Goal: Task Accomplishment & Management: Use online tool/utility

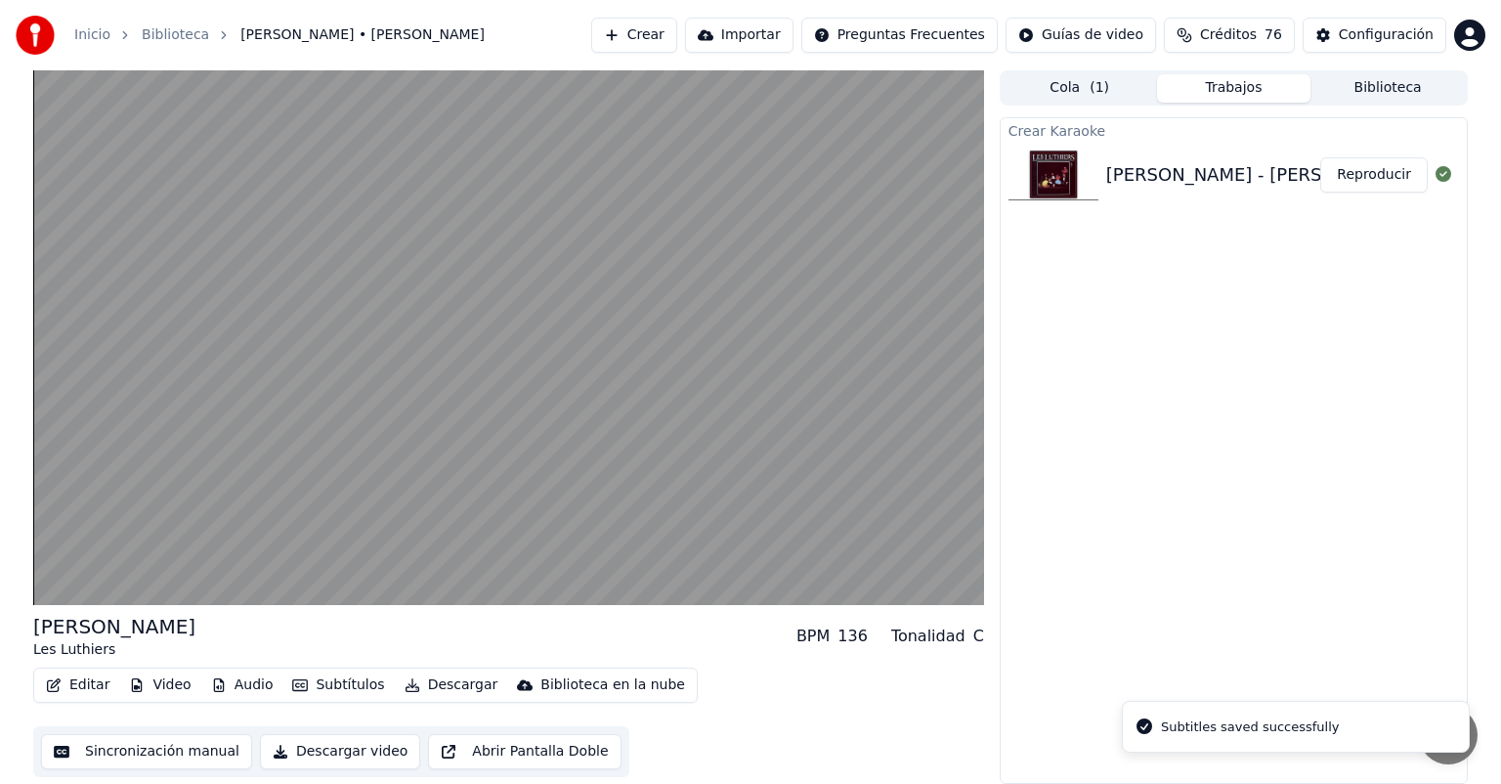
click at [92, 473] on video at bounding box center [508, 337] width 951 height 535
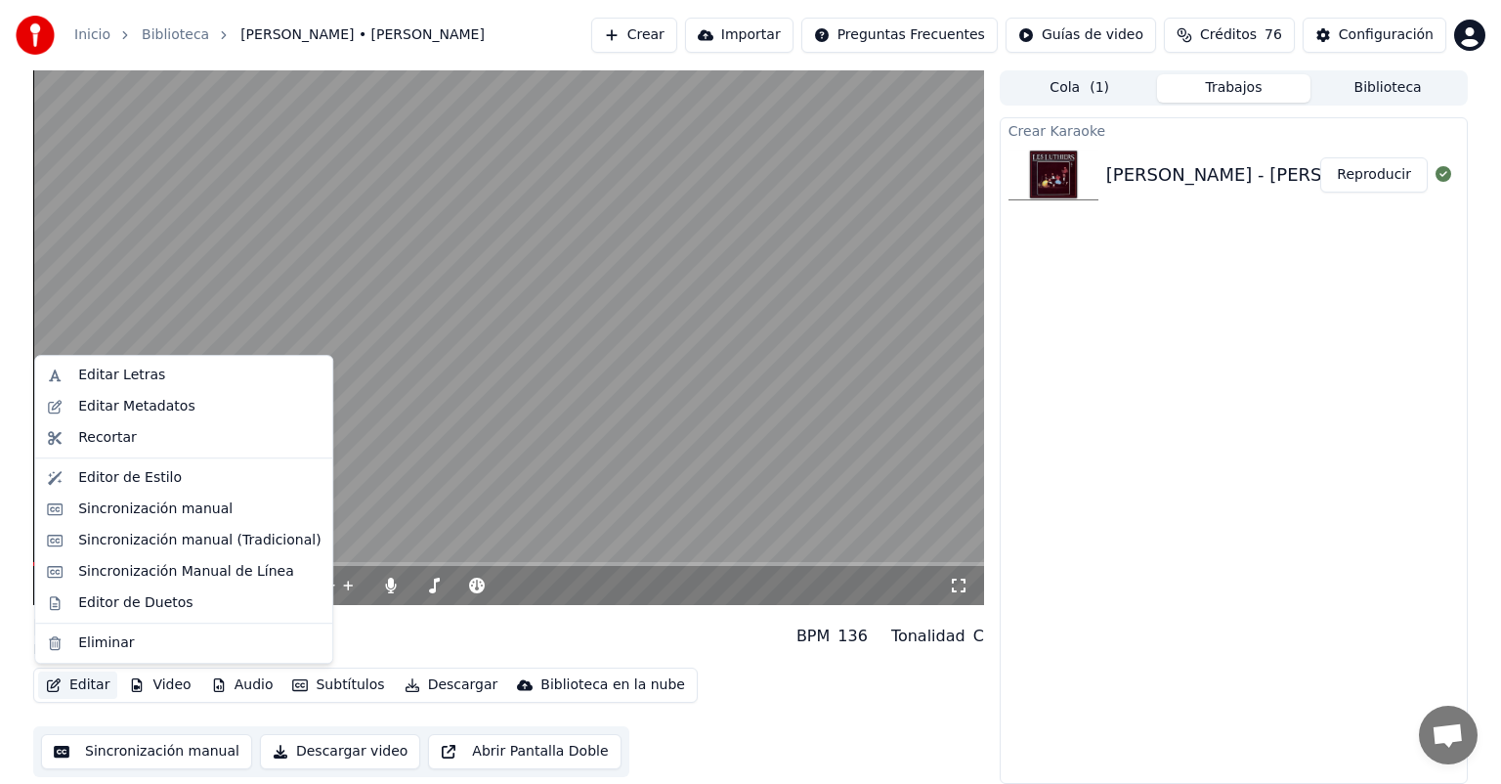
click at [81, 681] on button "Editar" at bounding box center [77, 684] width 79 height 27
click at [81, 538] on div "Sincronización manual (Tradicional)" at bounding box center [199, 541] width 242 height 20
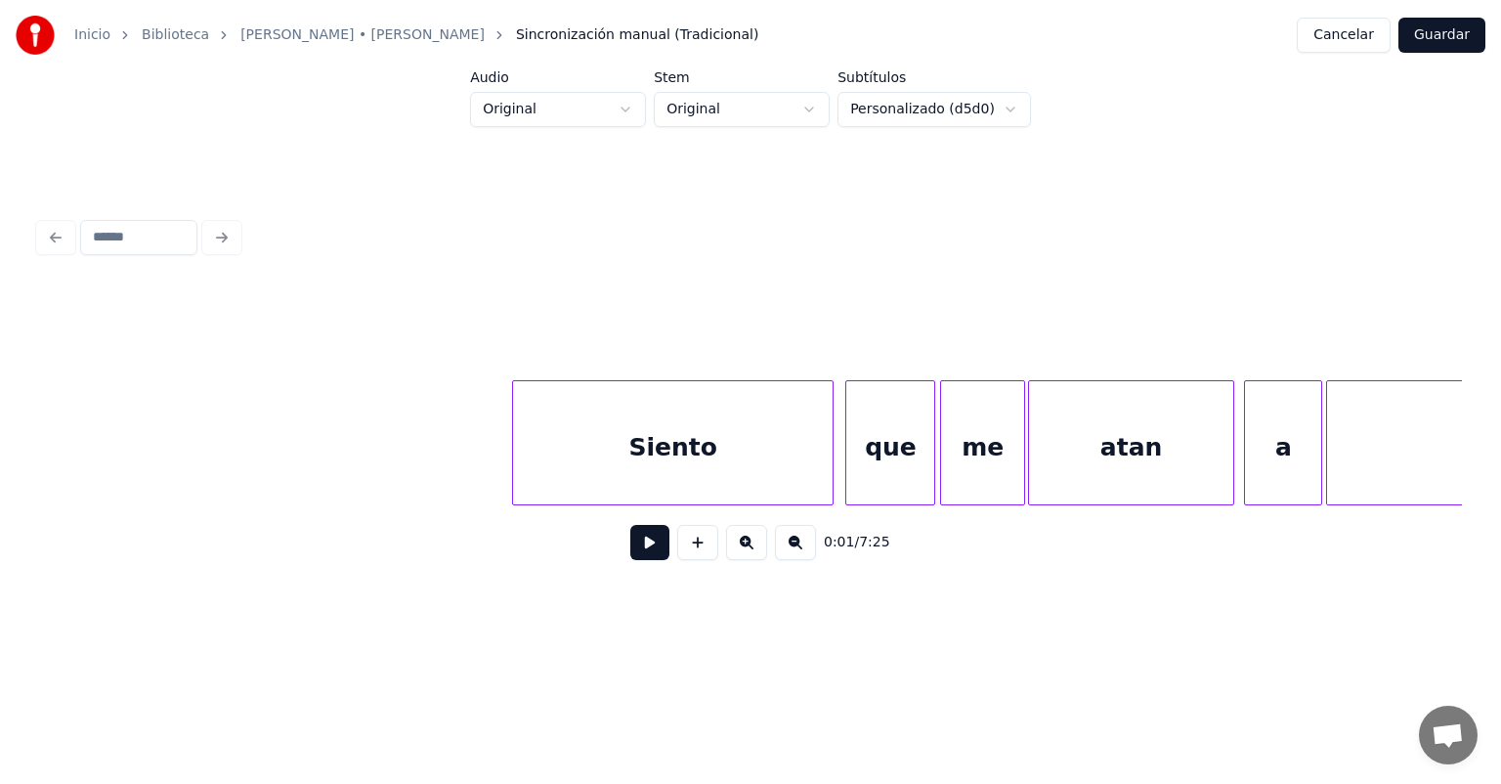
scroll to position [0, 82135]
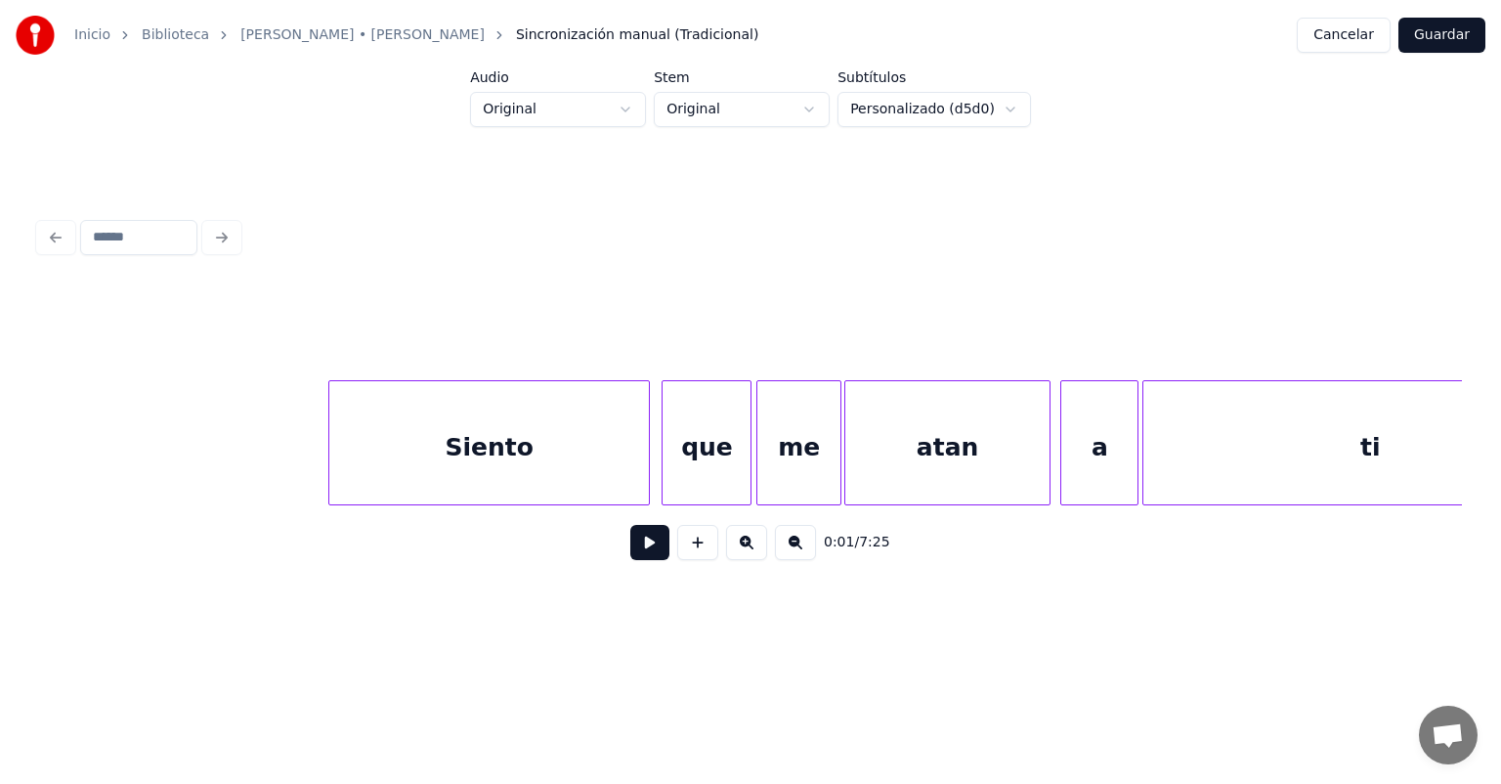
click at [635, 553] on button at bounding box center [649, 542] width 39 height 35
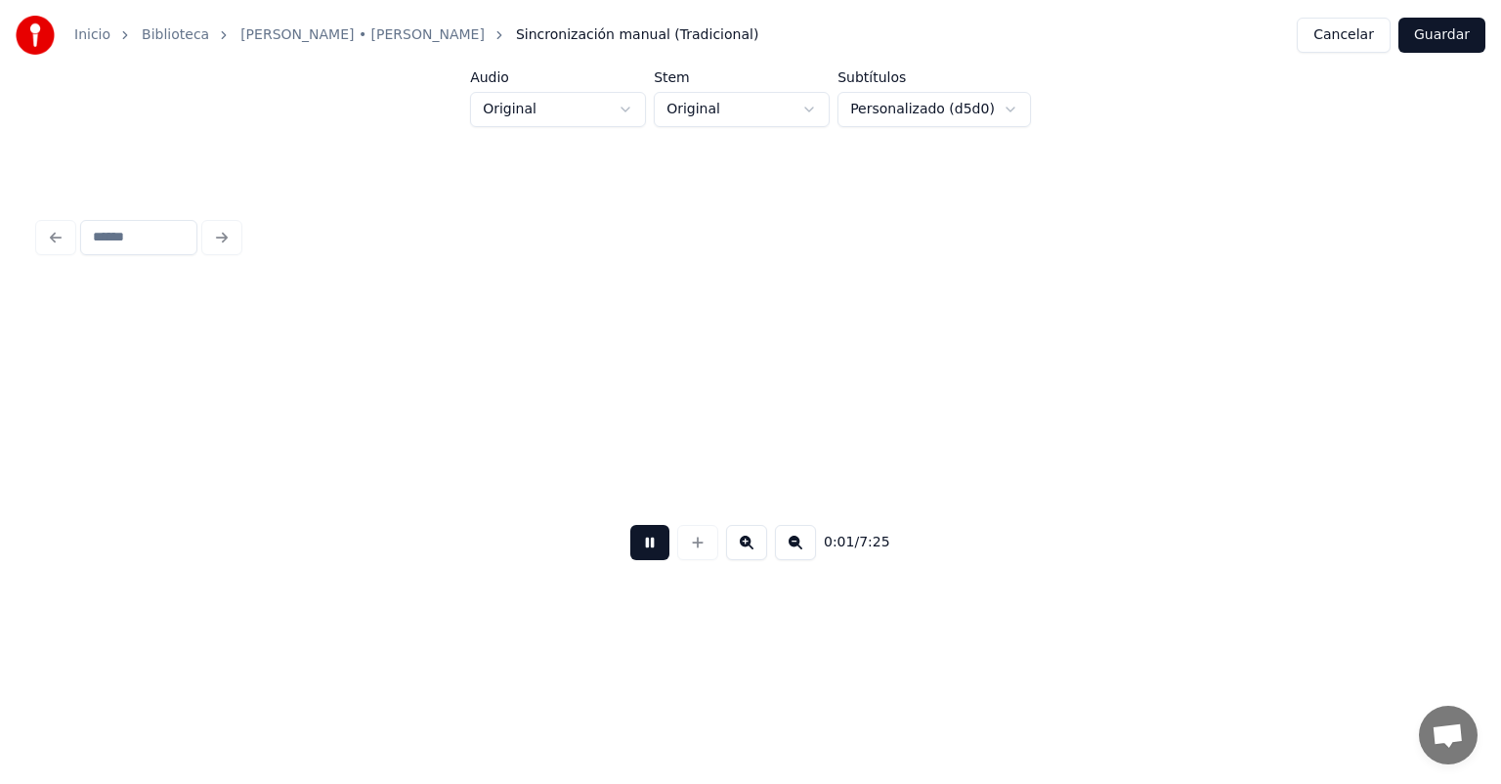
scroll to position [0, 612]
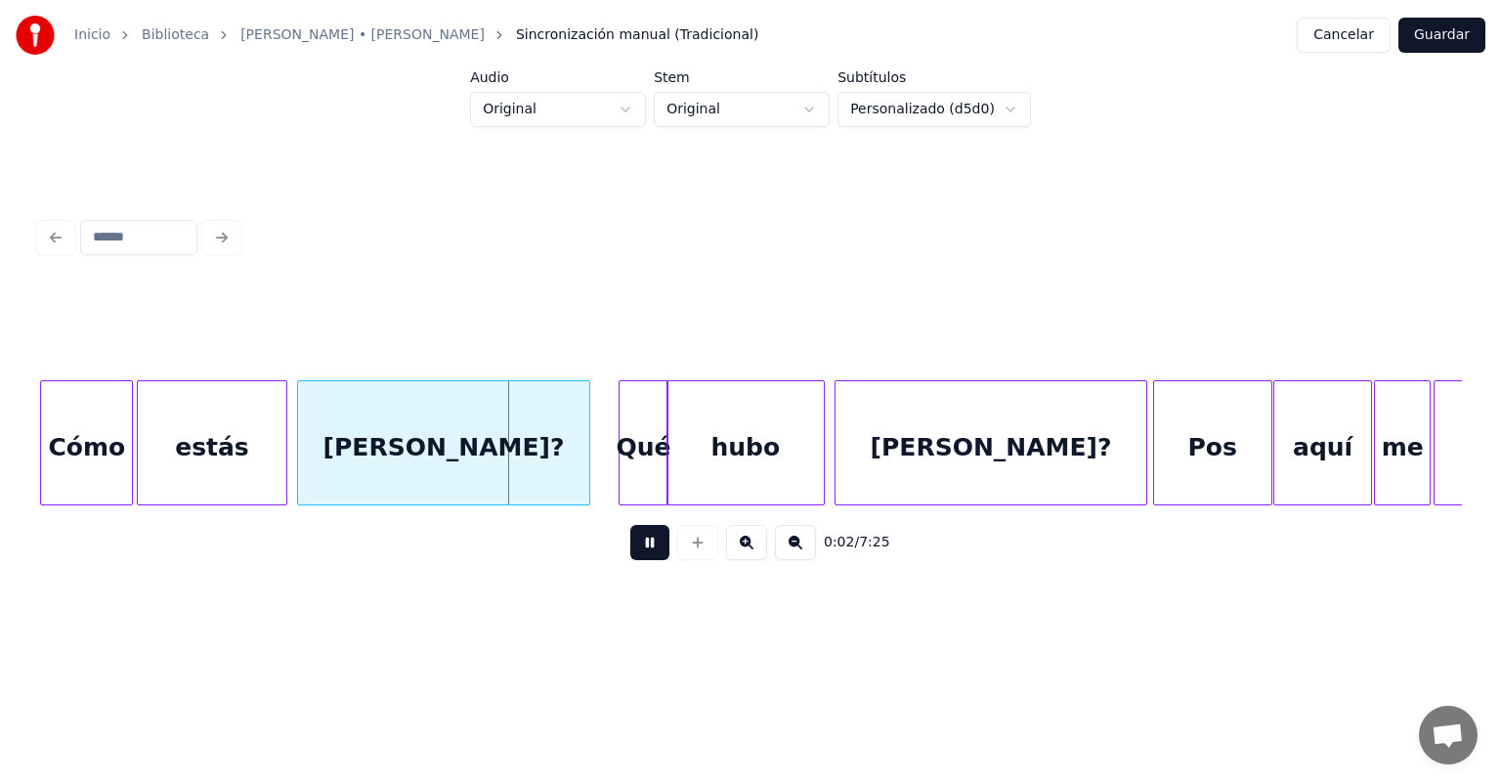
click at [630, 550] on button at bounding box center [649, 542] width 39 height 35
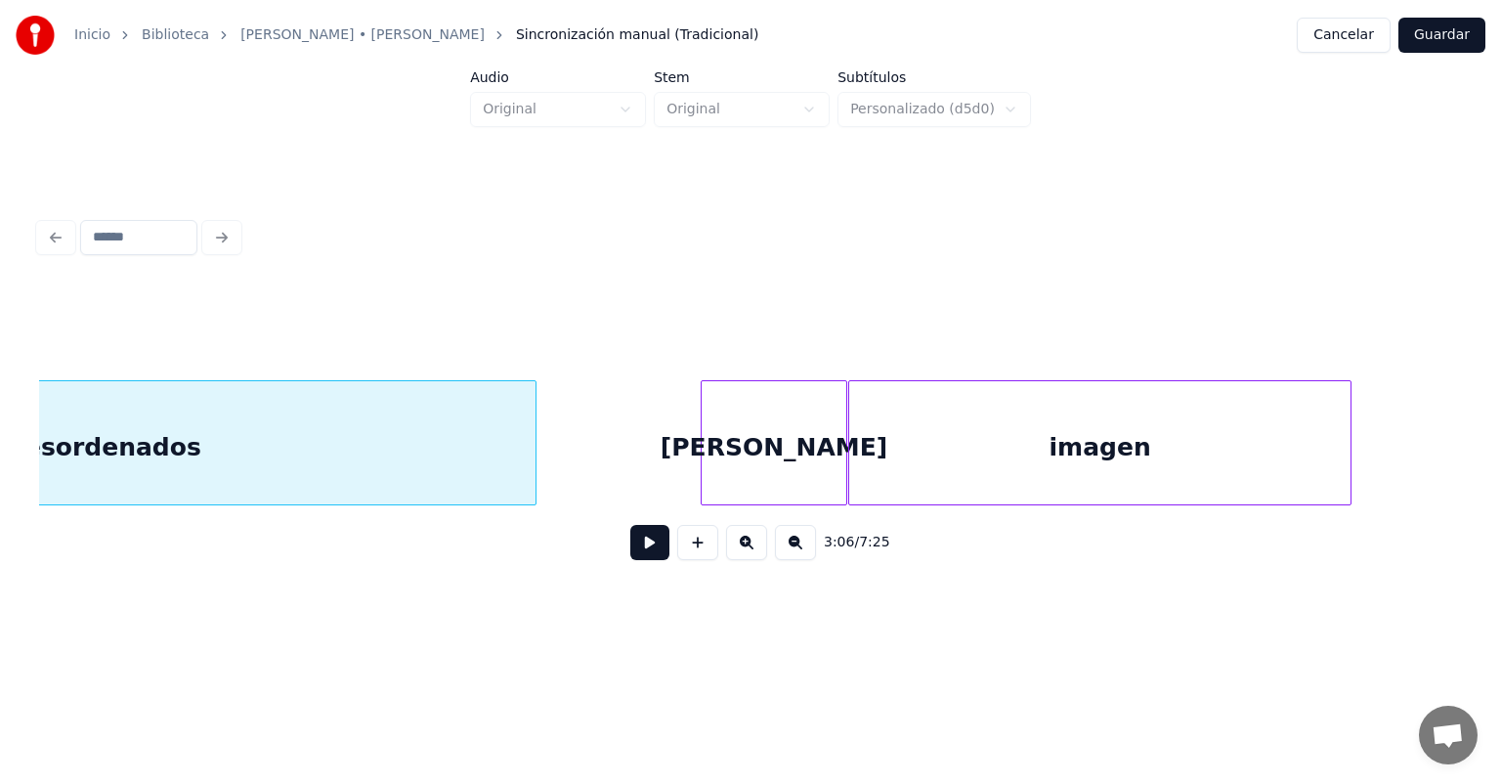
scroll to position [0, 91123]
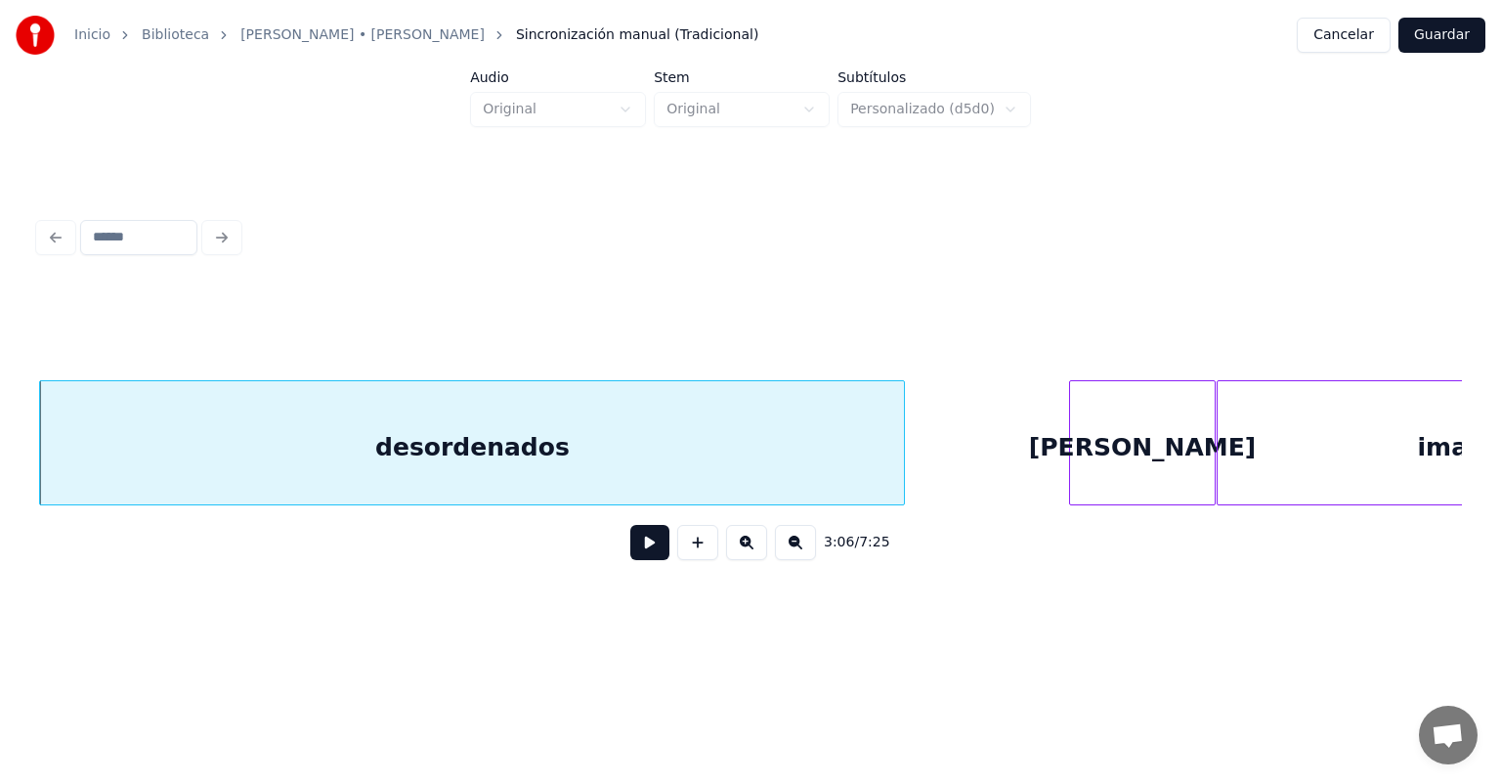
click at [647, 515] on div "3:06 / 7:25" at bounding box center [750, 542] width 1423 height 74
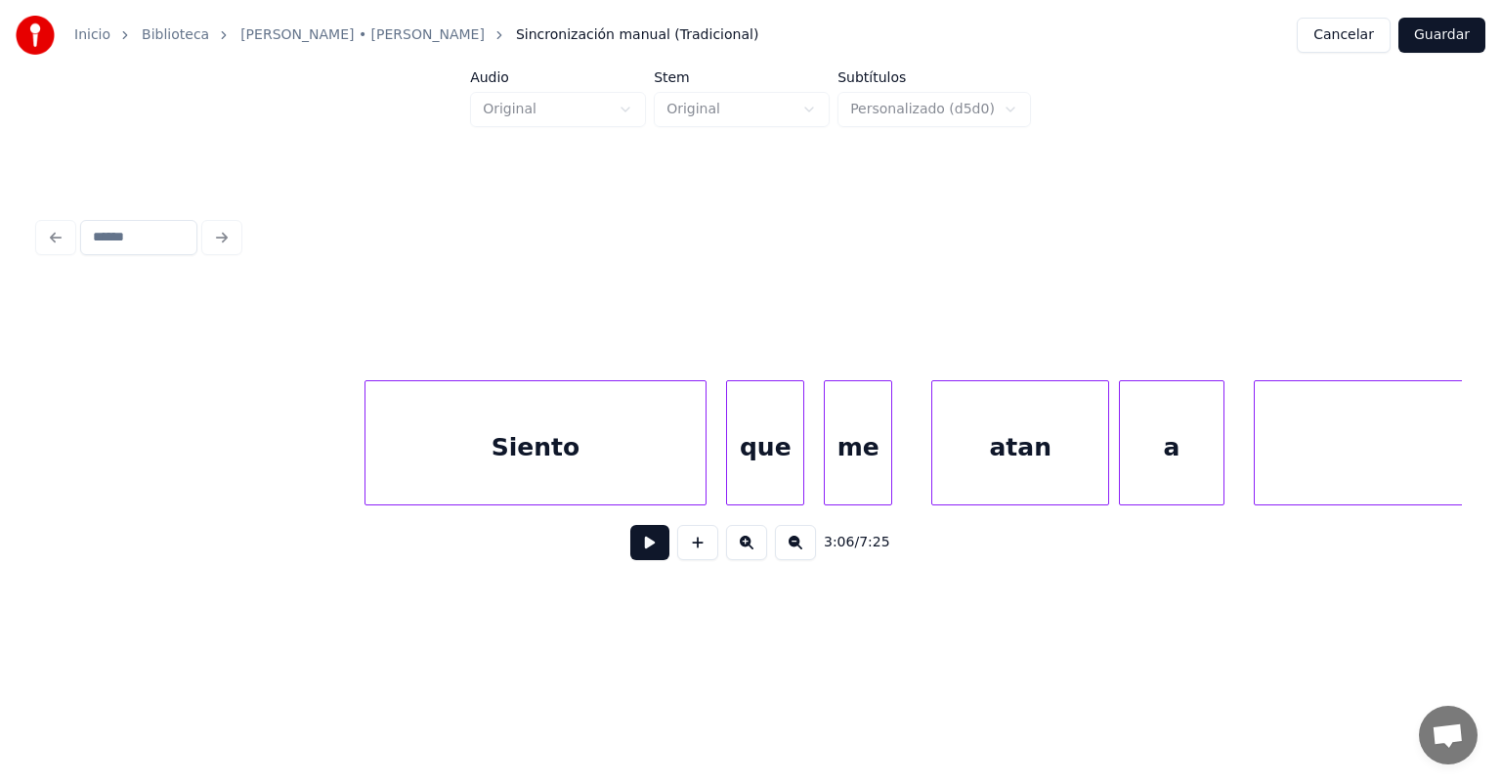
scroll to position [0, 97896]
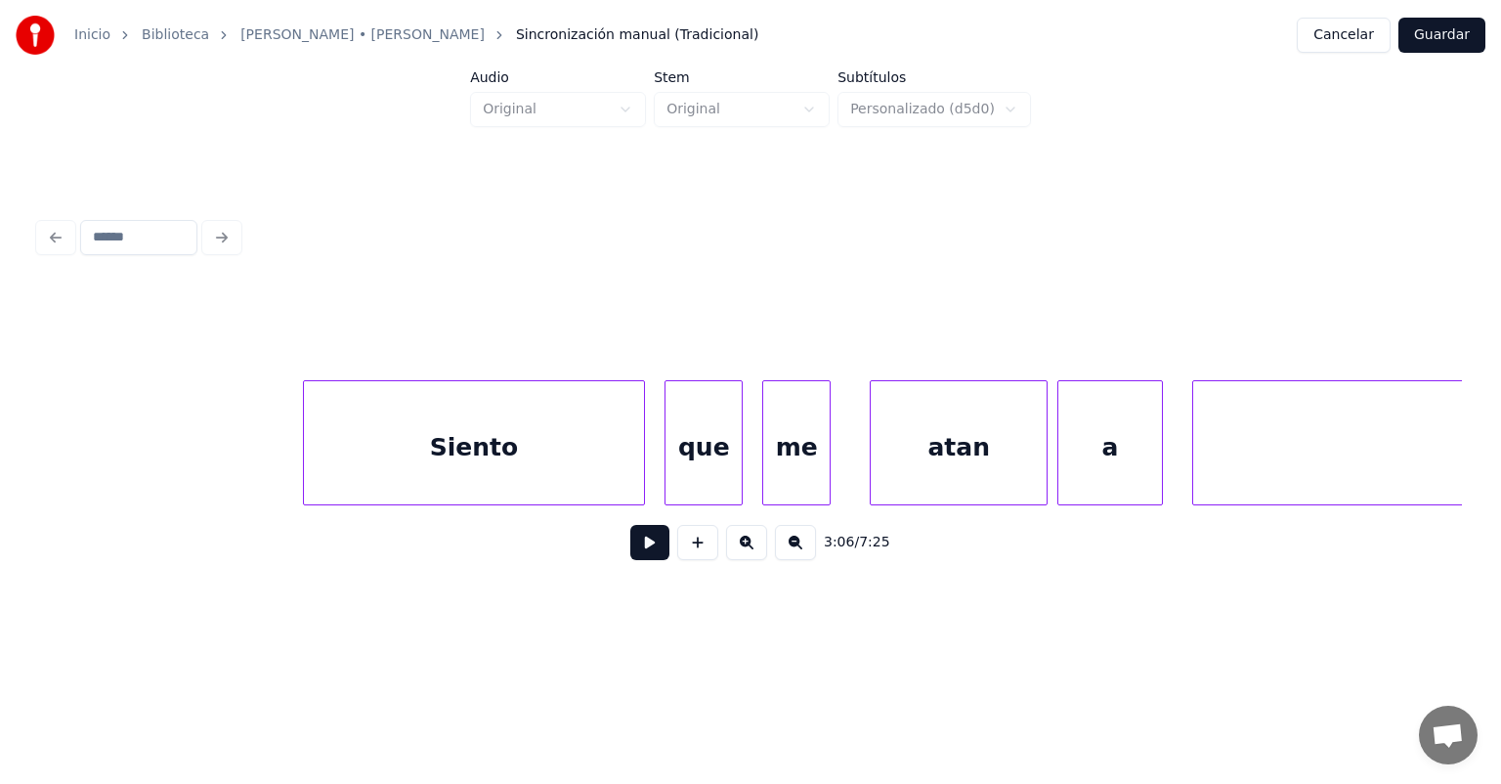
click at [704, 454] on div "que" at bounding box center [704, 447] width 76 height 133
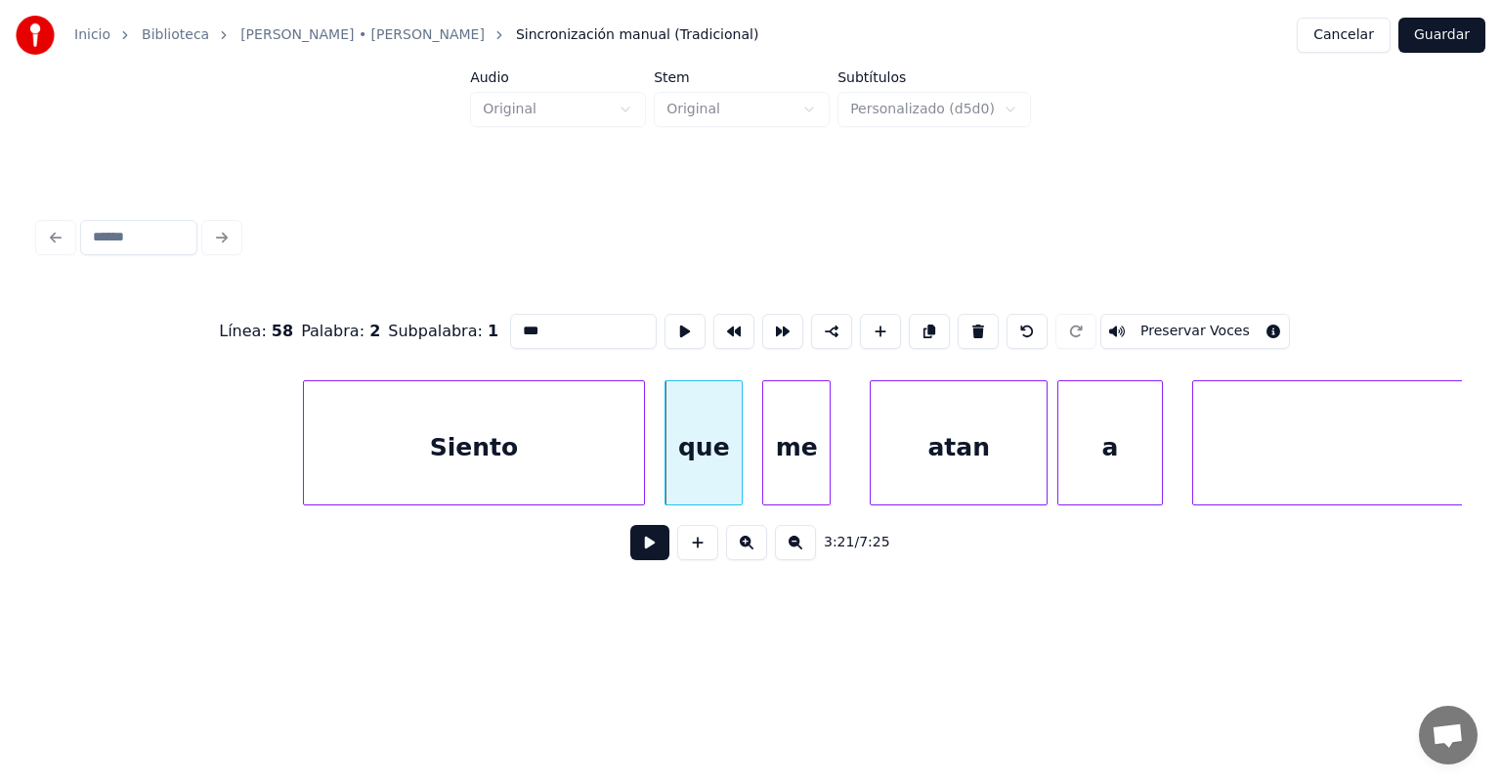
click at [632, 549] on button at bounding box center [649, 542] width 39 height 35
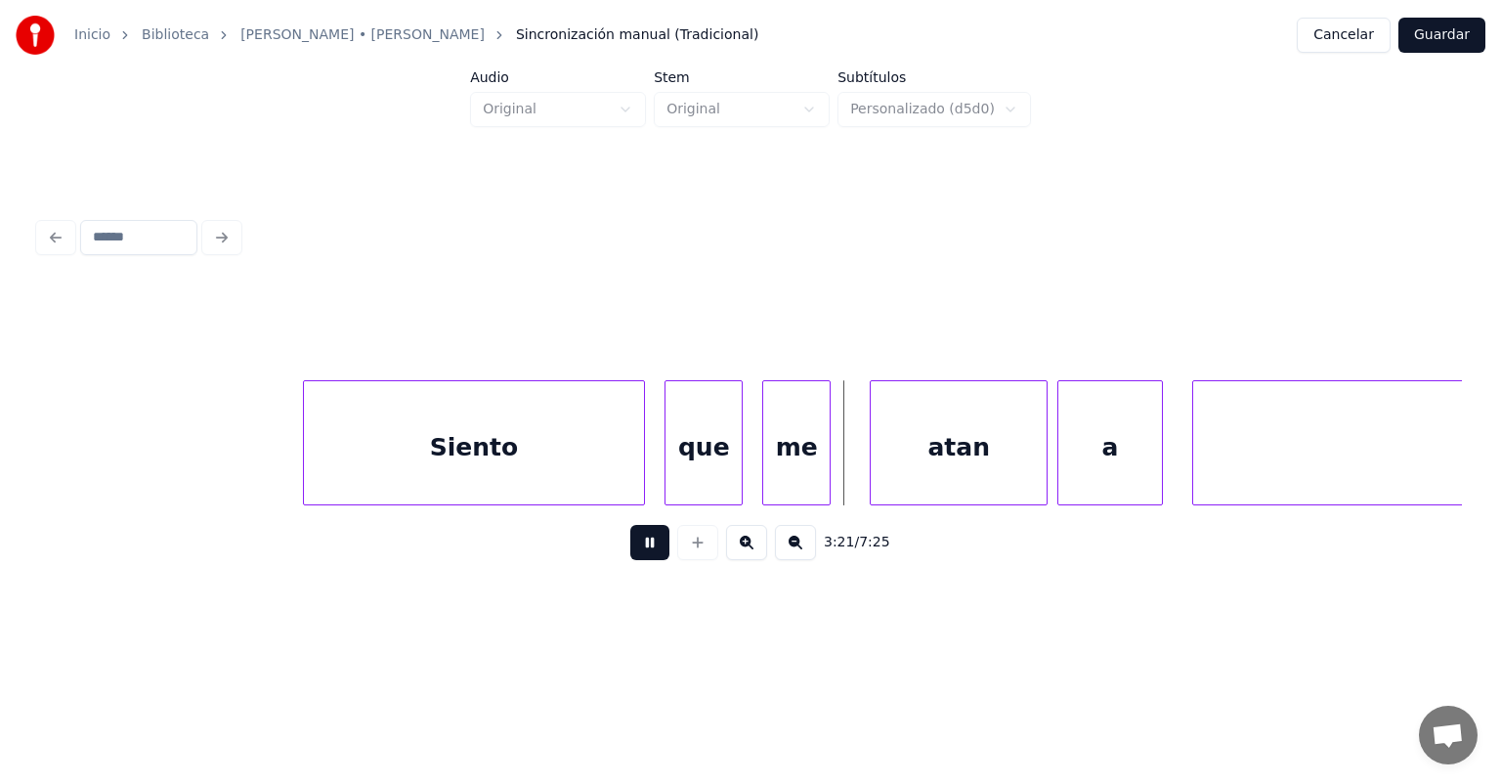
click at [630, 543] on button at bounding box center [649, 542] width 39 height 35
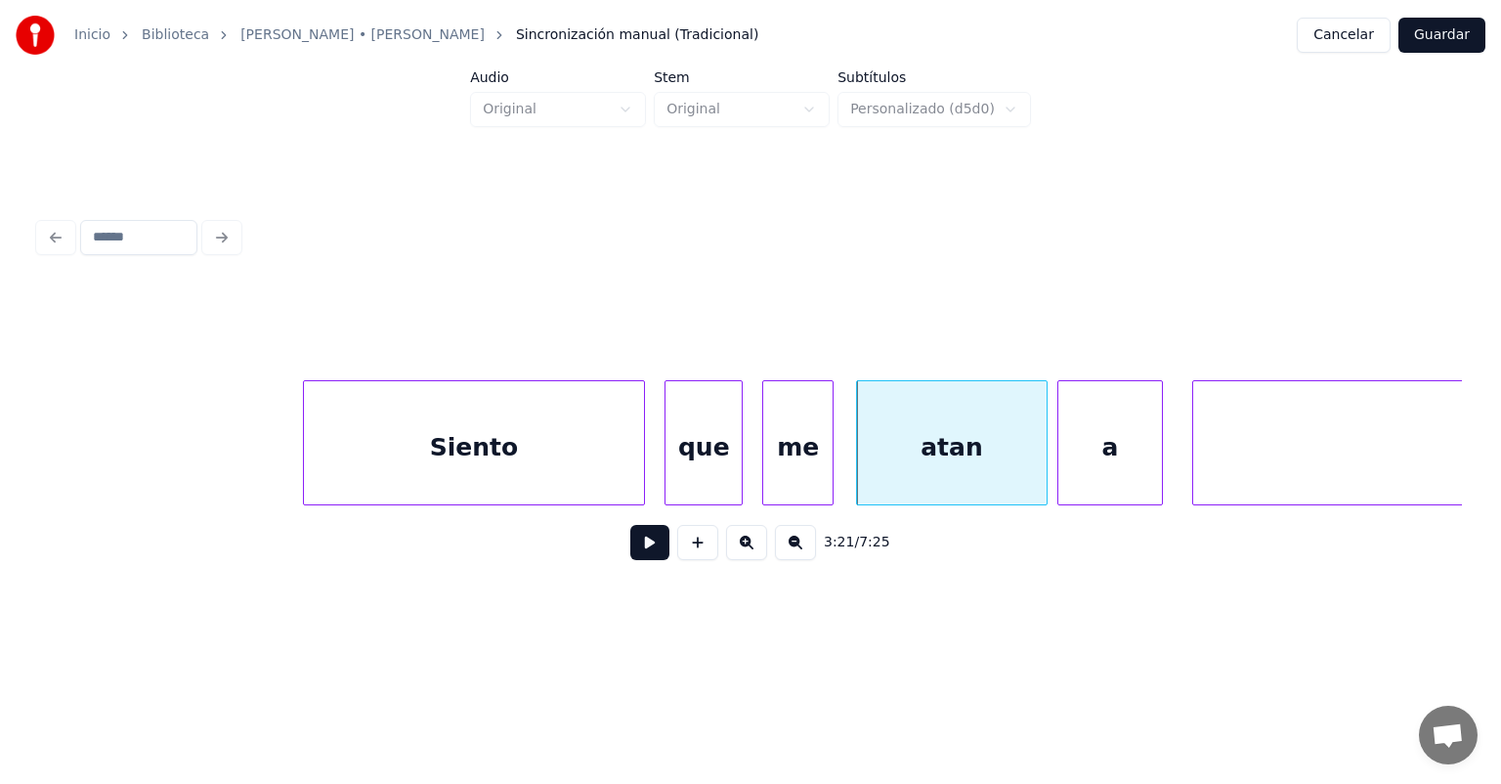
click at [826, 460] on div "me" at bounding box center [797, 447] width 69 height 133
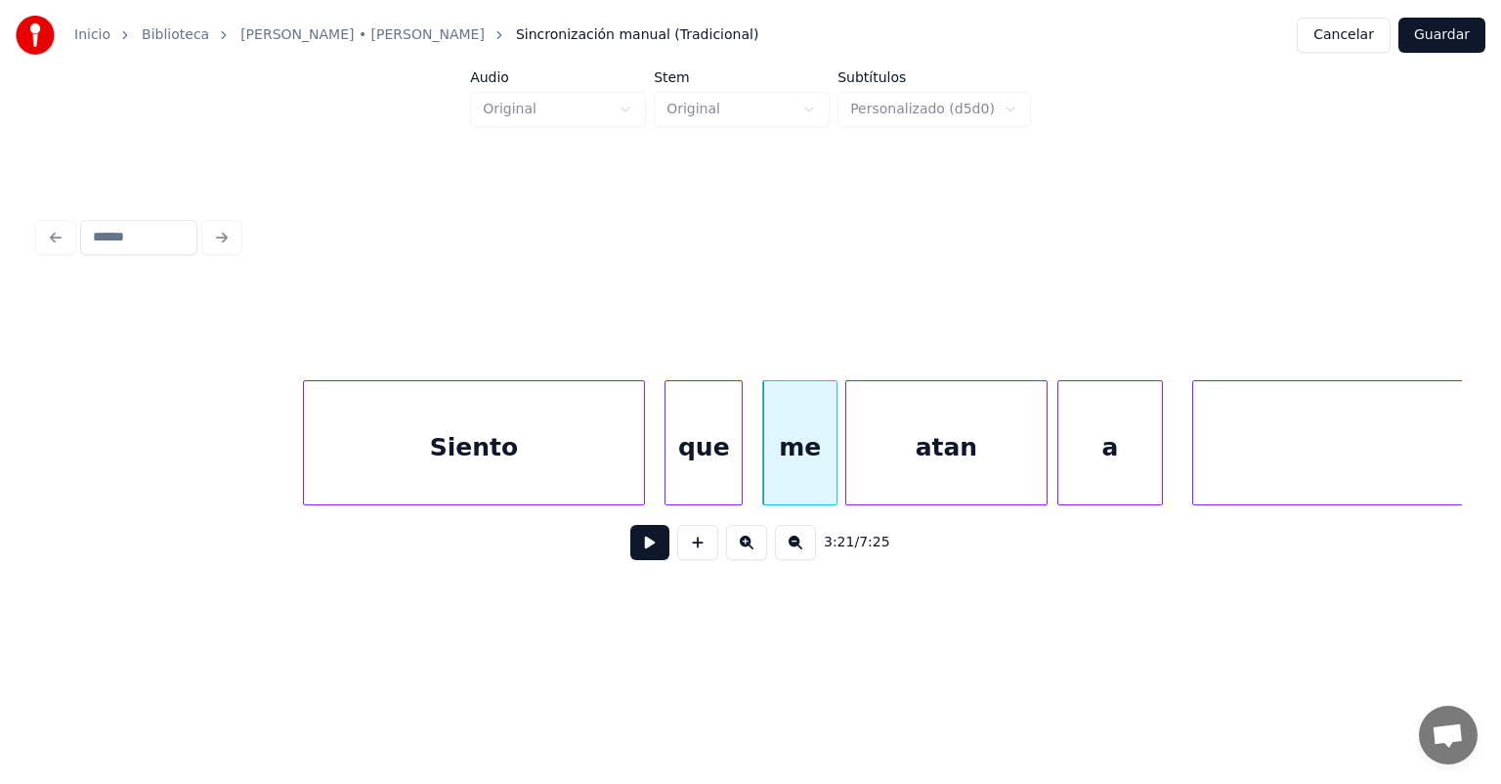
click at [856, 452] on div "atan" at bounding box center [946, 447] width 200 height 133
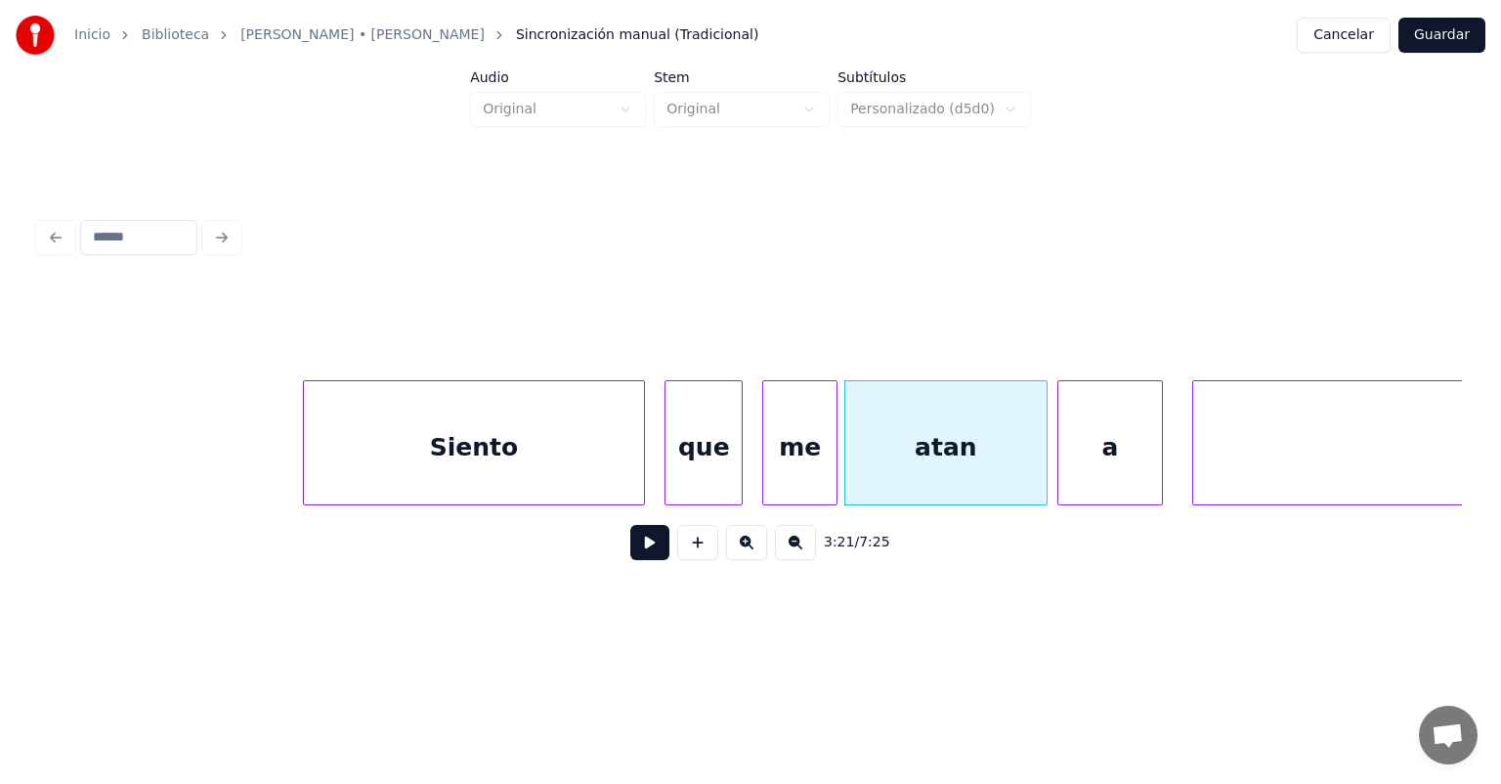
click at [630, 551] on button at bounding box center [649, 542] width 39 height 35
click at [630, 553] on button at bounding box center [649, 542] width 39 height 35
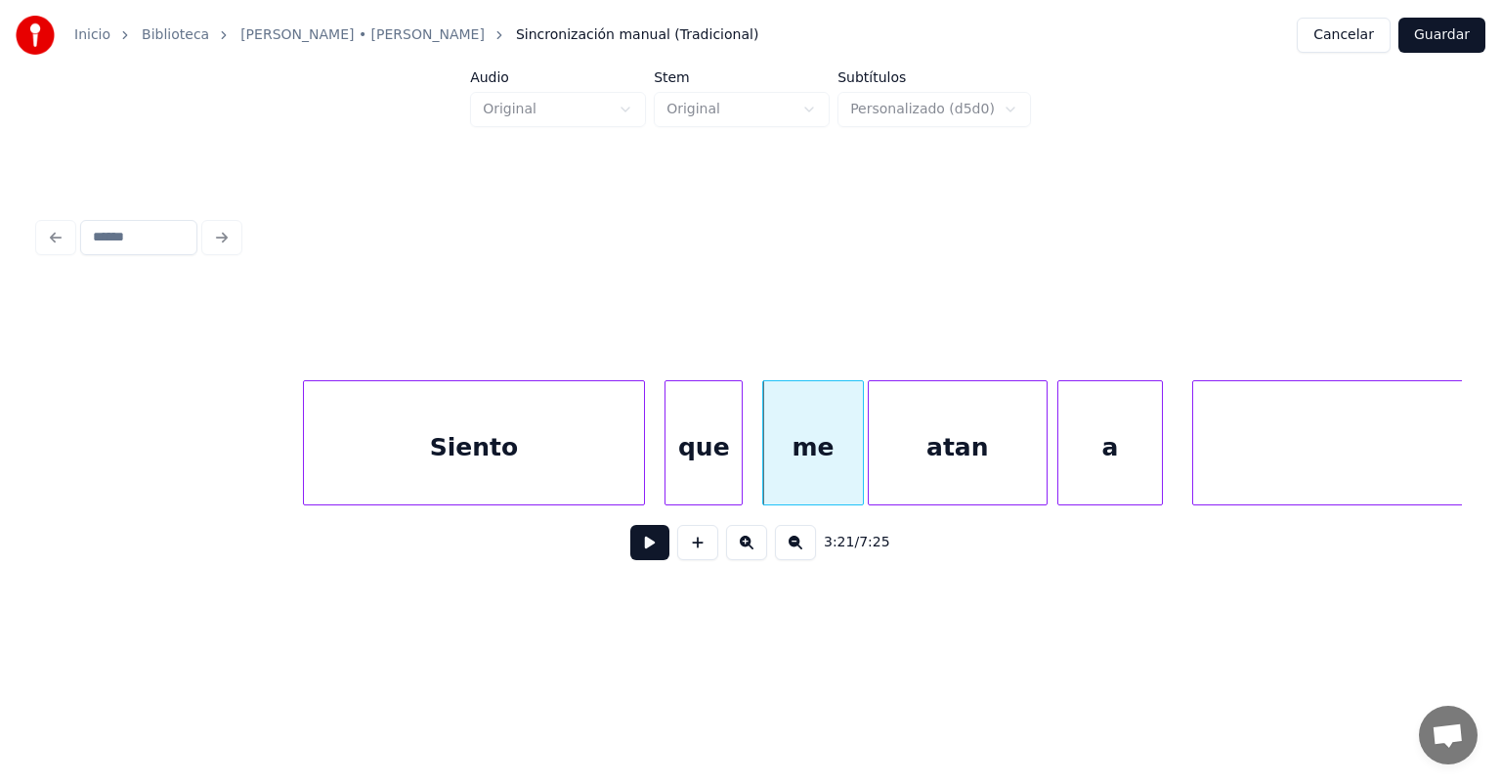
click at [630, 557] on button at bounding box center [649, 542] width 39 height 35
click at [630, 558] on button at bounding box center [649, 542] width 39 height 35
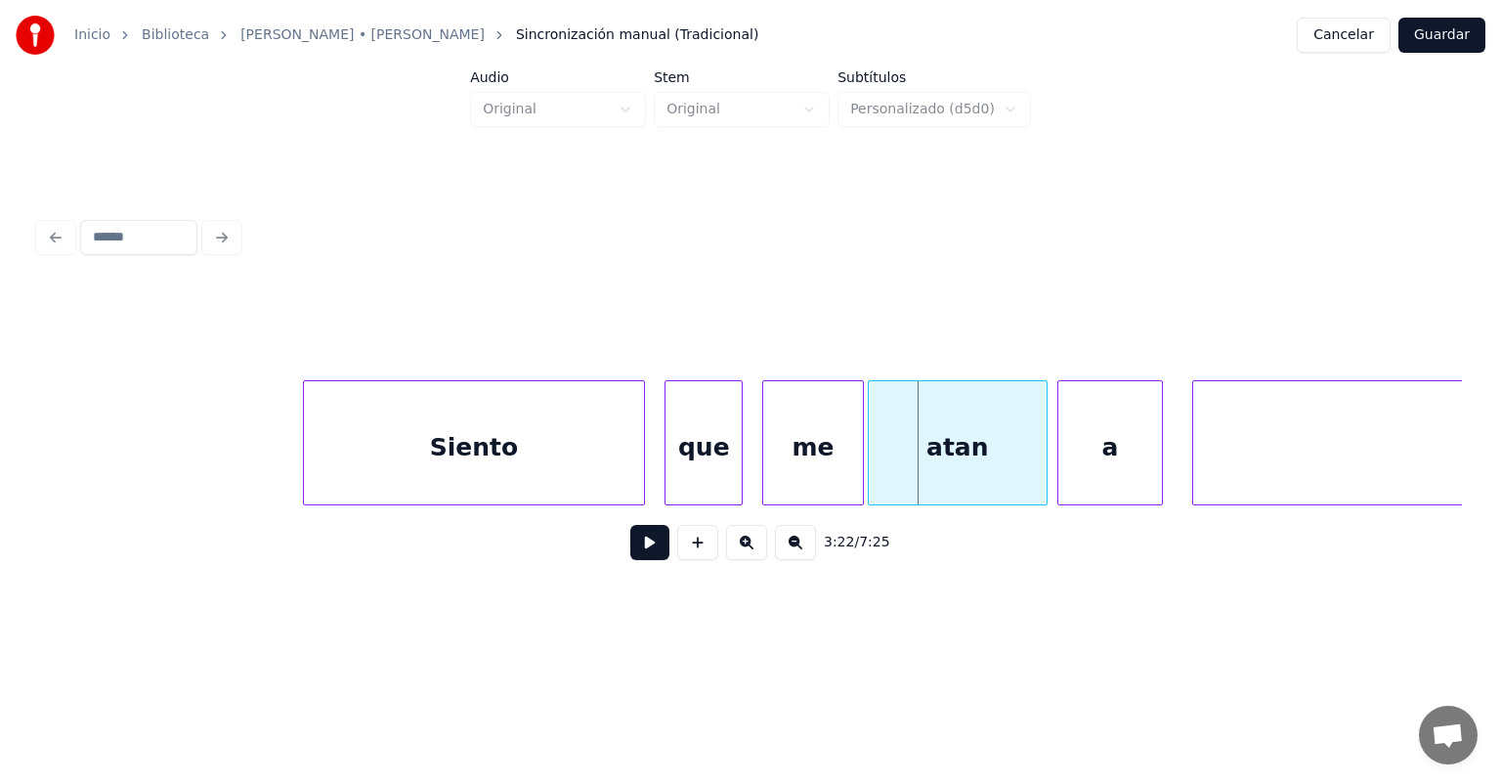
click at [630, 556] on button at bounding box center [649, 542] width 39 height 35
click at [630, 557] on button at bounding box center [649, 542] width 39 height 35
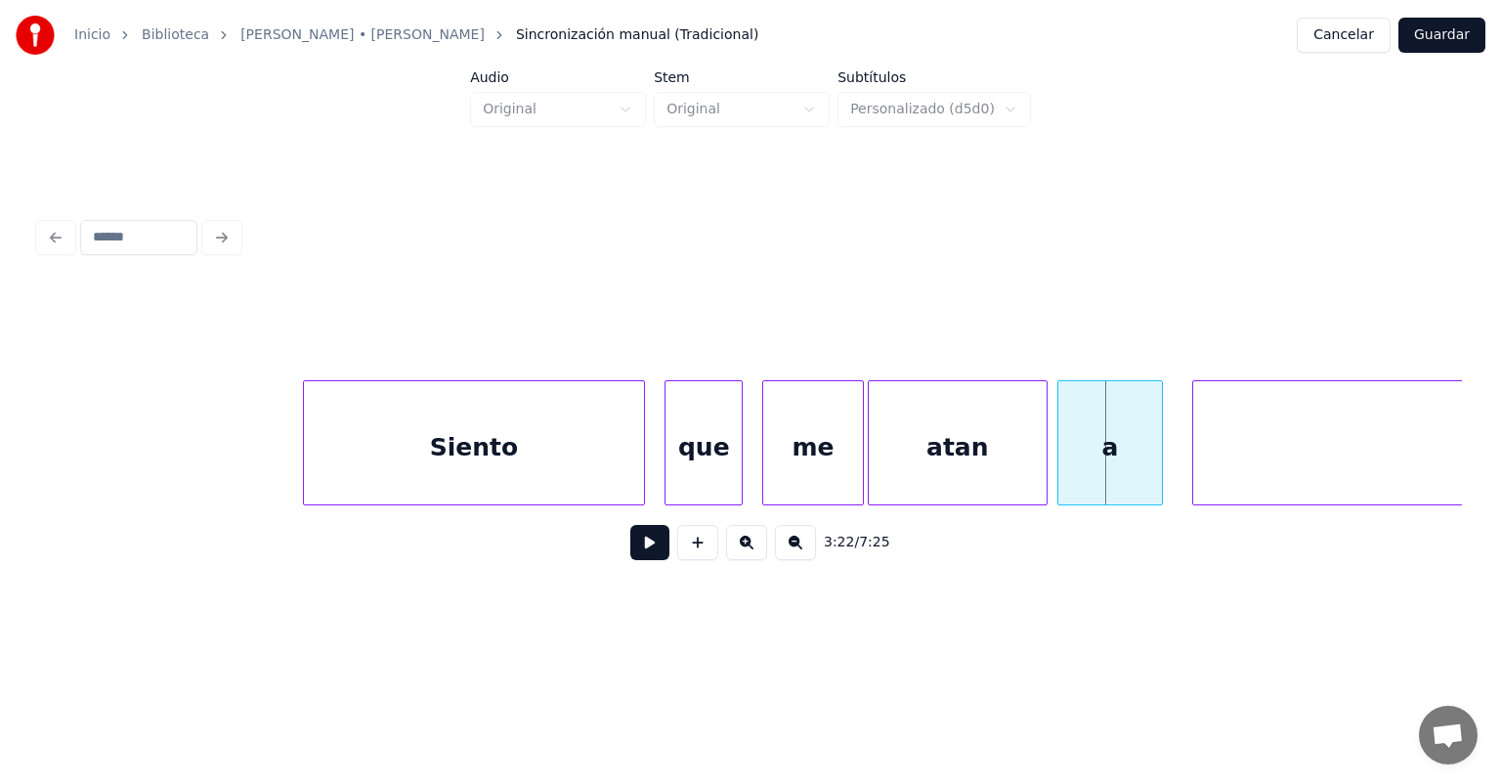
click at [630, 560] on button at bounding box center [649, 542] width 39 height 35
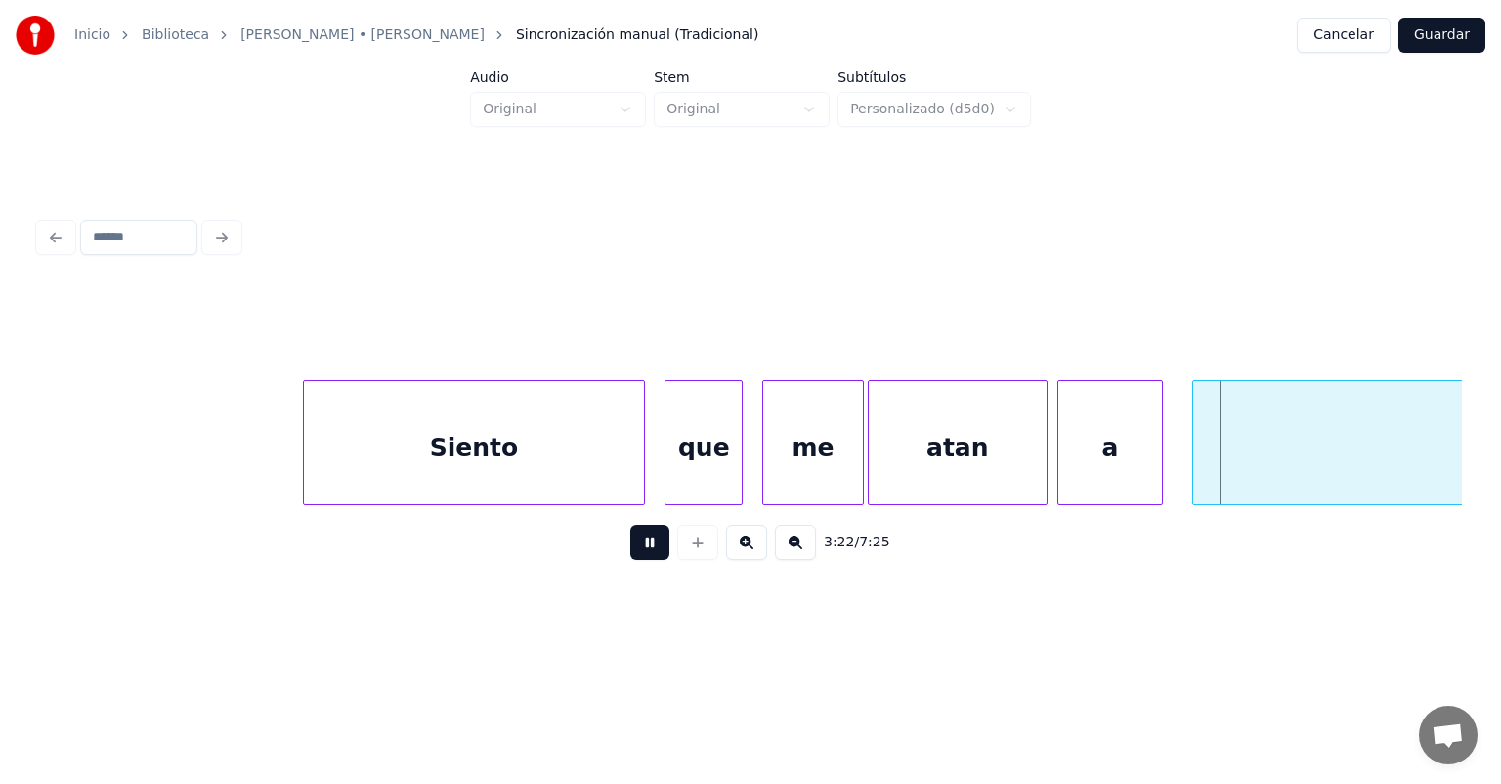
click at [630, 556] on button at bounding box center [649, 542] width 39 height 35
click at [630, 559] on button at bounding box center [649, 542] width 39 height 35
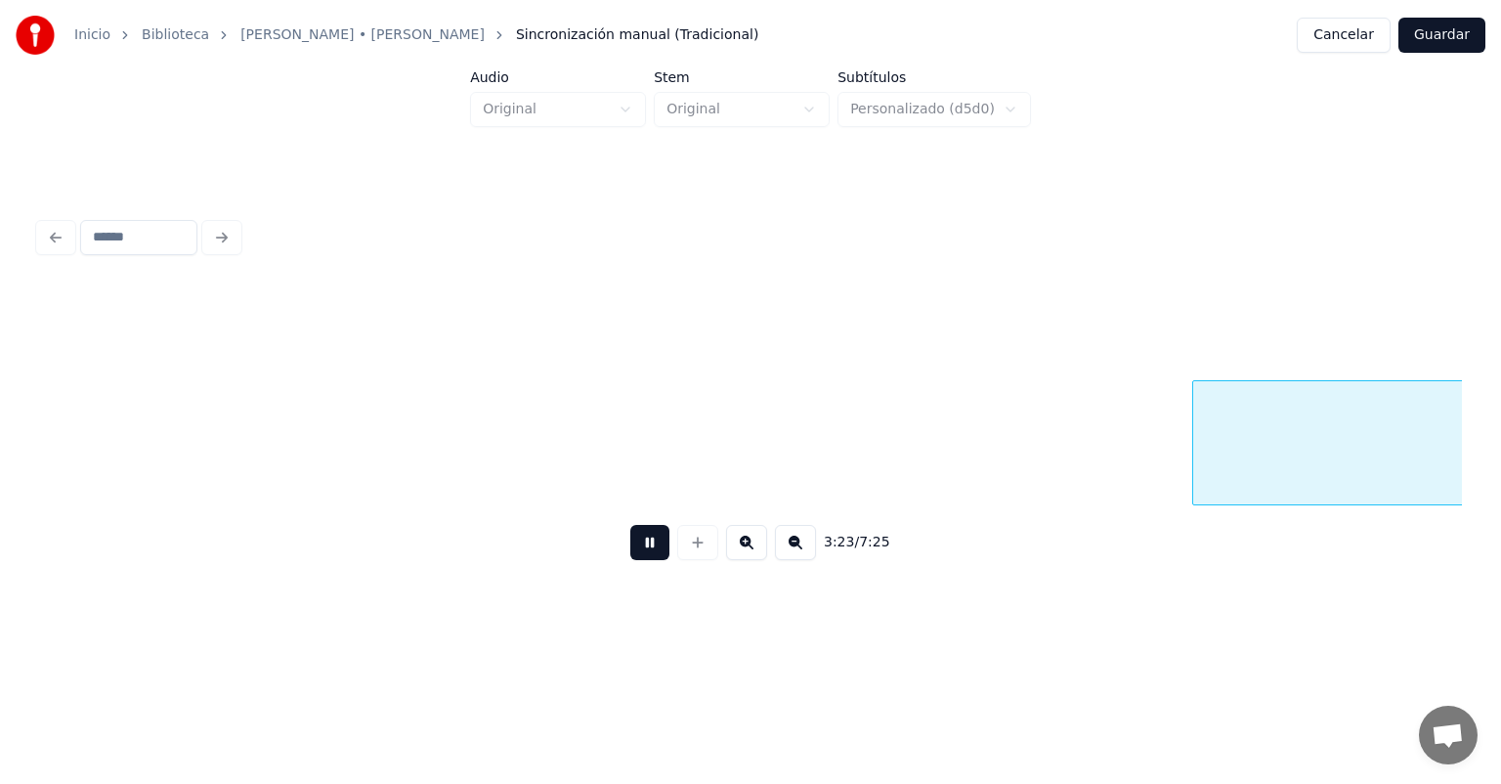
scroll to position [0, 99319]
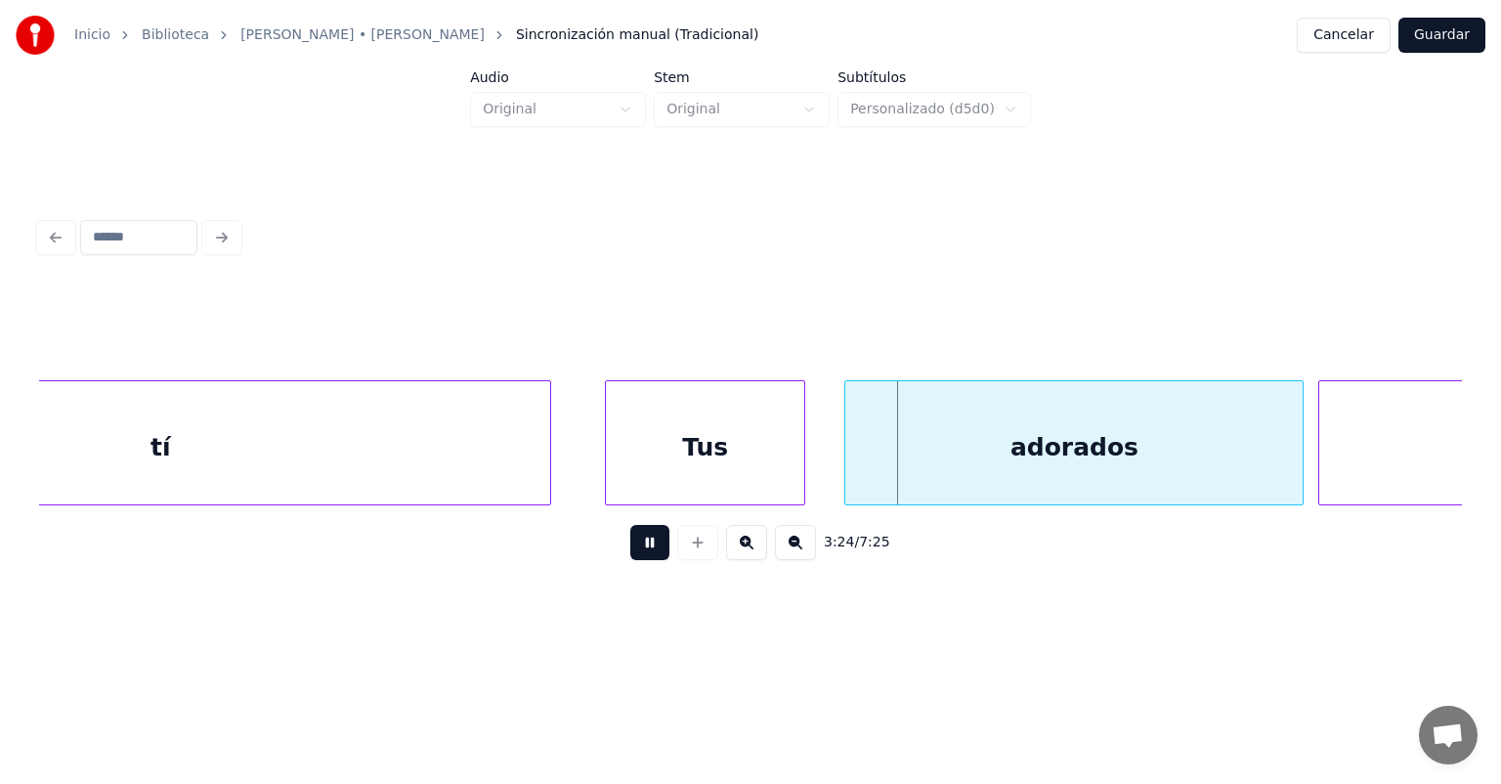
click at [614, 473] on div "Tus" at bounding box center [705, 447] width 198 height 133
click at [800, 458] on div "Tus" at bounding box center [707, 447] width 202 height 133
click at [630, 560] on button at bounding box center [649, 542] width 39 height 35
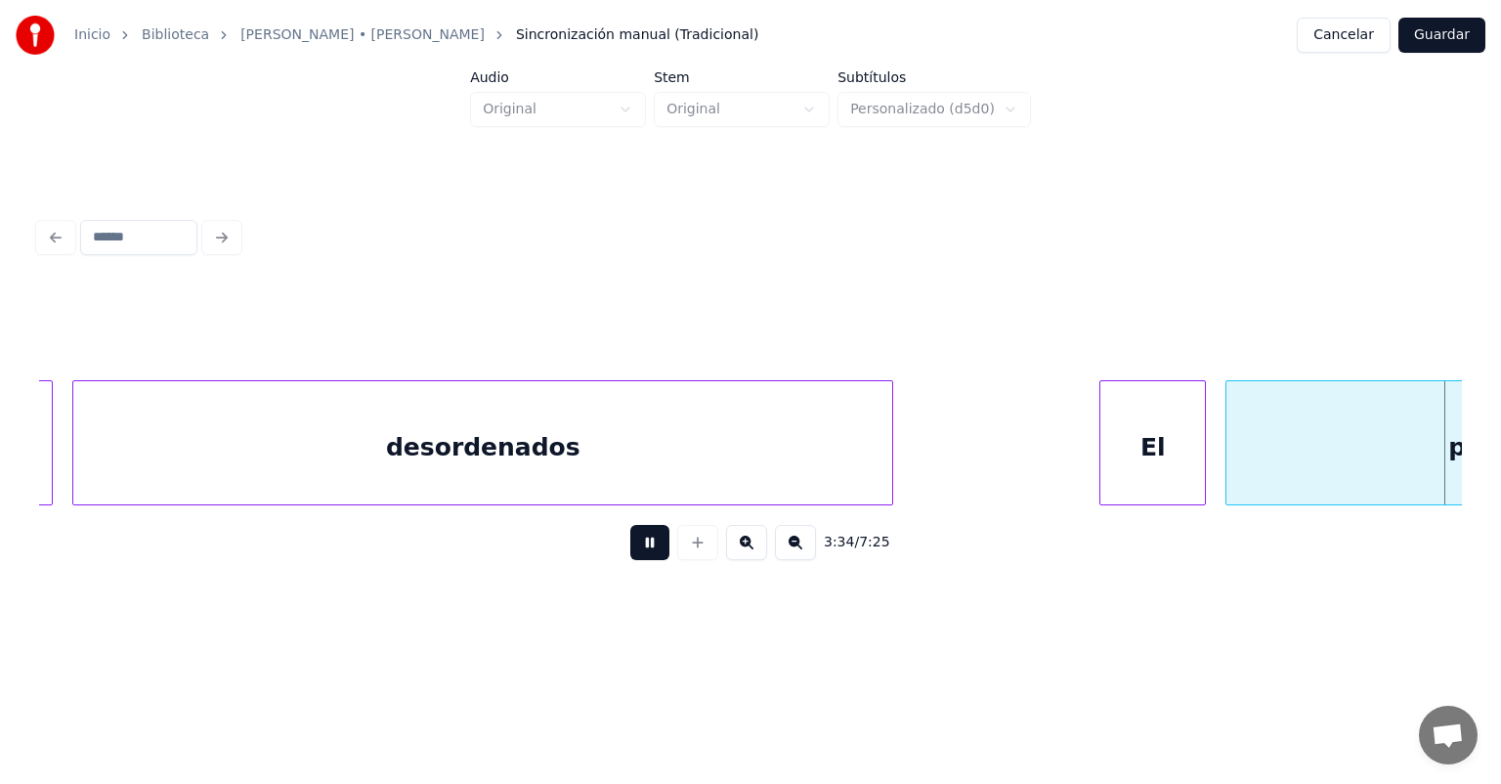
scroll to position [0, 105026]
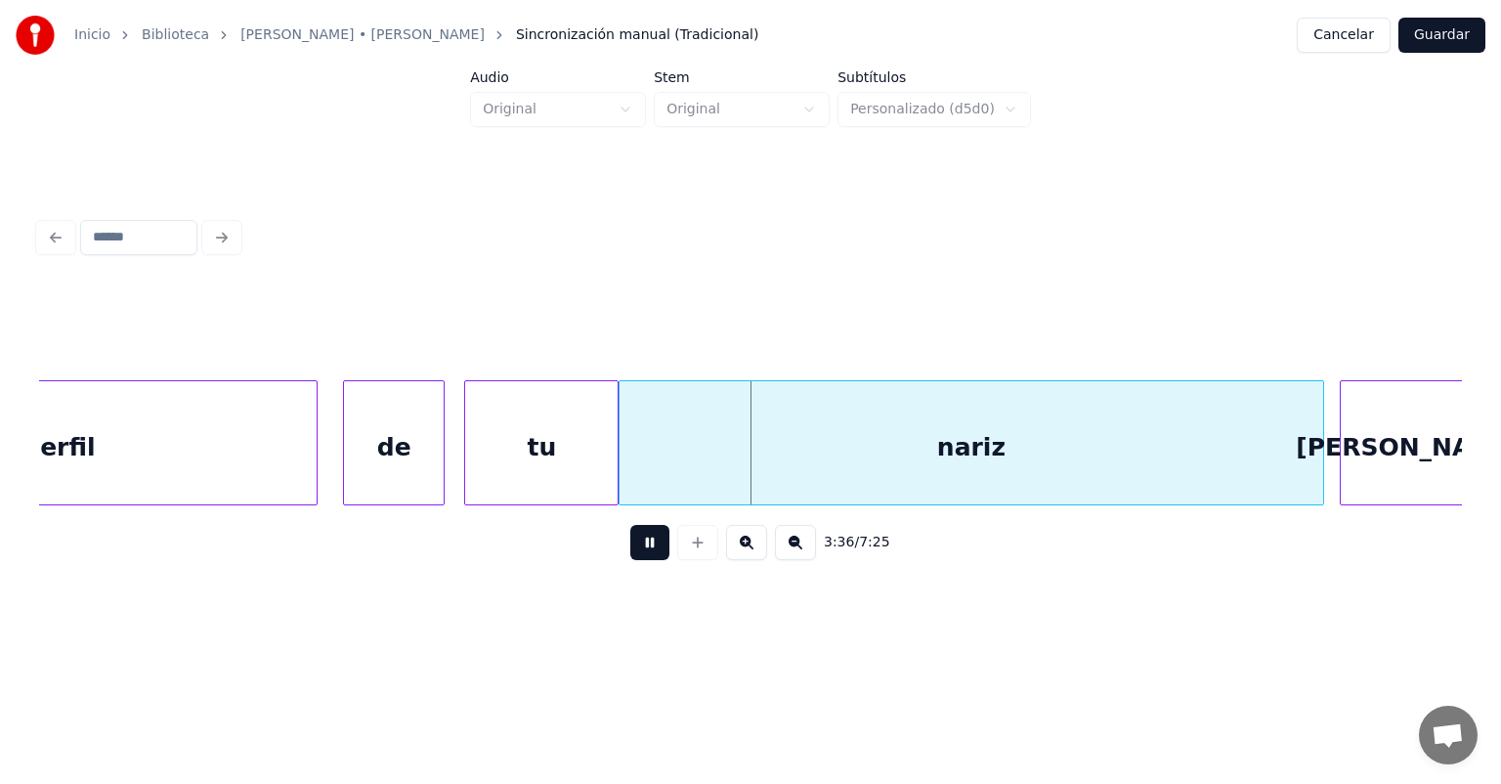
click at [350, 462] on div "de" at bounding box center [394, 447] width 100 height 133
click at [467, 478] on div "tu" at bounding box center [540, 447] width 156 height 133
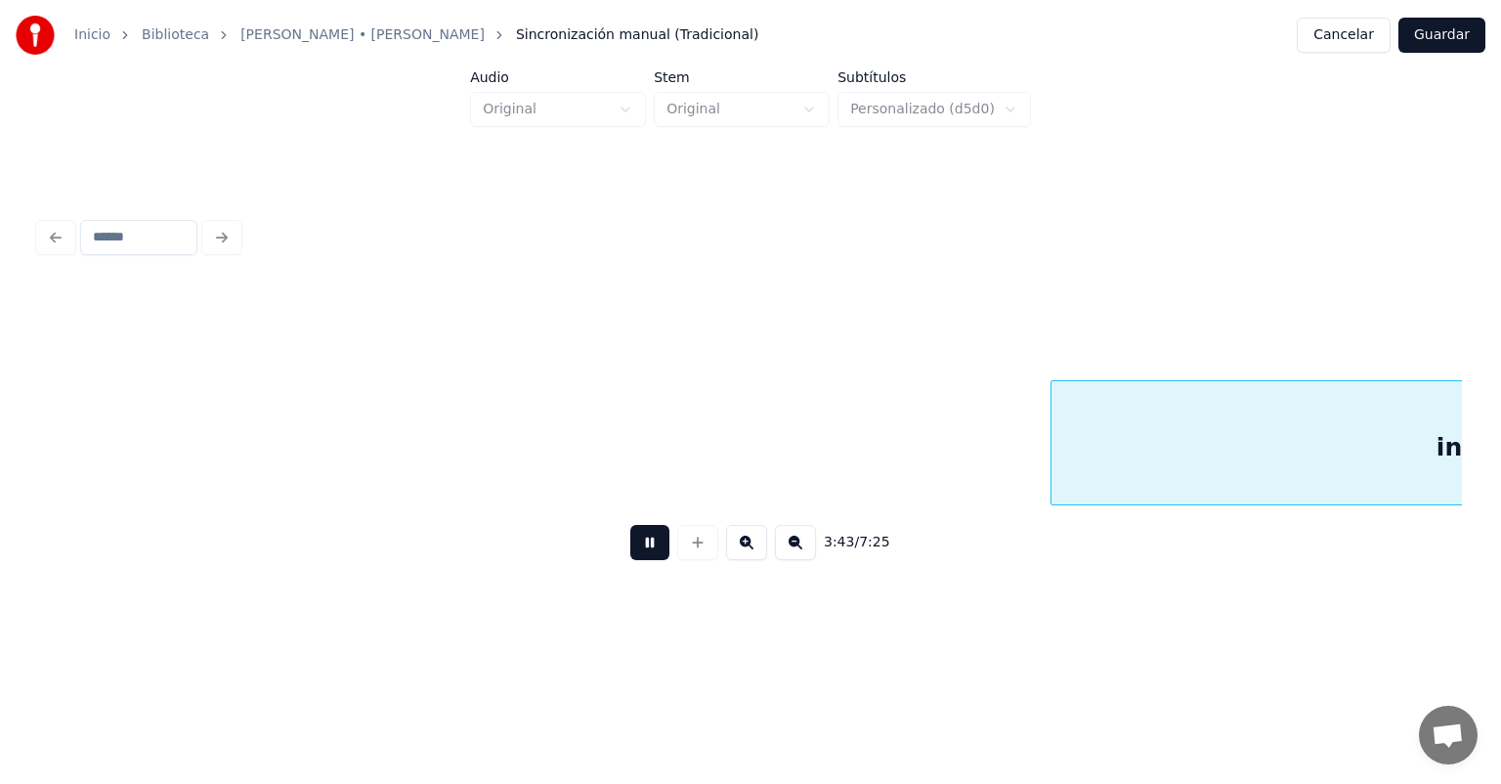
scroll to position [0, 109313]
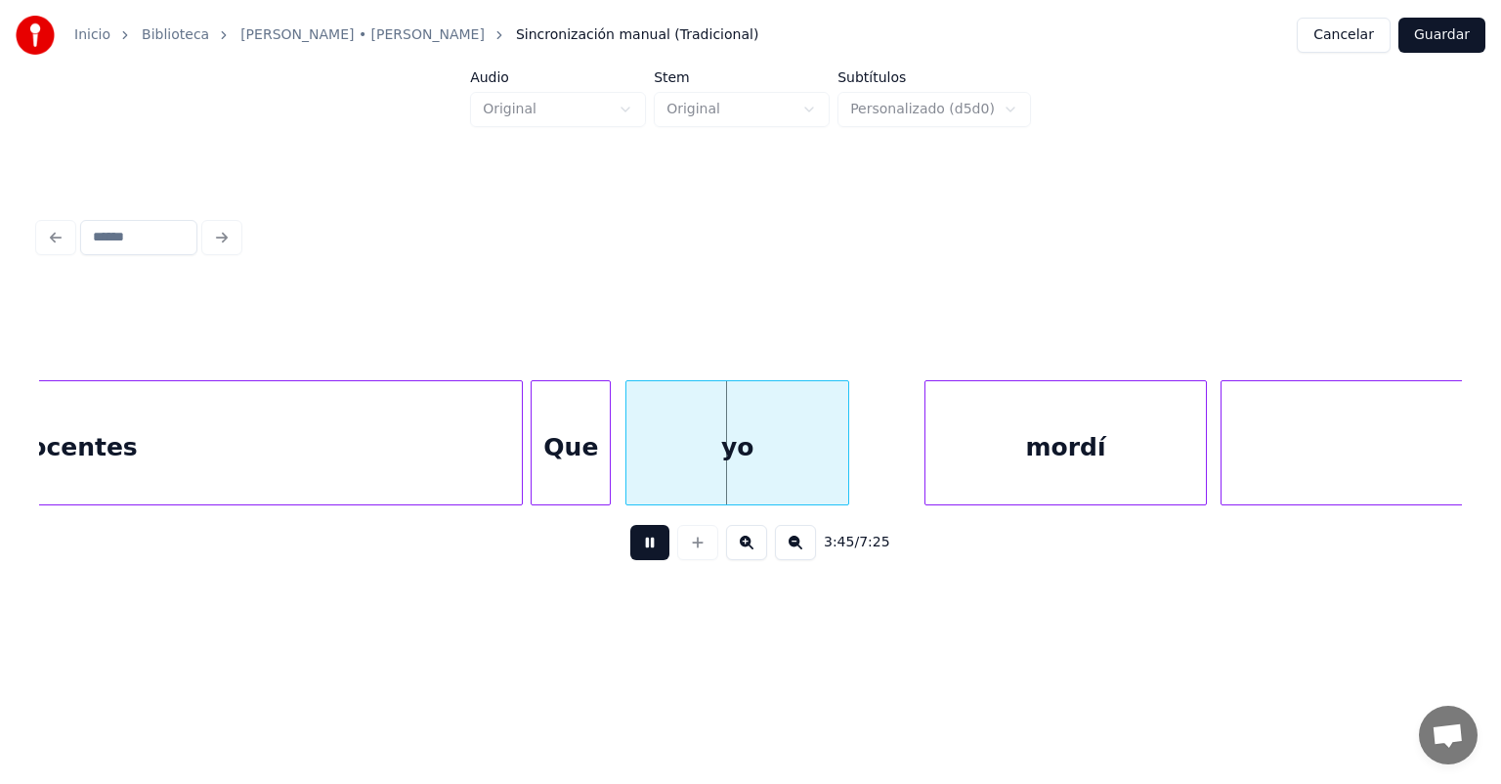
click at [539, 467] on div "Que" at bounding box center [571, 447] width 78 height 133
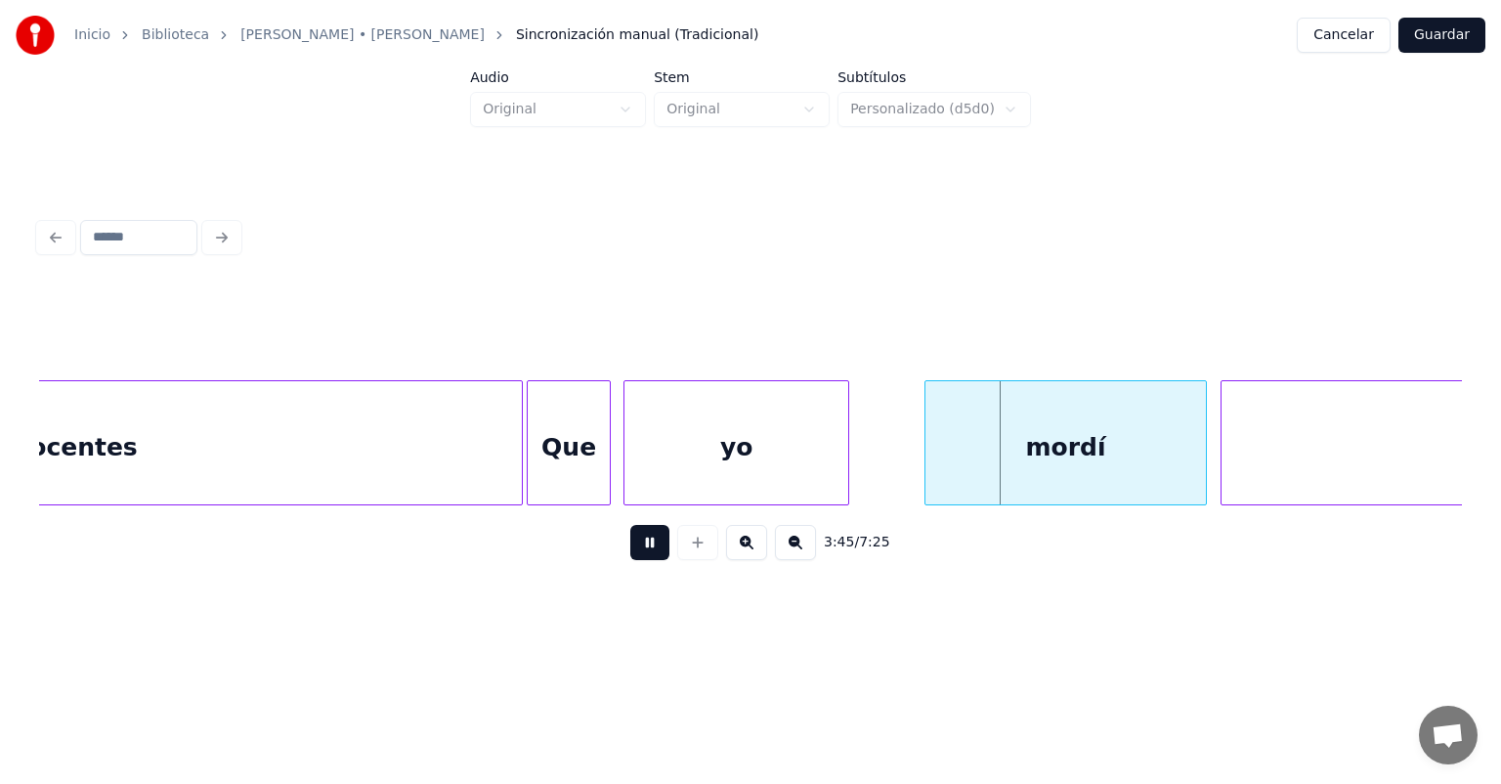
click at [629, 473] on div at bounding box center [628, 442] width 6 height 123
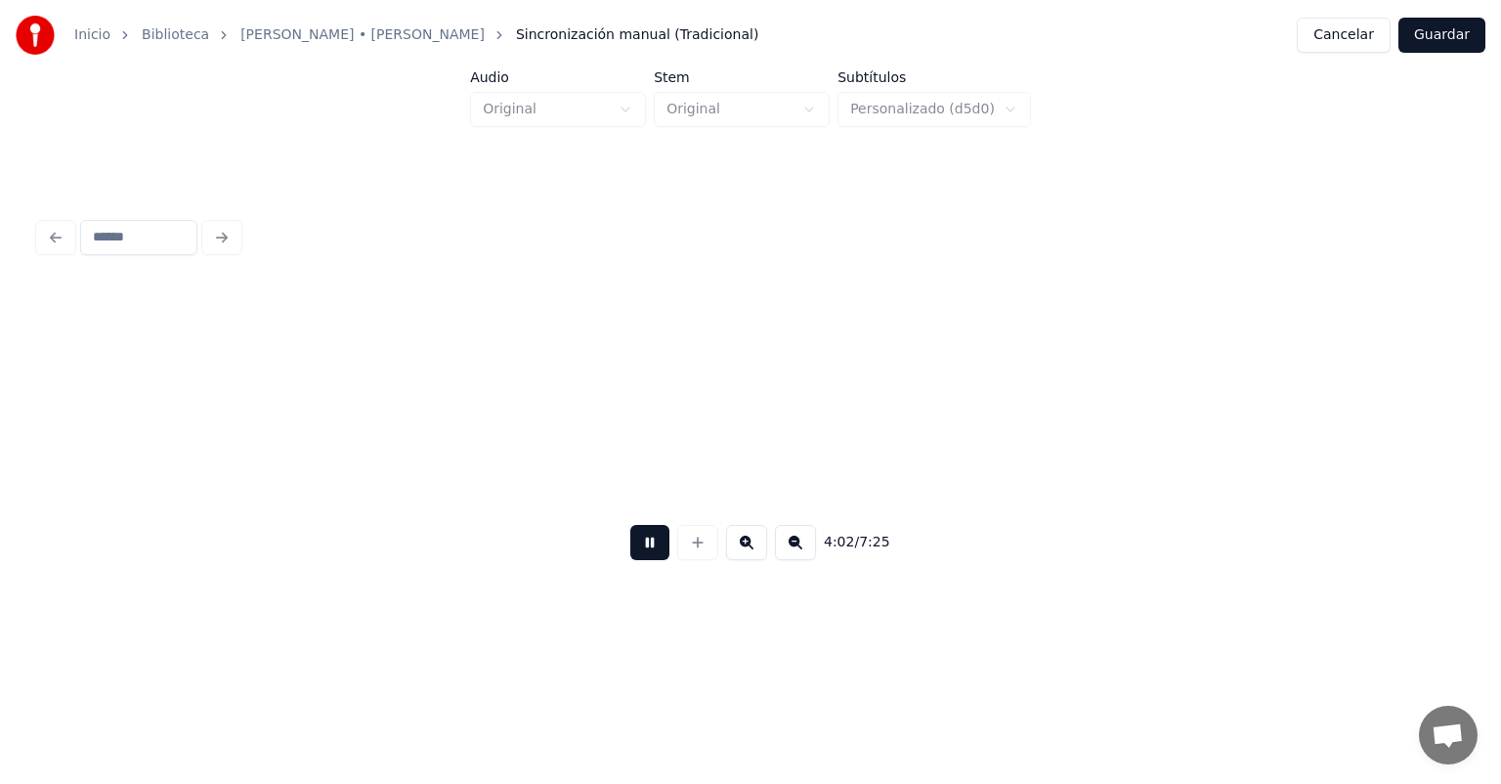
scroll to position [0, 118237]
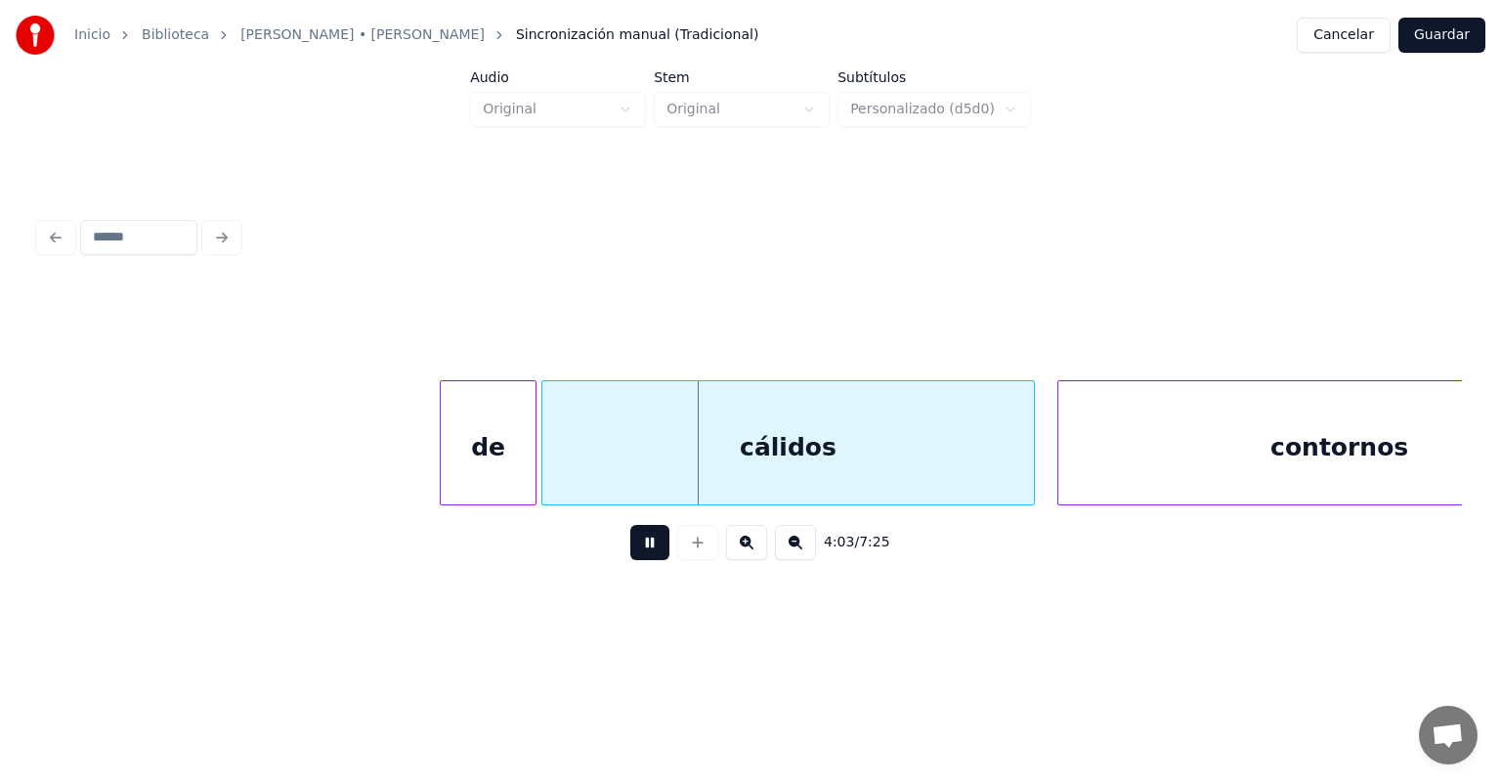
click at [441, 462] on div at bounding box center [444, 442] width 6 height 123
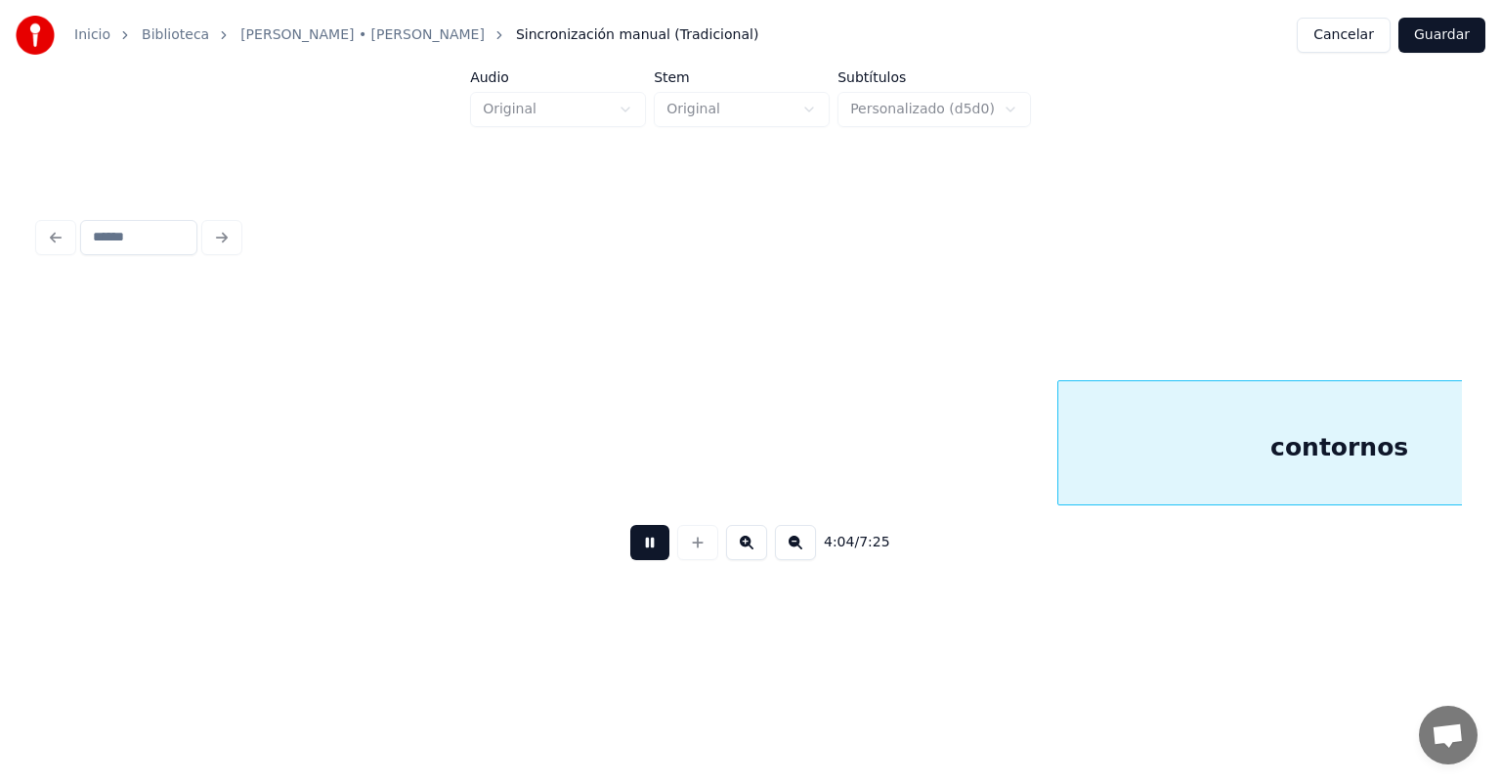
scroll to position [0, 119662]
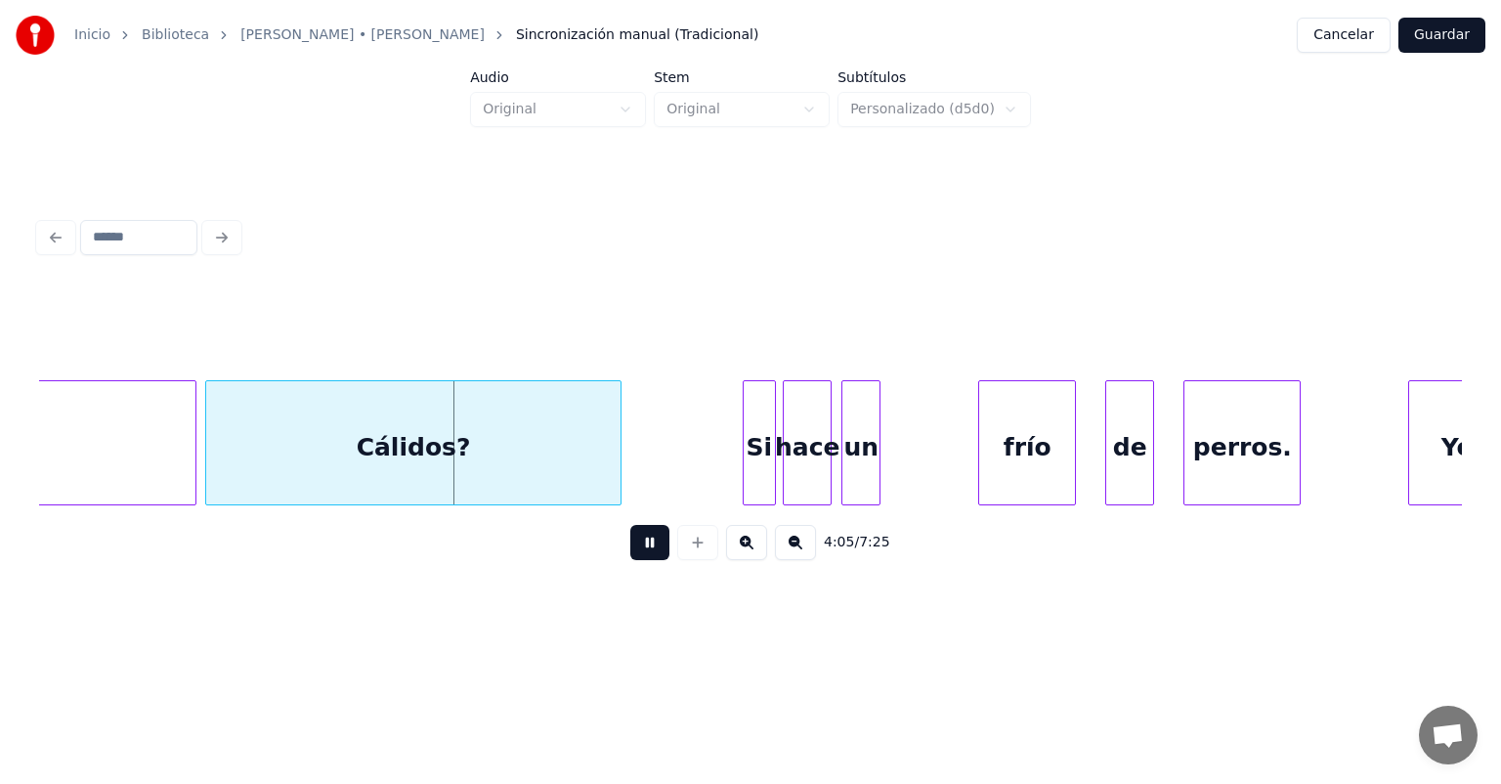
click at [632, 548] on button at bounding box center [649, 542] width 39 height 35
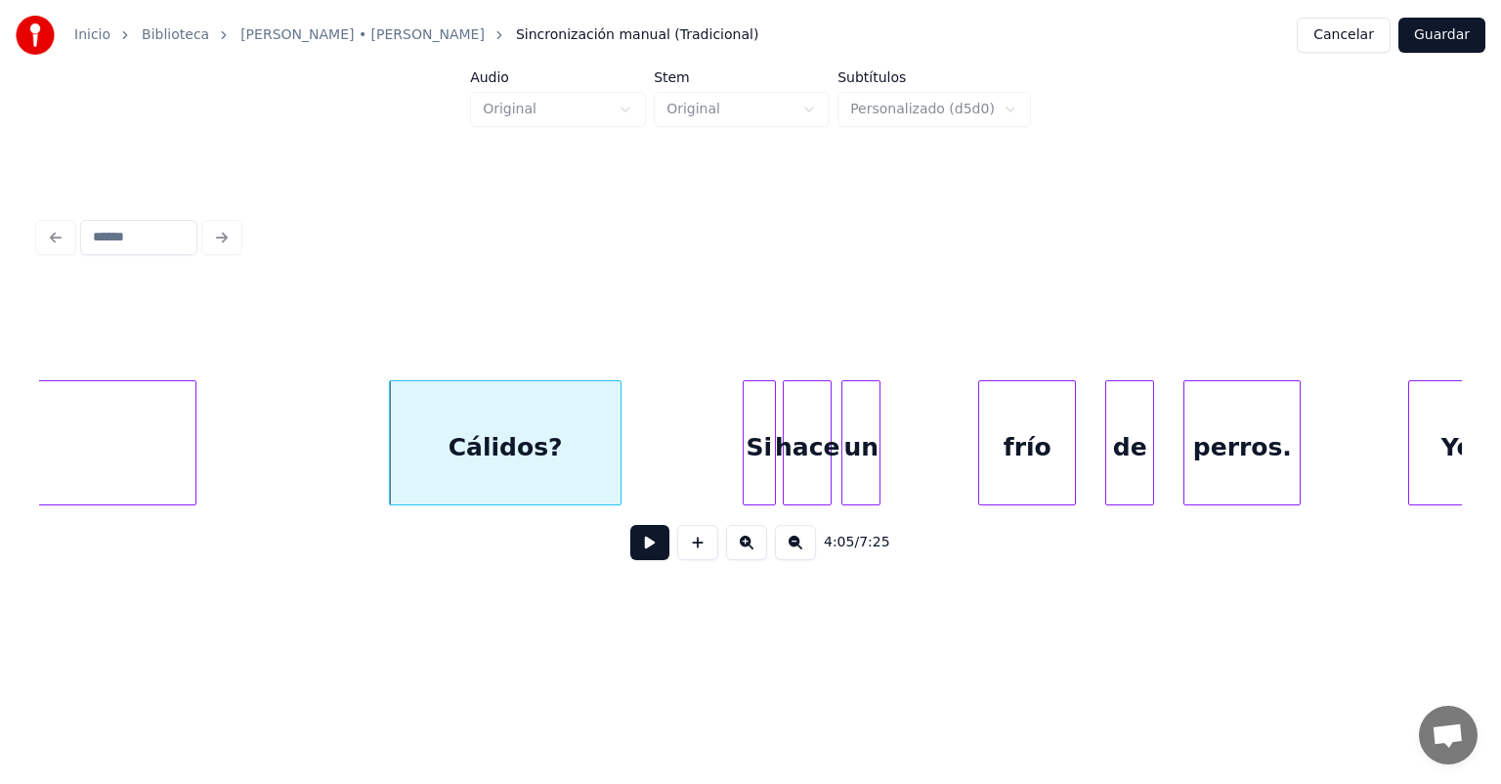
click at [637, 560] on button at bounding box center [649, 542] width 39 height 35
click at [634, 560] on button at bounding box center [649, 542] width 39 height 35
click at [635, 560] on button at bounding box center [649, 542] width 39 height 35
click at [634, 560] on button at bounding box center [649, 542] width 39 height 35
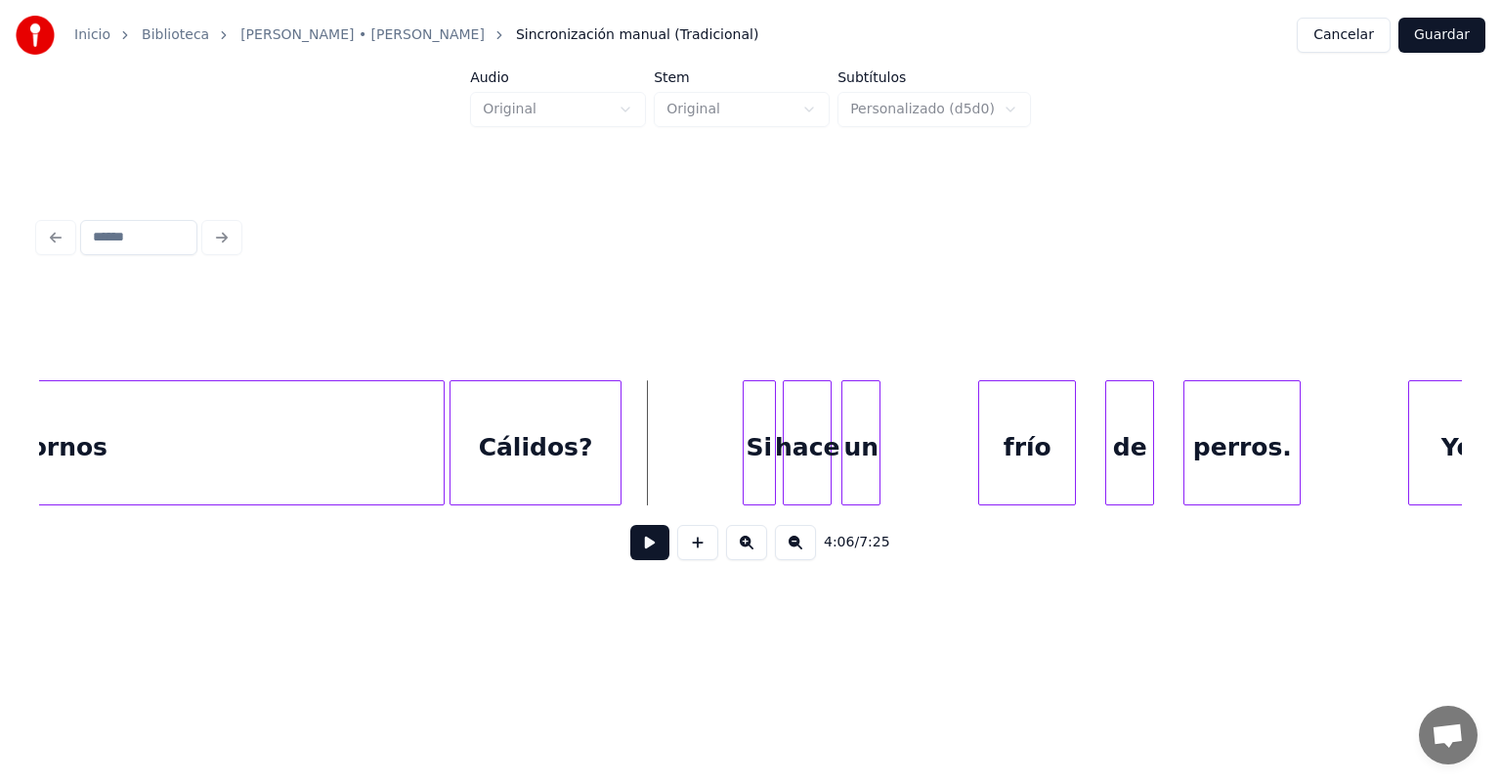
scroll to position [0, 119255]
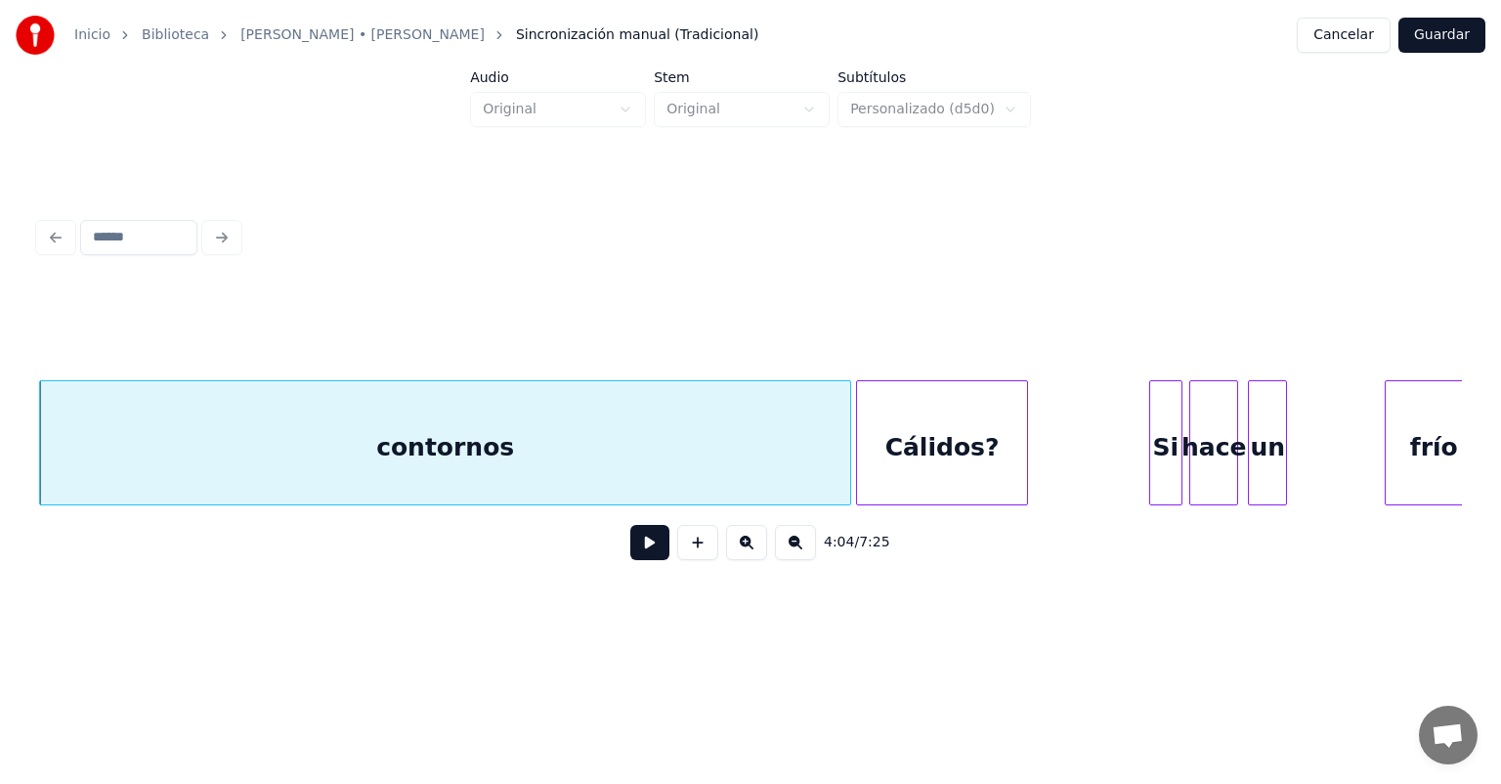
click at [639, 559] on button at bounding box center [649, 542] width 39 height 35
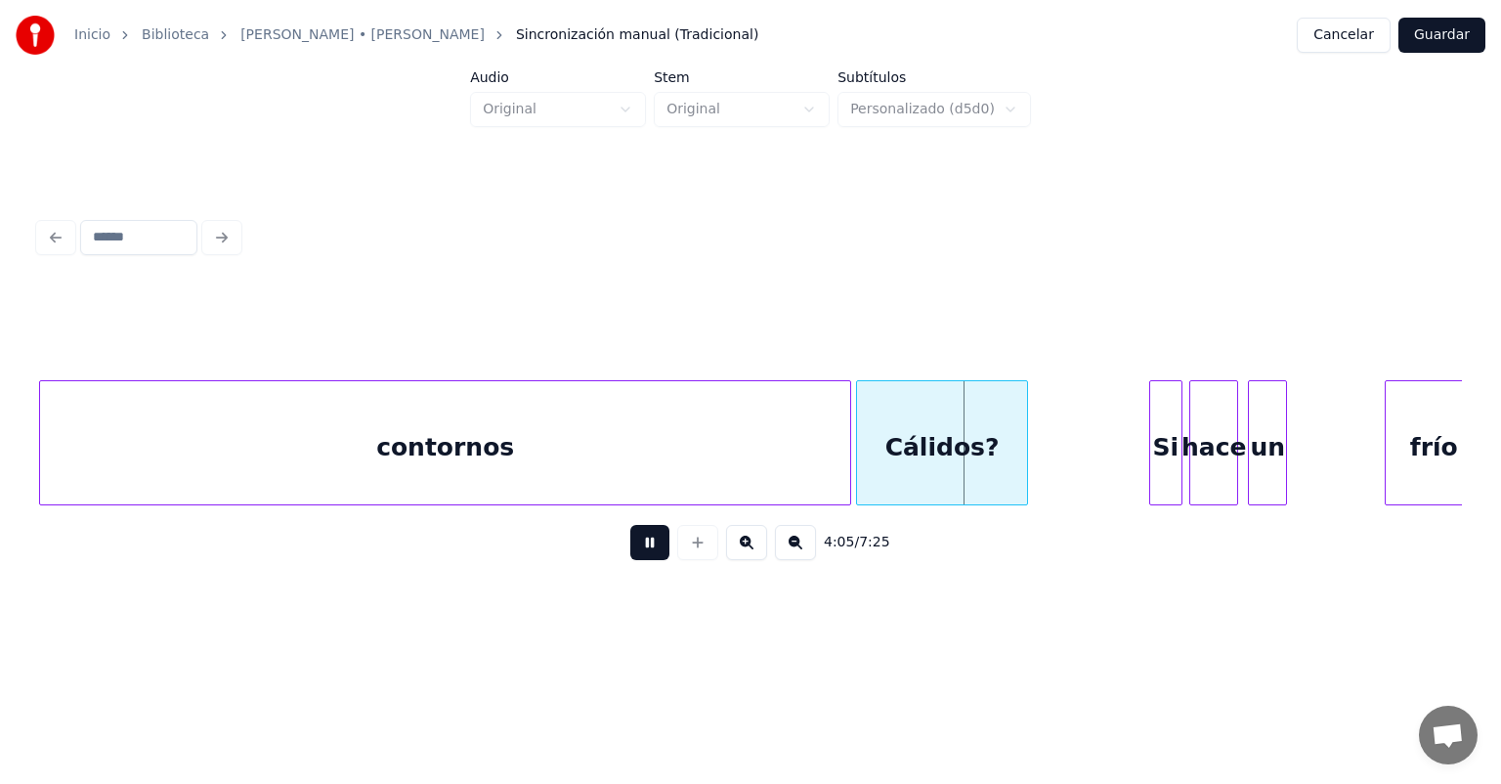
click at [641, 560] on button at bounding box center [649, 542] width 39 height 35
click at [643, 560] on button at bounding box center [649, 542] width 39 height 35
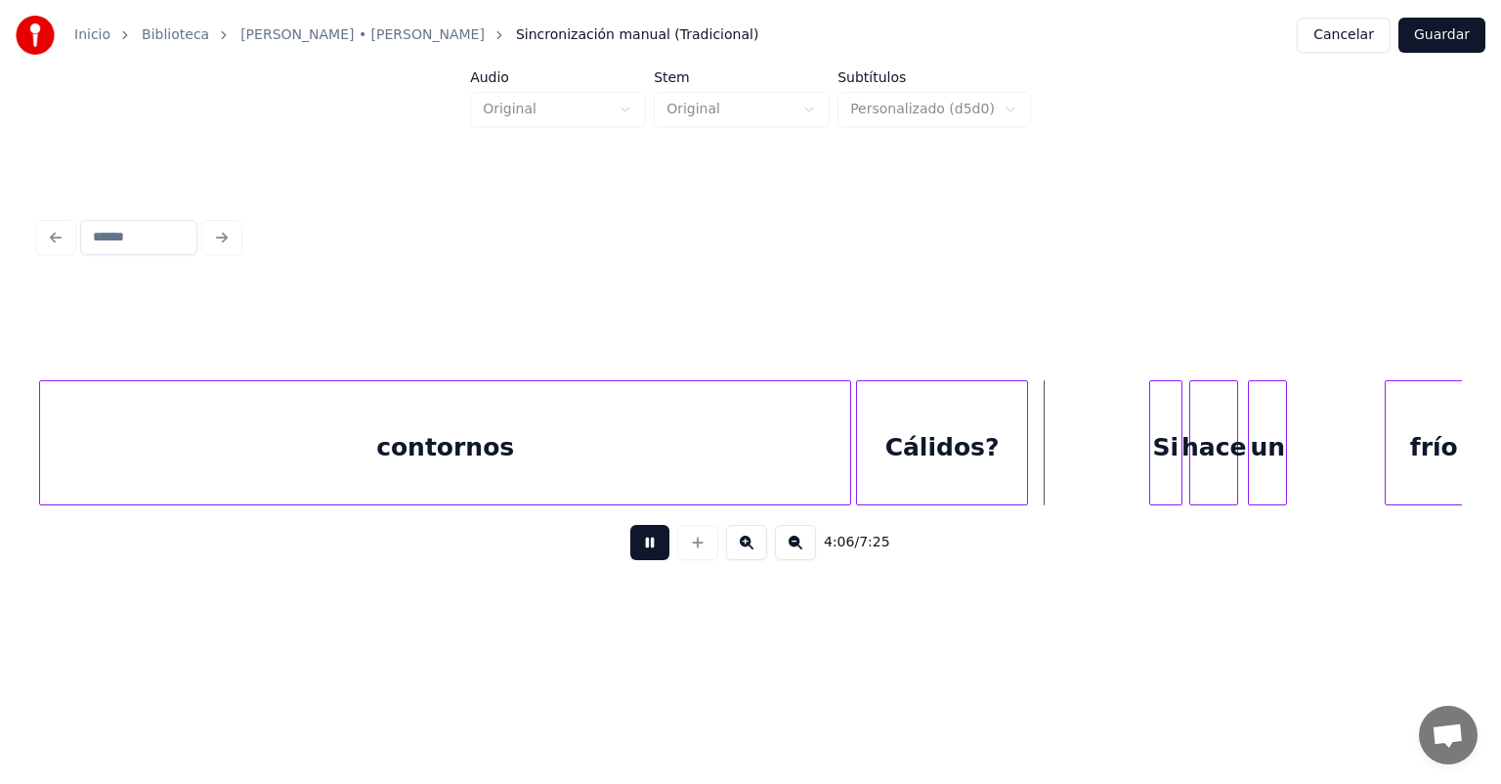
click at [640, 560] on button at bounding box center [649, 542] width 39 height 35
click at [636, 556] on button at bounding box center [649, 542] width 39 height 35
click at [638, 555] on button at bounding box center [649, 542] width 39 height 35
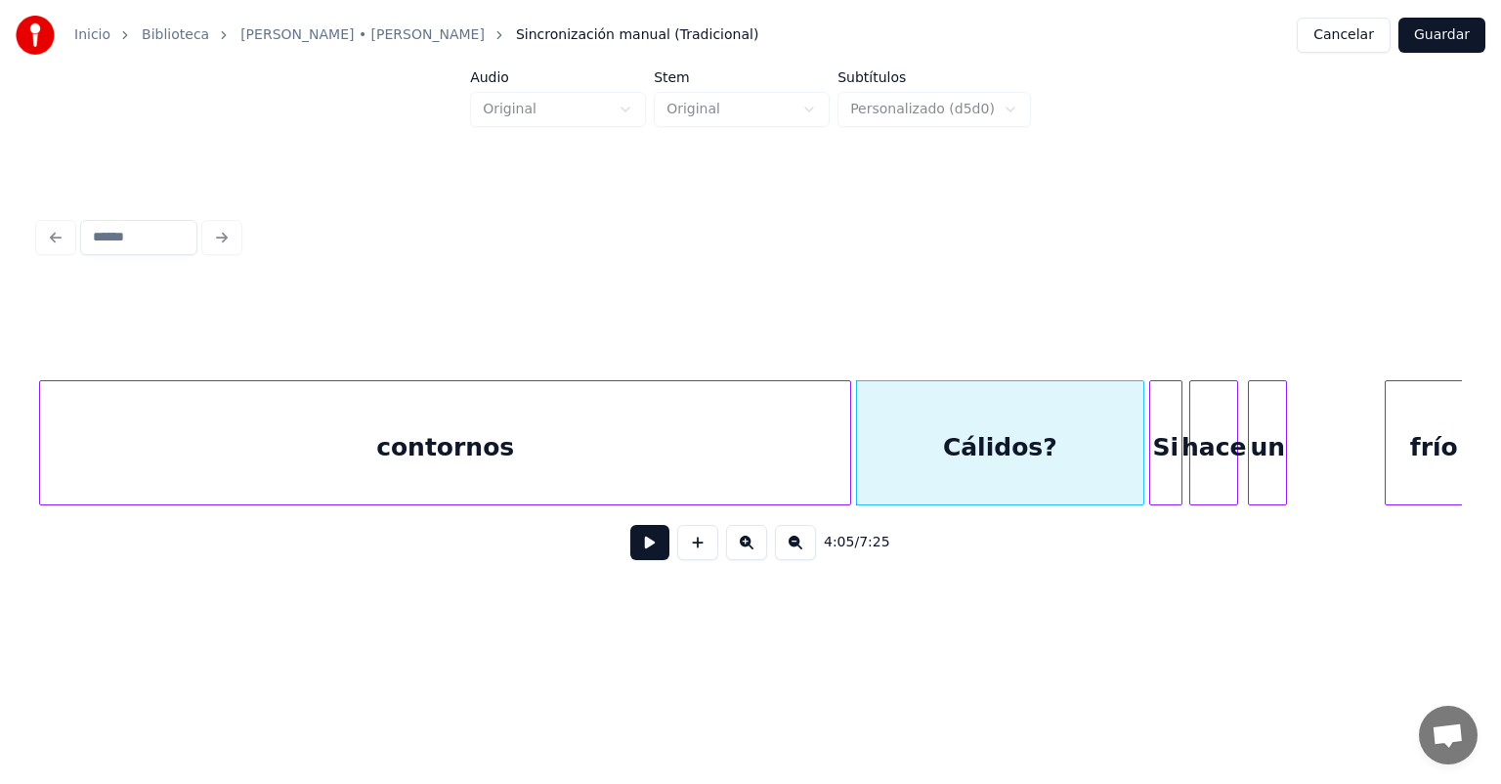
click at [698, 554] on button at bounding box center [697, 542] width 41 height 35
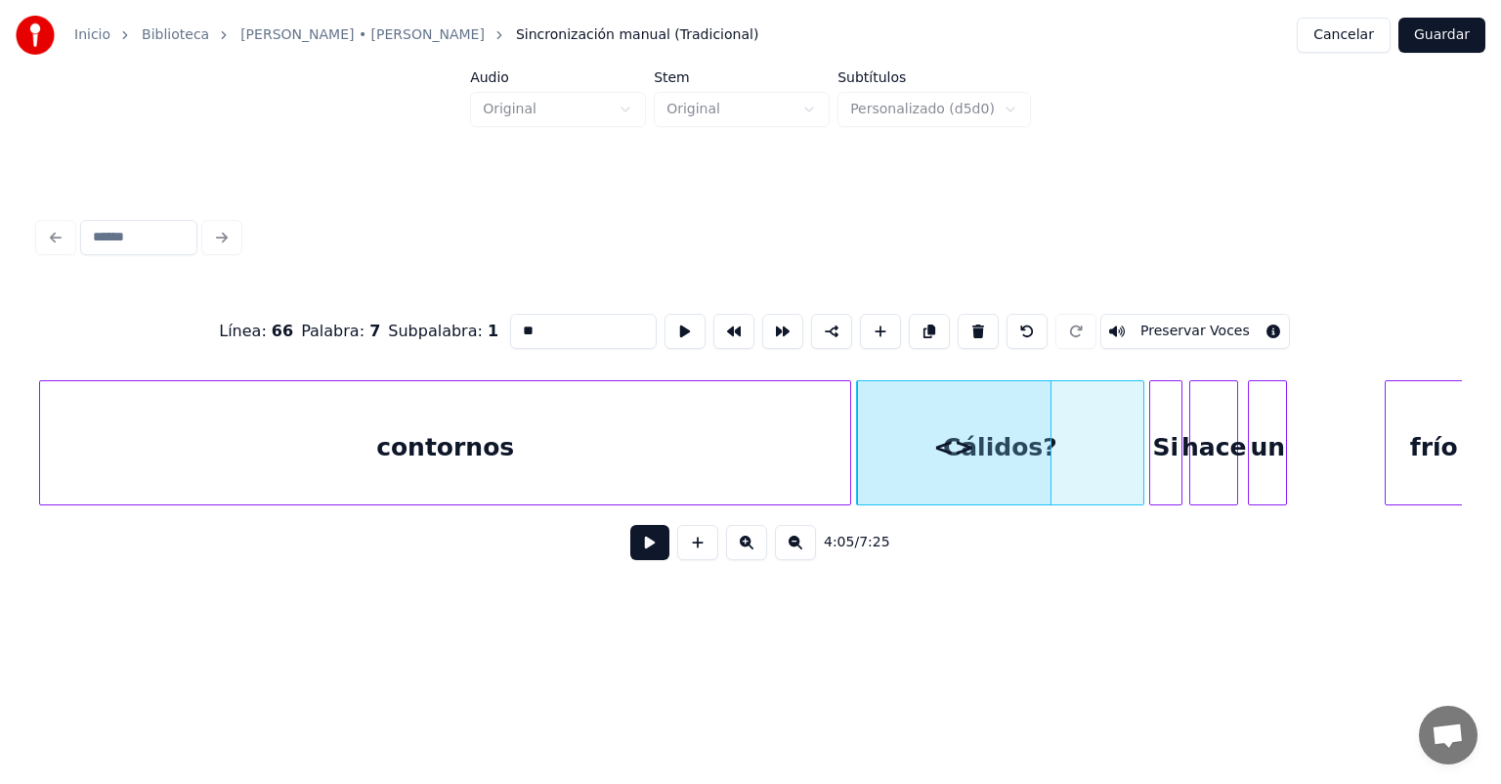
click at [1036, 322] on button at bounding box center [1027, 331] width 41 height 35
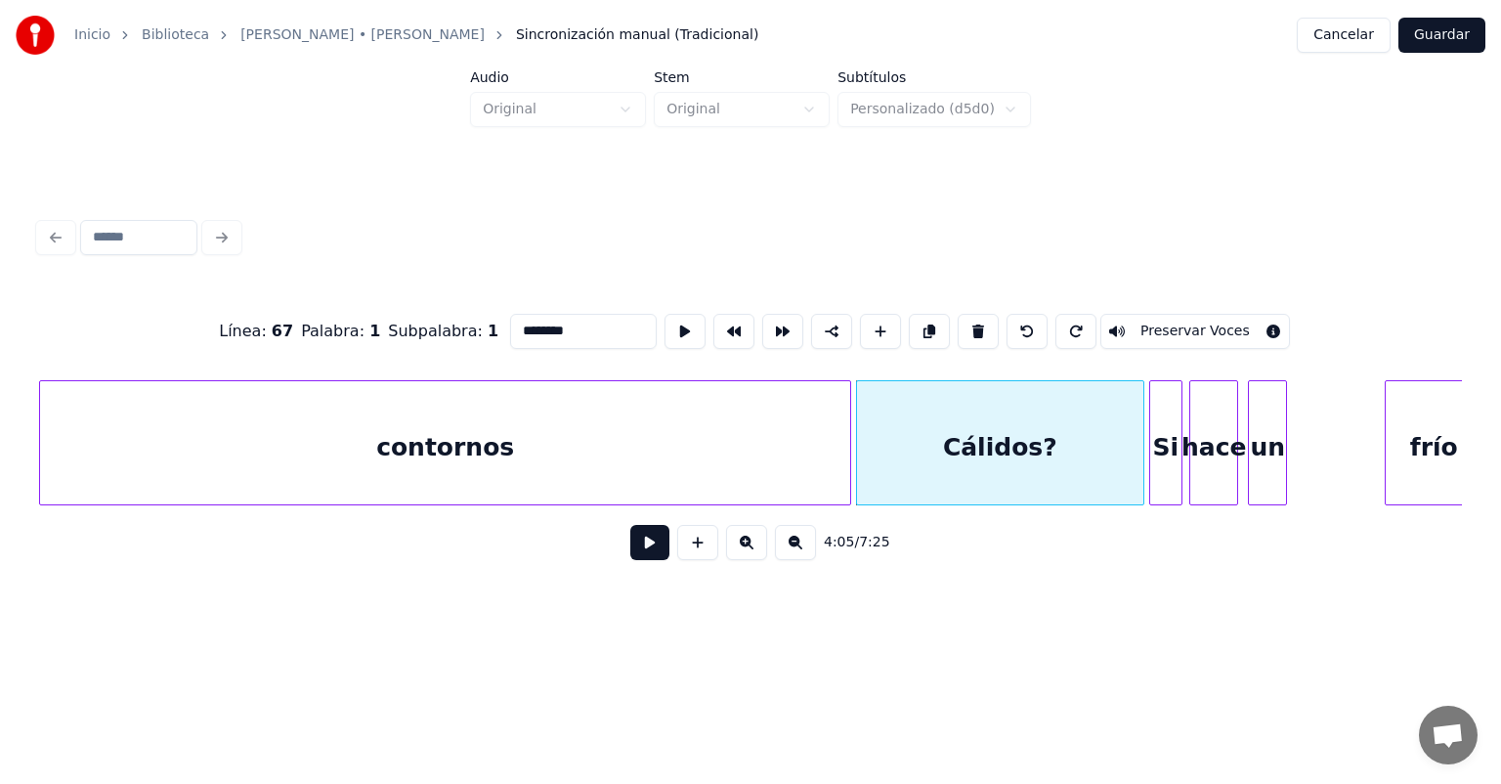
click at [630, 560] on button at bounding box center [649, 542] width 39 height 35
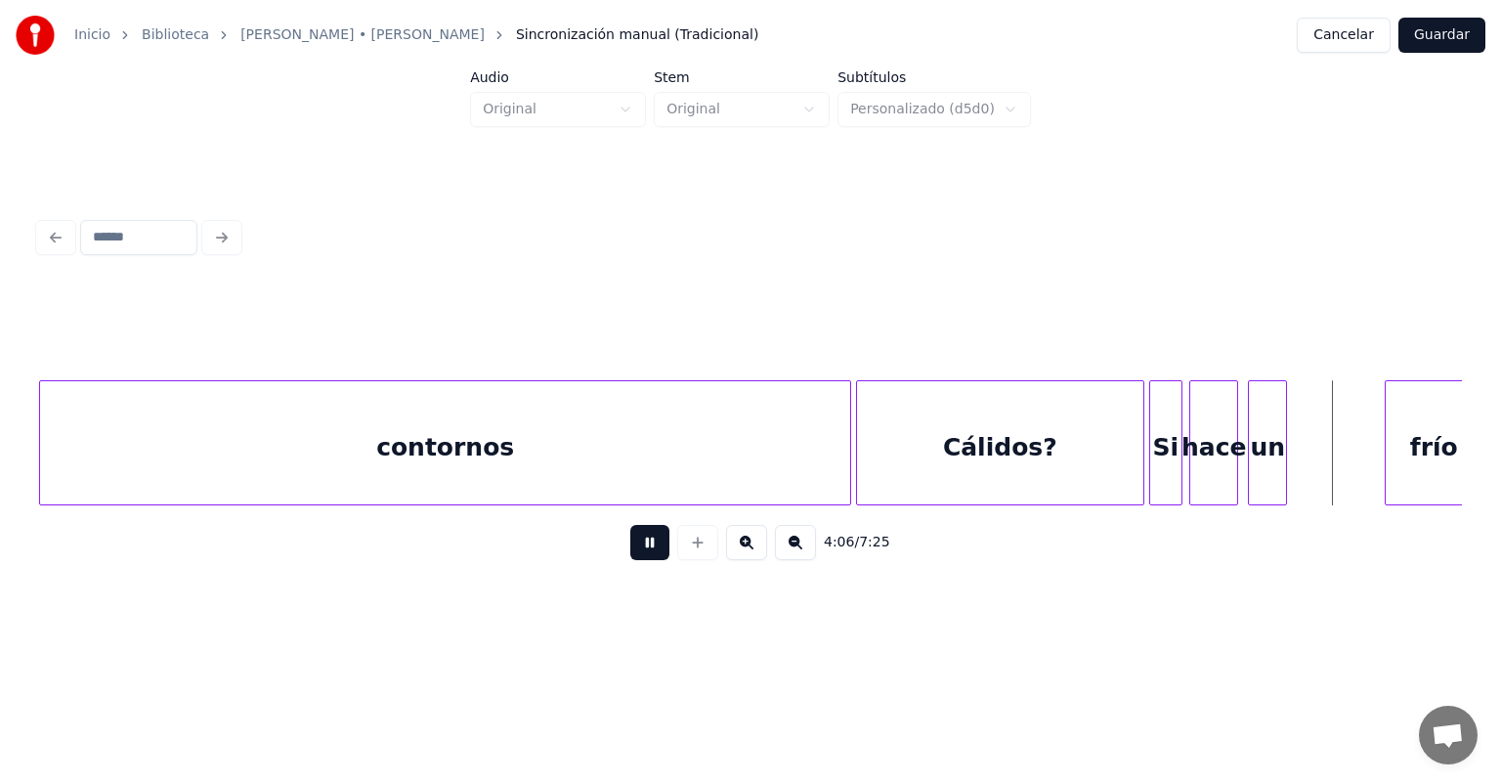
click at [630, 538] on button at bounding box center [649, 542] width 39 height 35
click at [1163, 448] on div "Si" at bounding box center [1166, 447] width 32 height 133
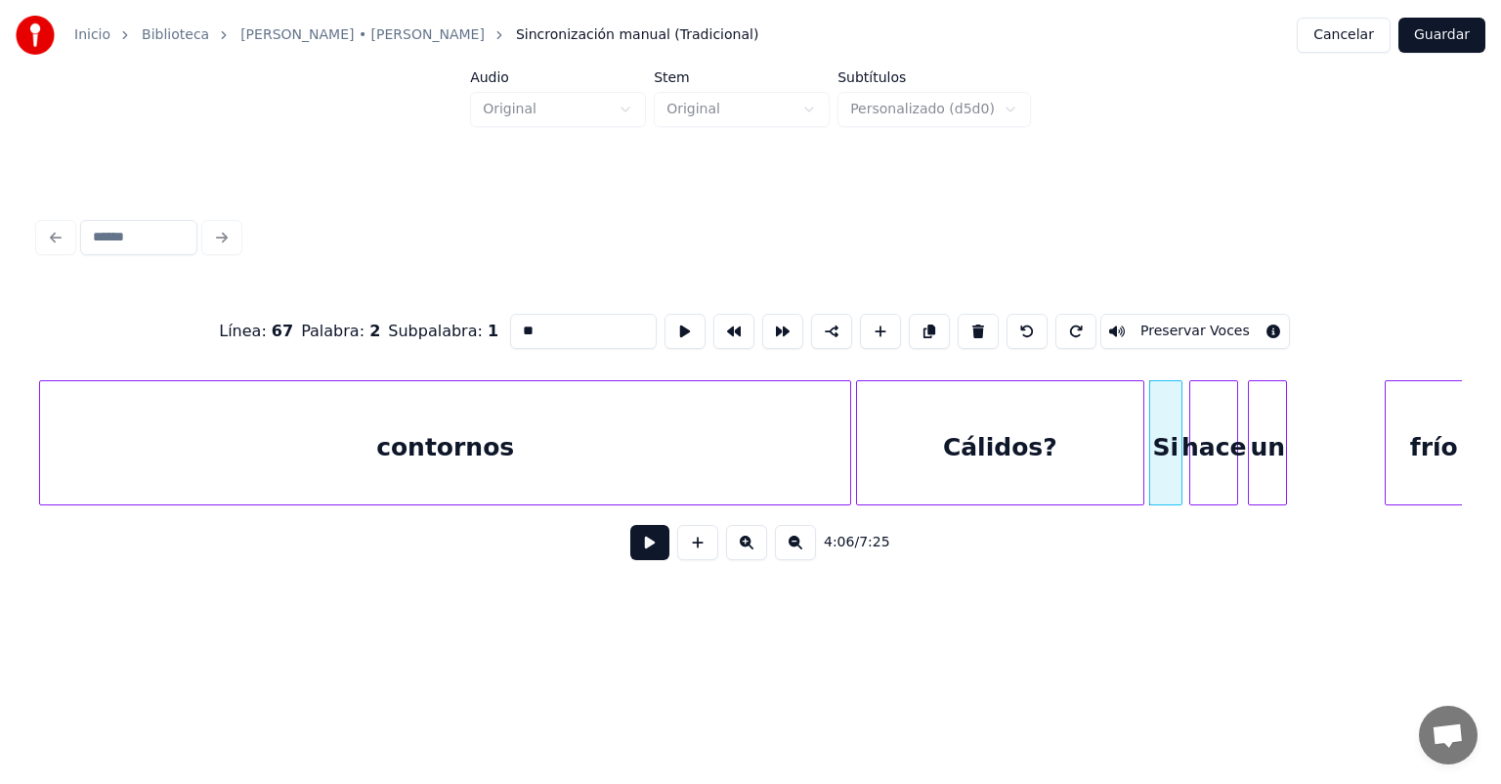
click at [630, 560] on button at bounding box center [649, 542] width 39 height 35
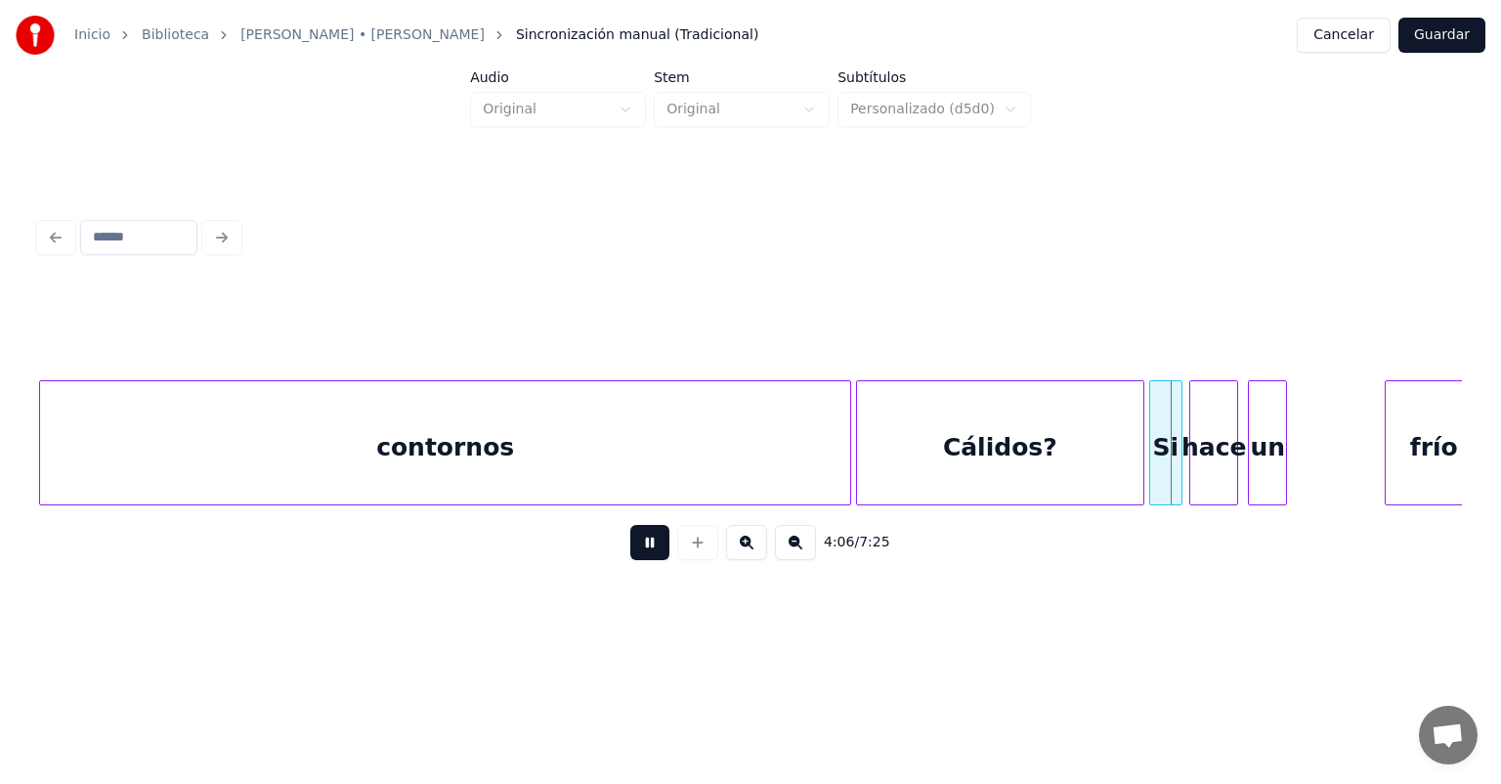
click at [630, 557] on button at bounding box center [649, 542] width 39 height 35
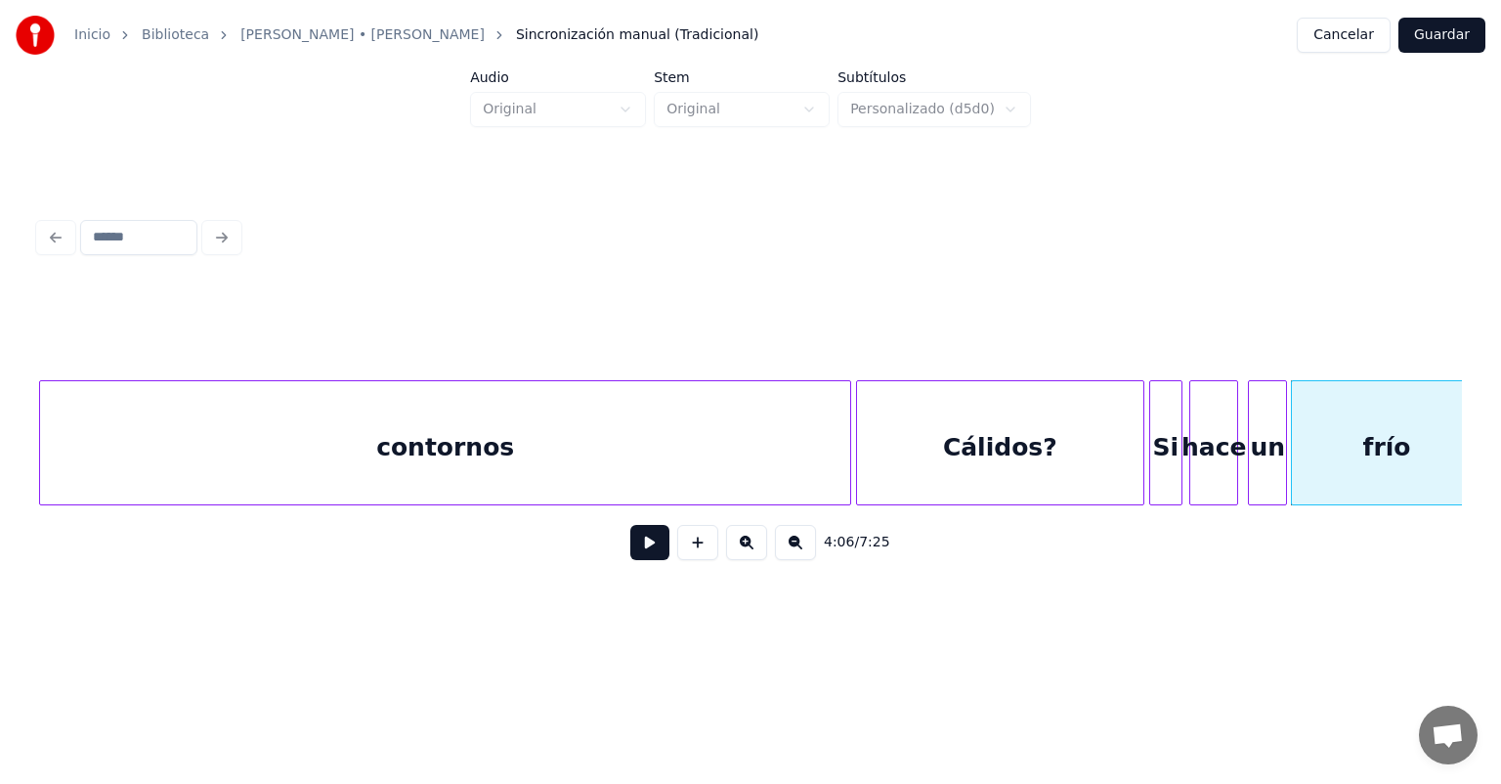
click at [640, 553] on button at bounding box center [649, 542] width 39 height 35
click at [632, 555] on button at bounding box center [649, 542] width 39 height 35
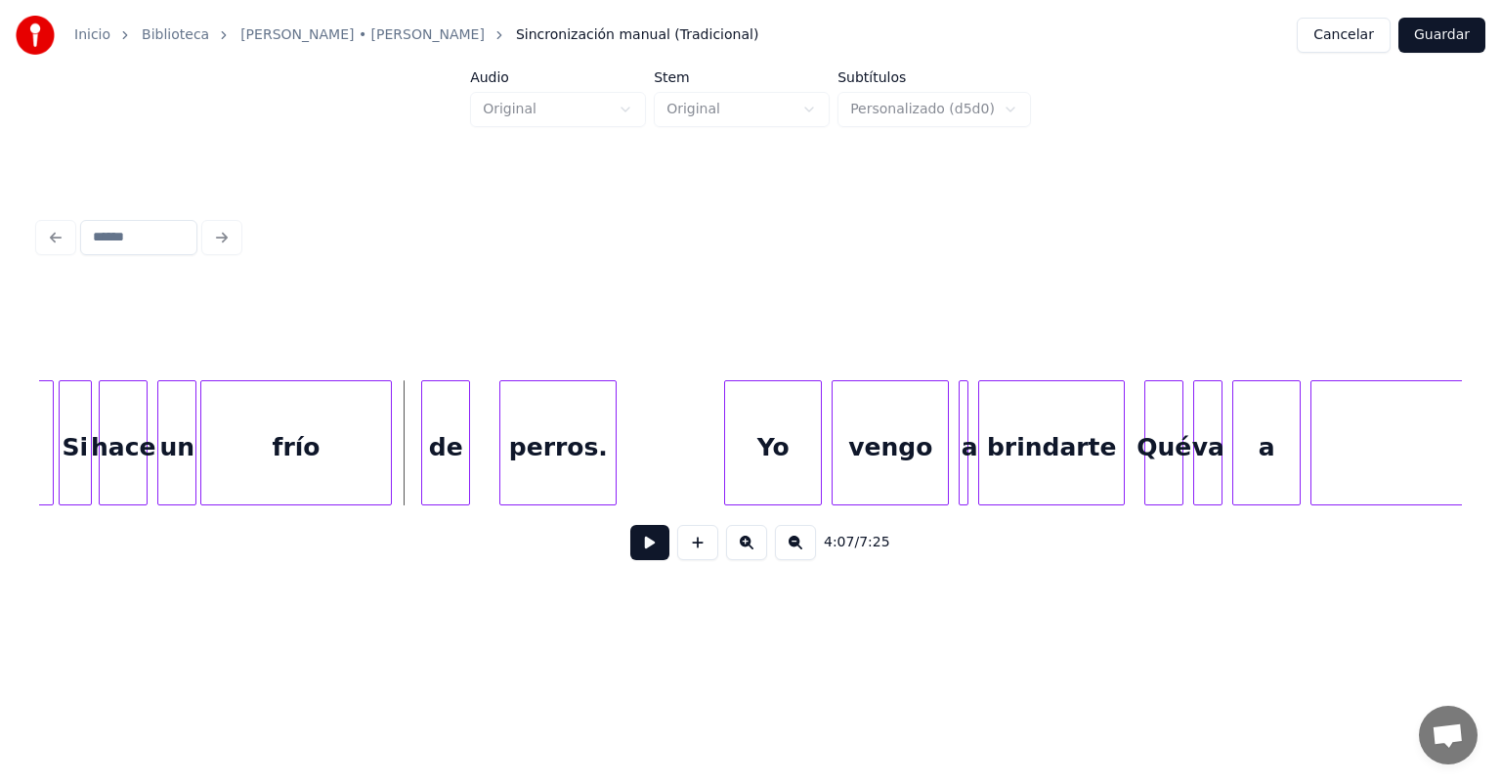
scroll to position [0, 120283]
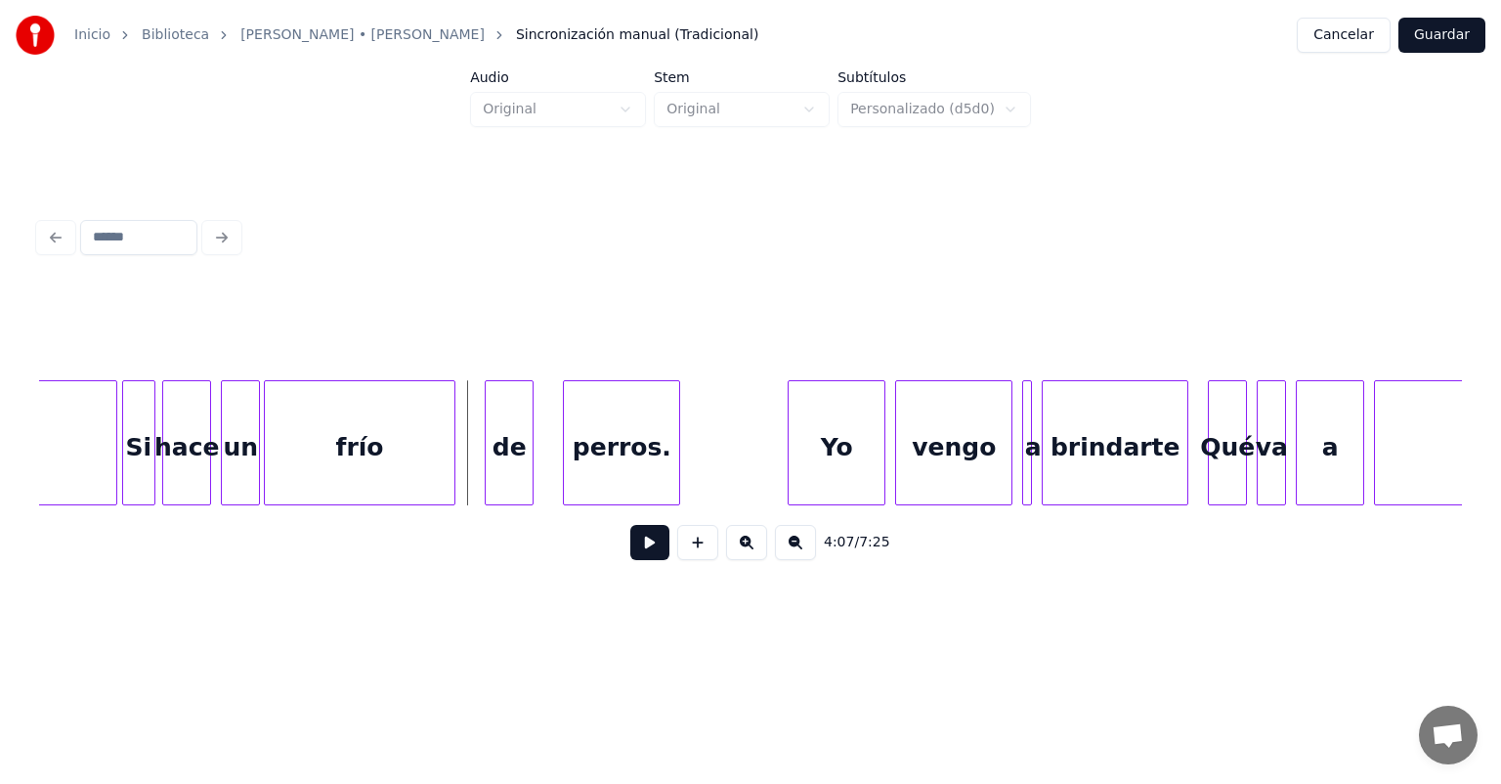
click at [298, 474] on div "frío" at bounding box center [360, 447] width 190 height 133
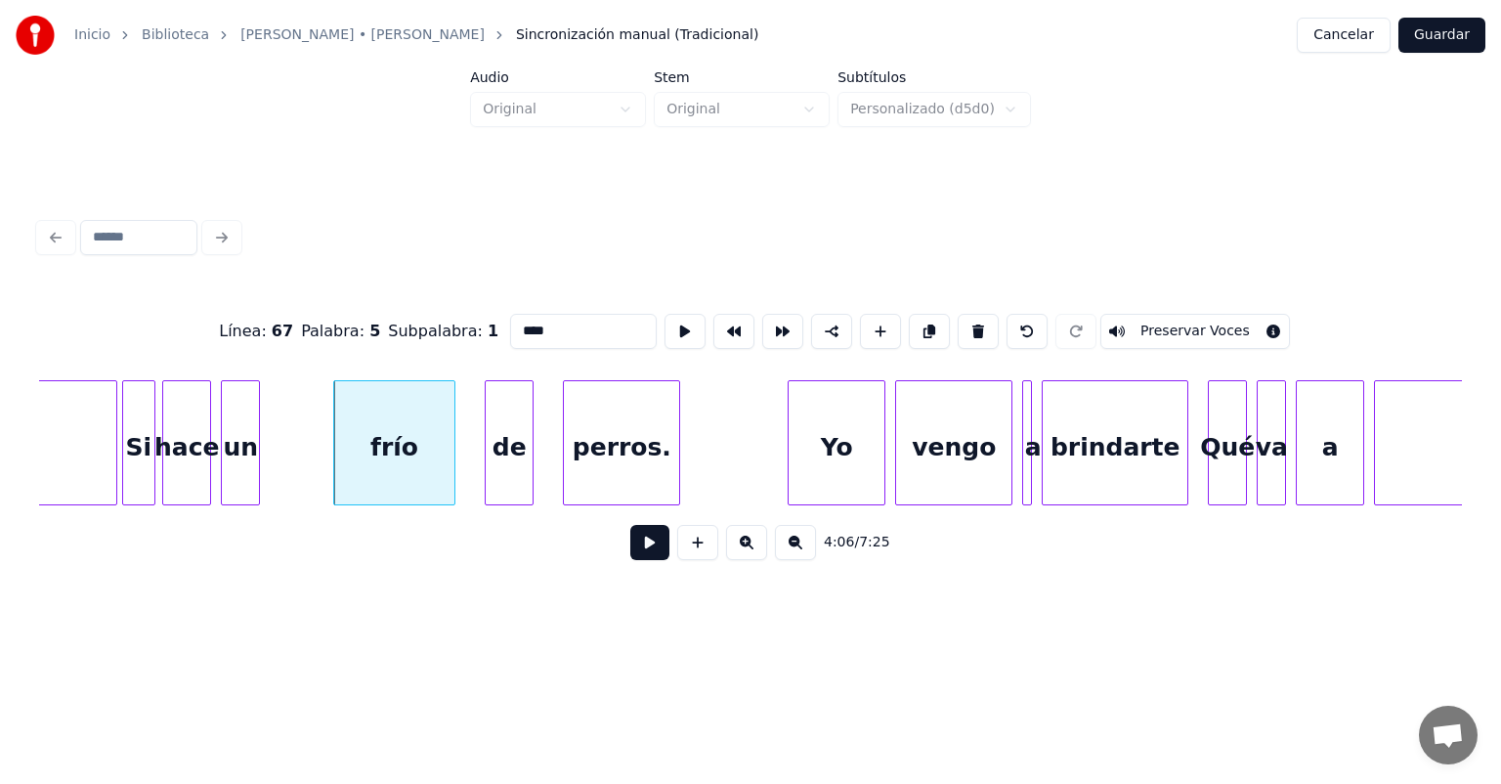
click at [636, 550] on button at bounding box center [649, 542] width 39 height 35
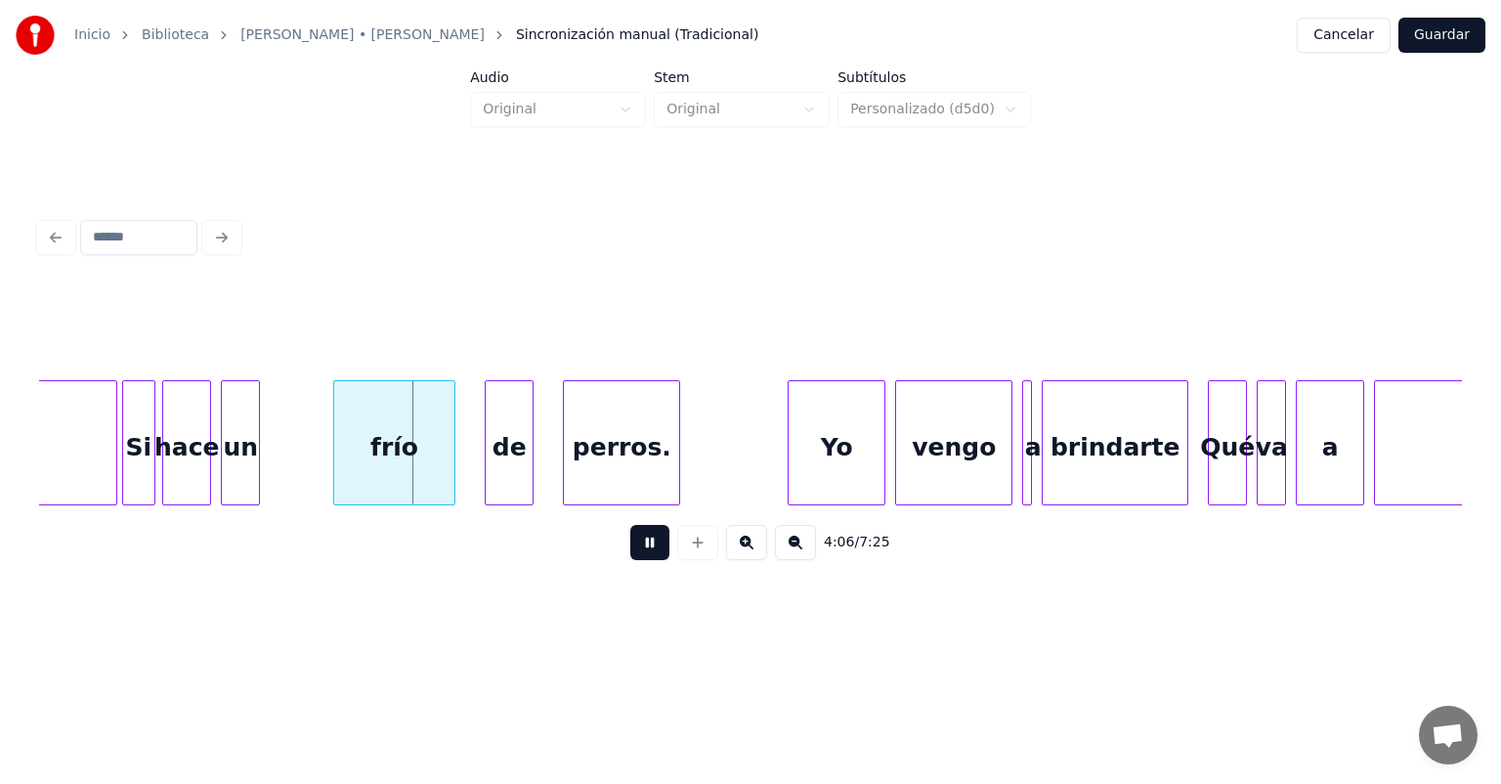
click at [638, 560] on button at bounding box center [649, 542] width 39 height 35
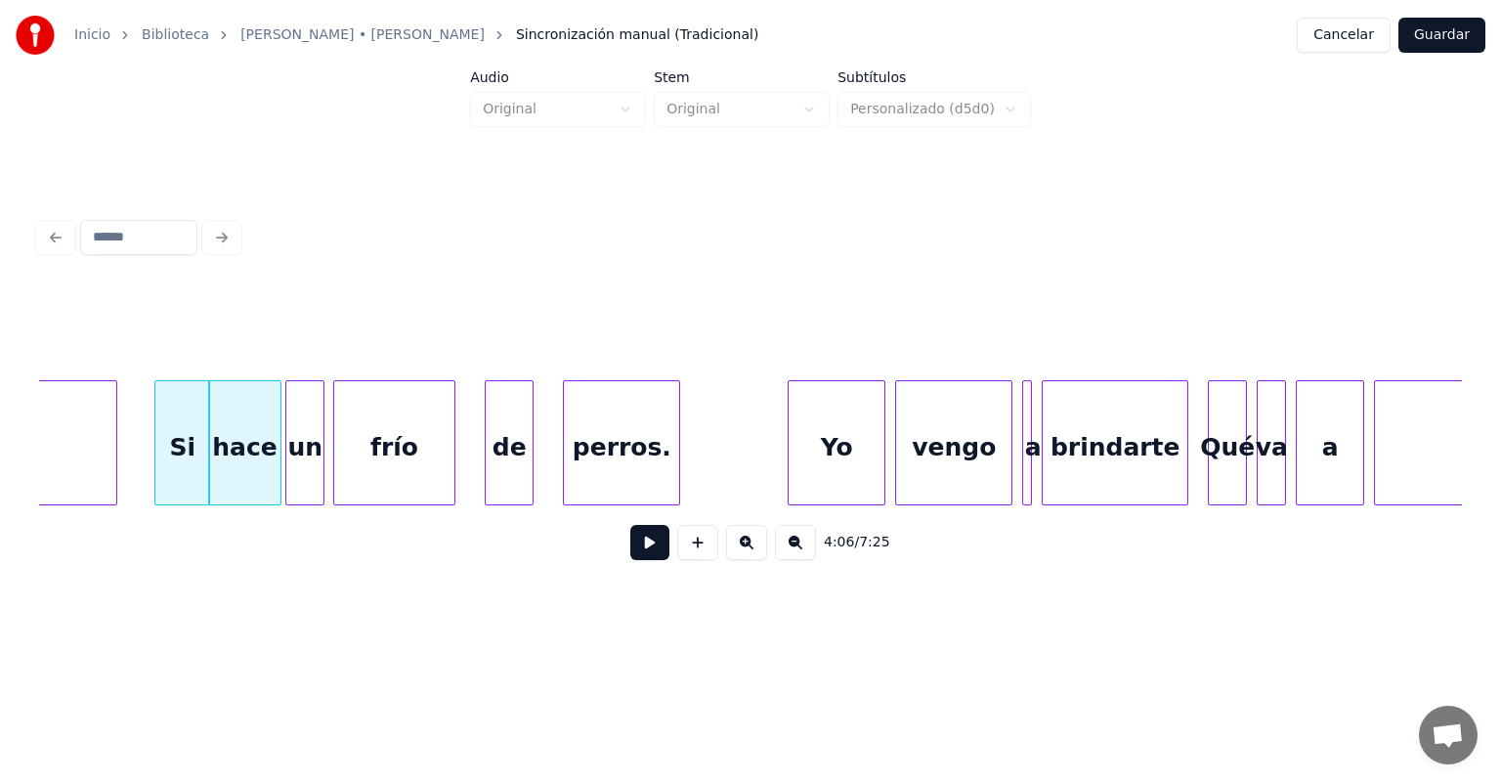
click at [180, 454] on div "Si" at bounding box center [182, 447] width 54 height 133
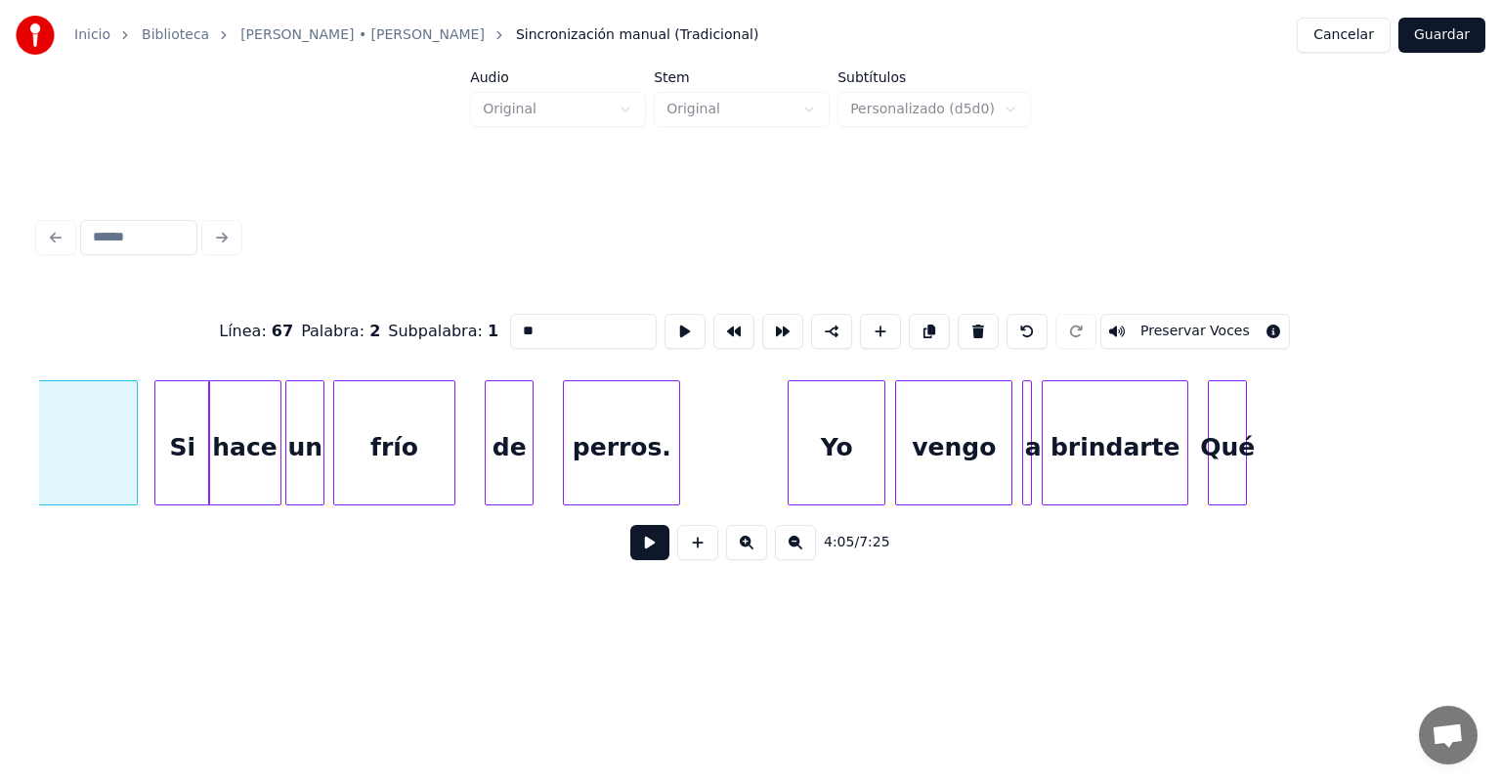
scroll to position [0, 120072]
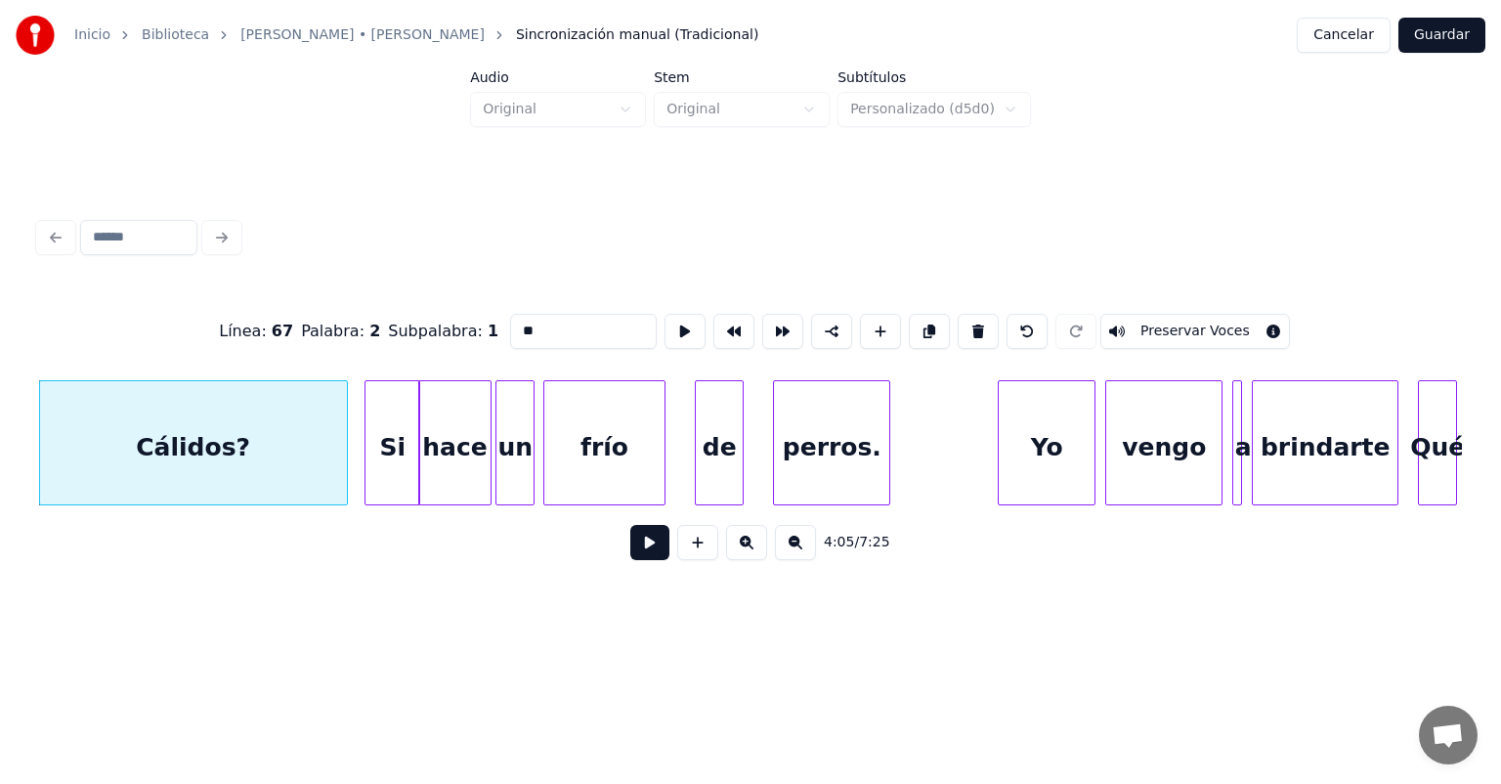
click at [642, 549] on button at bounding box center [649, 542] width 39 height 35
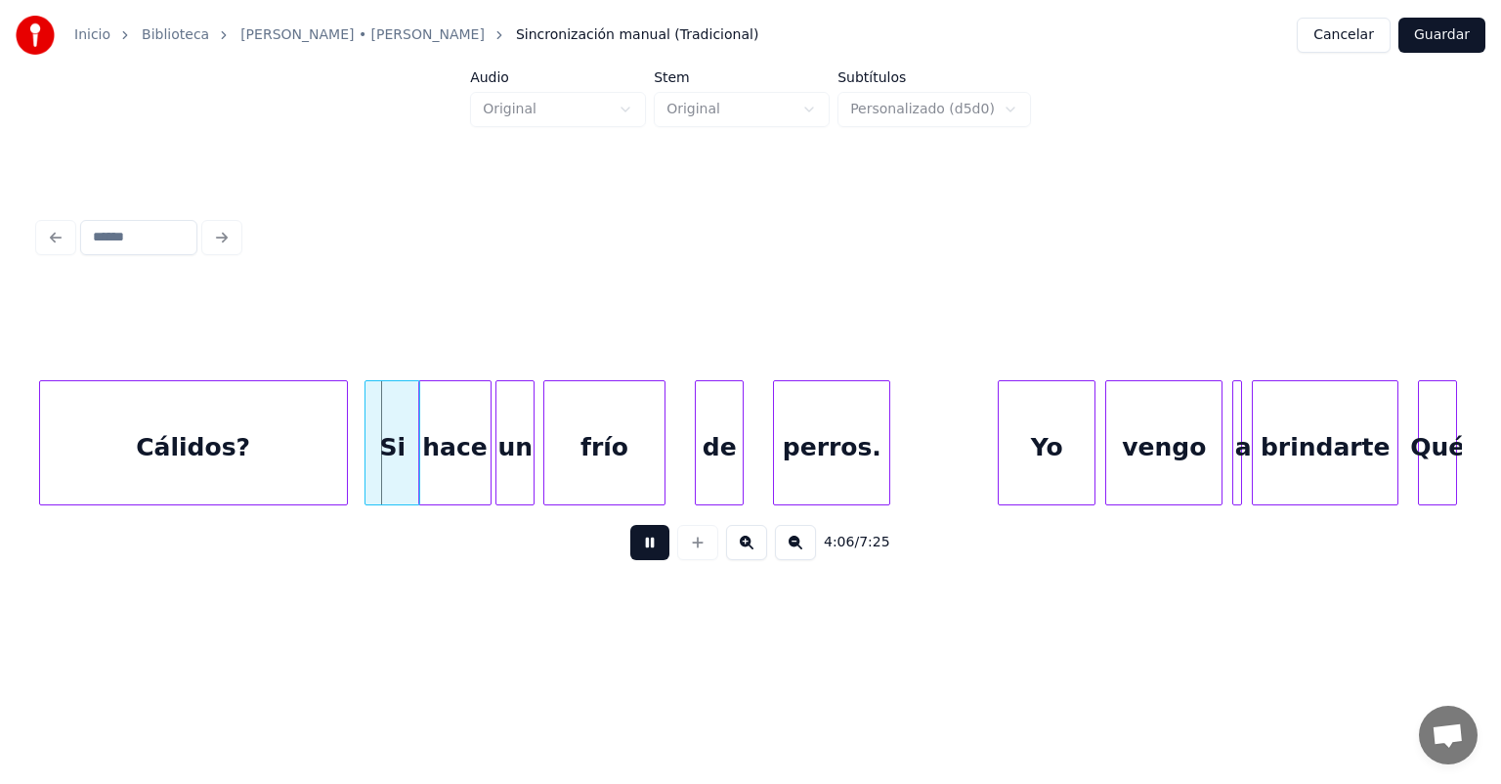
click at [632, 553] on button at bounding box center [649, 542] width 39 height 35
click at [633, 560] on button at bounding box center [649, 542] width 39 height 35
click at [630, 560] on button at bounding box center [649, 542] width 39 height 35
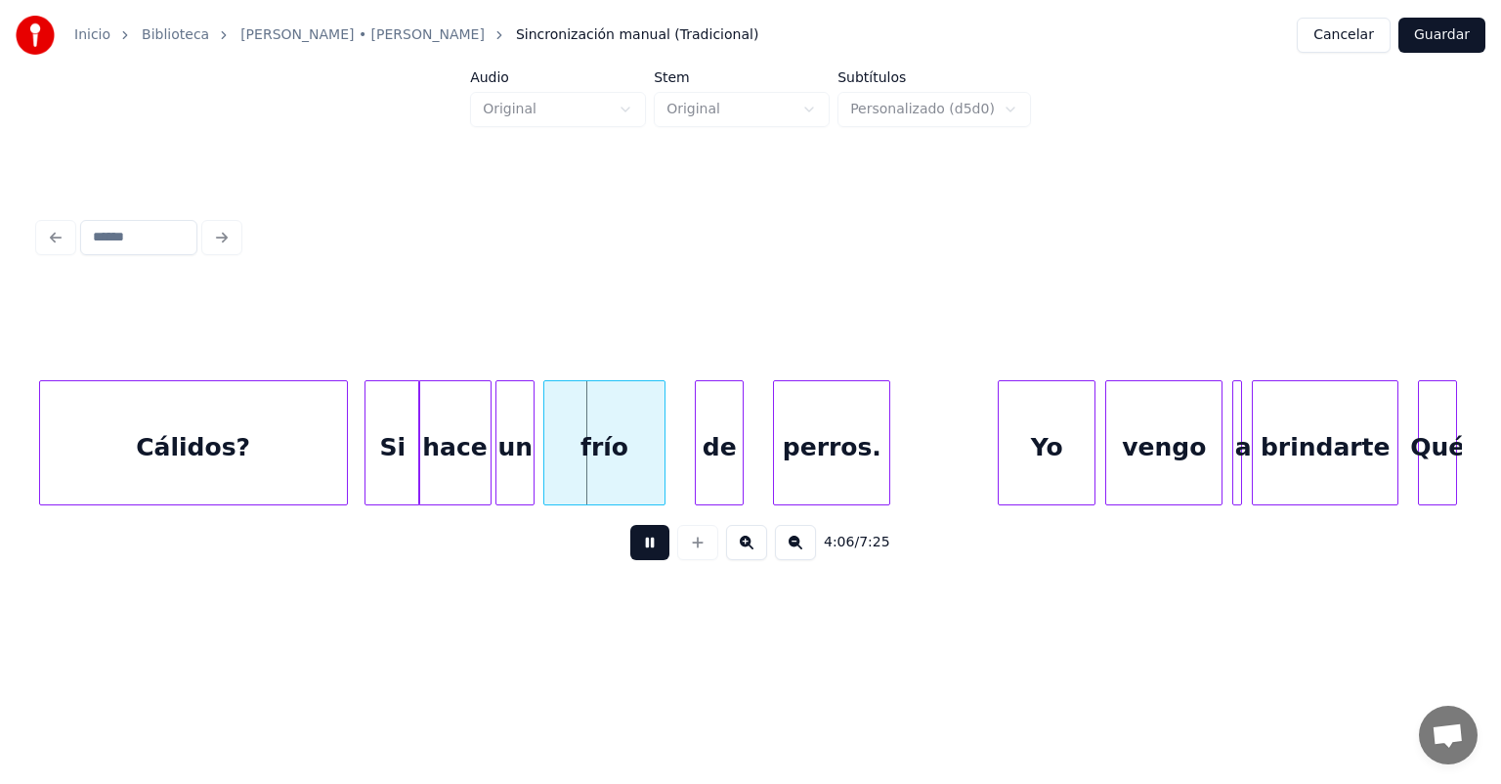
click at [630, 560] on button at bounding box center [649, 542] width 39 height 35
click at [639, 560] on button at bounding box center [649, 542] width 39 height 35
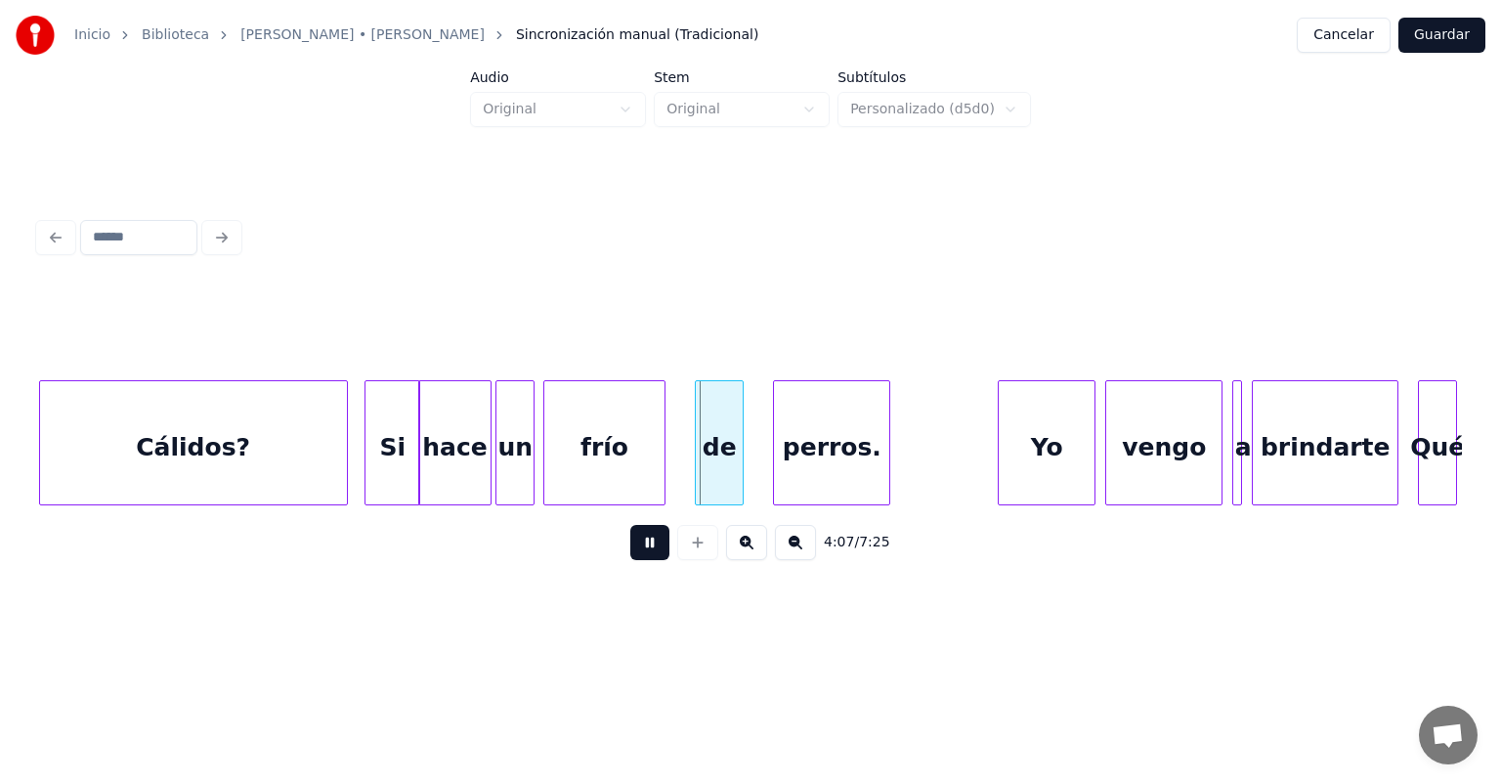
click at [641, 560] on button at bounding box center [649, 542] width 39 height 35
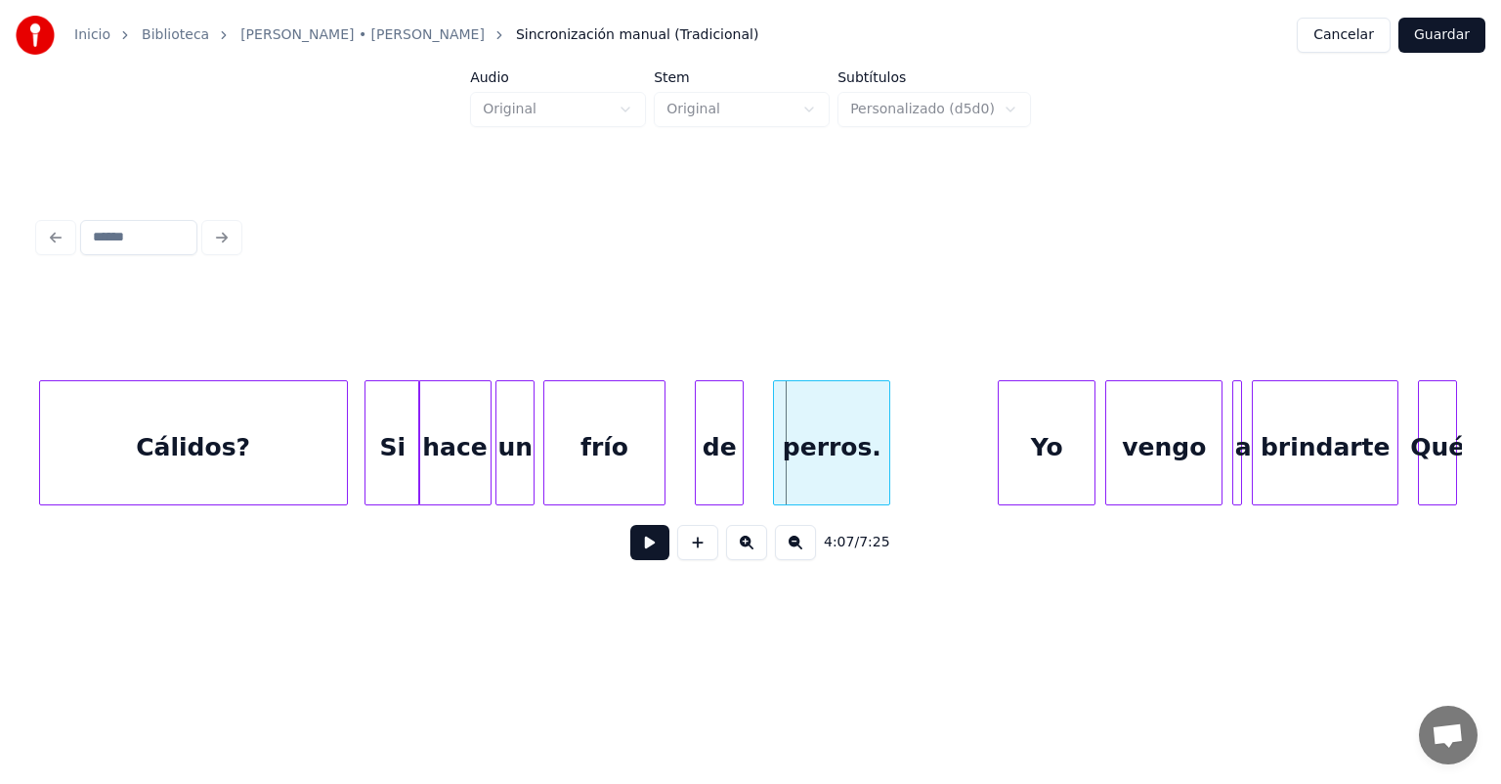
click at [644, 560] on button at bounding box center [649, 542] width 39 height 35
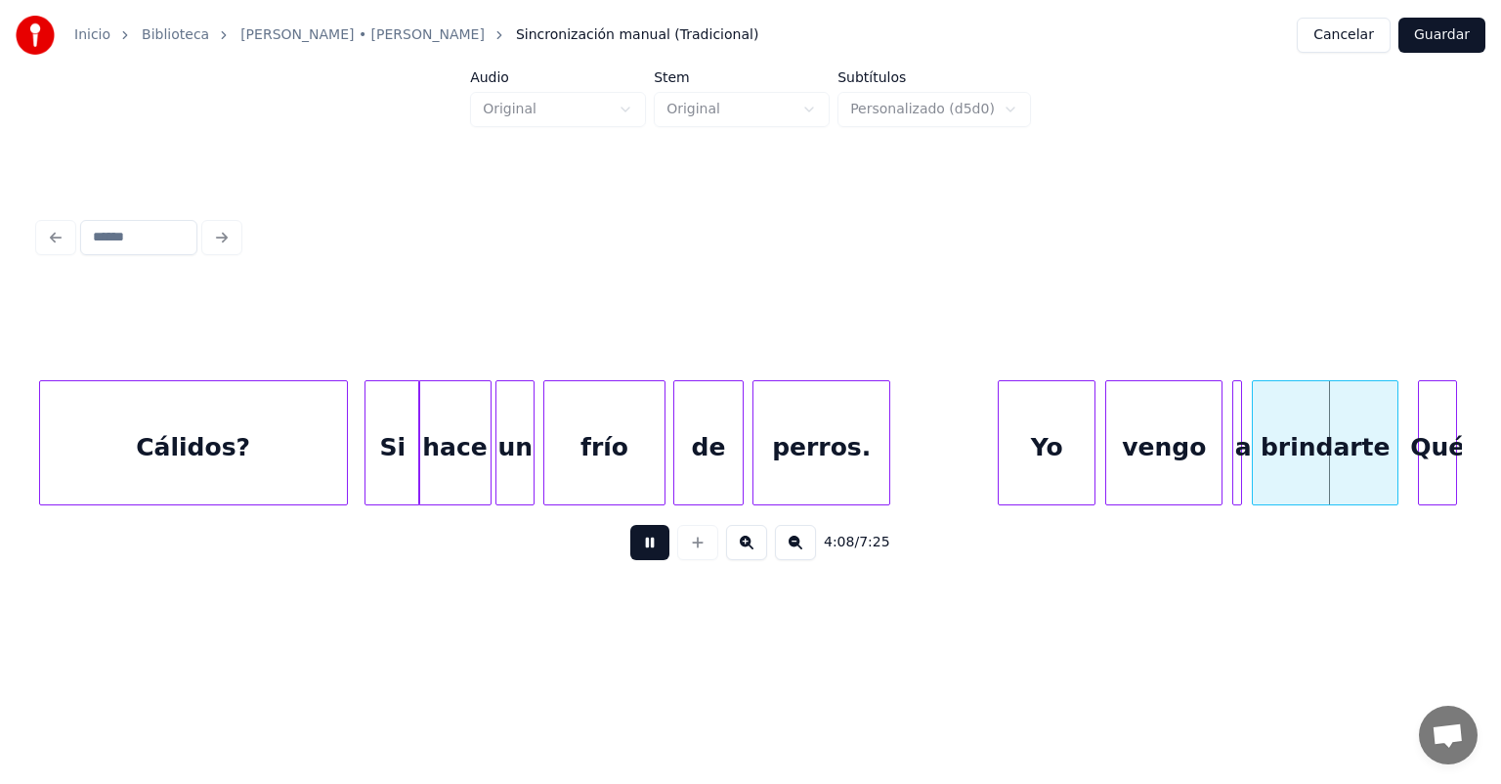
click at [630, 557] on button at bounding box center [649, 542] width 39 height 35
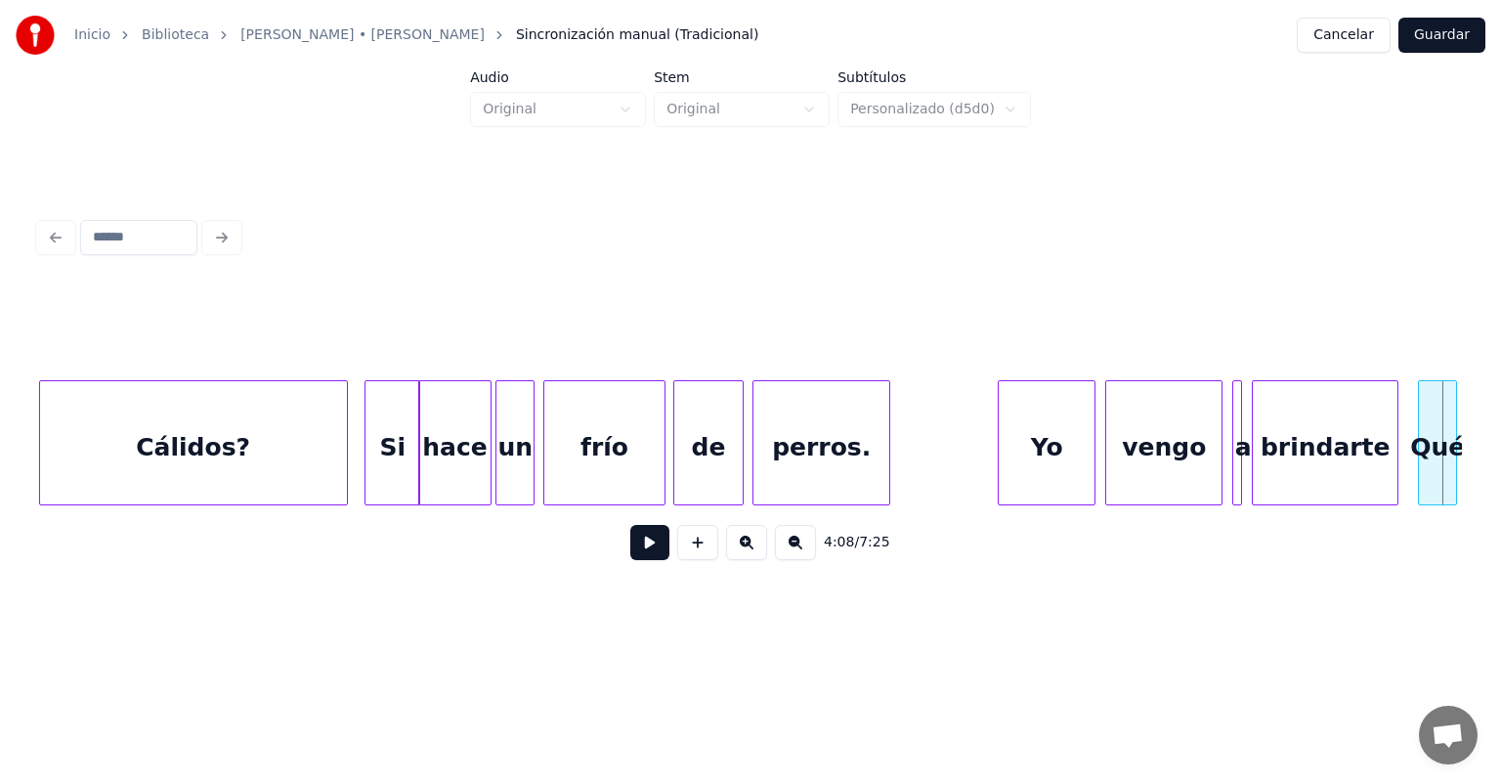
click at [820, 443] on div "perros." at bounding box center [822, 447] width 136 height 133
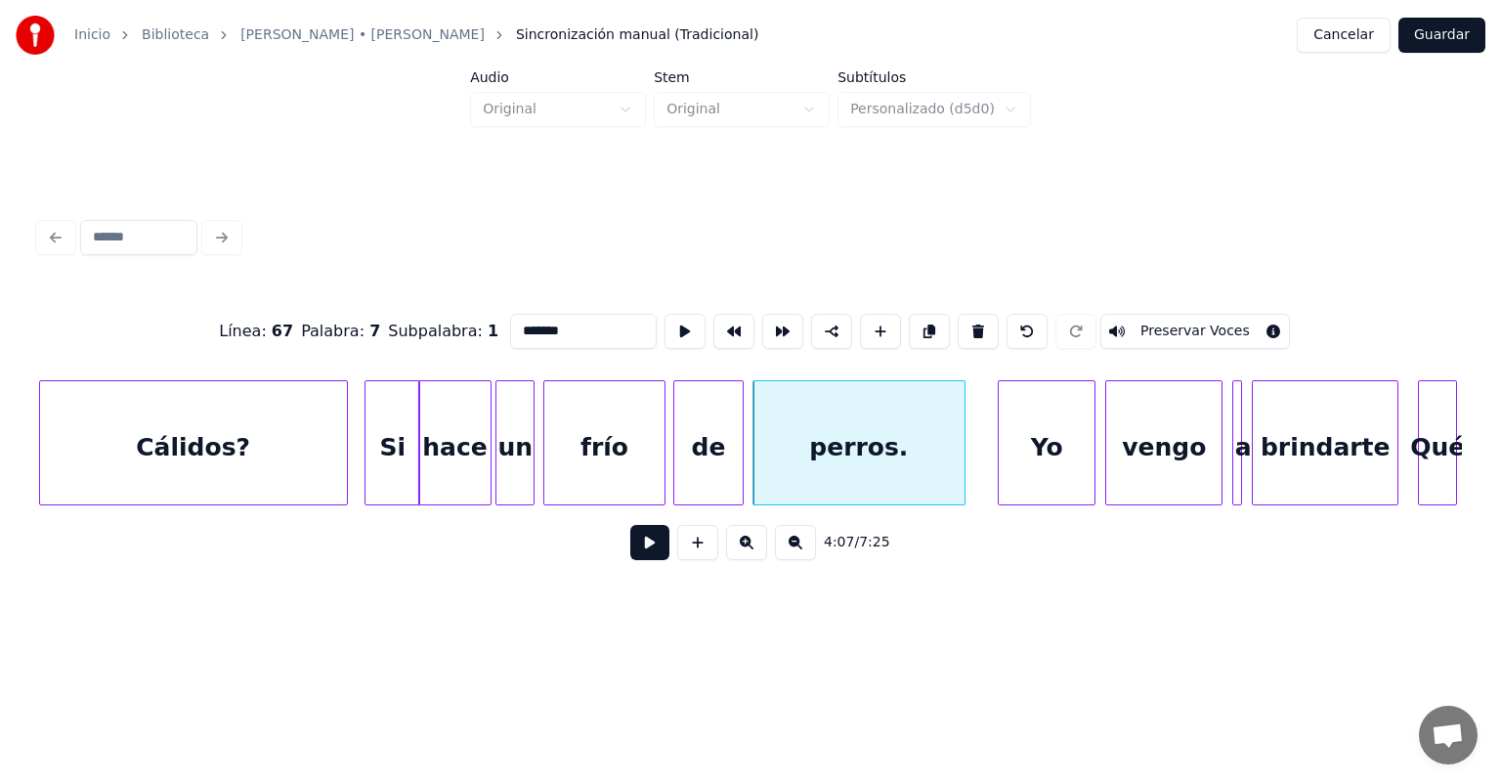
click at [630, 544] on button at bounding box center [649, 542] width 39 height 35
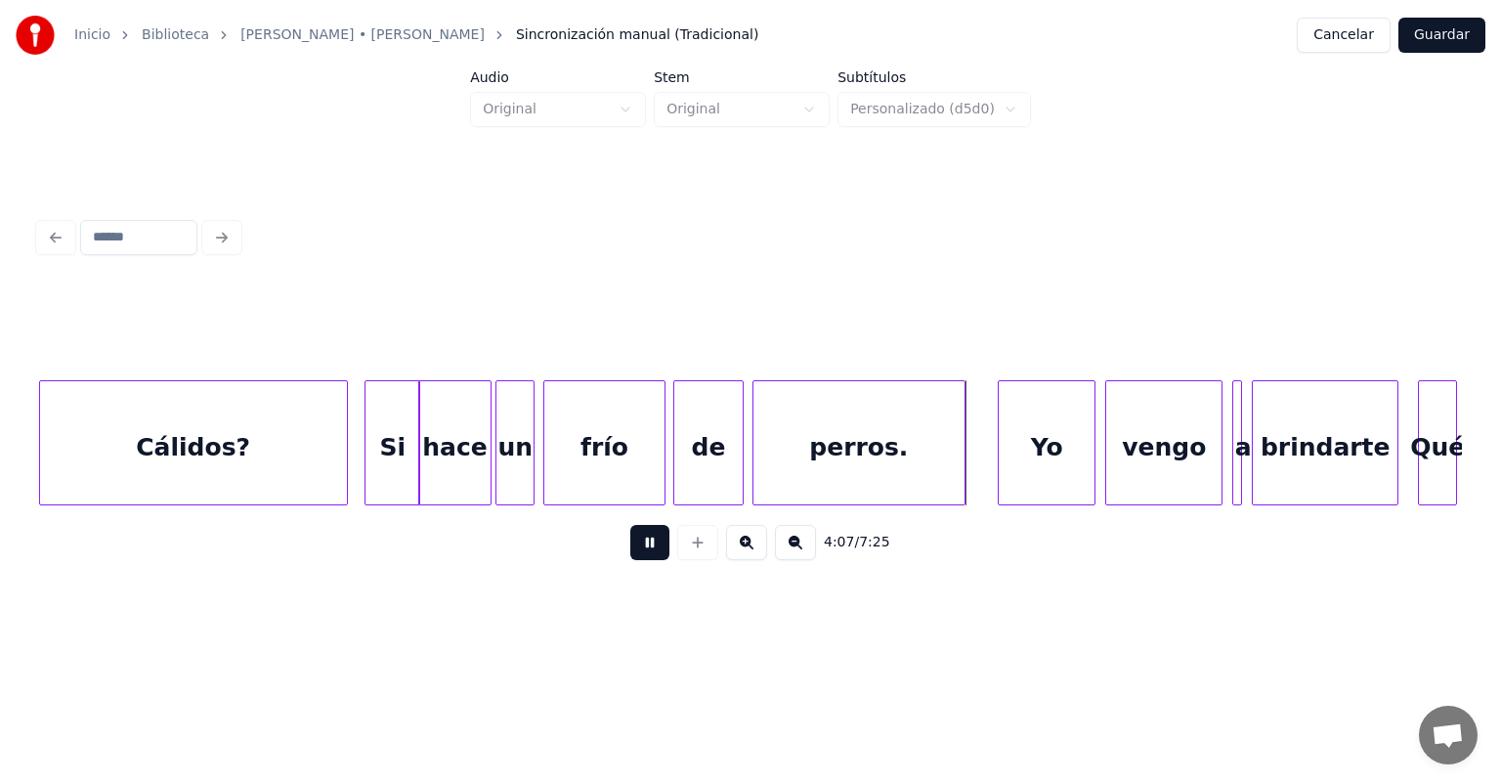
click at [633, 551] on button at bounding box center [649, 542] width 39 height 35
click at [630, 557] on button at bounding box center [649, 542] width 39 height 35
click at [630, 560] on button at bounding box center [649, 542] width 39 height 35
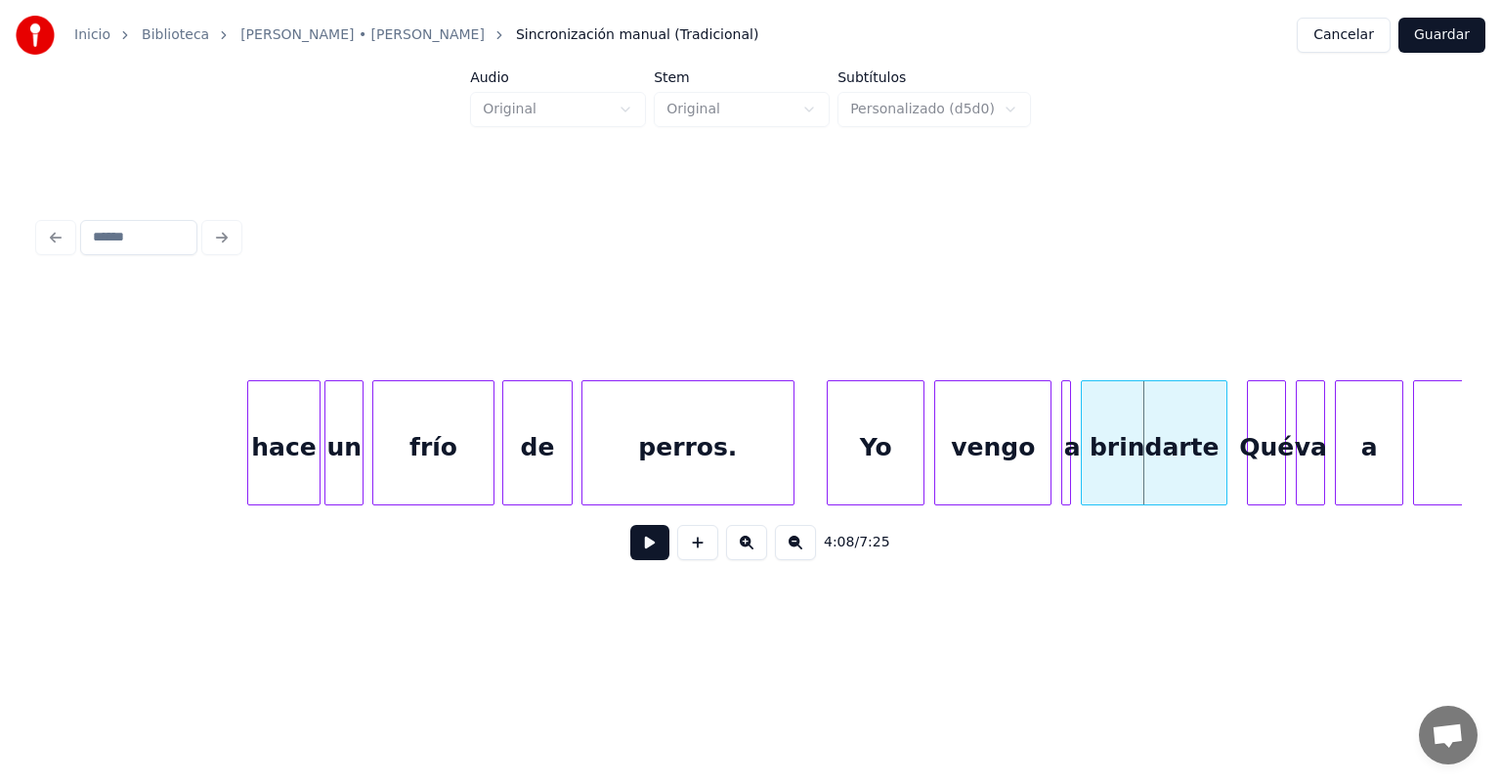
scroll to position [0, 120675]
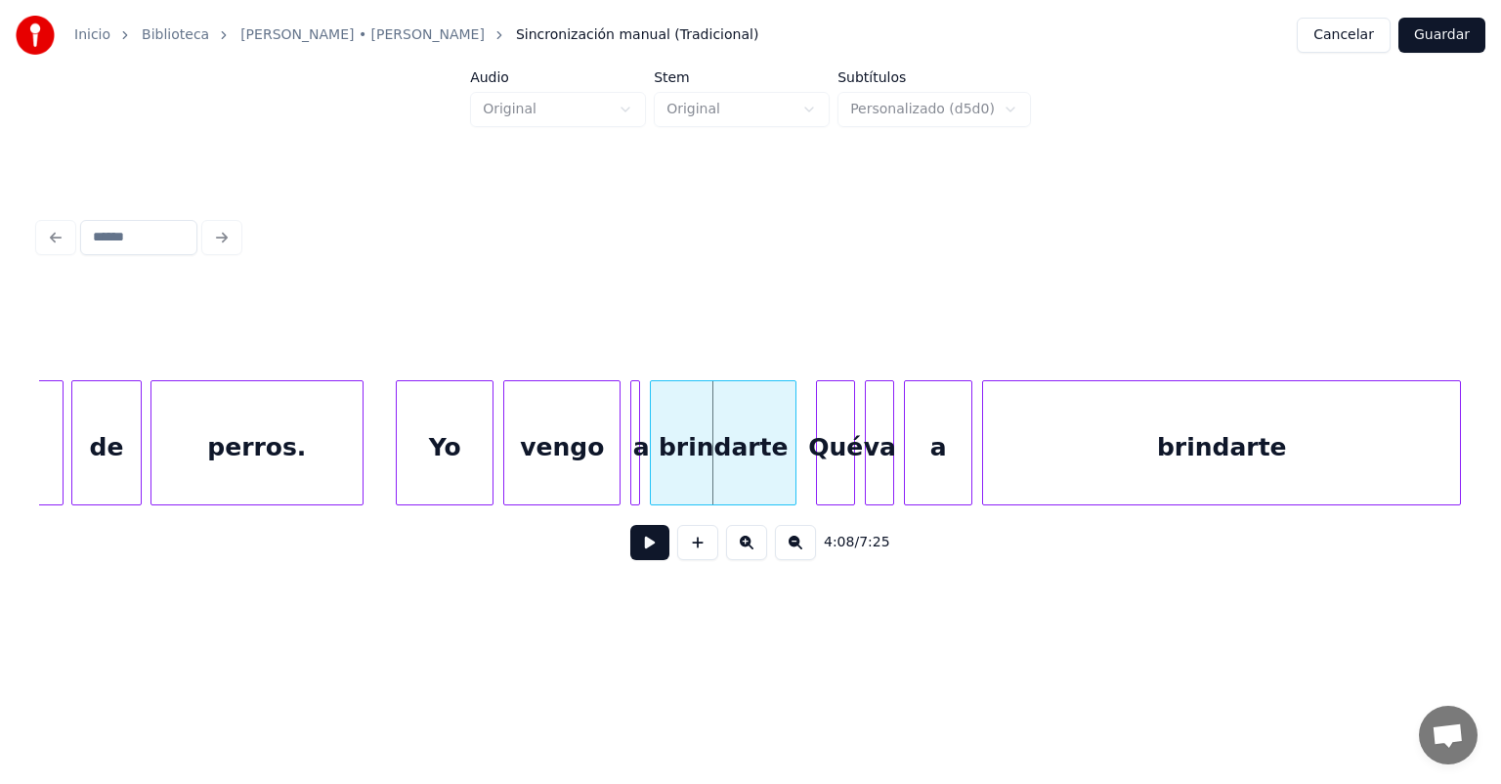
click at [693, 458] on div "brindarte" at bounding box center [723, 447] width 145 height 133
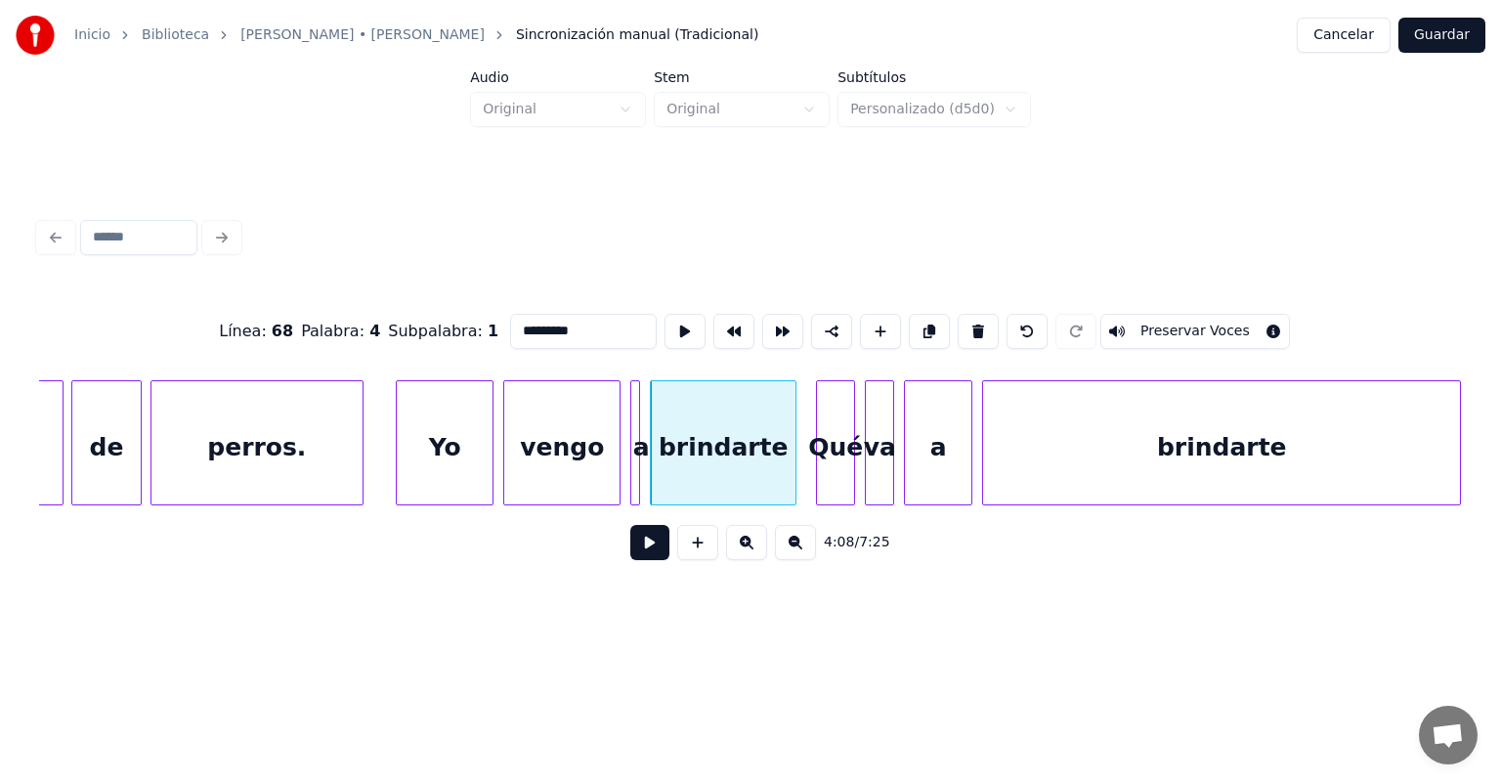
click at [630, 549] on button at bounding box center [649, 542] width 39 height 35
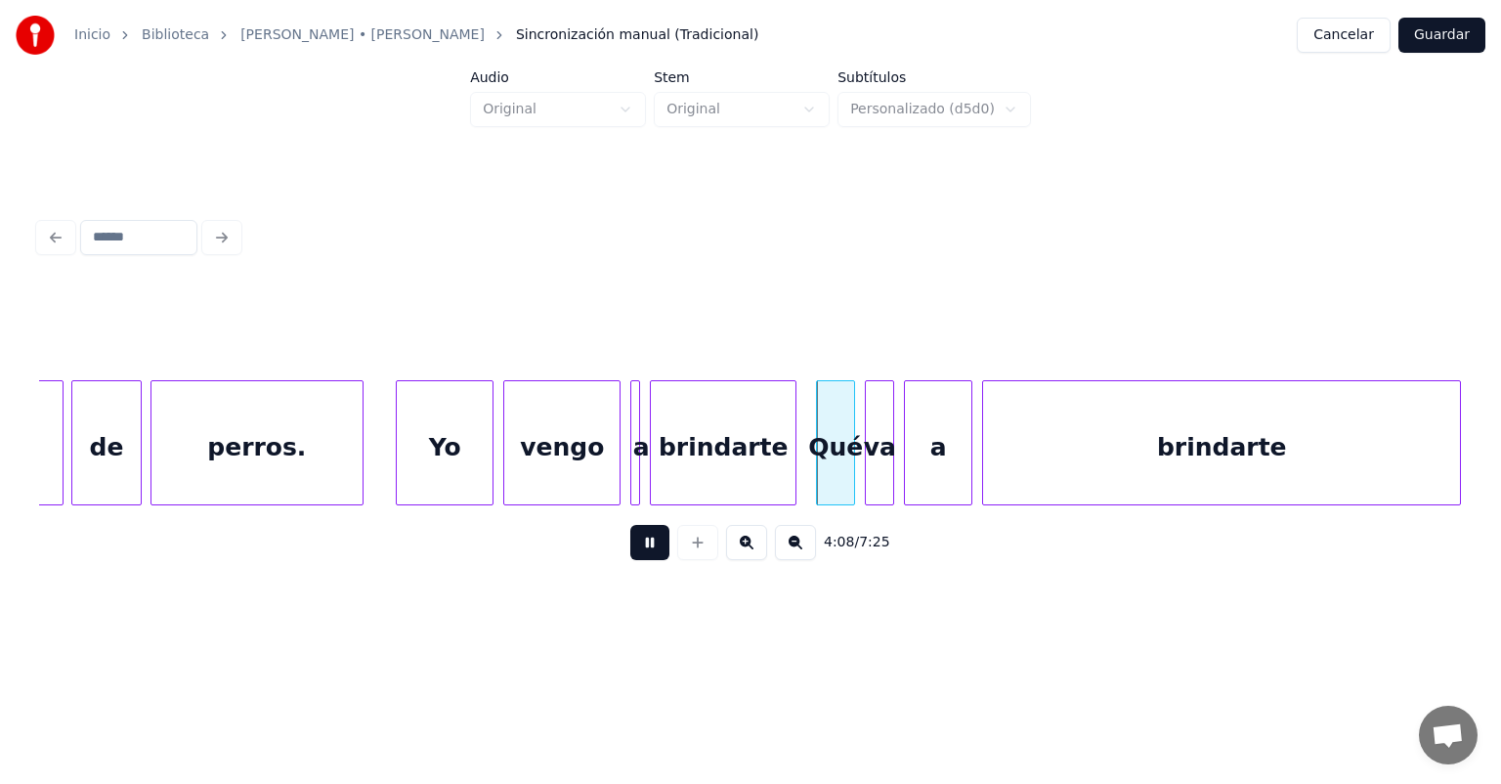
click at [630, 548] on button at bounding box center [649, 542] width 39 height 35
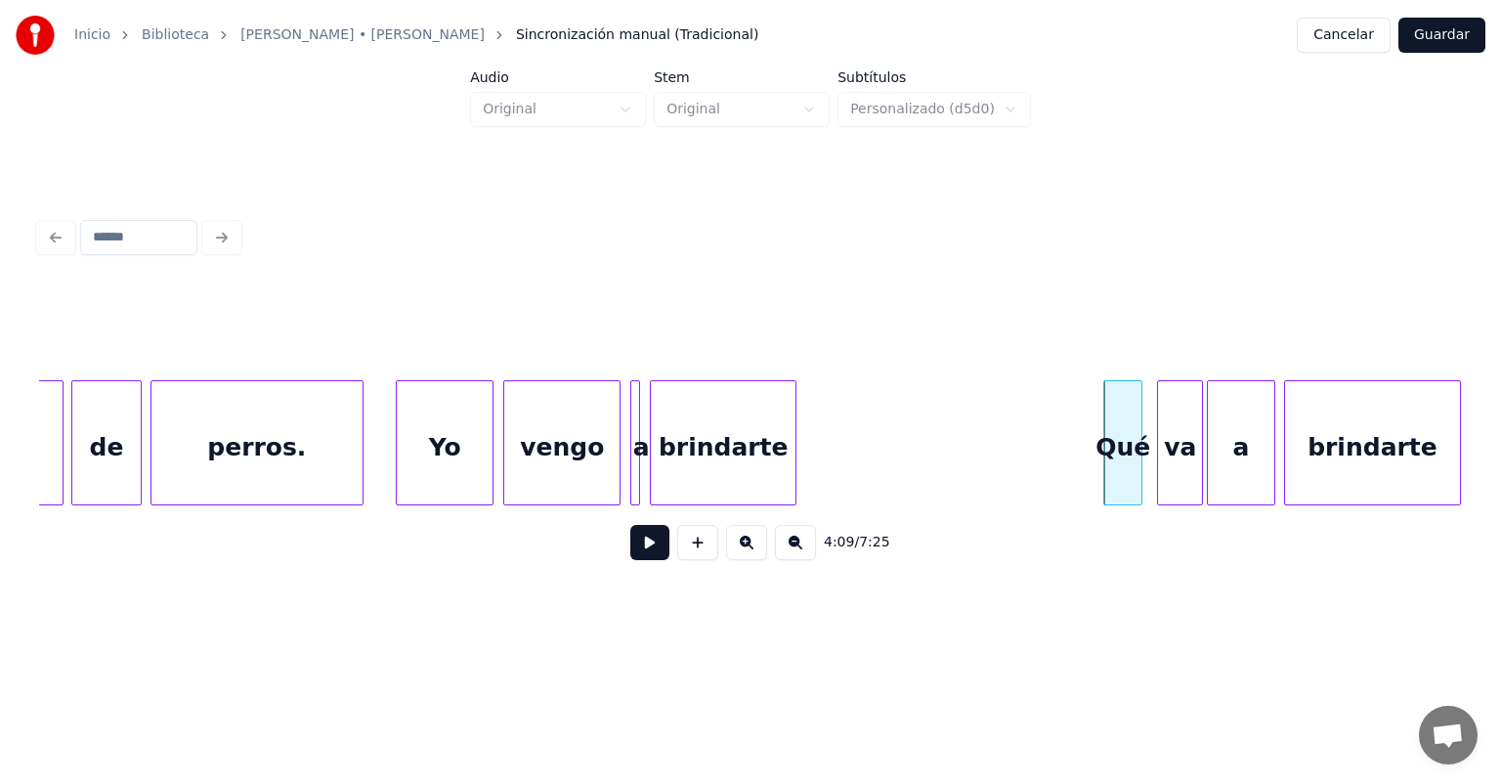
click at [737, 452] on div "brindarte" at bounding box center [723, 447] width 145 height 133
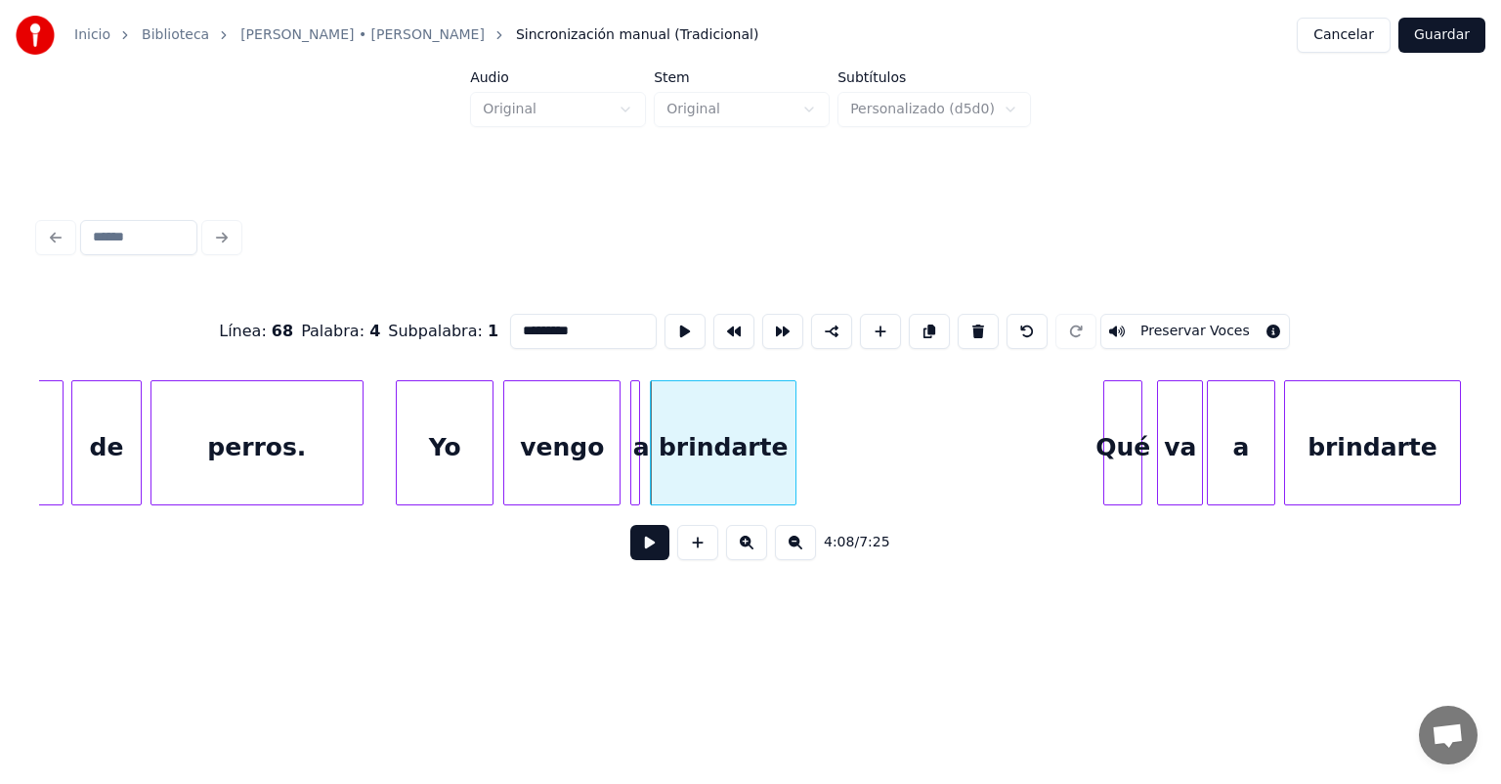
click at [630, 551] on button at bounding box center [649, 542] width 39 height 35
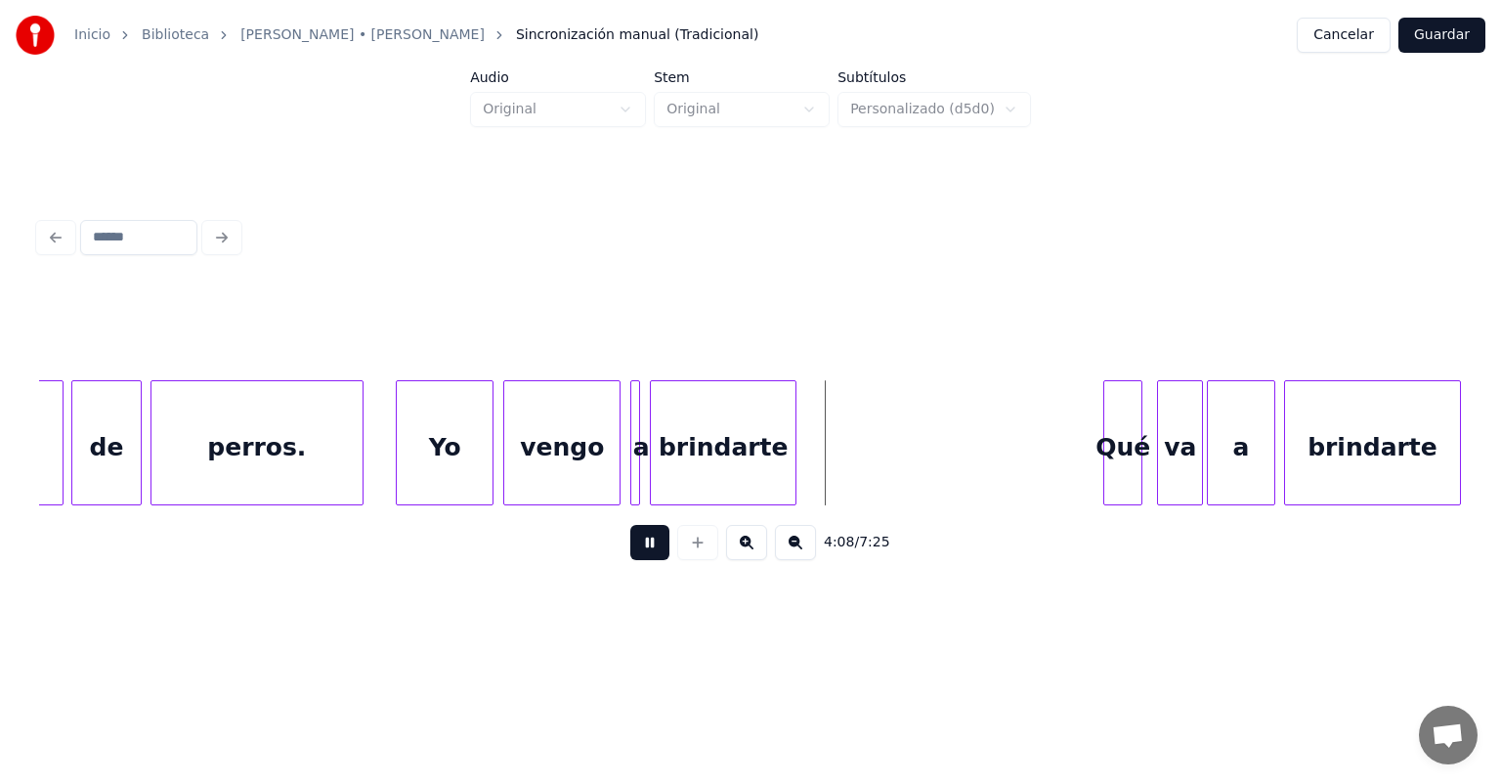
click at [630, 557] on button at bounding box center [649, 542] width 39 height 35
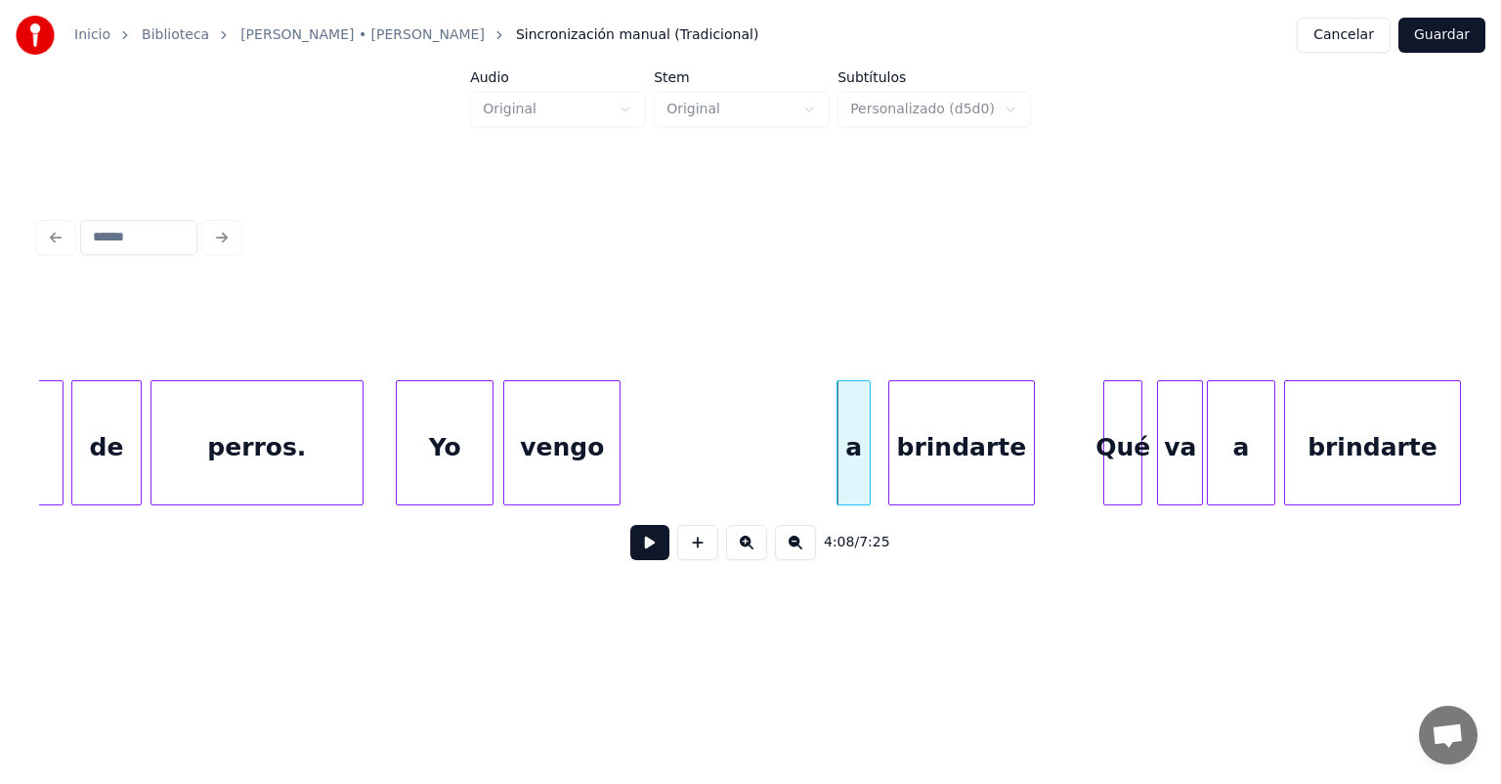
click at [530, 443] on div "vengo" at bounding box center [561, 447] width 115 height 133
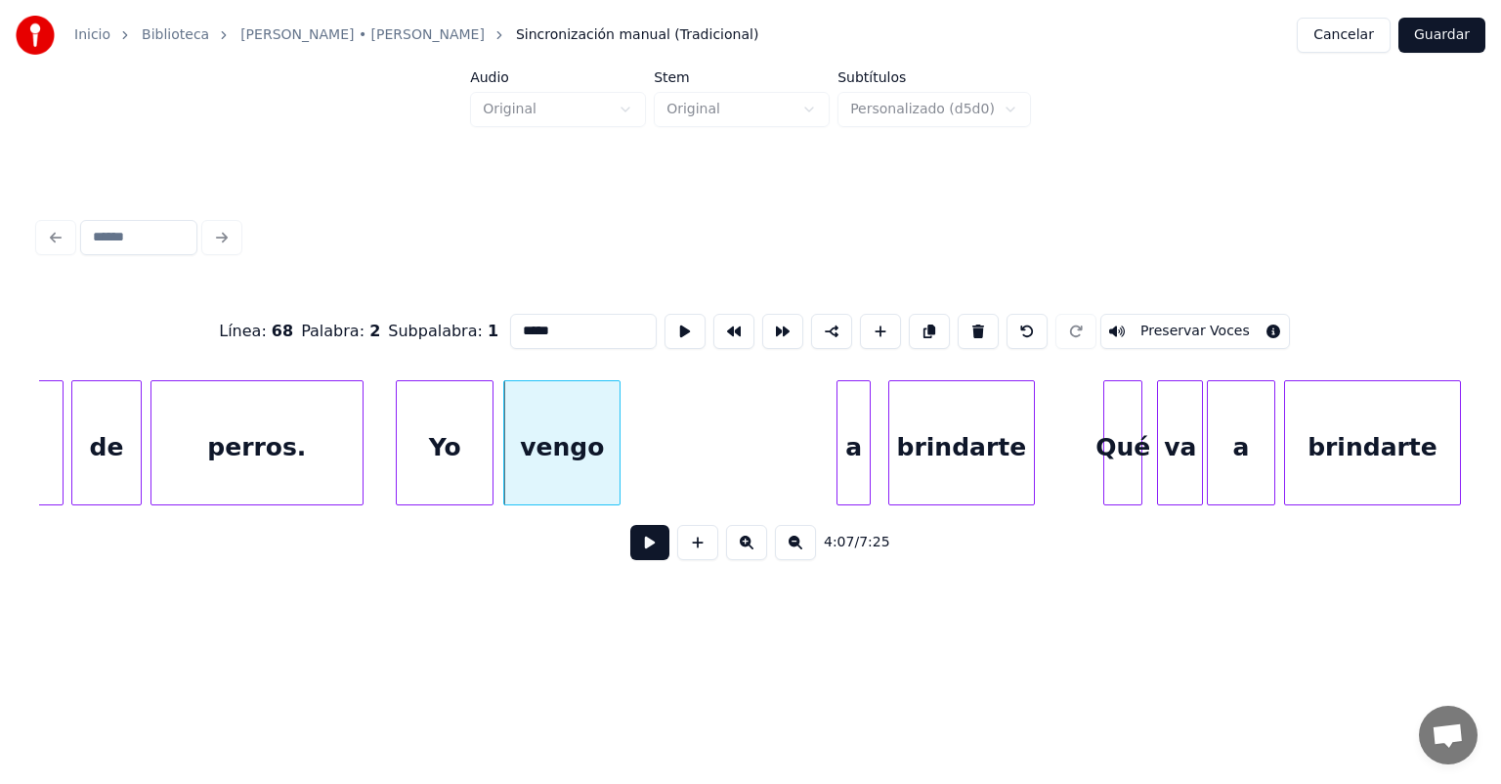
click at [420, 448] on div "Yo" at bounding box center [445, 447] width 96 height 133
type input "**"
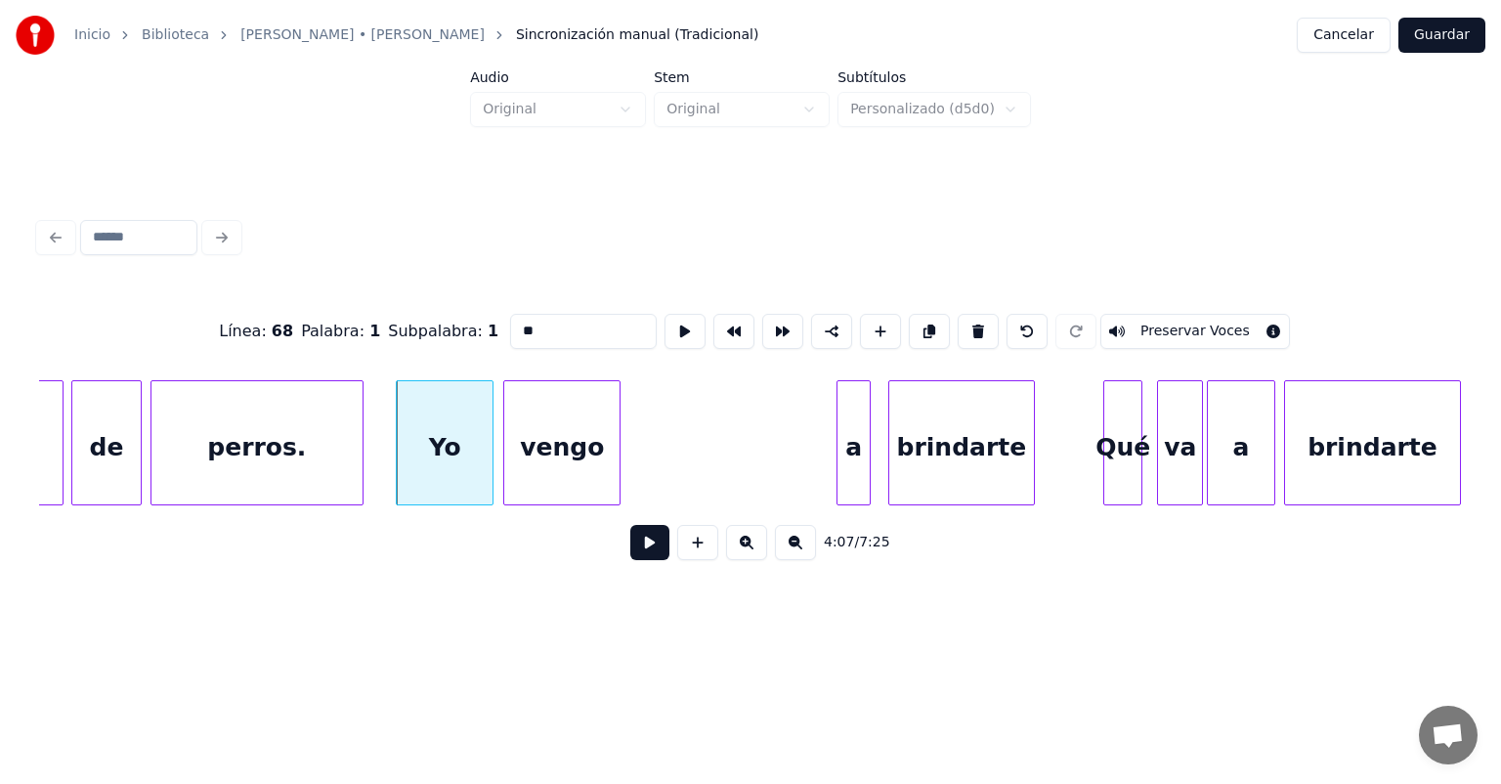
click at [630, 558] on button at bounding box center [649, 542] width 39 height 35
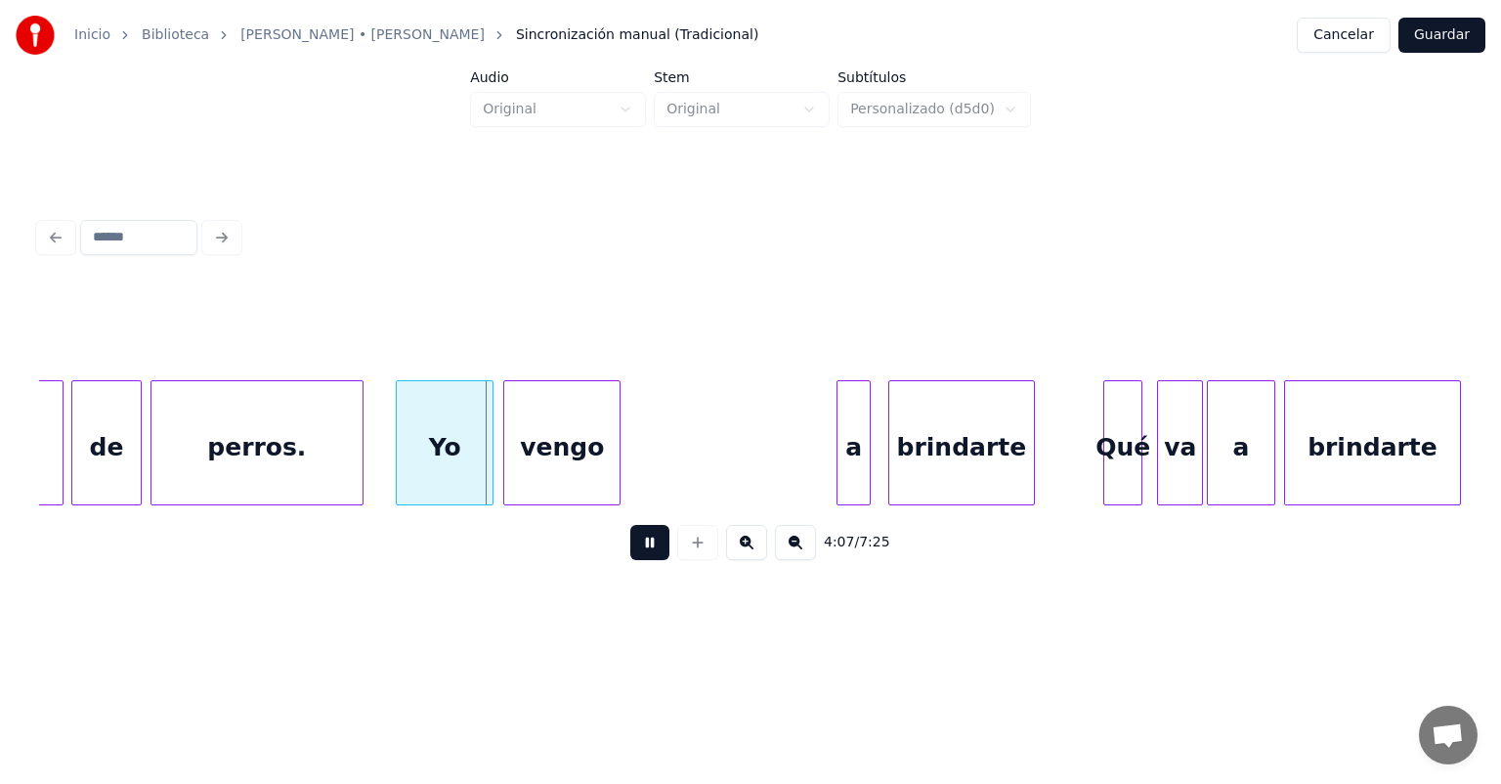
click at [630, 560] on button at bounding box center [649, 542] width 39 height 35
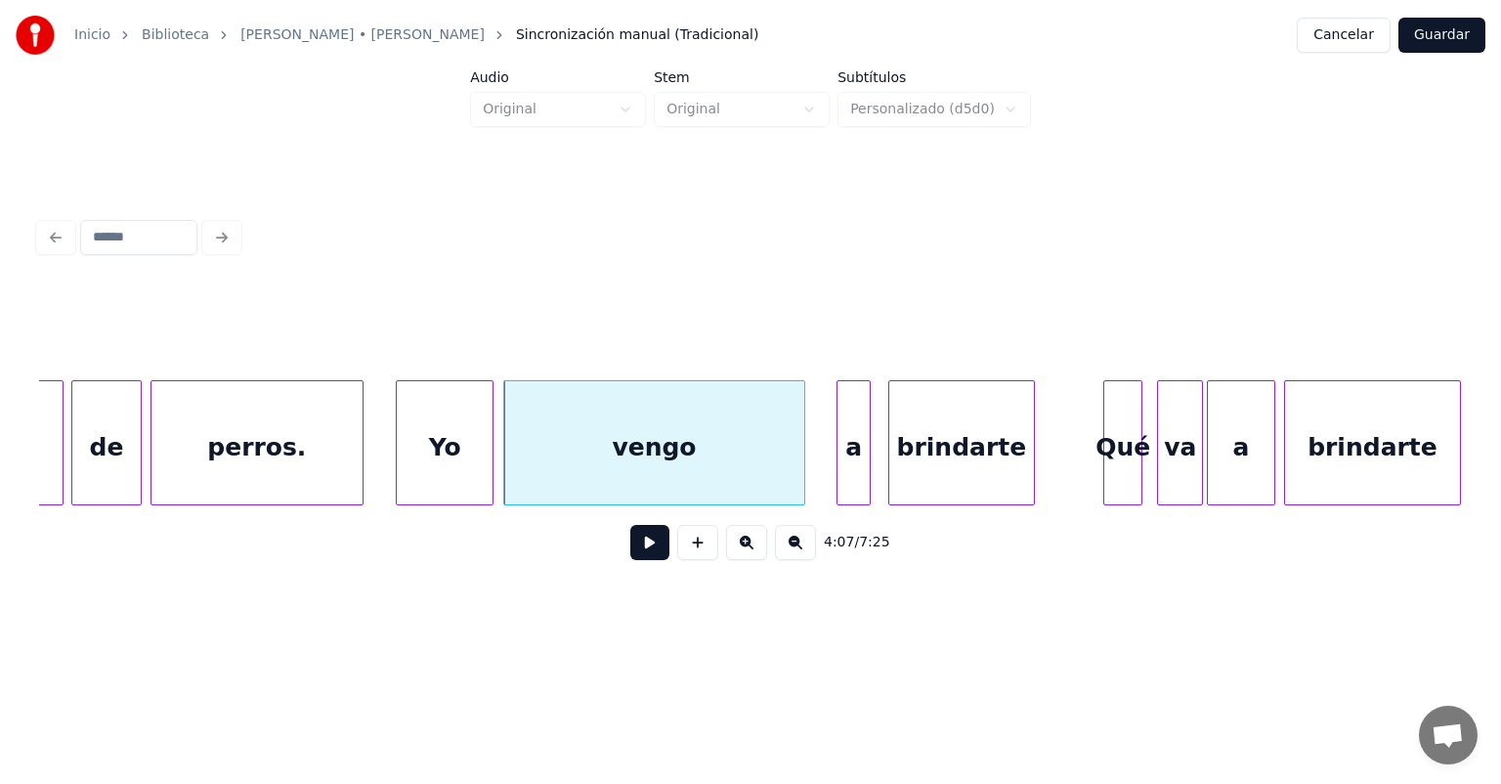
click at [648, 560] on button at bounding box center [649, 542] width 39 height 35
click at [655, 560] on button at bounding box center [649, 542] width 39 height 35
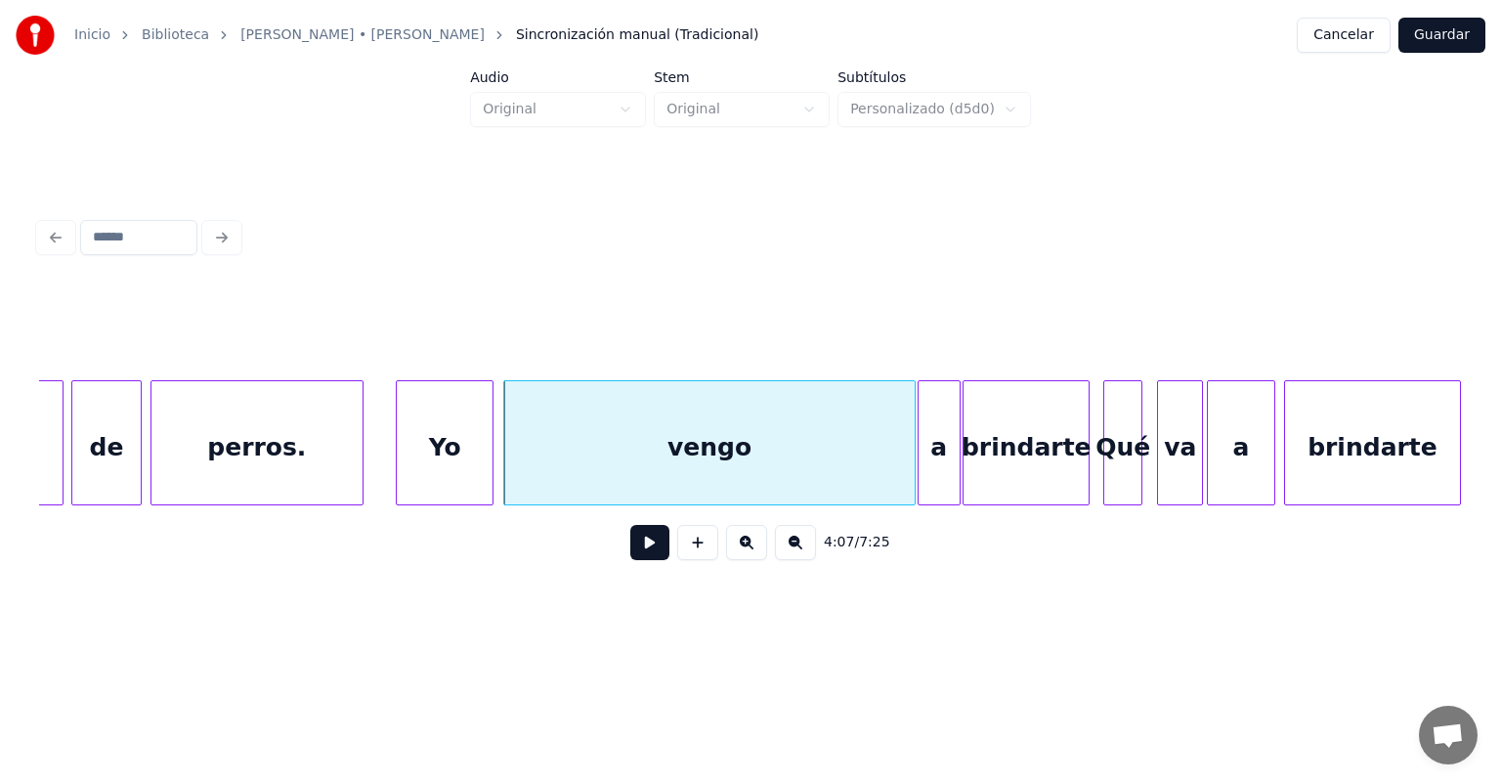
click at [634, 554] on button at bounding box center [649, 542] width 39 height 35
click at [637, 552] on button at bounding box center [649, 542] width 39 height 35
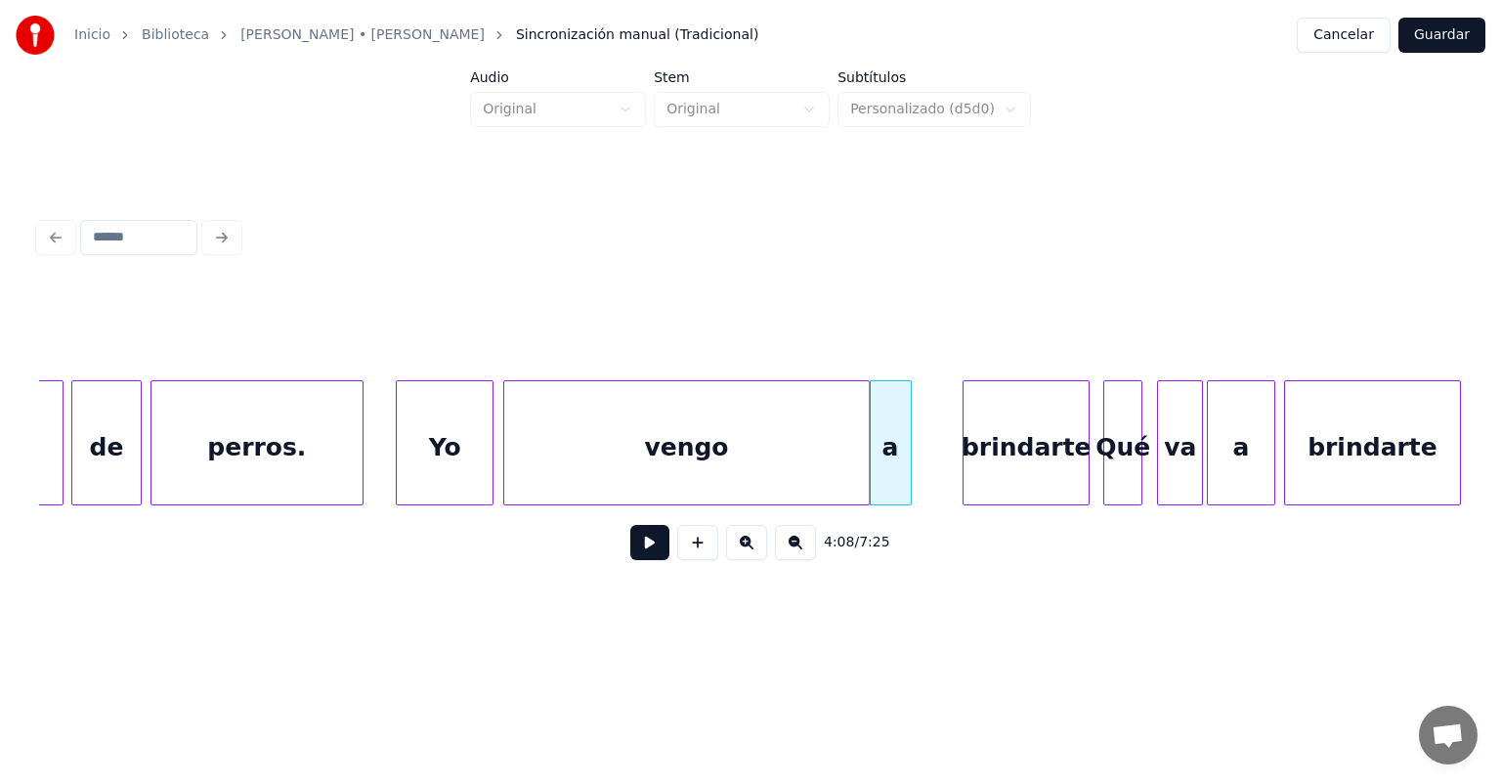
click at [638, 560] on button at bounding box center [649, 542] width 39 height 35
click at [635, 559] on button at bounding box center [649, 542] width 39 height 35
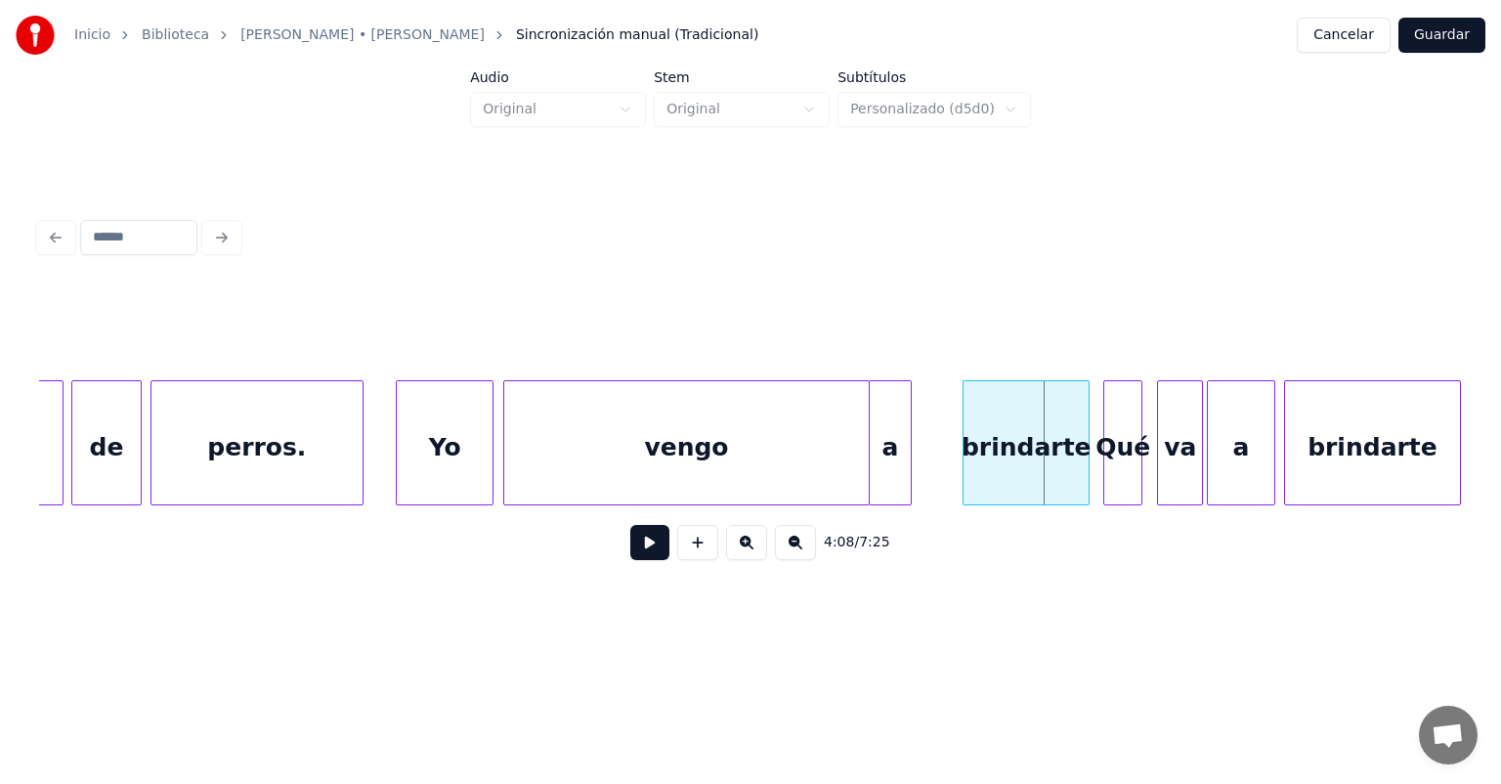
click at [885, 454] on div "a" at bounding box center [890, 447] width 41 height 133
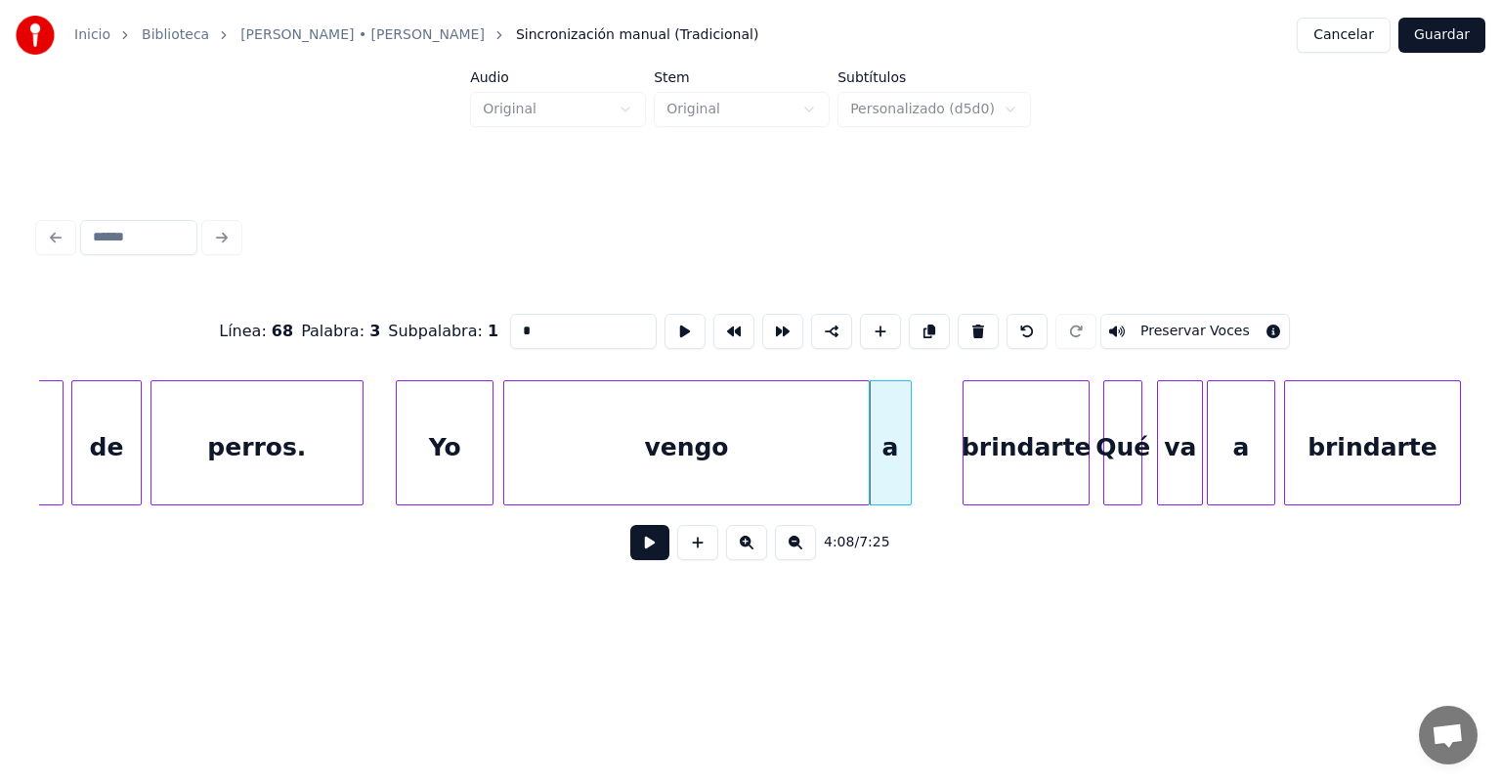
click at [642, 550] on button at bounding box center [649, 542] width 39 height 35
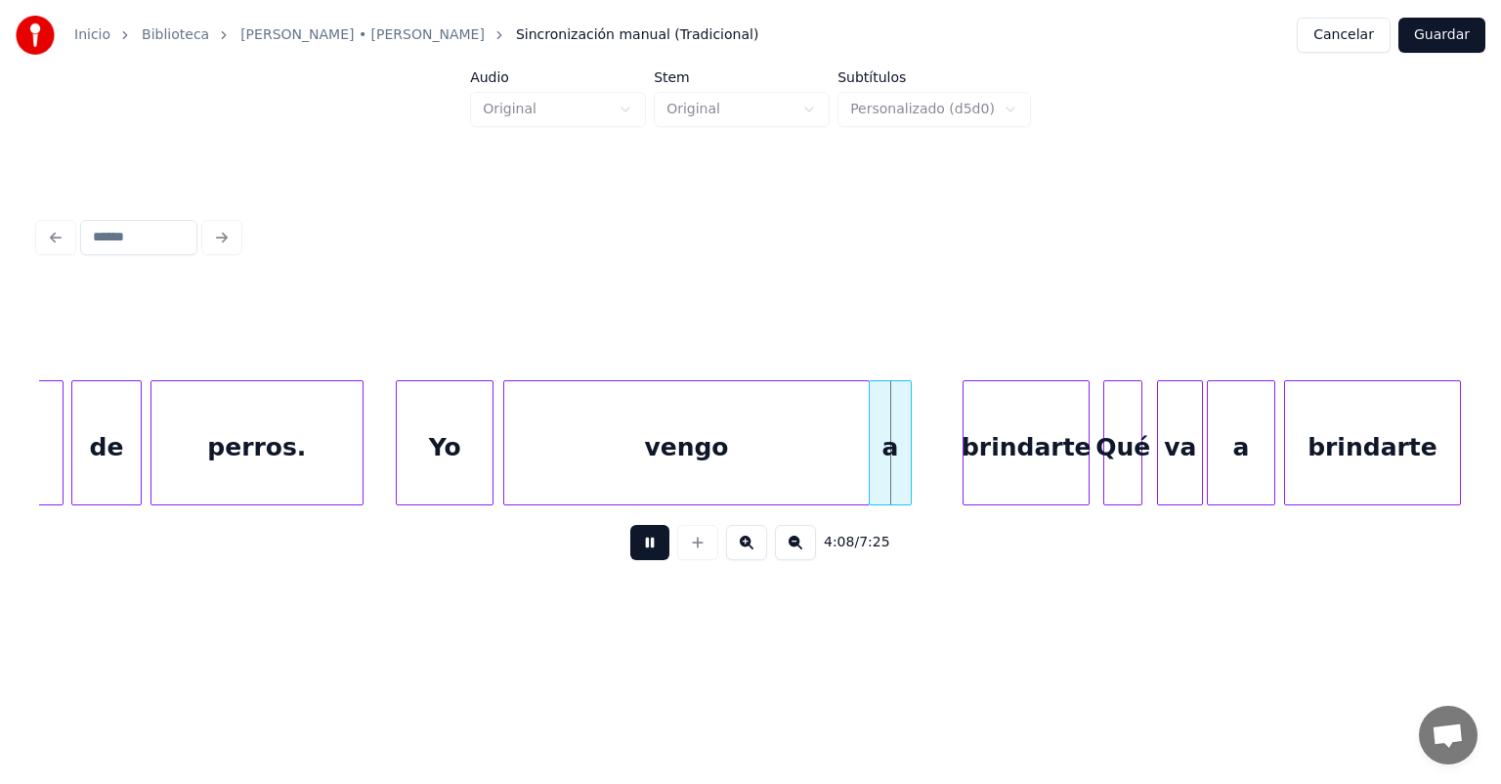
click at [630, 552] on button at bounding box center [649, 542] width 39 height 35
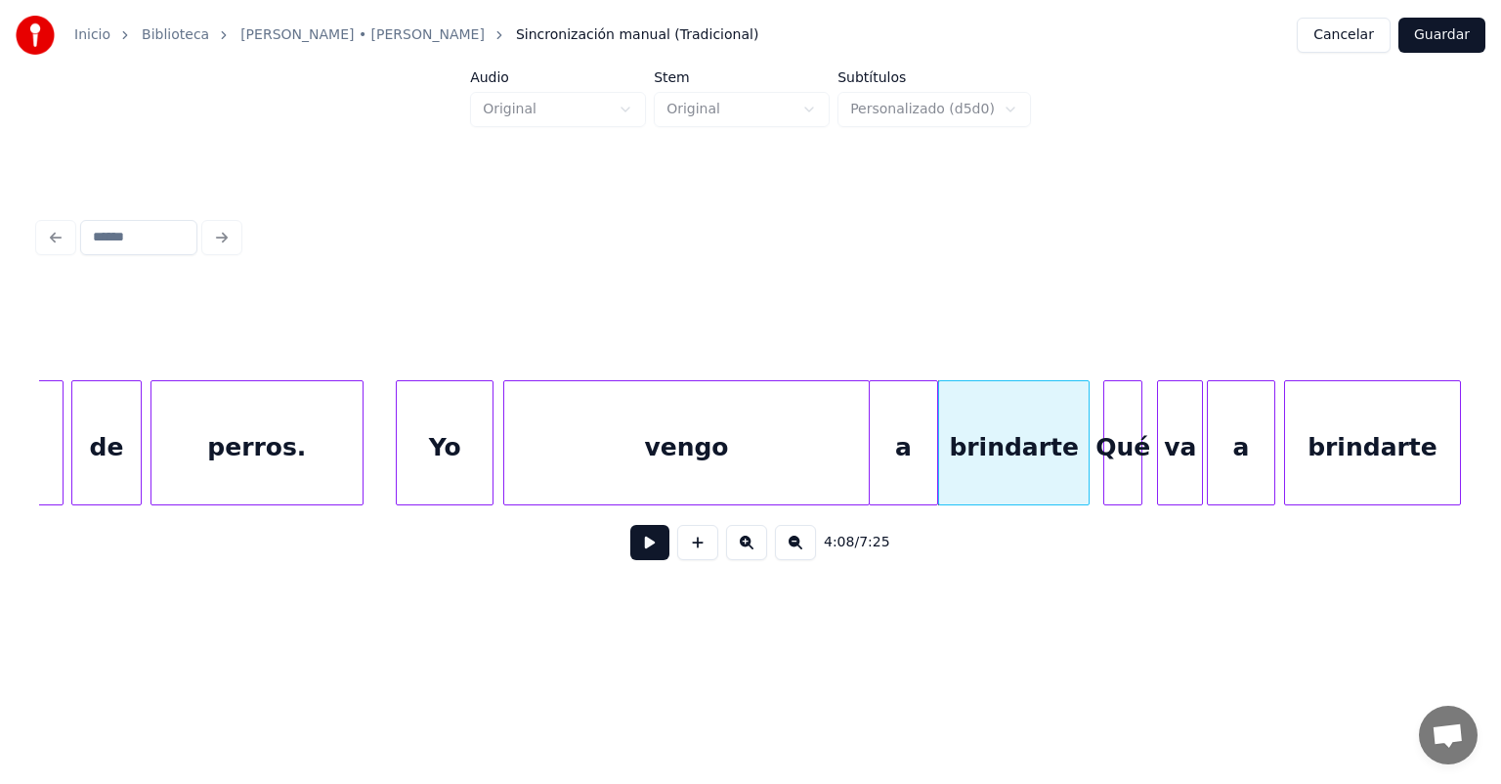
click at [632, 560] on button at bounding box center [649, 542] width 39 height 35
click at [633, 560] on button at bounding box center [649, 542] width 39 height 35
click at [980, 440] on div "brindarte" at bounding box center [1014, 447] width 150 height 133
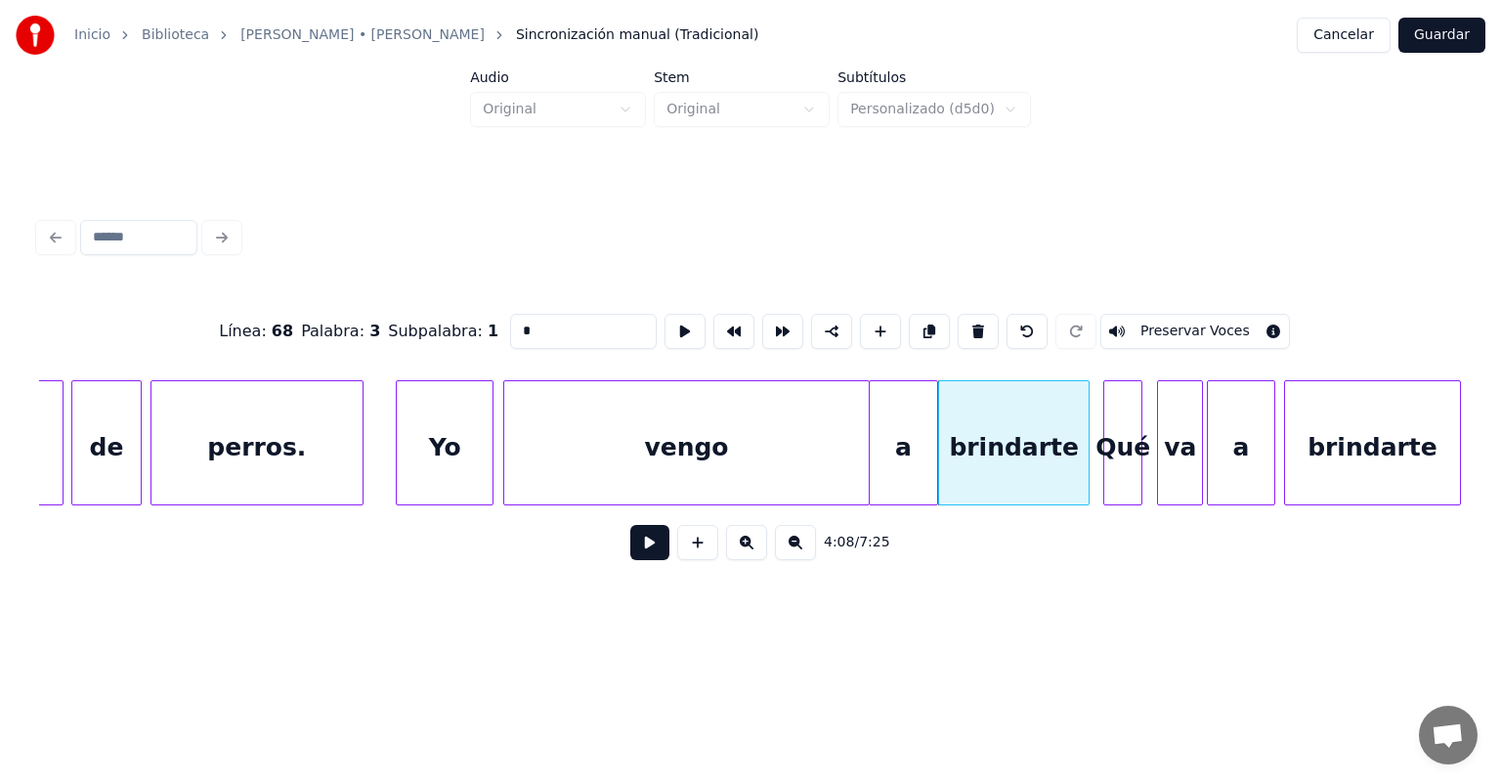
type input "*********"
click at [637, 553] on button at bounding box center [649, 542] width 39 height 35
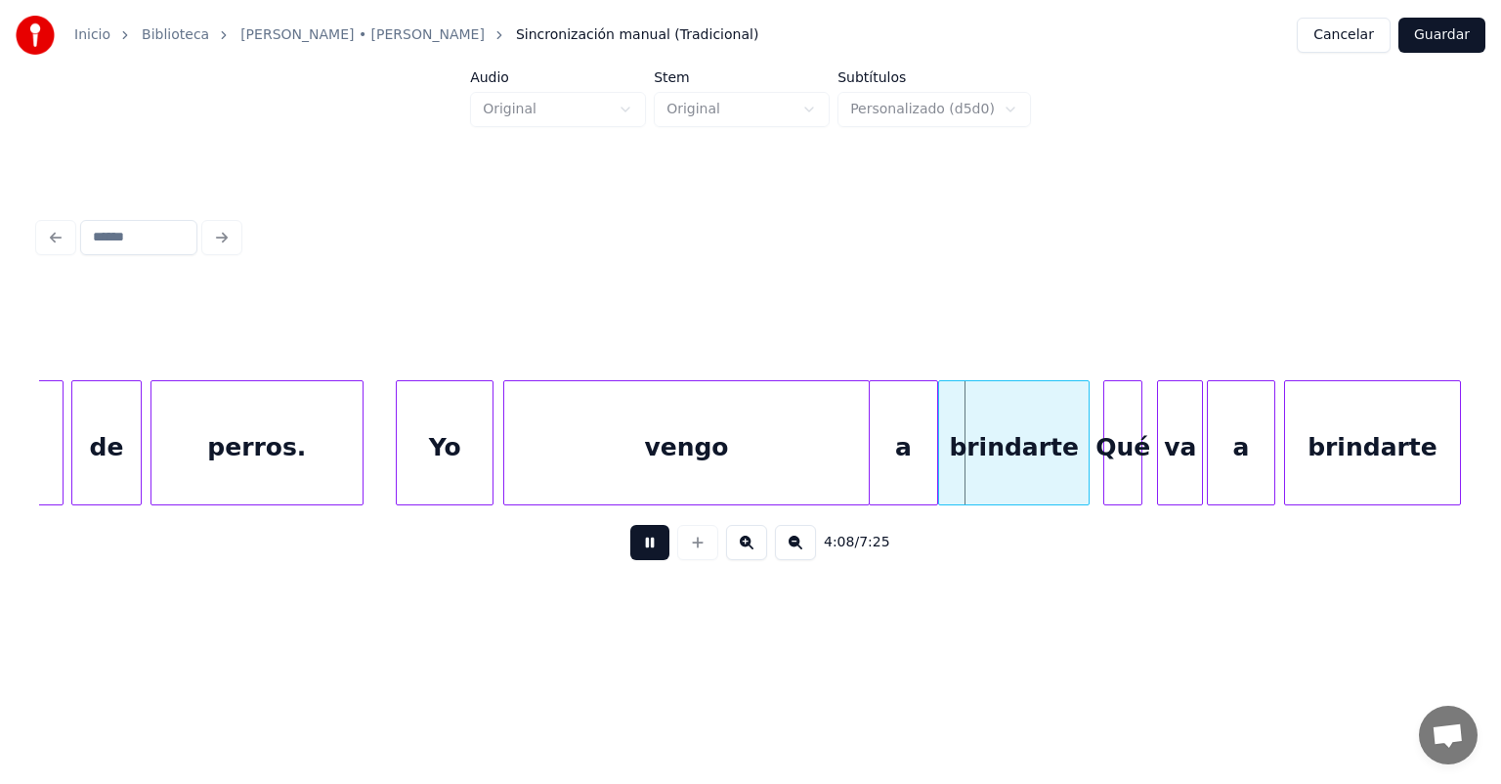
click at [630, 555] on button at bounding box center [649, 542] width 39 height 35
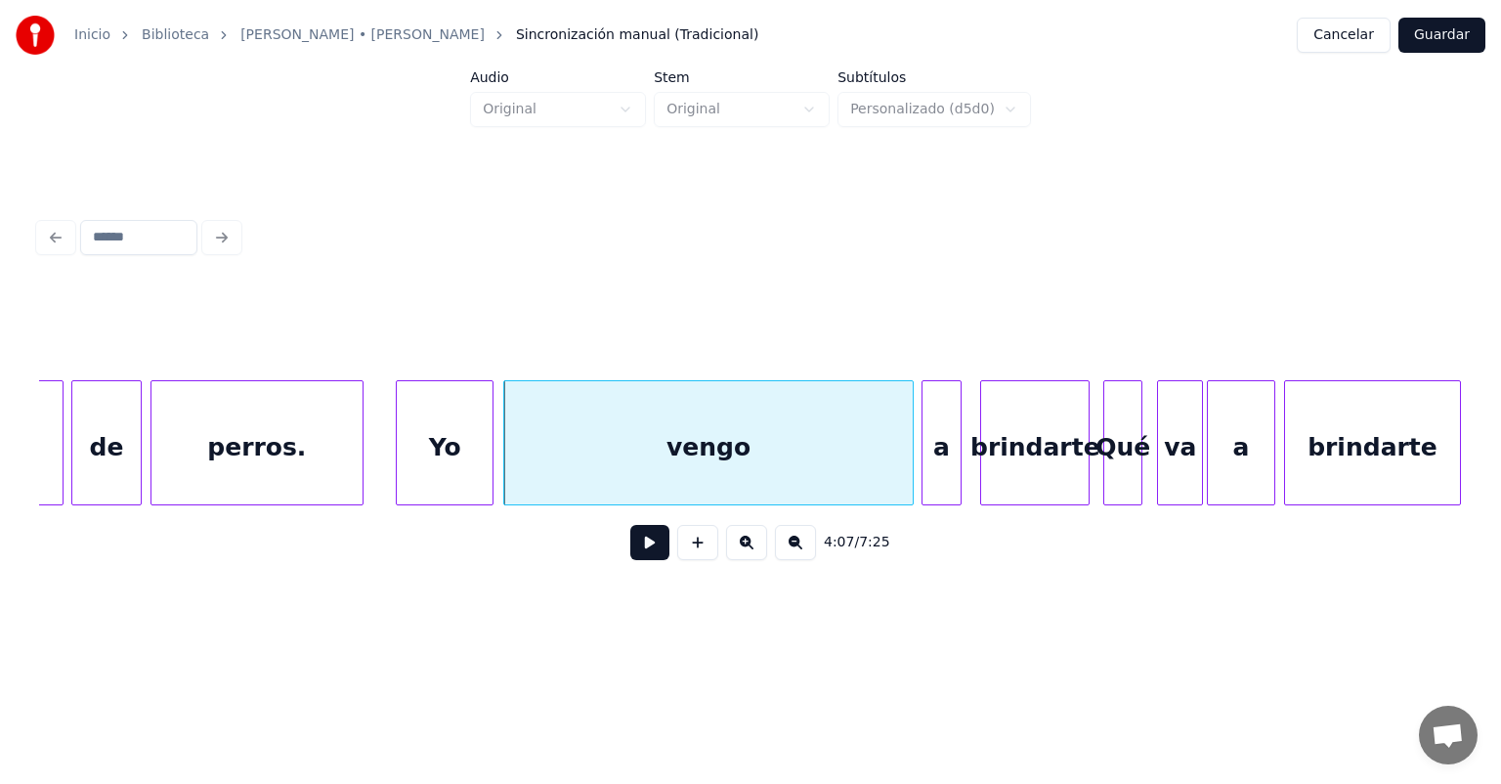
click at [805, 455] on div "vengo" at bounding box center [708, 447] width 409 height 133
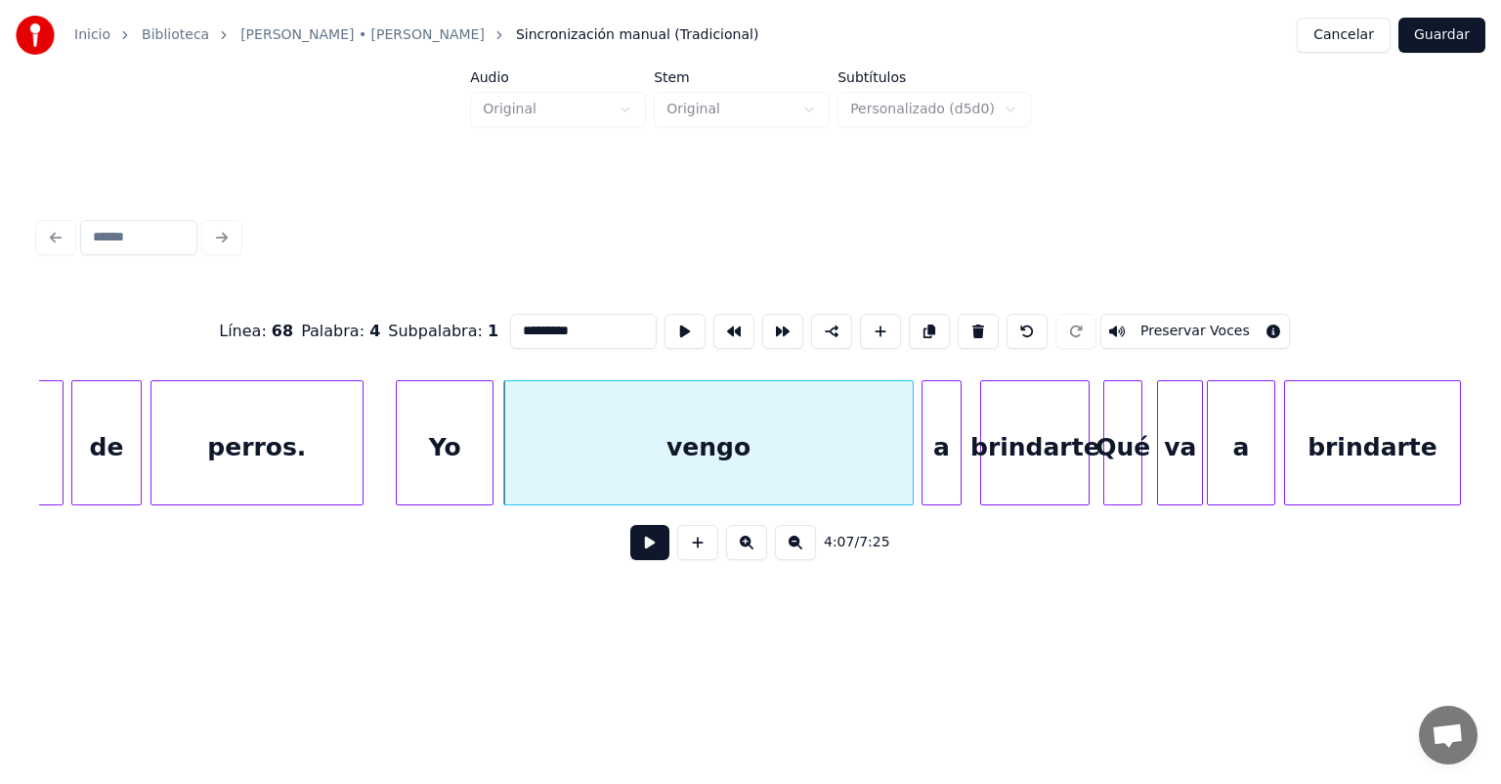
type input "*****"
click at [630, 547] on button at bounding box center [649, 542] width 39 height 35
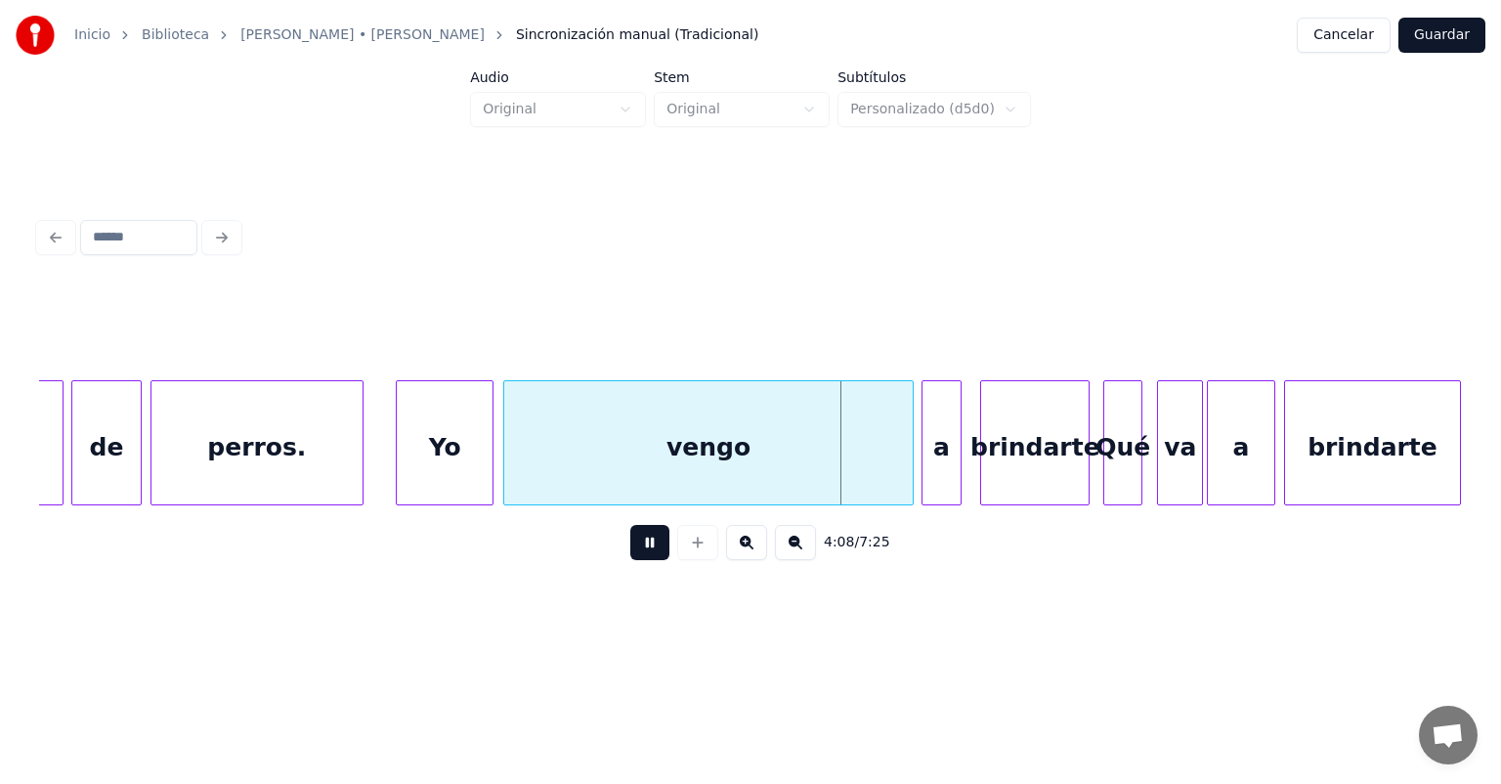
click at [621, 444] on div "vengo" at bounding box center [708, 447] width 409 height 133
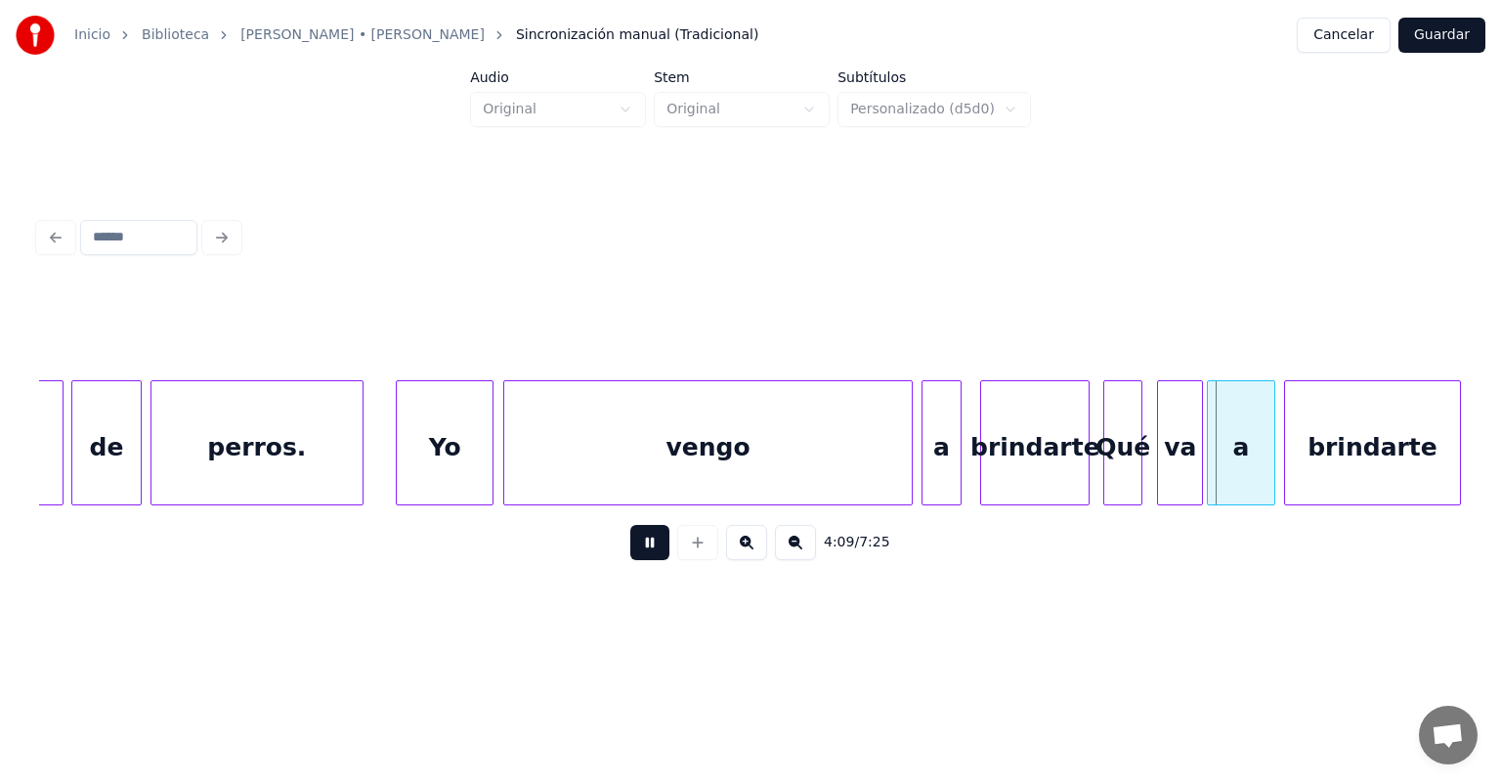
click at [629, 467] on div "vengo" at bounding box center [708, 447] width 409 height 133
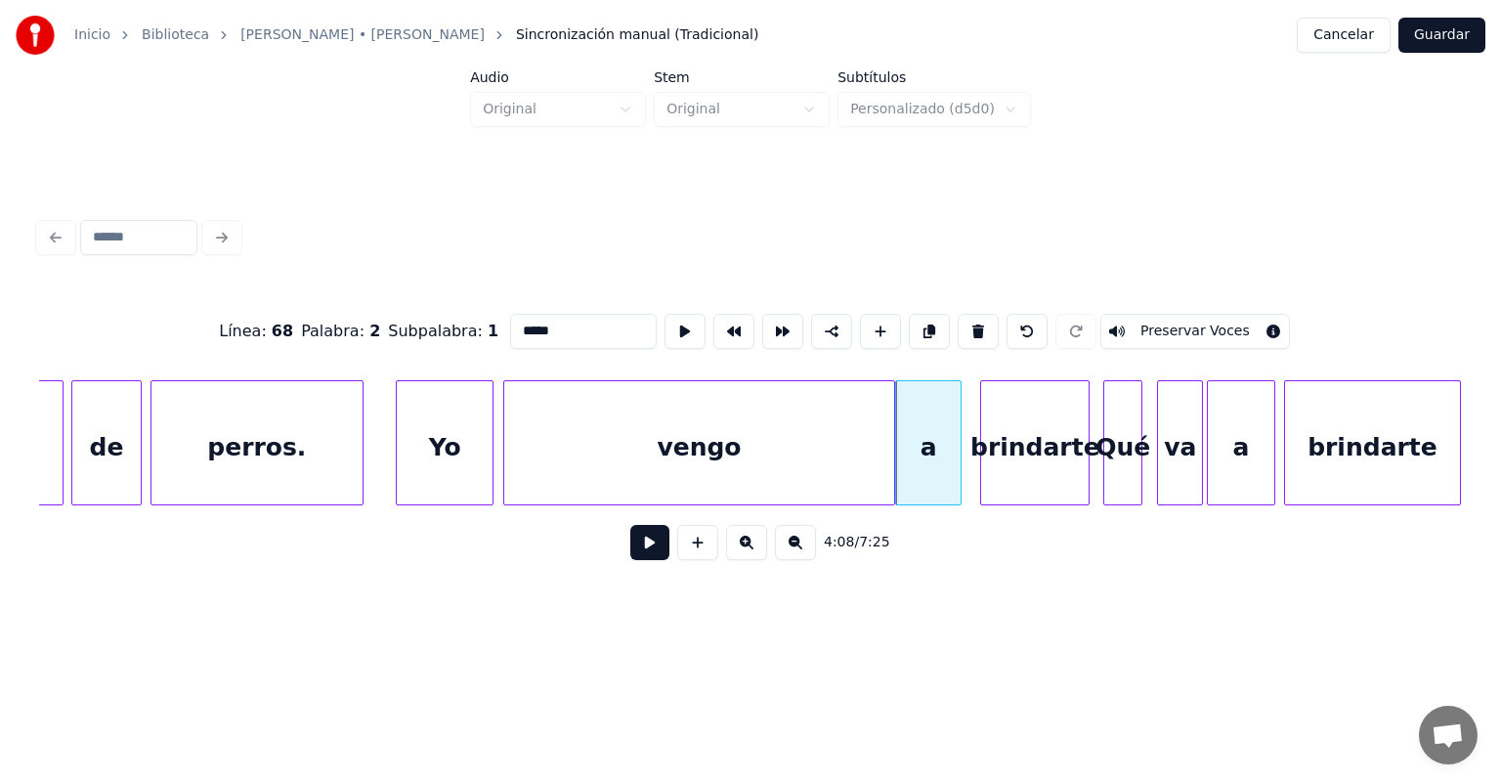
click at [630, 554] on button at bounding box center [649, 542] width 39 height 35
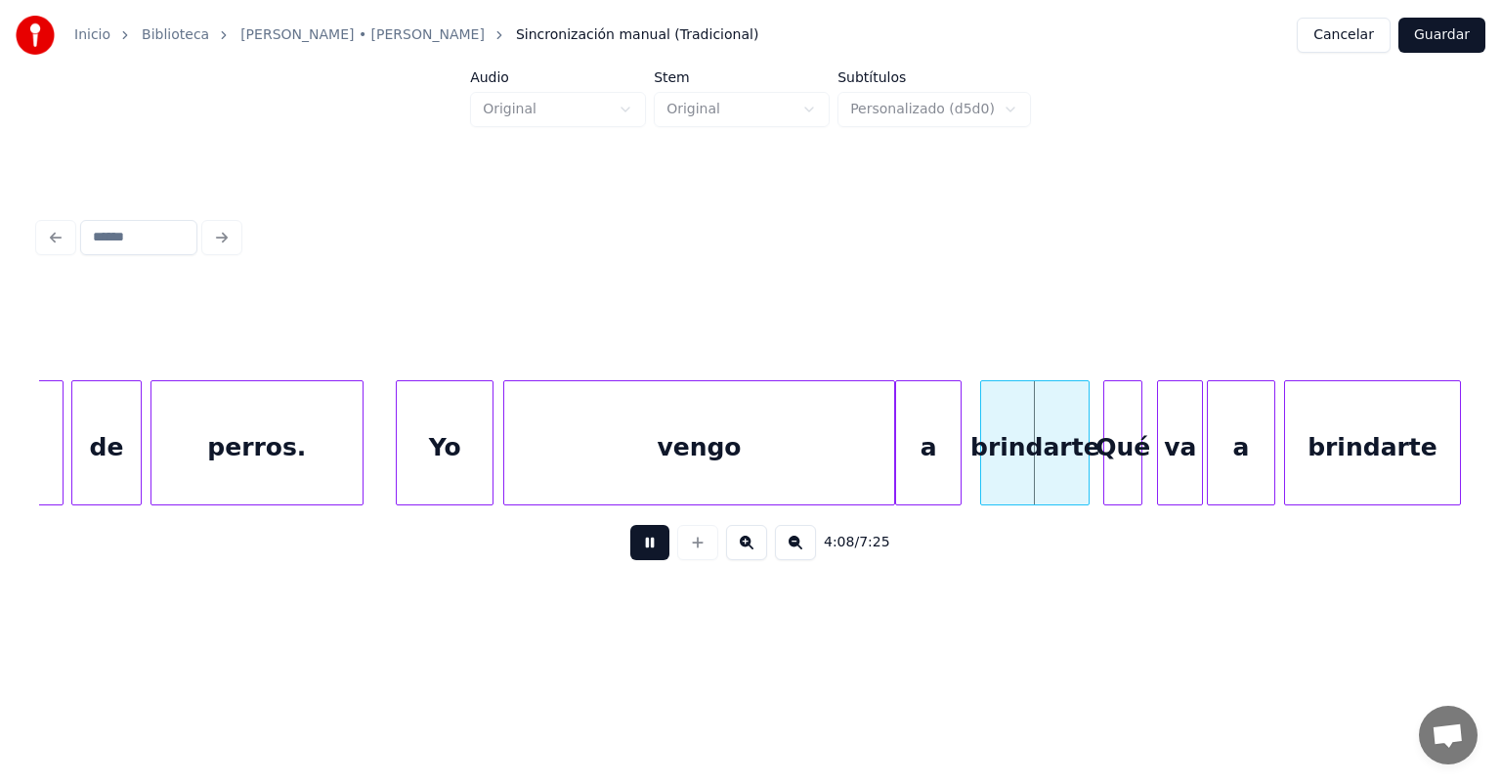
click at [630, 557] on button at bounding box center [649, 542] width 39 height 35
click at [640, 553] on button at bounding box center [649, 542] width 39 height 35
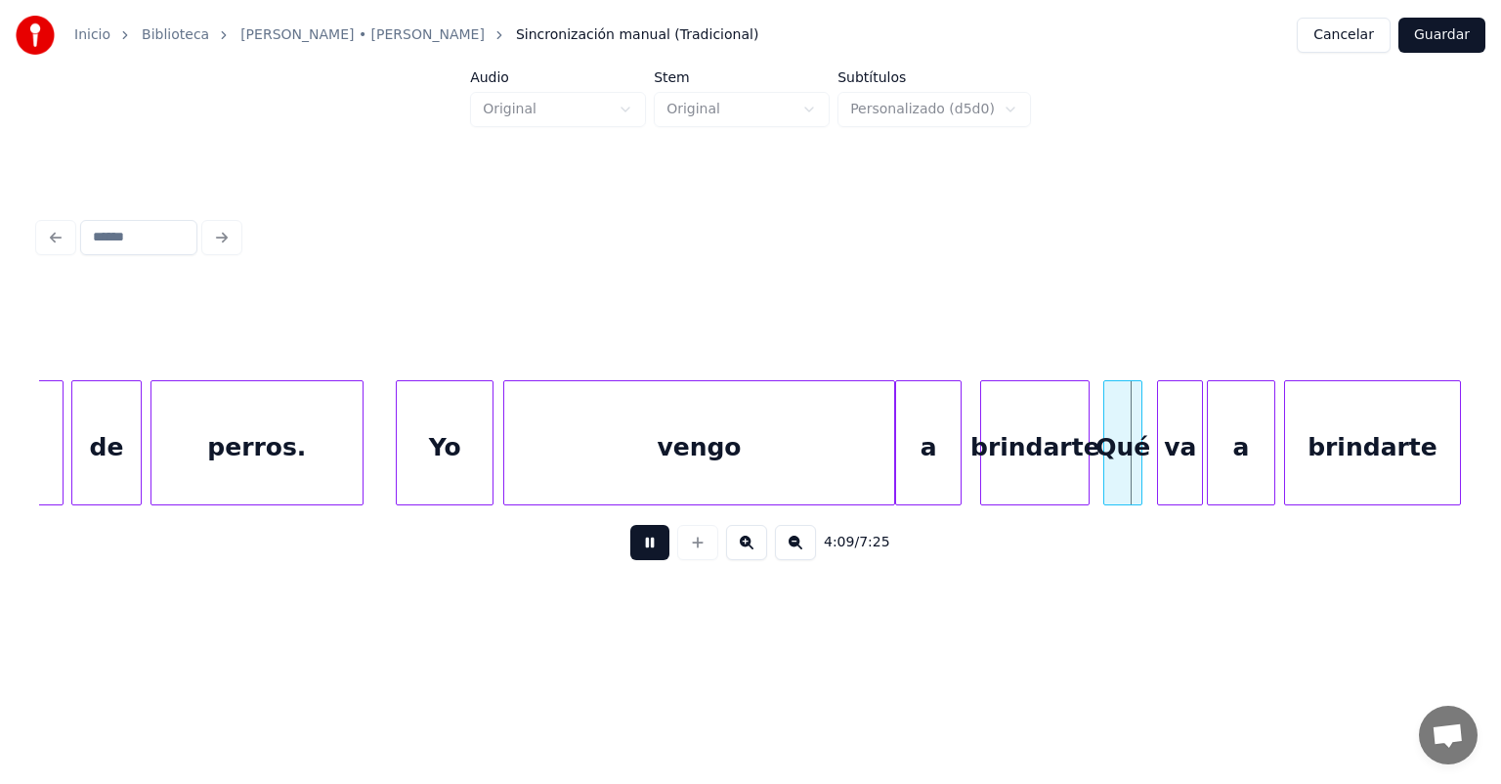
click at [635, 555] on button at bounding box center [649, 542] width 39 height 35
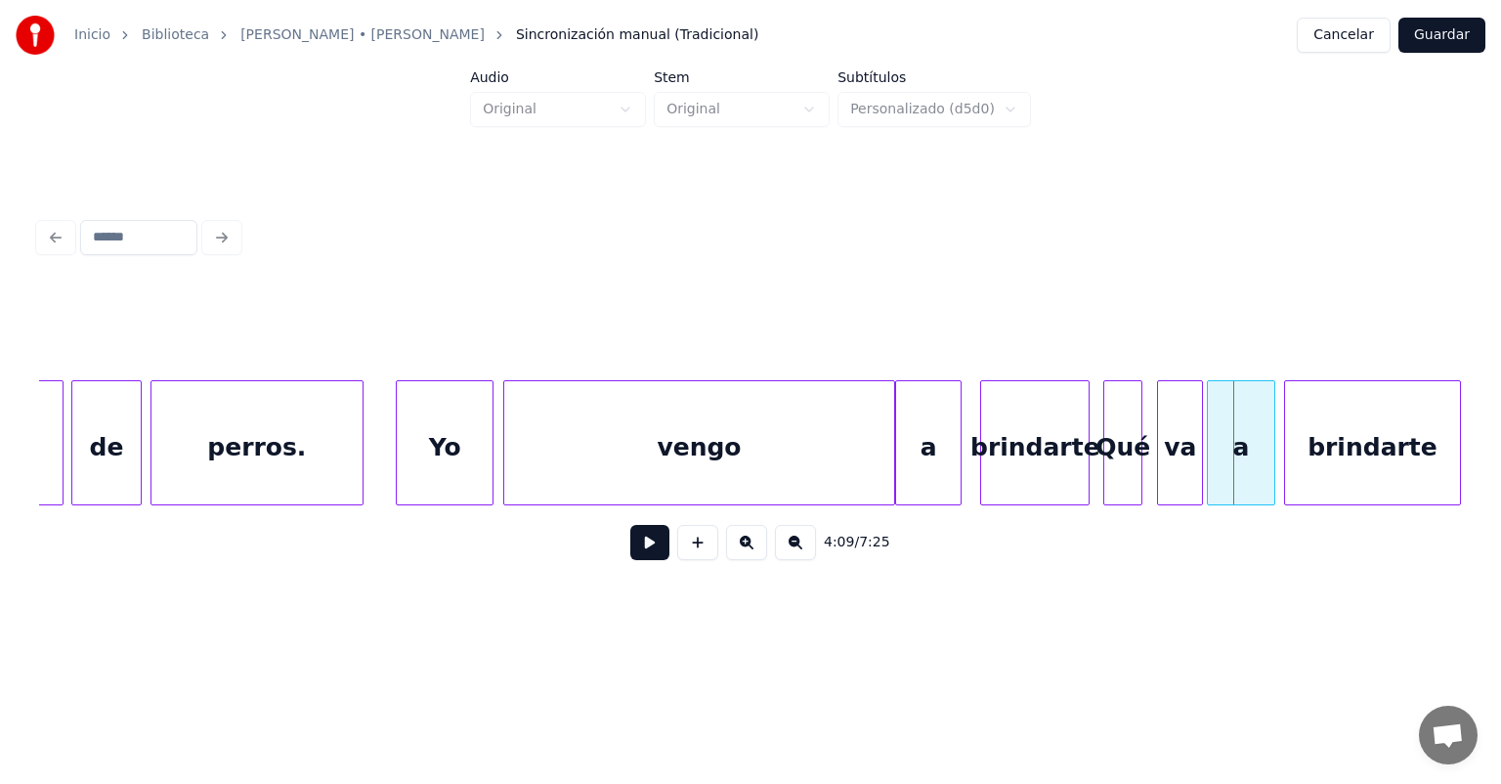
click at [633, 554] on button at bounding box center [649, 542] width 39 height 35
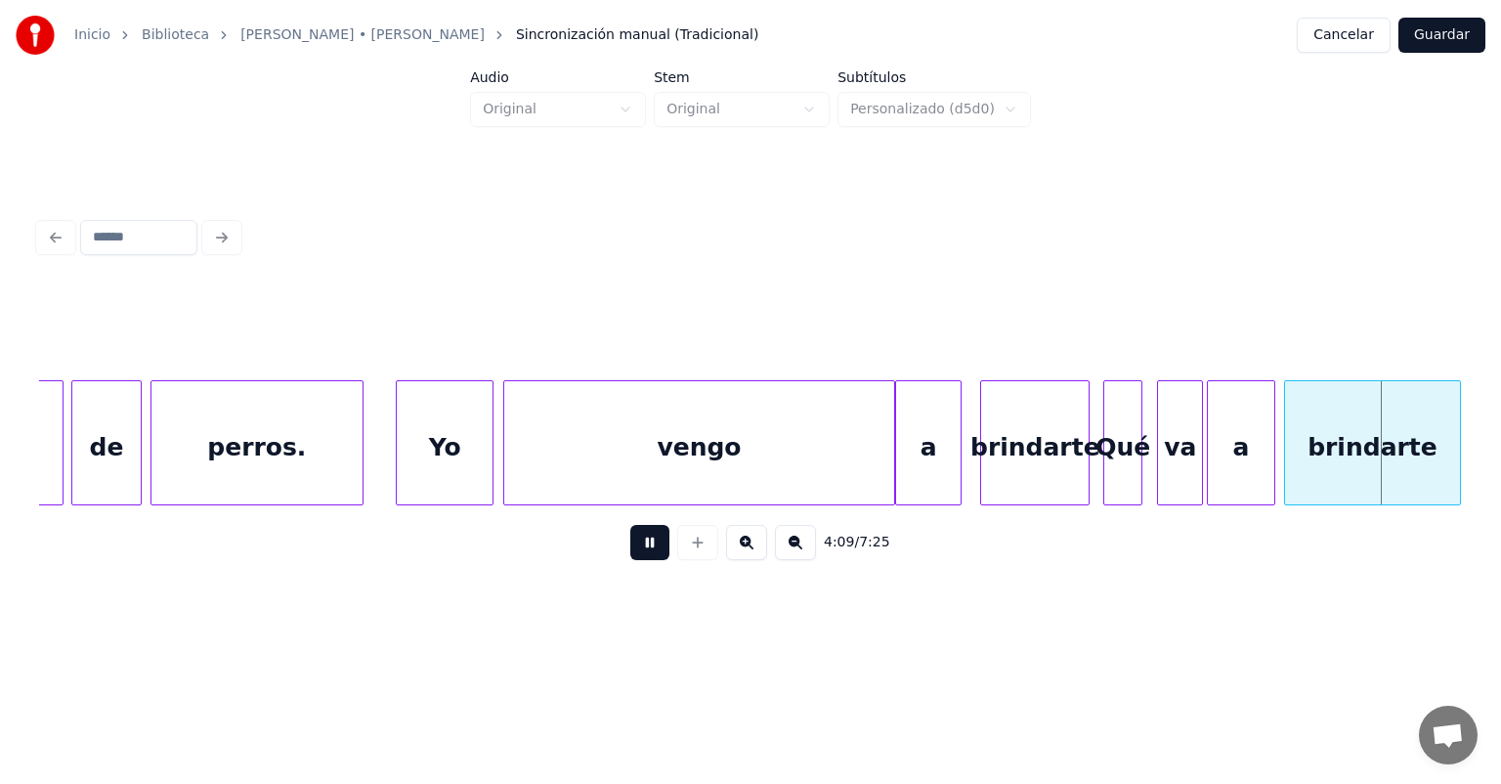
click at [630, 559] on button at bounding box center [649, 542] width 39 height 35
click at [630, 557] on button at bounding box center [649, 542] width 39 height 35
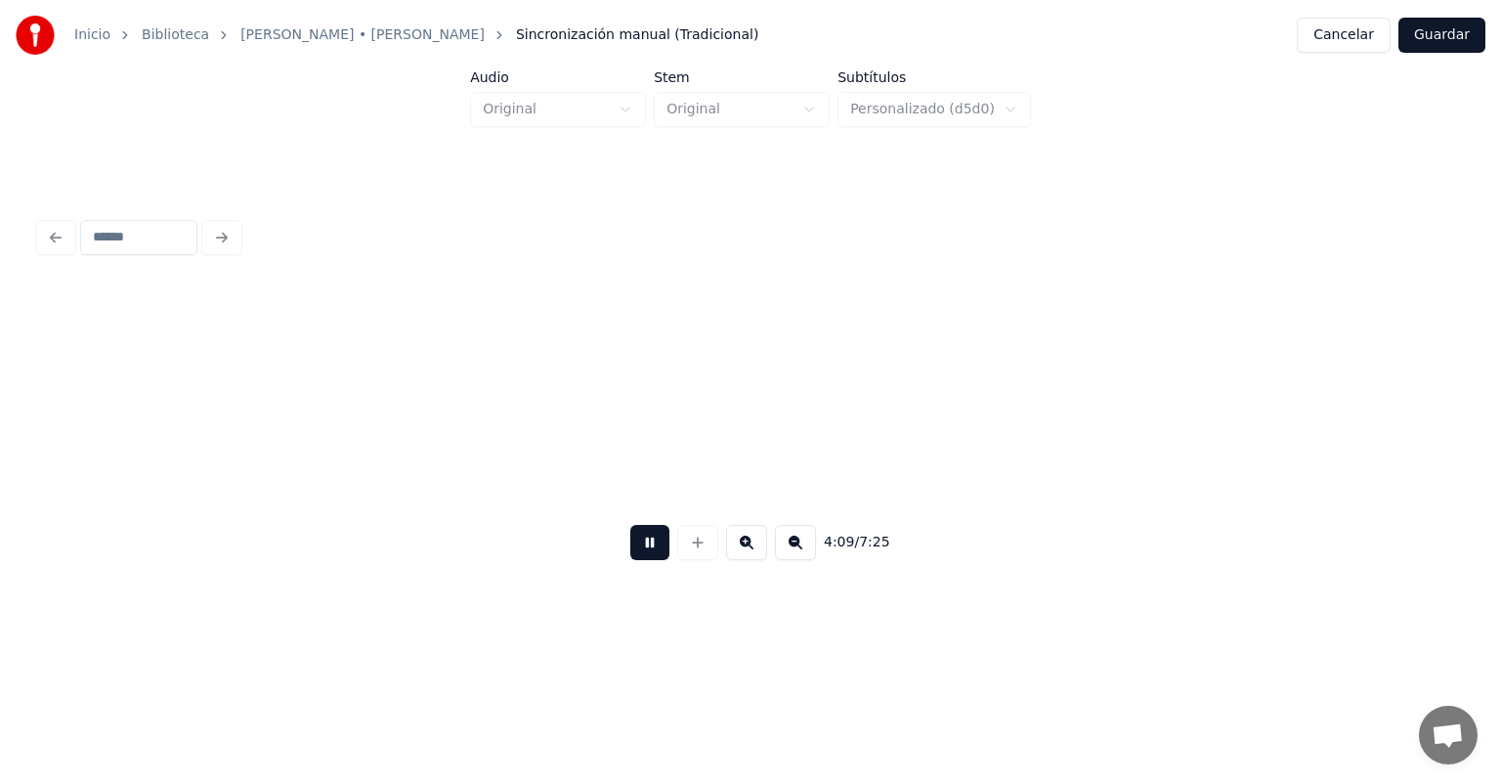
scroll to position [0, 122099]
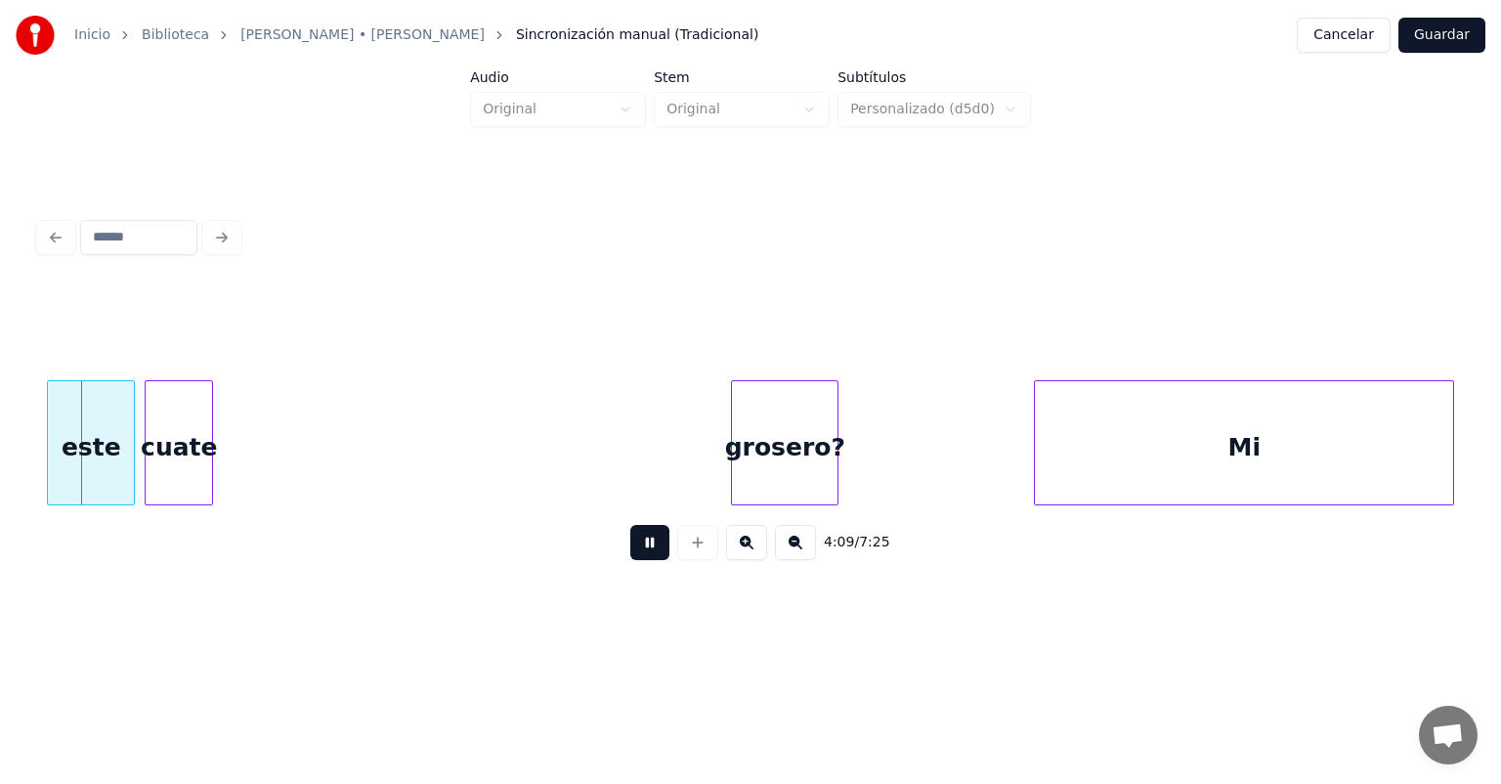
click at [630, 559] on button at bounding box center [649, 542] width 39 height 35
click at [762, 438] on div "grosero?" at bounding box center [785, 447] width 106 height 133
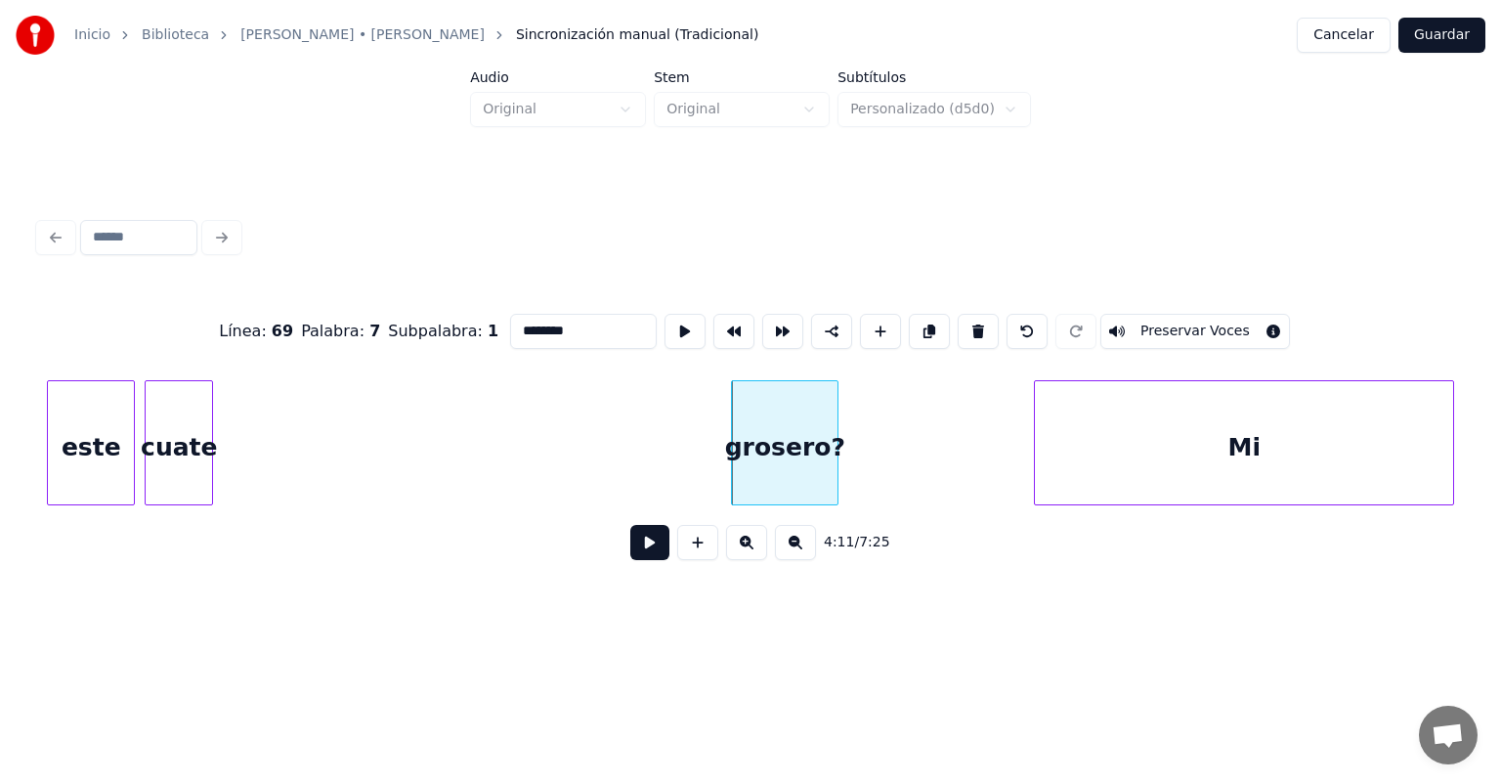
click at [630, 560] on button at bounding box center [649, 542] width 39 height 35
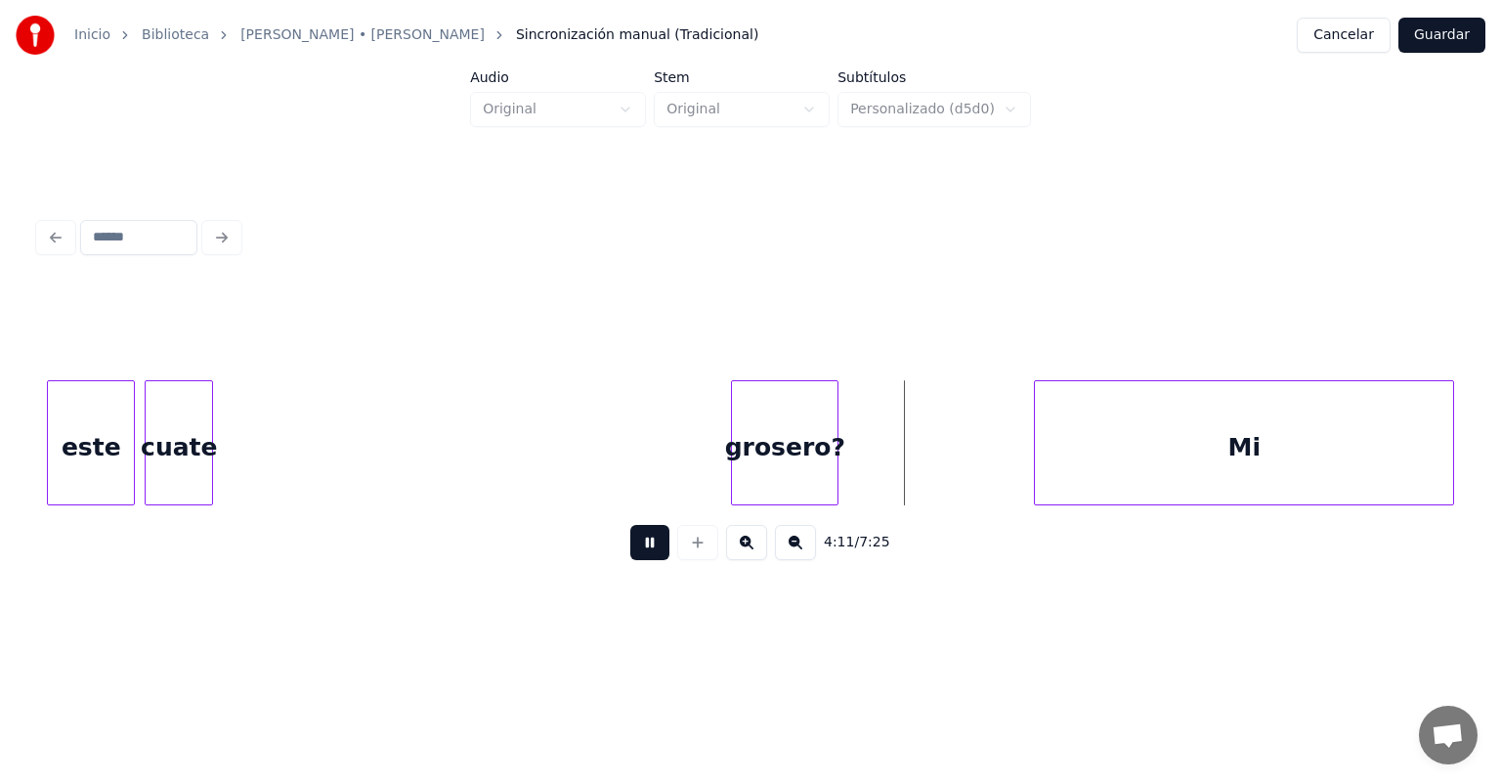
click at [630, 553] on button at bounding box center [649, 542] width 39 height 35
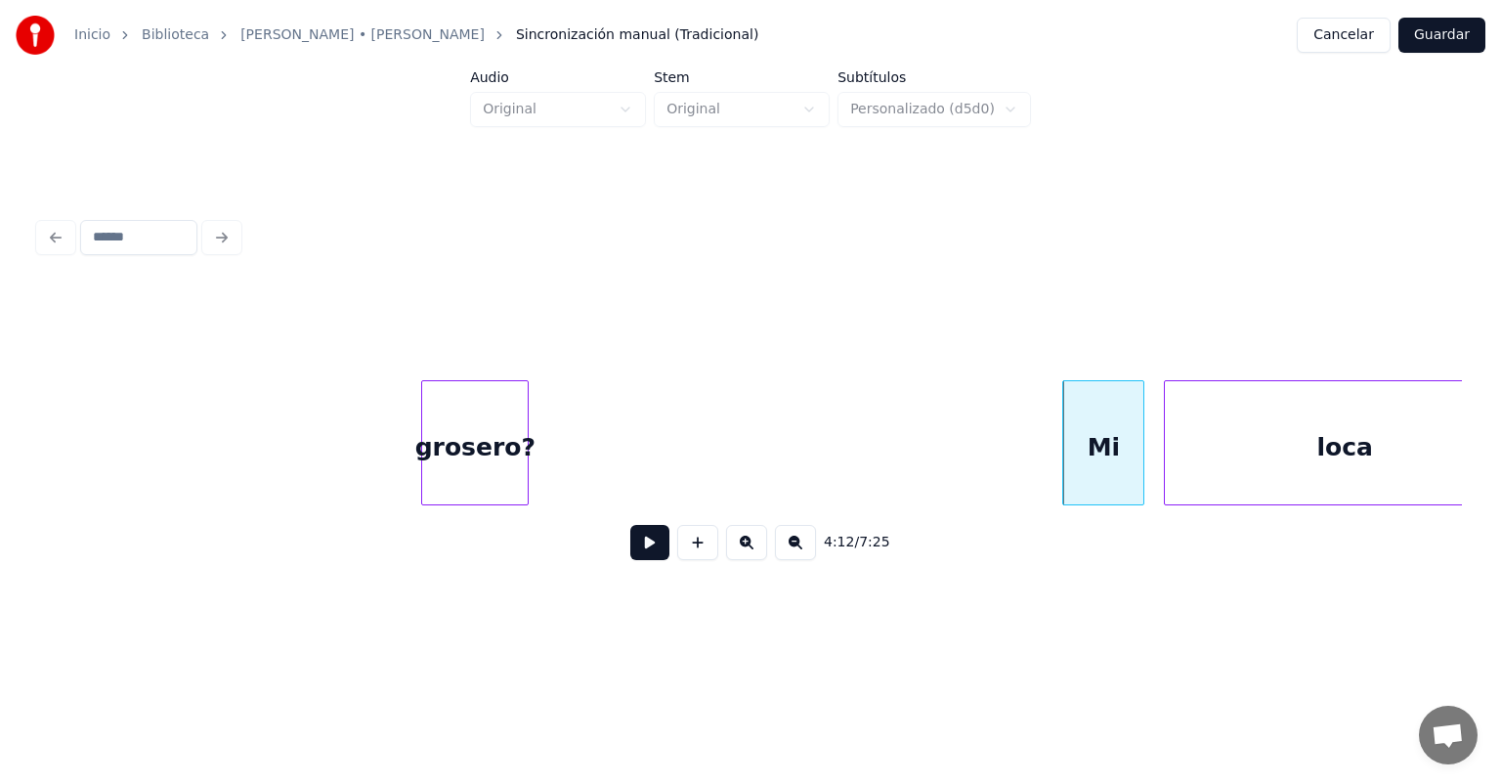
scroll to position [0, 122415]
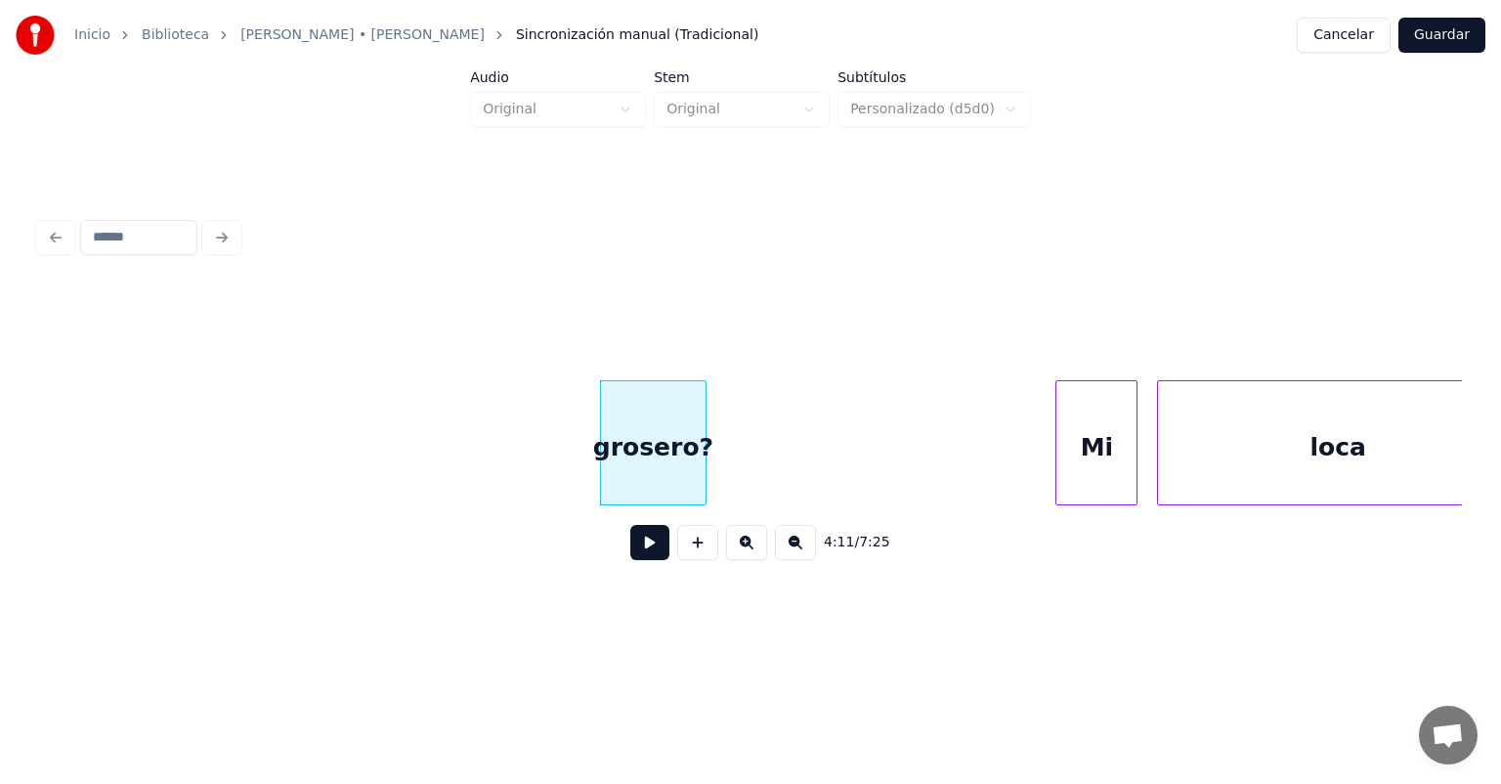
click at [630, 559] on button at bounding box center [649, 542] width 39 height 35
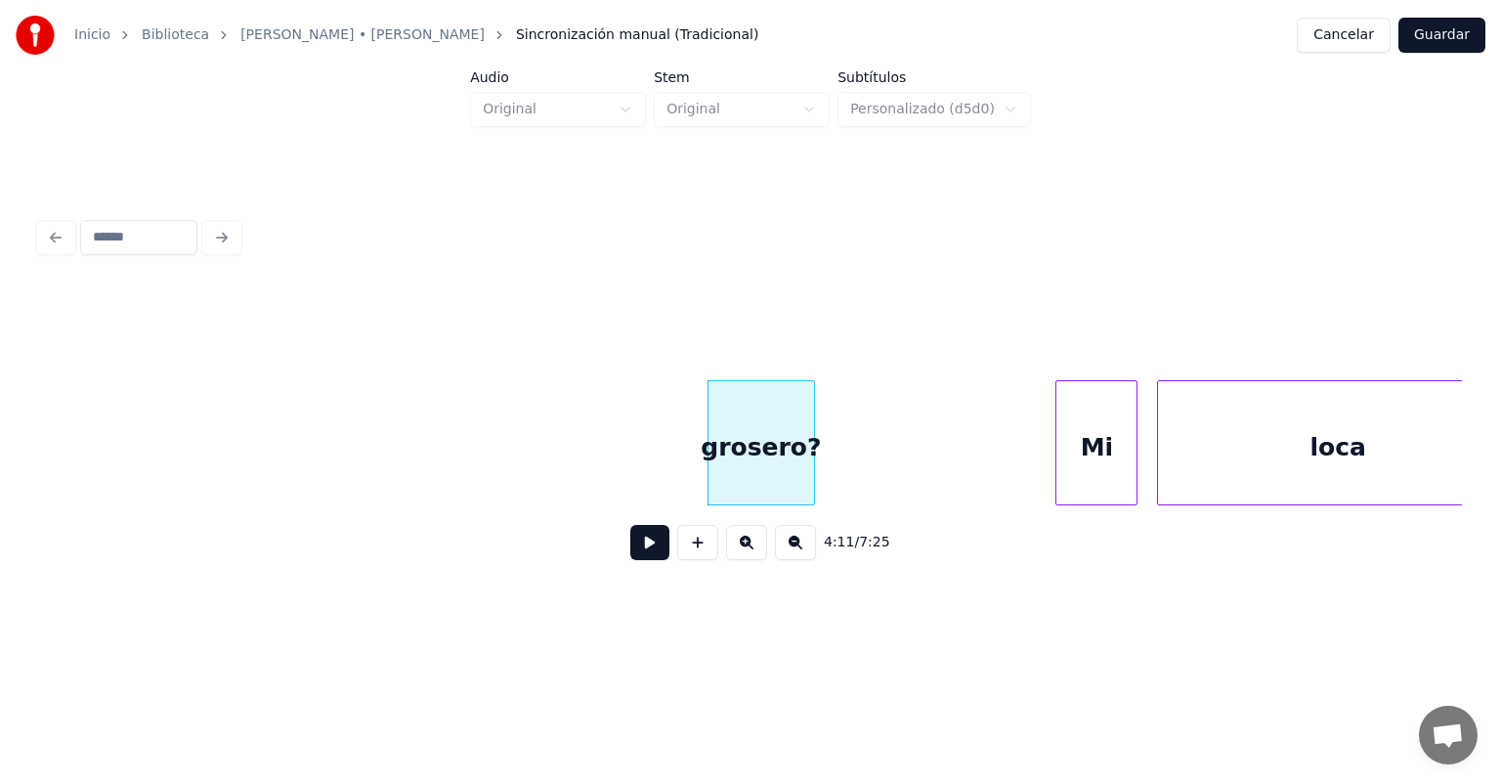
click at [646, 544] on button at bounding box center [649, 542] width 39 height 35
click at [637, 548] on button at bounding box center [649, 542] width 39 height 35
click at [634, 545] on button at bounding box center [649, 542] width 39 height 35
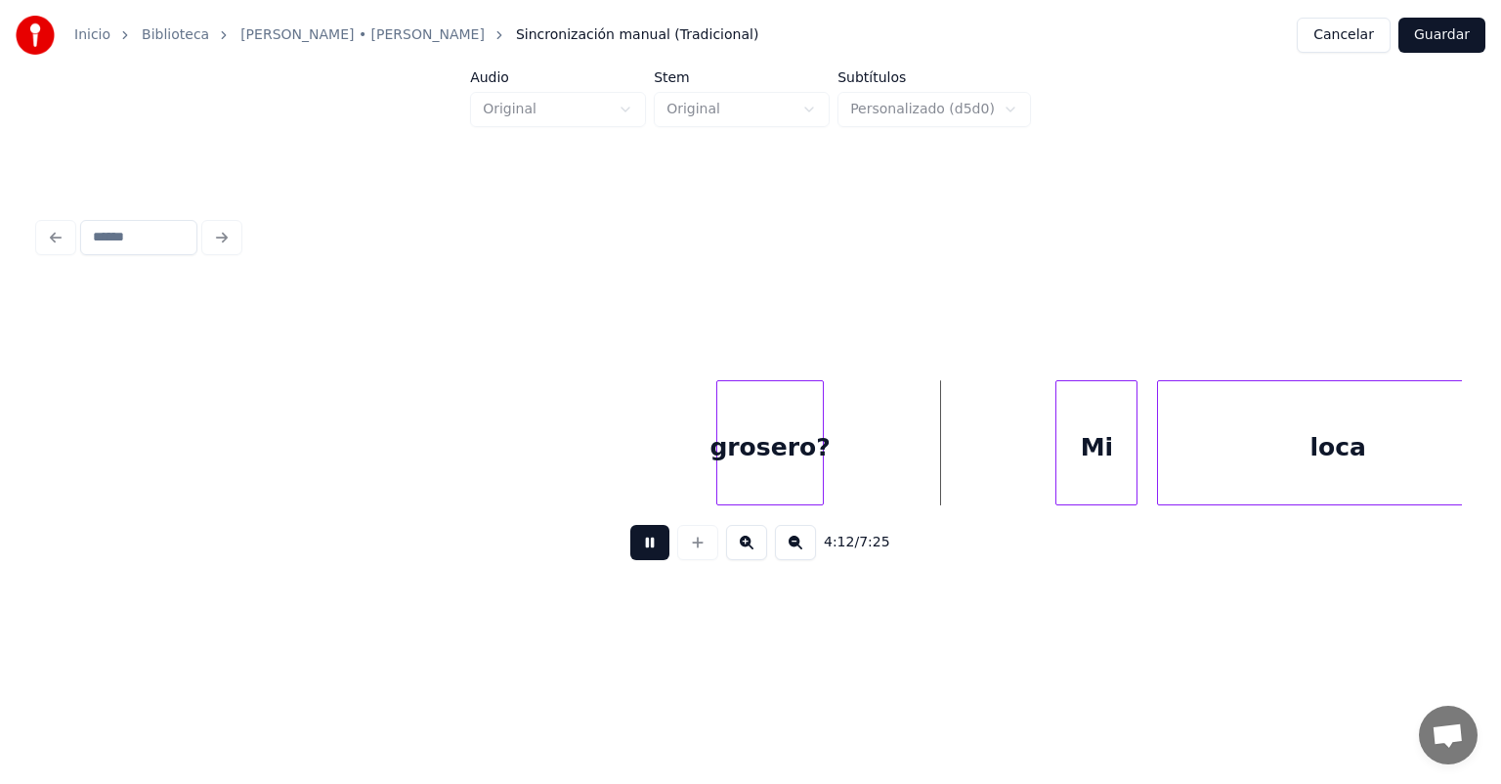
click at [631, 548] on button at bounding box center [649, 542] width 39 height 35
click at [741, 457] on div "grosero?" at bounding box center [770, 447] width 106 height 133
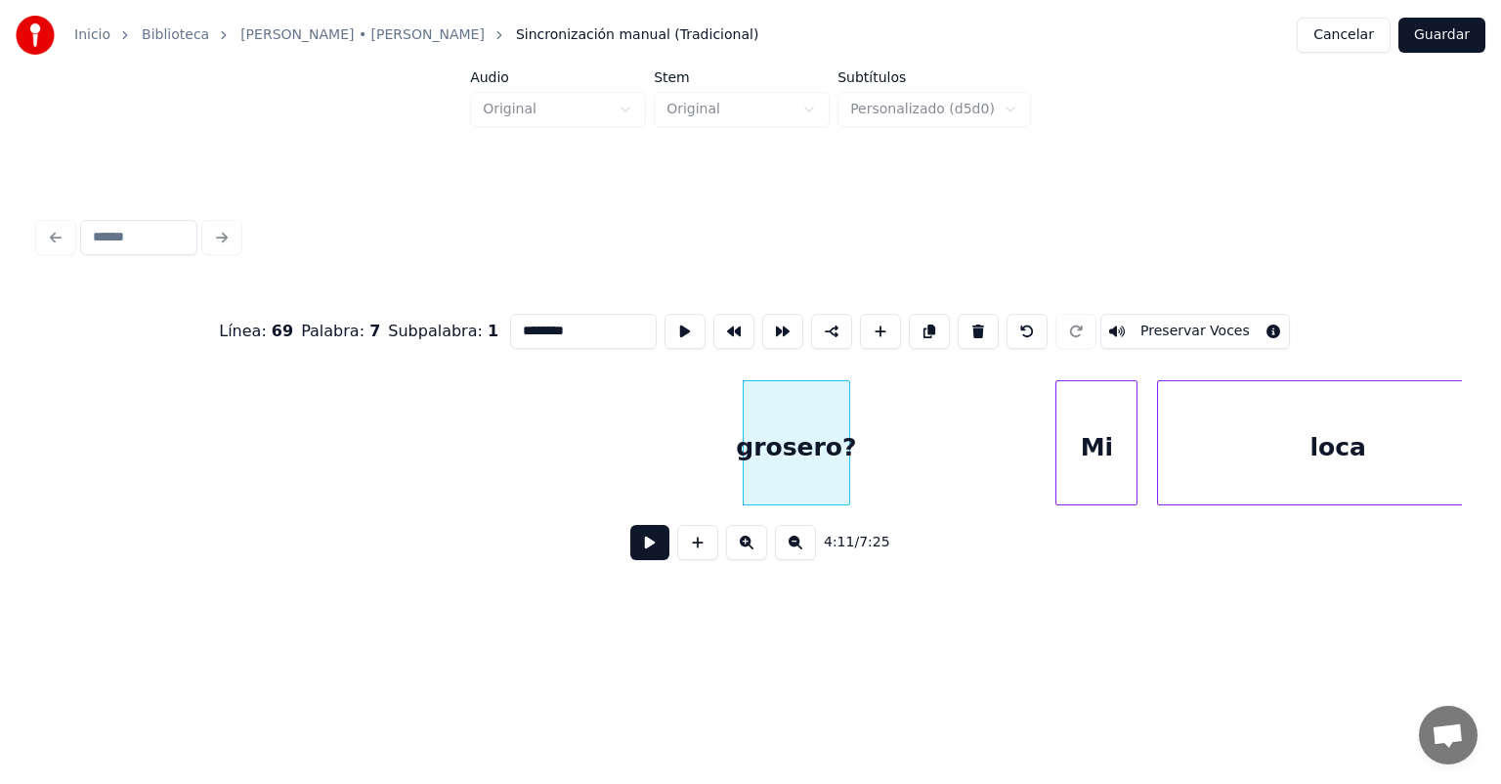
click at [639, 553] on button at bounding box center [649, 542] width 39 height 35
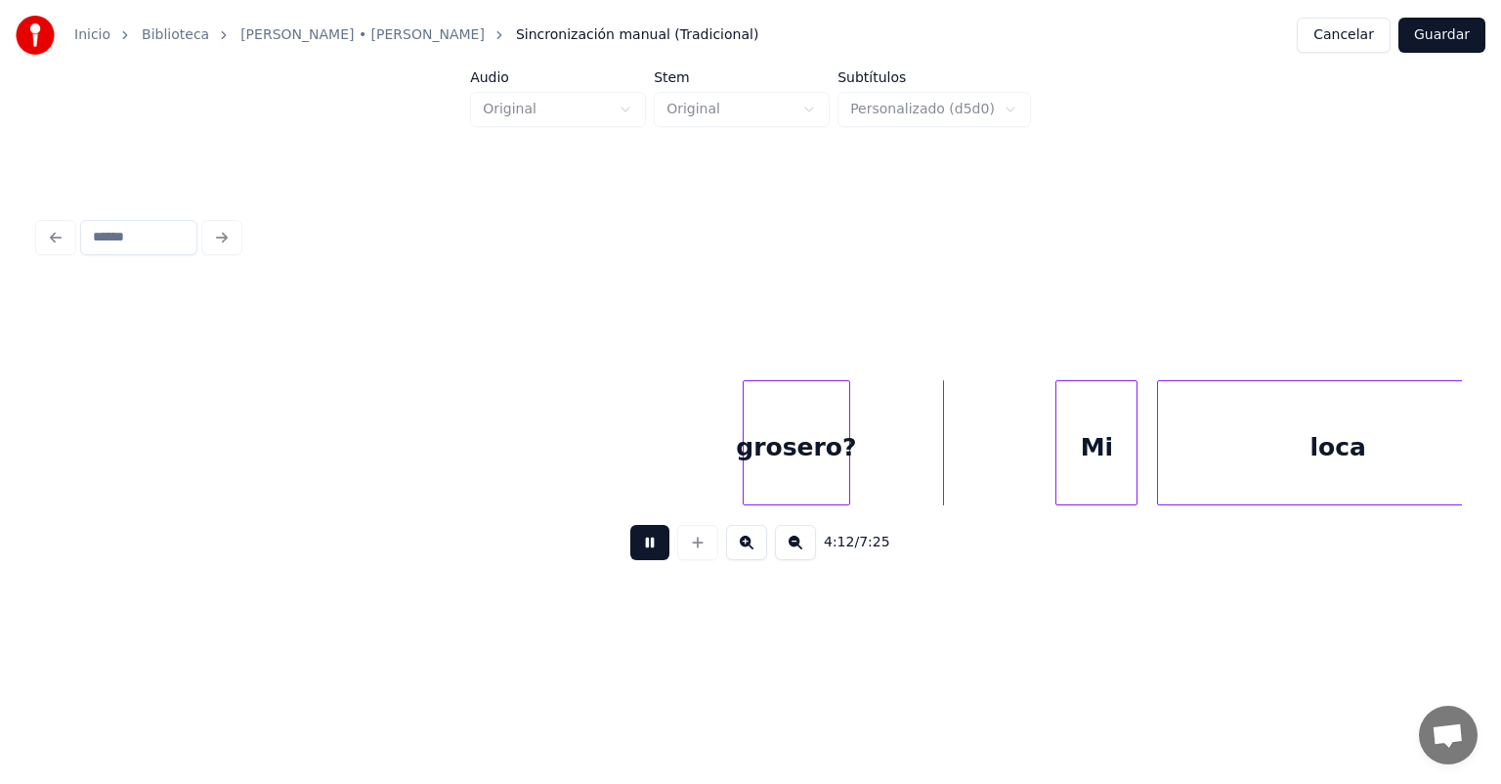
click at [630, 551] on button at bounding box center [649, 542] width 39 height 35
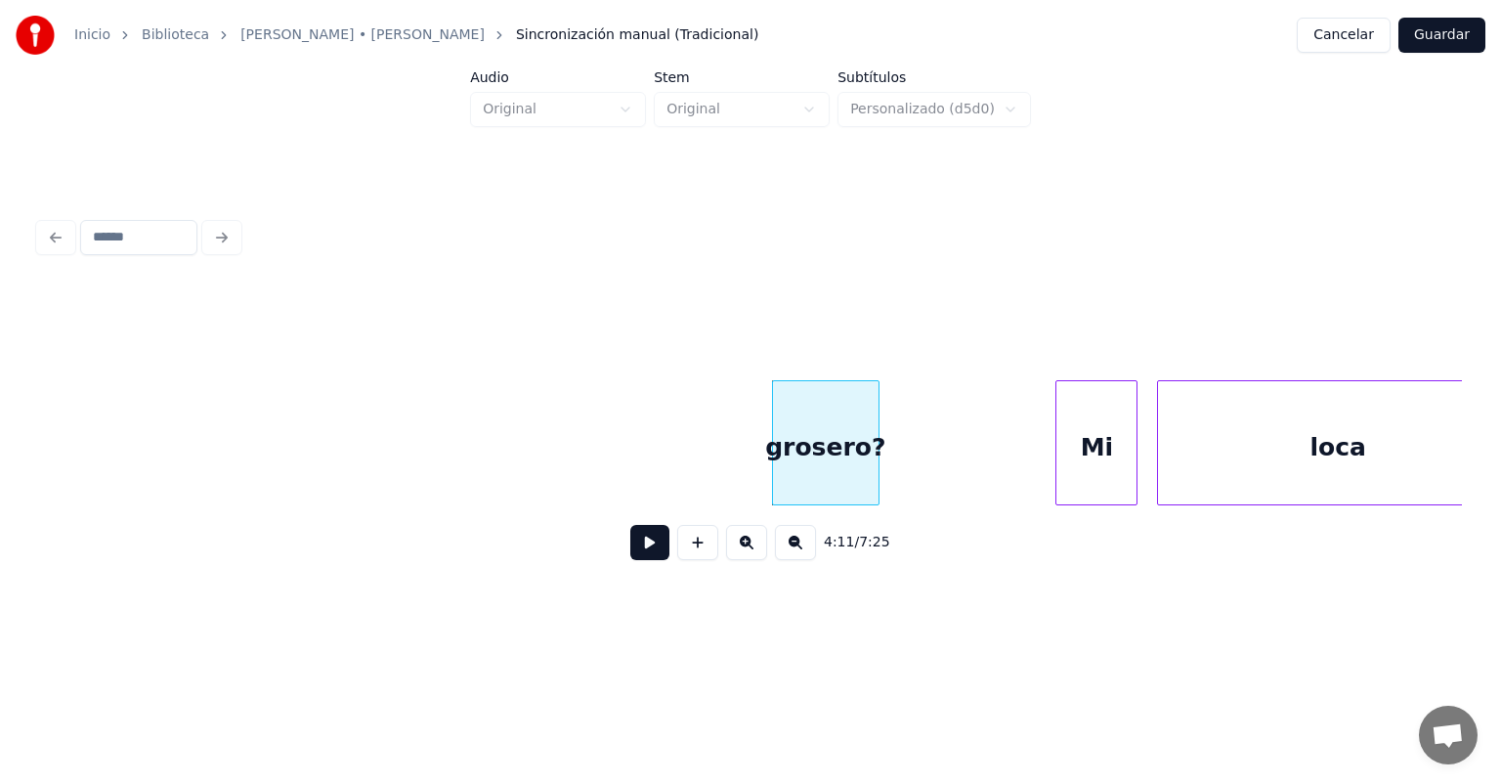
click at [634, 549] on button at bounding box center [649, 542] width 39 height 35
click at [631, 551] on button at bounding box center [649, 542] width 39 height 35
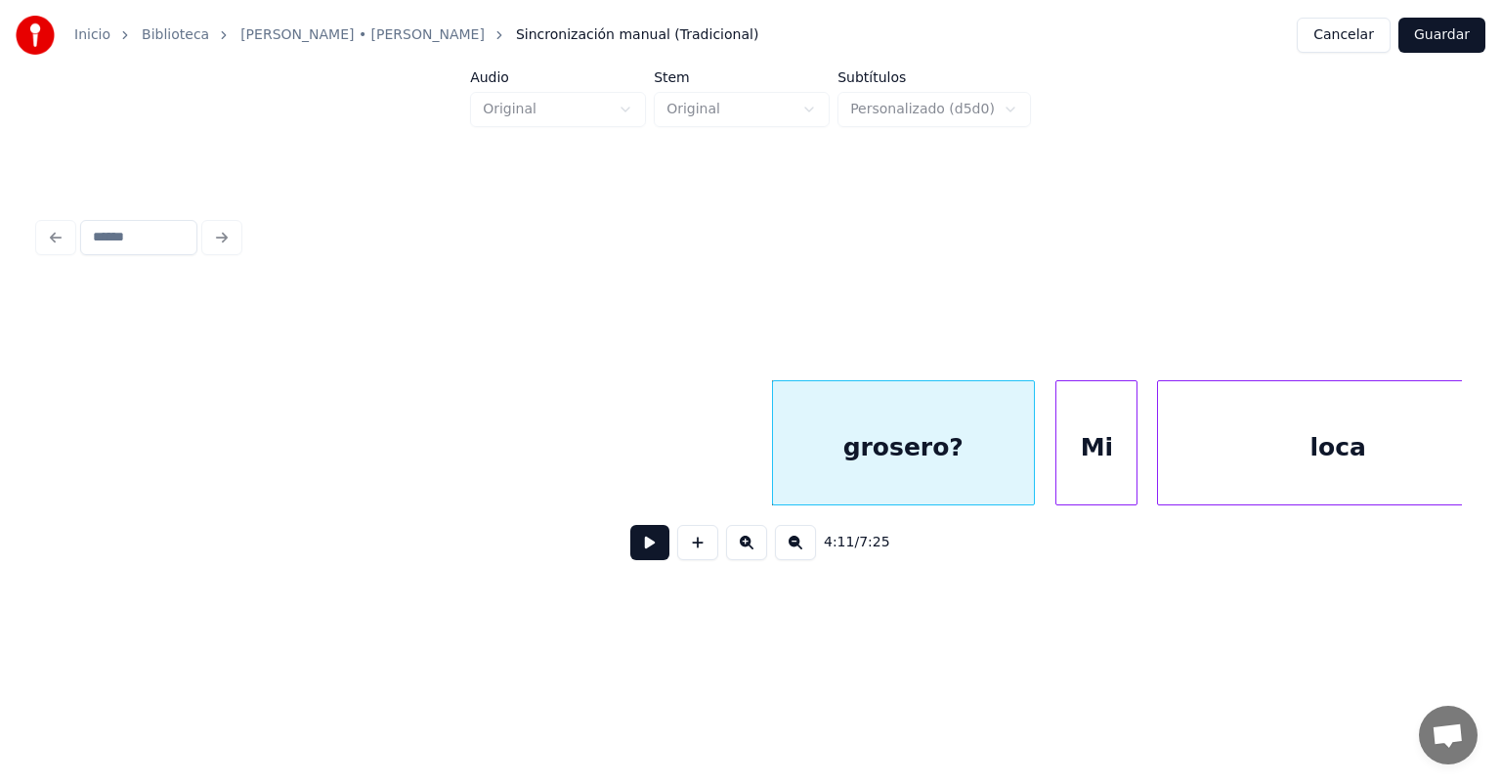
click at [630, 550] on button at bounding box center [649, 542] width 39 height 35
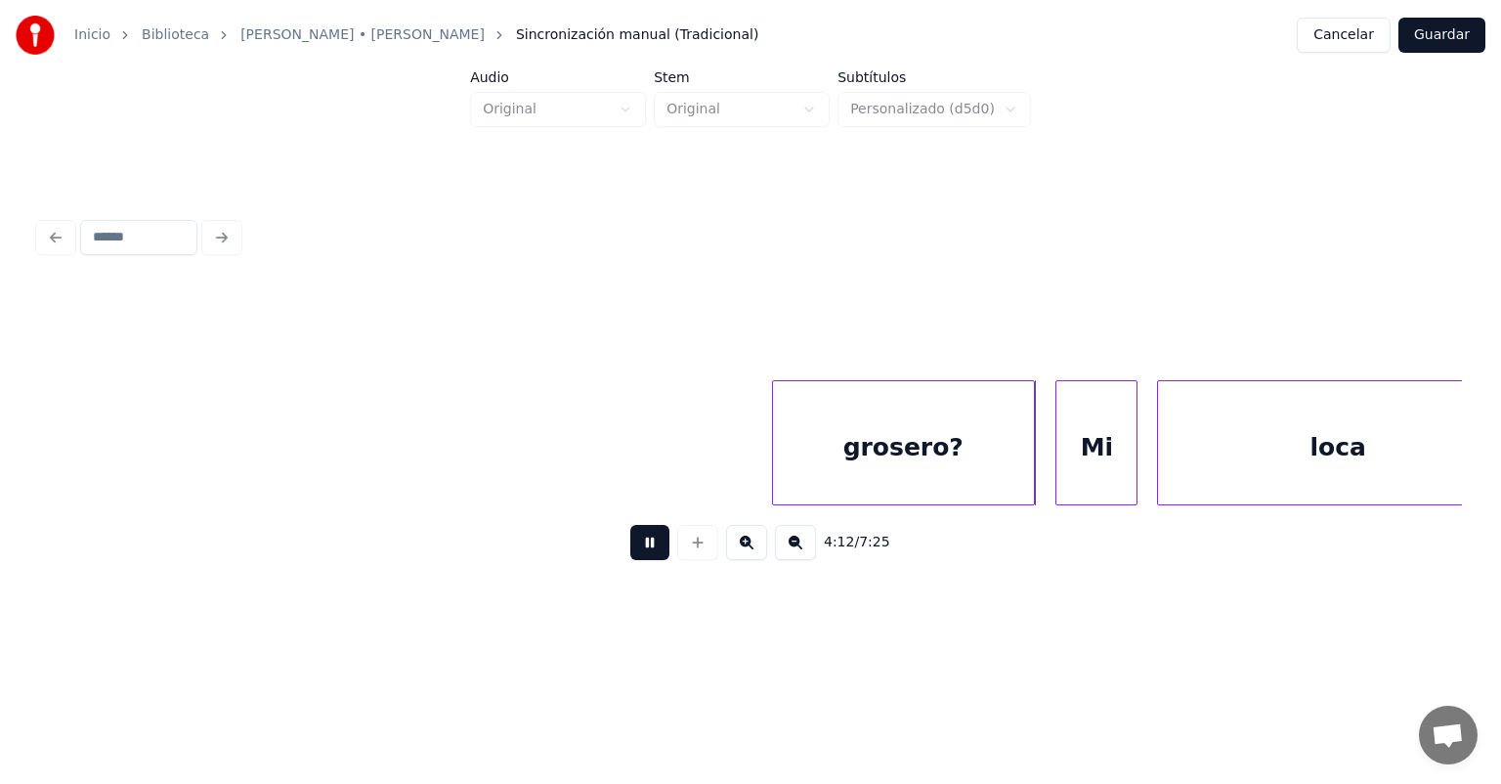
click at [631, 551] on button at bounding box center [649, 542] width 39 height 35
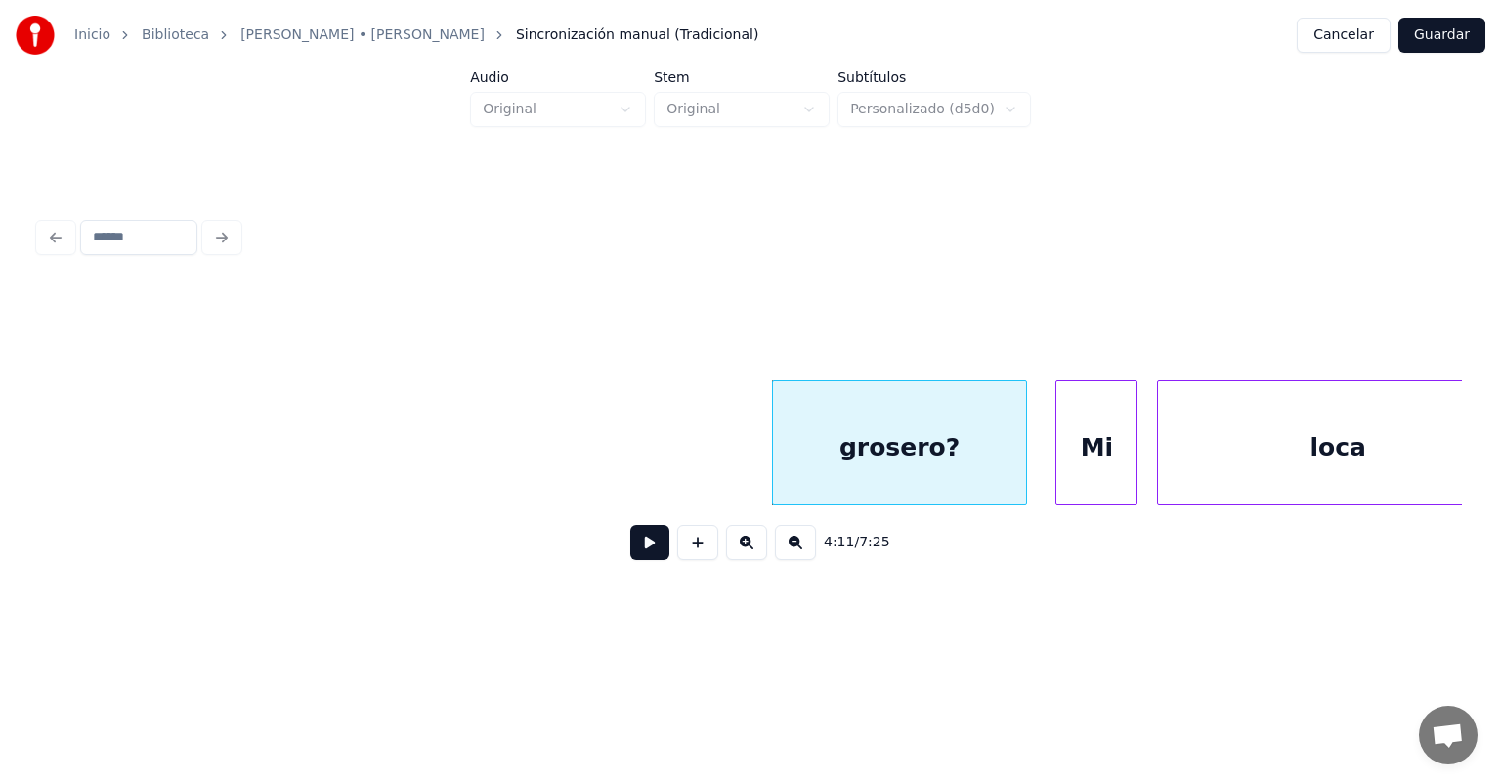
click at [1087, 447] on div "Mi" at bounding box center [1097, 447] width 80 height 133
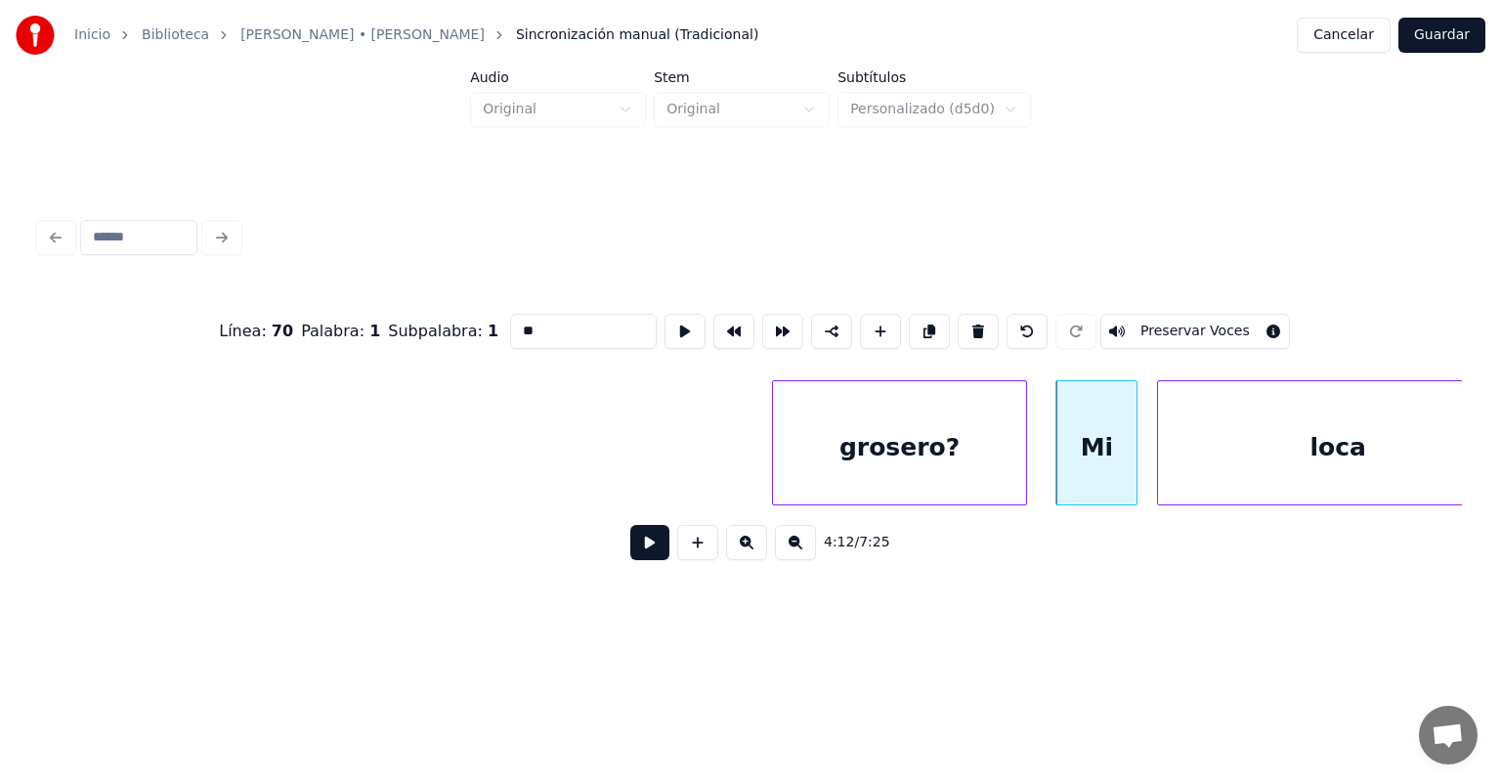
click at [644, 548] on button at bounding box center [649, 542] width 39 height 35
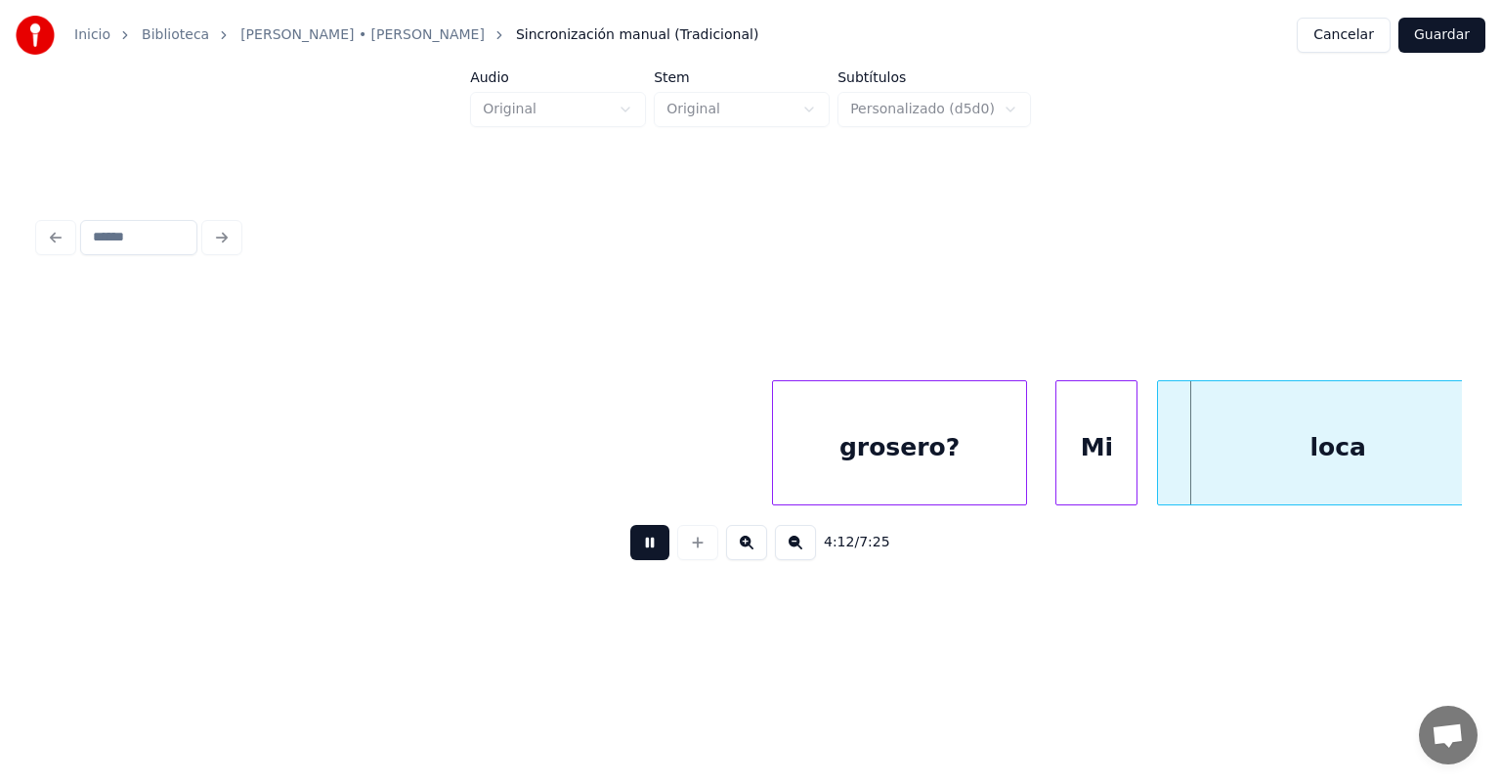
click at [639, 543] on button at bounding box center [649, 542] width 39 height 35
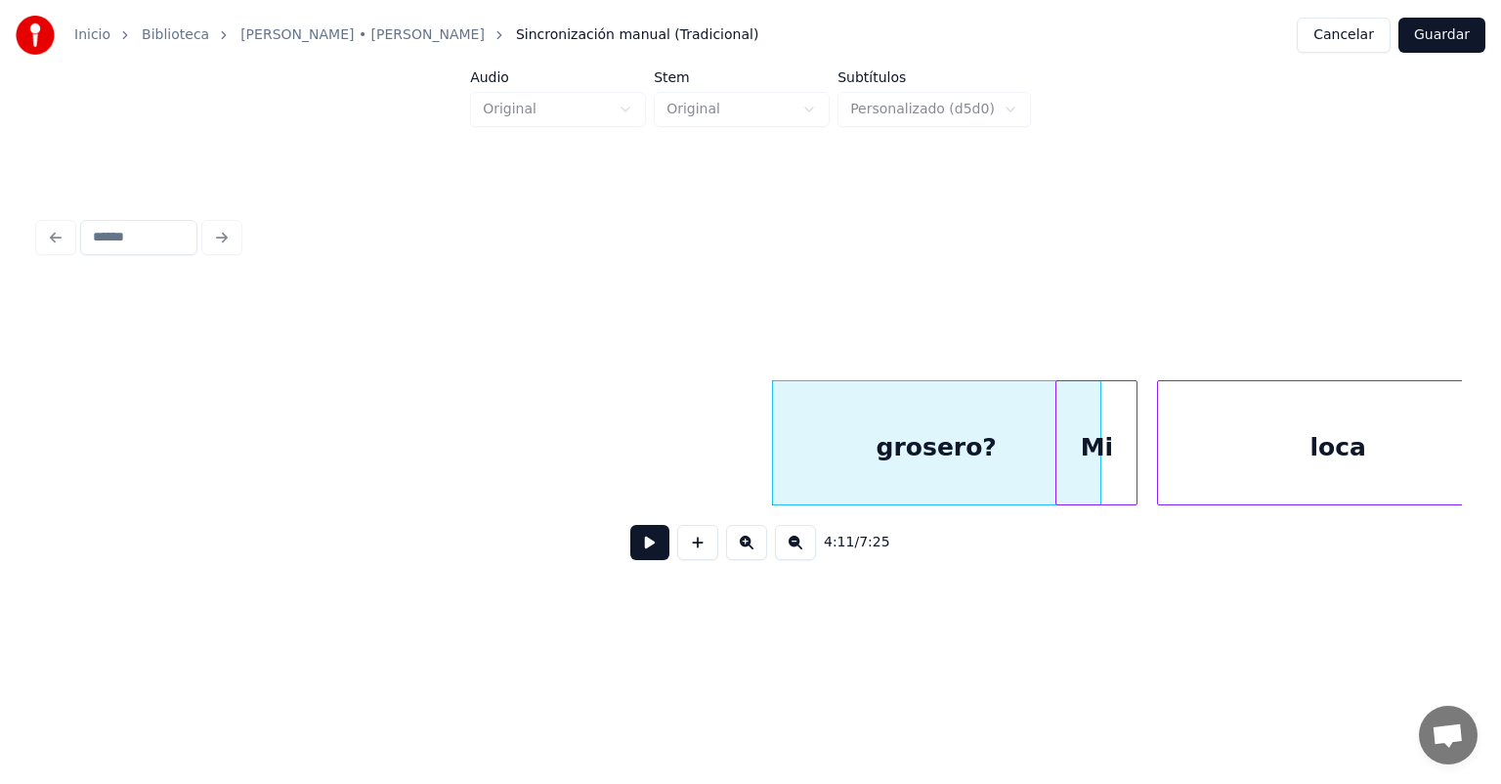
click at [861, 456] on div "grosero?" at bounding box center [936, 447] width 327 height 133
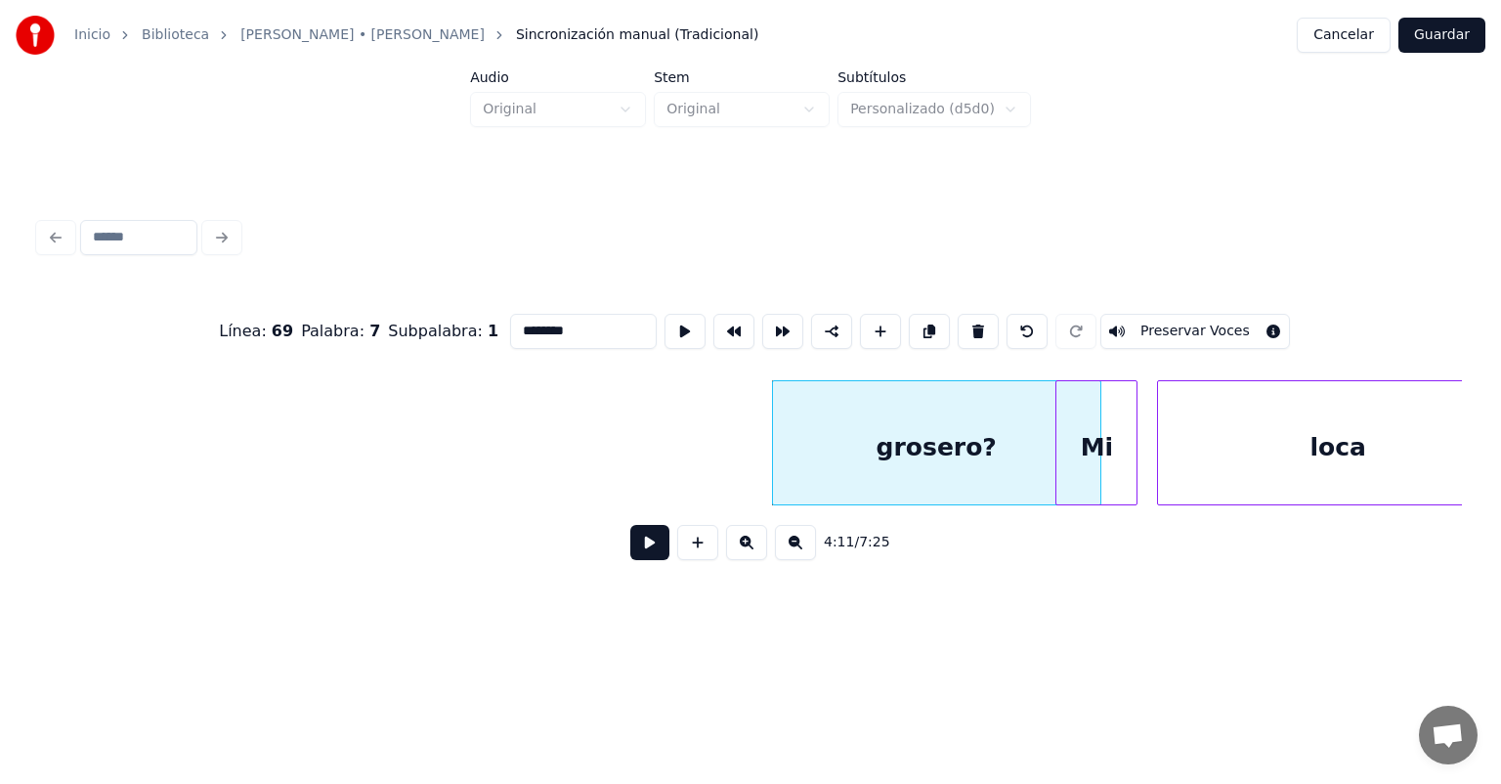
click at [630, 551] on button at bounding box center [649, 542] width 39 height 35
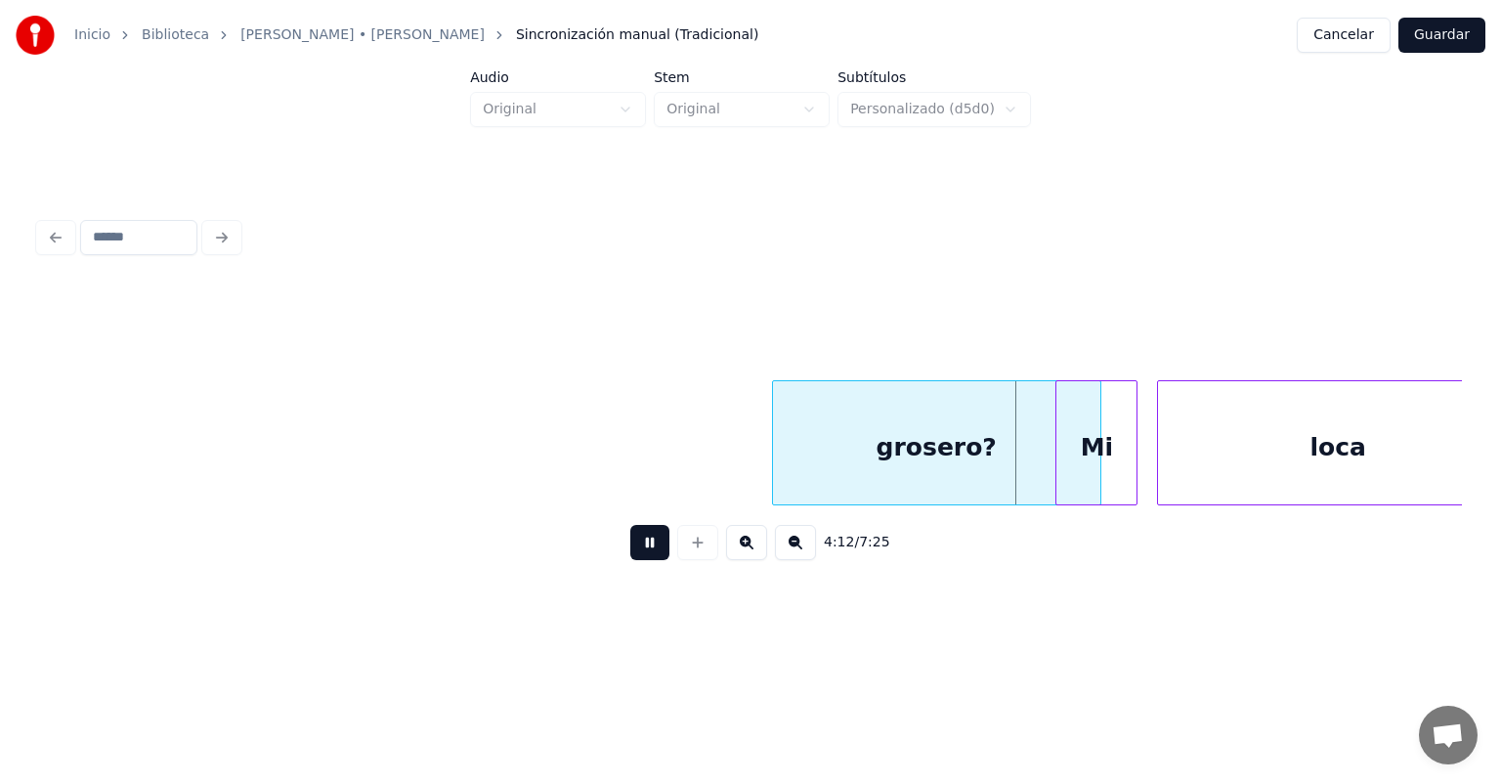
click at [630, 554] on button at bounding box center [649, 542] width 39 height 35
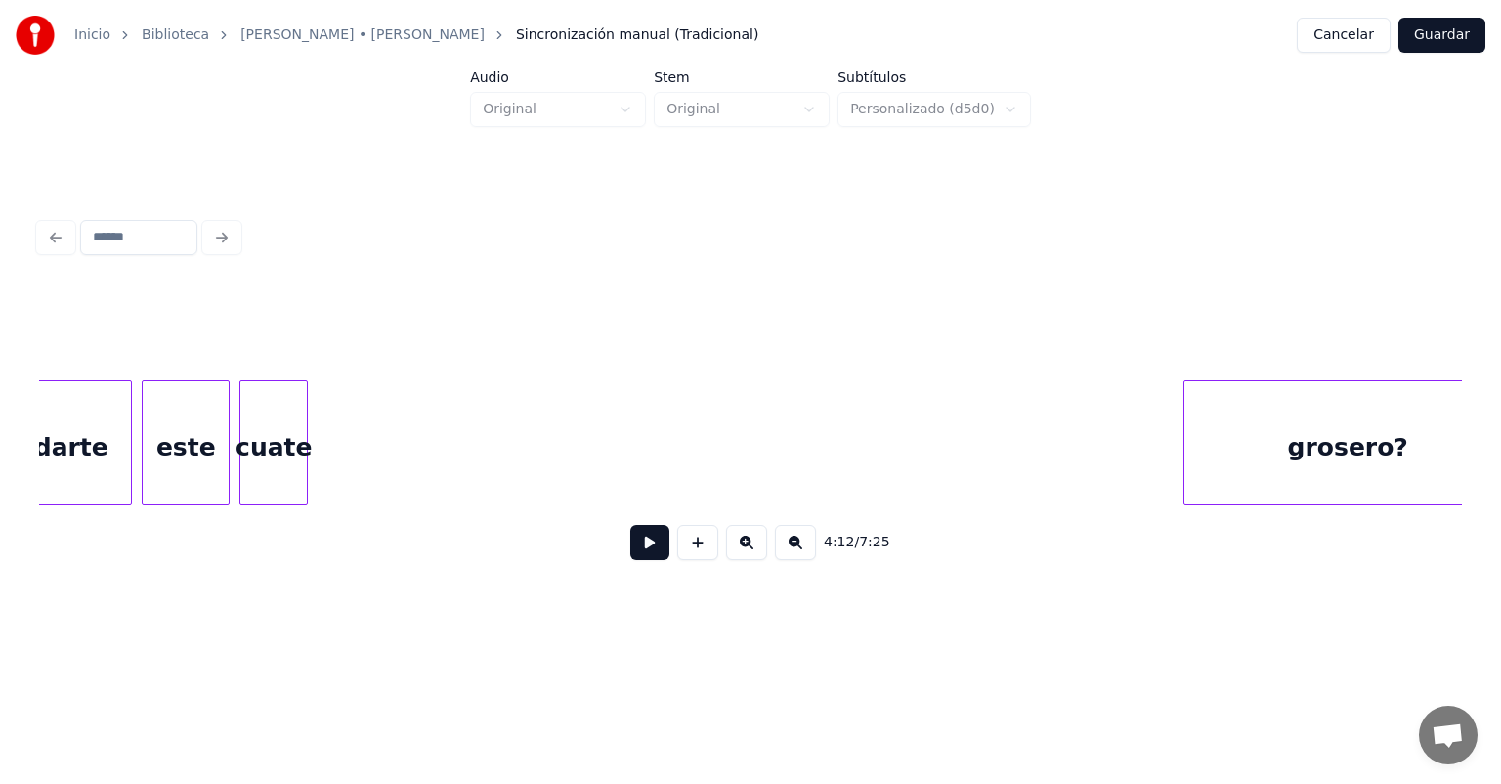
scroll to position [0, 122003]
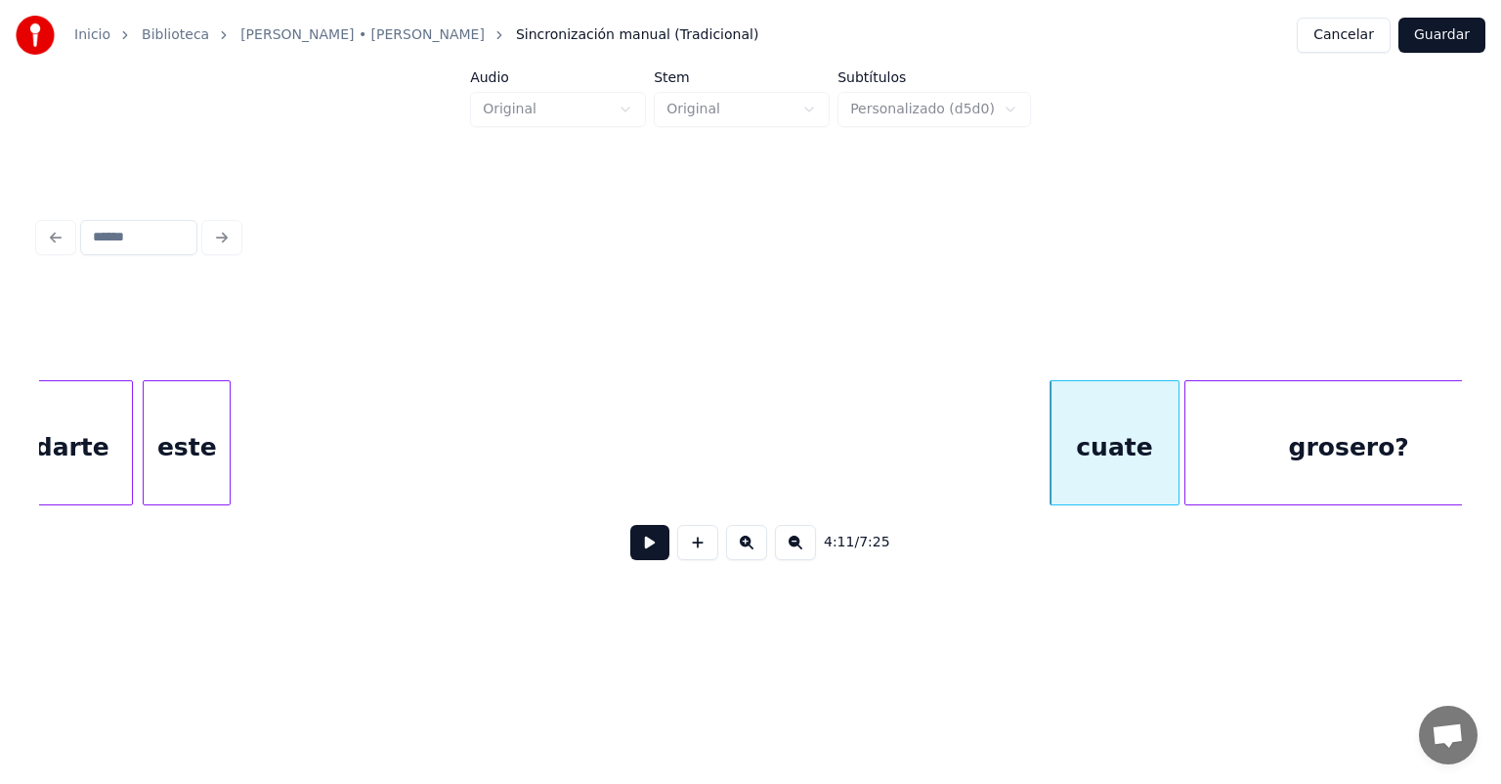
click at [633, 552] on button at bounding box center [649, 542] width 39 height 35
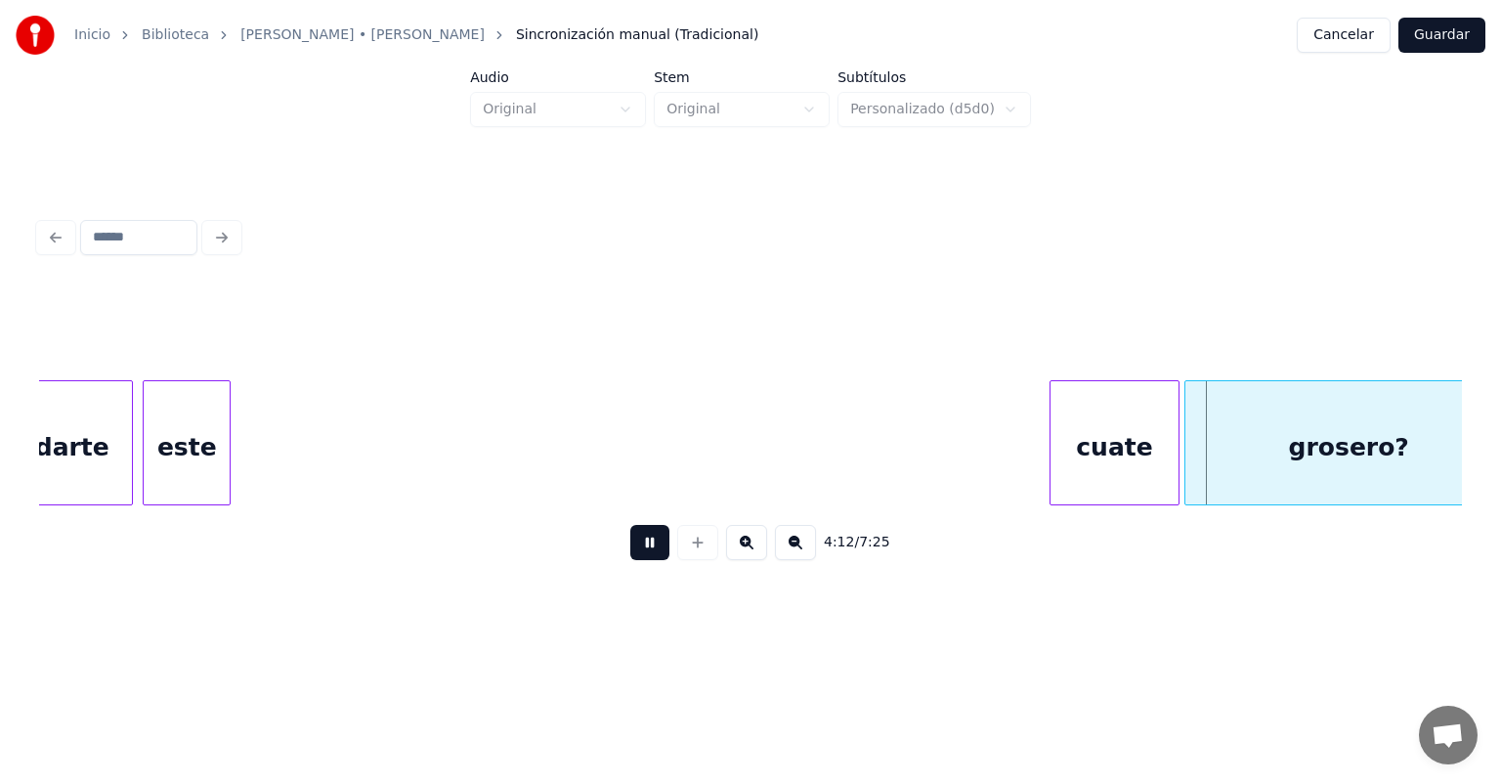
click at [632, 552] on button at bounding box center [649, 542] width 39 height 35
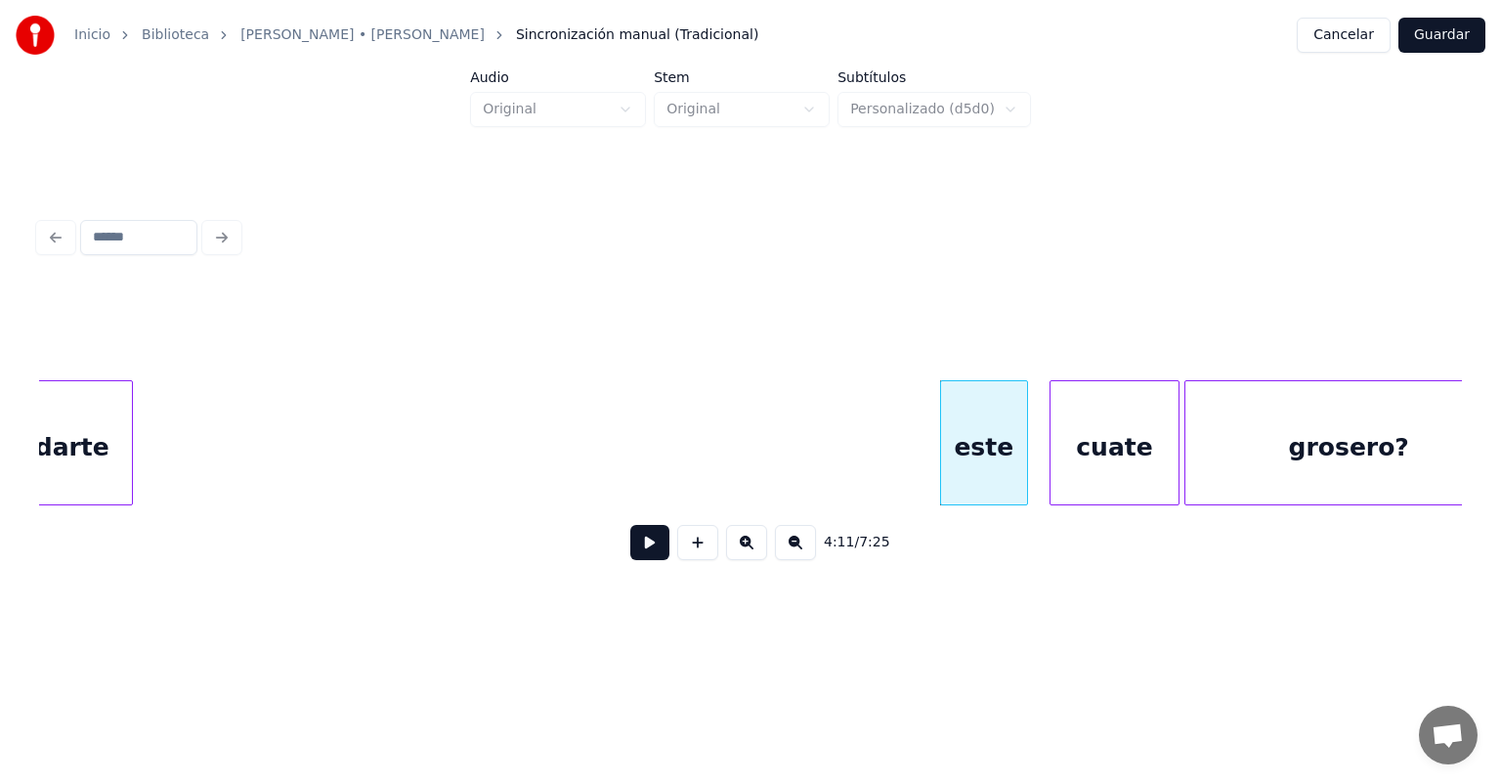
click at [686, 549] on button at bounding box center [697, 542] width 41 height 35
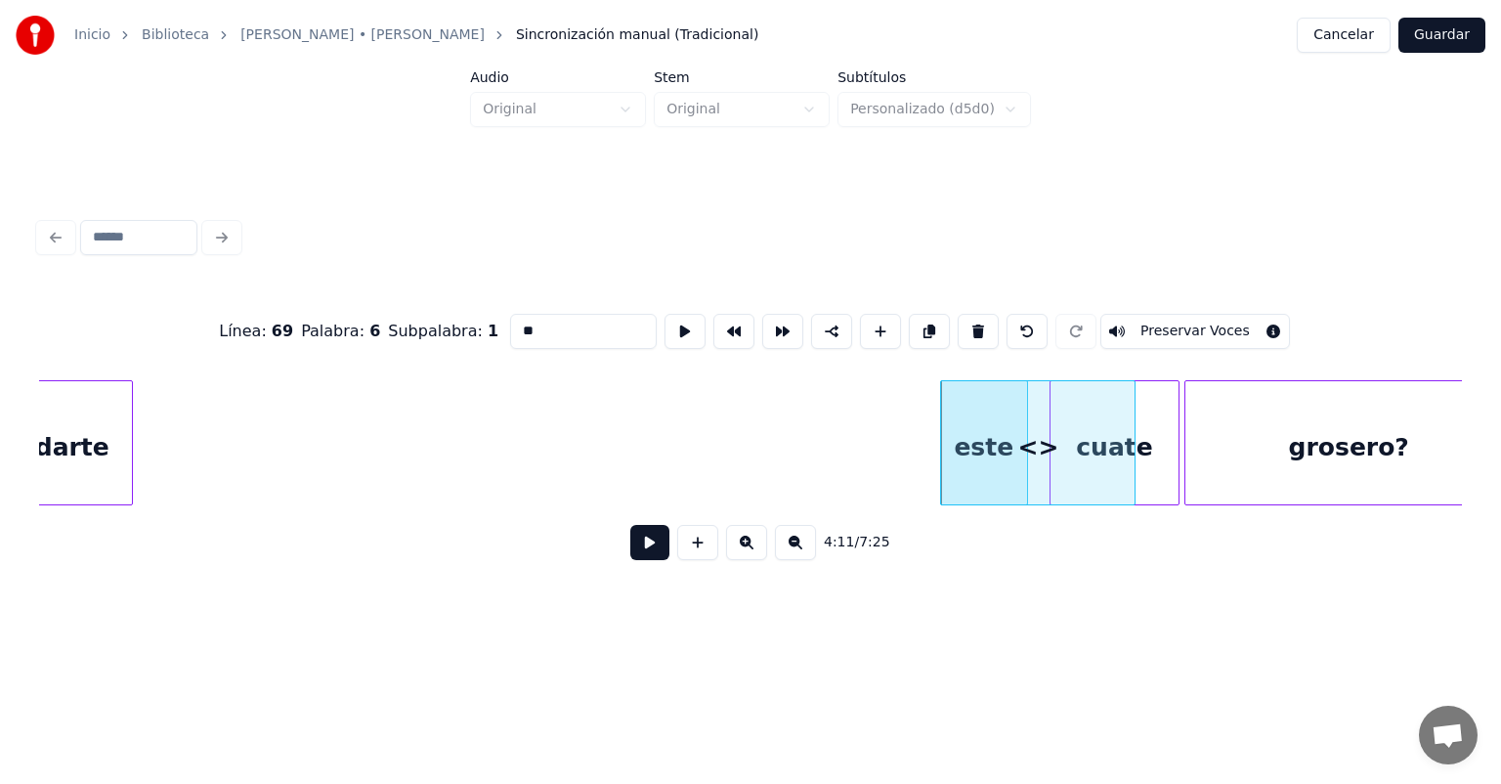
click at [1035, 322] on button at bounding box center [1027, 331] width 41 height 35
type input "****"
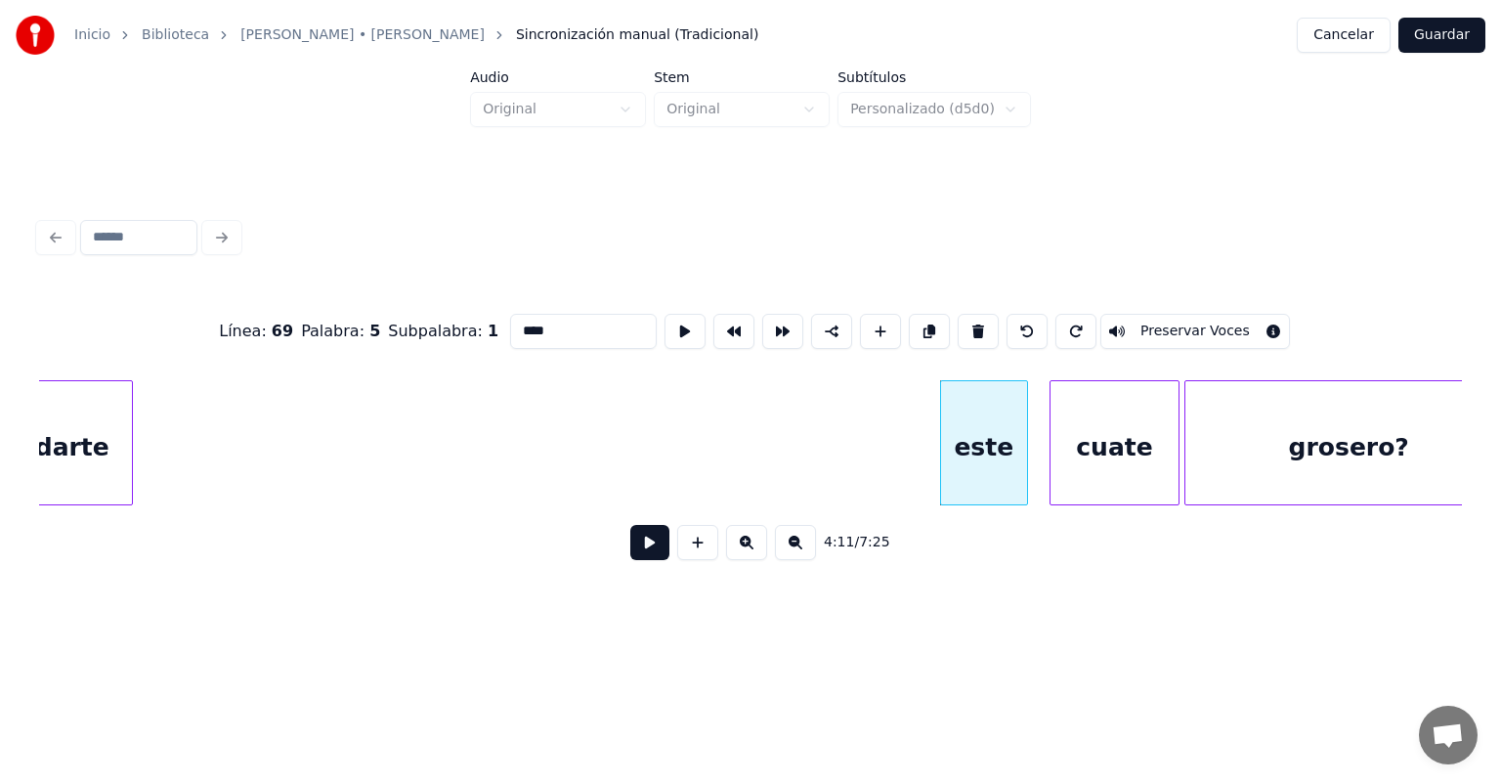
click at [634, 545] on button at bounding box center [649, 542] width 39 height 35
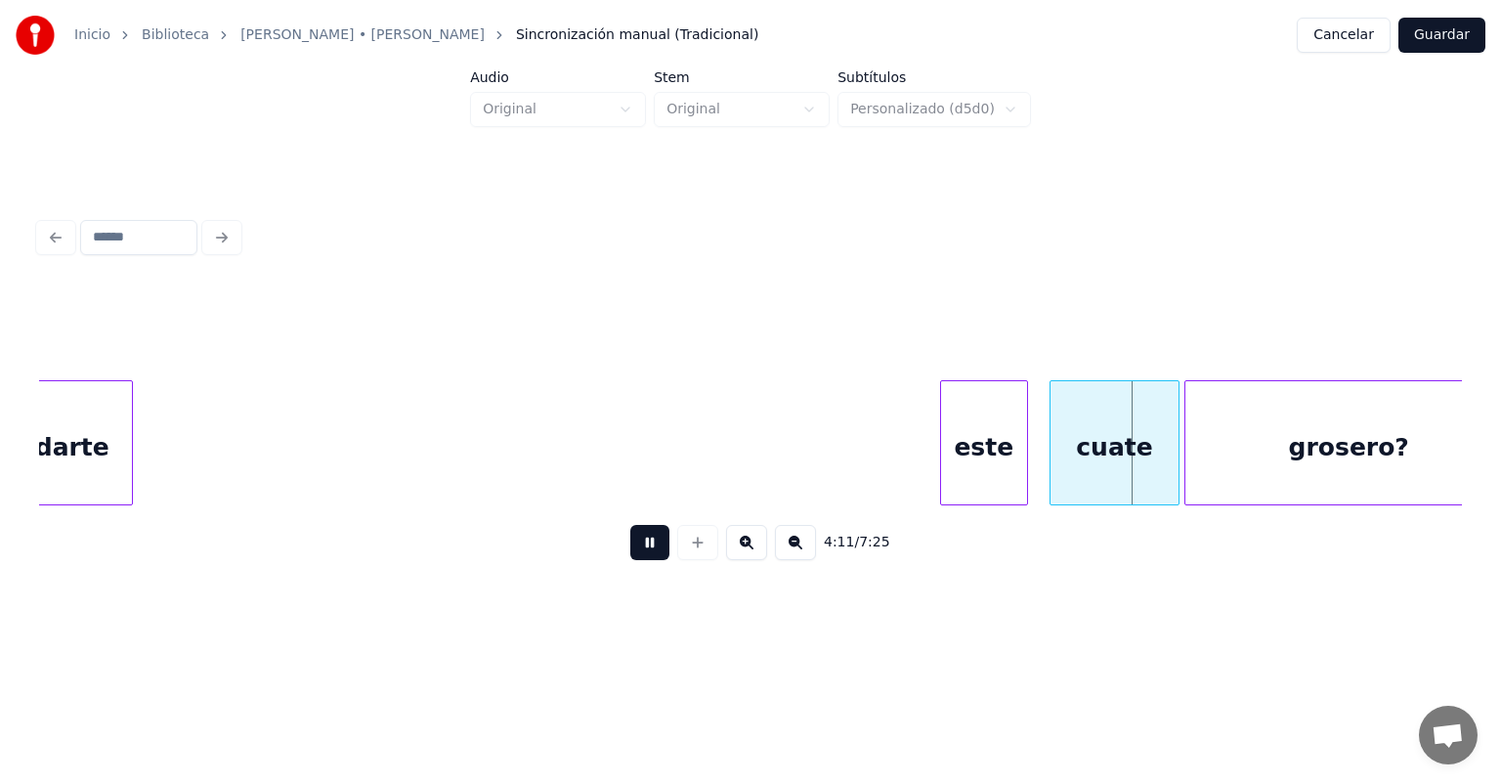
click at [630, 551] on button at bounding box center [649, 542] width 39 height 35
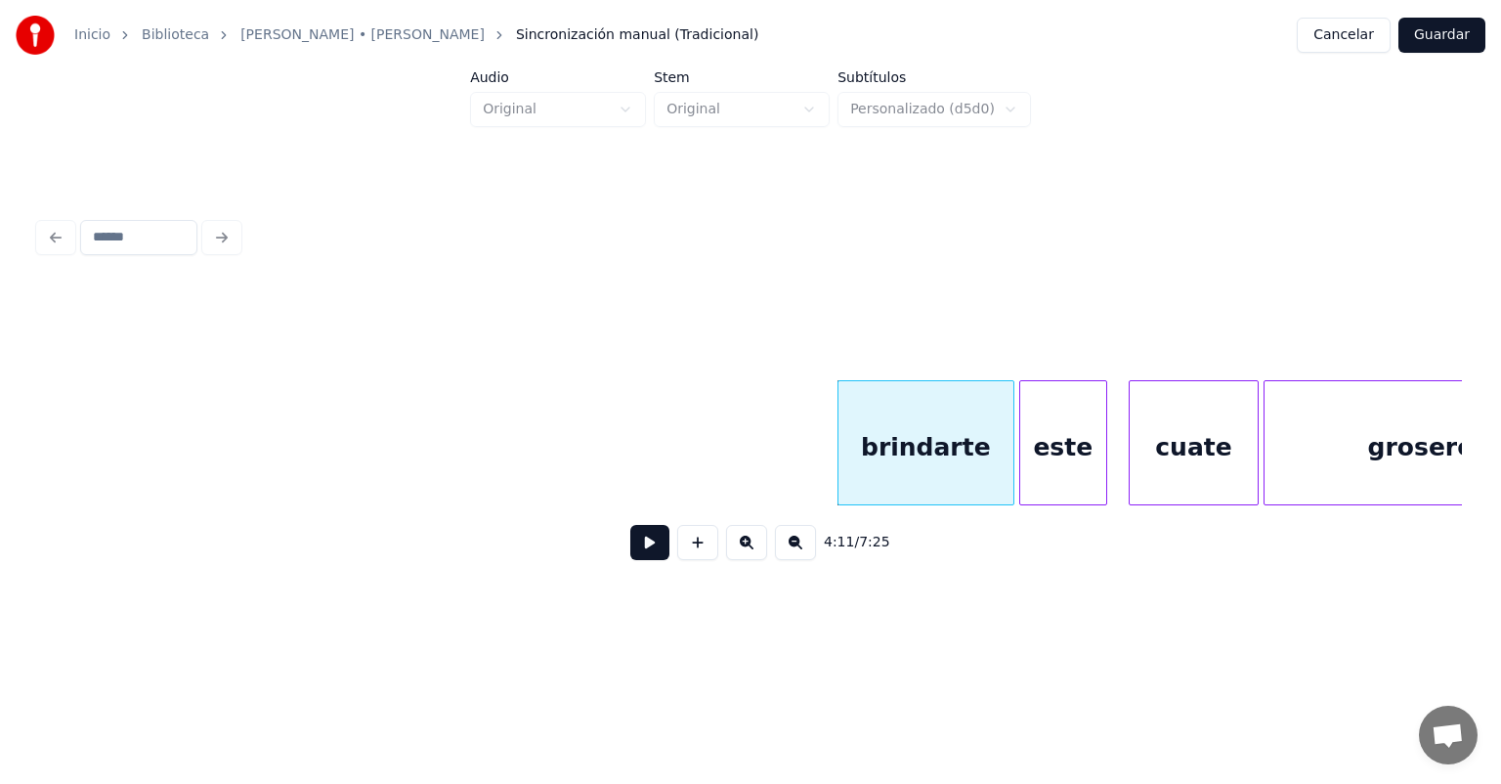
click at [630, 548] on button at bounding box center [649, 542] width 39 height 35
click at [630, 546] on button at bounding box center [649, 542] width 39 height 35
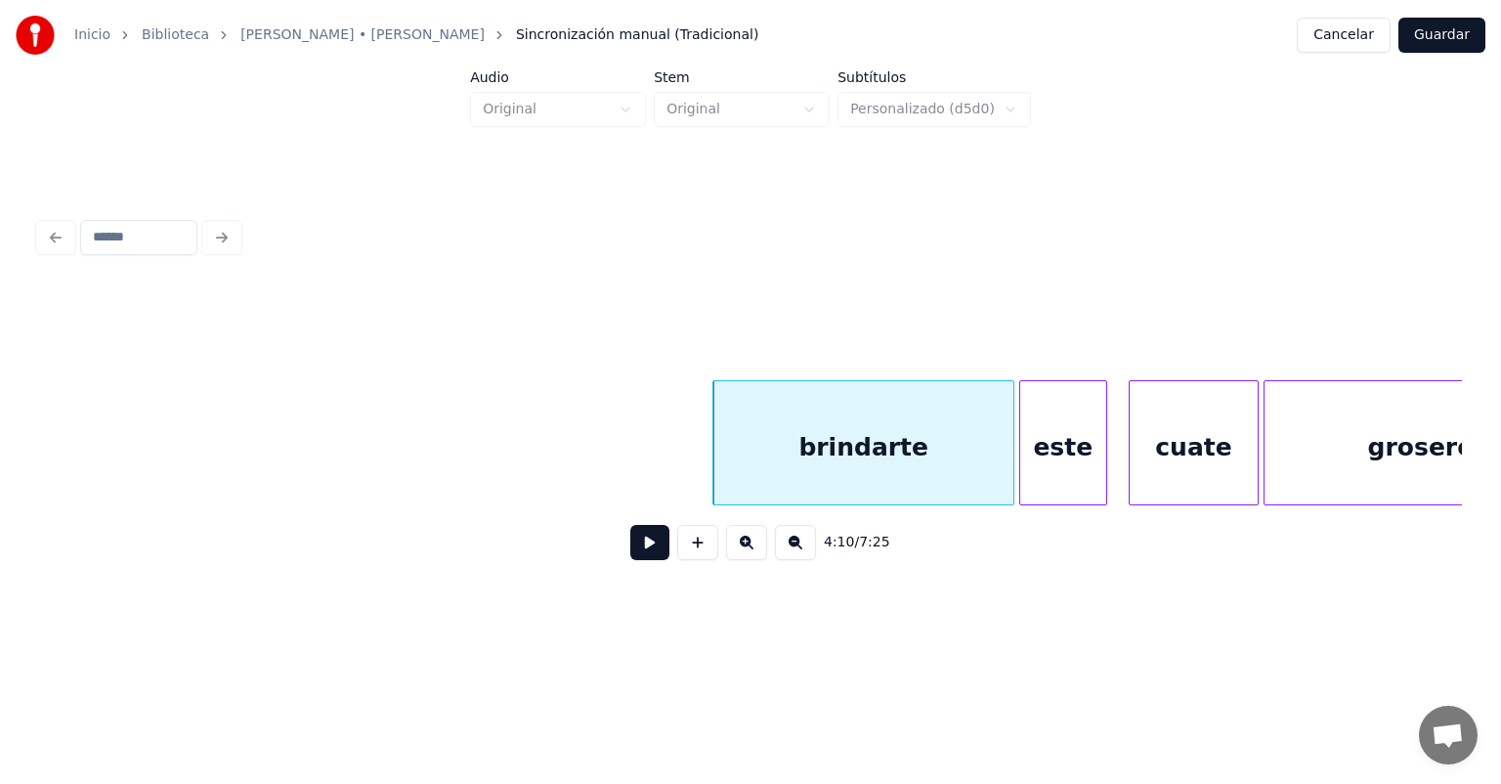
click at [630, 547] on button at bounding box center [649, 542] width 39 height 35
click at [630, 553] on button at bounding box center [649, 542] width 39 height 35
click at [630, 549] on button at bounding box center [649, 542] width 39 height 35
click at [630, 555] on button at bounding box center [649, 542] width 39 height 35
click at [630, 552] on button at bounding box center [649, 542] width 39 height 35
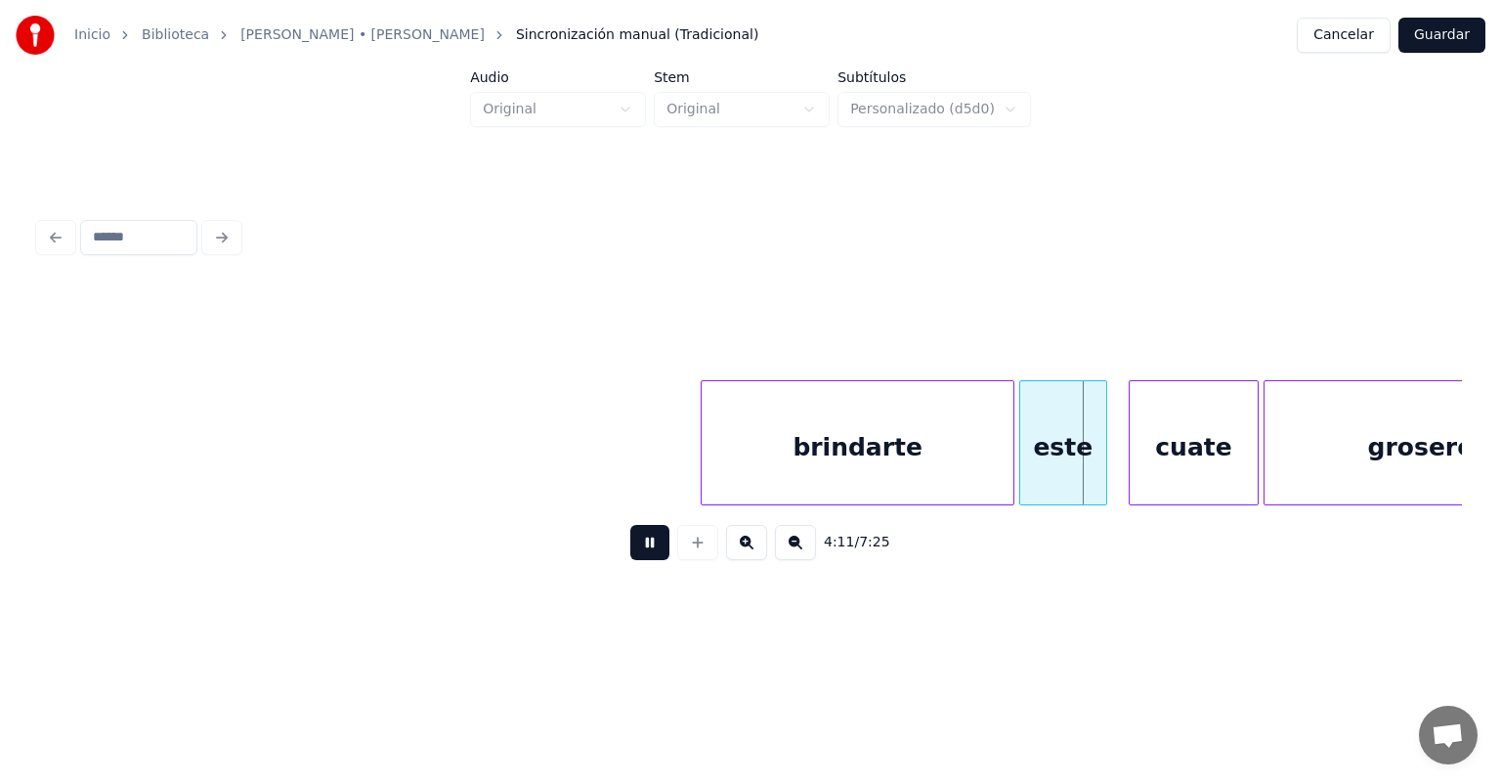
click at [630, 557] on button at bounding box center [649, 542] width 39 height 35
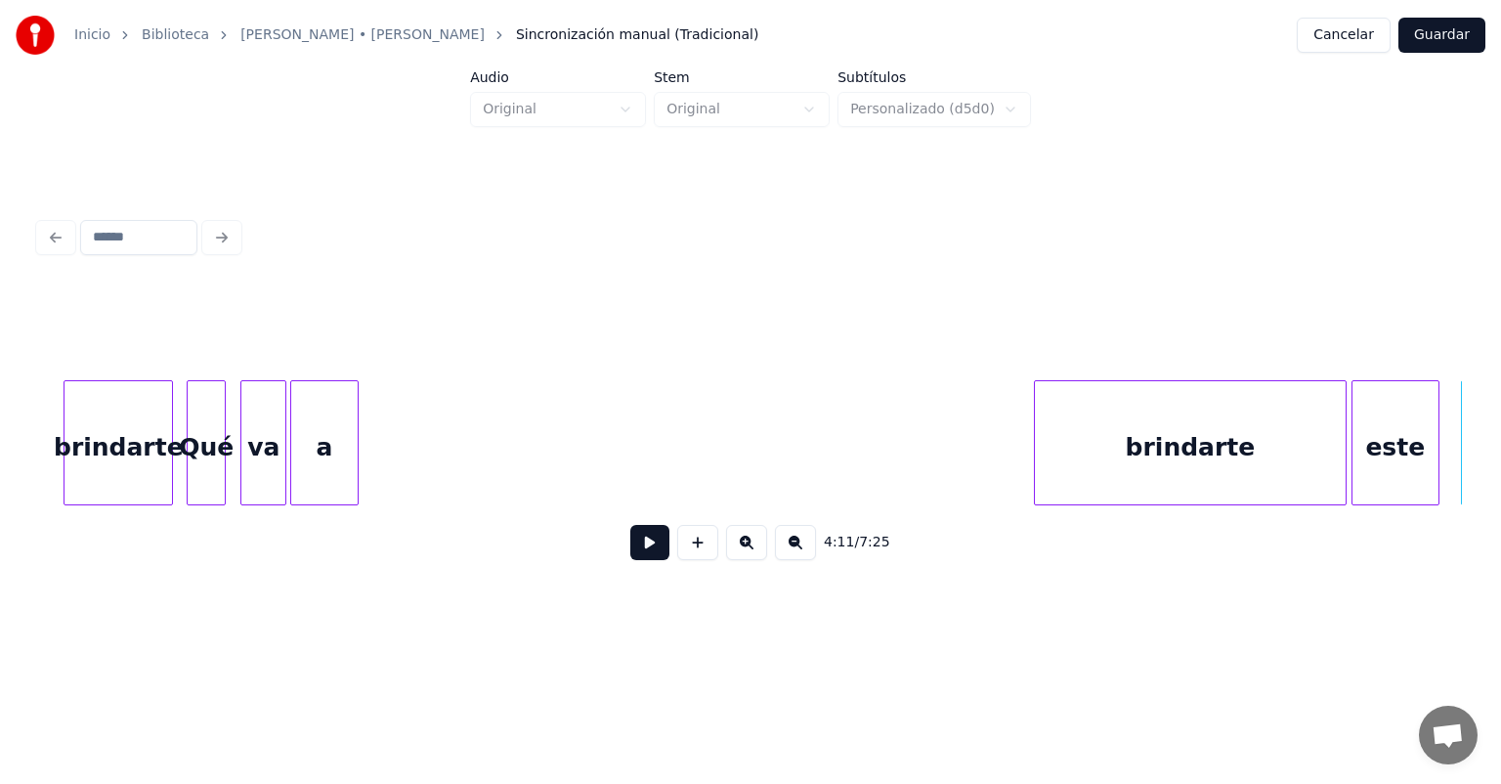
scroll to position [0, 121591]
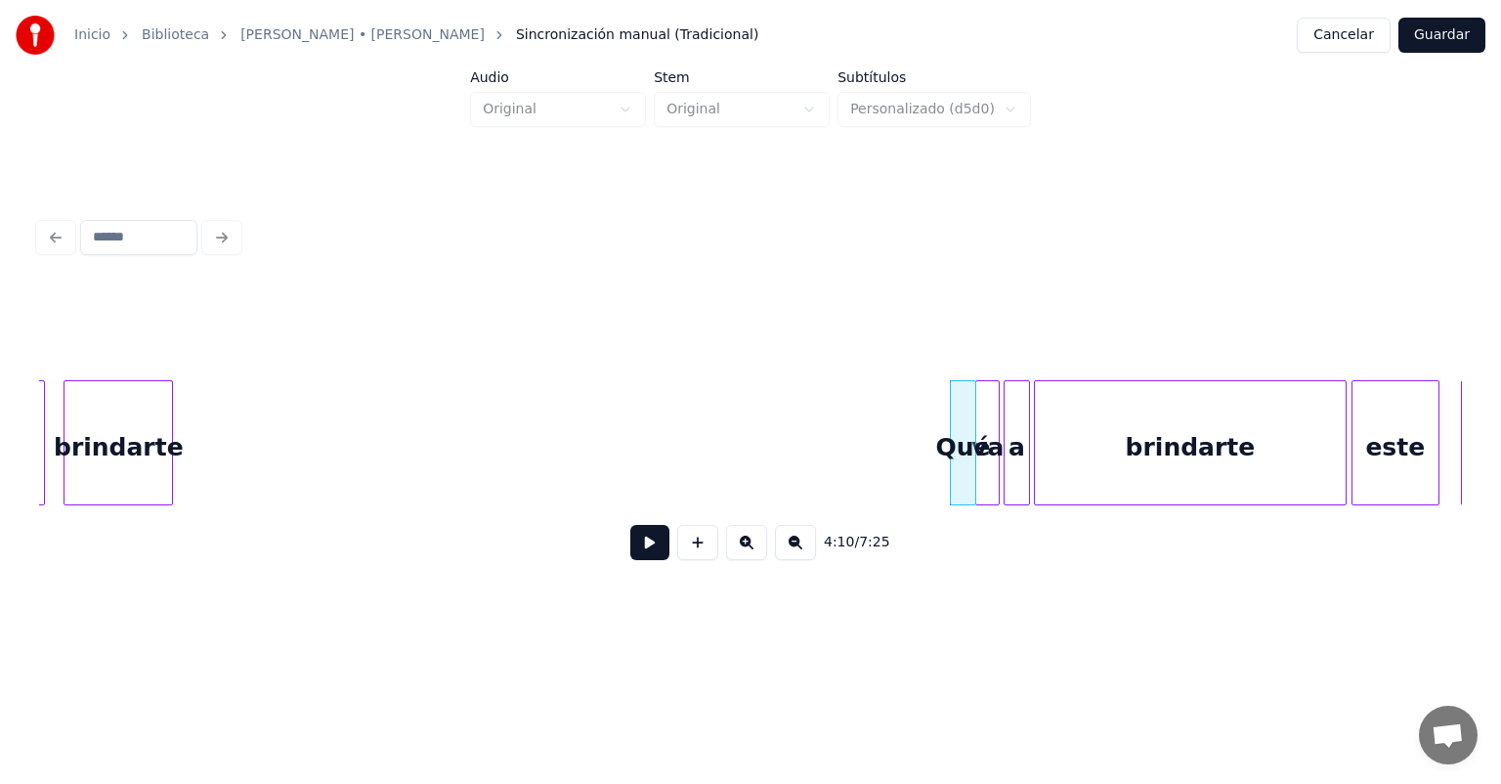
click at [630, 560] on button at bounding box center [649, 542] width 39 height 35
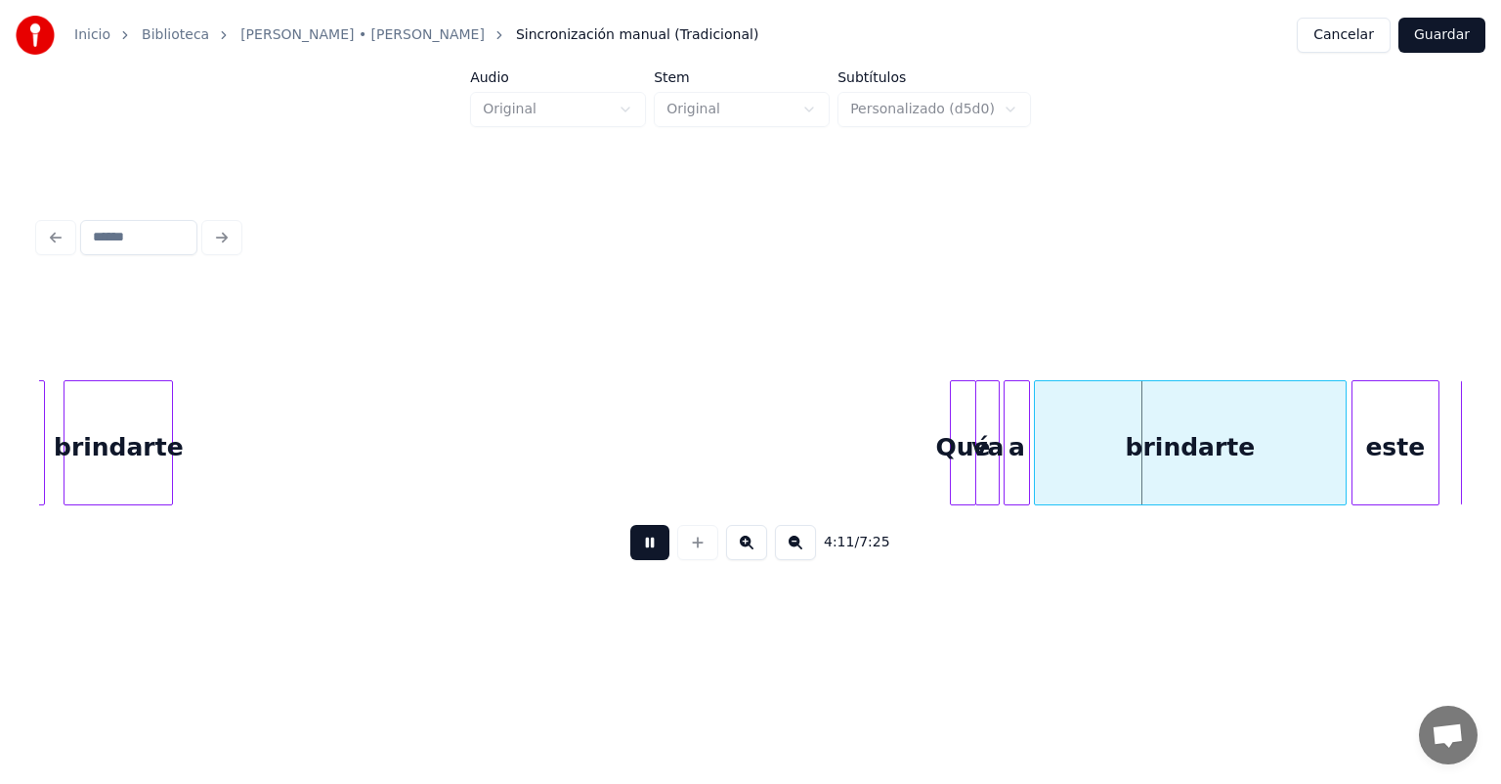
click at [630, 555] on button at bounding box center [649, 542] width 39 height 35
click at [953, 444] on div "Qué" at bounding box center [962, 447] width 27 height 133
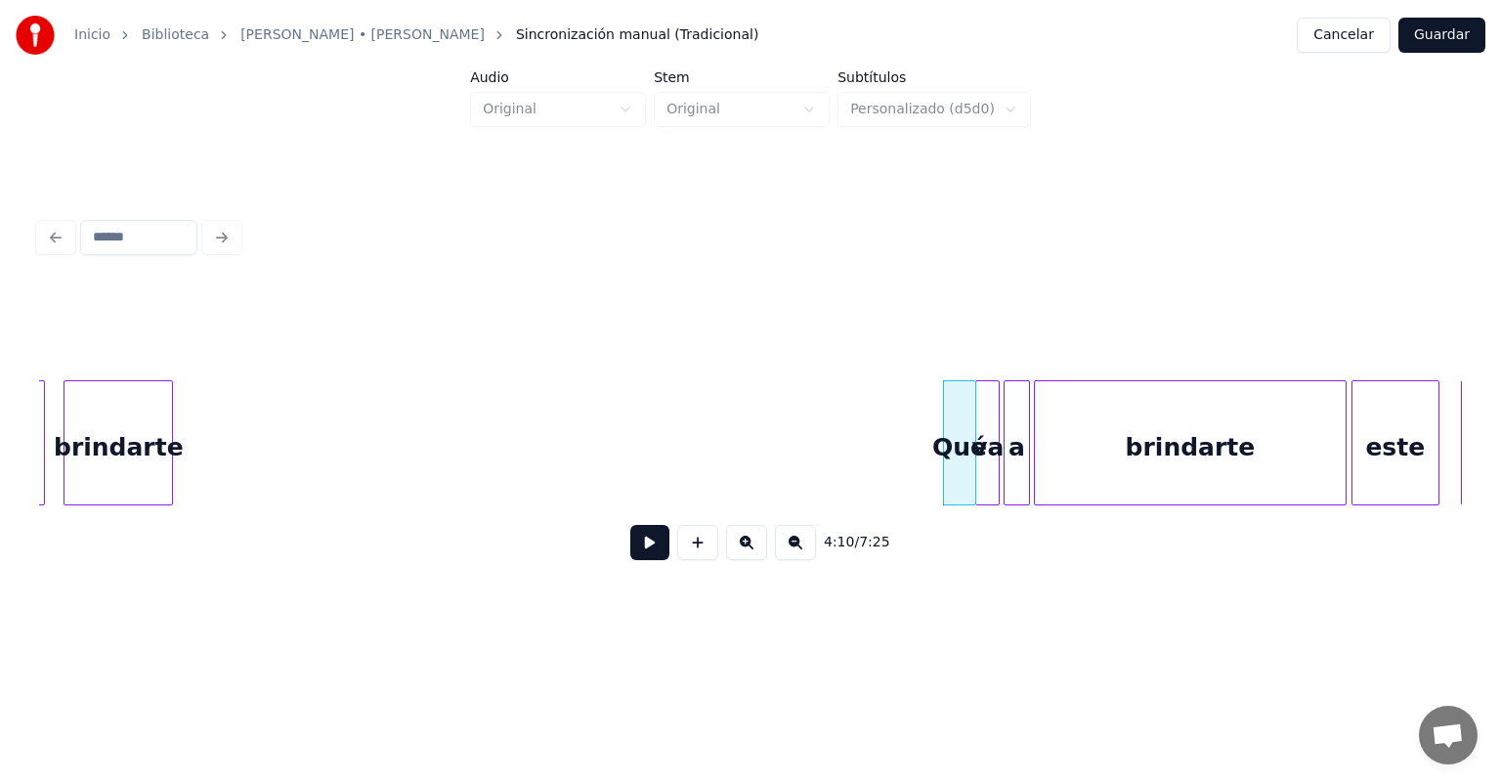
click at [630, 552] on button at bounding box center [649, 542] width 39 height 35
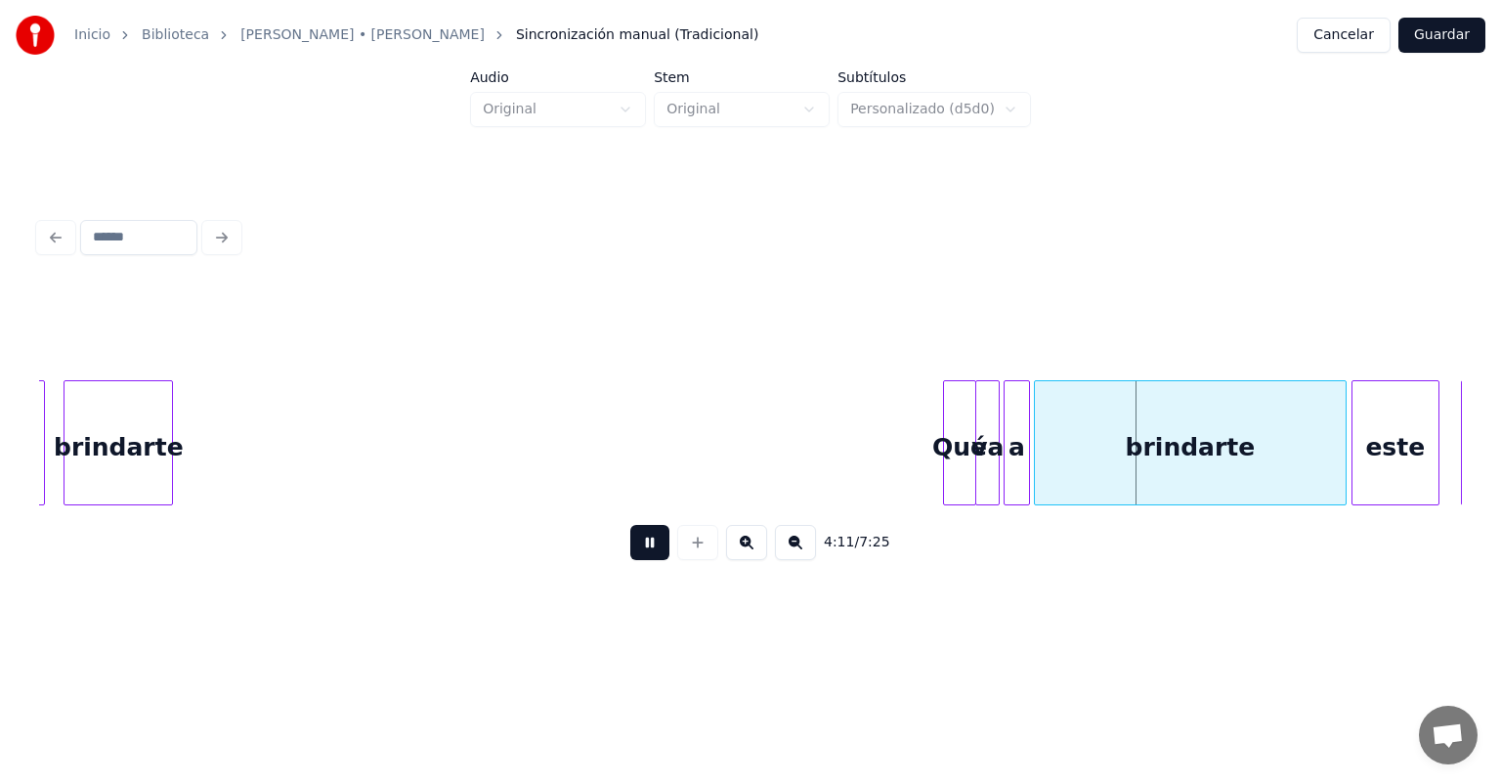
click at [630, 555] on button at bounding box center [649, 542] width 39 height 35
click at [630, 552] on button at bounding box center [649, 542] width 39 height 35
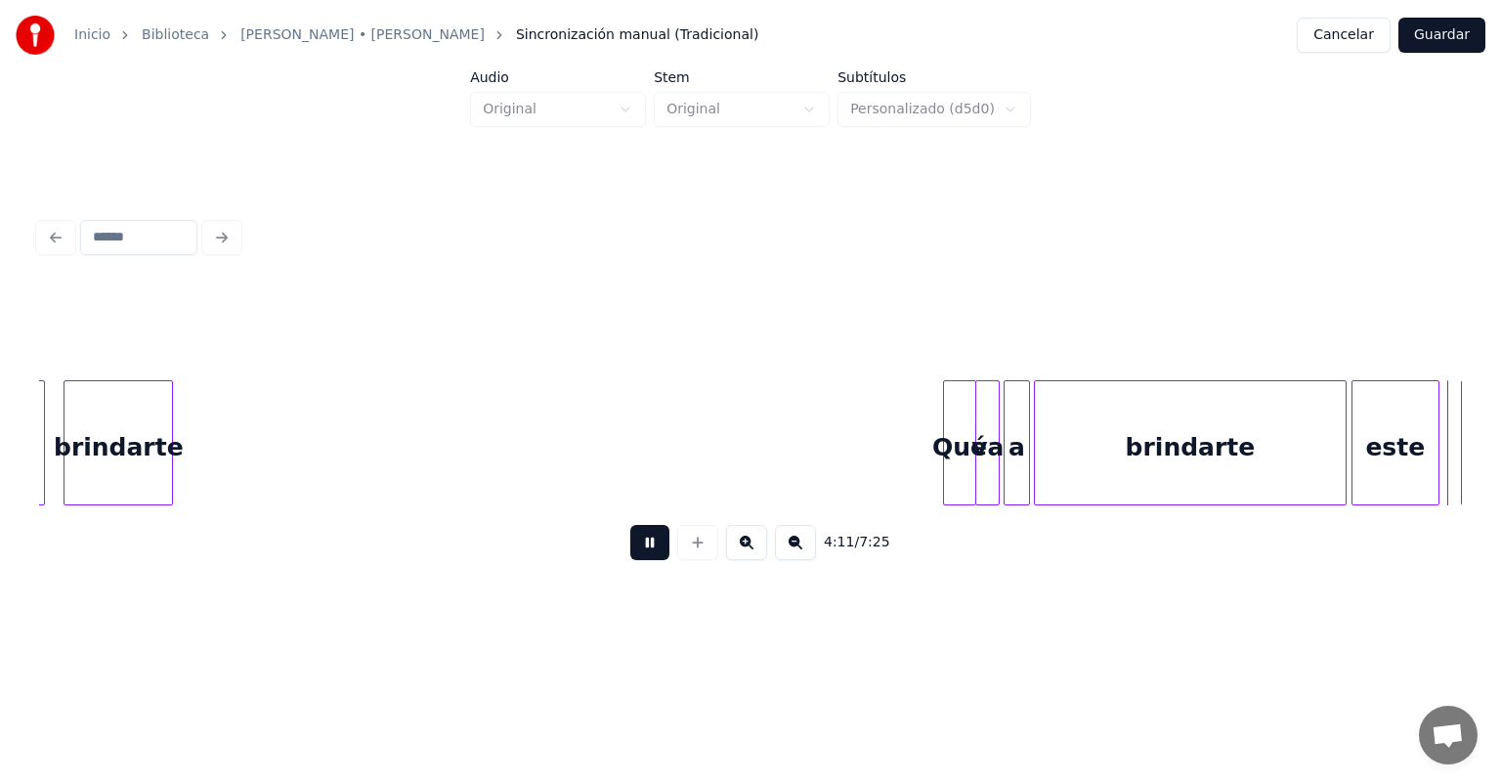
click at [630, 551] on button at bounding box center [649, 542] width 39 height 35
click at [1095, 440] on div "brindarte" at bounding box center [1190, 447] width 311 height 133
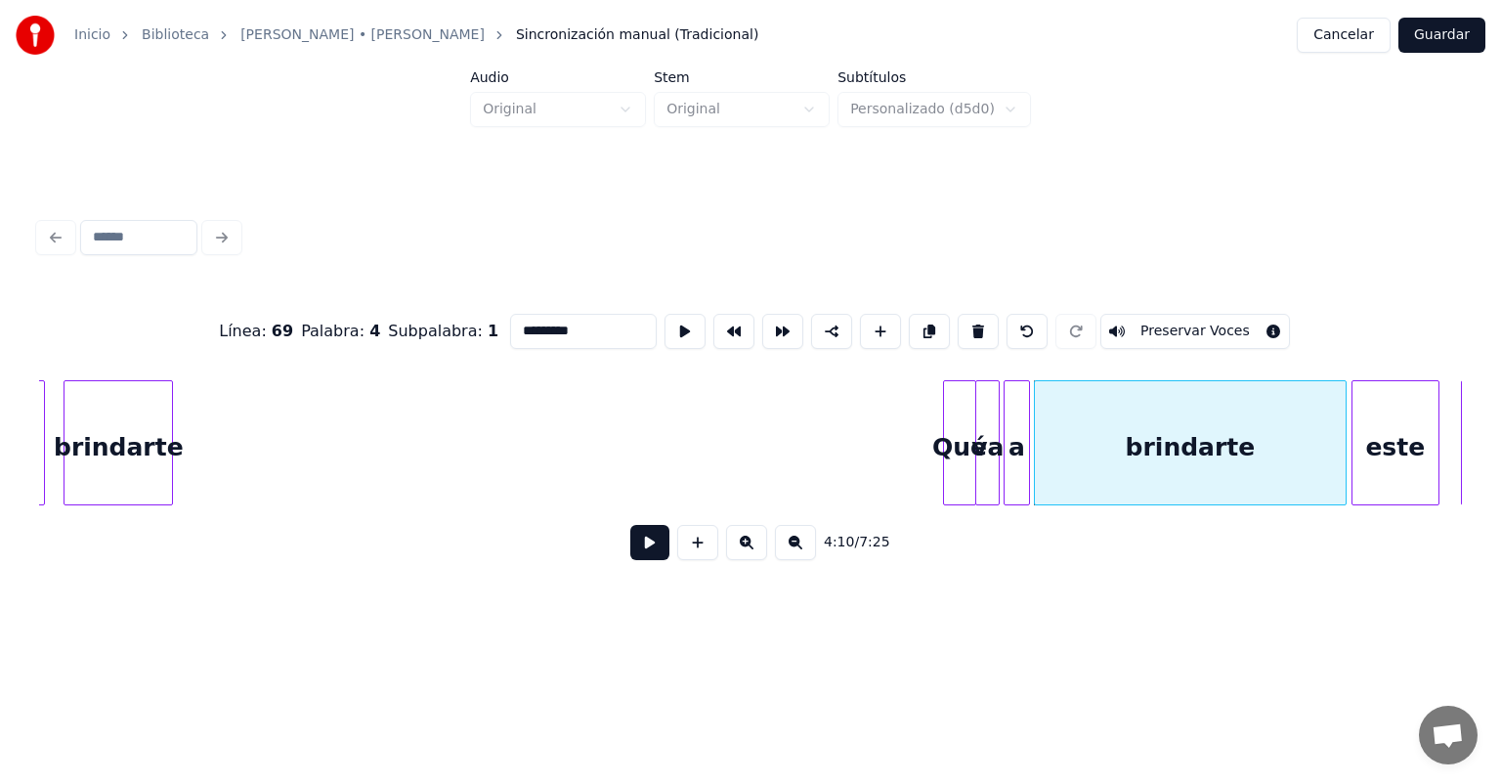
click at [546, 324] on input "*********" at bounding box center [583, 331] width 147 height 35
click at [108, 436] on div "brindarte" at bounding box center [119, 447] width 108 height 133
type input "*********"
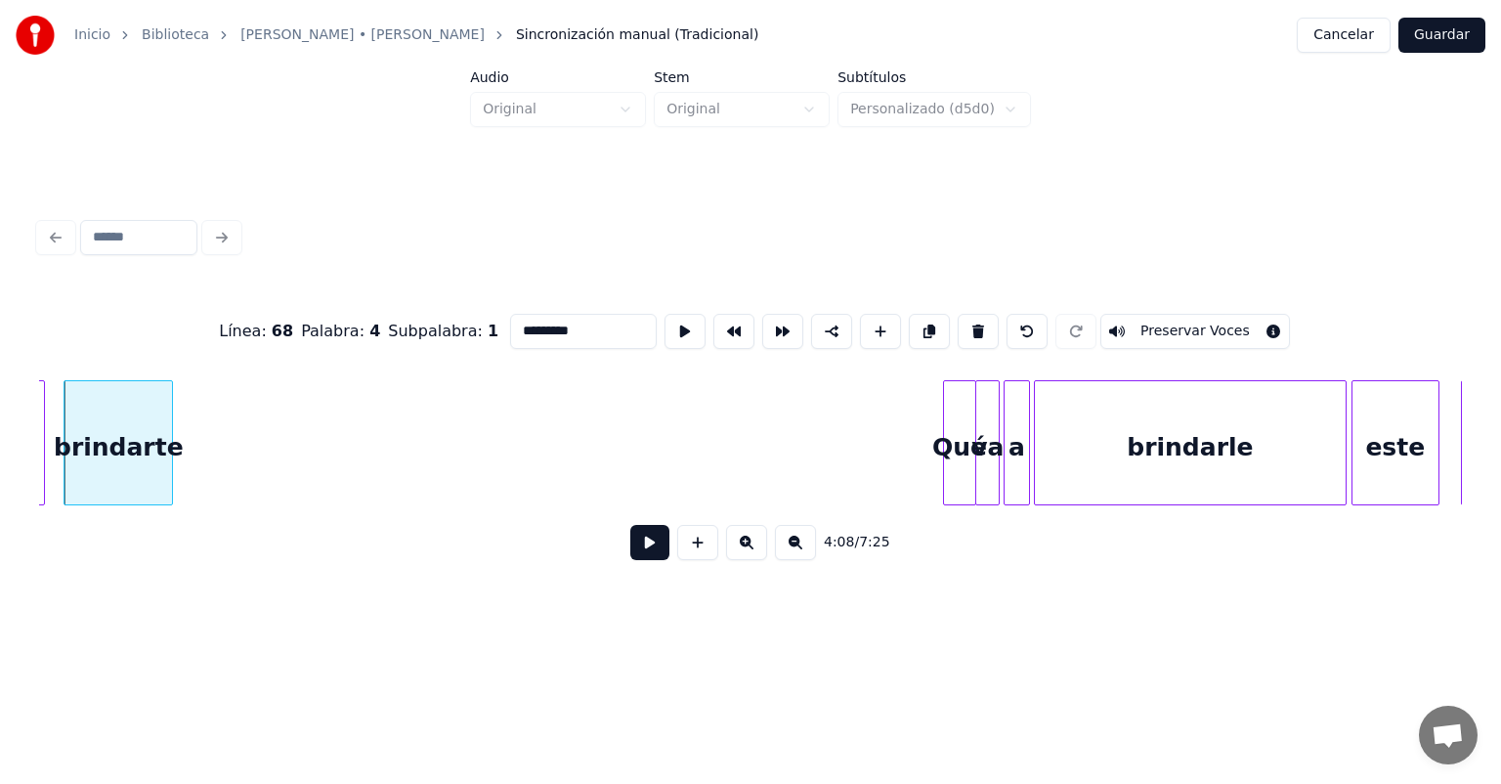
click at [157, 454] on div "brindarte" at bounding box center [119, 447] width 108 height 133
click at [630, 545] on button at bounding box center [649, 542] width 39 height 35
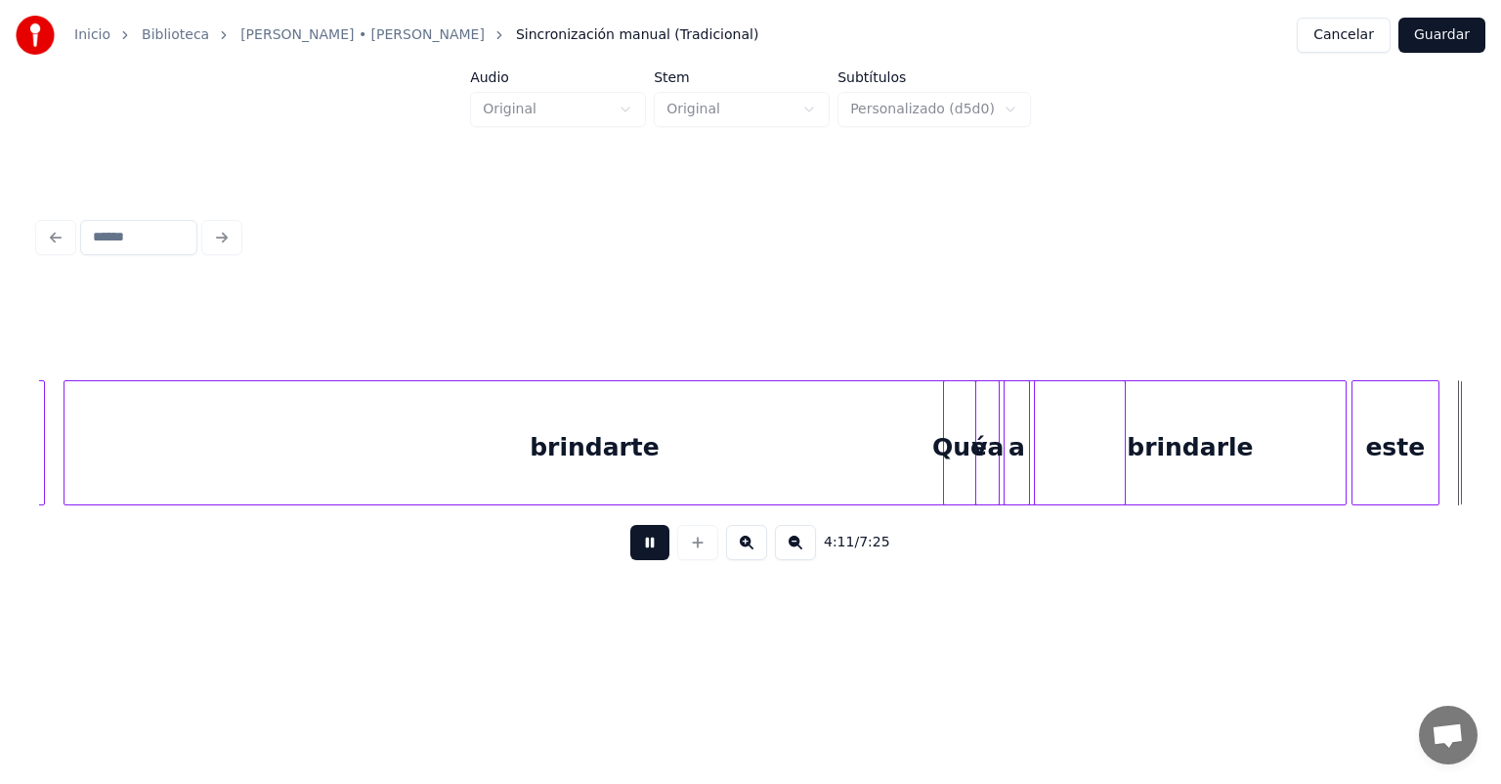
scroll to position [0, 123020]
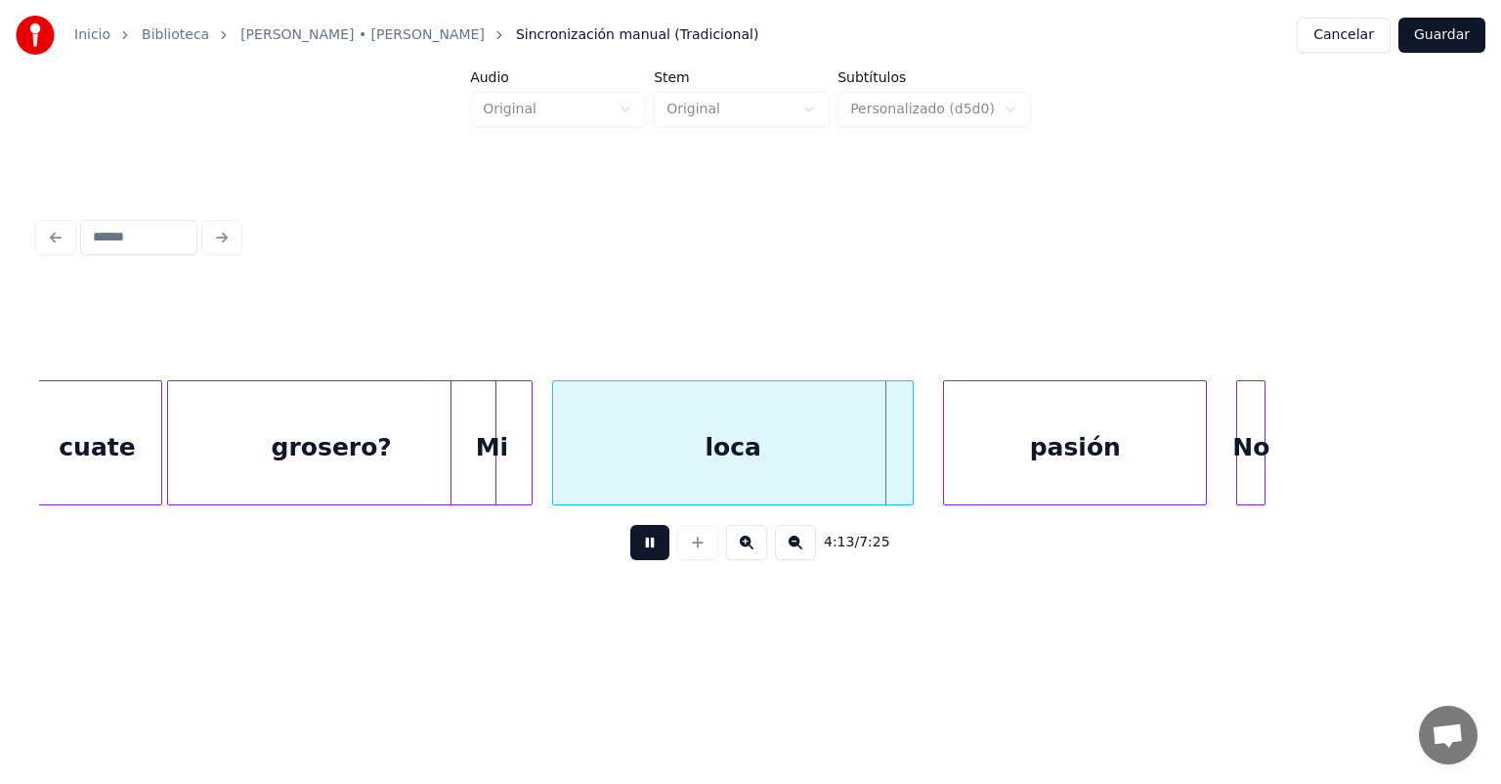
click at [630, 554] on button at bounding box center [649, 542] width 39 height 35
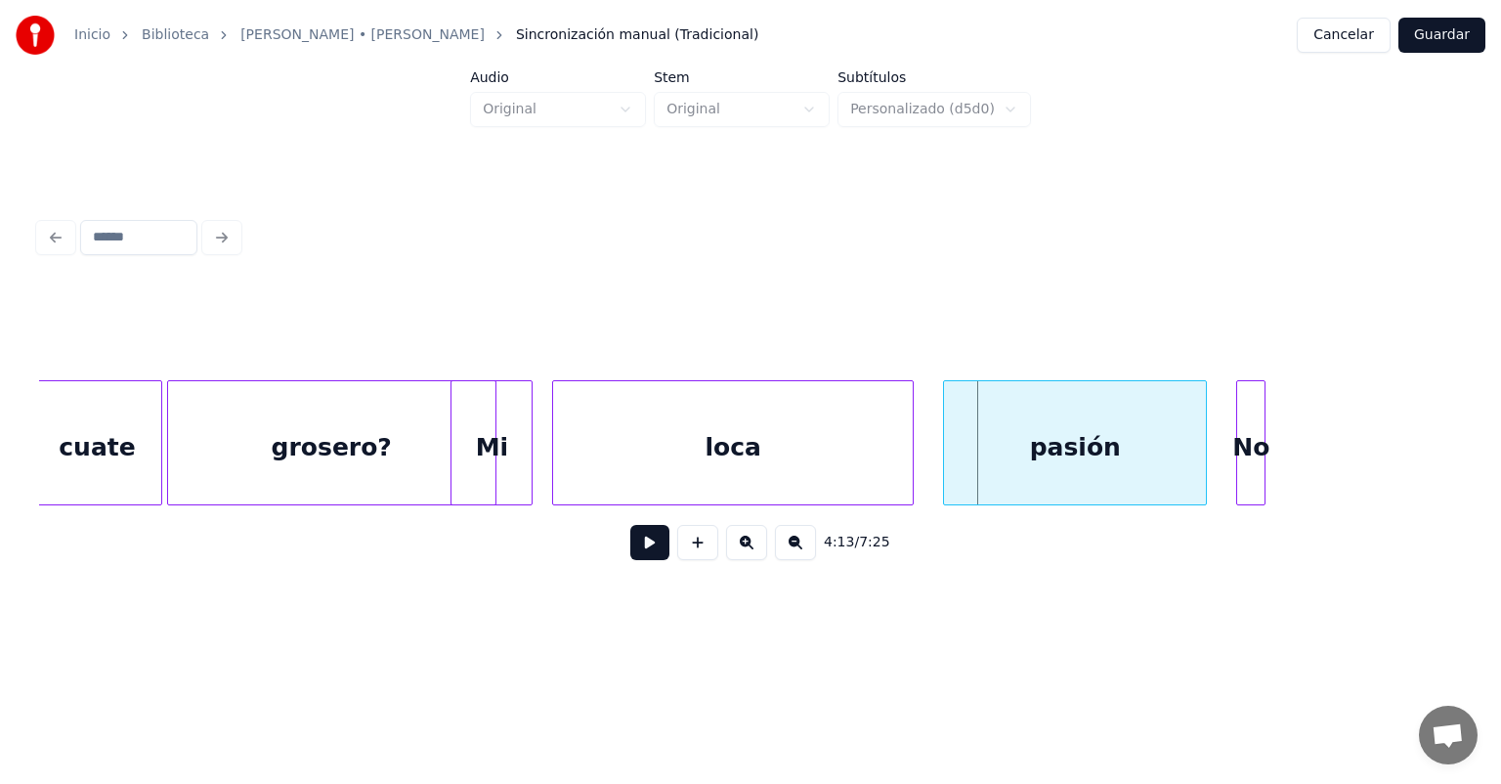
click at [350, 447] on div "grosero?" at bounding box center [331, 447] width 327 height 133
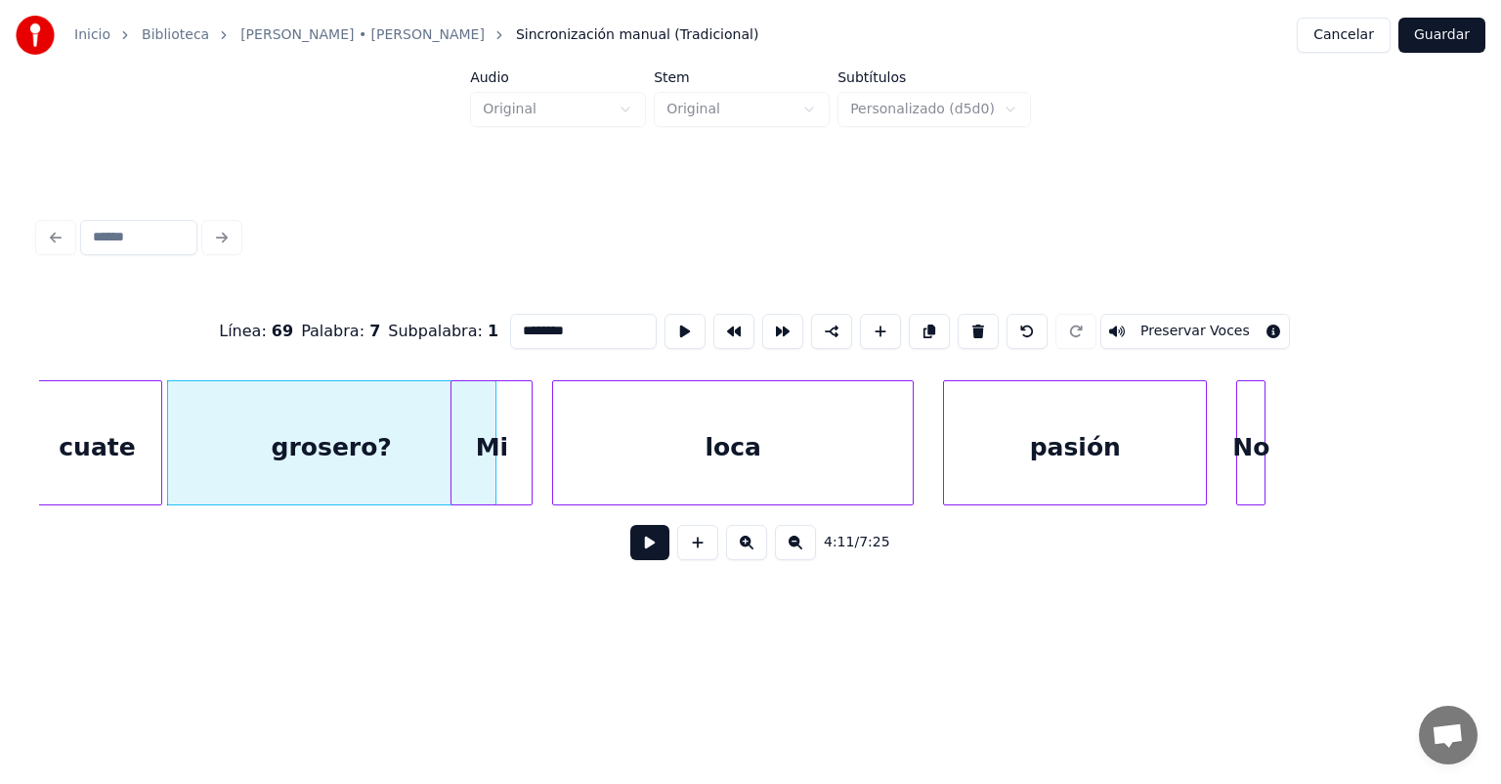
click at [488, 456] on div "Mi" at bounding box center [492, 447] width 80 height 133
type input "**"
click at [630, 551] on button at bounding box center [649, 542] width 39 height 35
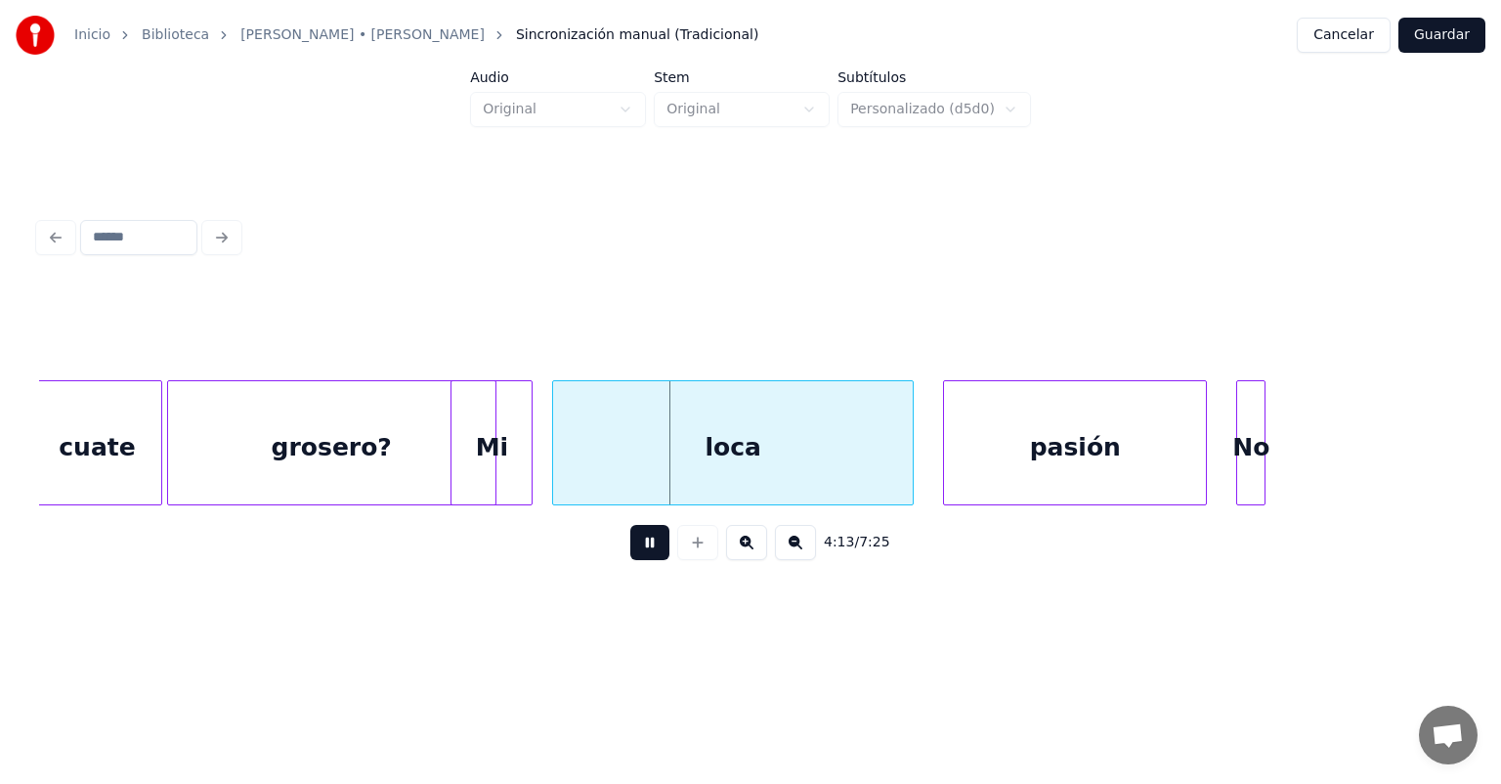
click at [630, 560] on button at bounding box center [649, 542] width 39 height 35
click at [556, 484] on div "loca" at bounding box center [731, 447] width 364 height 133
click at [630, 551] on button at bounding box center [649, 542] width 39 height 35
click at [630, 553] on button at bounding box center [649, 542] width 39 height 35
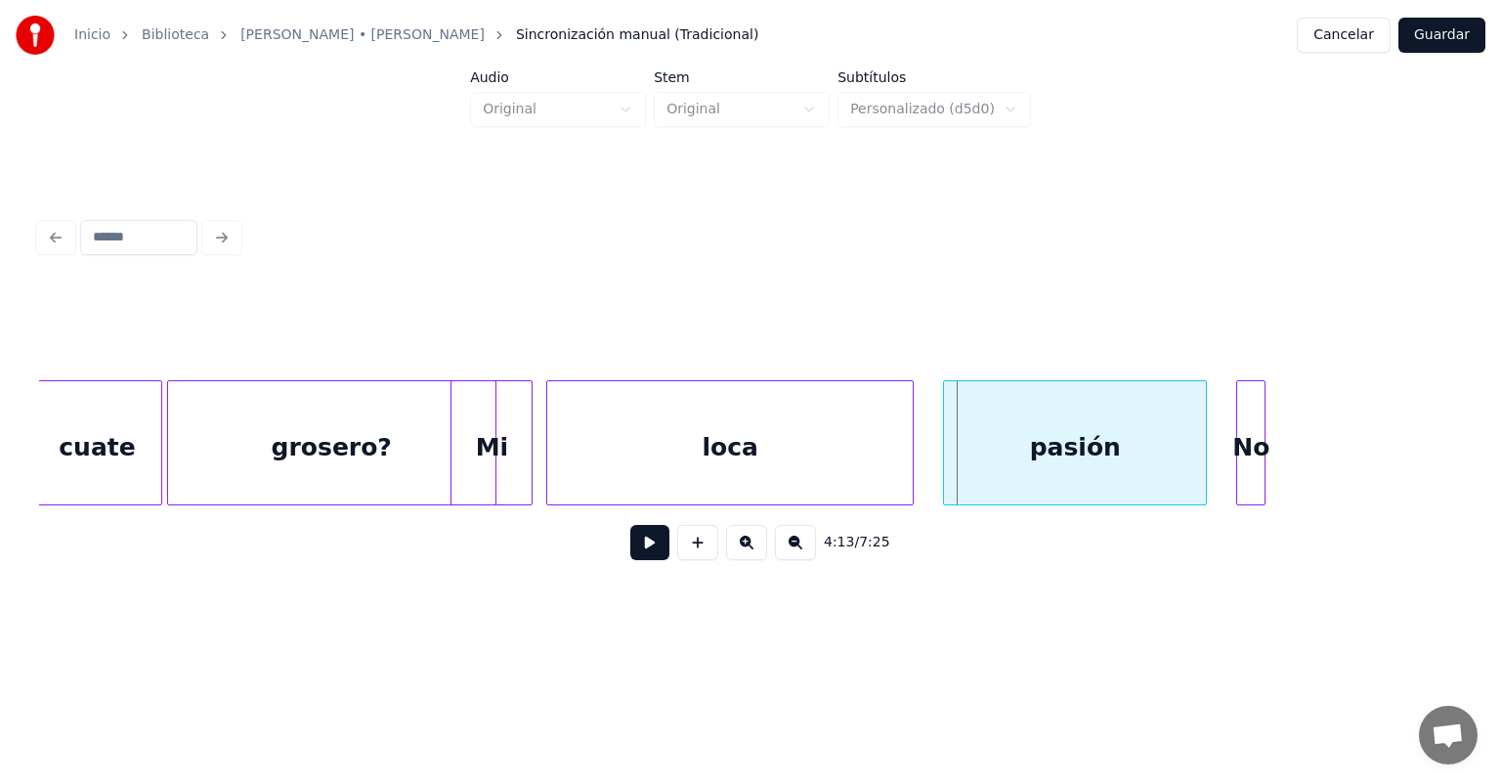
click at [630, 559] on button at bounding box center [649, 542] width 39 height 35
click at [630, 560] on button at bounding box center [649, 542] width 39 height 35
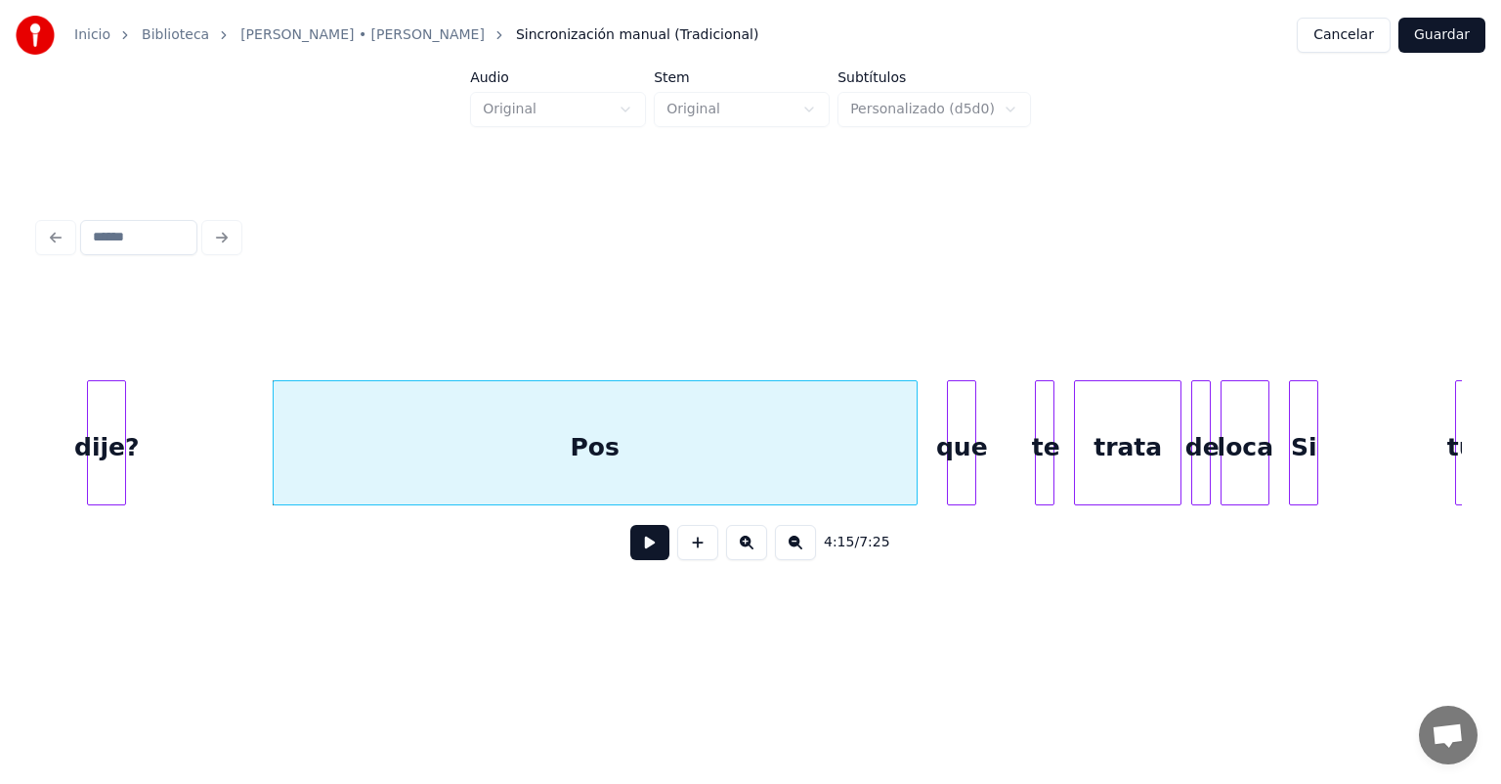
scroll to position [0, 124771]
click at [759, 466] on div "Pos" at bounding box center [590, 447] width 643 height 133
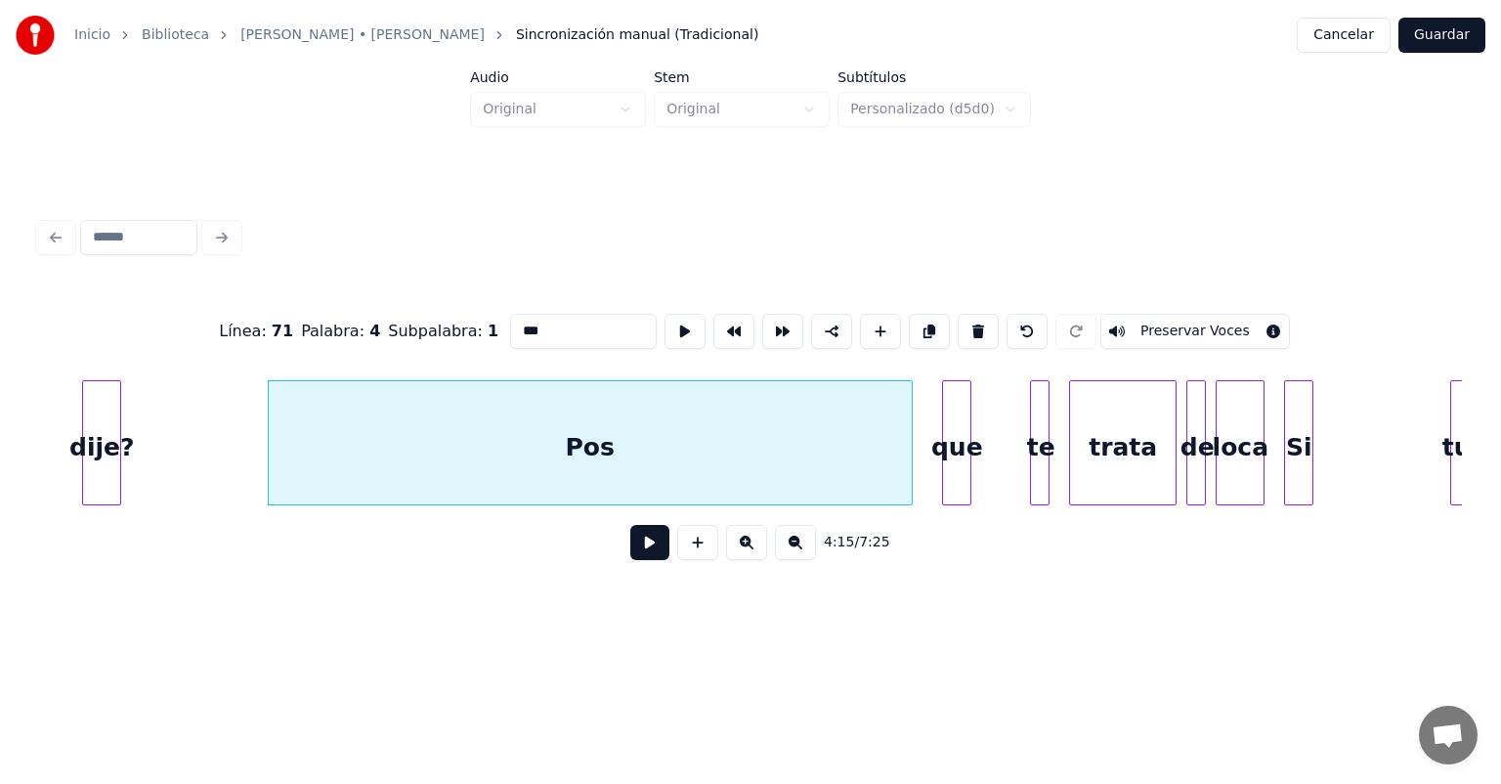
click at [630, 552] on button at bounding box center [649, 542] width 39 height 35
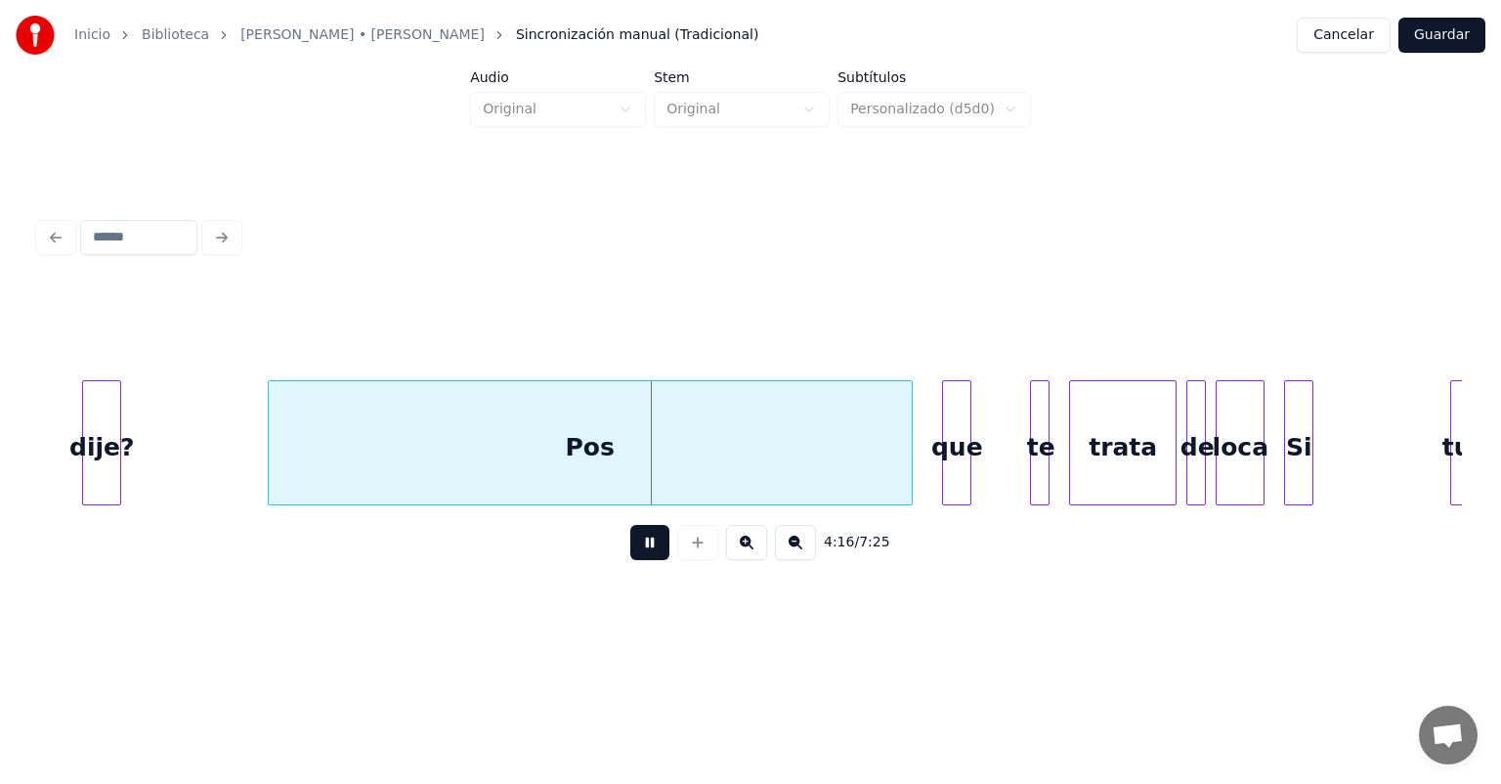
click at [630, 557] on button at bounding box center [649, 542] width 39 height 35
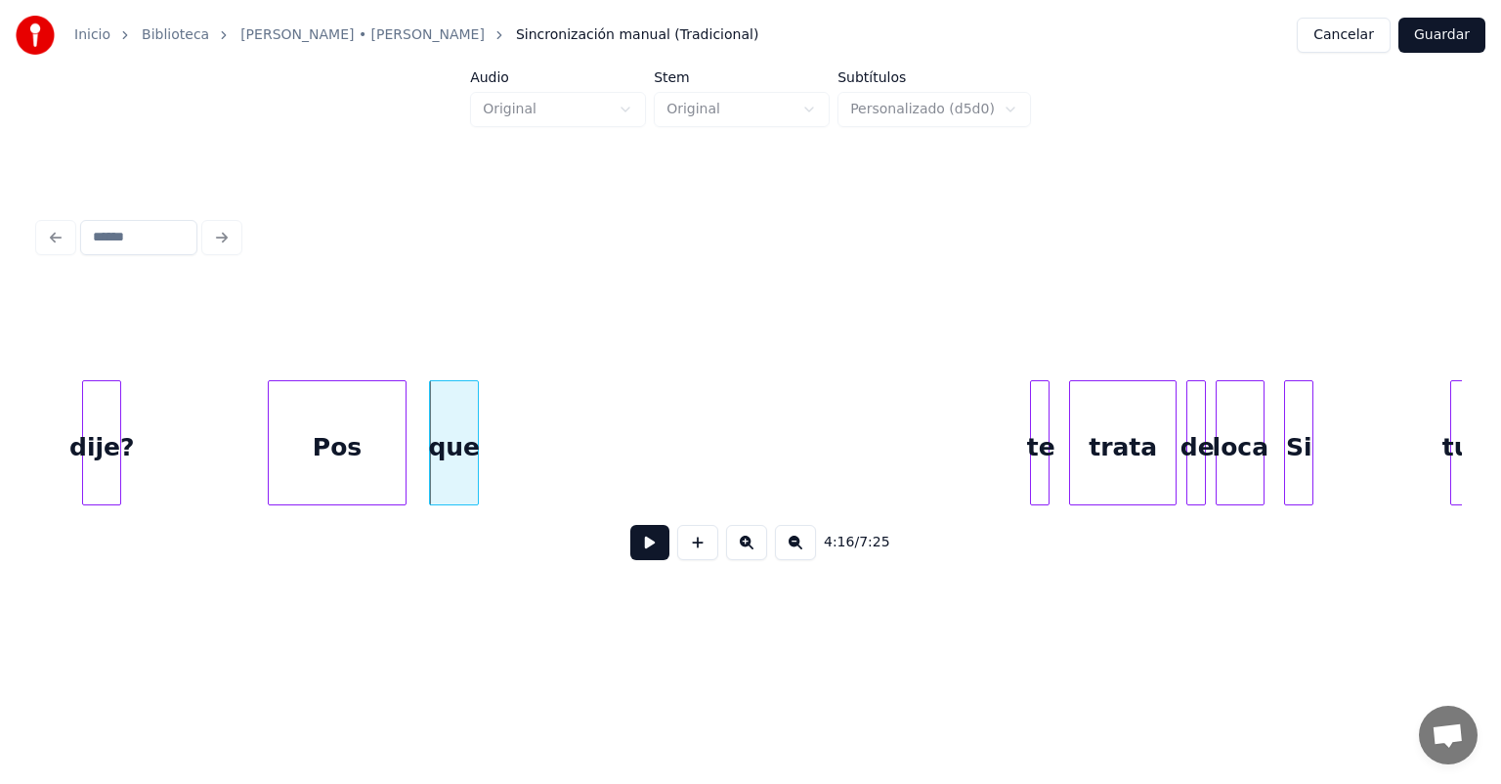
click at [1036, 452] on div at bounding box center [1034, 442] width 6 height 123
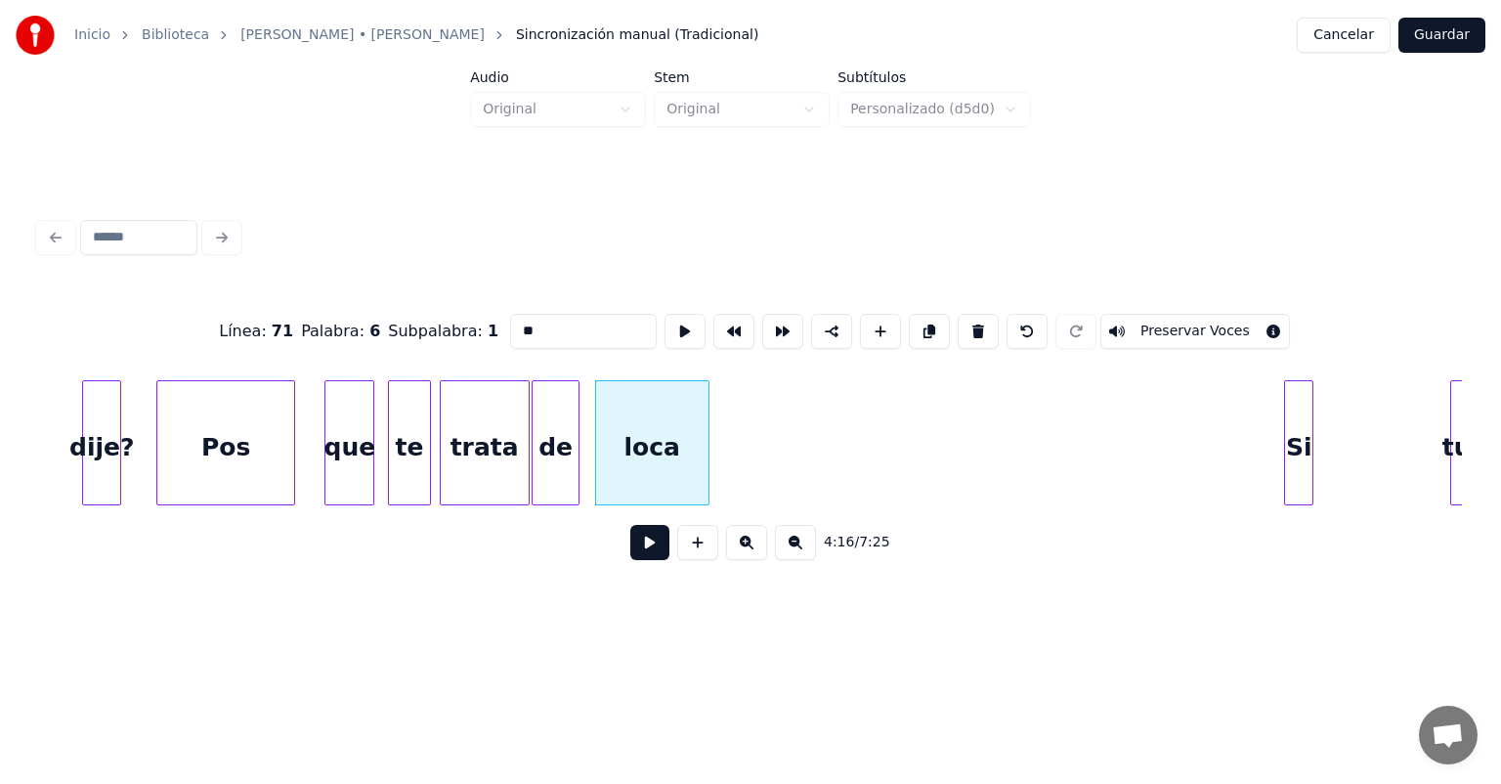
click at [548, 467] on div "de" at bounding box center [556, 447] width 46 height 133
type input "**"
click at [630, 558] on button at bounding box center [649, 542] width 39 height 35
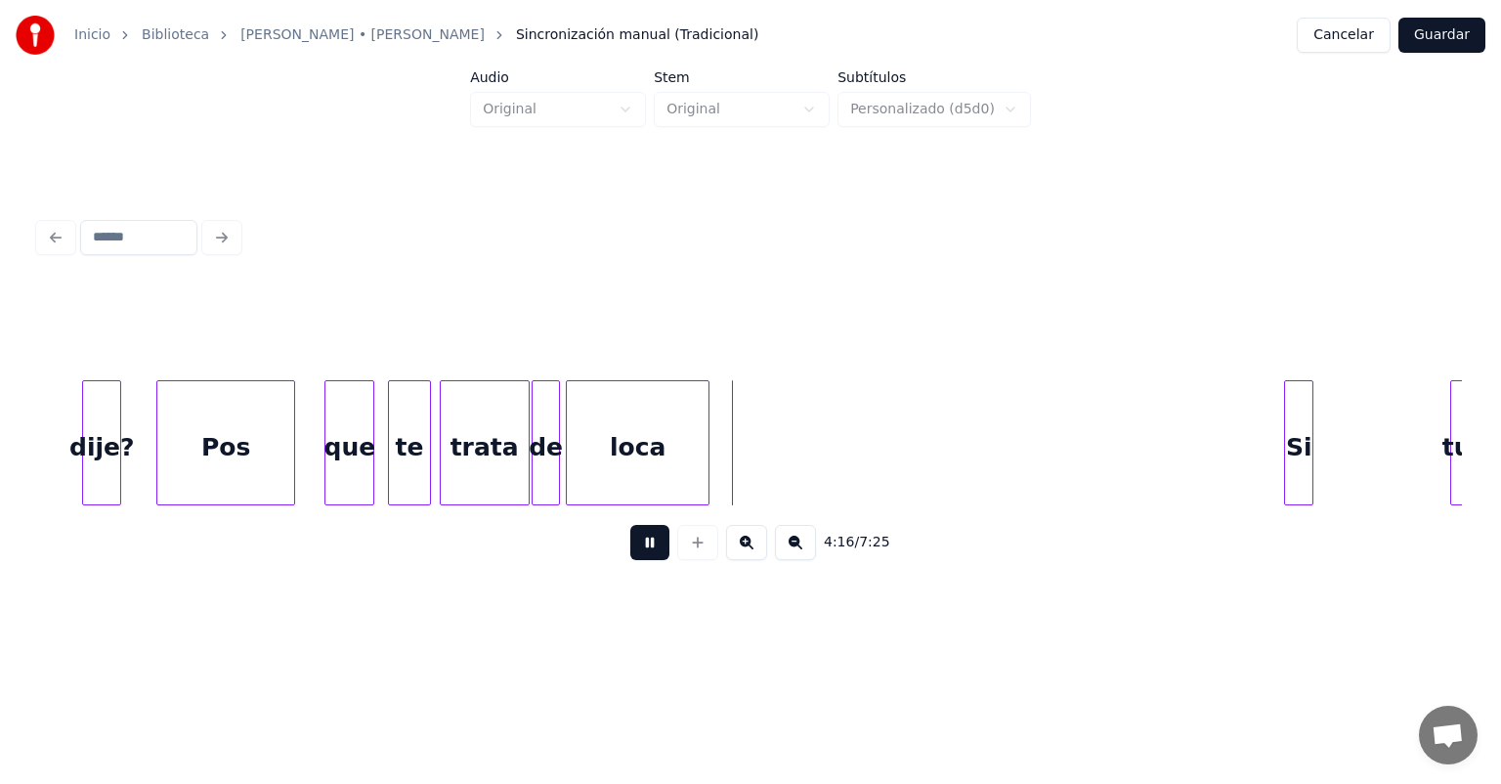
click at [630, 560] on button at bounding box center [649, 542] width 39 height 35
click at [589, 434] on div "loca" at bounding box center [637, 447] width 141 height 133
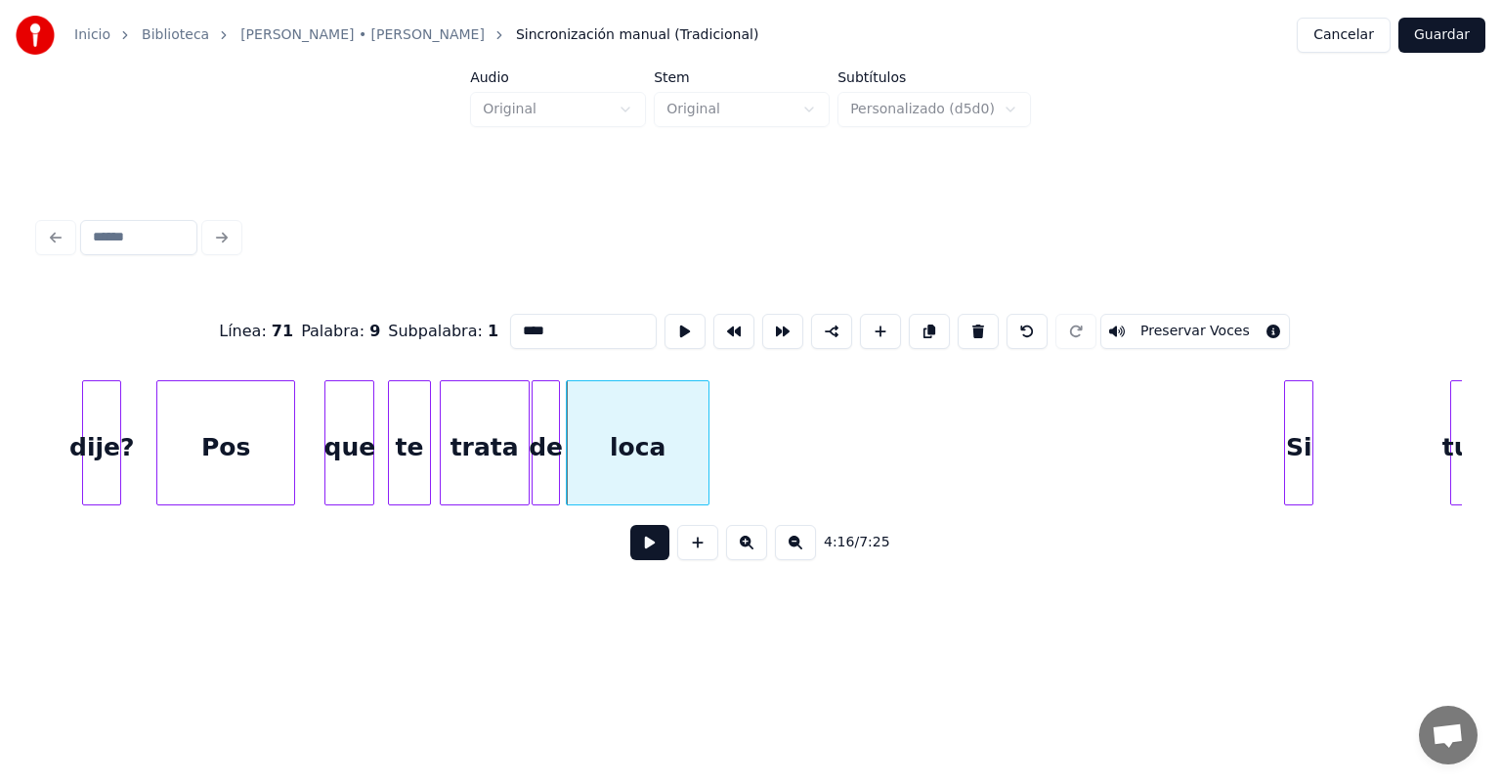
click at [631, 549] on button at bounding box center [649, 542] width 39 height 35
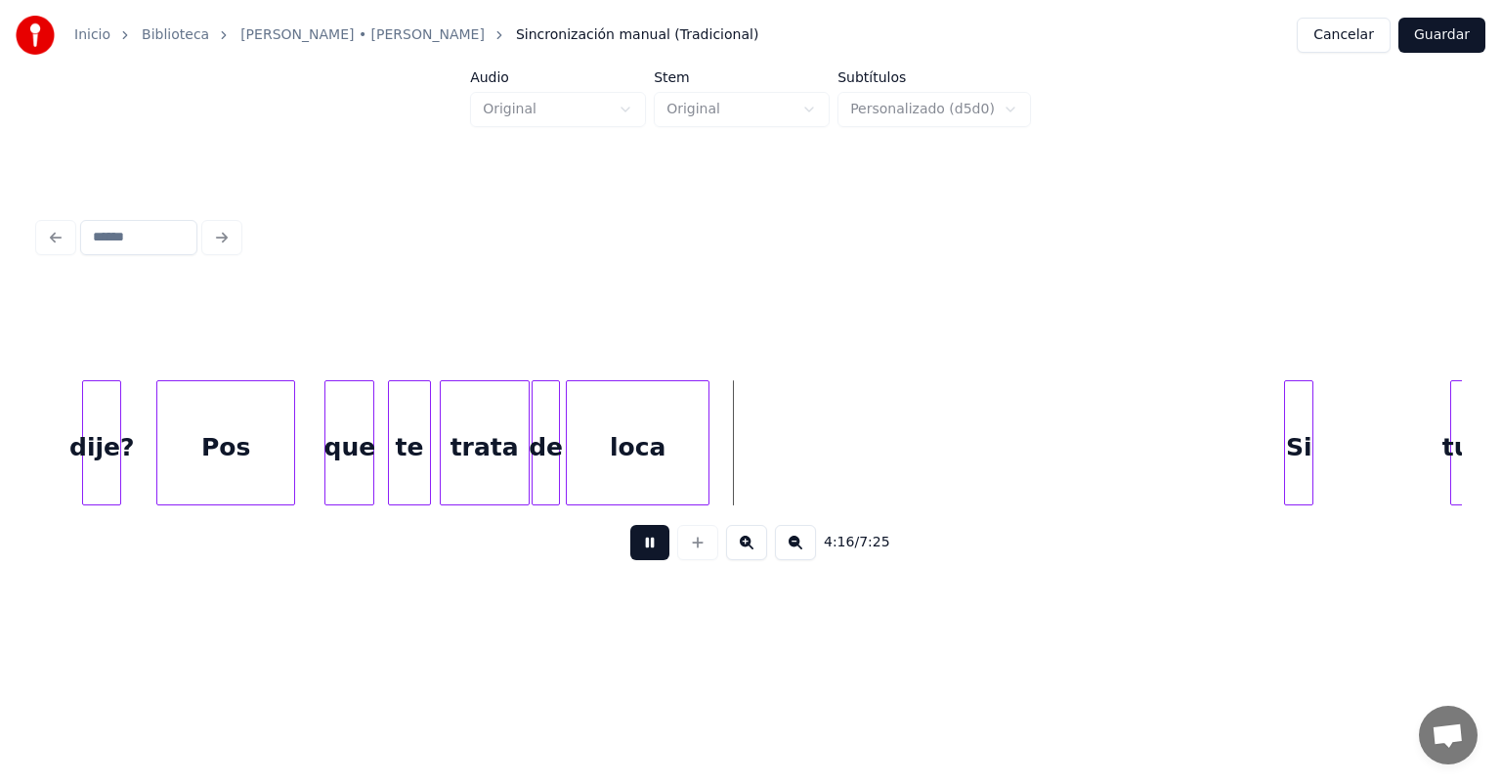
click at [630, 550] on button at bounding box center [649, 542] width 39 height 35
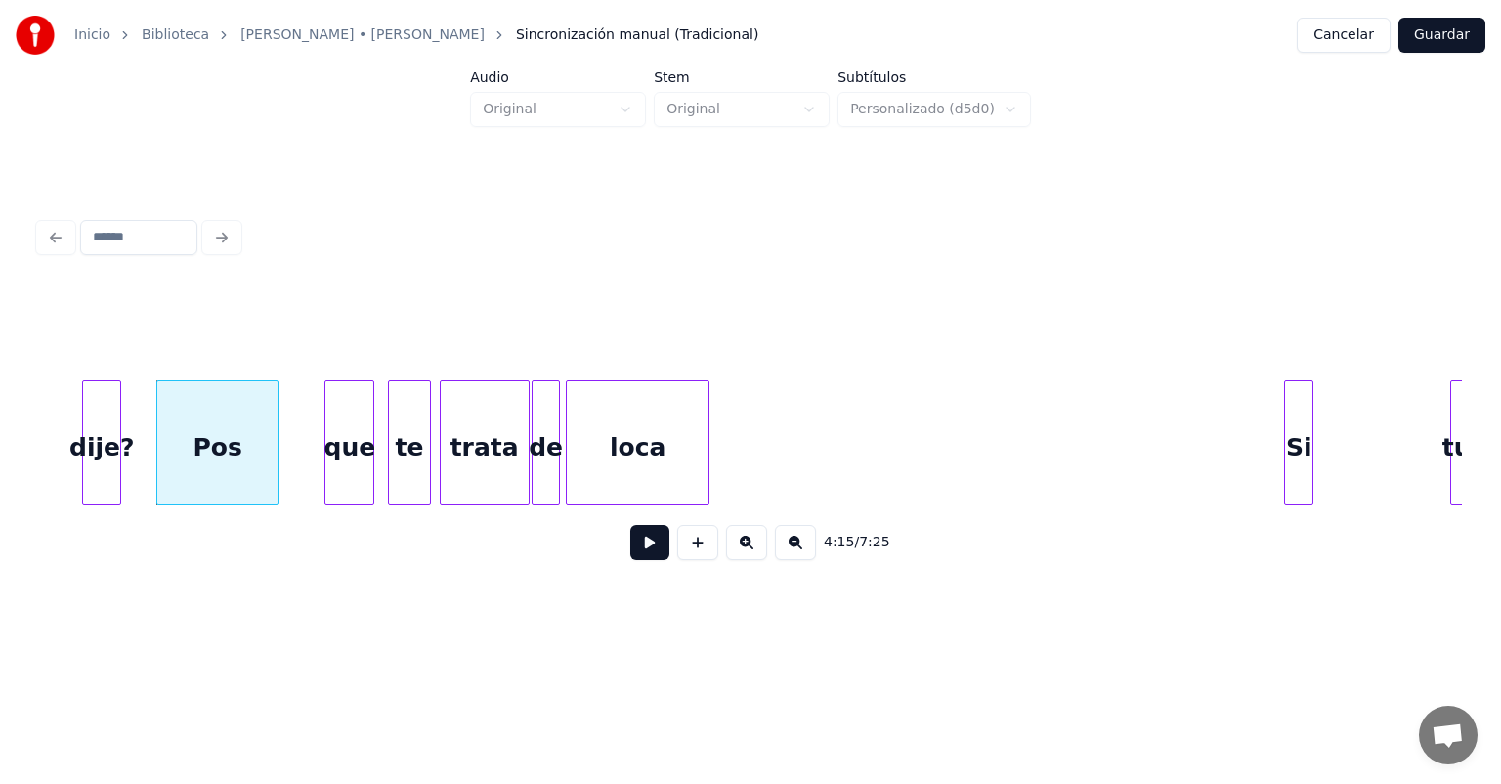
scroll to position [0, 124791]
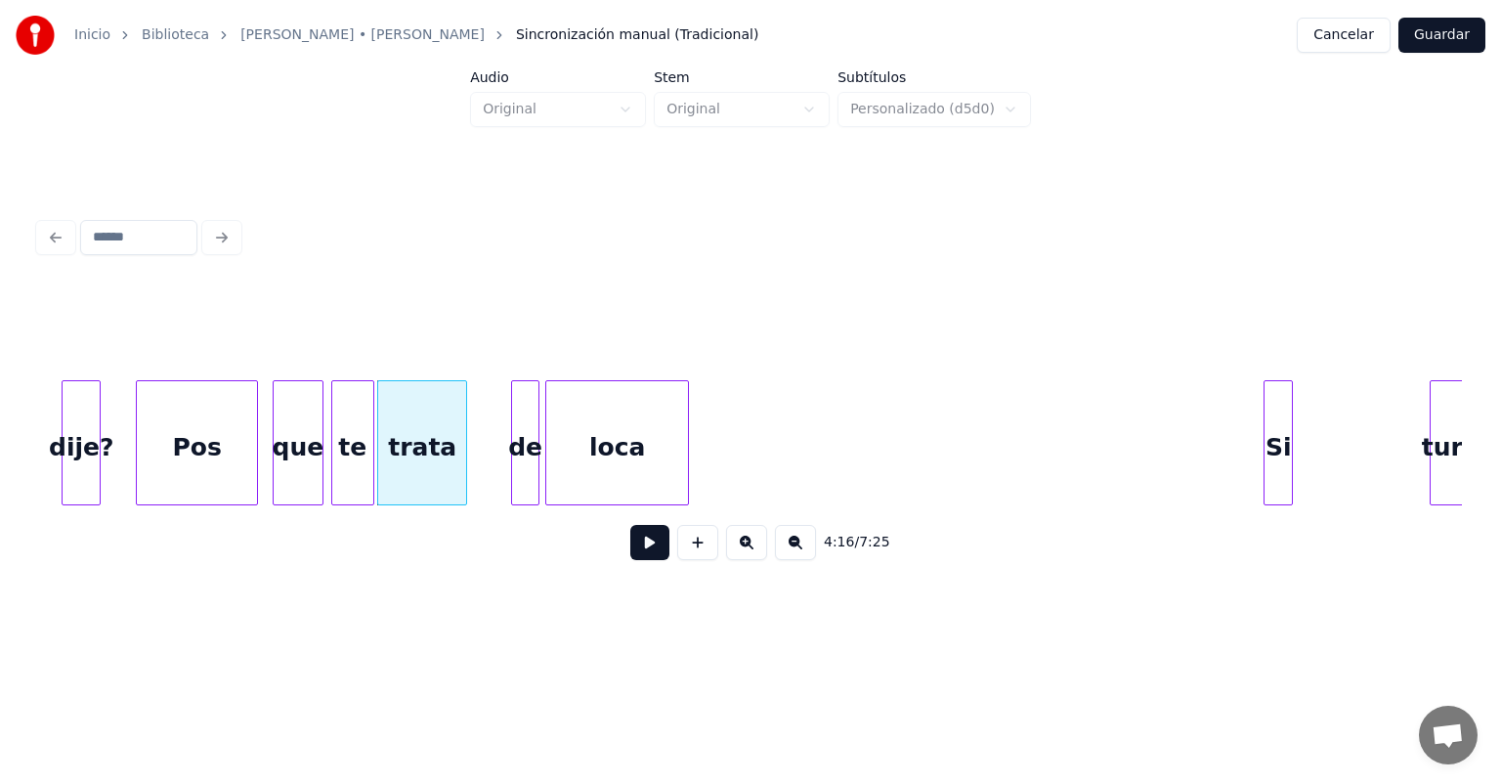
click at [514, 456] on div at bounding box center [515, 442] width 6 height 123
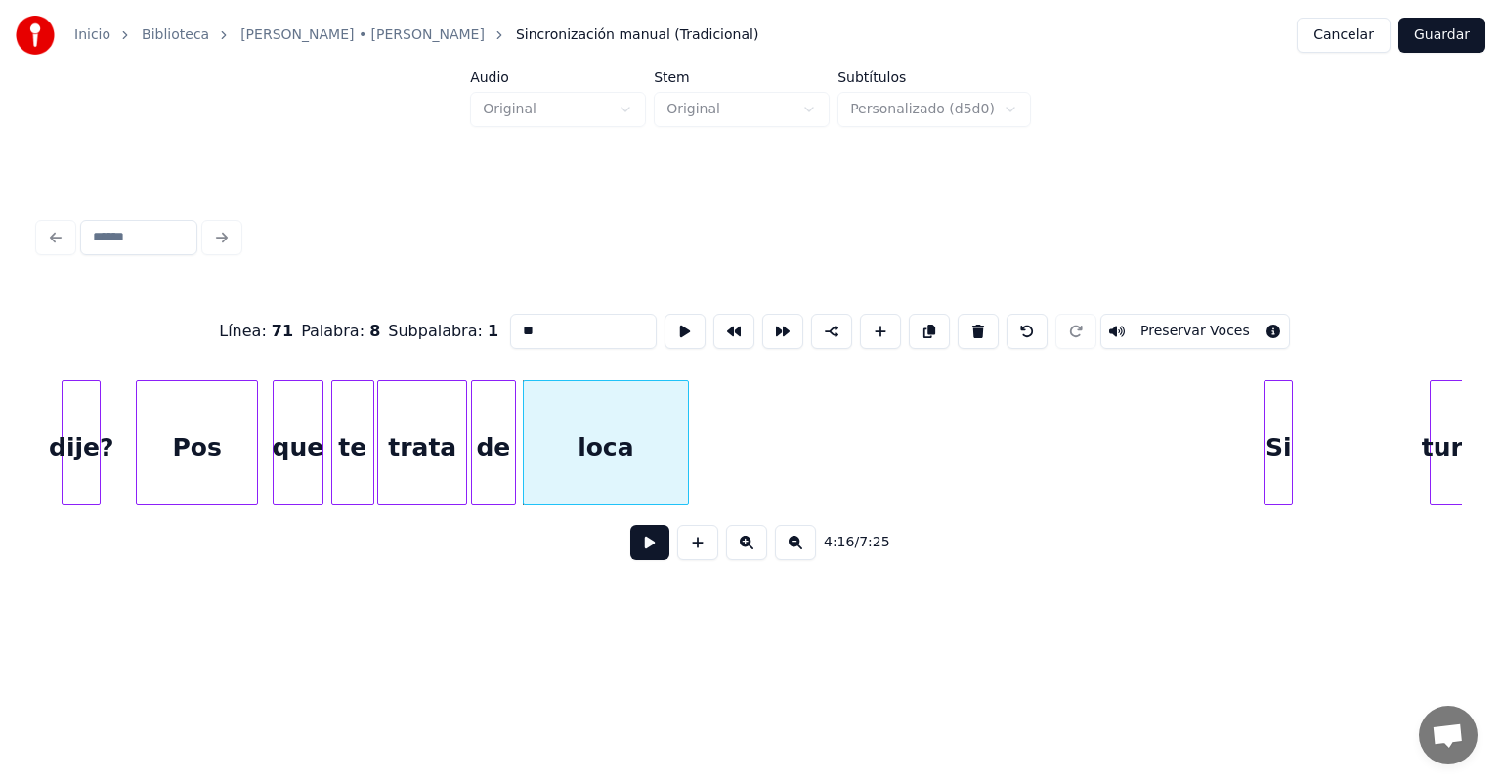
click at [630, 560] on button at bounding box center [649, 542] width 39 height 35
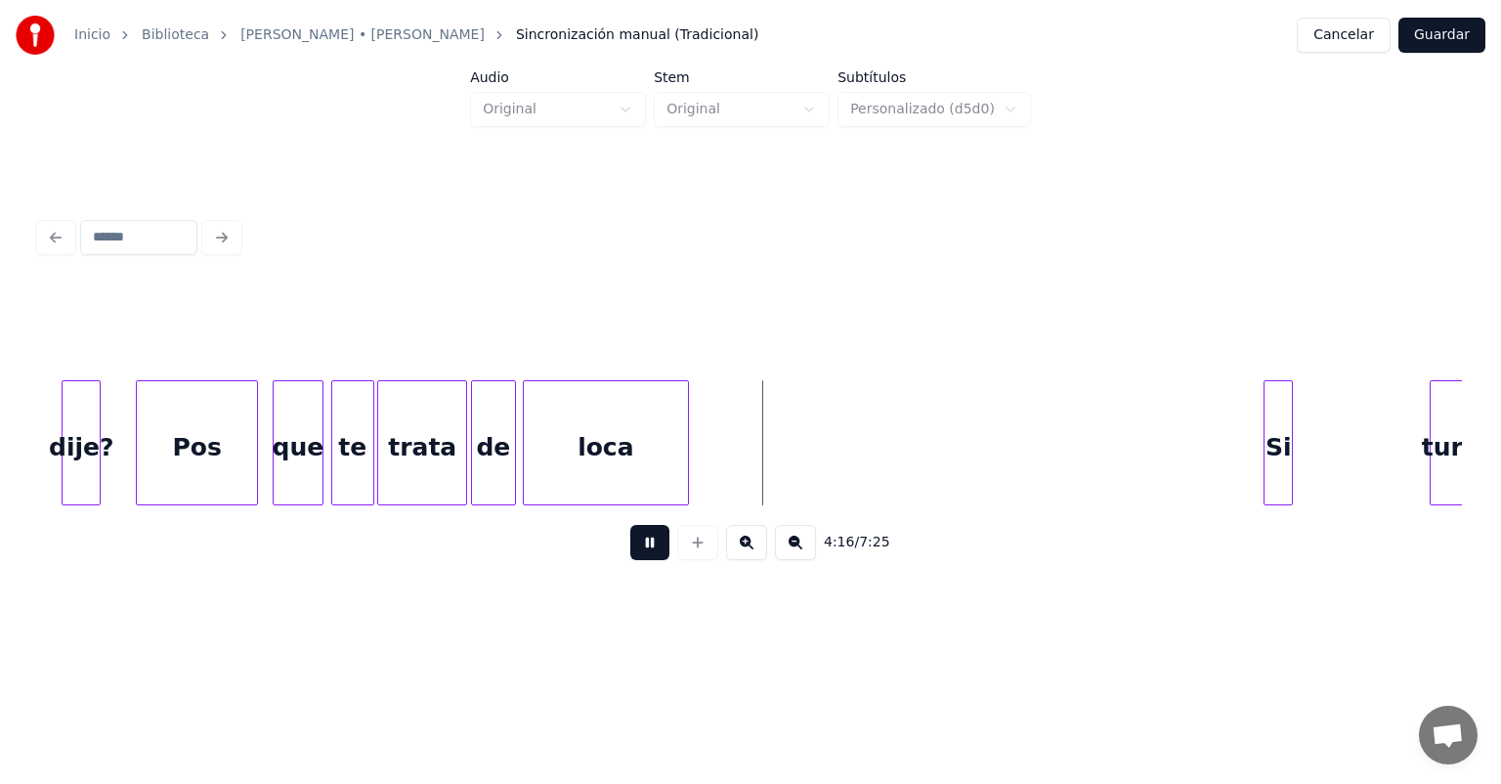
click at [630, 560] on button at bounding box center [649, 542] width 39 height 35
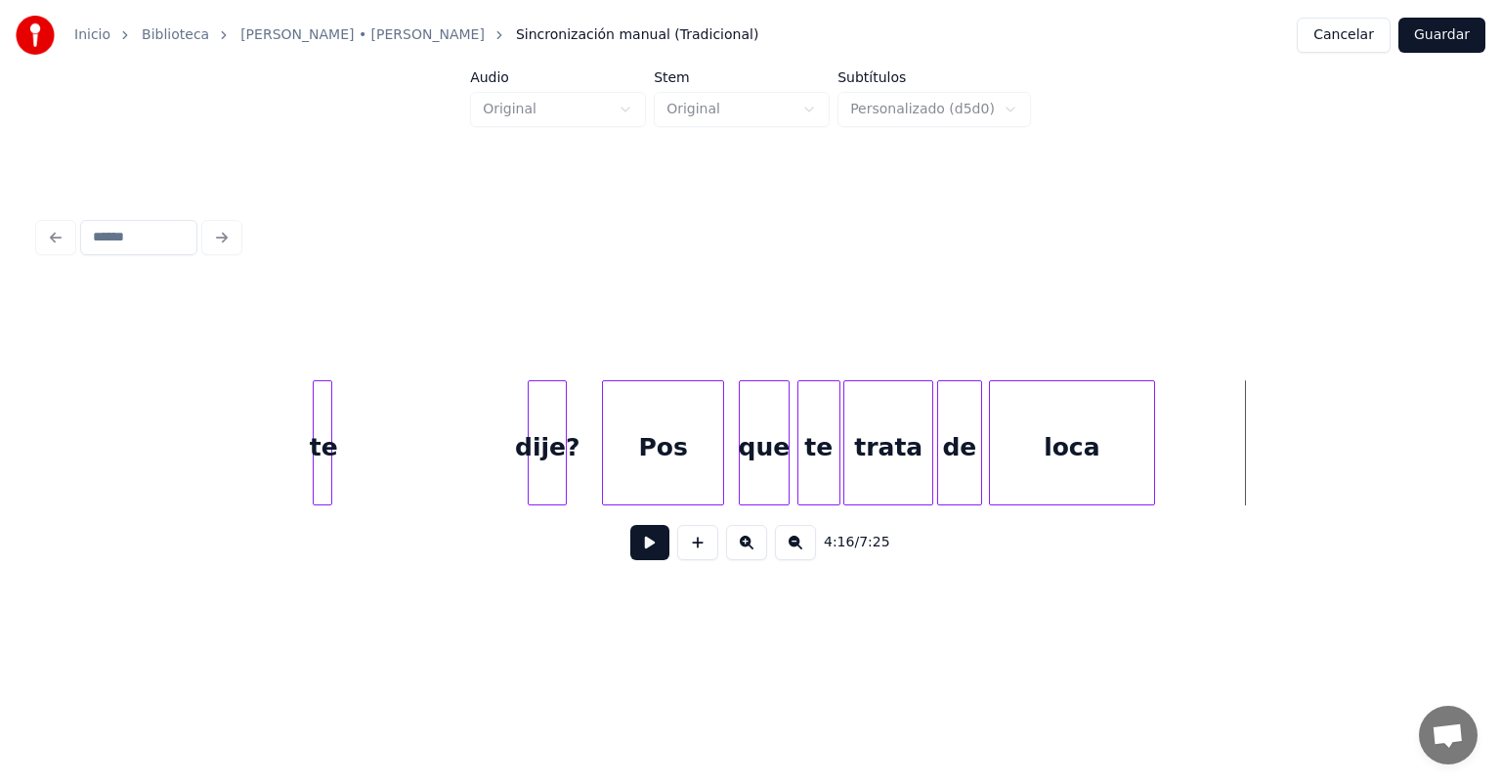
scroll to position [0, 124308]
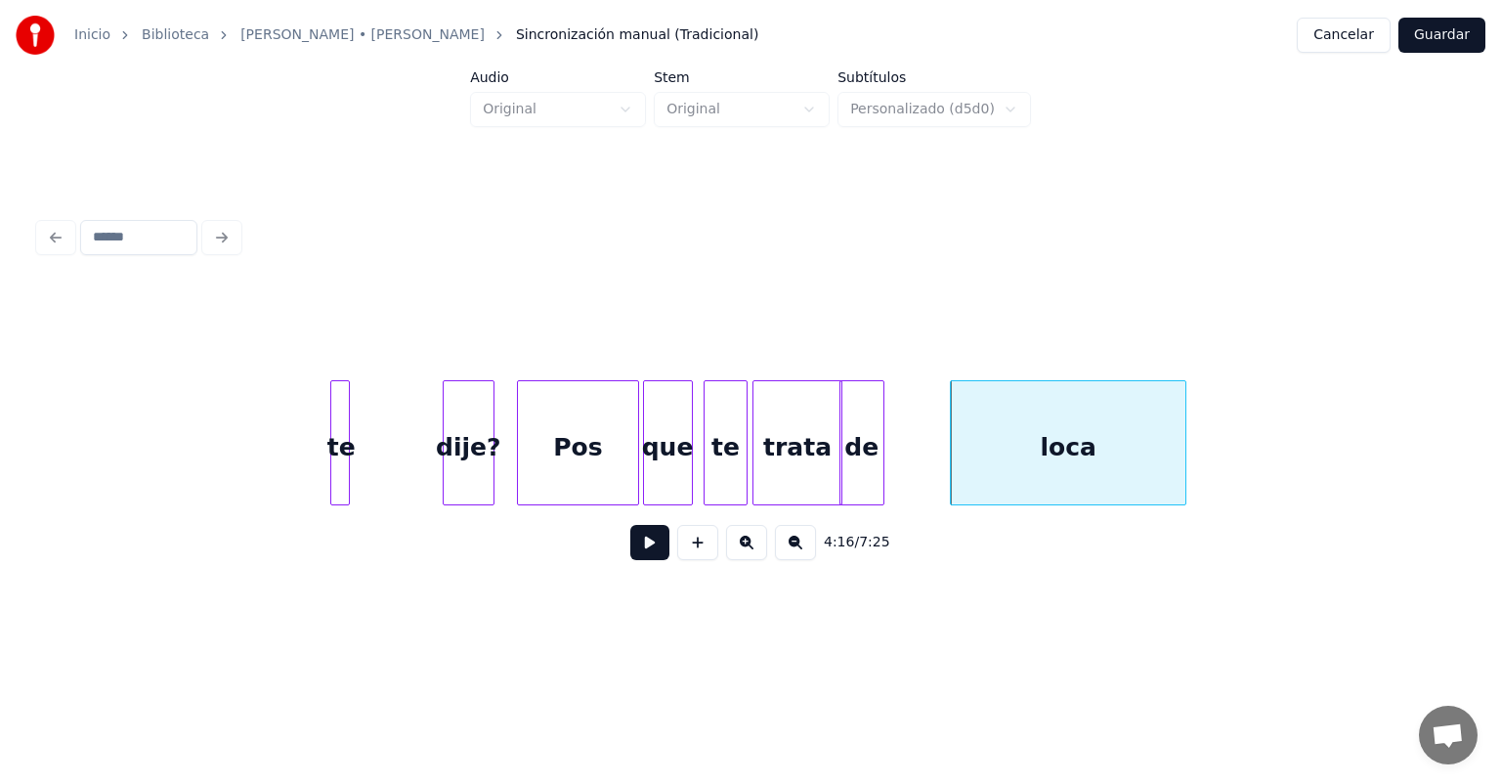
click at [632, 550] on button at bounding box center [649, 542] width 39 height 35
click at [630, 548] on button at bounding box center [649, 542] width 39 height 35
click at [630, 549] on button at bounding box center [649, 542] width 39 height 35
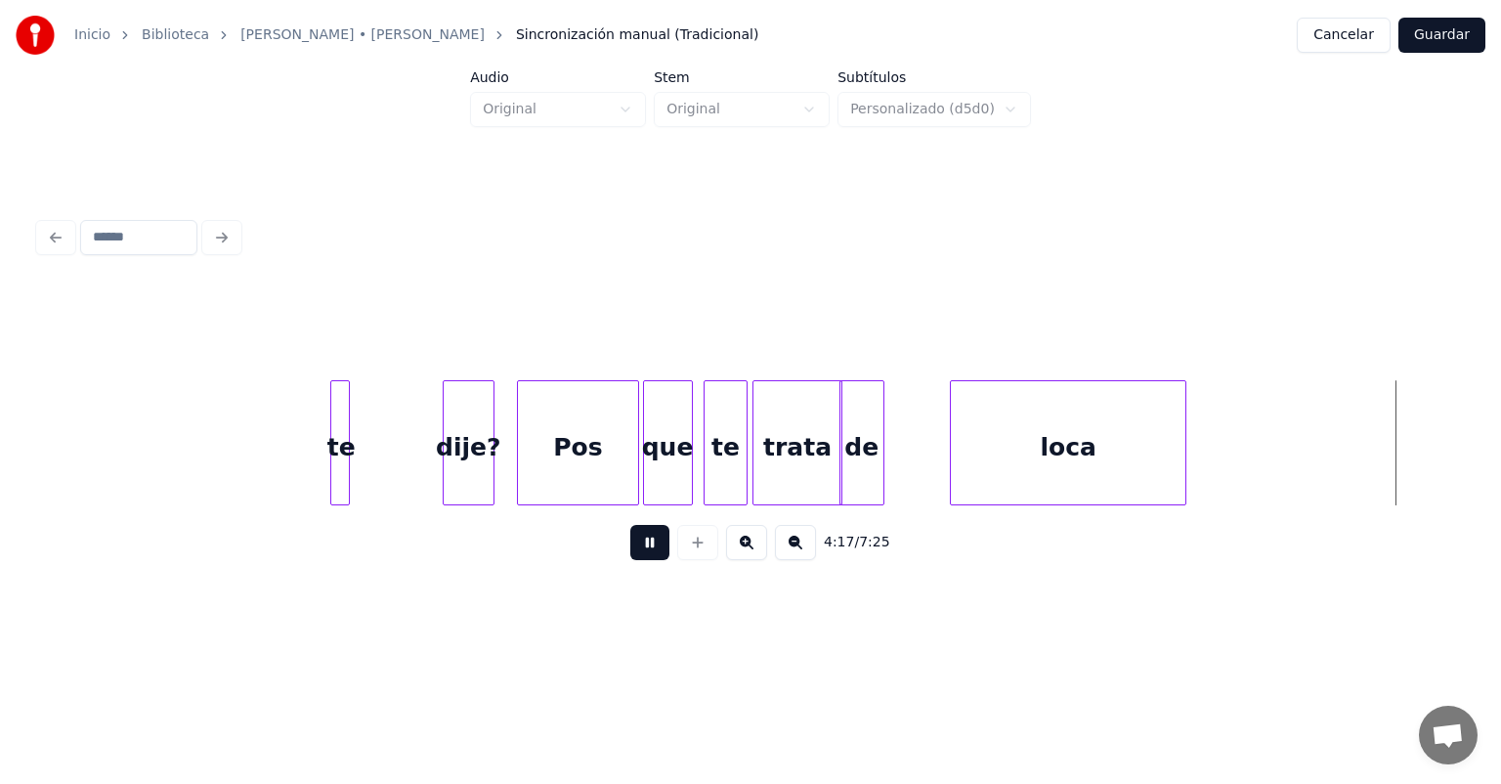
click at [630, 551] on button at bounding box center [649, 542] width 39 height 35
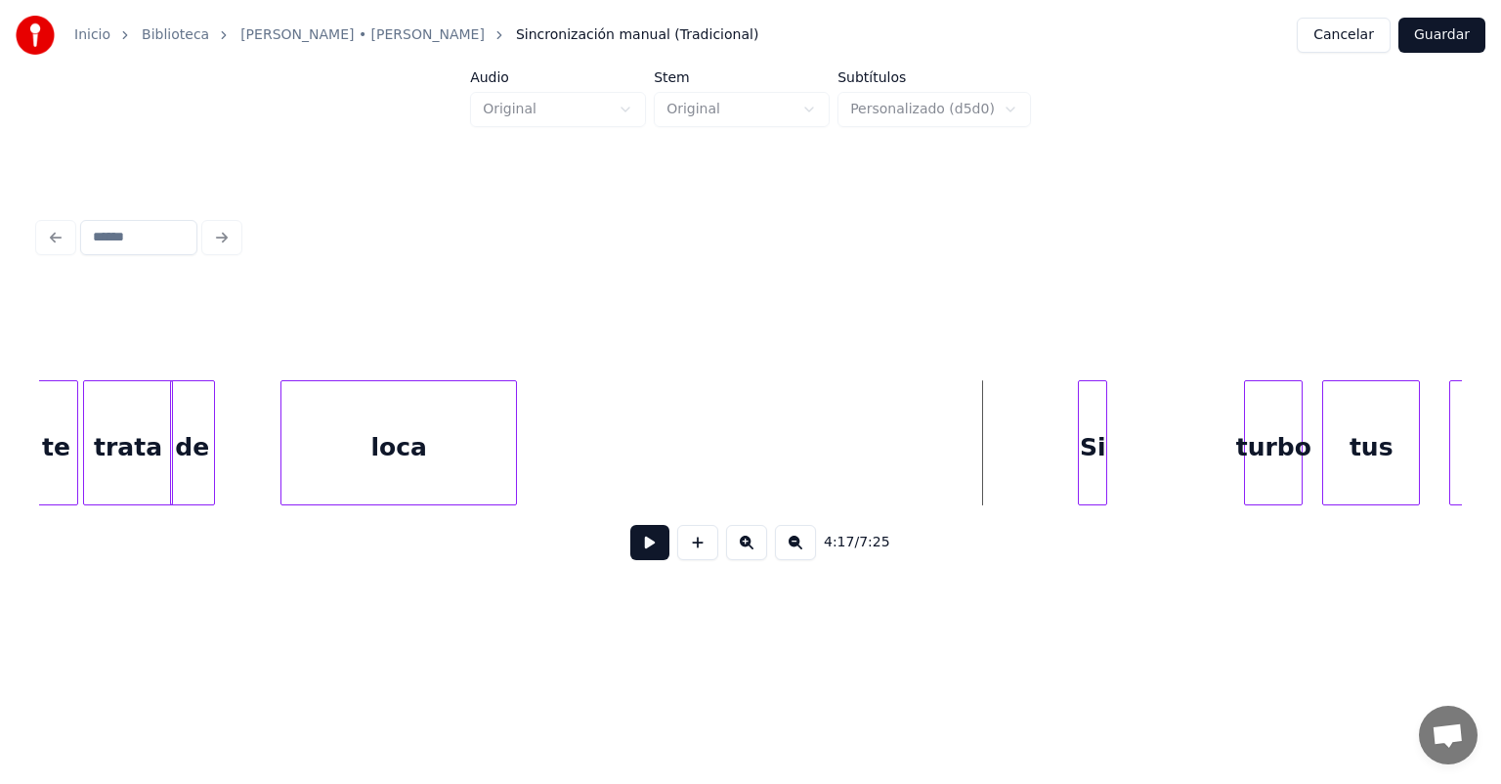
scroll to position [0, 124966]
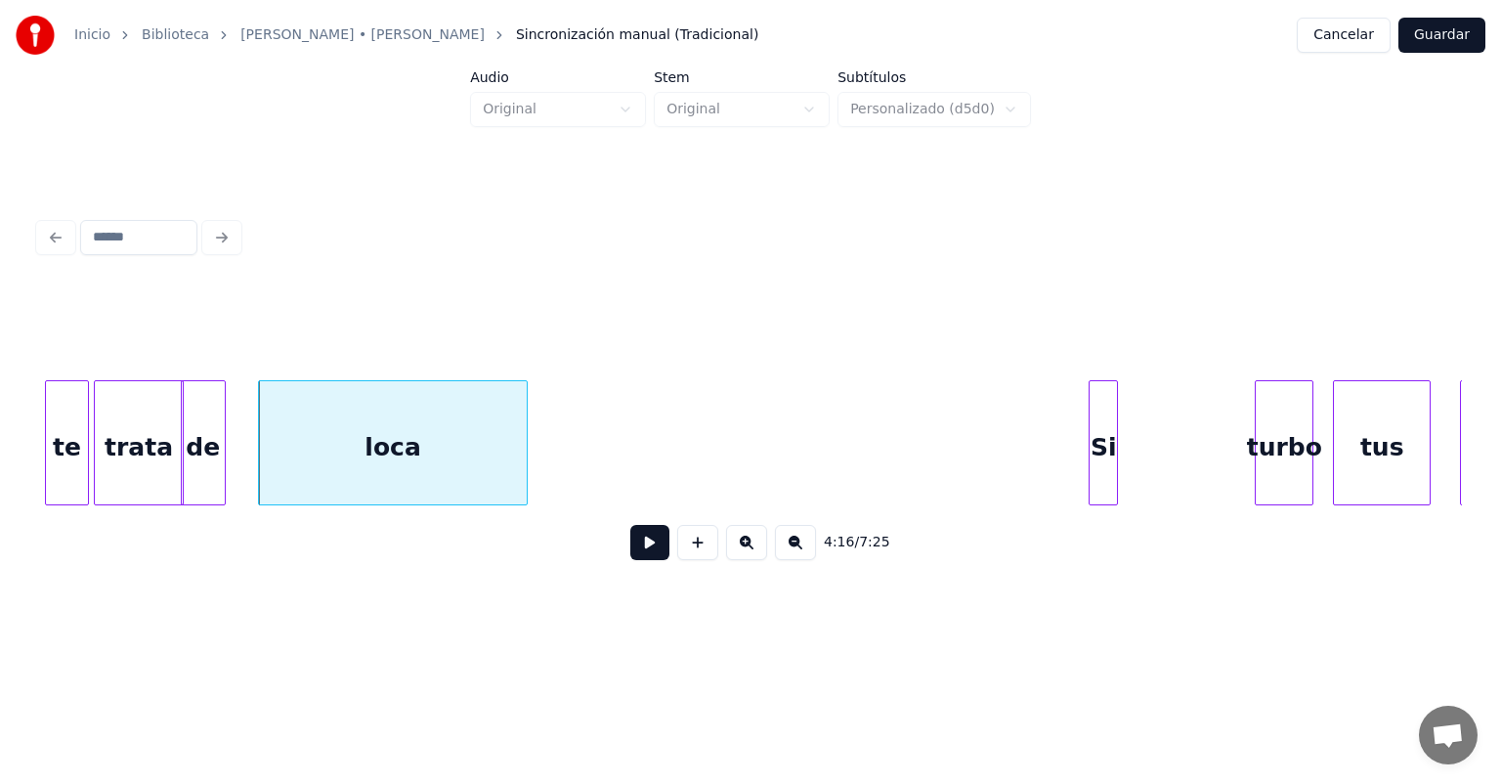
click at [630, 546] on button at bounding box center [649, 542] width 39 height 35
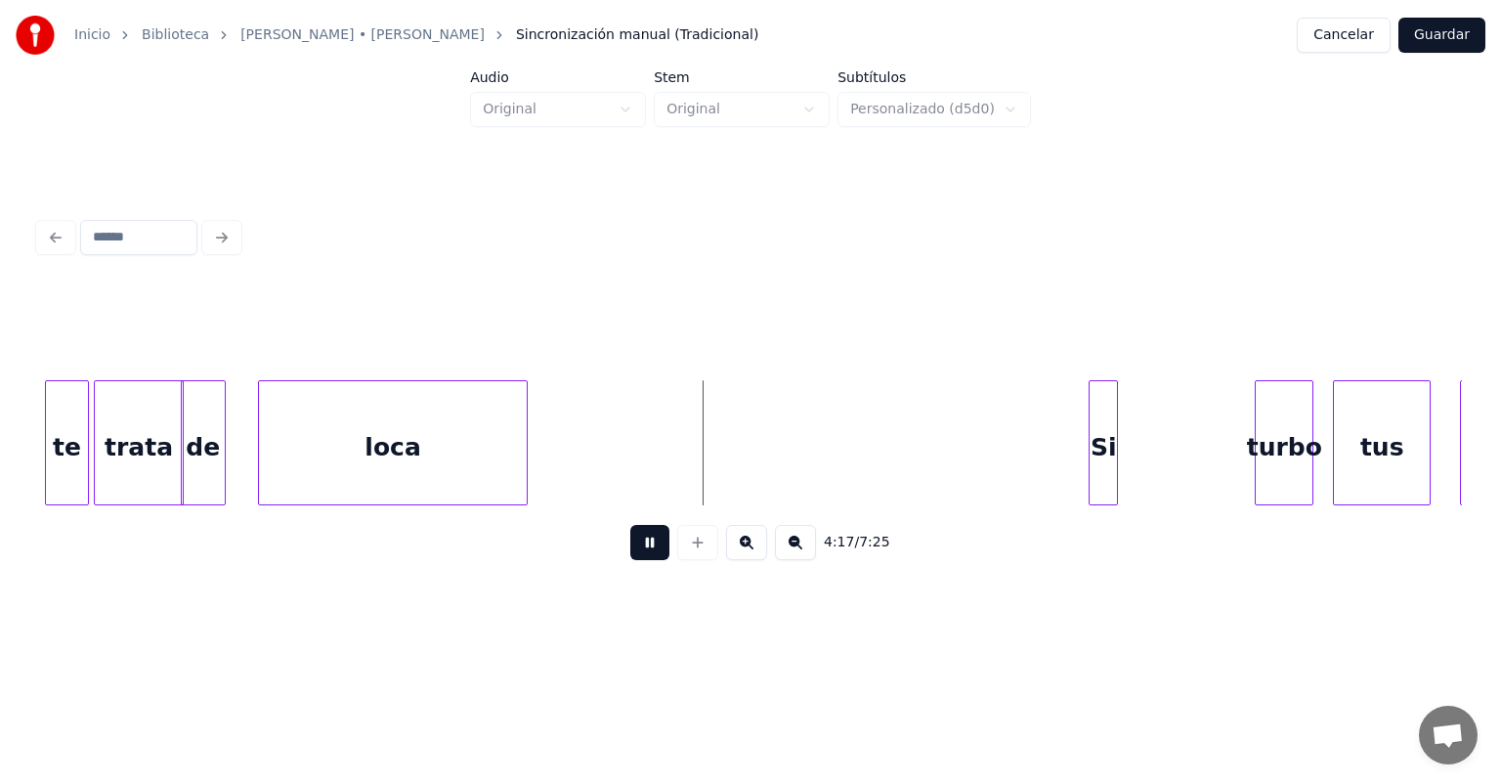
click at [676, 556] on div at bounding box center [697, 542] width 49 height 35
click at [639, 550] on button at bounding box center [649, 542] width 39 height 35
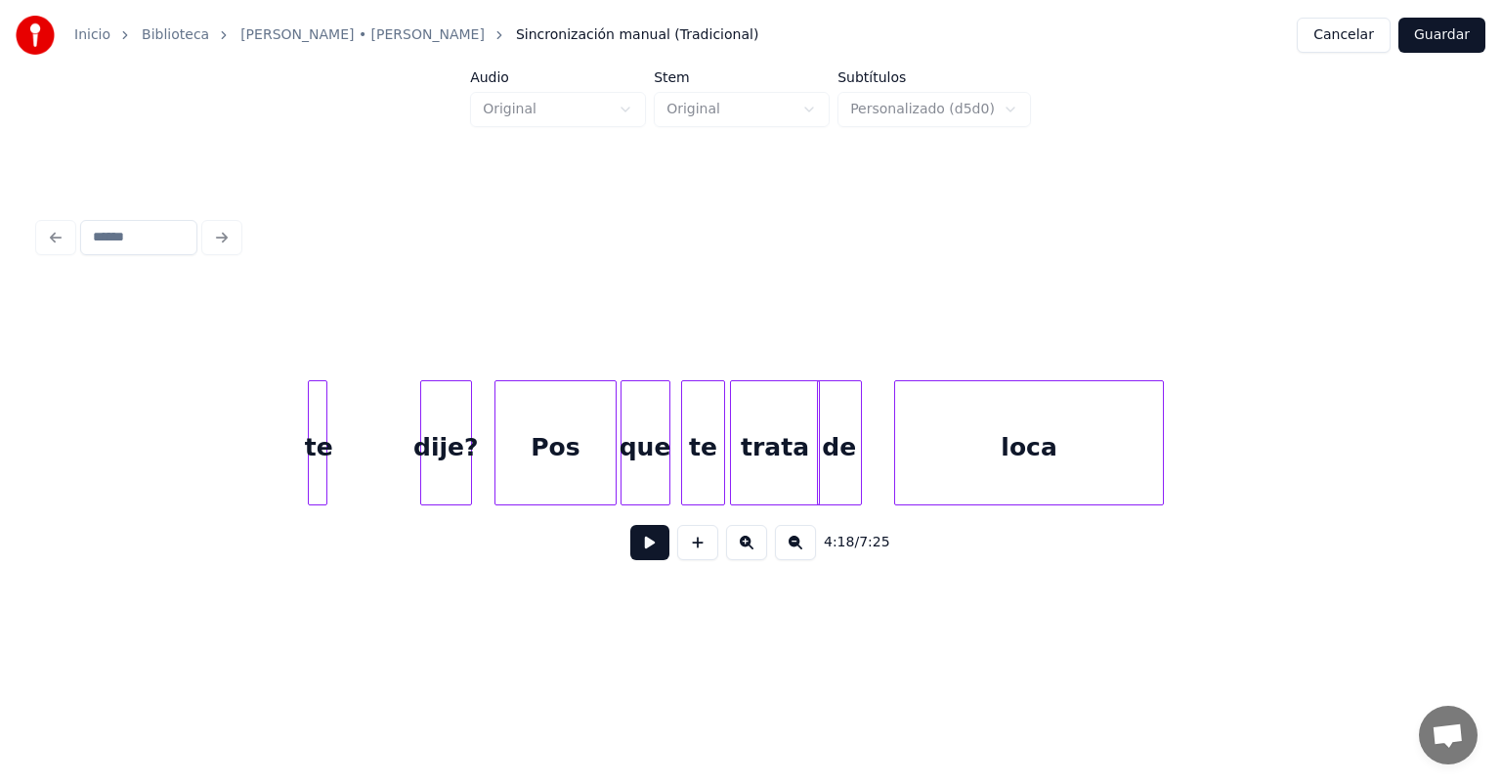
scroll to position [0, 124328]
click at [771, 448] on div "trata" at bounding box center [777, 447] width 88 height 133
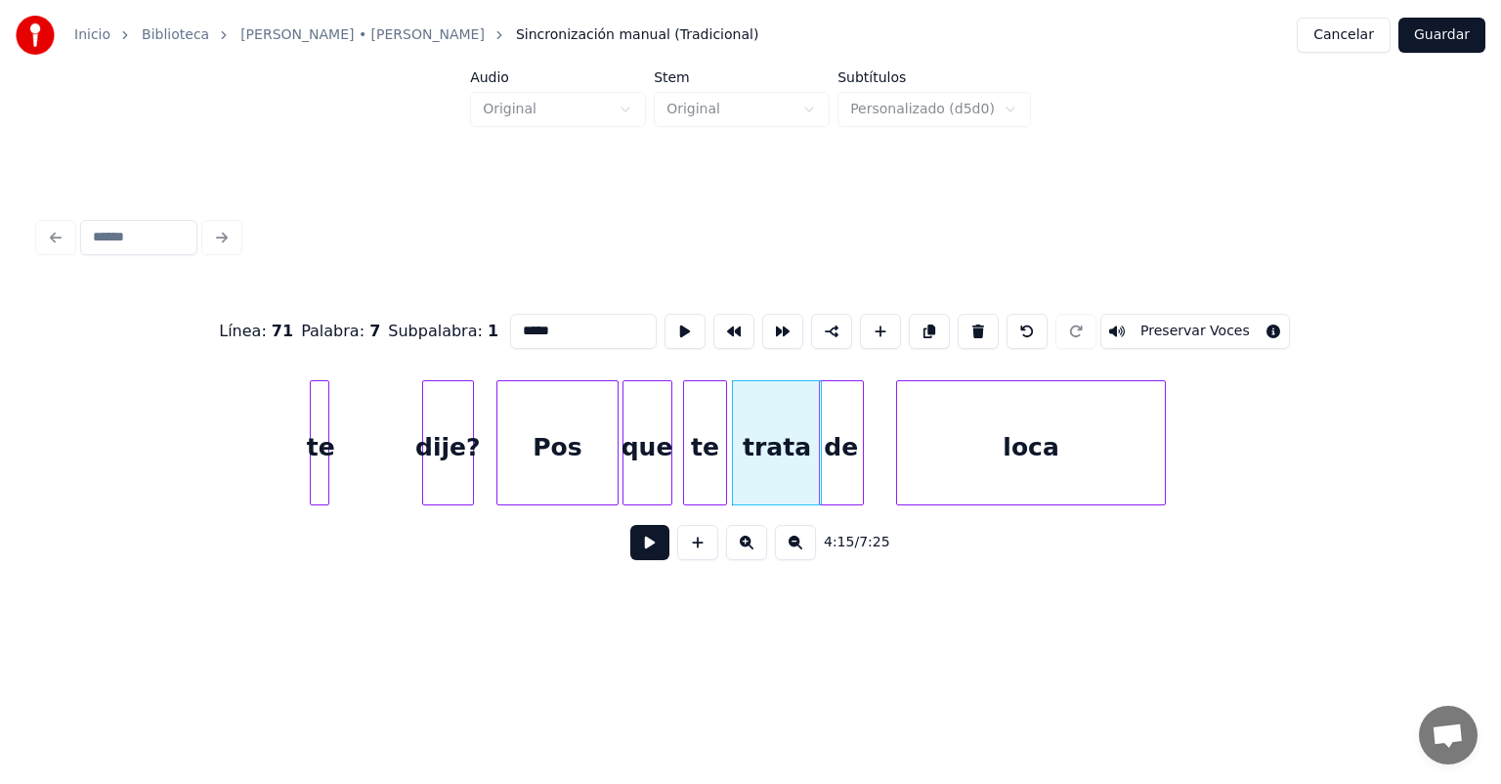
click at [630, 553] on button at bounding box center [649, 542] width 39 height 35
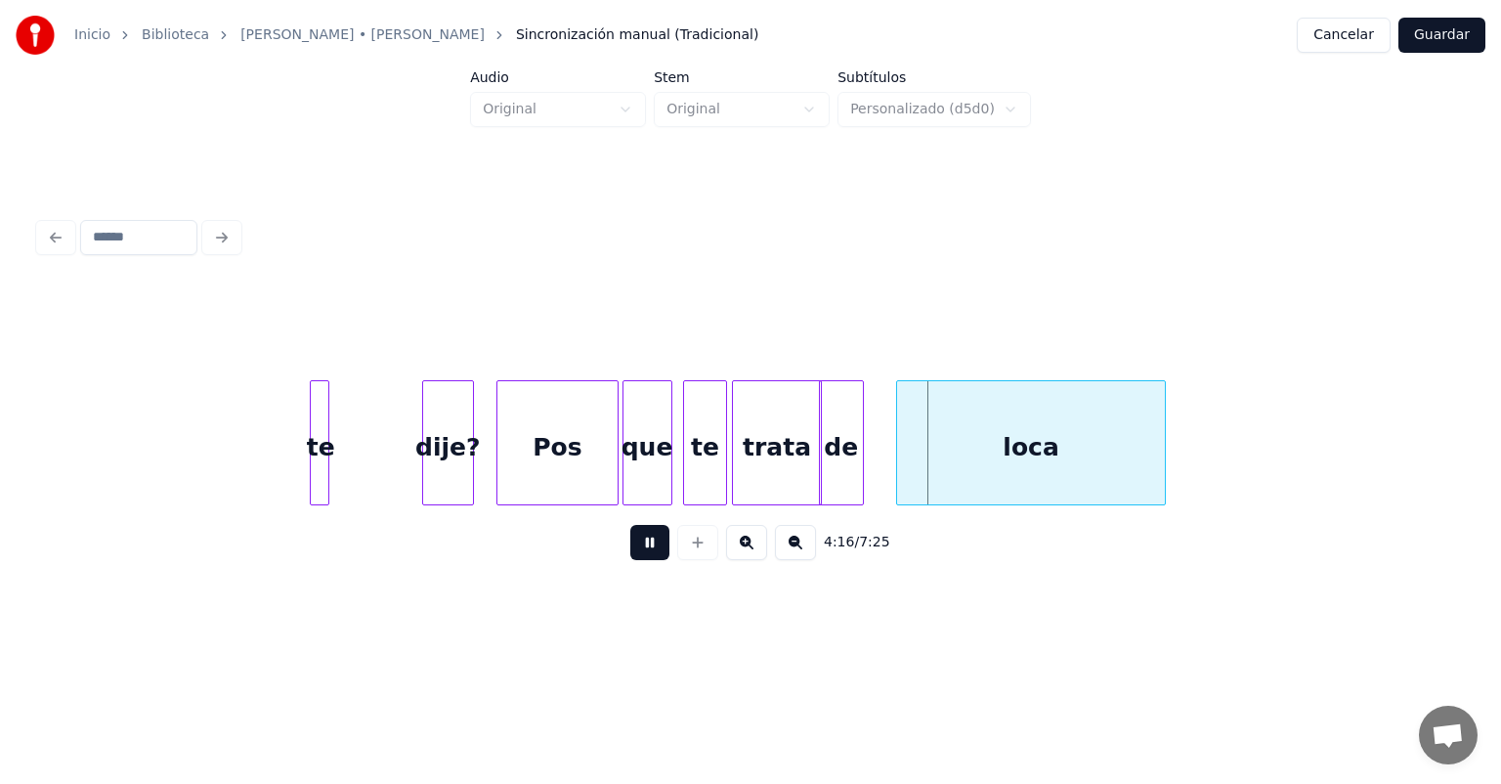
click at [630, 553] on button at bounding box center [649, 542] width 39 height 35
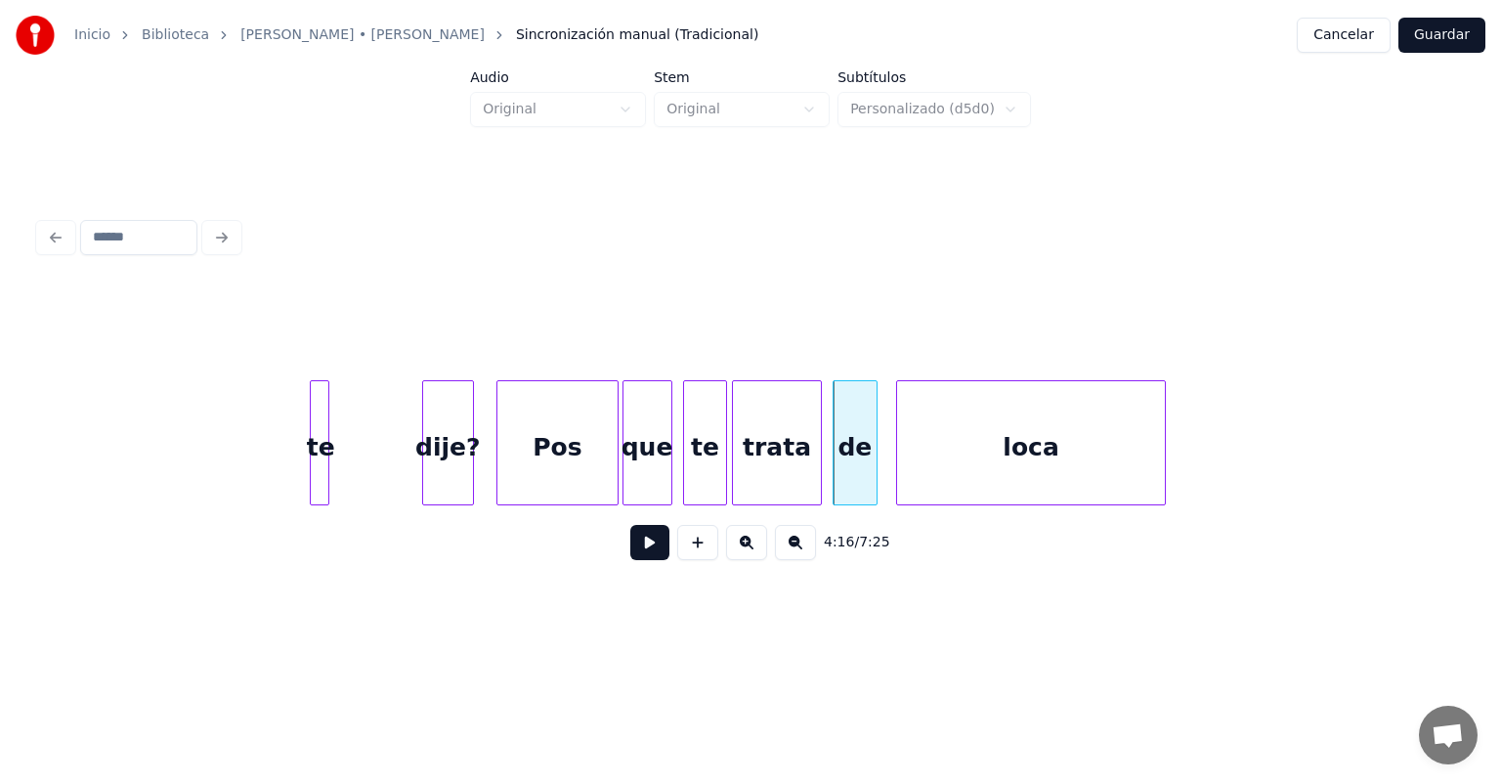
click at [630, 553] on button at bounding box center [649, 542] width 39 height 35
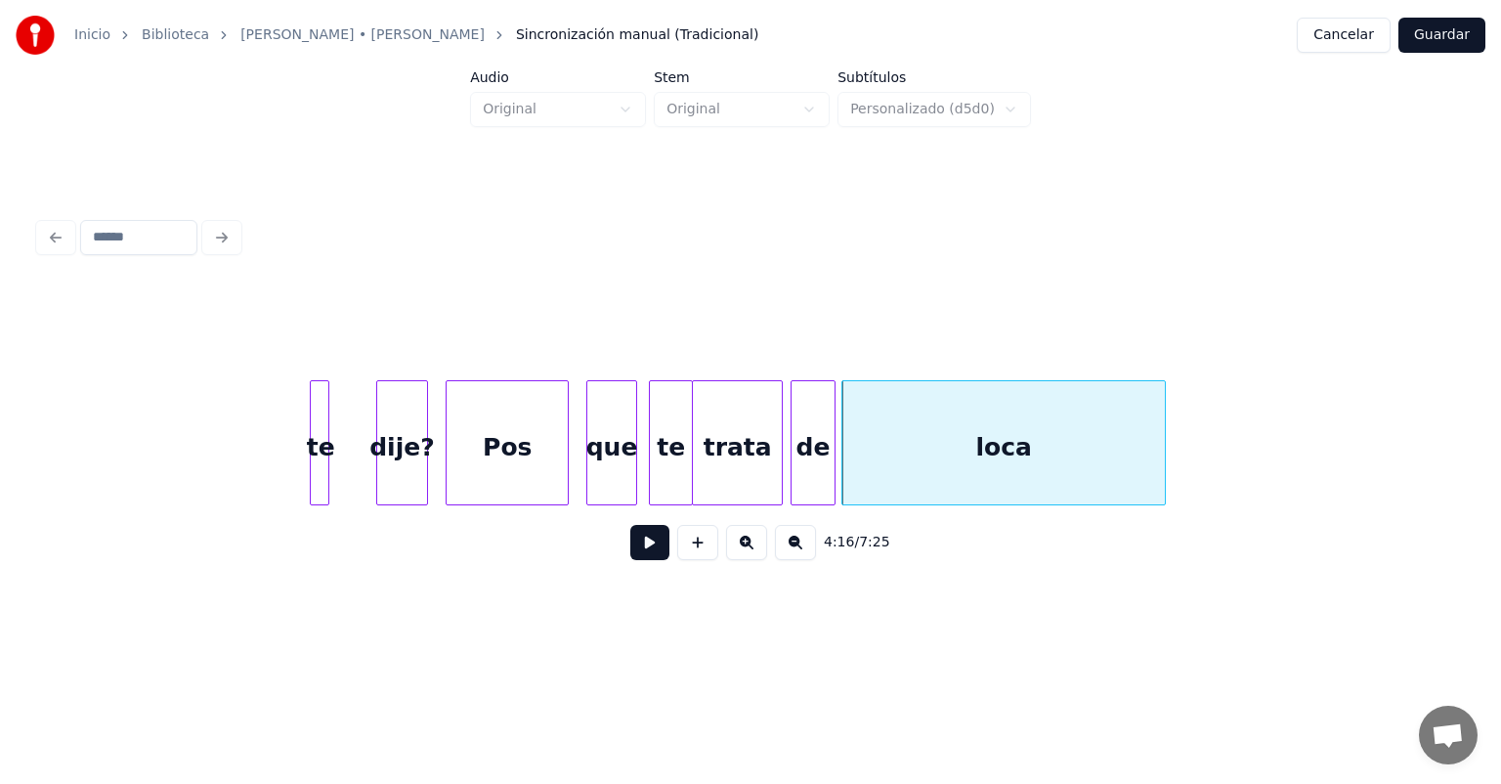
click at [630, 560] on button at bounding box center [649, 542] width 39 height 35
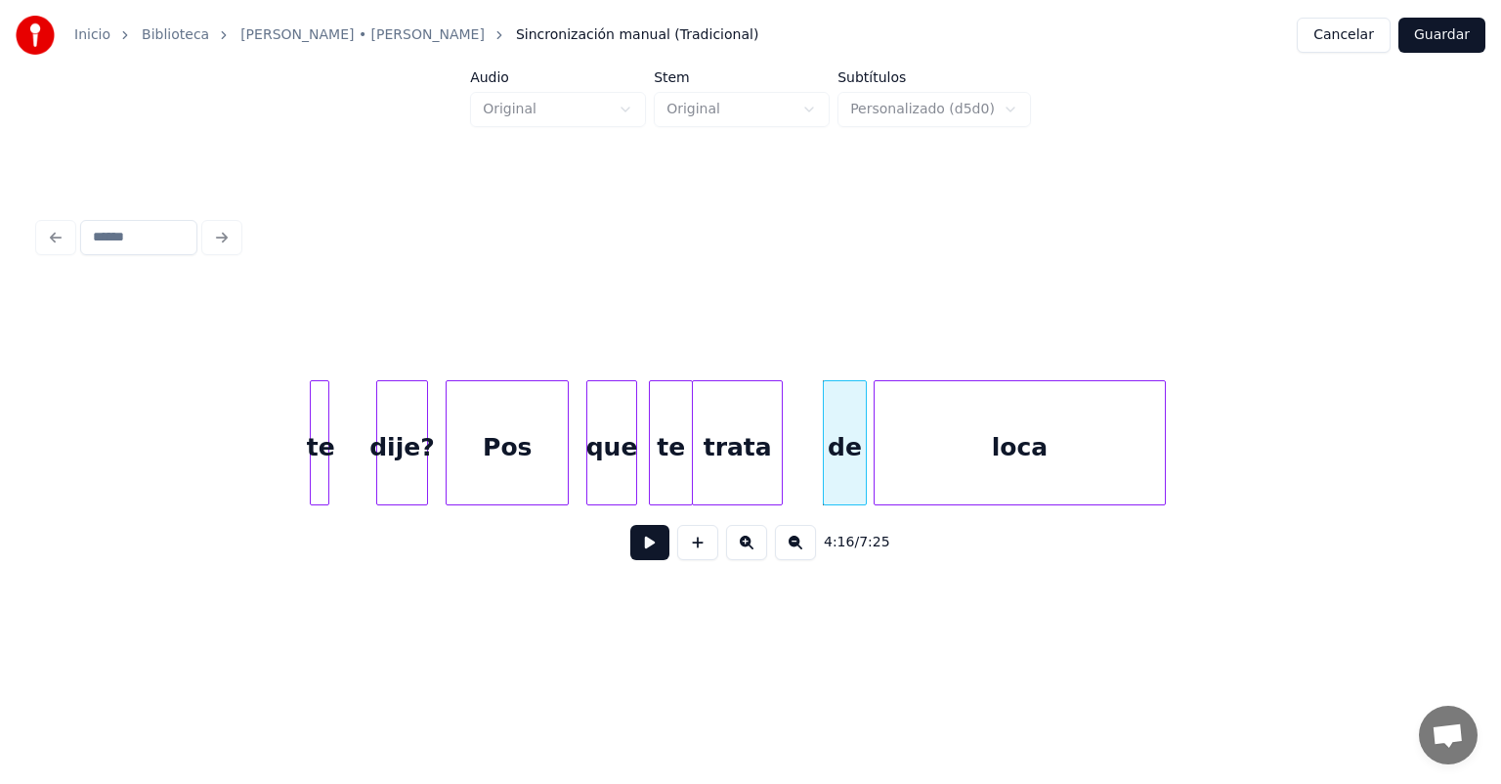
click at [630, 559] on button at bounding box center [649, 542] width 39 height 35
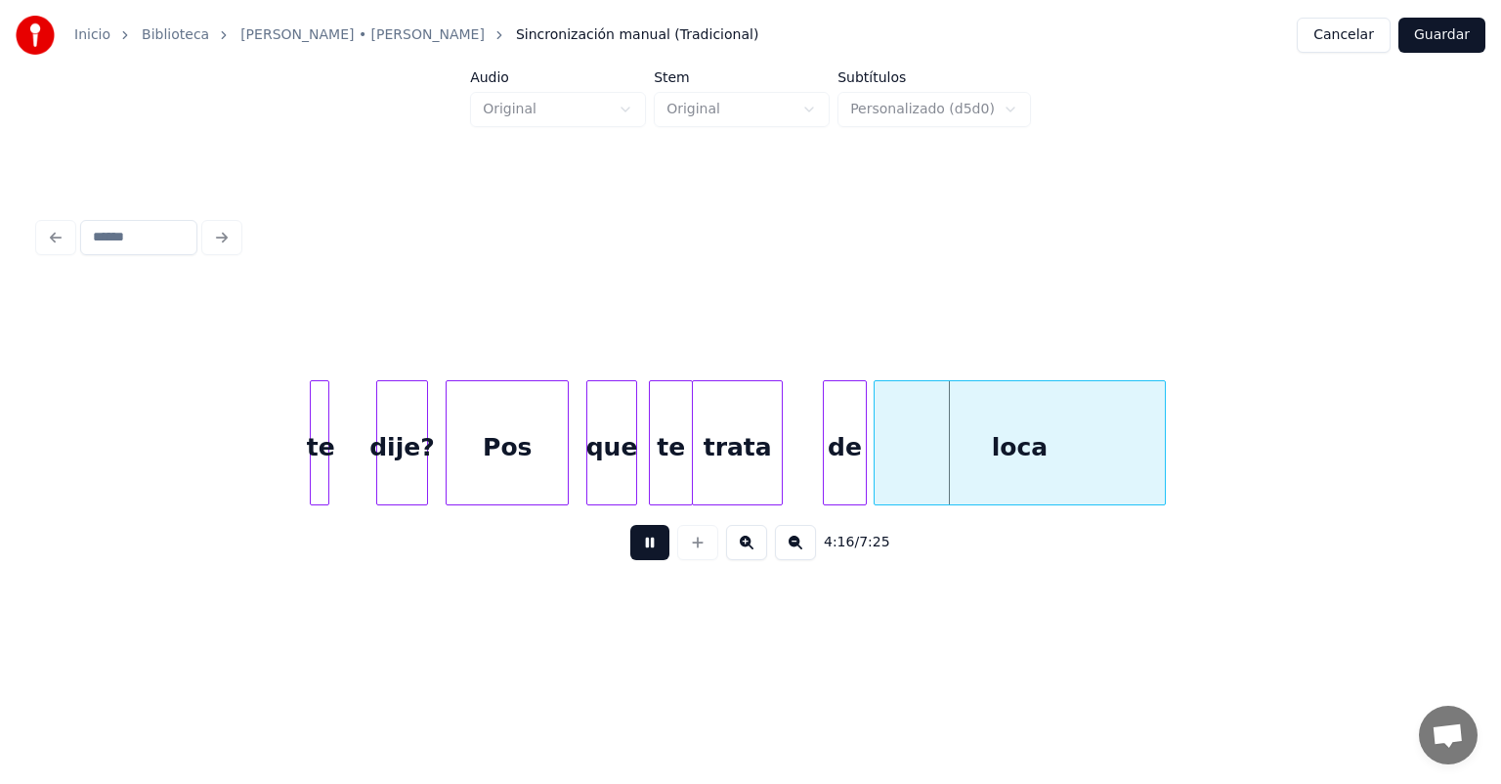
click at [630, 556] on button at bounding box center [649, 542] width 39 height 35
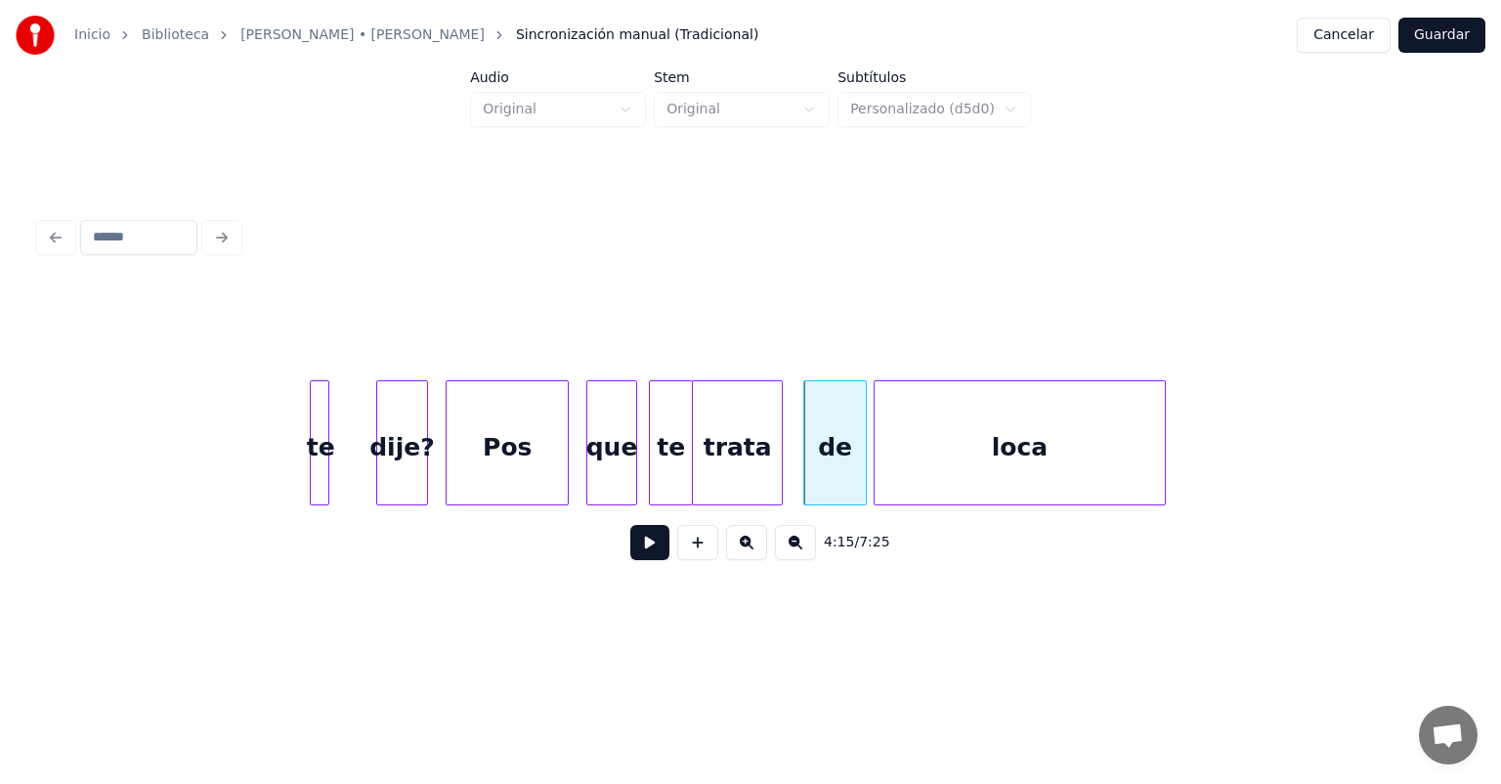
click at [630, 553] on button at bounding box center [649, 542] width 39 height 35
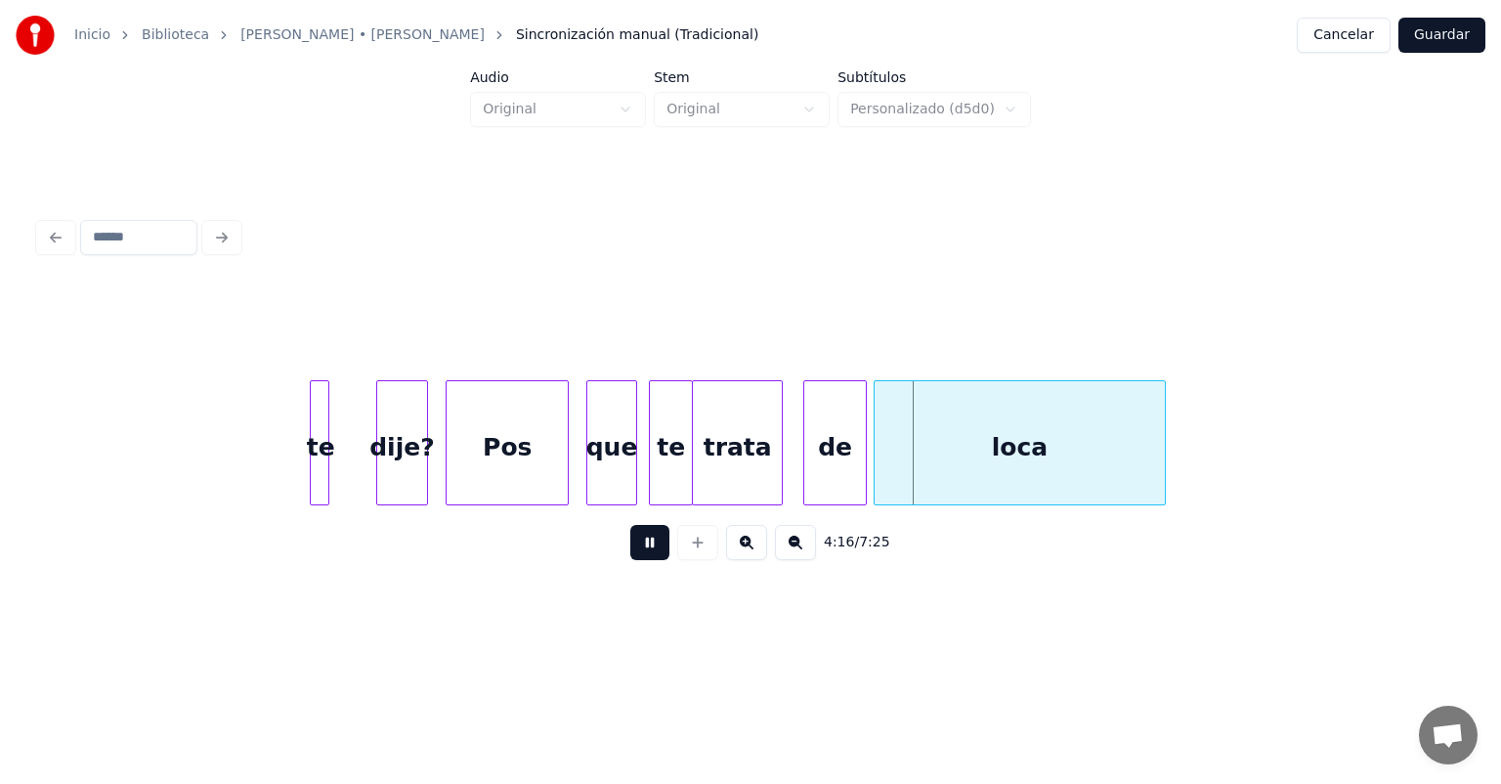
click at [630, 556] on button at bounding box center [649, 542] width 39 height 35
click at [806, 473] on div "de" at bounding box center [830, 447] width 72 height 133
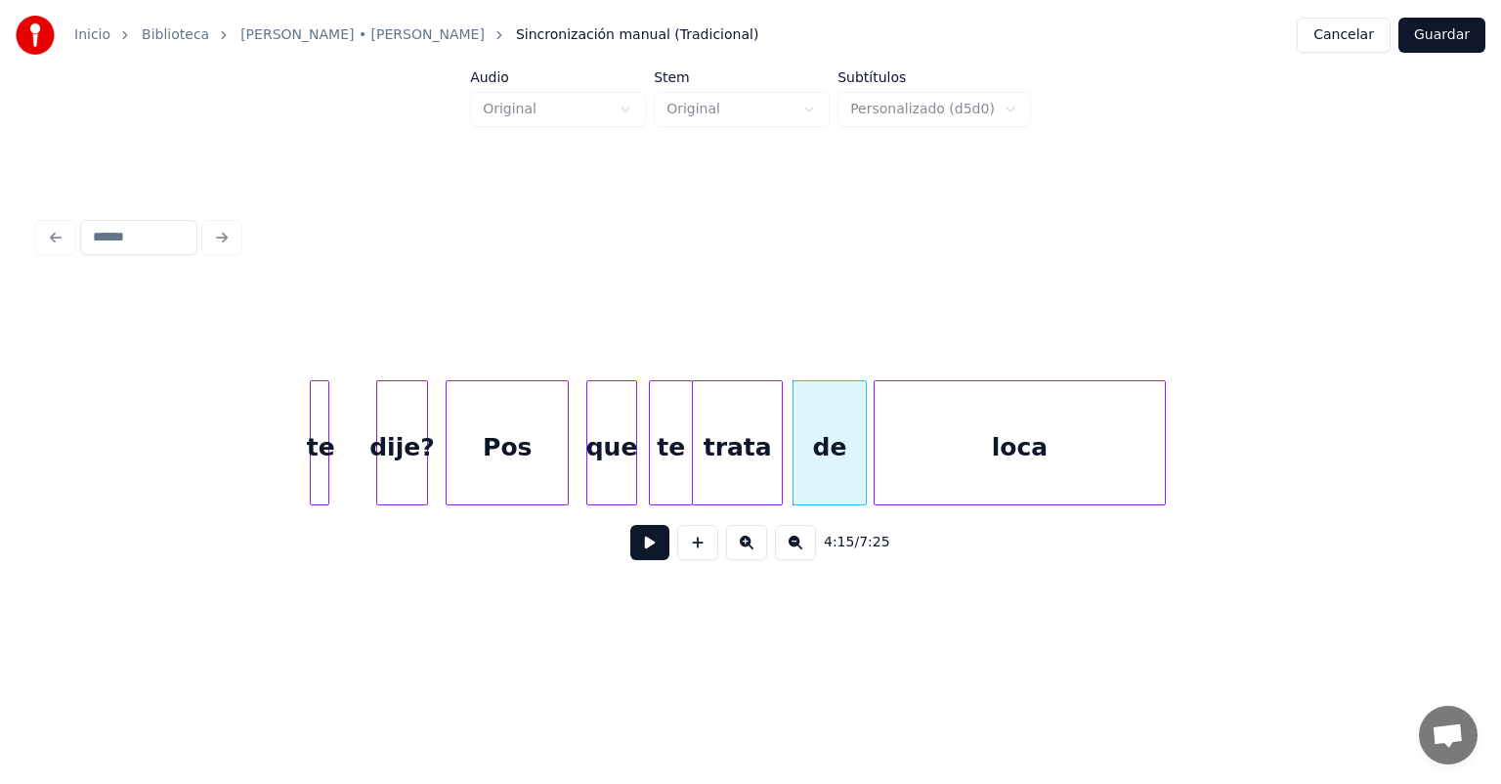
click at [630, 552] on button at bounding box center [649, 542] width 39 height 35
click at [630, 555] on button at bounding box center [649, 542] width 39 height 35
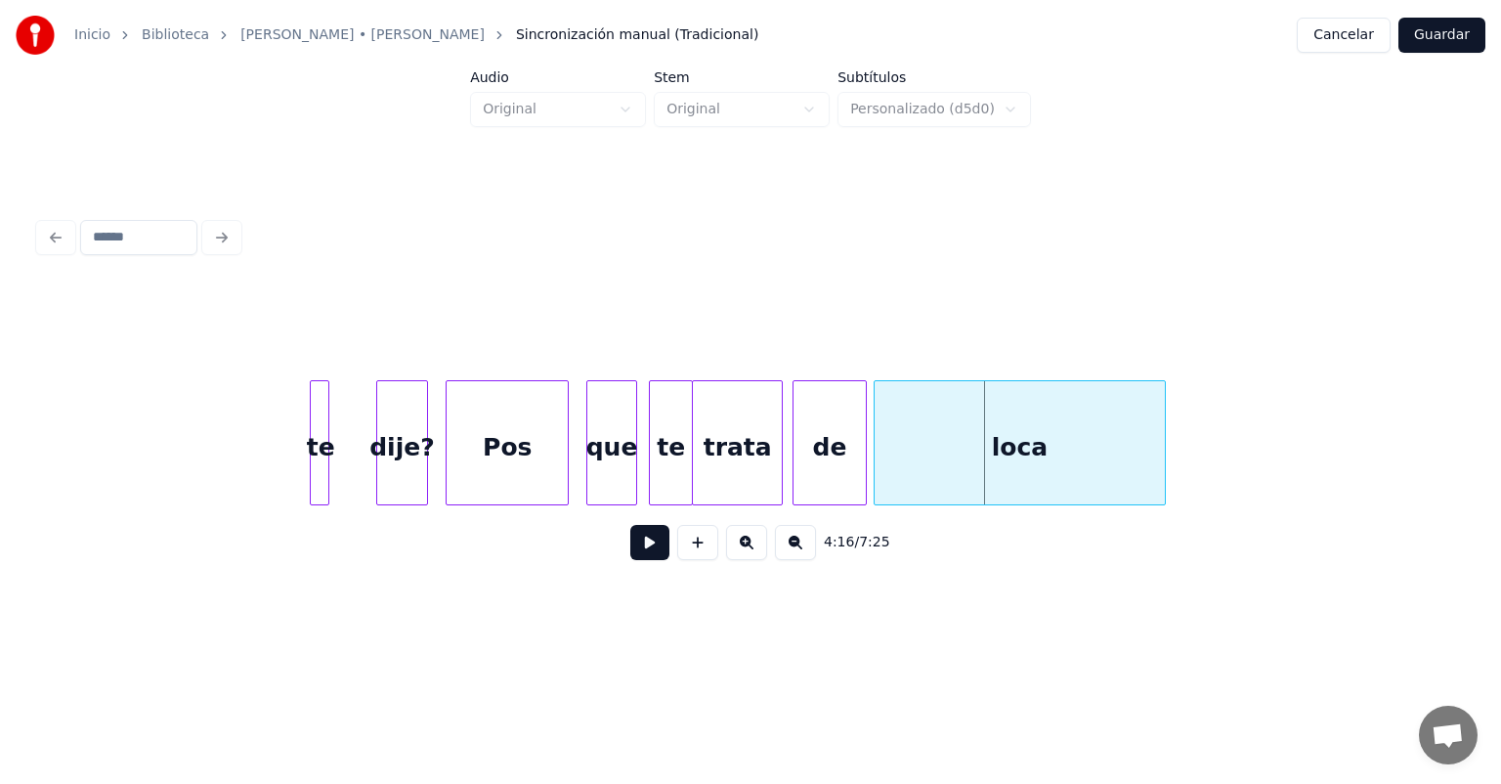
click at [630, 560] on button at bounding box center [649, 542] width 39 height 35
click at [630, 557] on button at bounding box center [649, 542] width 39 height 35
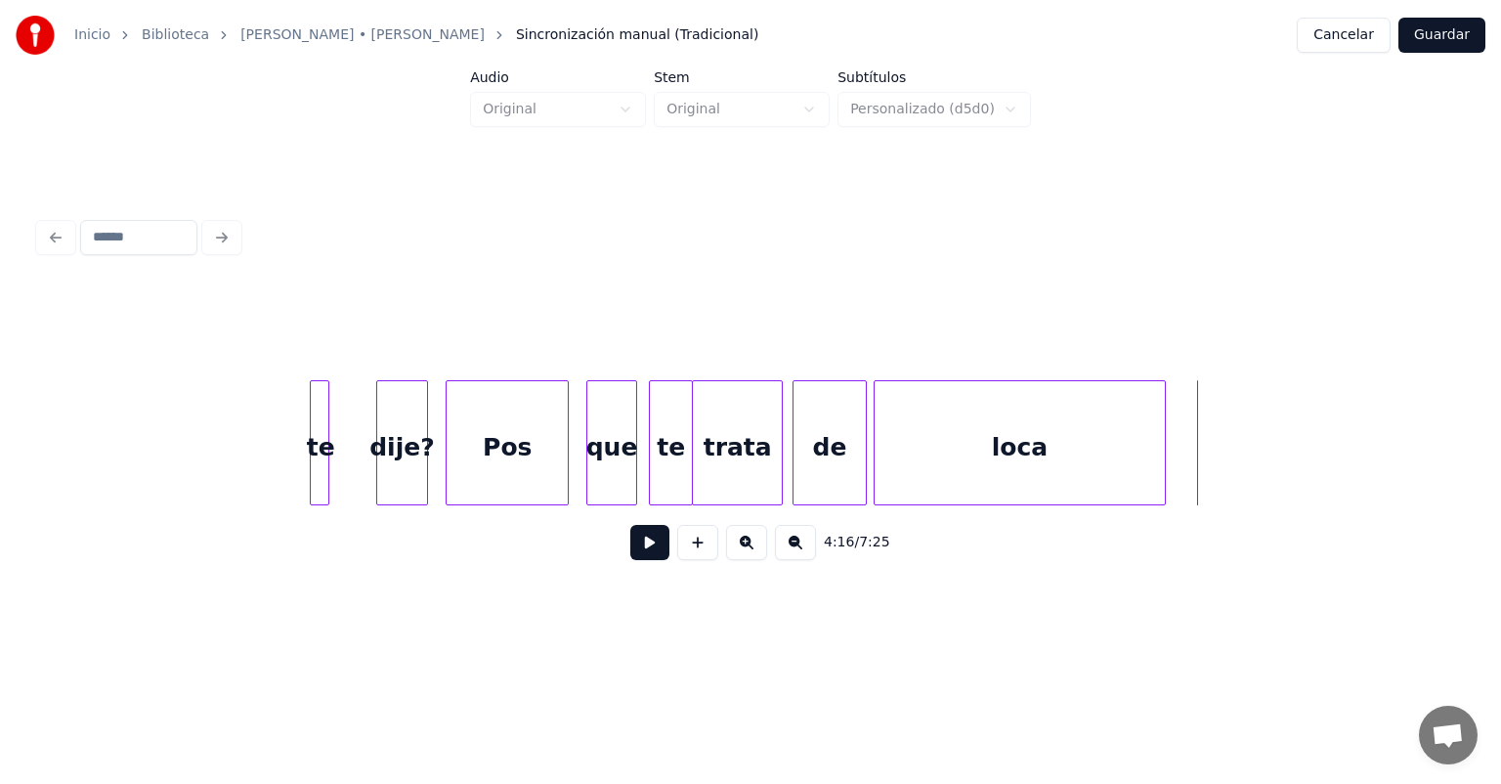
click at [672, 443] on div "te" at bounding box center [671, 447] width 42 height 133
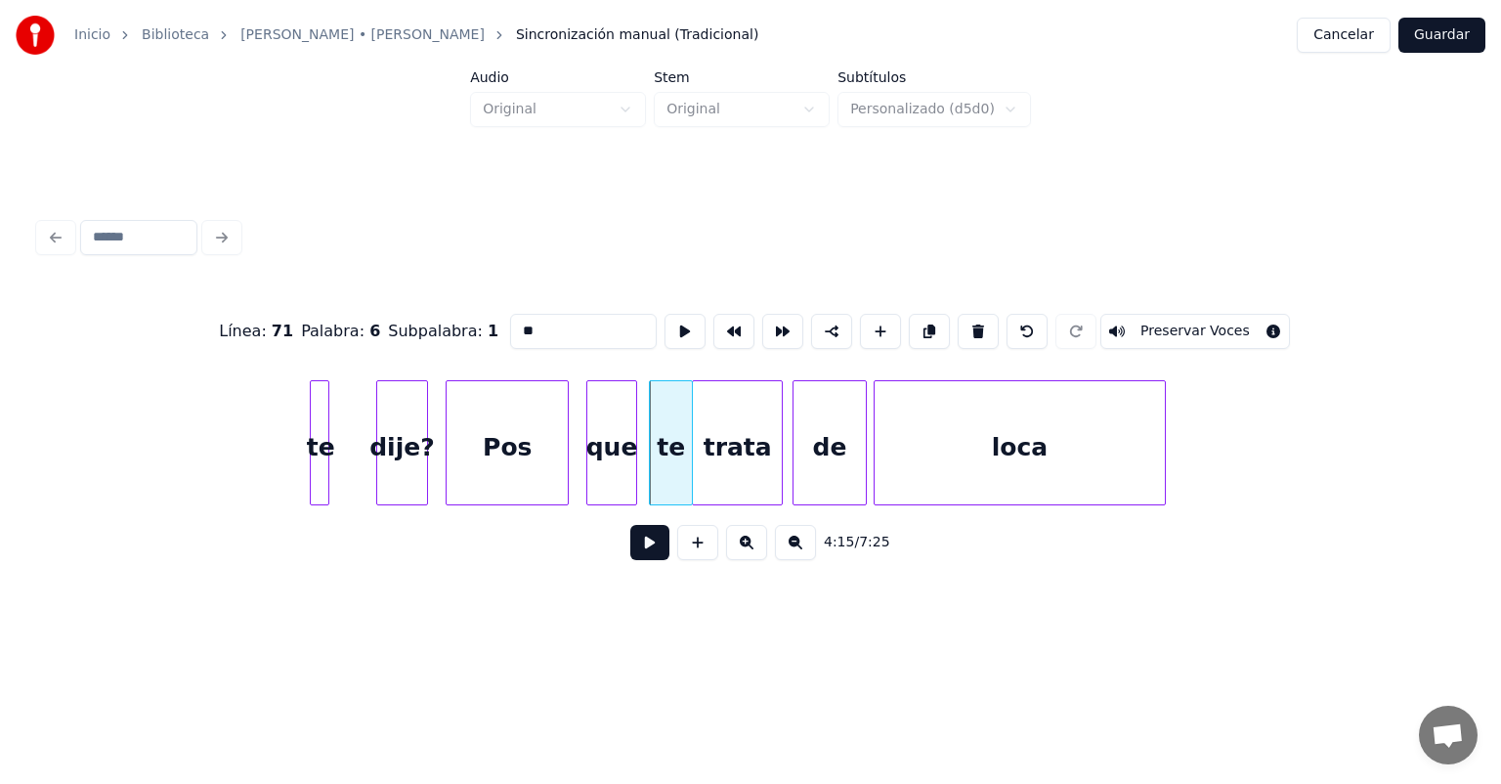
click at [630, 553] on button at bounding box center [649, 542] width 39 height 35
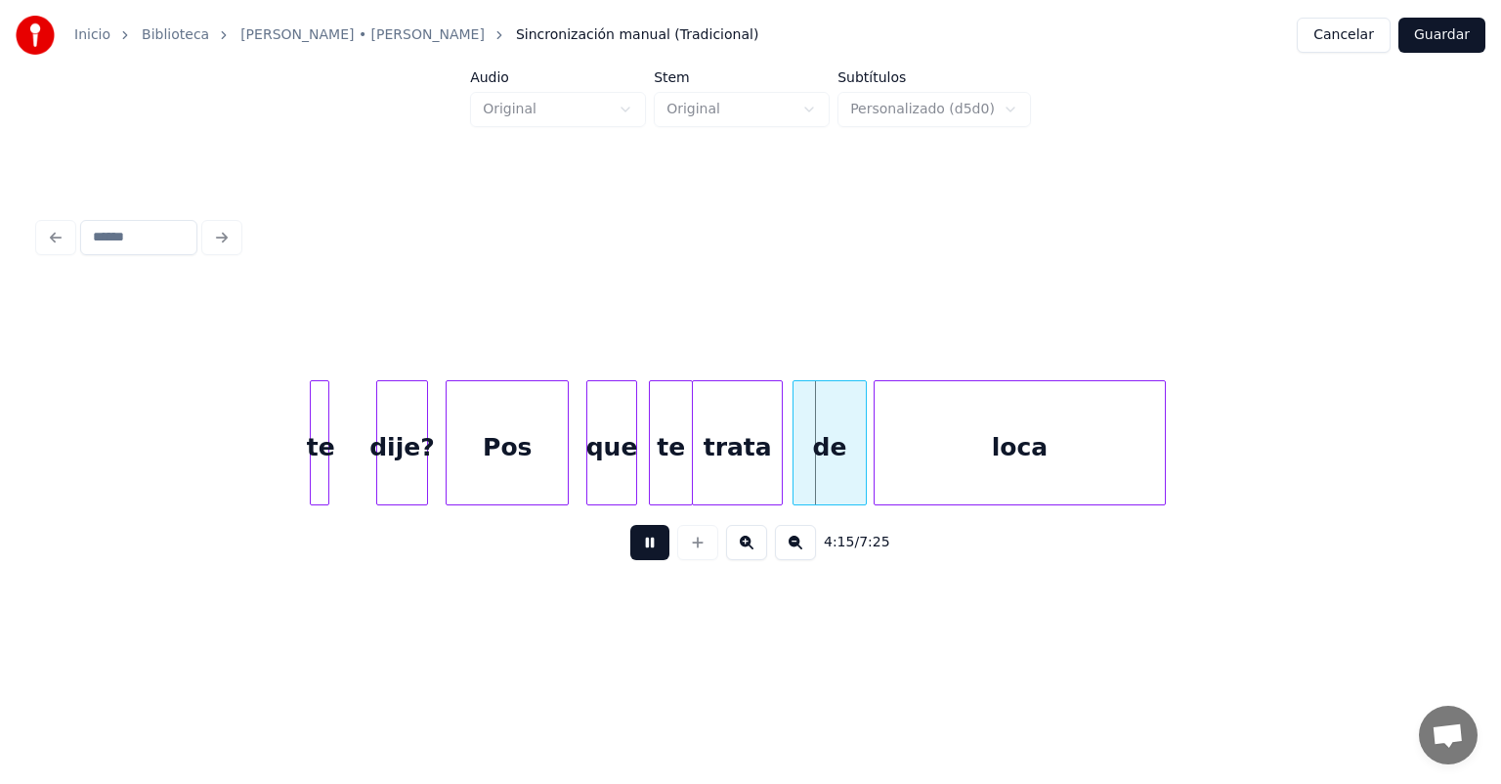
click at [630, 555] on button at bounding box center [649, 542] width 39 height 35
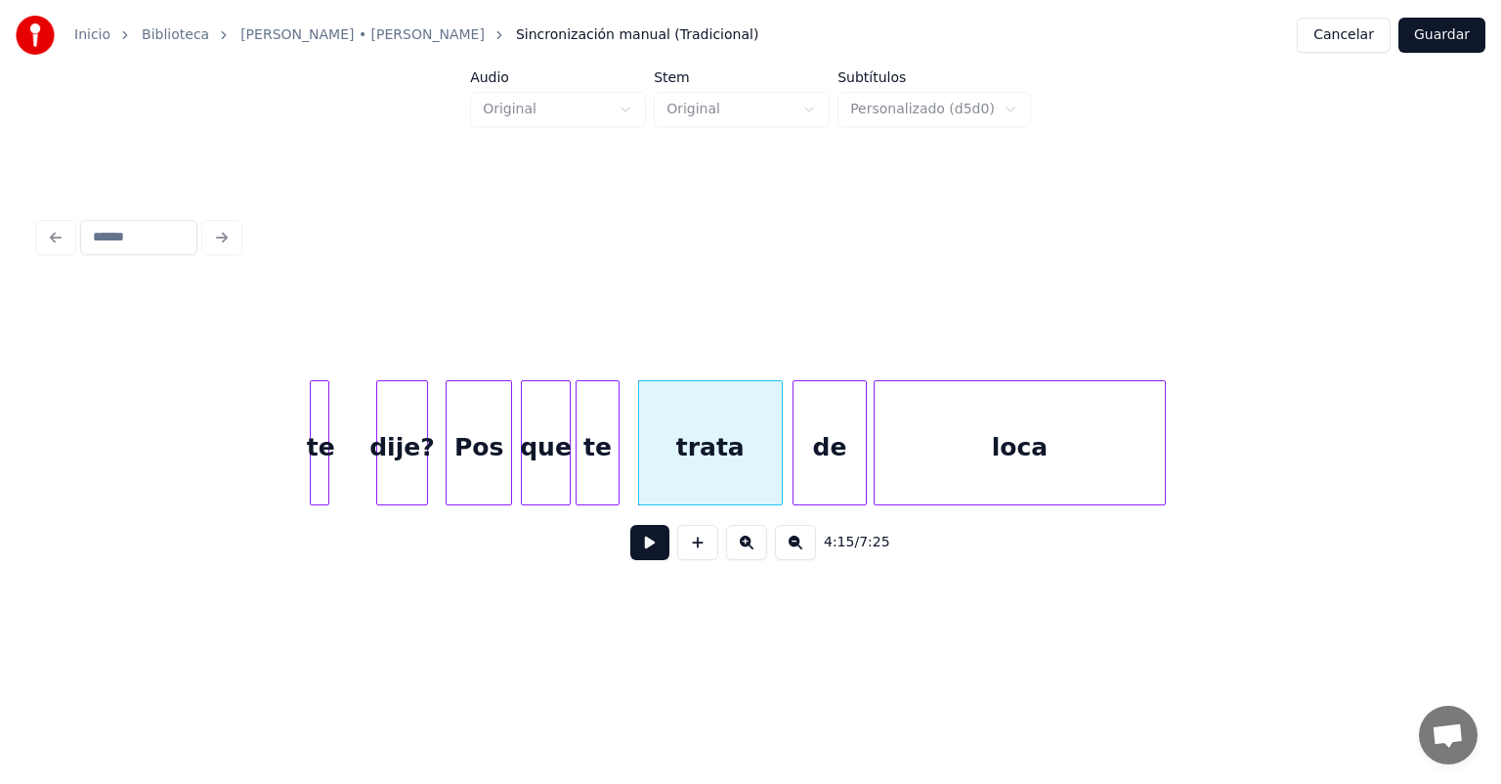
click at [630, 558] on button at bounding box center [649, 542] width 39 height 35
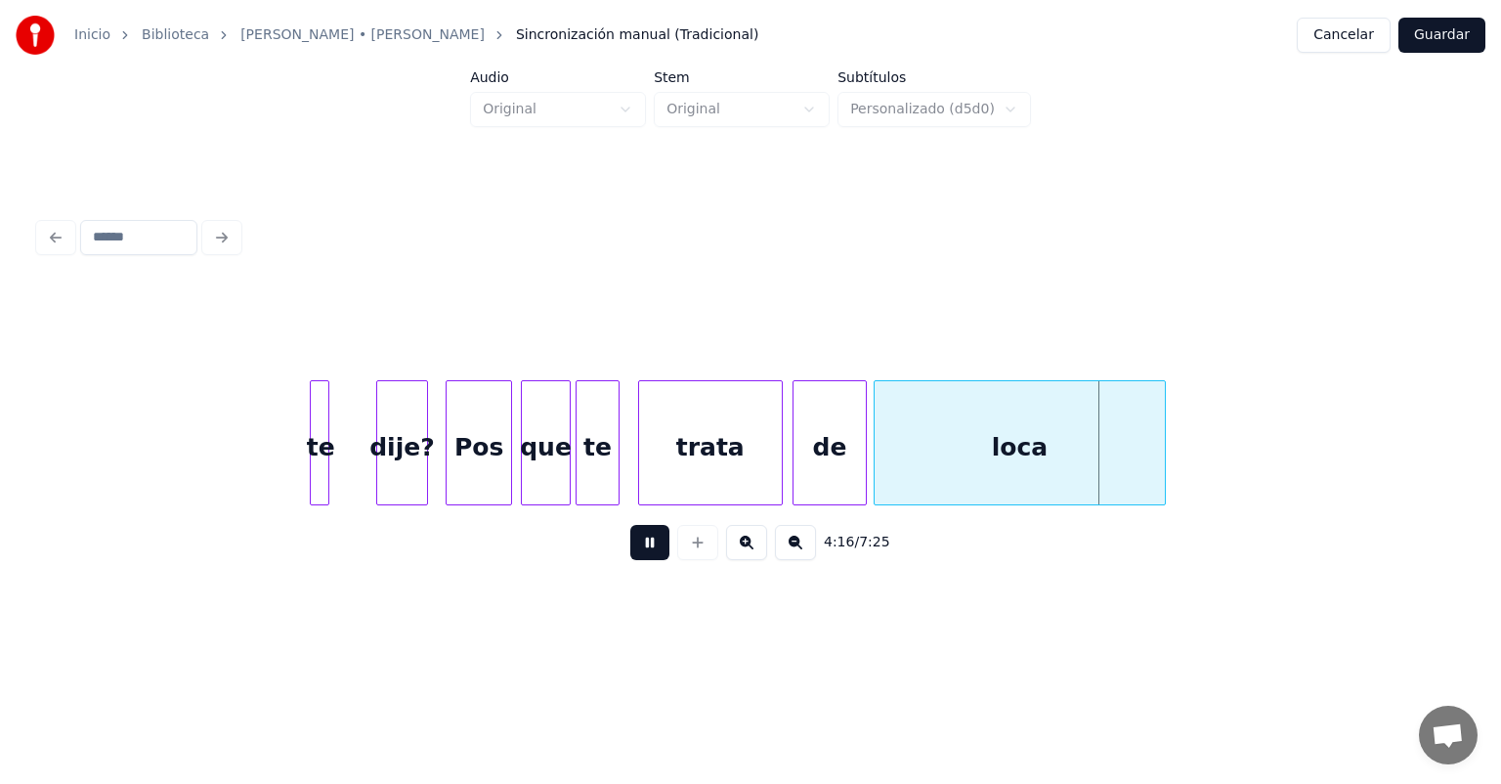
click at [631, 552] on button at bounding box center [649, 542] width 39 height 35
click at [475, 462] on div "Pos" at bounding box center [479, 447] width 65 height 133
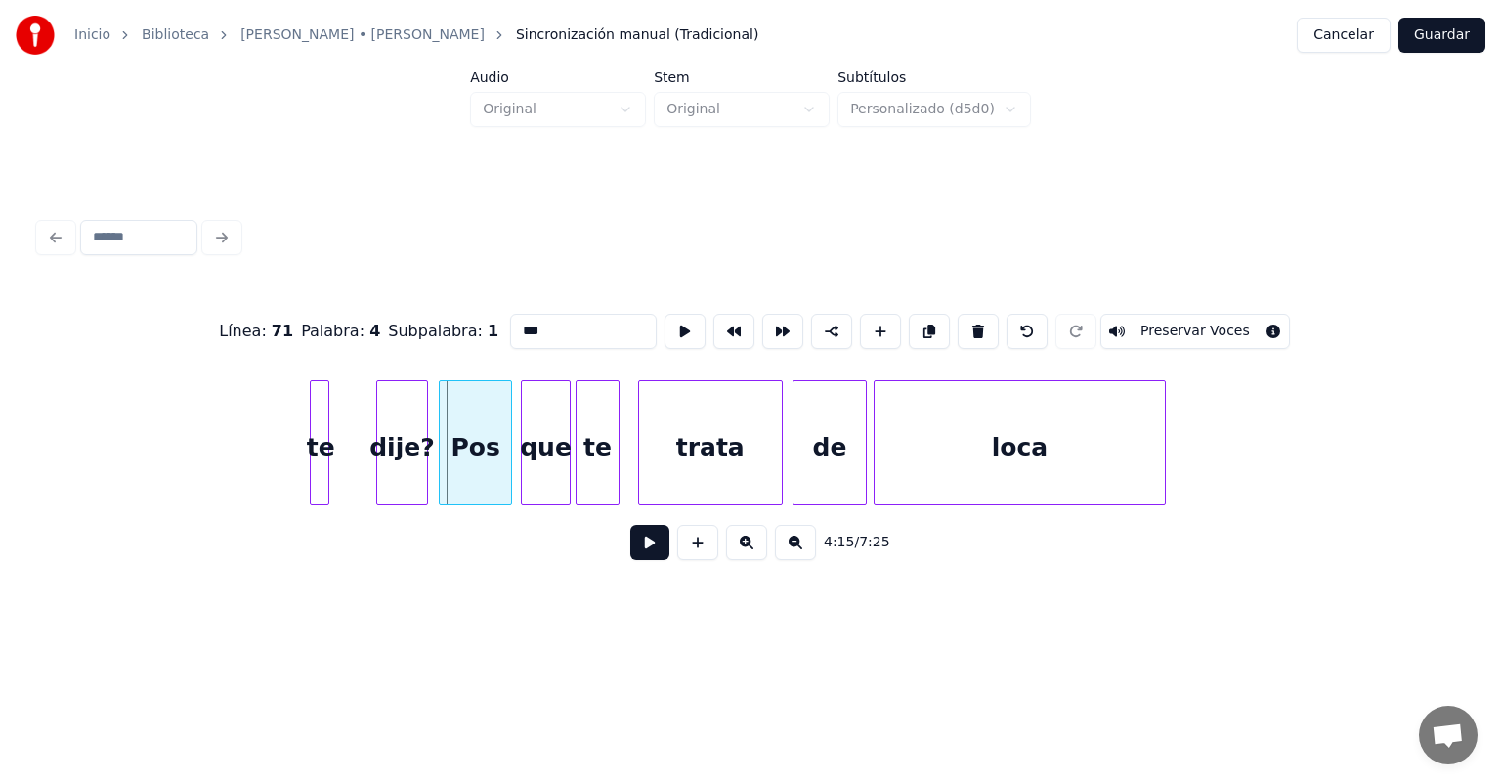
click at [450, 476] on div "Pos" at bounding box center [475, 447] width 71 height 133
click at [630, 552] on button at bounding box center [649, 542] width 39 height 35
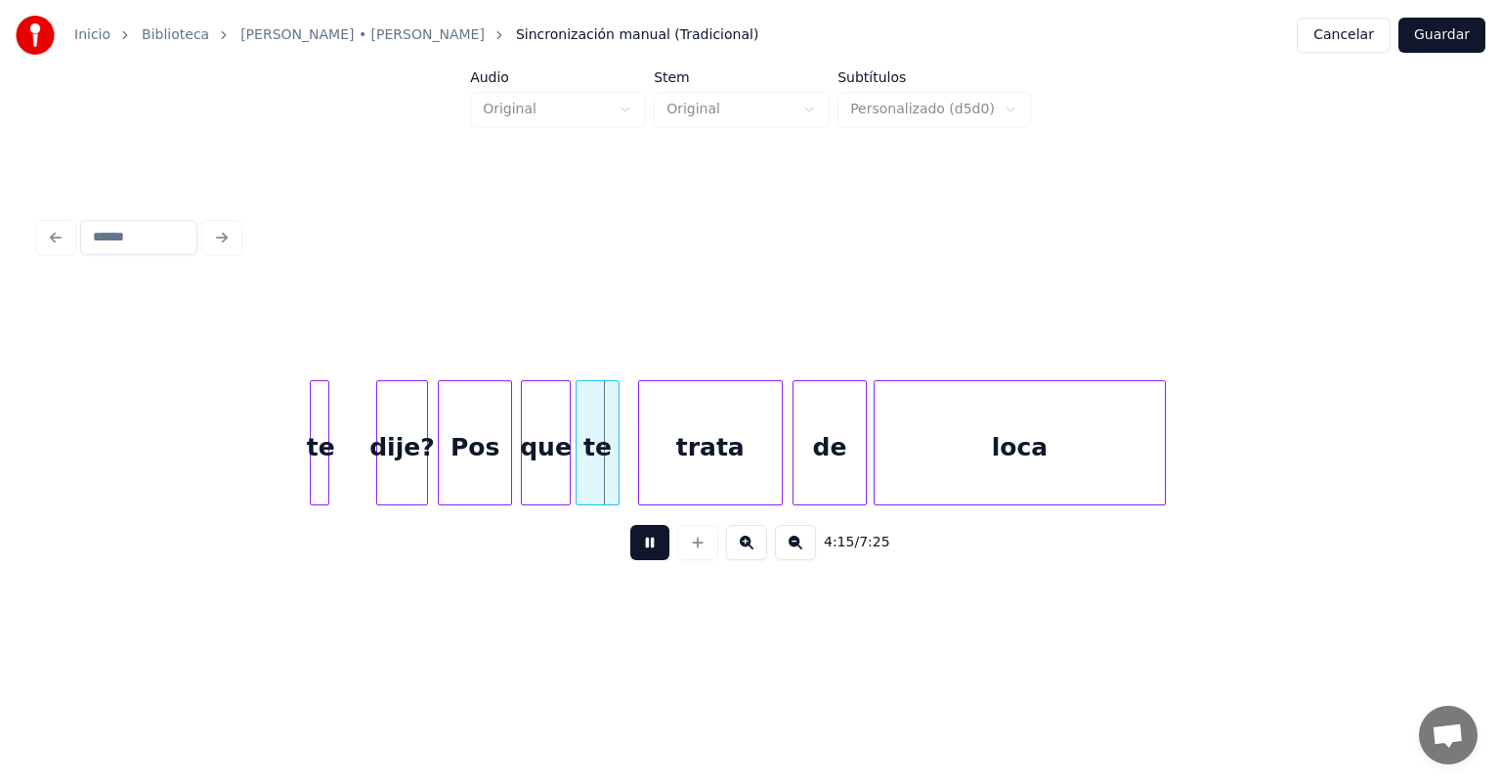
click at [630, 560] on button at bounding box center [649, 542] width 39 height 35
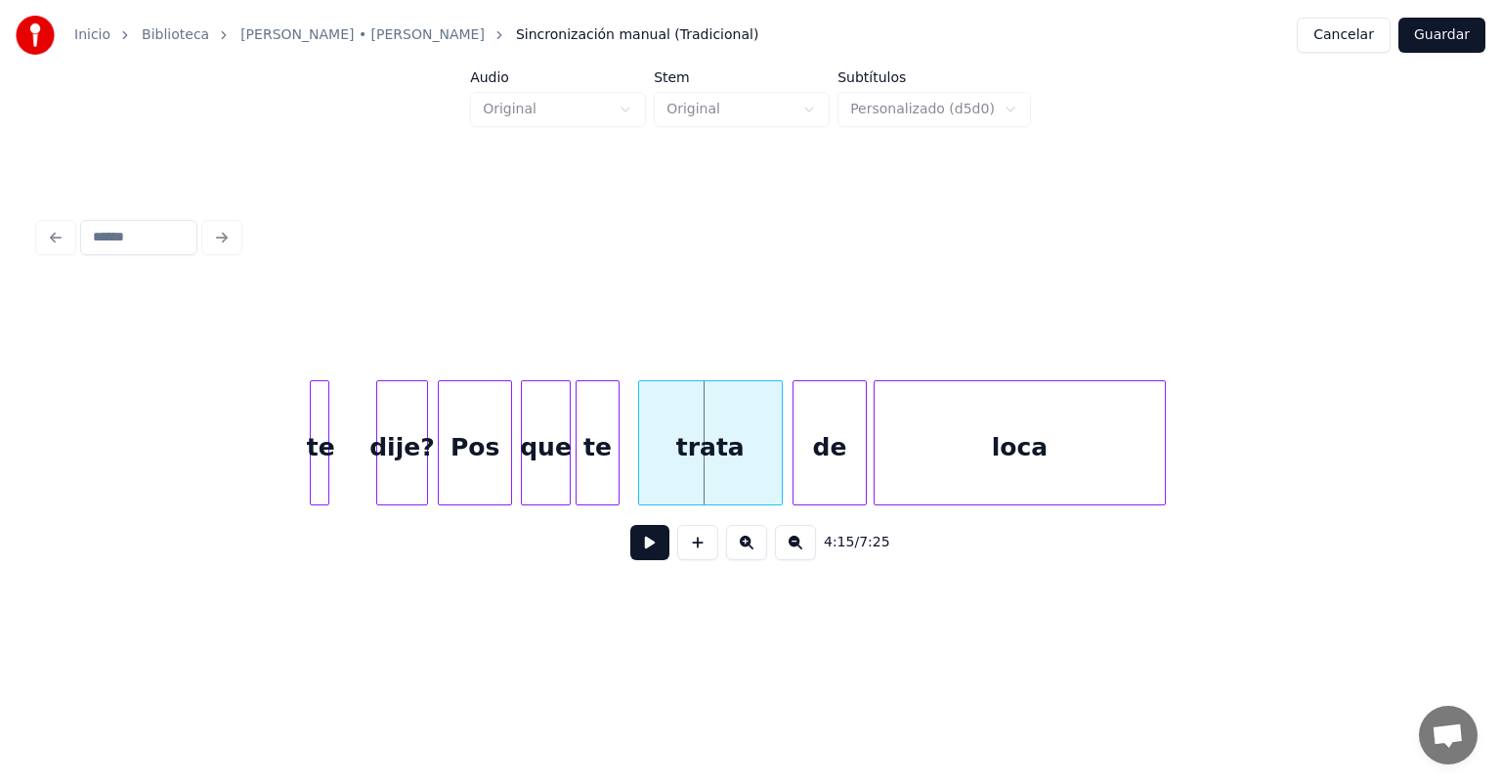
click at [630, 554] on button at bounding box center [649, 542] width 39 height 35
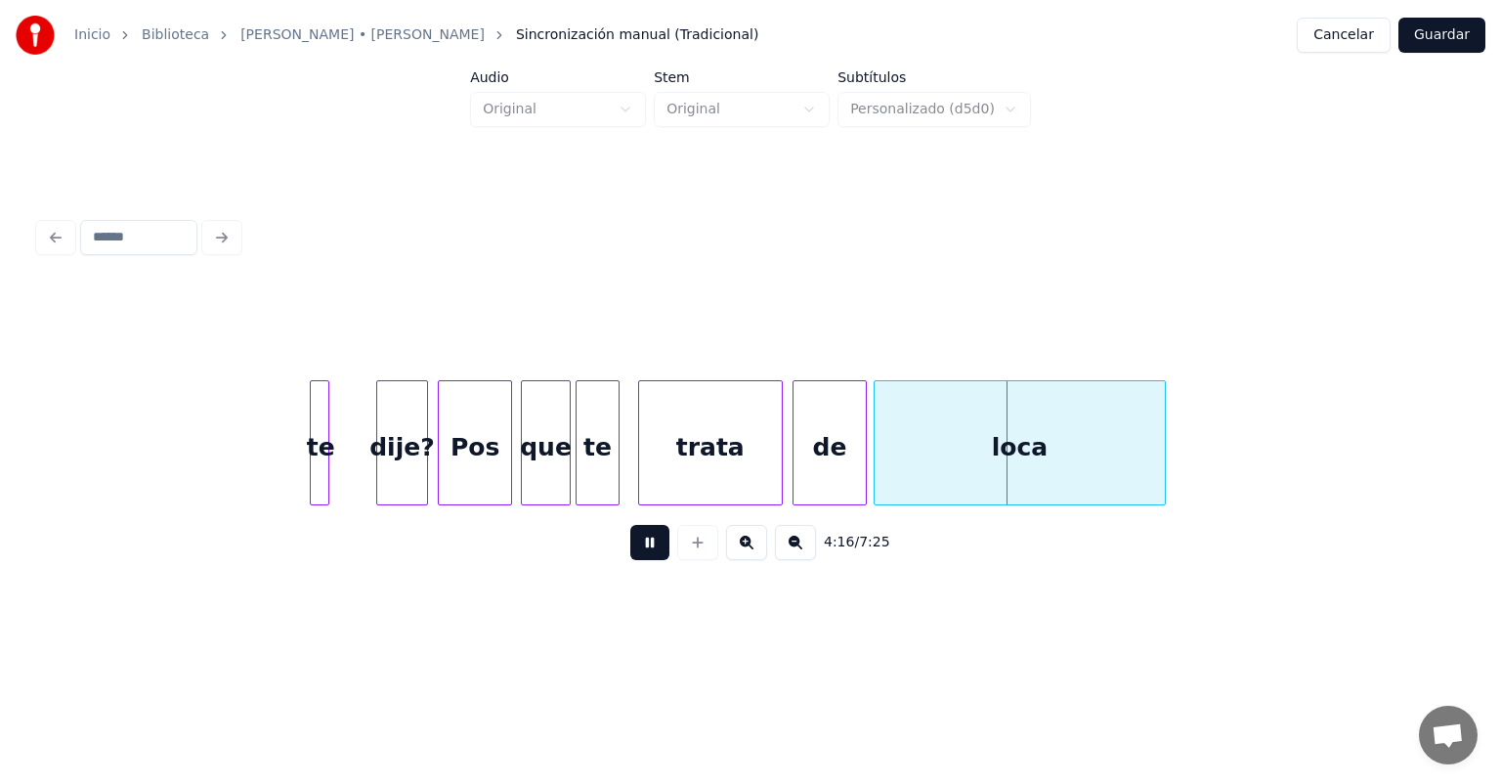
click at [630, 553] on button at bounding box center [649, 542] width 39 height 35
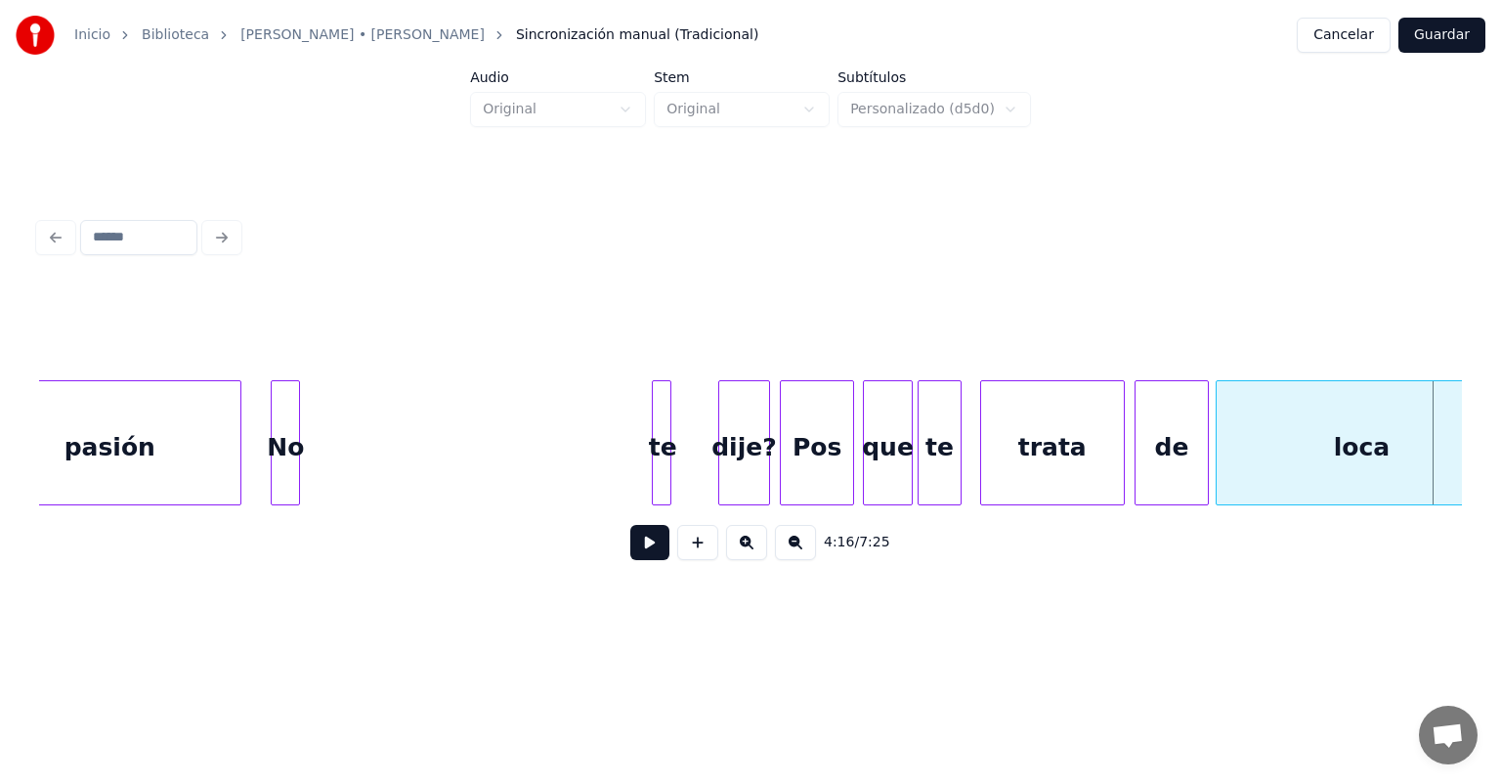
scroll to position [0, 123984]
click at [743, 436] on div "dije?" at bounding box center [746, 447] width 50 height 133
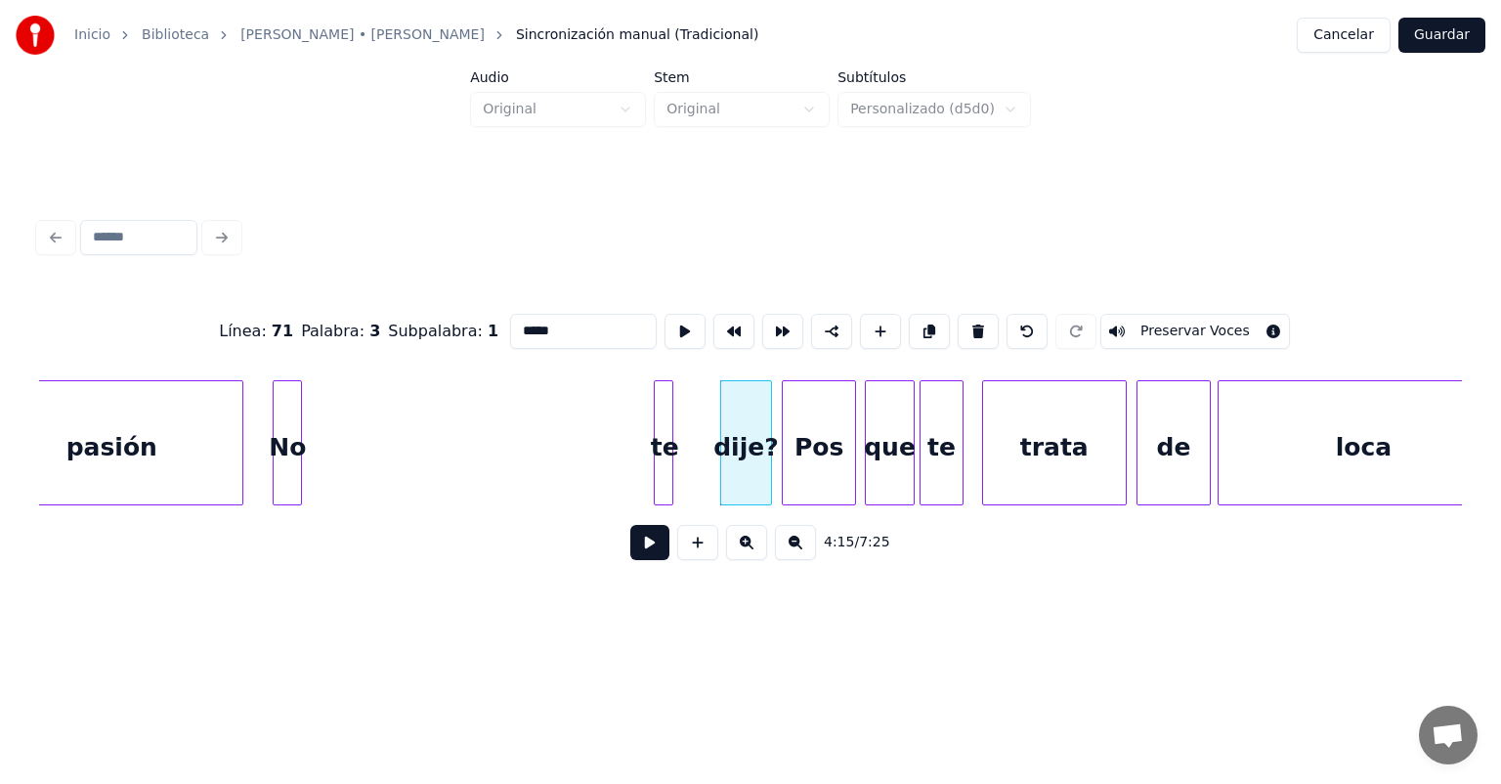
click at [630, 548] on button at bounding box center [649, 542] width 39 height 35
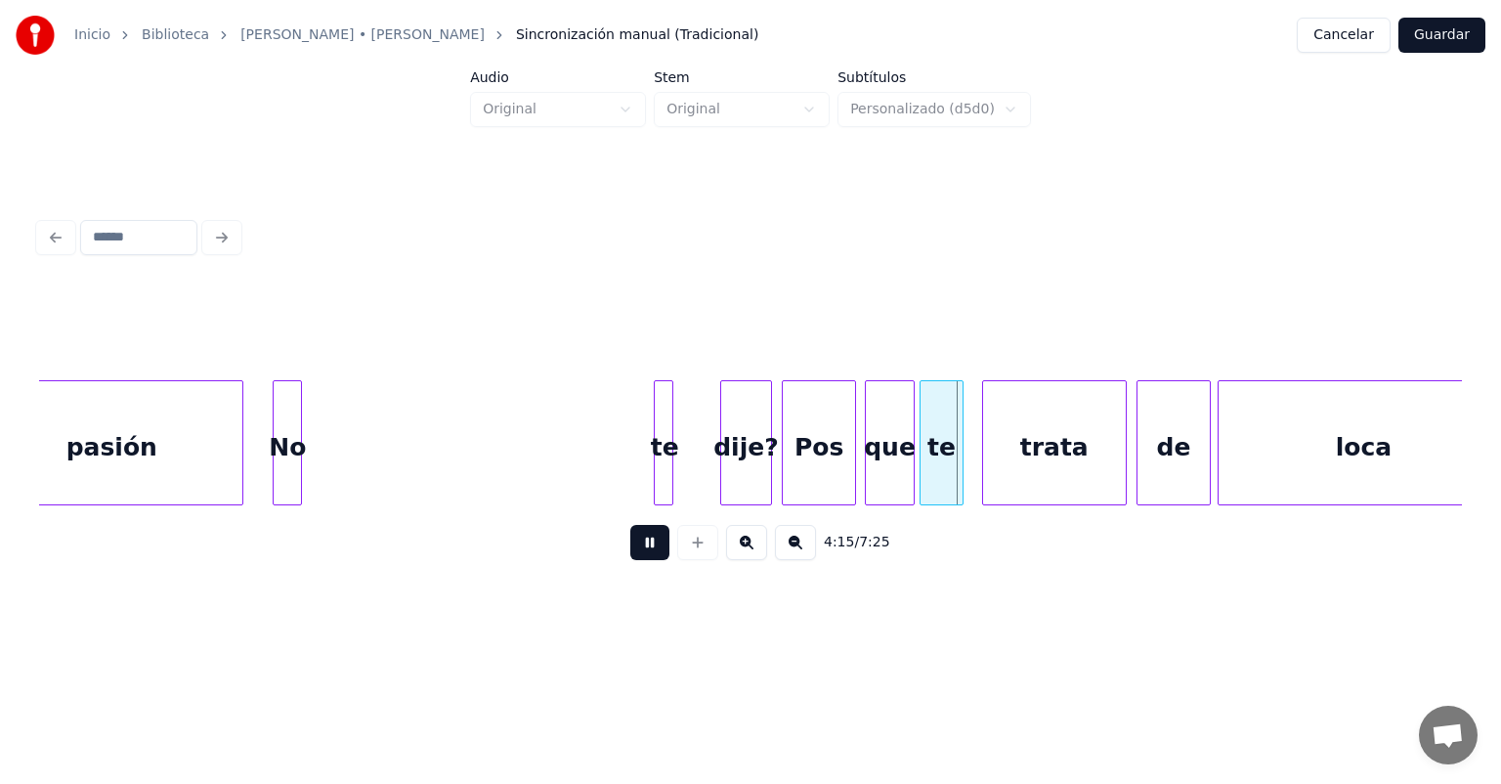
click at [630, 549] on button at bounding box center [649, 542] width 39 height 35
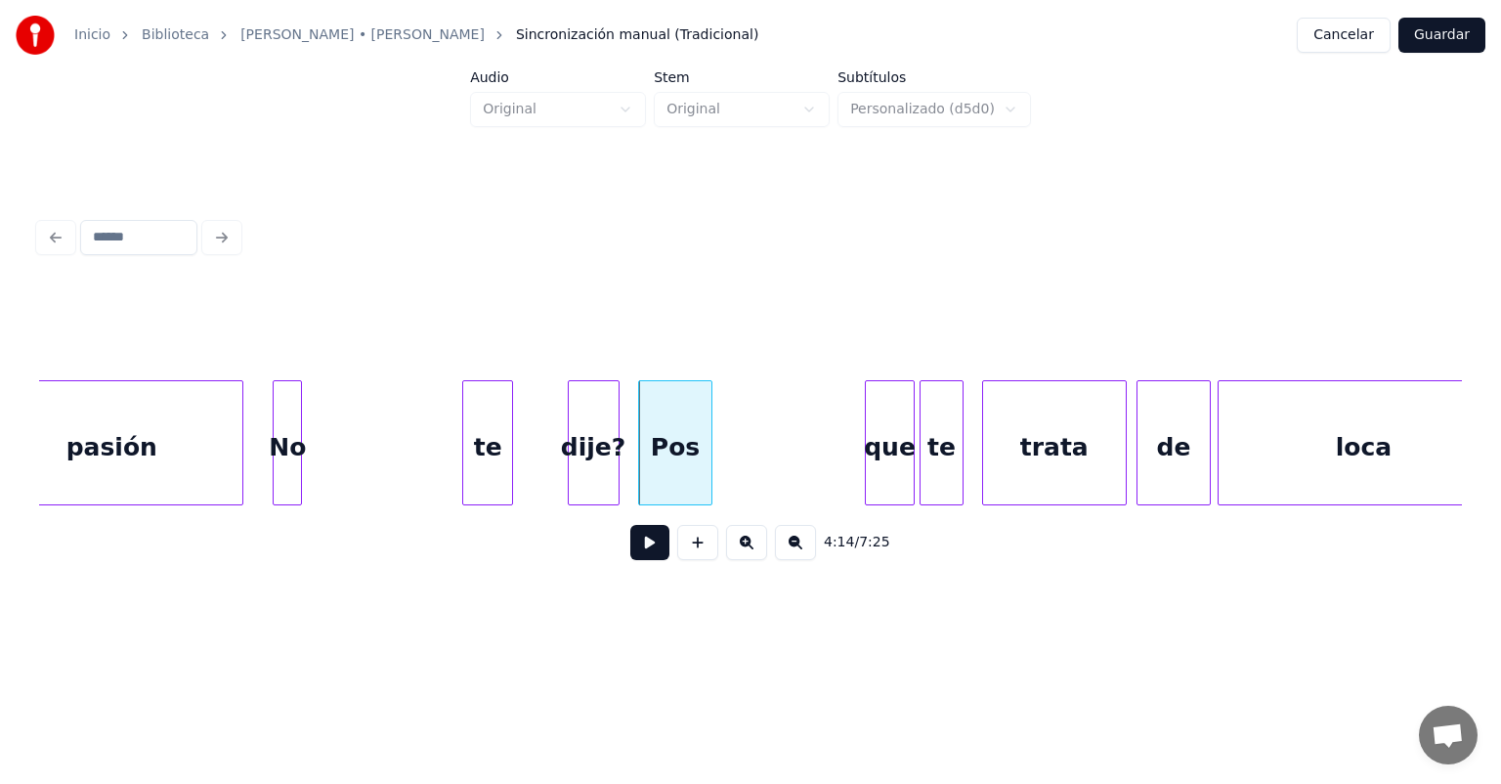
click at [630, 551] on button at bounding box center [649, 542] width 39 height 35
click at [630, 560] on button at bounding box center [649, 542] width 39 height 35
click at [632, 553] on button at bounding box center [649, 542] width 39 height 35
click at [630, 554] on button at bounding box center [649, 542] width 39 height 35
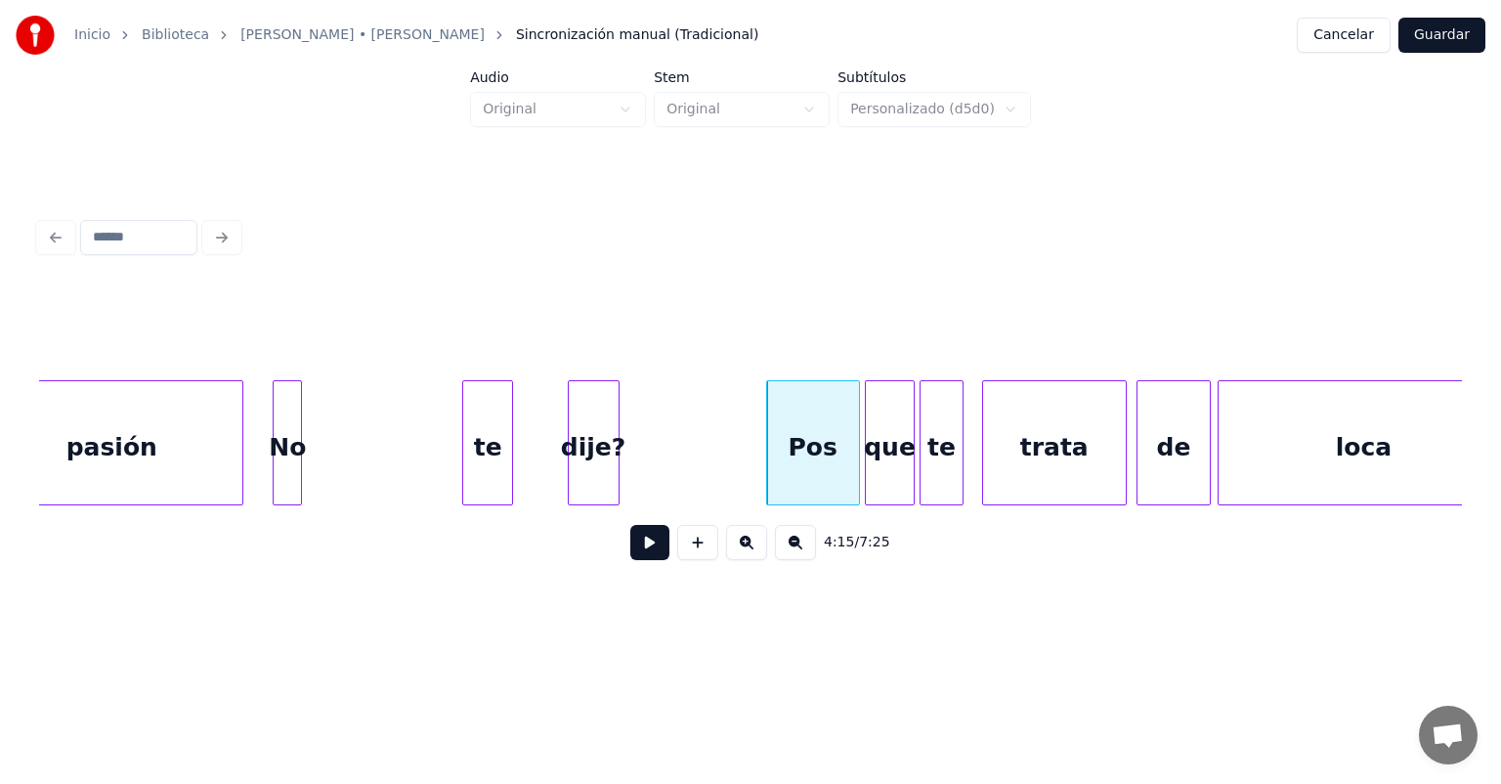
click at [630, 550] on button at bounding box center [649, 542] width 39 height 35
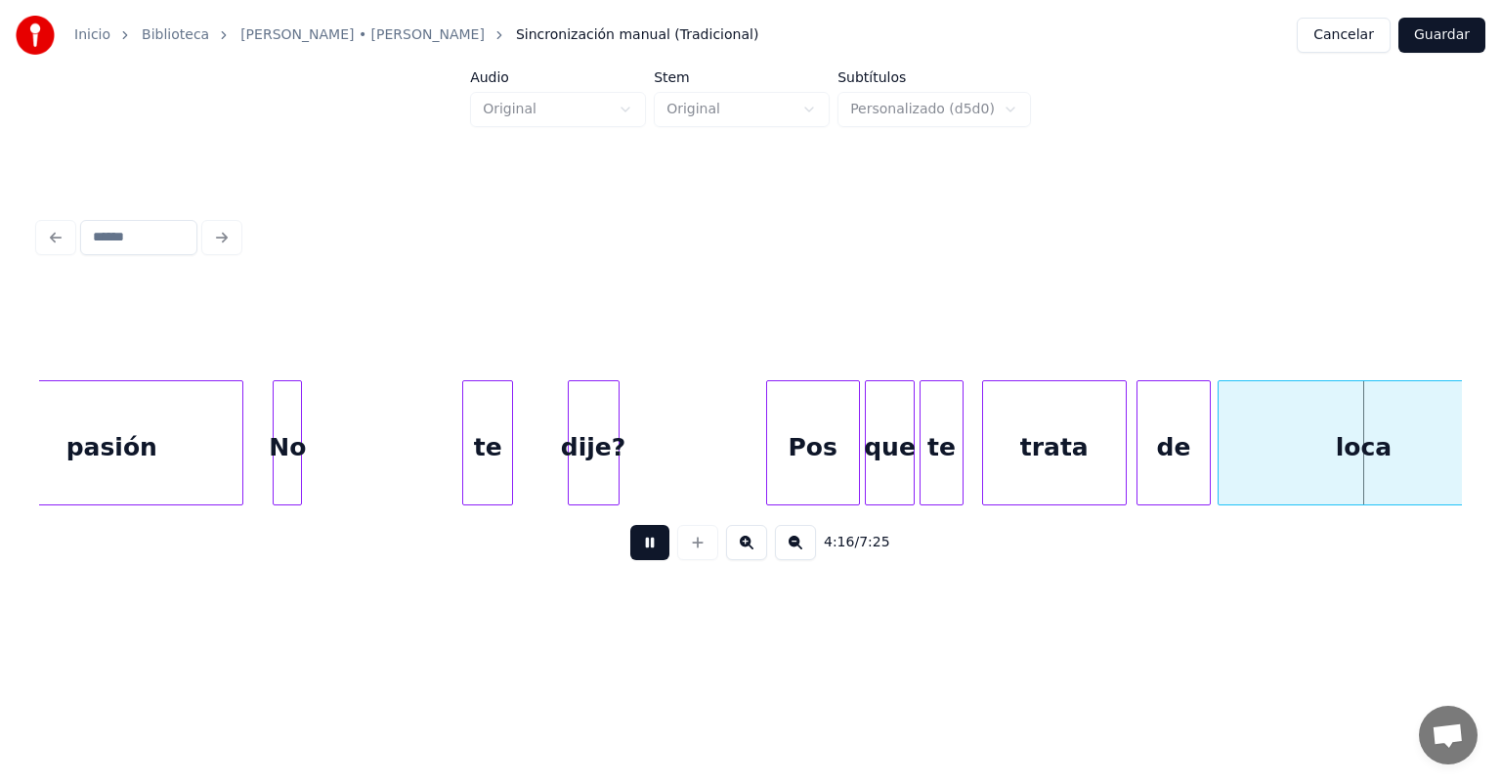
click at [630, 552] on button at bounding box center [649, 542] width 39 height 35
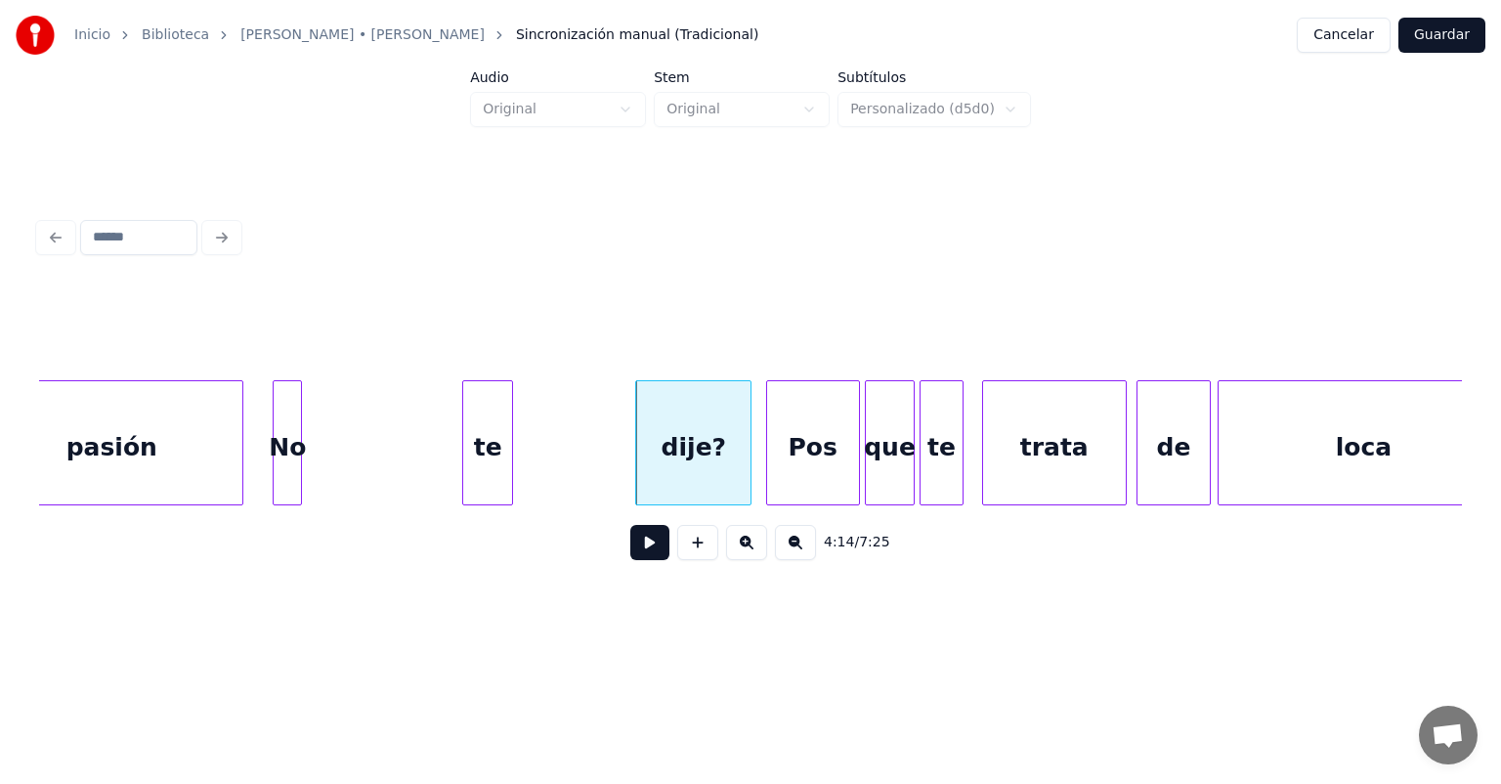
click at [630, 560] on button at bounding box center [649, 542] width 39 height 35
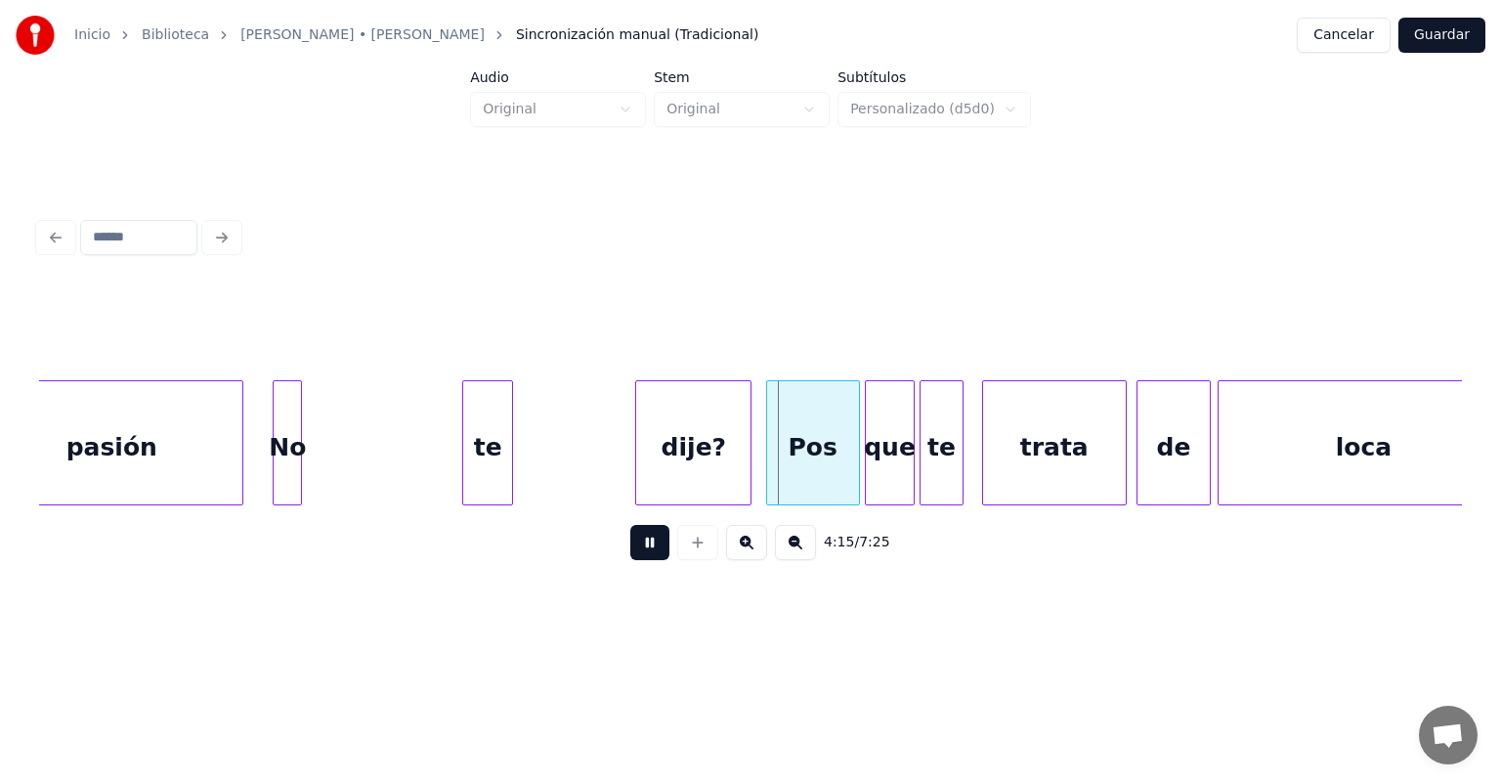
click at [630, 560] on button at bounding box center [649, 542] width 39 height 35
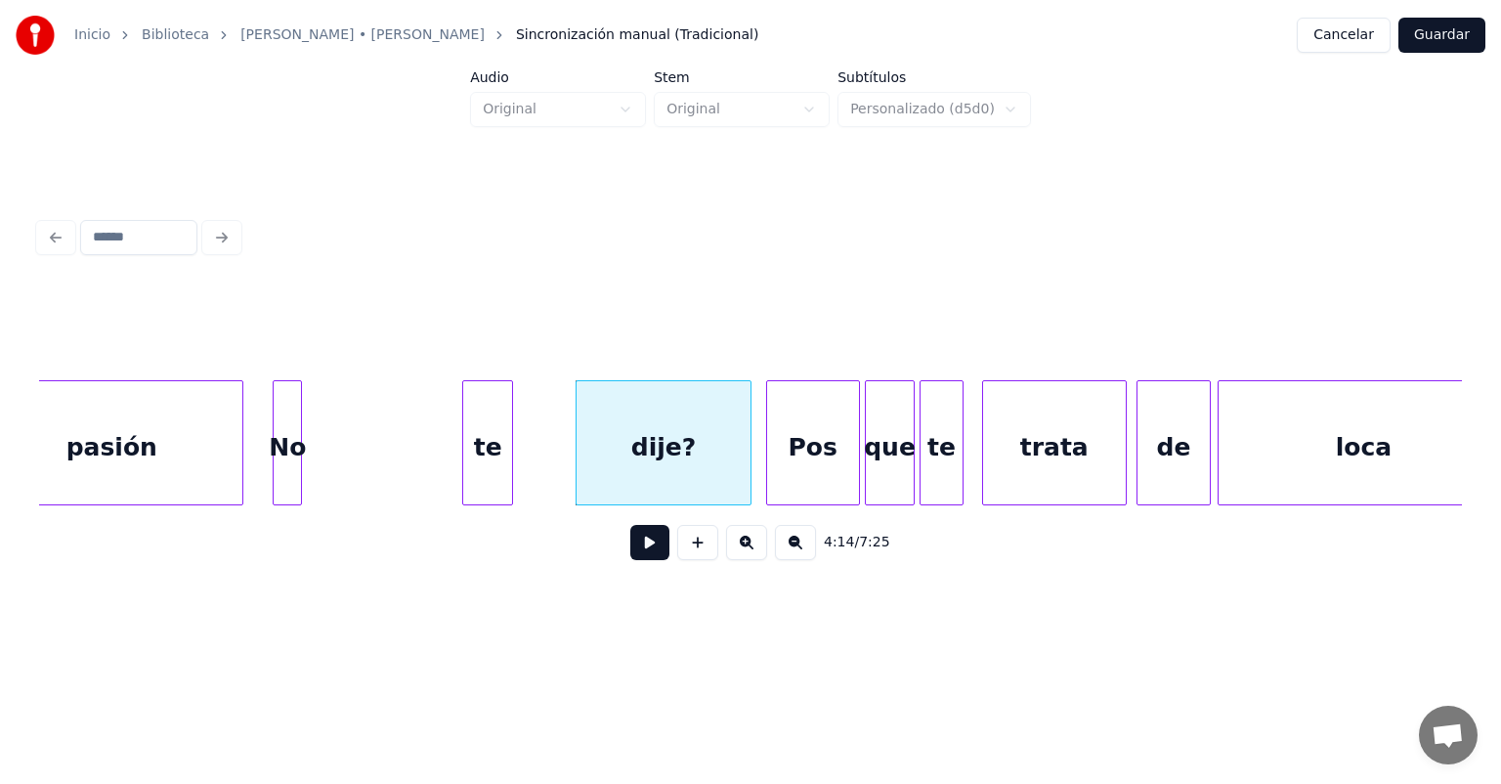
click at [630, 555] on button at bounding box center [649, 542] width 39 height 35
click at [630, 557] on button at bounding box center [649, 542] width 39 height 35
click at [630, 560] on button at bounding box center [649, 542] width 39 height 35
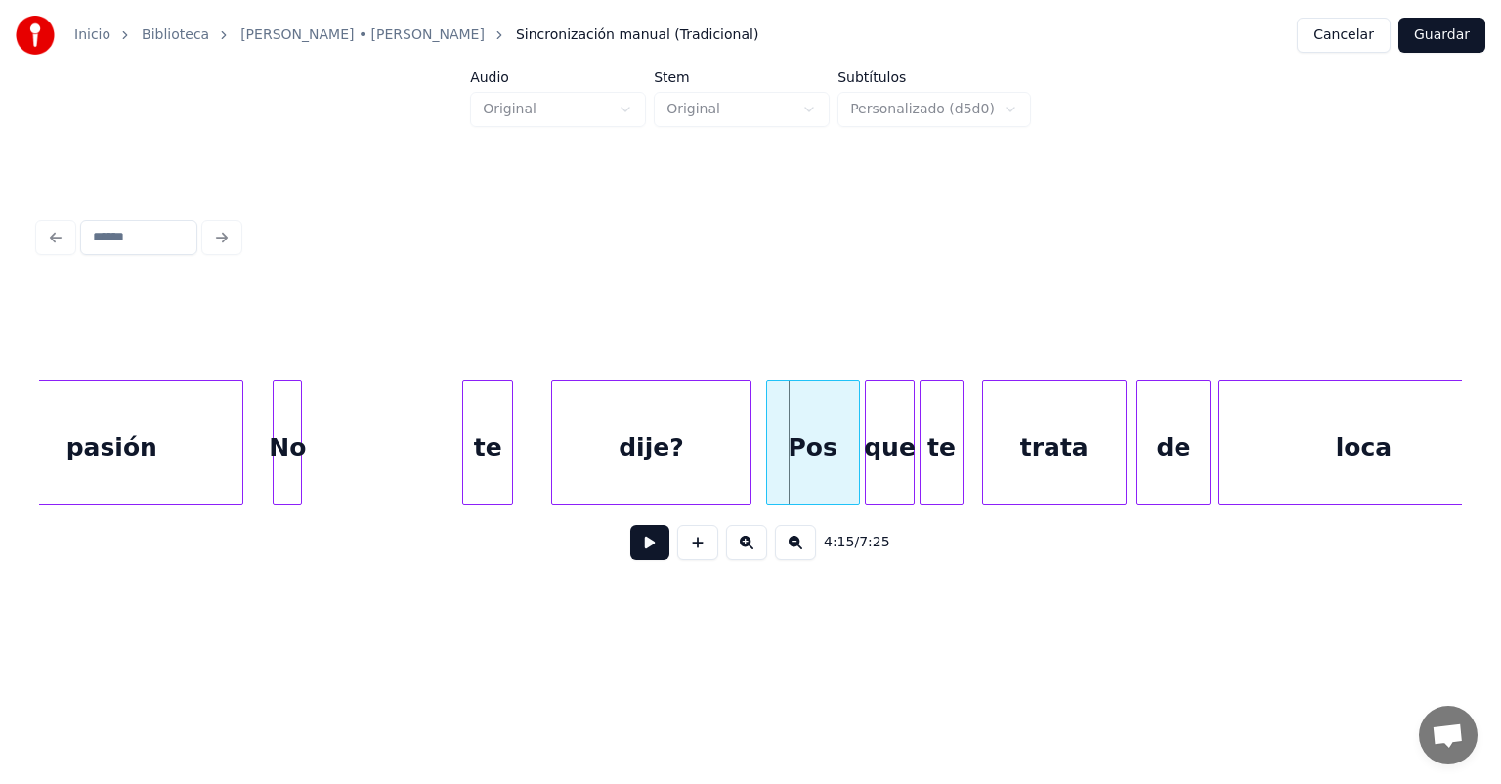
click at [555, 475] on div at bounding box center [555, 442] width 6 height 123
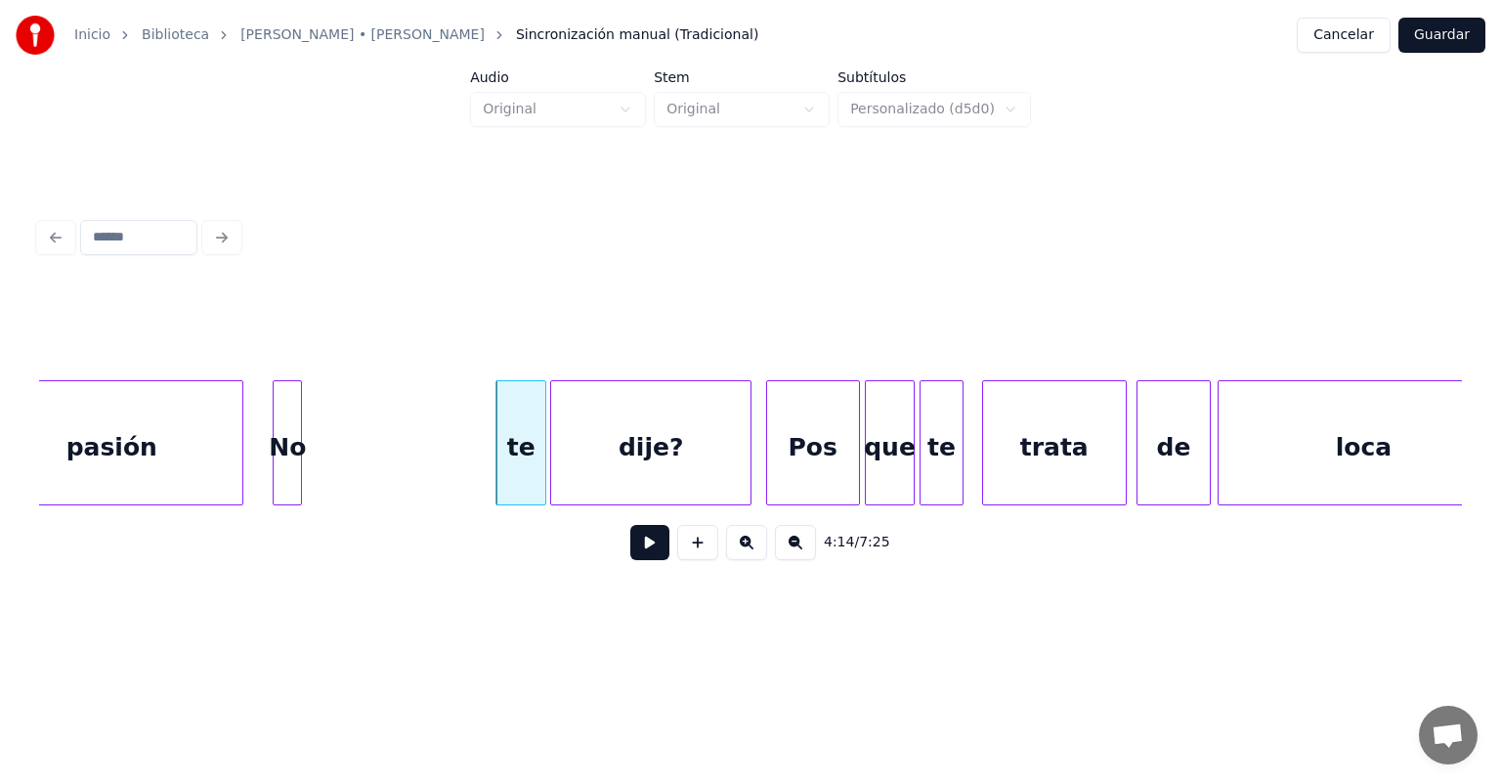
click at [630, 551] on button at bounding box center [649, 542] width 39 height 35
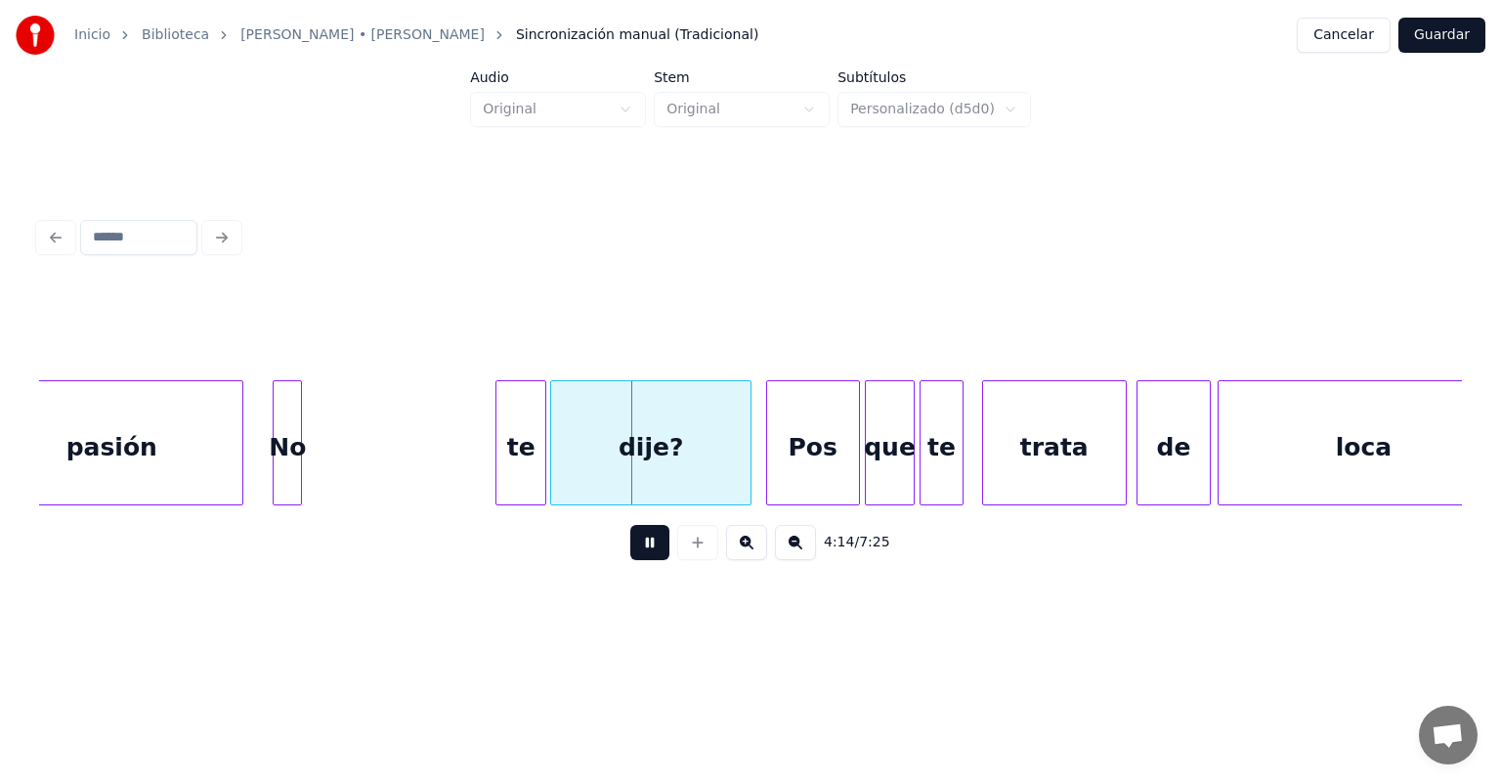
click at [630, 554] on button at bounding box center [649, 542] width 39 height 35
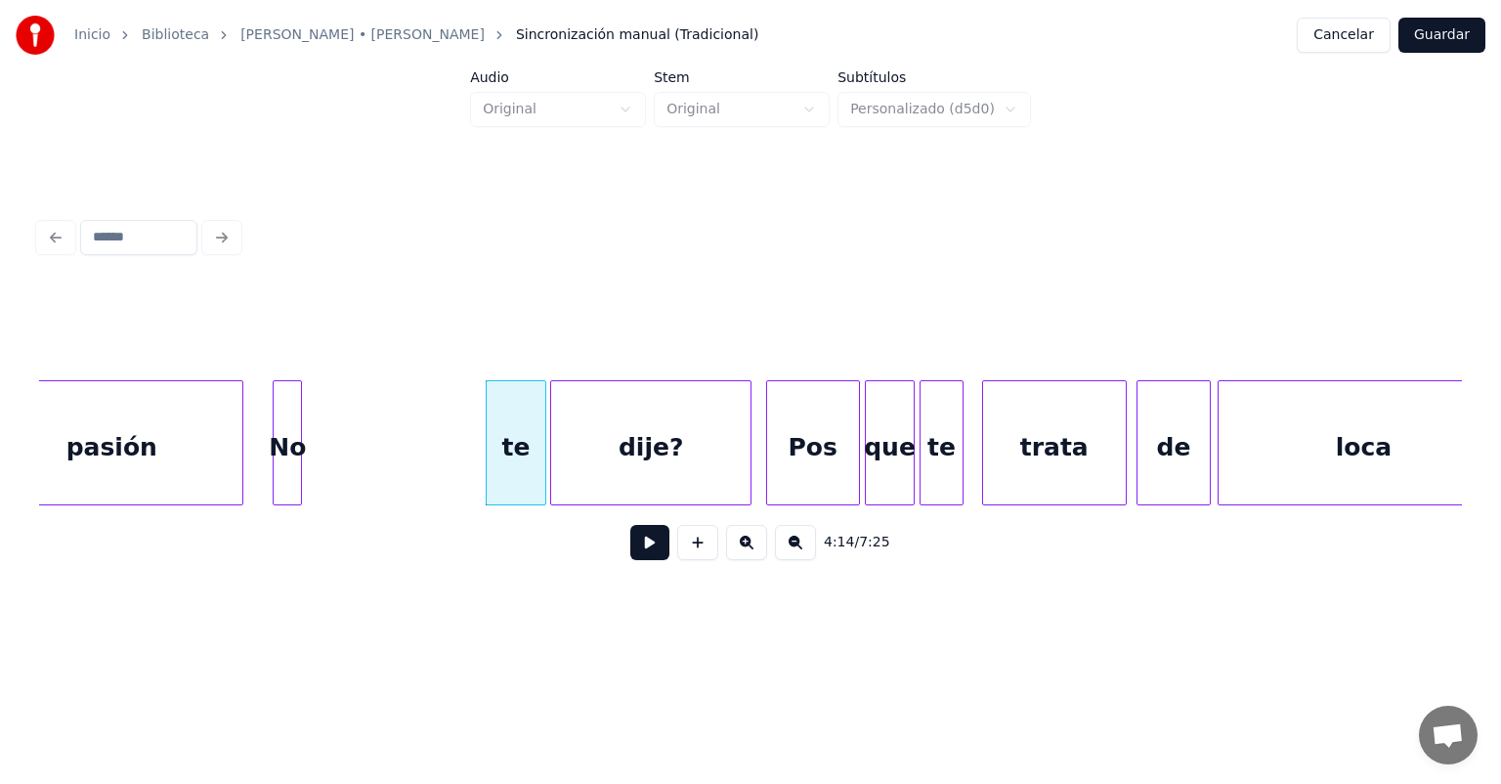
click at [630, 553] on button at bounding box center [649, 542] width 39 height 35
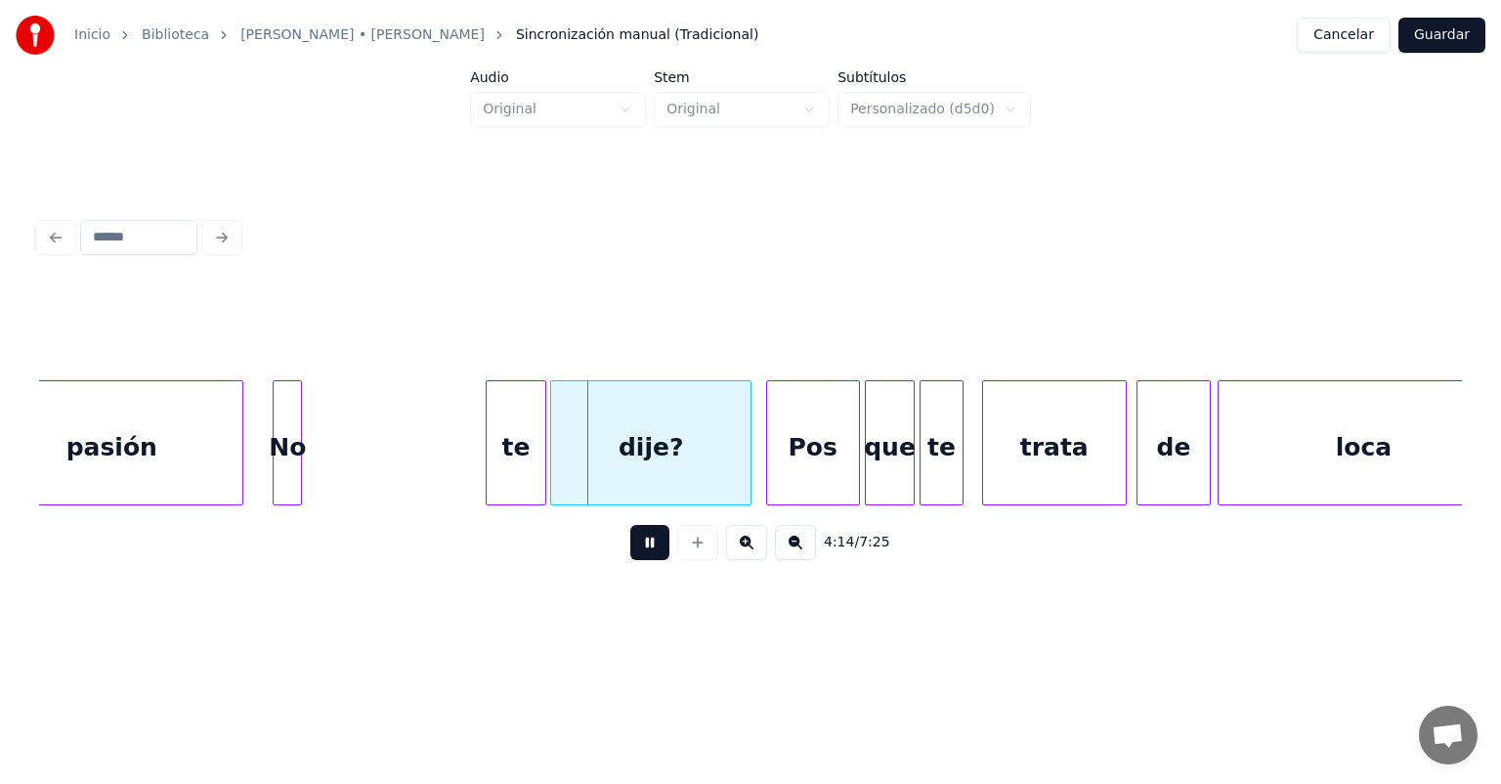
click at [630, 559] on button at bounding box center [649, 542] width 39 height 35
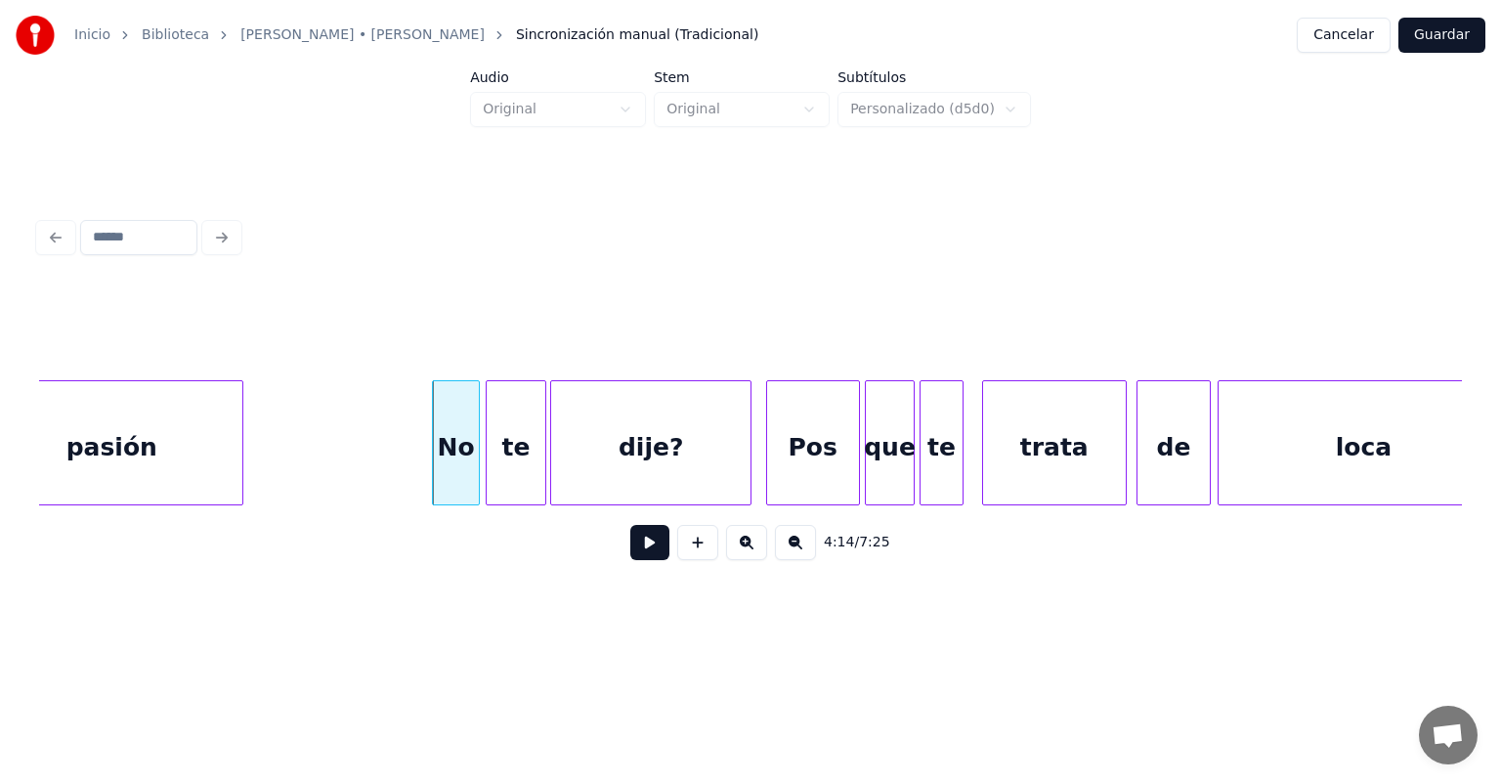
click at [630, 560] on button at bounding box center [649, 542] width 39 height 35
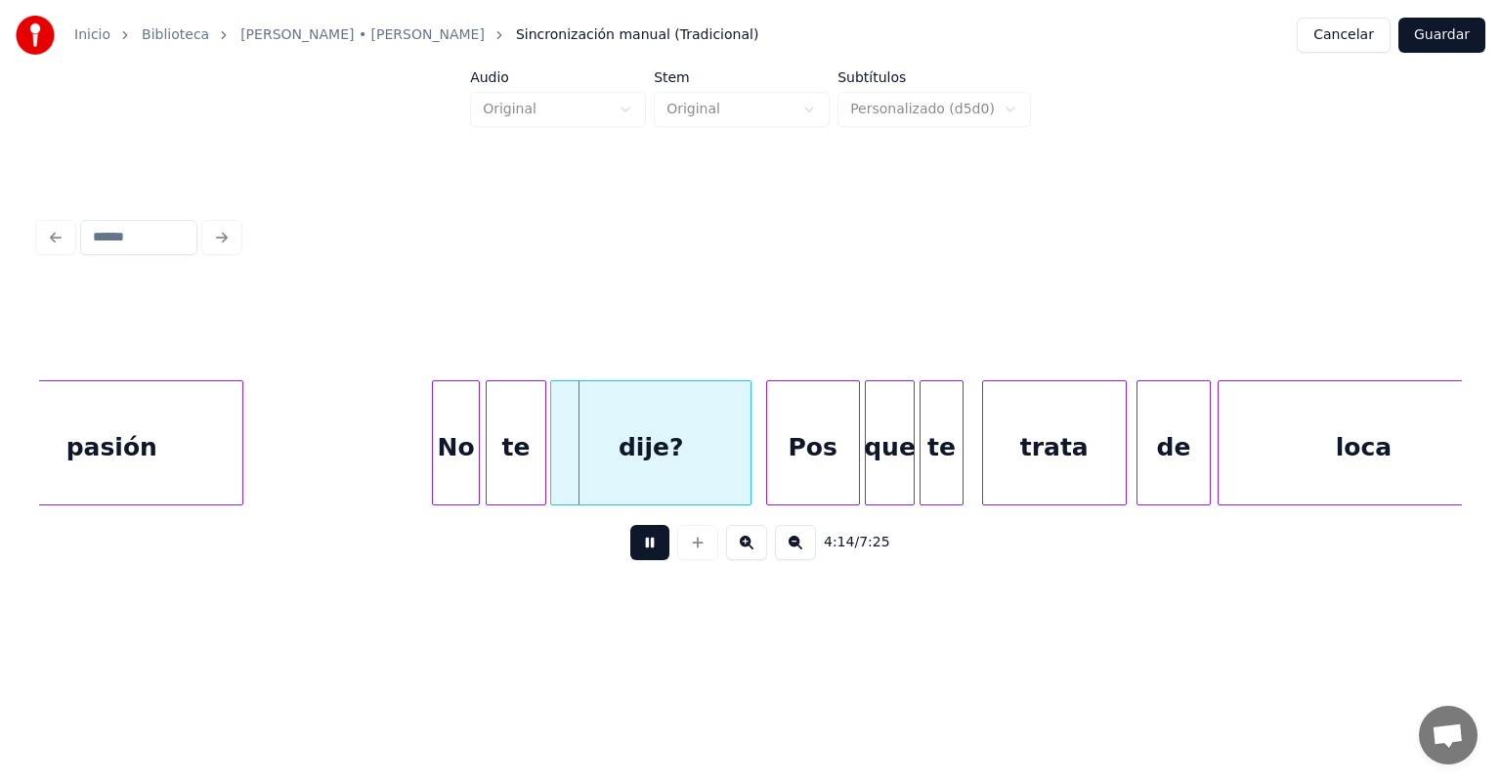
click at [635, 560] on button at bounding box center [649, 542] width 39 height 35
click at [435, 468] on div "No" at bounding box center [451, 447] width 56 height 133
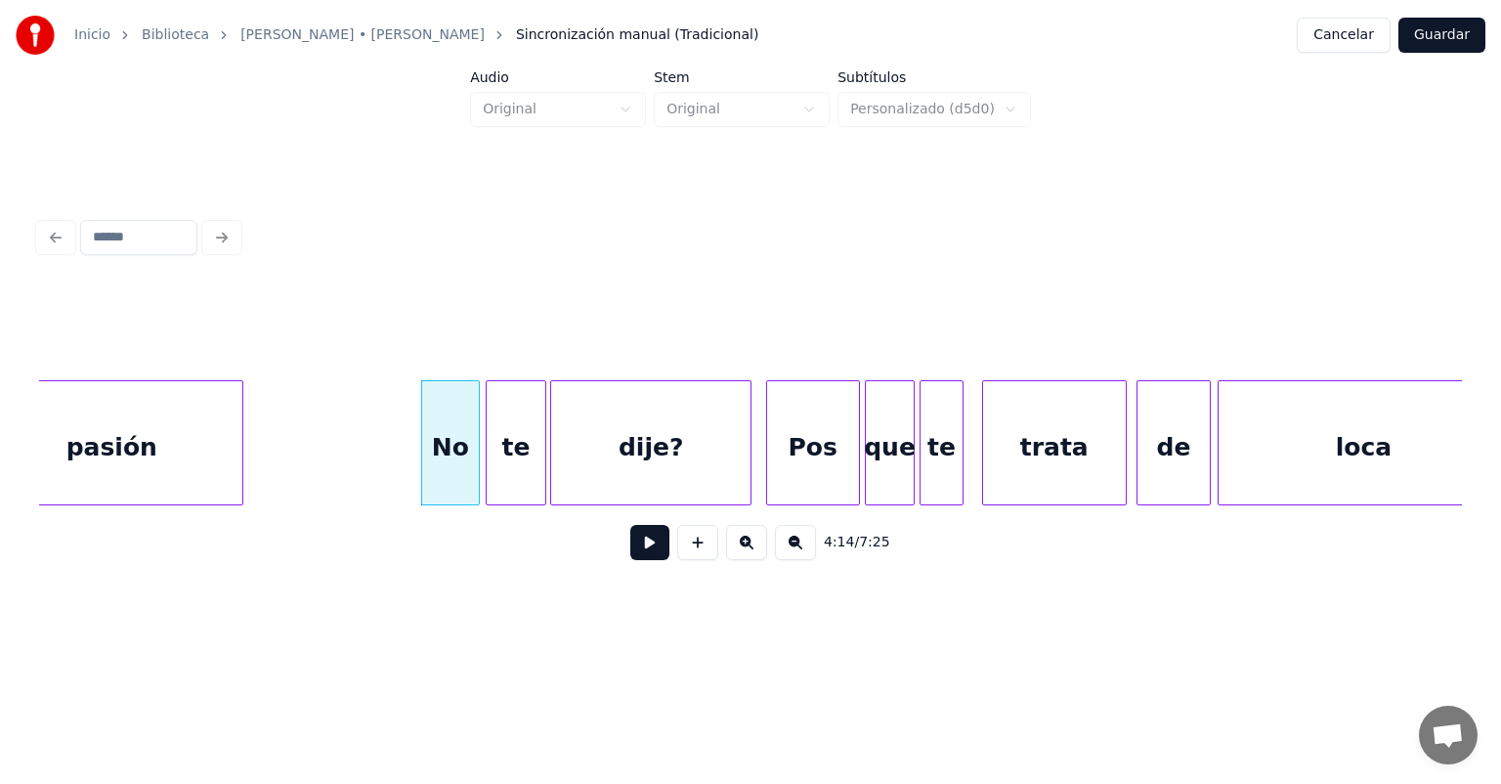
click at [630, 550] on button at bounding box center [649, 542] width 39 height 35
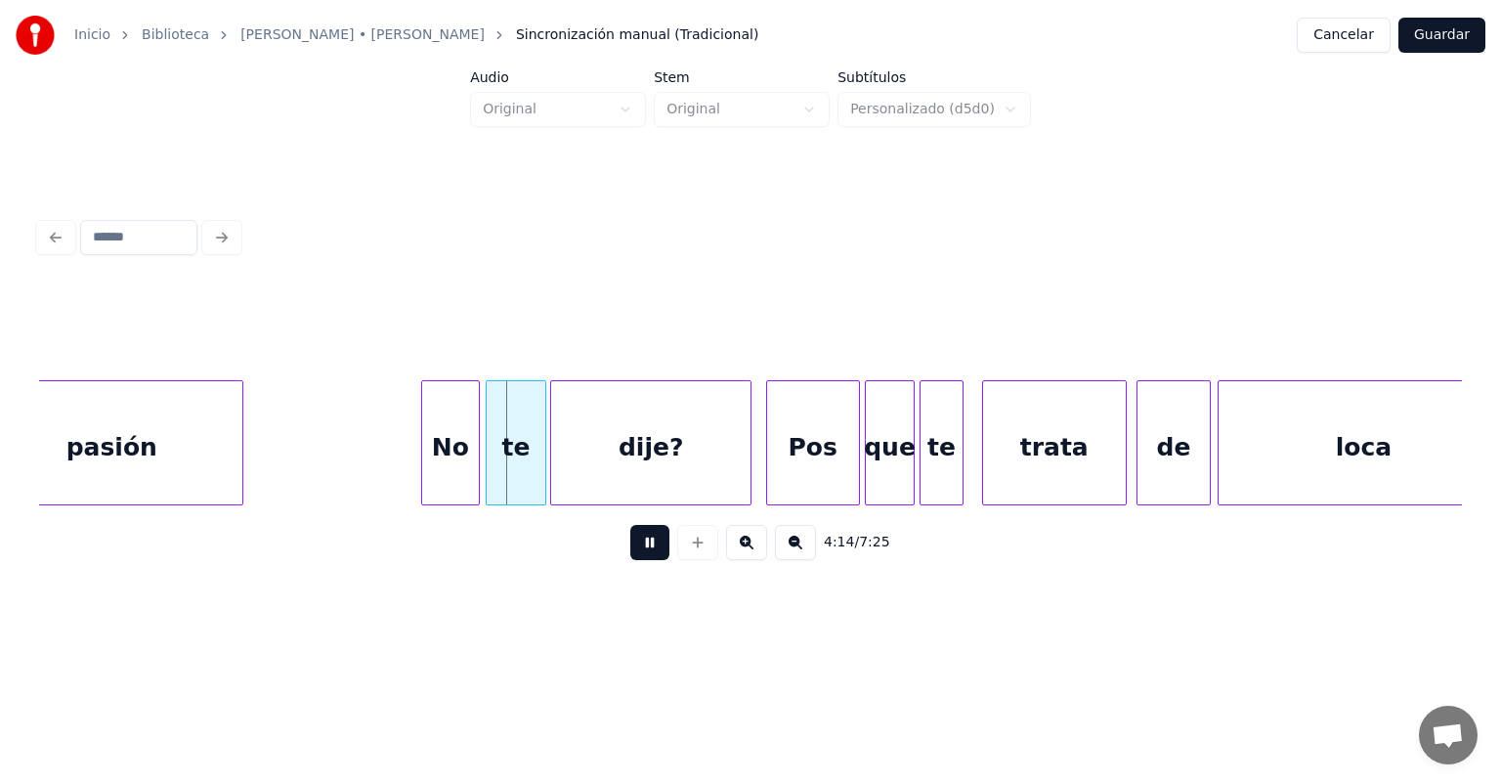
click at [630, 560] on button at bounding box center [649, 542] width 39 height 35
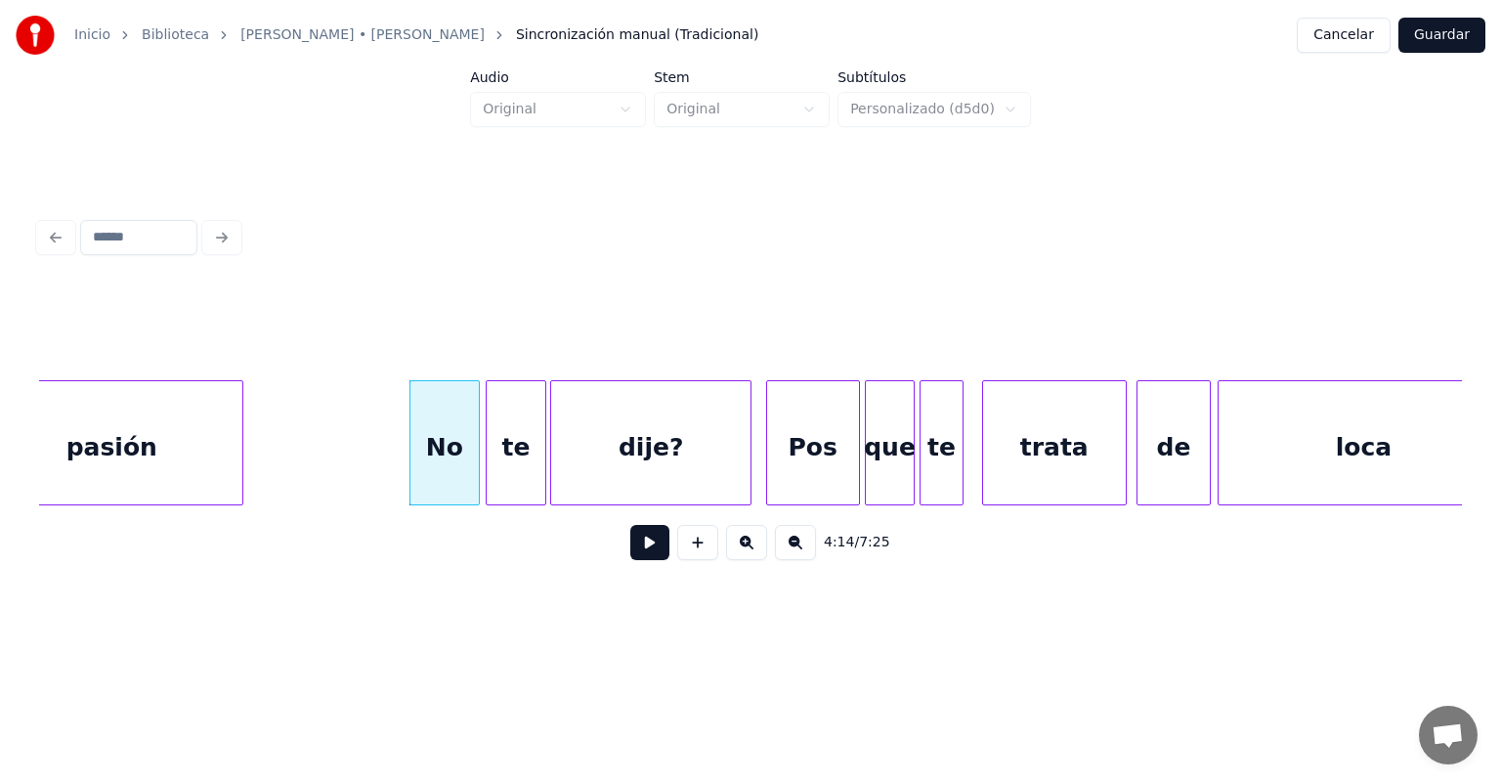
click at [630, 559] on button at bounding box center [649, 542] width 39 height 35
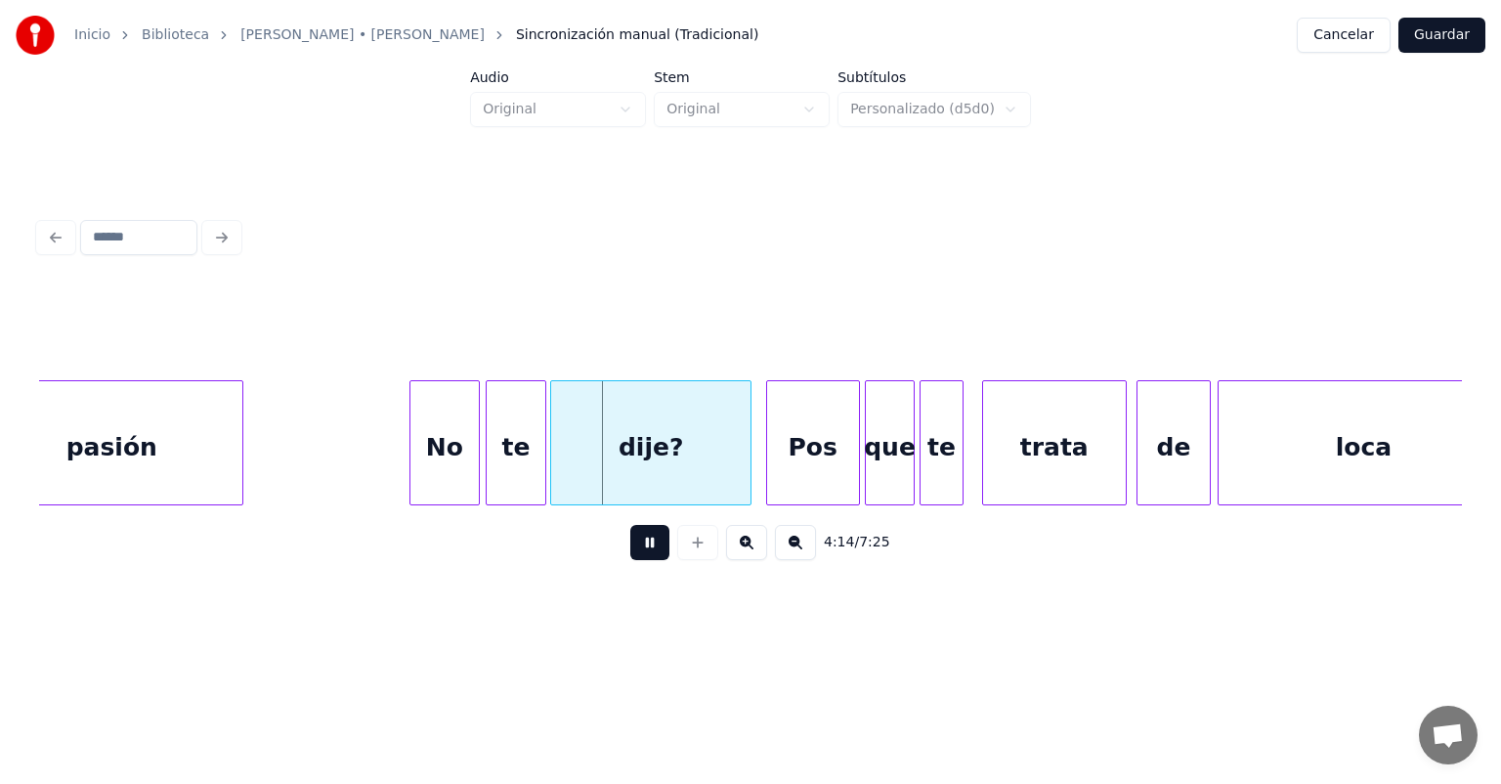
click at [630, 560] on button at bounding box center [649, 542] width 39 height 35
click at [412, 469] on div "No" at bounding box center [442, 447] width 74 height 133
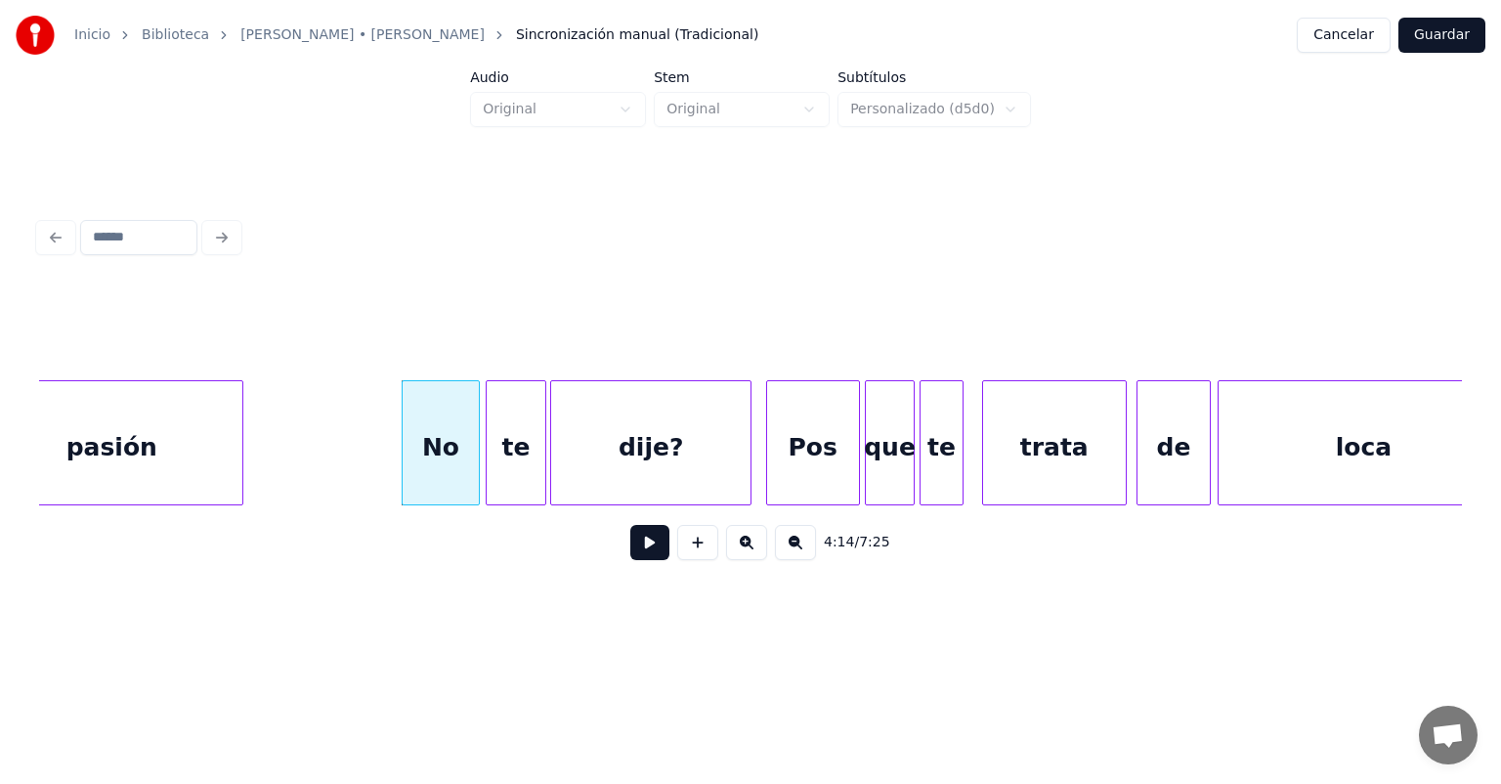
click at [630, 560] on button at bounding box center [649, 542] width 39 height 35
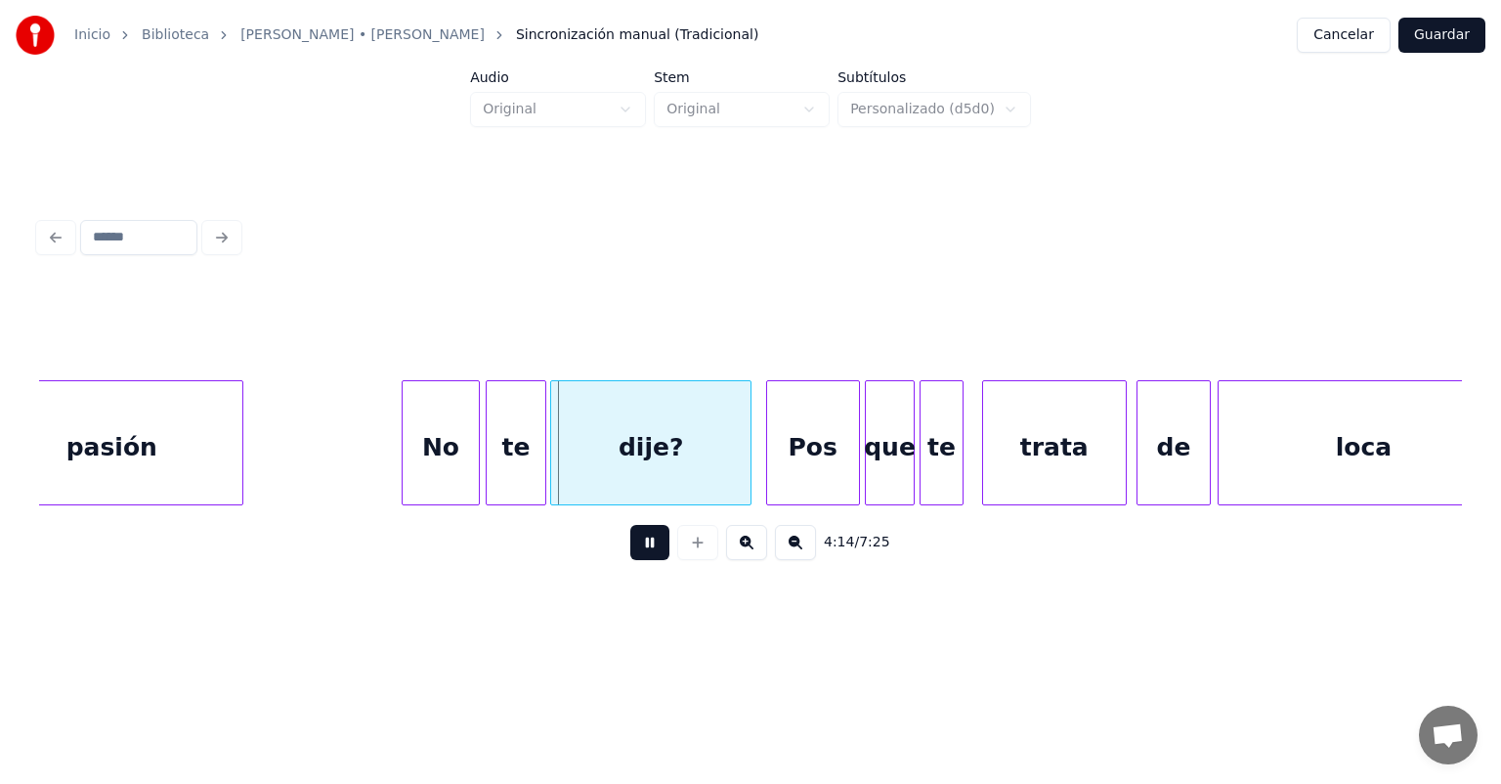
click at [630, 560] on button at bounding box center [649, 542] width 39 height 35
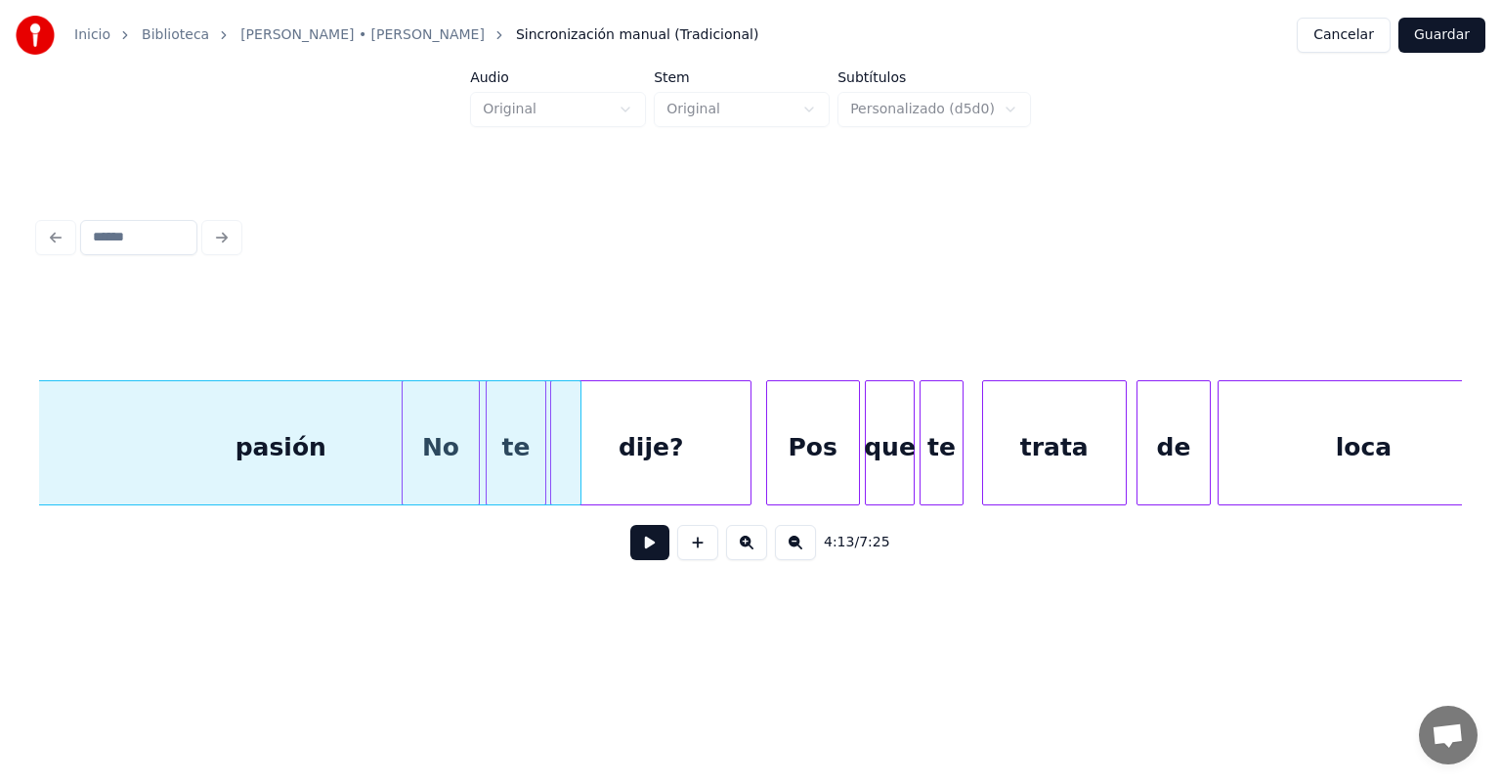
scroll to position [0, 123924]
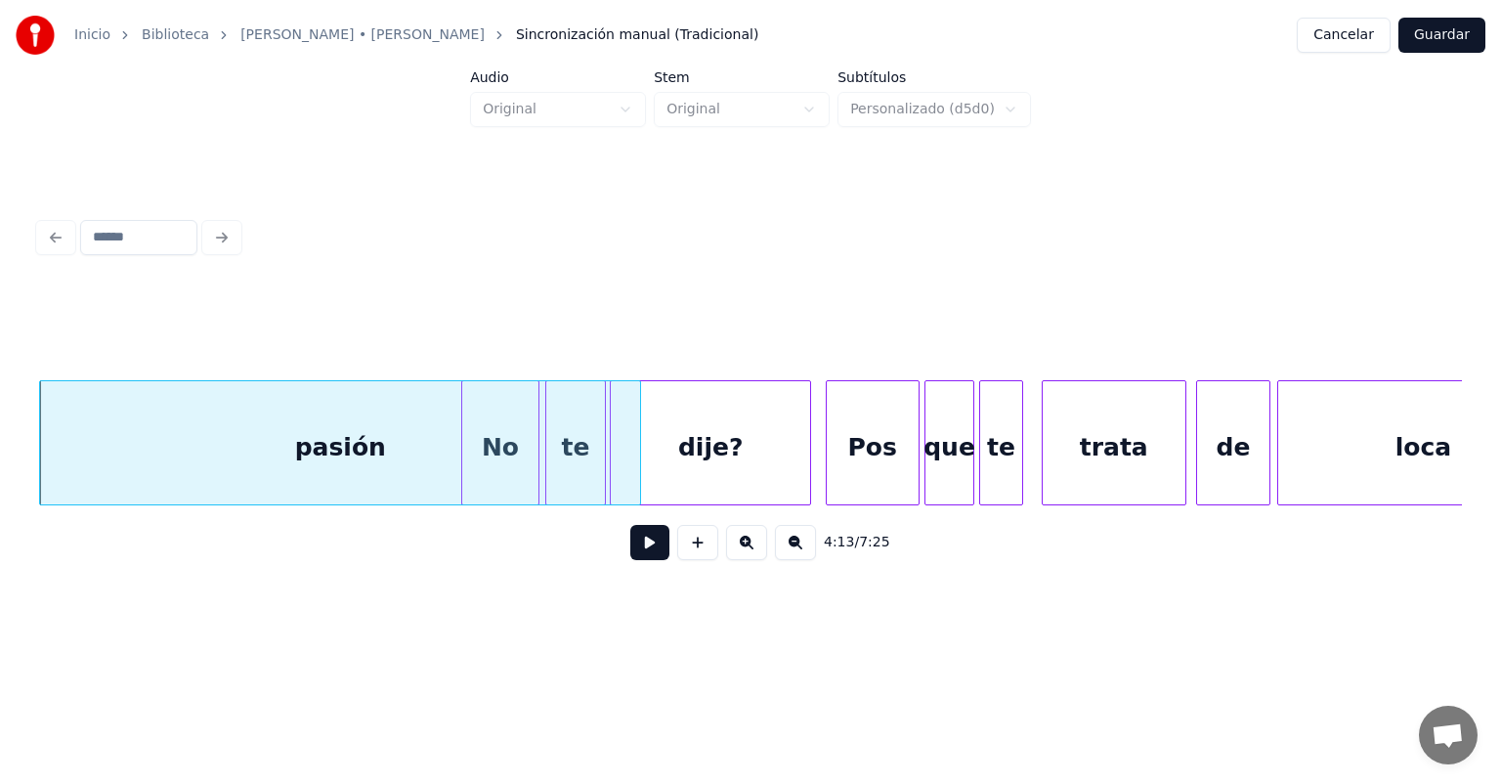
click at [635, 554] on button at bounding box center [649, 542] width 39 height 35
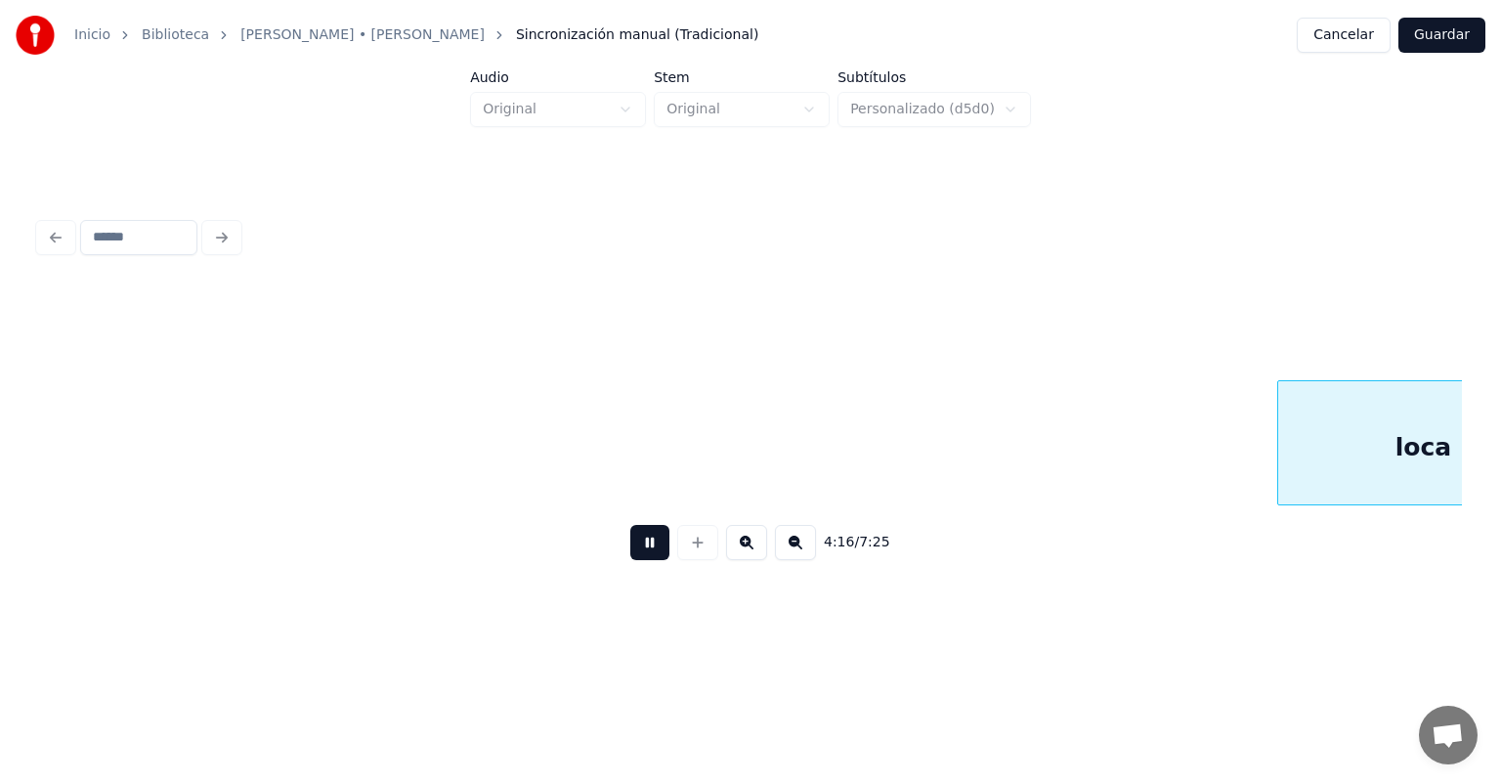
scroll to position [0, 125347]
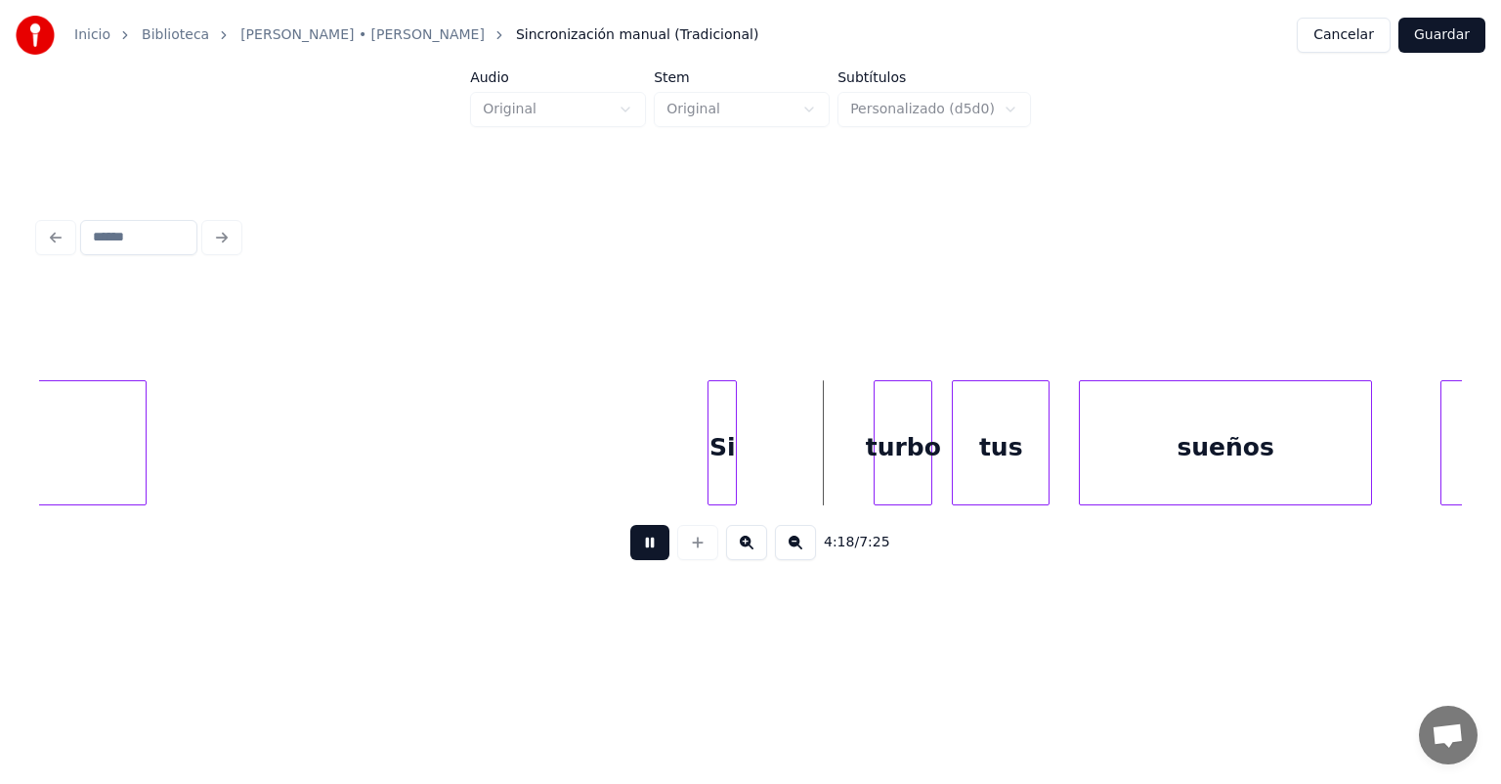
click at [630, 547] on button at bounding box center [649, 542] width 39 height 35
click at [711, 465] on div "Si" at bounding box center [717, 447] width 38 height 133
click at [635, 557] on button at bounding box center [649, 542] width 39 height 35
click at [635, 560] on button at bounding box center [649, 542] width 39 height 35
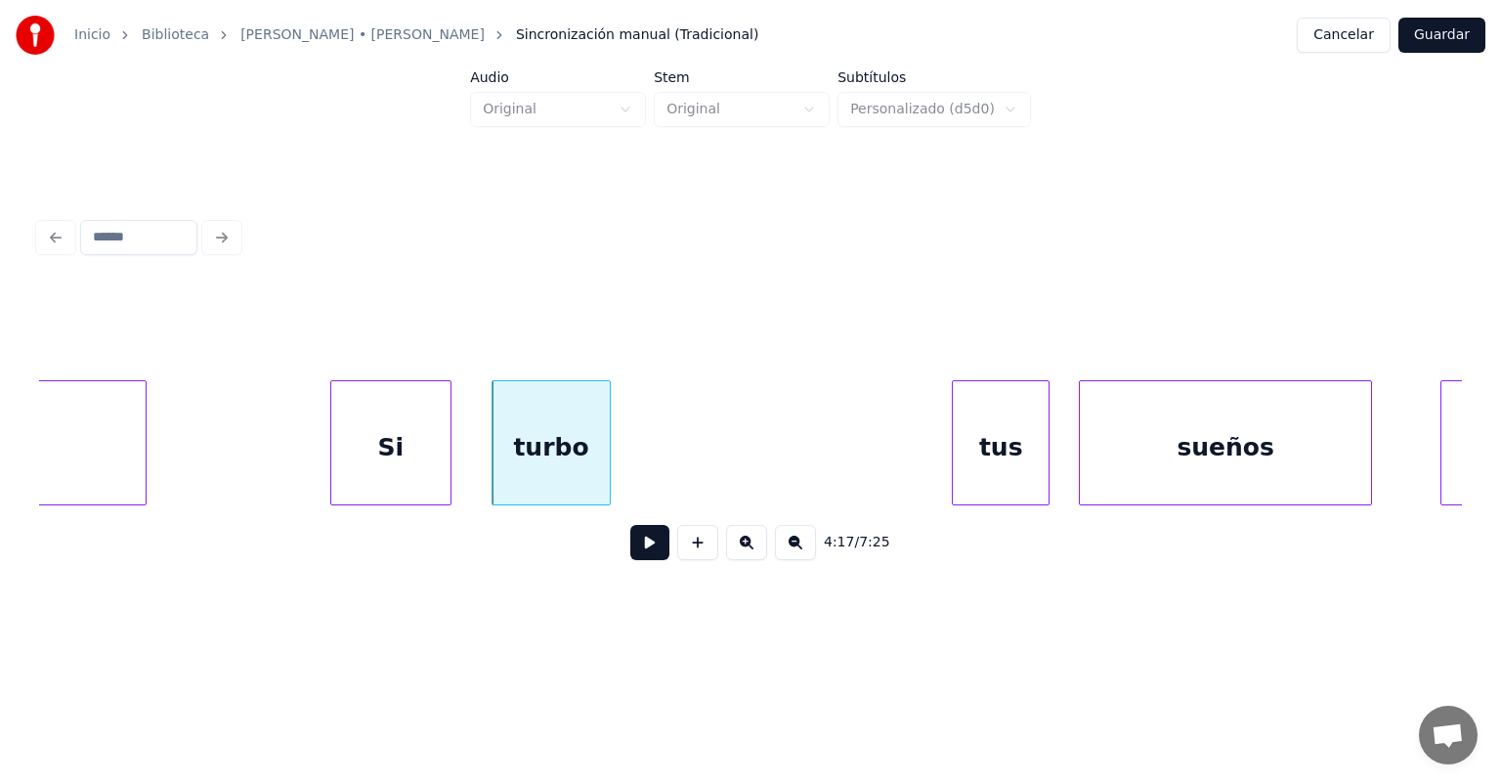
click at [630, 560] on button at bounding box center [649, 542] width 39 height 35
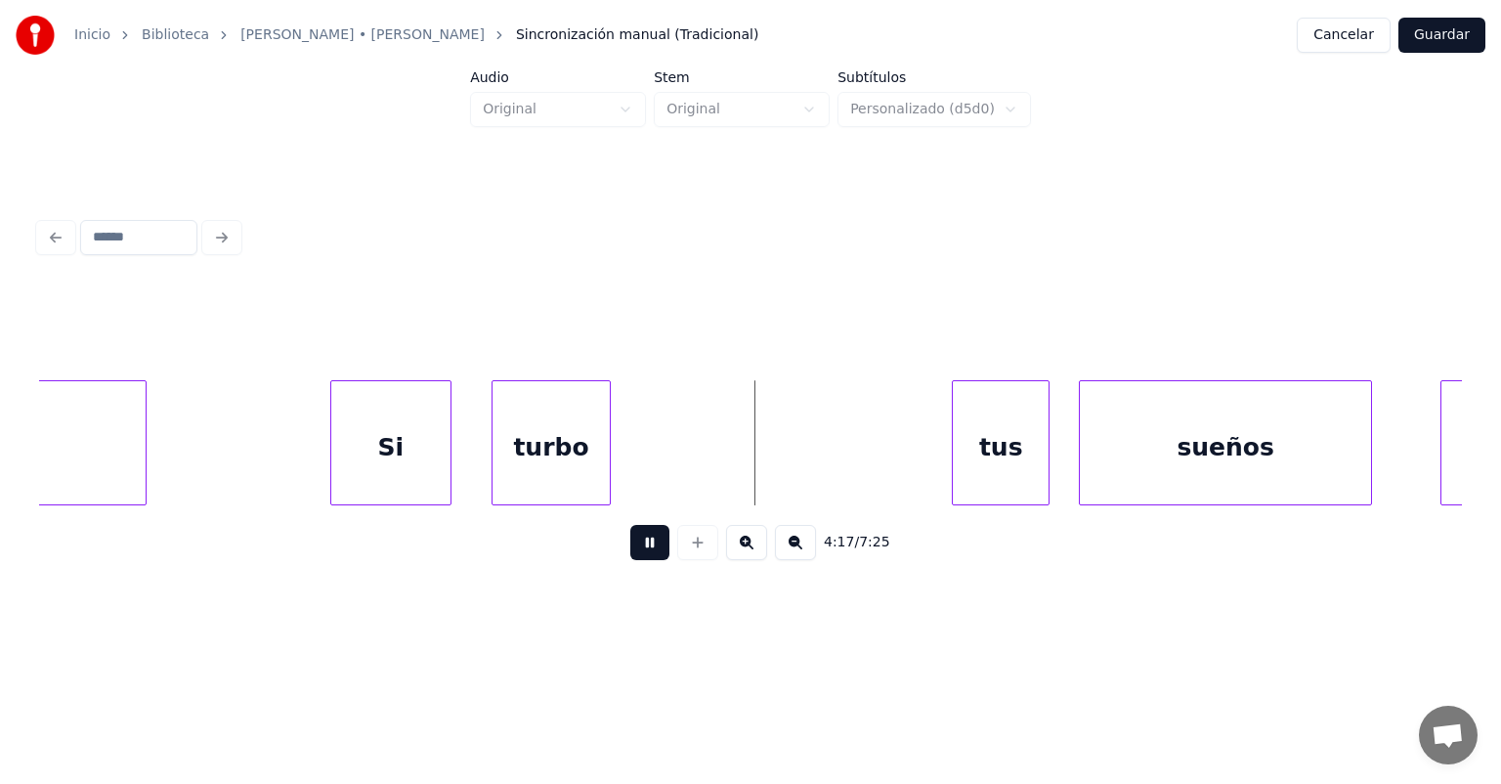
click at [630, 560] on button at bounding box center [649, 542] width 39 height 35
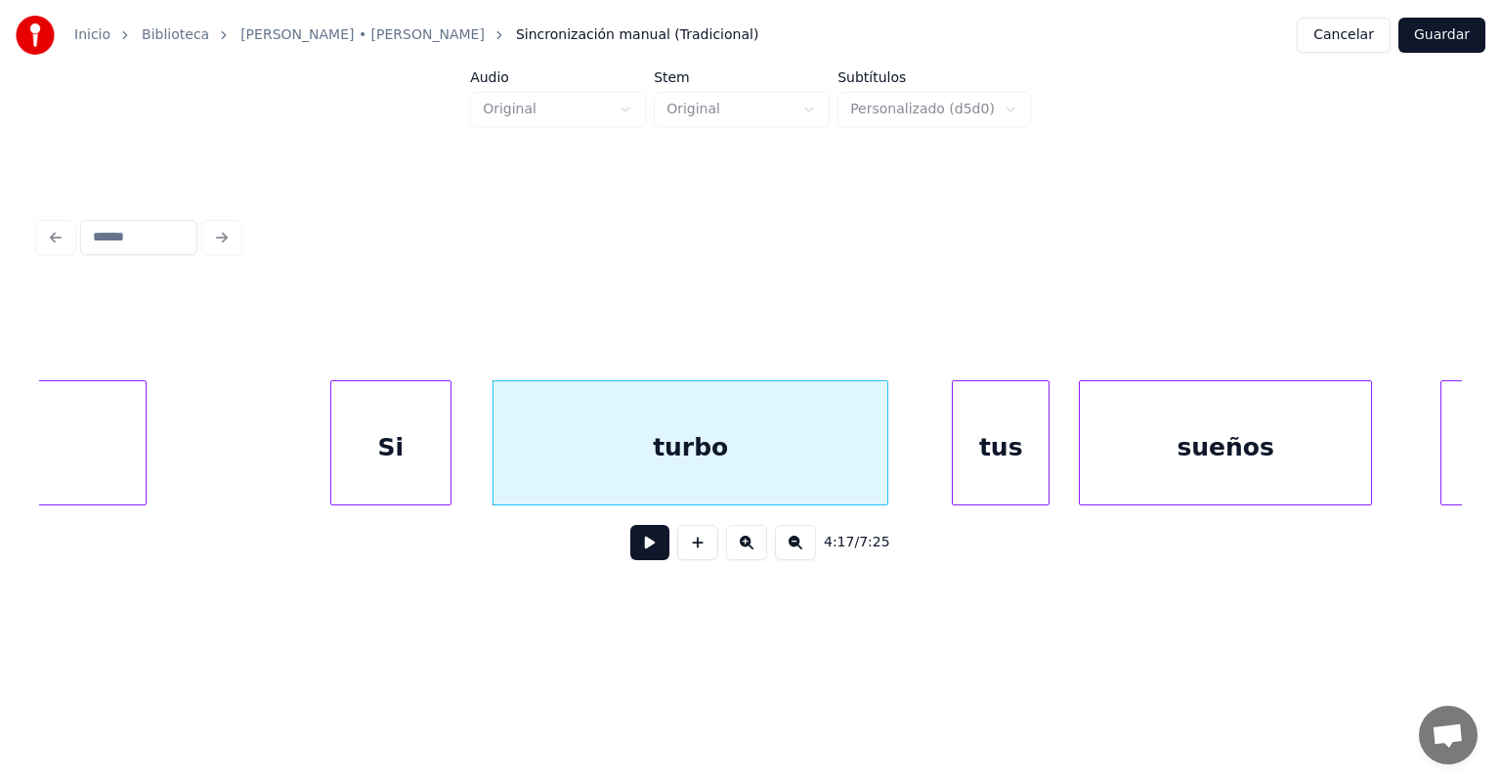
click at [630, 548] on button at bounding box center [649, 542] width 39 height 35
click at [630, 551] on button at bounding box center [649, 542] width 39 height 35
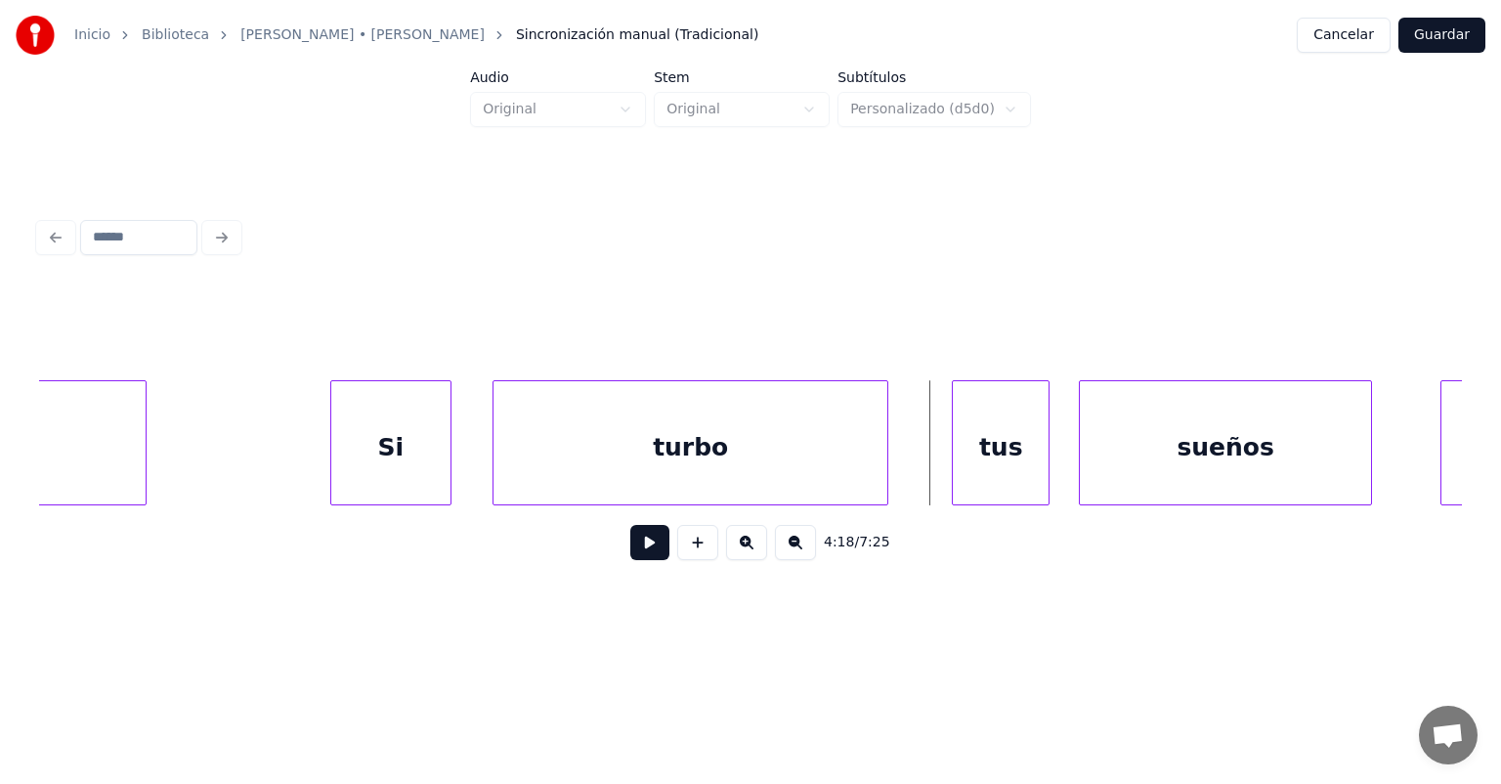
click at [630, 551] on button at bounding box center [649, 542] width 39 height 35
click at [630, 550] on button at bounding box center [649, 542] width 39 height 35
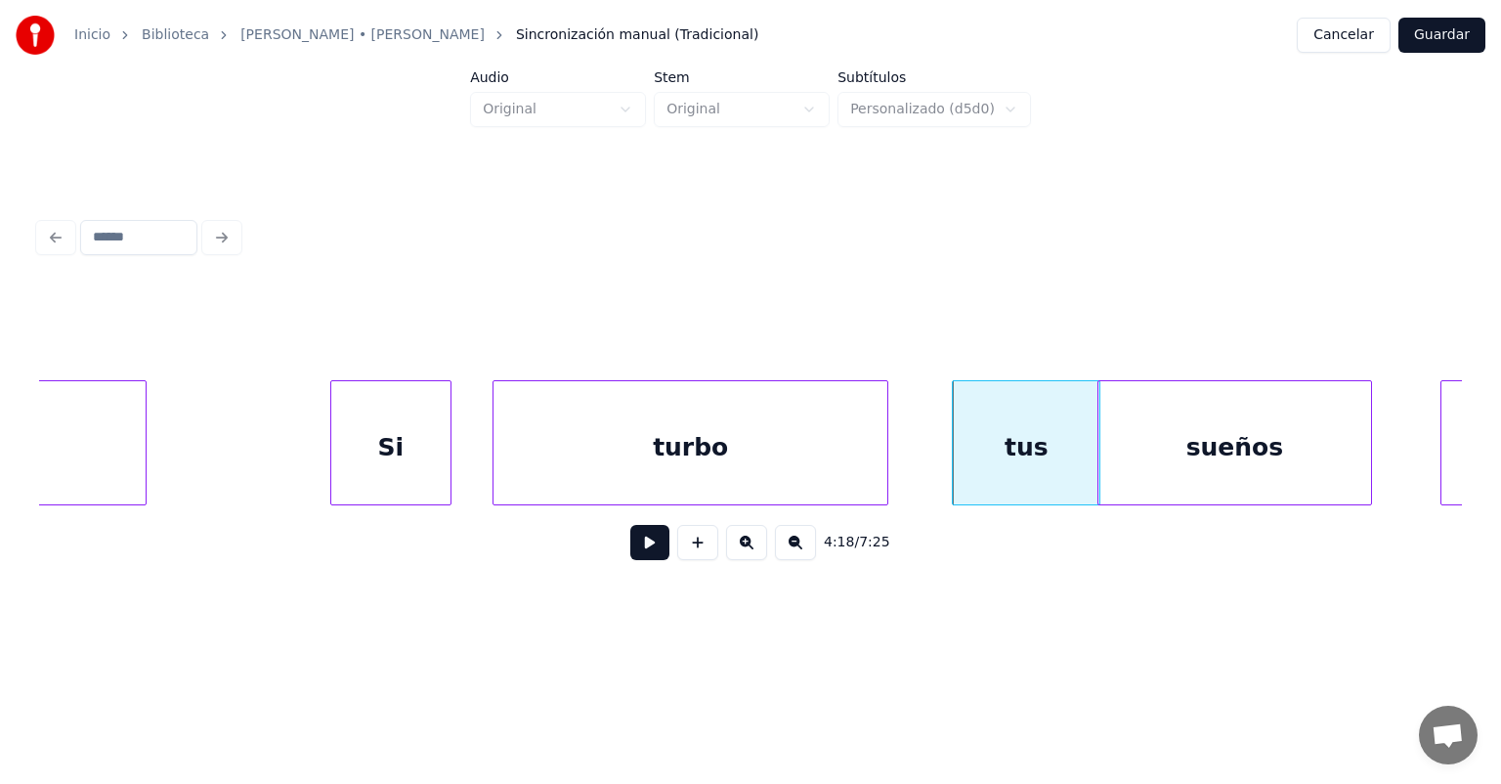
click at [632, 556] on button at bounding box center [649, 542] width 39 height 35
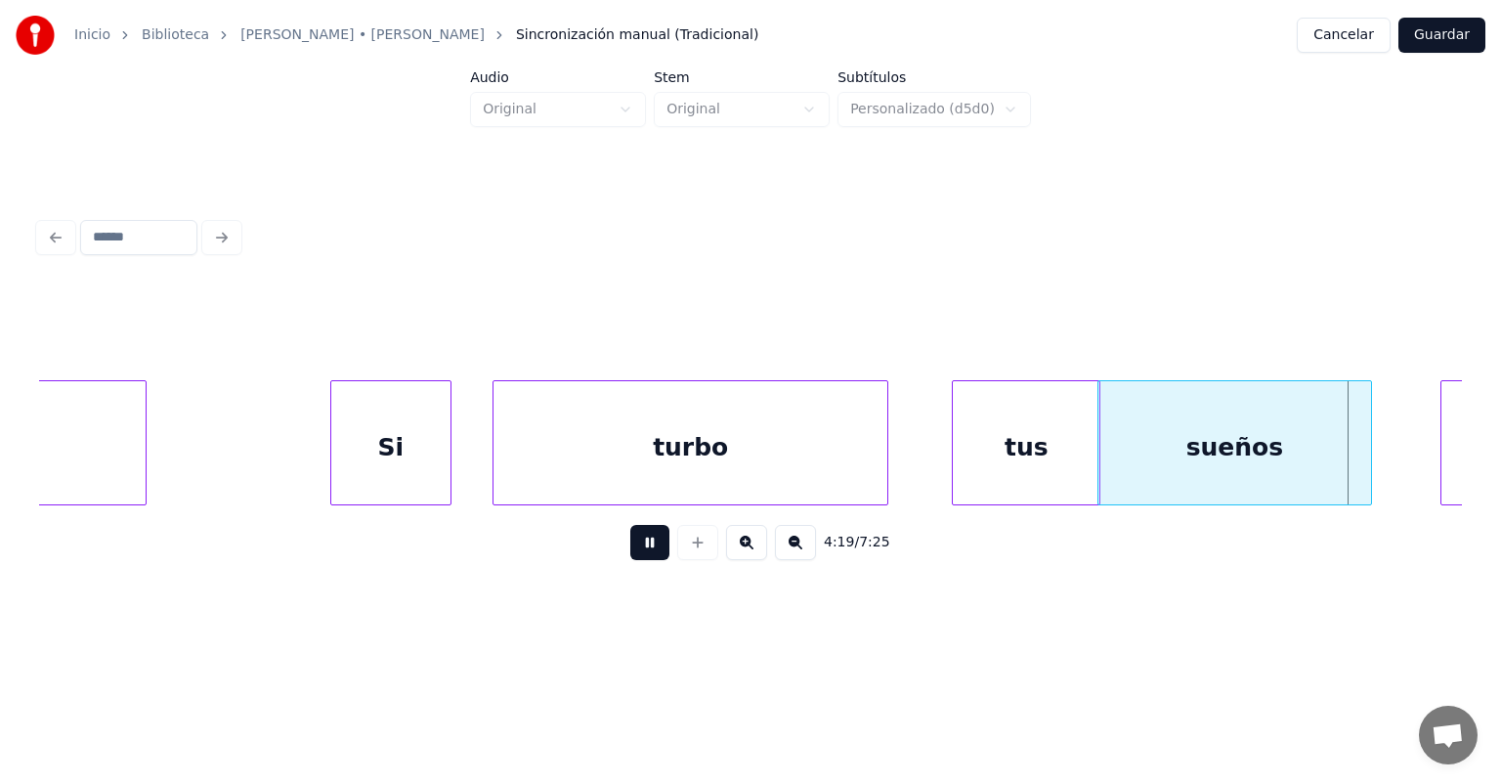
click at [630, 556] on button at bounding box center [649, 542] width 39 height 35
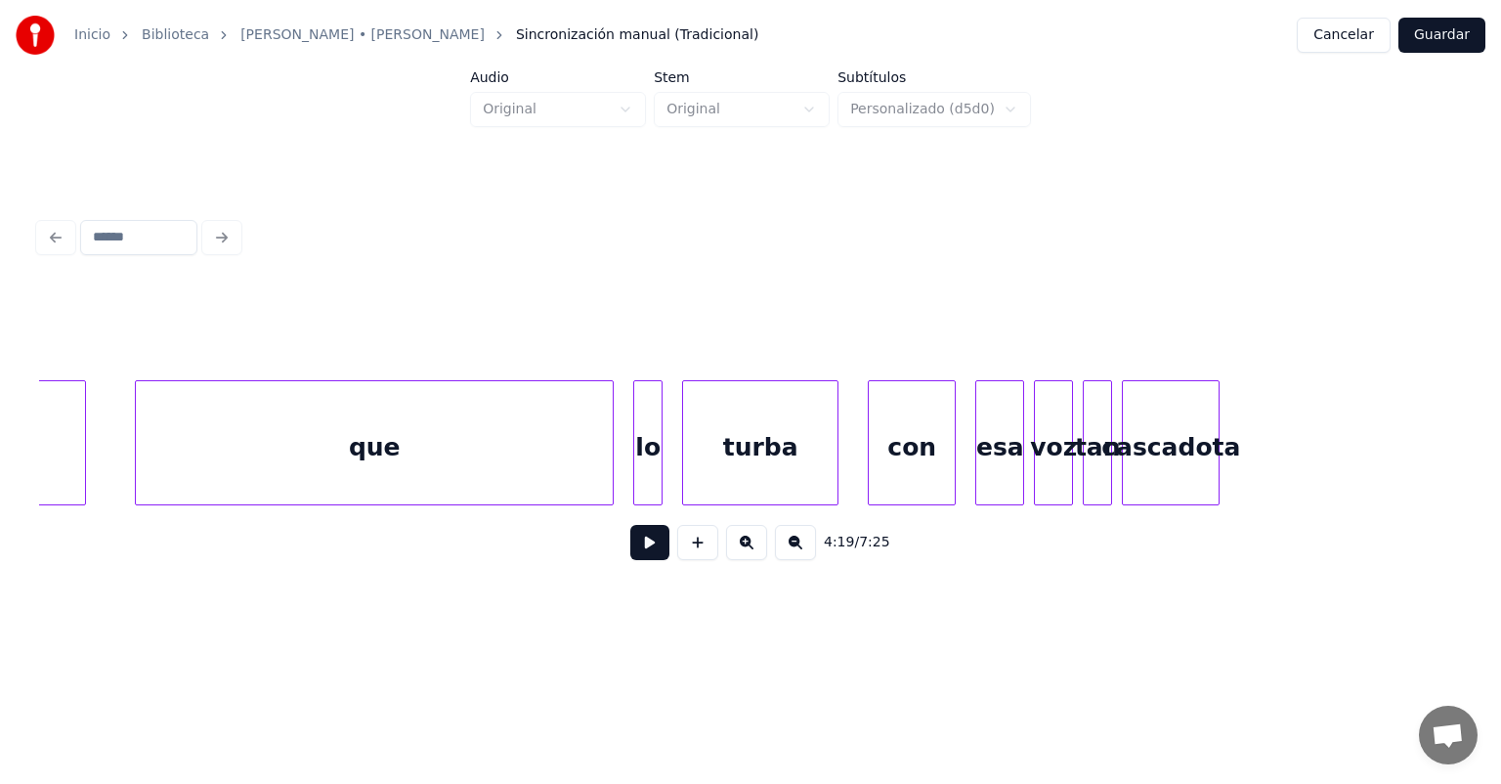
scroll to position [0, 127191]
click at [1159, 444] on div "cascadota" at bounding box center [1171, 447] width 96 height 133
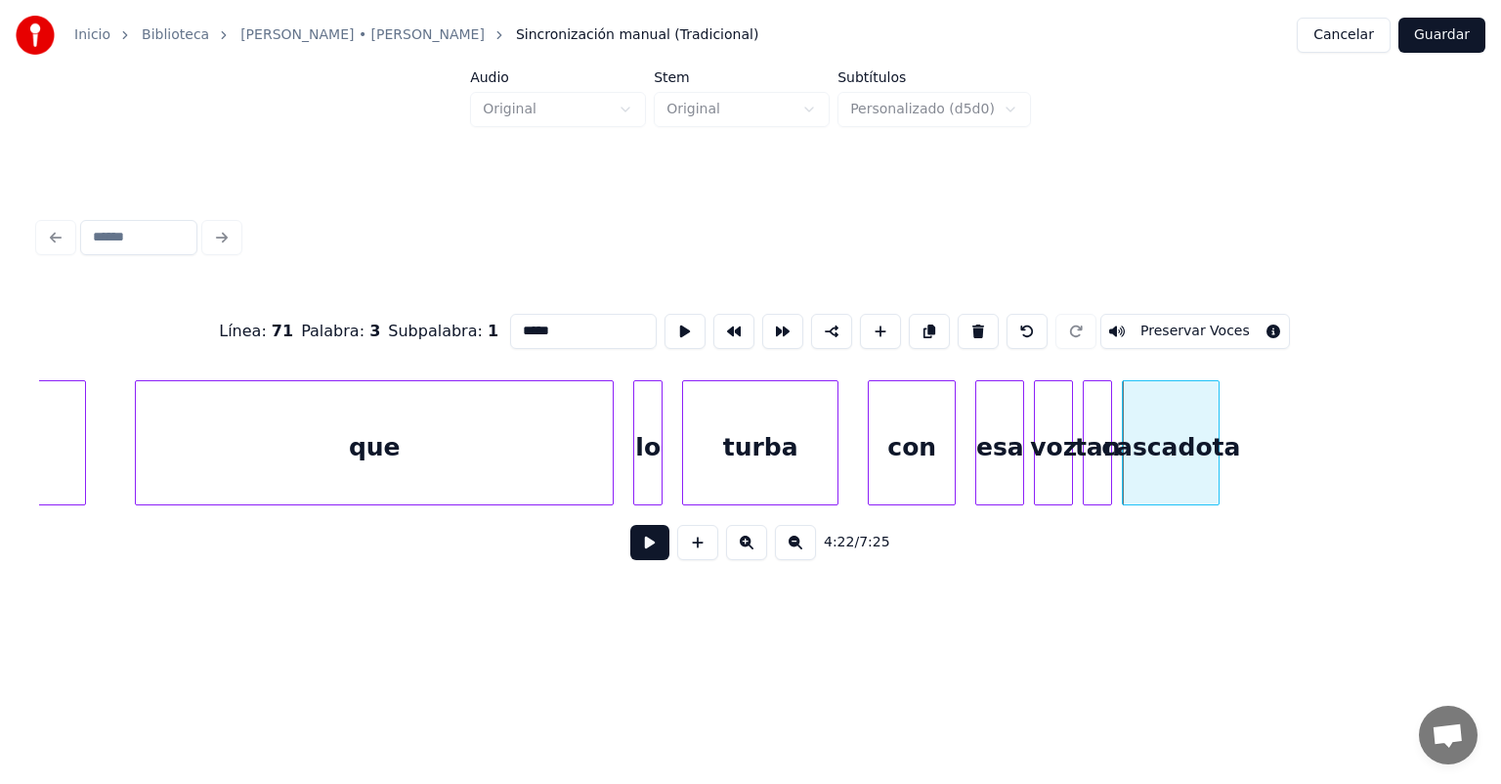
type input "*********"
click at [635, 543] on button at bounding box center [649, 542] width 39 height 35
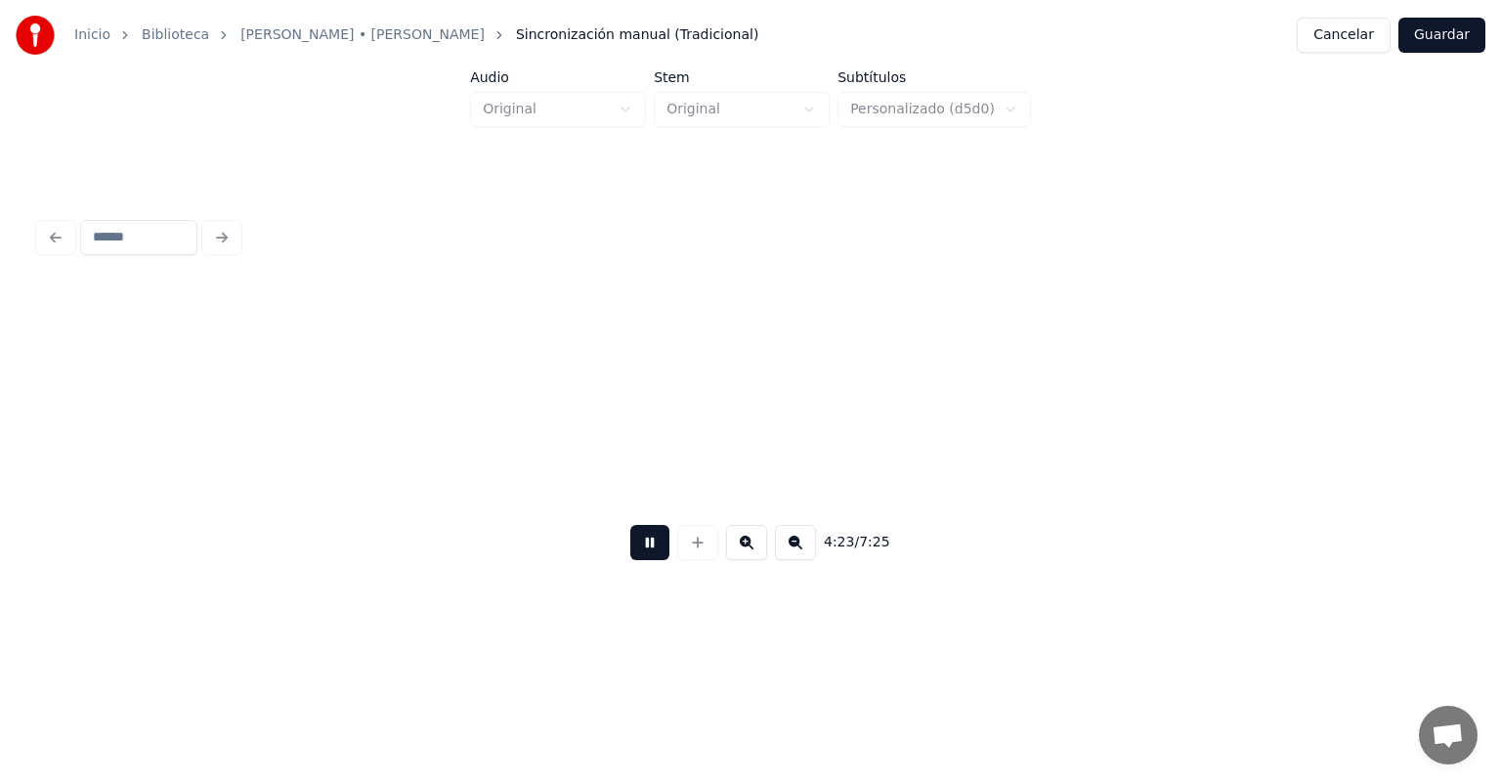
click at [630, 543] on button at bounding box center [649, 542] width 39 height 35
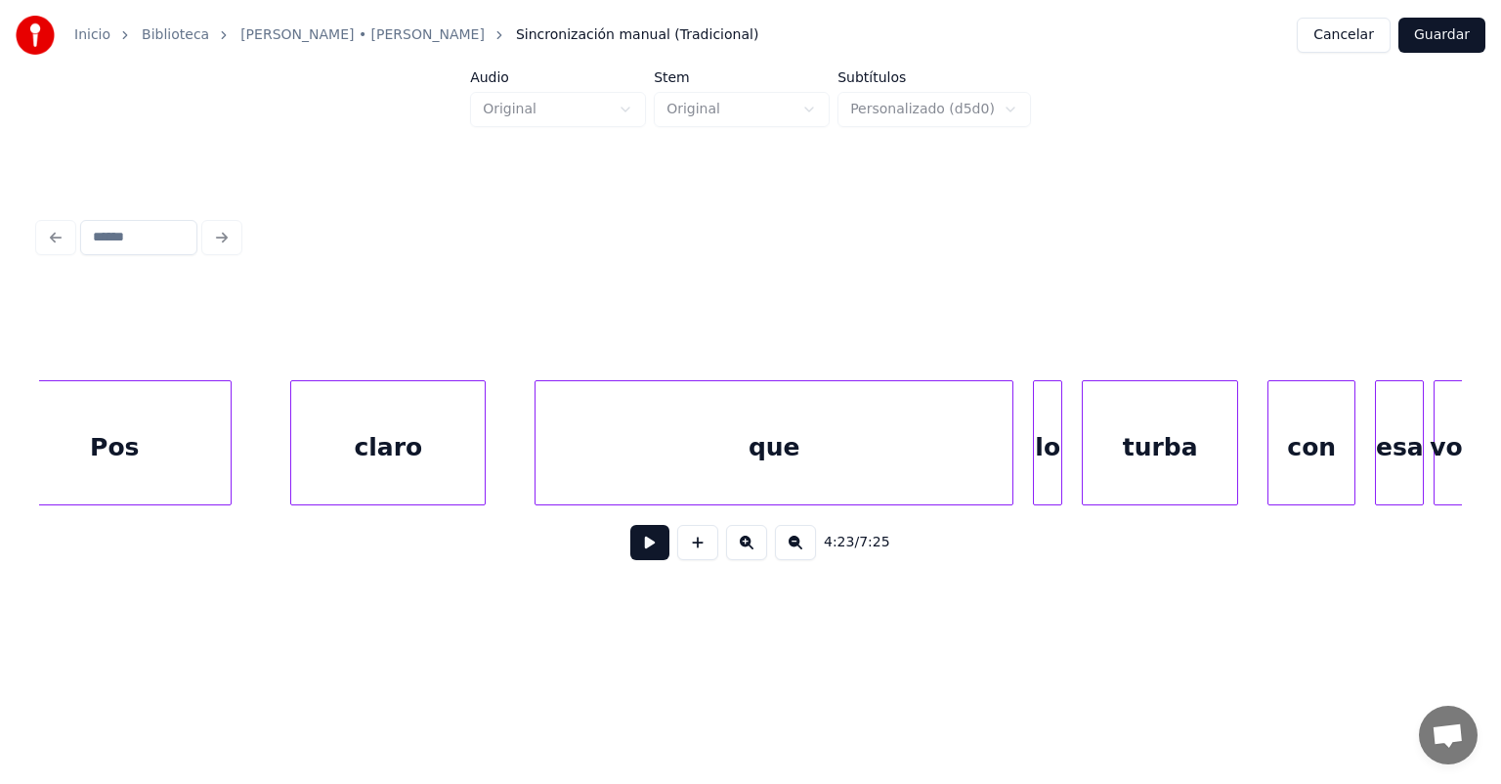
scroll to position [0, 126791]
click at [403, 432] on div "claro" at bounding box center [388, 447] width 194 height 133
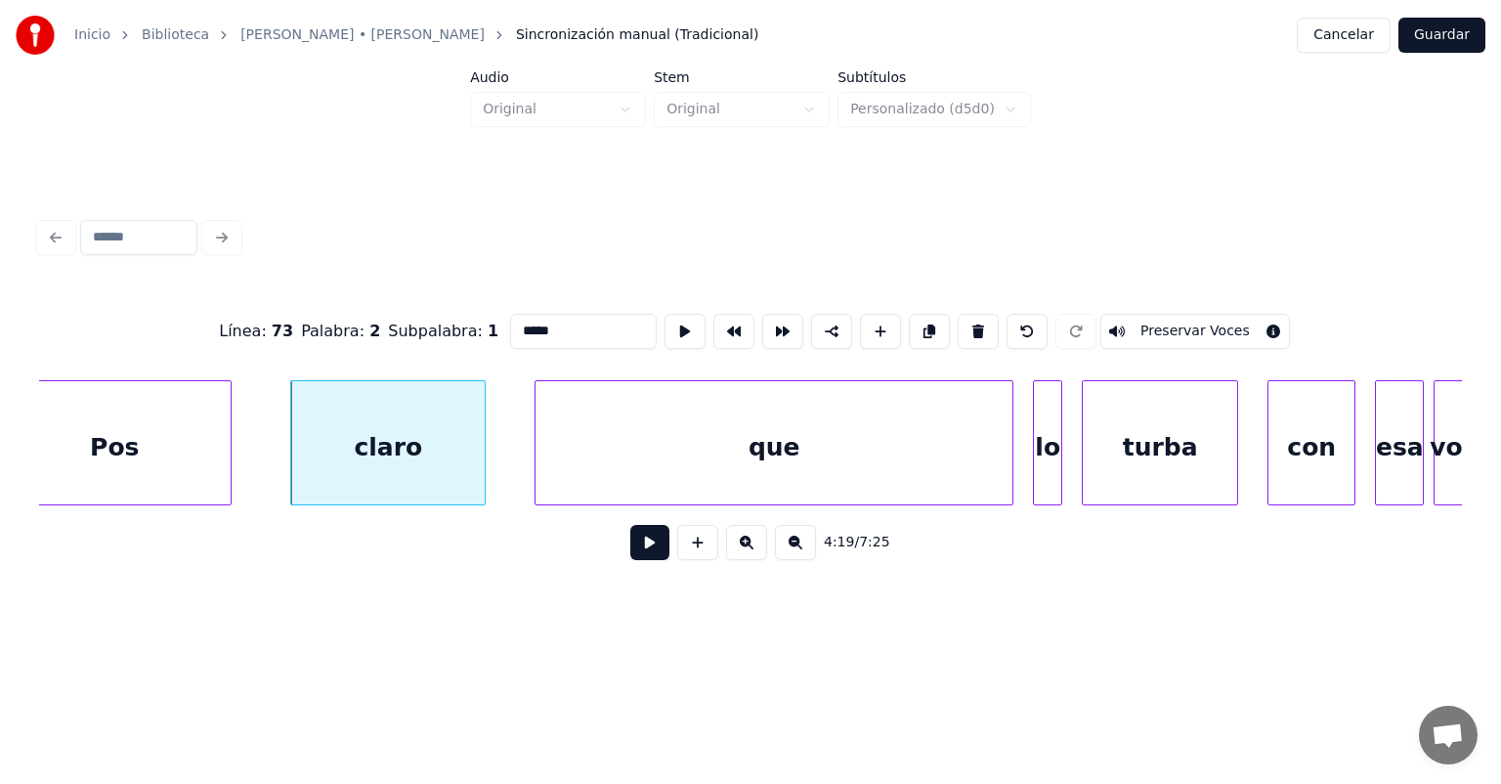
click at [630, 551] on button at bounding box center [649, 542] width 39 height 35
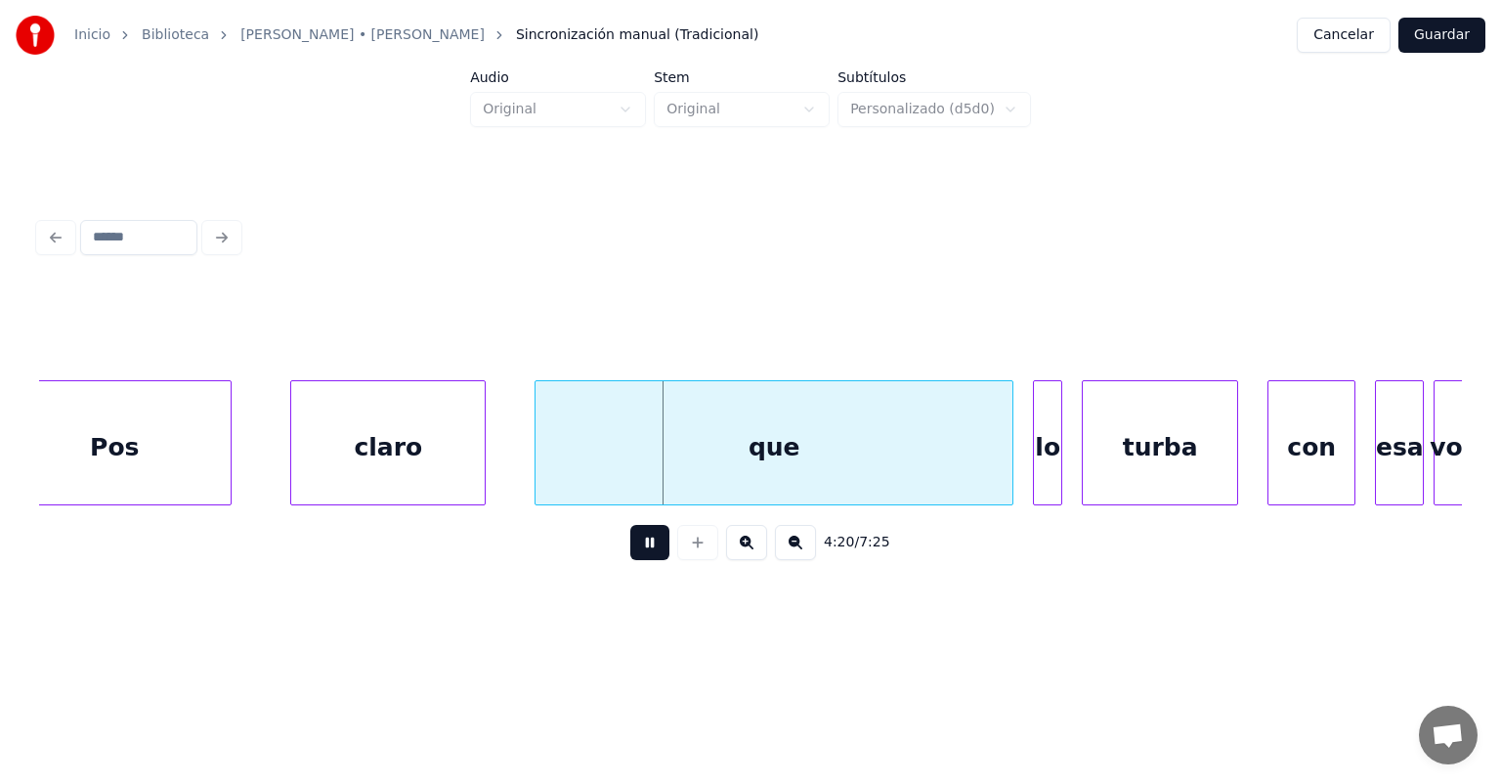
click at [630, 560] on button at bounding box center [649, 542] width 39 height 35
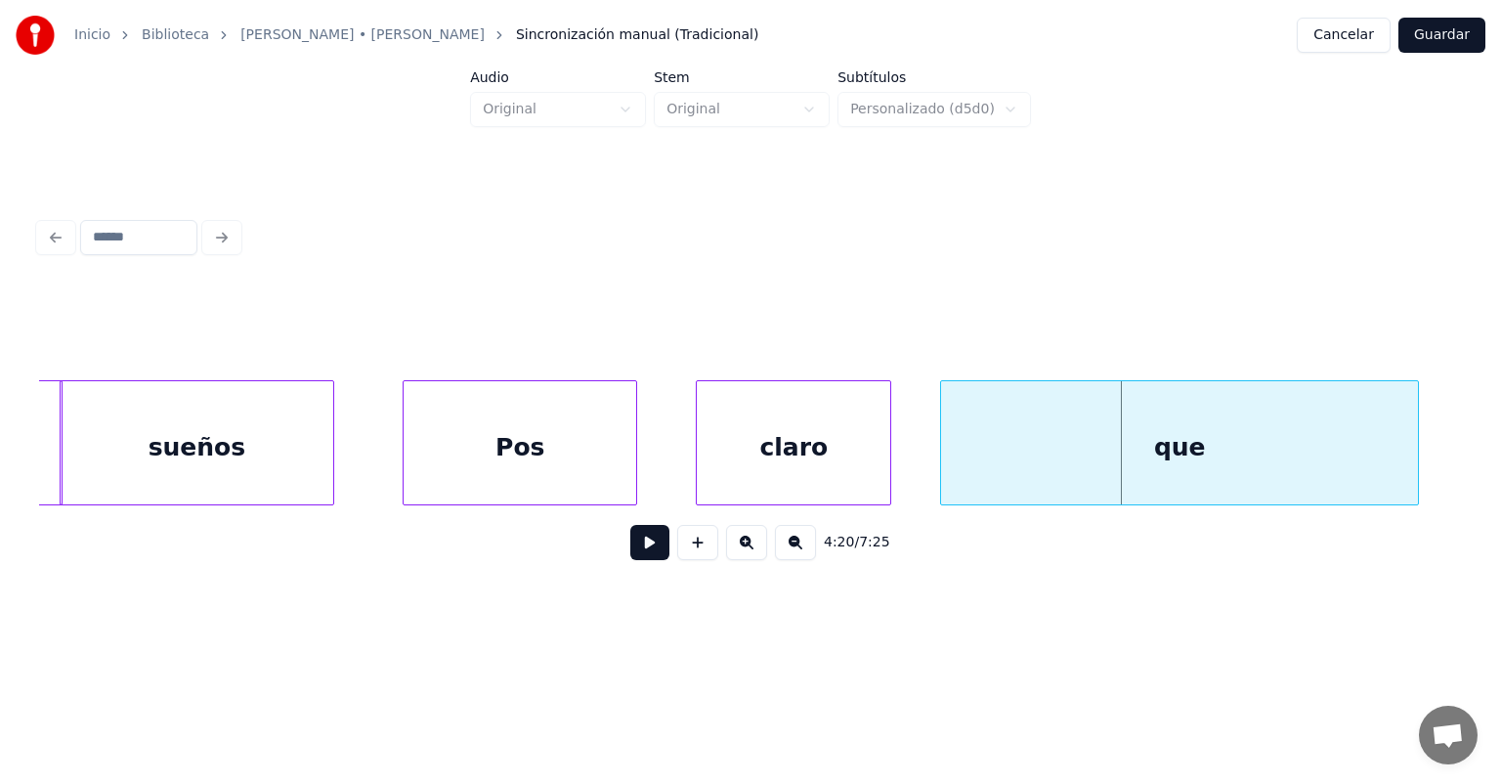
scroll to position [0, 126325]
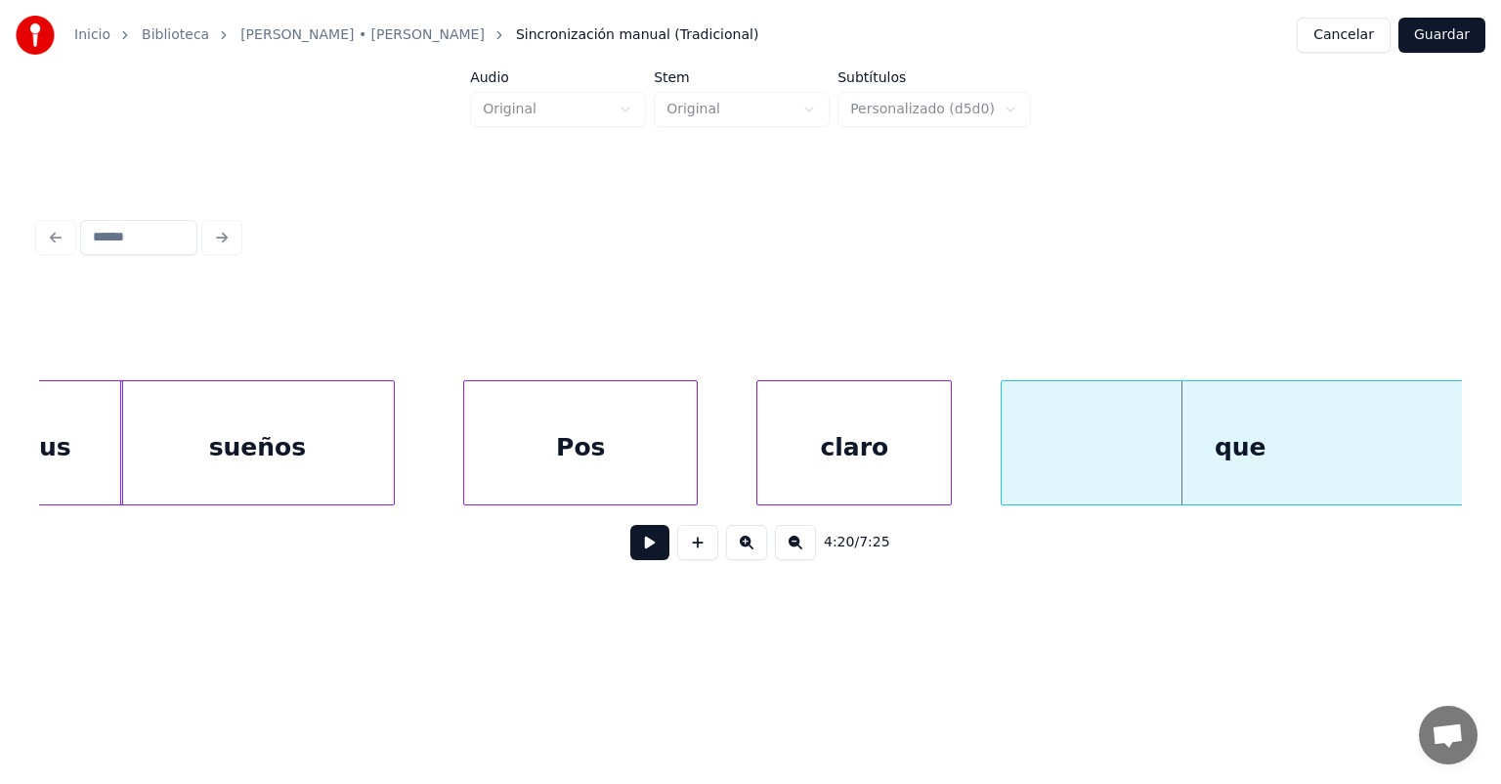
click at [533, 446] on div "Pos" at bounding box center [580, 447] width 233 height 133
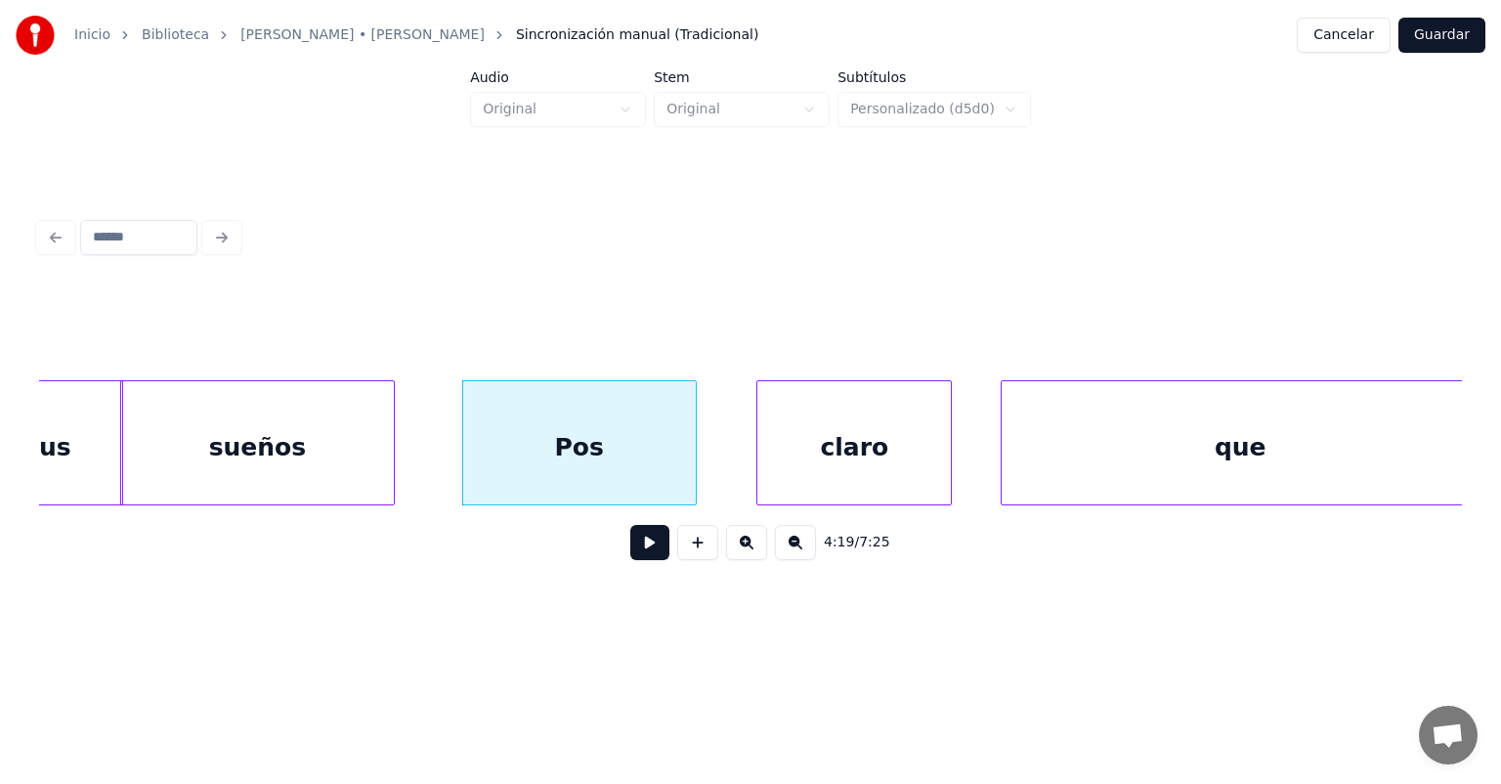
click at [630, 553] on button at bounding box center [649, 542] width 39 height 35
click at [630, 560] on button at bounding box center [649, 542] width 39 height 35
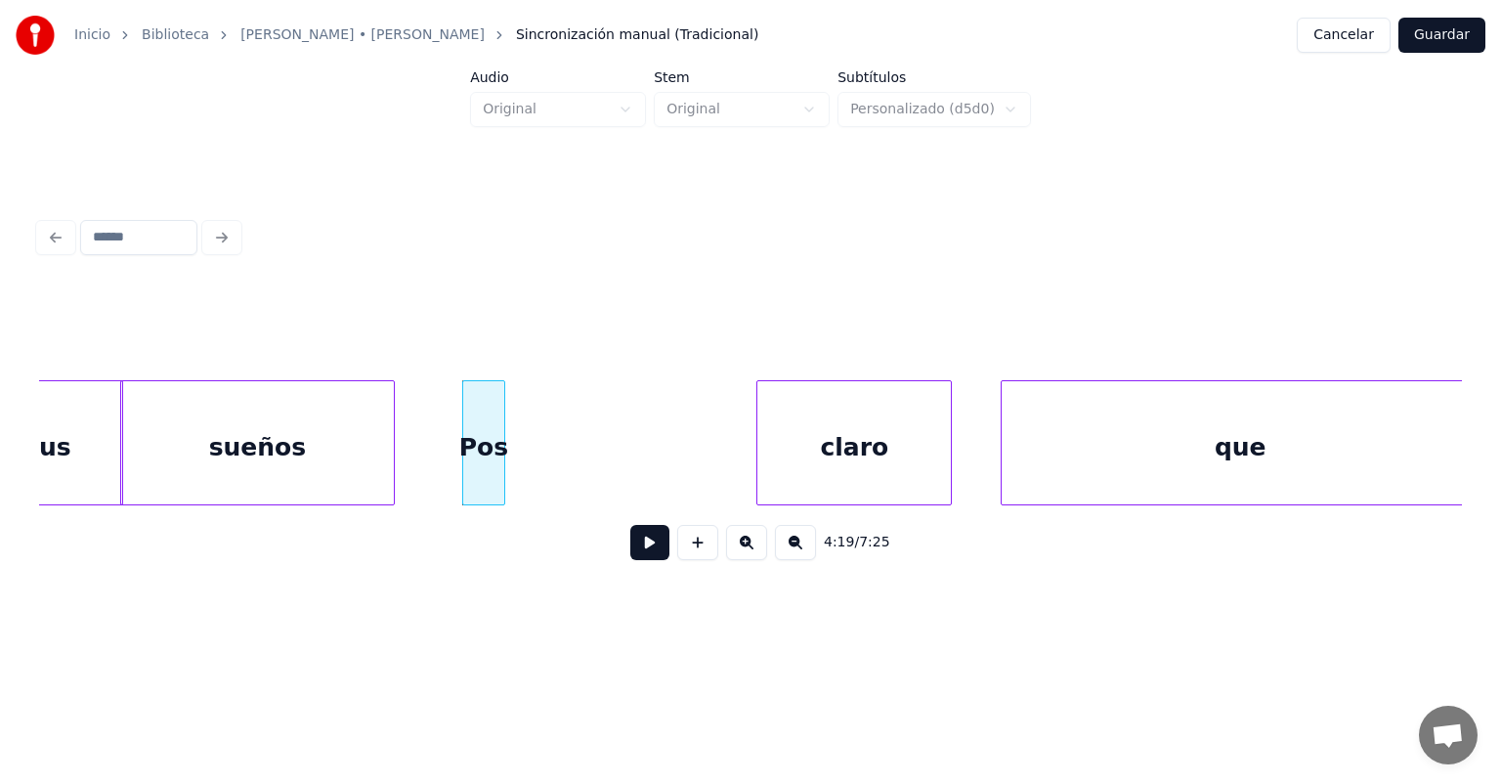
click at [630, 550] on button at bounding box center [649, 542] width 39 height 35
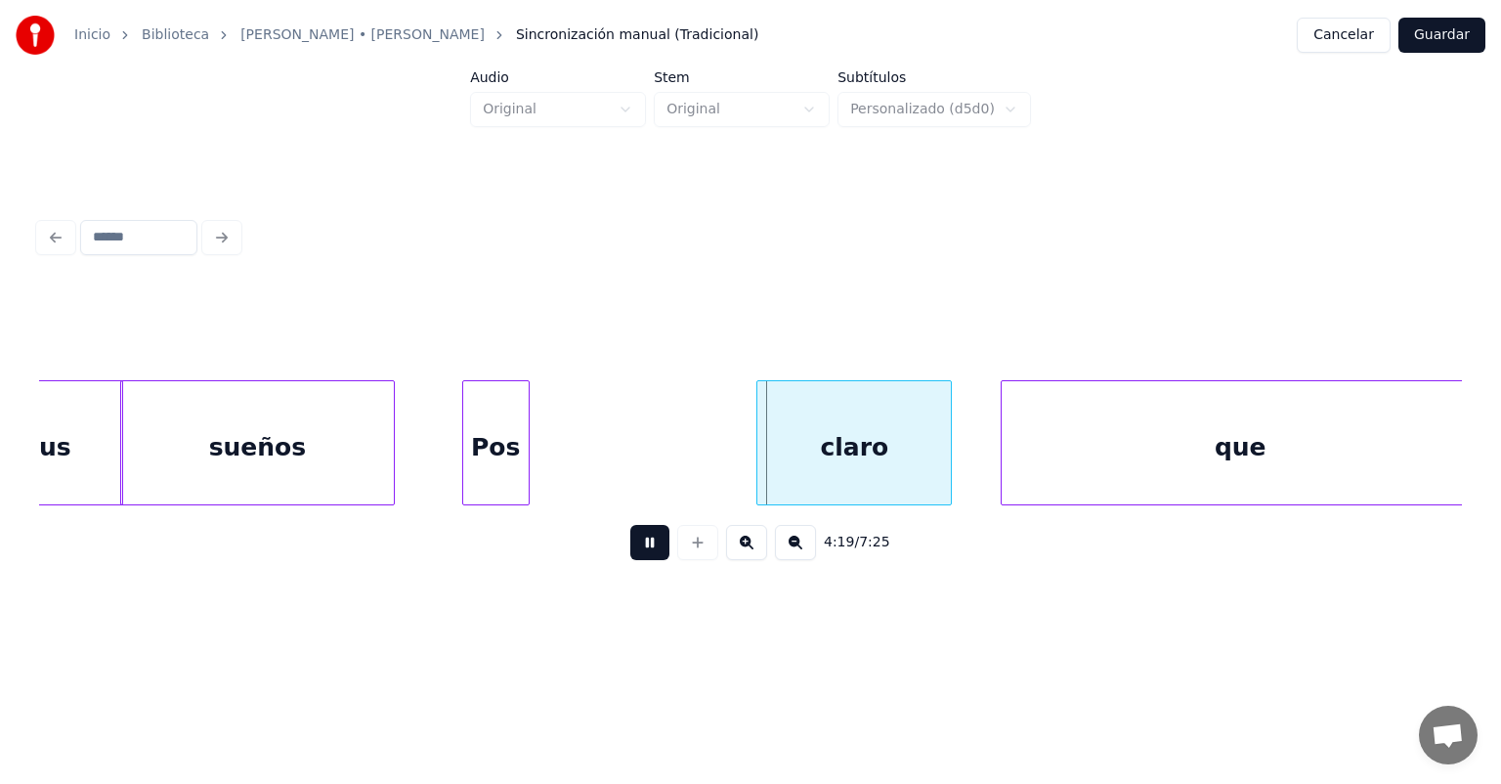
click at [521, 478] on div "Pos" at bounding box center [495, 447] width 65 height 133
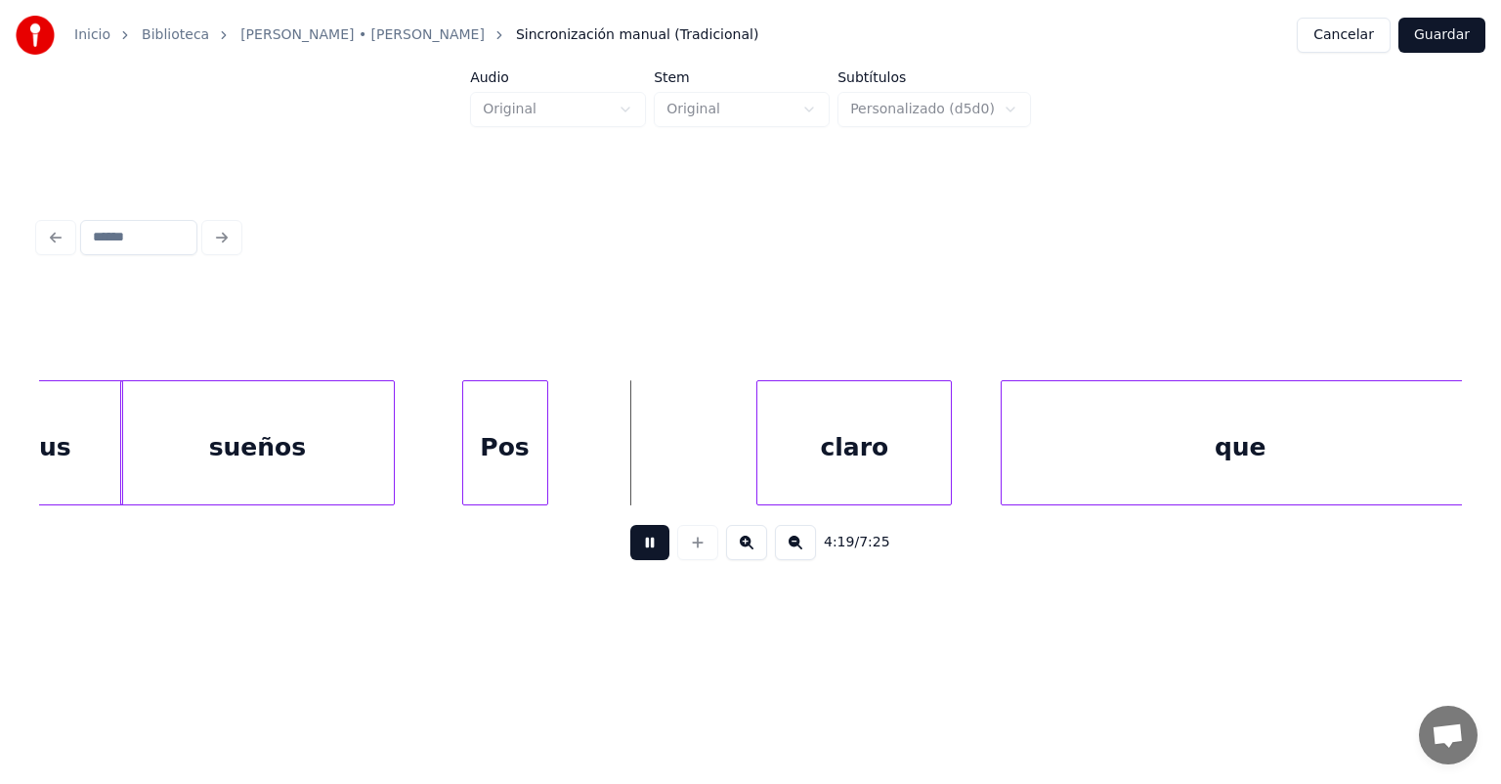
click at [543, 484] on div "Pos" at bounding box center [505, 447] width 84 height 133
click at [630, 551] on button at bounding box center [649, 542] width 39 height 35
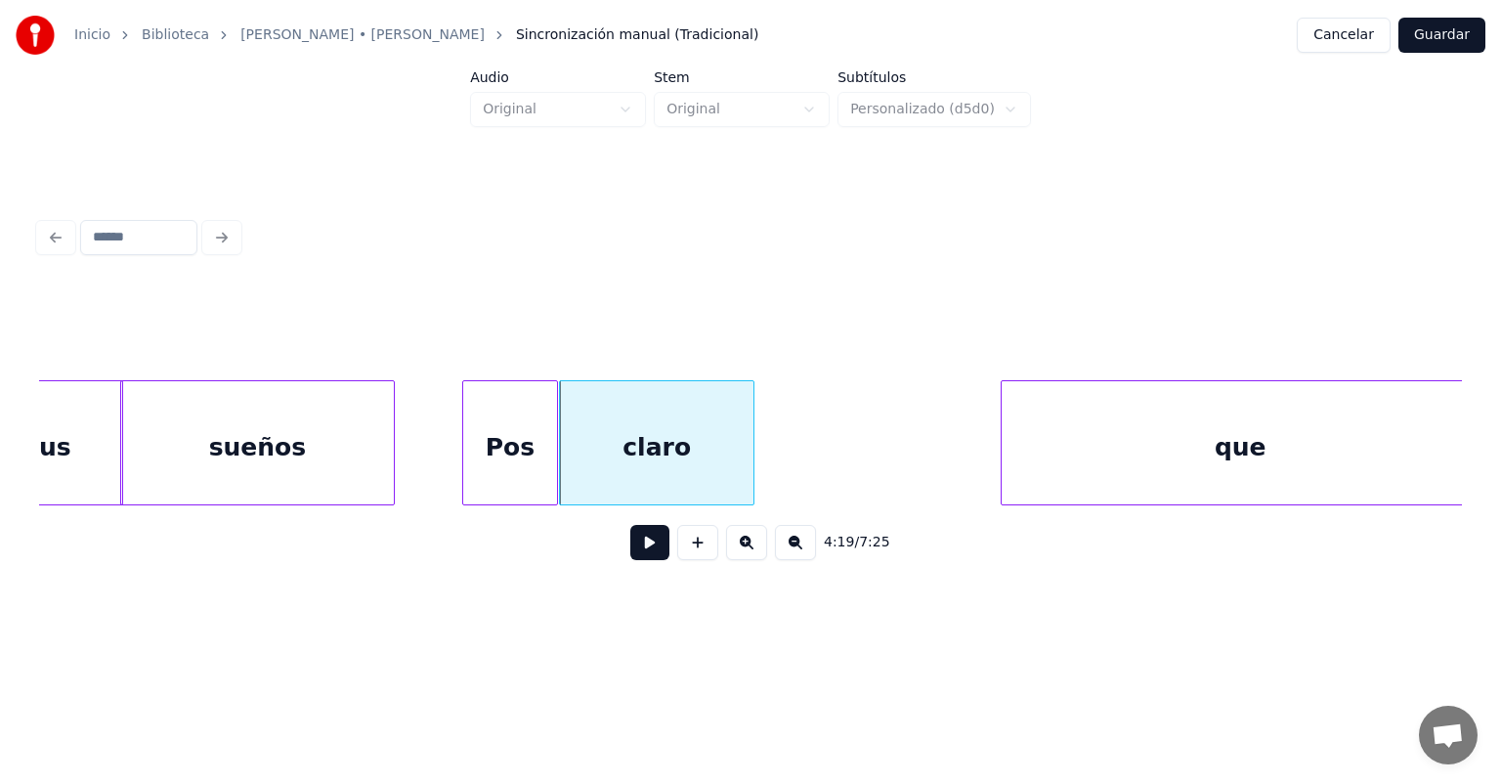
click at [635, 550] on button at bounding box center [649, 542] width 39 height 35
click at [634, 557] on button at bounding box center [649, 542] width 39 height 35
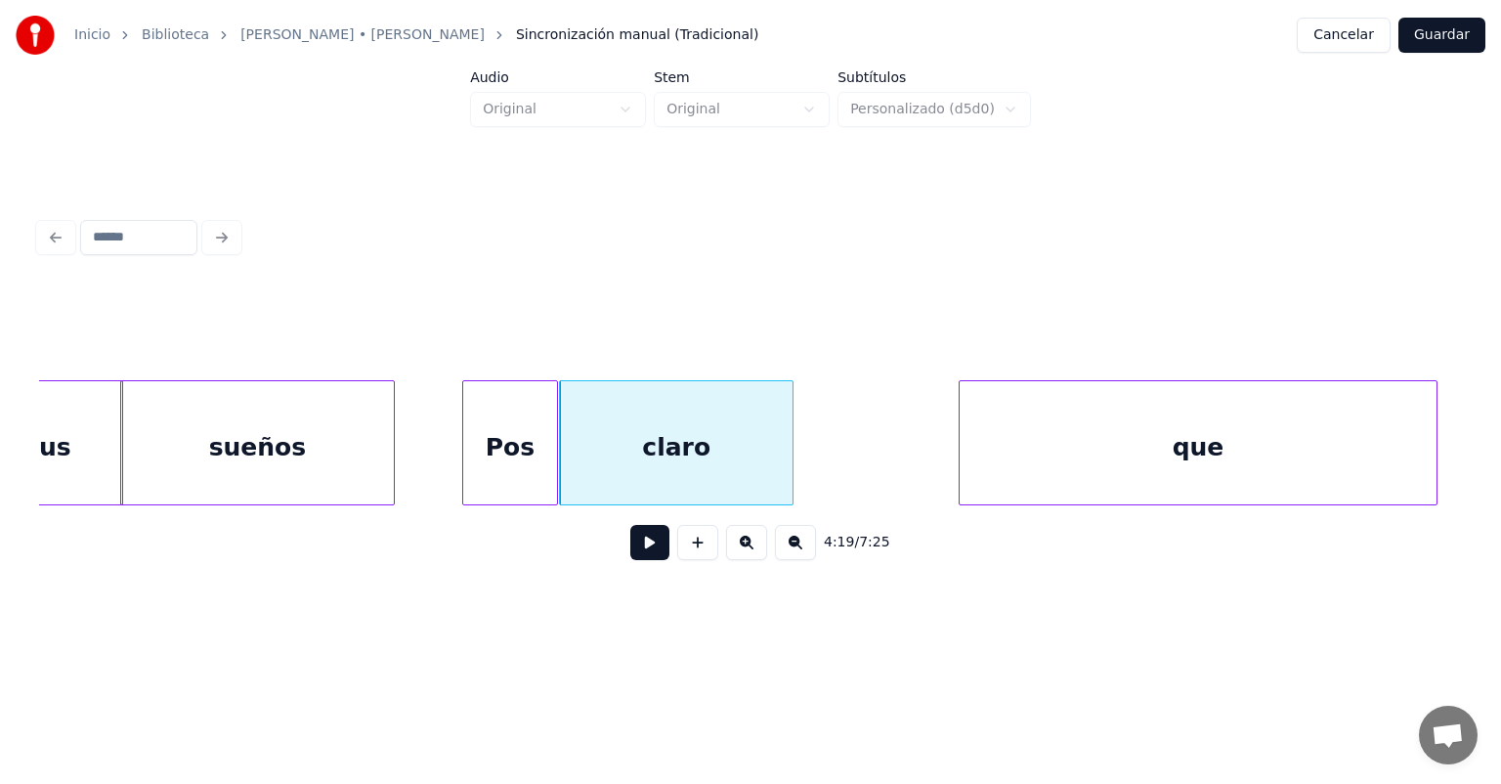
scroll to position [0, 126339]
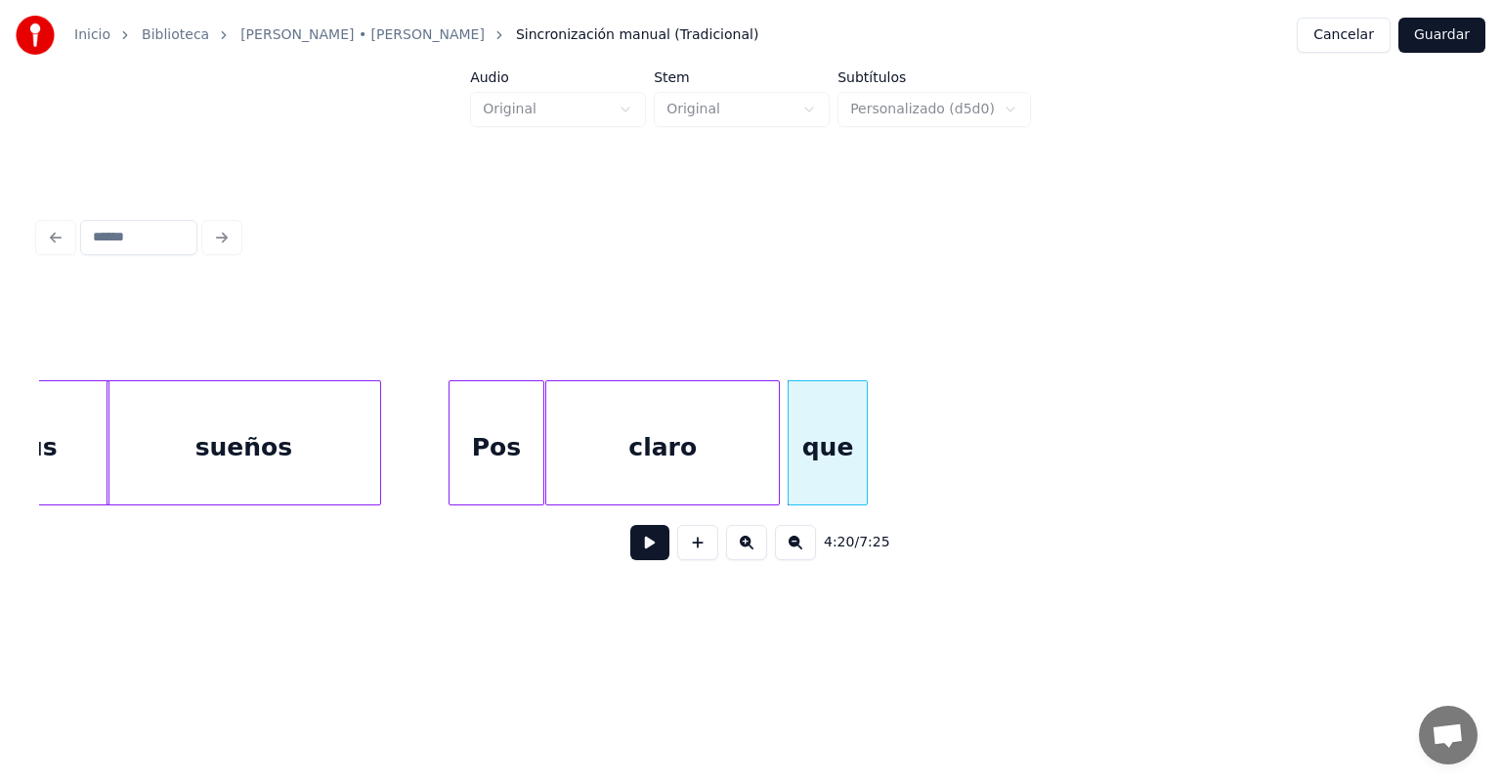
click at [641, 551] on button at bounding box center [649, 542] width 39 height 35
click at [647, 456] on div "claro" at bounding box center [662, 447] width 233 height 133
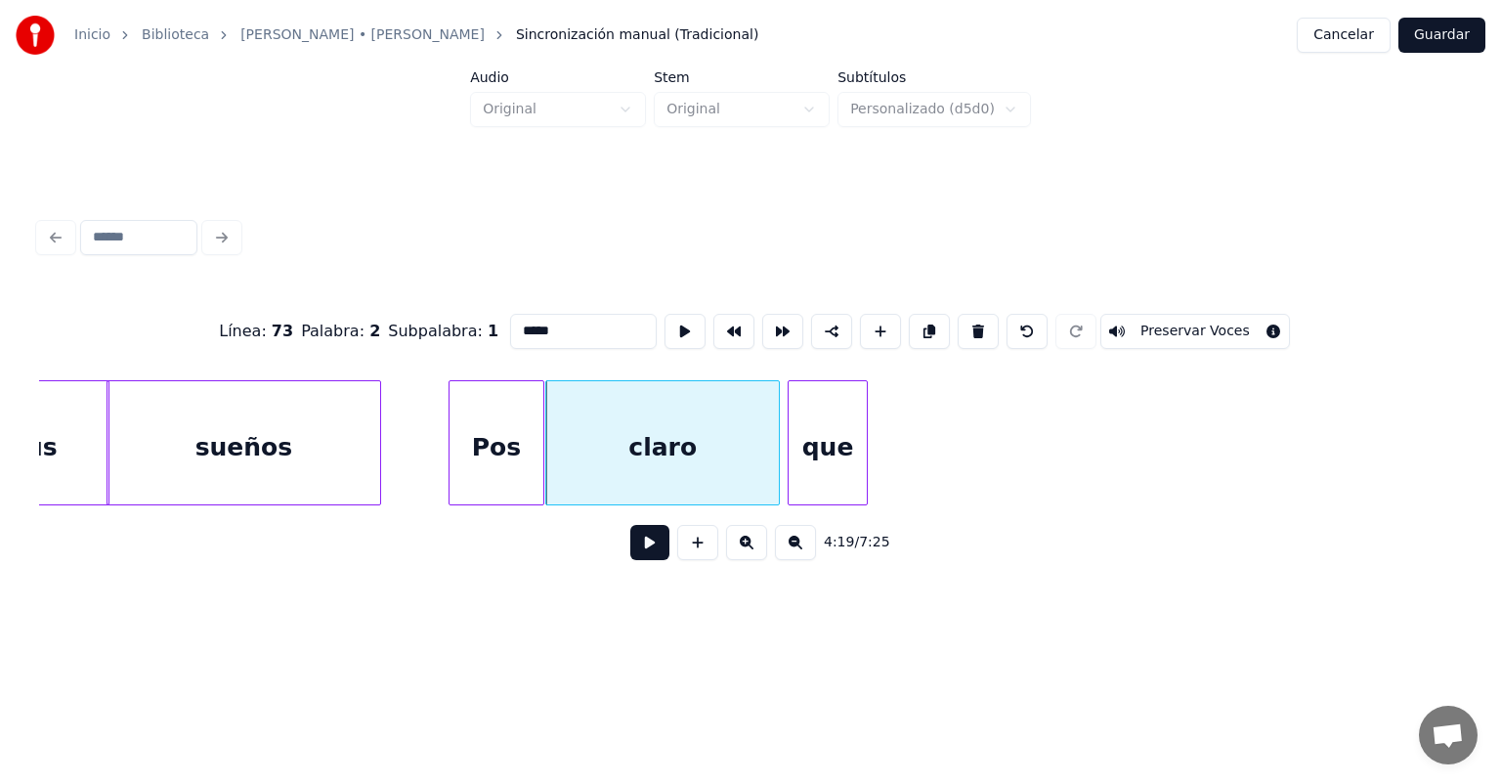
click at [636, 464] on div "claro" at bounding box center [662, 447] width 233 height 133
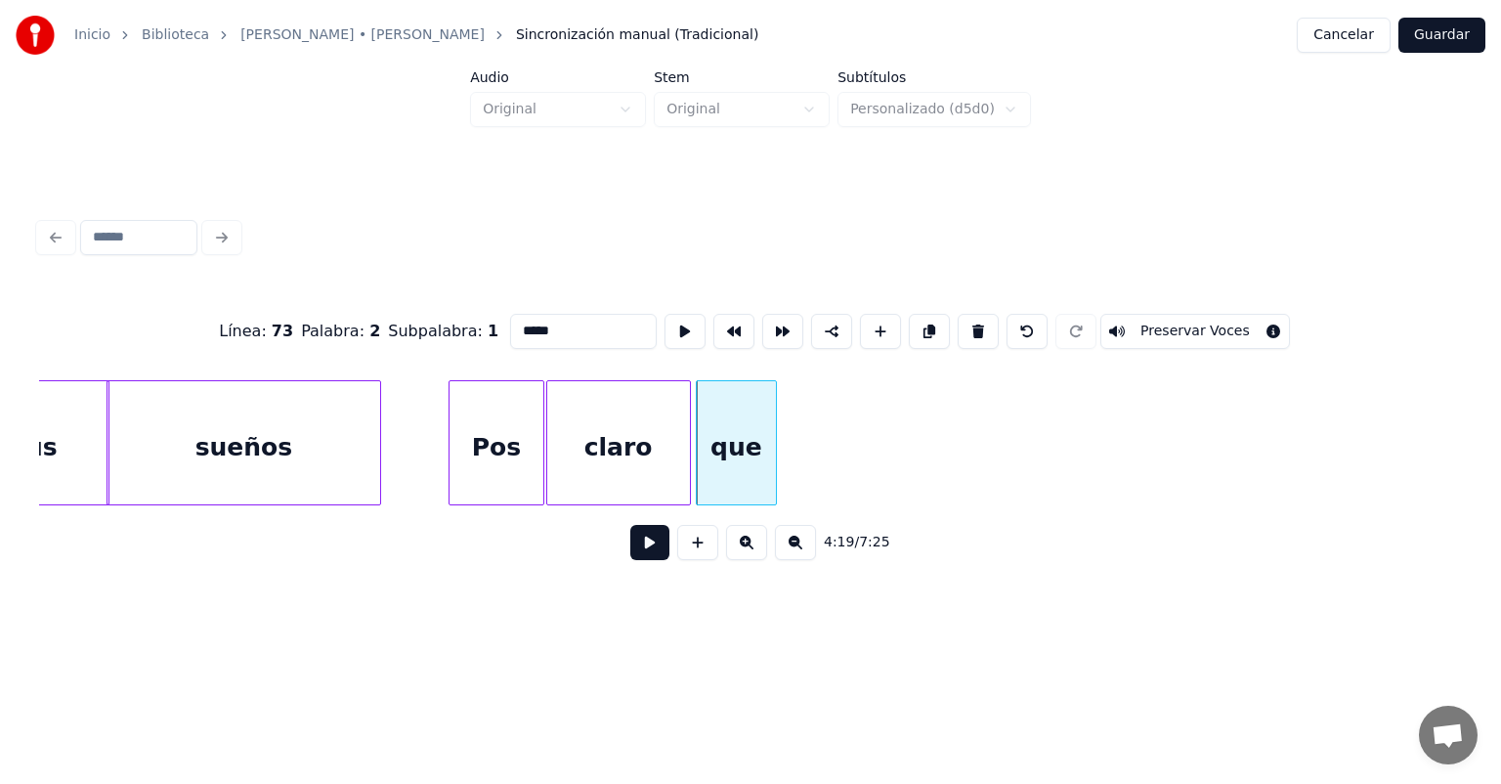
click at [630, 557] on button at bounding box center [649, 542] width 39 height 35
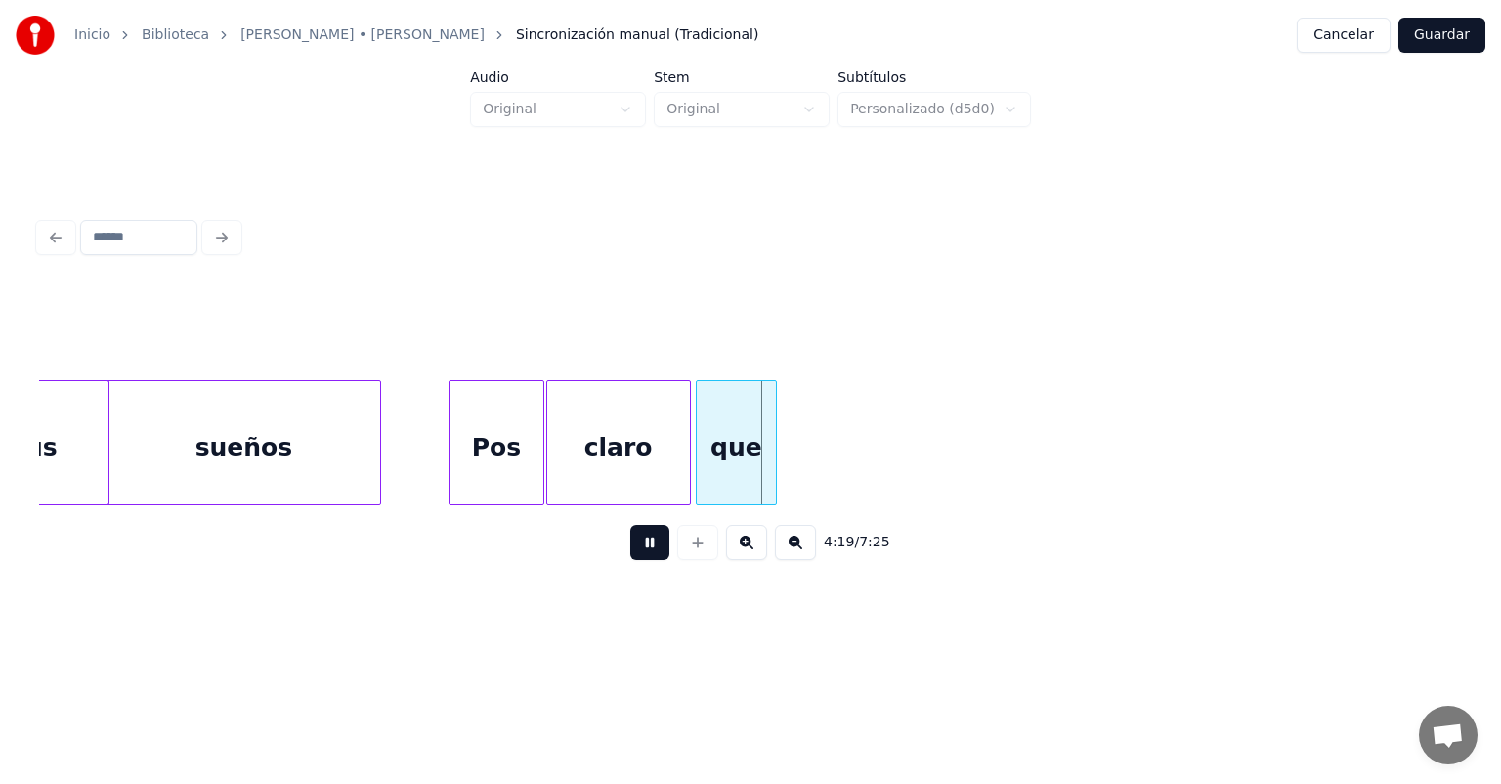
click at [630, 560] on button at bounding box center [649, 542] width 39 height 35
click at [632, 548] on button at bounding box center [649, 542] width 39 height 35
click at [630, 553] on button at bounding box center [649, 542] width 39 height 35
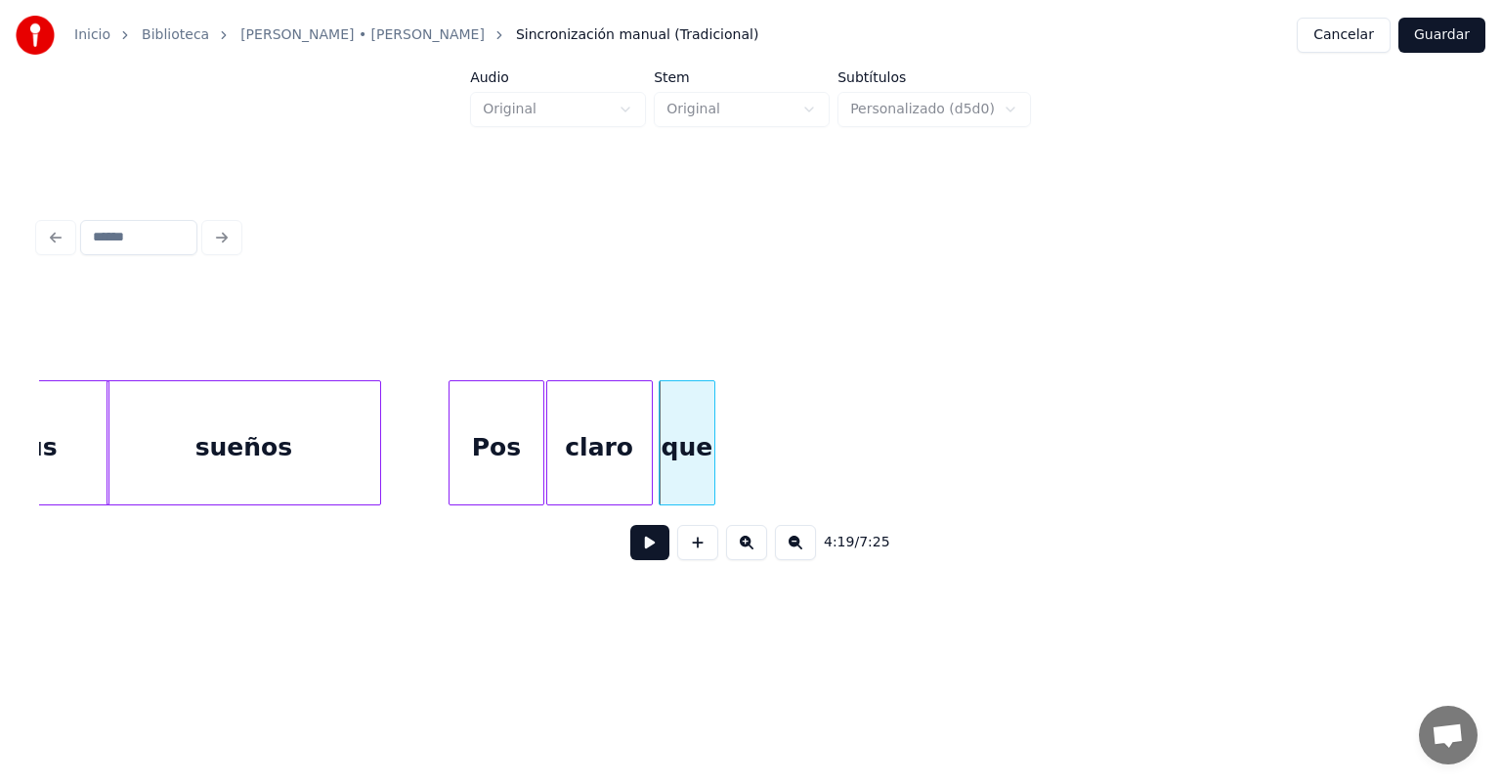
click at [471, 442] on div "Pos" at bounding box center [497, 447] width 95 height 133
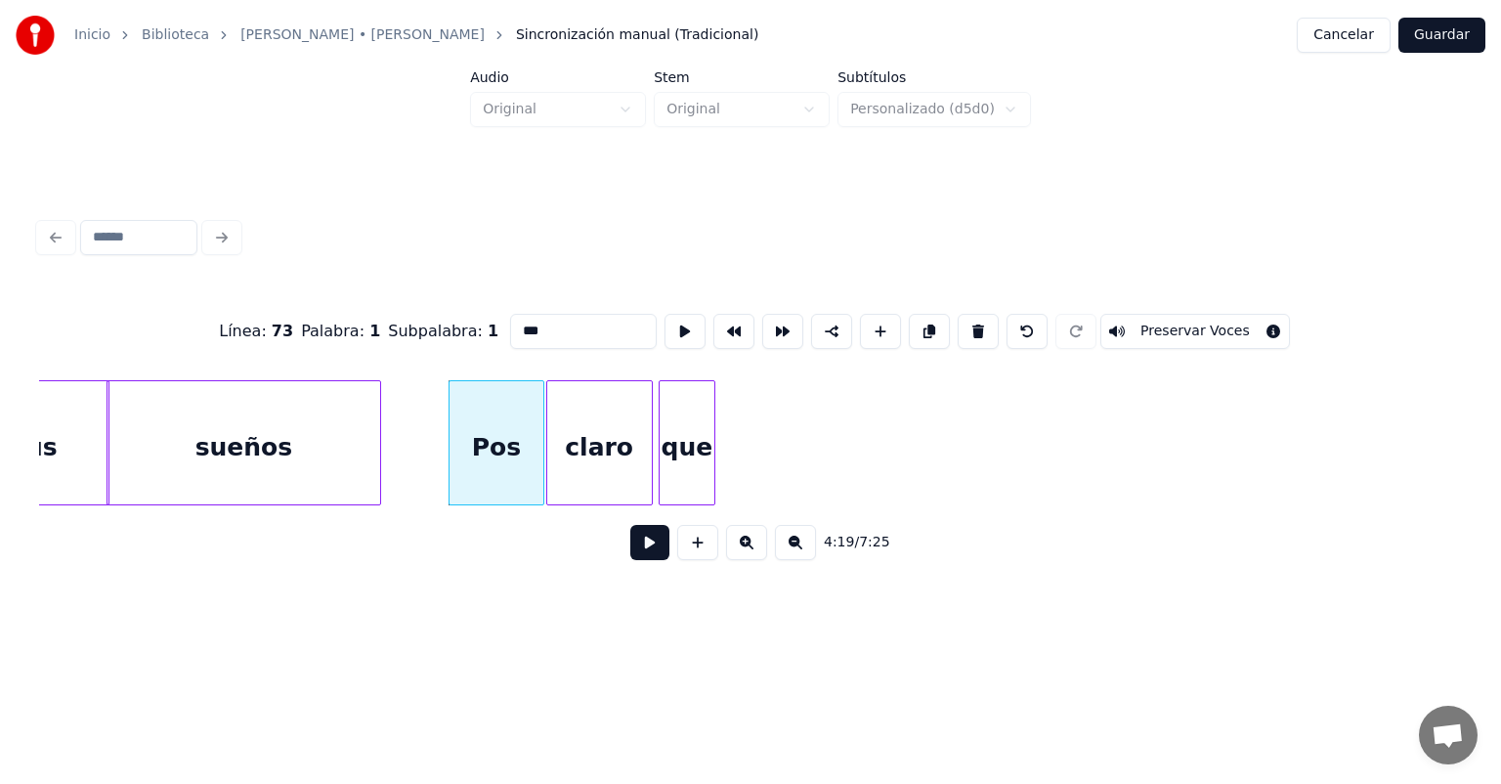
click at [630, 551] on button at bounding box center [649, 542] width 39 height 35
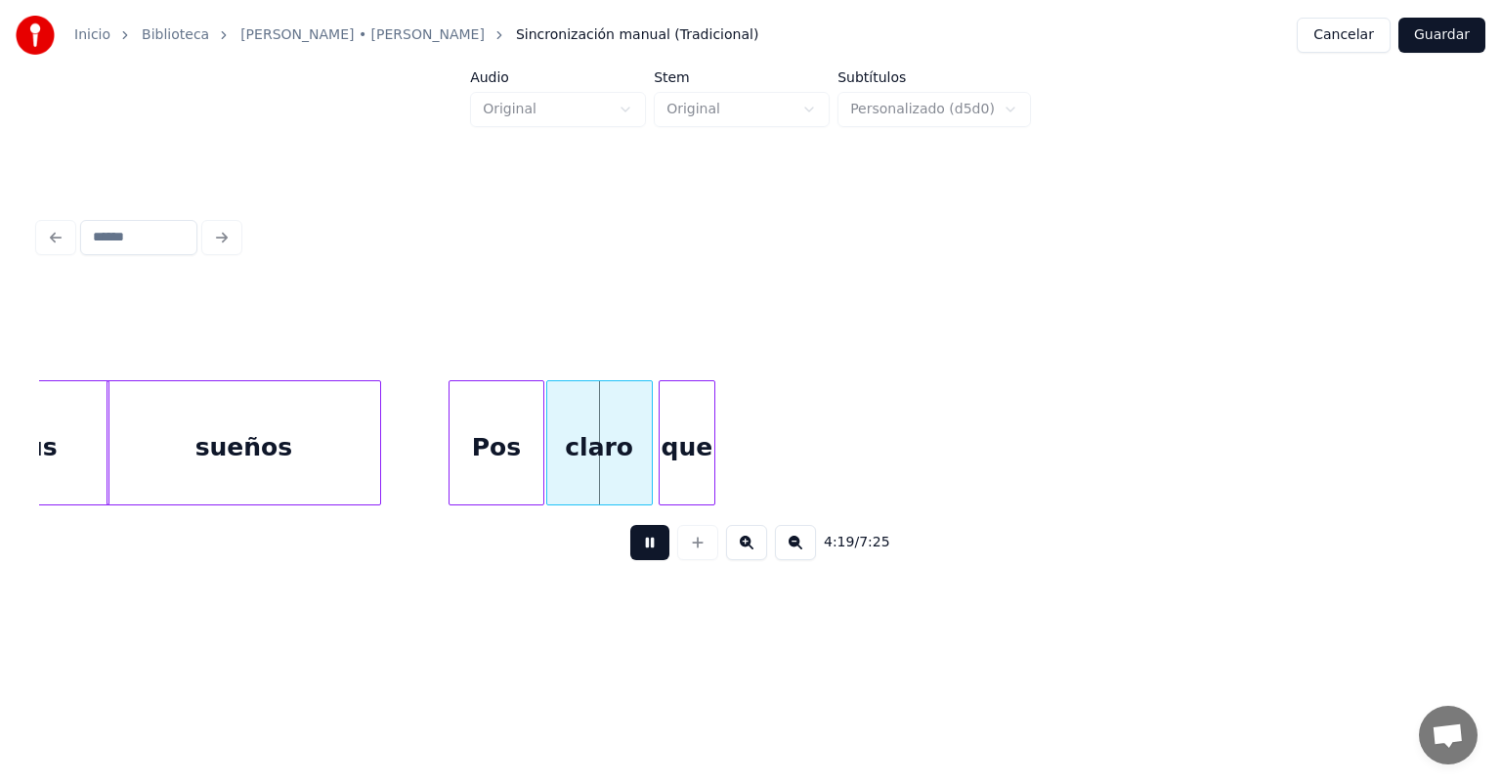
click at [634, 560] on button at bounding box center [649, 542] width 39 height 35
click at [579, 451] on div "claro" at bounding box center [599, 447] width 105 height 133
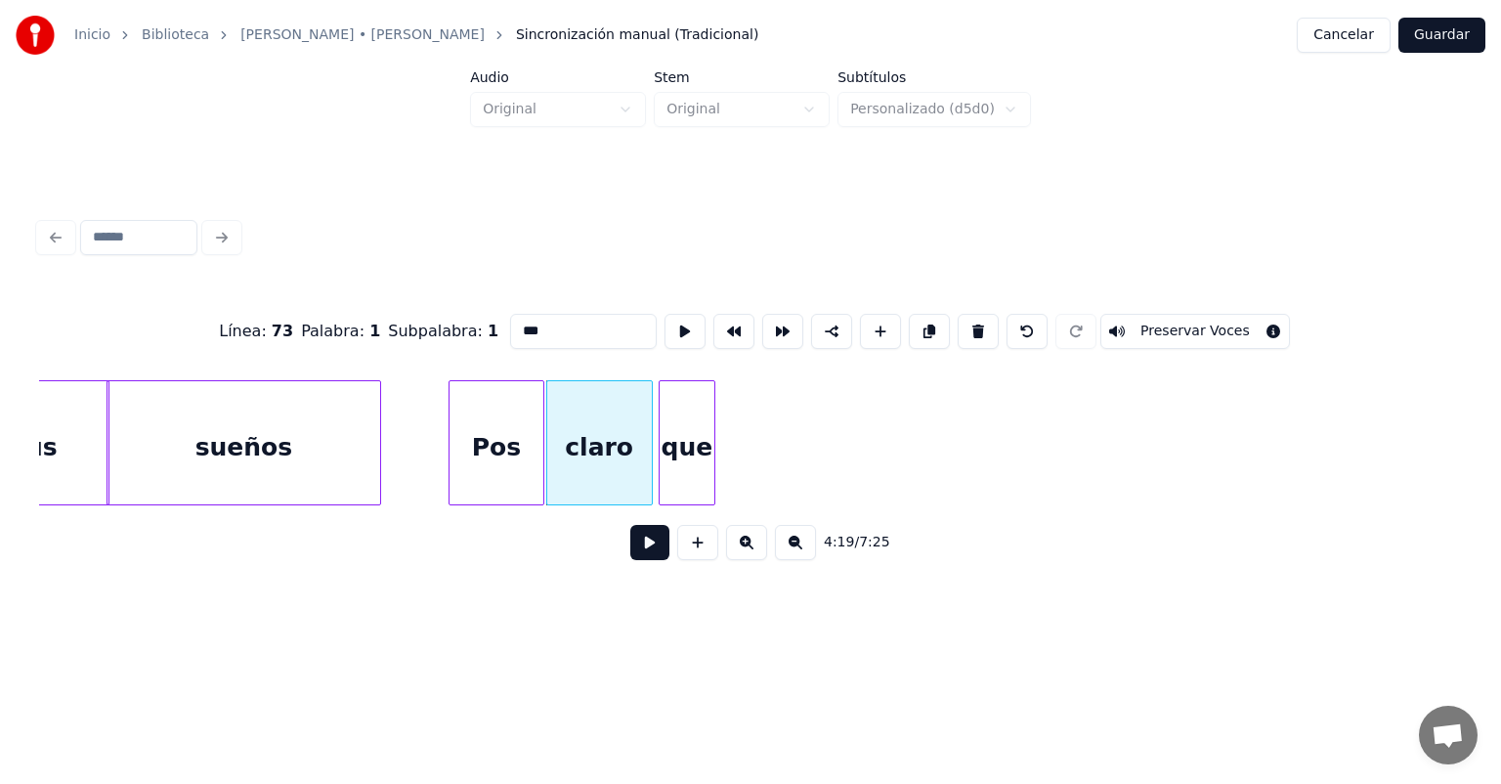
type input "*****"
click at [643, 551] on button at bounding box center [649, 542] width 39 height 35
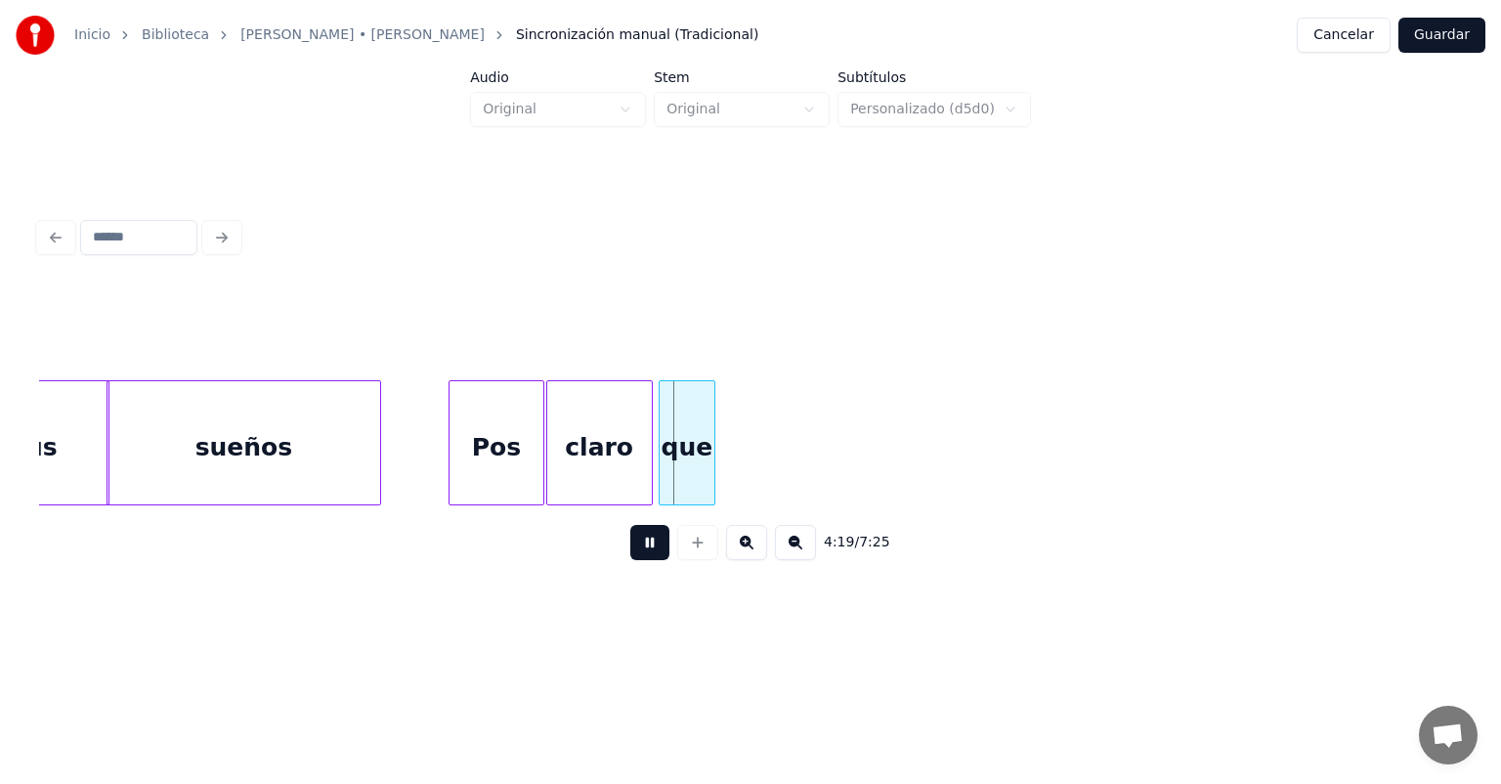
click at [600, 461] on div "claro" at bounding box center [599, 447] width 105 height 133
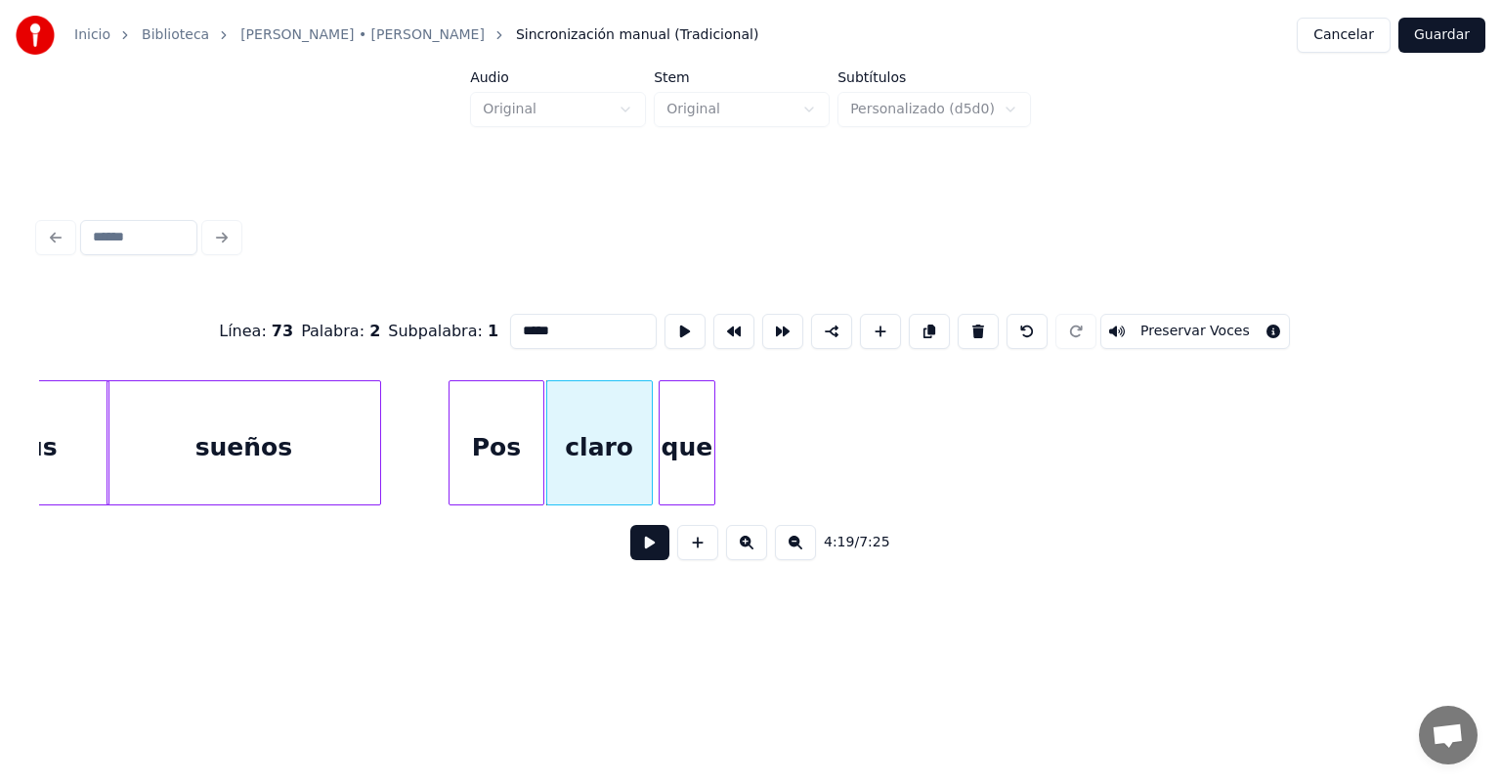
click at [502, 454] on div "Pos" at bounding box center [497, 447] width 95 height 133
type input "***"
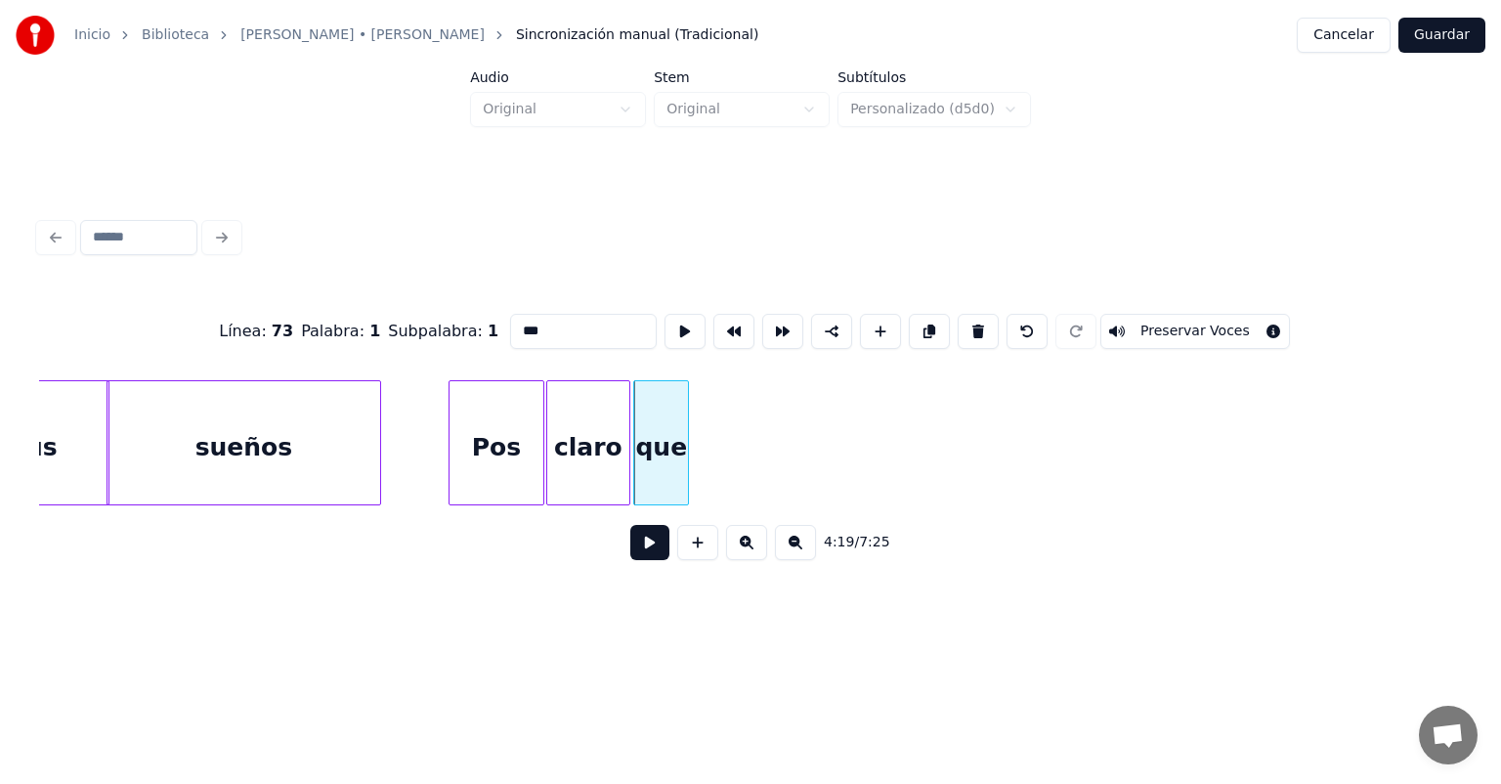
click at [496, 445] on div "Pos" at bounding box center [497, 447] width 95 height 133
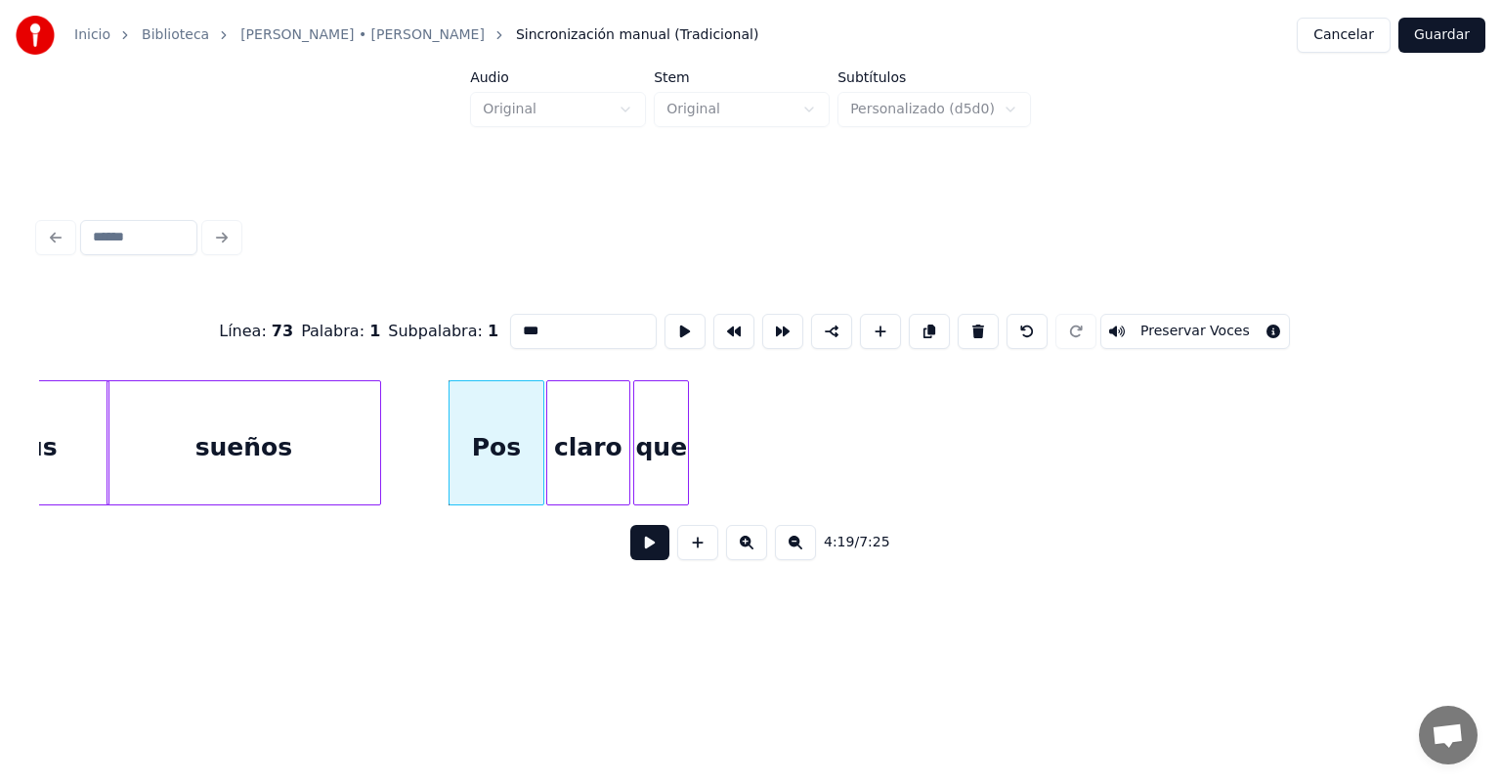
click at [630, 545] on button at bounding box center [649, 542] width 39 height 35
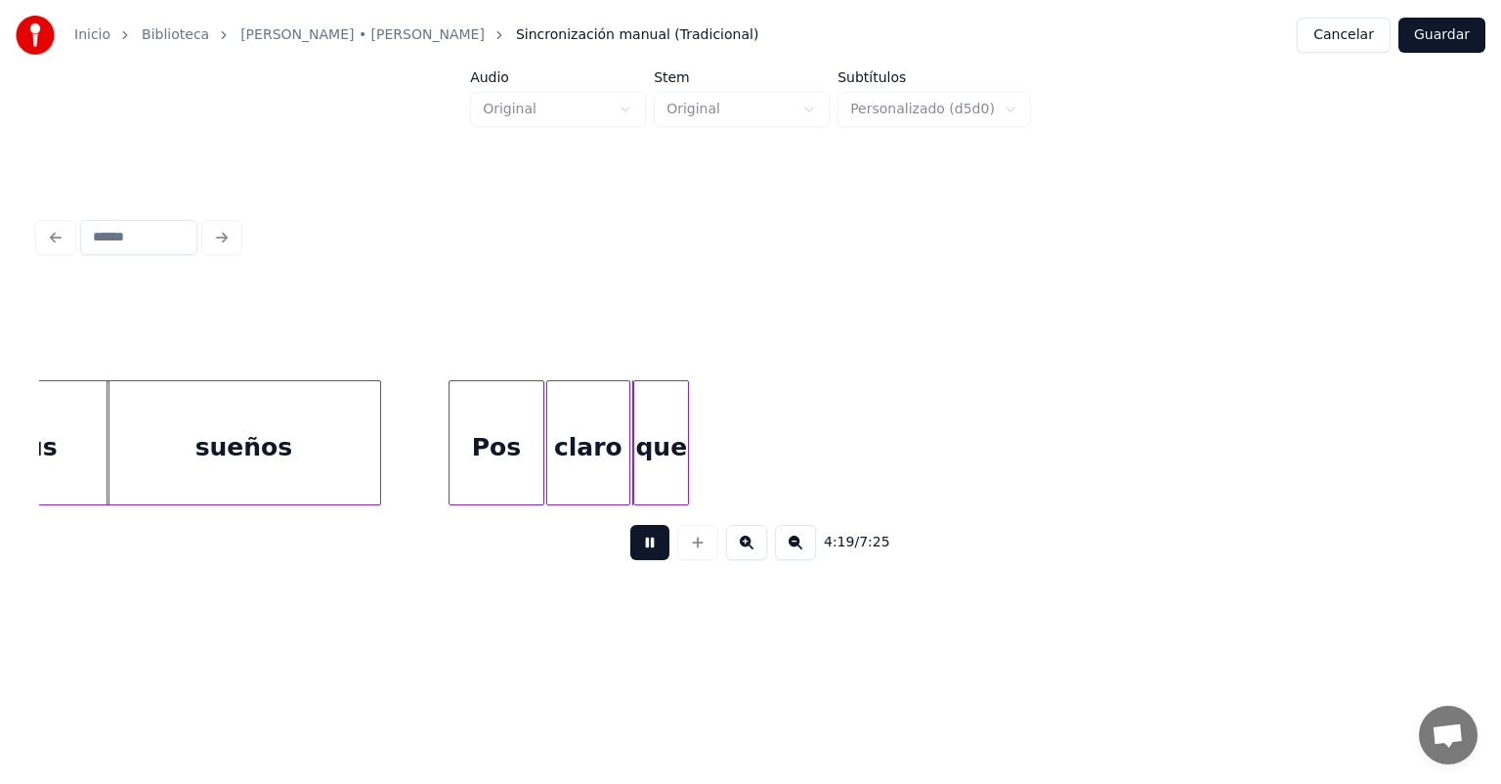
click at [497, 450] on div "Pos" at bounding box center [497, 447] width 95 height 133
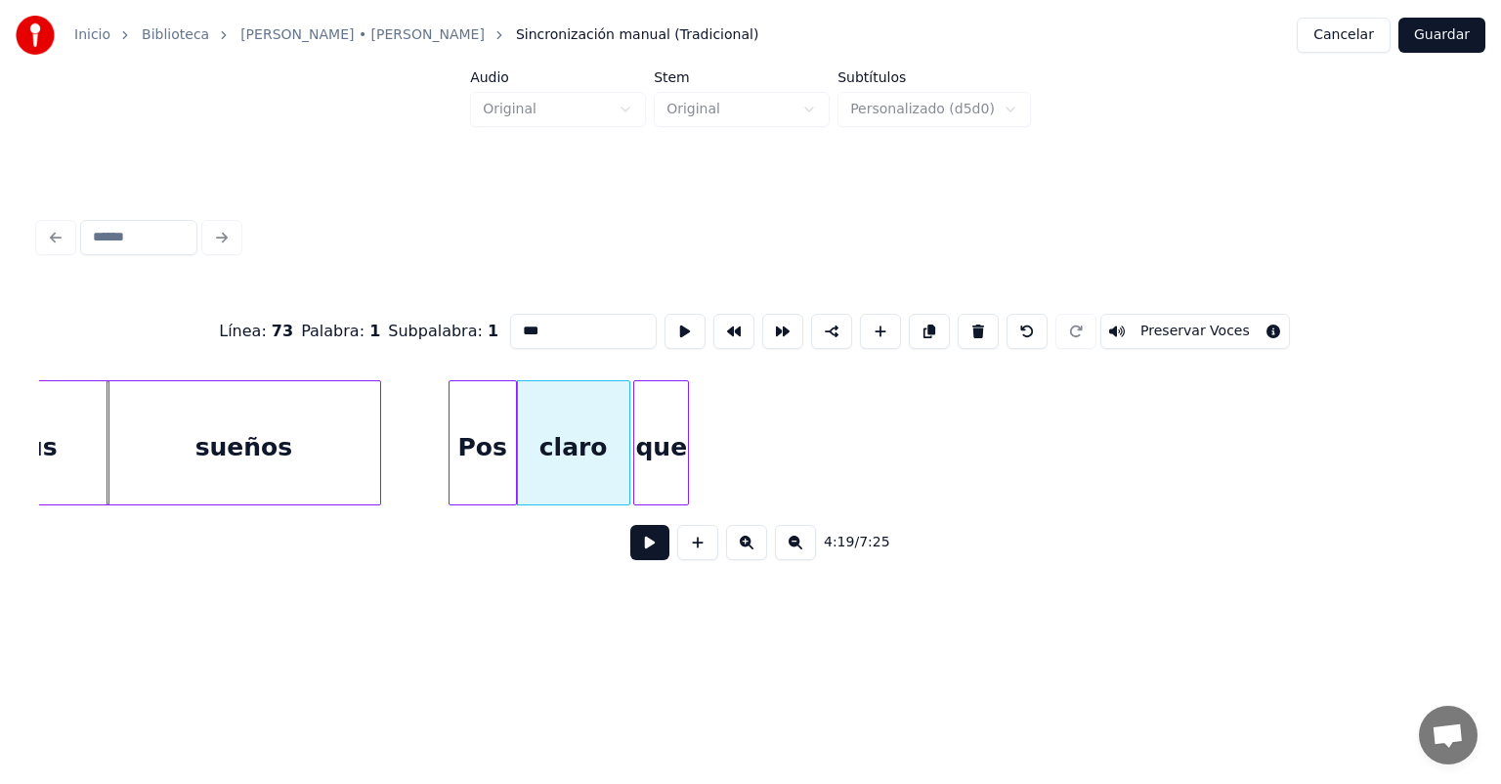
click at [630, 546] on button at bounding box center [649, 542] width 39 height 35
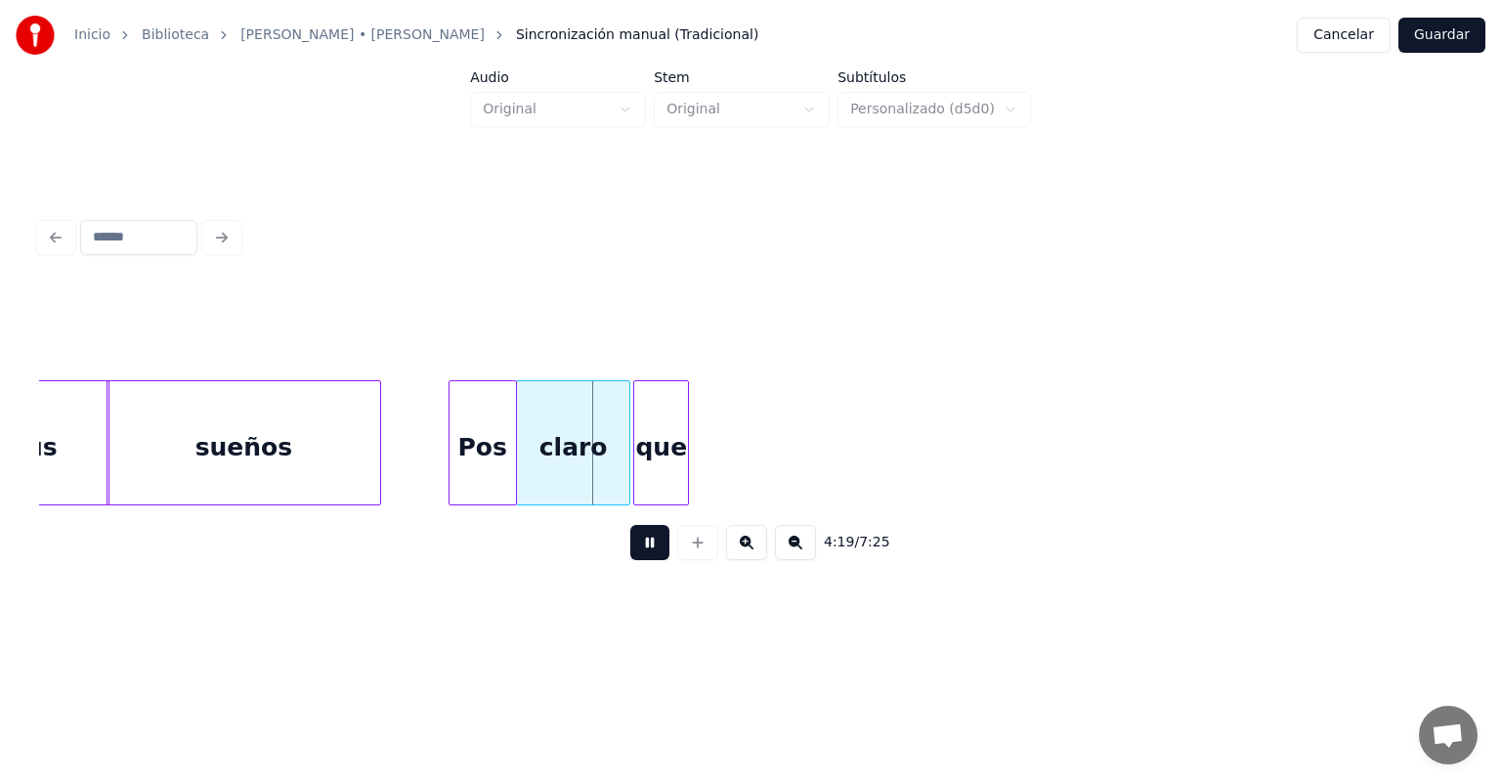
click at [479, 452] on div "Pos" at bounding box center [483, 447] width 66 height 133
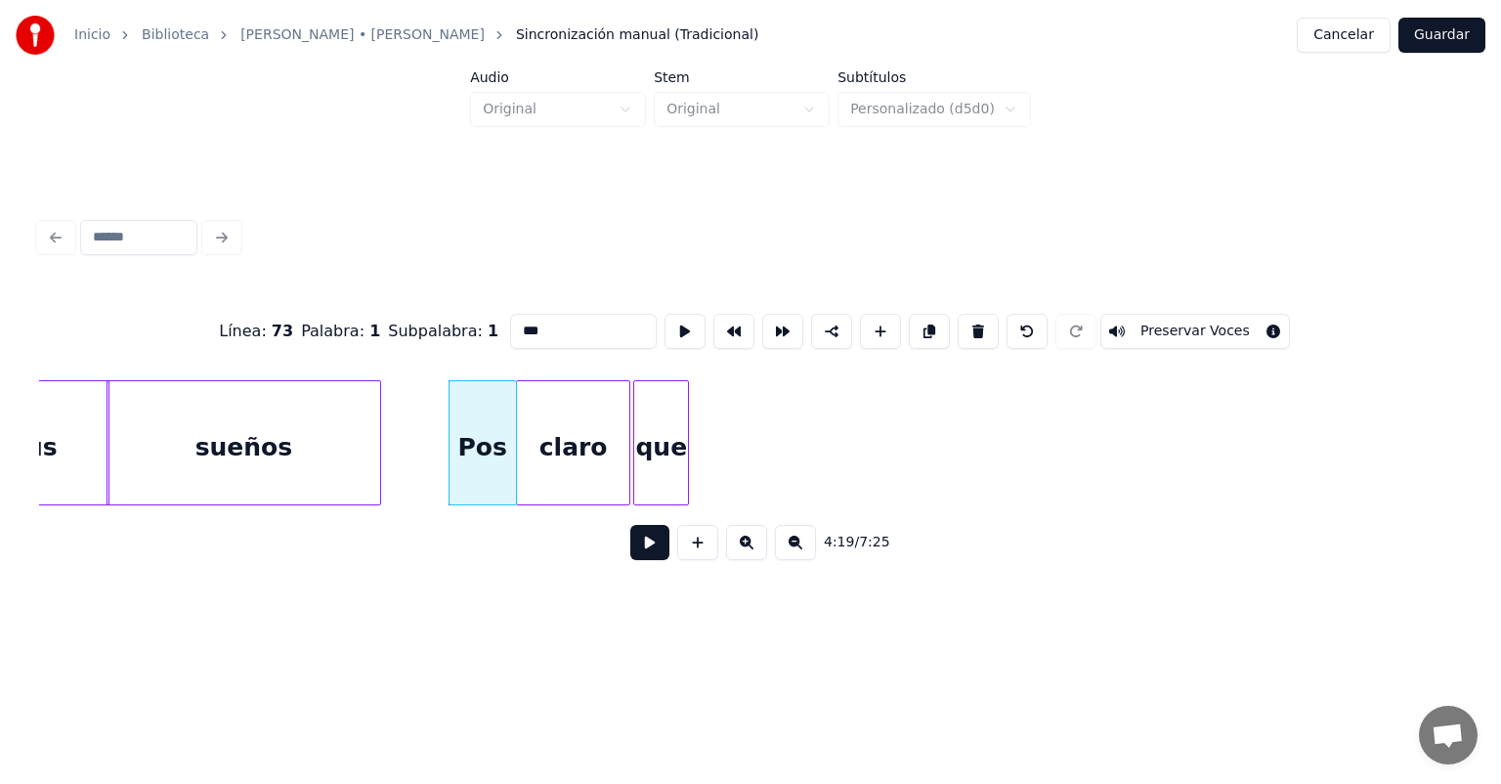
click at [550, 458] on div "claro" at bounding box center [573, 447] width 112 height 133
type input "*****"
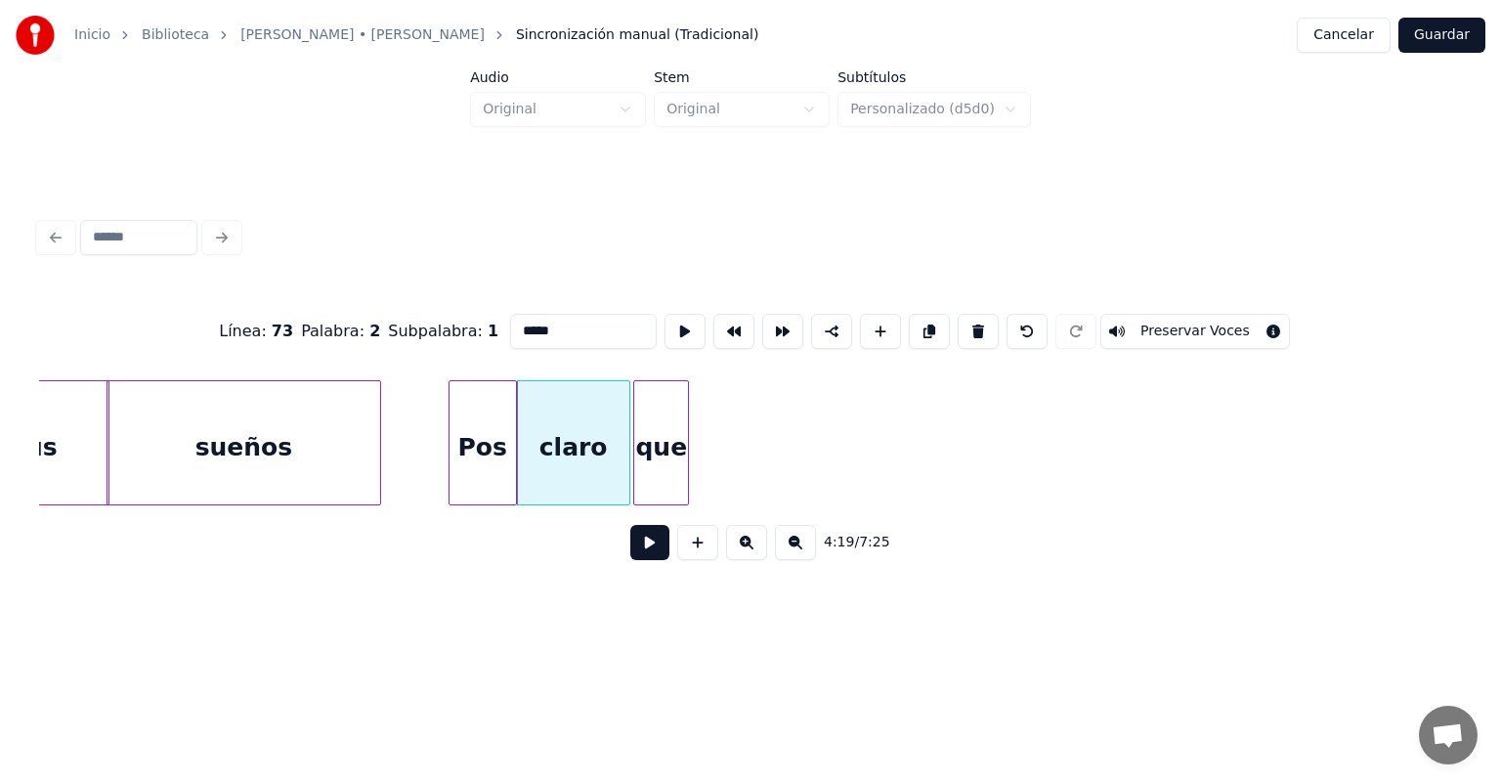
click at [630, 549] on button at bounding box center [649, 542] width 39 height 35
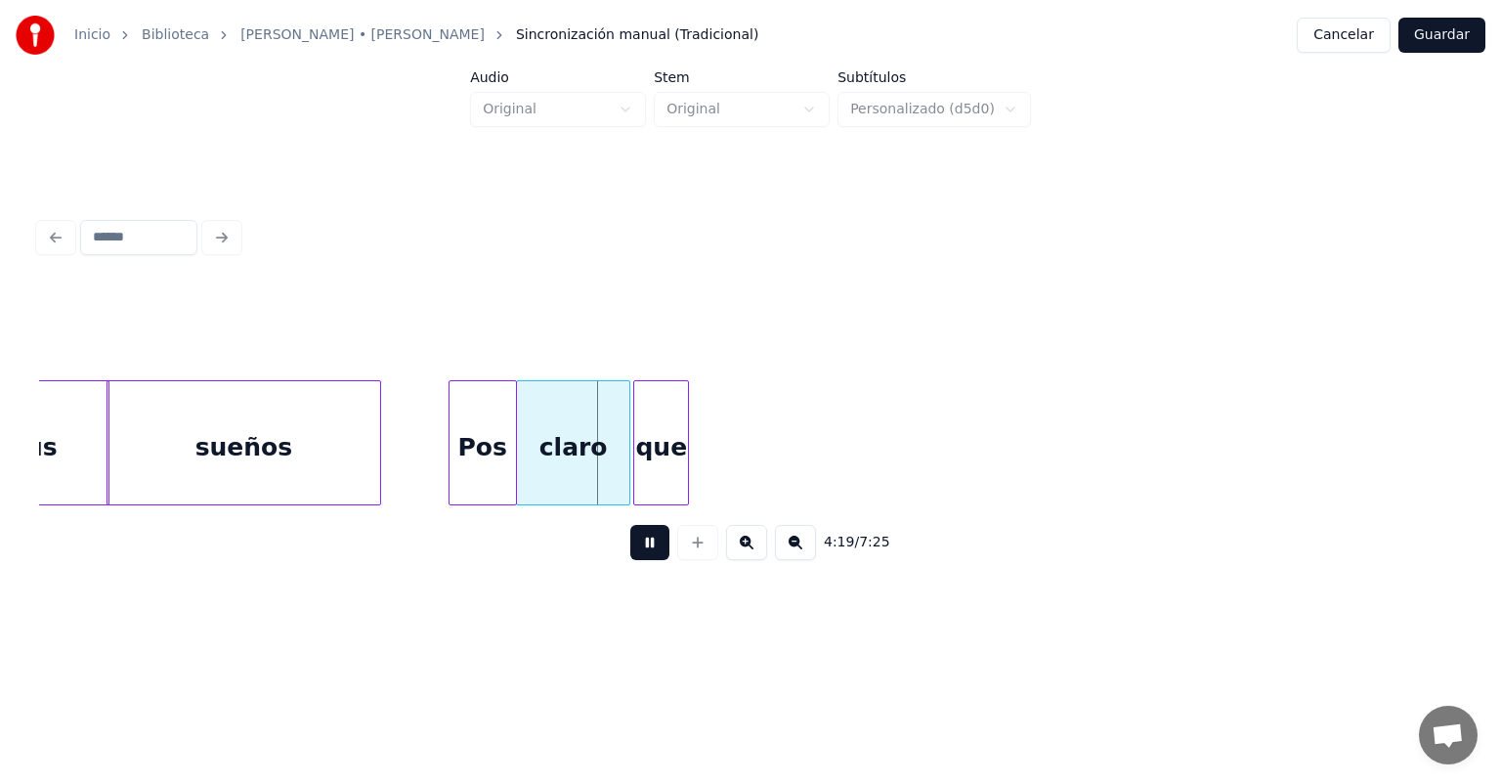
click at [559, 444] on div "claro" at bounding box center [573, 447] width 112 height 133
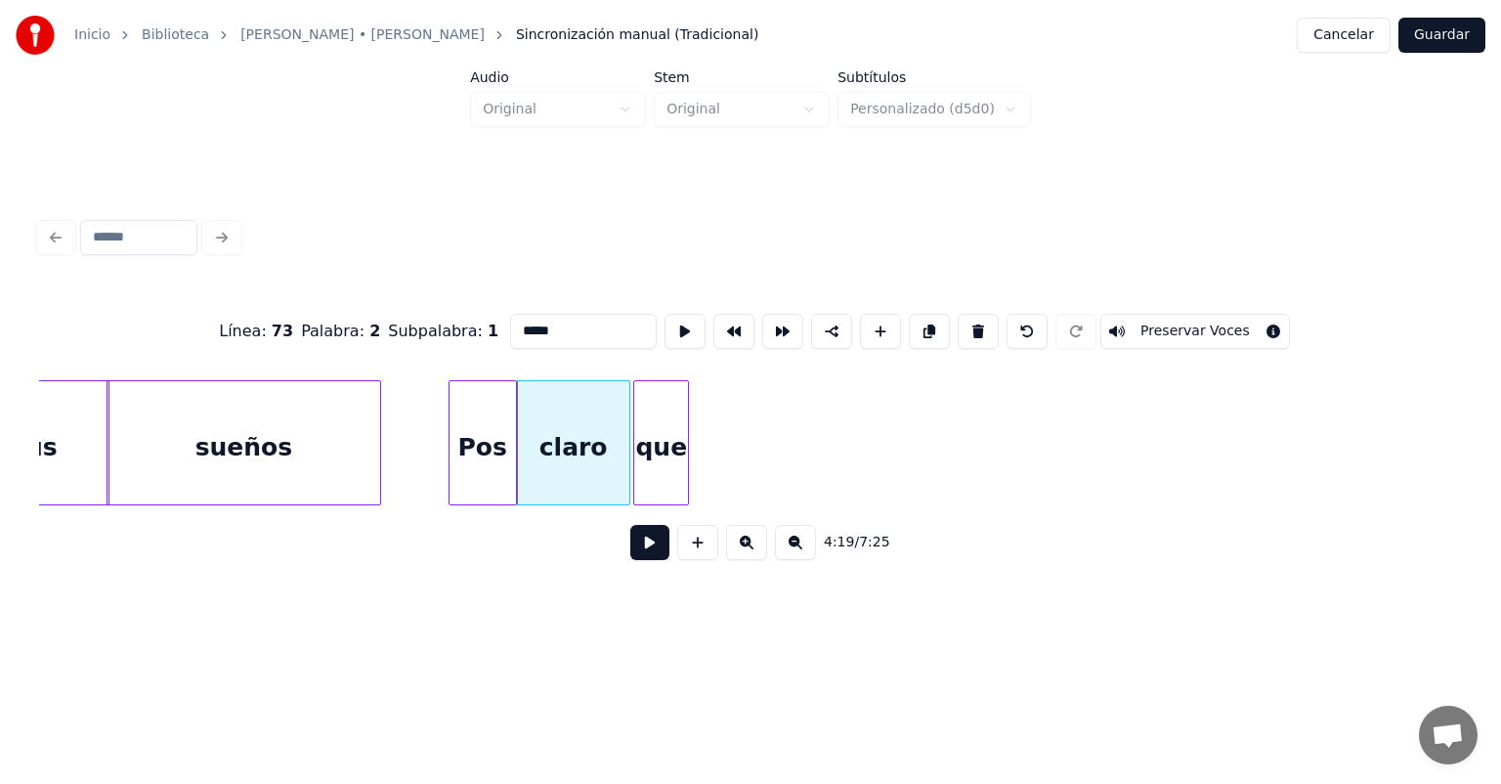
click at [659, 466] on div "que" at bounding box center [661, 447] width 54 height 133
type input "***"
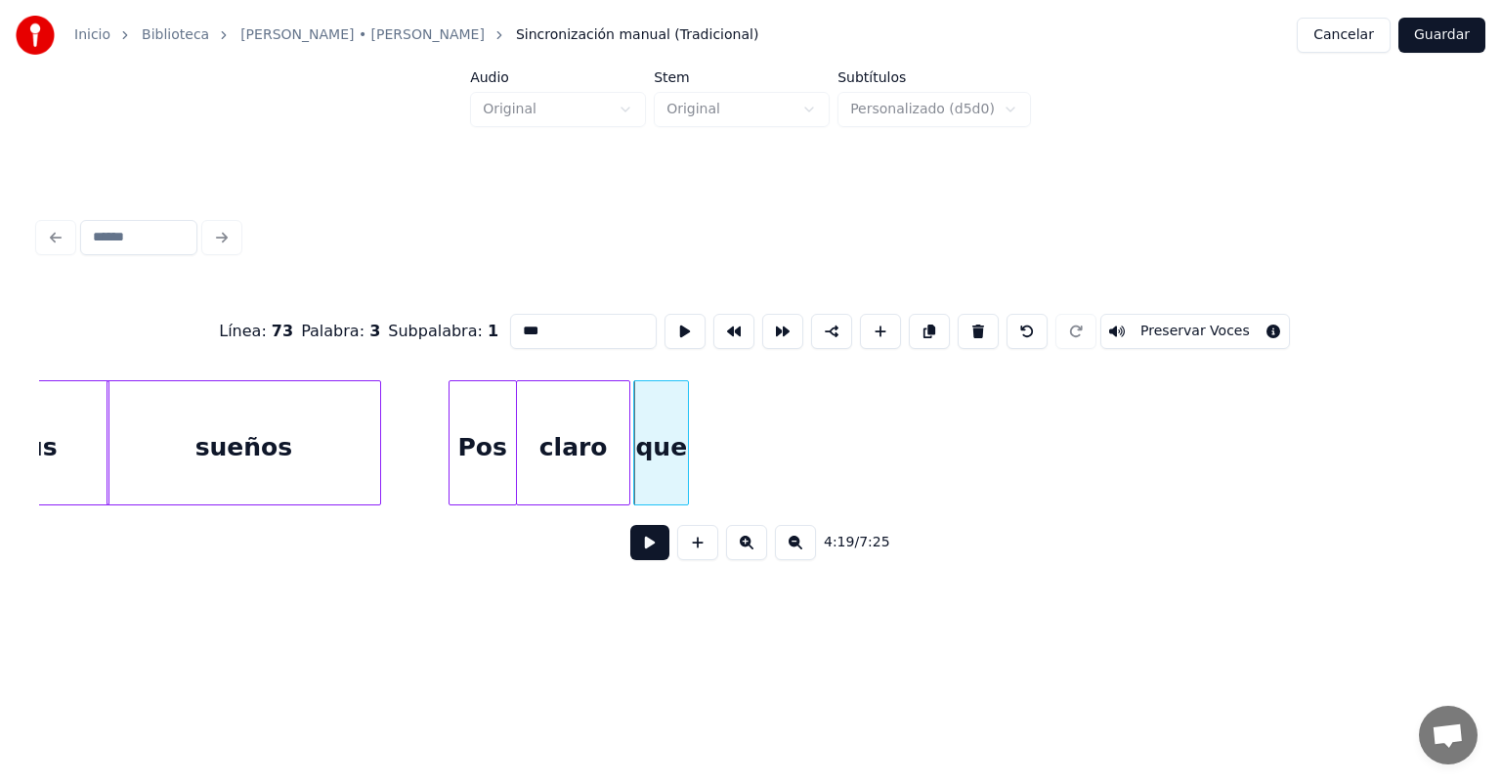
click at [630, 548] on button at bounding box center [649, 542] width 39 height 35
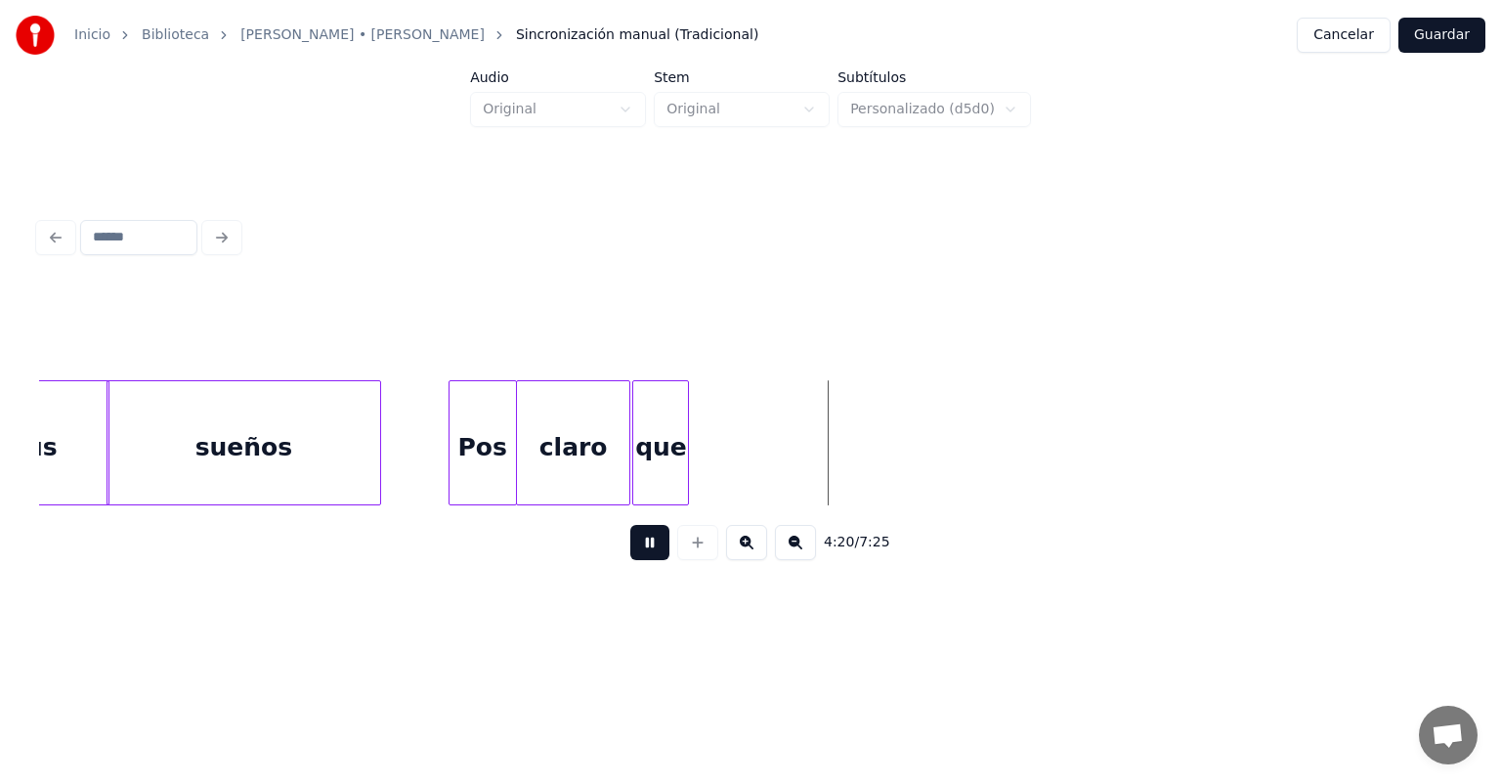
click at [636, 447] on div at bounding box center [636, 442] width 6 height 123
click at [630, 546] on button at bounding box center [649, 542] width 39 height 35
click at [659, 440] on div "que" at bounding box center [660, 447] width 55 height 133
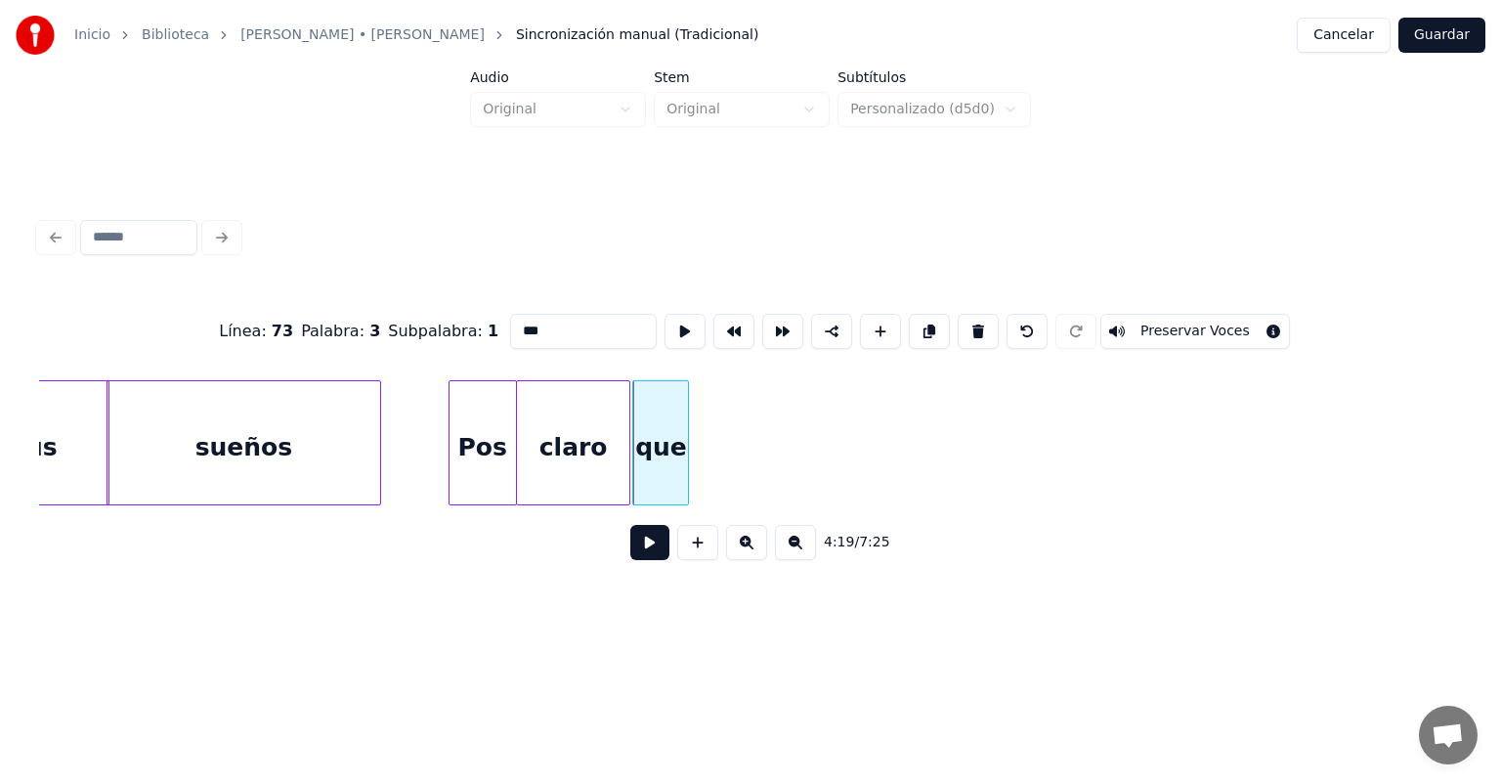
click at [630, 549] on button at bounding box center [649, 542] width 39 height 35
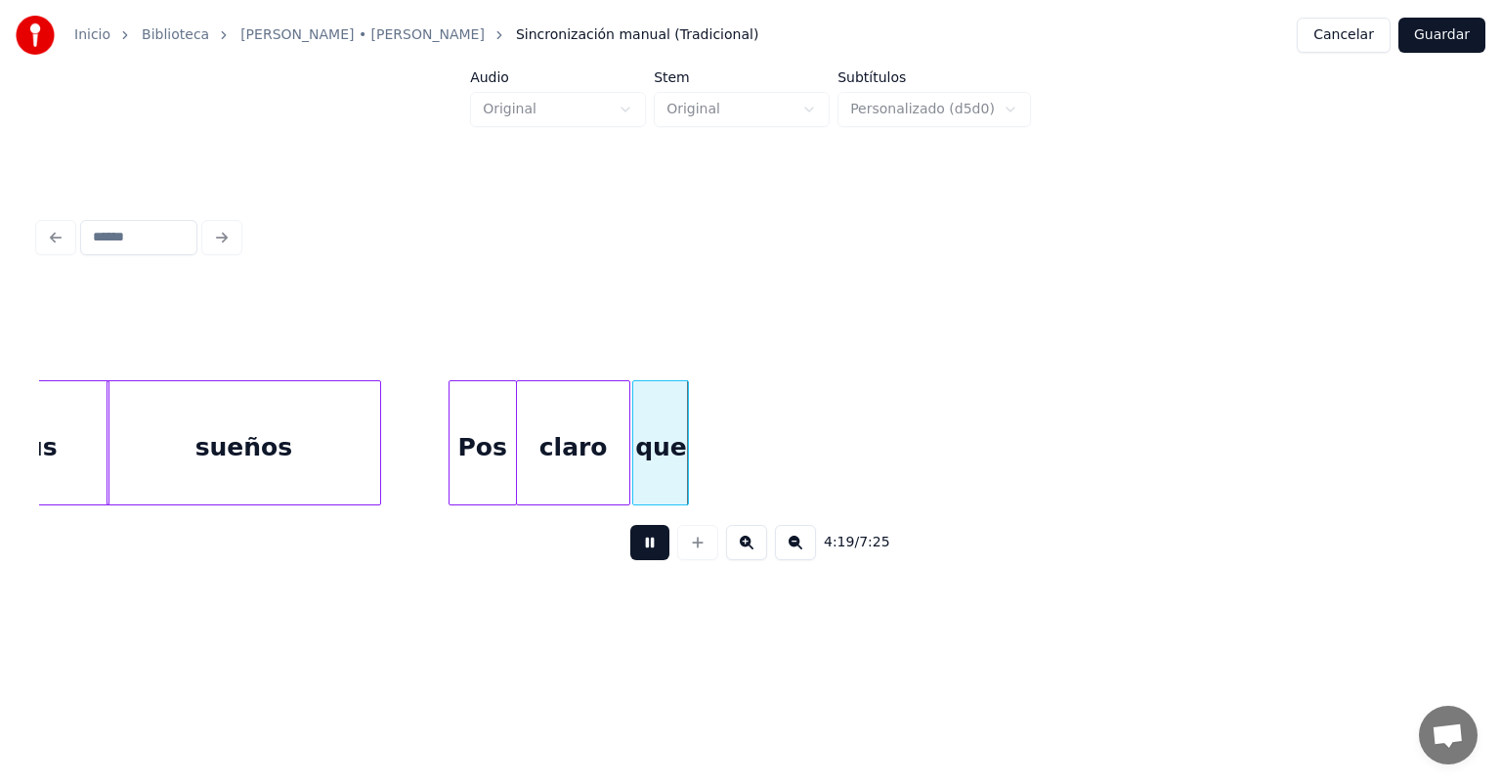
click at [657, 450] on div "que" at bounding box center [660, 447] width 55 height 133
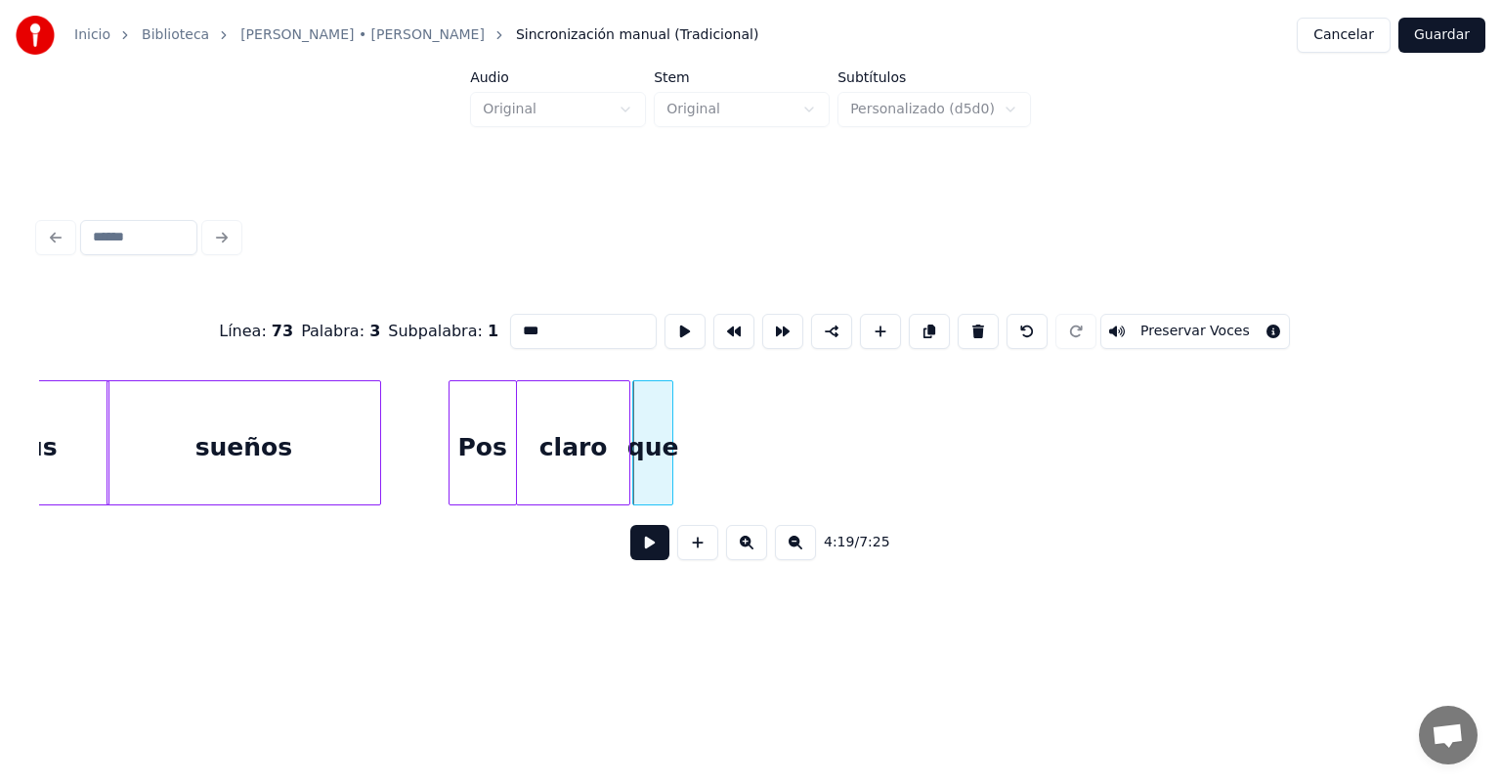
click at [630, 545] on button at bounding box center [649, 542] width 39 height 35
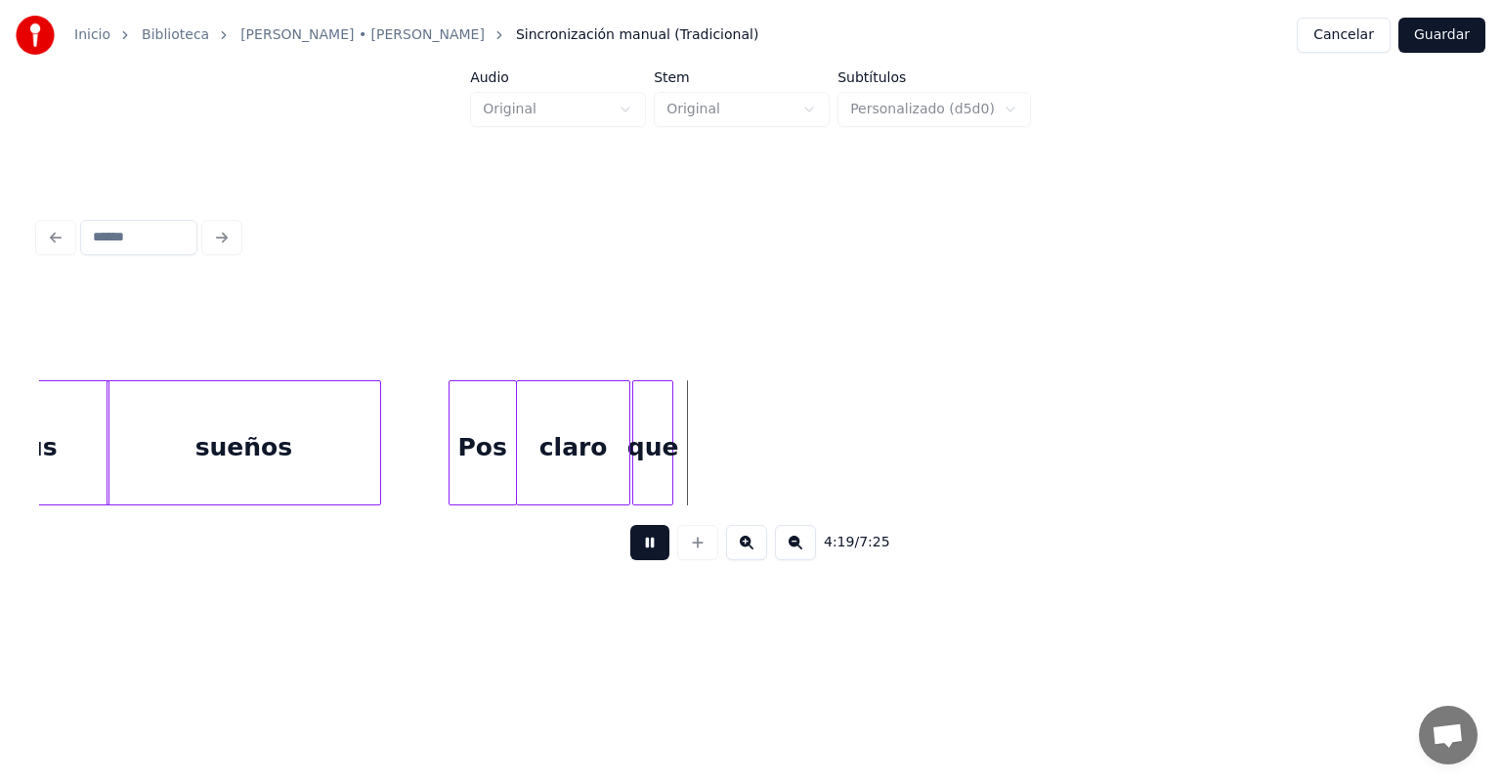
click at [647, 461] on div "que" at bounding box center [652, 447] width 38 height 133
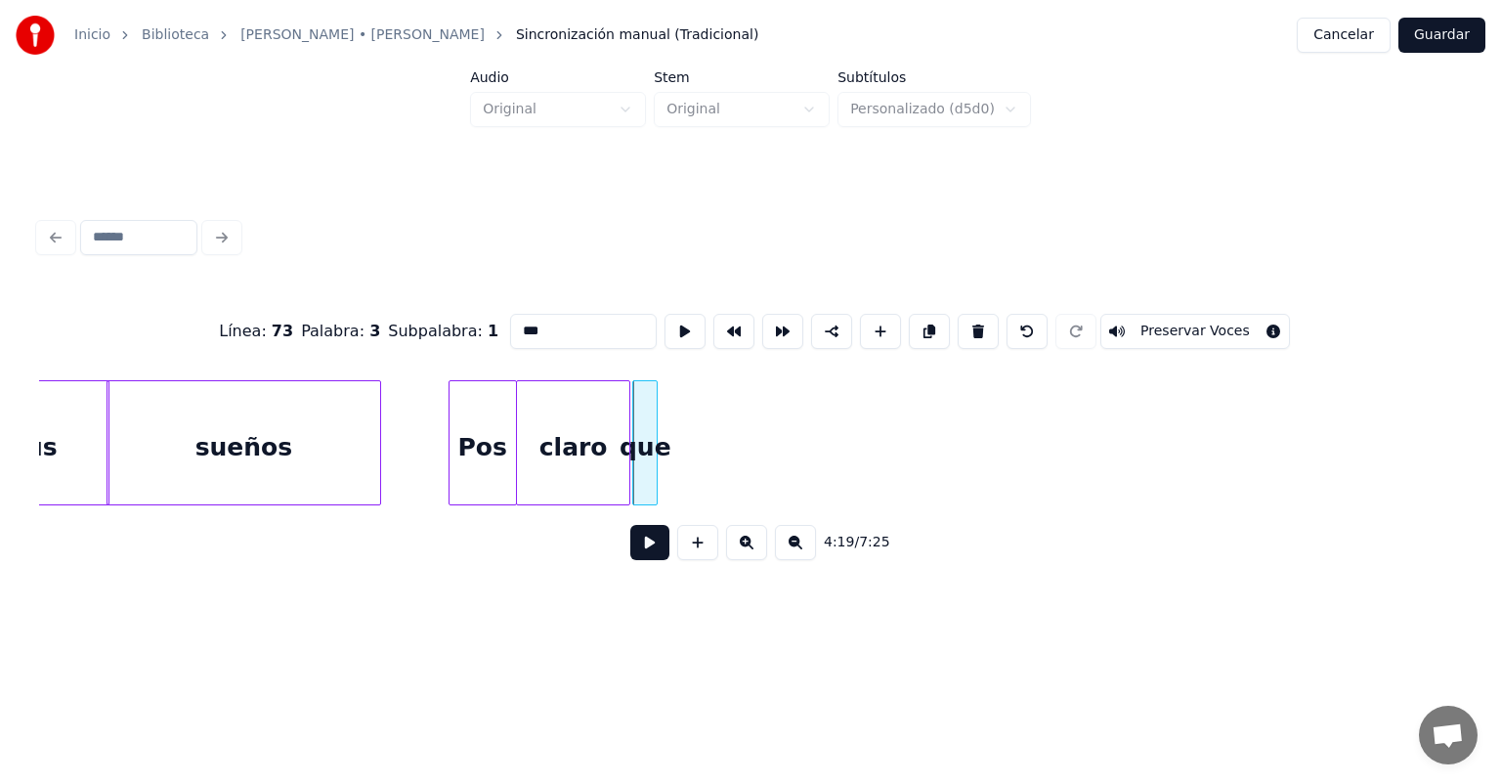
click at [630, 544] on button at bounding box center [649, 542] width 39 height 35
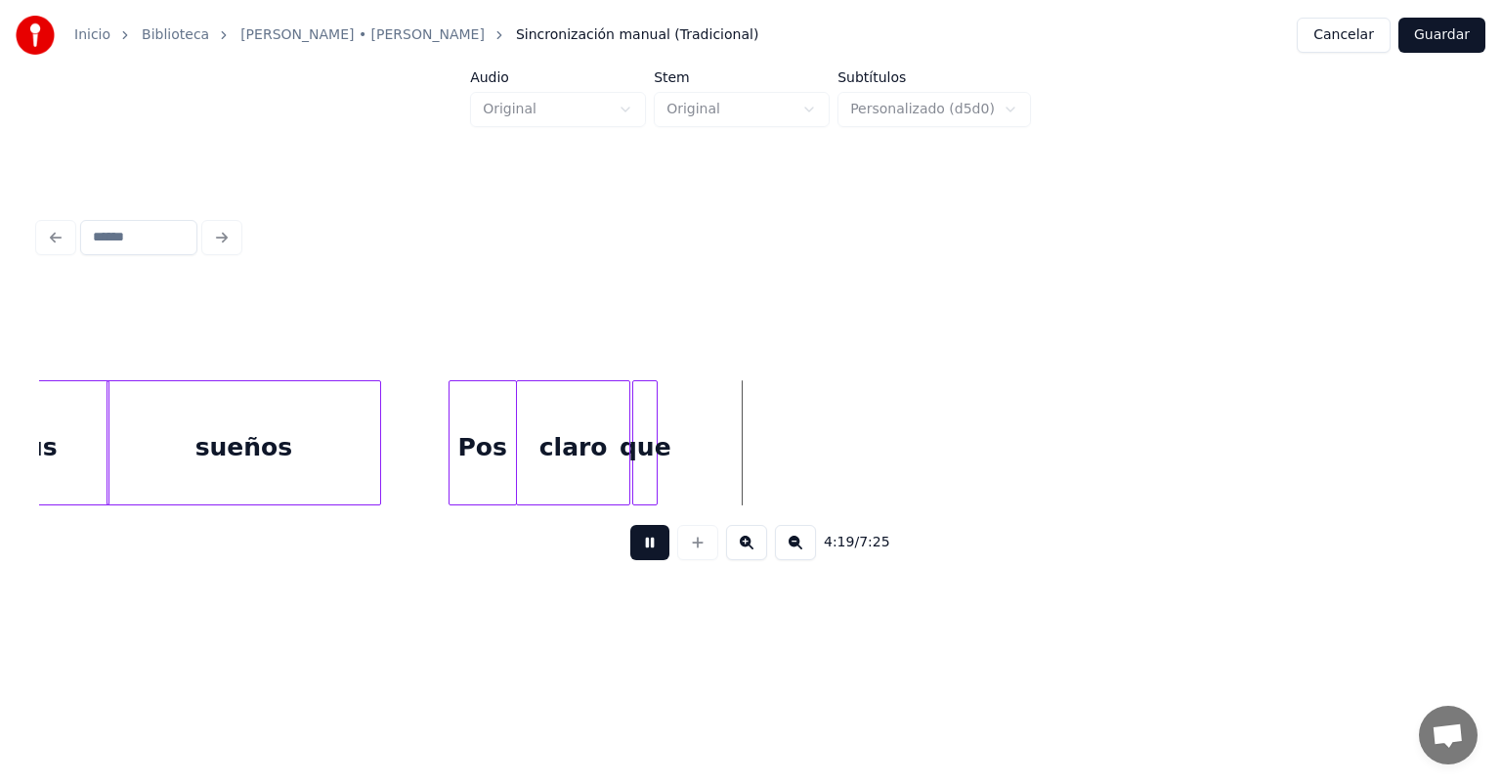
click at [638, 469] on div at bounding box center [636, 442] width 6 height 123
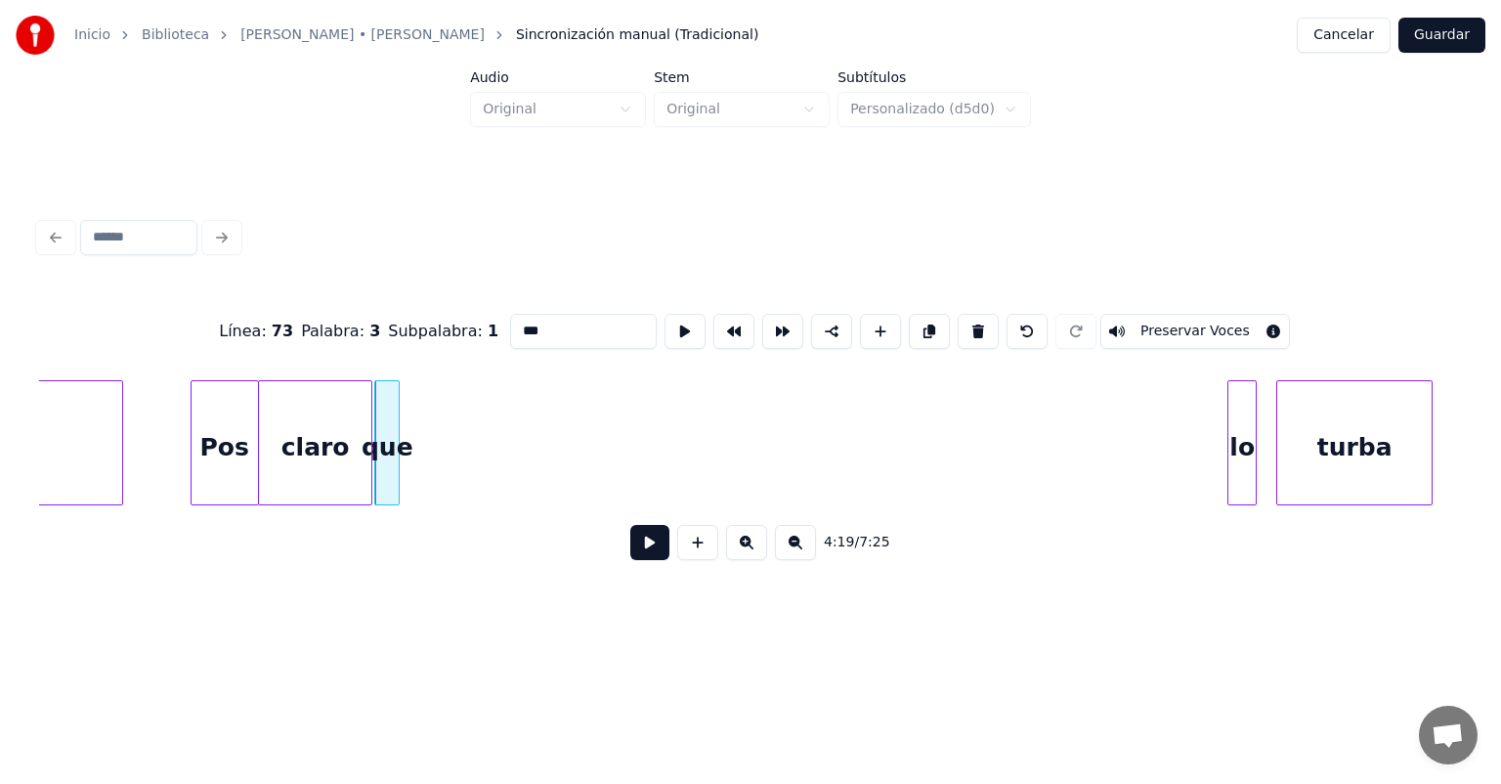
scroll to position [0, 126590]
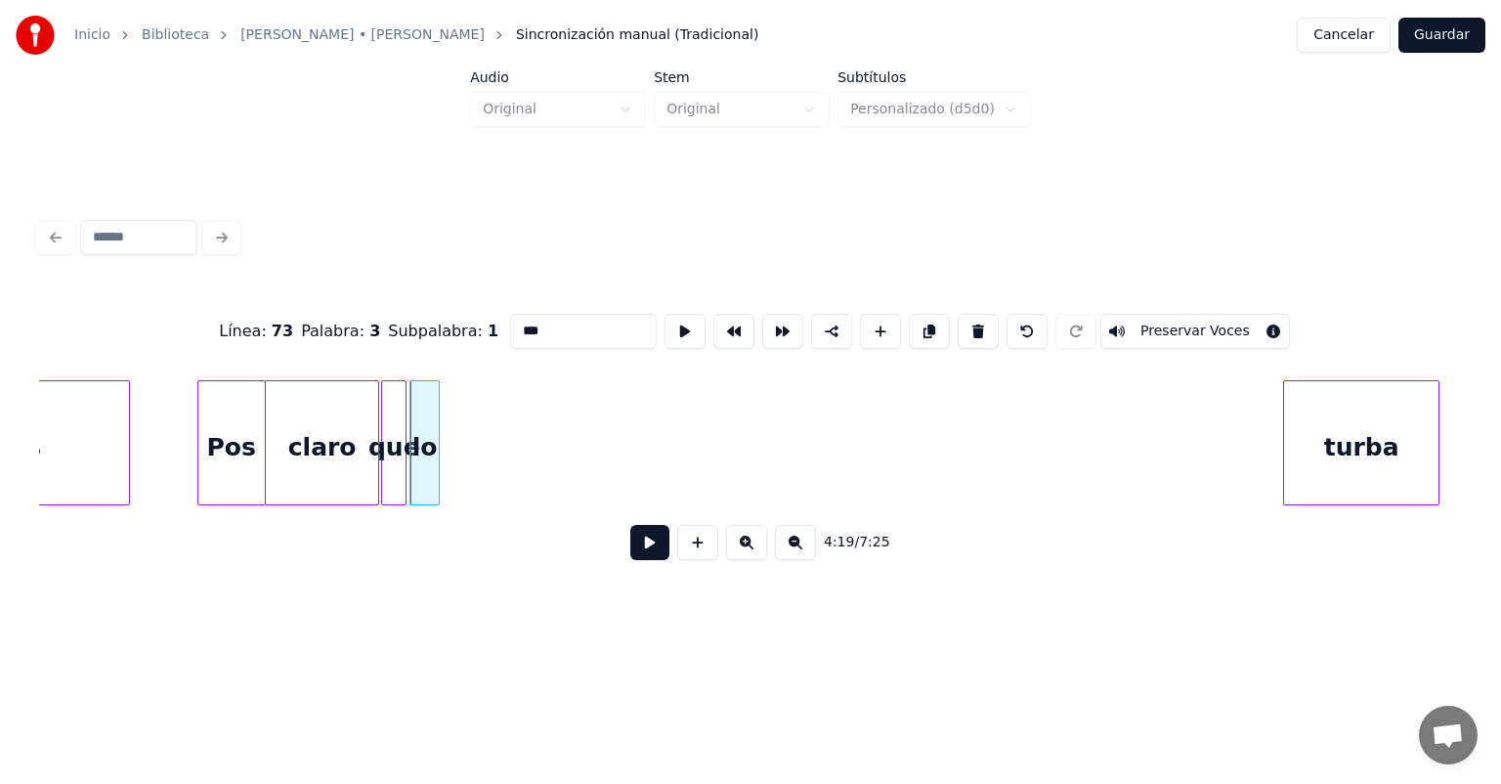
click at [630, 548] on button at bounding box center [649, 542] width 39 height 35
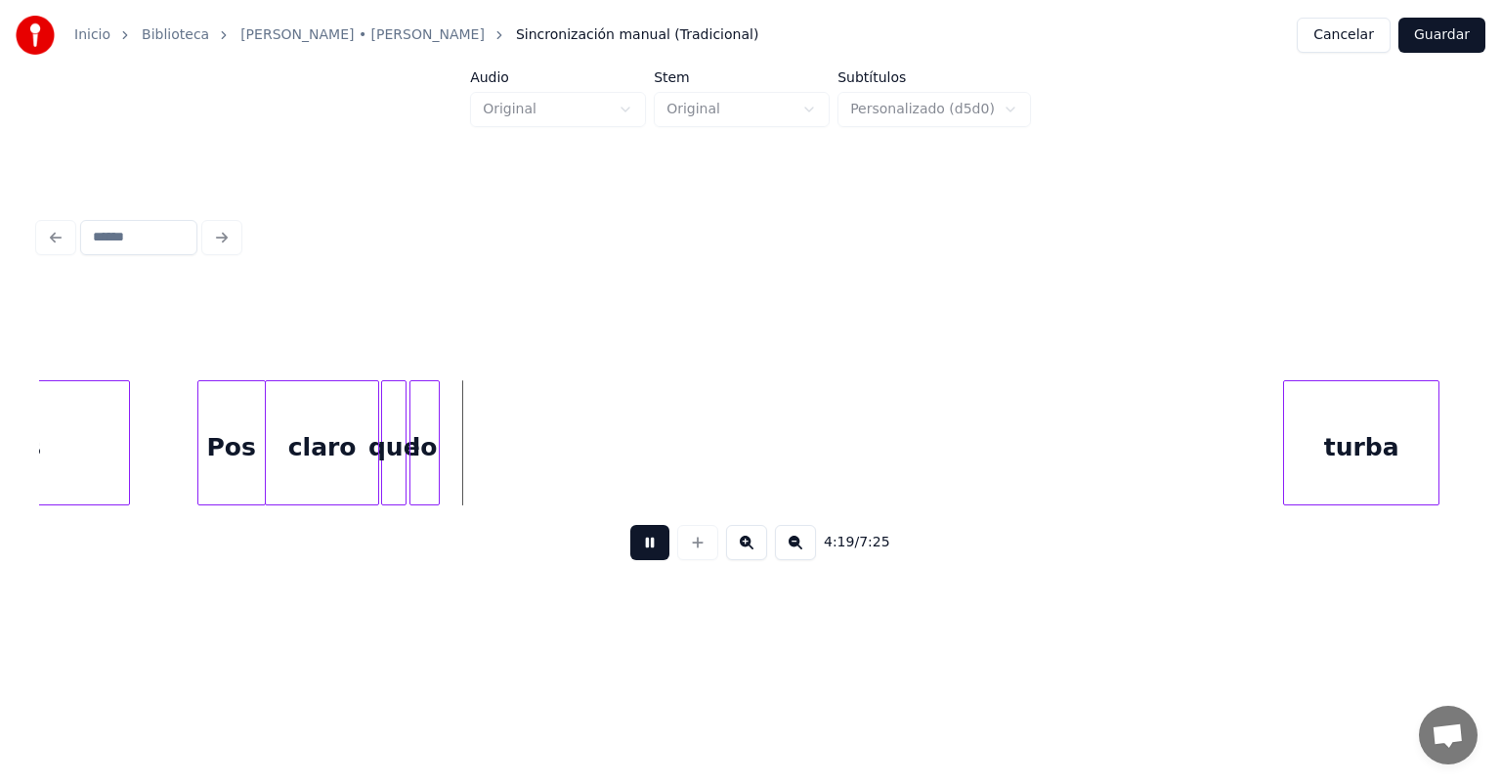
click at [633, 552] on button at bounding box center [649, 542] width 39 height 35
click at [630, 555] on button at bounding box center [649, 542] width 39 height 35
click at [630, 560] on button at bounding box center [649, 542] width 39 height 35
click at [467, 476] on div at bounding box center [468, 442] width 6 height 123
click at [451, 473] on div "lo" at bounding box center [457, 447] width 29 height 133
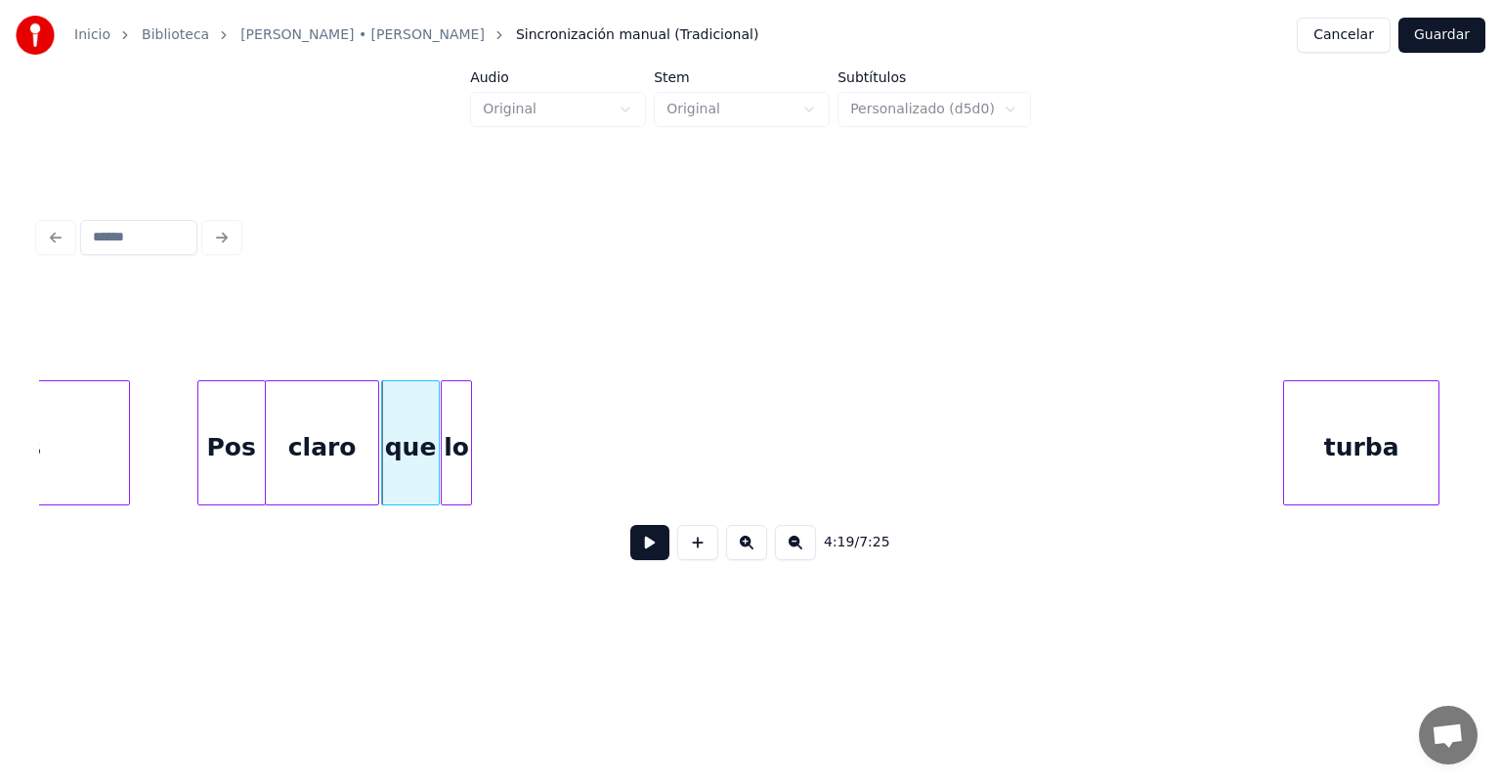
click at [630, 551] on button at bounding box center [649, 542] width 39 height 35
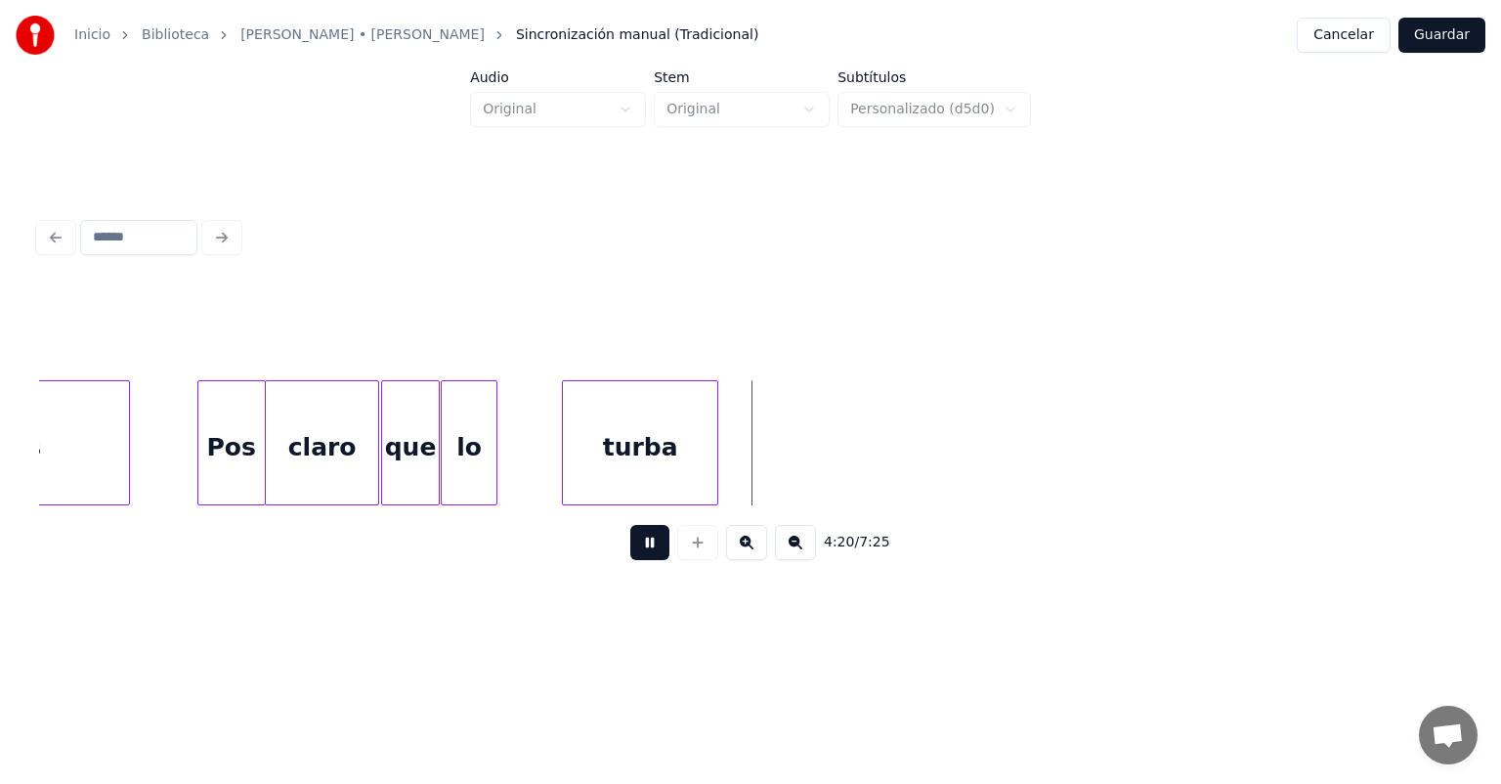
click at [490, 475] on div "lo" at bounding box center [469, 447] width 55 height 133
click at [494, 479] on div "lo" at bounding box center [471, 447] width 59 height 133
click at [534, 479] on div "turba" at bounding box center [618, 447] width 197 height 133
click at [630, 554] on button at bounding box center [649, 542] width 39 height 35
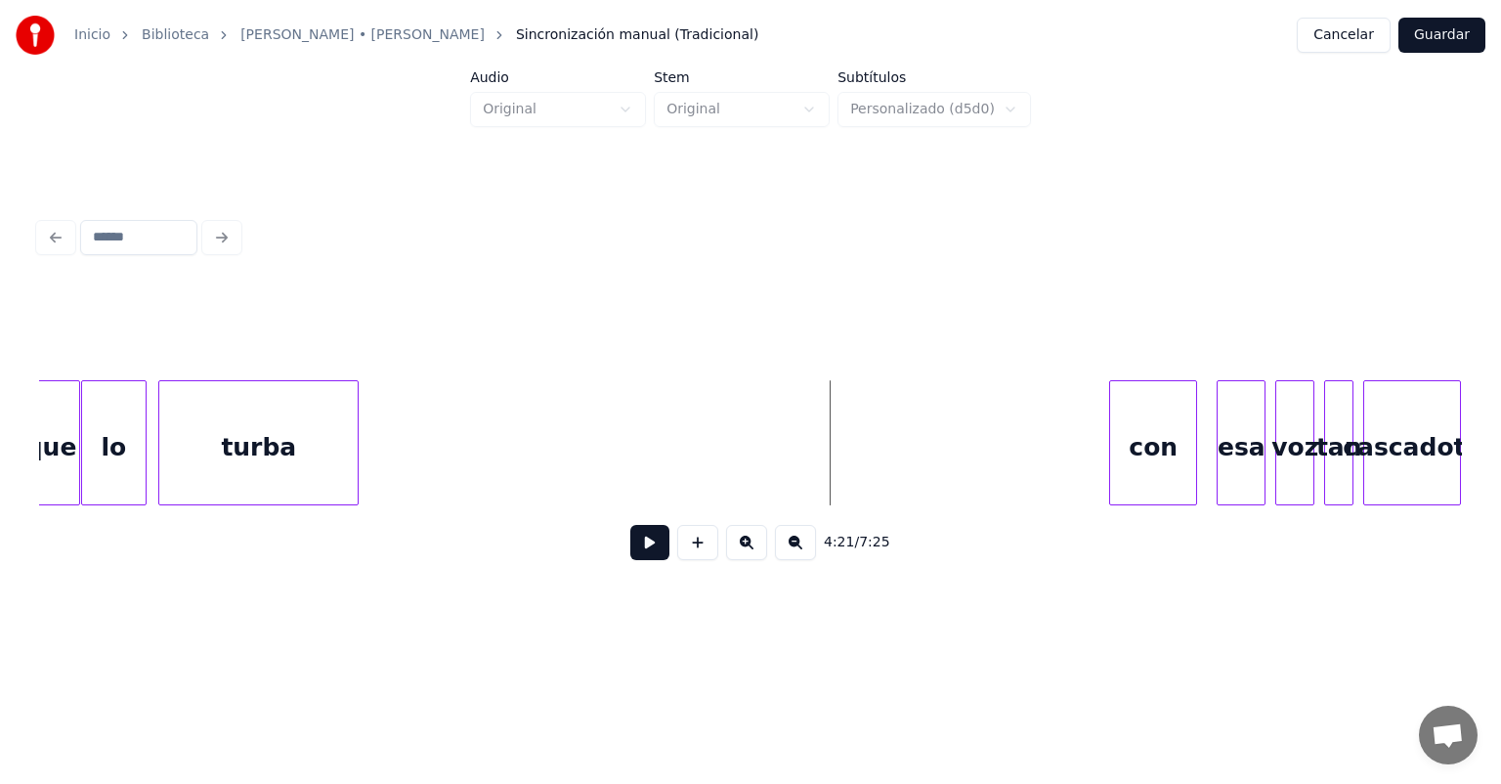
scroll to position [0, 126954]
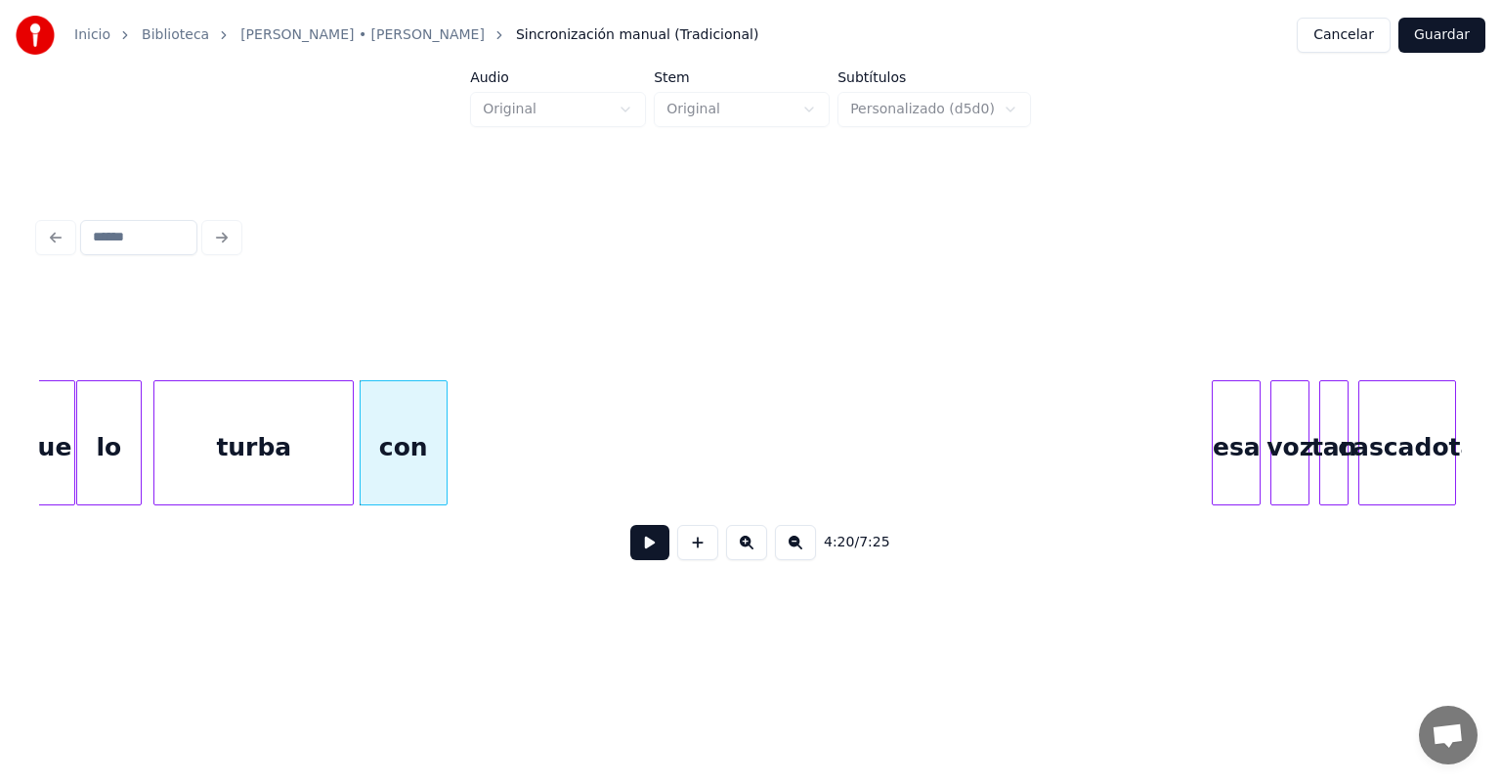
click at [630, 552] on button at bounding box center [649, 542] width 39 height 35
click at [630, 560] on button at bounding box center [649, 542] width 39 height 35
click at [630, 555] on button at bounding box center [649, 542] width 39 height 35
click at [630, 560] on button at bounding box center [649, 542] width 39 height 35
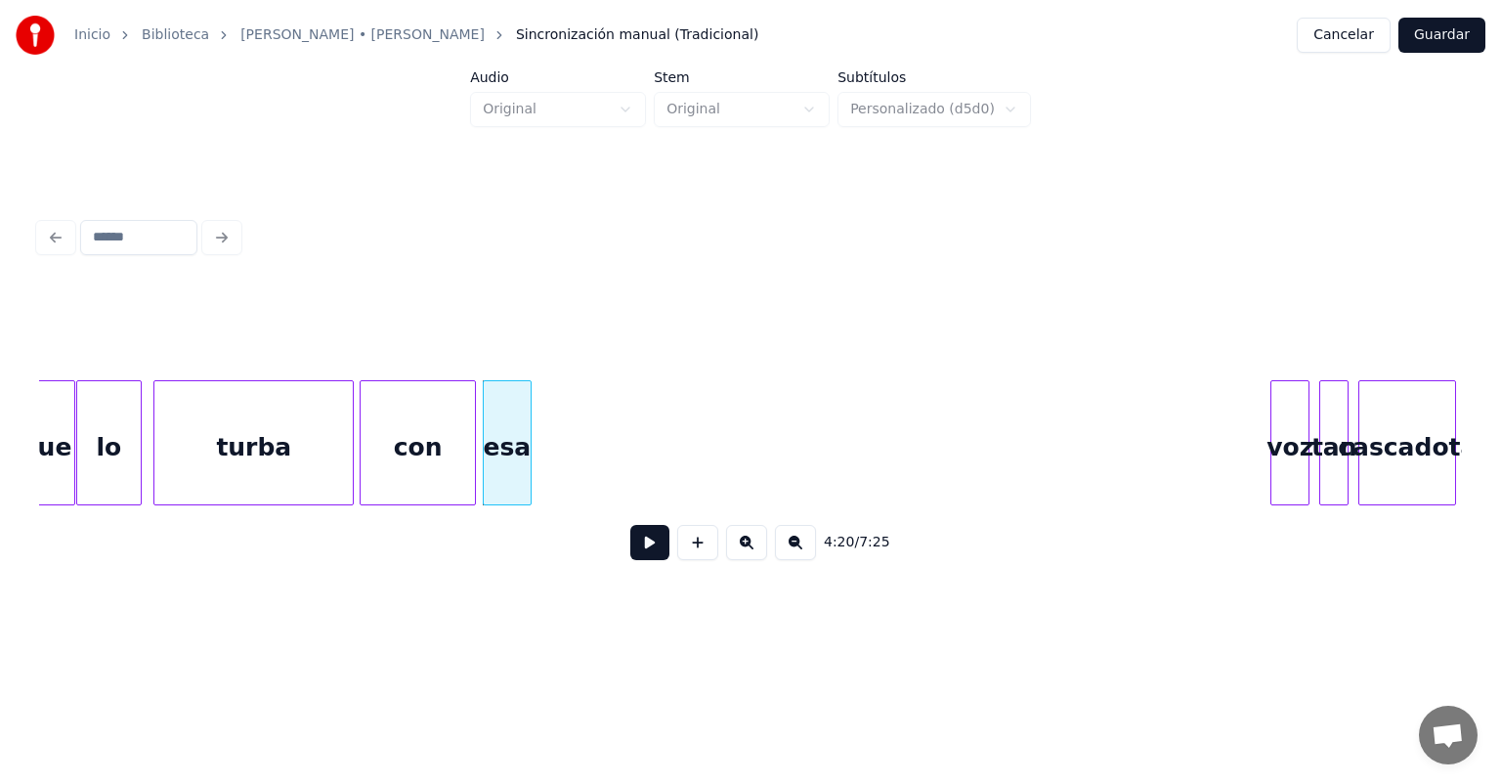
click at [631, 555] on button at bounding box center [649, 542] width 39 height 35
click at [630, 560] on button at bounding box center [649, 542] width 39 height 35
click at [527, 471] on div at bounding box center [528, 442] width 6 height 123
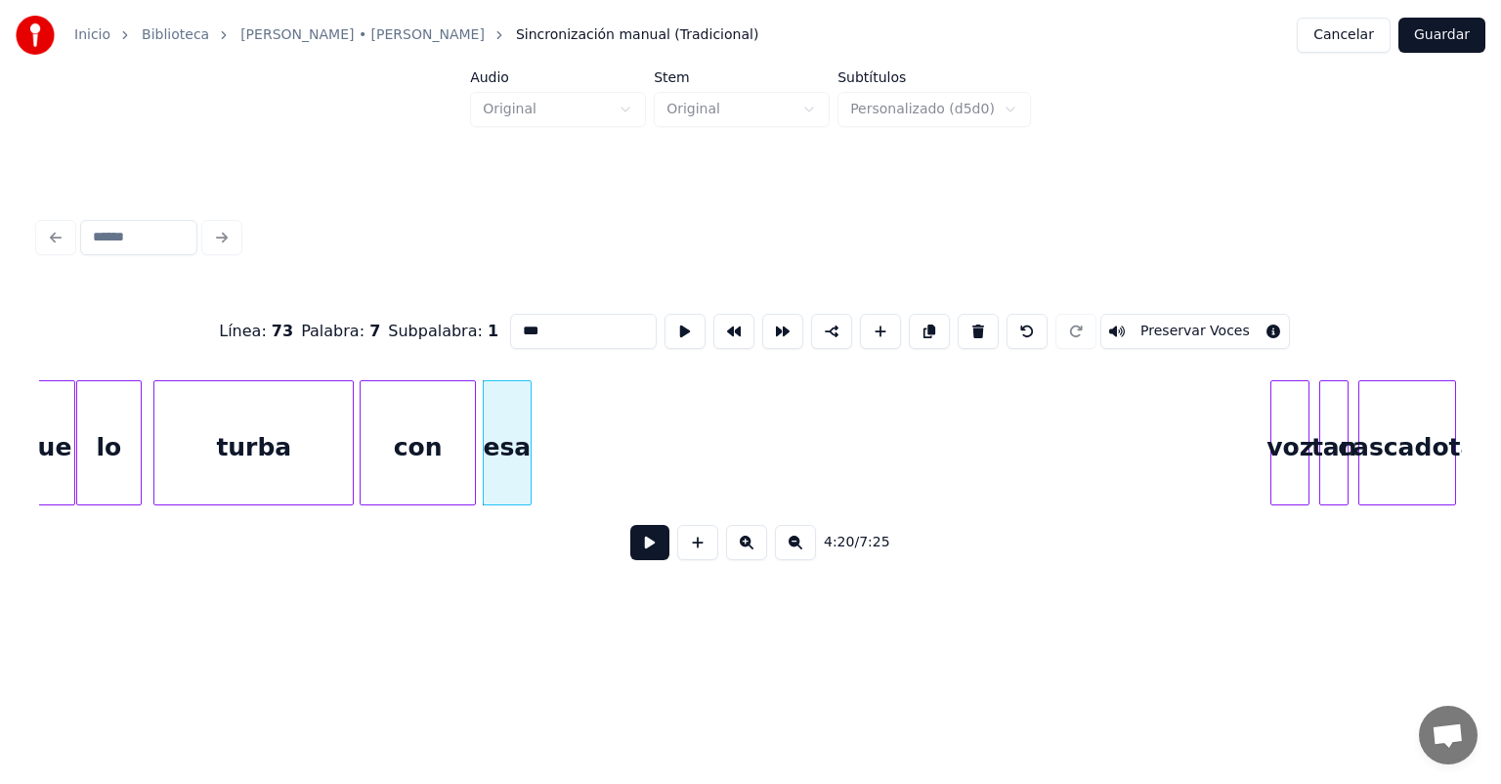
click at [630, 553] on button at bounding box center [649, 542] width 39 height 35
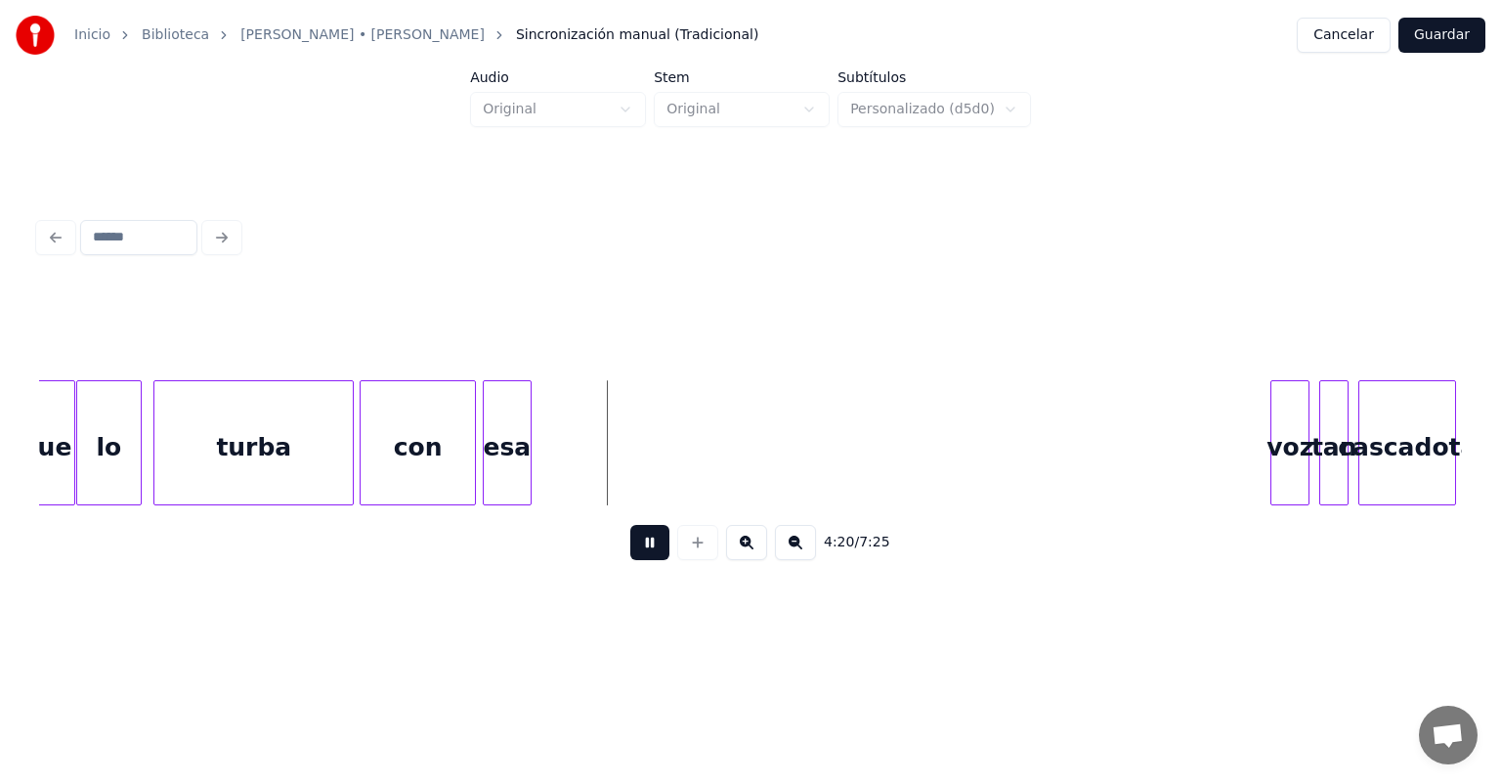
click at [630, 560] on button at bounding box center [649, 542] width 39 height 35
click at [630, 550] on button at bounding box center [649, 542] width 39 height 35
click at [510, 442] on div "esa" at bounding box center [507, 447] width 47 height 133
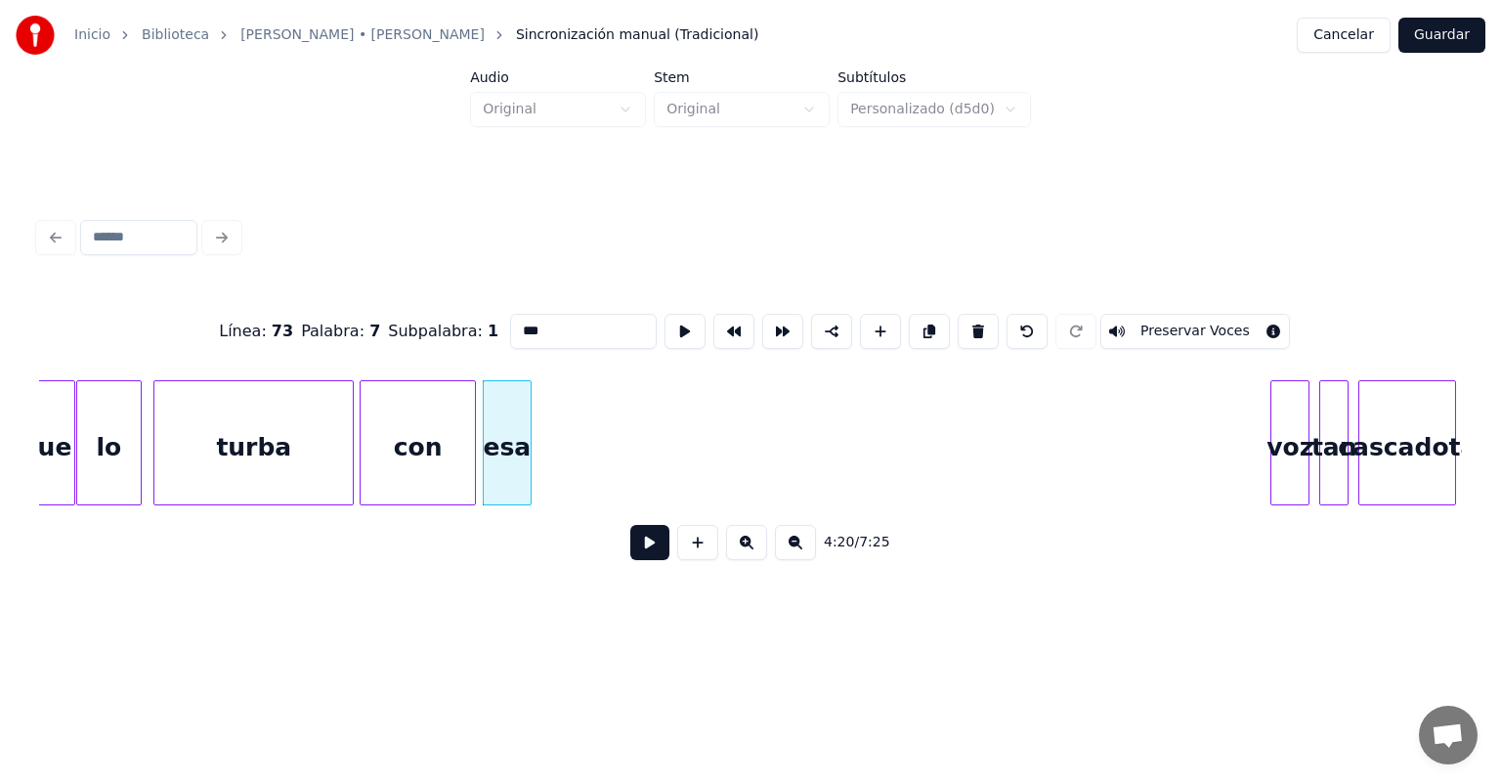
click at [497, 444] on div "esa" at bounding box center [507, 447] width 47 height 133
click at [630, 557] on button at bounding box center [649, 542] width 39 height 35
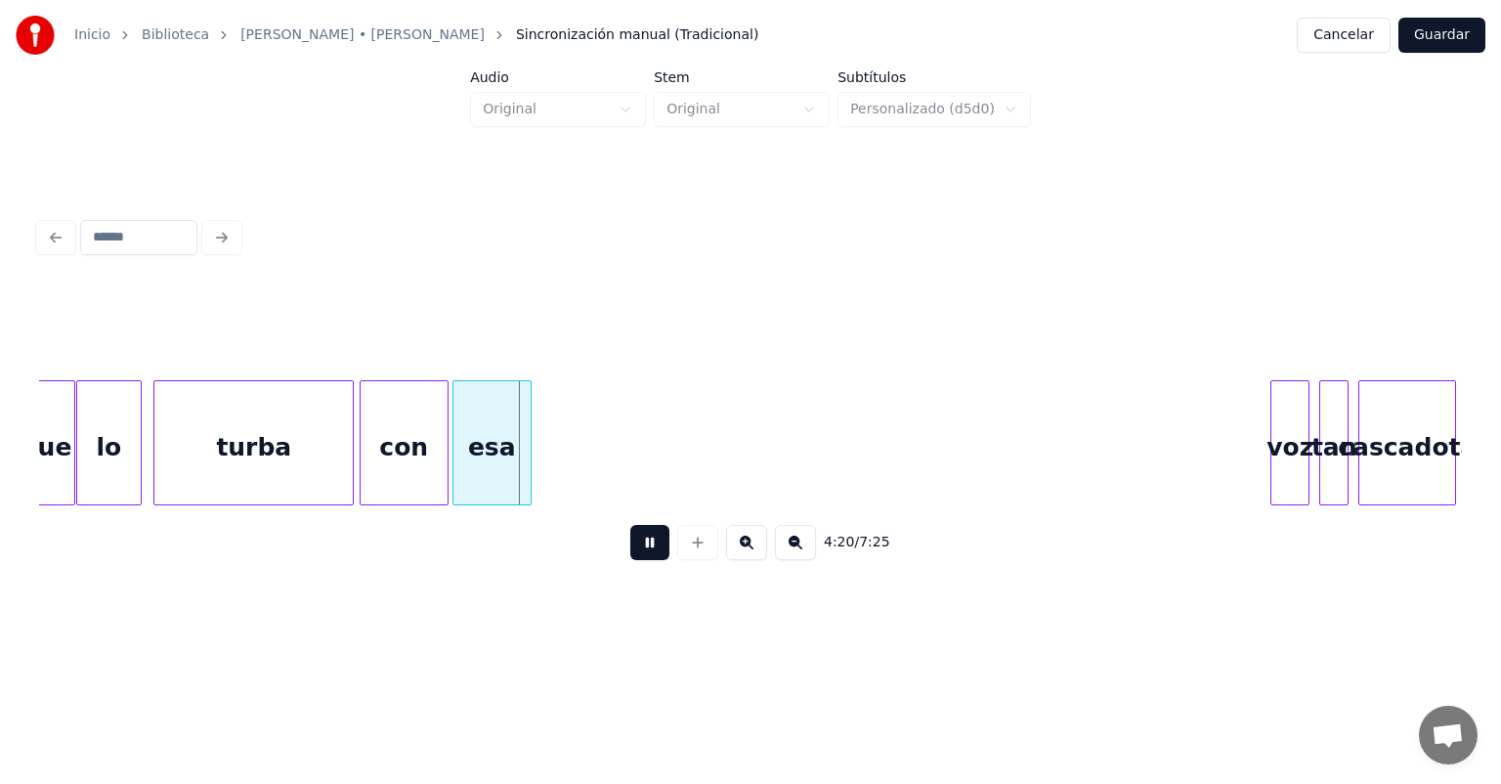
click at [490, 451] on div "esa" at bounding box center [492, 447] width 77 height 133
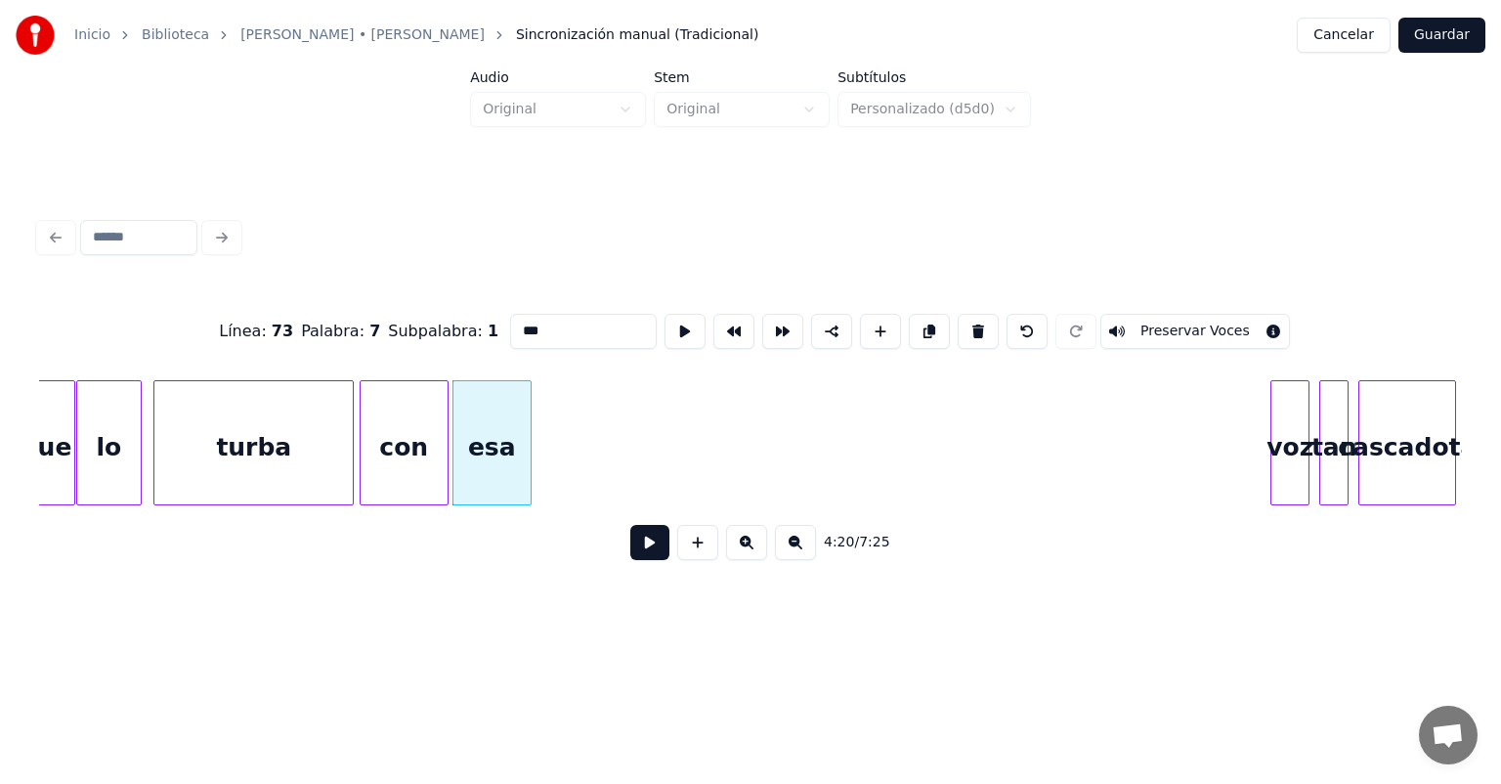
click at [480, 449] on div "esa" at bounding box center [492, 447] width 77 height 133
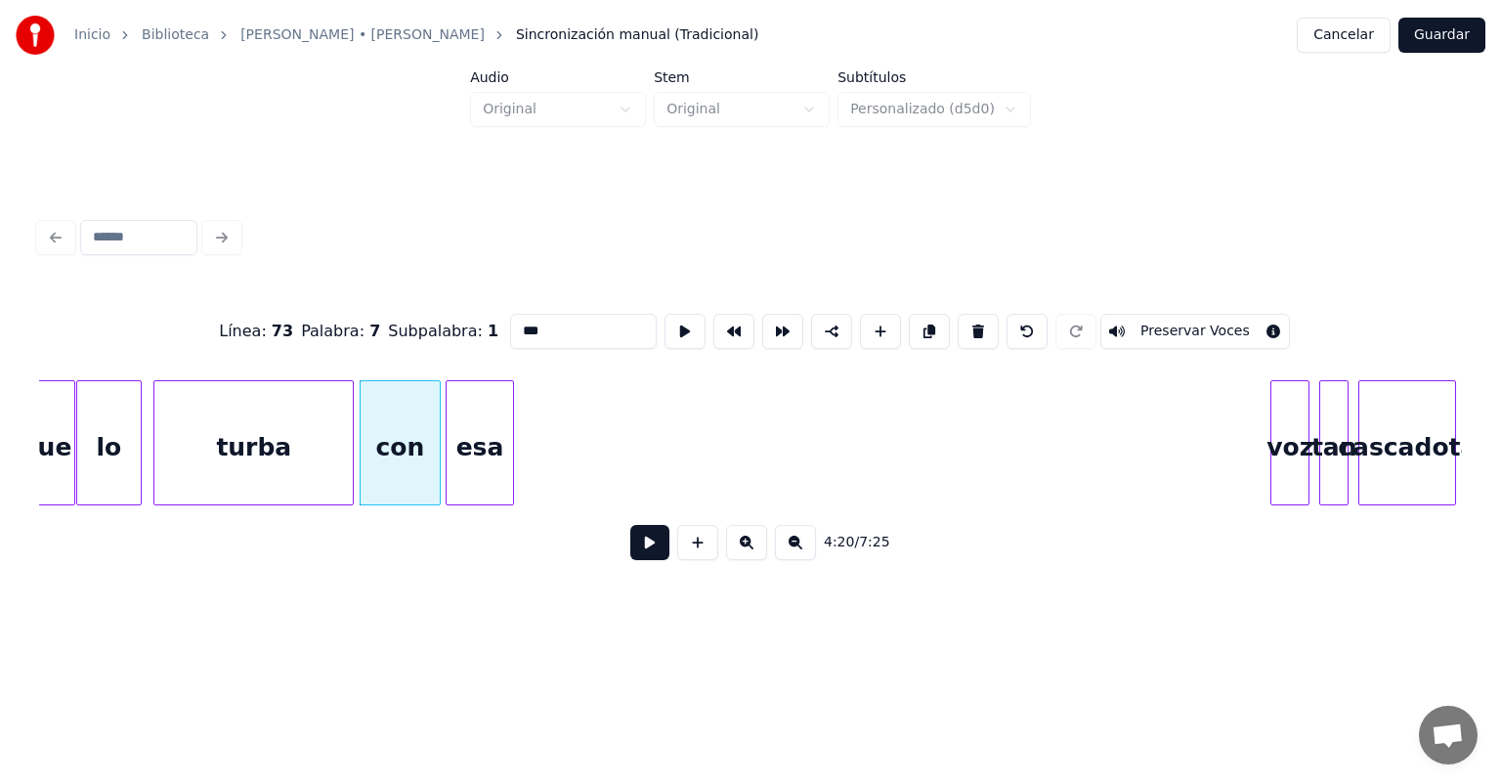
click at [455, 458] on div "esa" at bounding box center [480, 447] width 66 height 133
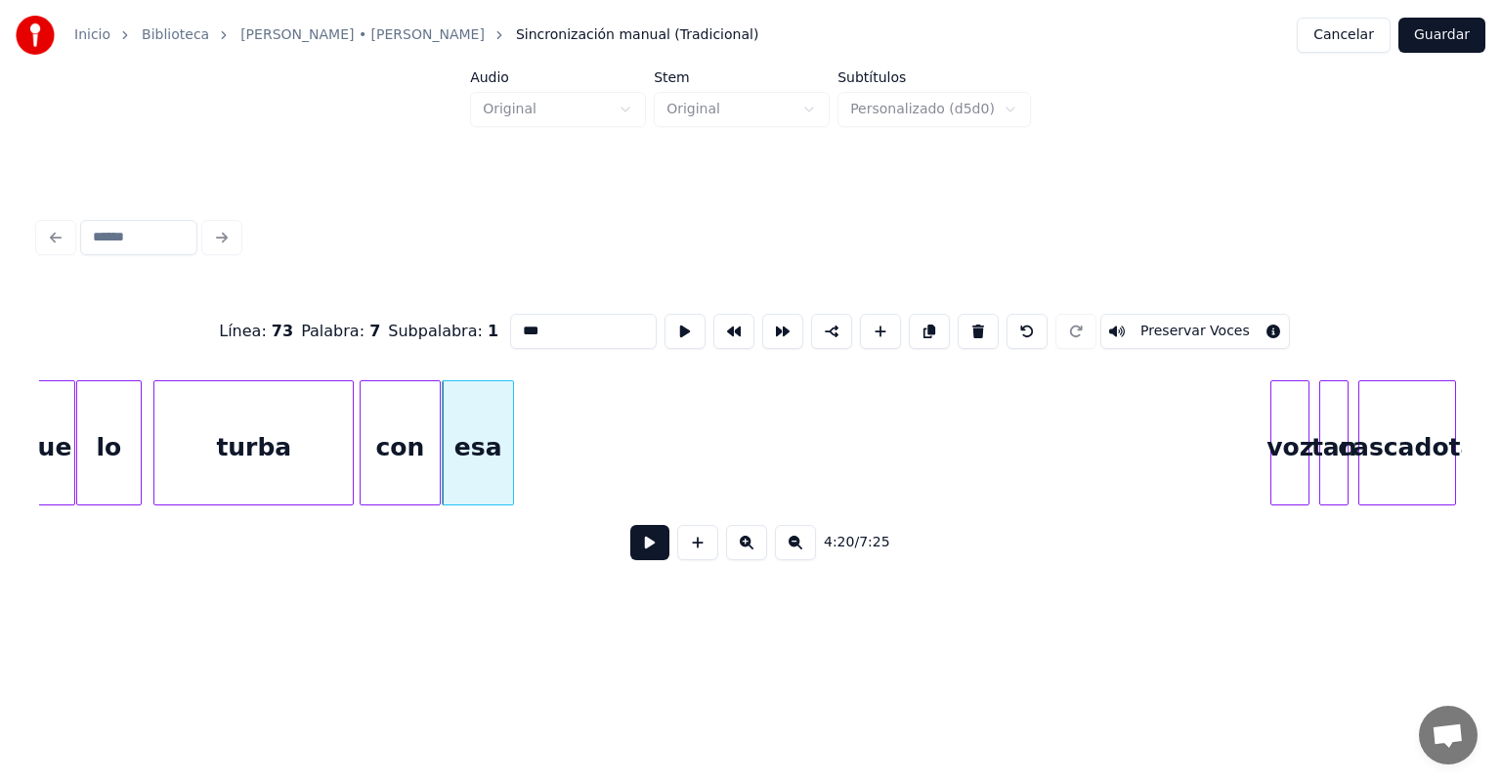
click at [403, 450] on div "con" at bounding box center [400, 447] width 79 height 133
type input "***"
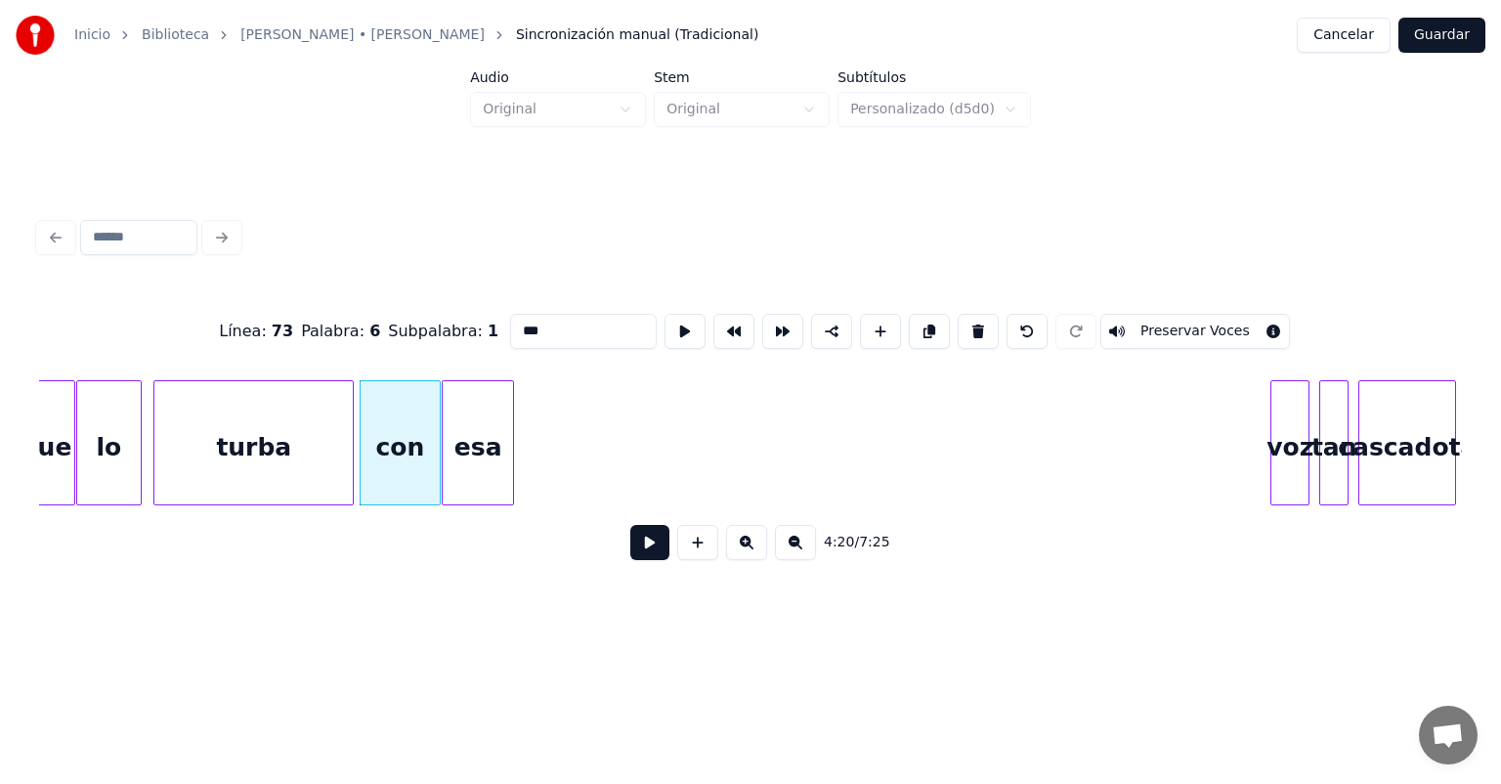
click at [630, 546] on button at bounding box center [649, 542] width 39 height 35
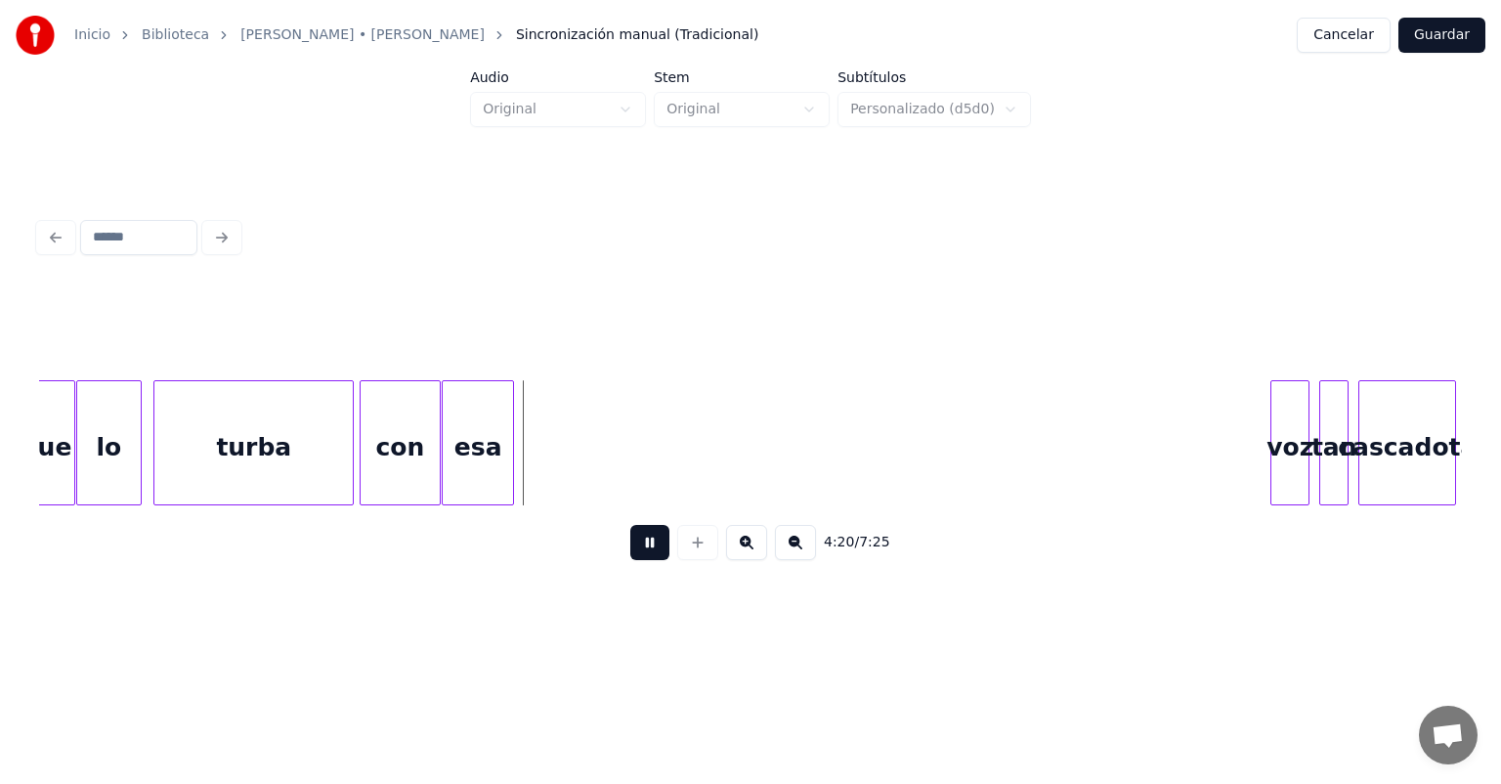
click at [481, 458] on div "esa" at bounding box center [478, 447] width 70 height 133
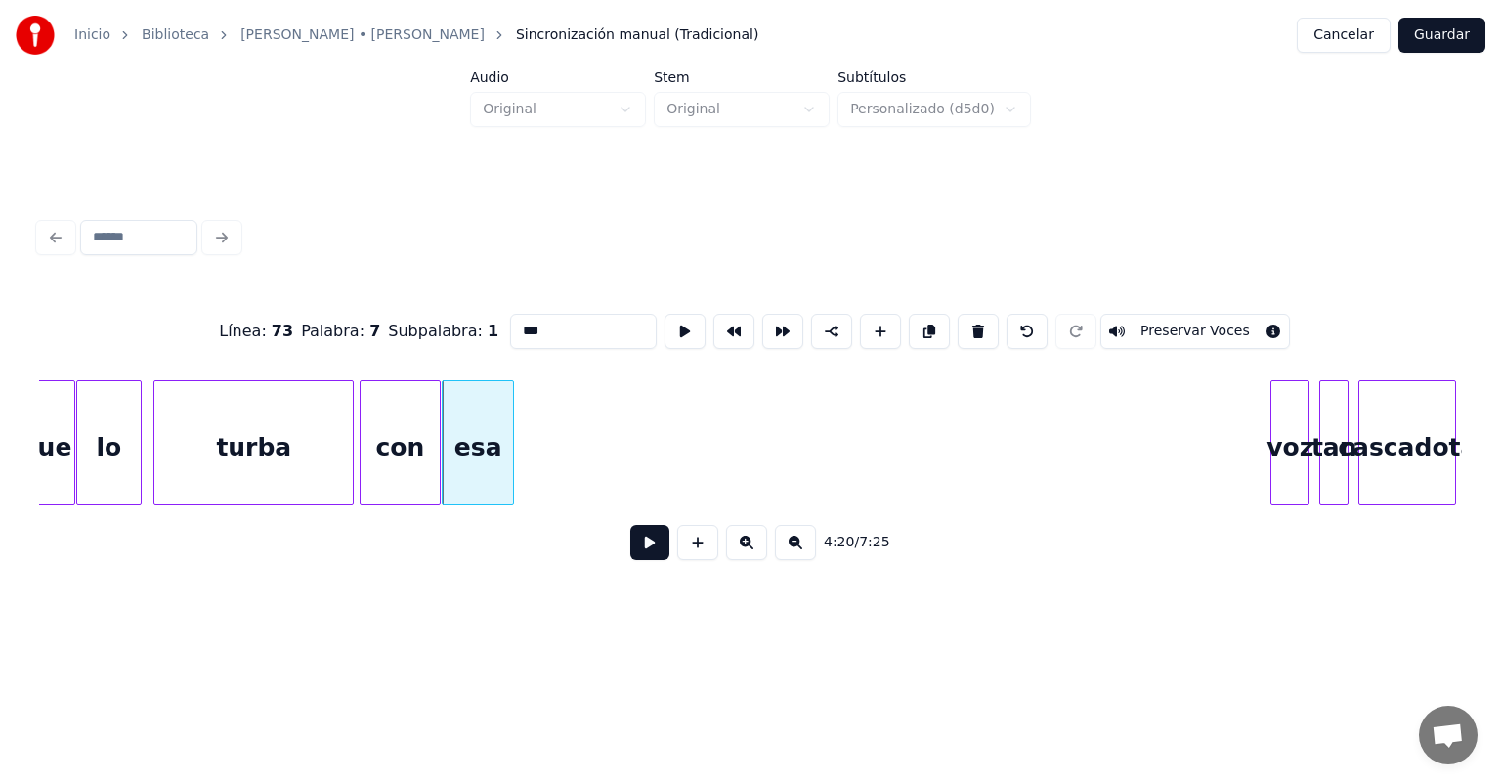
click at [473, 459] on div "esa" at bounding box center [478, 447] width 70 height 133
click at [630, 549] on button at bounding box center [649, 542] width 39 height 35
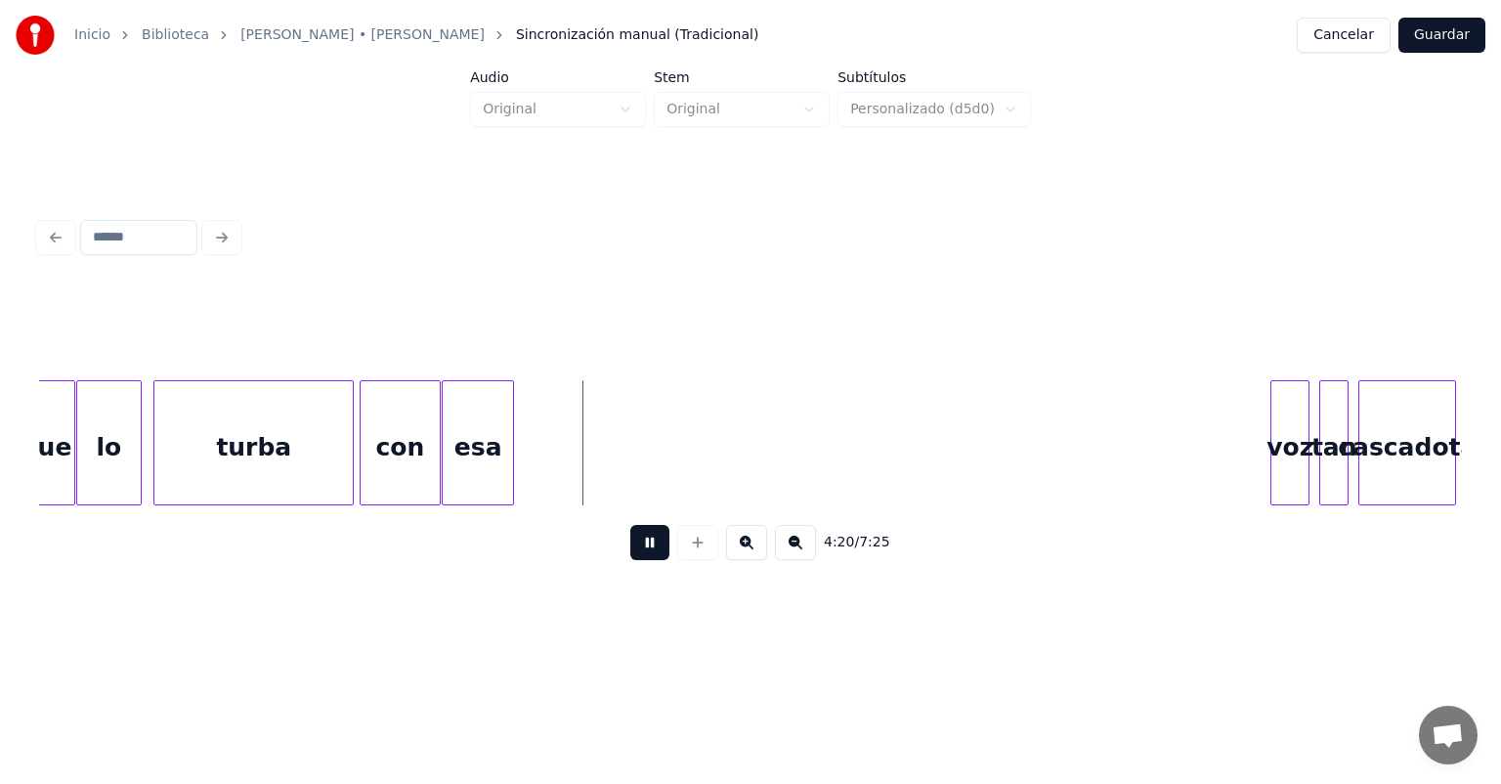
click at [464, 453] on div "esa" at bounding box center [478, 447] width 70 height 133
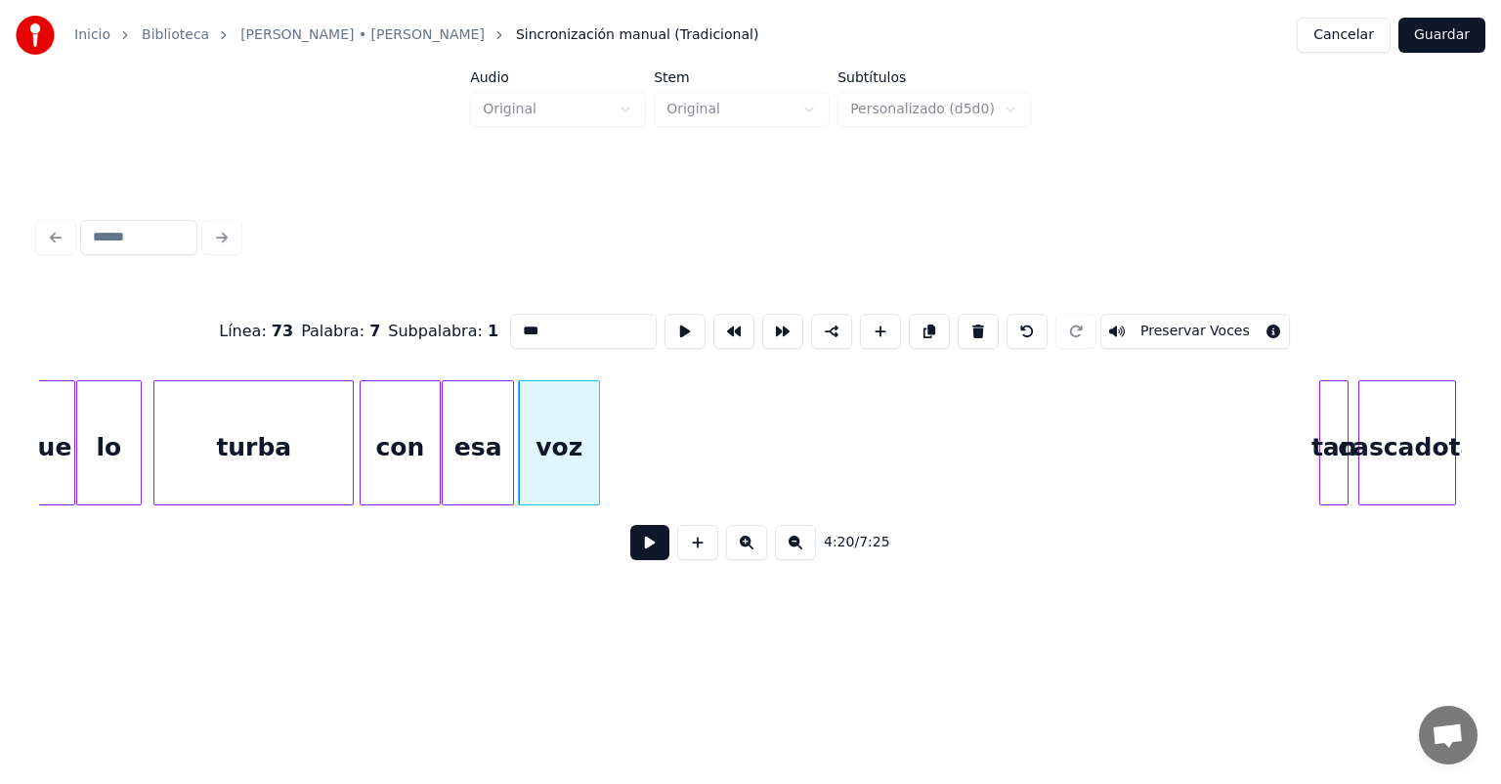
click at [630, 550] on button at bounding box center [649, 542] width 39 height 35
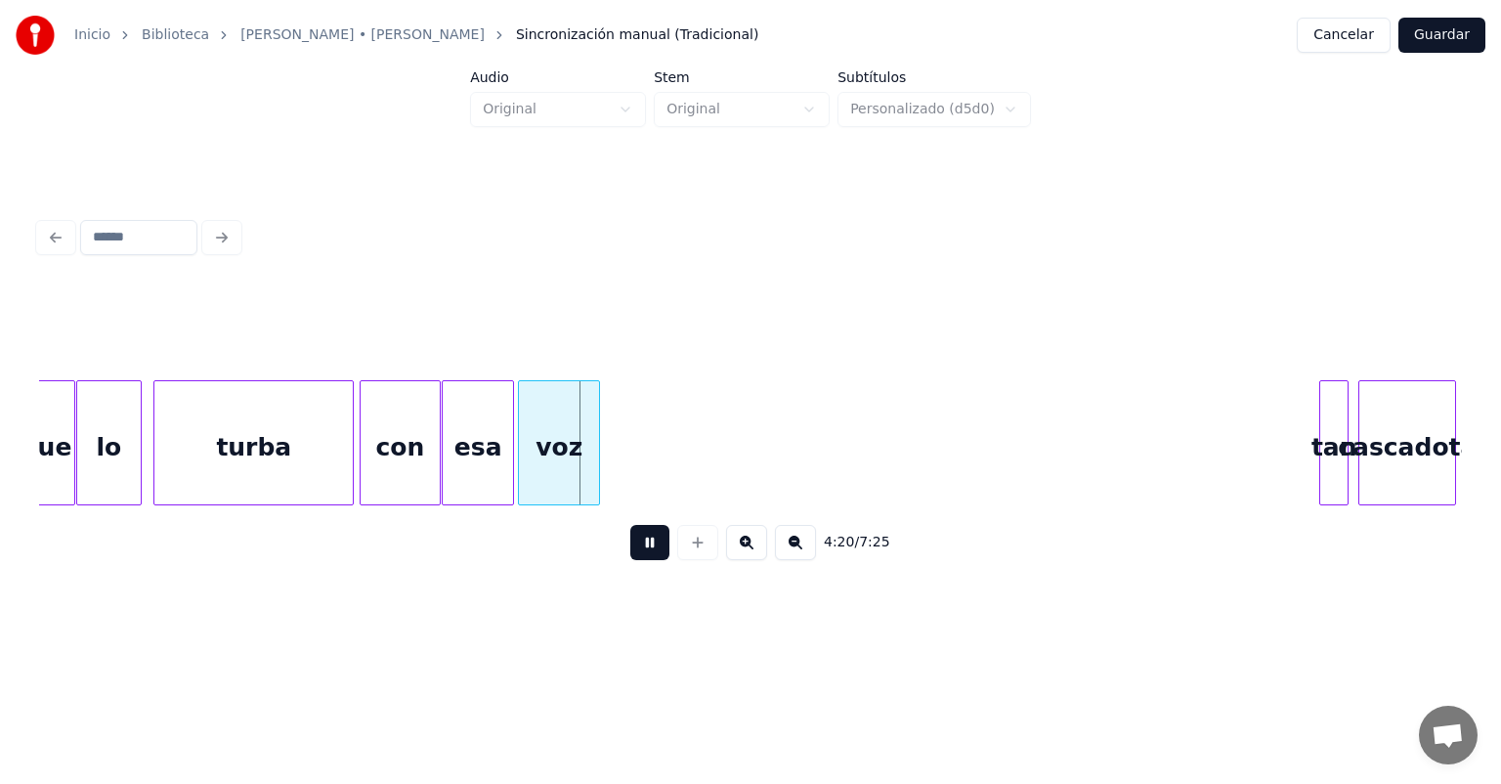
click at [553, 453] on div "voz" at bounding box center [559, 447] width 80 height 133
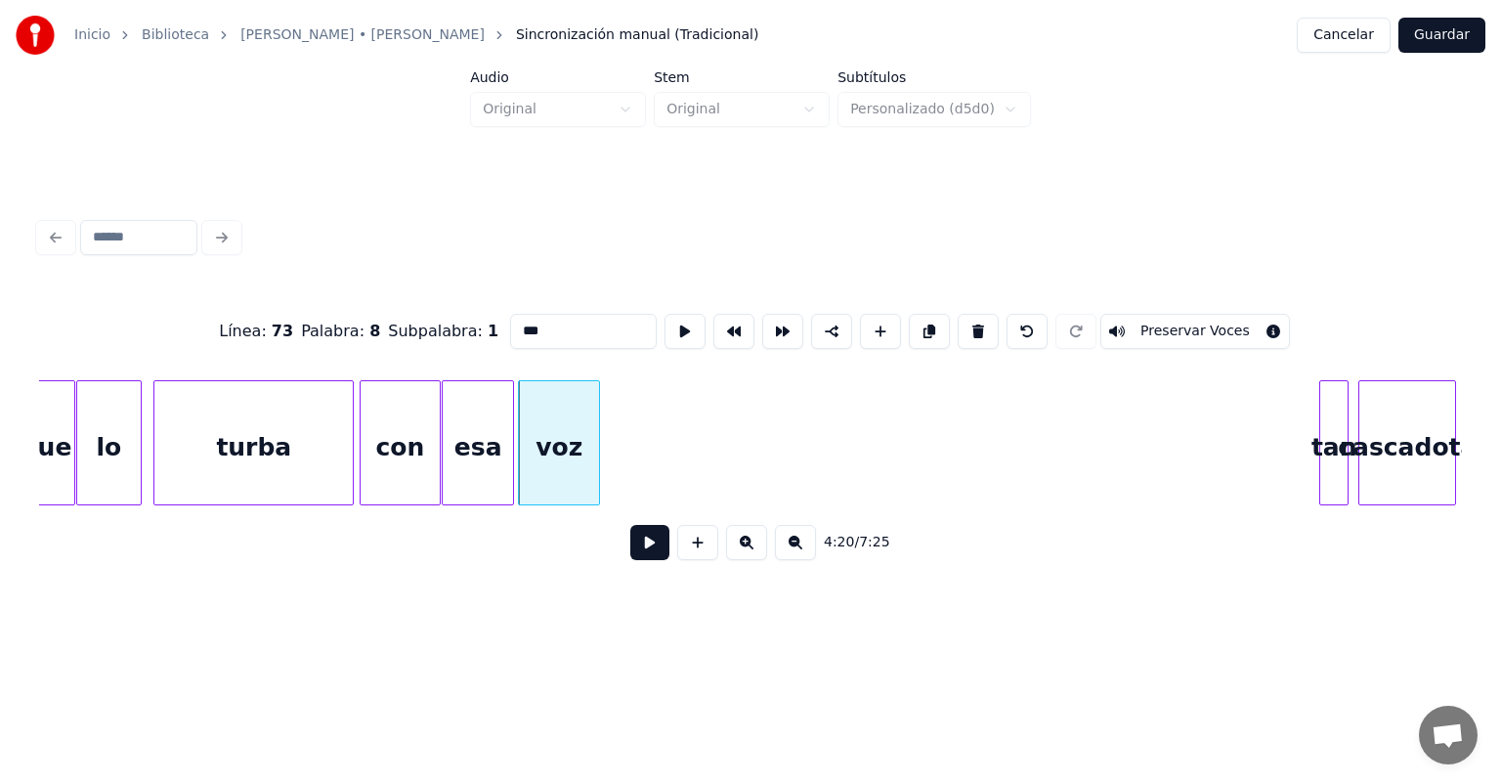
click at [552, 457] on div "voz" at bounding box center [559, 447] width 80 height 133
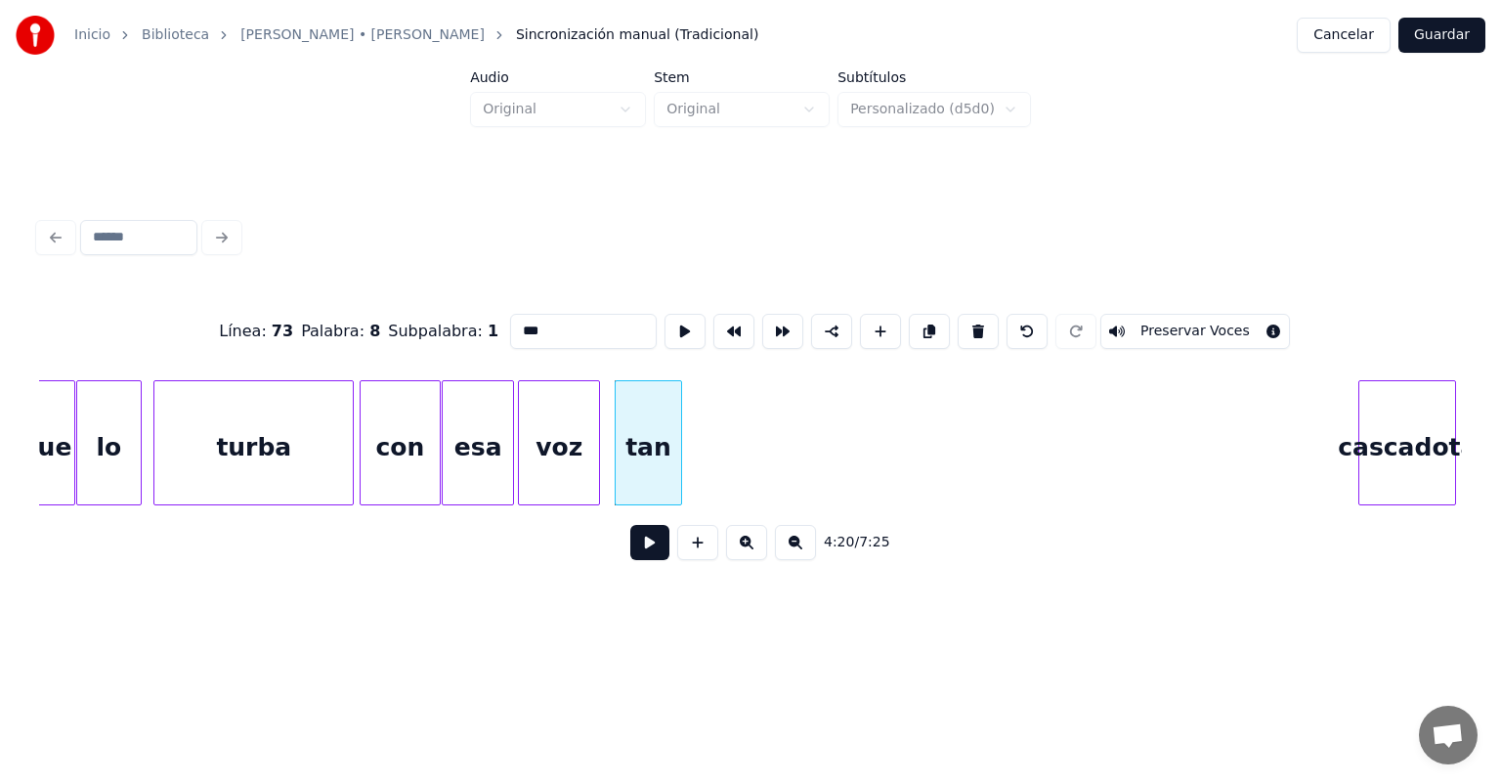
click at [669, 478] on div "tan" at bounding box center [649, 447] width 66 height 133
click at [630, 541] on button at bounding box center [649, 542] width 39 height 35
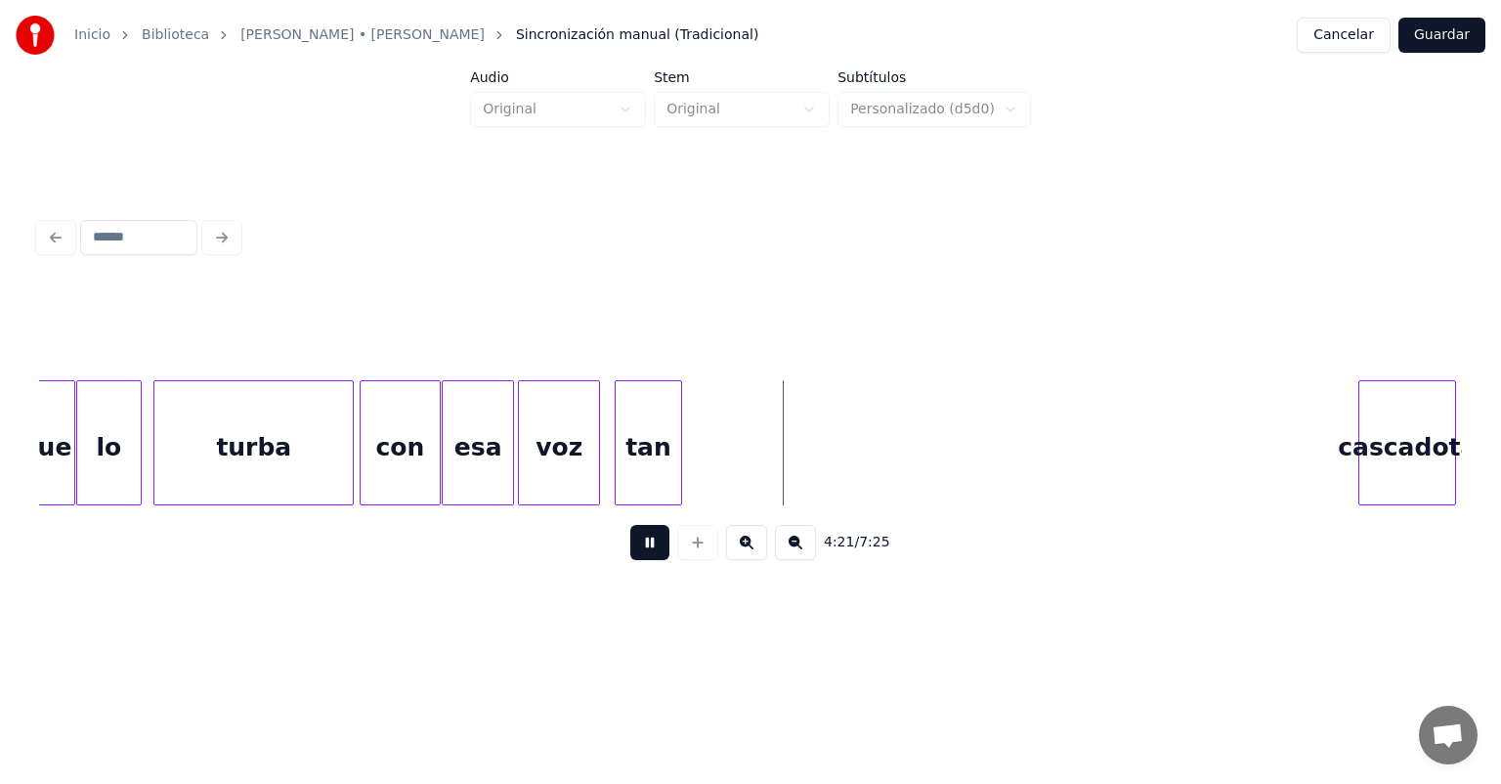
click at [640, 456] on div "tan" at bounding box center [649, 447] width 66 height 133
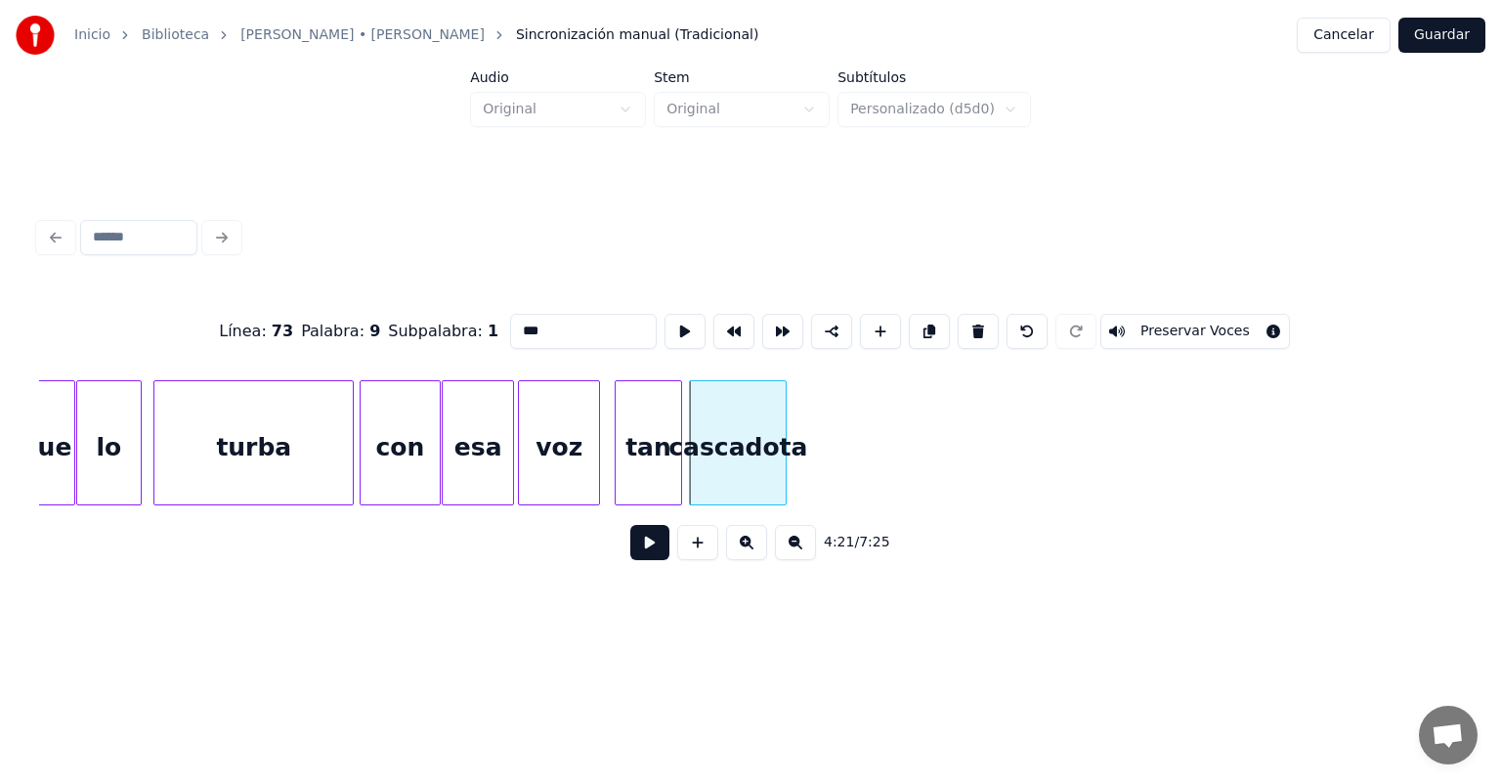
click at [630, 555] on button at bounding box center [649, 542] width 39 height 35
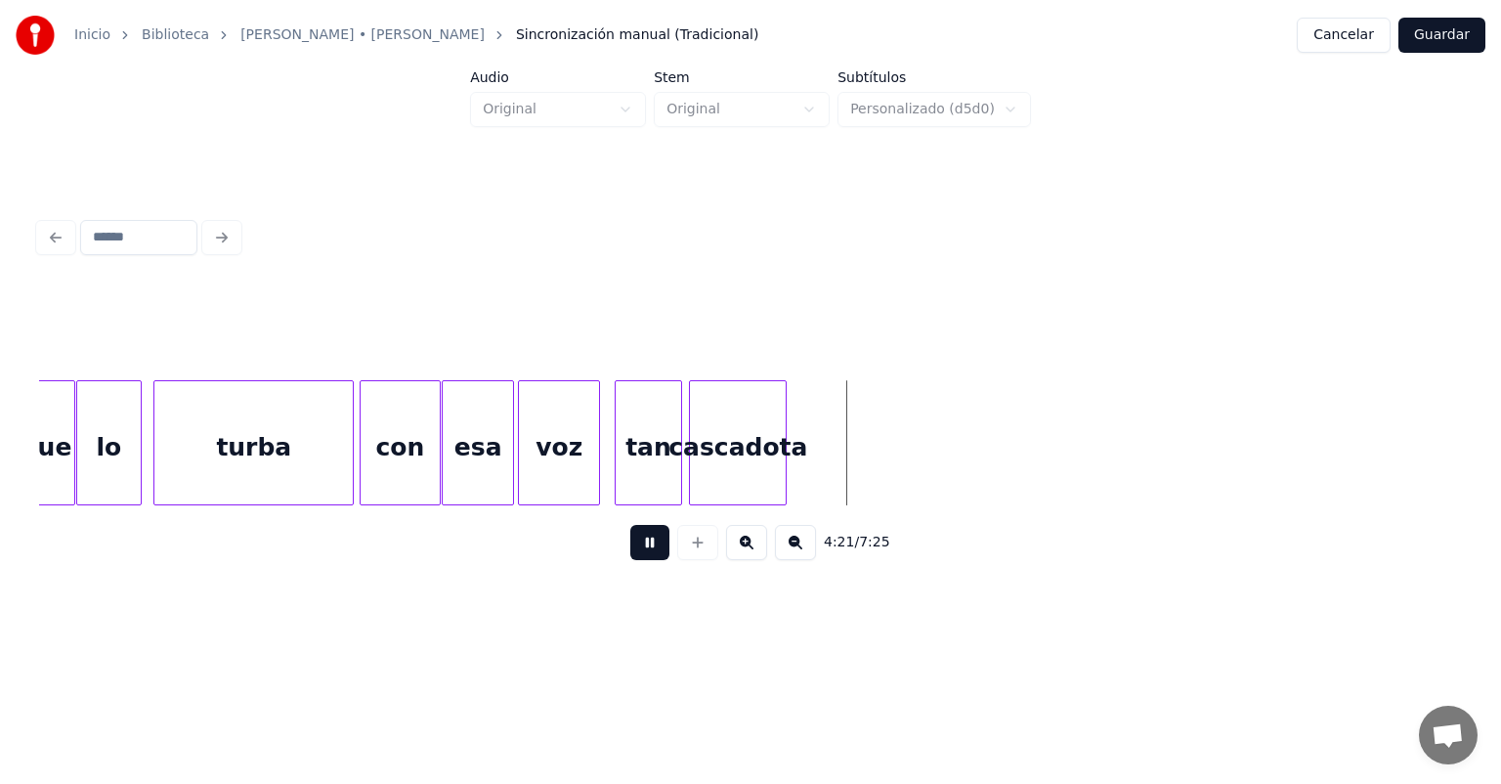
click at [630, 558] on button at bounding box center [649, 542] width 39 height 35
click at [630, 560] on button at bounding box center [649, 542] width 39 height 35
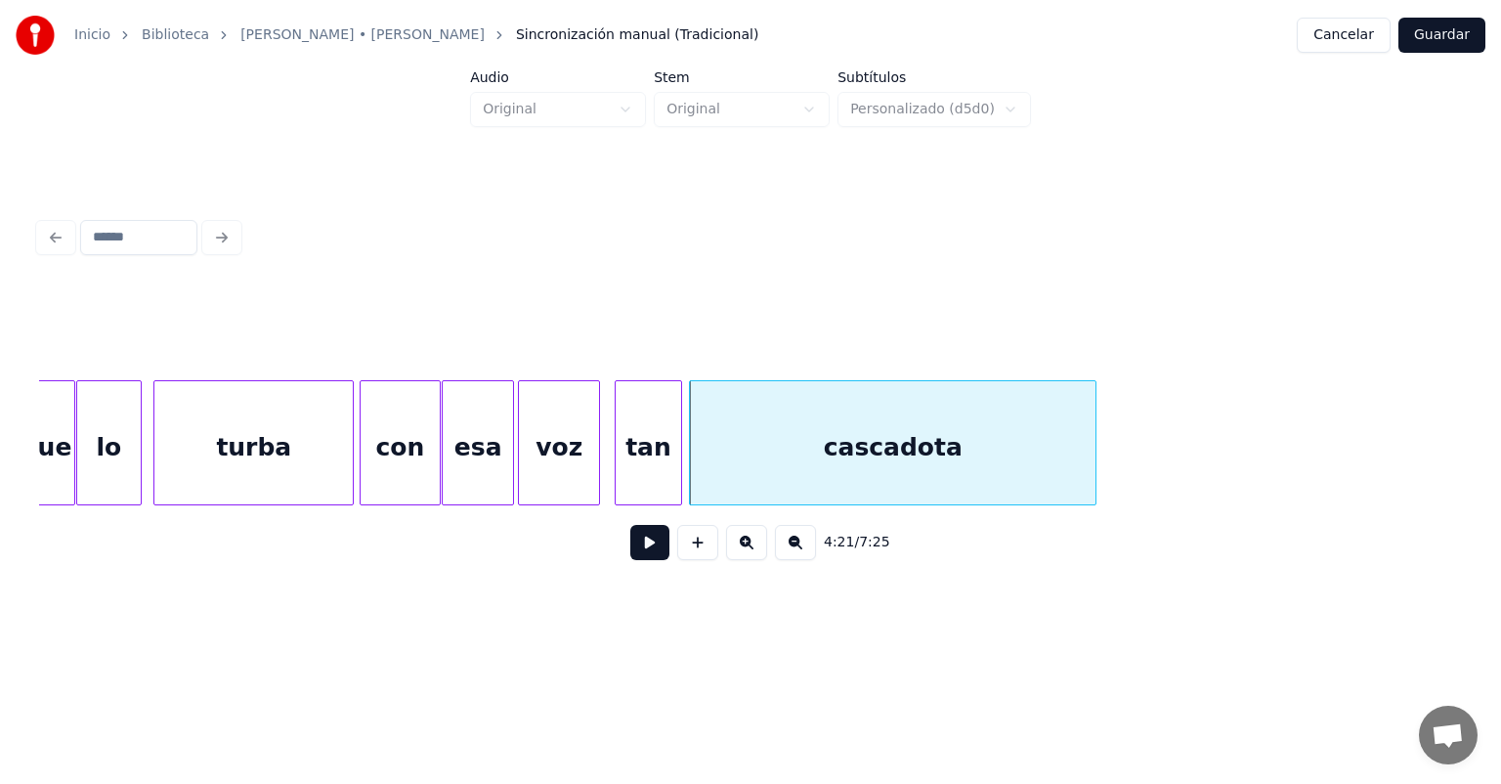
click at [631, 456] on div "tan" at bounding box center [649, 447] width 66 height 133
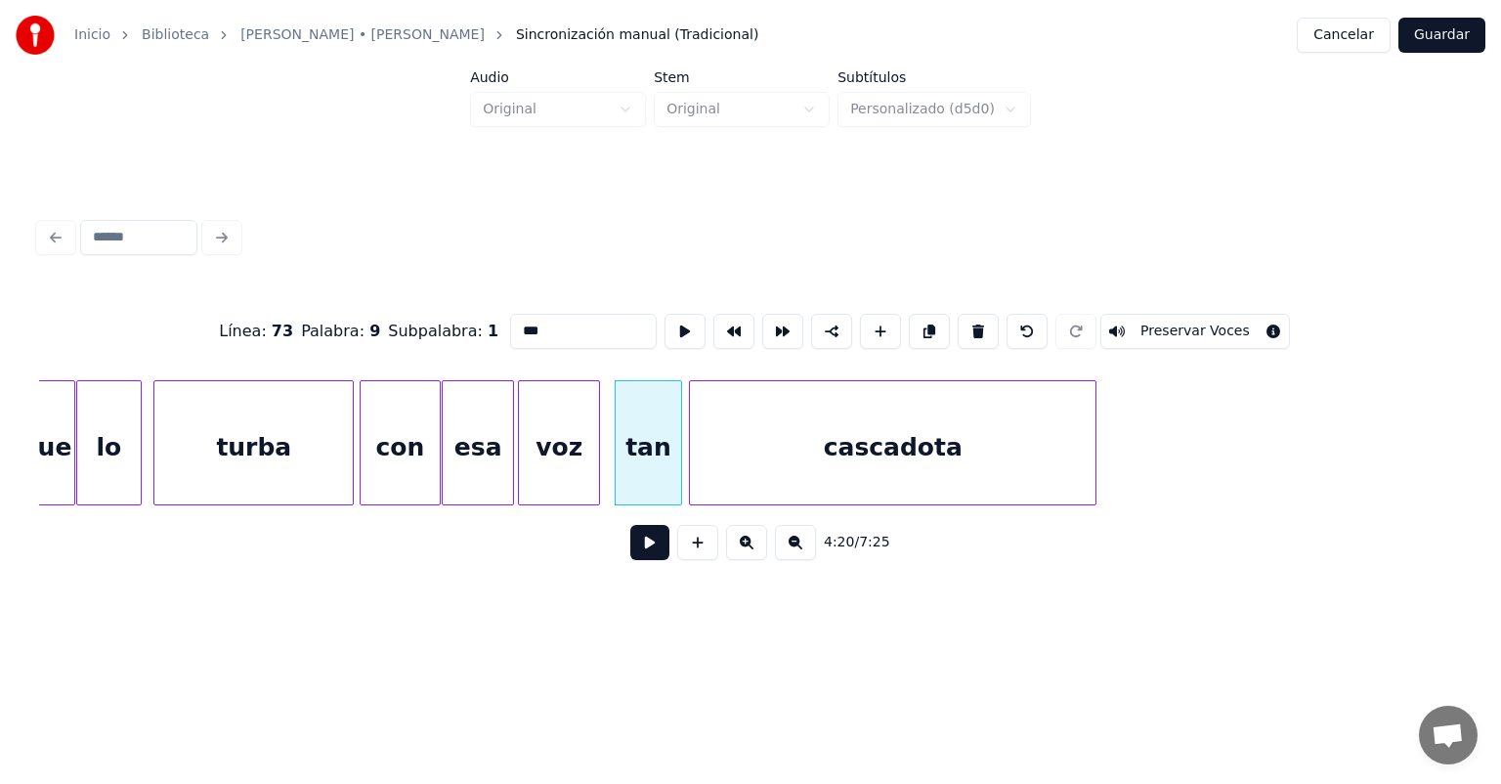
click at [630, 552] on button at bounding box center [649, 542] width 39 height 35
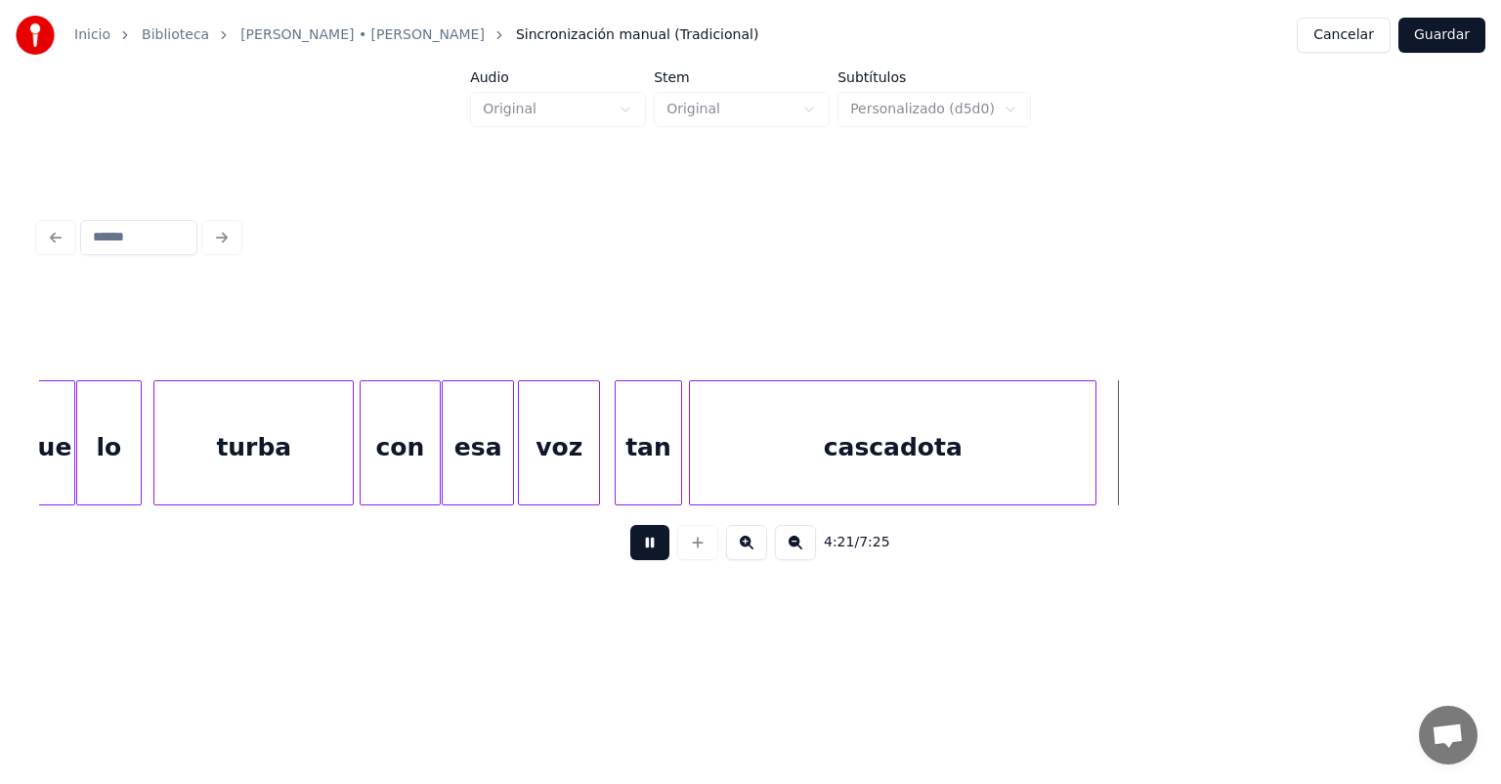
click at [630, 558] on button at bounding box center [649, 542] width 39 height 35
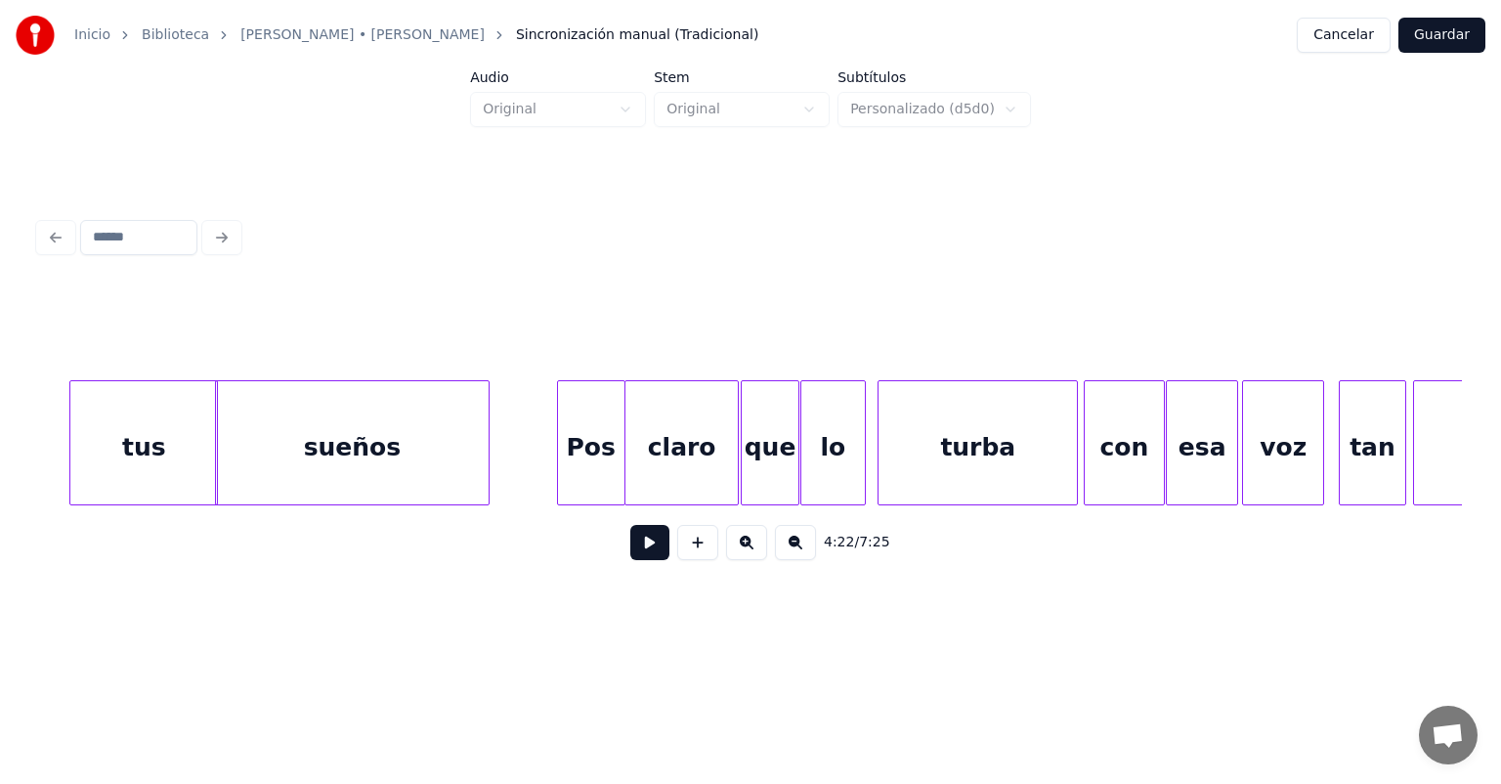
scroll to position [0, 126230]
click at [389, 414] on div "sueños" at bounding box center [352, 447] width 273 height 133
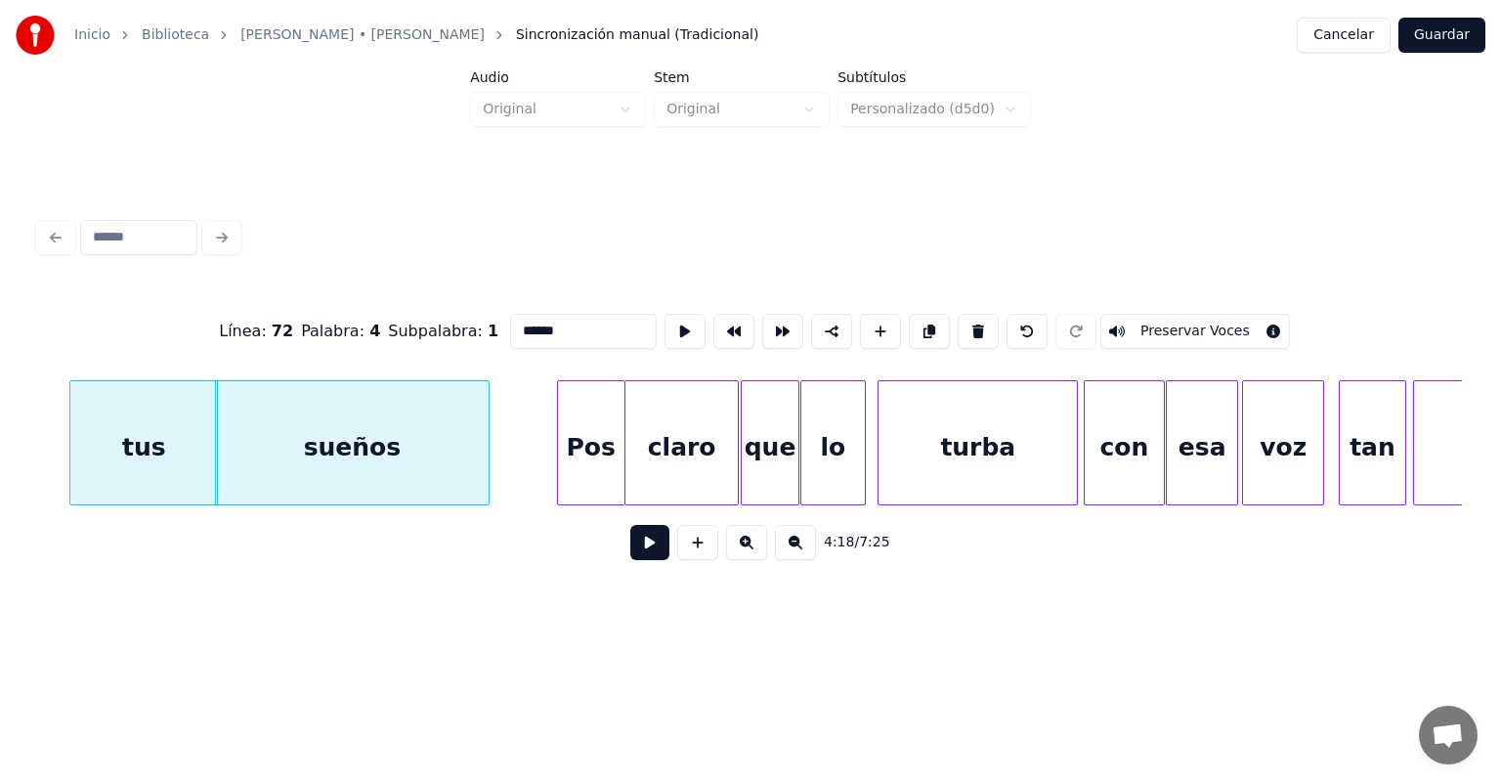
click at [630, 557] on button at bounding box center [649, 542] width 39 height 35
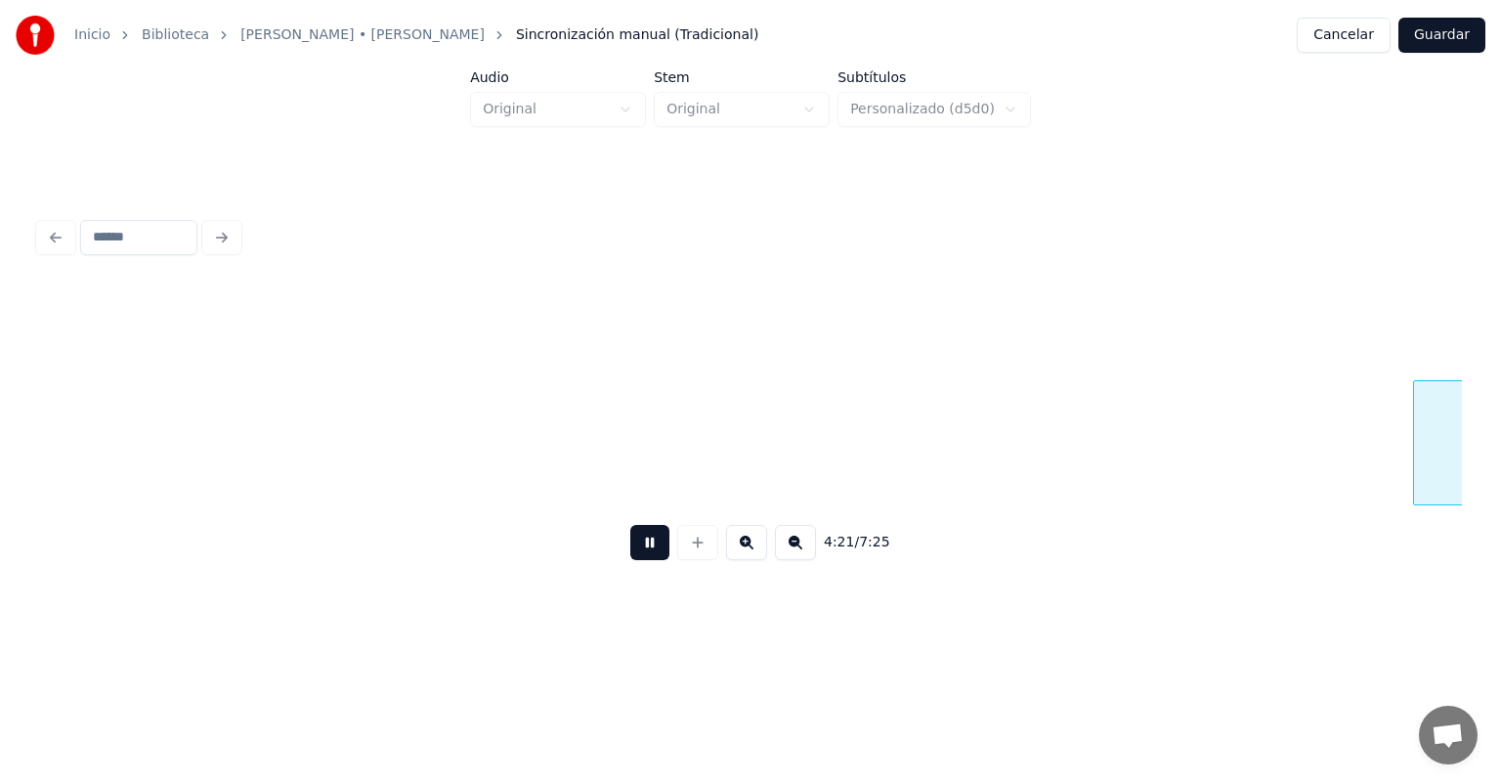
scroll to position [0, 127655]
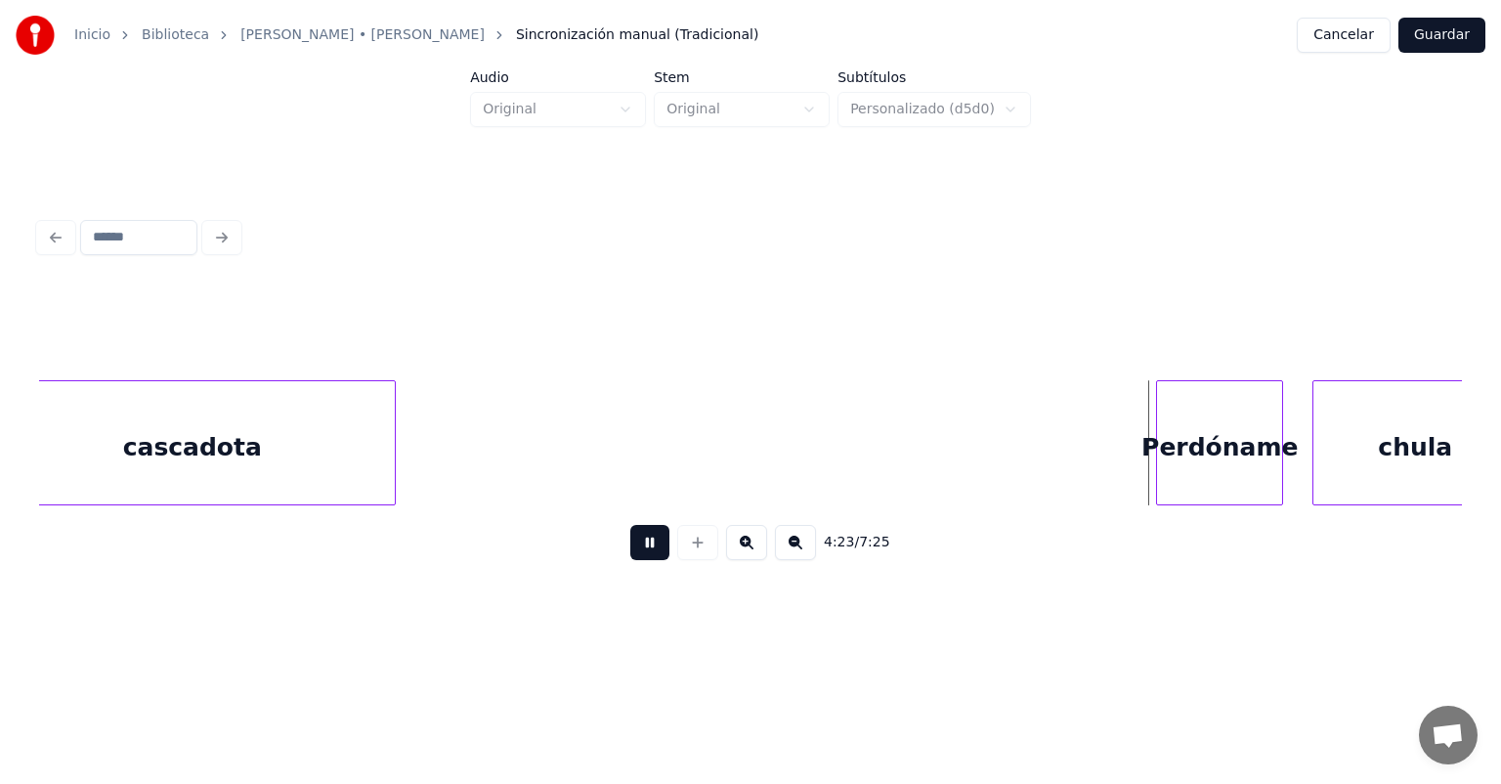
click at [630, 549] on button at bounding box center [649, 542] width 39 height 35
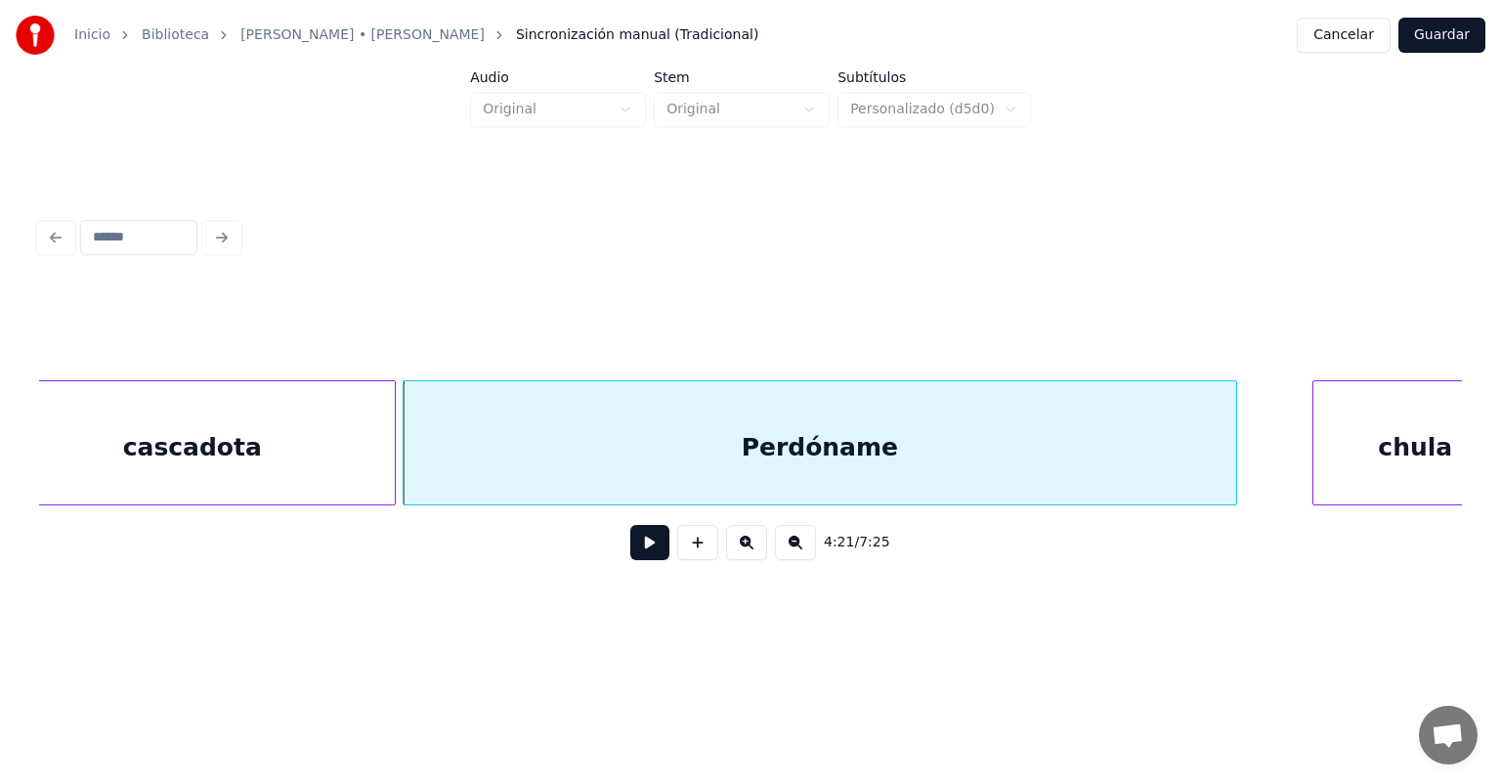
click at [630, 557] on button at bounding box center [649, 542] width 39 height 35
click at [633, 560] on button at bounding box center [649, 542] width 39 height 35
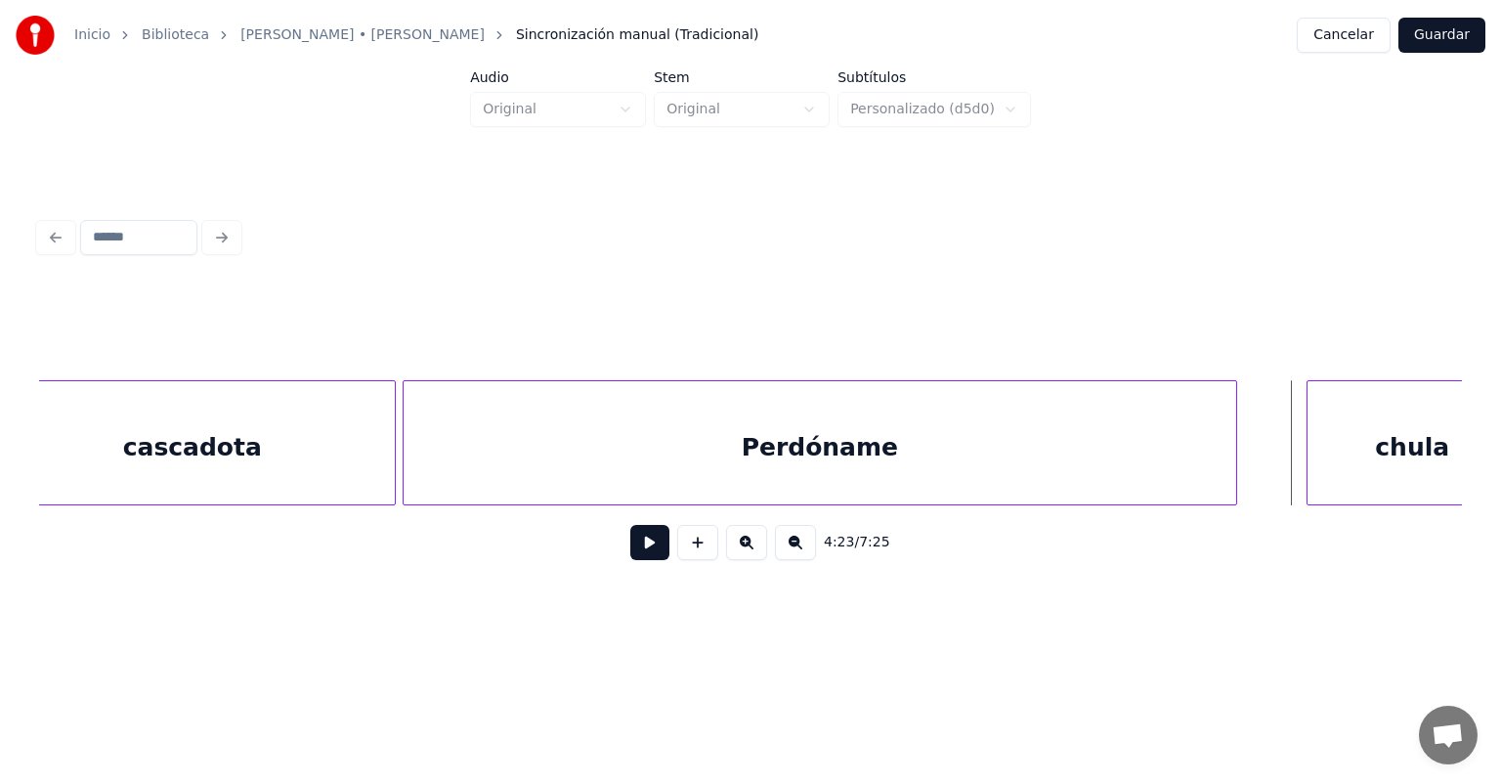
click at [1317, 461] on div "chula" at bounding box center [1412, 447] width 209 height 133
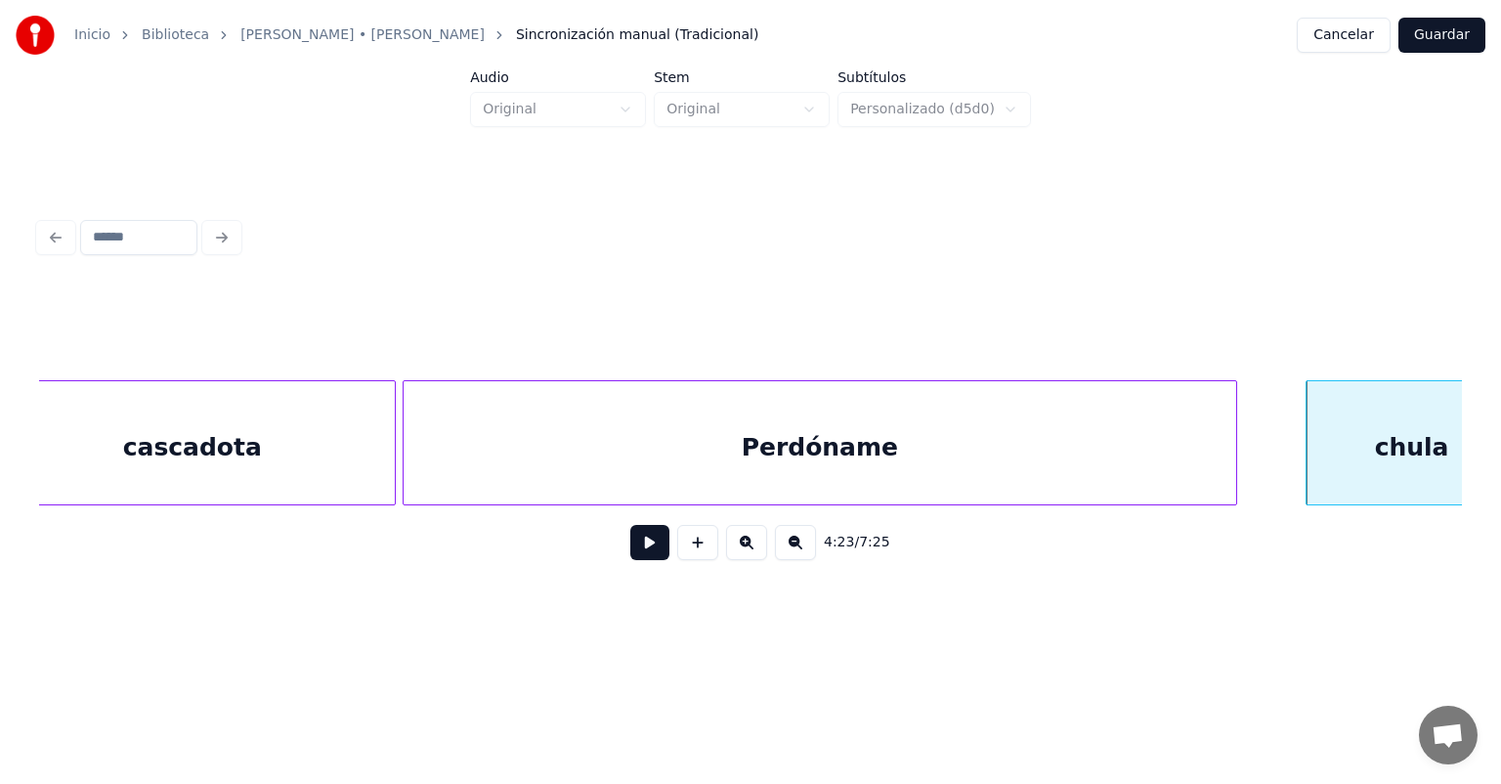
click at [634, 545] on button at bounding box center [649, 542] width 39 height 35
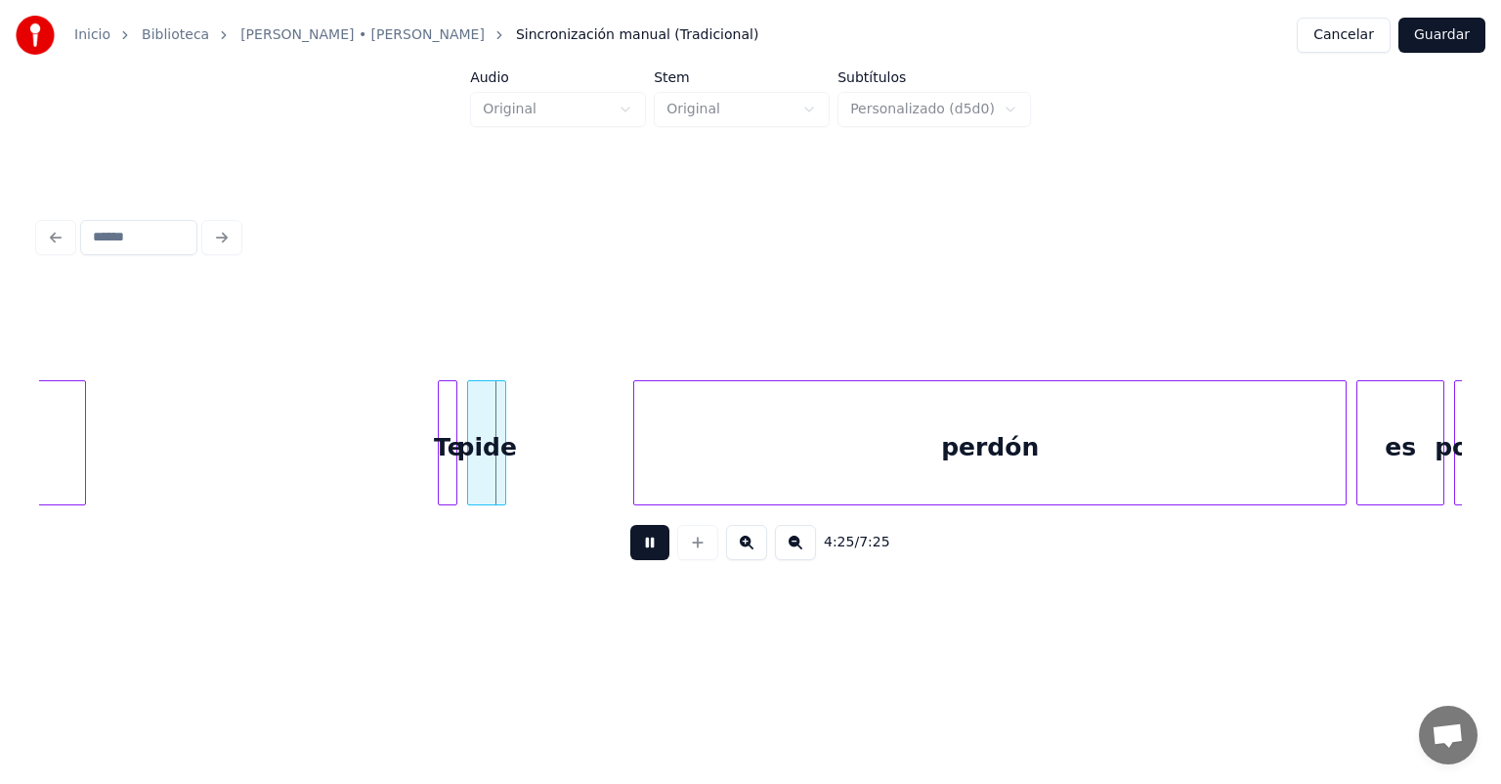
click at [442, 461] on div at bounding box center [442, 442] width 6 height 123
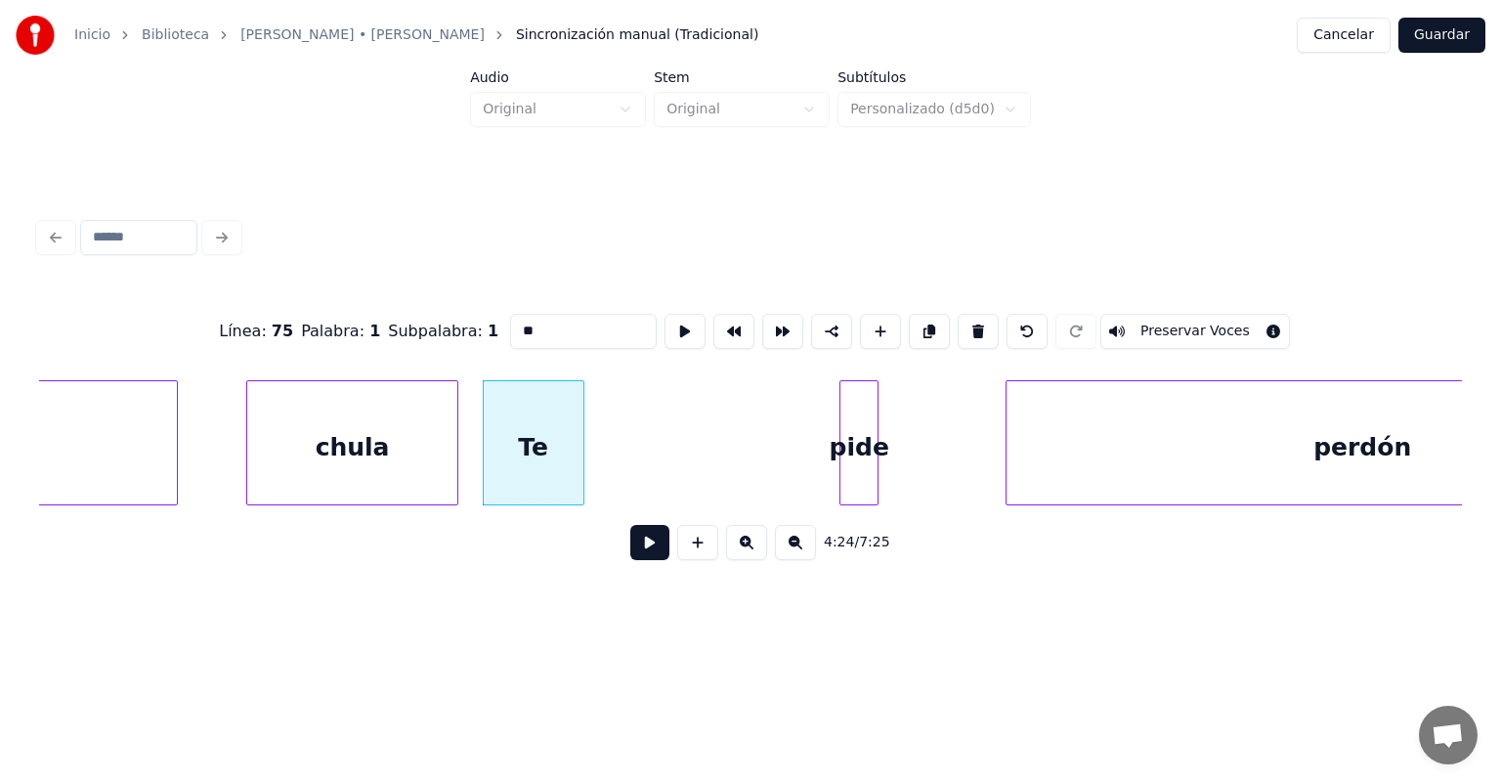
scroll to position [0, 128710]
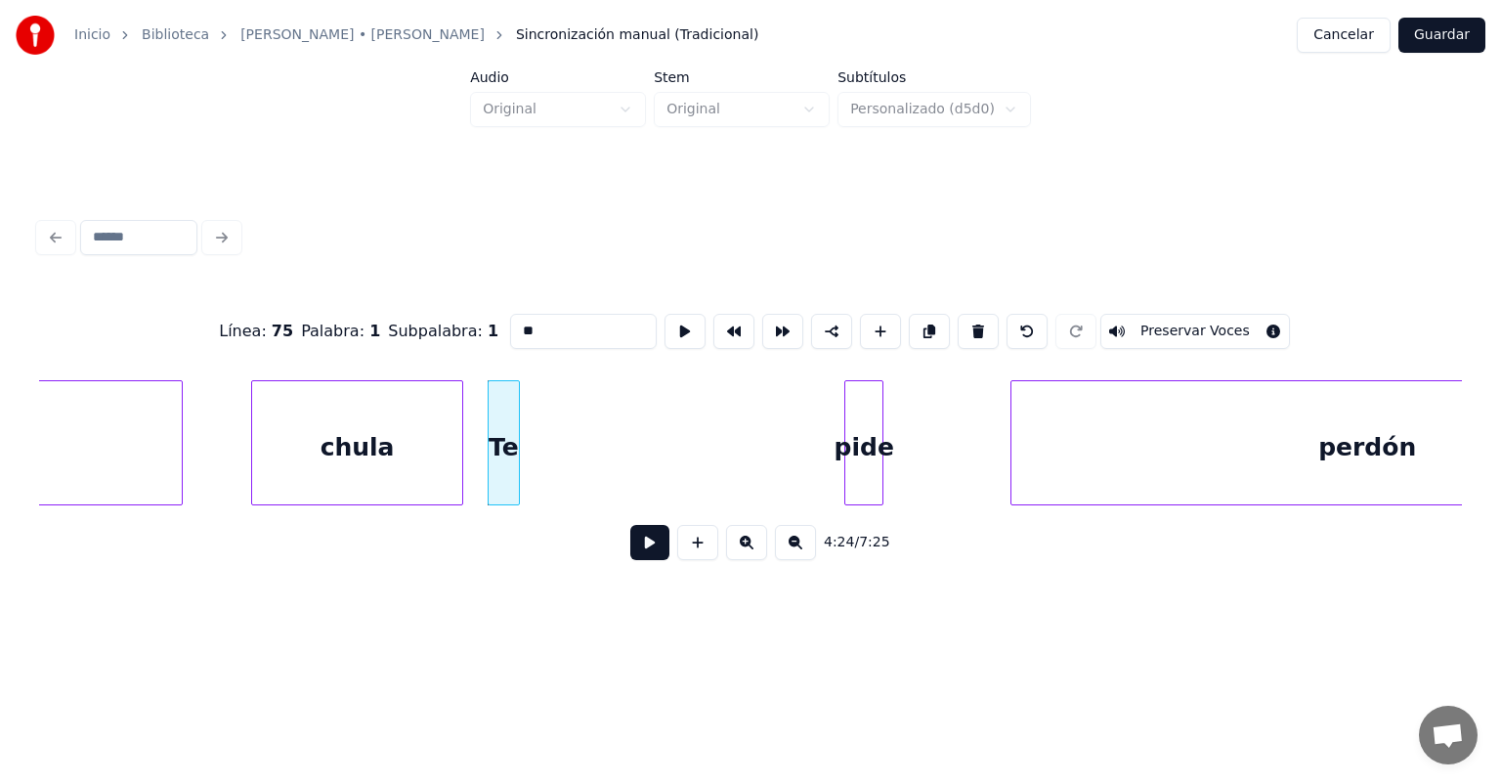
click at [630, 556] on button at bounding box center [649, 542] width 39 height 35
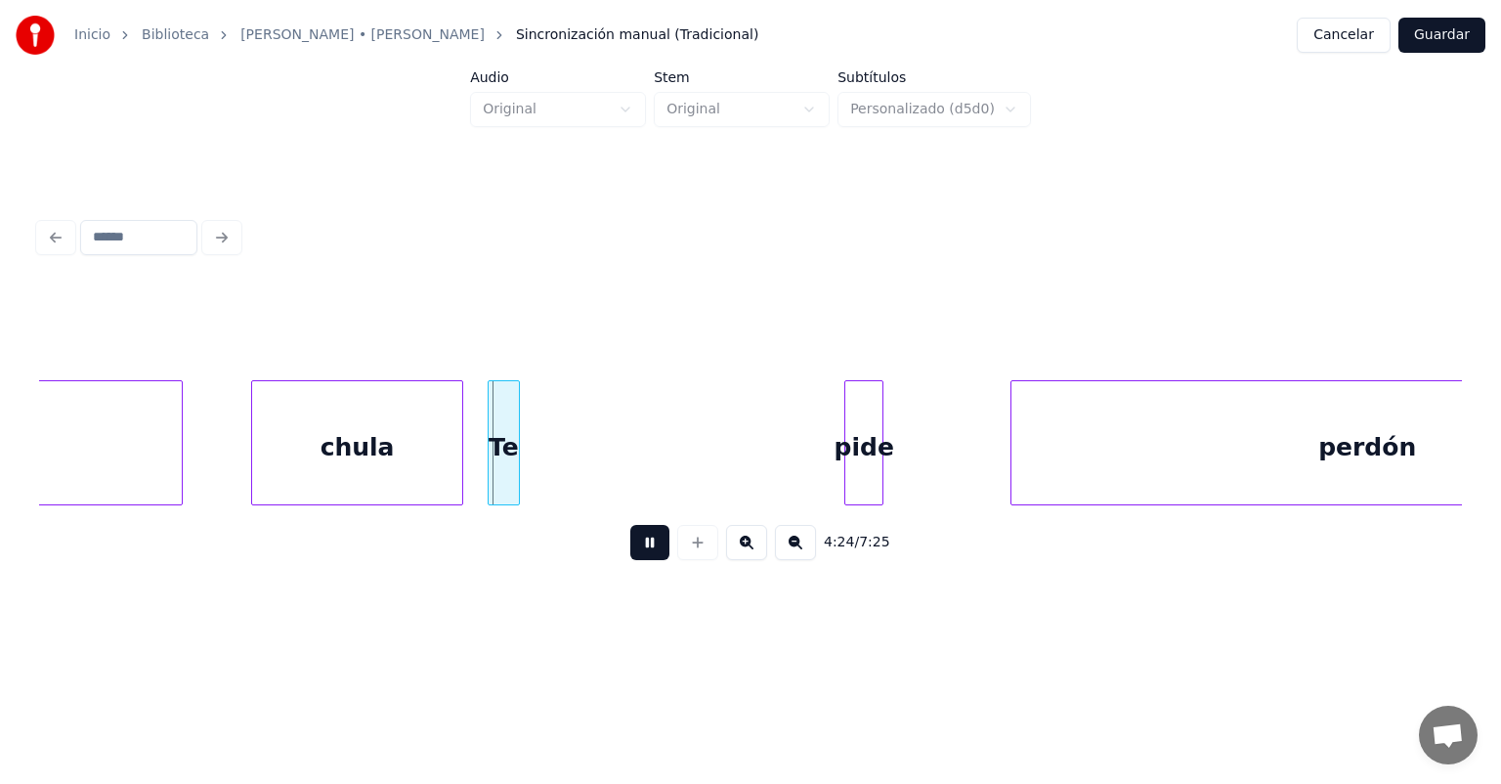
click at [631, 560] on button at bounding box center [649, 542] width 39 height 35
click at [491, 469] on div at bounding box center [492, 442] width 6 height 123
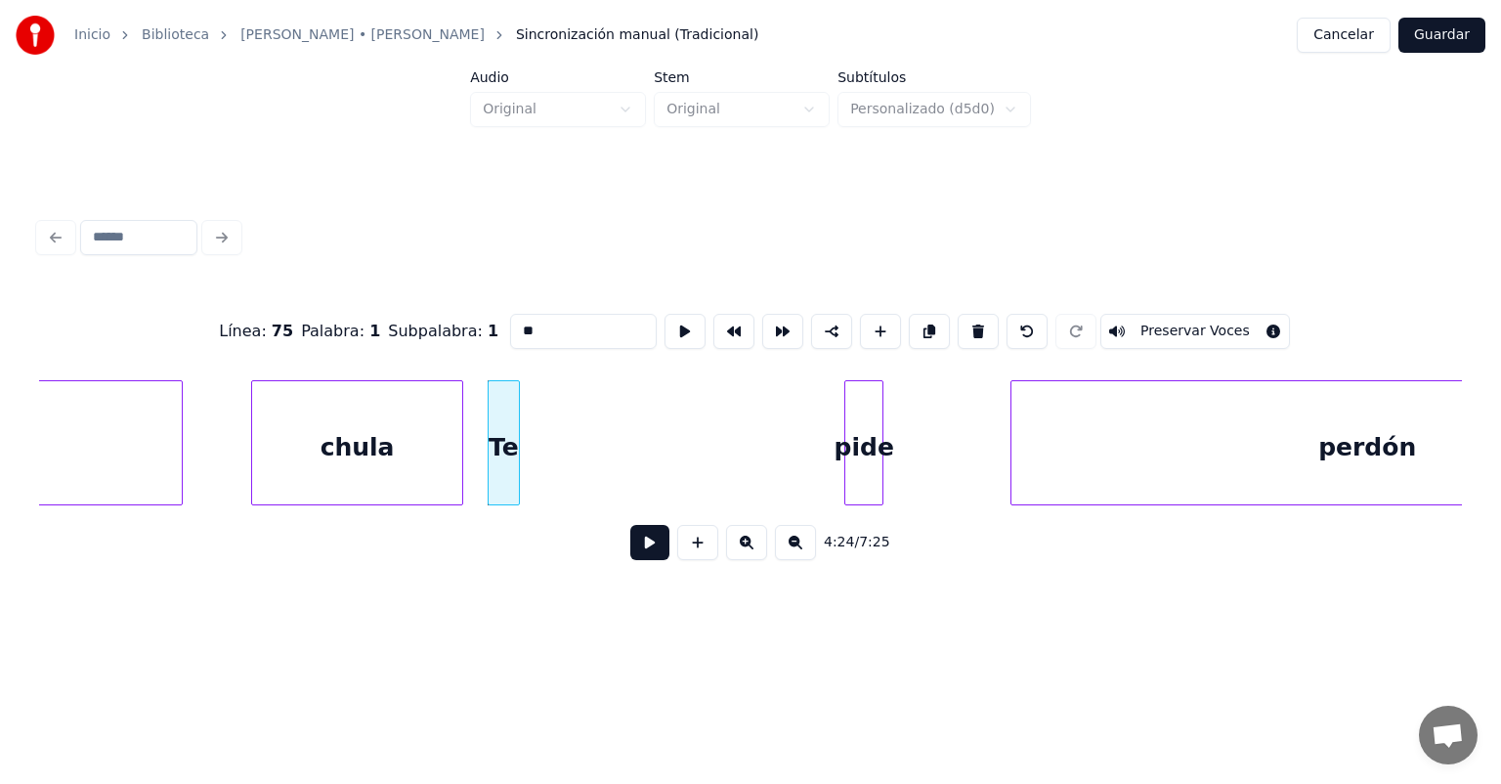
click at [641, 547] on button at bounding box center [649, 542] width 39 height 35
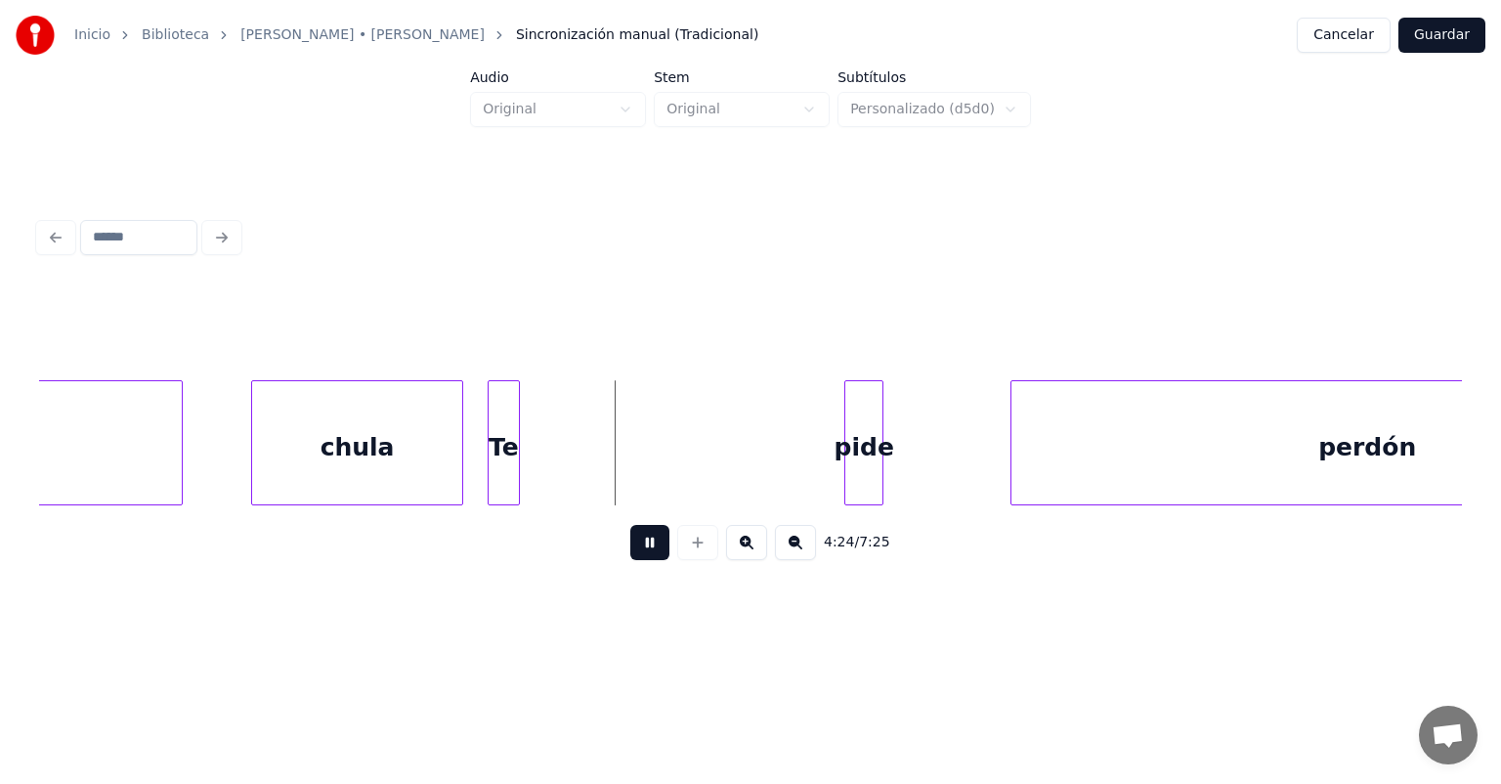
click at [502, 458] on div "Te" at bounding box center [504, 447] width 30 height 133
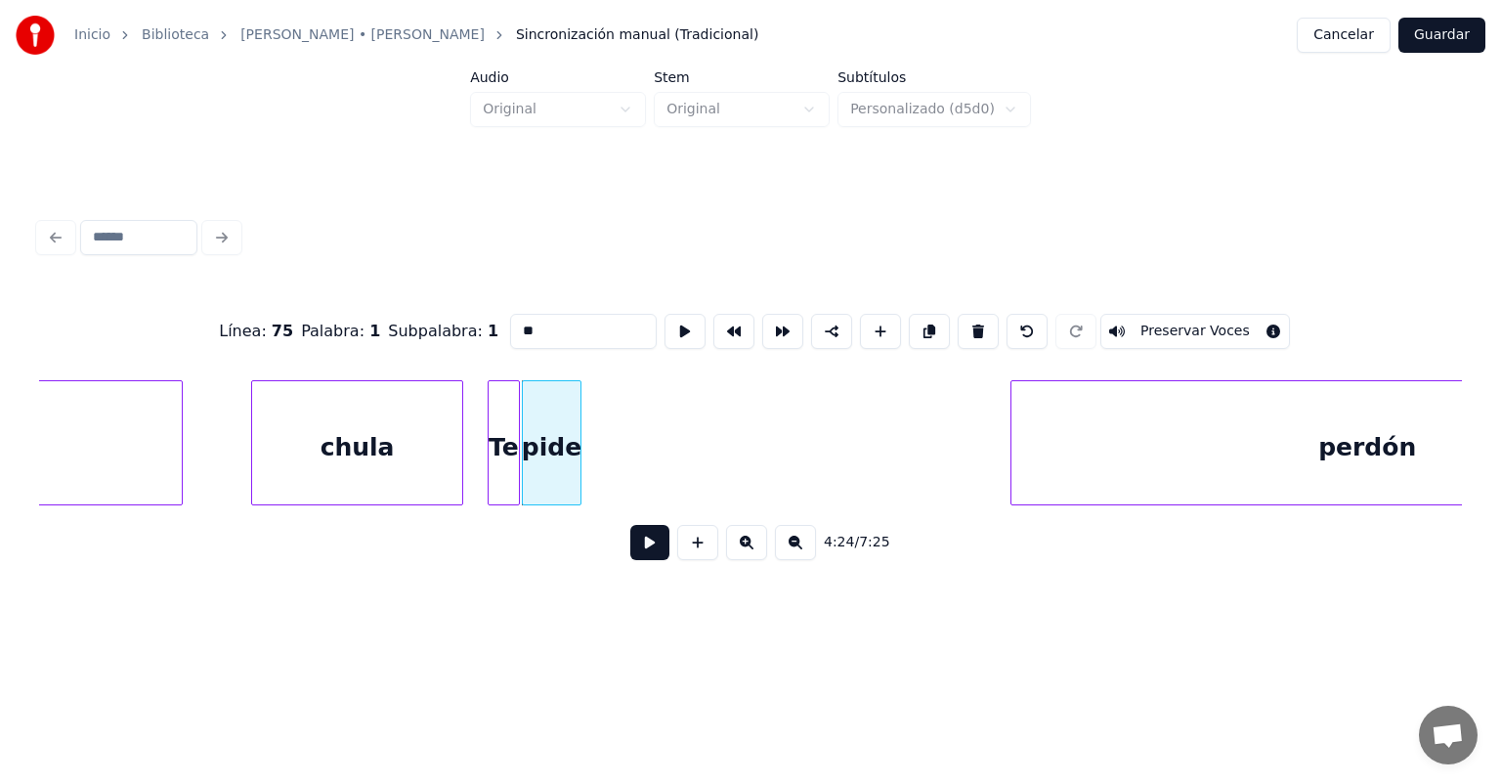
click at [630, 555] on button at bounding box center [649, 542] width 39 height 35
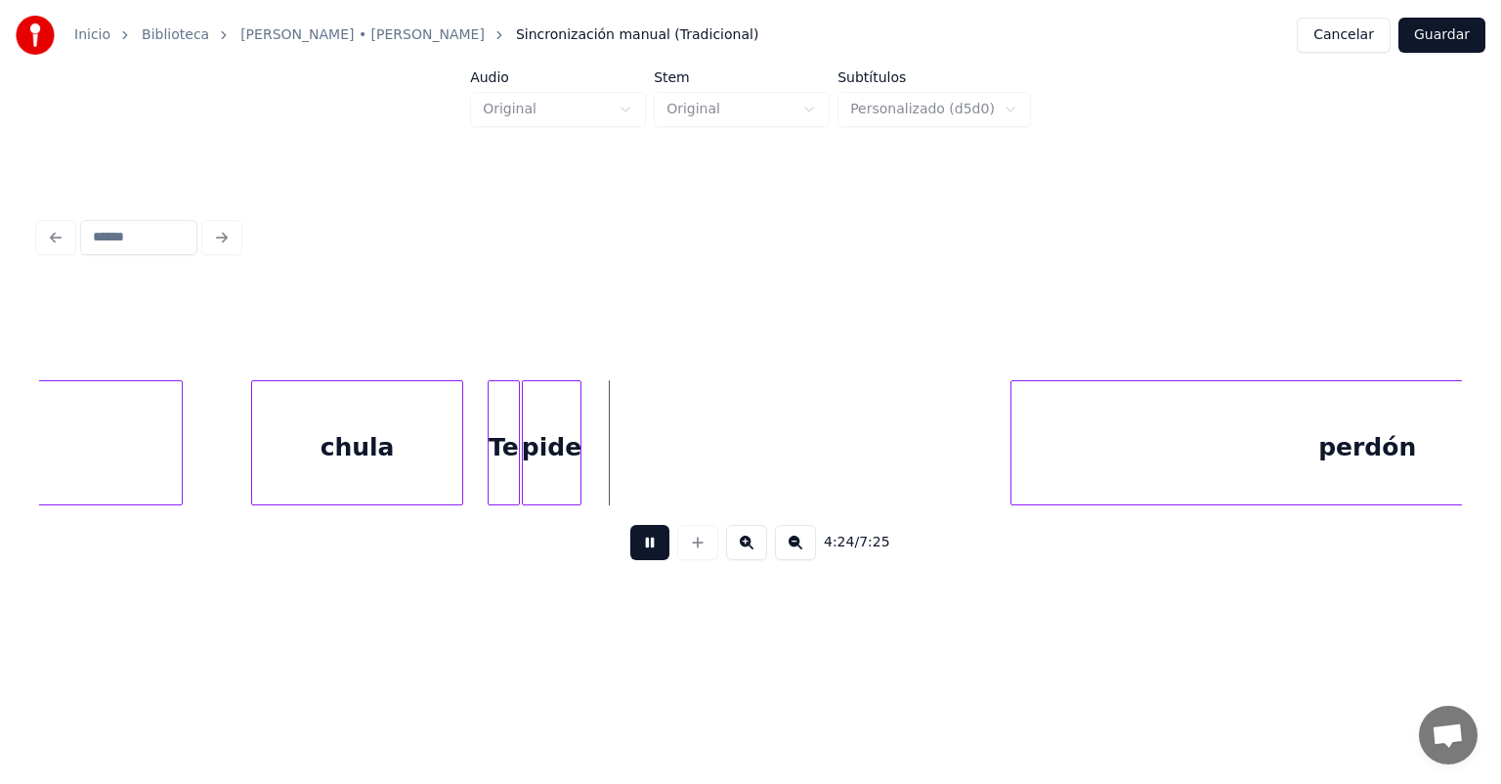
click at [630, 560] on button at bounding box center [649, 542] width 39 height 35
click at [536, 455] on div "pide" at bounding box center [552, 447] width 58 height 133
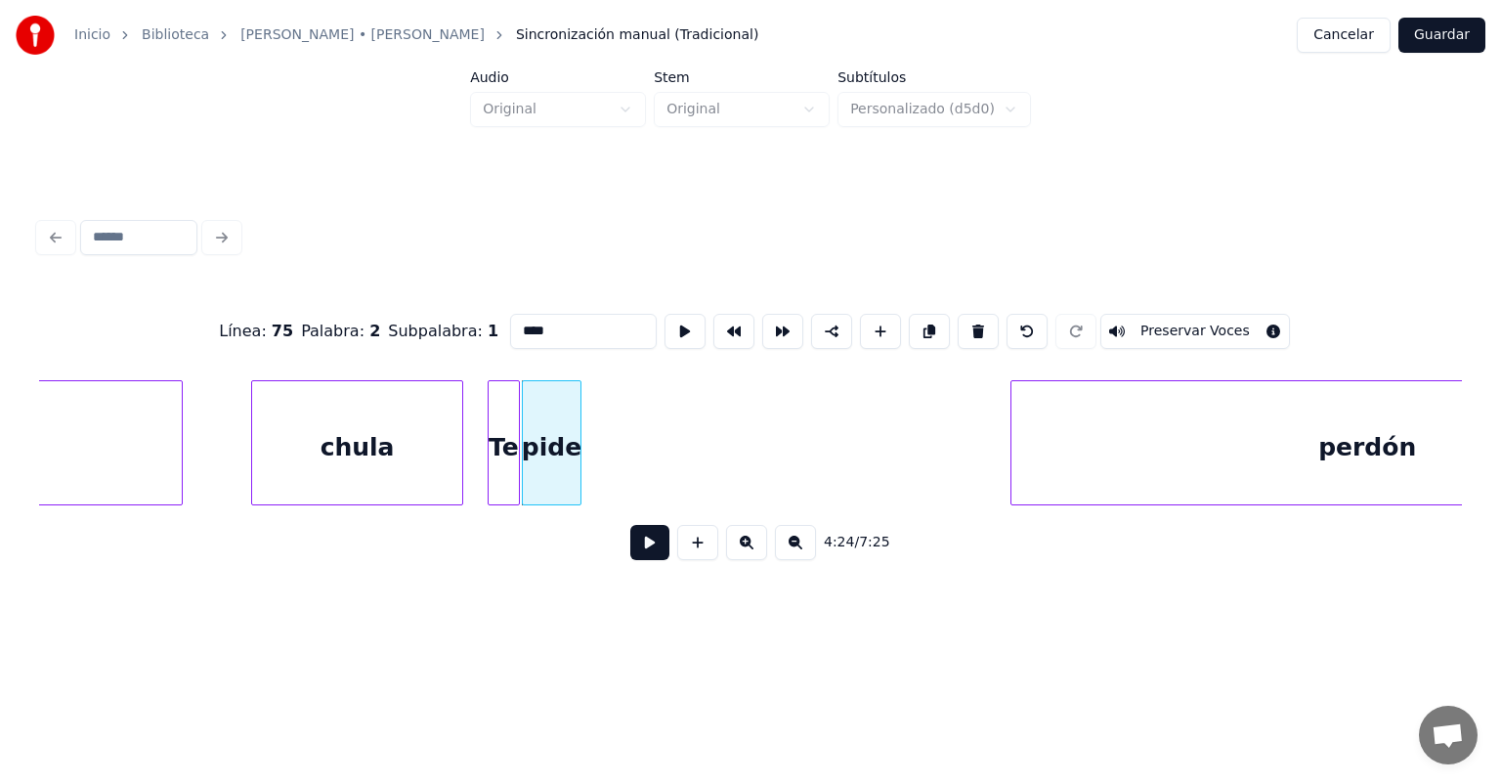
click at [630, 545] on button at bounding box center [649, 542] width 39 height 35
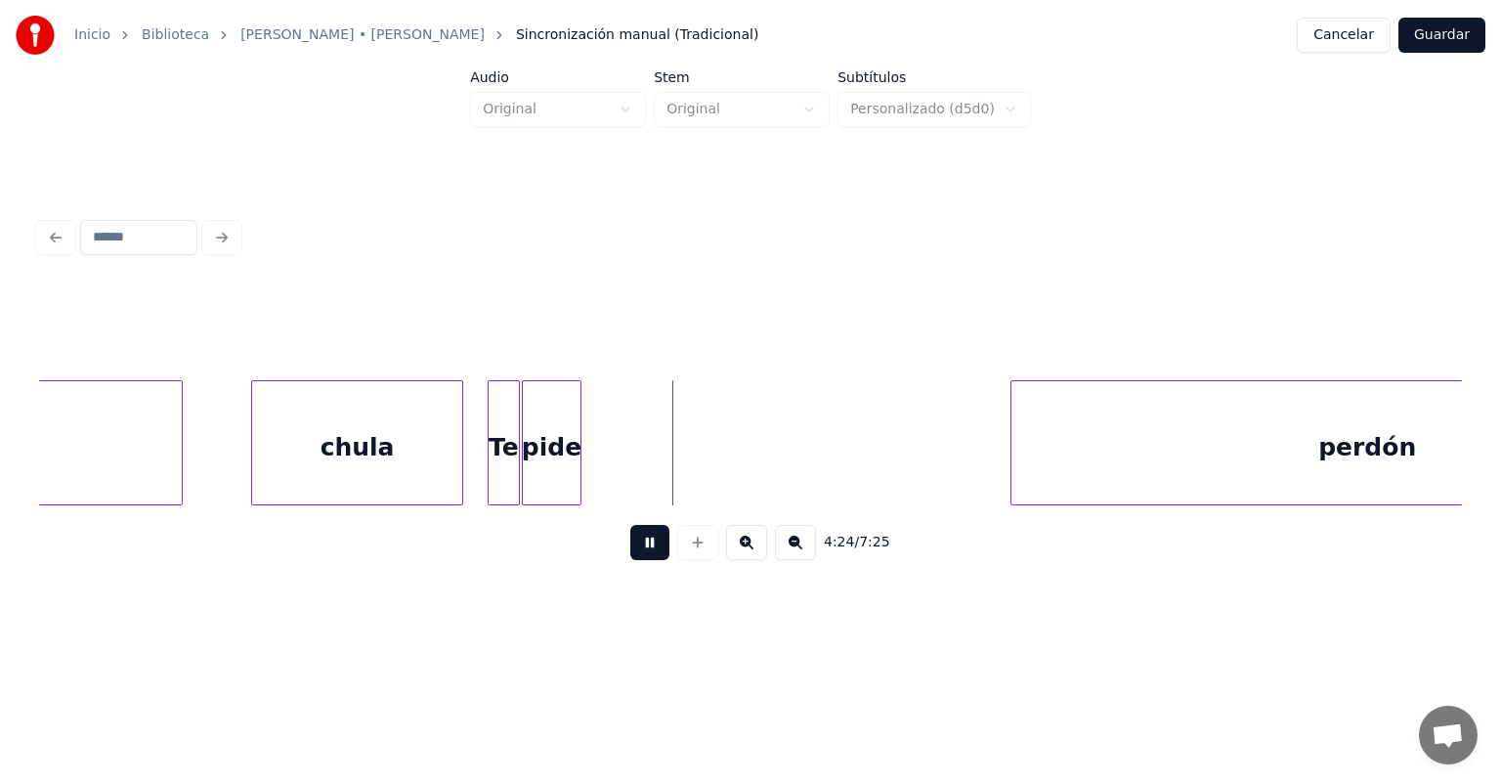
click at [550, 446] on div "pide" at bounding box center [552, 447] width 58 height 133
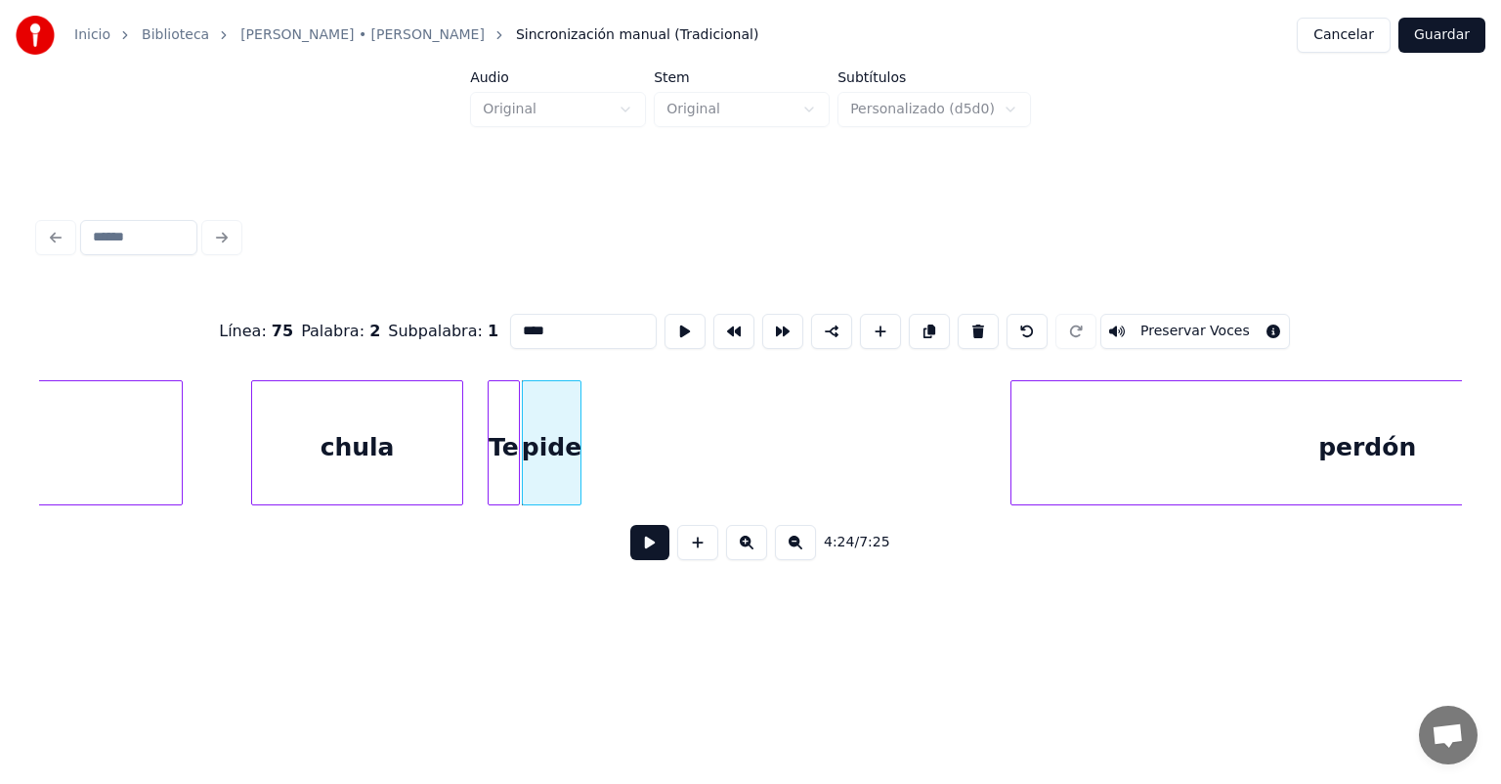
scroll to position [0, 128961]
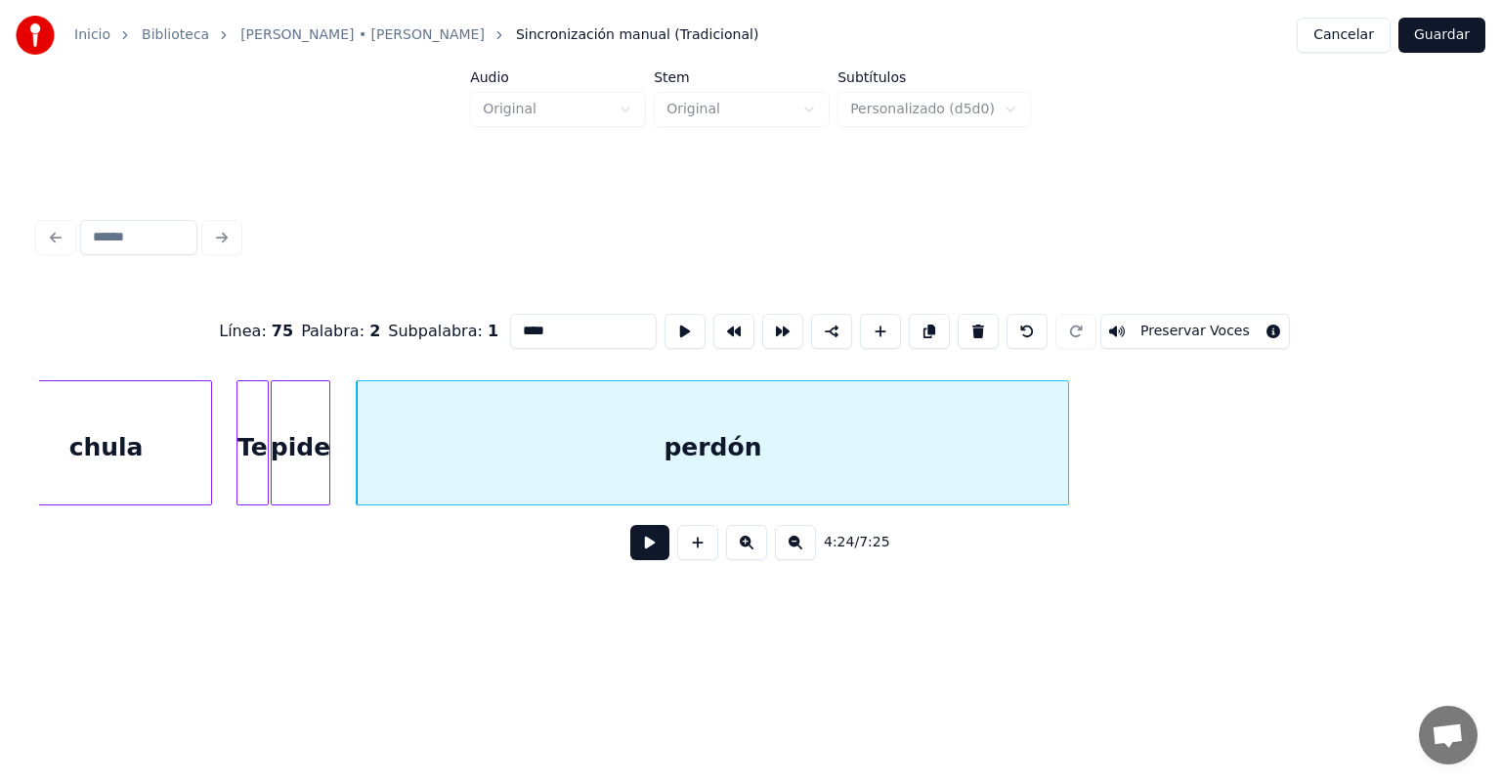
click at [630, 557] on button at bounding box center [649, 542] width 39 height 35
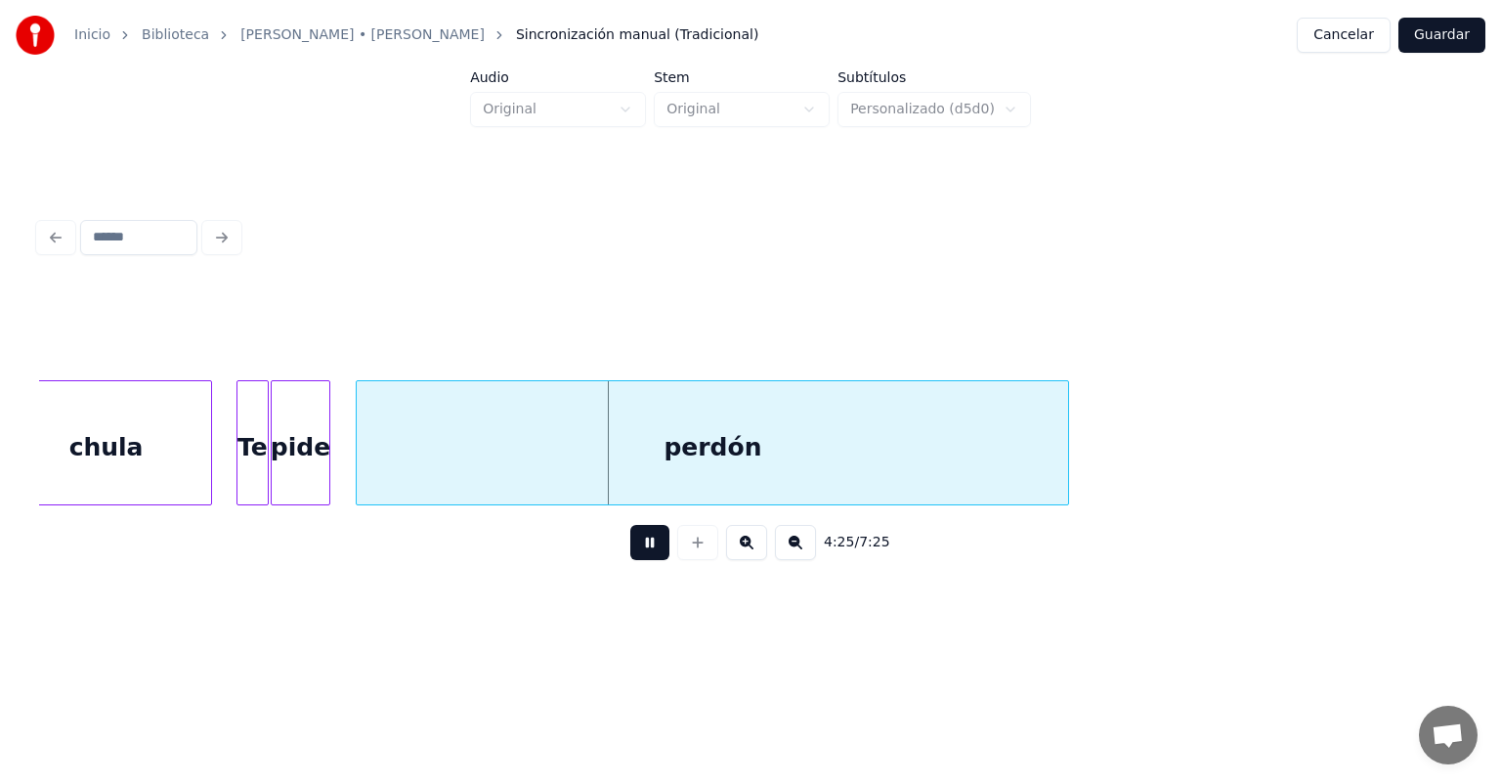
click at [630, 560] on button at bounding box center [649, 542] width 39 height 35
click at [630, 555] on button at bounding box center [649, 542] width 39 height 35
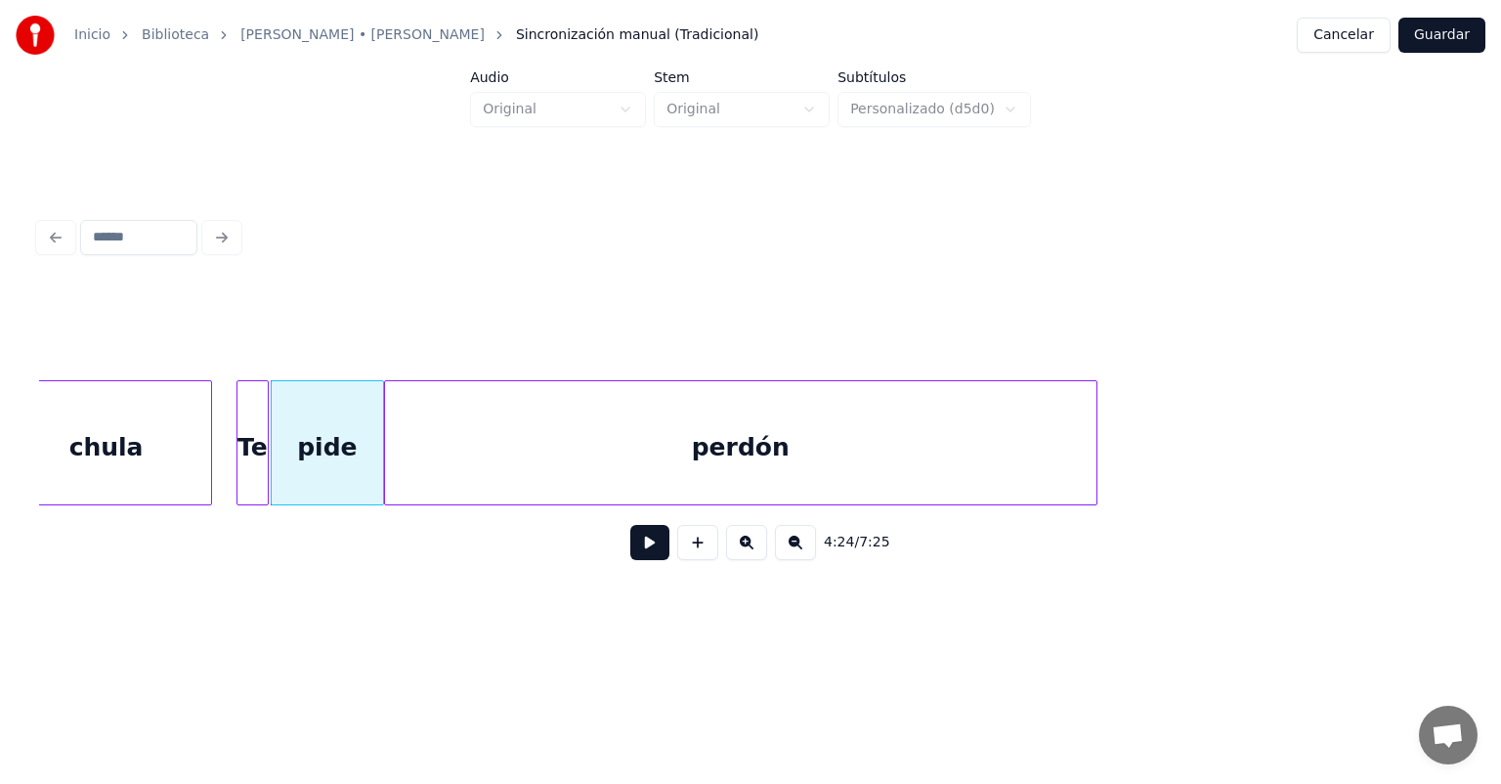
click at [630, 553] on button at bounding box center [649, 542] width 39 height 35
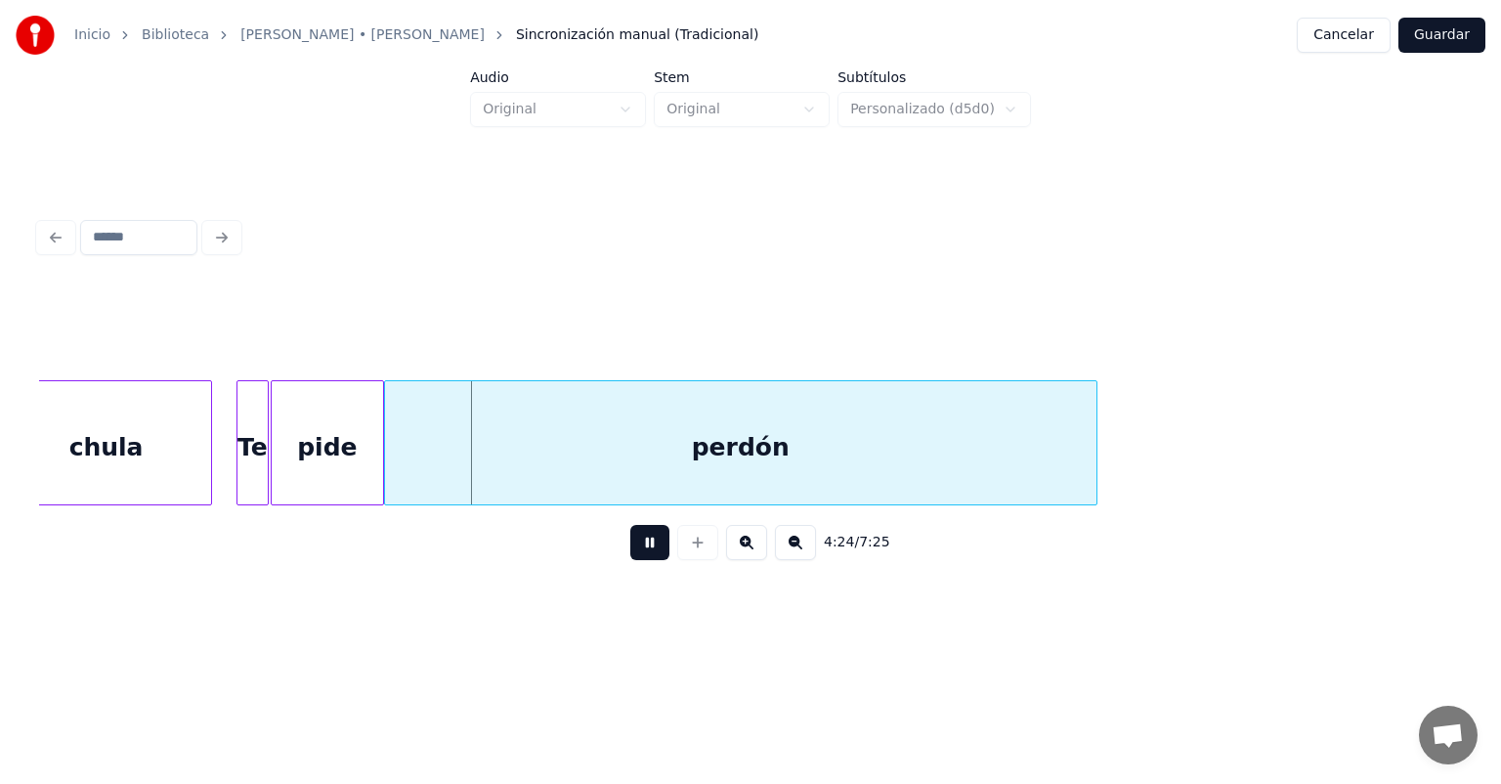
click at [630, 560] on button at bounding box center [649, 542] width 39 height 35
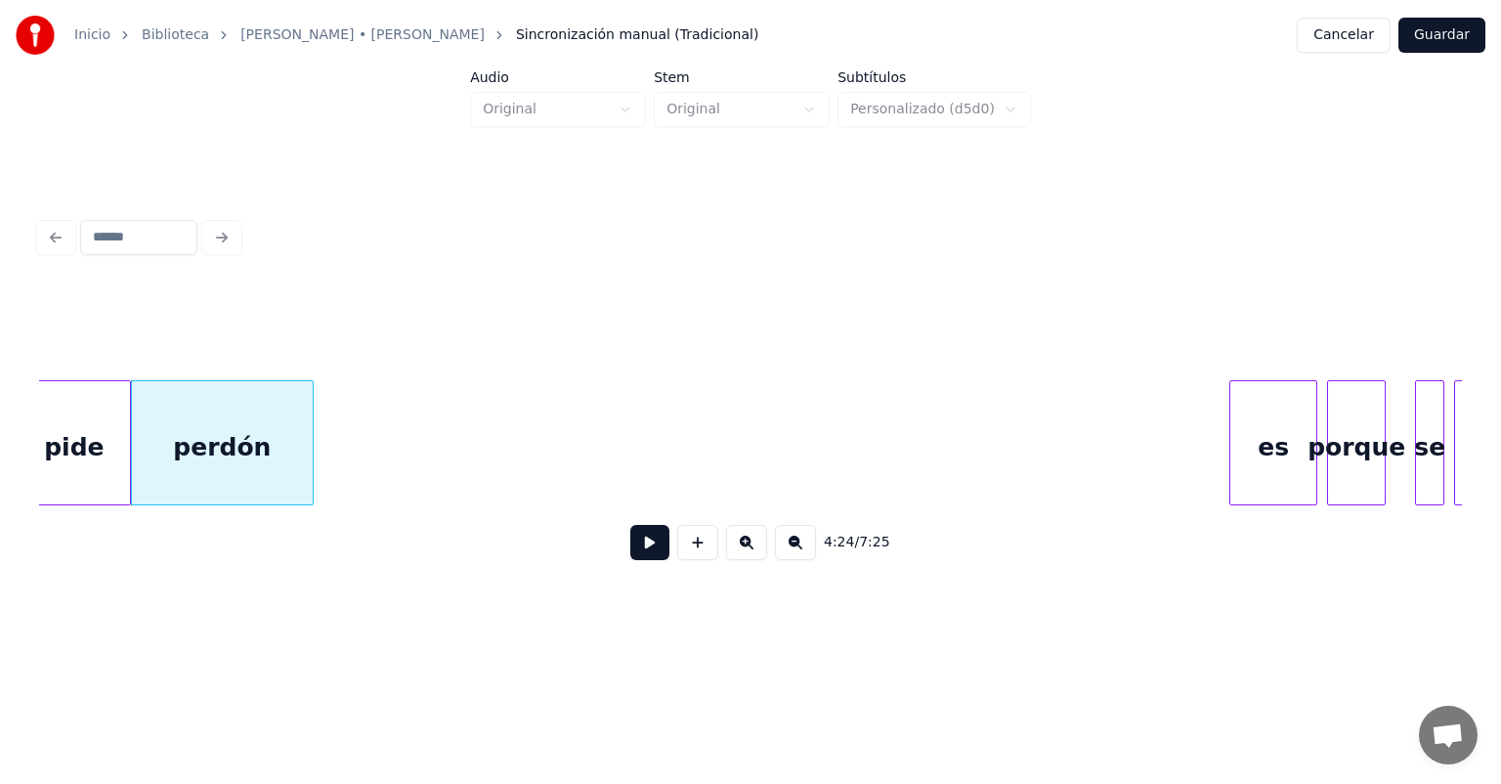
scroll to position [0, 129299]
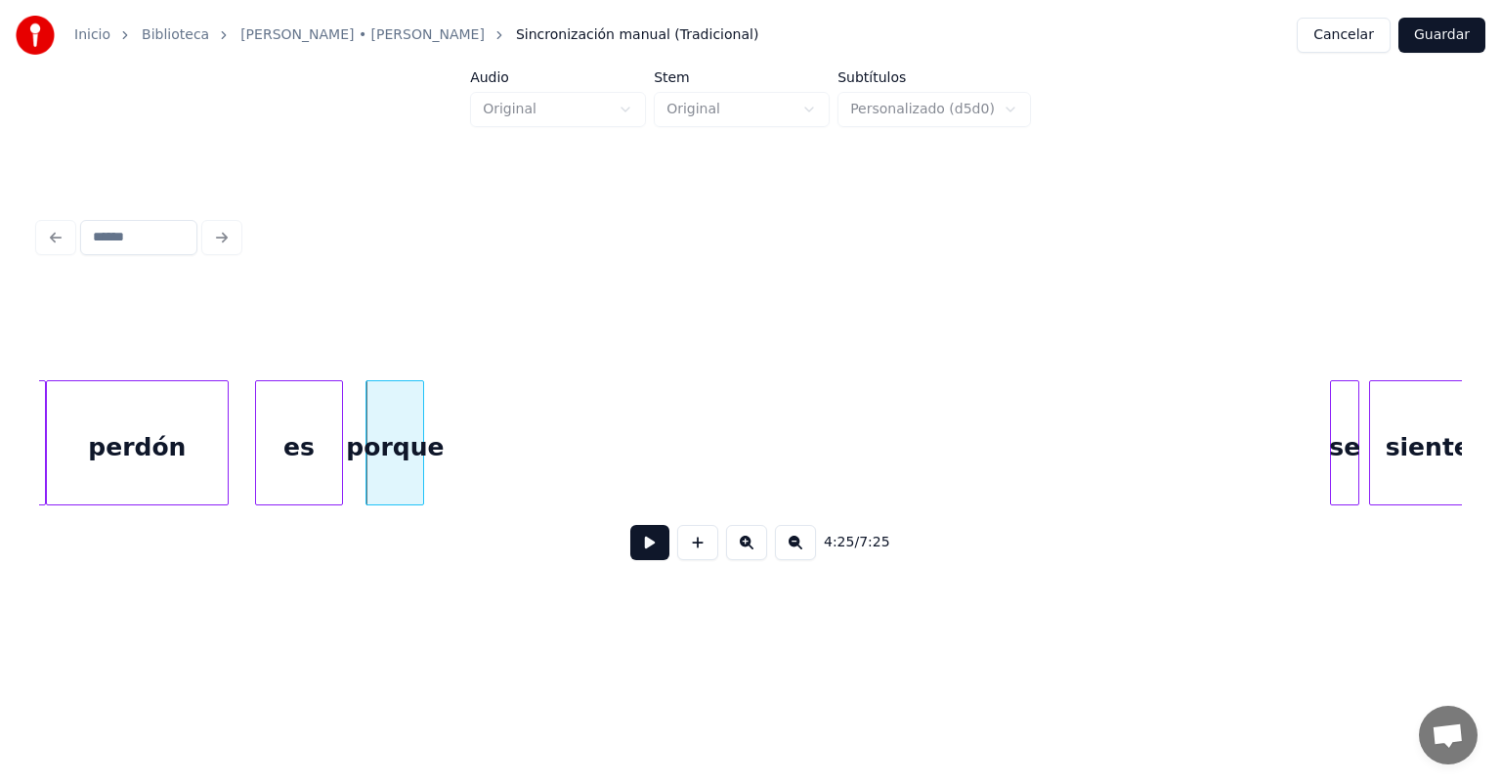
click at [154, 441] on div "perdón" at bounding box center [137, 447] width 181 height 133
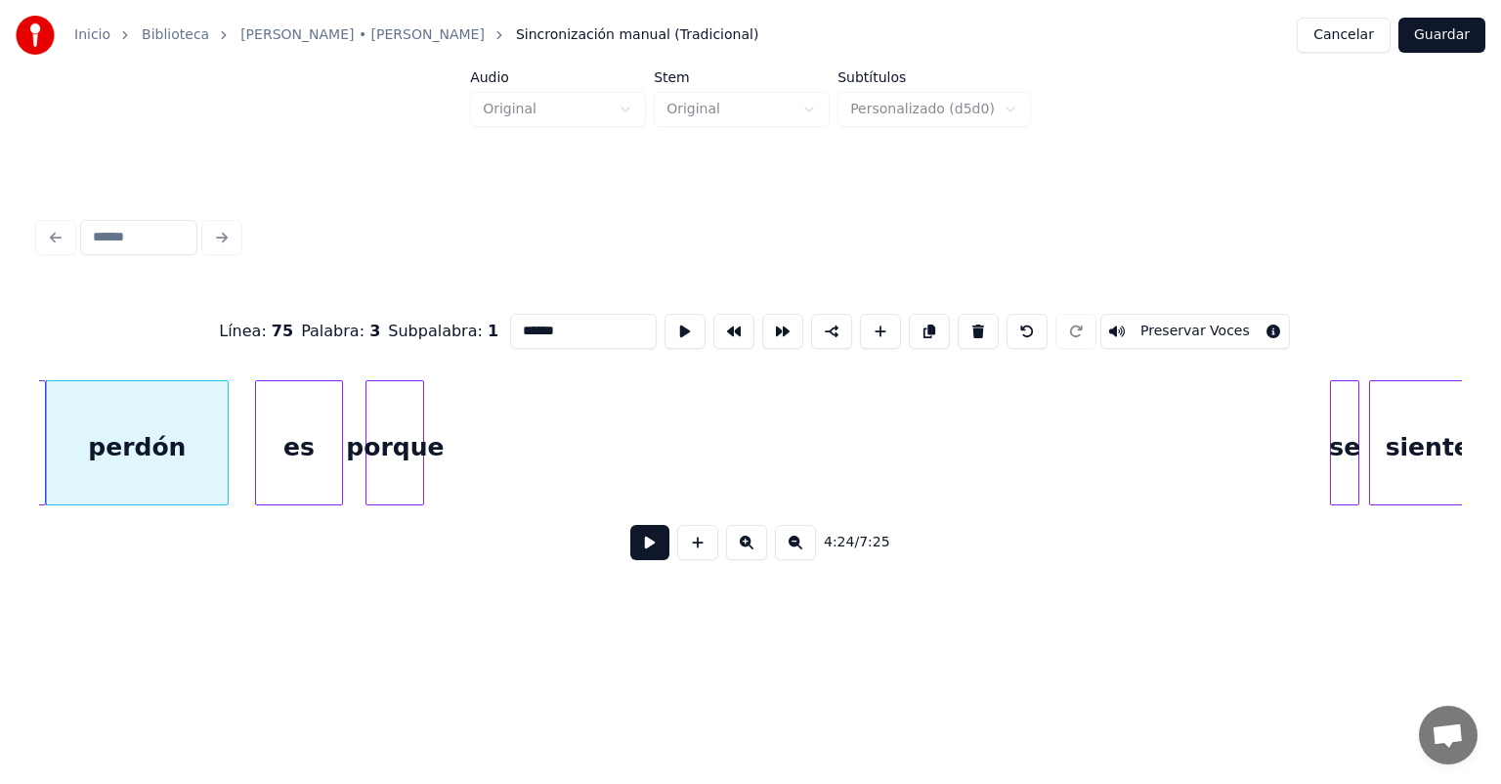
click at [630, 545] on button at bounding box center [649, 542] width 39 height 35
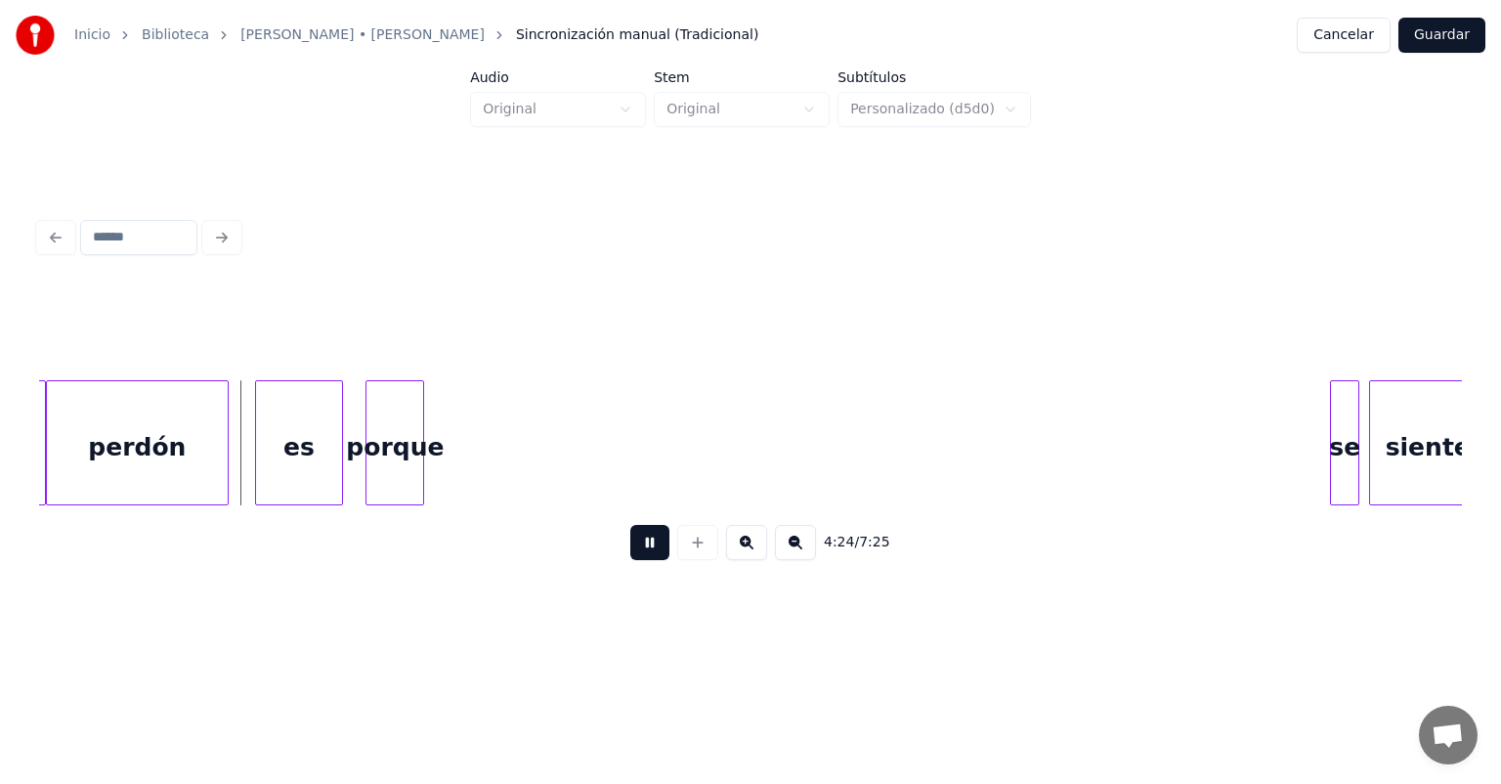
click at [630, 560] on button at bounding box center [649, 542] width 39 height 35
click at [633, 560] on button at bounding box center [649, 542] width 39 height 35
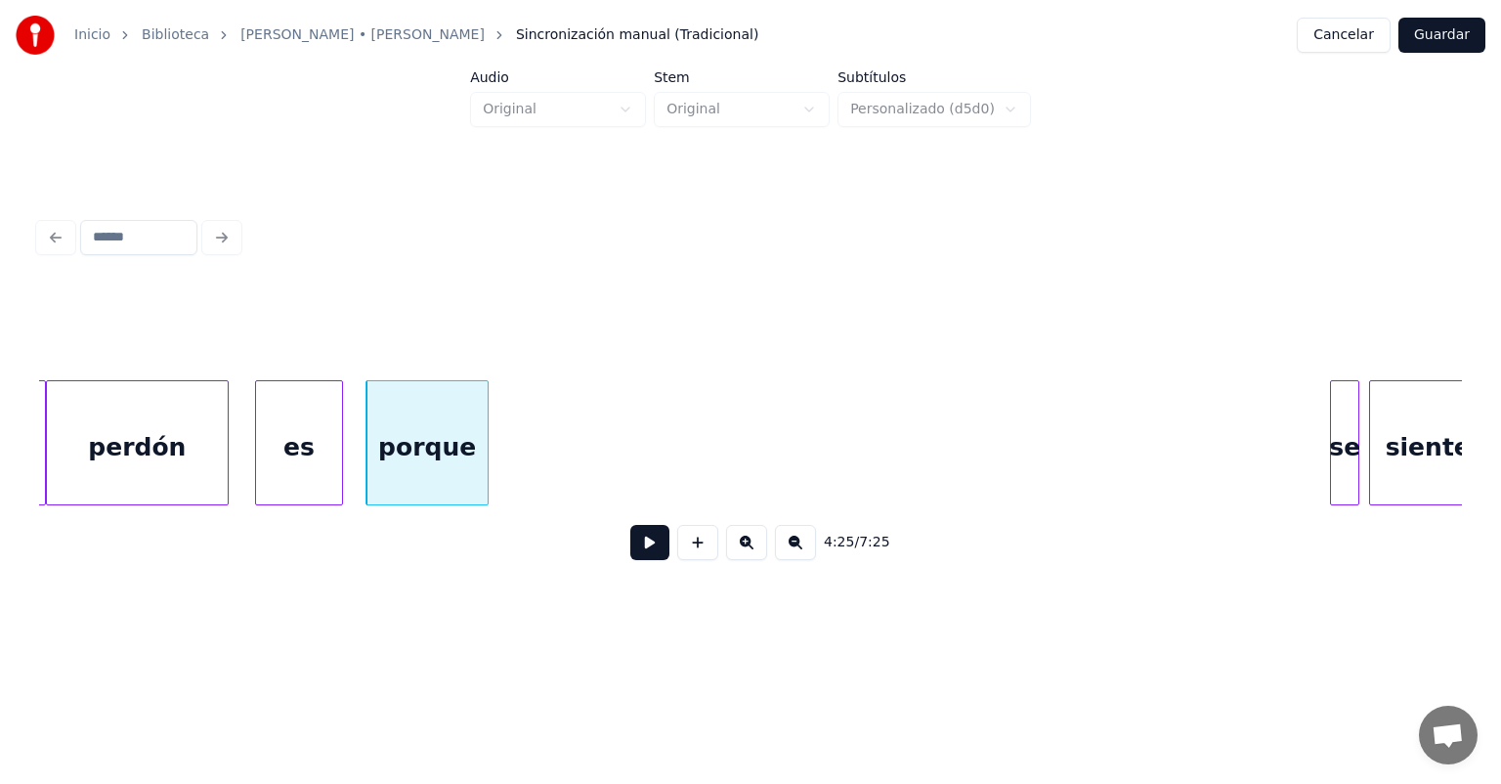
click at [1333, 439] on div at bounding box center [1334, 442] width 6 height 123
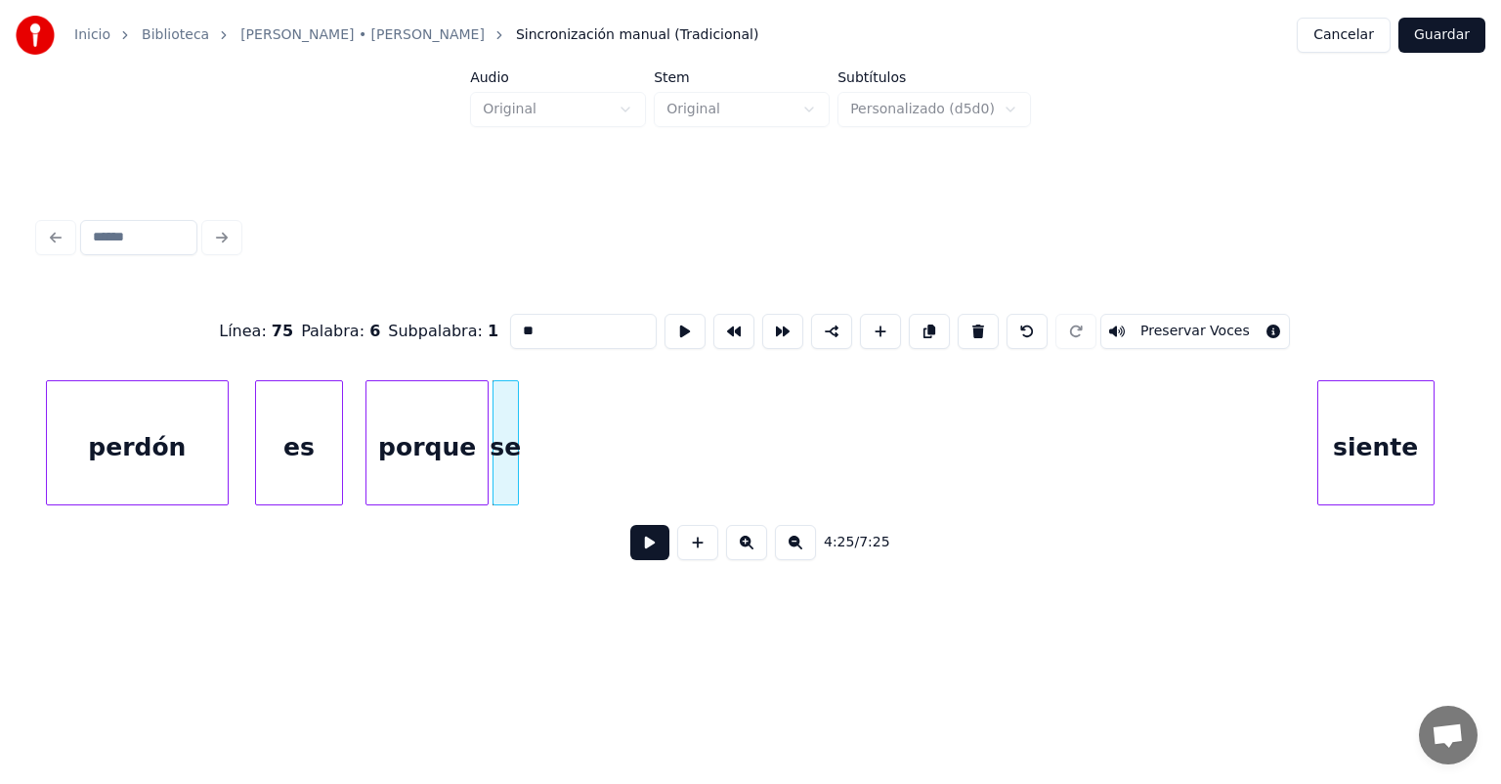
scroll to position [0, 129319]
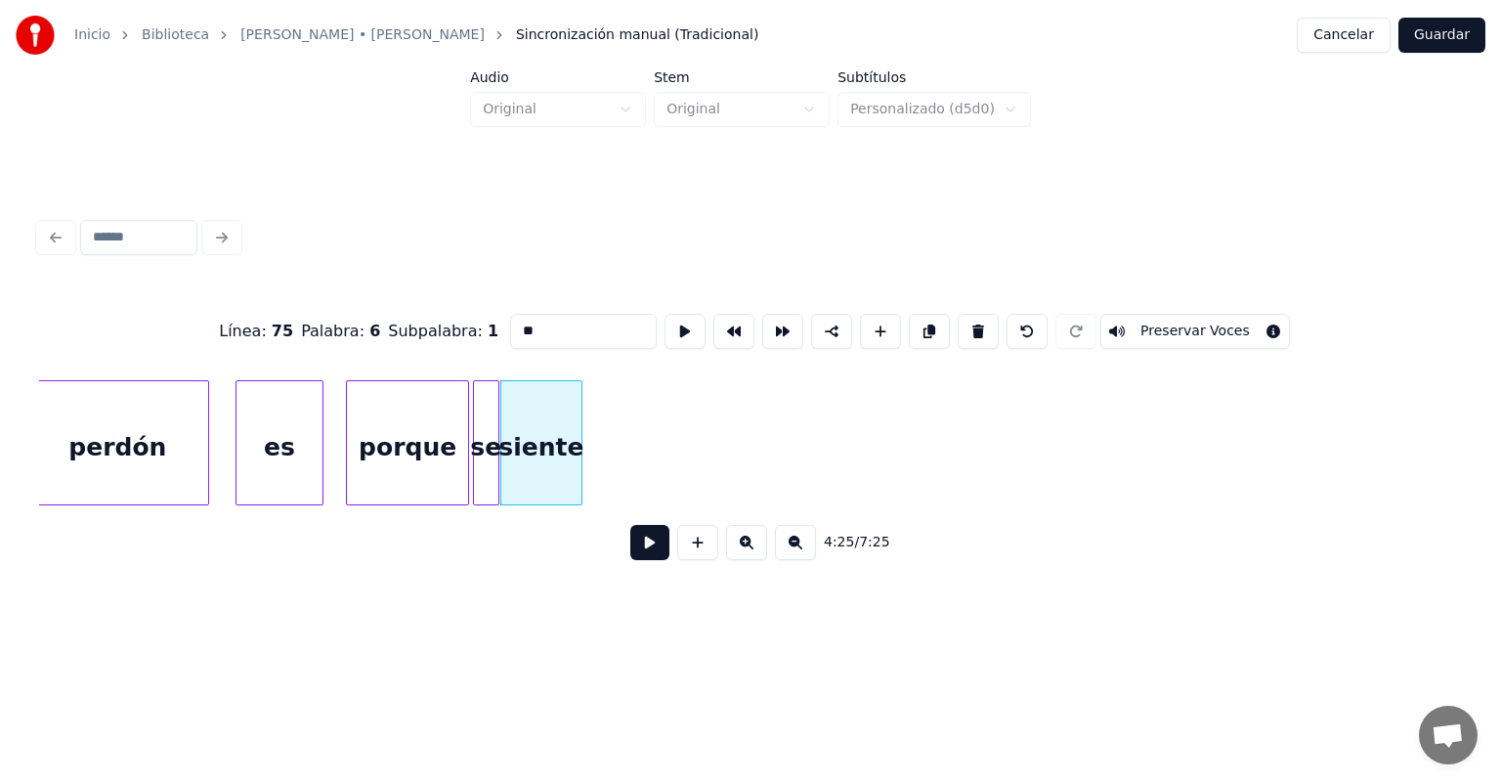
click at [543, 477] on div "siente" at bounding box center [541, 447] width 80 height 133
type input "******"
click at [630, 544] on button at bounding box center [649, 542] width 39 height 35
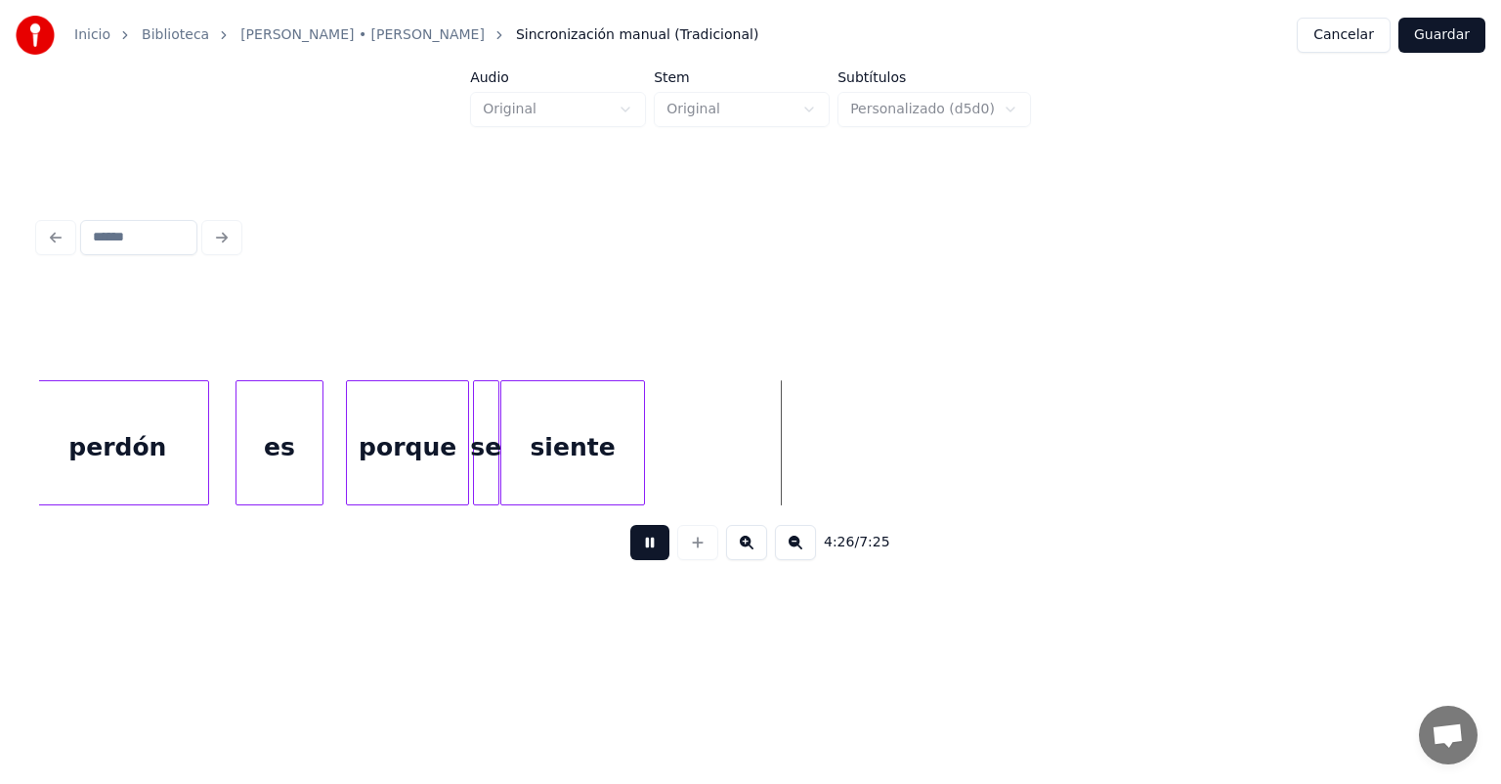
click at [640, 475] on div at bounding box center [641, 442] width 6 height 123
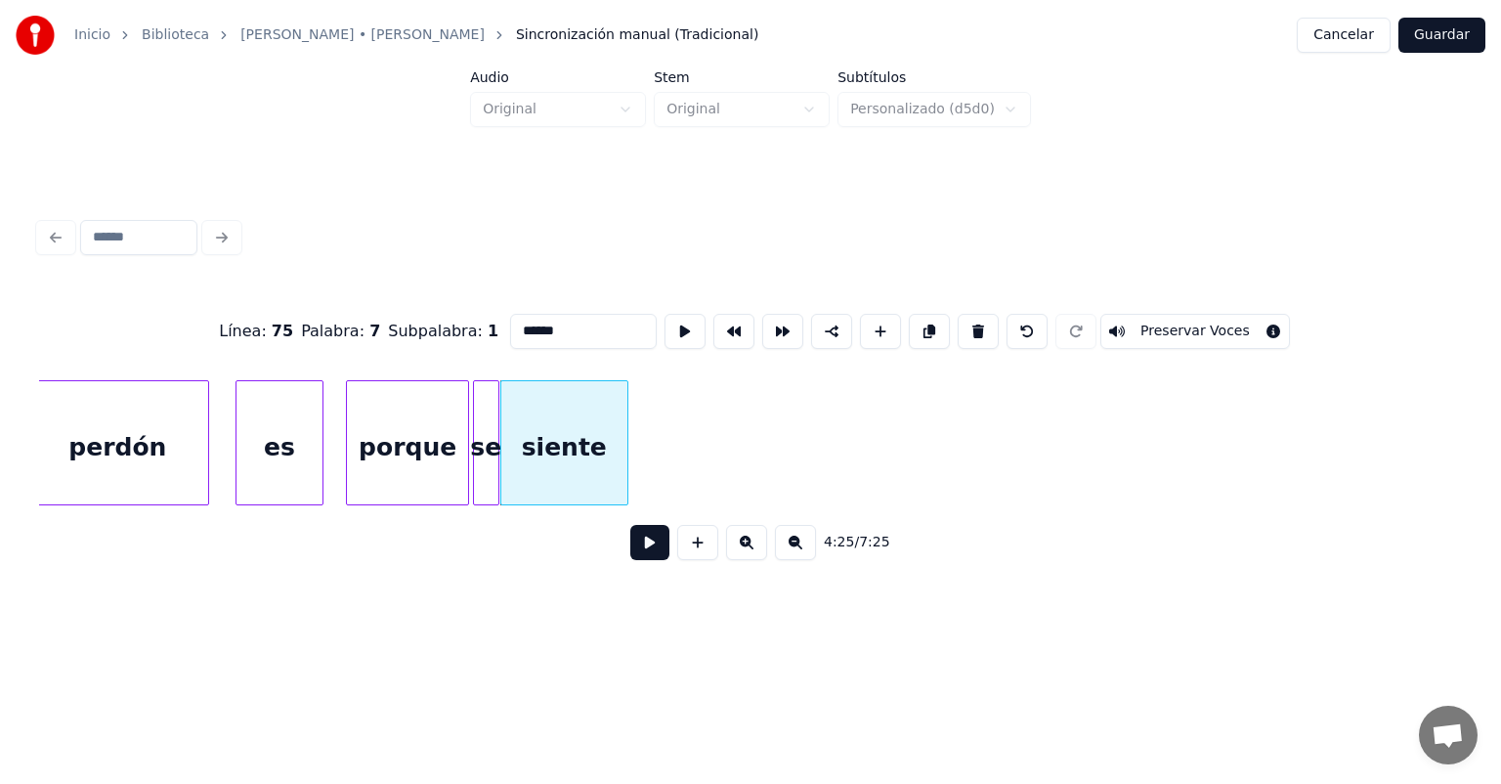
click at [630, 543] on button at bounding box center [649, 542] width 39 height 35
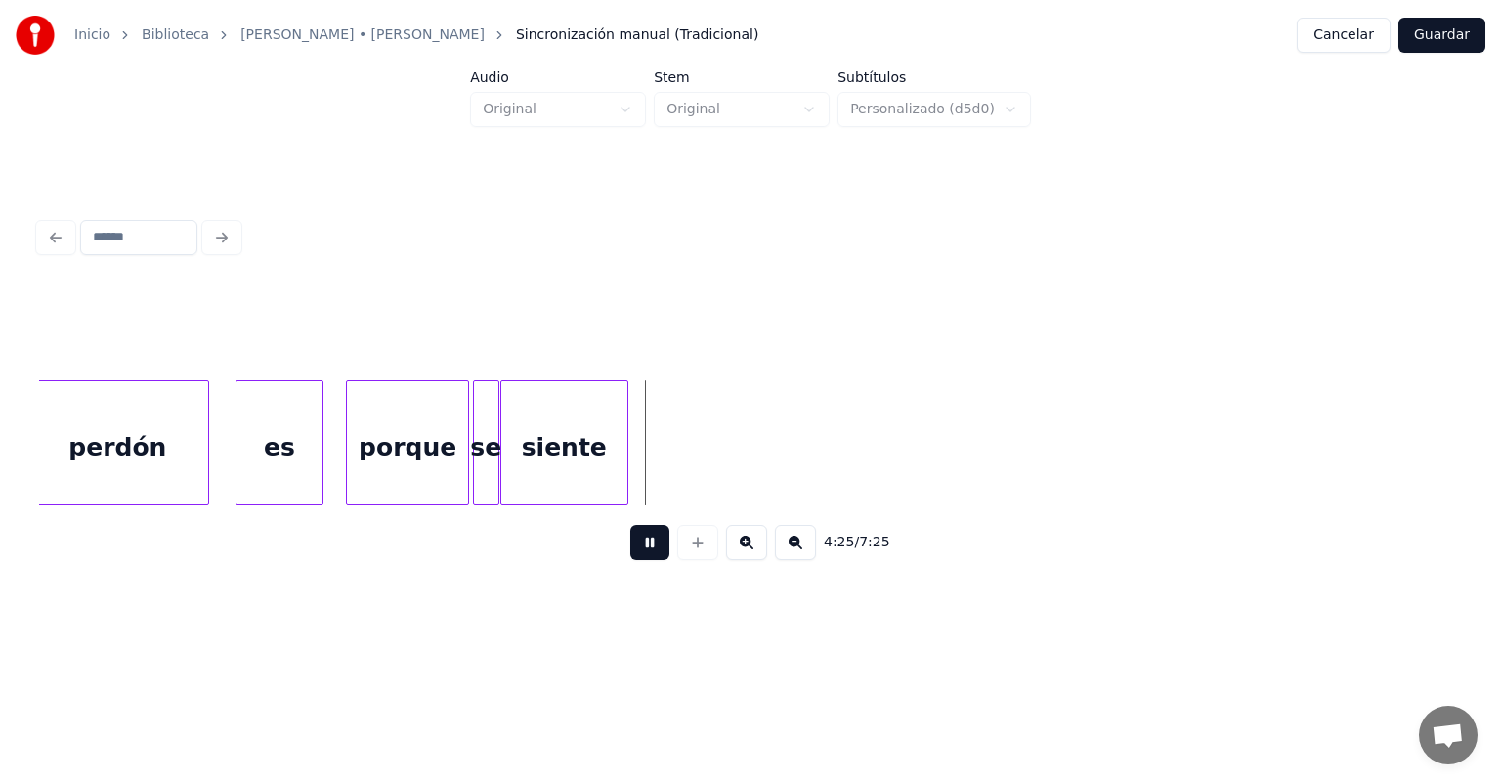
click at [558, 450] on div "siente" at bounding box center [564, 447] width 126 height 133
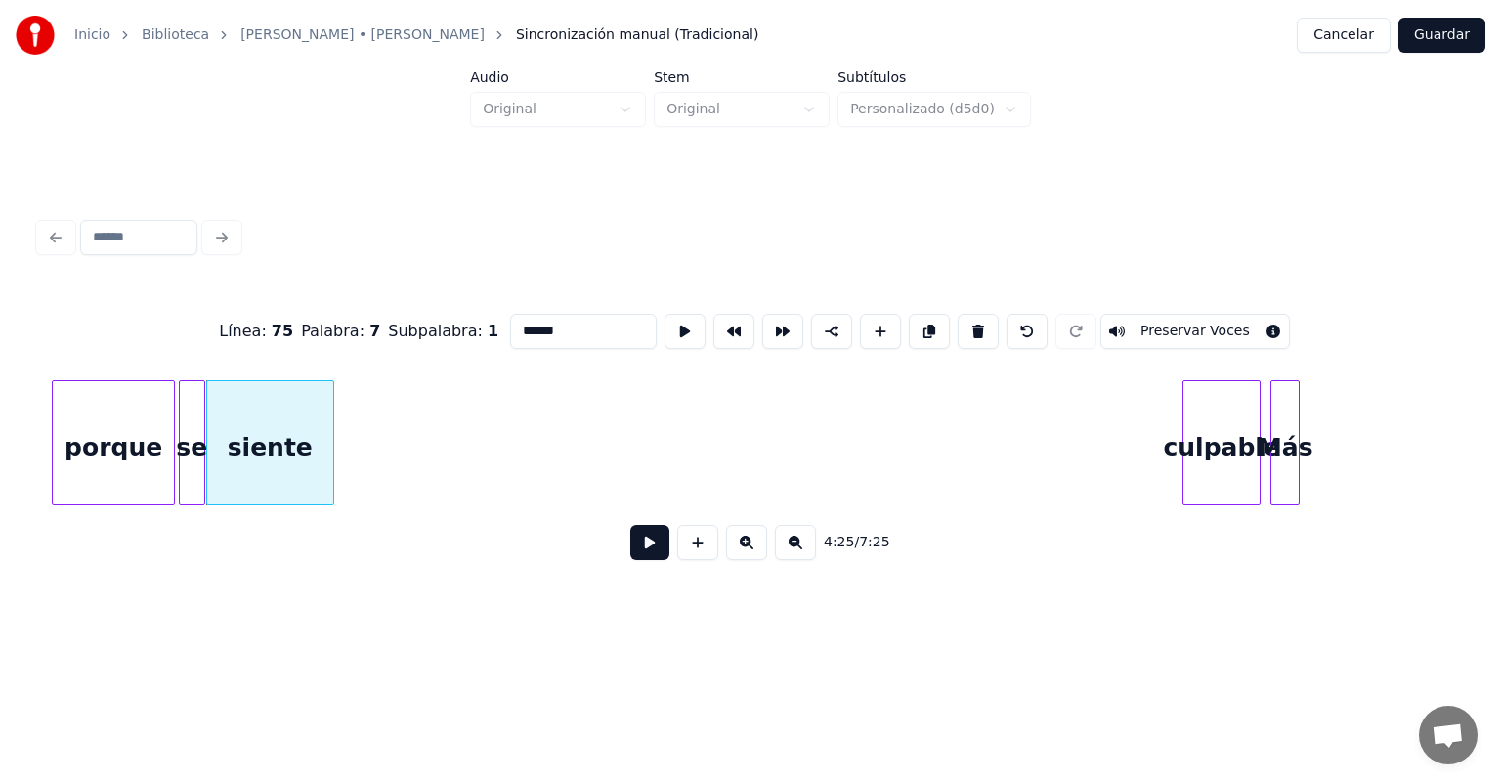
scroll to position [0, 129859]
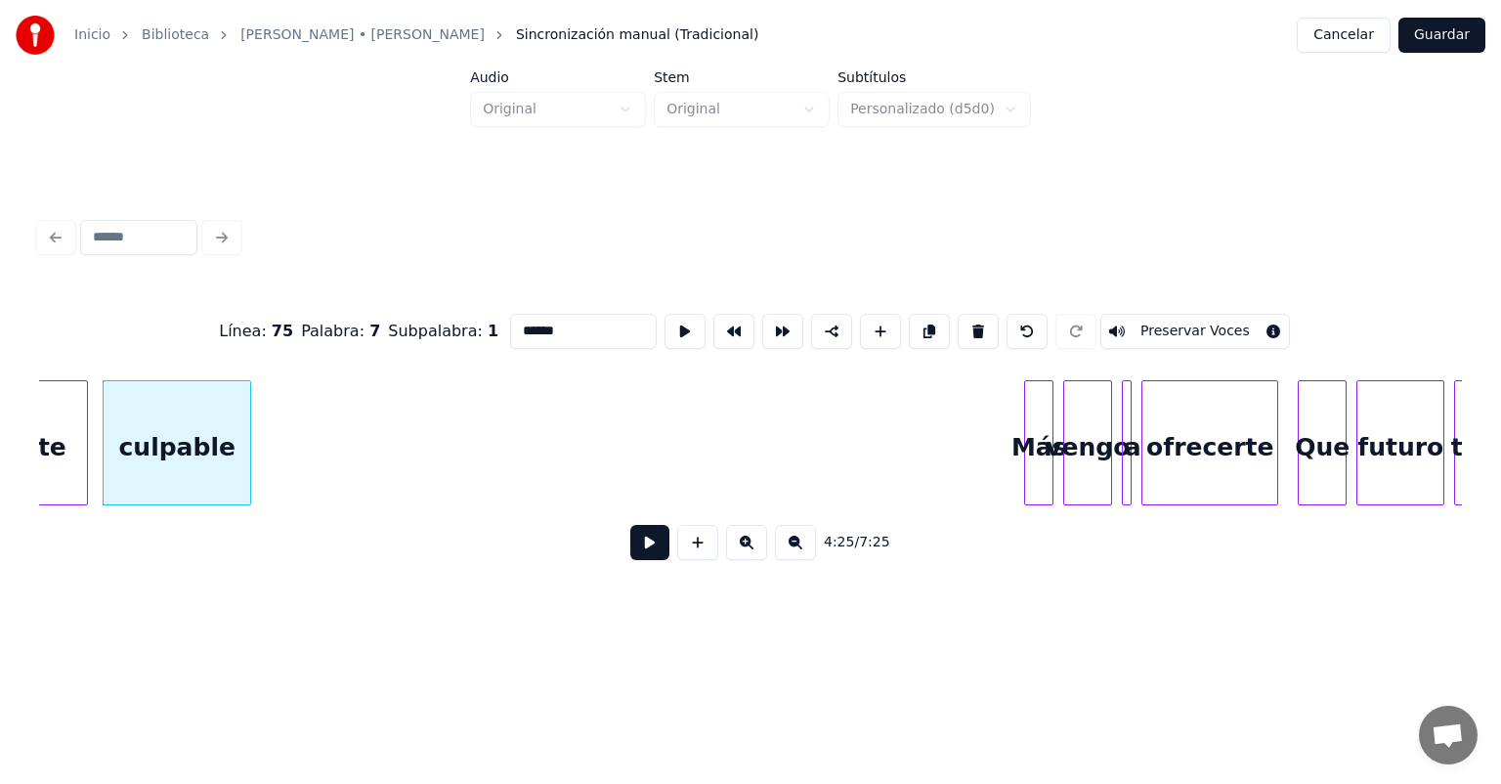
click at [644, 549] on button at bounding box center [649, 542] width 39 height 35
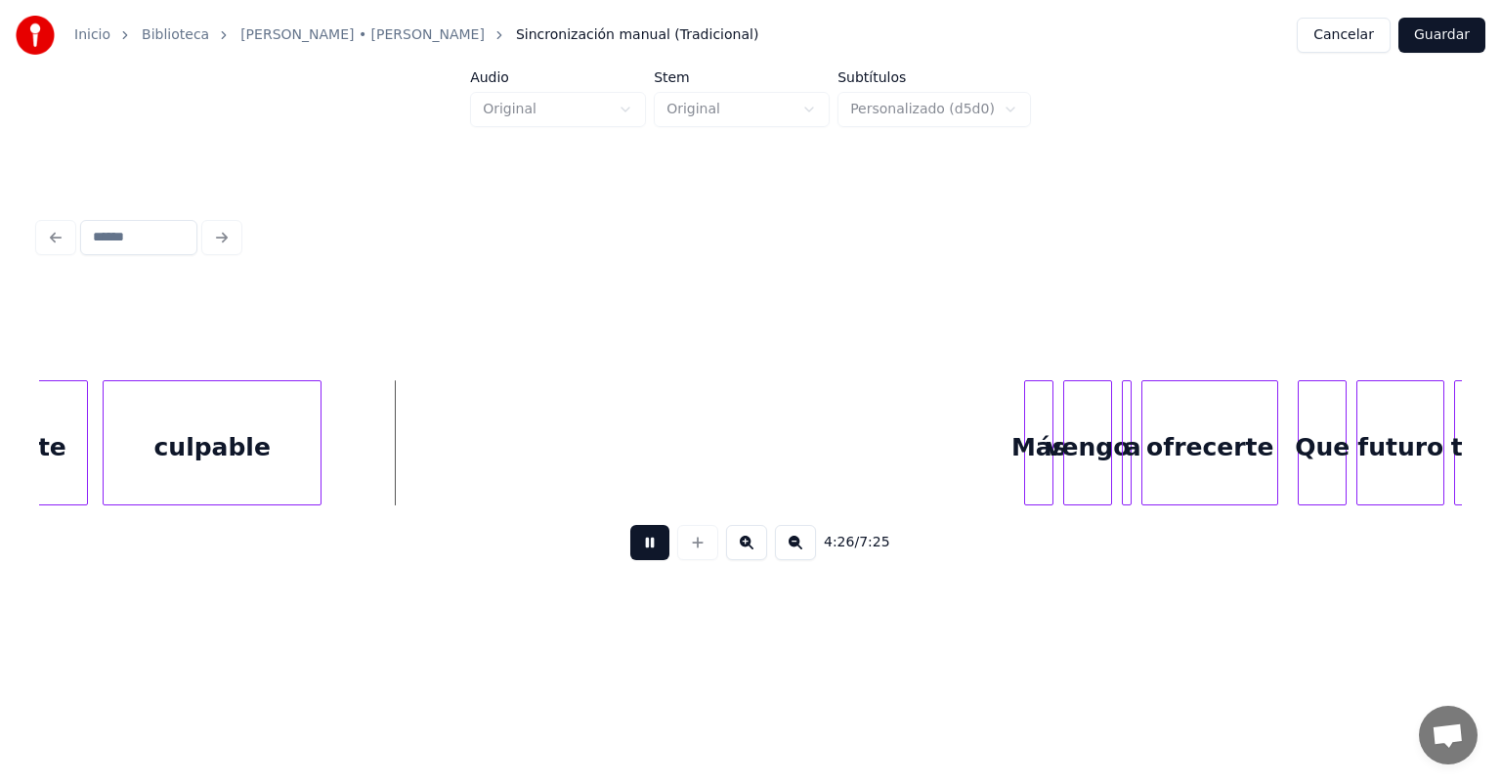
click at [1027, 451] on div "Más" at bounding box center [1038, 447] width 27 height 133
click at [630, 543] on button at bounding box center [649, 542] width 39 height 35
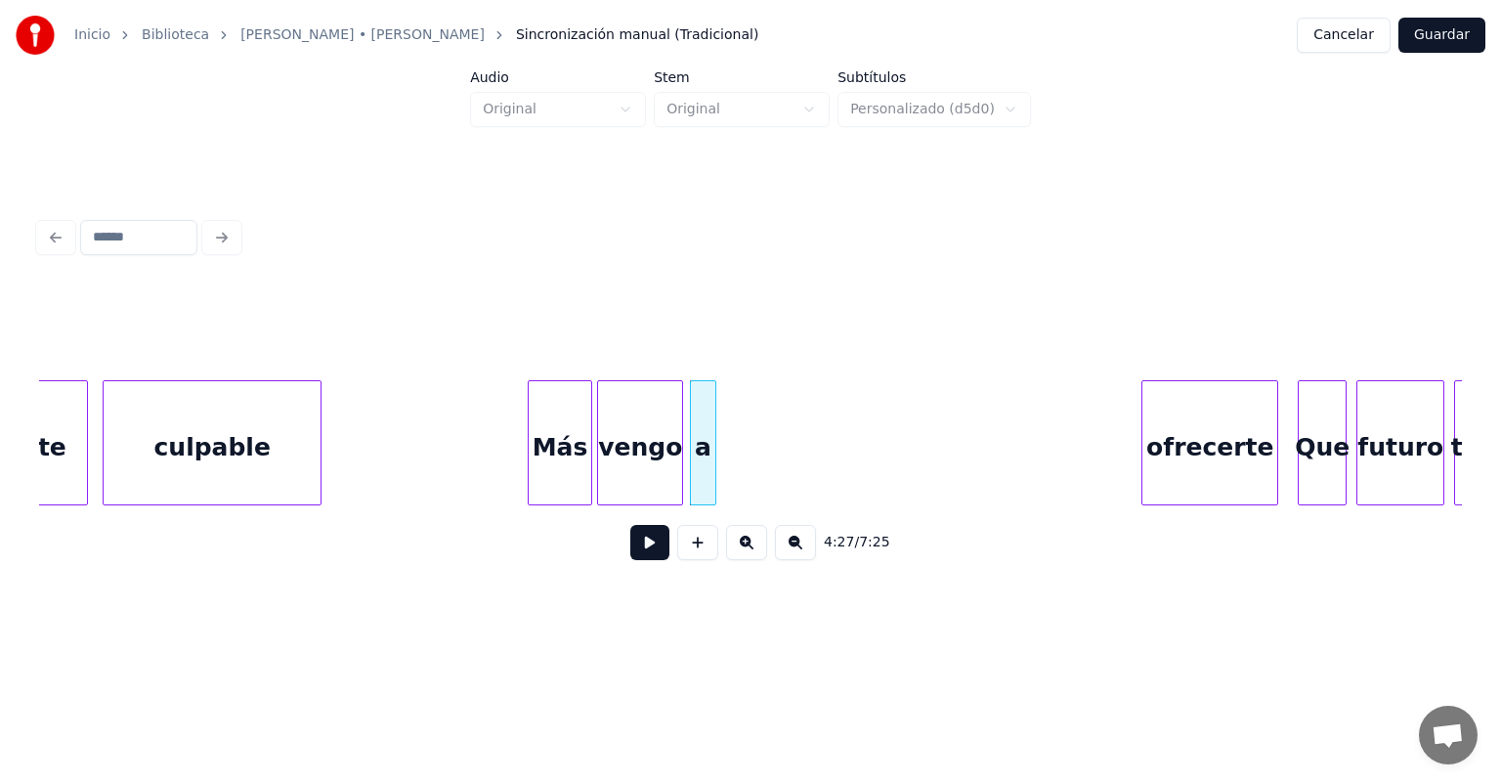
click at [544, 444] on div "Más" at bounding box center [560, 447] width 63 height 133
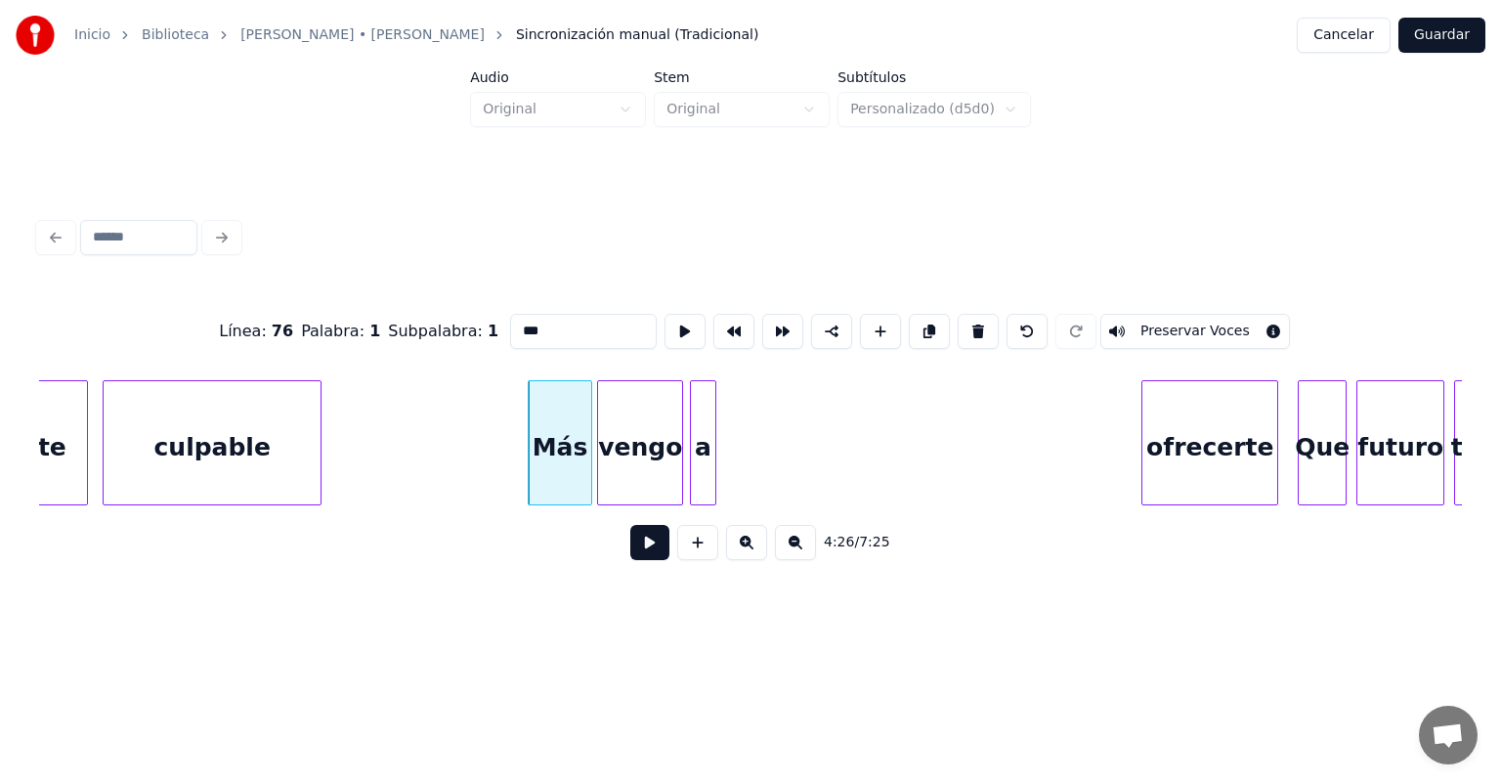
click at [630, 551] on button at bounding box center [649, 542] width 39 height 35
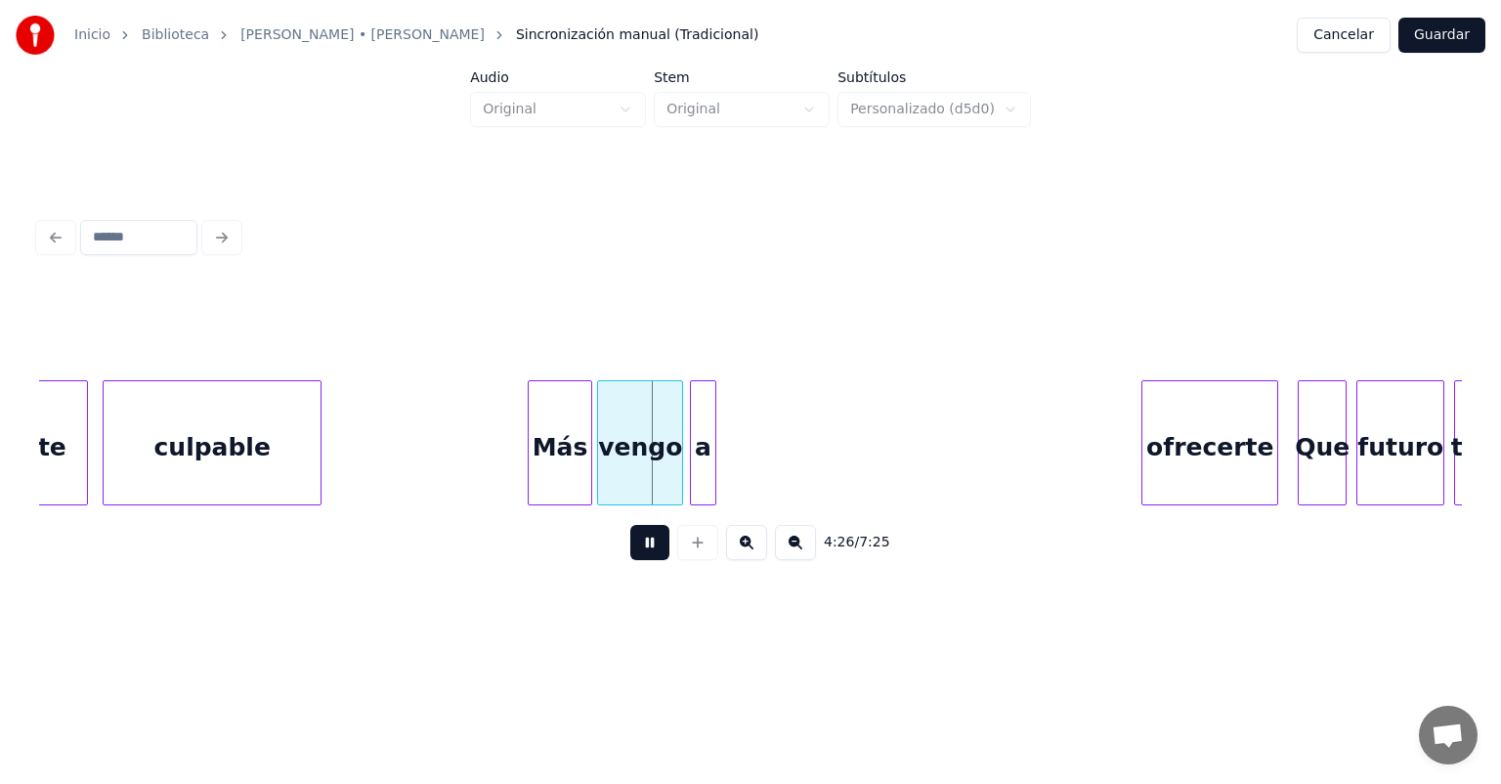
click at [630, 560] on button at bounding box center [649, 542] width 39 height 35
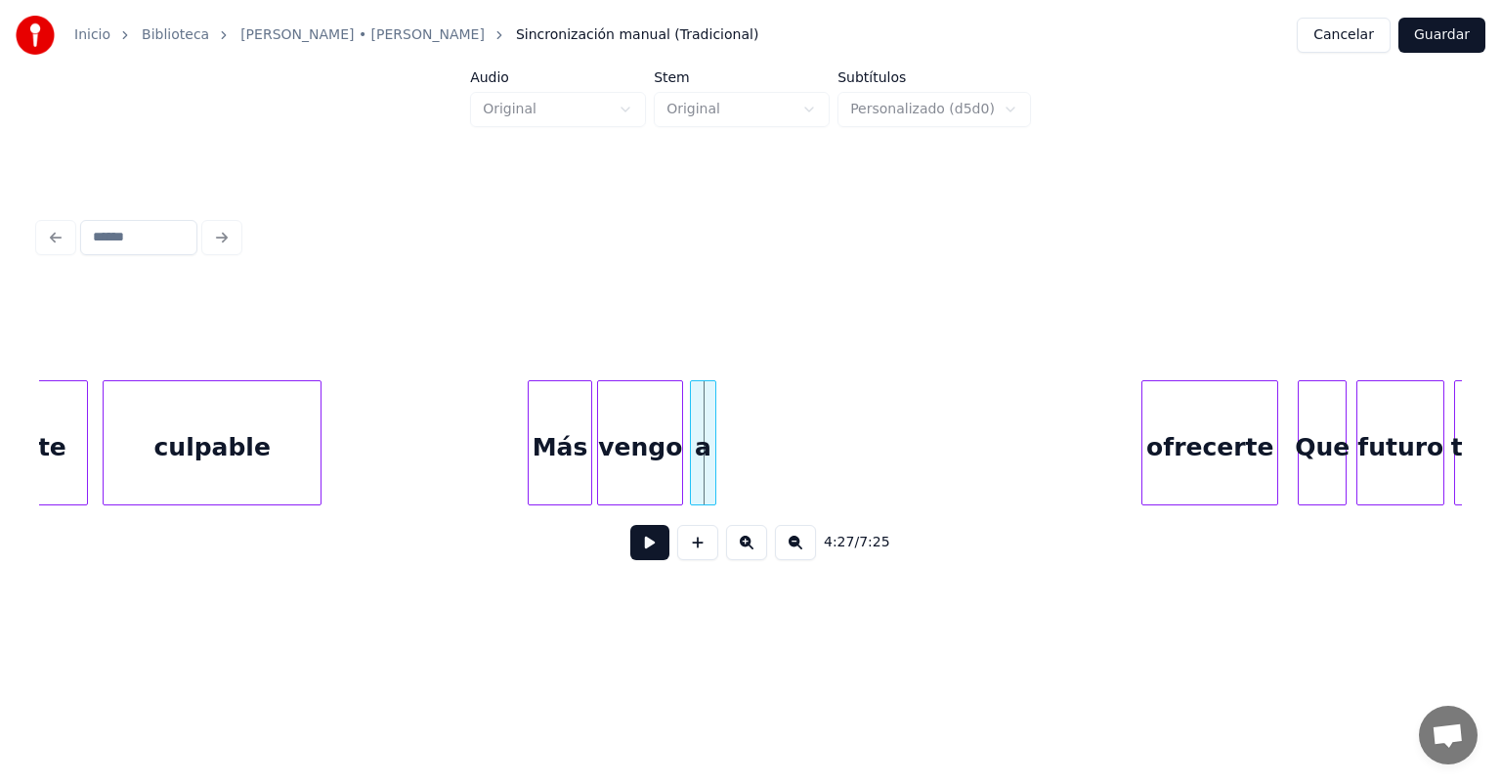
click at [553, 448] on div "Más" at bounding box center [560, 447] width 63 height 133
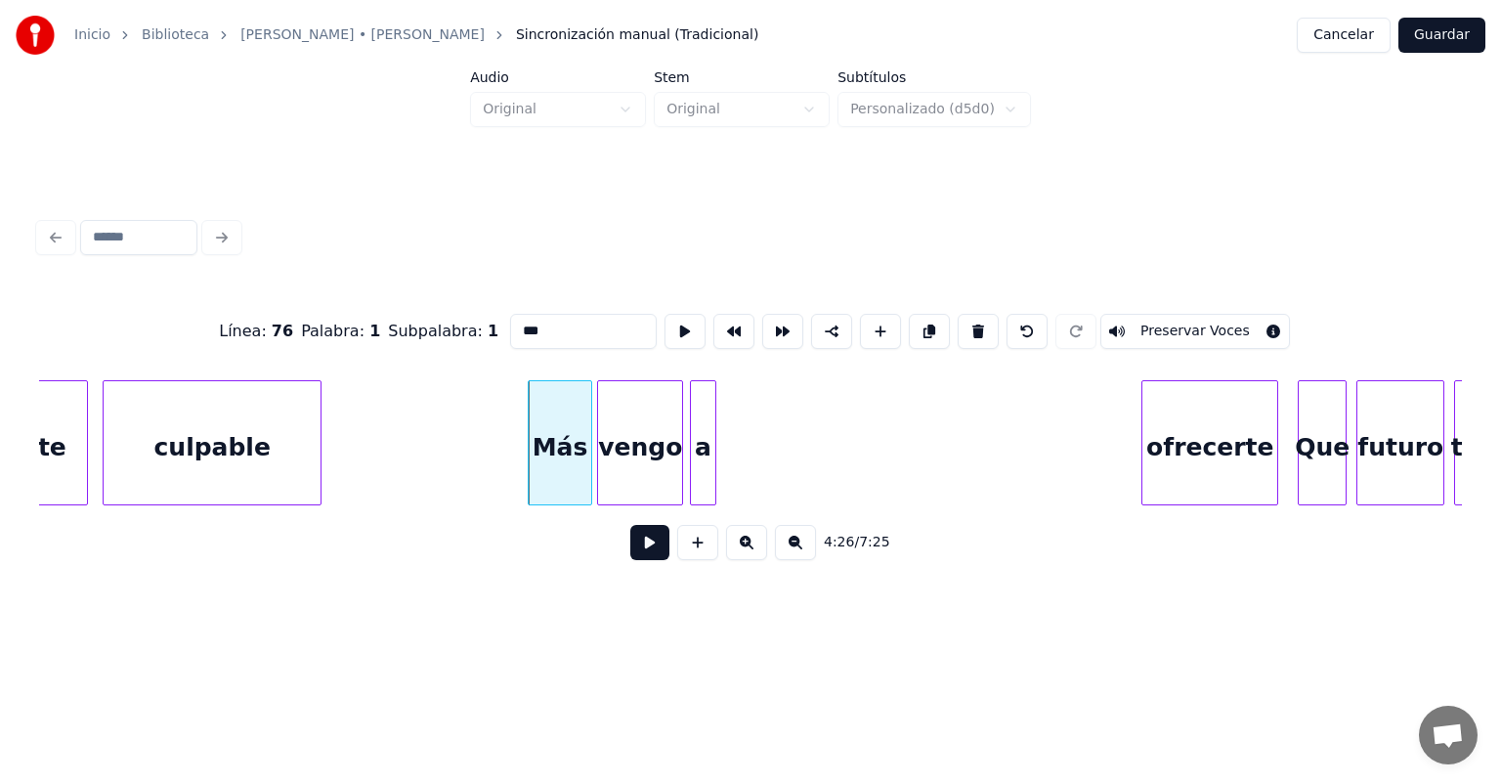
click at [630, 549] on button at bounding box center [649, 542] width 39 height 35
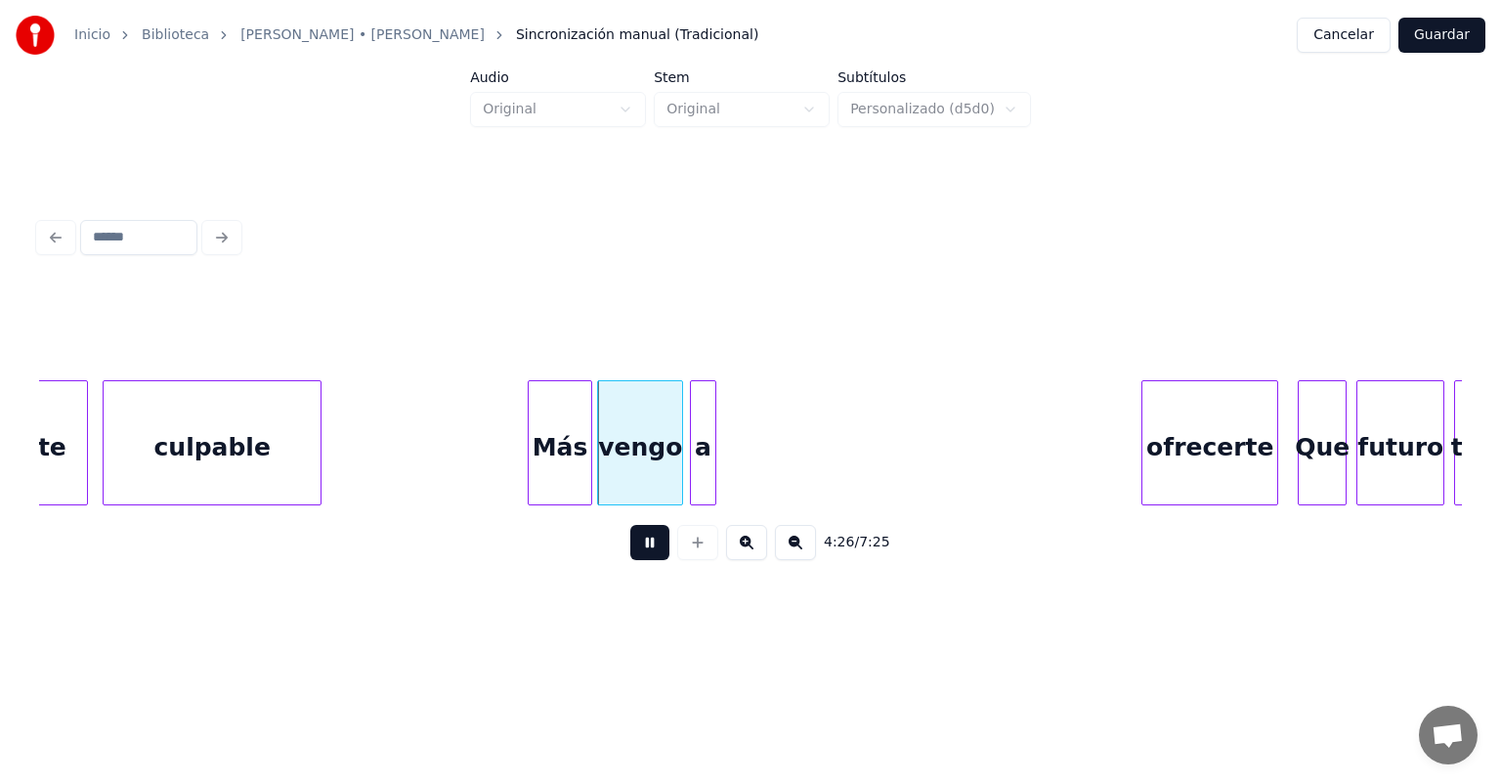
click at [556, 441] on div "Más" at bounding box center [560, 447] width 63 height 133
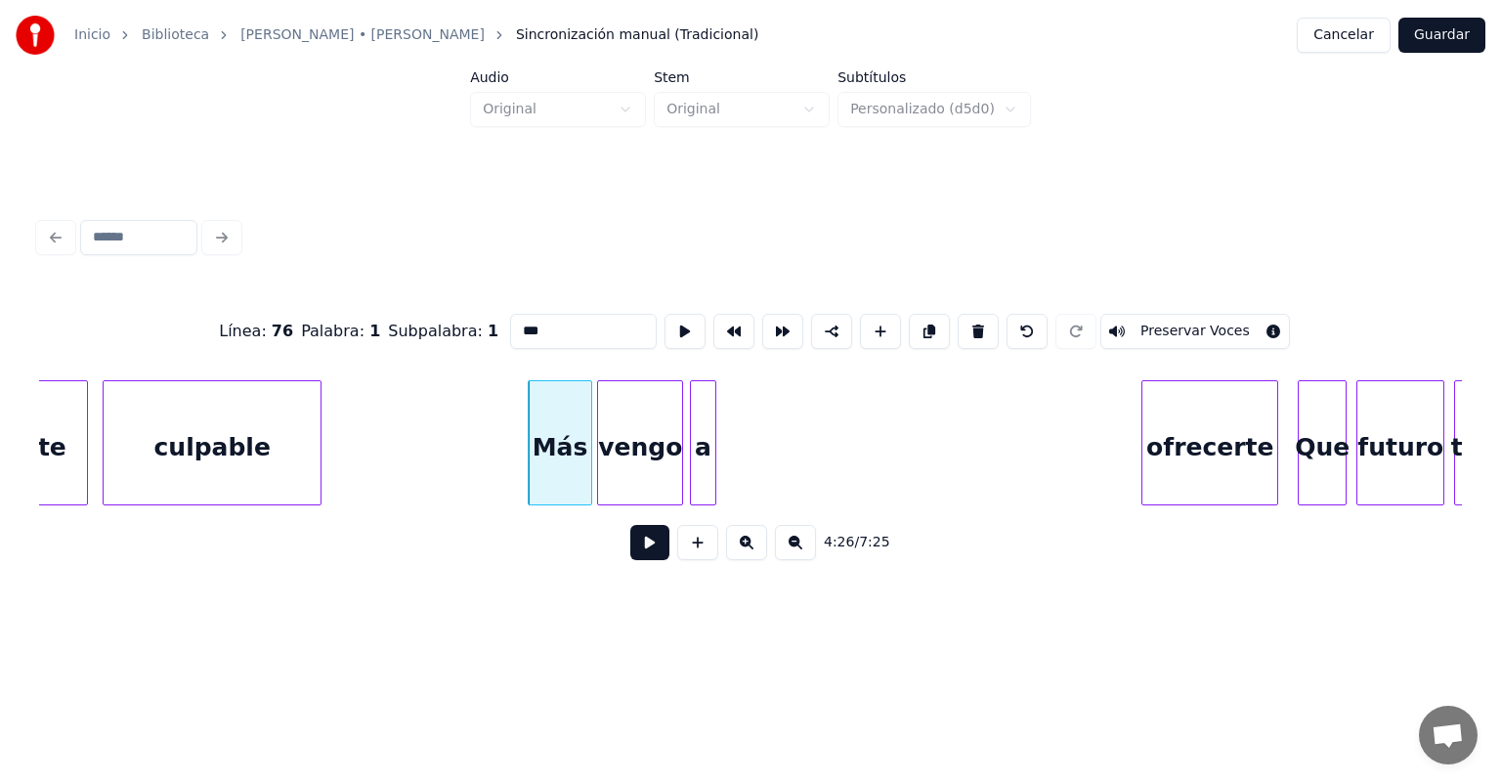
click at [626, 454] on div "vengo" at bounding box center [640, 447] width 84 height 133
type input "*****"
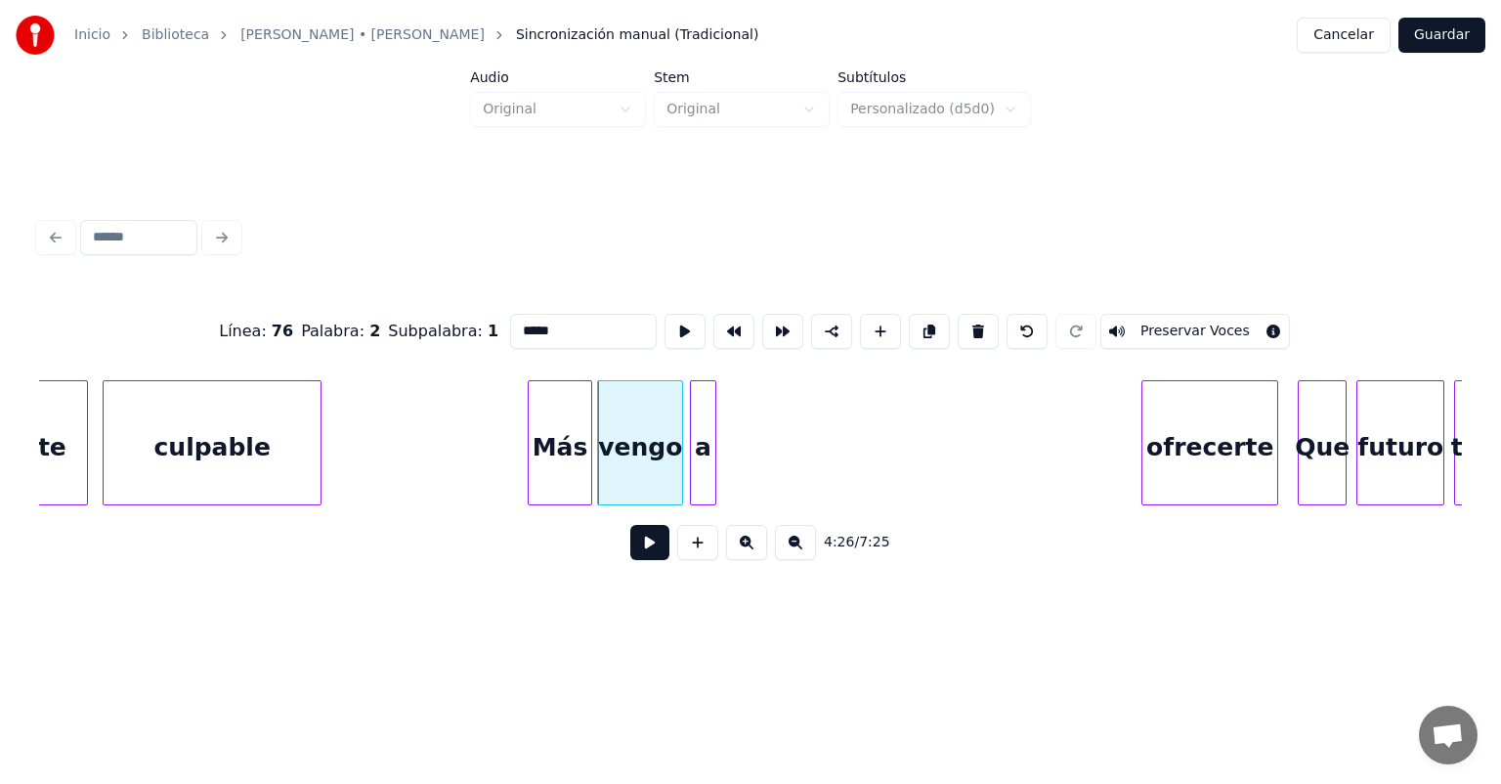
click at [630, 542] on button at bounding box center [649, 542] width 39 height 35
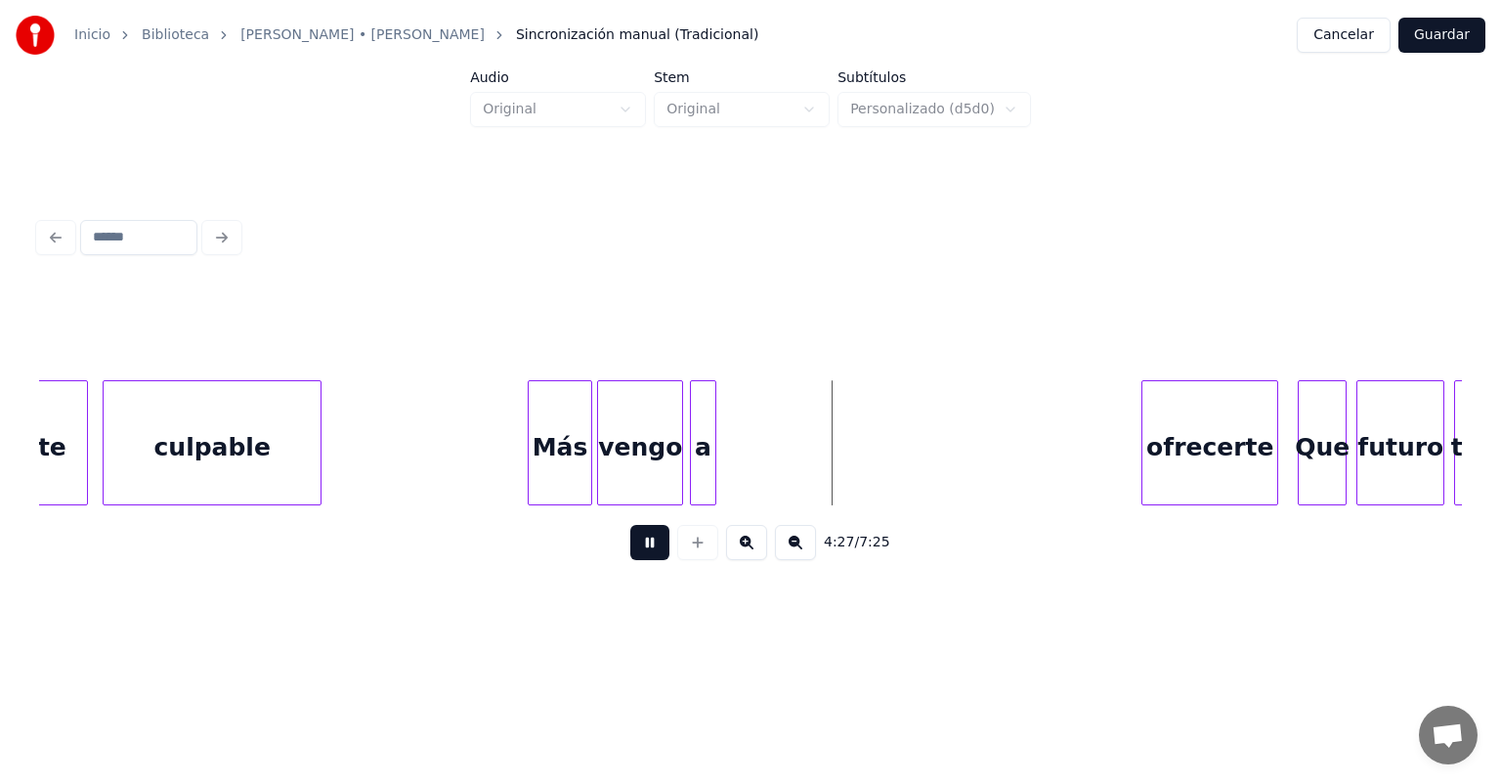
click at [622, 458] on div "vengo" at bounding box center [640, 447] width 84 height 133
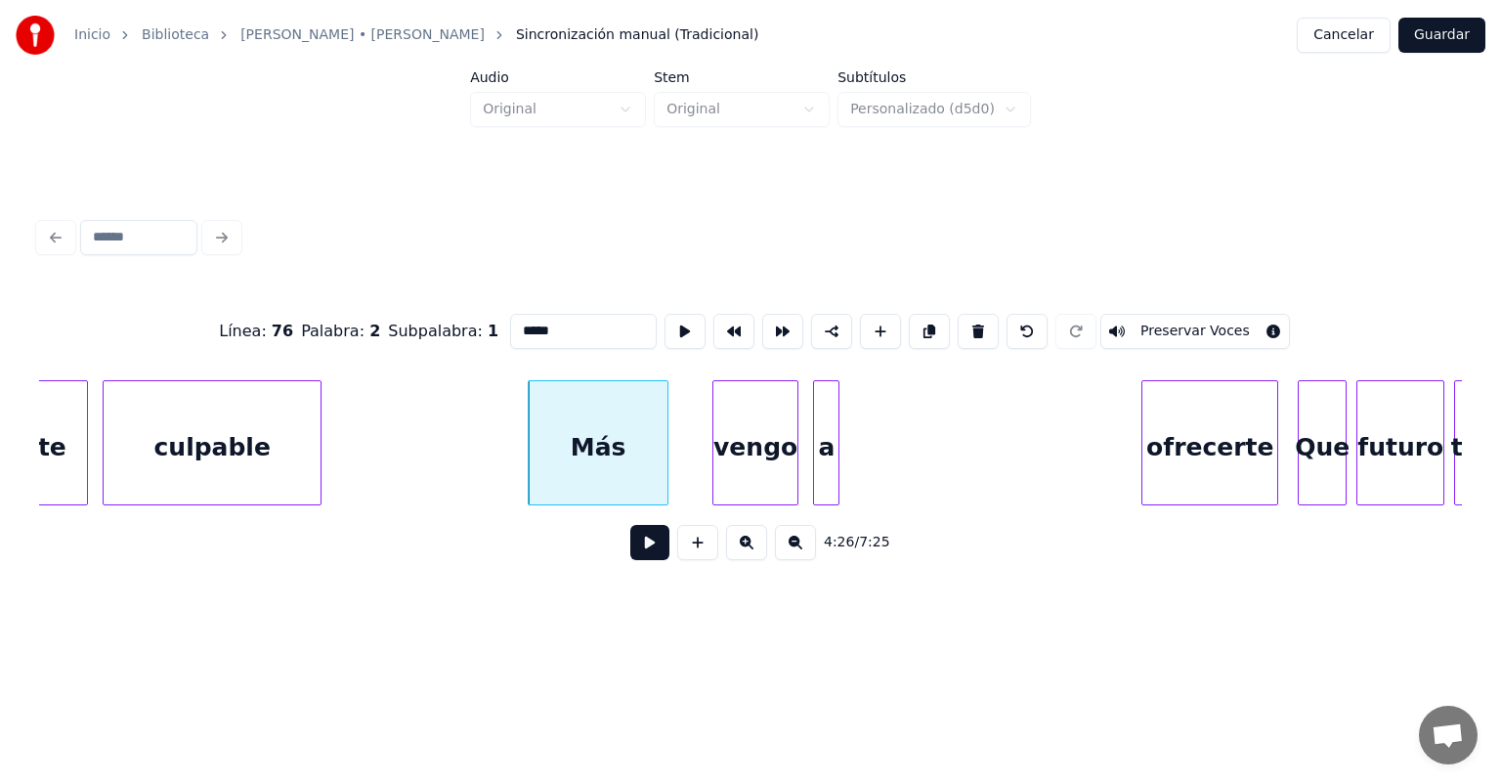
click at [632, 546] on button at bounding box center [649, 542] width 39 height 35
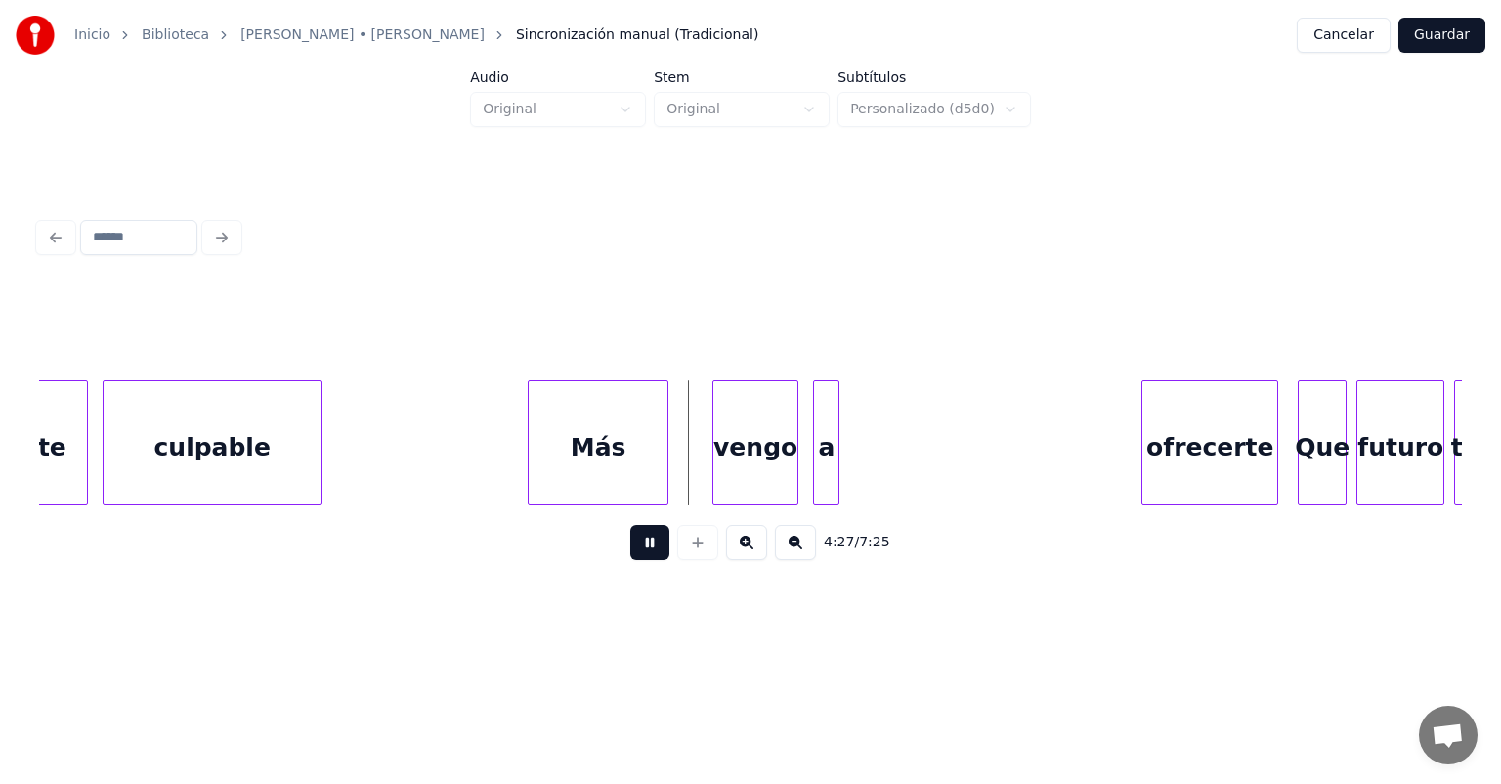
click at [630, 557] on button at bounding box center [649, 542] width 39 height 35
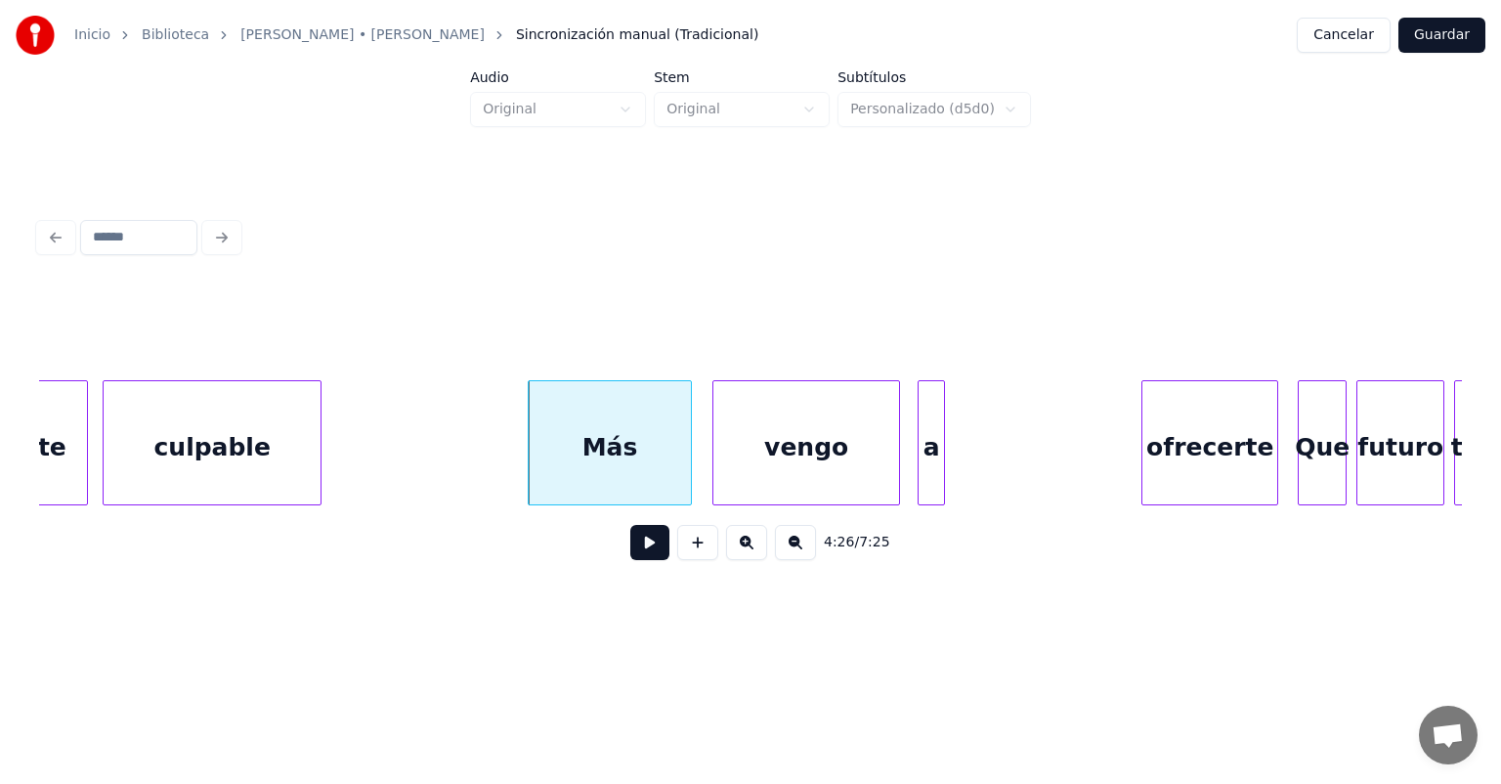
click at [630, 544] on button at bounding box center [649, 542] width 39 height 35
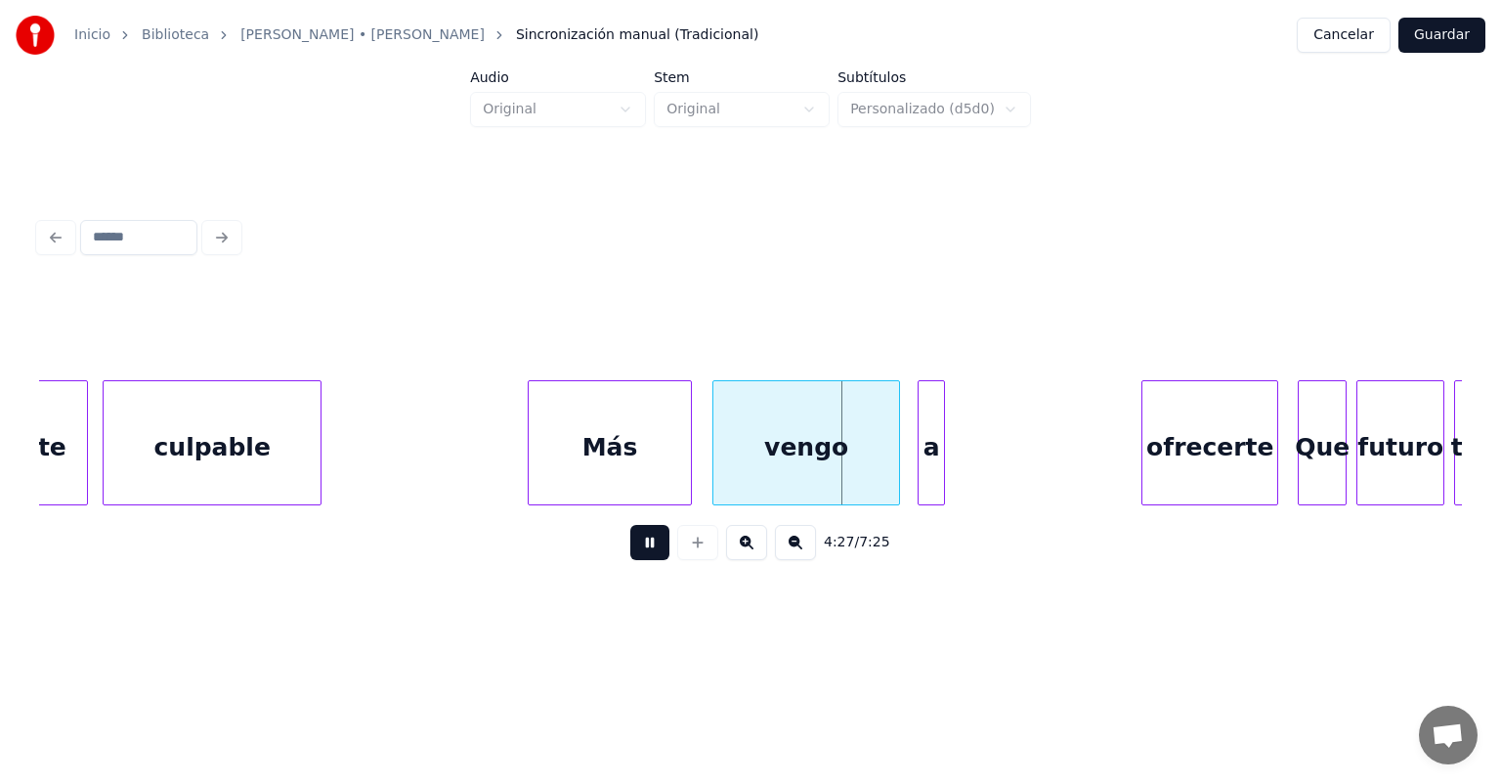
click at [715, 464] on div "vengo" at bounding box center [807, 447] width 186 height 133
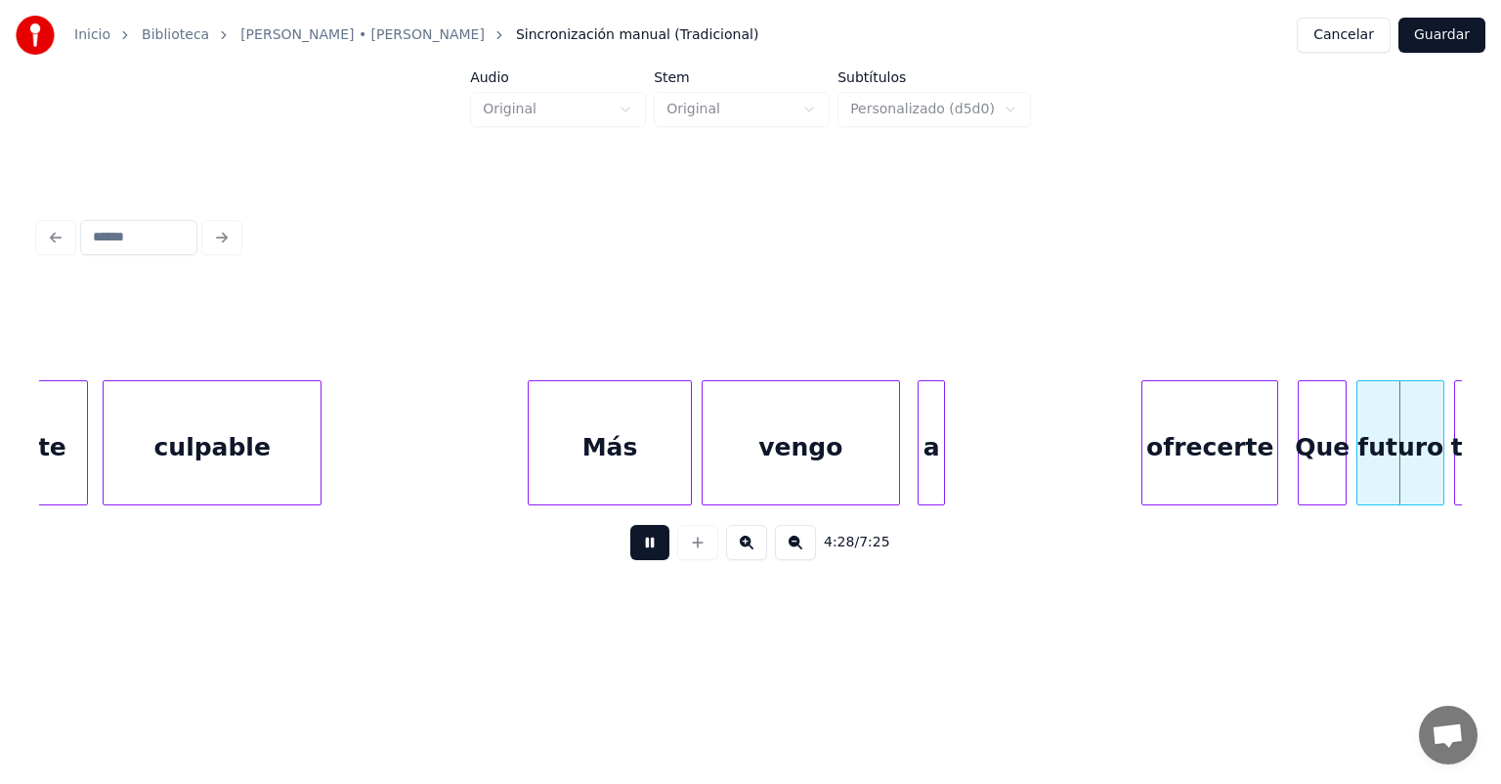
click at [637, 544] on button at bounding box center [649, 542] width 39 height 35
click at [926, 439] on div "a" at bounding box center [931, 447] width 24 height 133
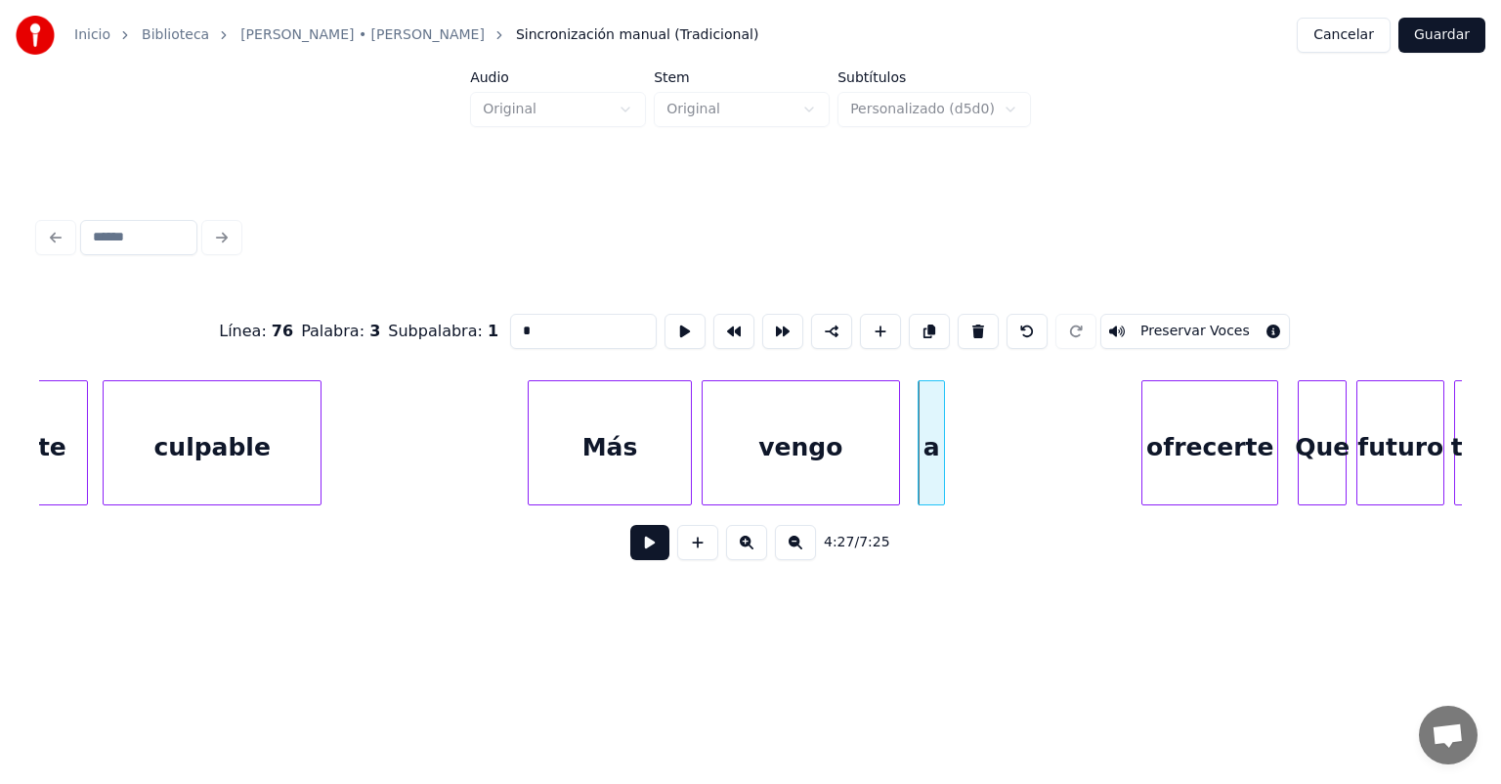
click at [630, 544] on button at bounding box center [649, 542] width 39 height 35
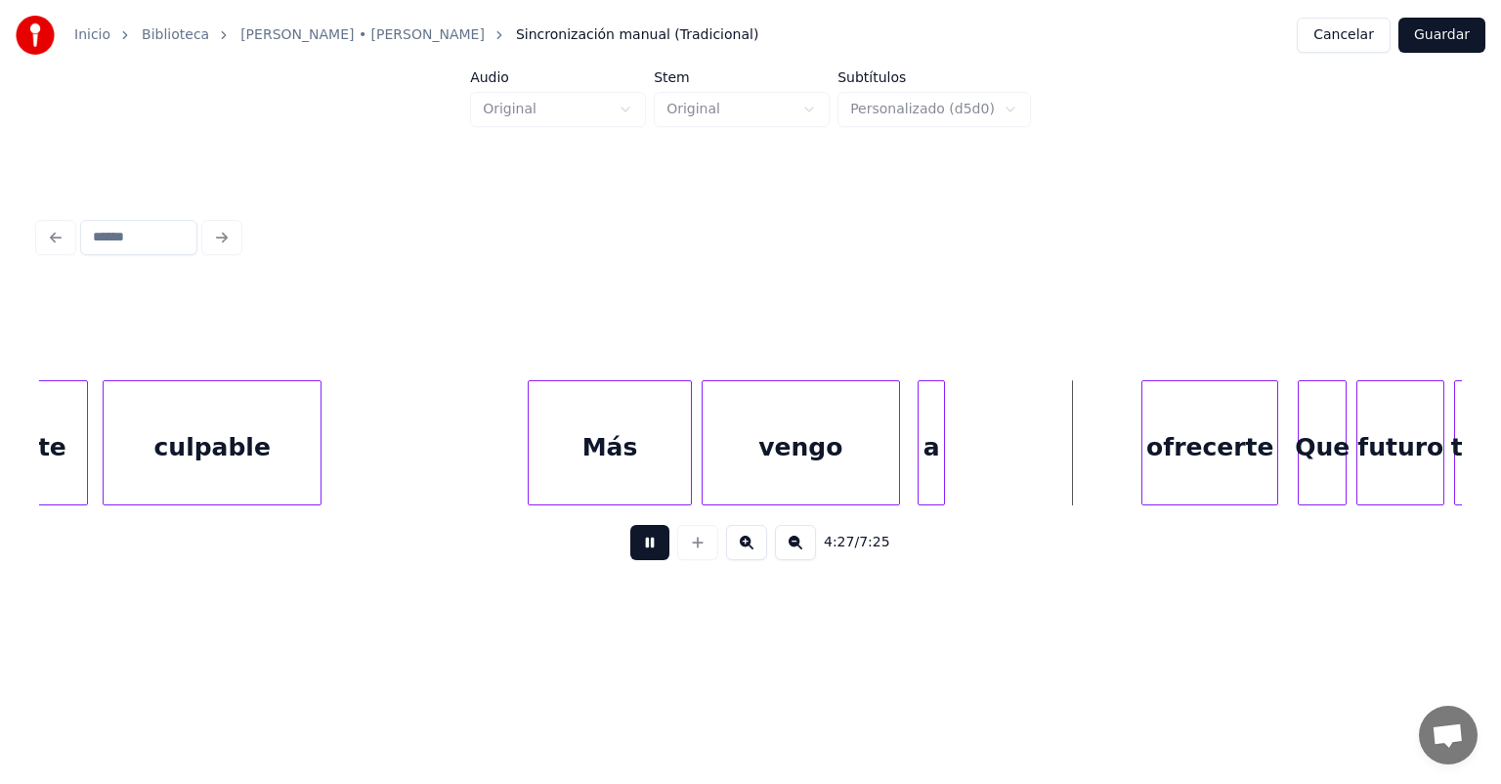
click at [630, 547] on button at bounding box center [649, 542] width 39 height 35
click at [1110, 479] on div "a" at bounding box center [1104, 447] width 29 height 133
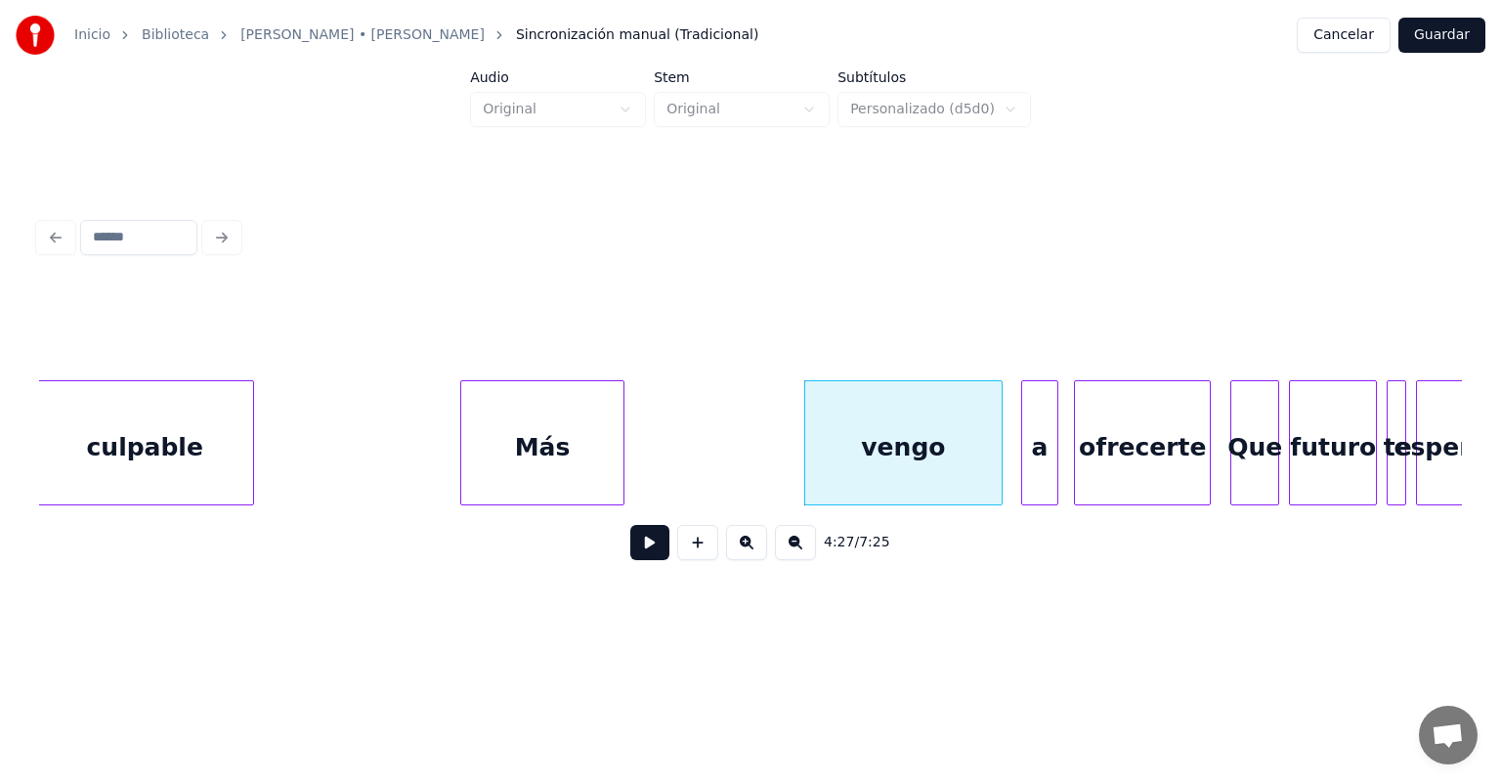
scroll to position [0, 129925]
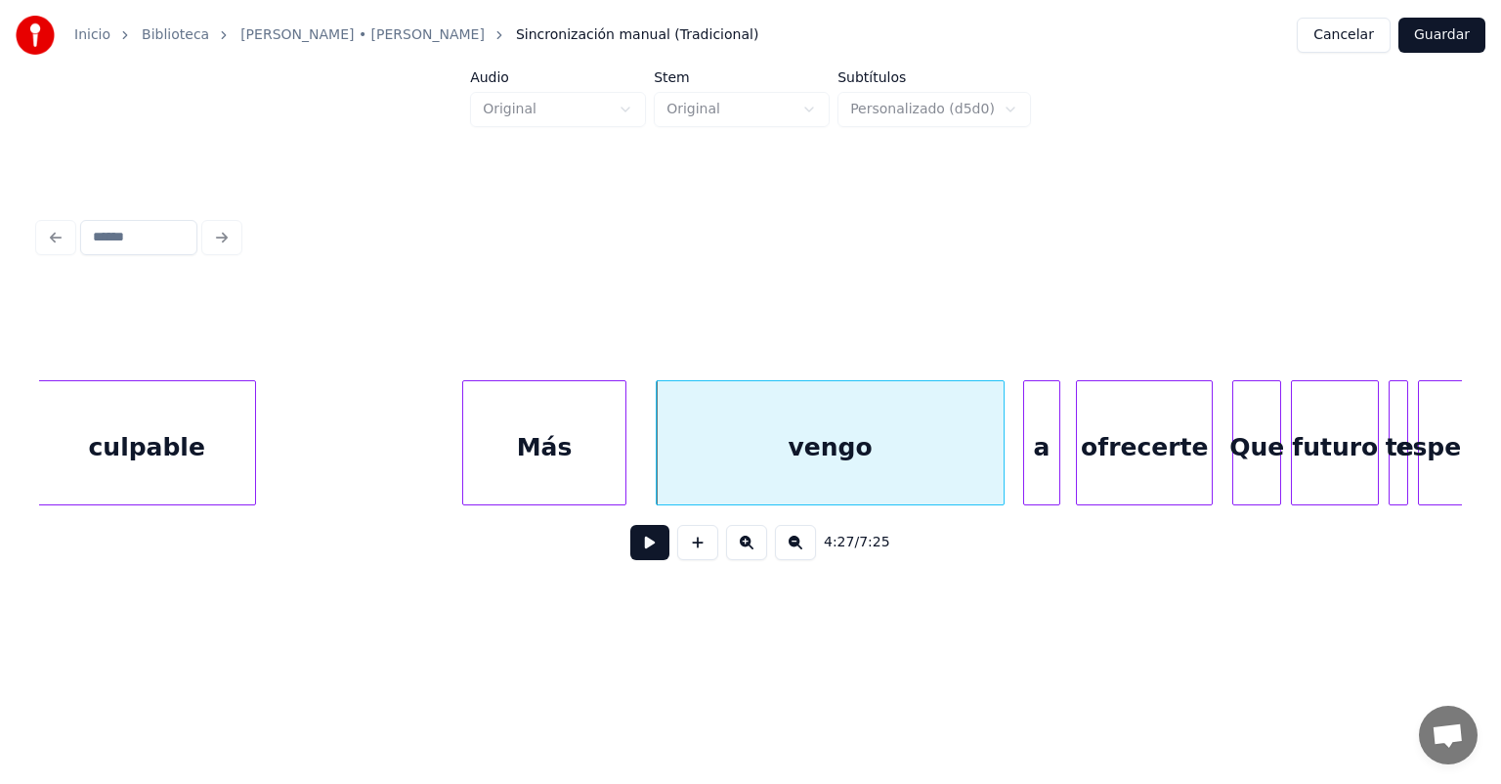
click at [630, 546] on button at bounding box center [649, 542] width 39 height 35
click at [702, 456] on div "vengo" at bounding box center [830, 447] width 347 height 133
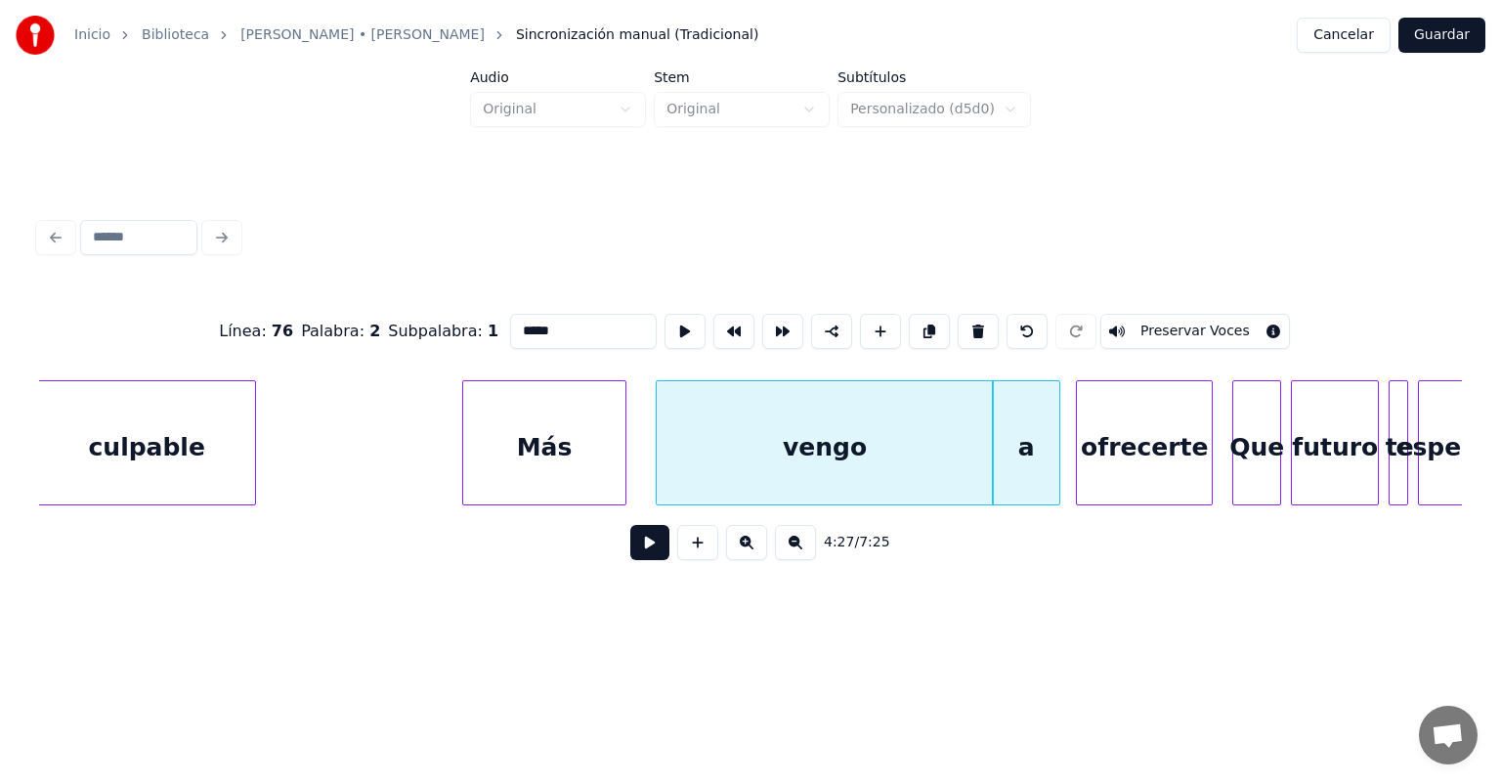
click at [630, 558] on button at bounding box center [649, 542] width 39 height 35
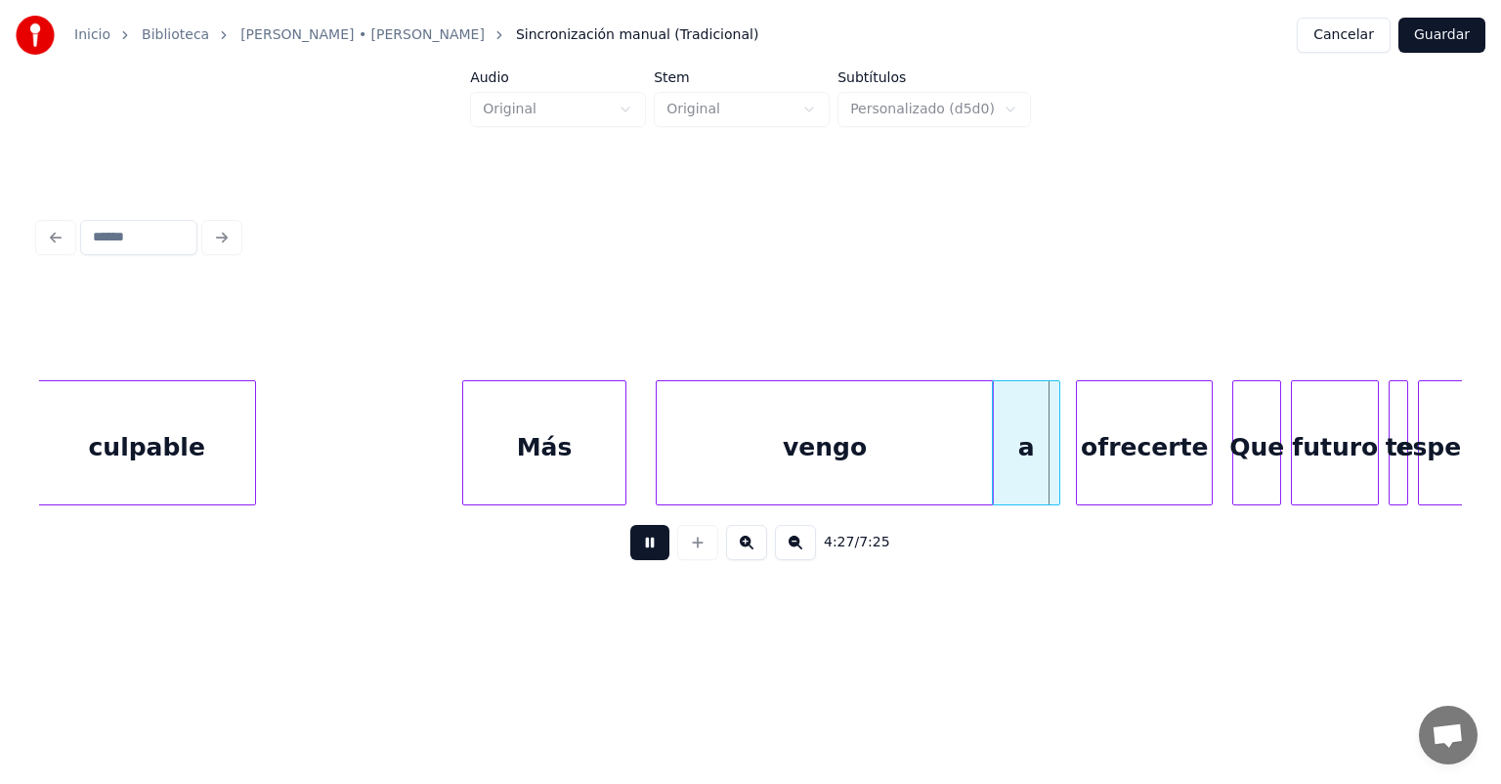
click at [630, 554] on button at bounding box center [649, 542] width 39 height 35
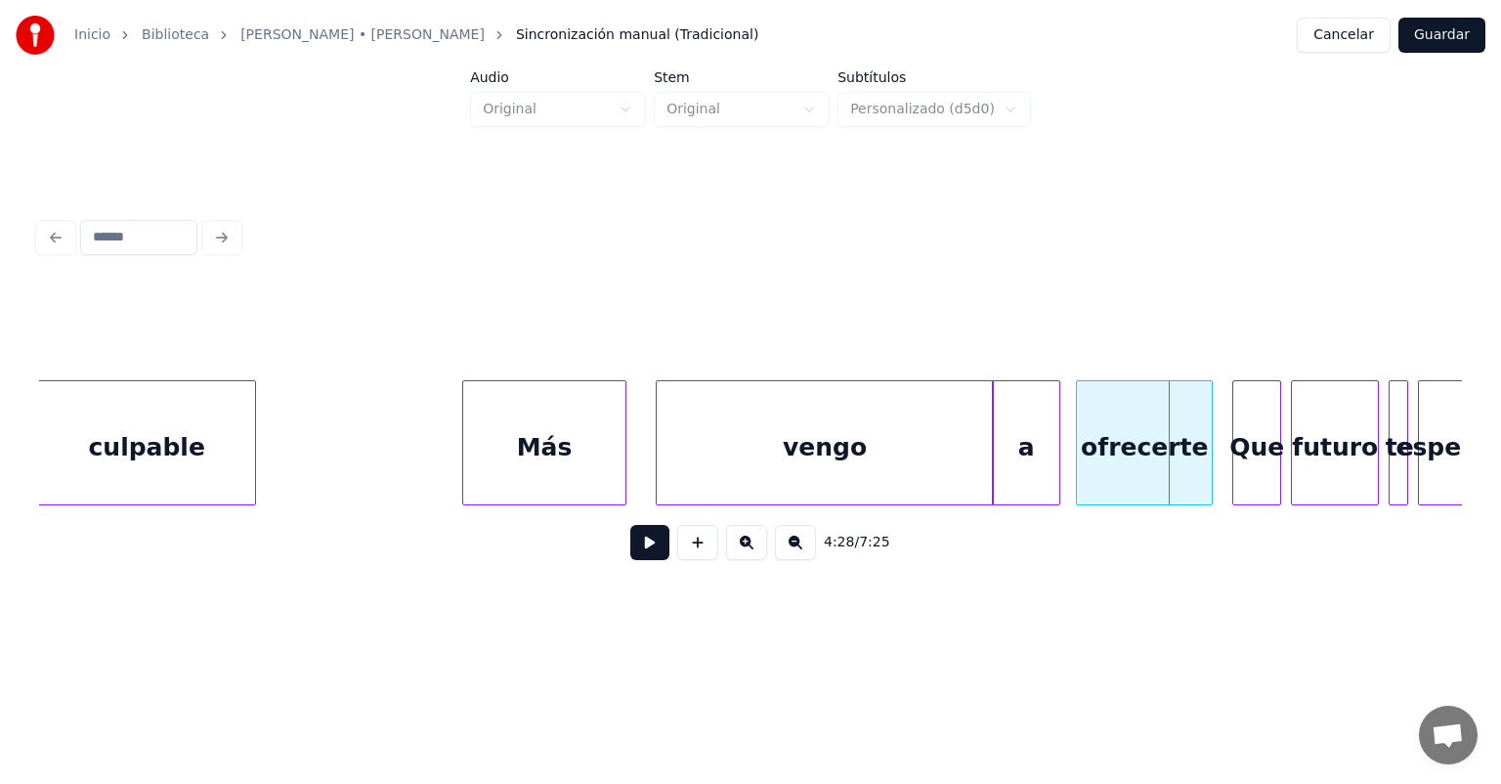
click at [630, 550] on button at bounding box center [649, 542] width 39 height 35
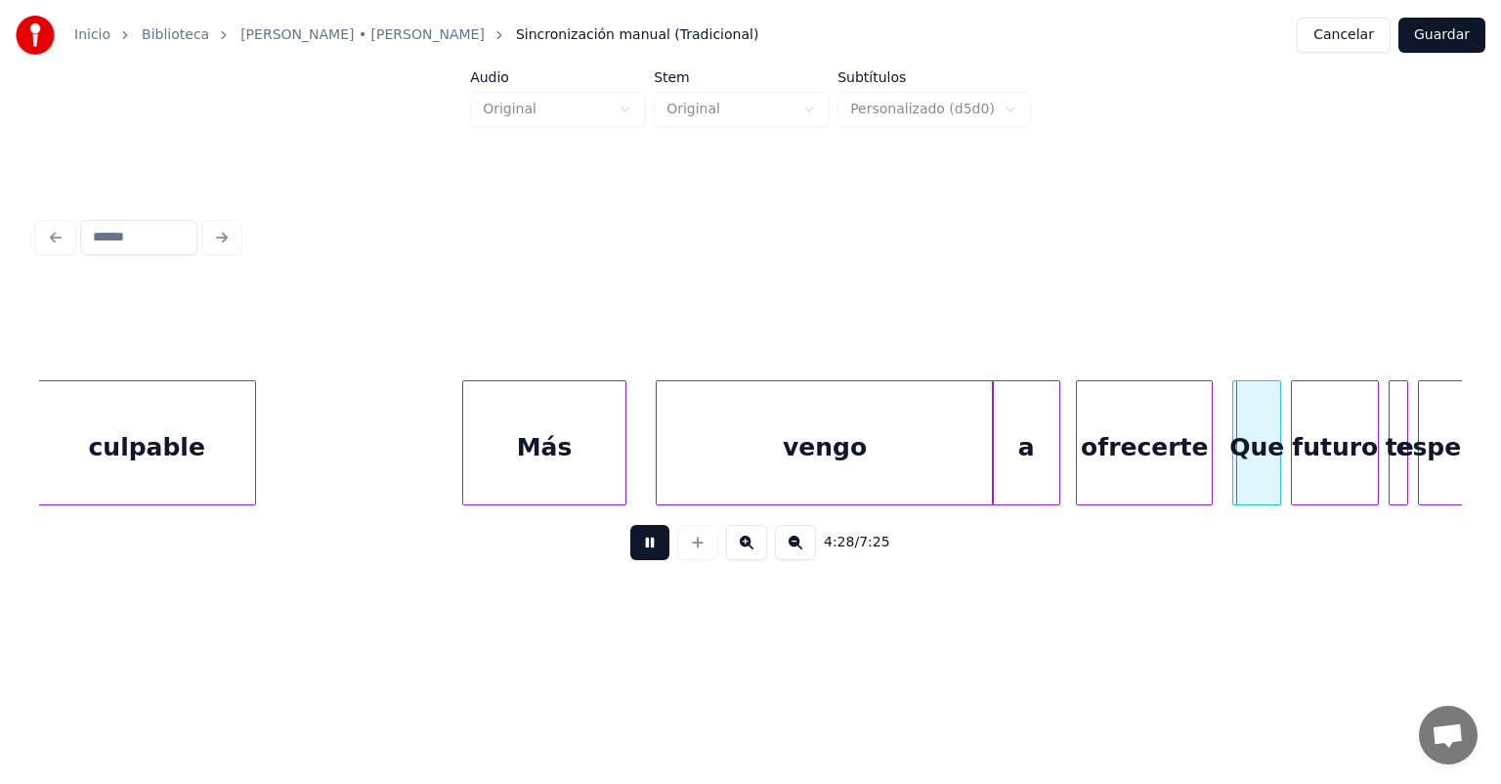
click at [630, 556] on button at bounding box center [649, 542] width 39 height 35
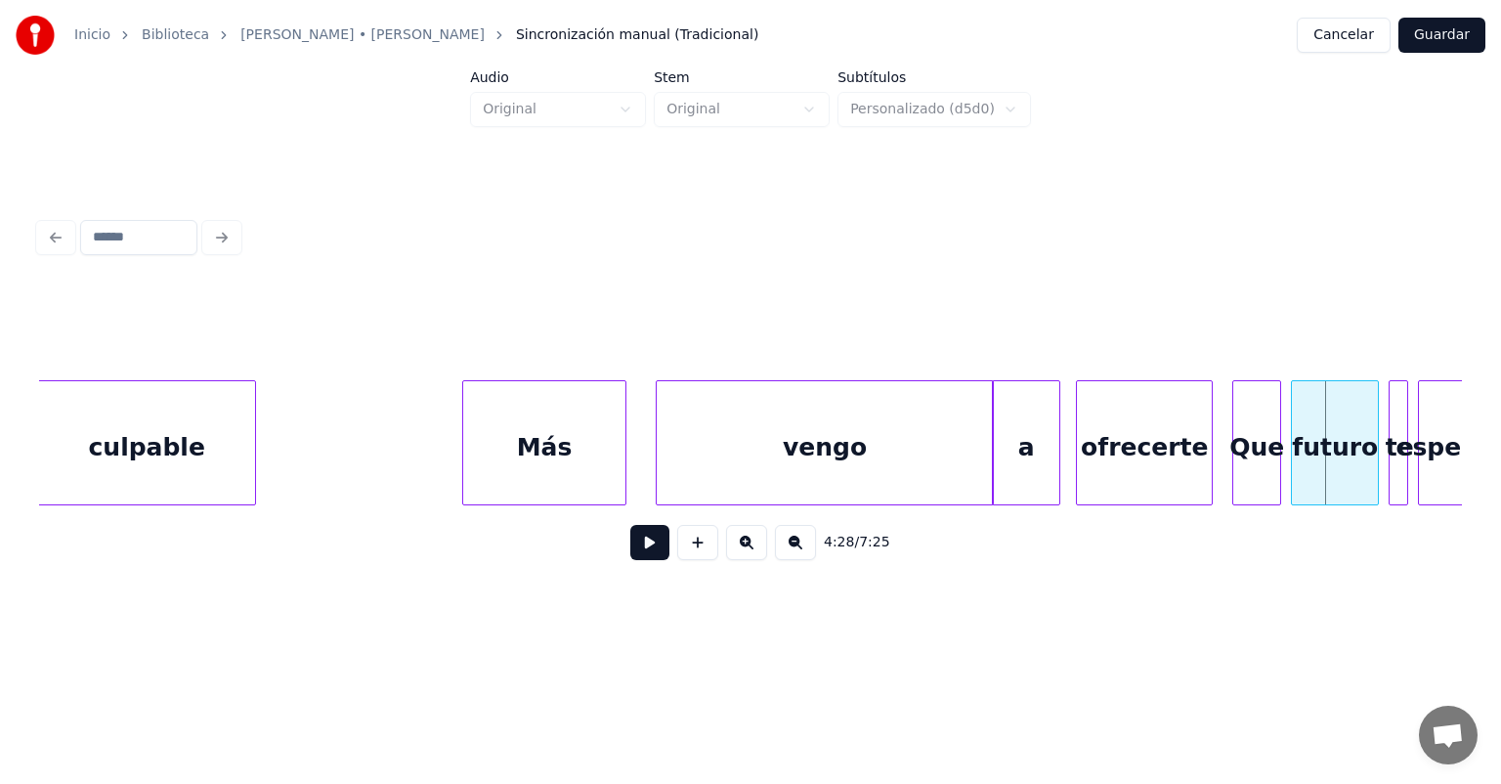
click at [630, 560] on button at bounding box center [649, 542] width 39 height 35
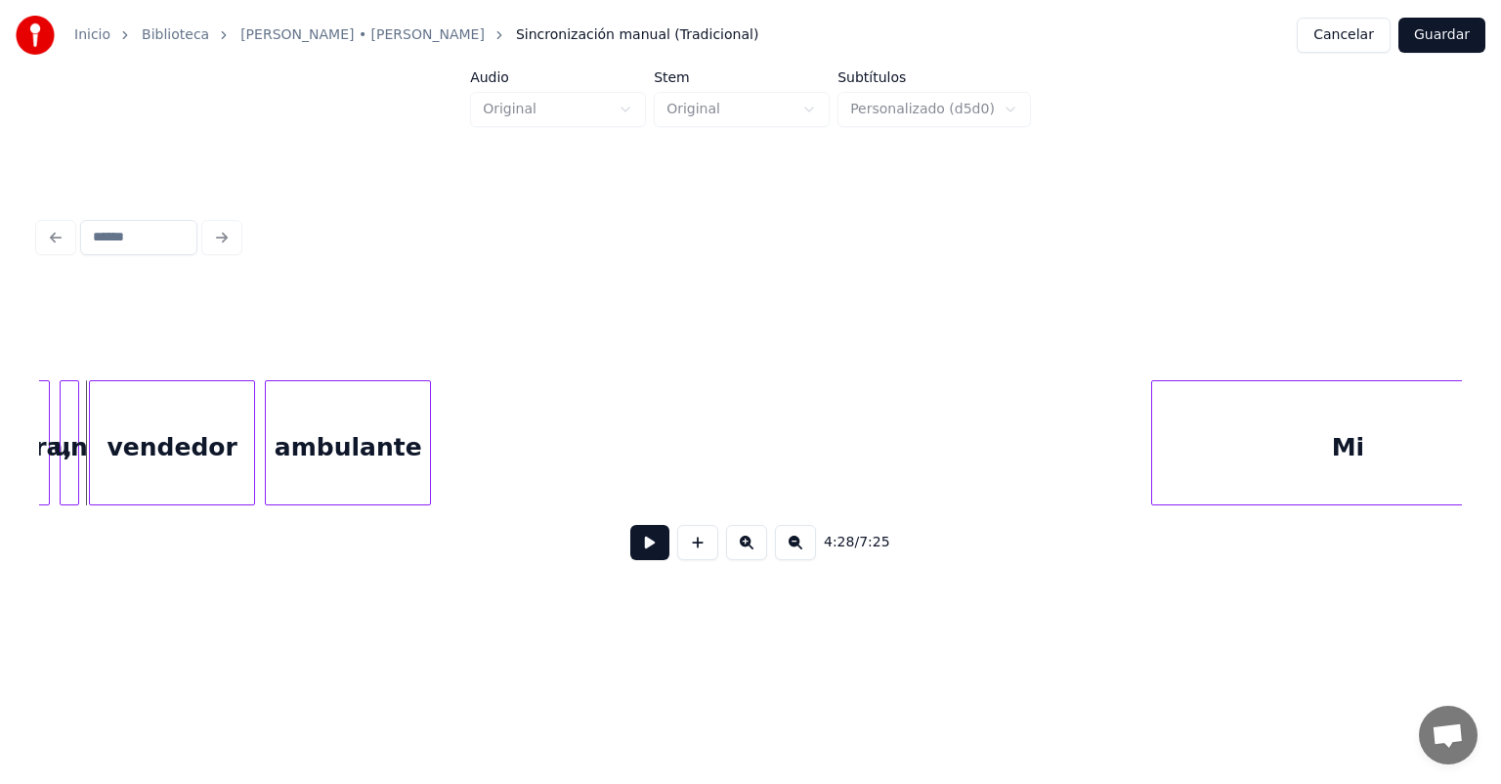
click at [1157, 502] on div "espera, un vendedor ambulante Mi" at bounding box center [750, 442] width 1423 height 125
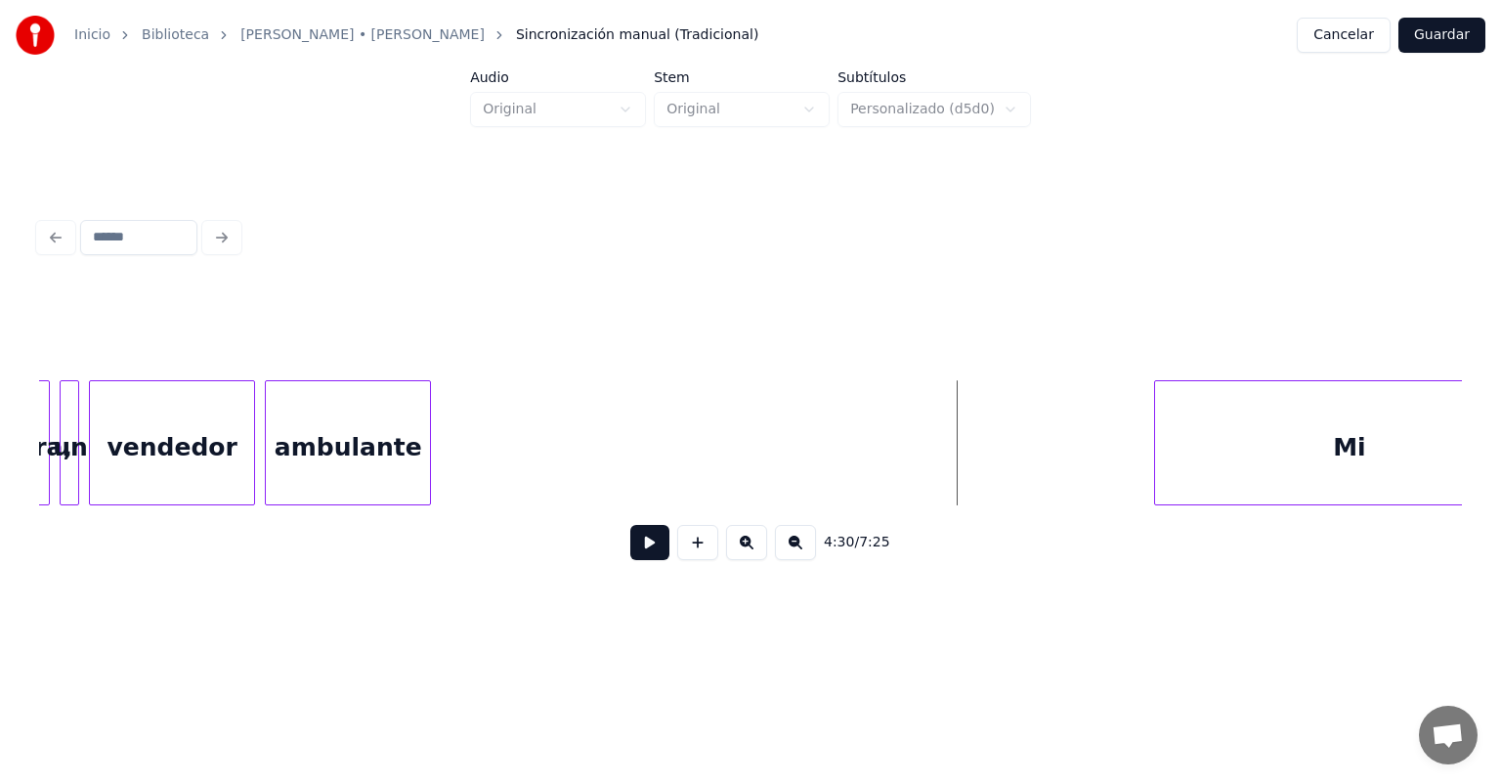
click at [1468, 23] on button "Guardar" at bounding box center [1442, 35] width 87 height 35
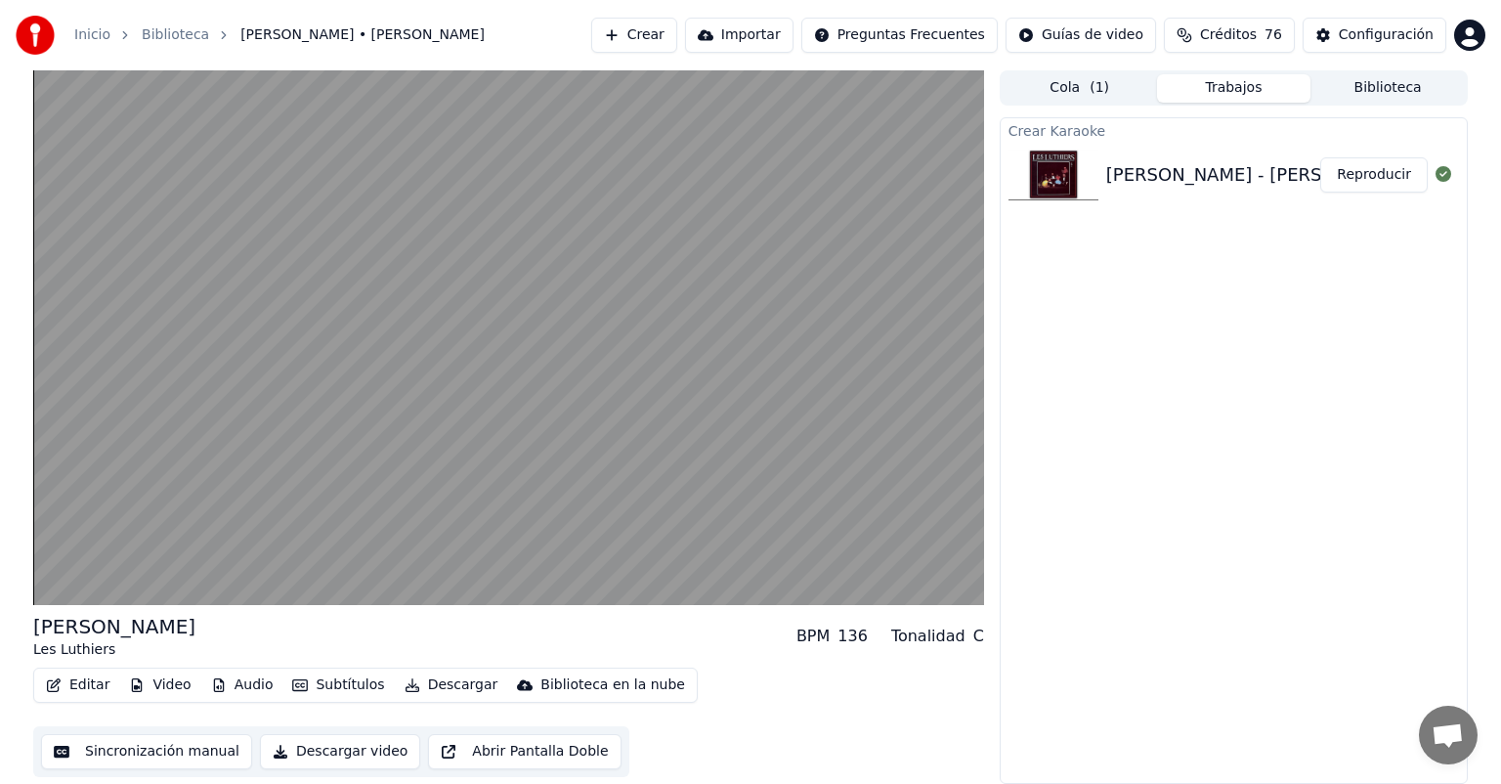
click at [160, 422] on video at bounding box center [508, 337] width 951 height 535
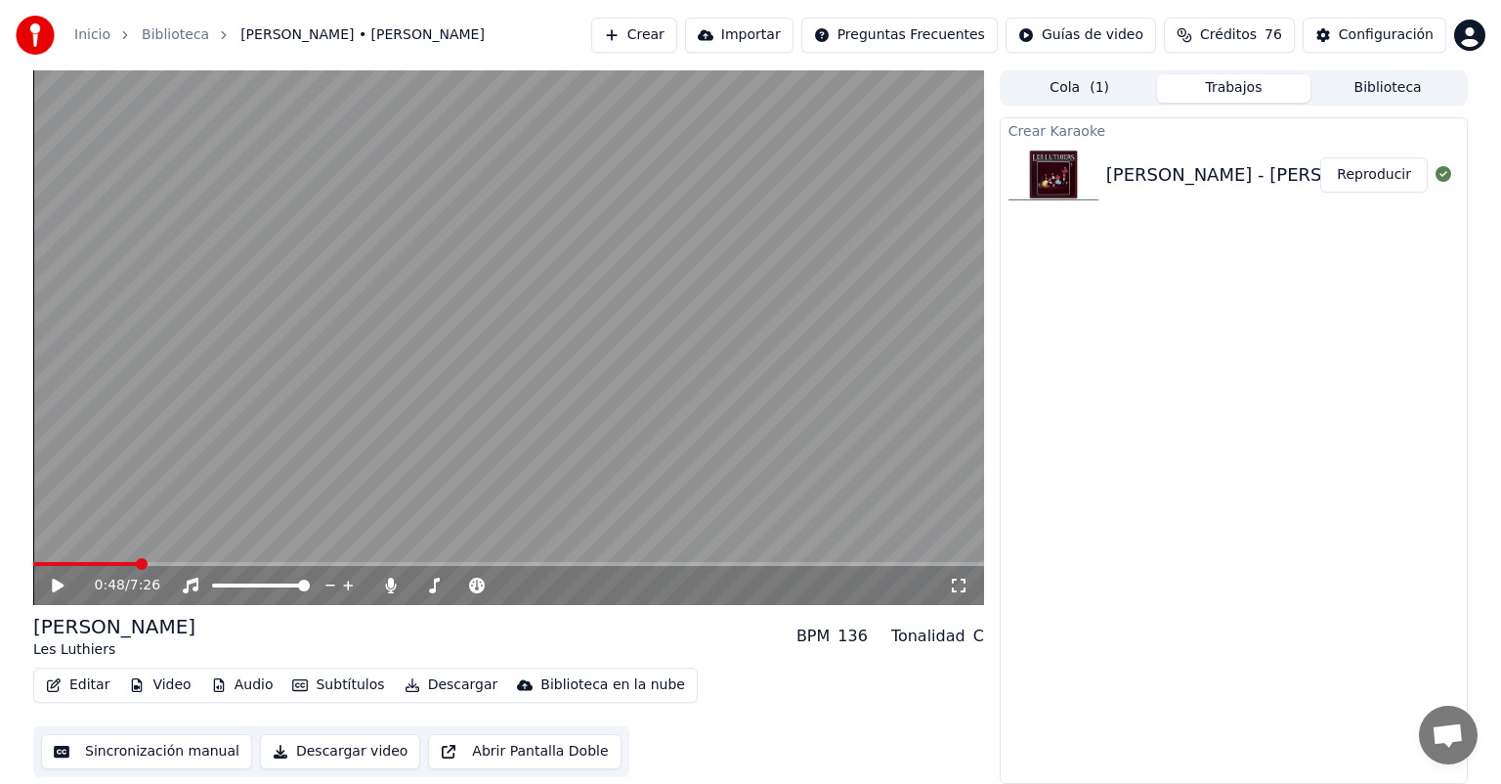
click at [76, 685] on button "Editar" at bounding box center [77, 684] width 79 height 27
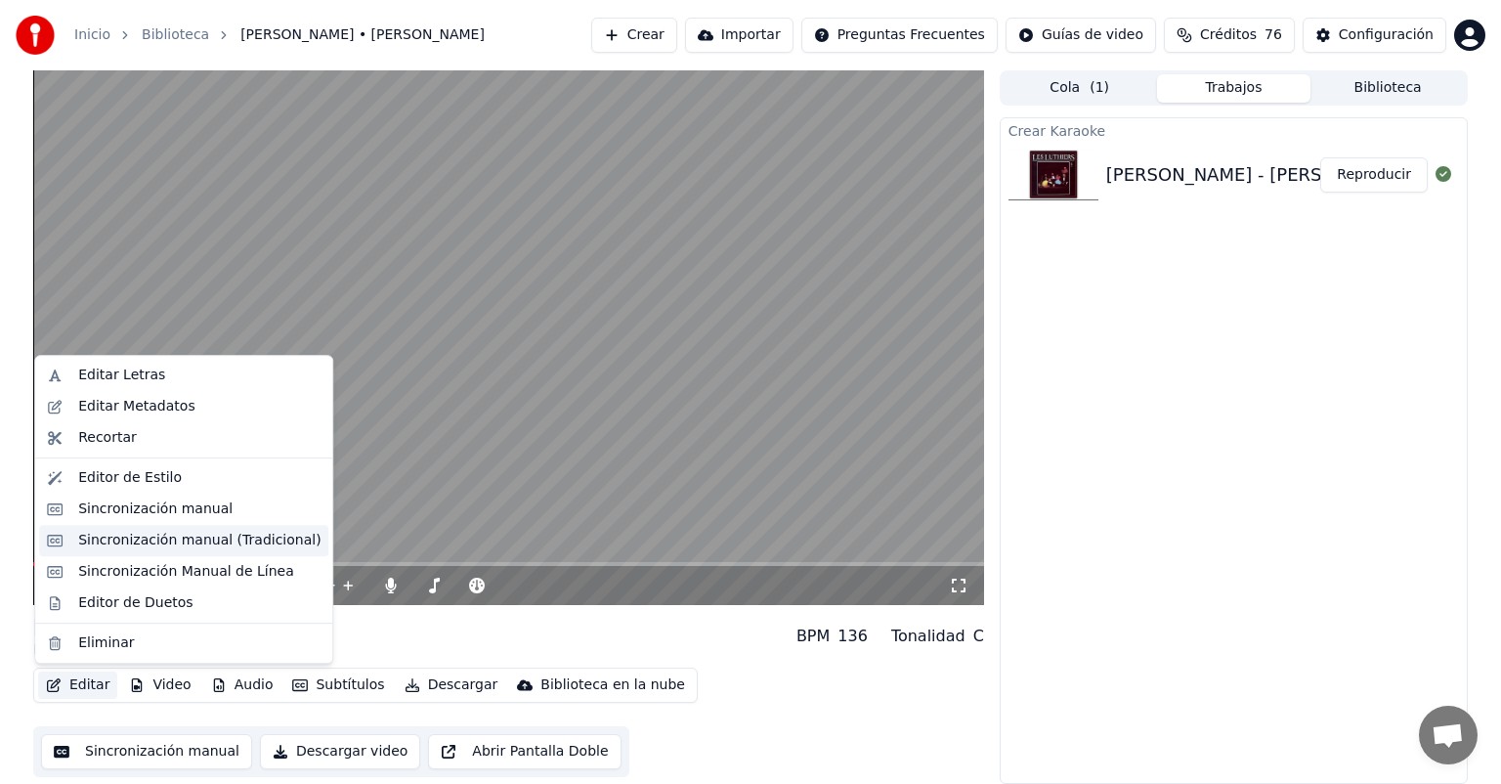
click at [96, 536] on div "Sincronización manual (Tradicional)" at bounding box center [199, 541] width 242 height 20
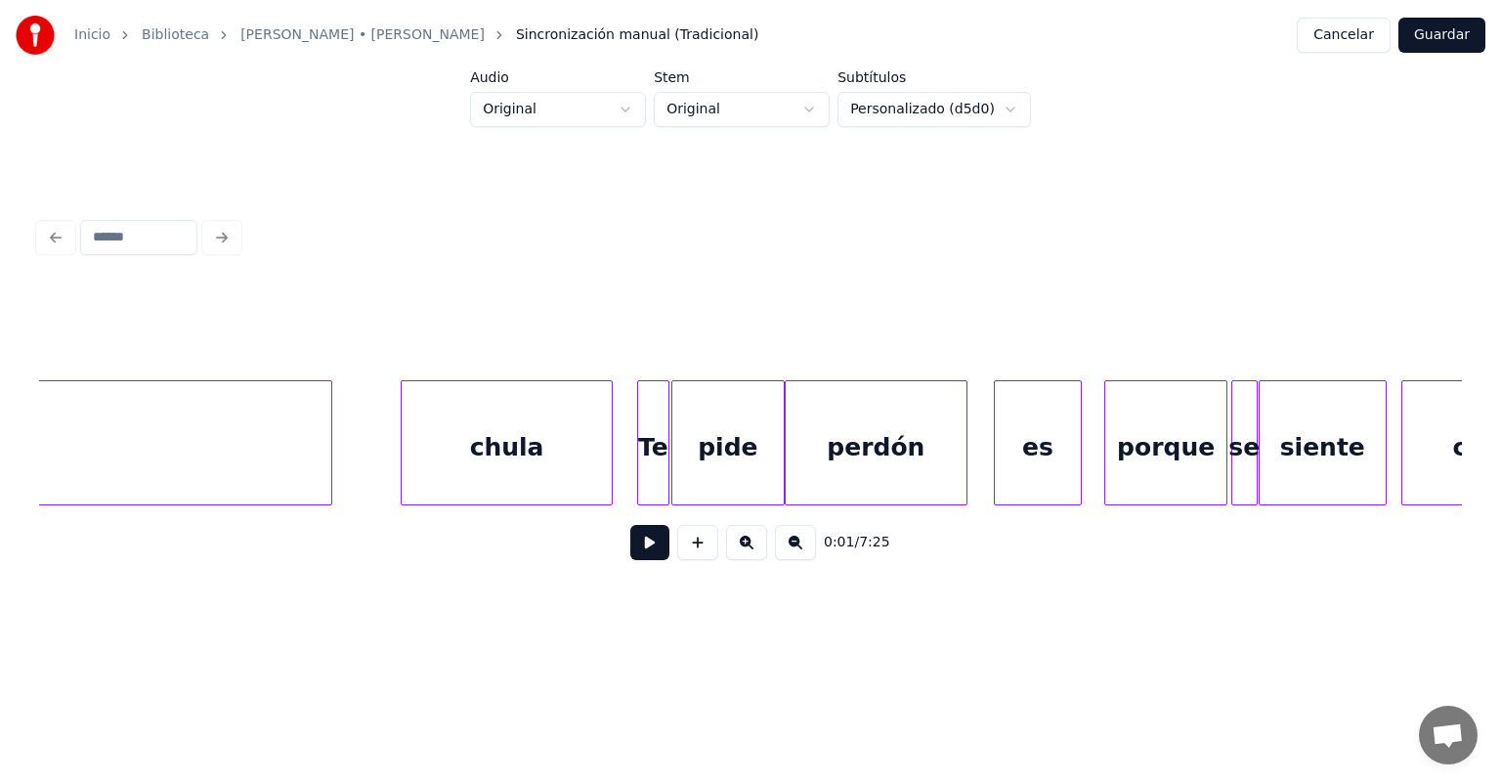
scroll to position [0, 128500]
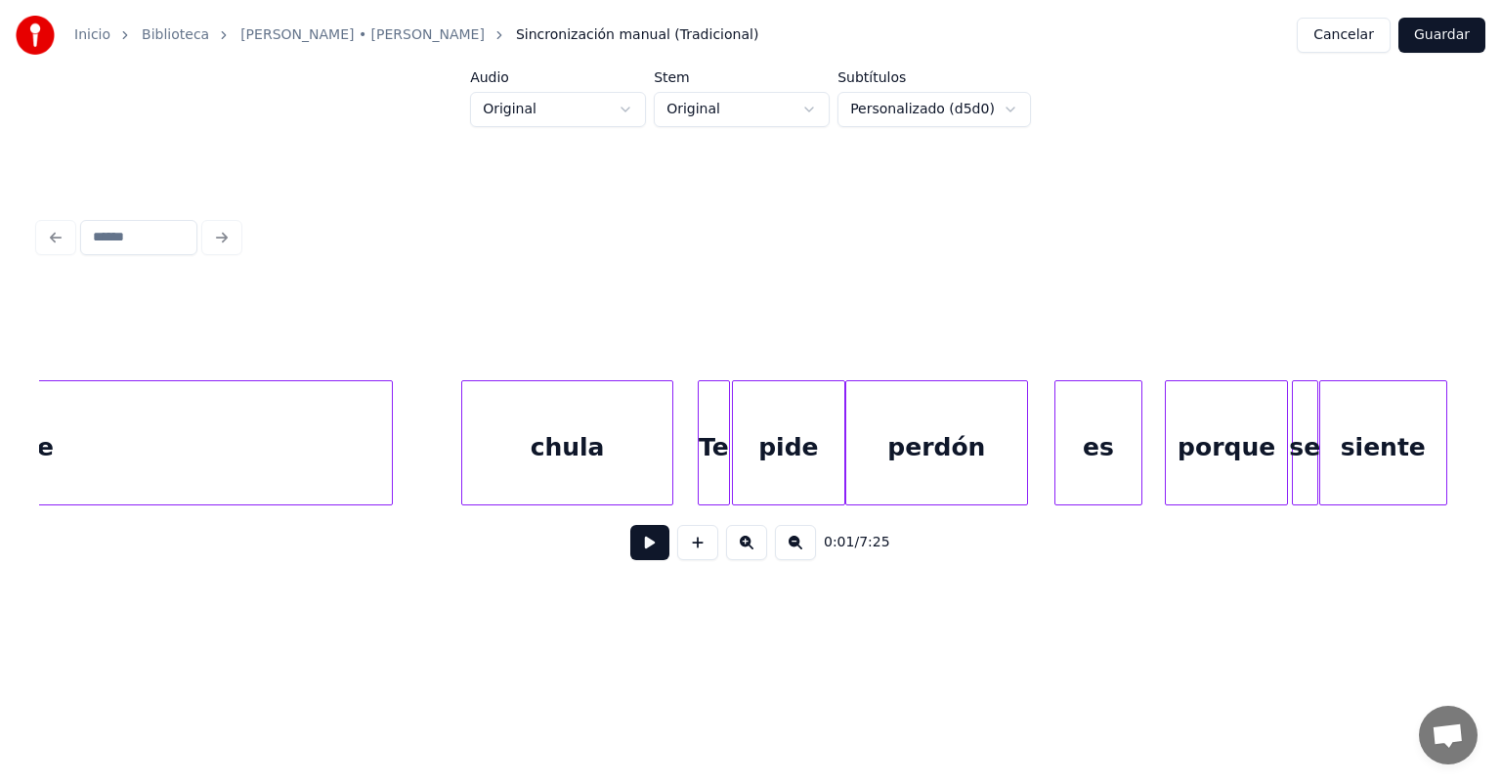
click at [529, 458] on div "chula" at bounding box center [567, 447] width 210 height 133
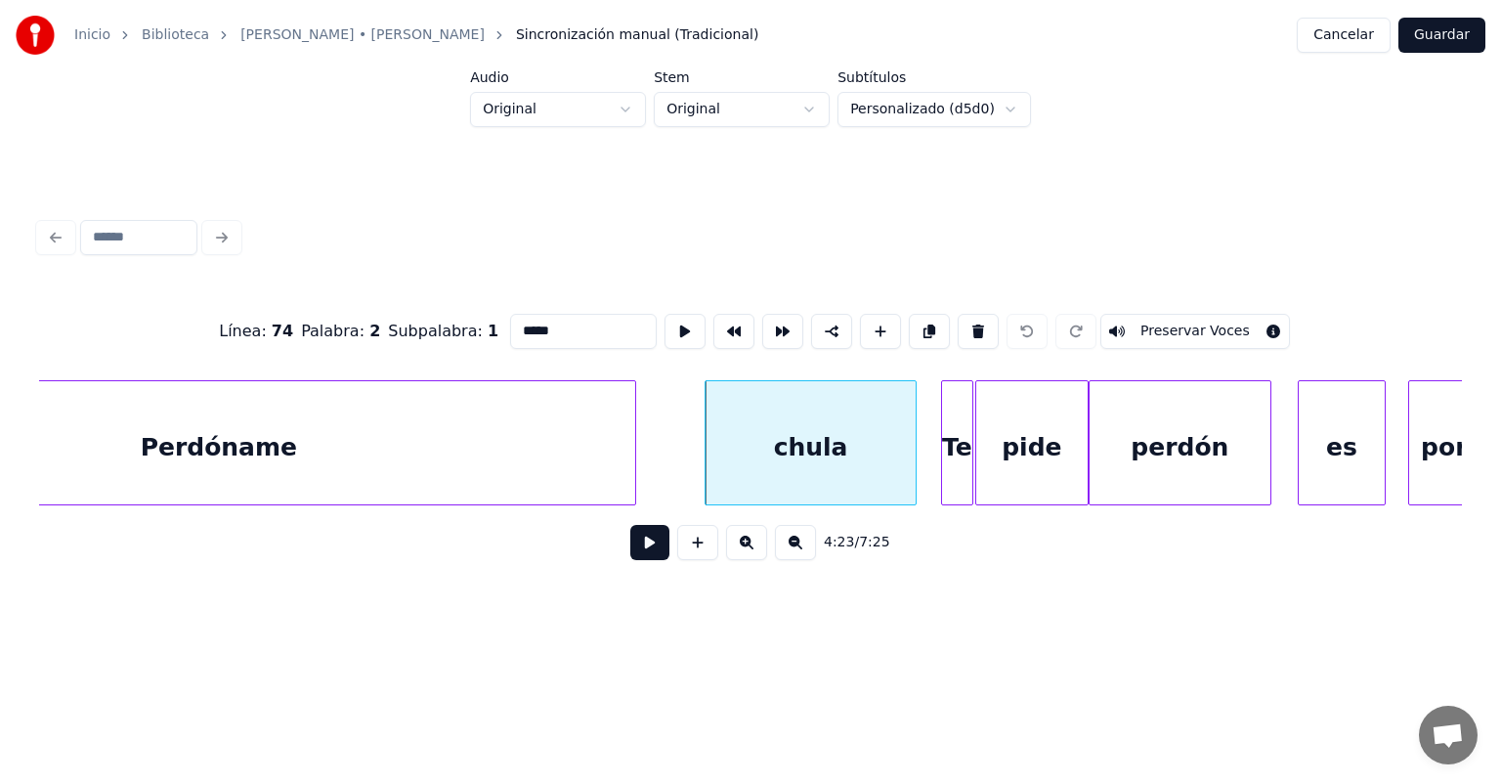
scroll to position [0, 128255]
click at [630, 551] on button at bounding box center [649, 542] width 39 height 35
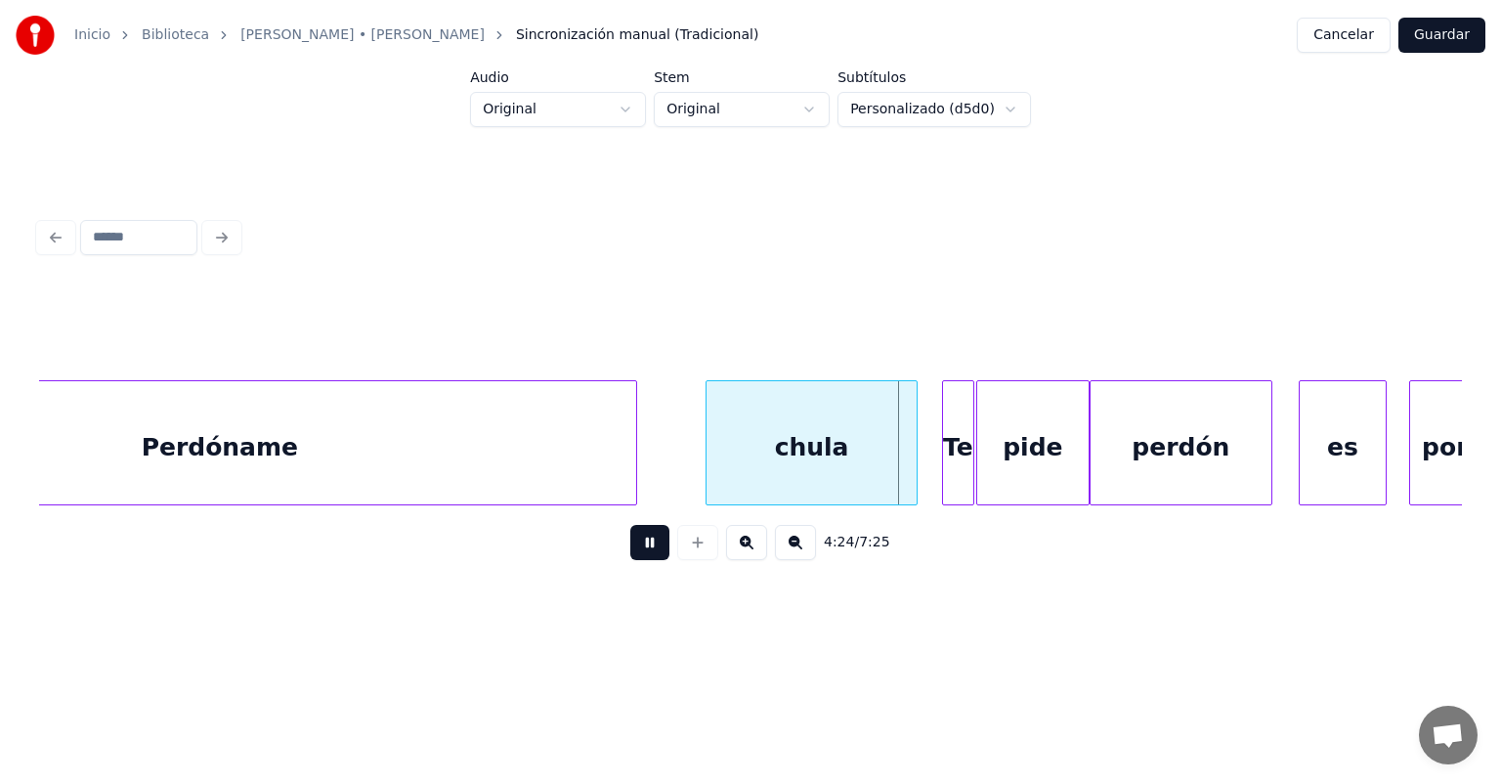
click at [630, 554] on button at bounding box center [649, 542] width 39 height 35
click at [630, 551] on button at bounding box center [649, 542] width 39 height 35
click at [630, 550] on button at bounding box center [649, 542] width 39 height 35
click at [630, 548] on button at bounding box center [649, 542] width 39 height 35
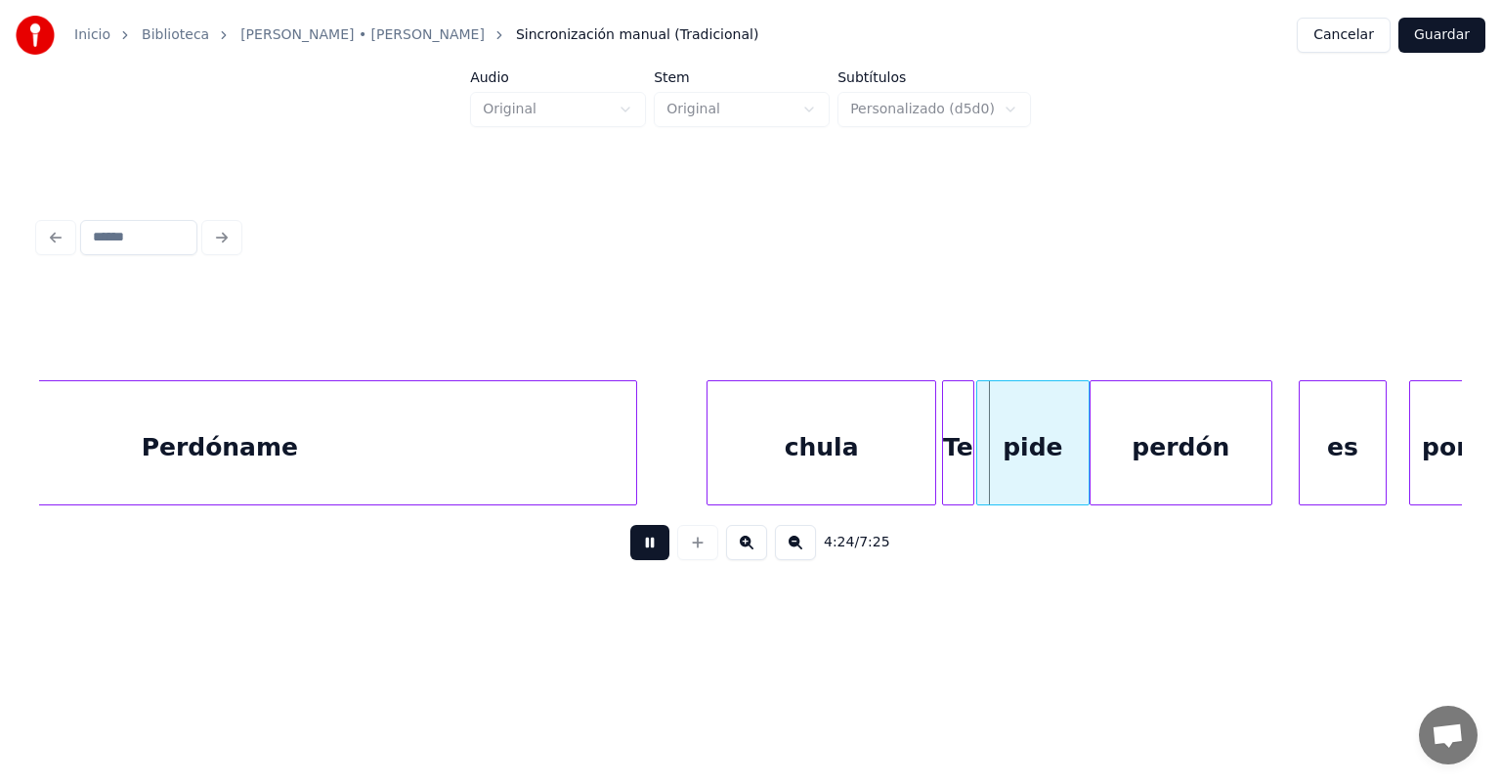
click at [630, 553] on button at bounding box center [649, 542] width 39 height 35
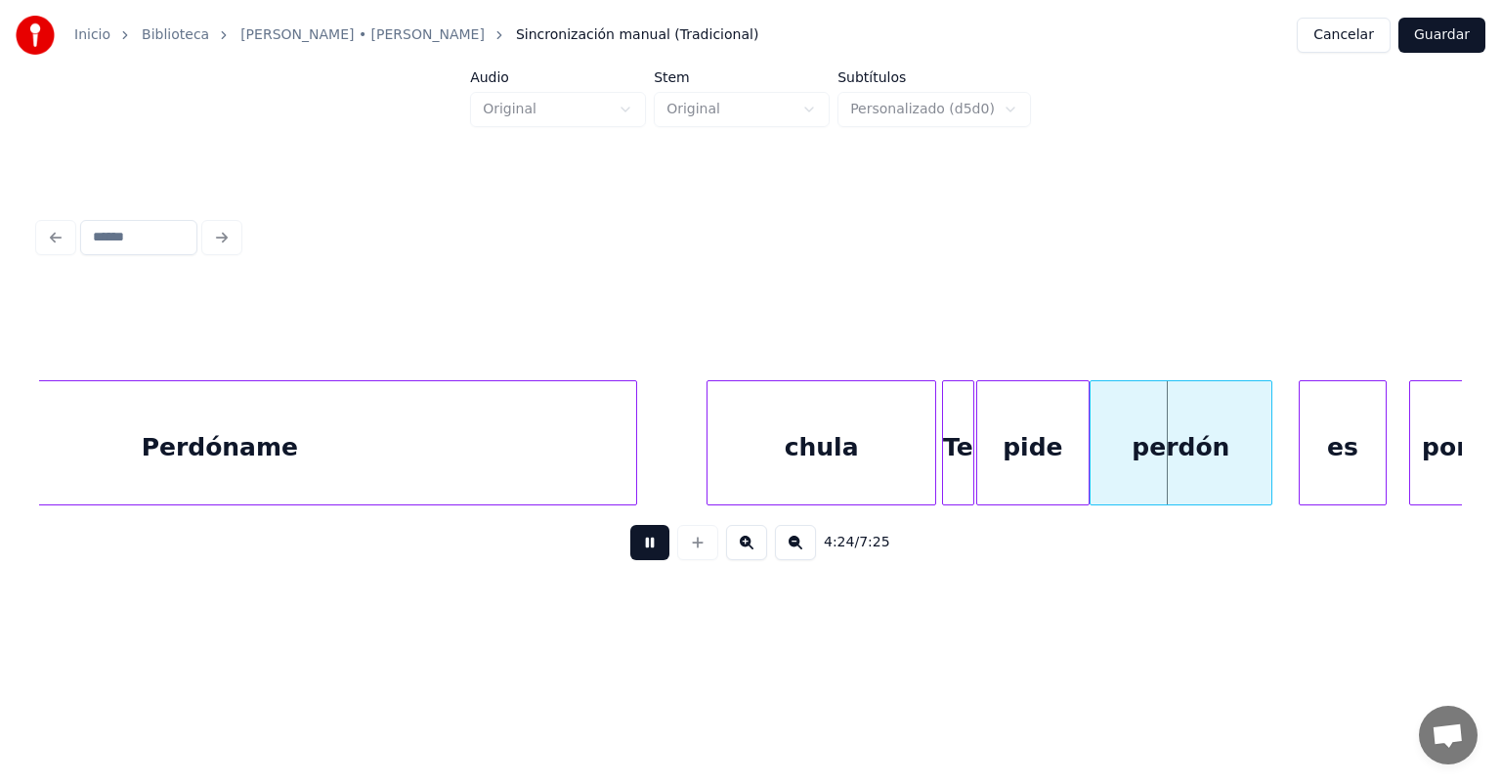
click at [630, 559] on button at bounding box center [649, 542] width 39 height 35
click at [630, 557] on button at bounding box center [649, 542] width 39 height 35
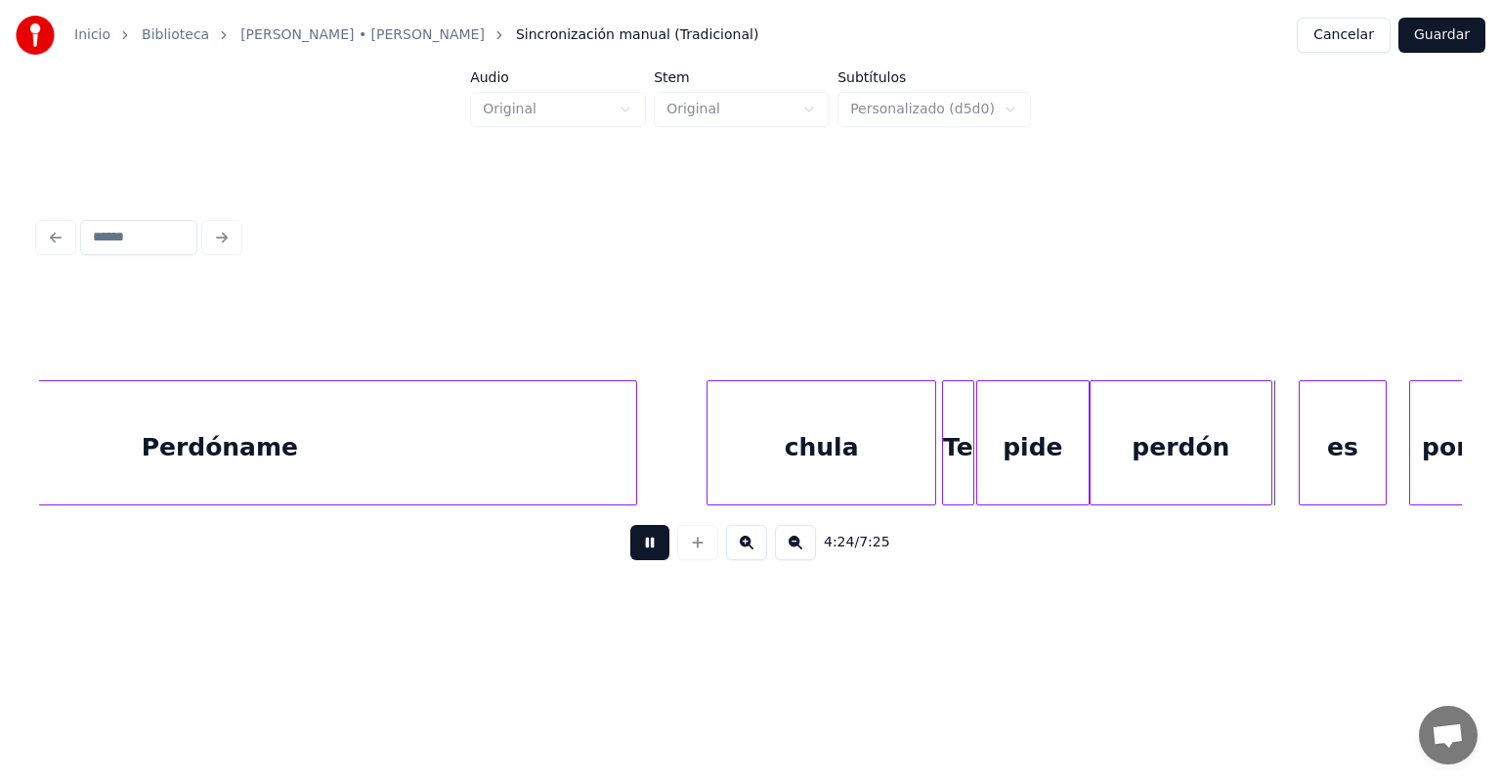
click at [630, 556] on button at bounding box center [649, 542] width 39 height 35
click at [630, 559] on button at bounding box center [649, 542] width 39 height 35
click at [630, 556] on button at bounding box center [649, 542] width 39 height 35
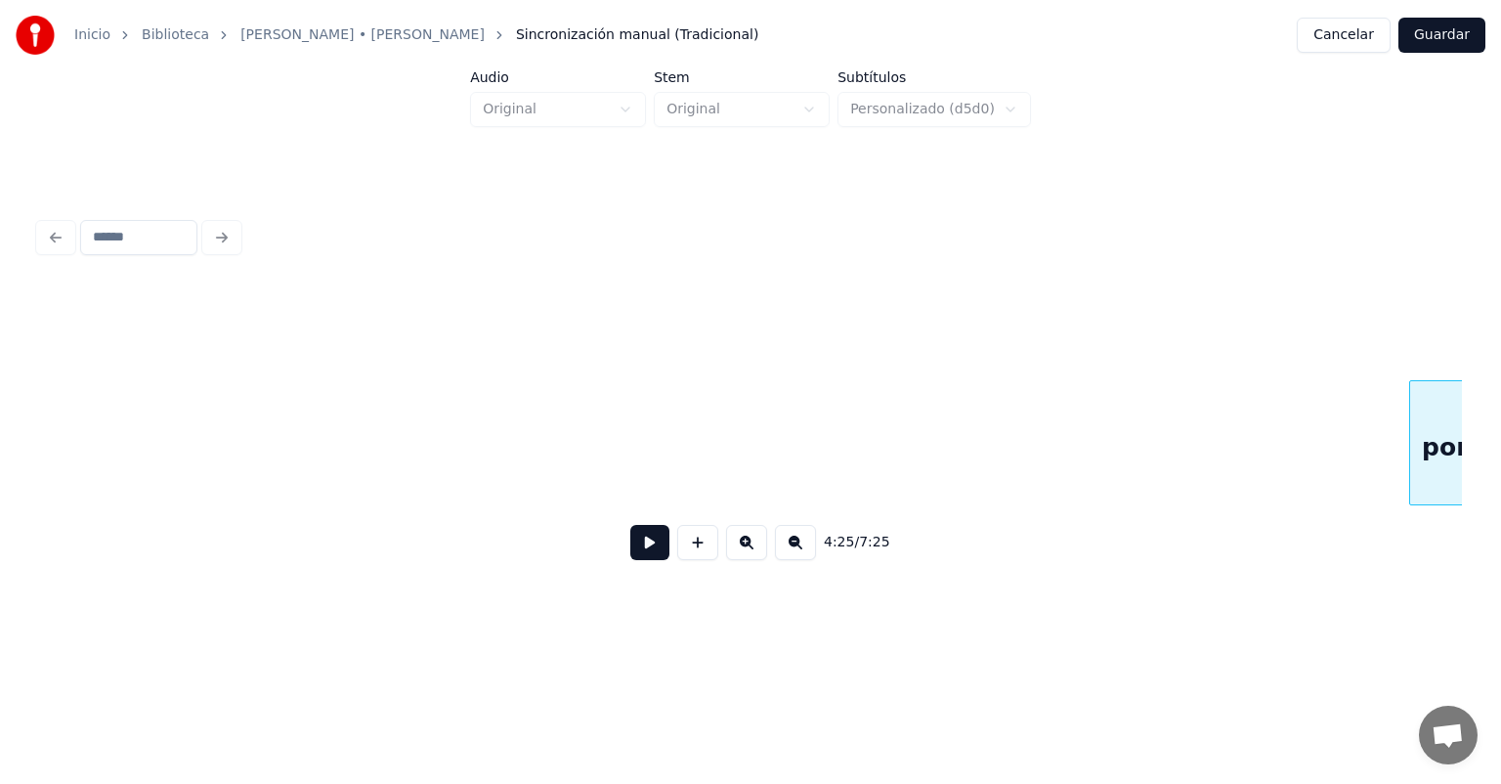
scroll to position [0, 129686]
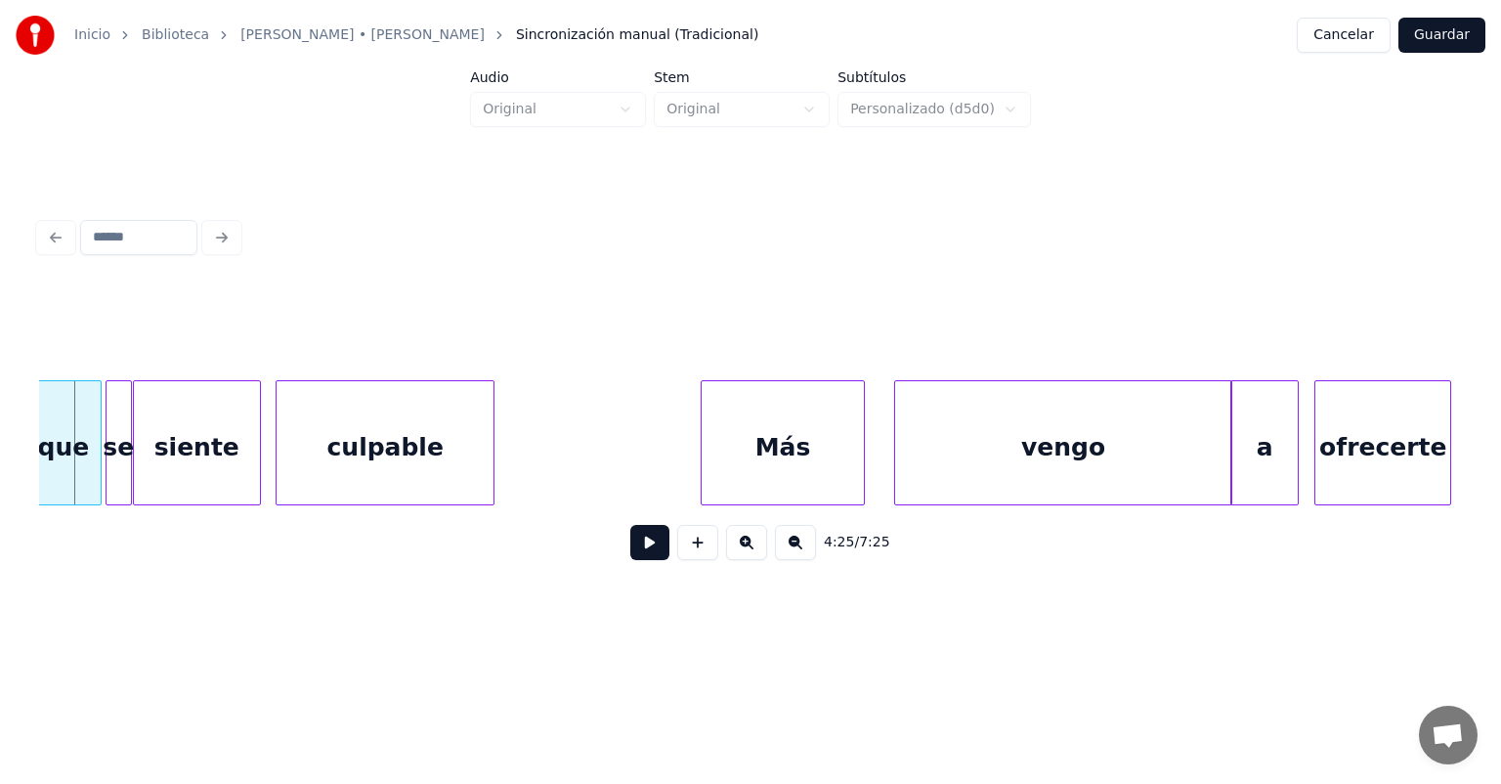
click at [630, 557] on button at bounding box center [649, 542] width 39 height 35
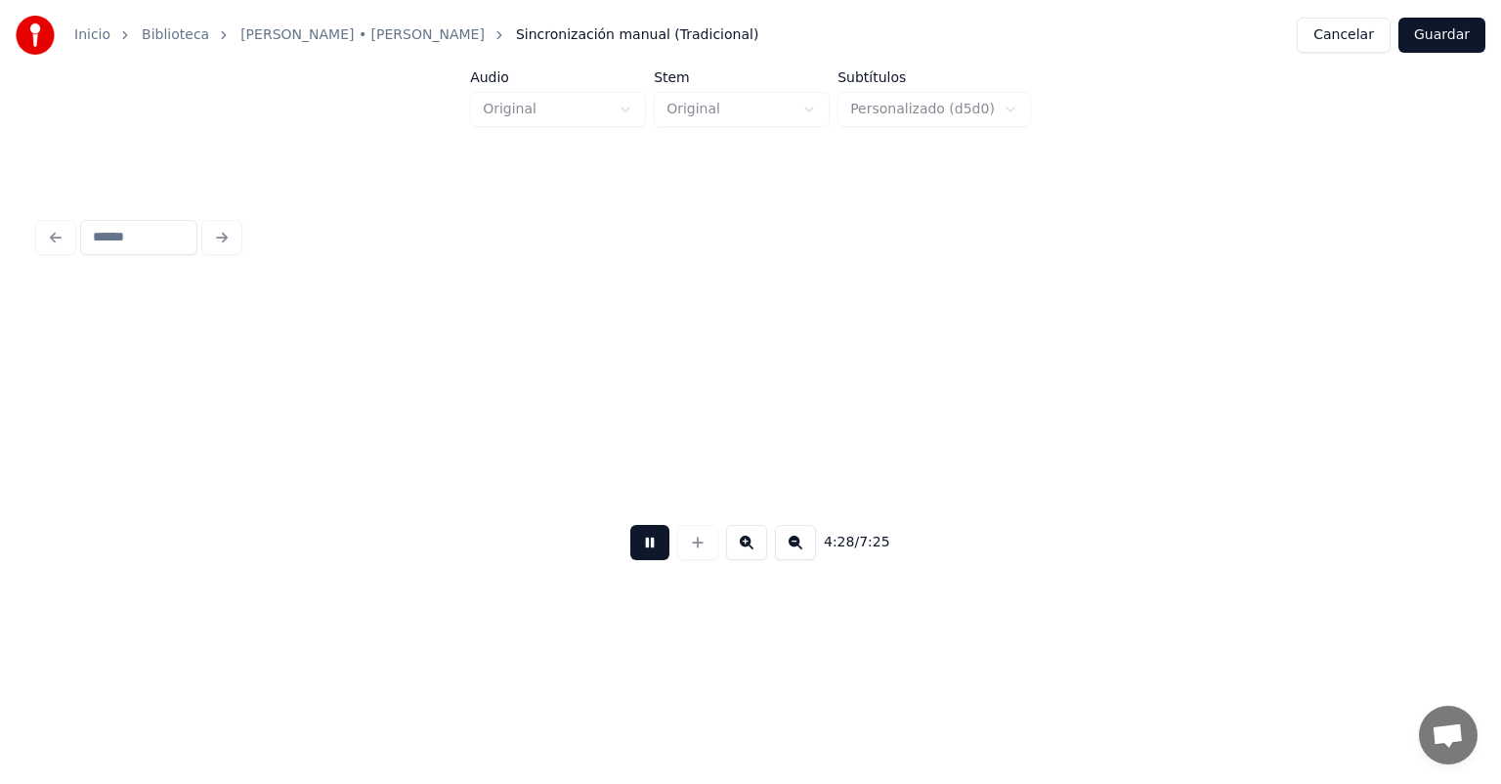
scroll to position [0, 131111]
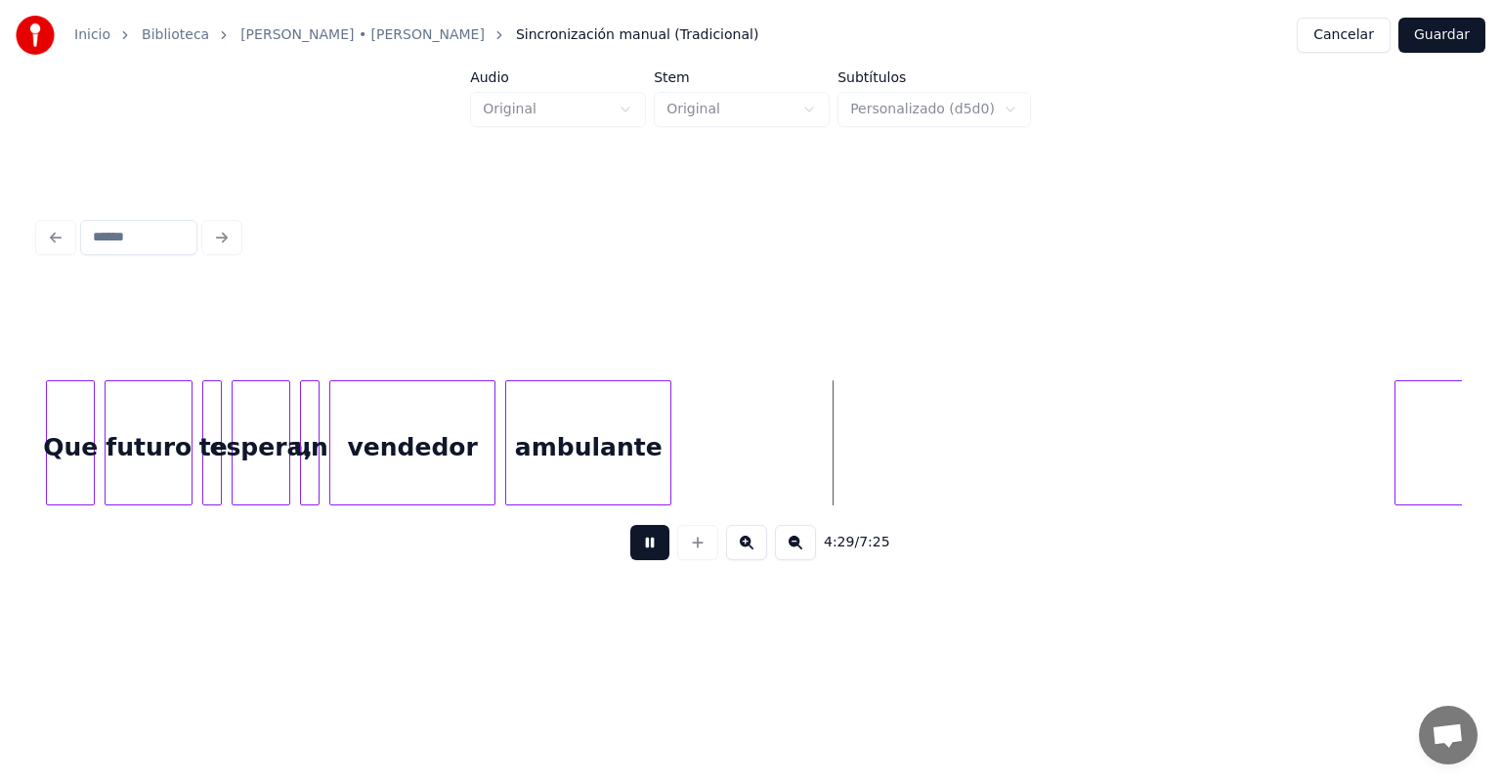
click at [630, 560] on button at bounding box center [649, 542] width 39 height 35
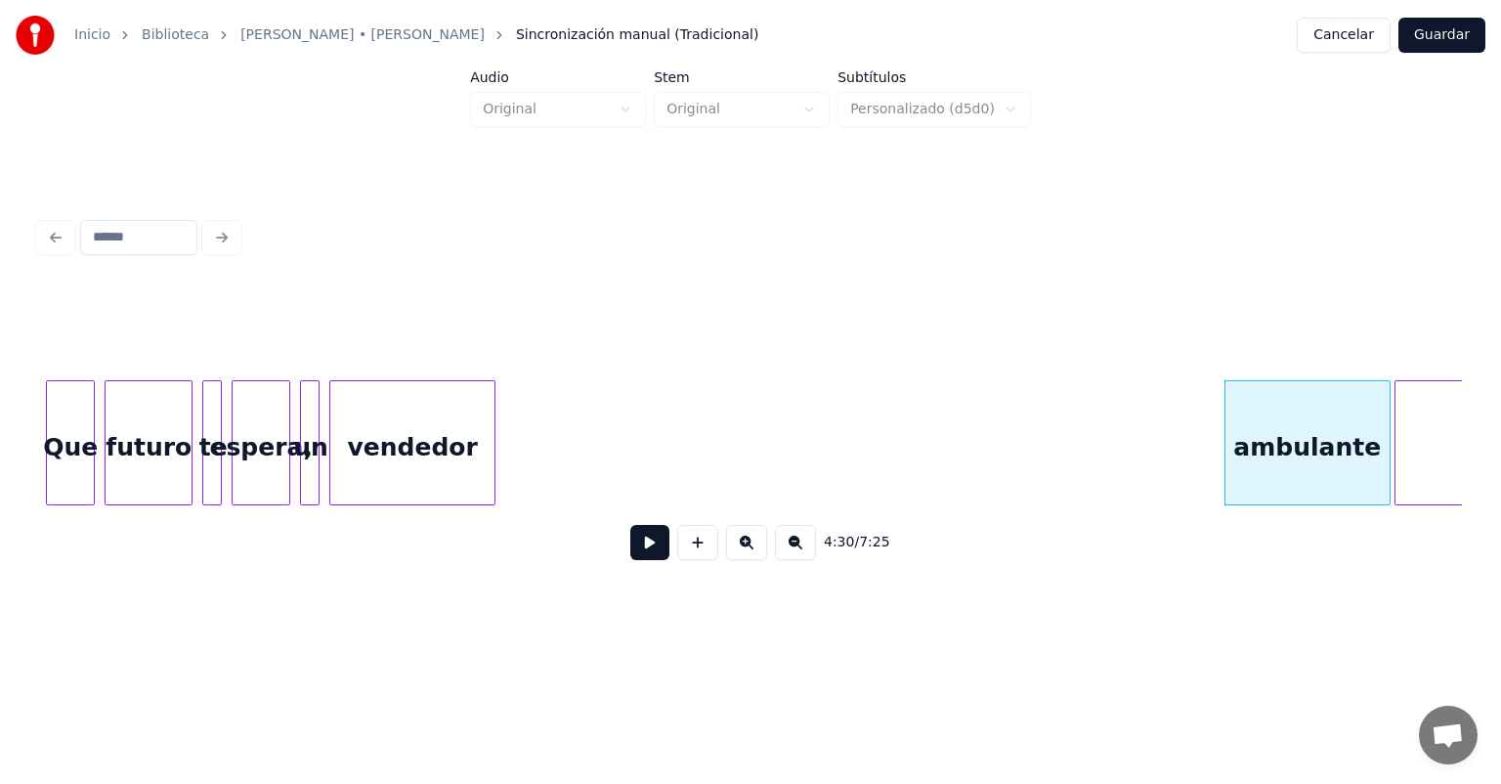
click at [638, 553] on button at bounding box center [649, 542] width 39 height 35
click at [635, 551] on button at bounding box center [649, 542] width 39 height 35
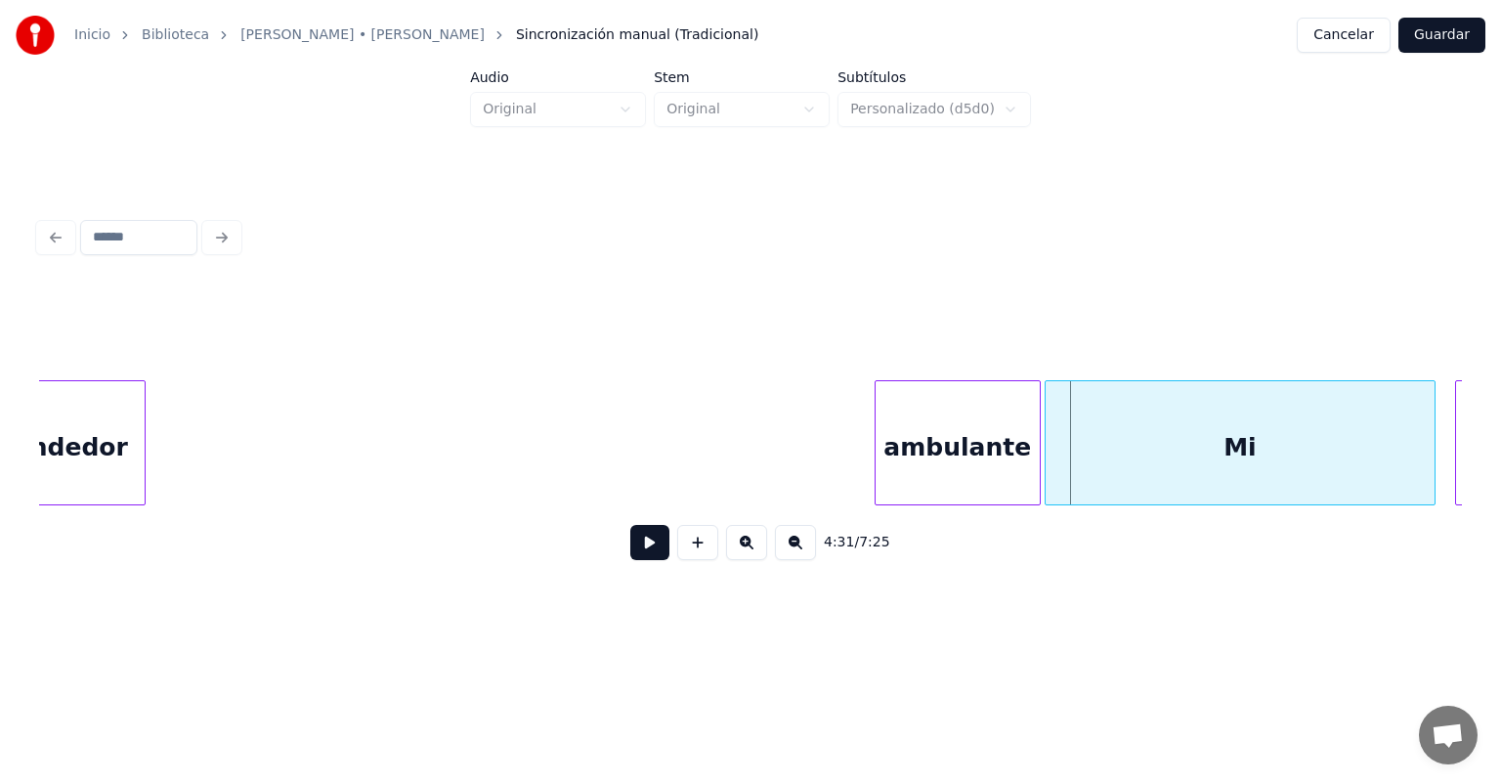
scroll to position [0, 131466]
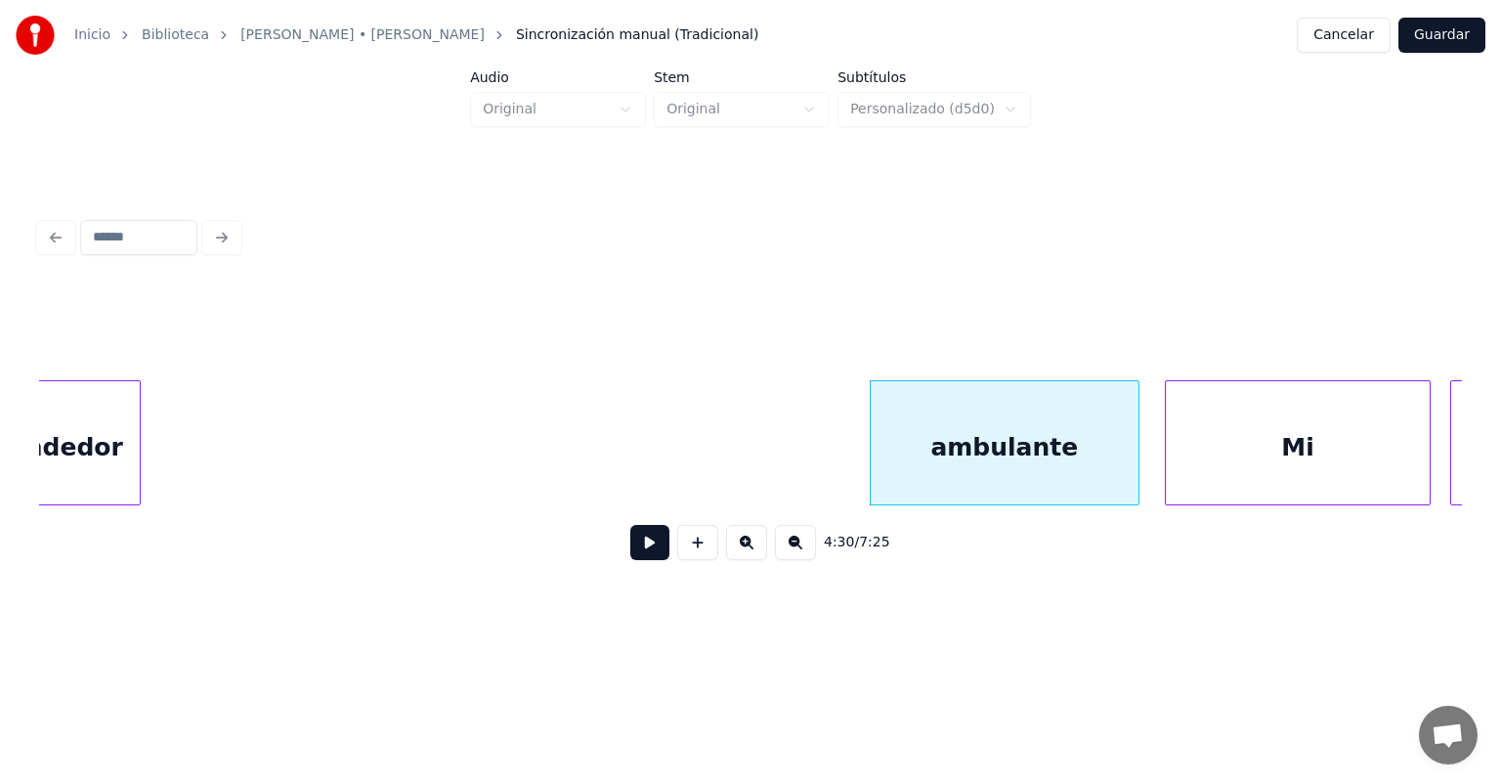
click at [635, 547] on button at bounding box center [649, 542] width 39 height 35
click at [630, 548] on button at bounding box center [649, 542] width 39 height 35
click at [636, 547] on button at bounding box center [649, 542] width 39 height 35
click at [630, 549] on button at bounding box center [649, 542] width 39 height 35
click at [637, 551] on button at bounding box center [649, 542] width 39 height 35
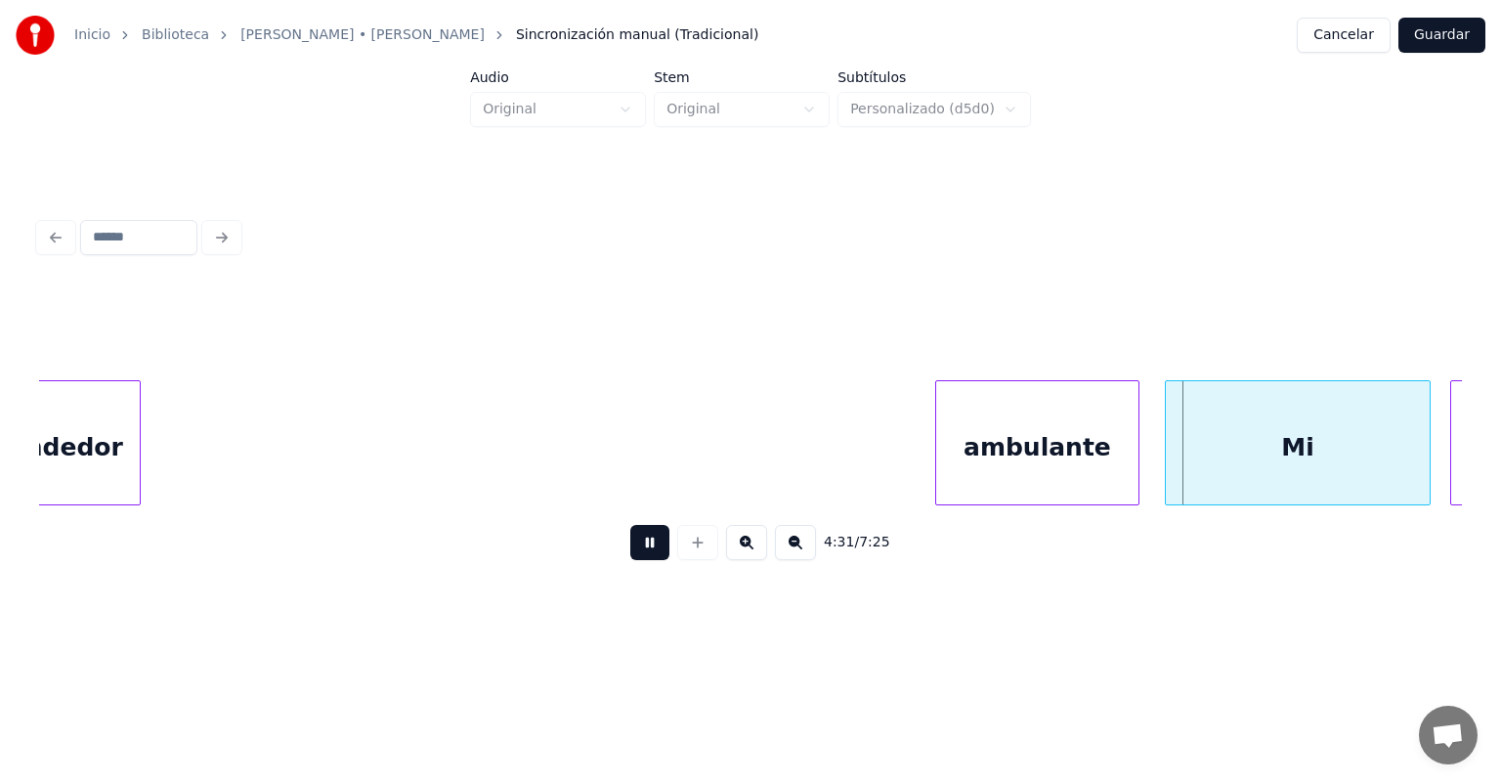
click at [633, 551] on button at bounding box center [649, 542] width 39 height 35
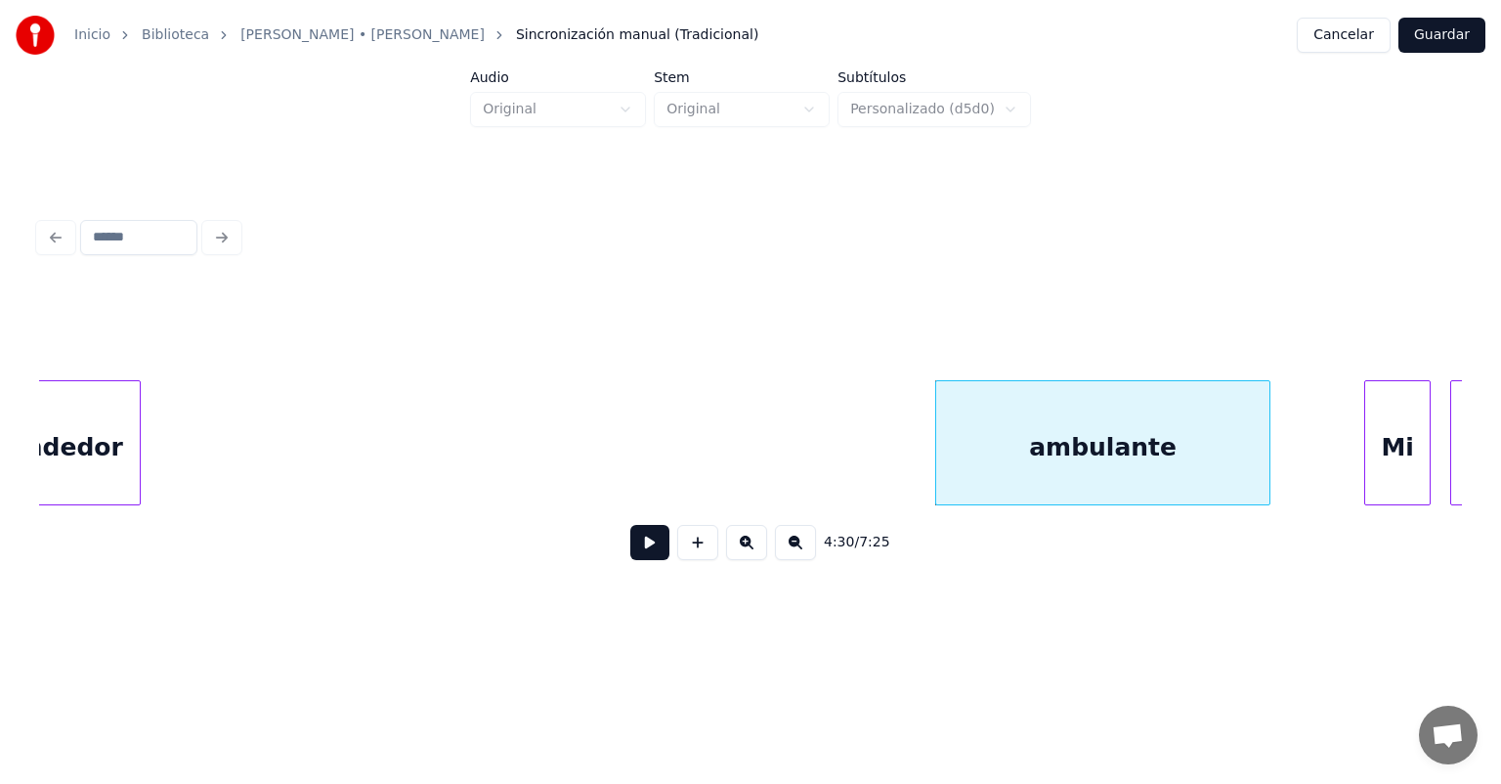
click at [630, 548] on button at bounding box center [649, 542] width 39 height 35
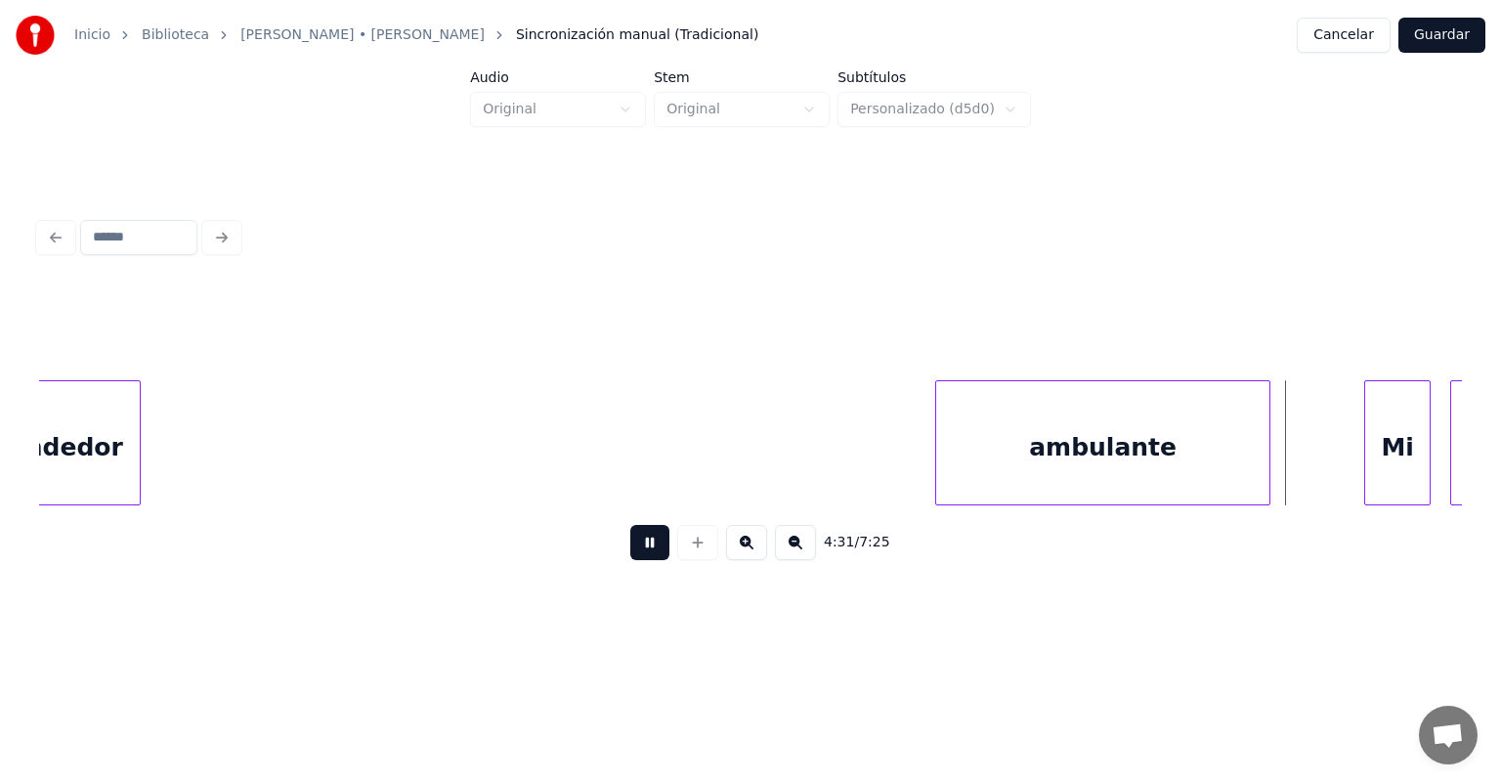
click at [630, 549] on button at bounding box center [649, 542] width 39 height 35
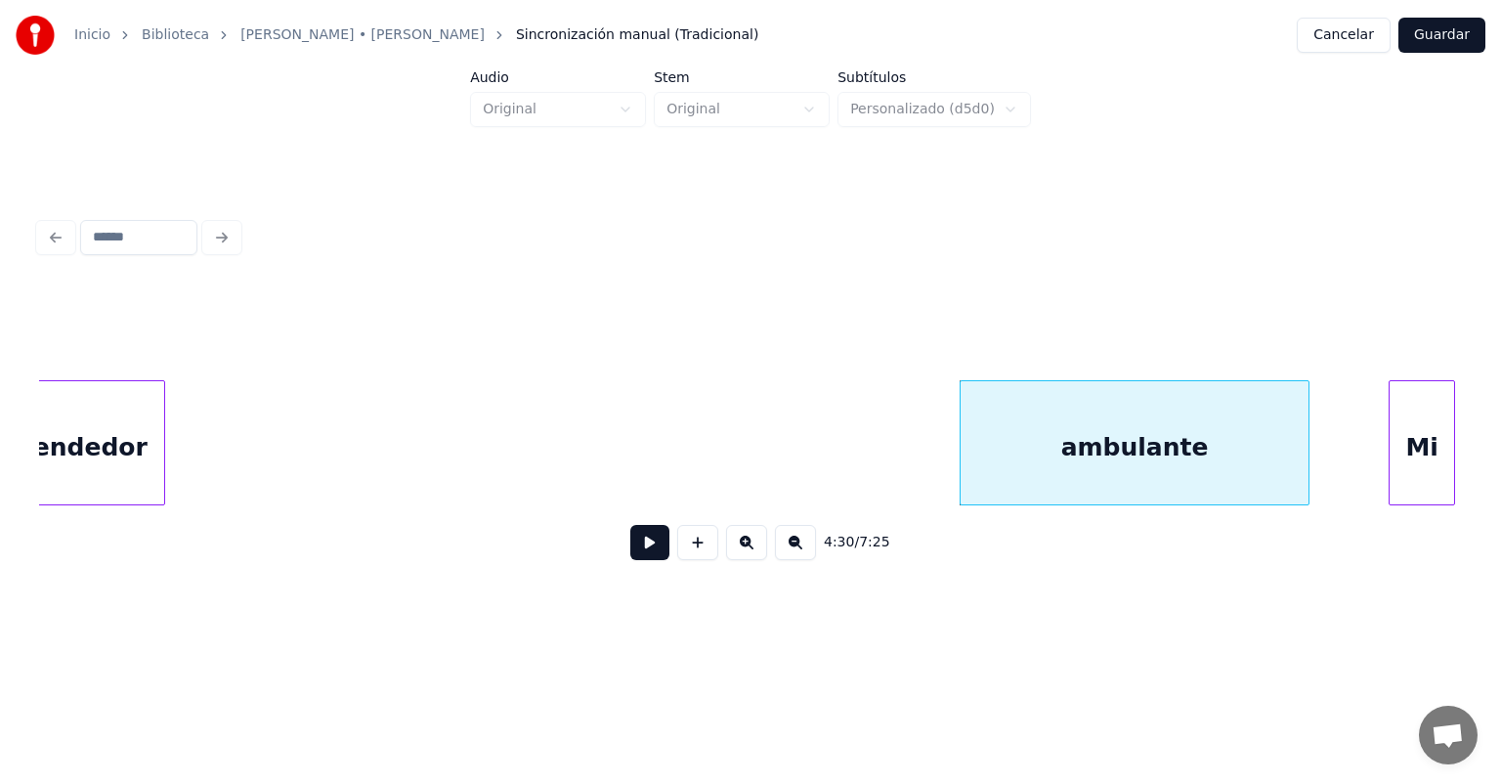
scroll to position [0, 131441]
click at [630, 549] on button at bounding box center [649, 542] width 39 height 35
click at [630, 551] on button at bounding box center [649, 542] width 39 height 35
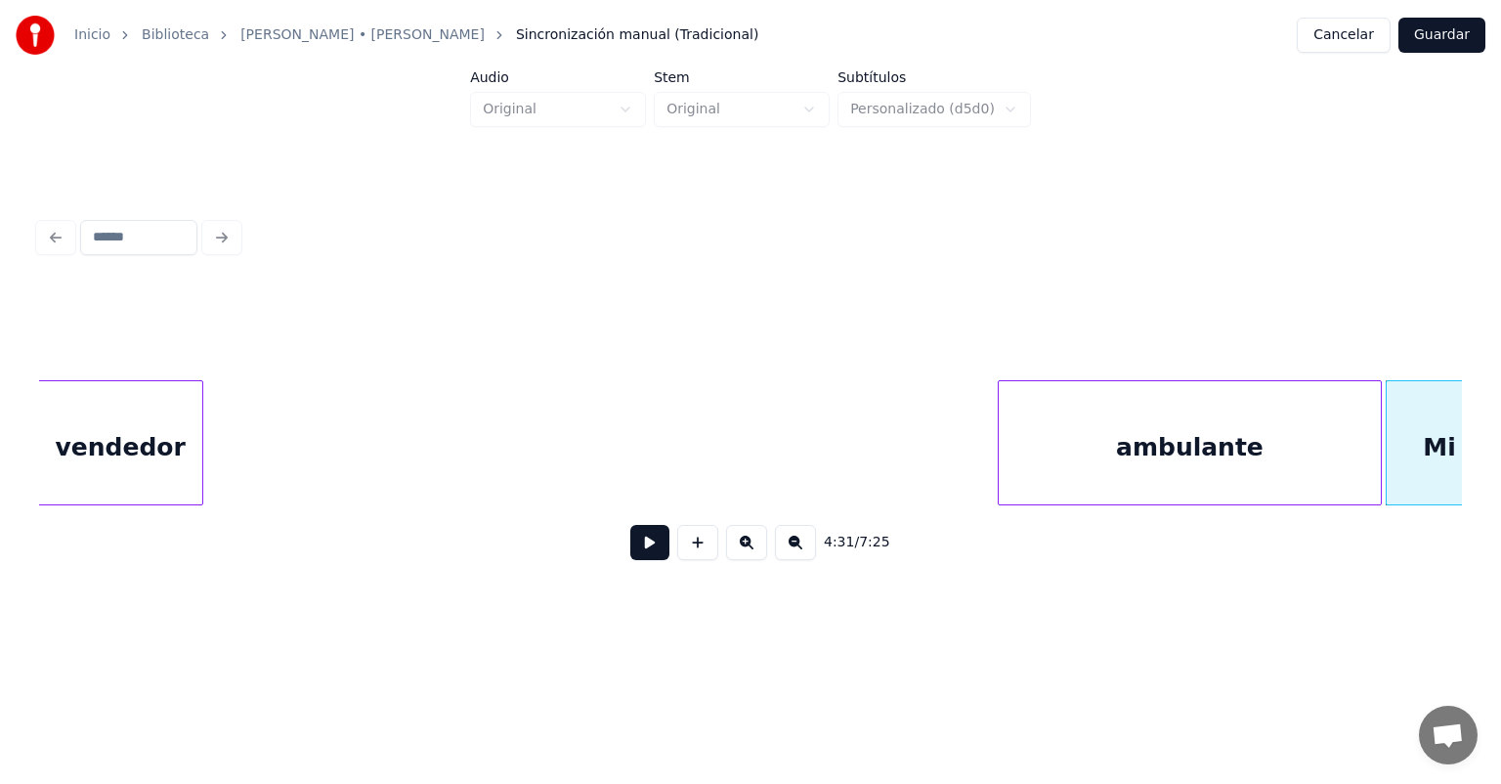
scroll to position [0, 131397]
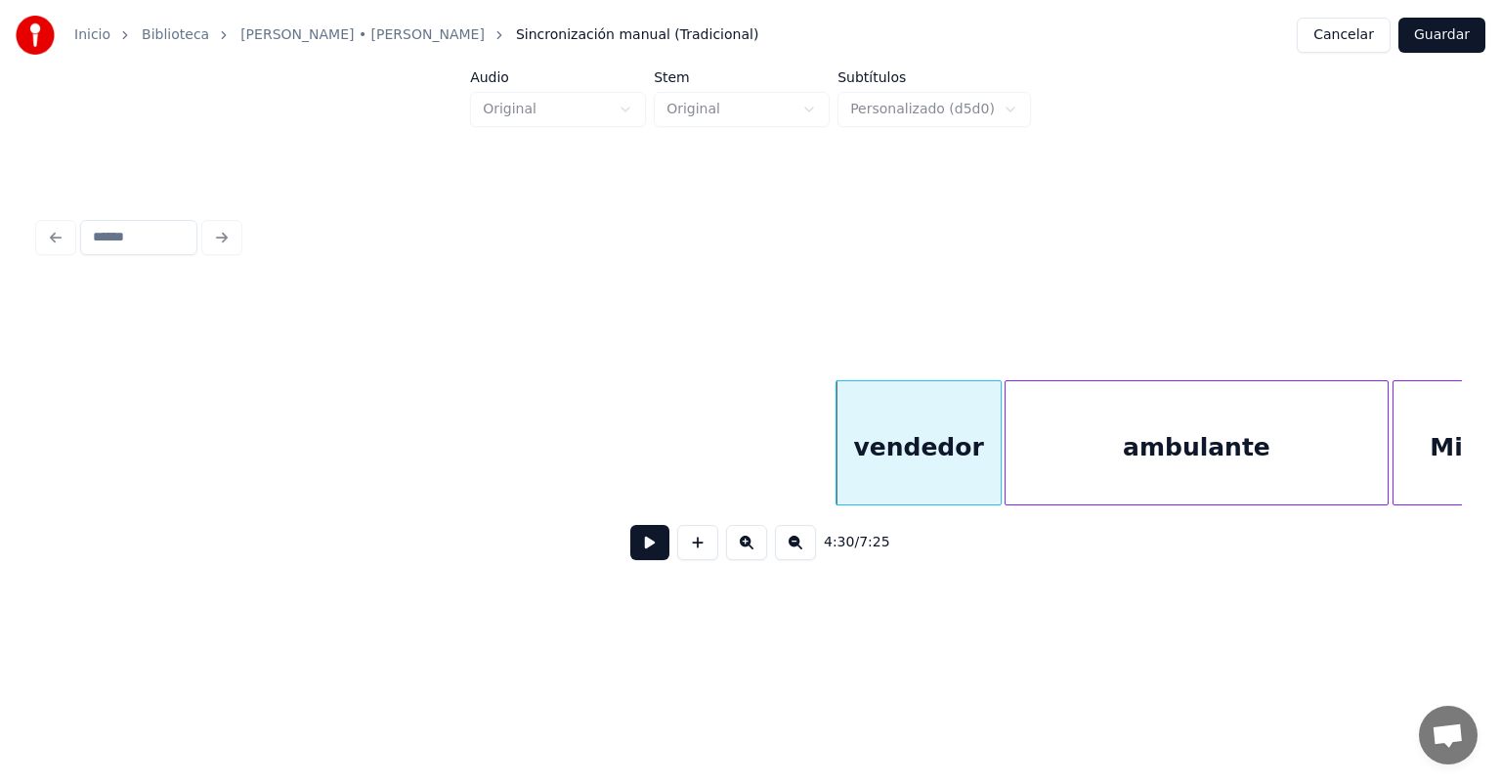
click at [637, 553] on button at bounding box center [649, 542] width 39 height 35
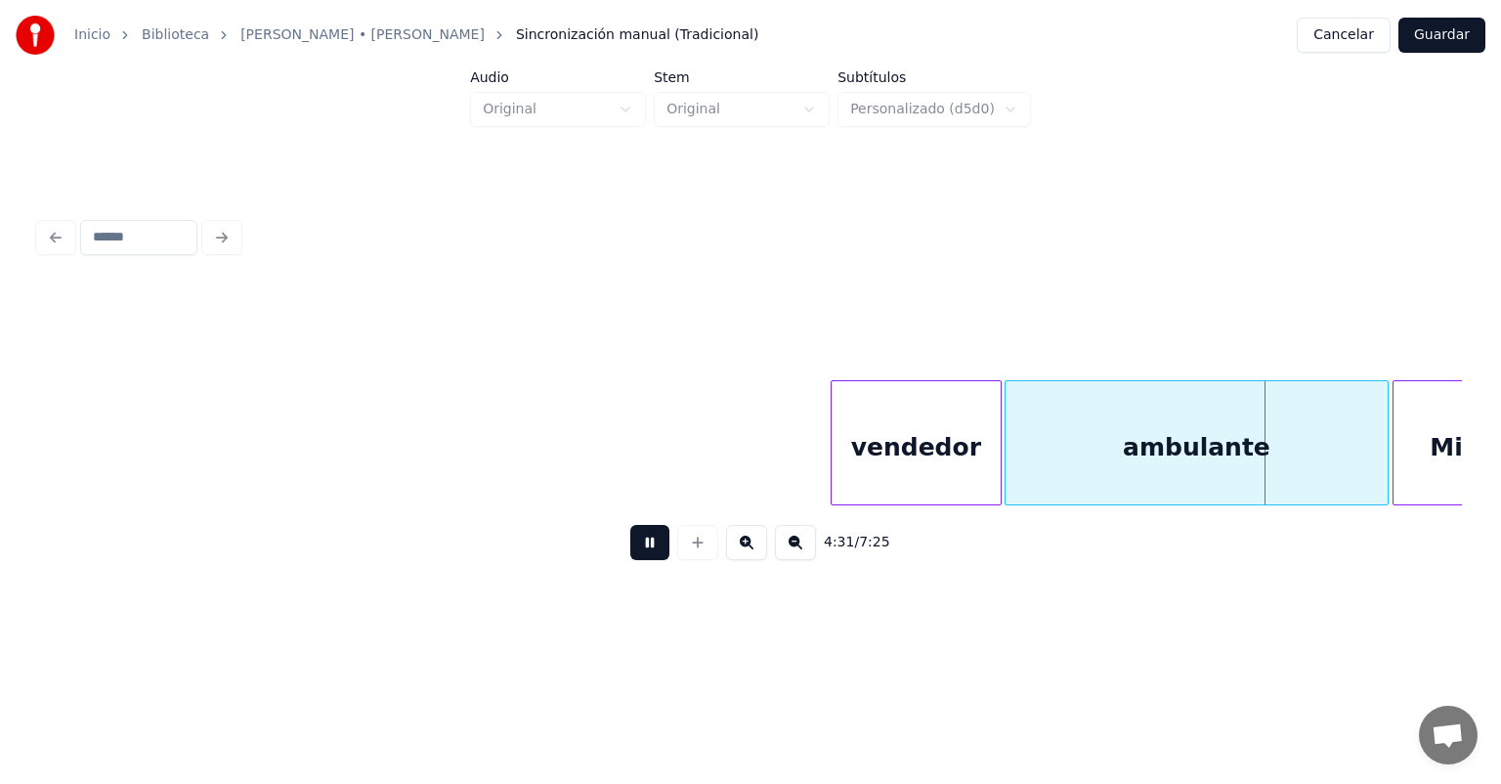
click at [837, 461] on div "vendedor" at bounding box center [917, 447] width 170 height 133
click at [829, 470] on div "vendedor" at bounding box center [915, 447] width 174 height 133
click at [634, 557] on button at bounding box center [649, 542] width 39 height 35
click at [824, 463] on div "vendedor" at bounding box center [899, 447] width 204 height 133
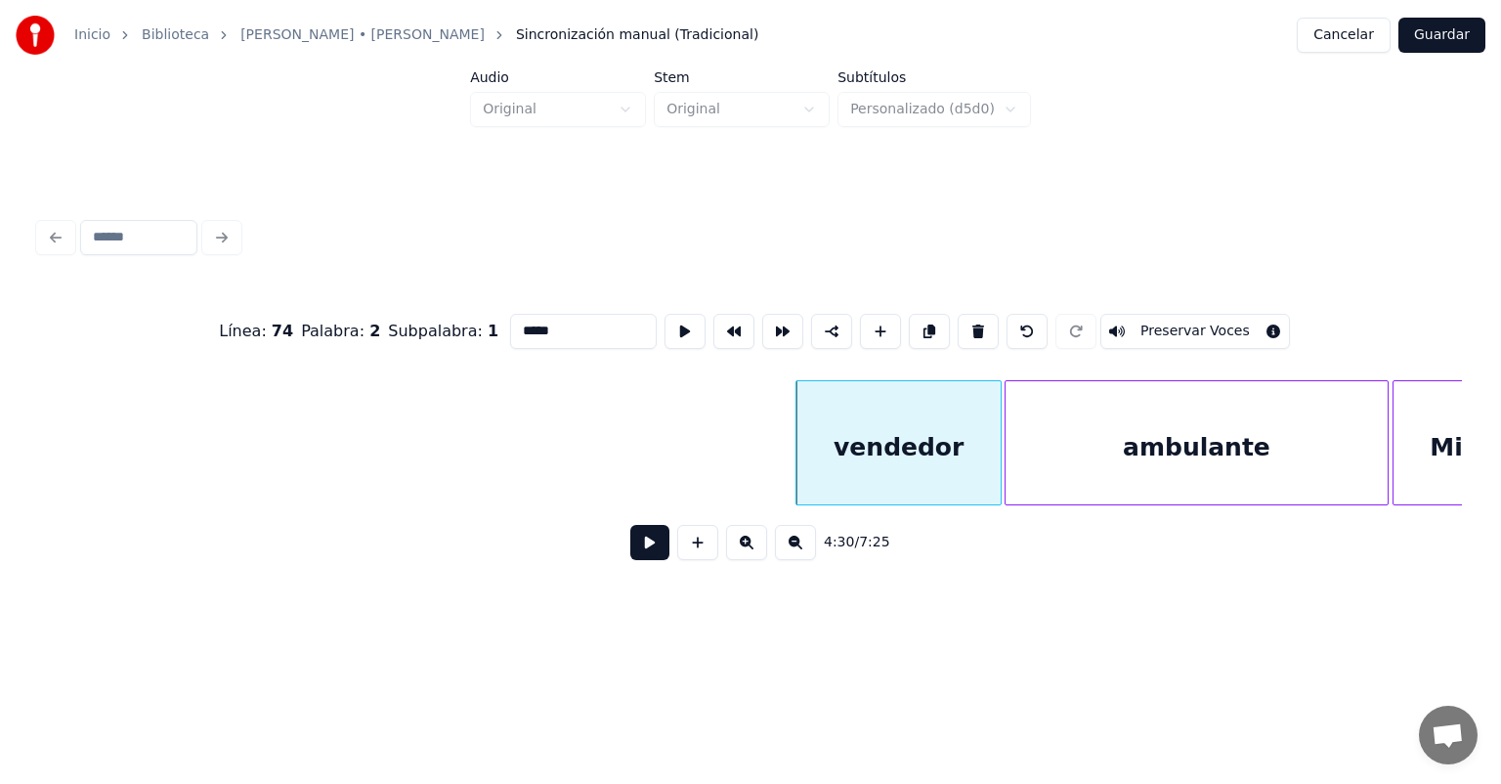
type input "********"
click at [630, 549] on button at bounding box center [649, 542] width 39 height 35
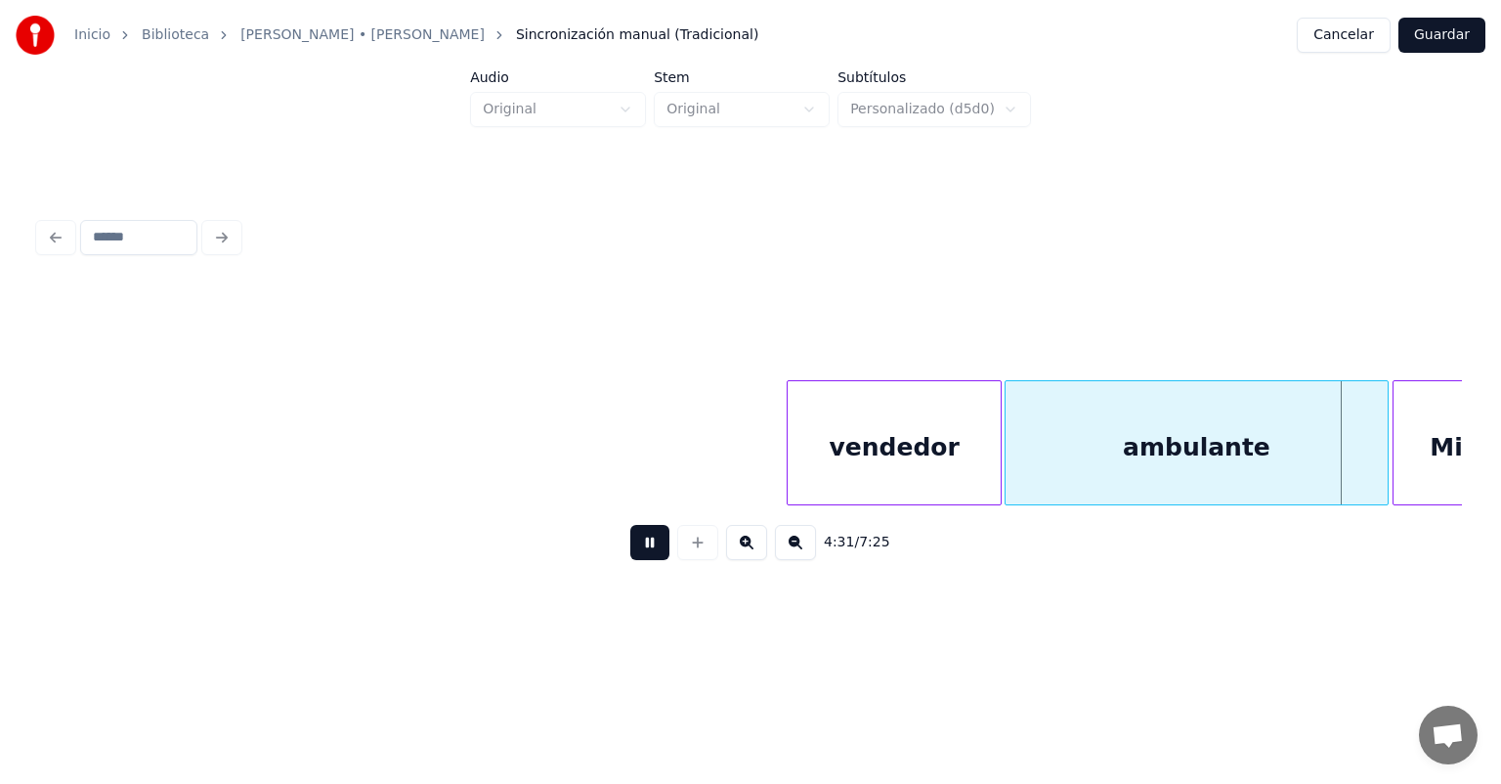
click at [796, 475] on div "vendedor" at bounding box center [894, 447] width 213 height 133
click at [630, 550] on button at bounding box center [649, 542] width 39 height 35
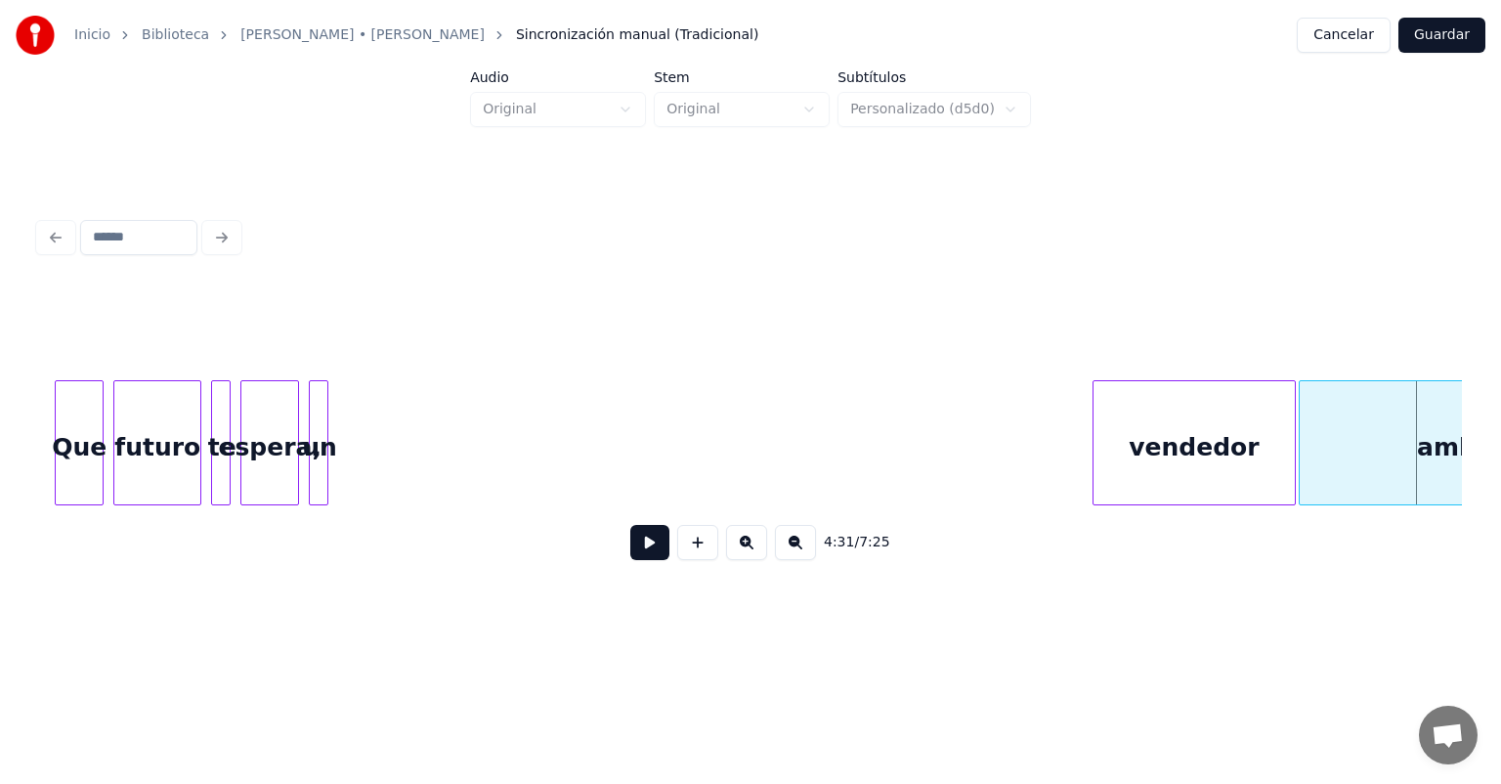
scroll to position [0, 131063]
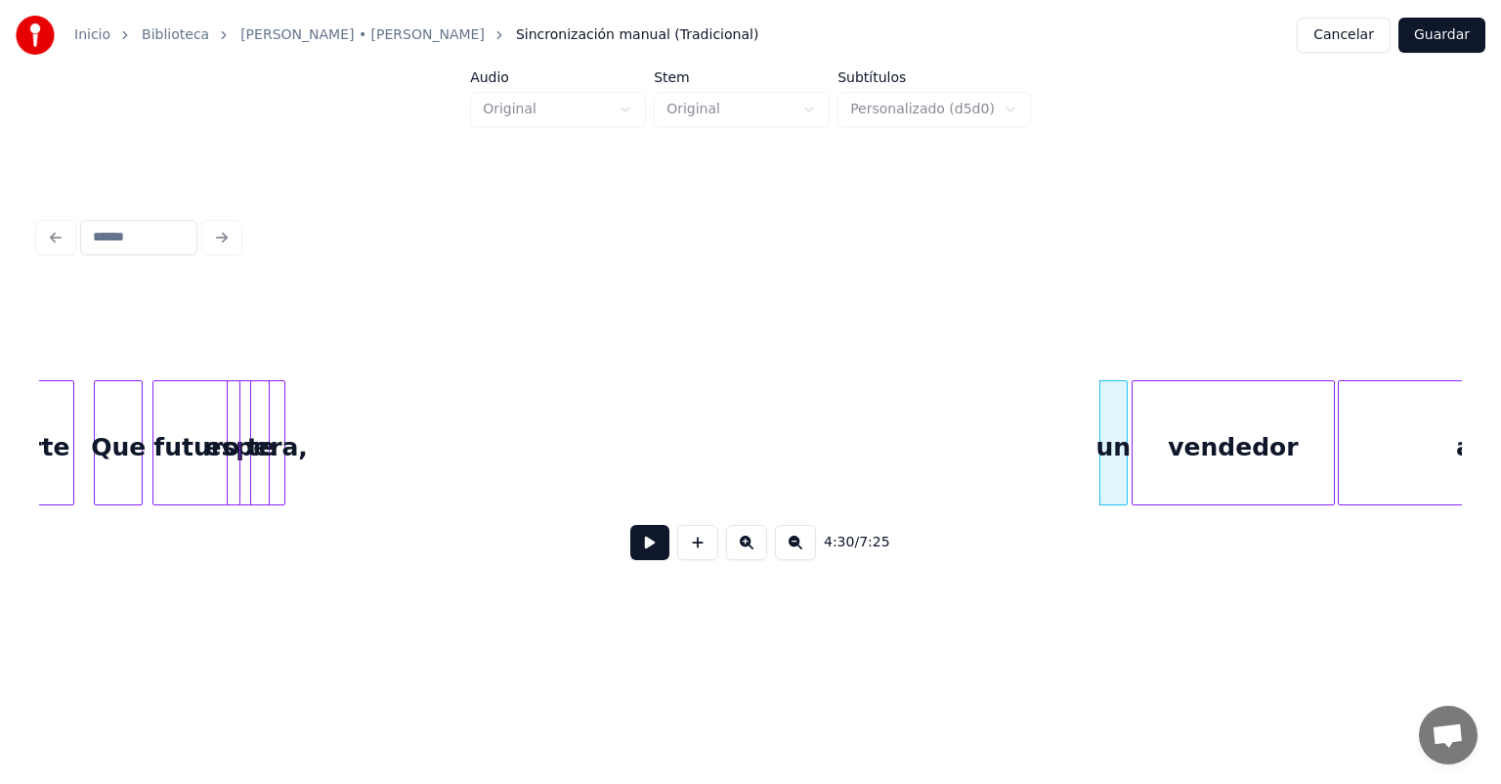
click at [634, 555] on button at bounding box center [649, 542] width 39 height 35
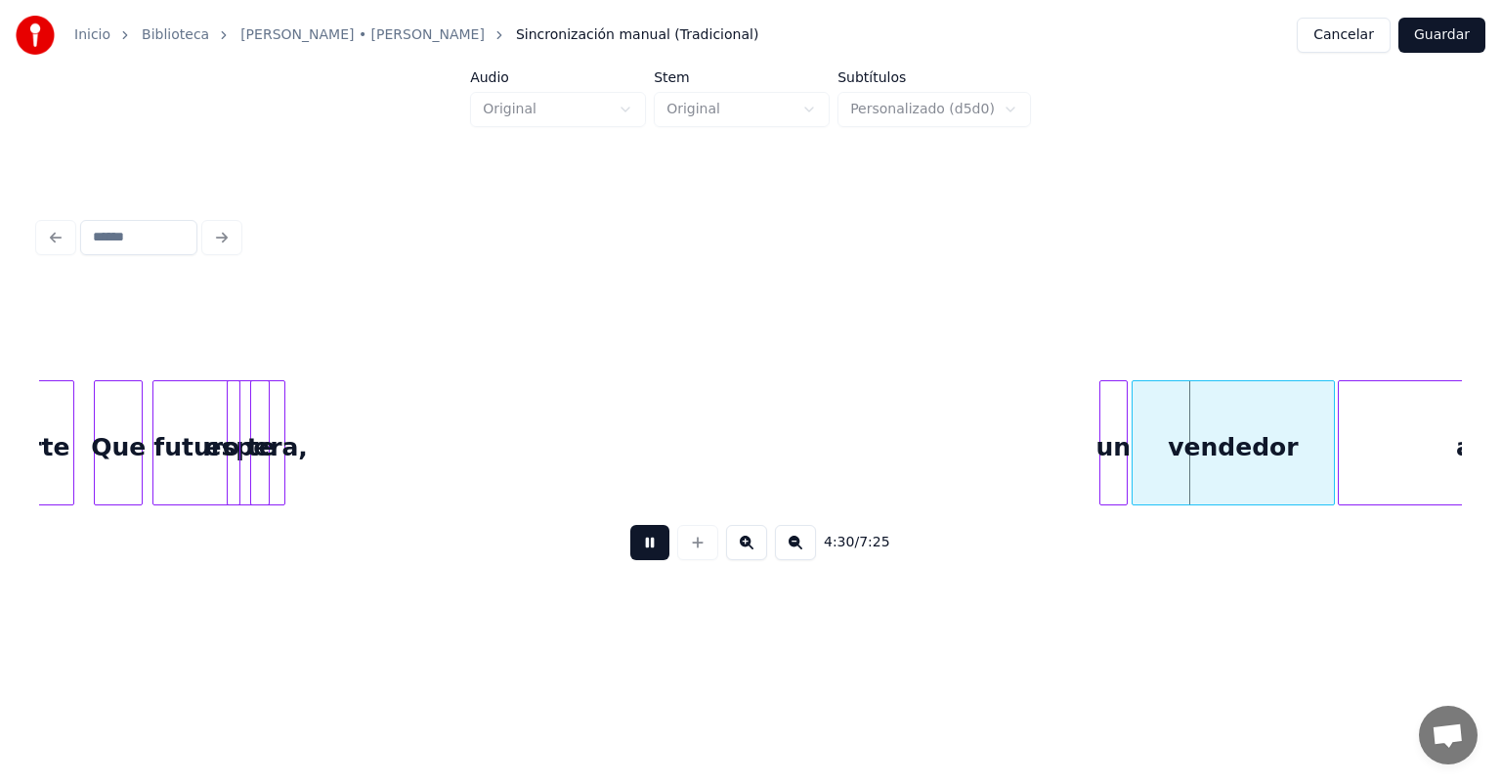
click at [630, 554] on button at bounding box center [649, 542] width 39 height 35
click at [630, 557] on button at bounding box center [649, 542] width 39 height 35
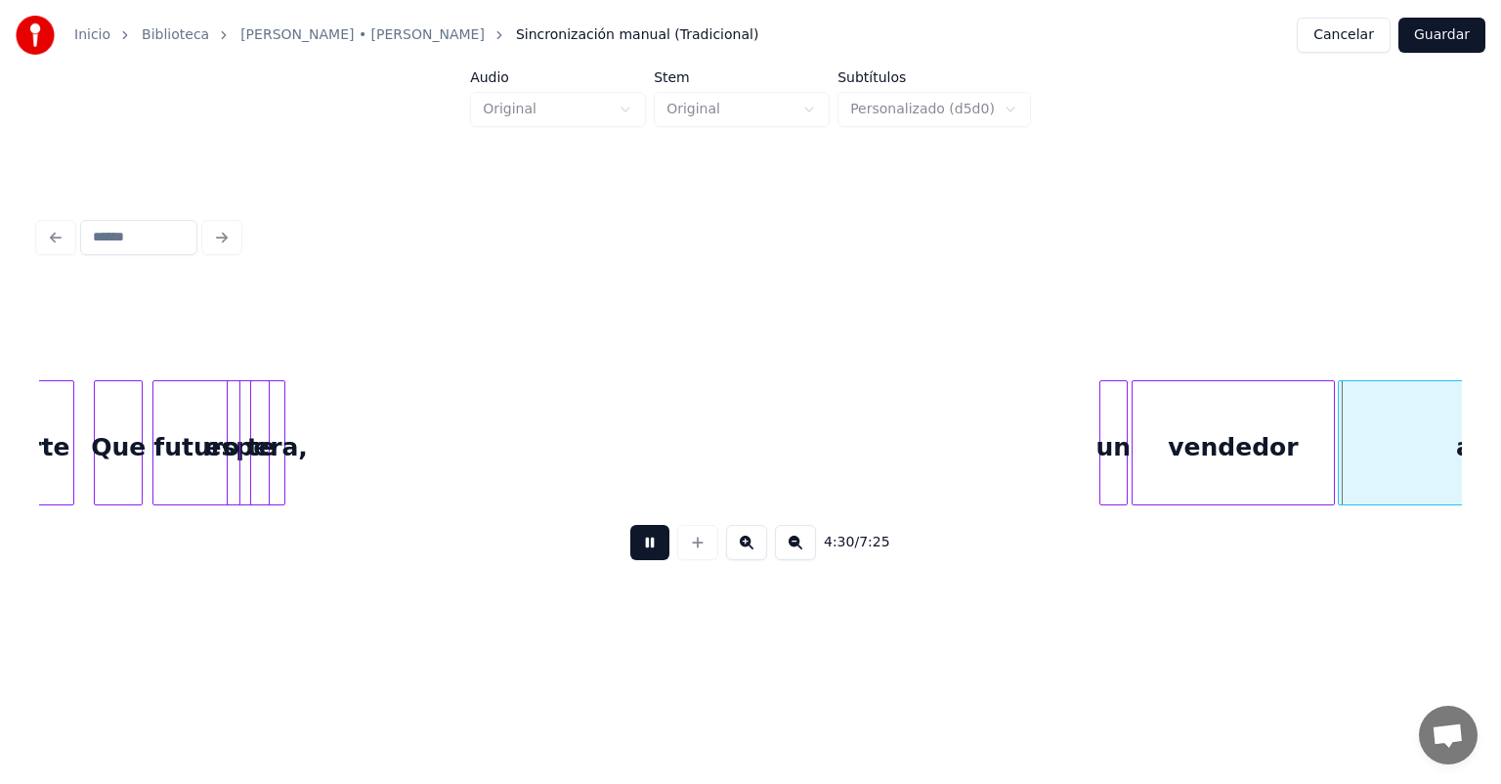
click at [630, 555] on button at bounding box center [649, 542] width 39 height 35
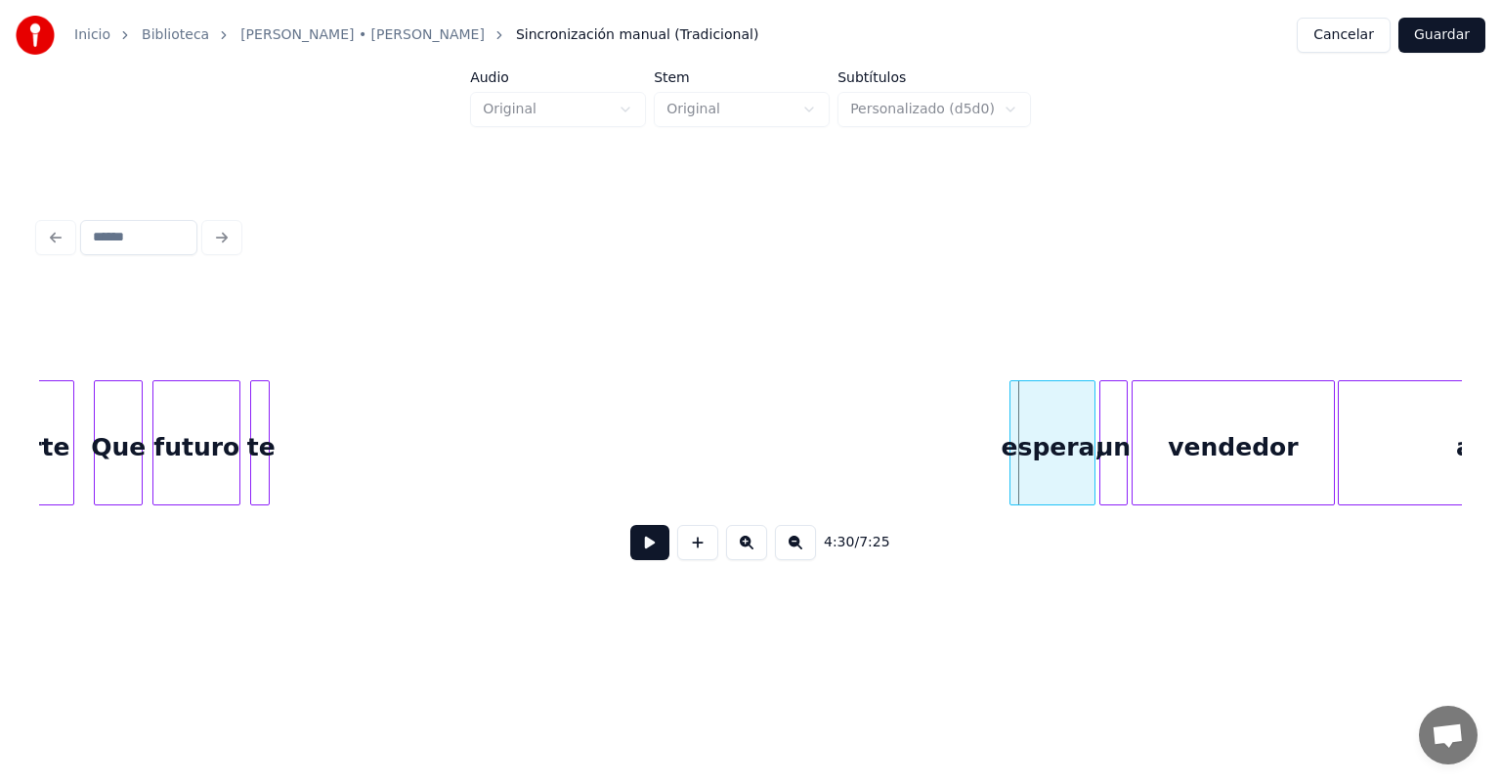
click at [1020, 489] on div "espera," at bounding box center [1053, 447] width 84 height 133
click at [630, 557] on button at bounding box center [649, 542] width 39 height 35
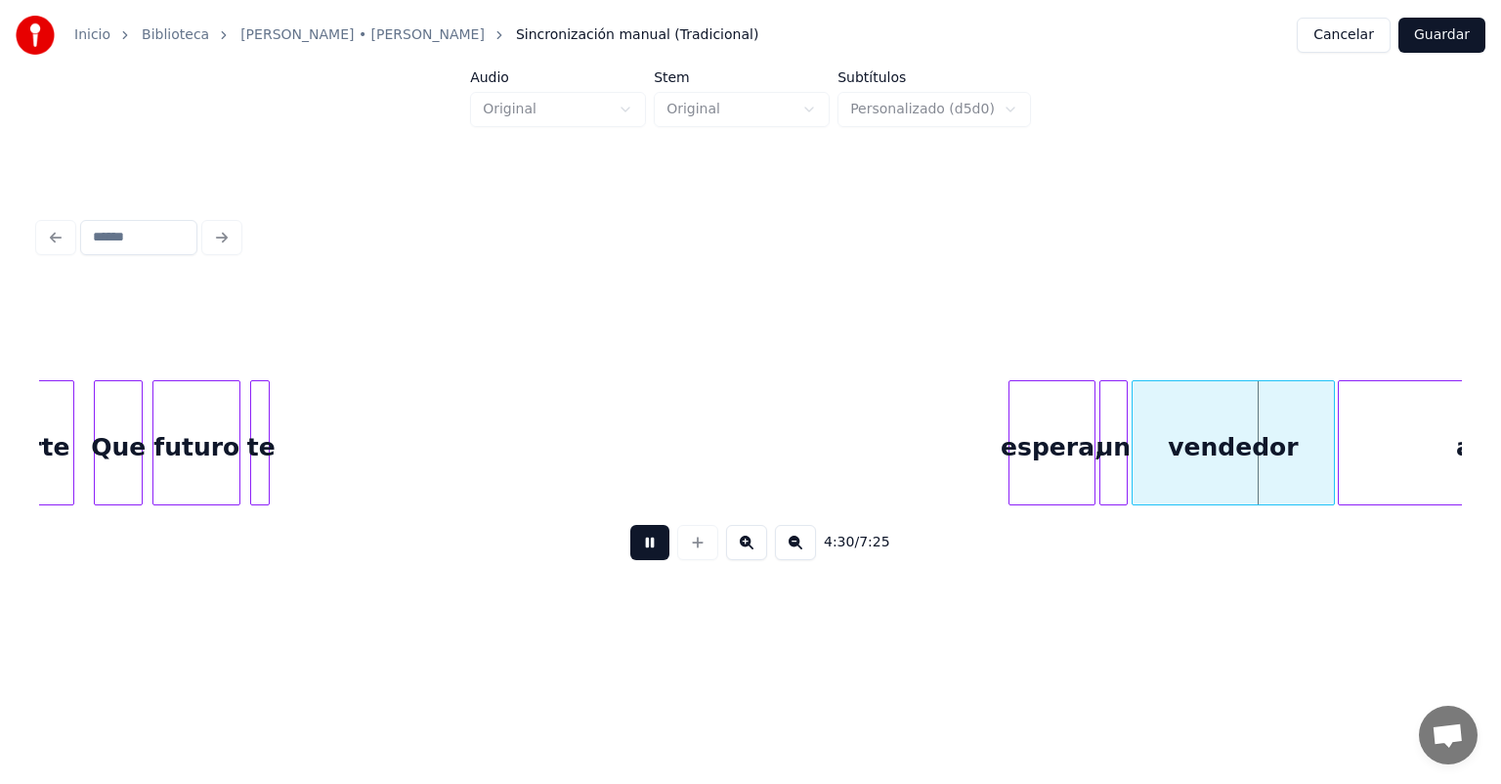
click at [630, 557] on button at bounding box center [649, 542] width 39 height 35
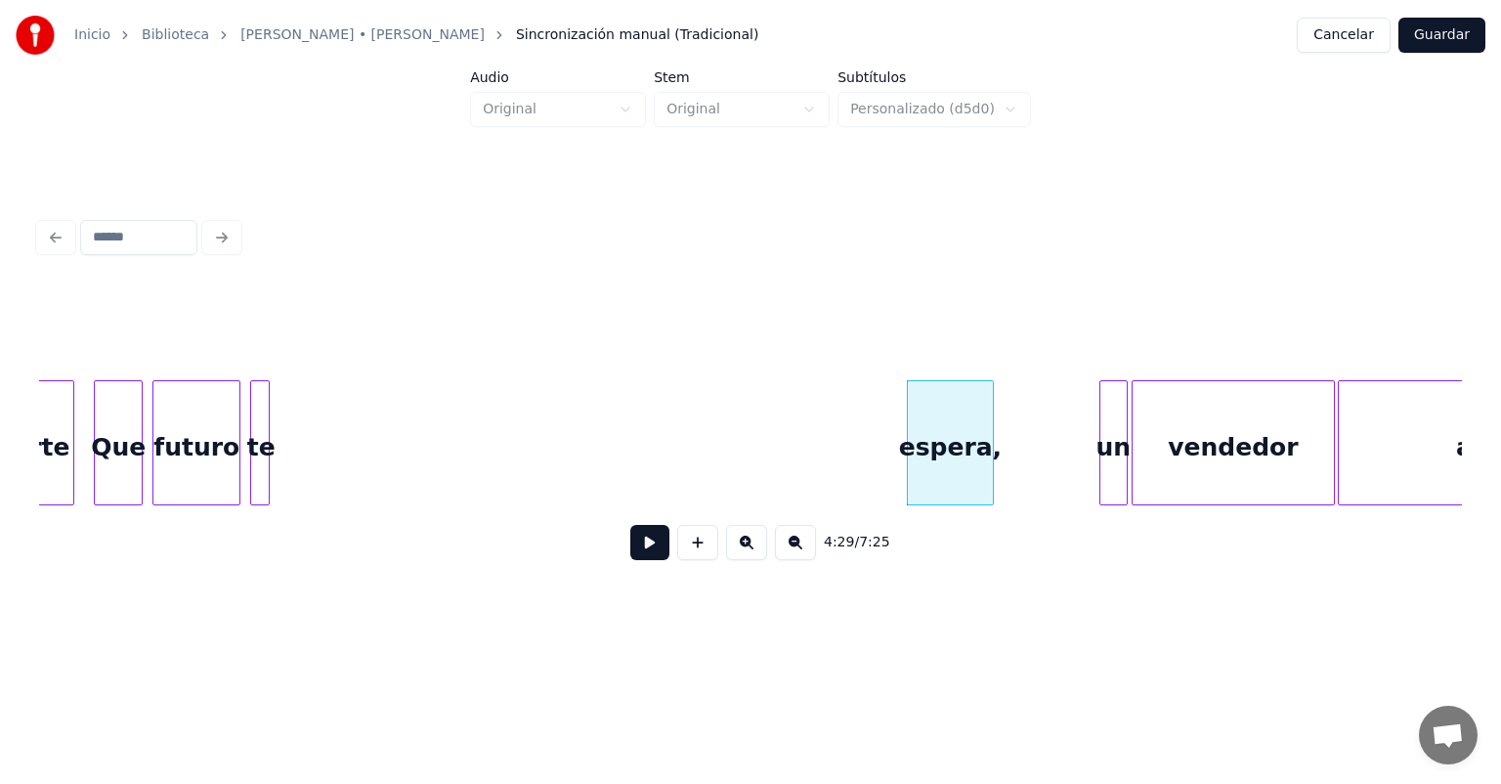
click at [630, 560] on button at bounding box center [649, 542] width 39 height 35
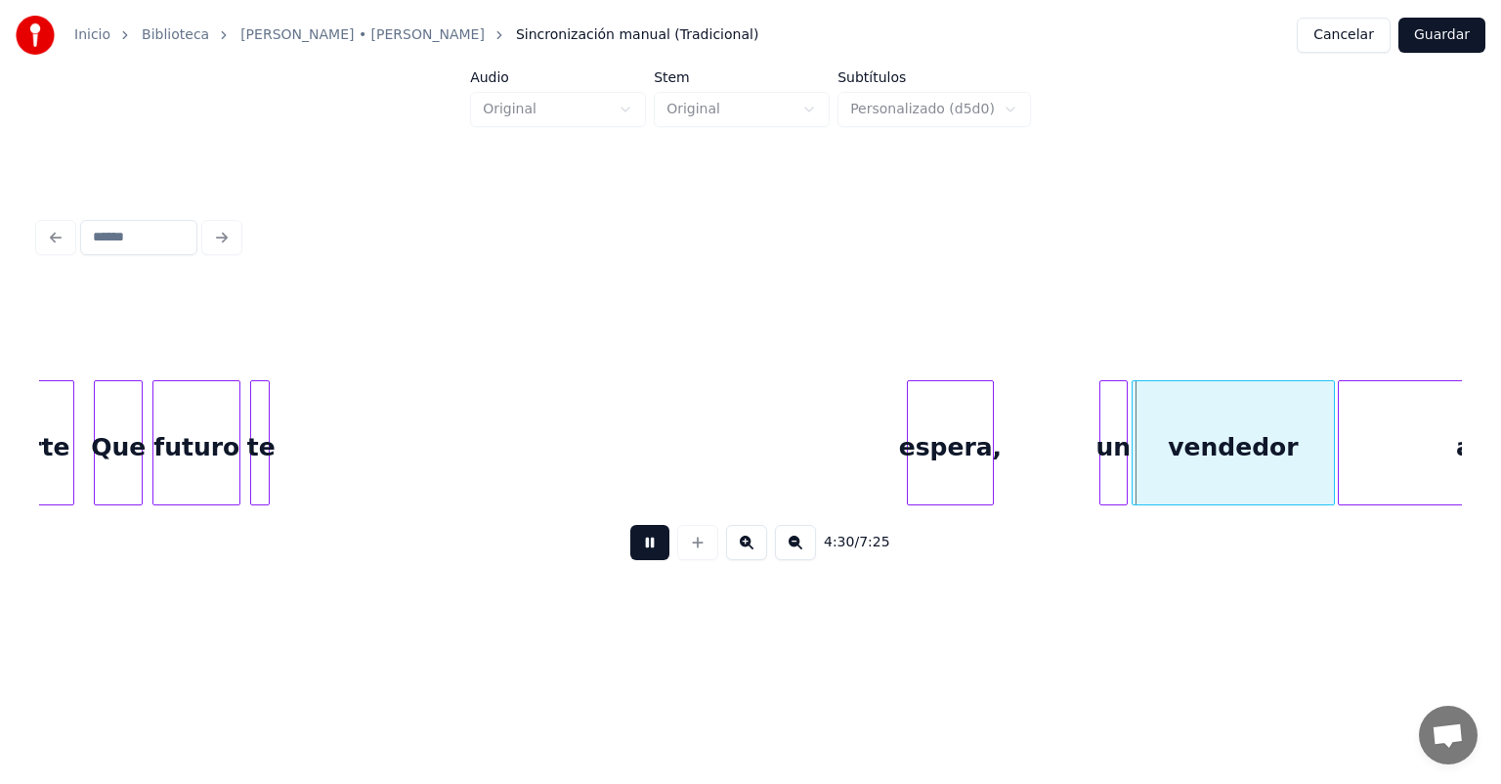
click at [630, 553] on button at bounding box center [649, 542] width 39 height 35
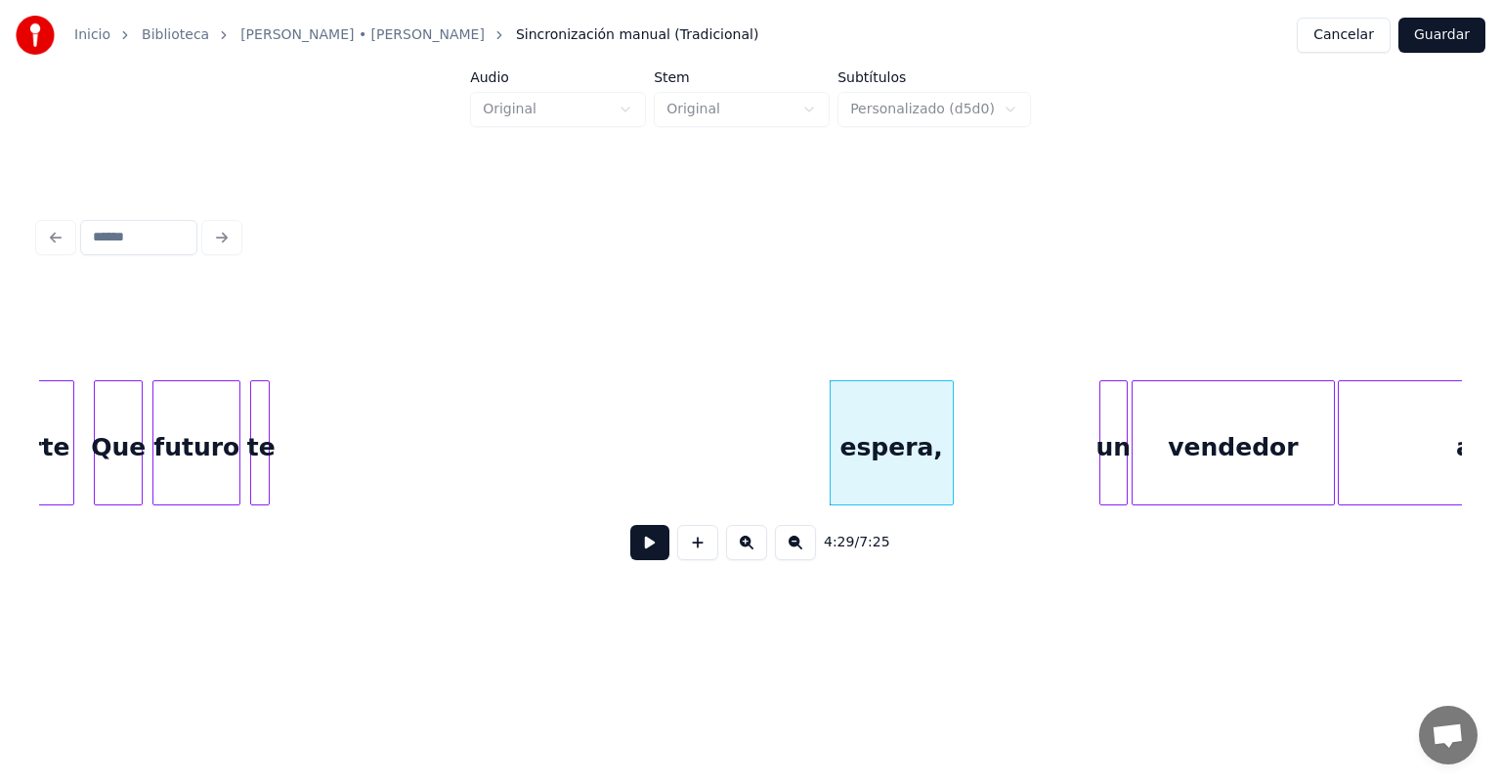
click at [630, 557] on button at bounding box center [649, 542] width 39 height 35
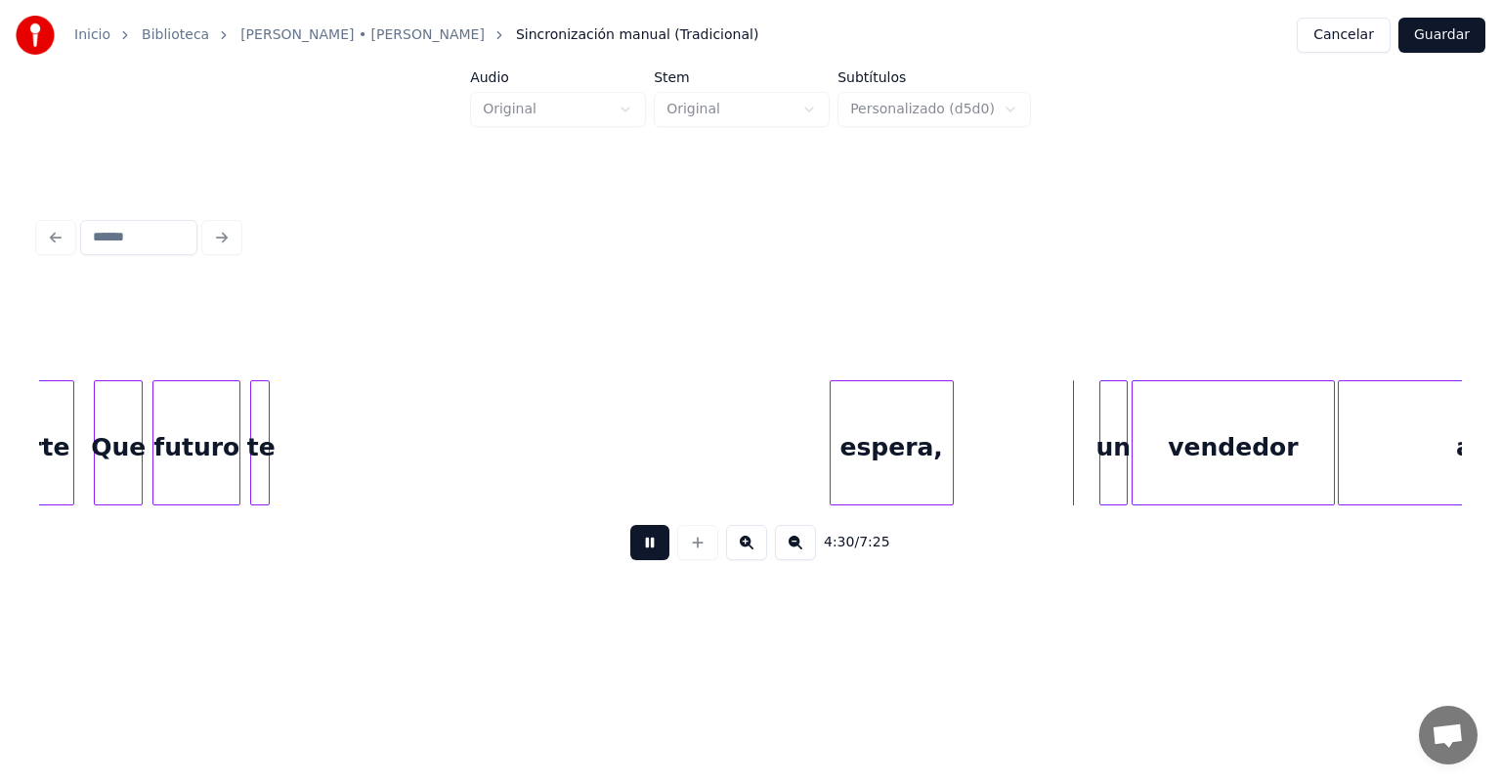
click at [630, 555] on button at bounding box center [649, 542] width 39 height 35
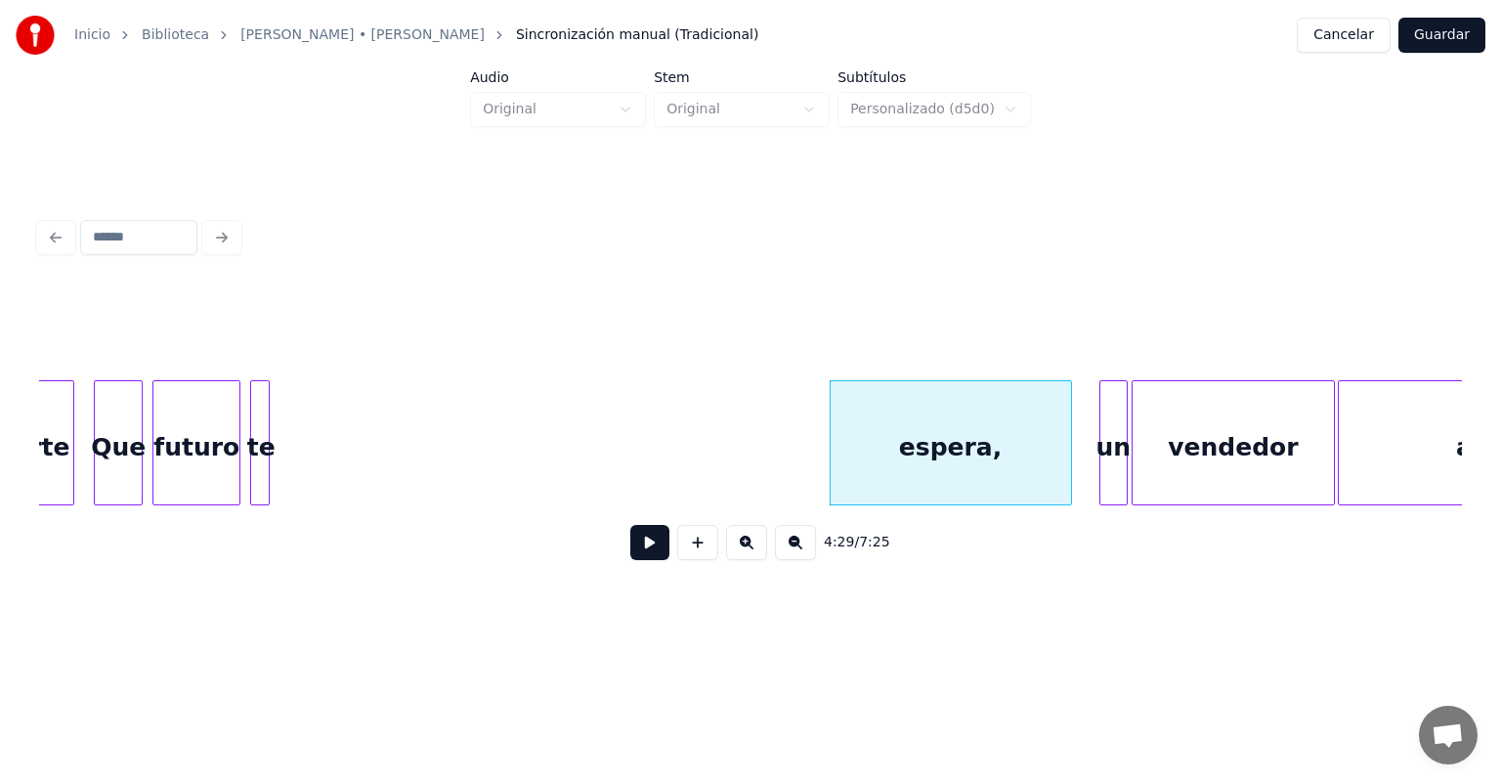
click at [1069, 455] on div at bounding box center [1068, 442] width 6 height 123
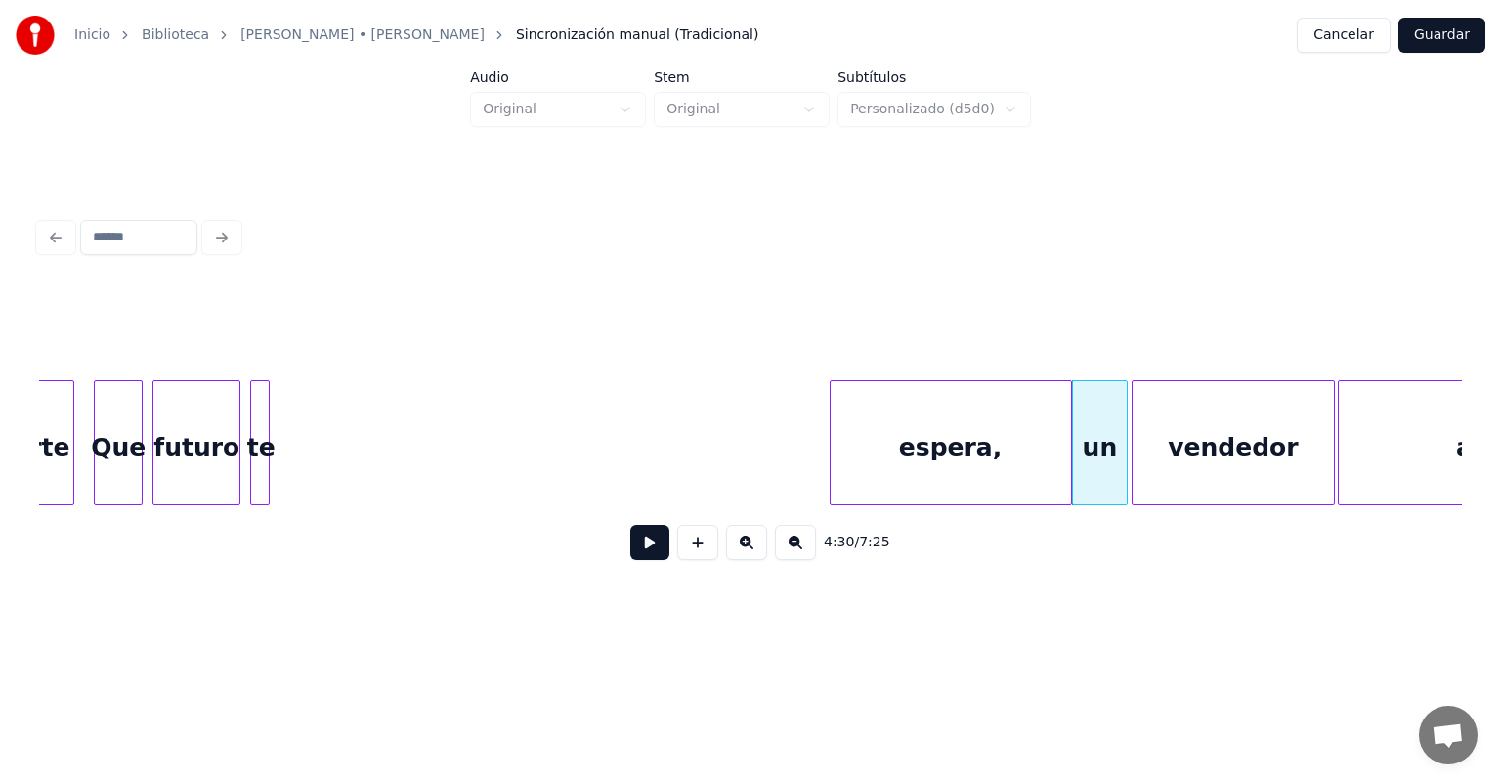
click at [859, 459] on div "espera," at bounding box center [951, 447] width 240 height 133
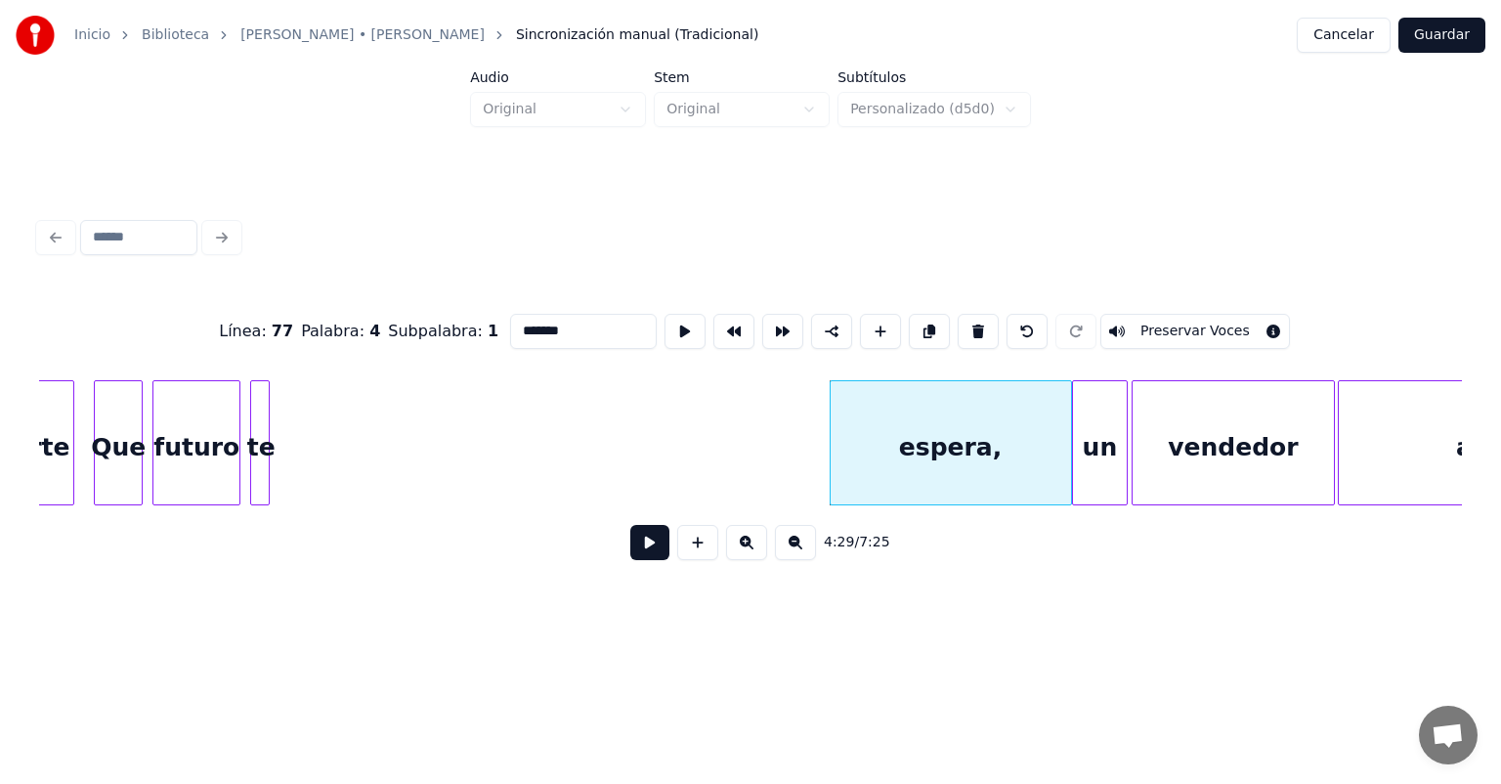
click at [630, 560] on button at bounding box center [649, 542] width 39 height 35
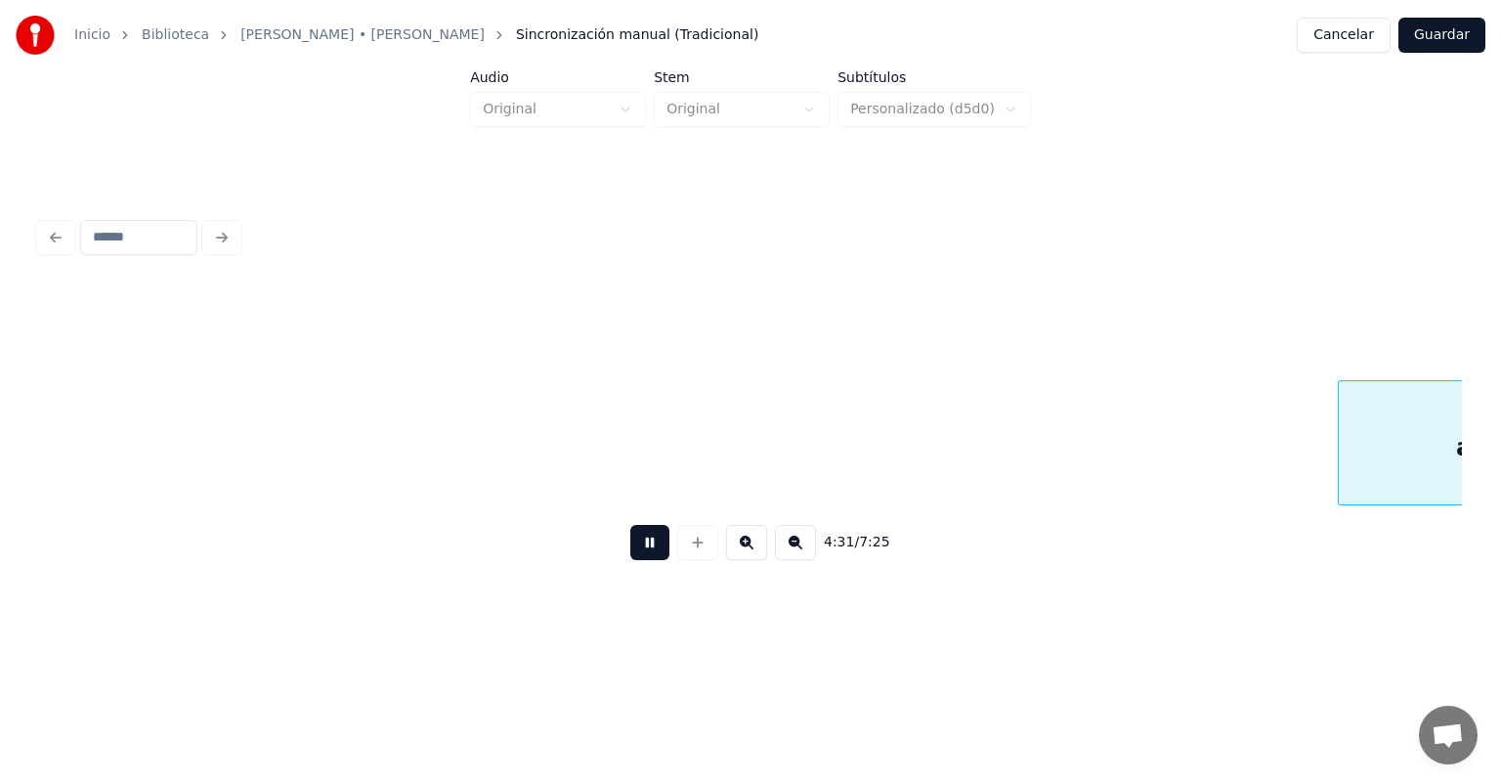
scroll to position [0, 132489]
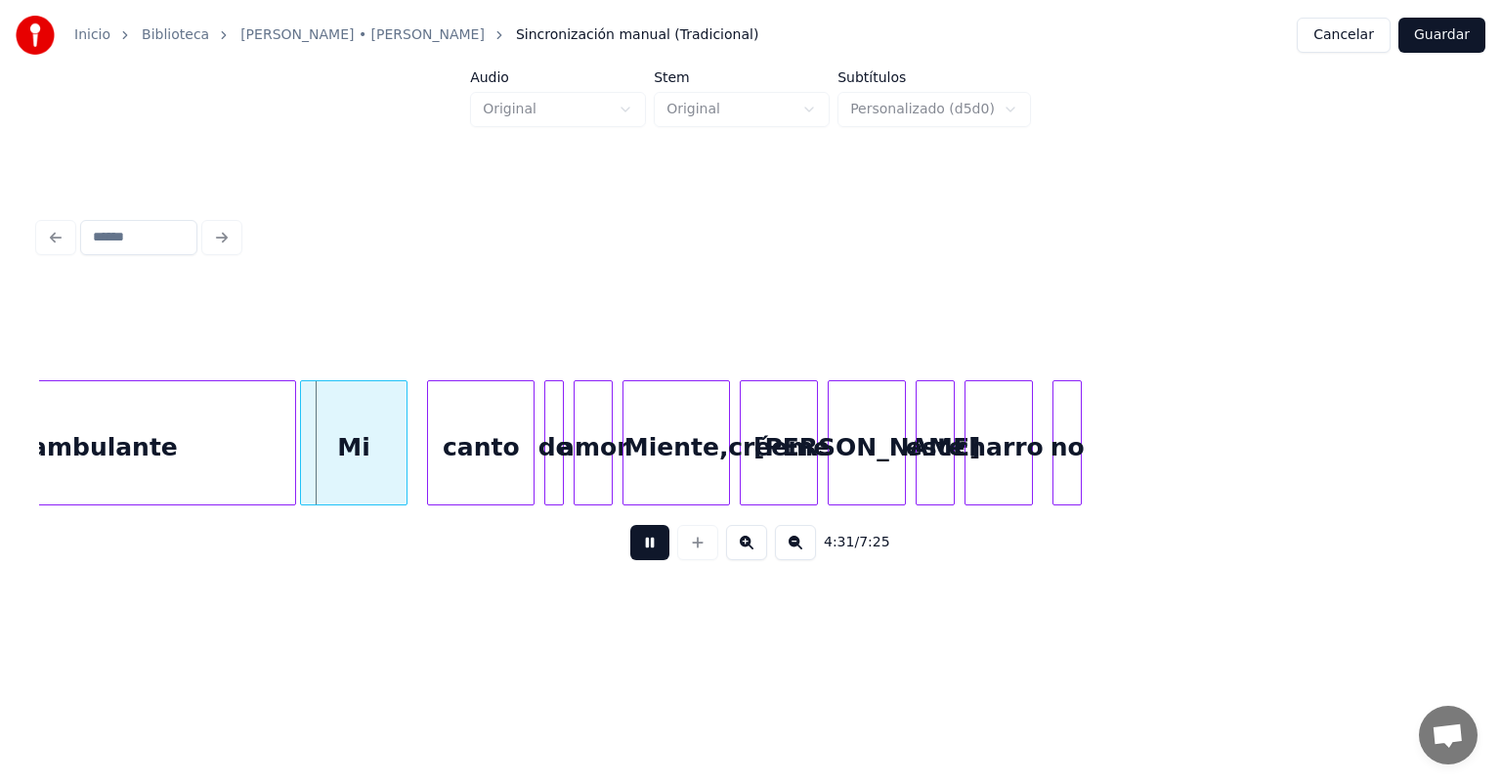
click at [634, 560] on button at bounding box center [649, 542] width 39 height 35
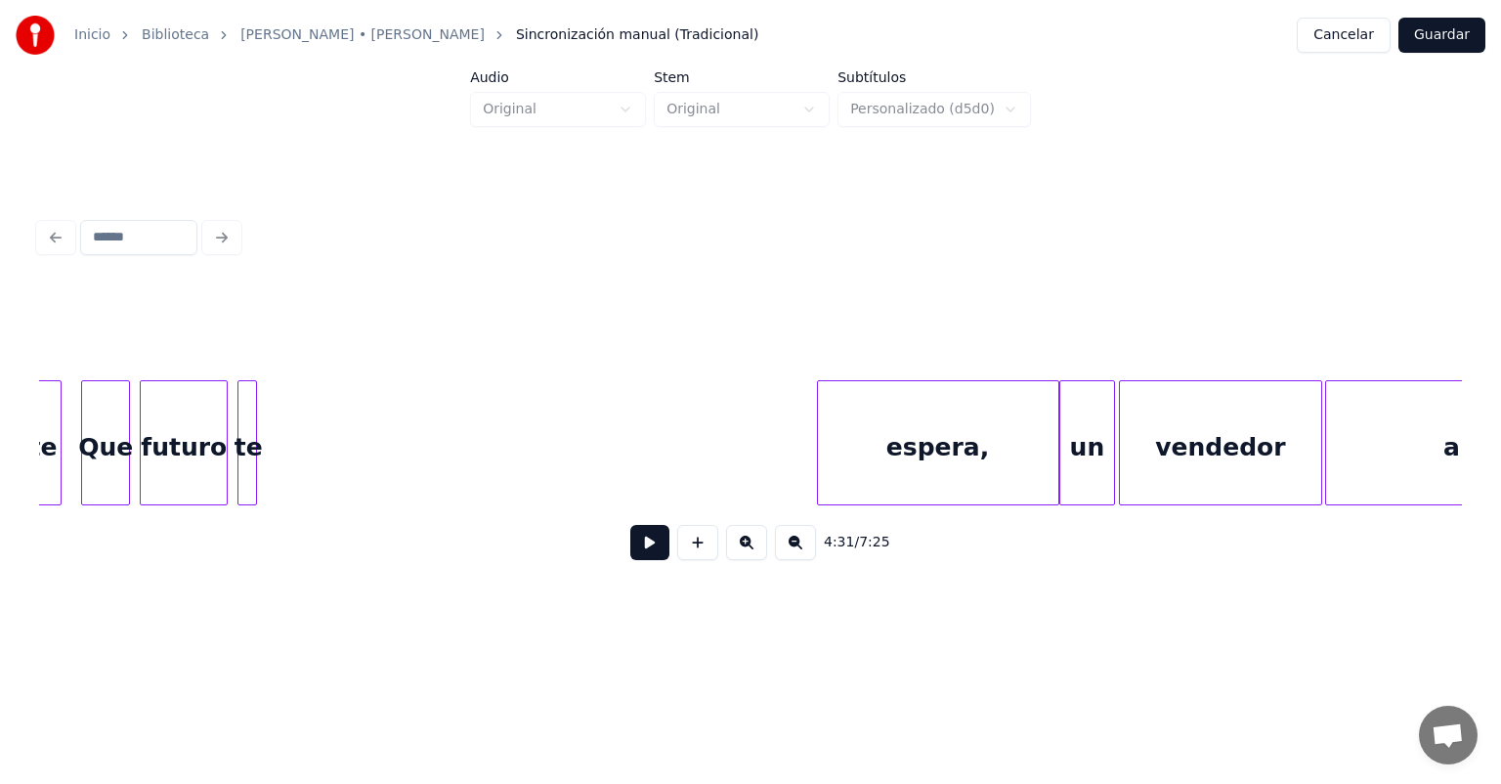
scroll to position [0, 131075]
click at [639, 556] on button at bounding box center [649, 542] width 39 height 35
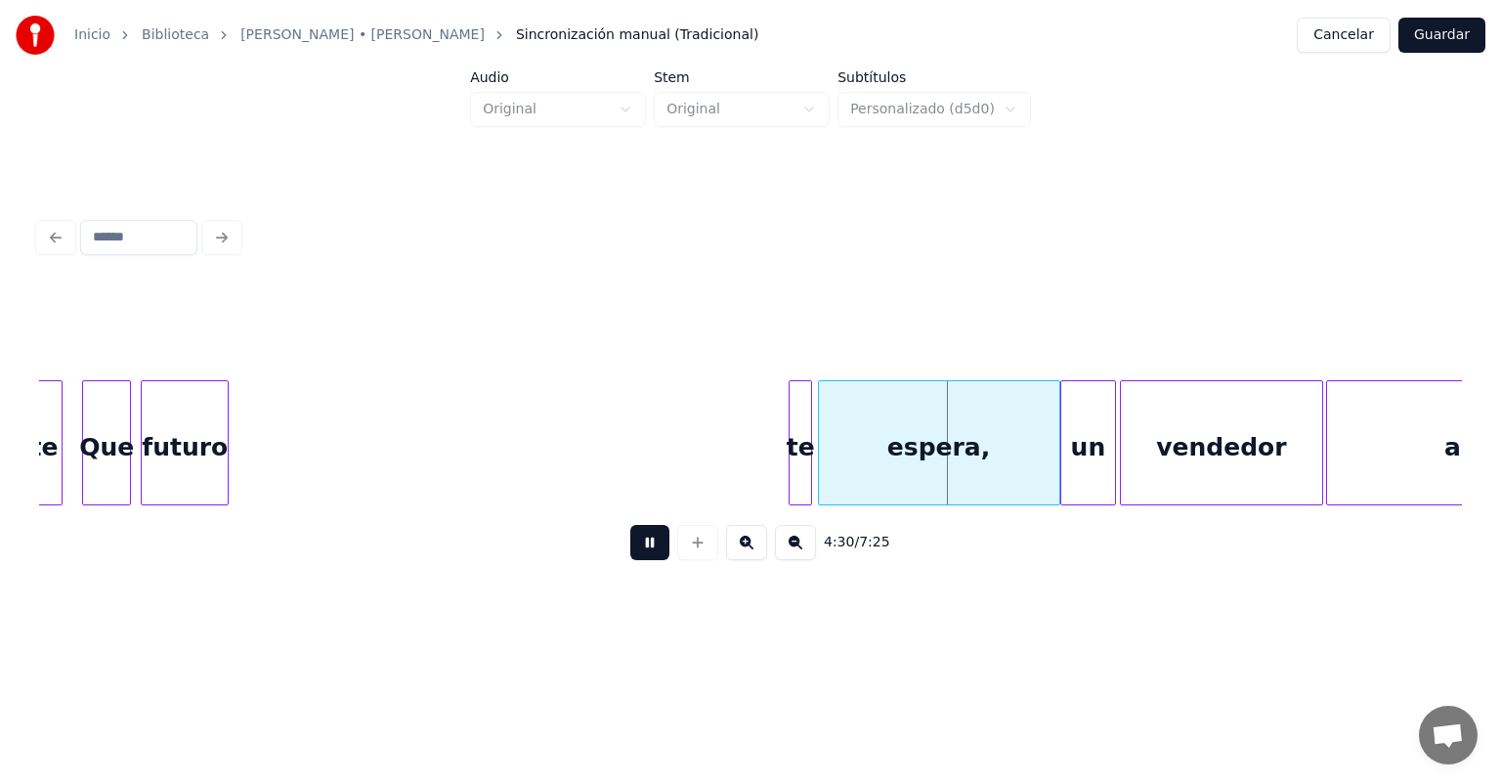
click at [631, 554] on button at bounding box center [649, 542] width 39 height 35
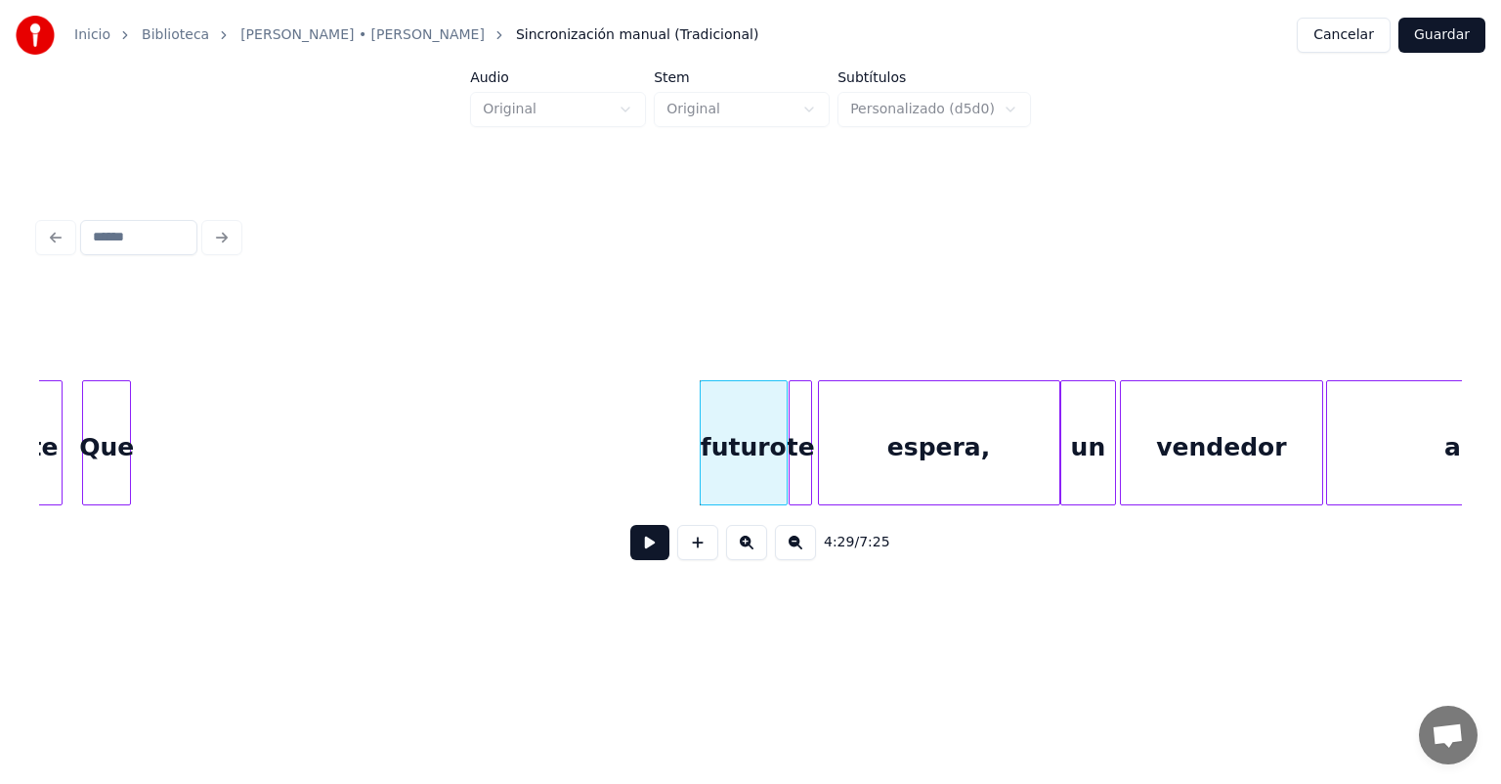
click at [633, 555] on button at bounding box center [649, 542] width 39 height 35
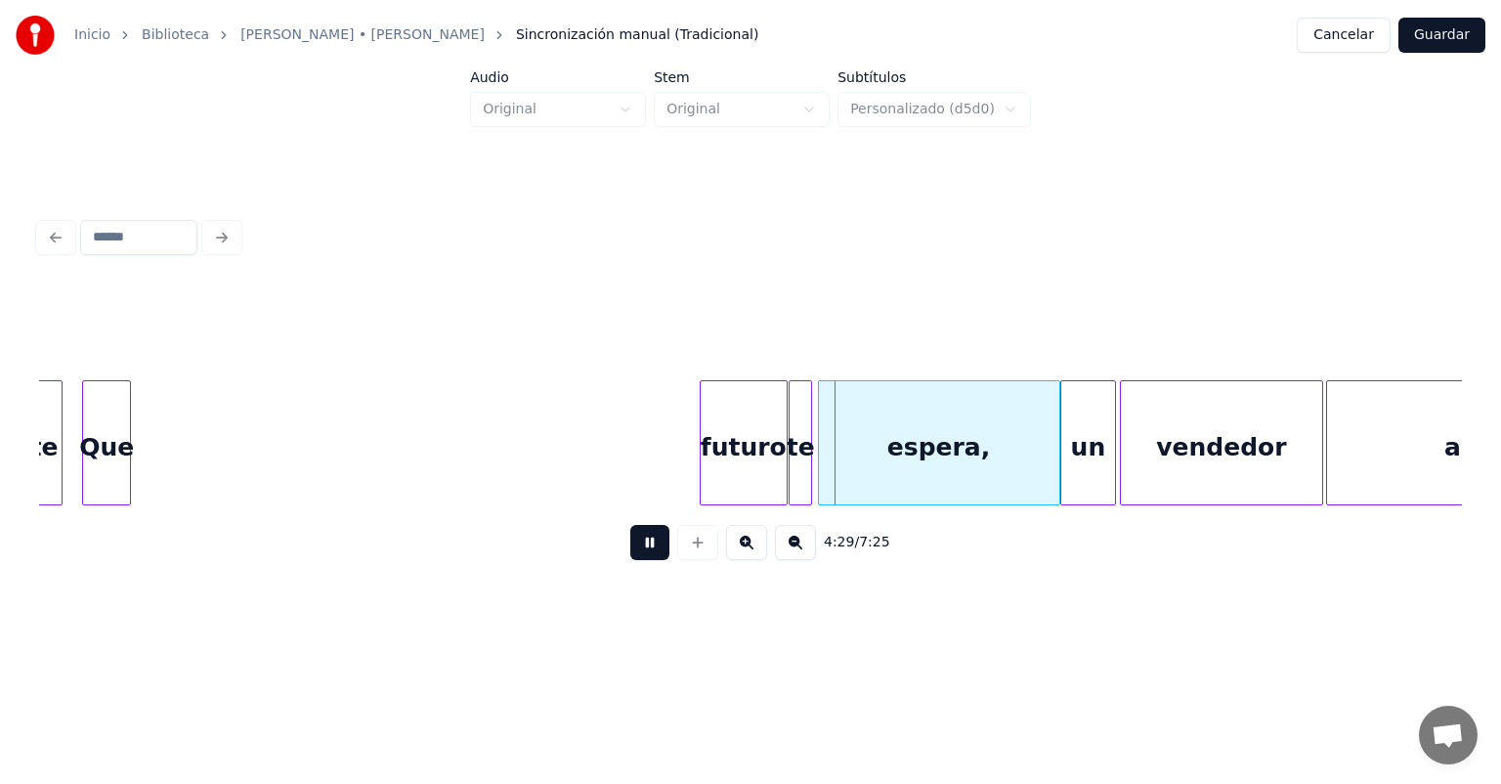
click at [630, 557] on button at bounding box center [649, 542] width 39 height 35
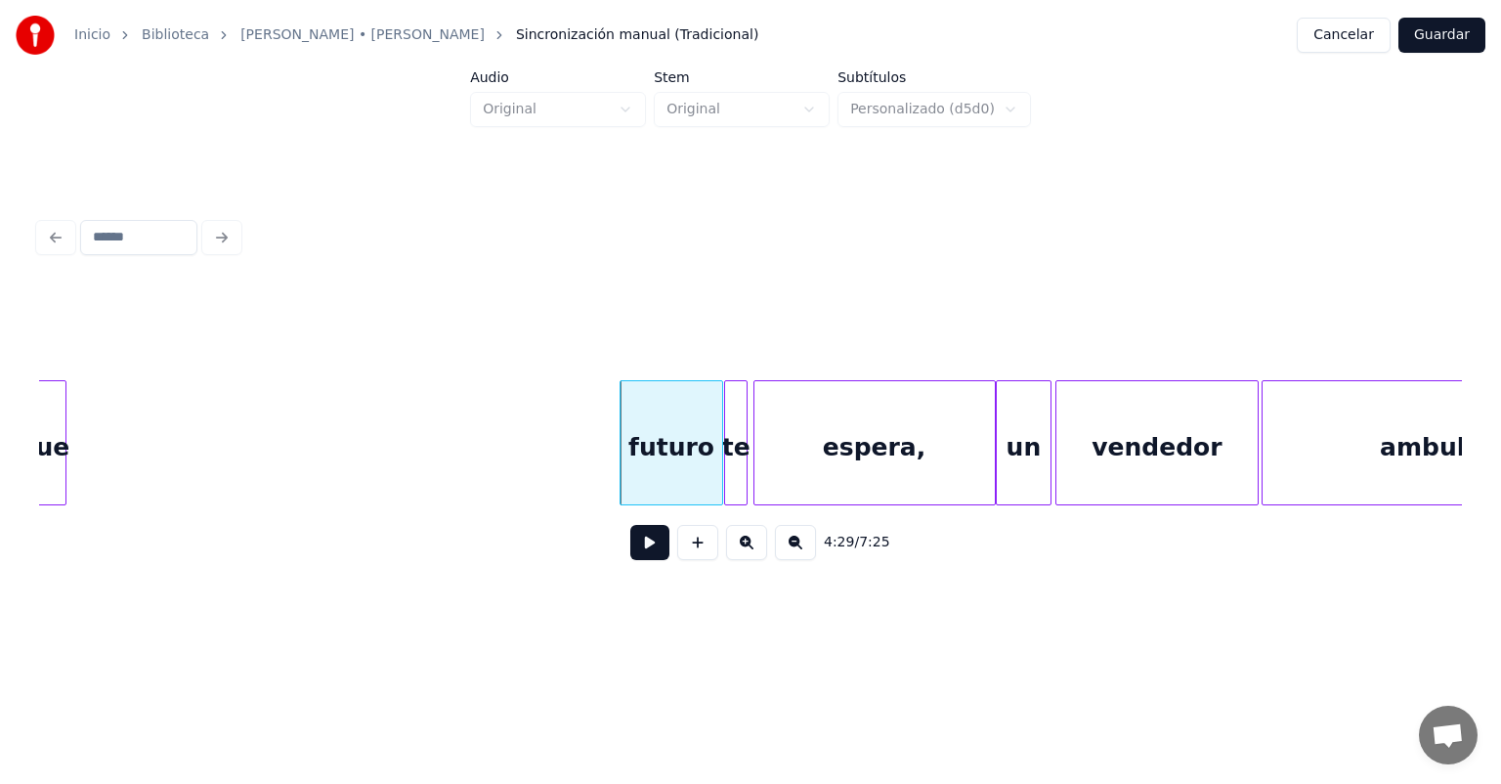
scroll to position [0, 131158]
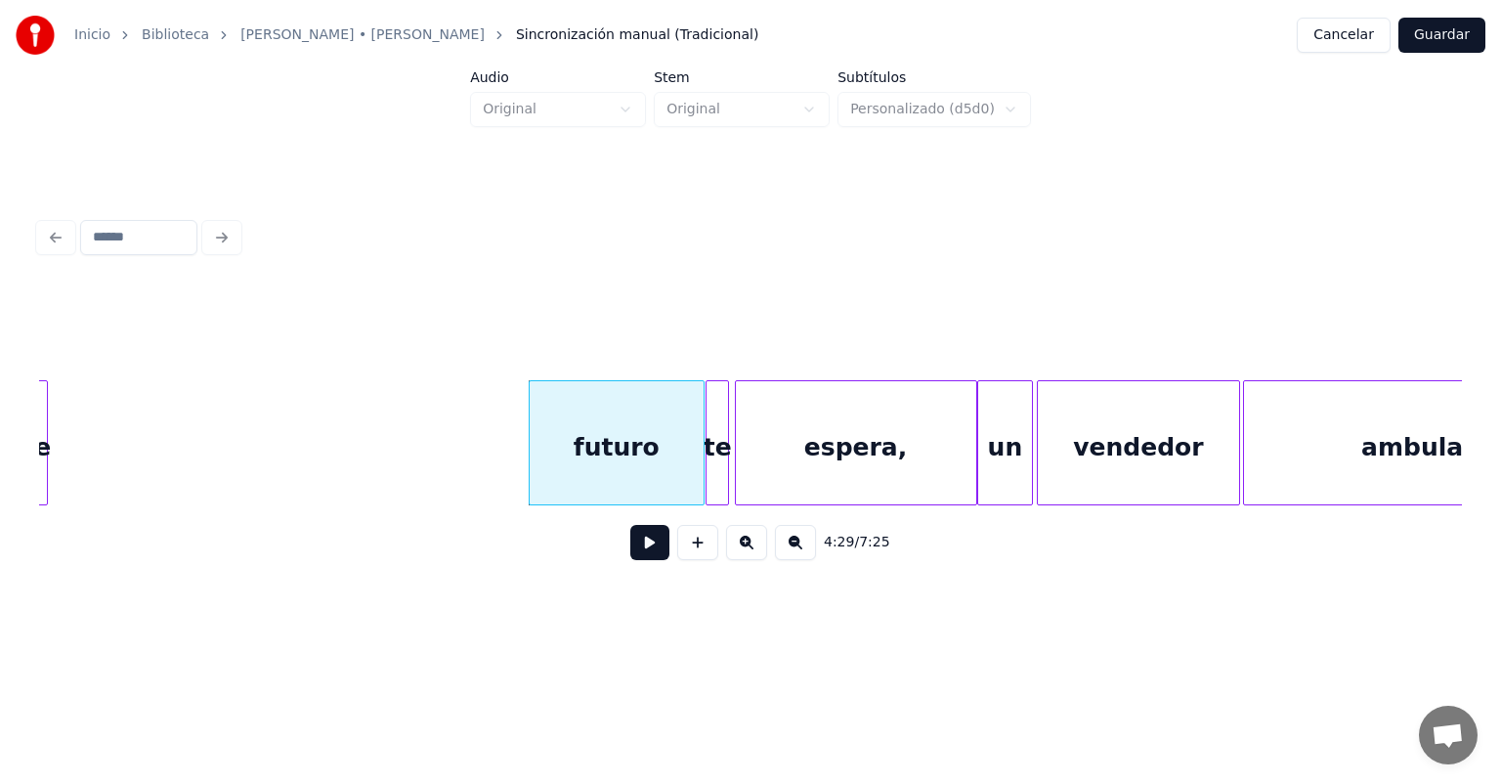
click at [634, 550] on button at bounding box center [649, 542] width 39 height 35
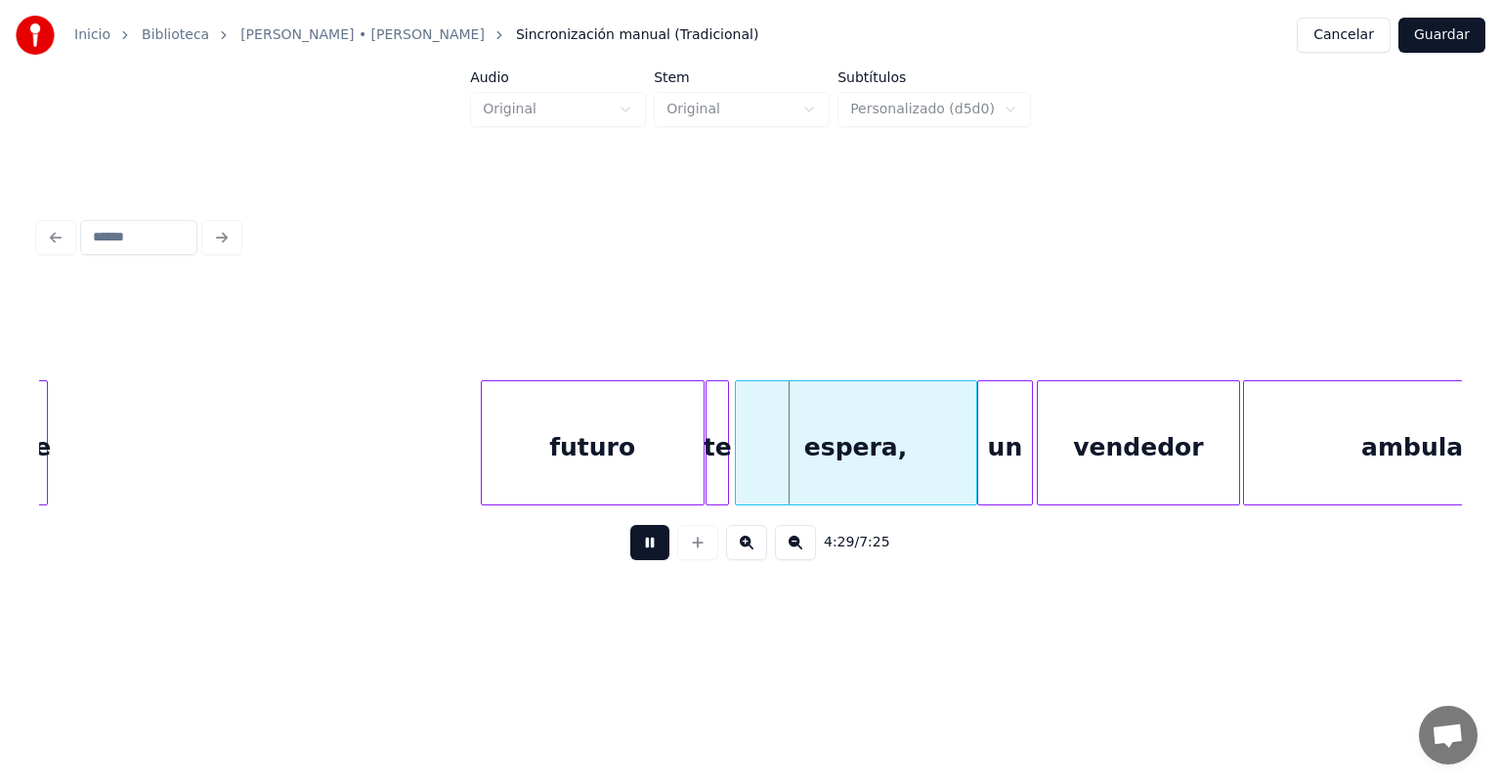
click at [487, 474] on div "futuro" at bounding box center [593, 447] width 222 height 133
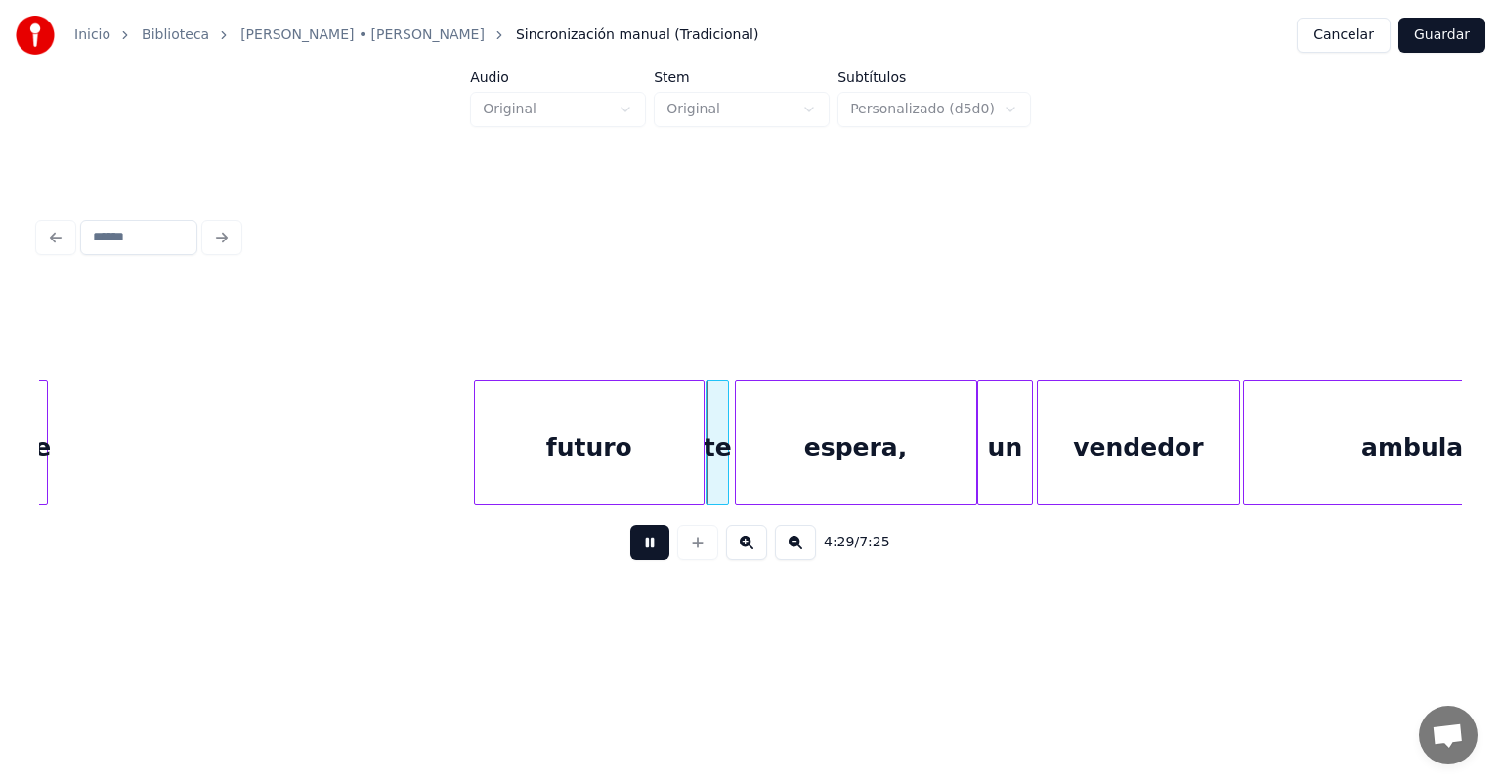
click at [480, 475] on div "futuro" at bounding box center [589, 447] width 229 height 133
click at [475, 474] on div "futuro" at bounding box center [588, 447] width 232 height 133
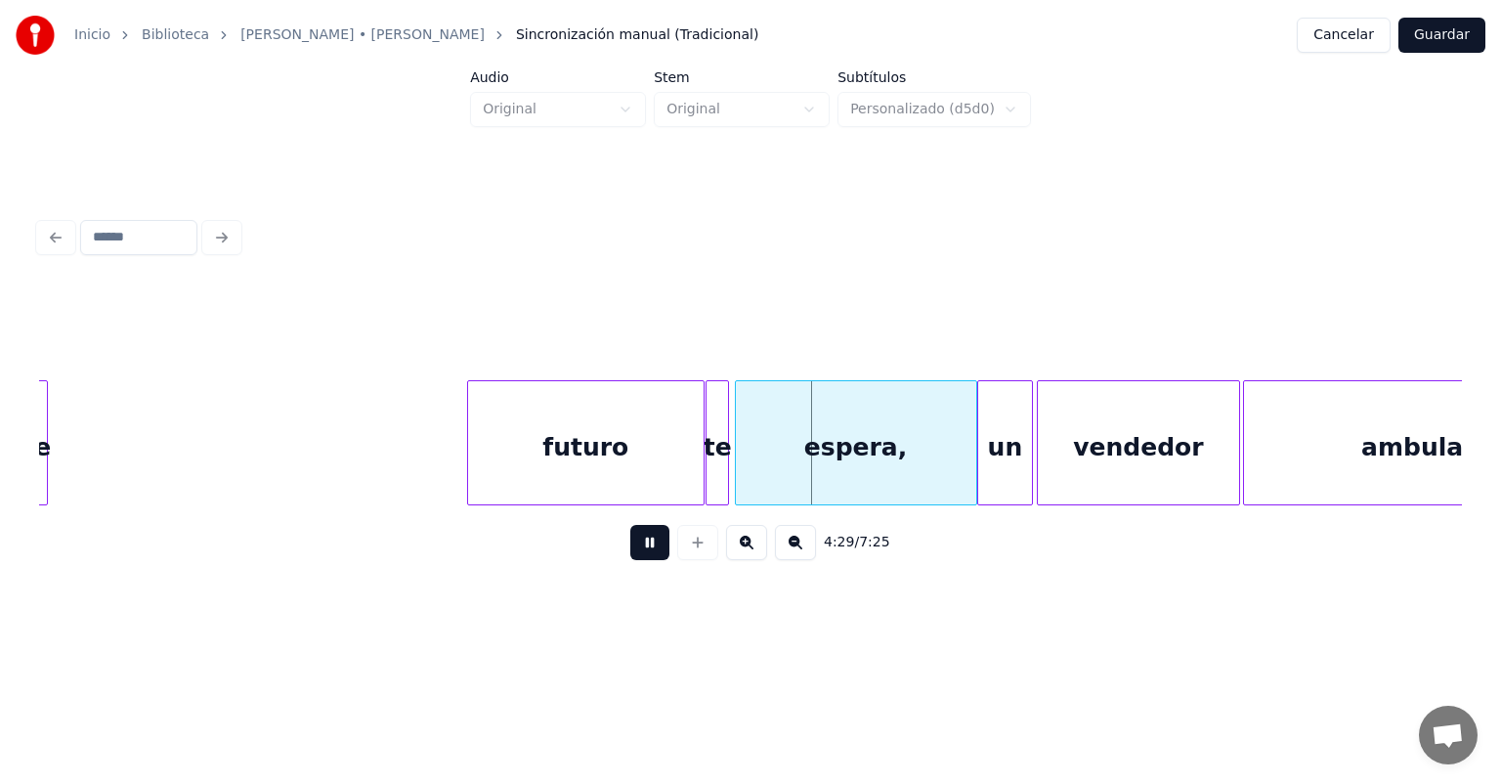
click at [630, 554] on button at bounding box center [649, 542] width 39 height 35
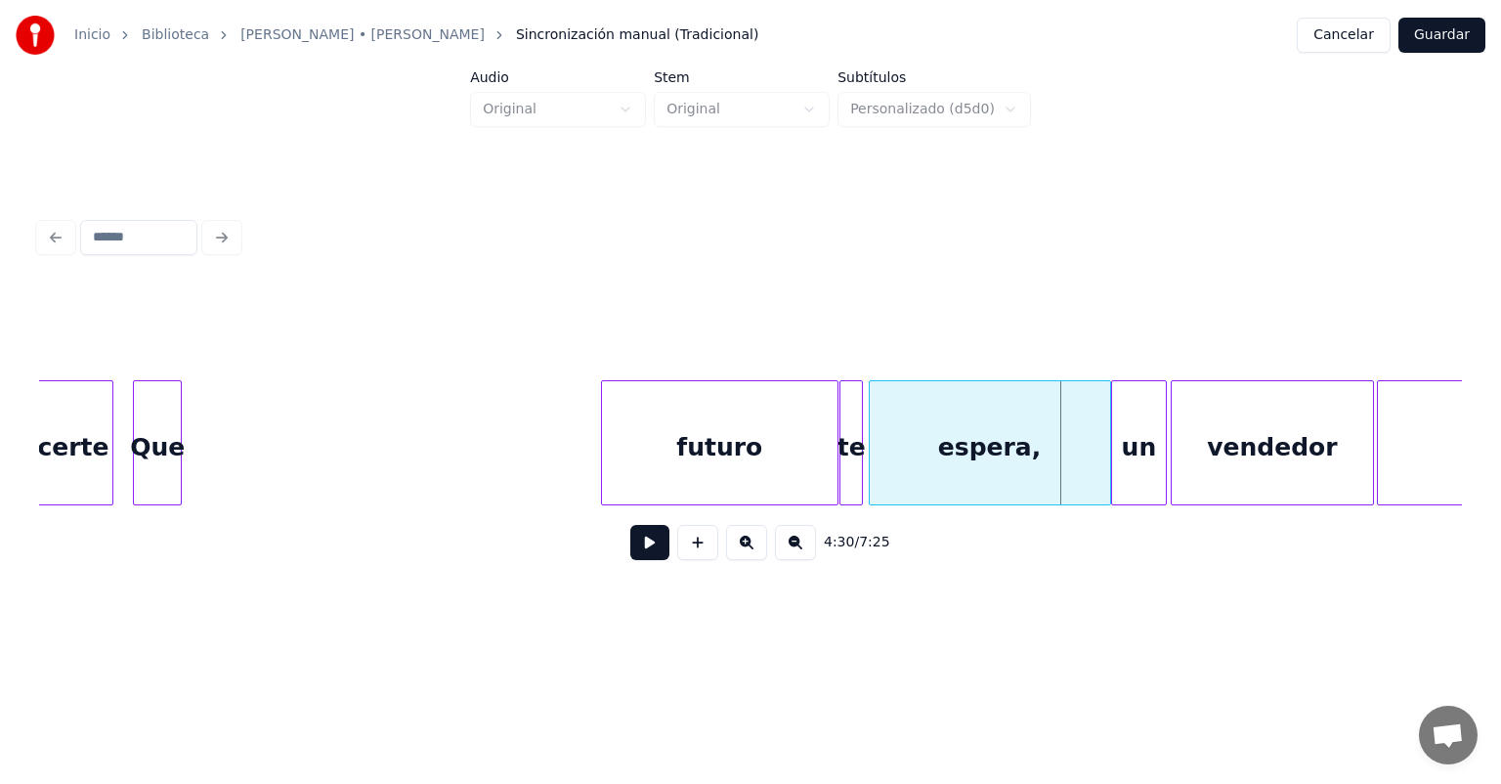
scroll to position [0, 131019]
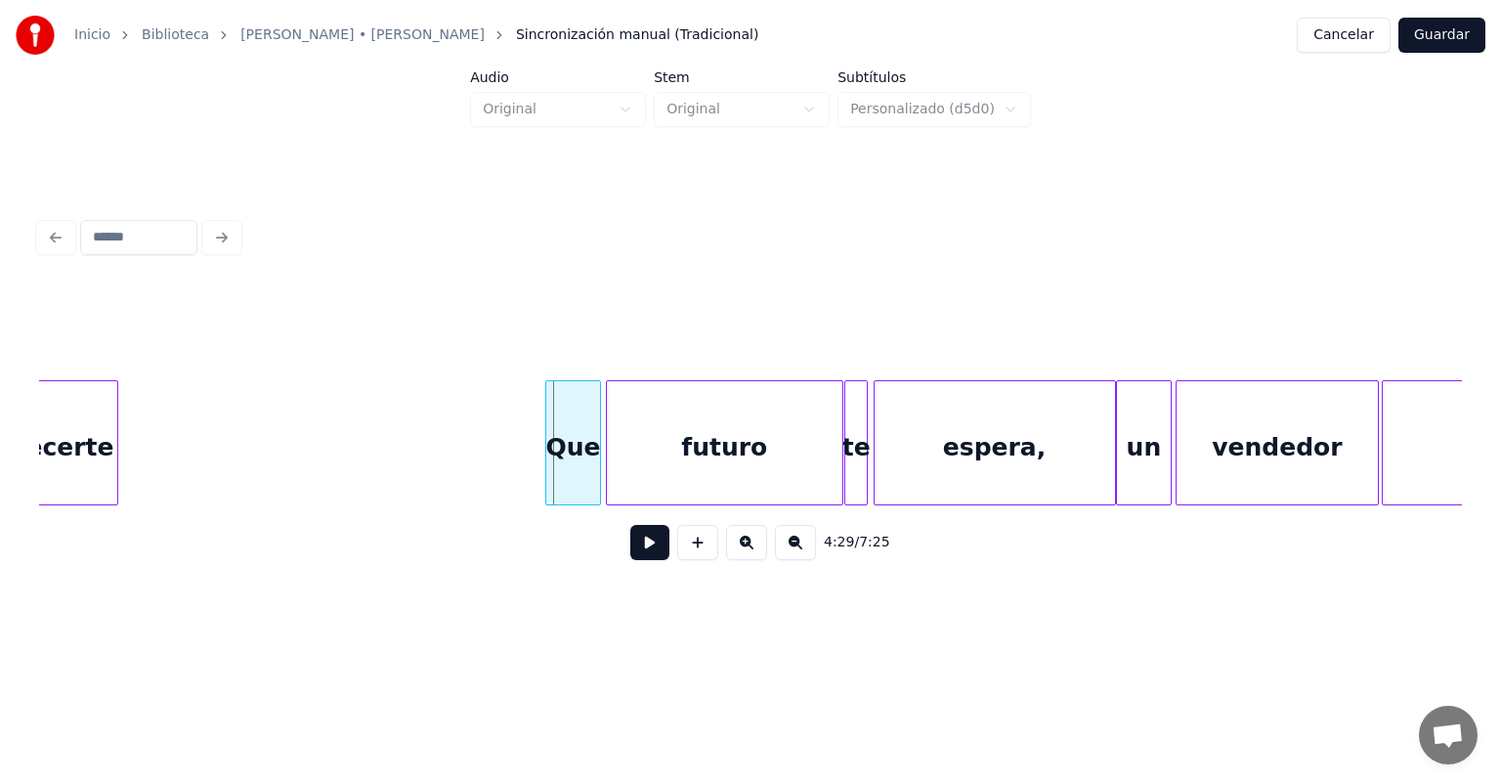
click at [555, 465] on div "Que" at bounding box center [573, 447] width 55 height 133
click at [630, 560] on button at bounding box center [649, 542] width 39 height 35
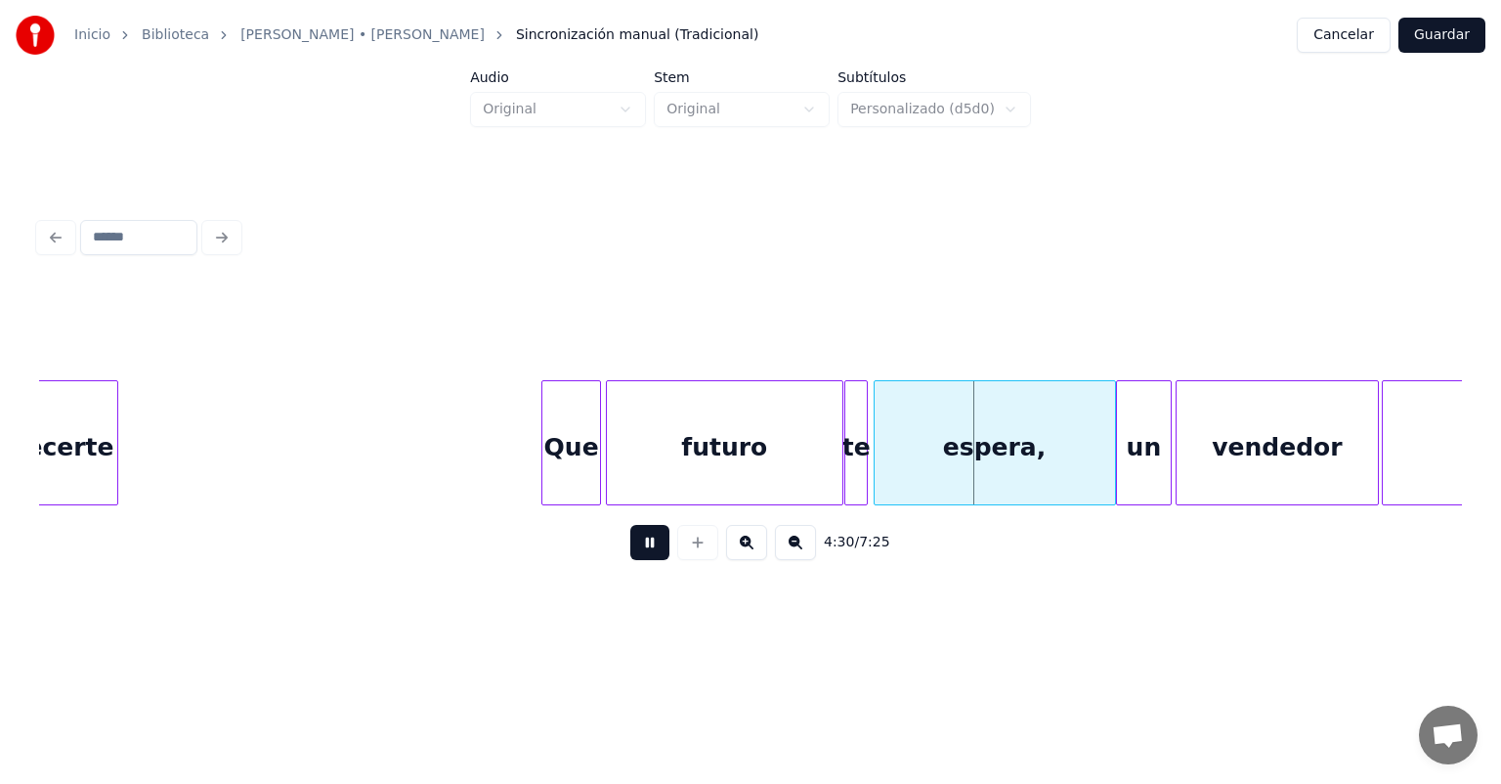
click at [547, 486] on div "Que" at bounding box center [571, 447] width 58 height 133
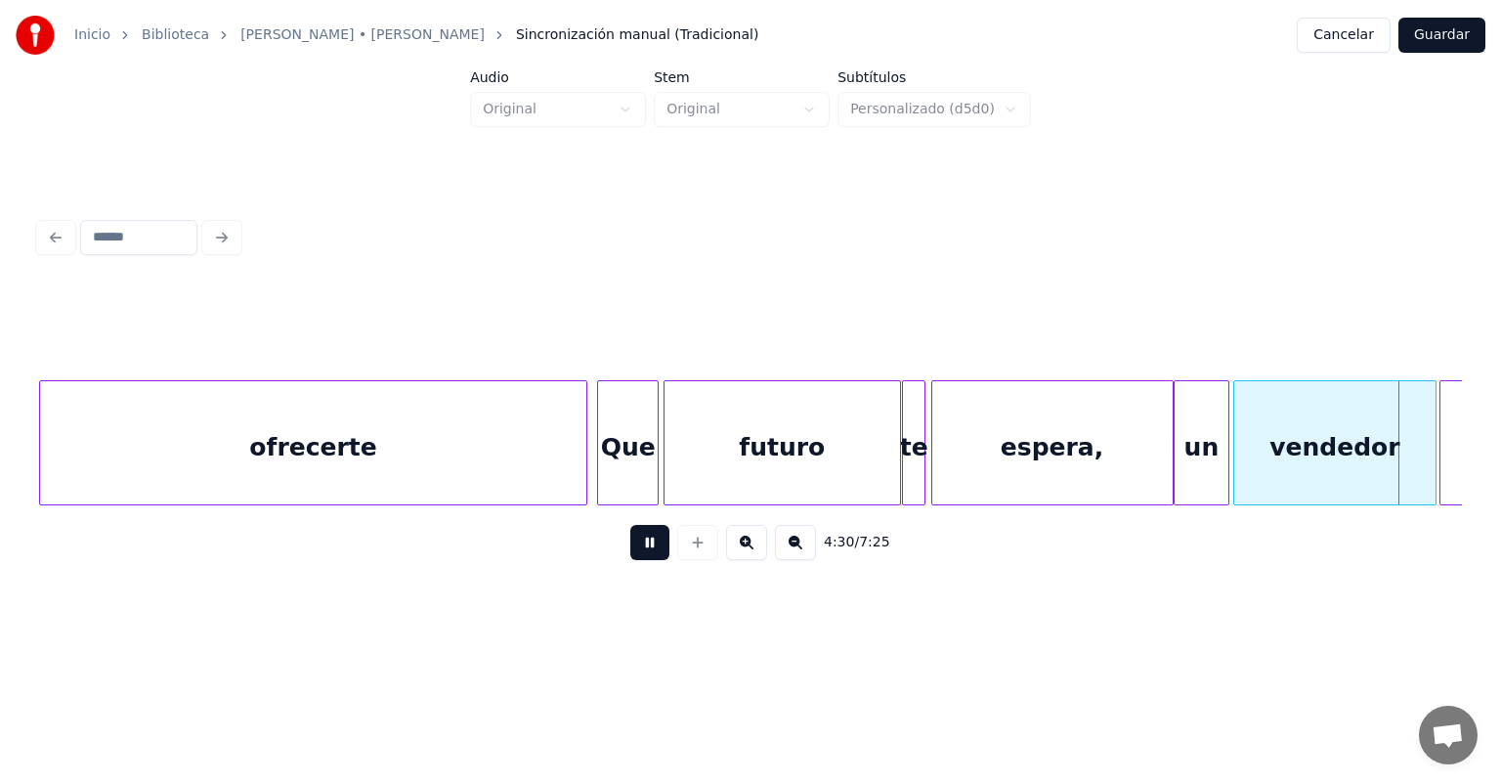
scroll to position [0, 132386]
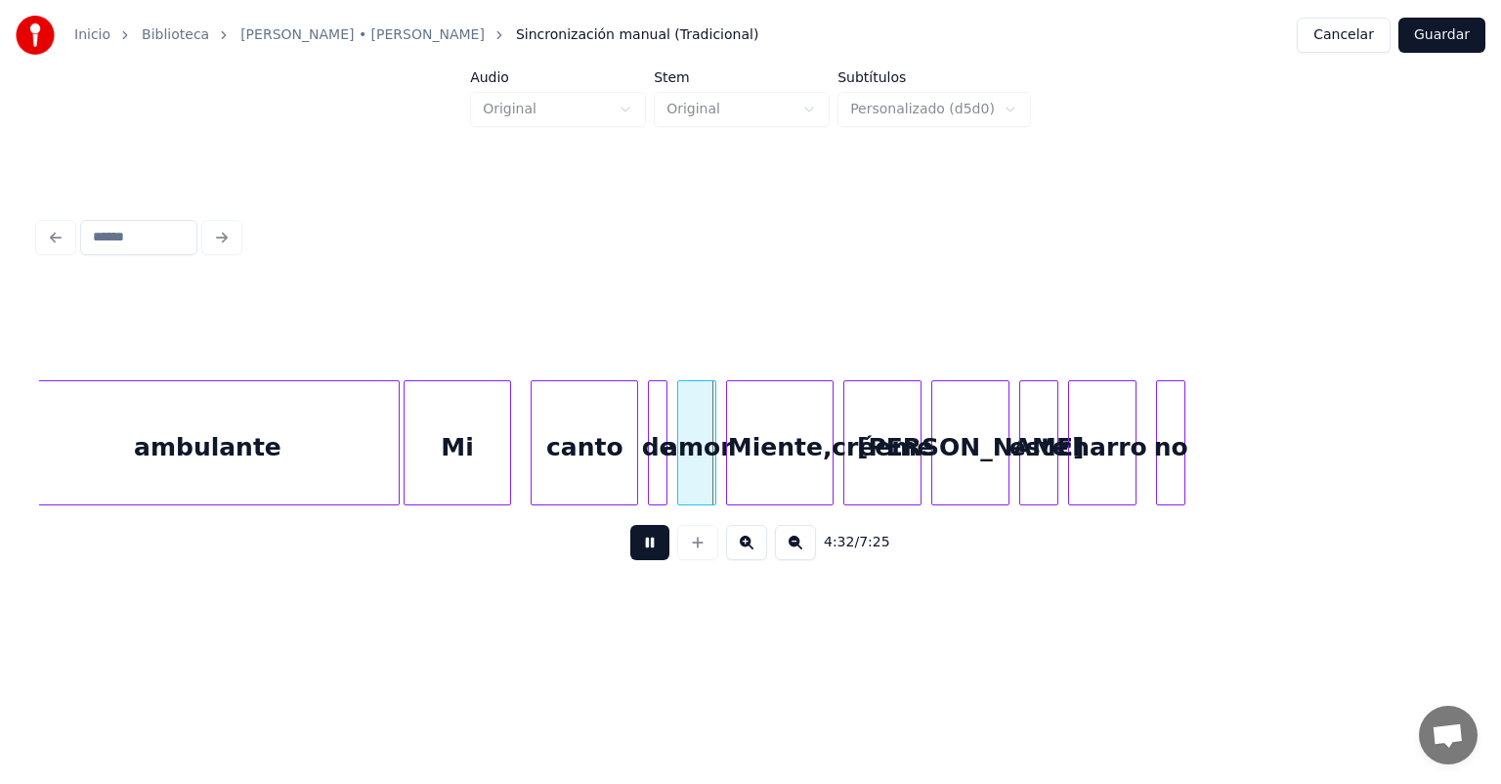
click at [630, 546] on button at bounding box center [649, 542] width 39 height 35
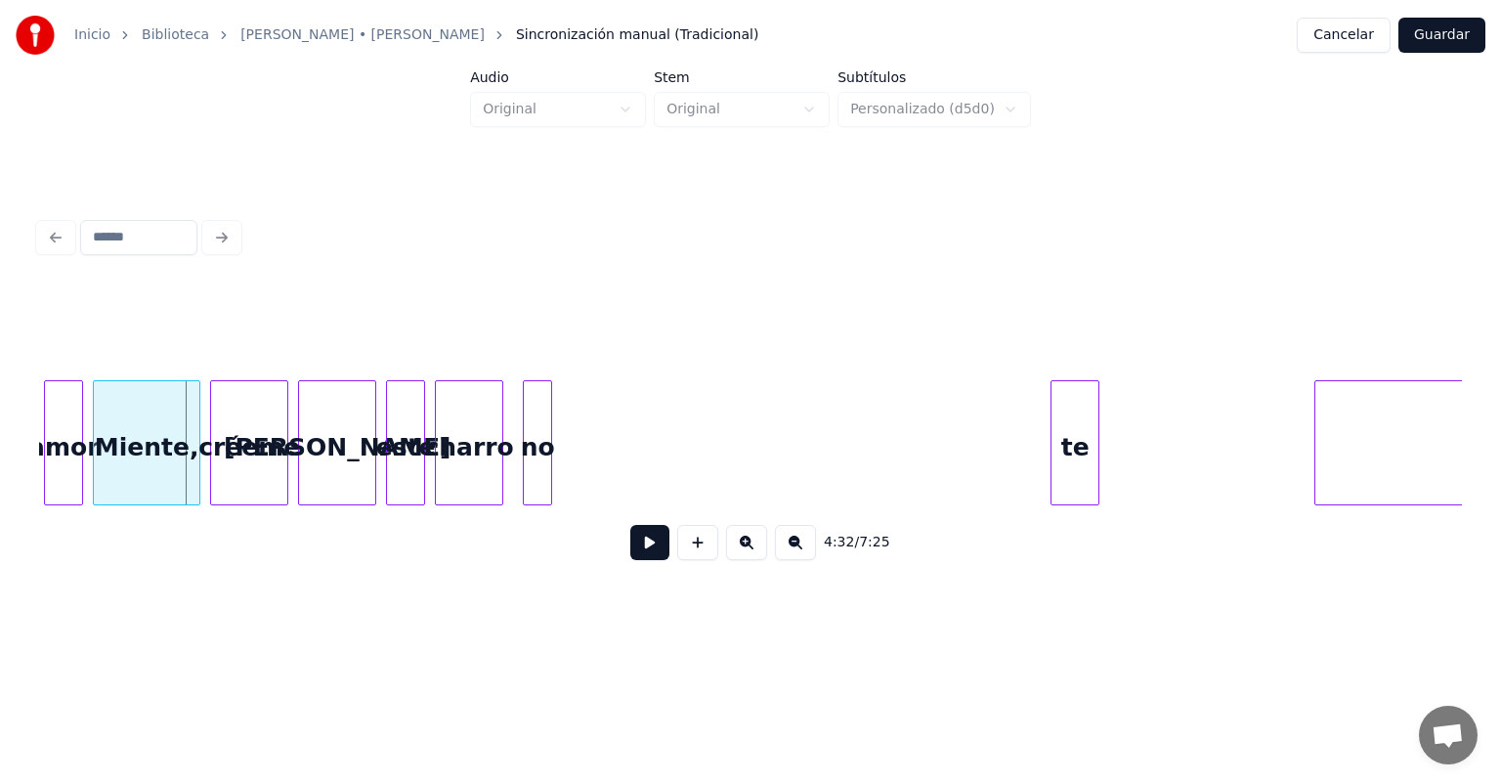
scroll to position [0, 133020]
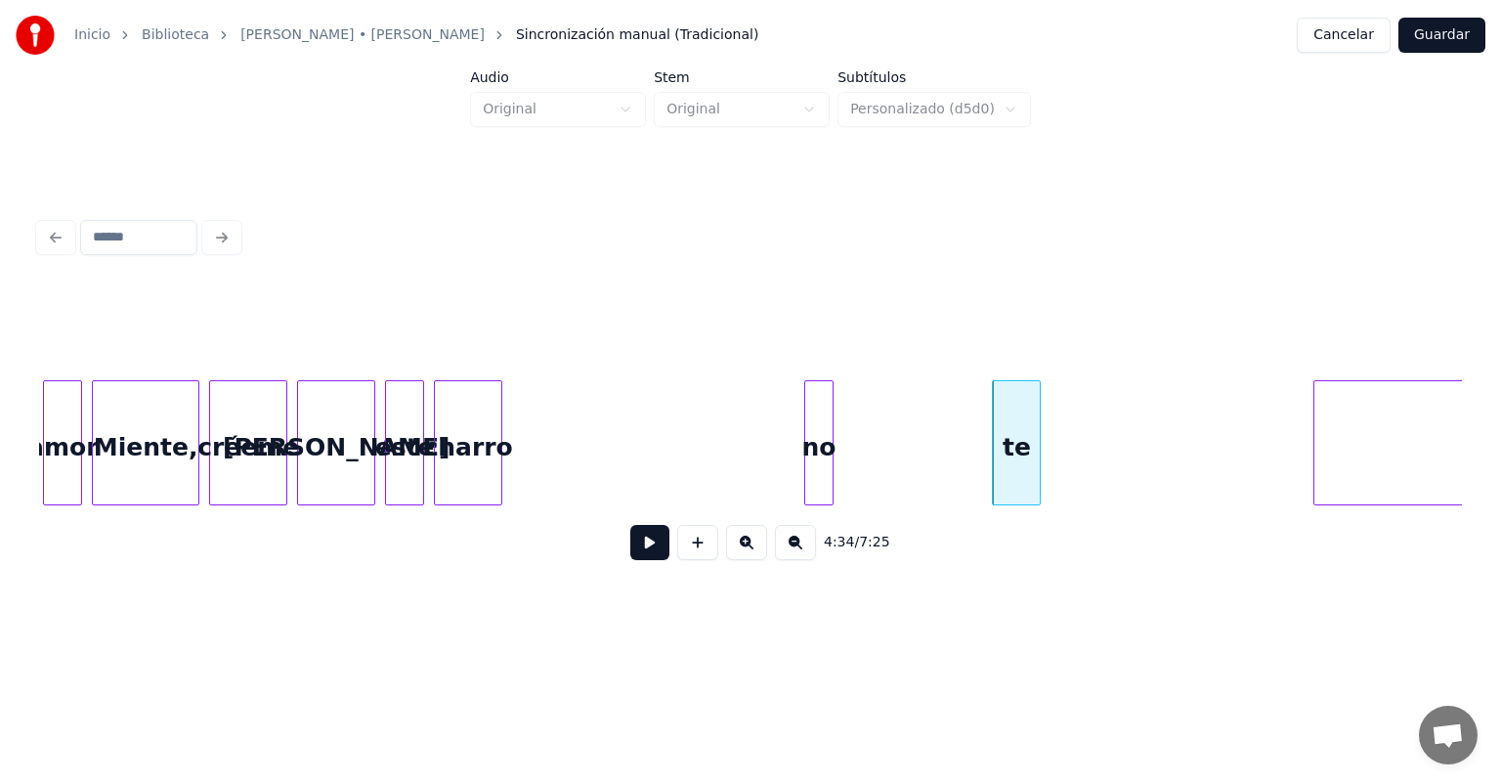
click at [630, 551] on button at bounding box center [649, 542] width 39 height 35
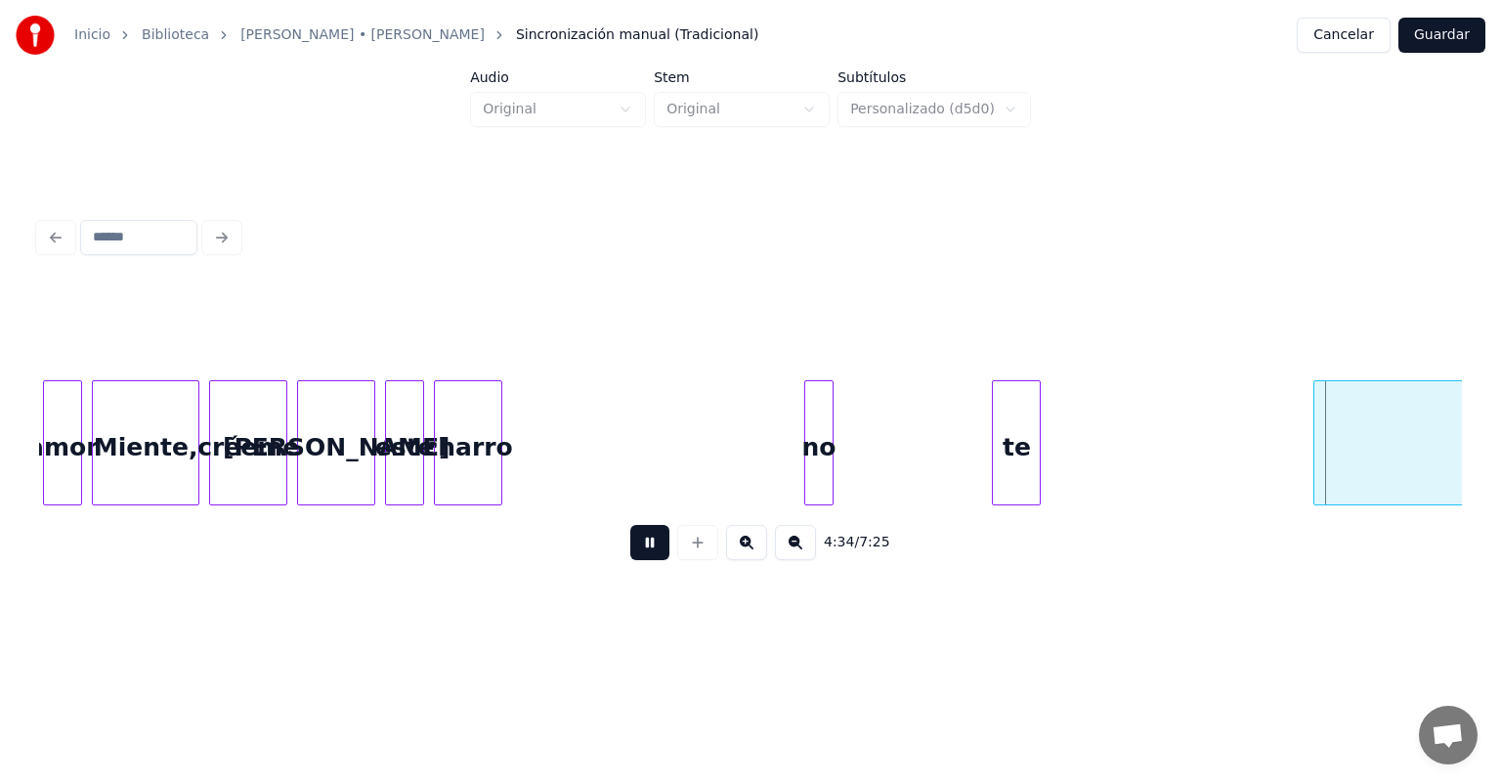
click at [630, 548] on button at bounding box center [649, 542] width 39 height 35
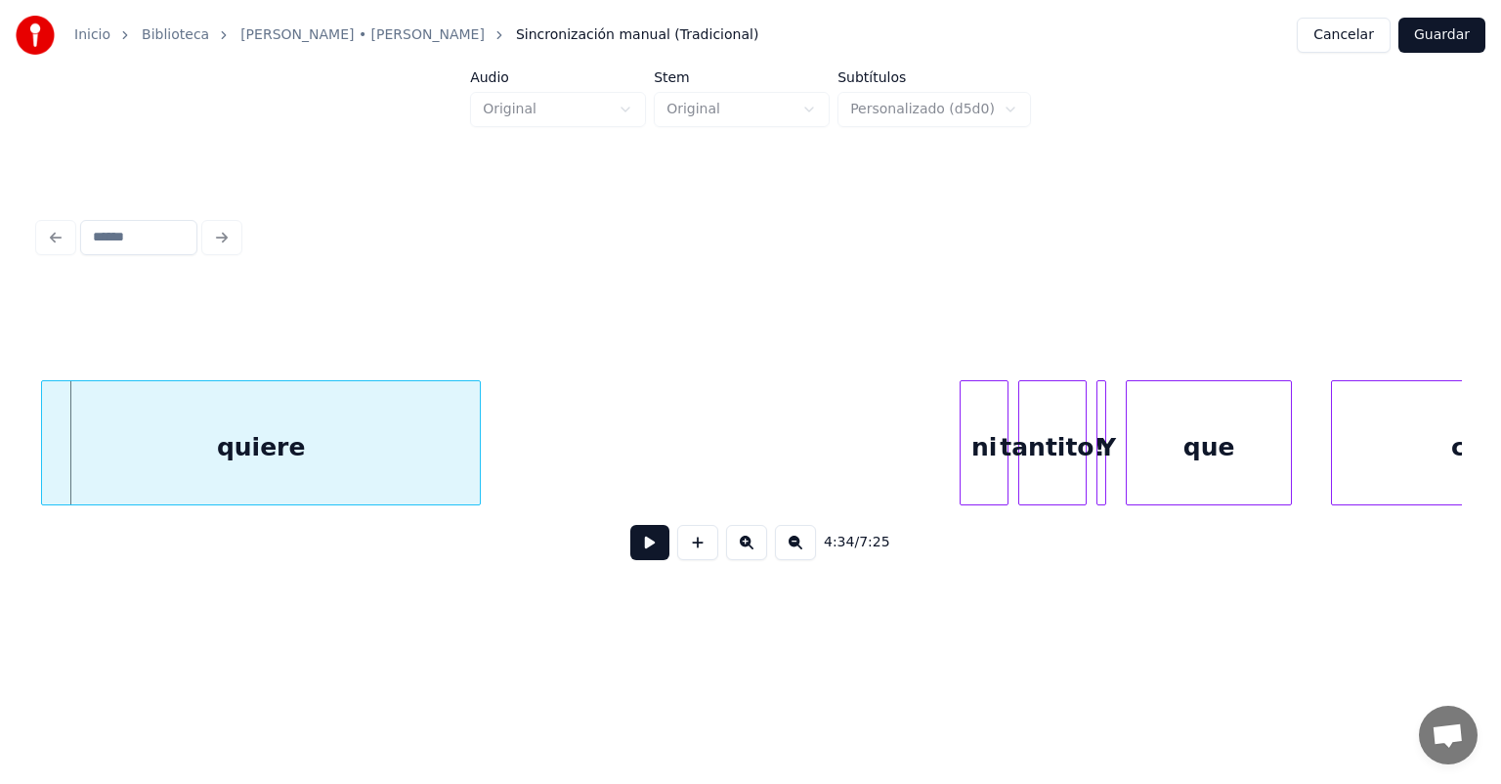
scroll to position [0, 134296]
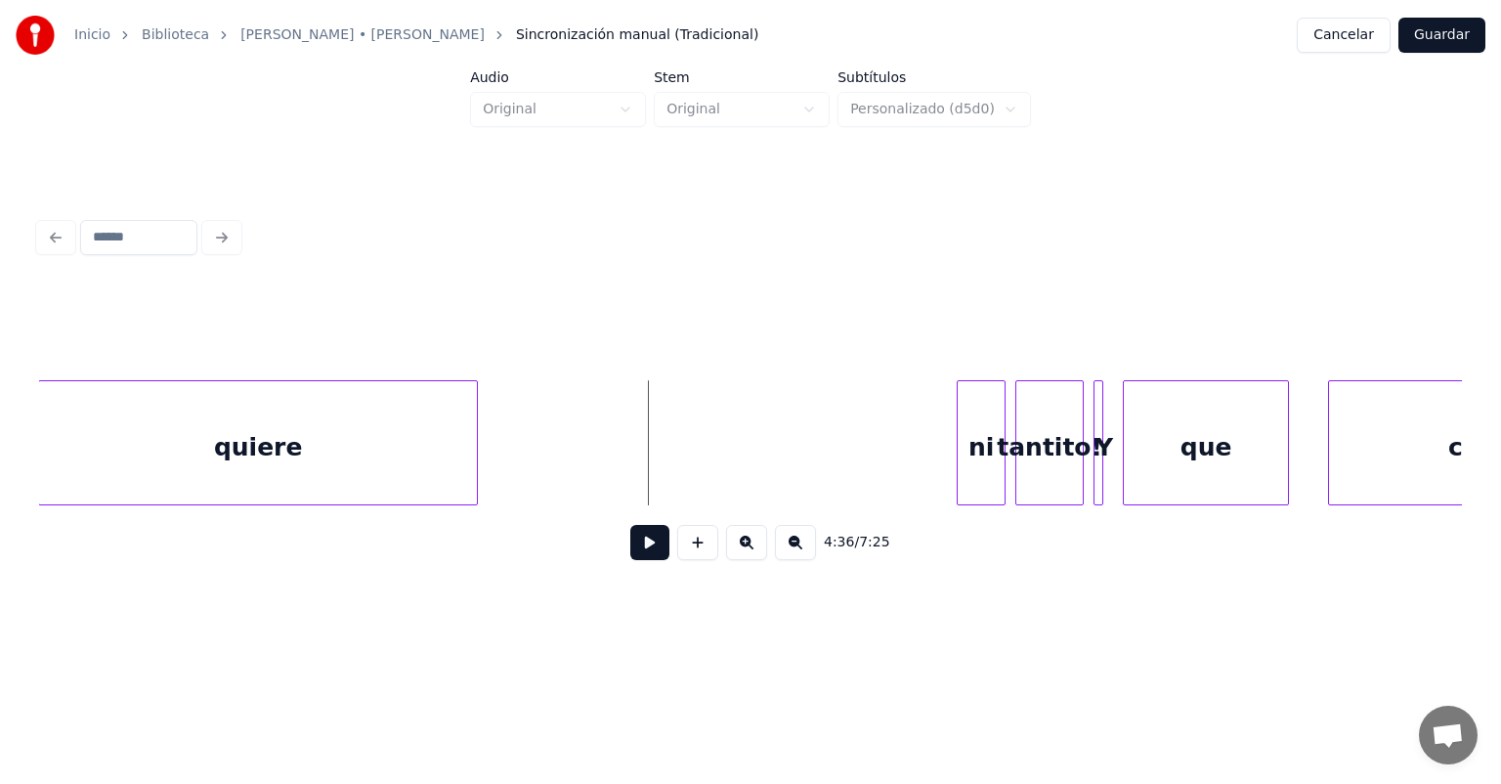
click at [700, 560] on button at bounding box center [697, 542] width 41 height 35
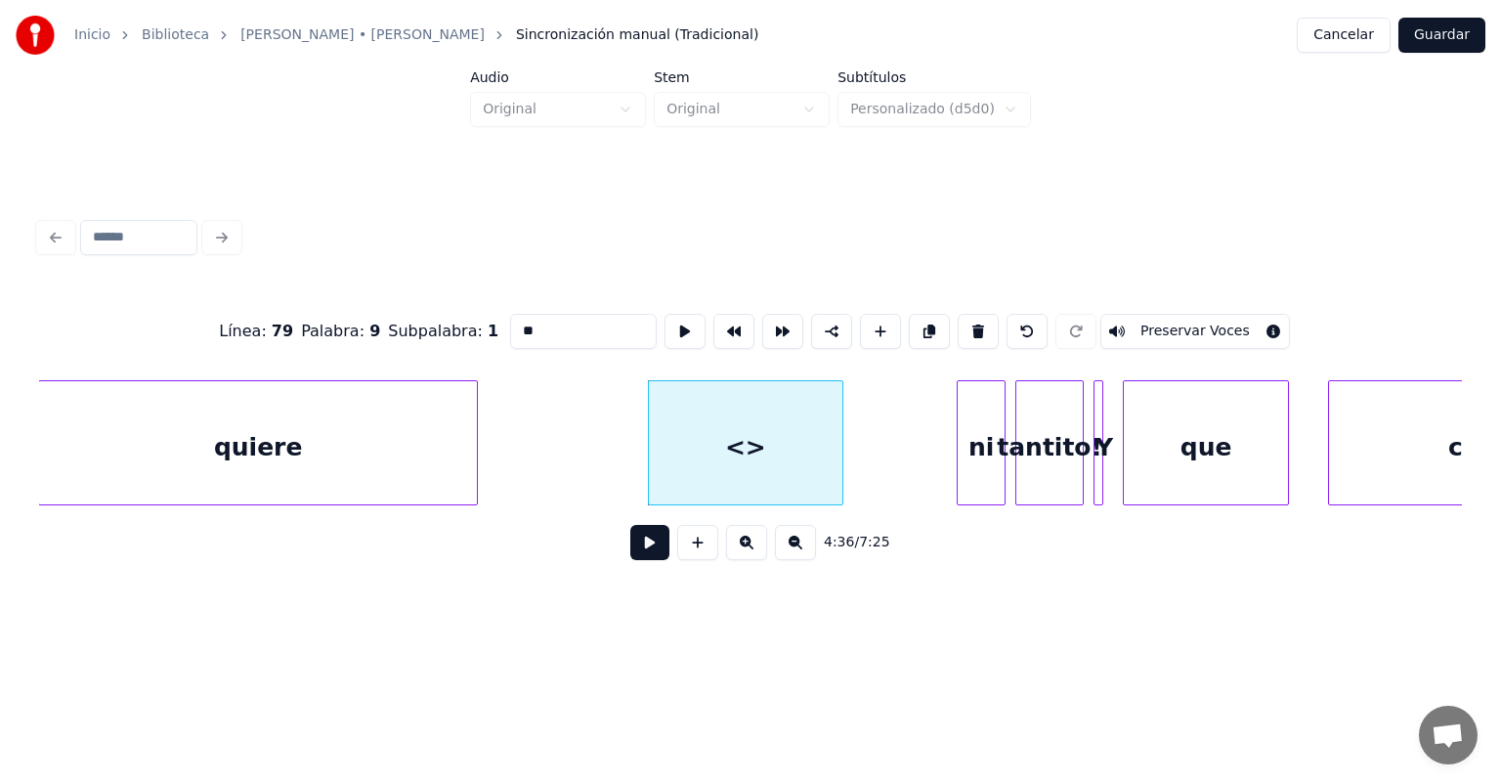
click at [1037, 324] on button at bounding box center [1027, 331] width 41 height 35
type input "******"
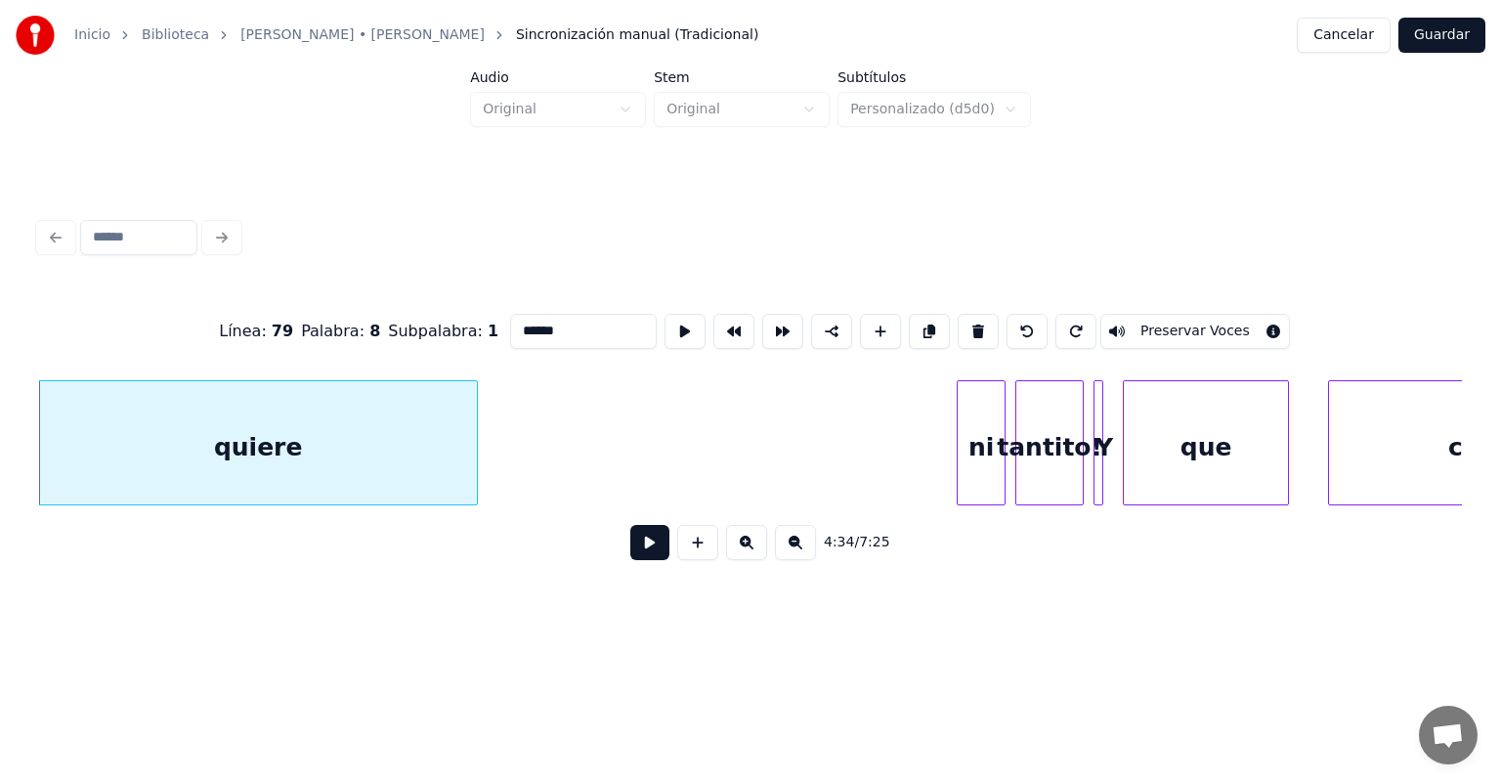
scroll to position [0, 134295]
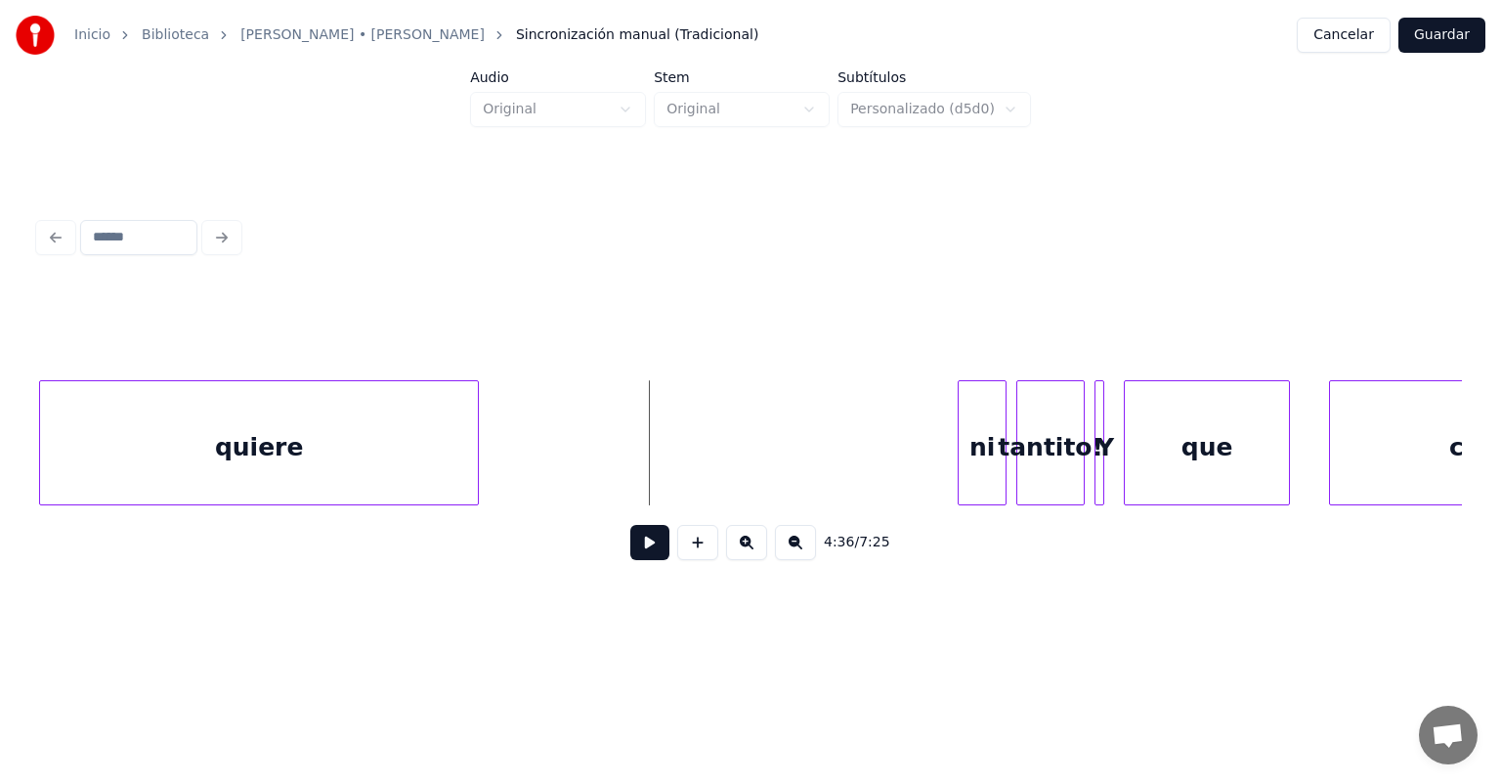
click at [630, 550] on button at bounding box center [649, 542] width 39 height 35
click at [630, 545] on button at bounding box center [649, 542] width 39 height 35
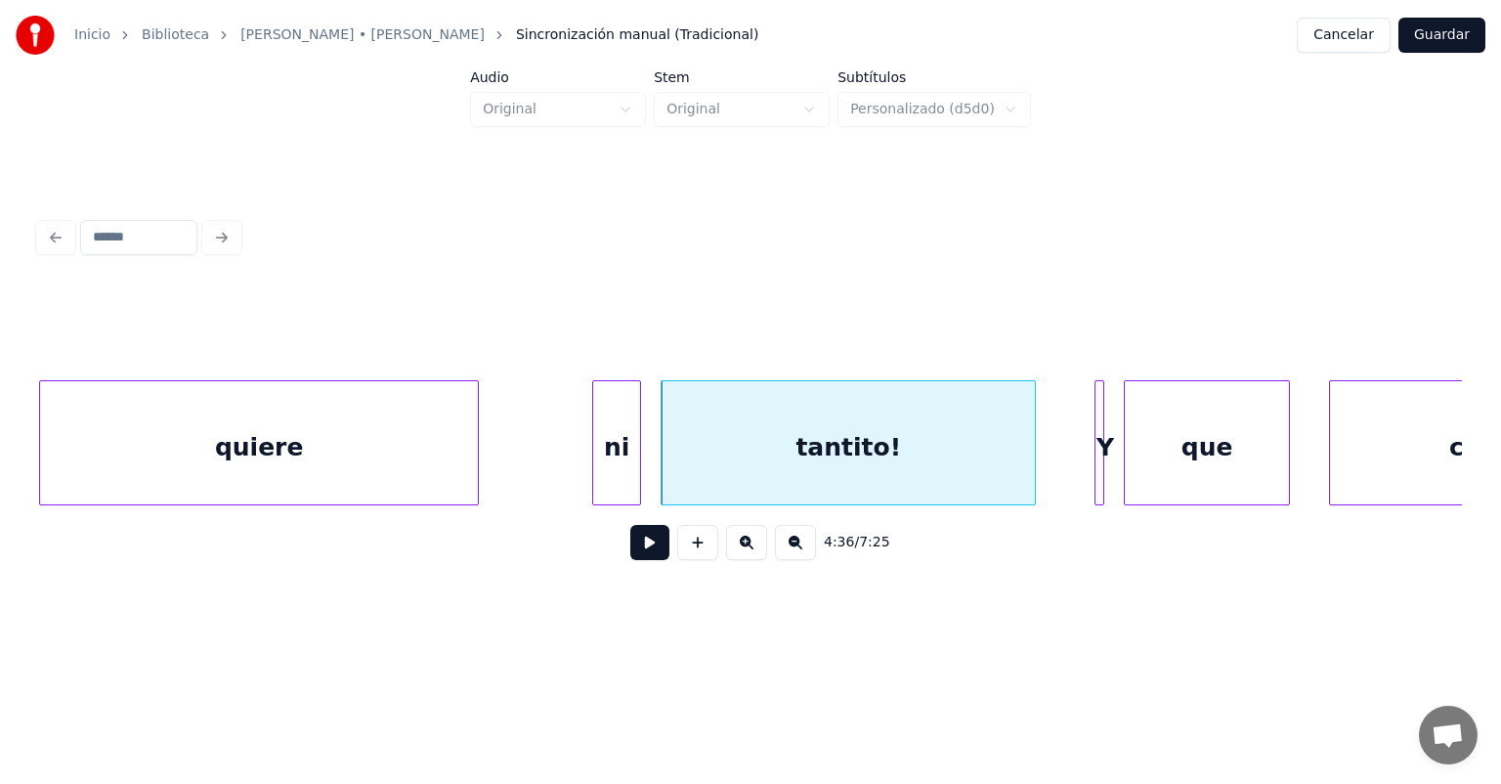
click at [631, 555] on button at bounding box center [649, 542] width 39 height 35
click at [635, 560] on button at bounding box center [649, 542] width 39 height 35
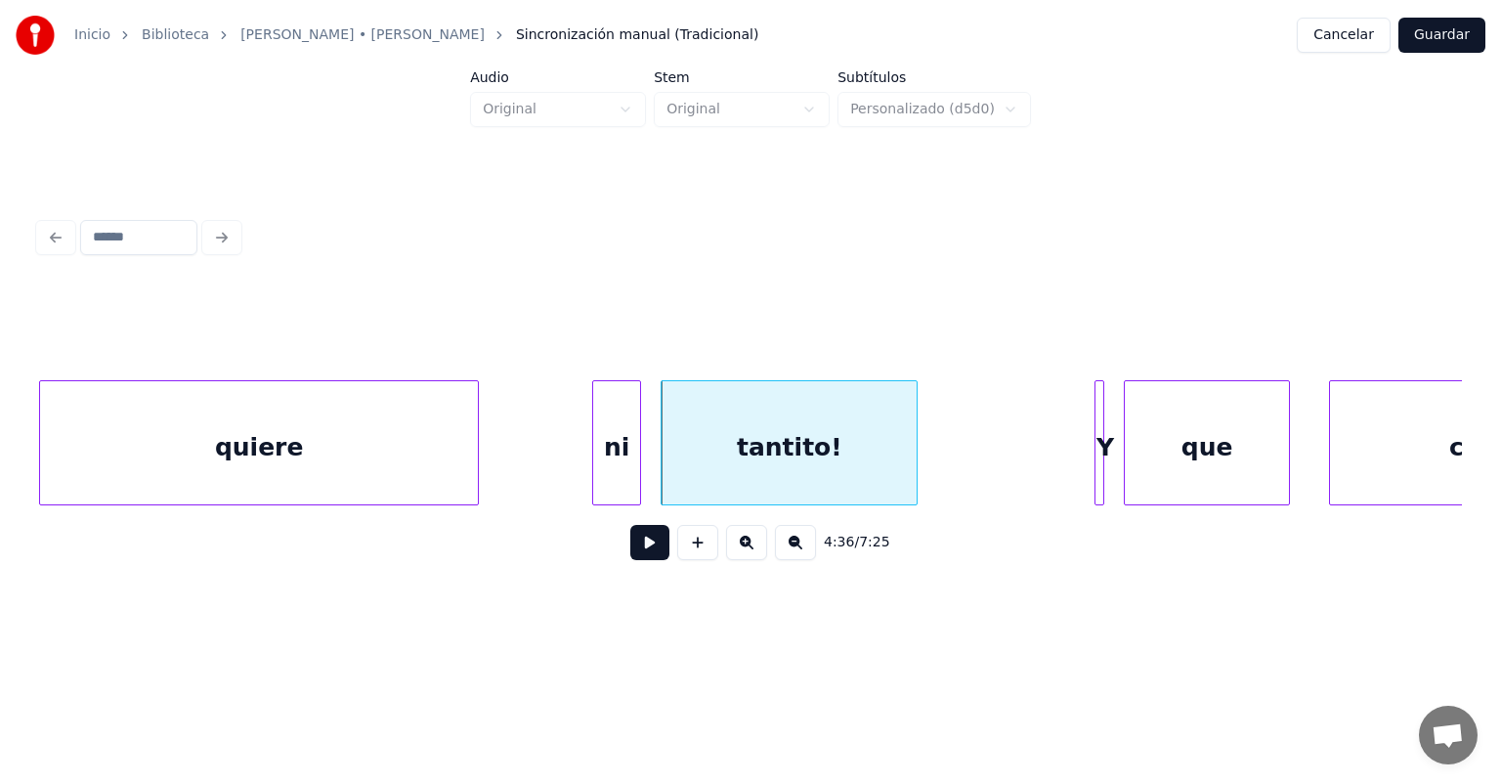
click at [638, 553] on button at bounding box center [649, 542] width 39 height 35
click at [630, 555] on button at bounding box center [649, 542] width 39 height 35
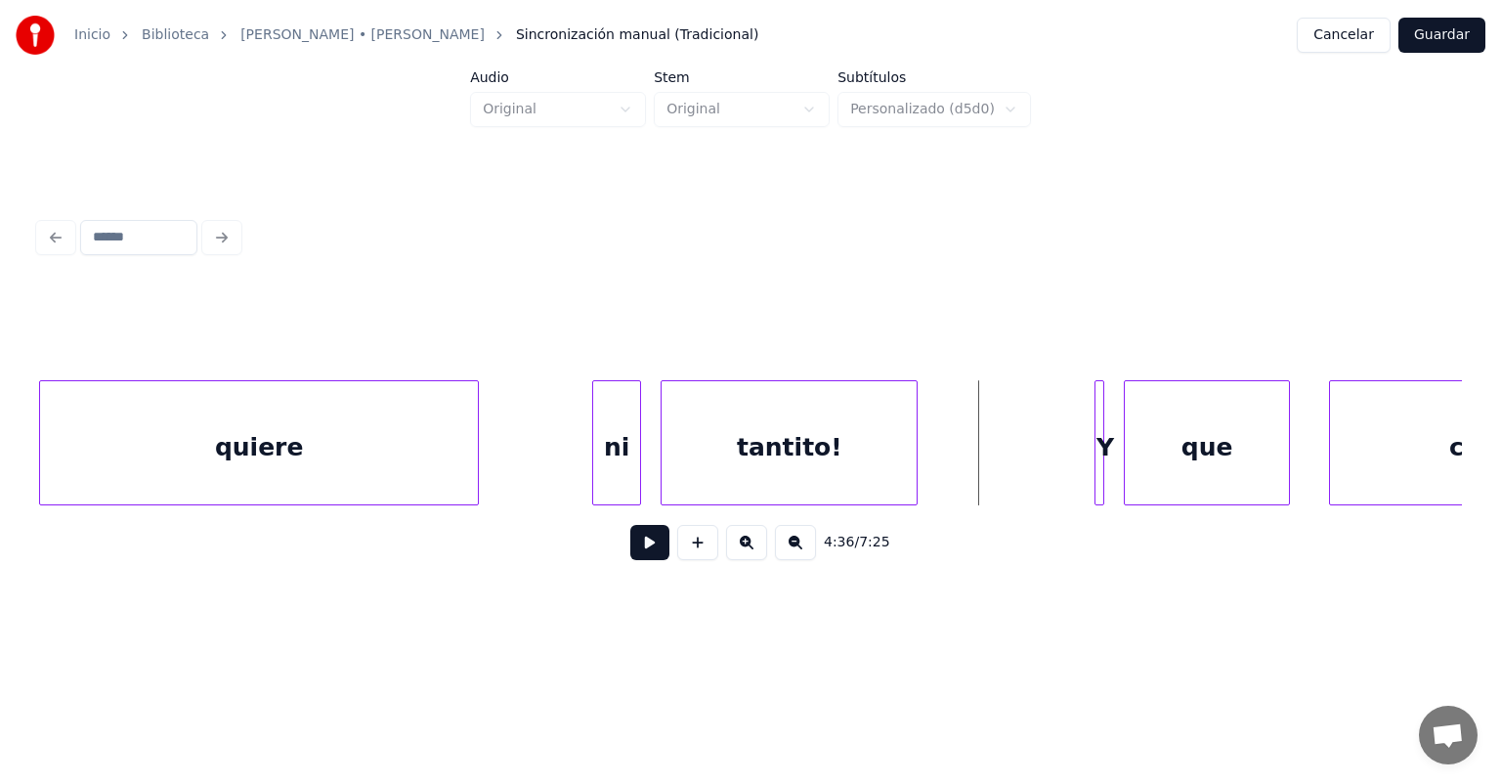
scroll to position [0, 134307]
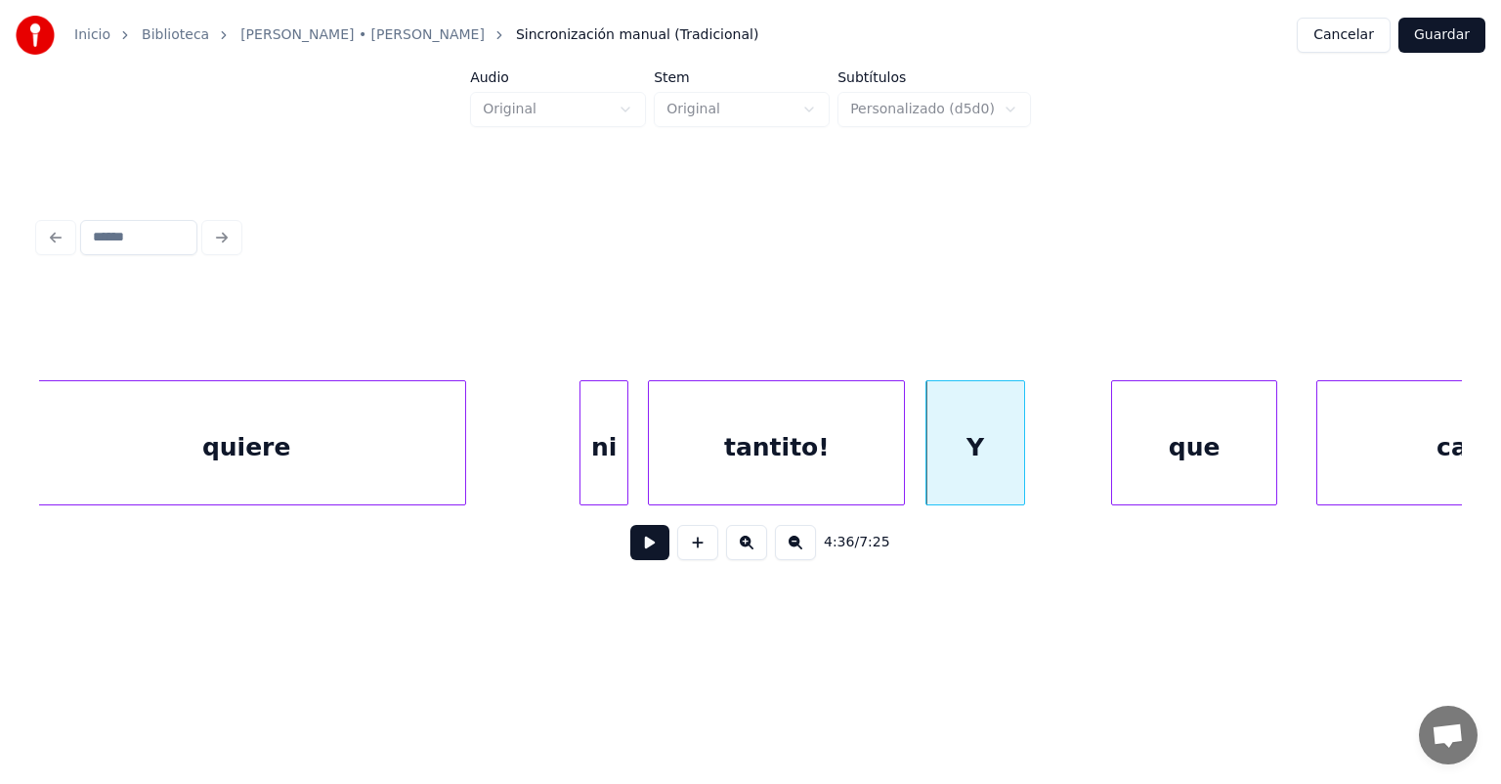
click at [583, 472] on div at bounding box center [584, 442] width 6 height 123
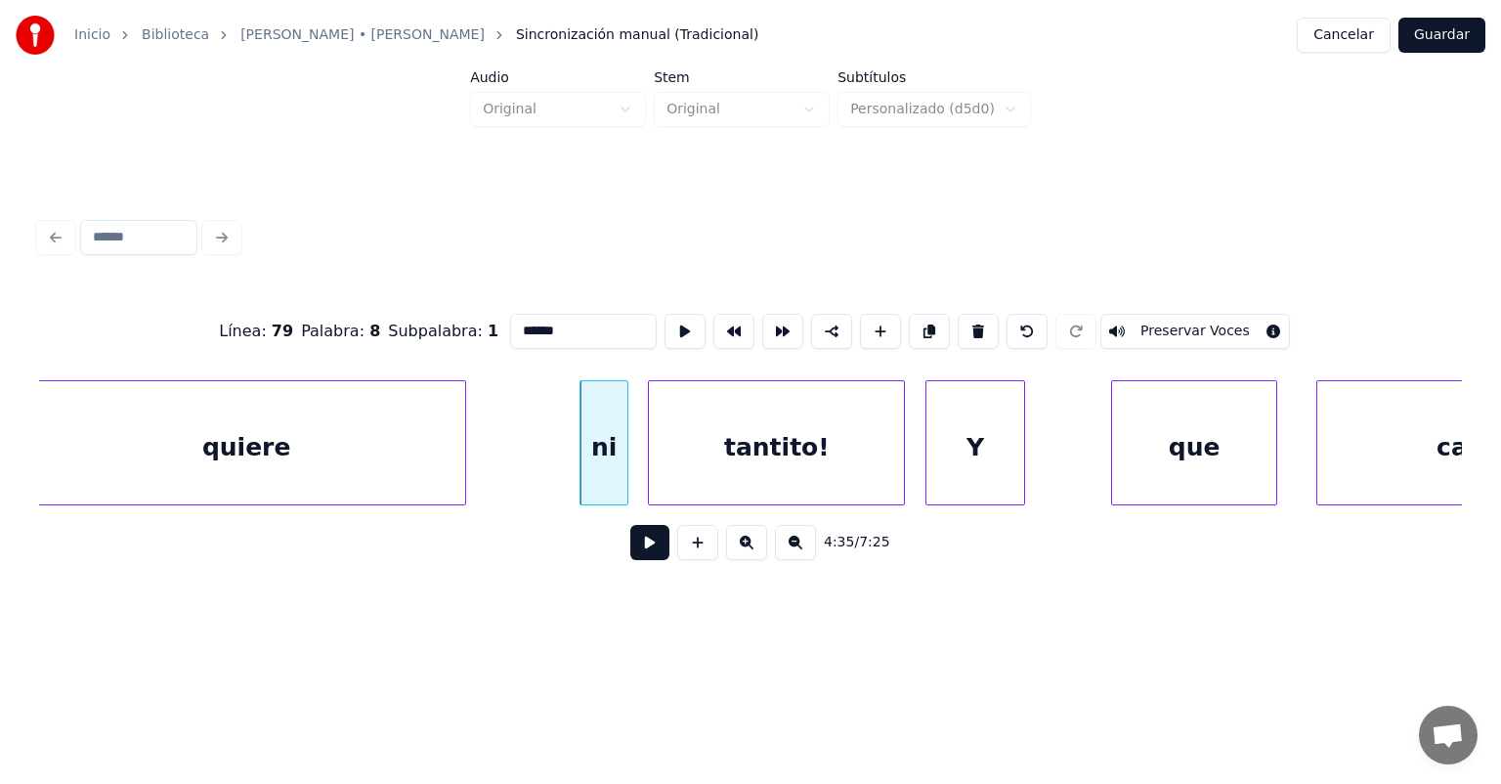
type input "**"
click at [630, 559] on button at bounding box center [649, 542] width 39 height 35
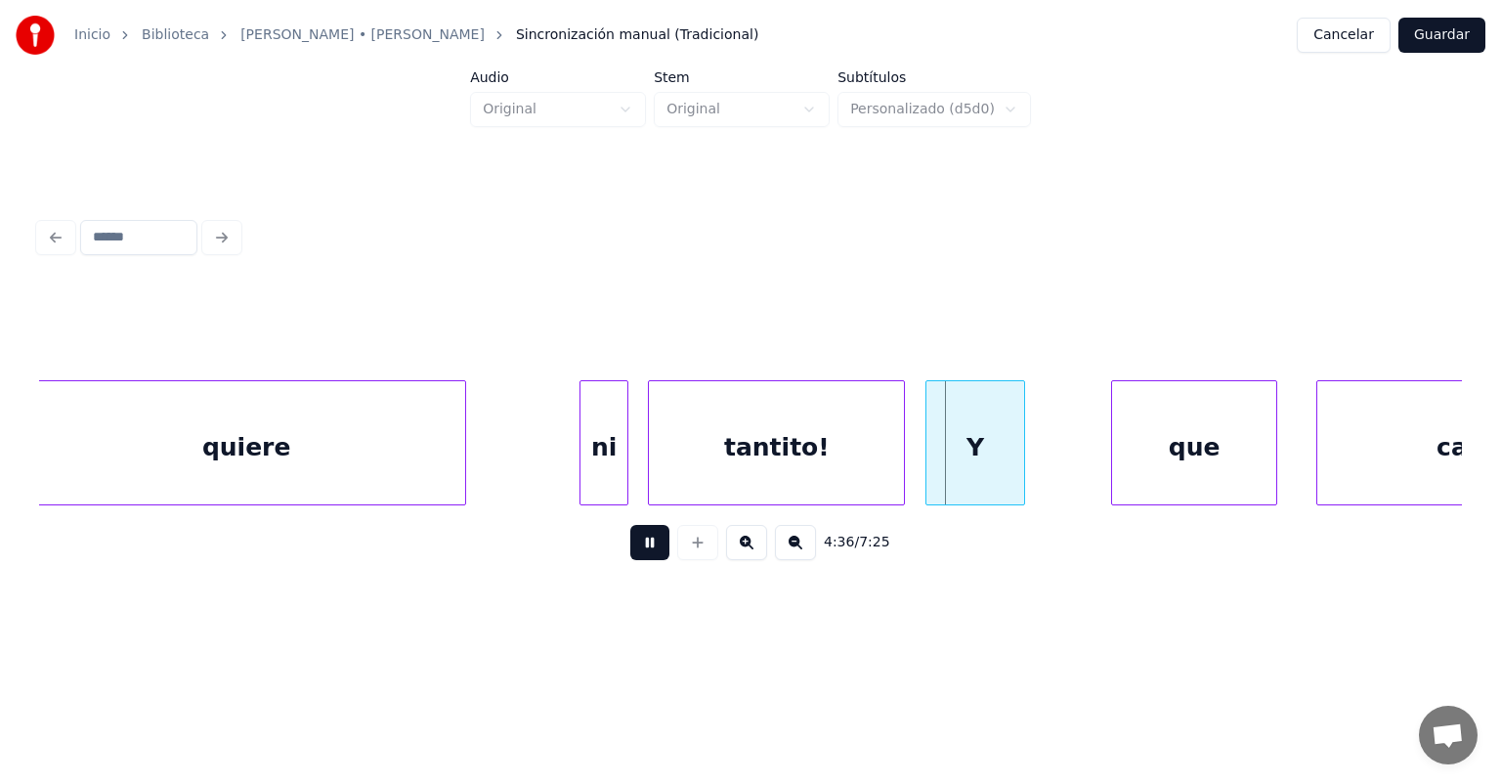
click at [630, 550] on button at bounding box center [649, 542] width 39 height 35
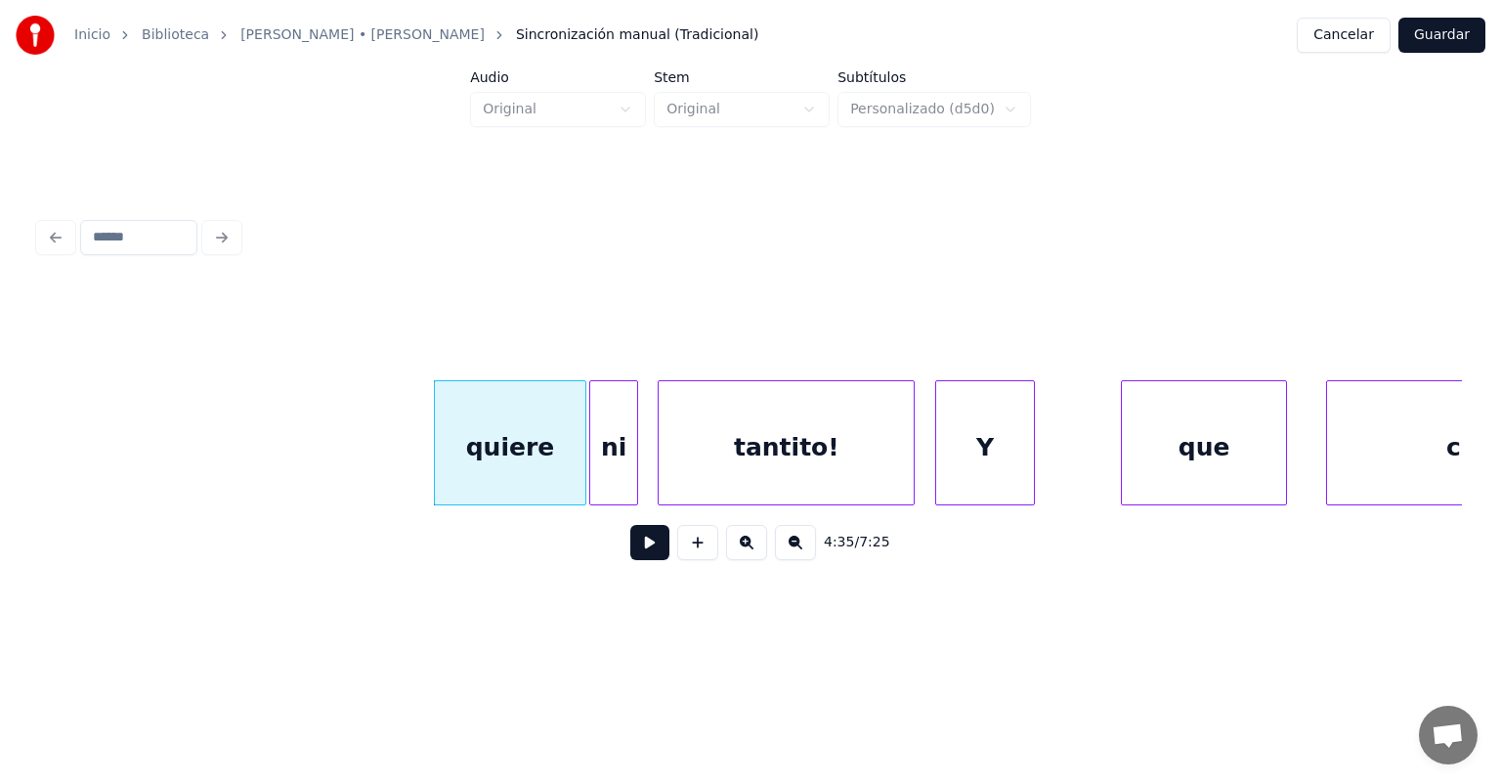
click at [630, 551] on button at bounding box center [649, 542] width 39 height 35
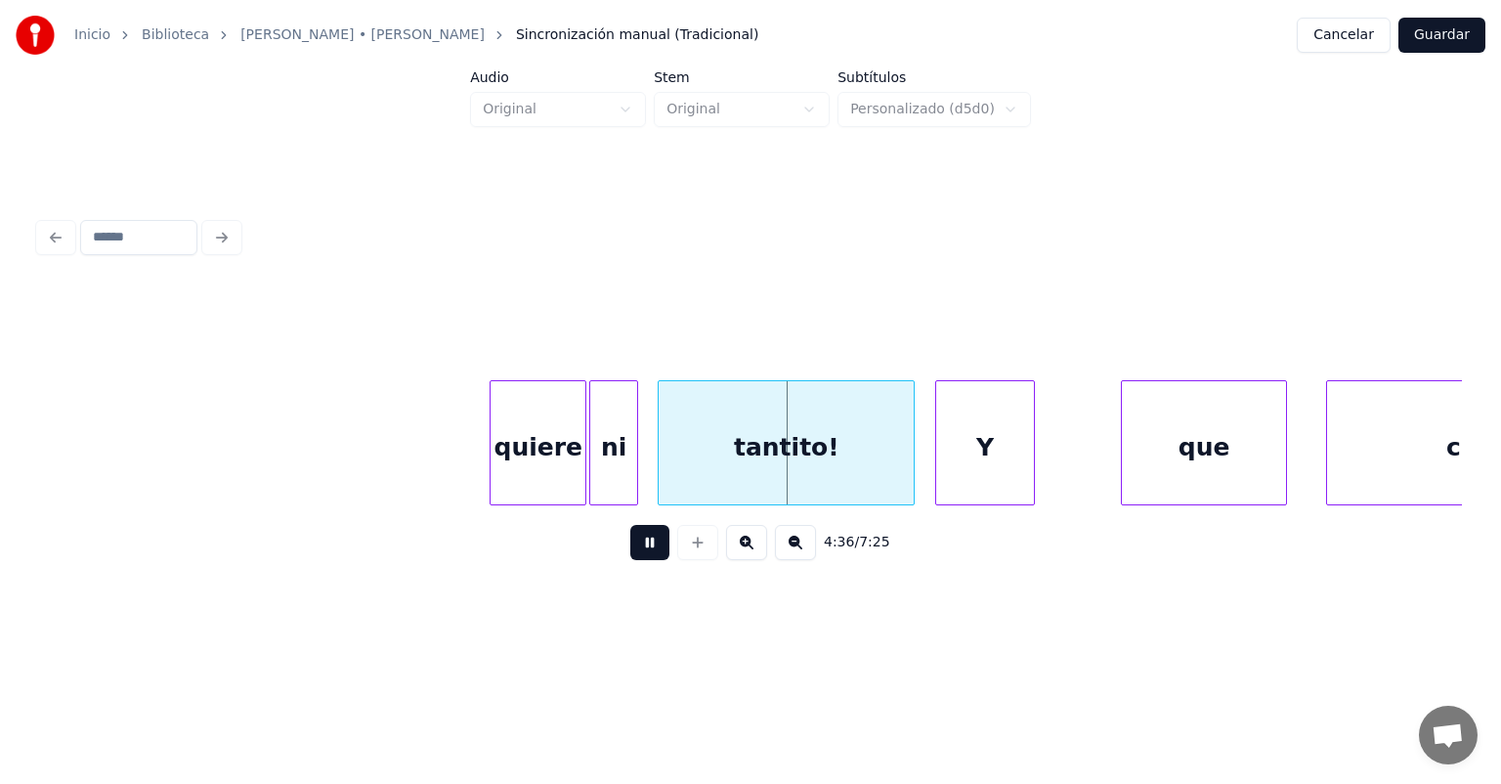
click at [630, 554] on button at bounding box center [649, 542] width 39 height 35
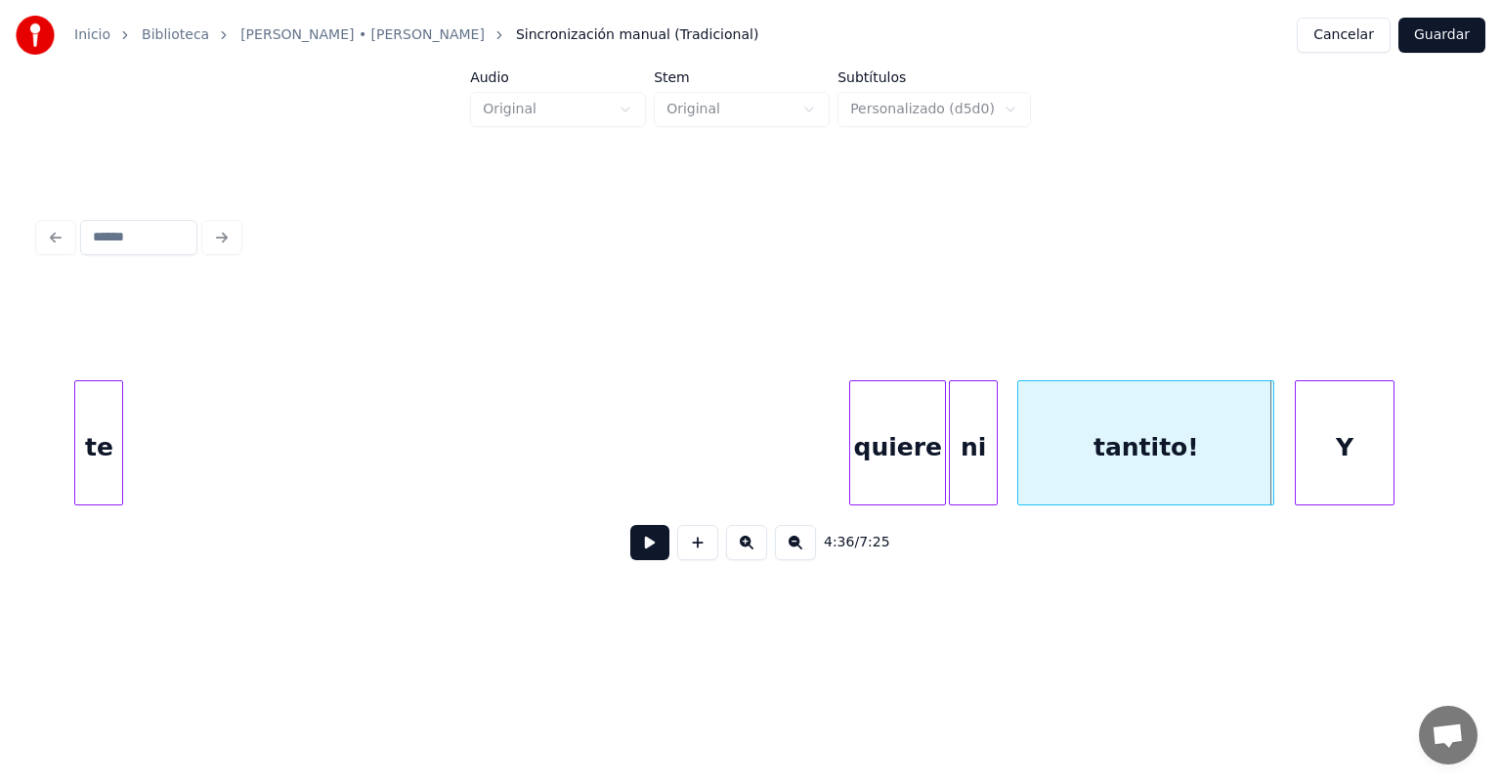
scroll to position [0, 133925]
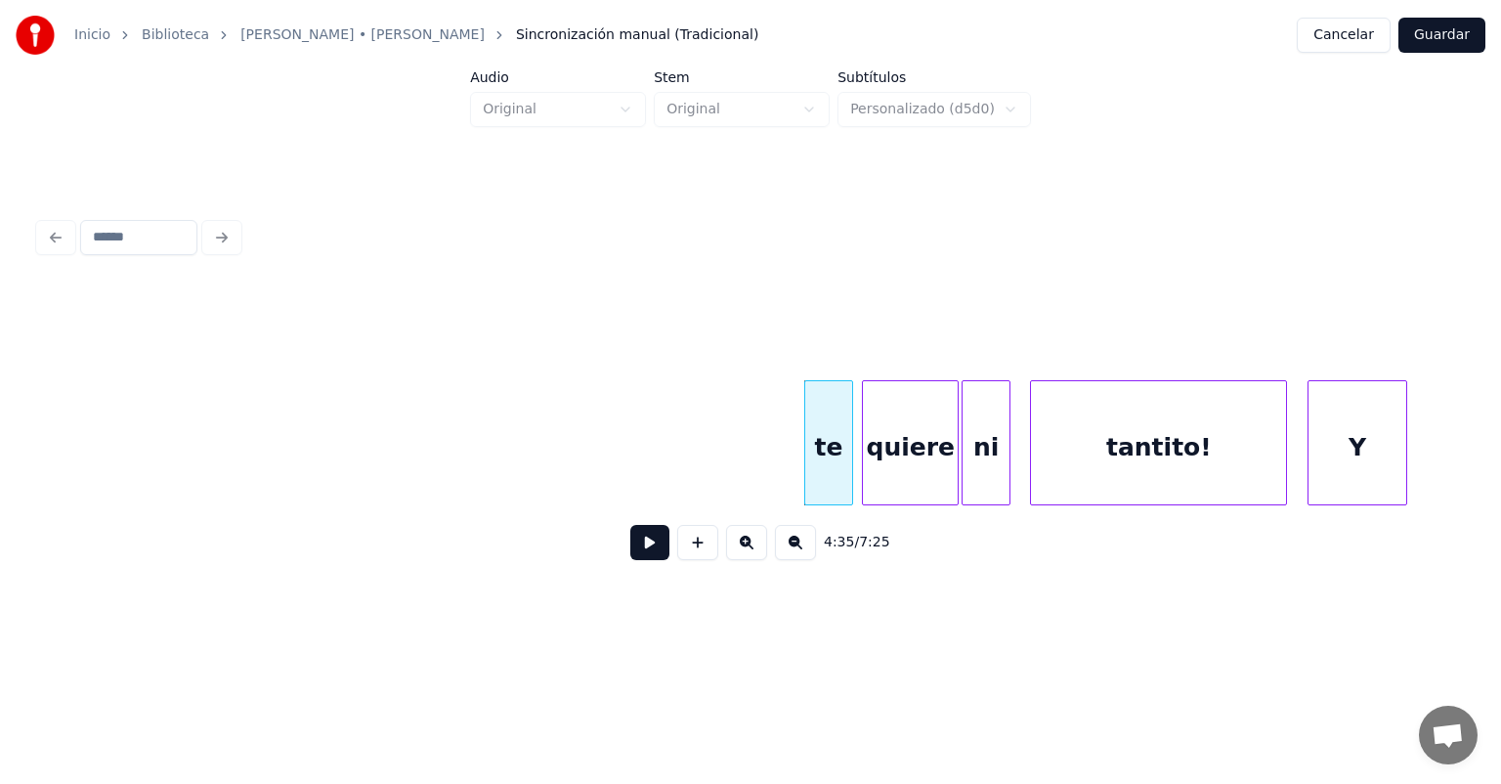
click at [630, 552] on button at bounding box center [649, 542] width 39 height 35
click at [630, 551] on button at bounding box center [649, 542] width 39 height 35
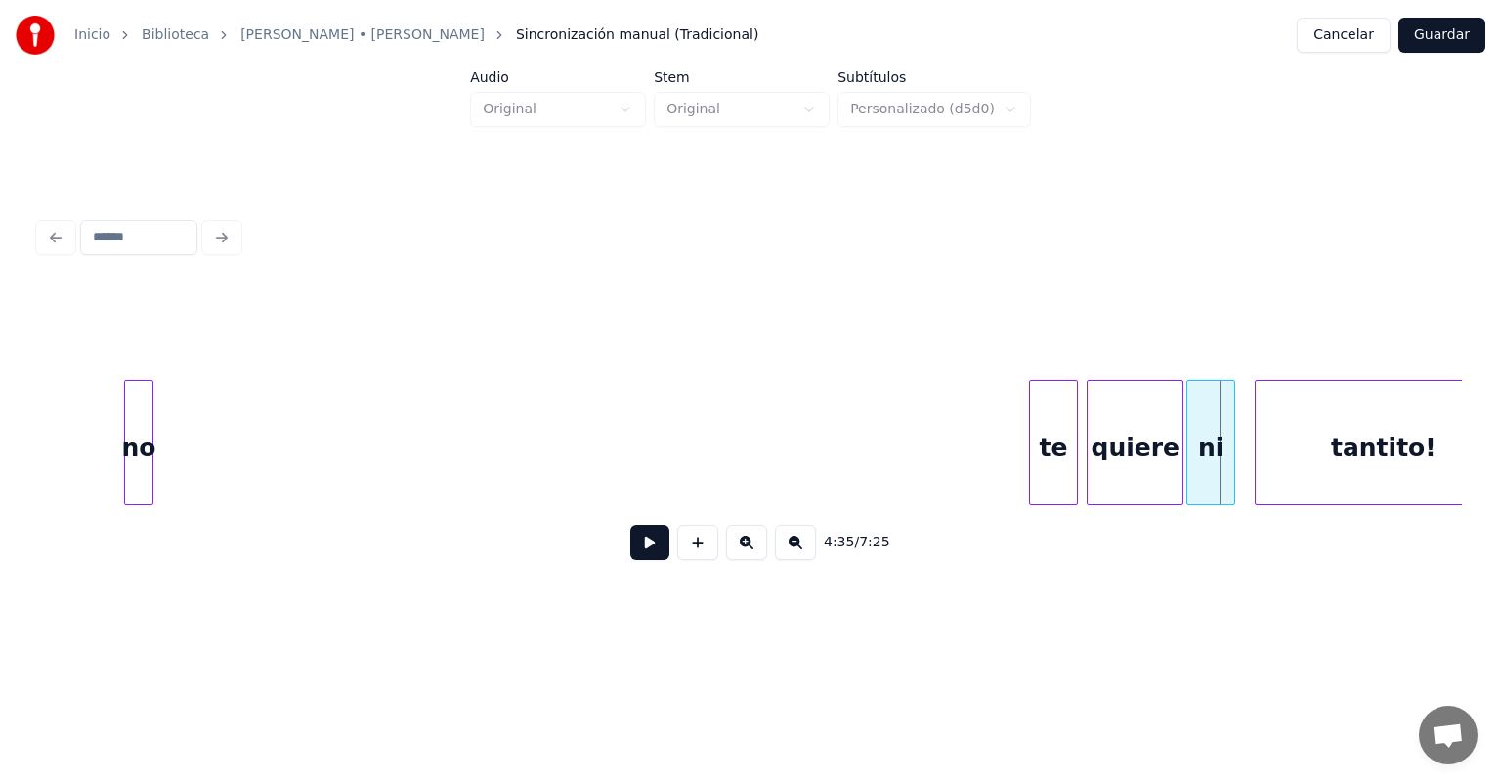
scroll to position [0, 133699]
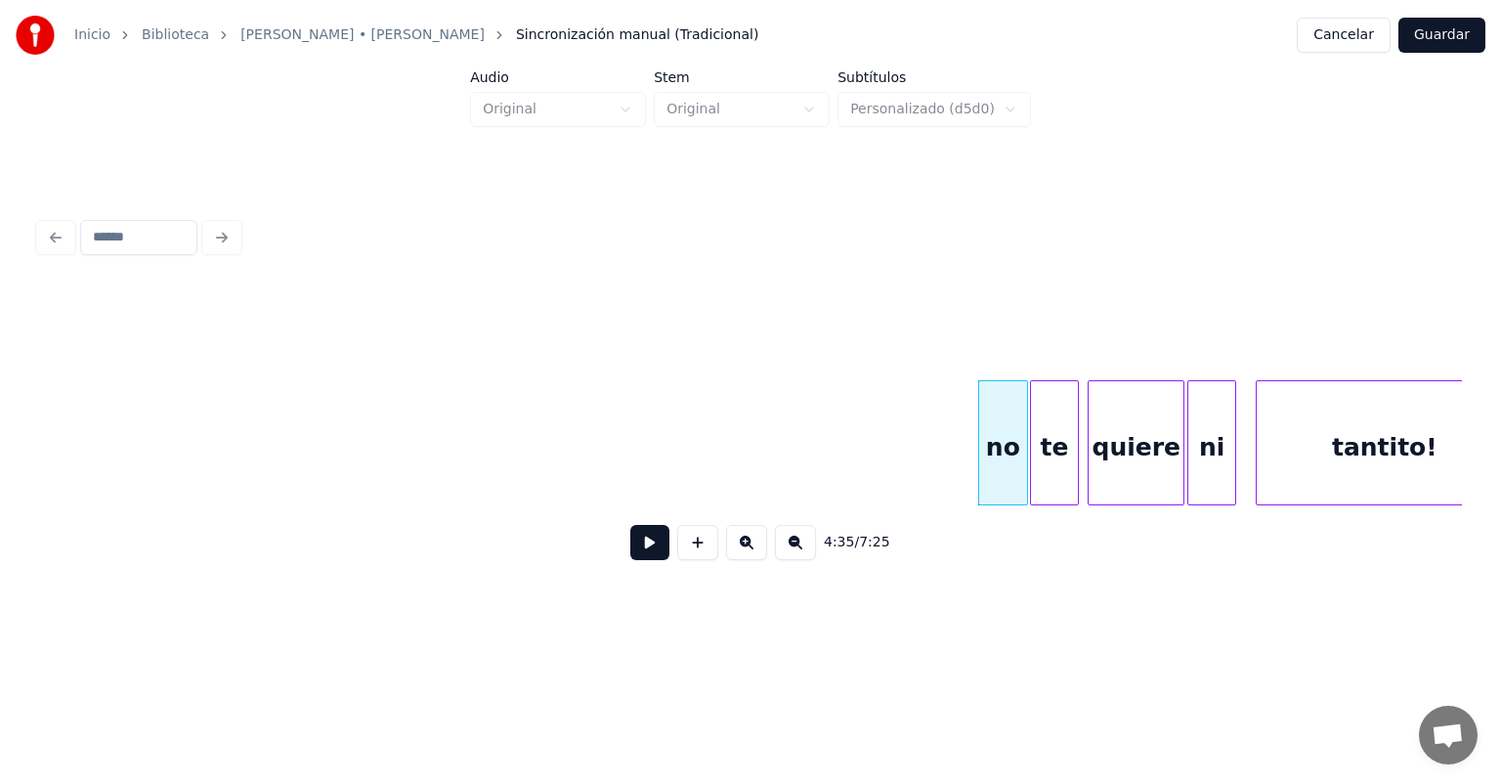
click at [630, 551] on button at bounding box center [649, 542] width 39 height 35
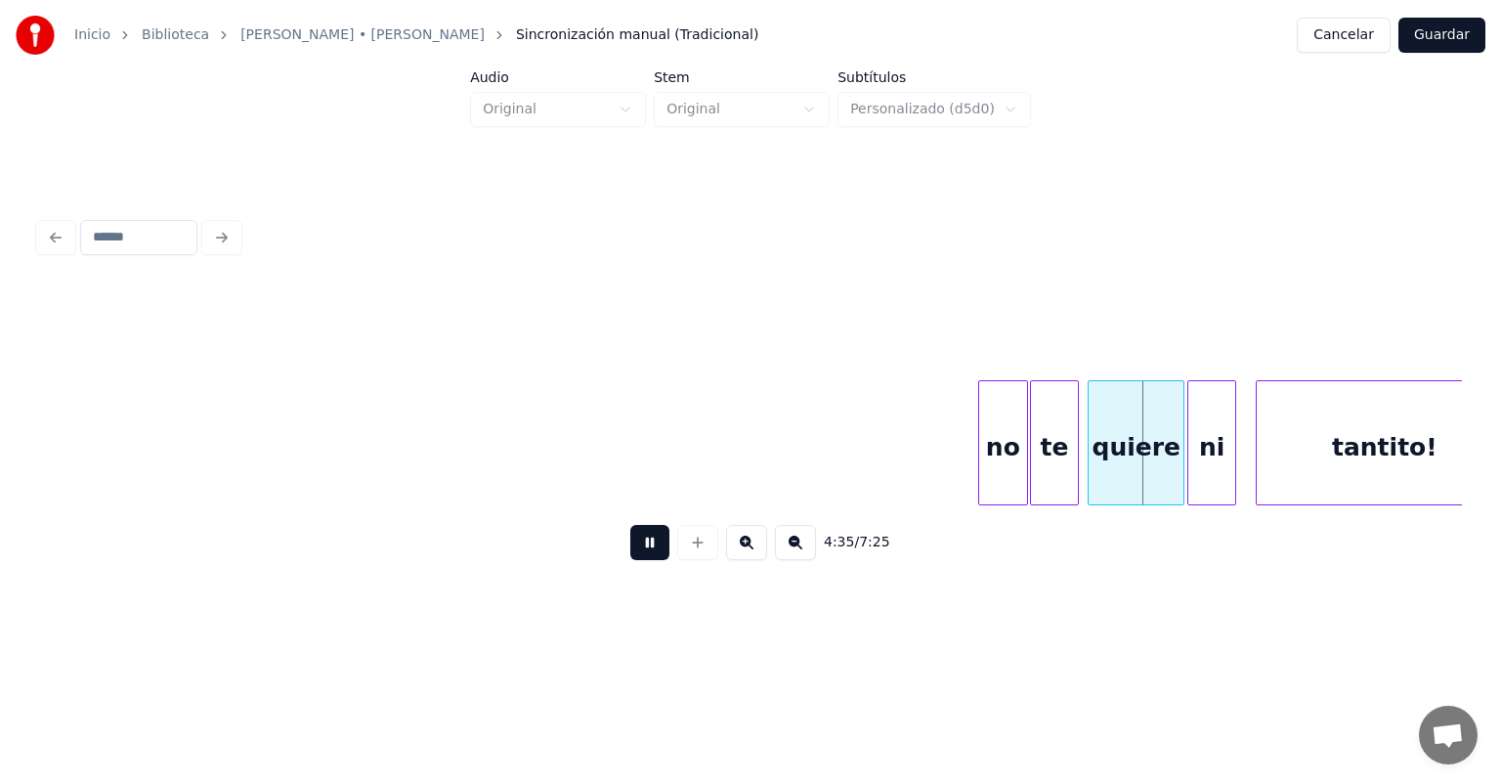
click at [630, 560] on button at bounding box center [649, 542] width 39 height 35
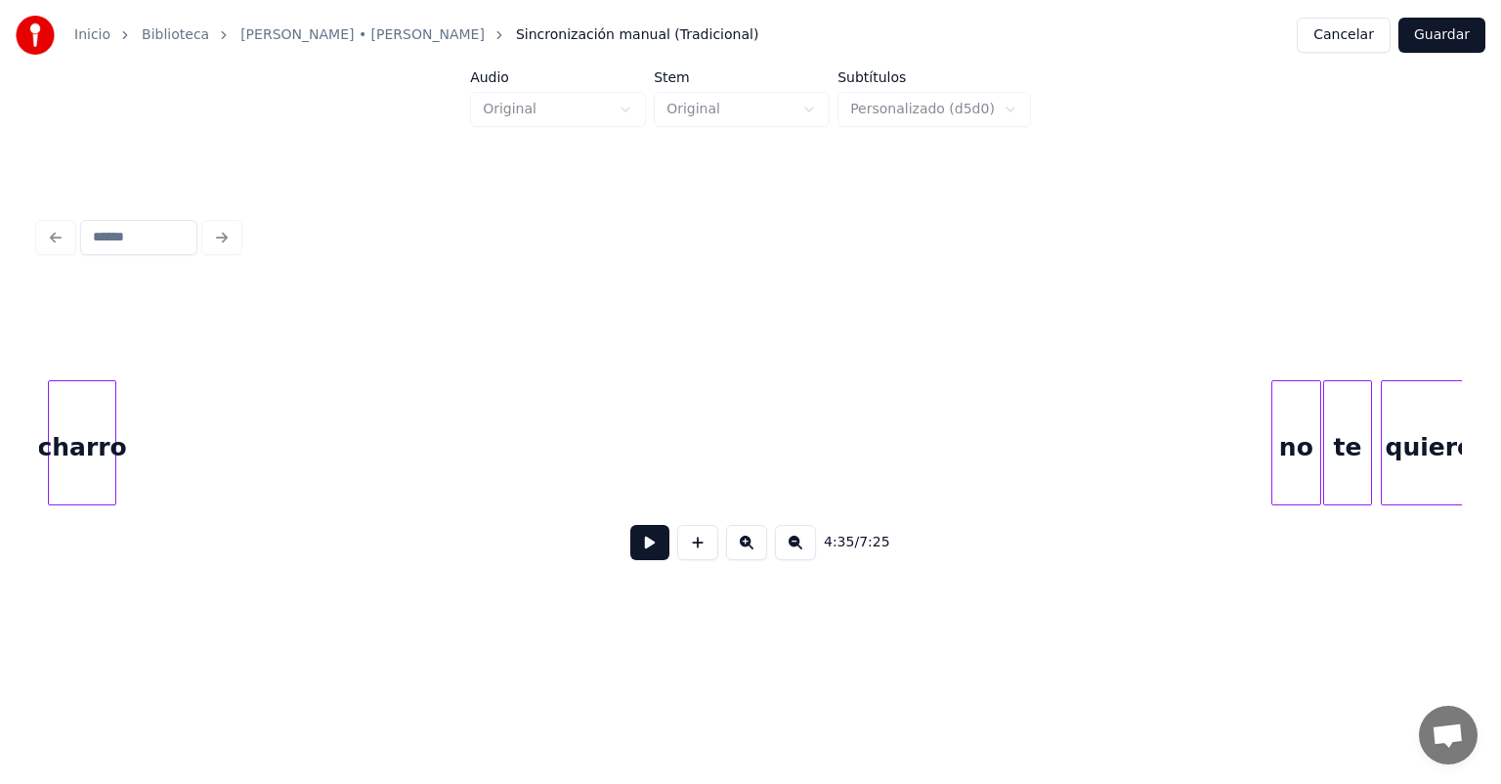
scroll to position [0, 133398]
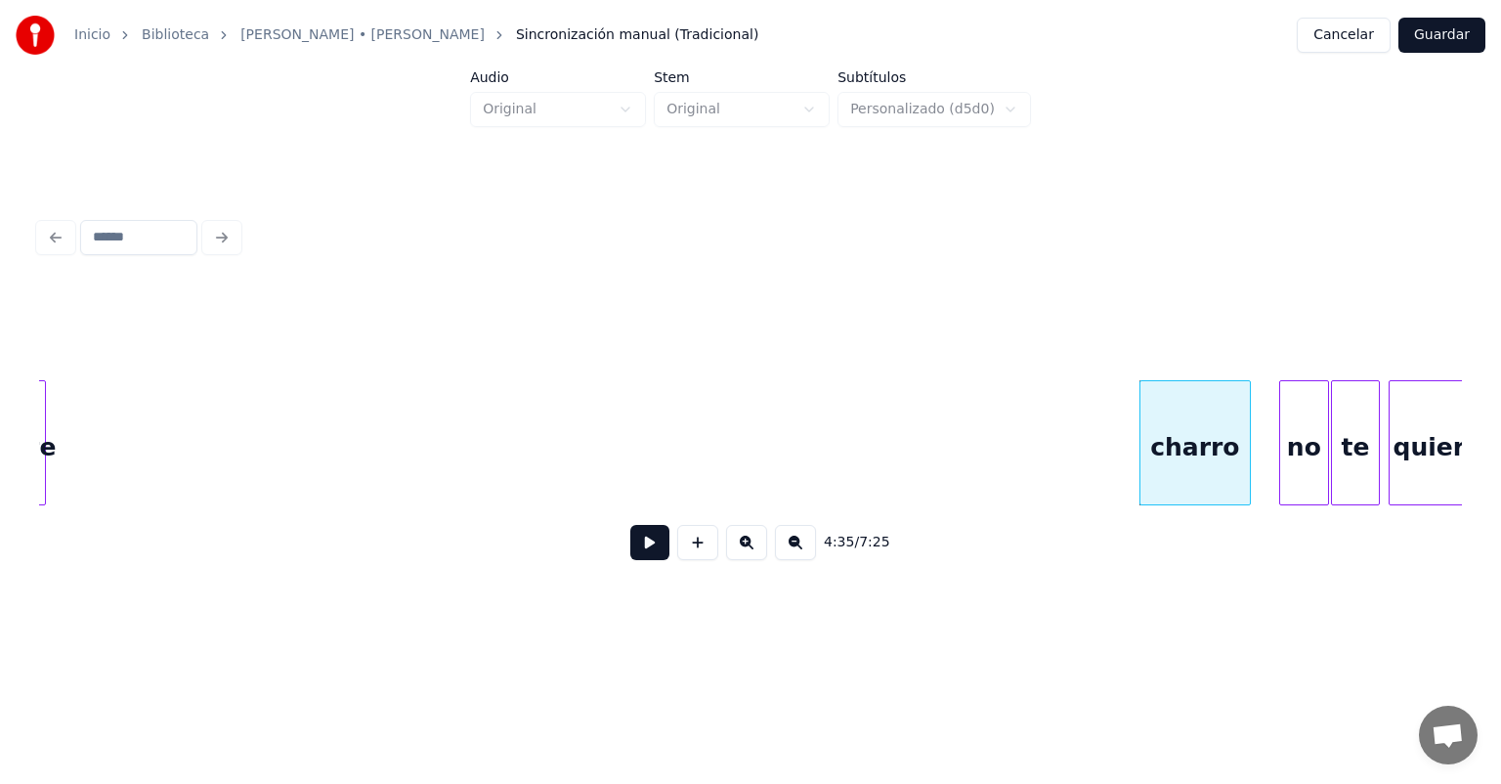
click at [1282, 462] on div at bounding box center [1283, 442] width 6 height 123
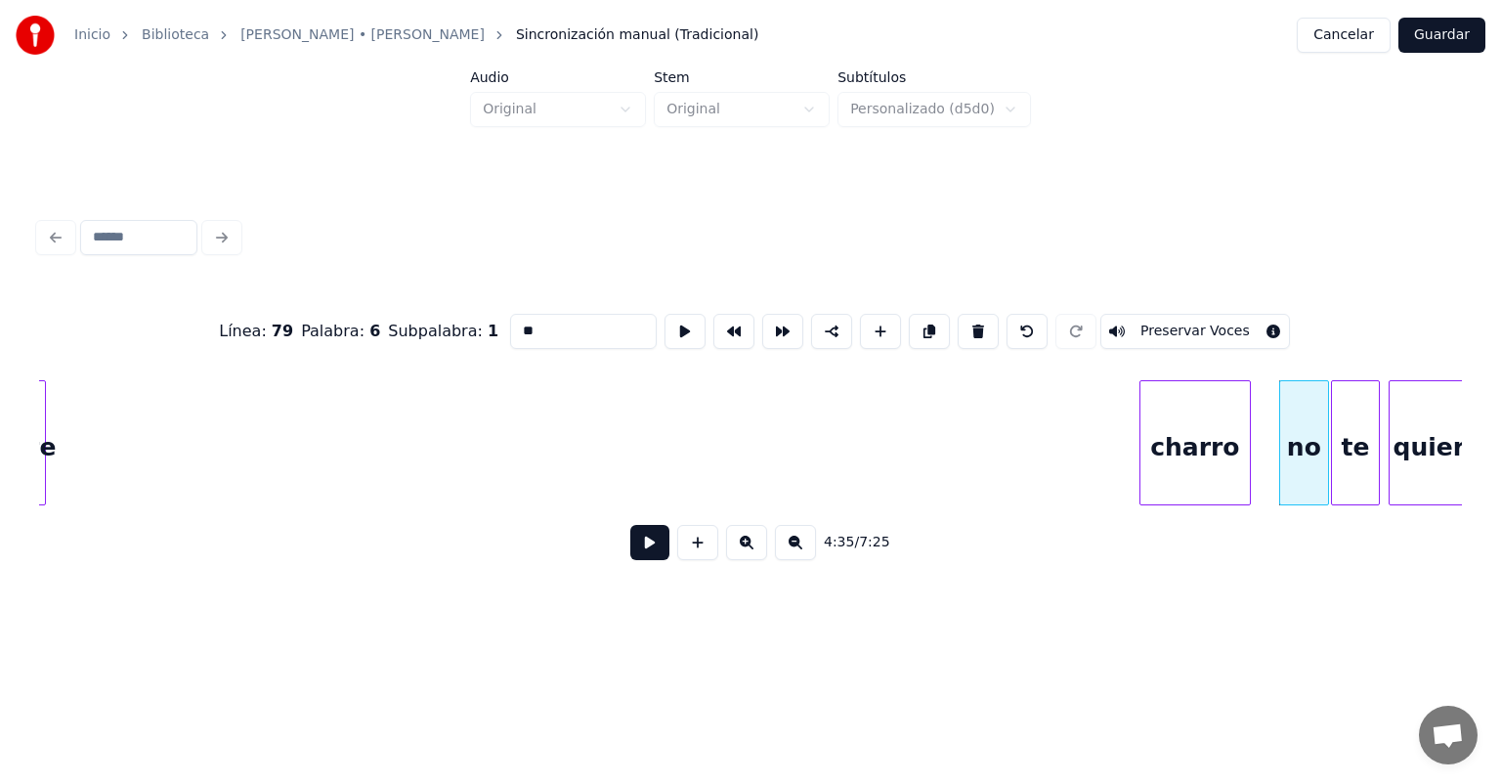
click at [630, 547] on button at bounding box center [649, 542] width 39 height 35
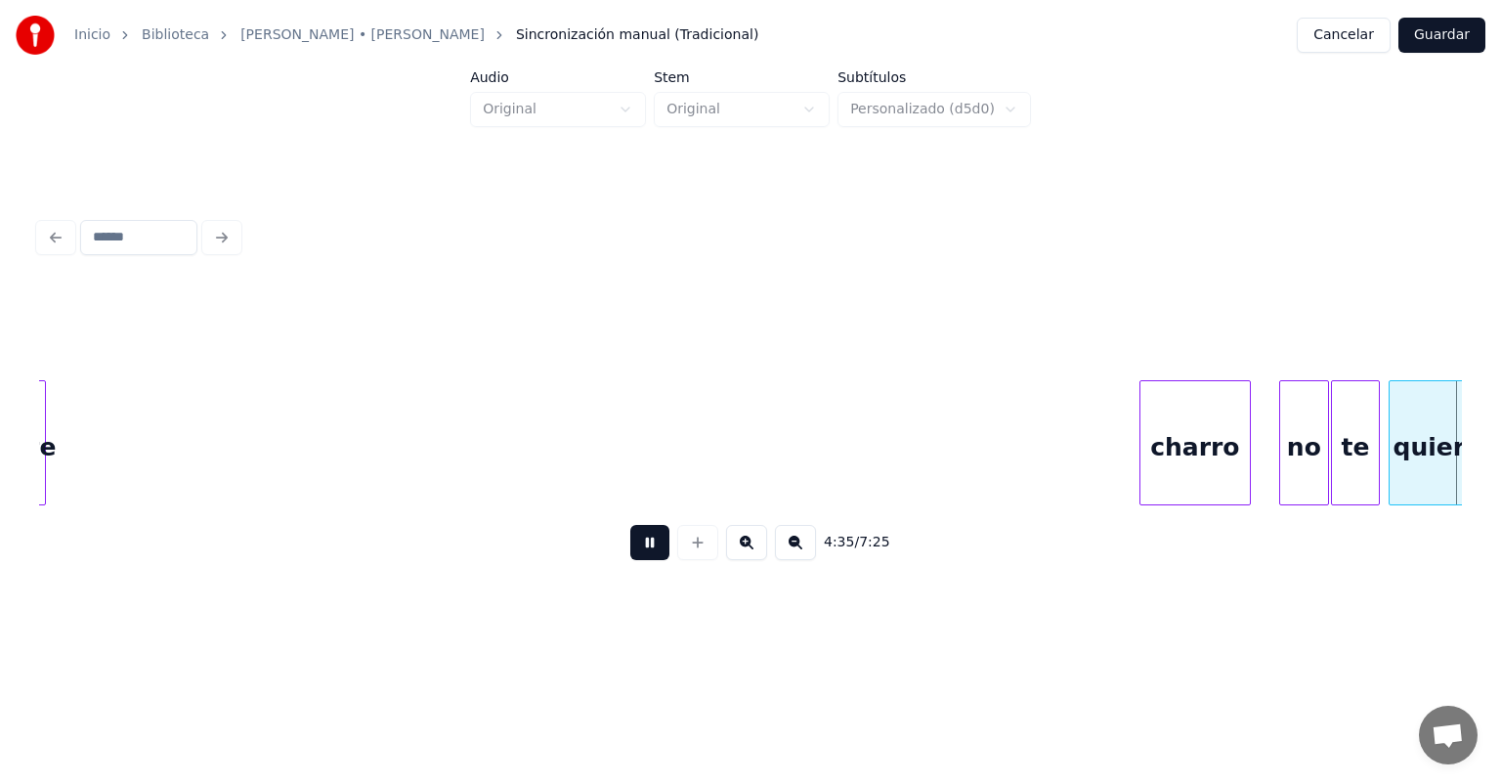
scroll to position [0, 134826]
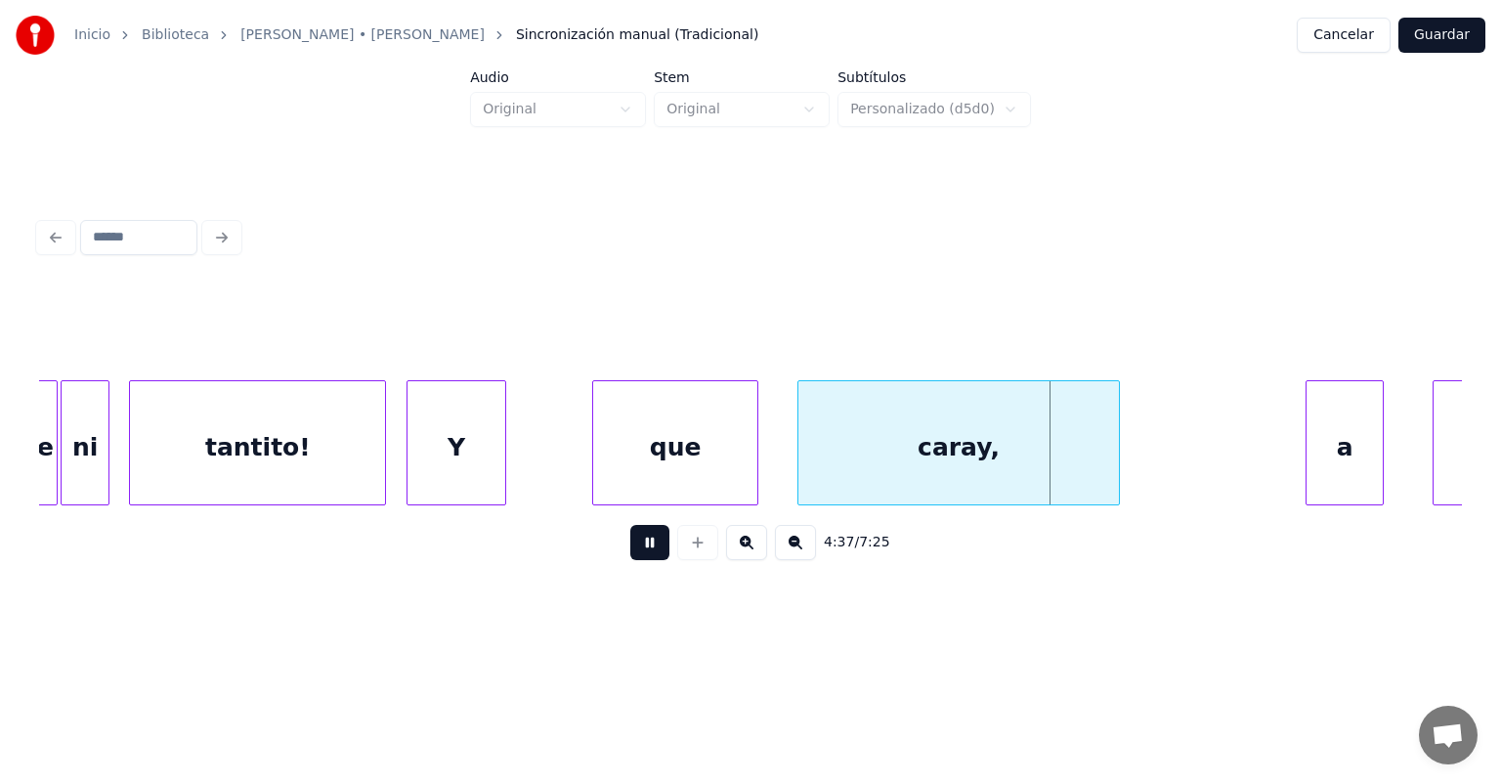
click at [630, 550] on button at bounding box center [649, 542] width 39 height 35
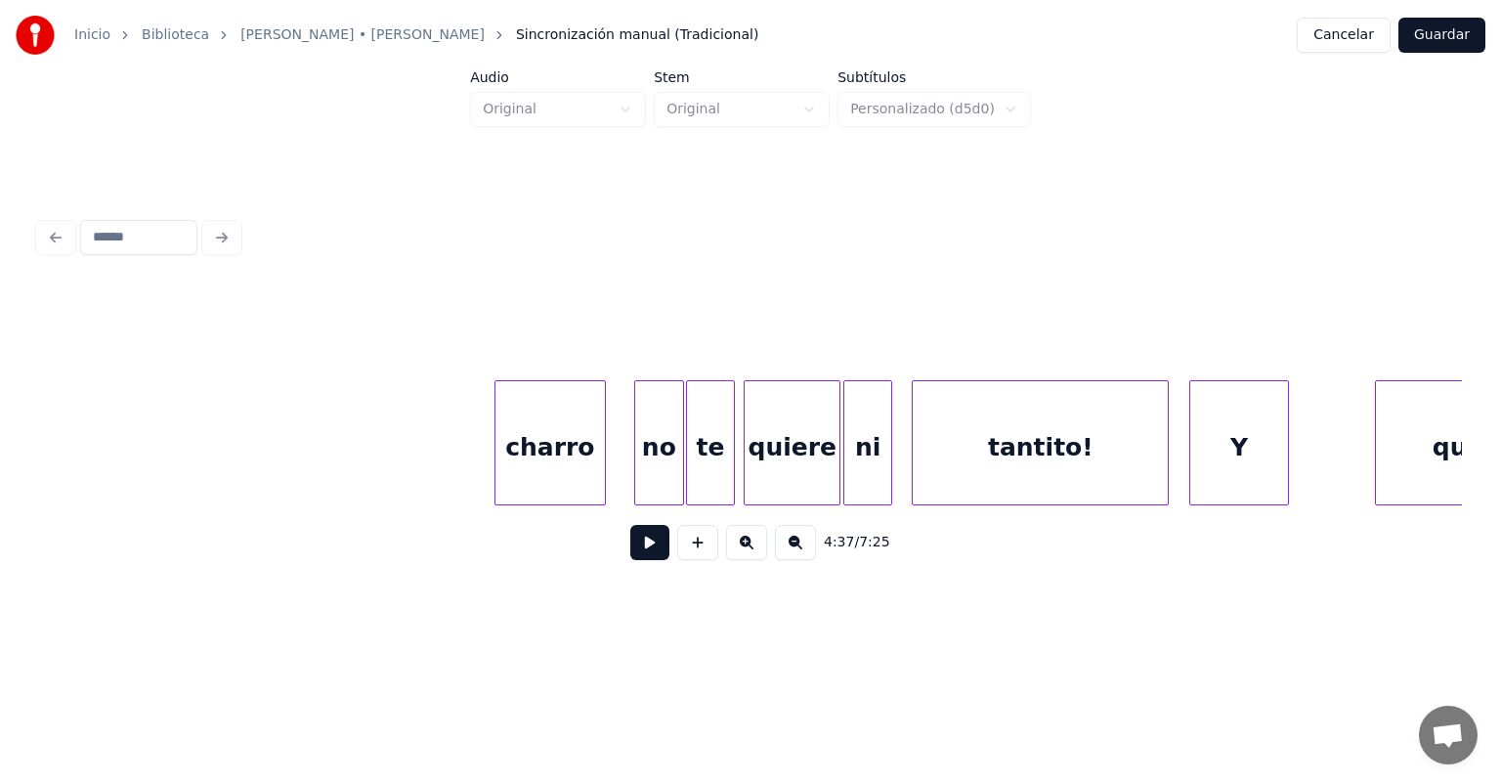
scroll to position [0, 134039]
click at [534, 444] on div "charro" at bounding box center [554, 447] width 109 height 133
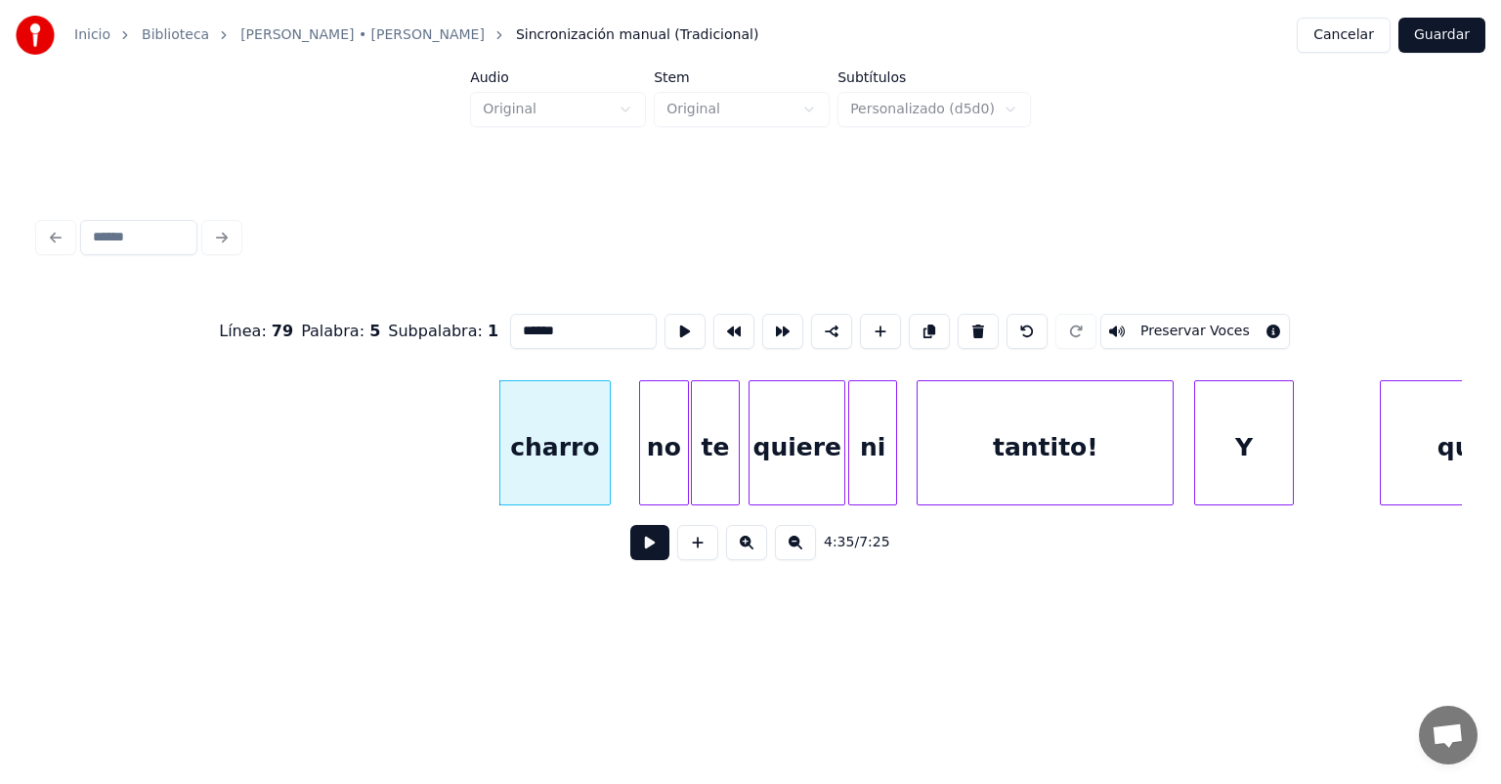
click at [630, 554] on button at bounding box center [649, 542] width 39 height 35
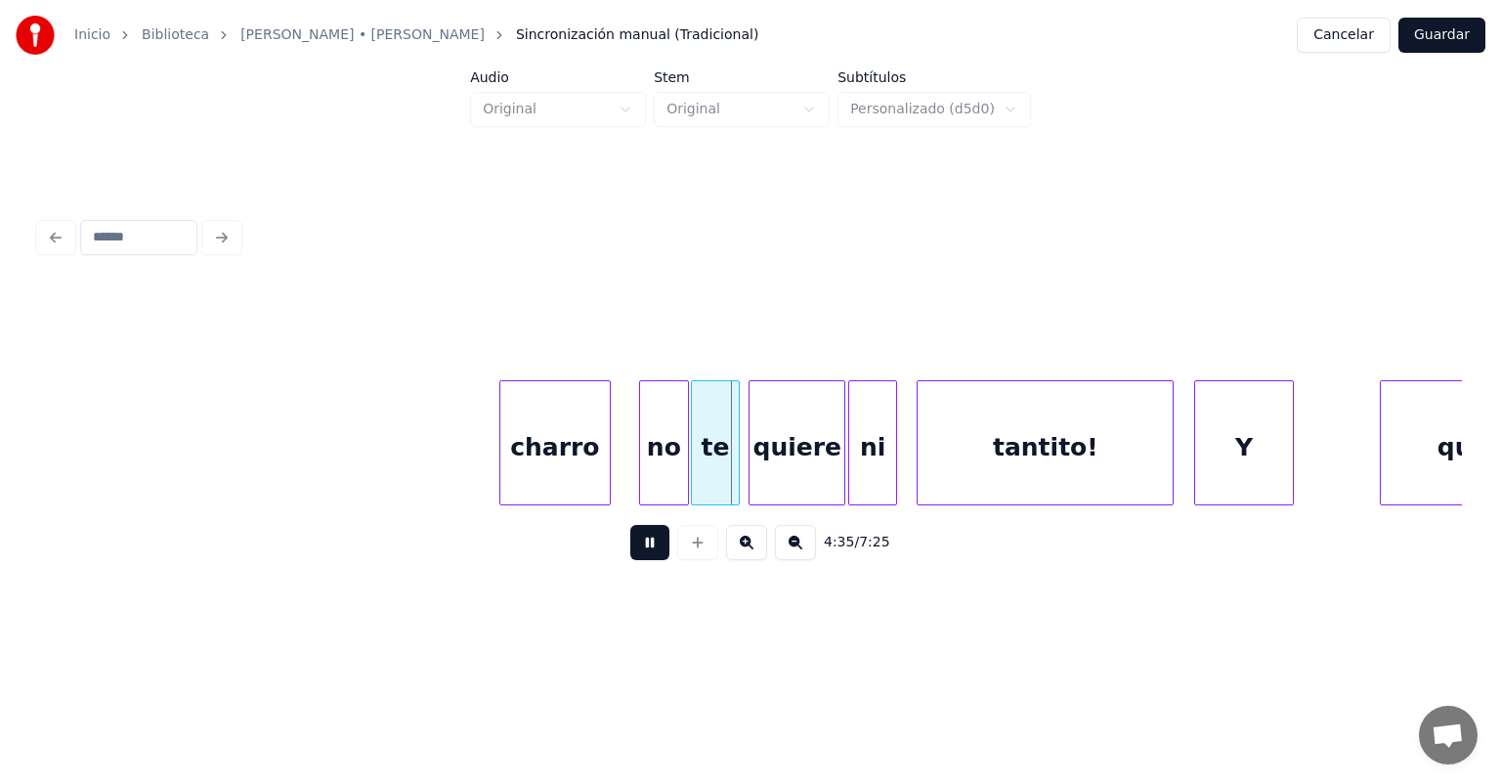
click at [555, 459] on div "charro" at bounding box center [554, 447] width 109 height 133
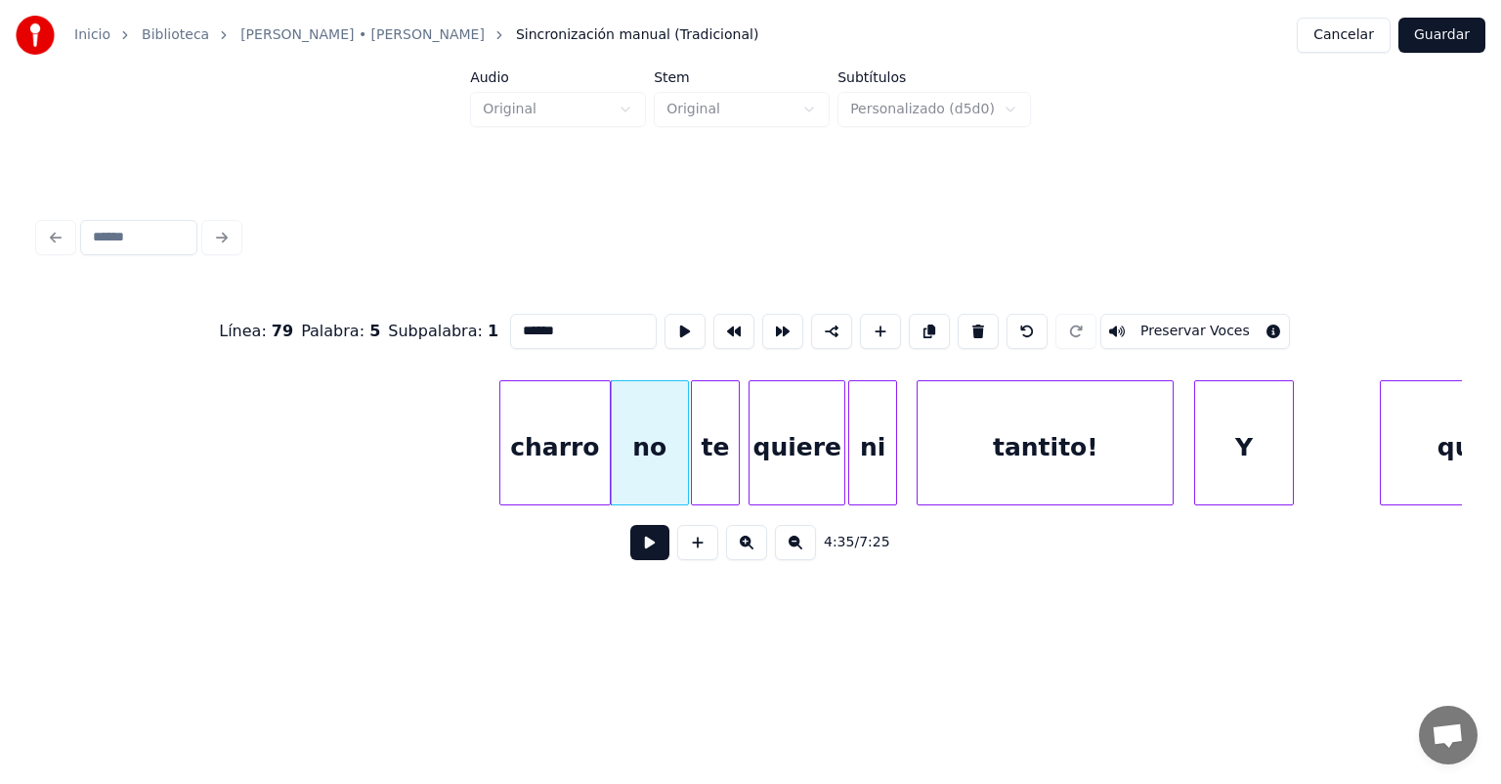
click at [630, 560] on button at bounding box center [649, 542] width 39 height 35
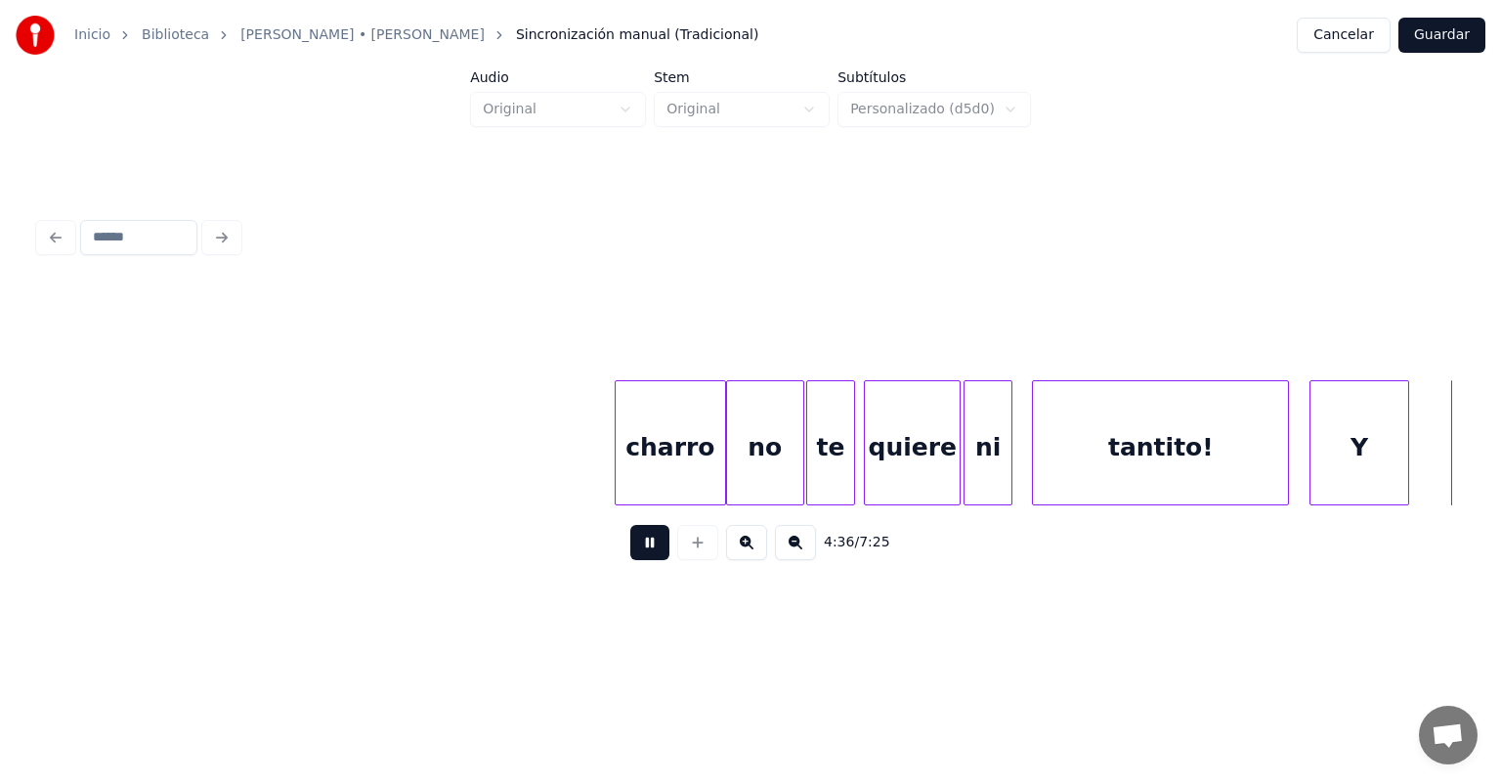
scroll to position [0, 135363]
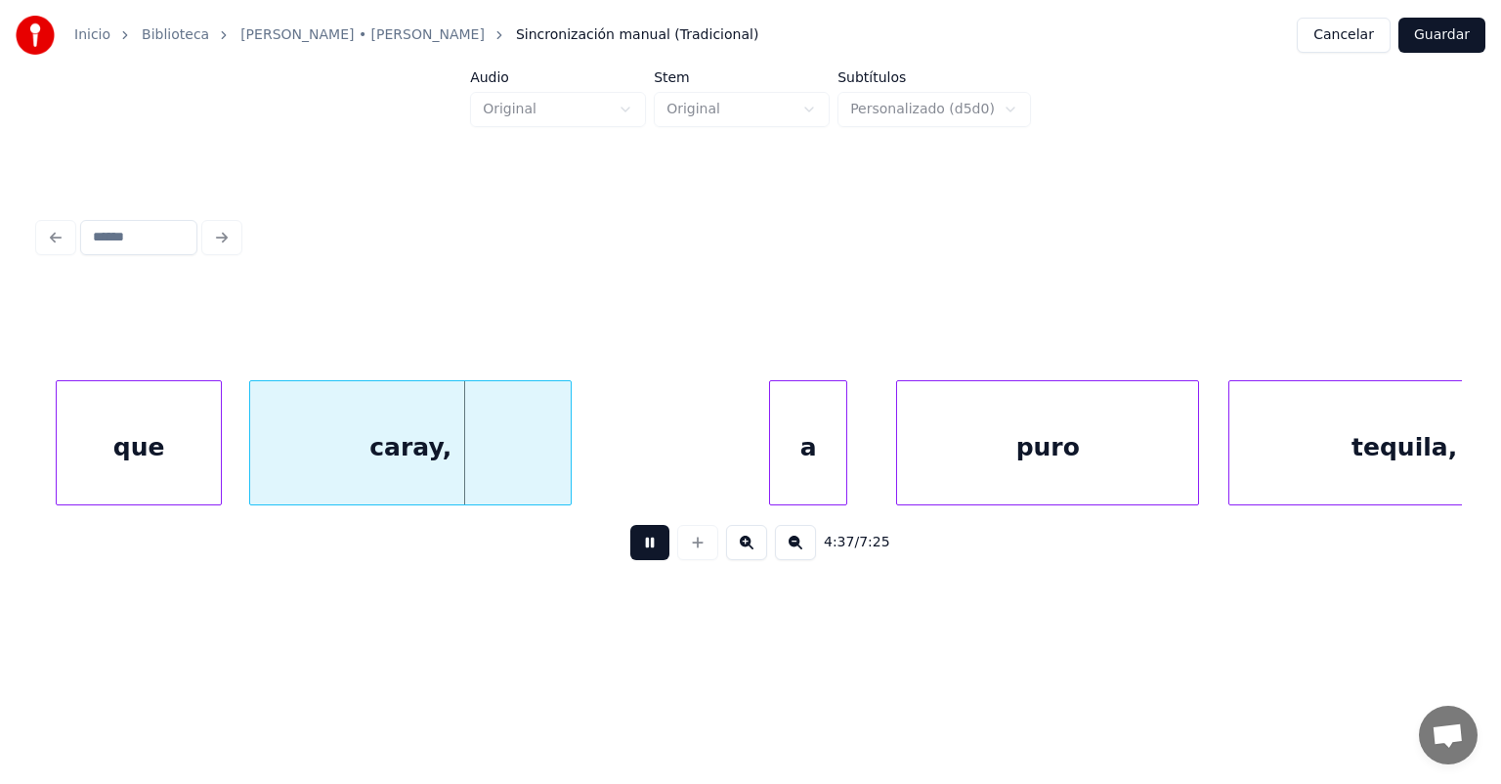
click at [630, 560] on button at bounding box center [649, 542] width 39 height 35
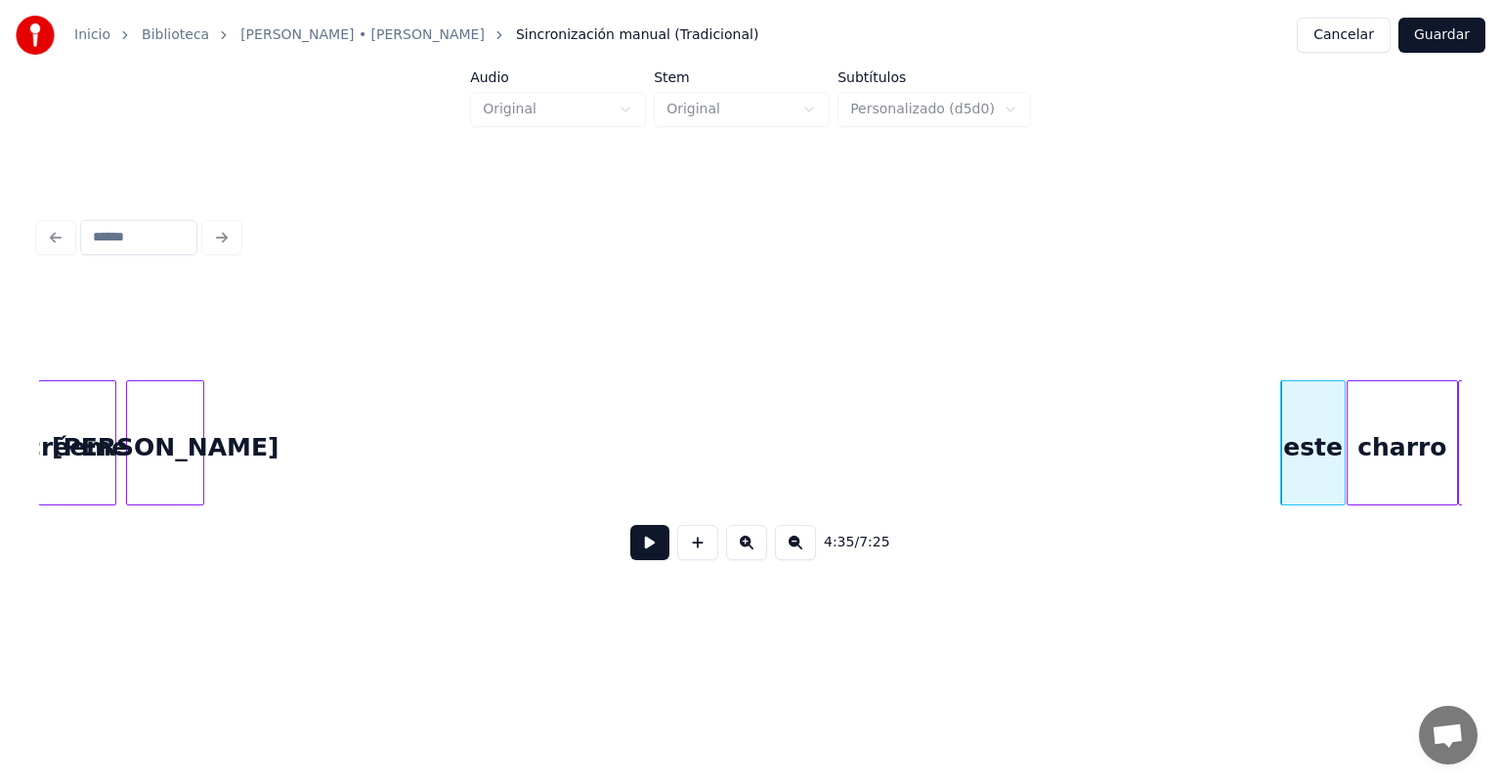
scroll to position [0, 133191]
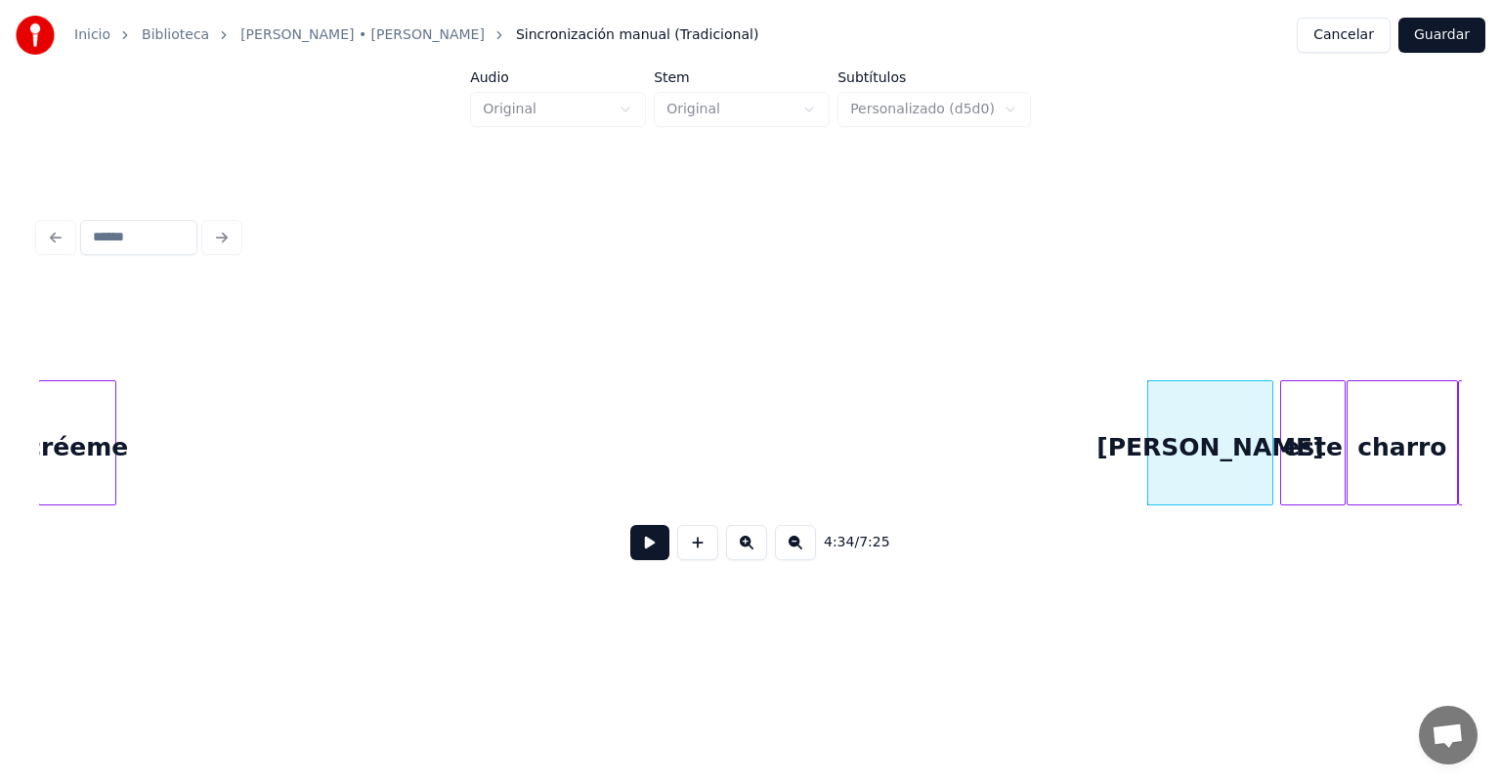
click at [630, 553] on button at bounding box center [649, 542] width 39 height 35
click at [631, 557] on button at bounding box center [649, 542] width 39 height 35
click at [630, 557] on button at bounding box center [649, 542] width 39 height 35
click at [630, 553] on button at bounding box center [649, 542] width 39 height 35
click at [630, 556] on button at bounding box center [649, 542] width 39 height 35
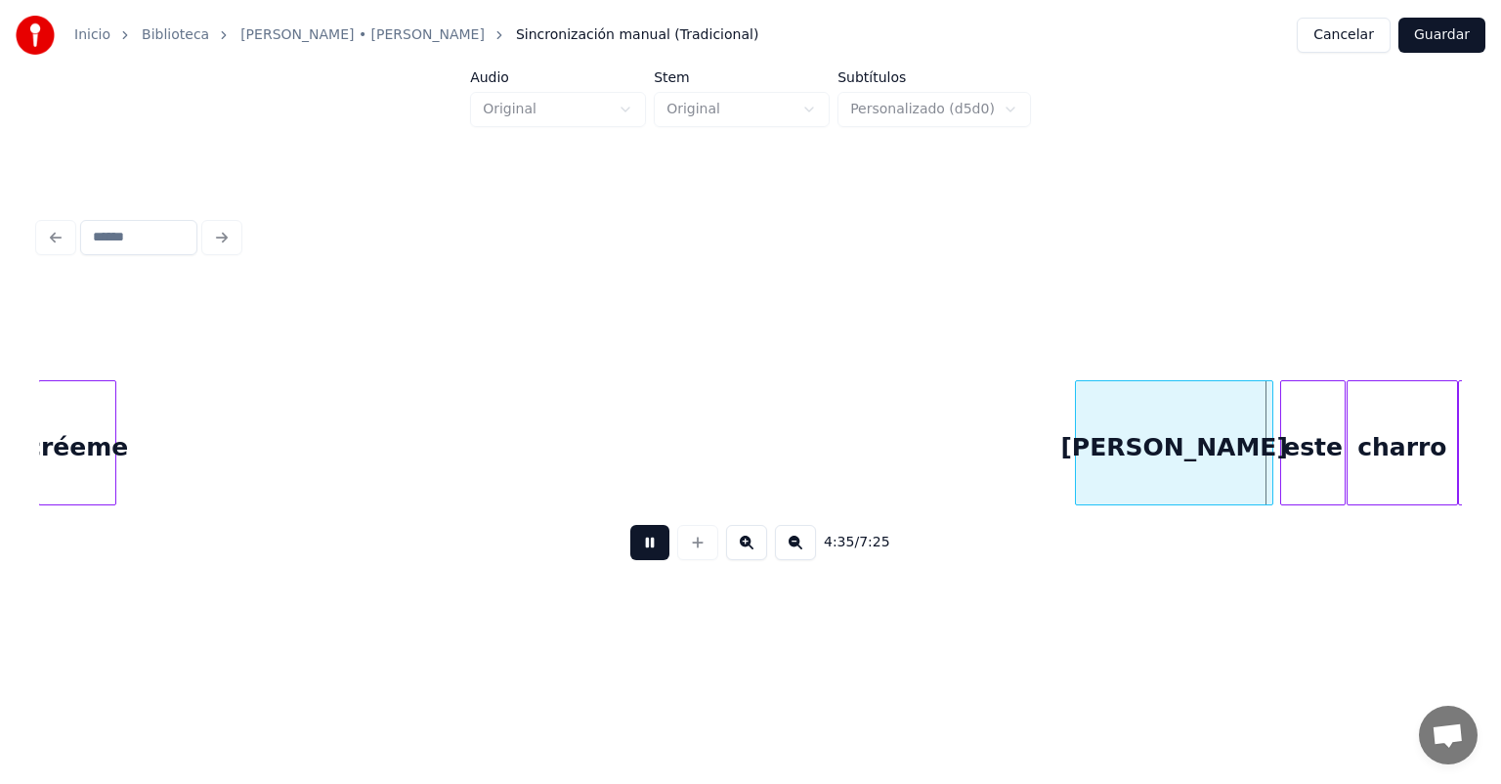
click at [630, 556] on button at bounding box center [649, 542] width 39 height 35
click at [630, 549] on button at bounding box center [649, 542] width 39 height 35
click at [630, 551] on button at bounding box center [649, 542] width 39 height 35
click at [630, 547] on button at bounding box center [649, 542] width 39 height 35
click at [630, 545] on button at bounding box center [649, 542] width 39 height 35
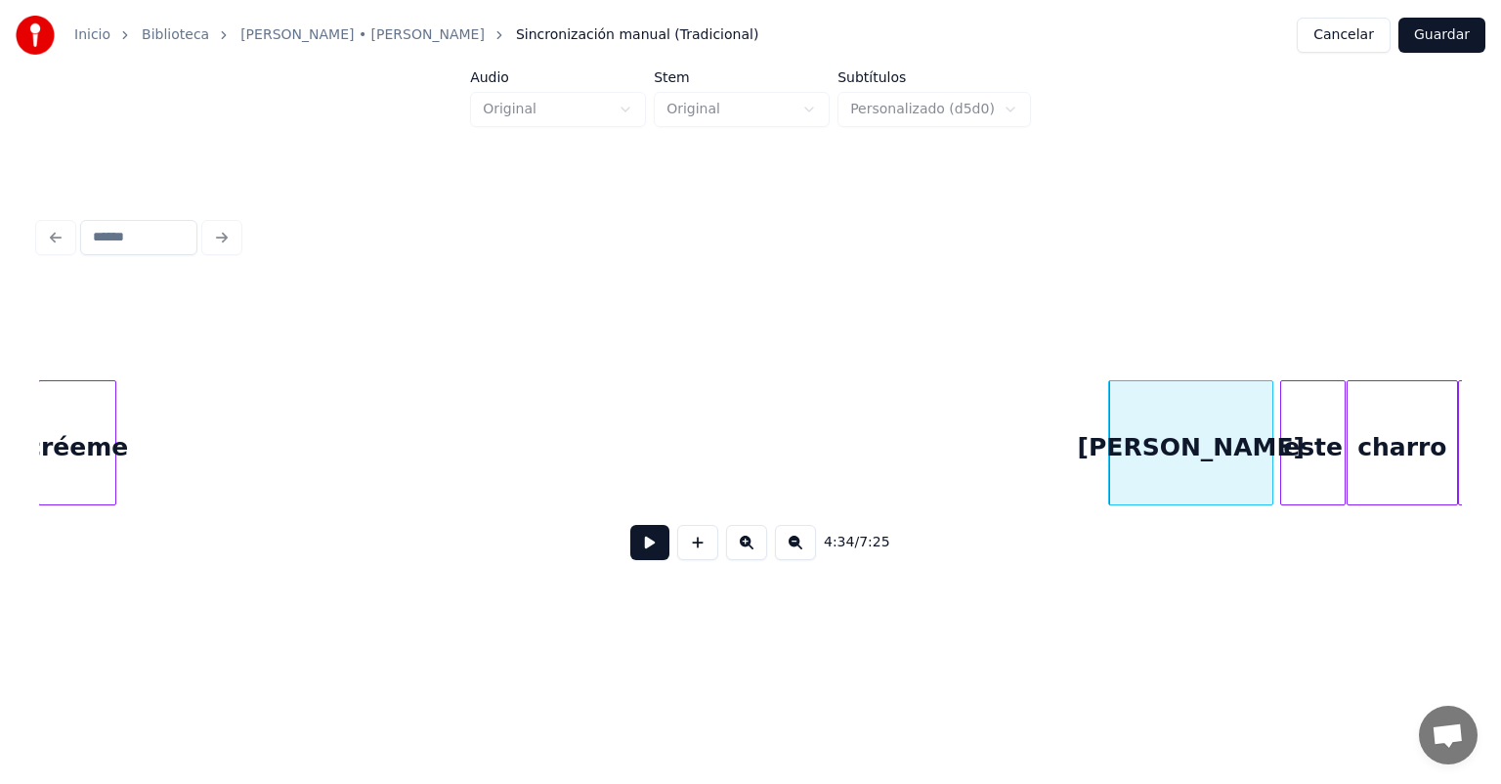
click at [630, 546] on button at bounding box center [649, 542] width 39 height 35
click at [630, 555] on button at bounding box center [649, 542] width 39 height 35
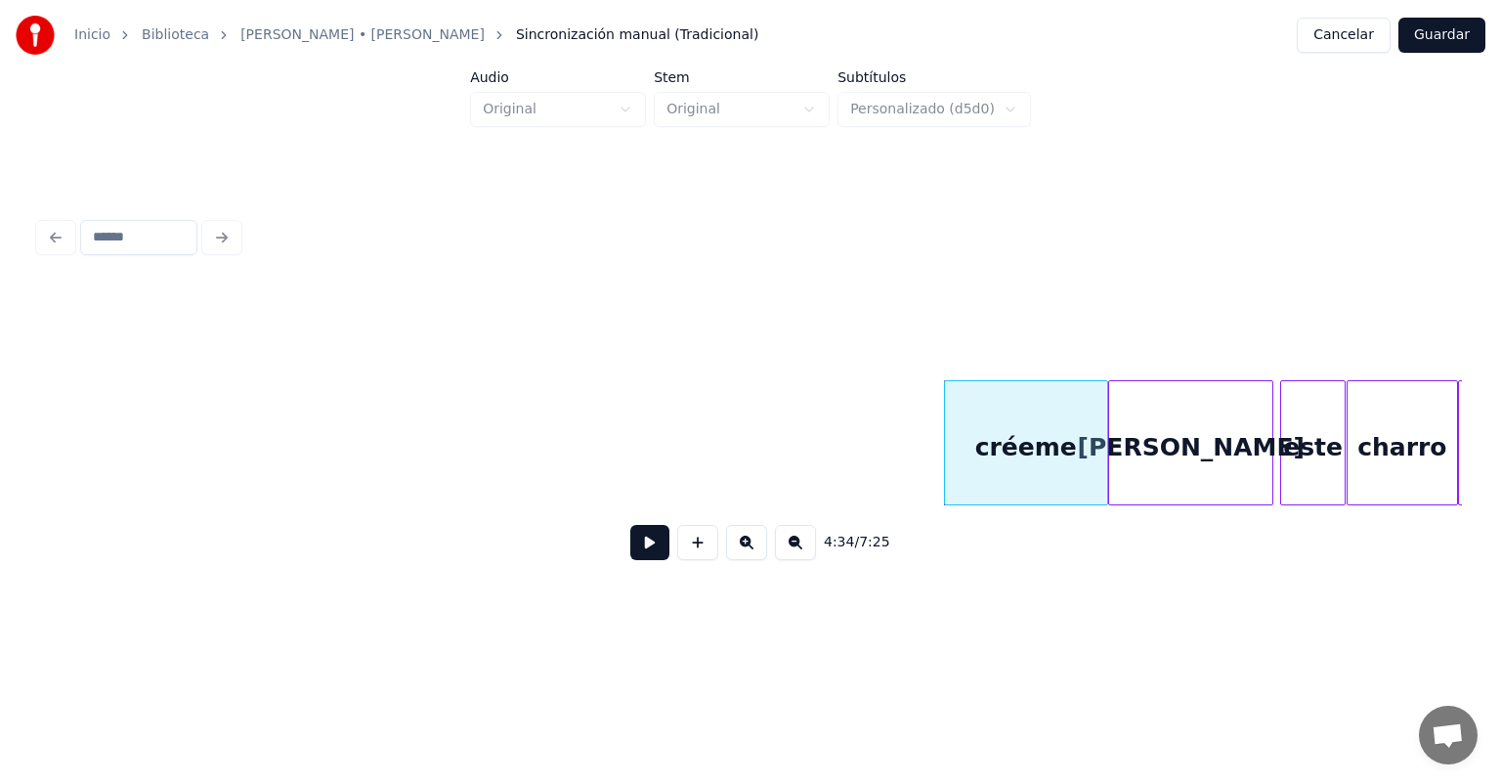
click at [636, 553] on button at bounding box center [649, 542] width 39 height 35
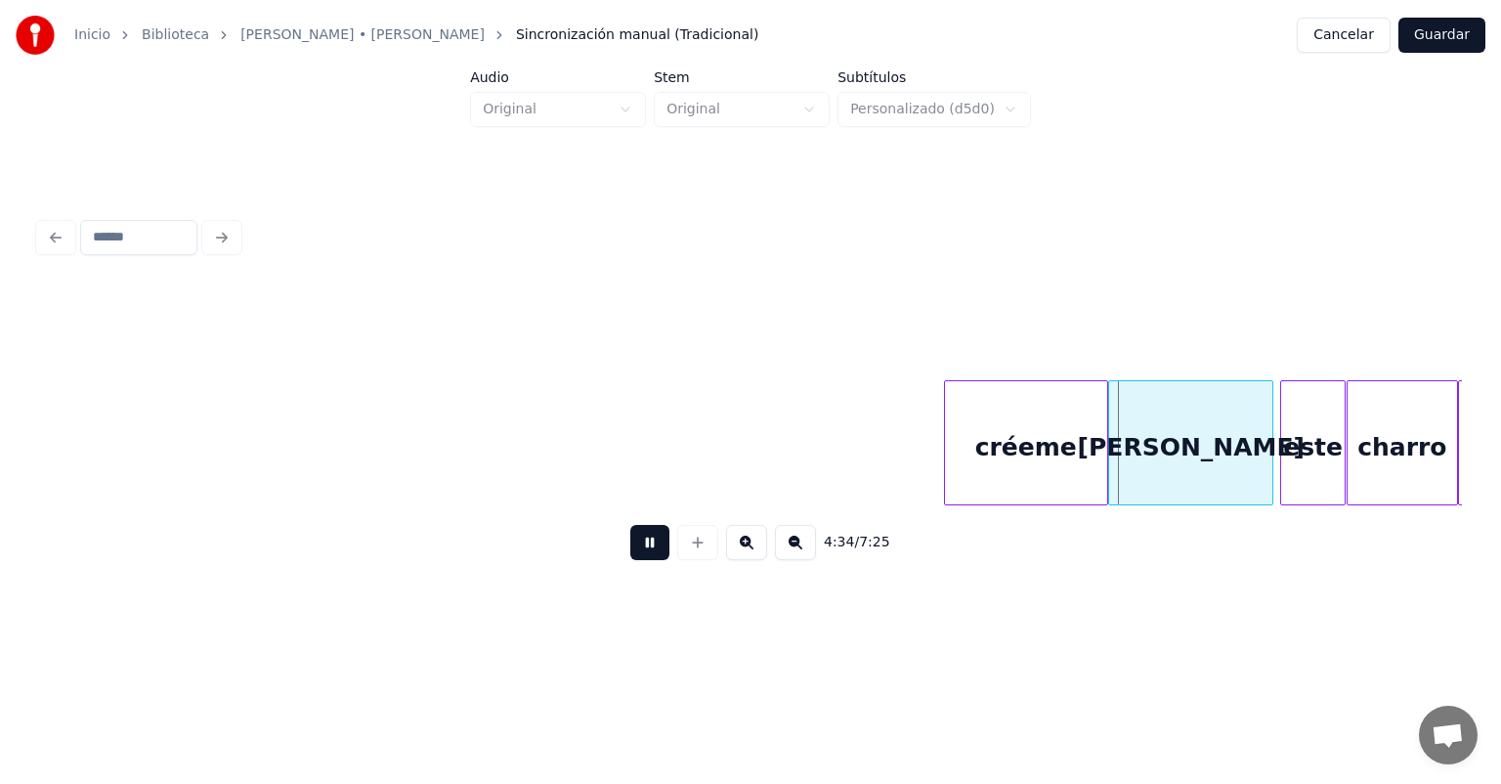
click at [630, 549] on button at bounding box center [649, 542] width 39 height 35
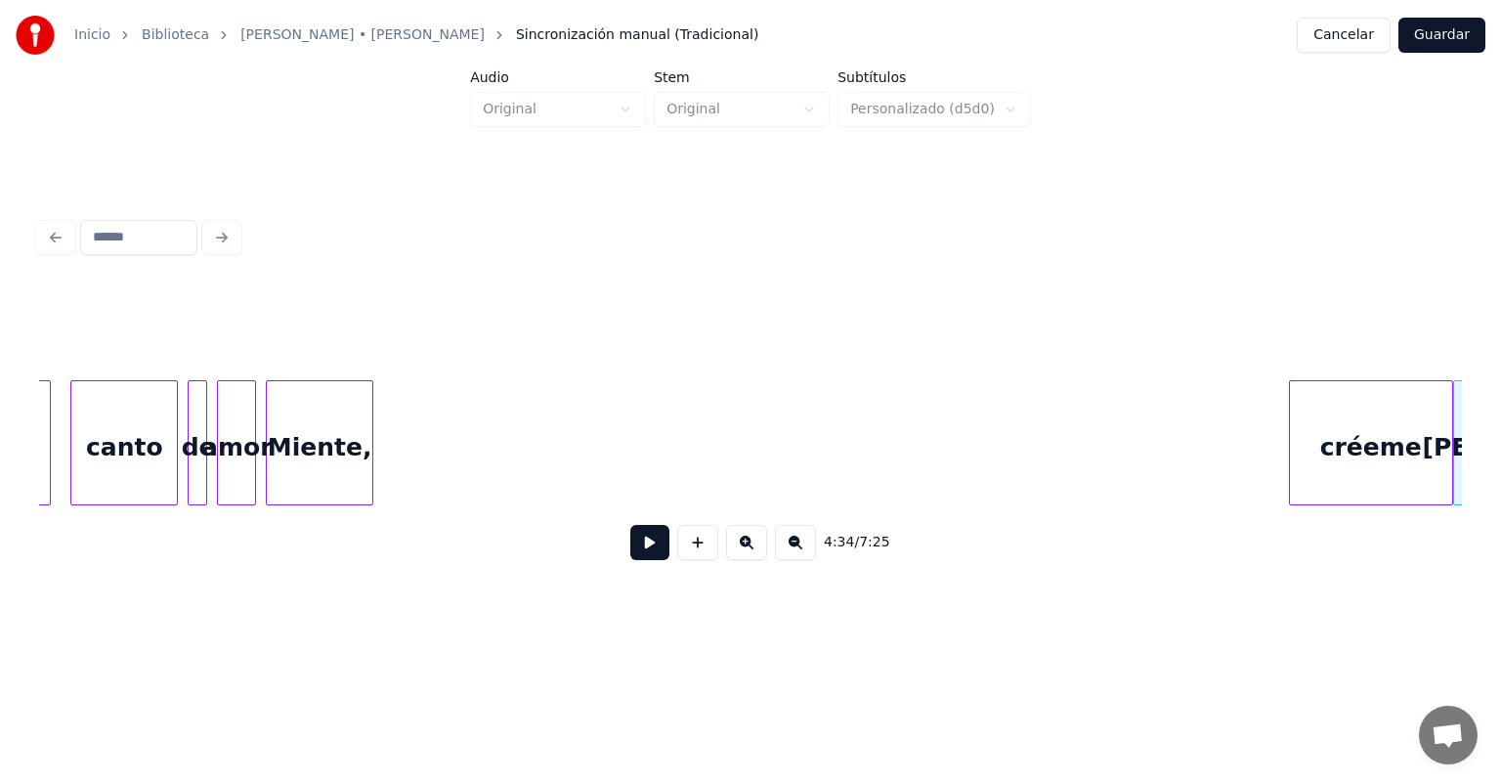
scroll to position [0, 132847]
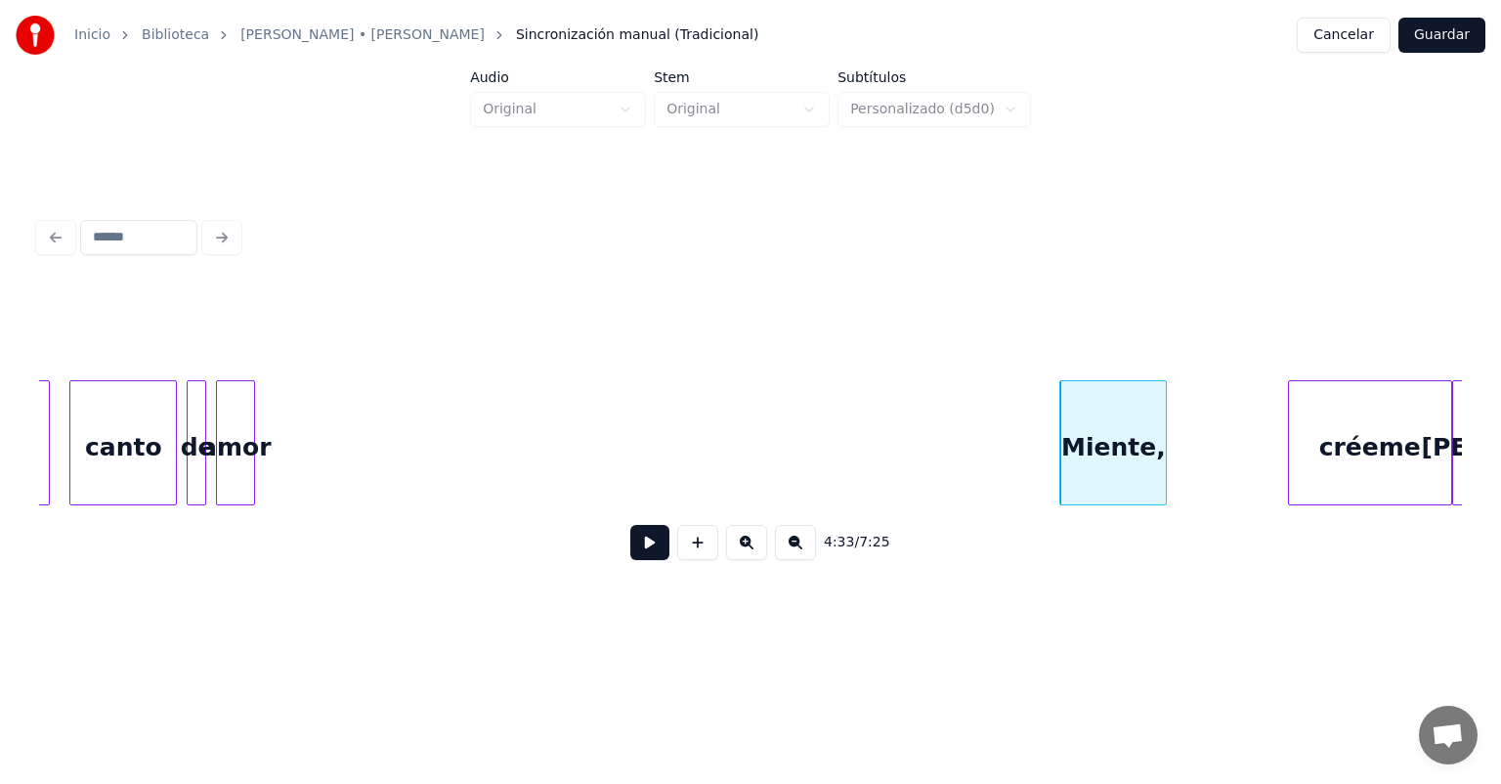
click at [637, 560] on button at bounding box center [649, 542] width 39 height 35
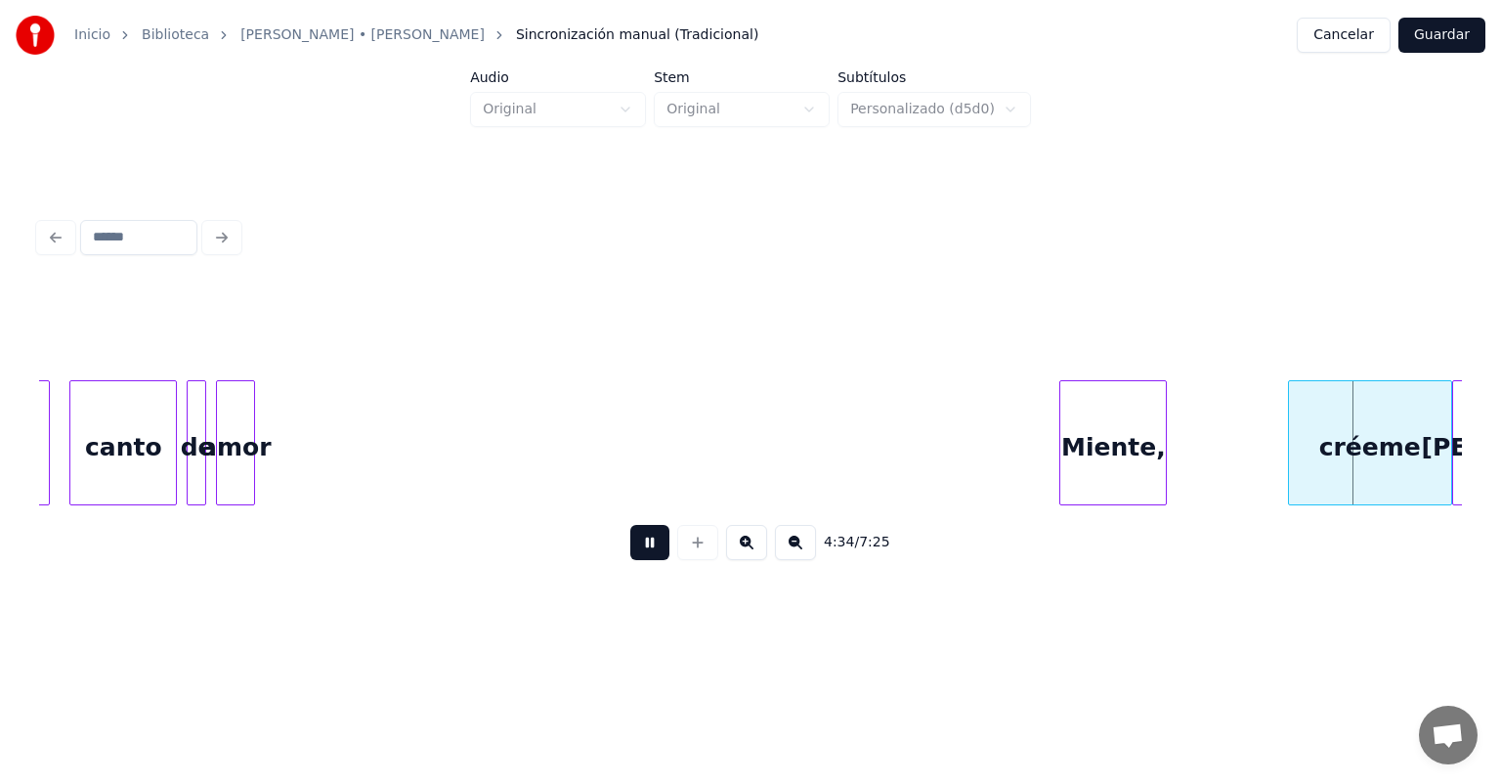
click at [630, 558] on button at bounding box center [649, 542] width 39 height 35
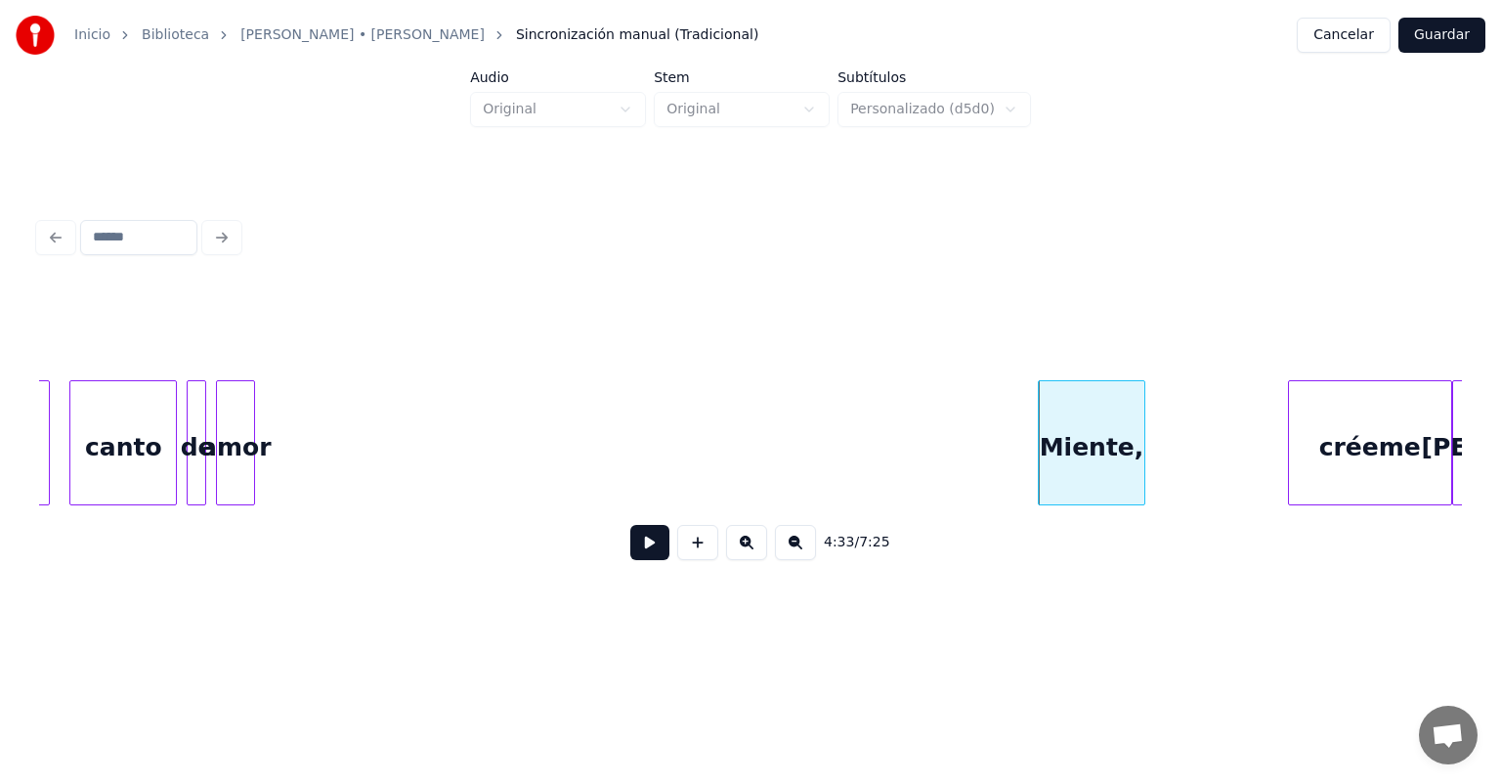
click at [639, 549] on button at bounding box center [649, 542] width 39 height 35
click at [630, 544] on button at bounding box center [649, 542] width 39 height 35
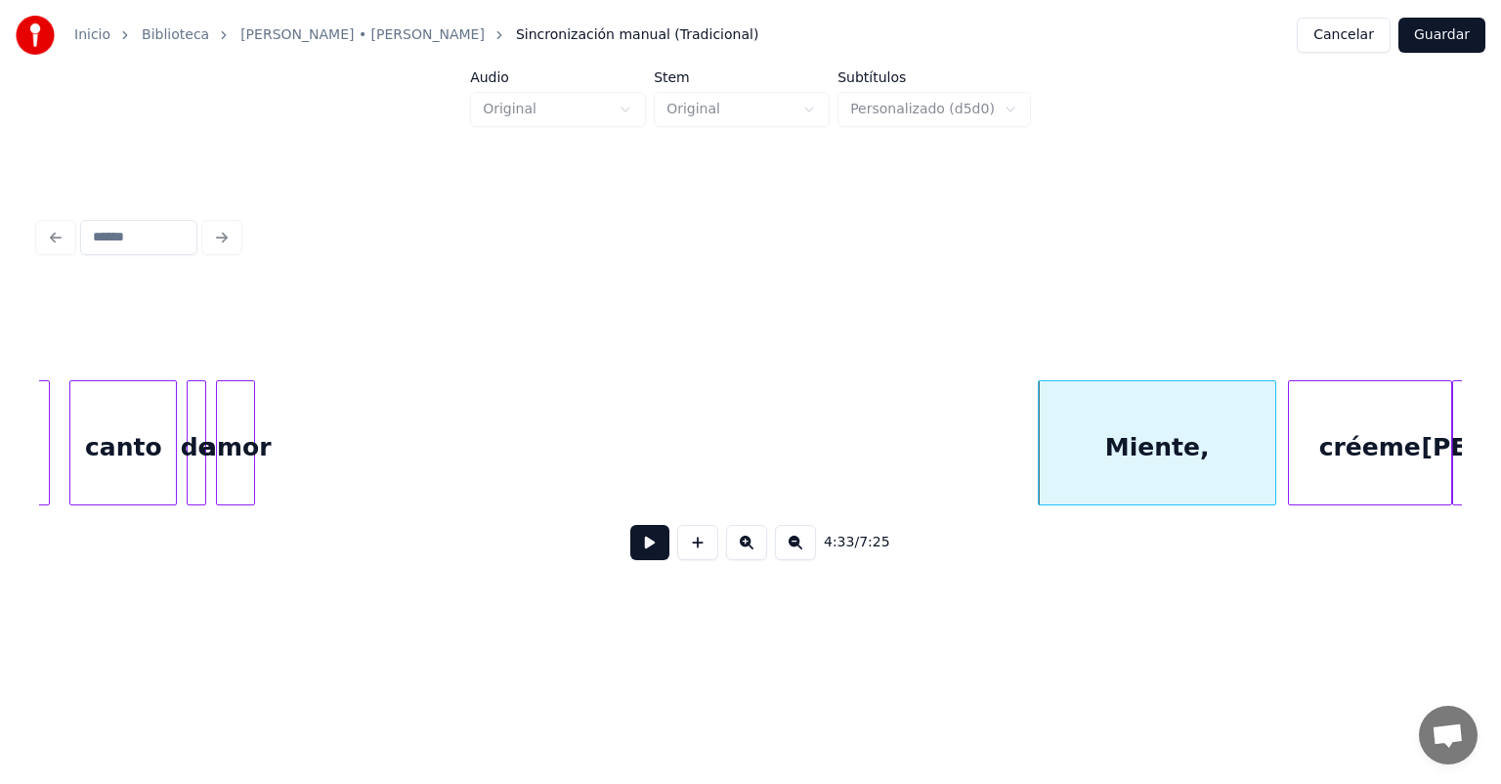
click at [633, 547] on button at bounding box center [649, 542] width 39 height 35
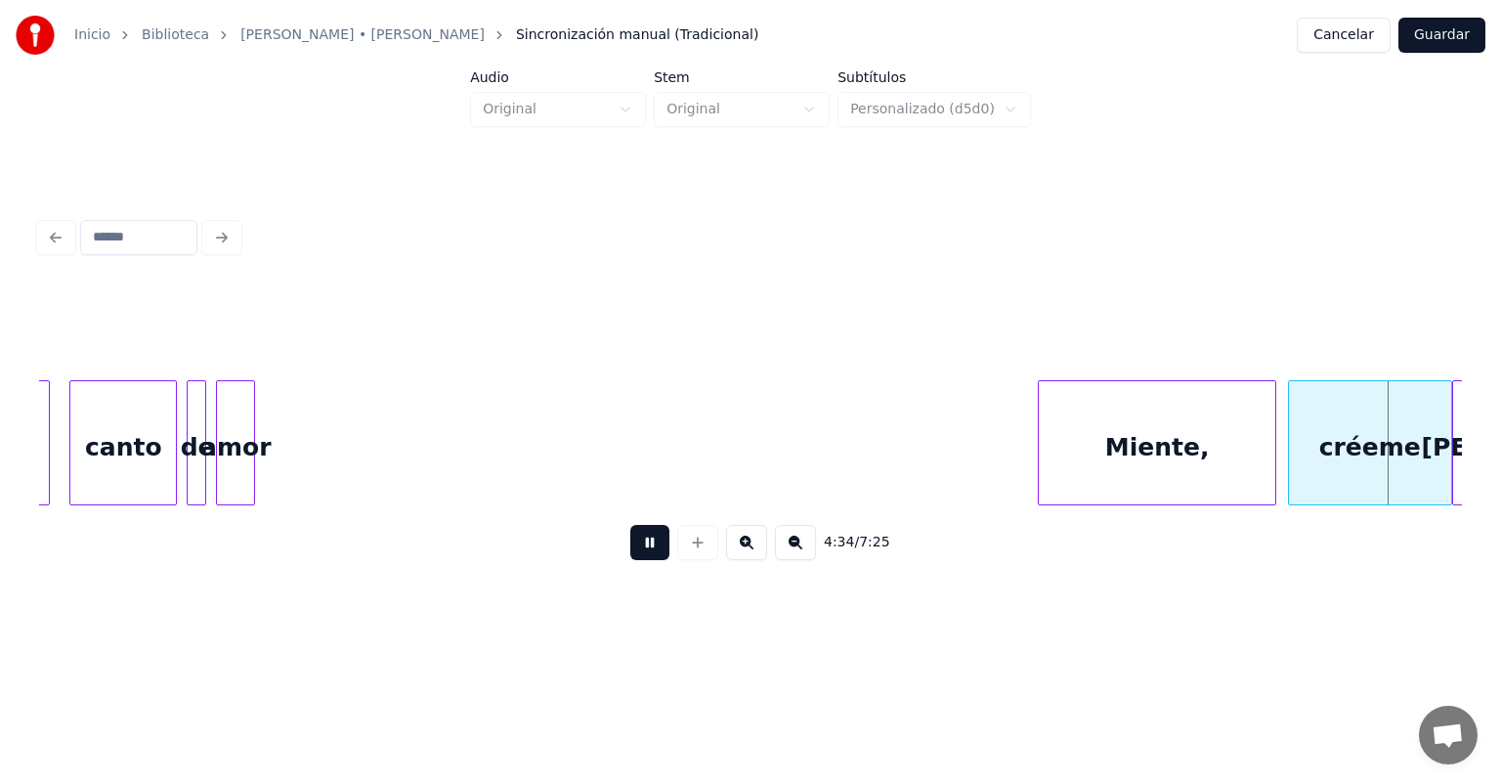
click at [631, 551] on button at bounding box center [649, 542] width 39 height 35
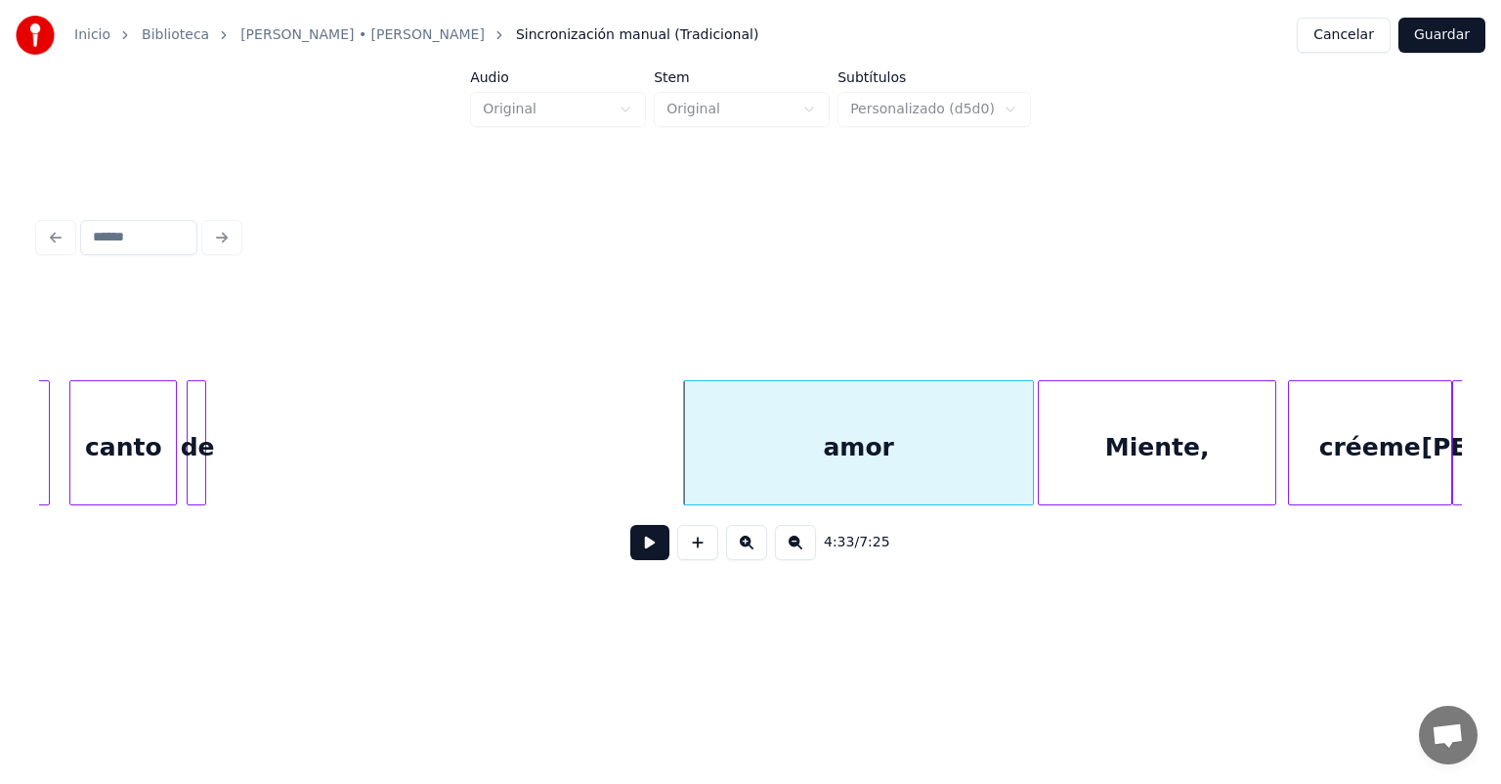
click at [643, 558] on button at bounding box center [649, 542] width 39 height 35
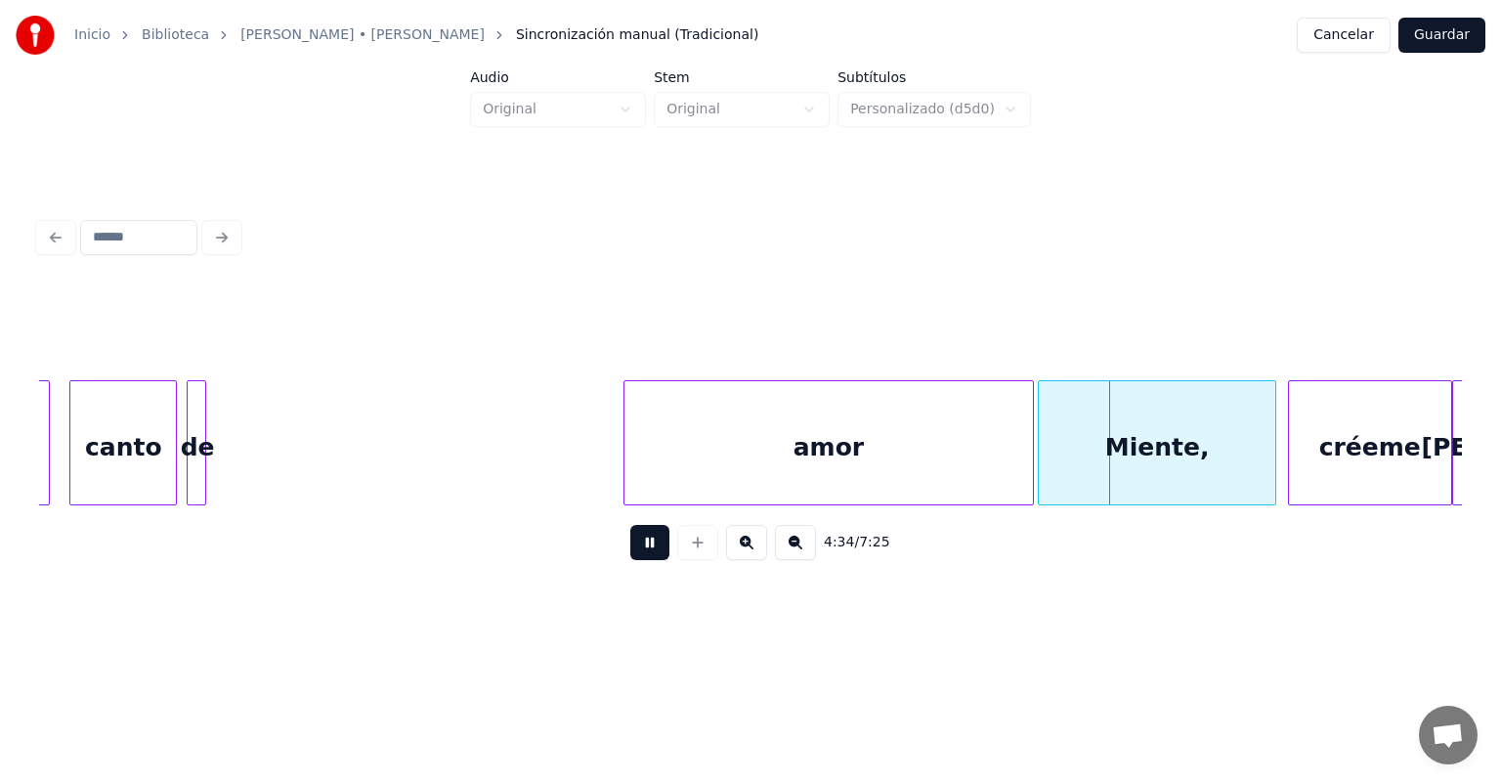
click at [661, 475] on div "amor" at bounding box center [830, 447] width 410 height 133
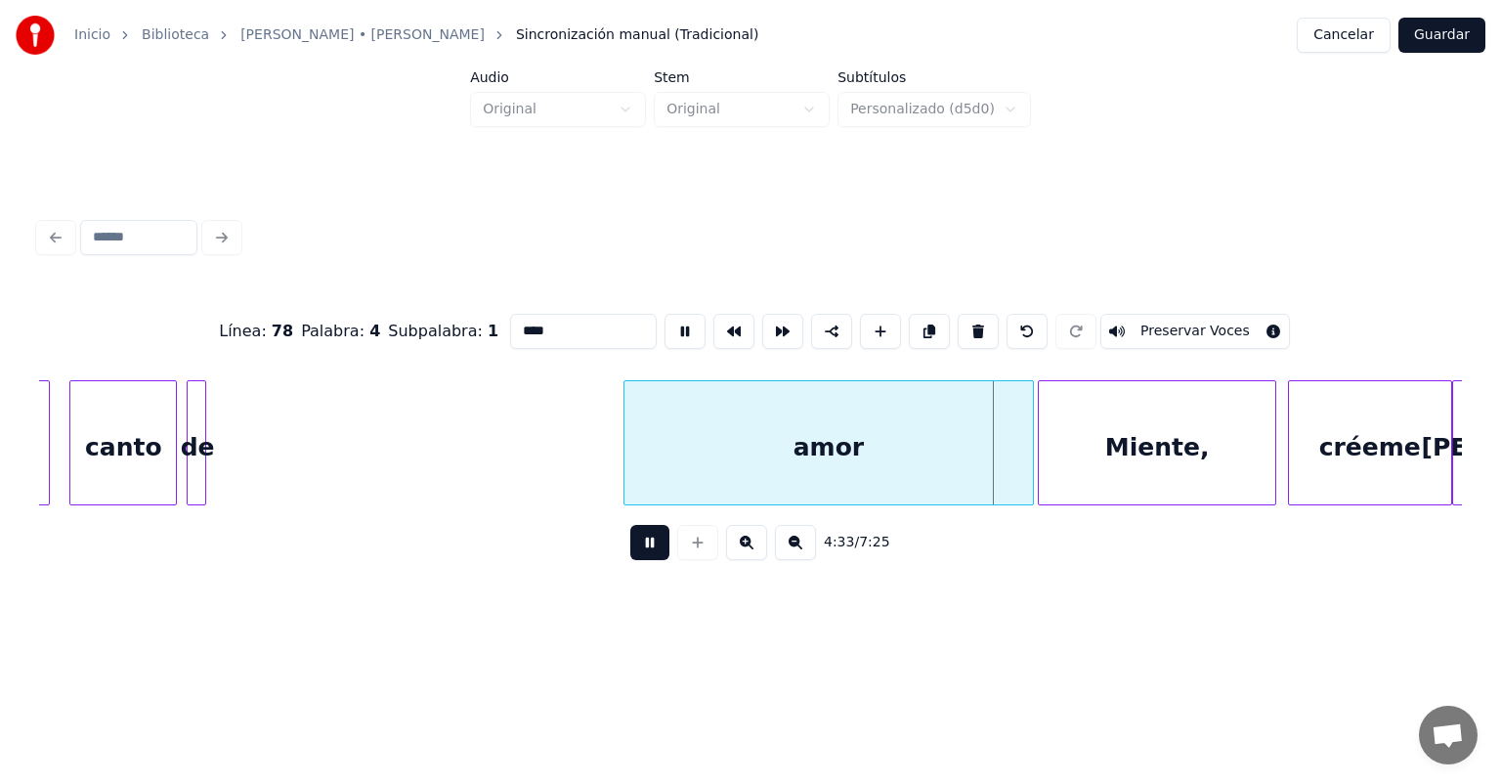
click at [192, 467] on div at bounding box center [191, 442] width 6 height 123
type input "**"
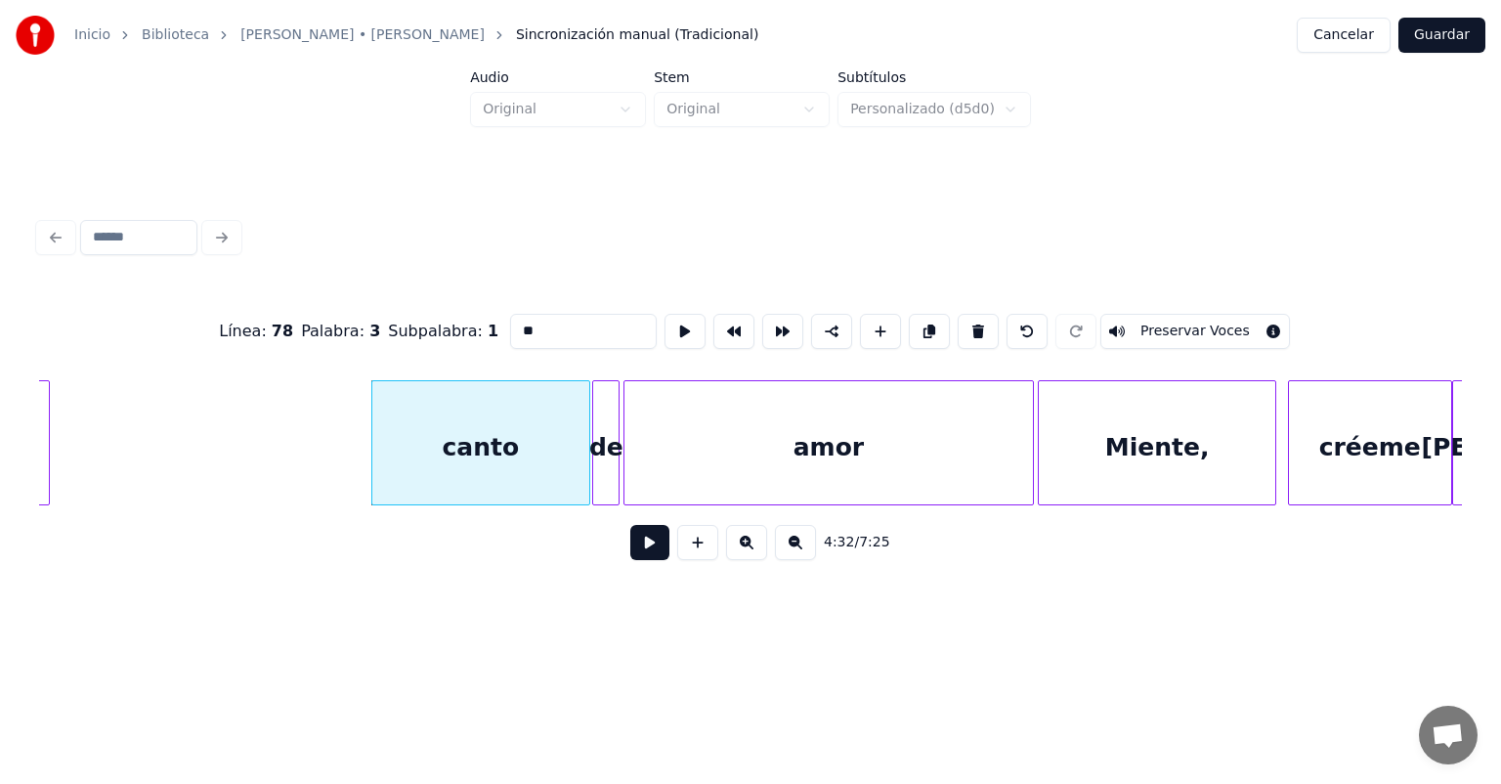
click at [630, 553] on button at bounding box center [649, 542] width 39 height 35
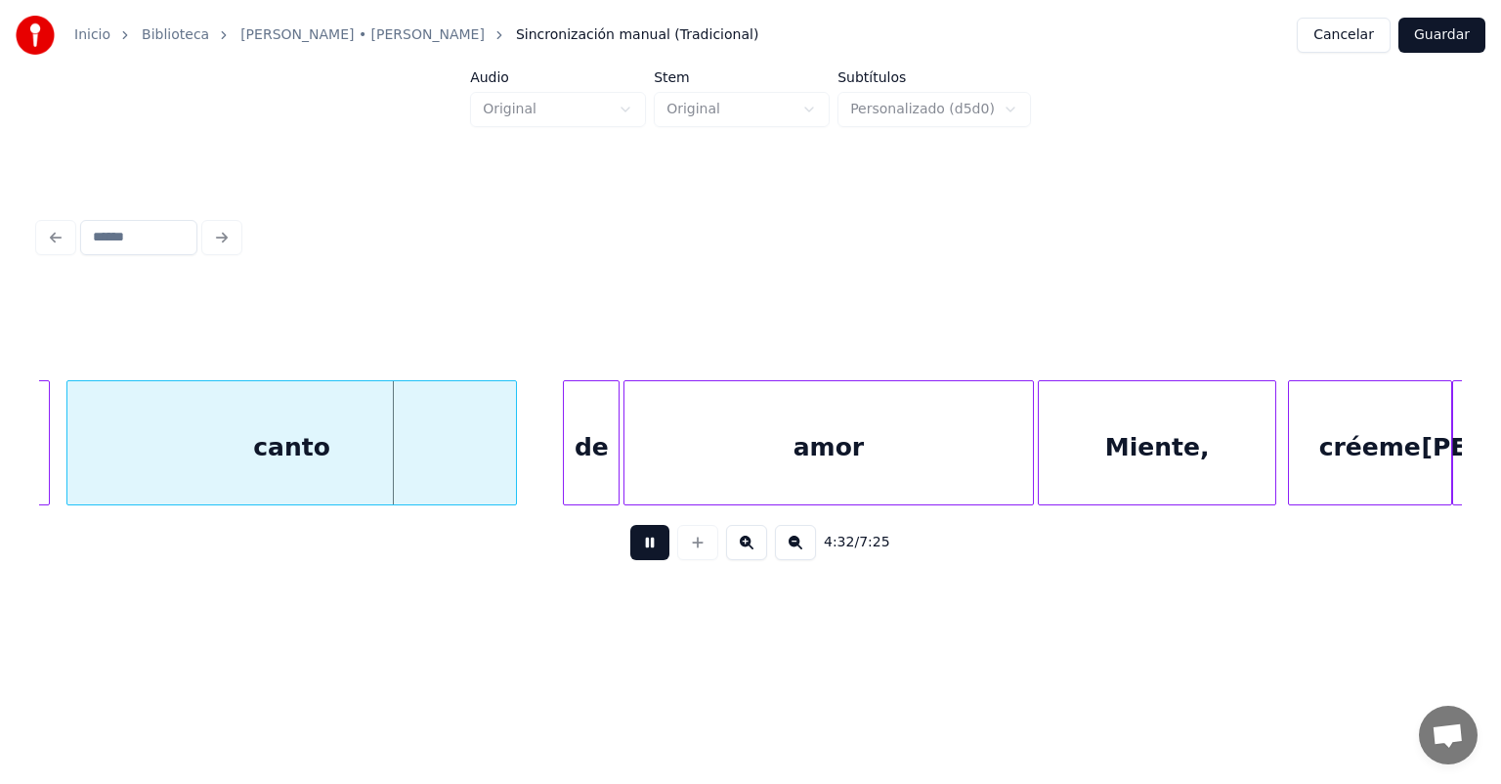
click at [505, 489] on div "canto" at bounding box center [291, 447] width 449 height 133
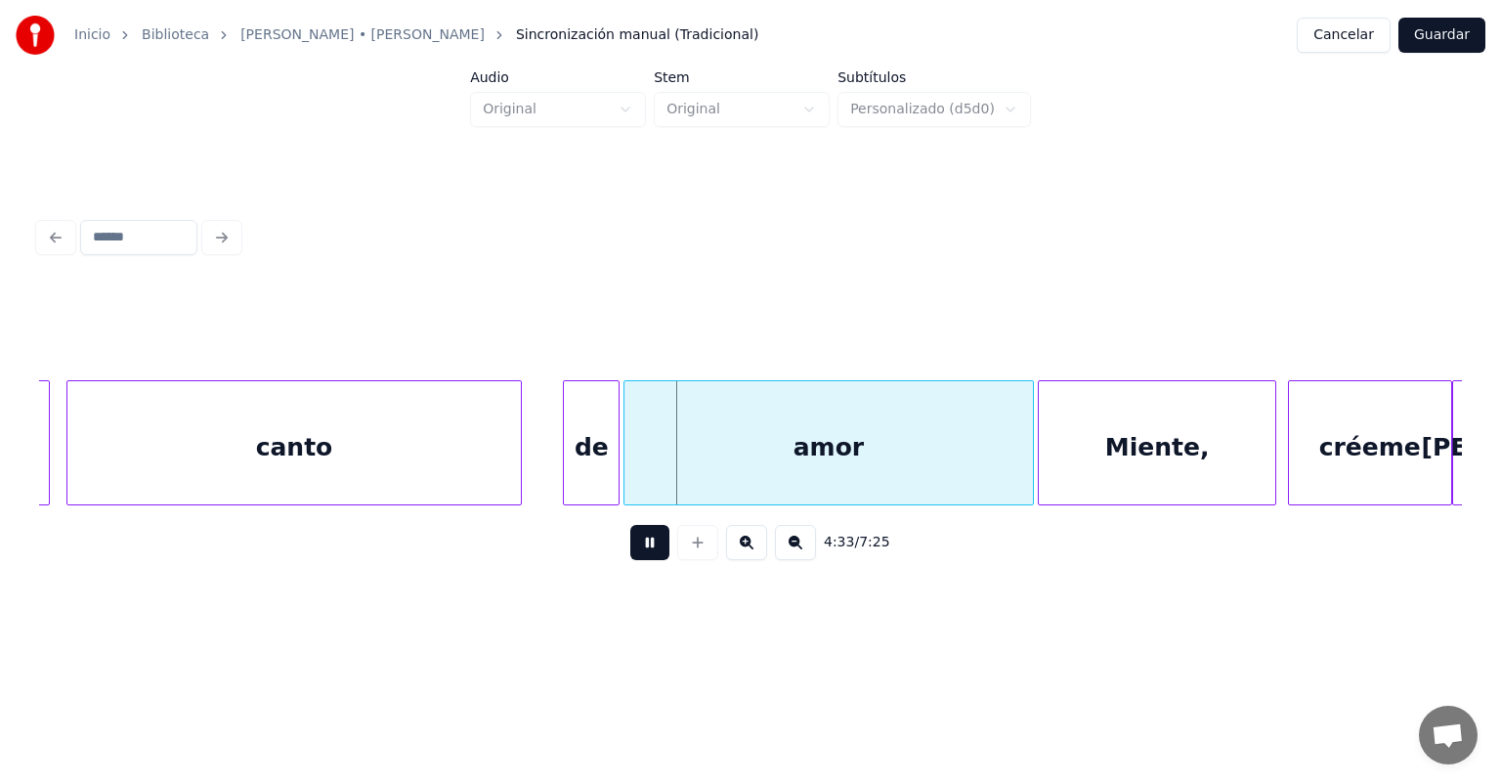
click at [515, 489] on div at bounding box center [518, 442] width 6 height 123
click at [516, 483] on div "canto" at bounding box center [294, 447] width 455 height 133
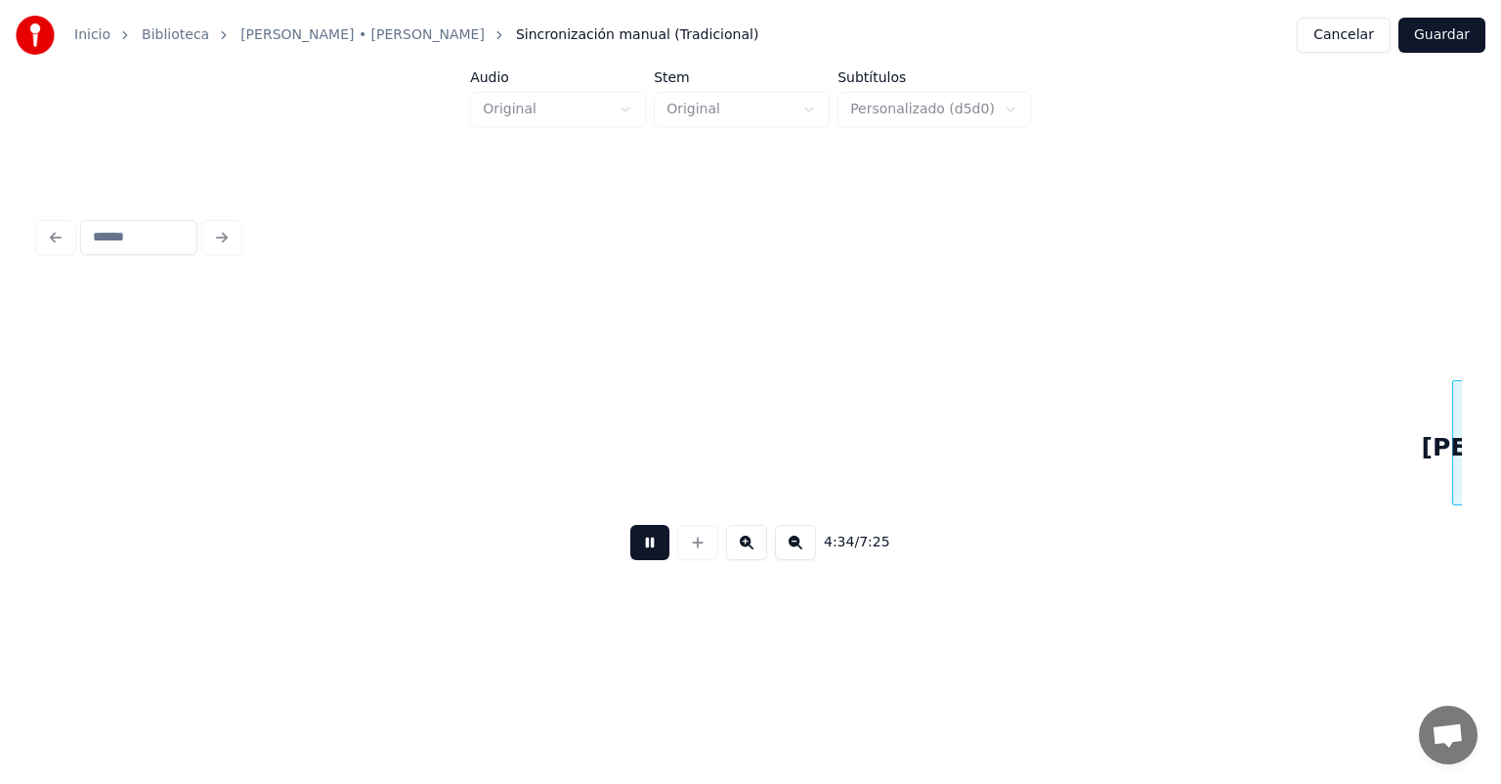
scroll to position [0, 134275]
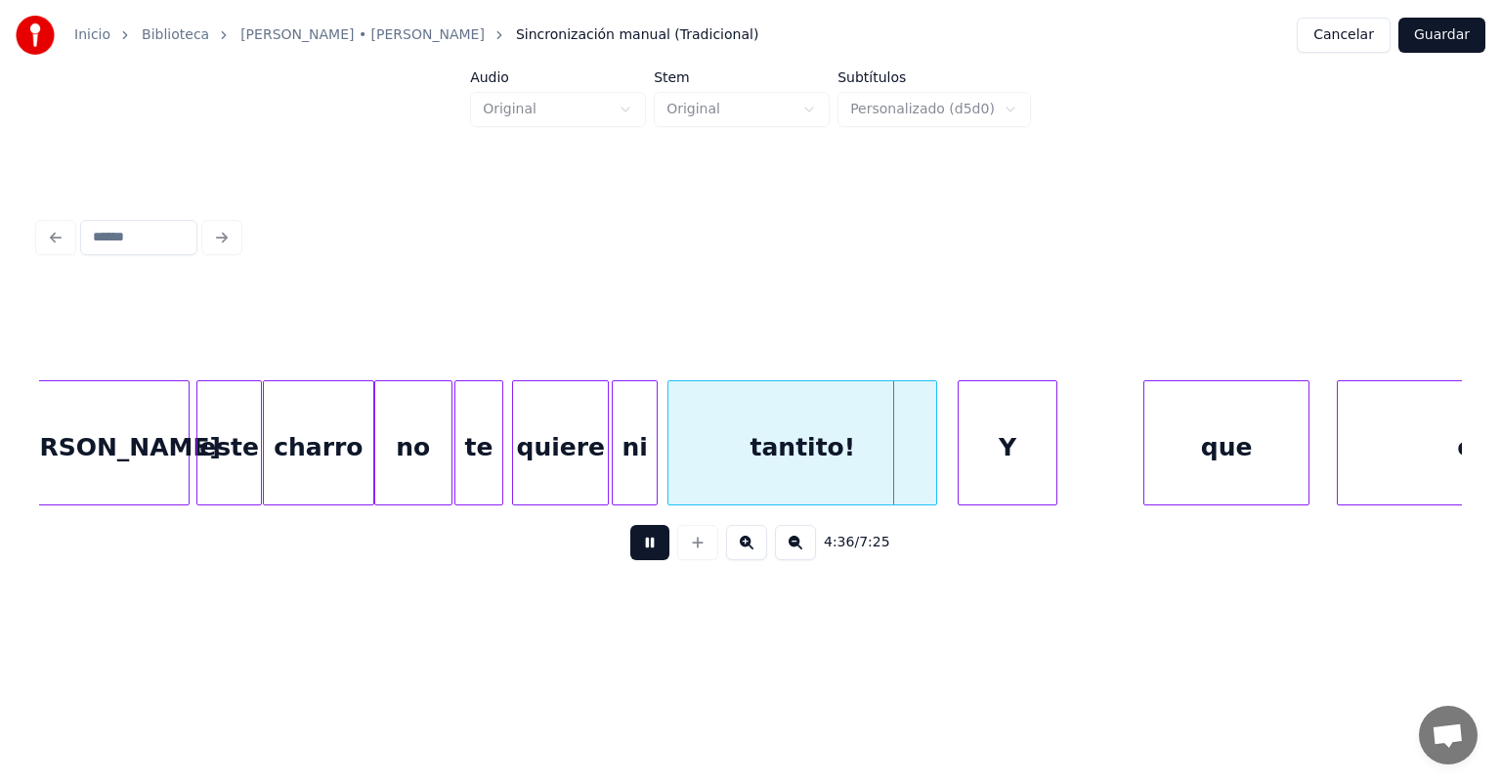
click at [683, 469] on div "tantito!" at bounding box center [803, 447] width 268 height 133
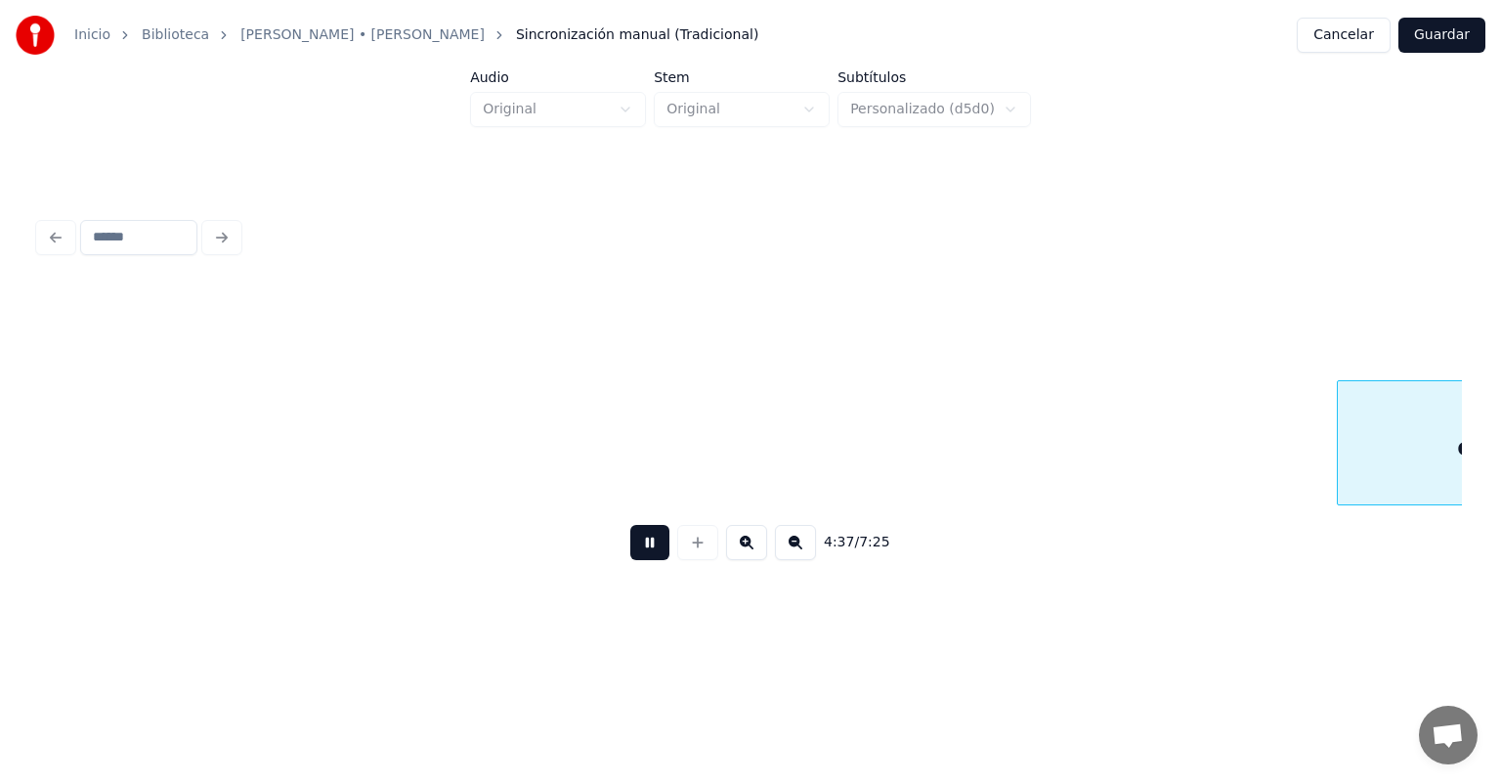
scroll to position [0, 135699]
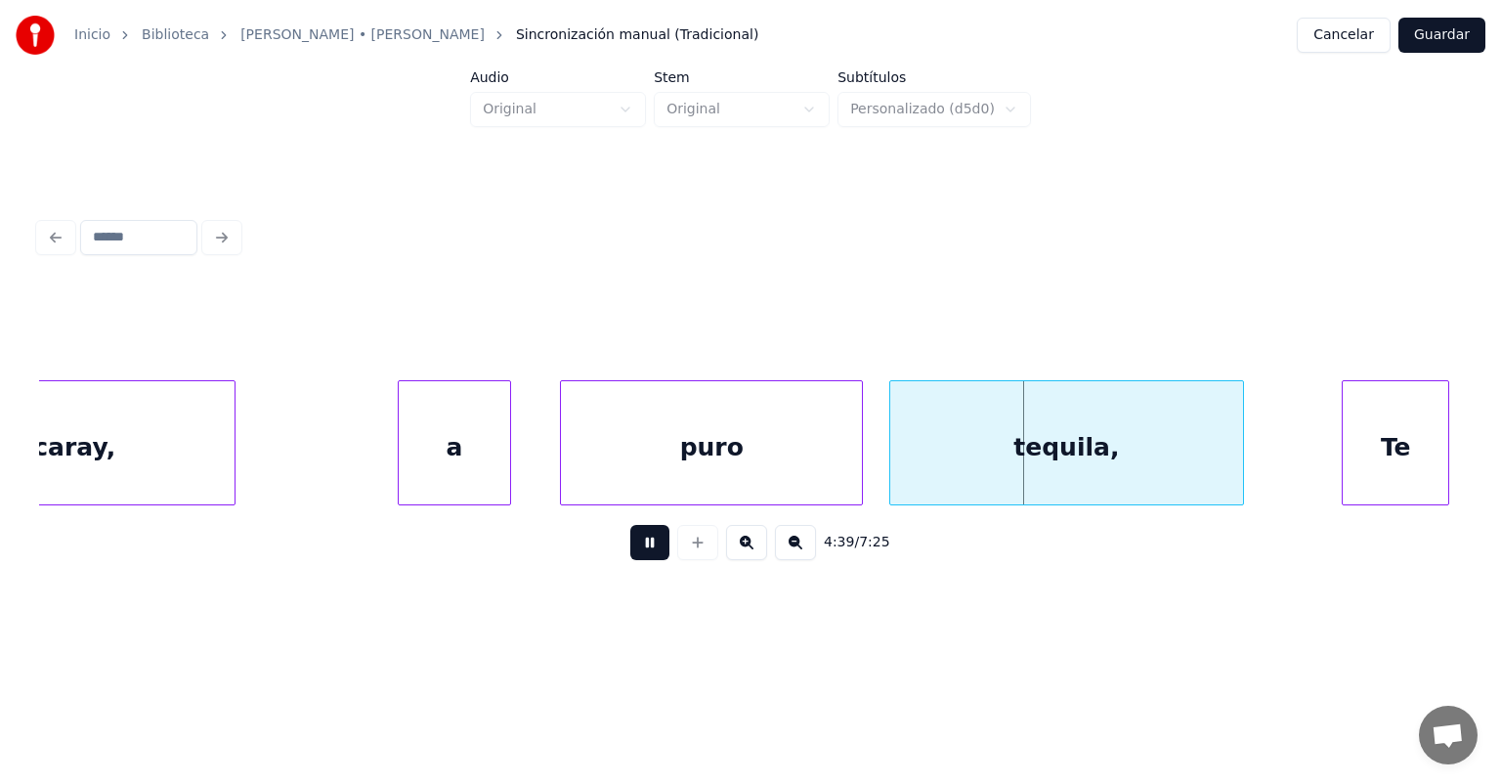
click at [895, 452] on div "tequila," at bounding box center [1067, 447] width 354 height 133
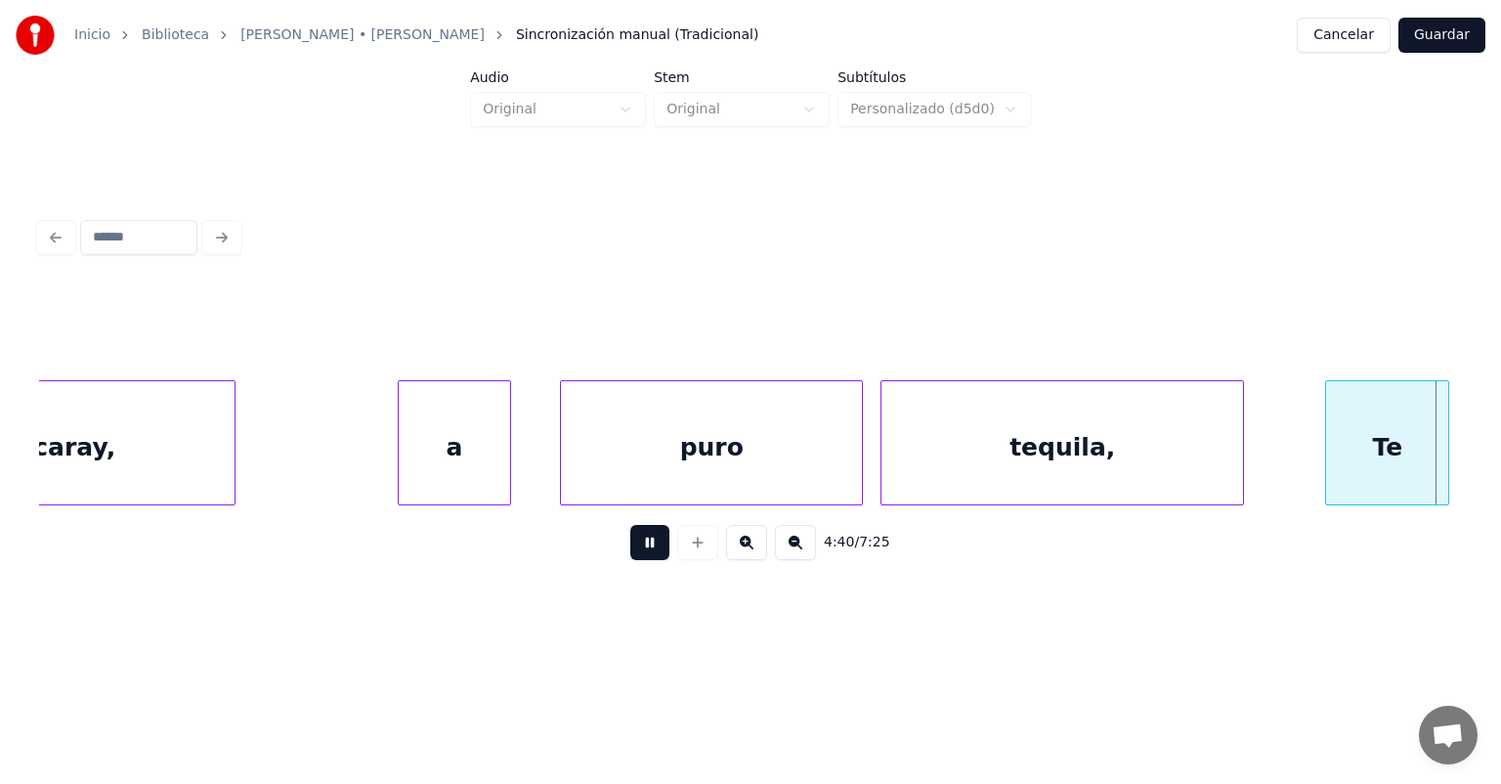
scroll to position [0, 137126]
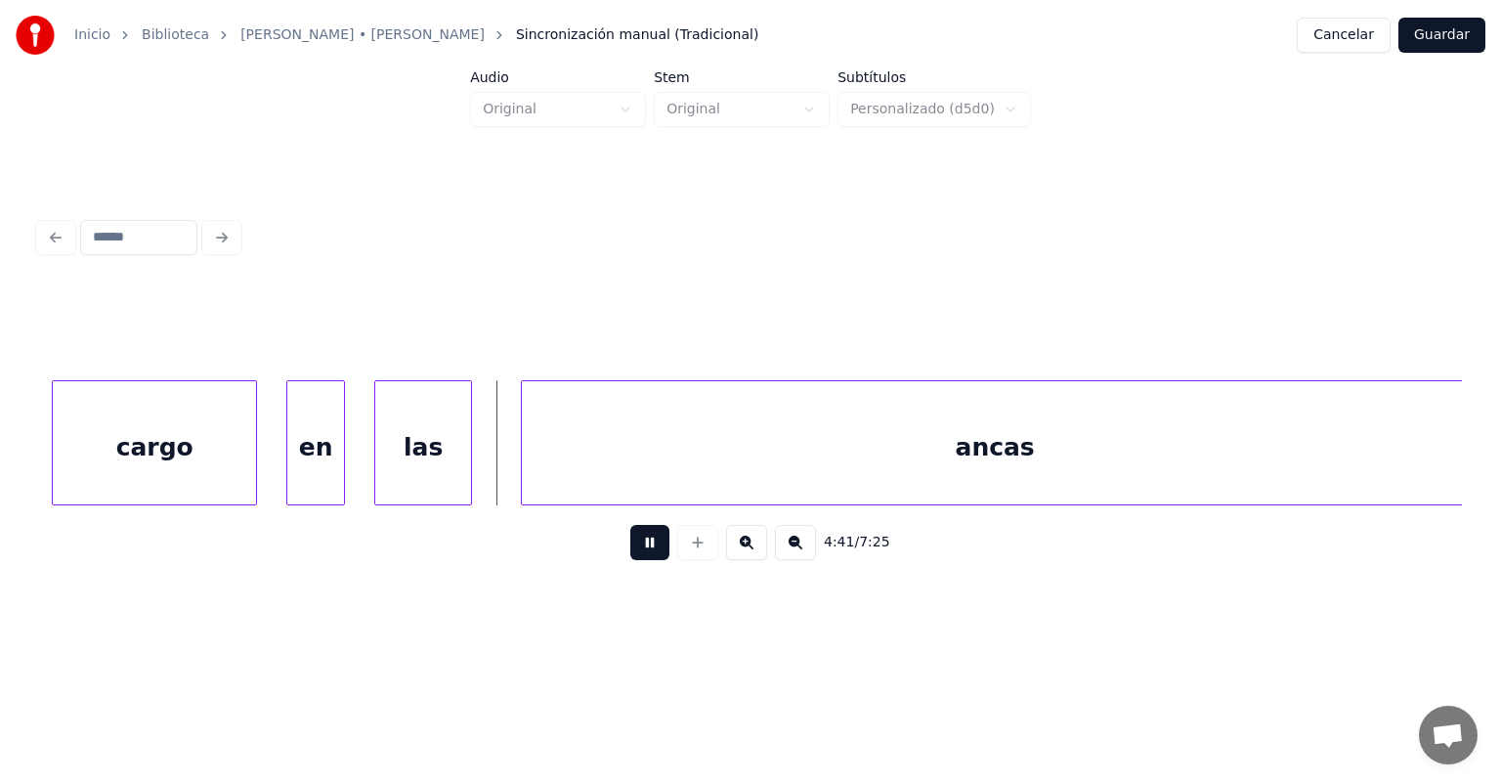
click at [238, 470] on div "cargo" at bounding box center [154, 447] width 203 height 133
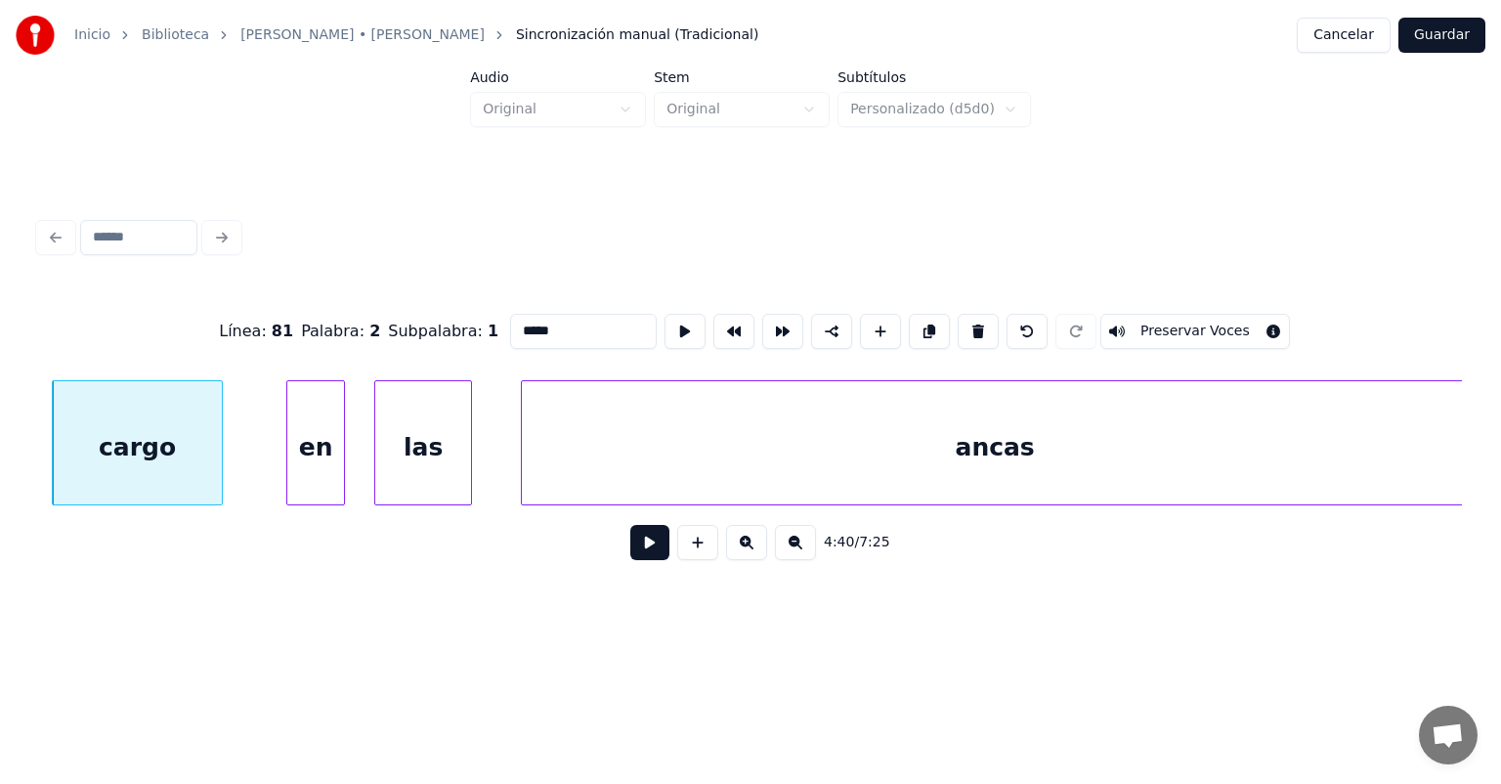
click at [301, 468] on div "en" at bounding box center [315, 447] width 57 height 133
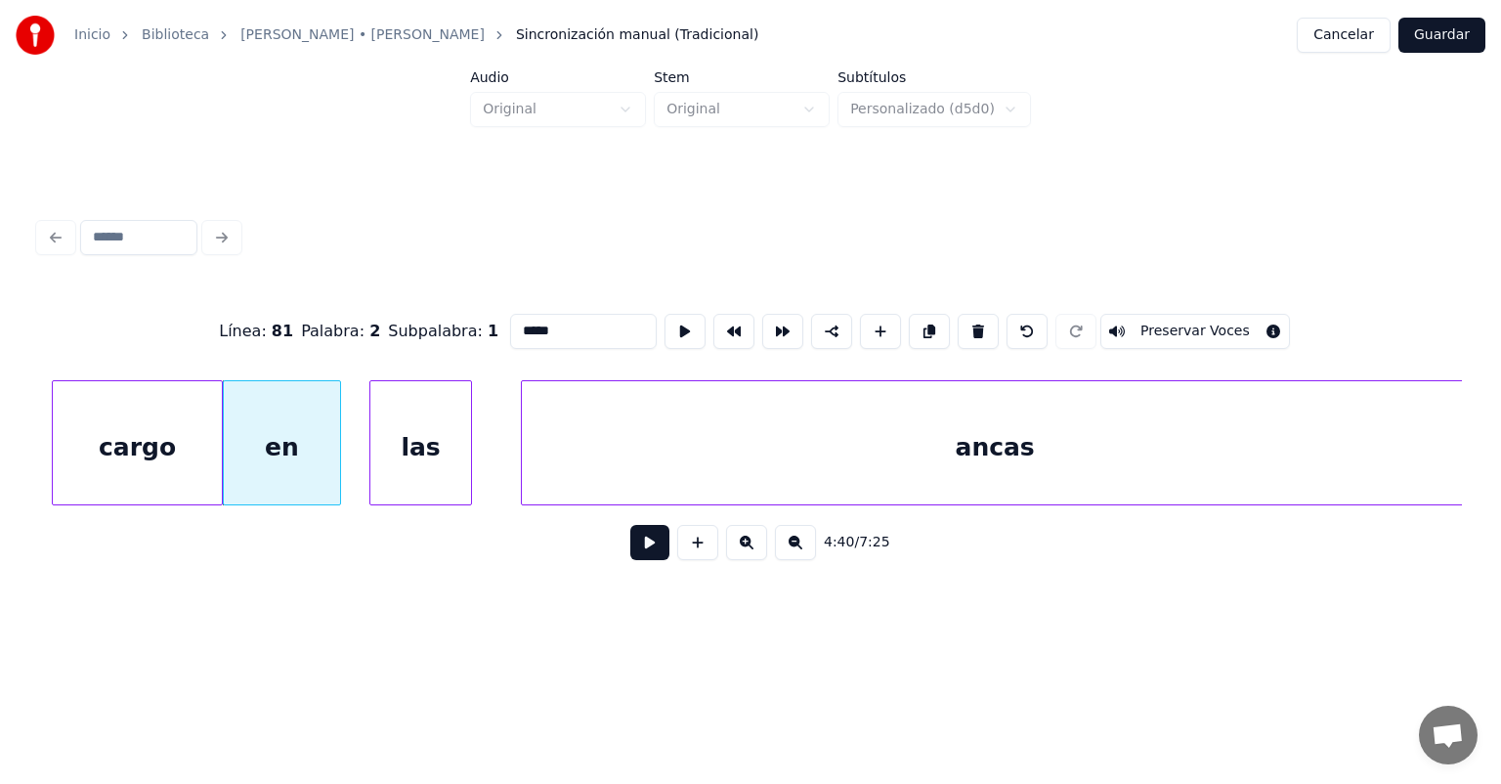
click at [377, 469] on div "las" at bounding box center [420, 447] width 101 height 133
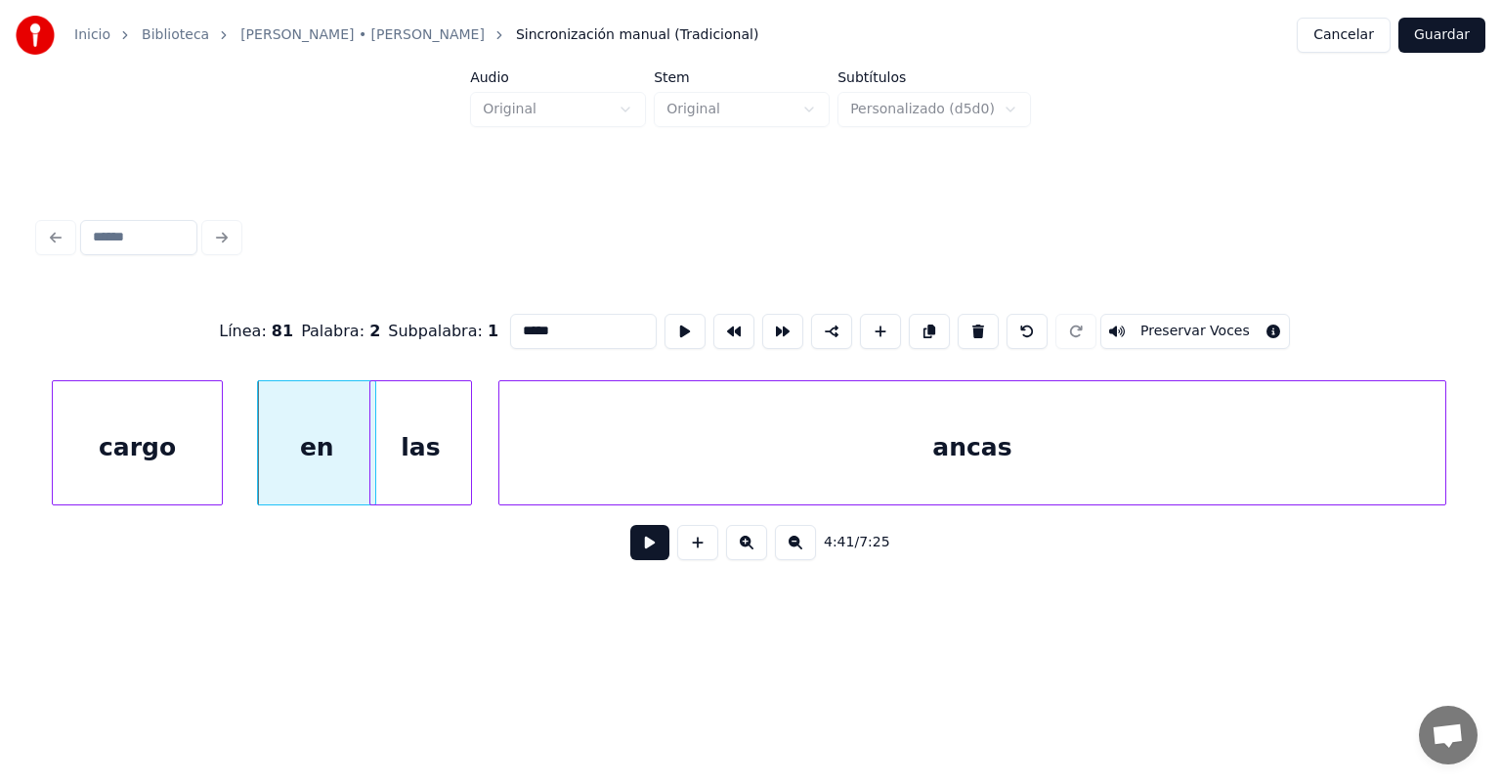
scroll to position [0, 137127]
click at [630, 553] on button at bounding box center [649, 542] width 39 height 35
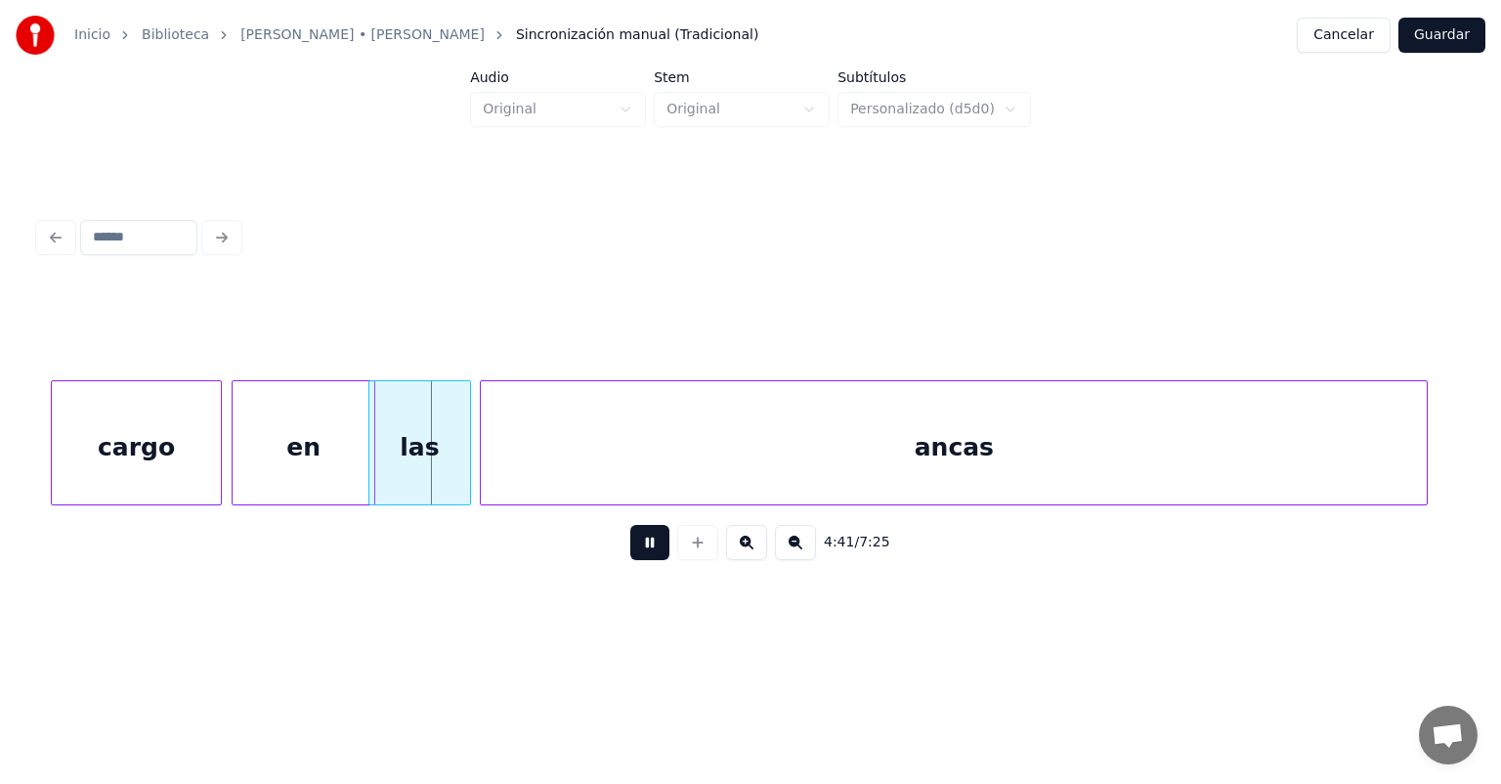
click at [630, 560] on button at bounding box center [649, 542] width 39 height 35
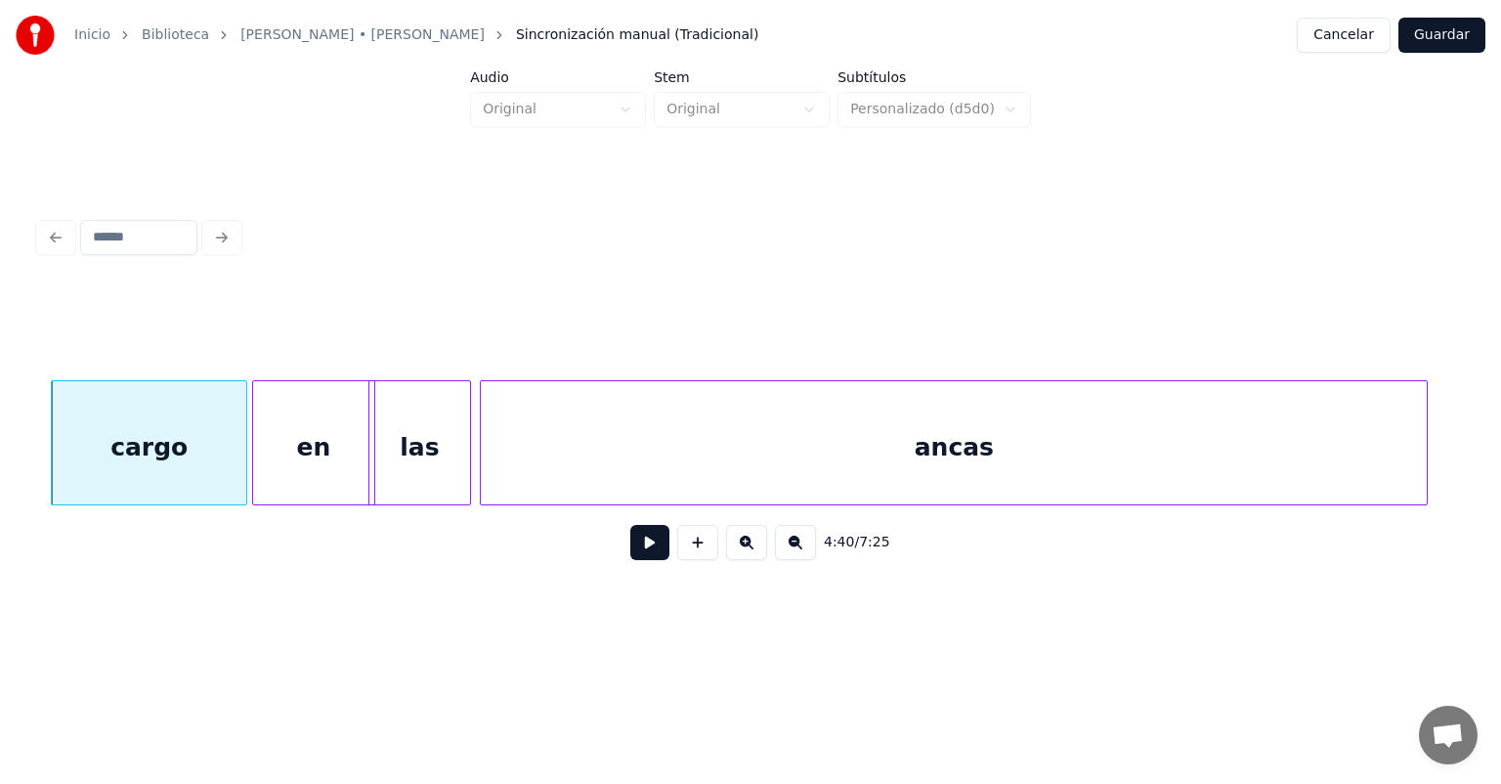
click at [630, 555] on button at bounding box center [649, 542] width 39 height 35
click at [630, 557] on button at bounding box center [649, 542] width 39 height 35
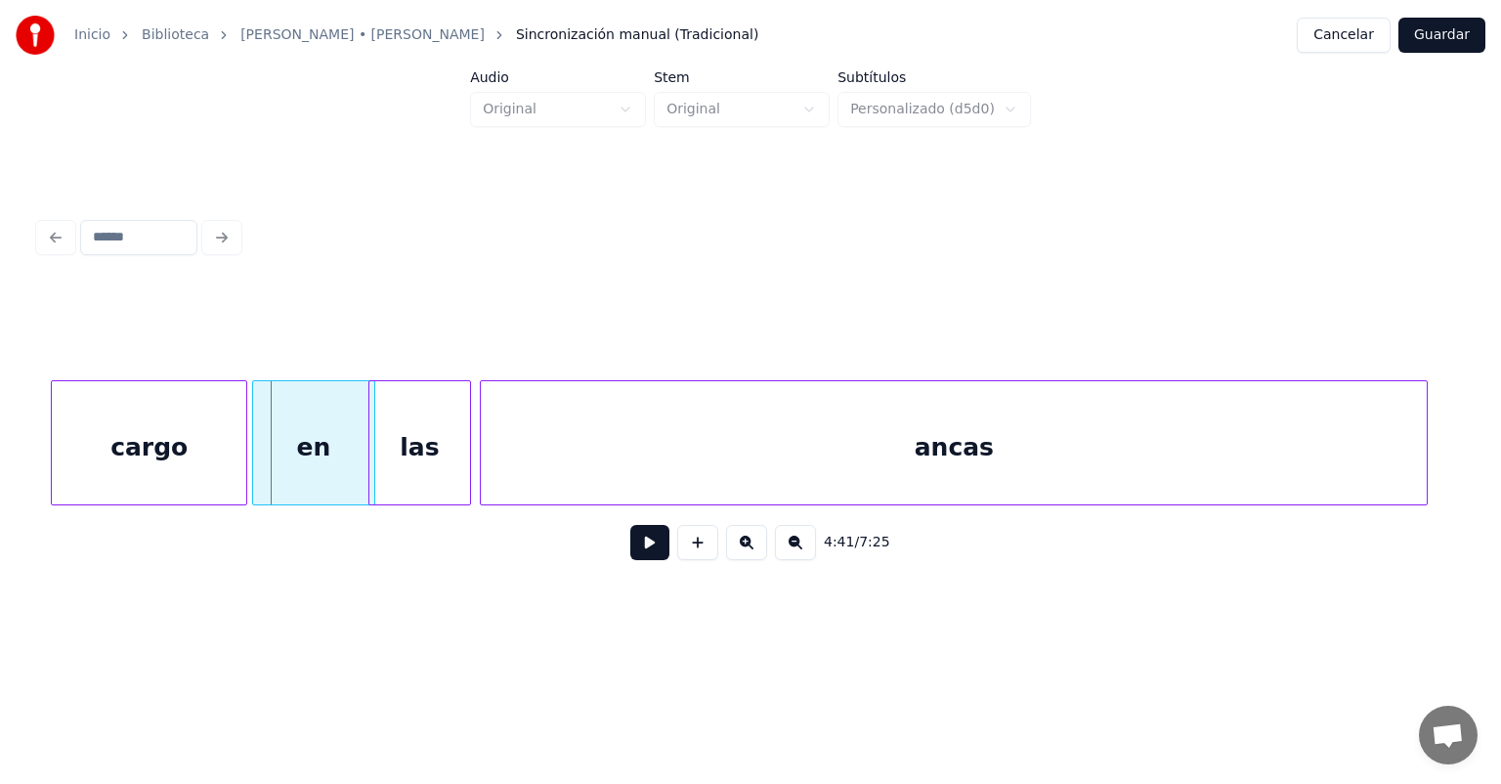
click at [630, 560] on button at bounding box center [649, 542] width 39 height 35
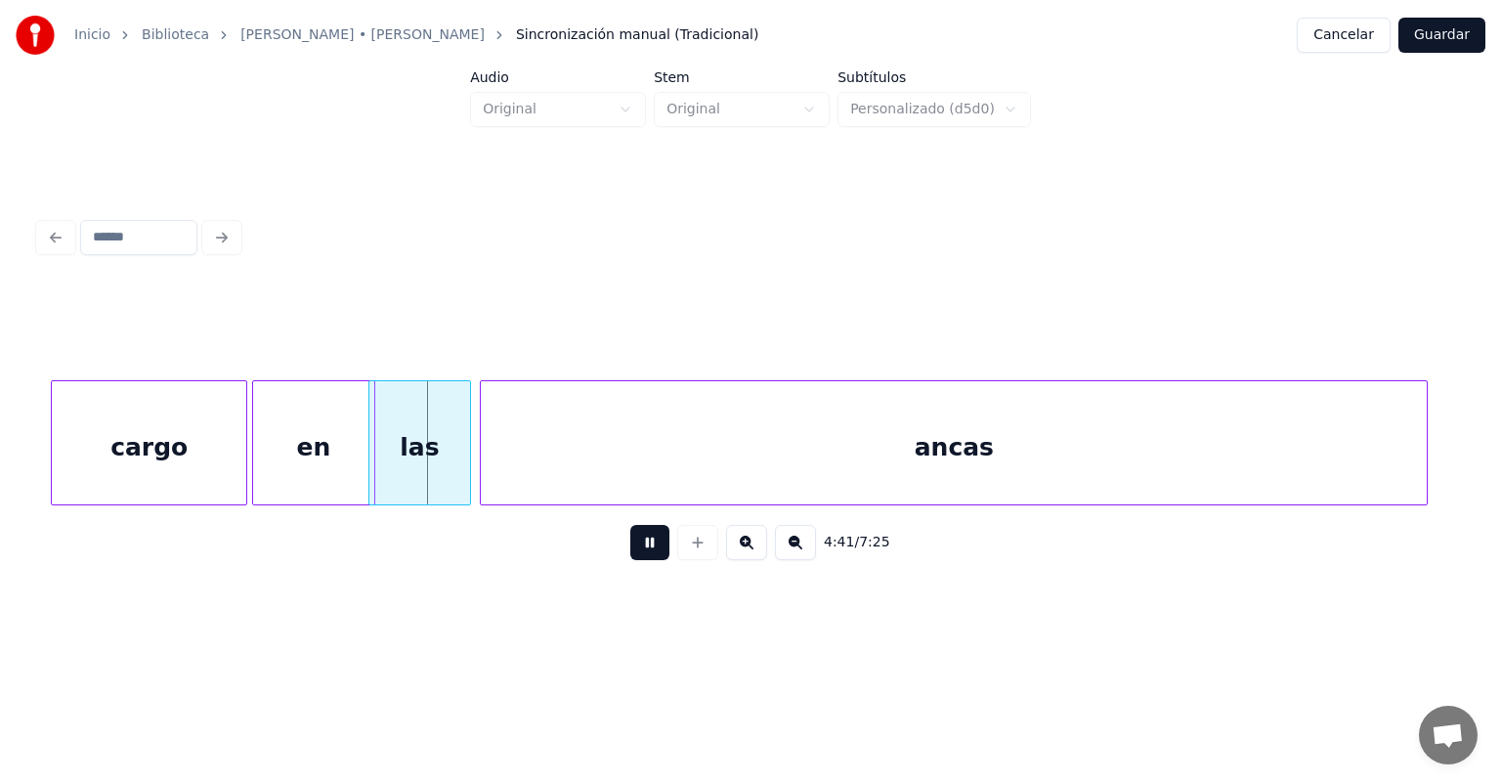
click at [630, 560] on button at bounding box center [649, 542] width 39 height 35
click at [624, 580] on div "4:41 / 7:25" at bounding box center [750, 542] width 1423 height 74
click at [629, 587] on div "4:41 / 7:25" at bounding box center [750, 393] width 1439 height 387
click at [630, 554] on button at bounding box center [649, 542] width 39 height 35
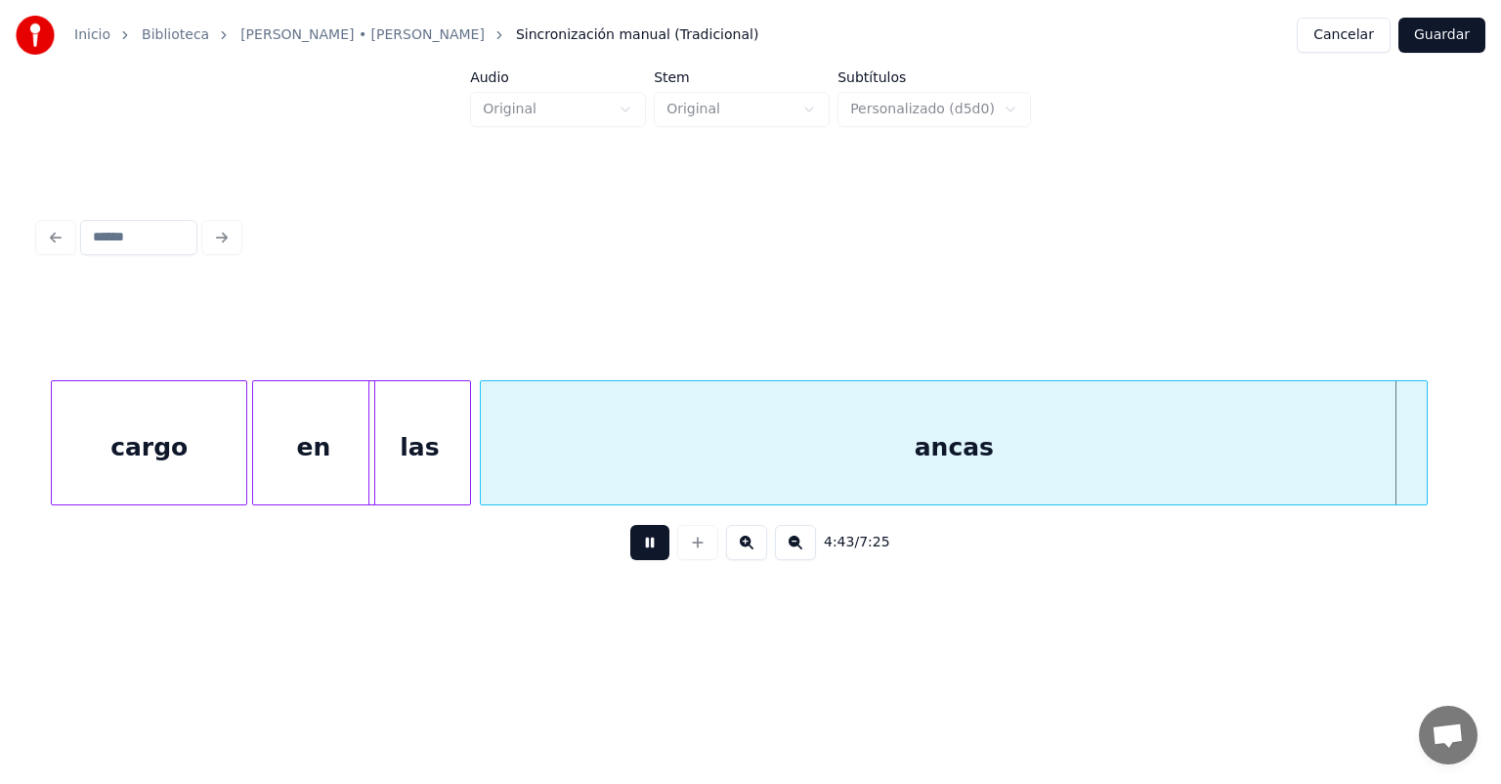
click at [630, 557] on button at bounding box center [649, 542] width 39 height 35
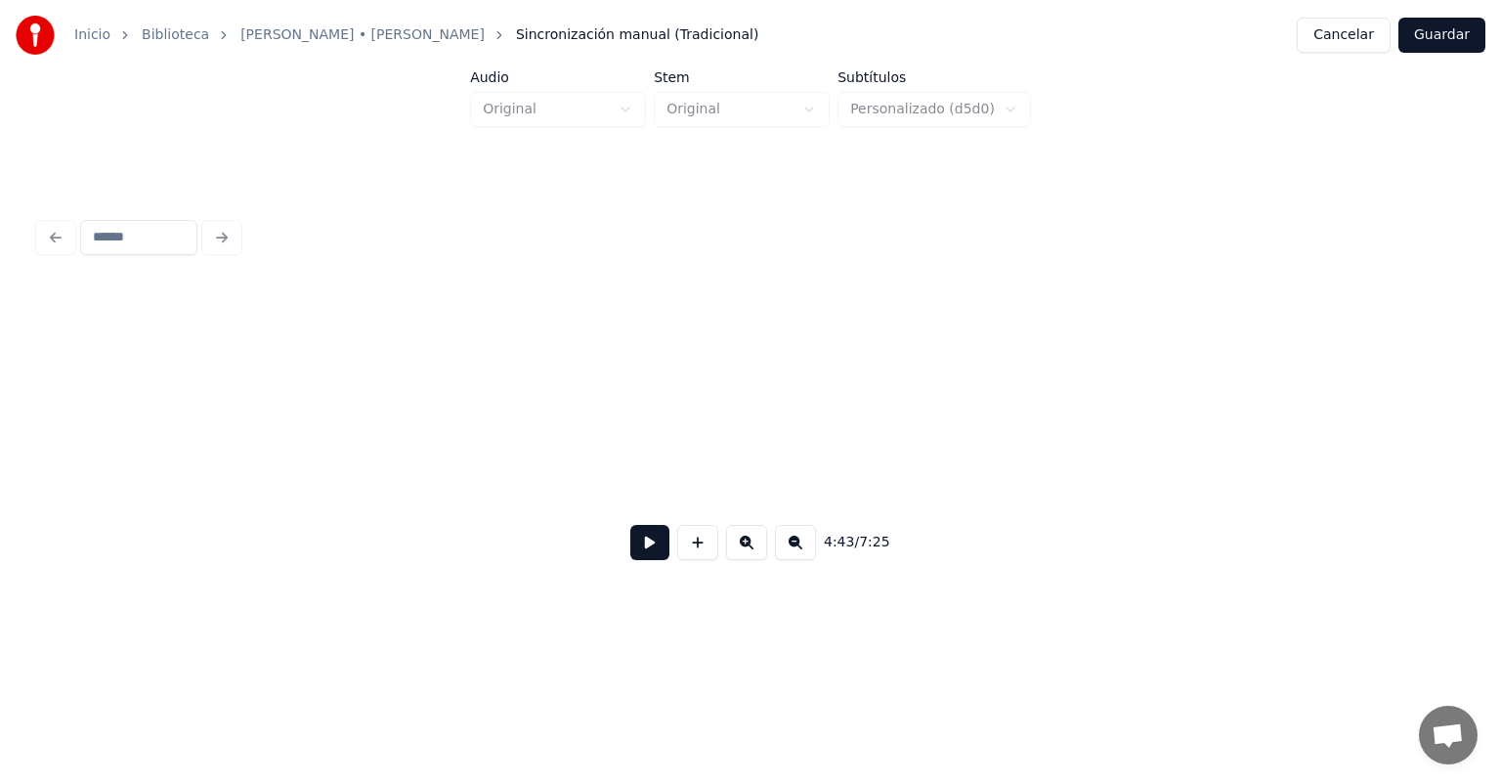
scroll to position [0, 138558]
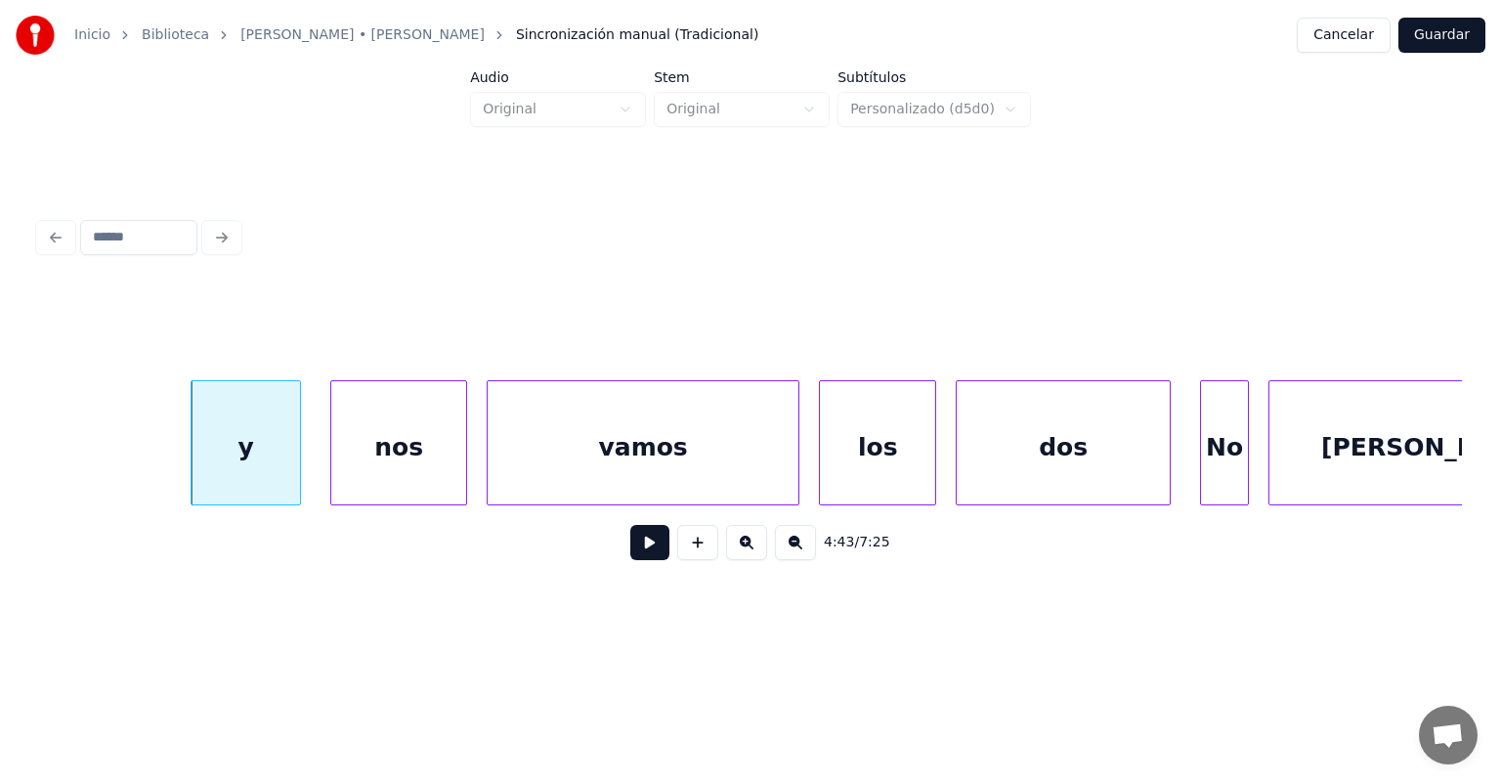
click at [333, 474] on div "nos" at bounding box center [398, 447] width 135 height 133
click at [630, 560] on button at bounding box center [649, 542] width 39 height 35
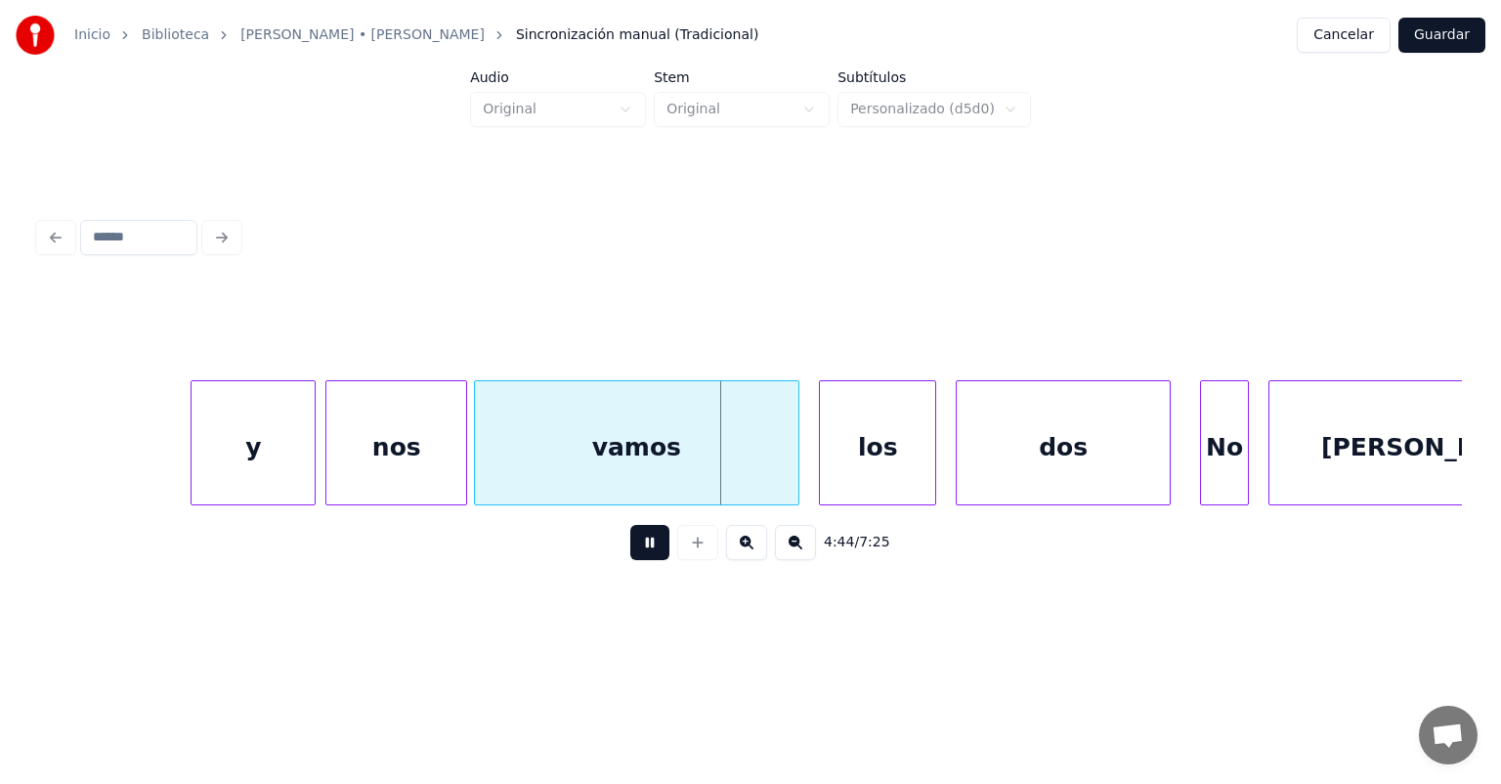
click at [490, 479] on div "vamos" at bounding box center [637, 447] width 324 height 133
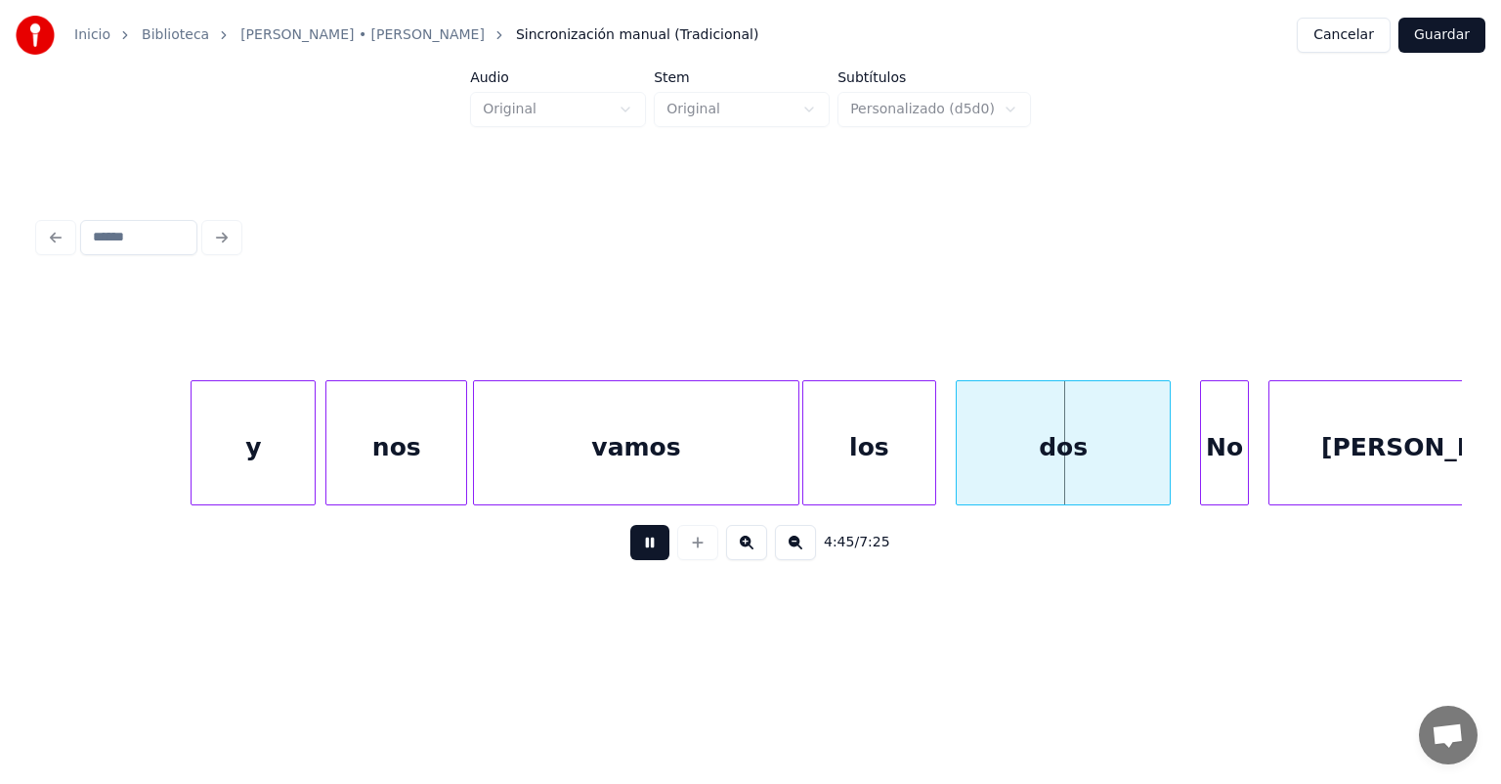
click at [959, 474] on div "dos" at bounding box center [1063, 447] width 213 height 133
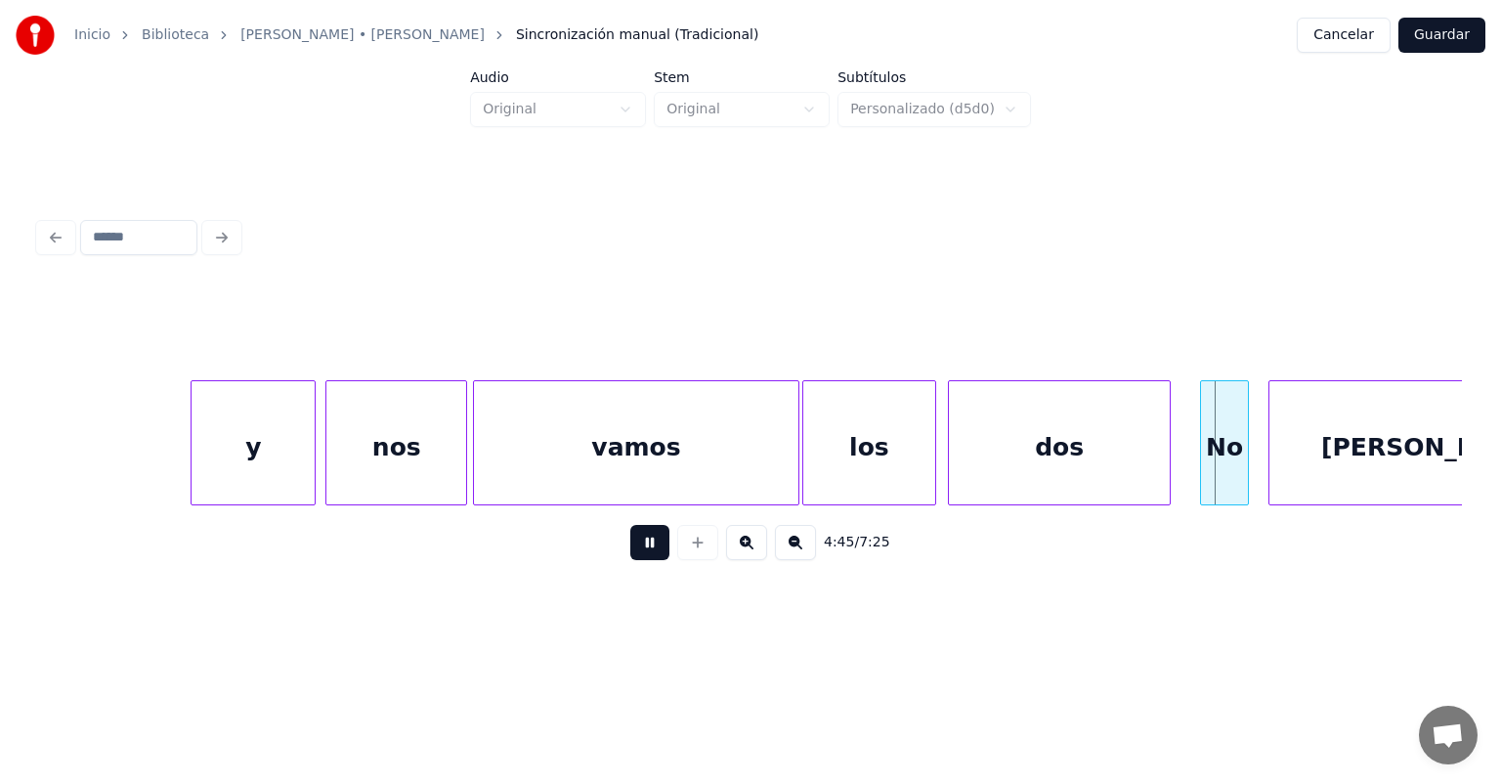
click at [630, 555] on button at bounding box center [649, 542] width 39 height 35
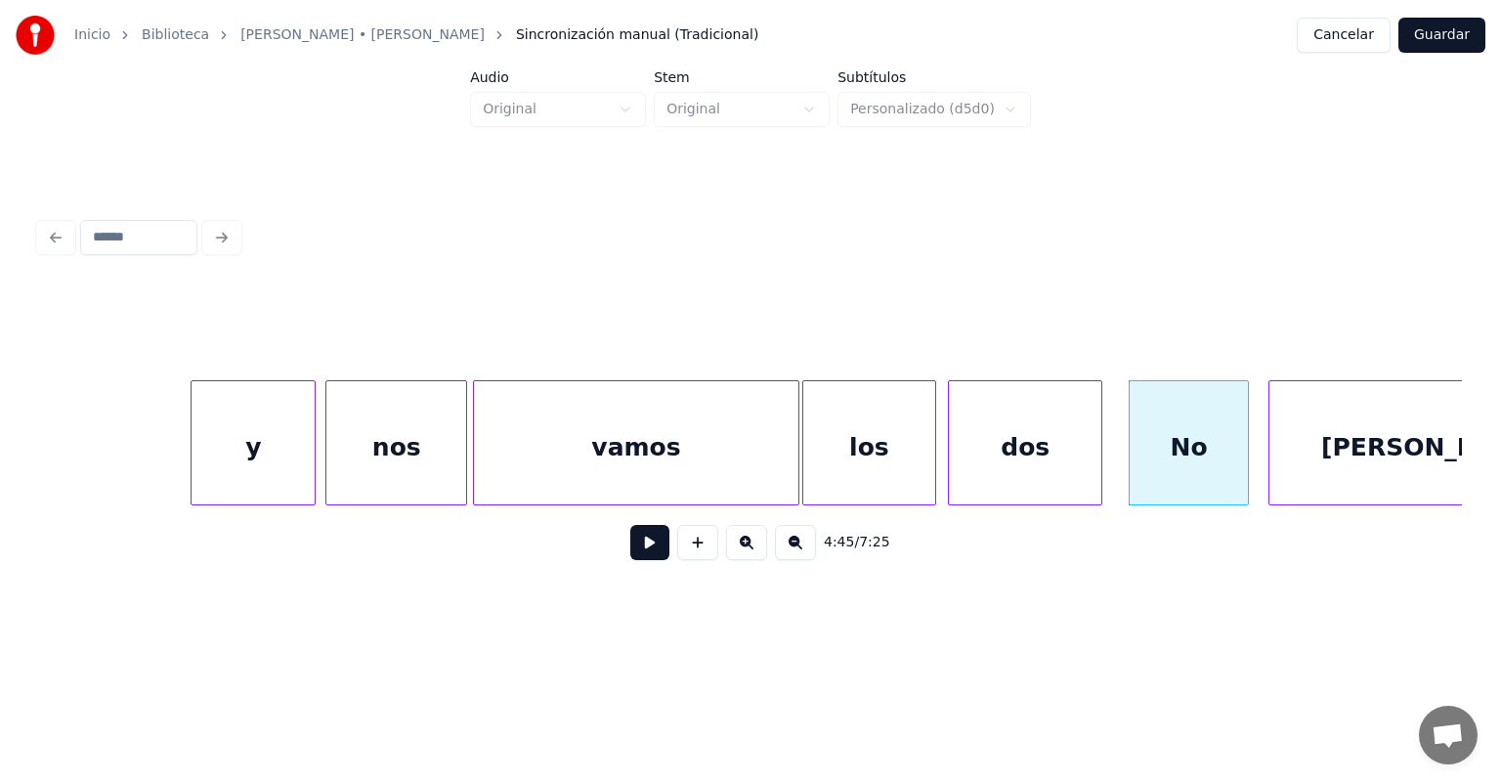
click at [630, 552] on button at bounding box center [649, 542] width 39 height 35
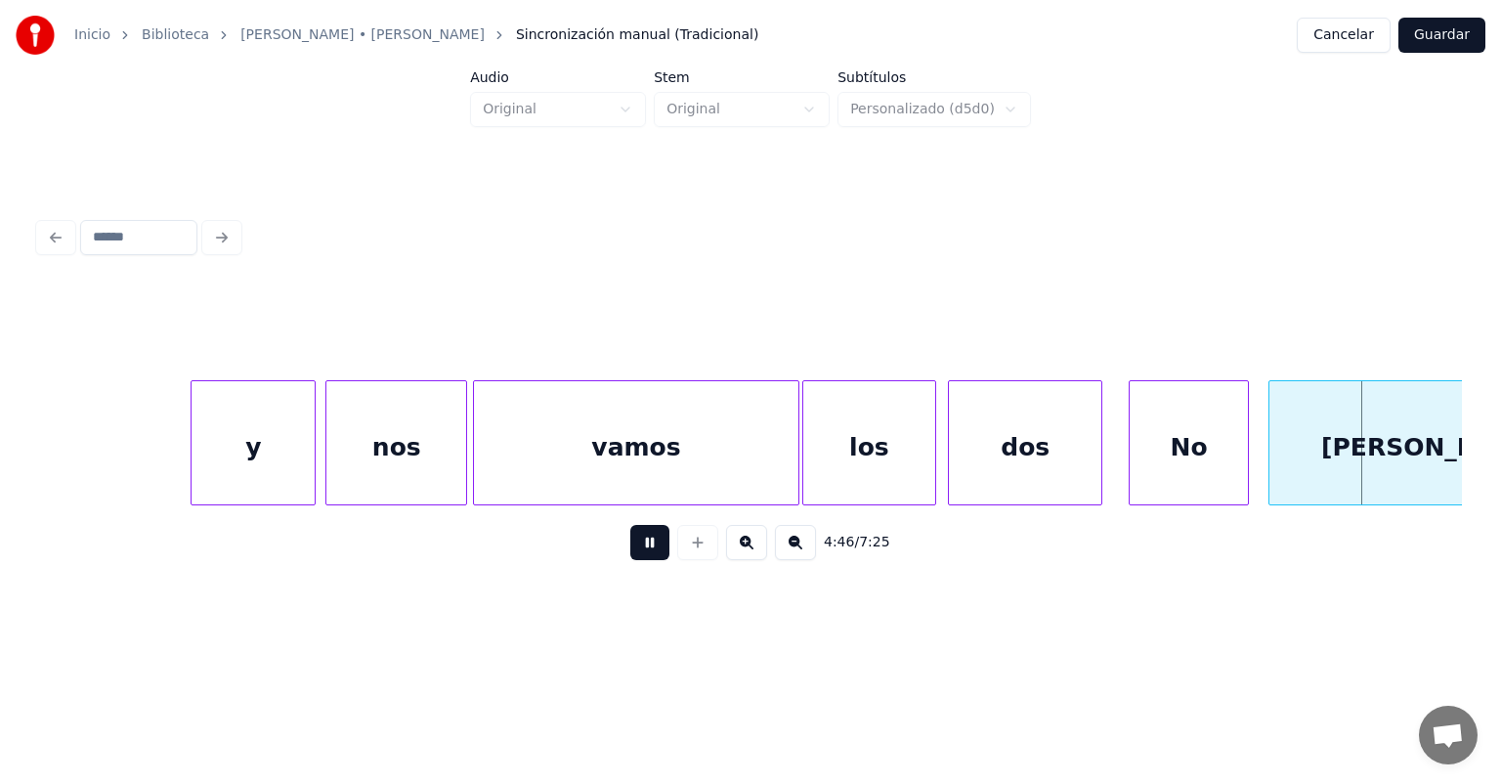
click at [630, 554] on button at bounding box center [649, 542] width 39 height 35
click at [639, 549] on button at bounding box center [649, 542] width 39 height 35
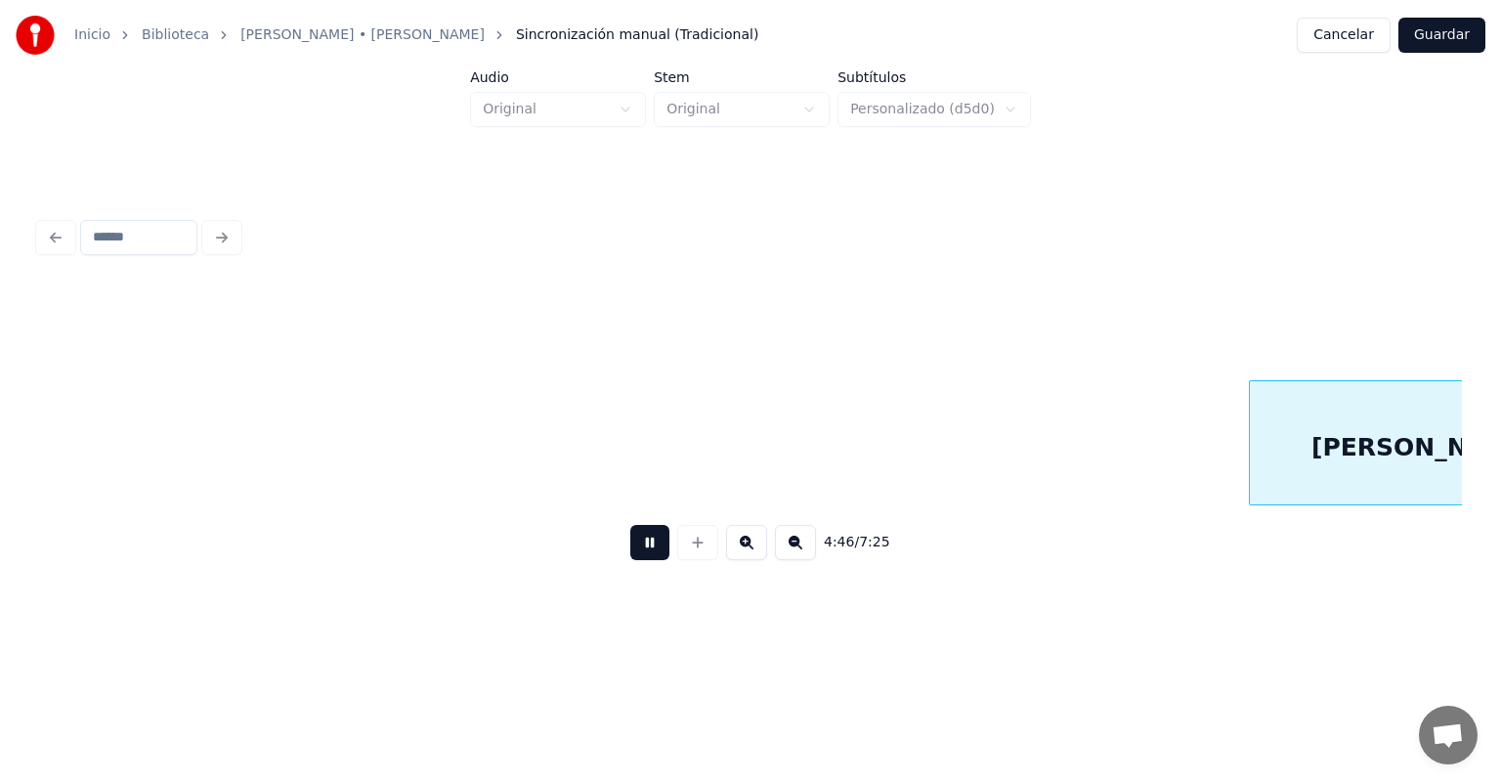
scroll to position [0, 139982]
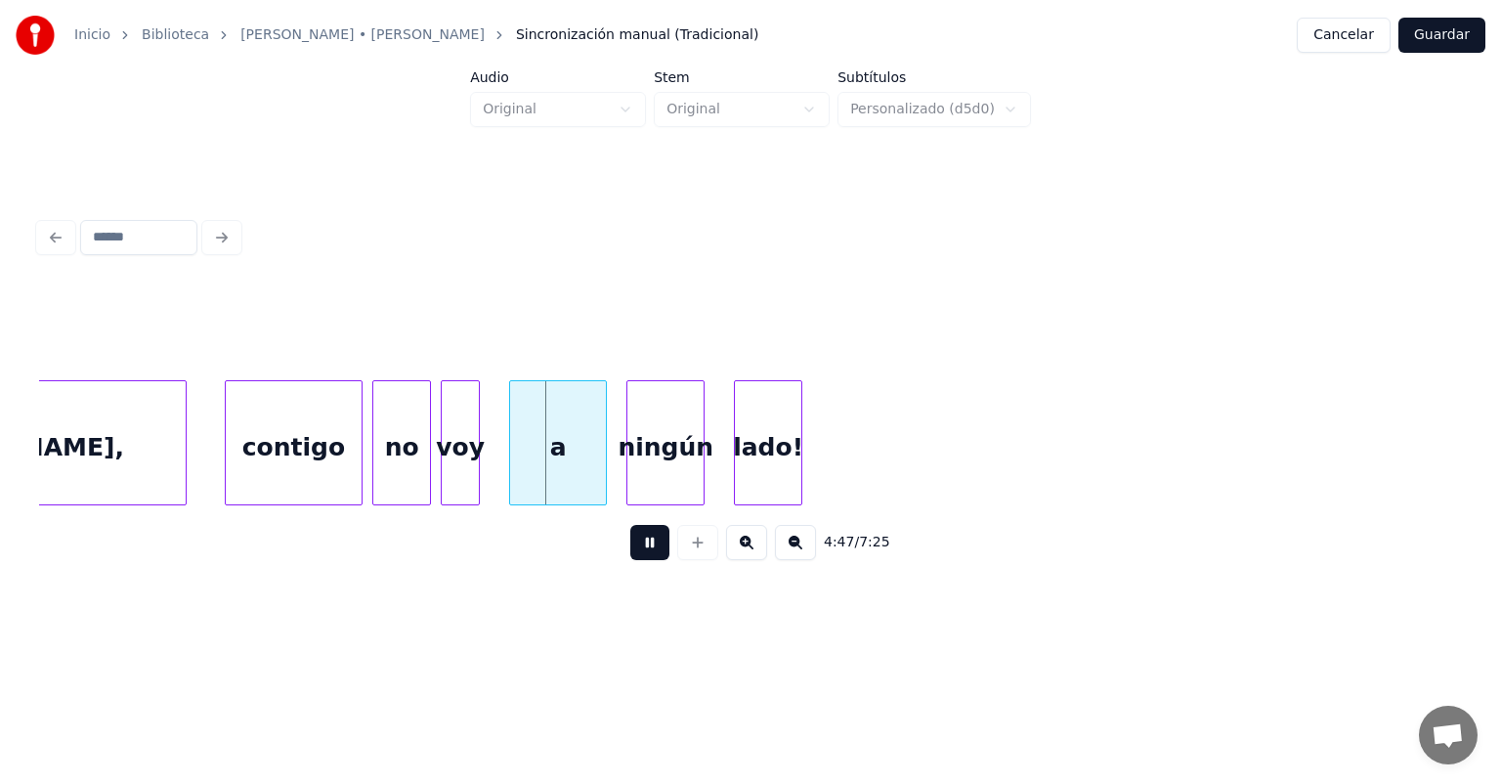
click at [229, 480] on div "contigo" at bounding box center [294, 447] width 136 height 133
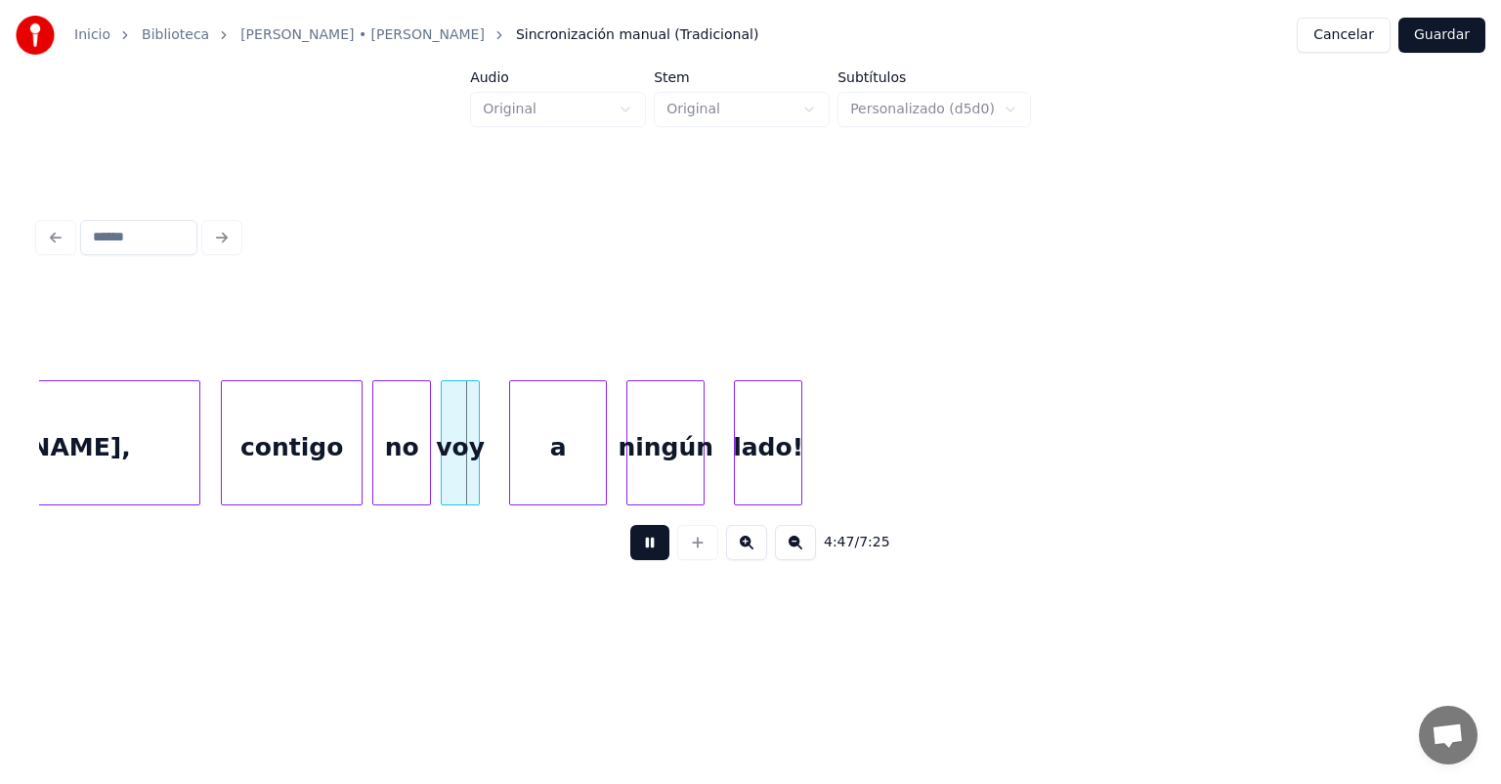
scroll to position [0, 139768]
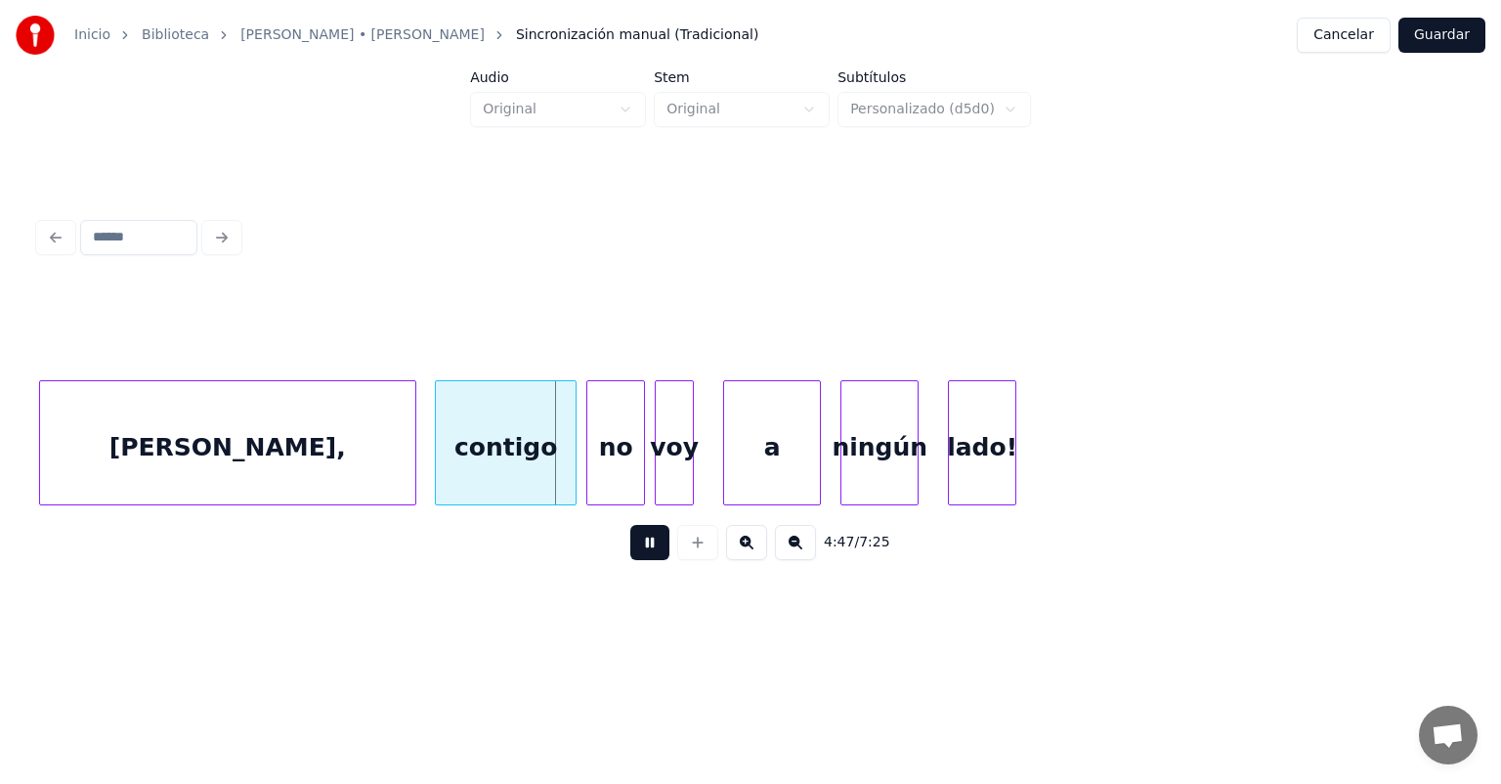
click at [439, 480] on div "contigo" at bounding box center [506, 447] width 140 height 133
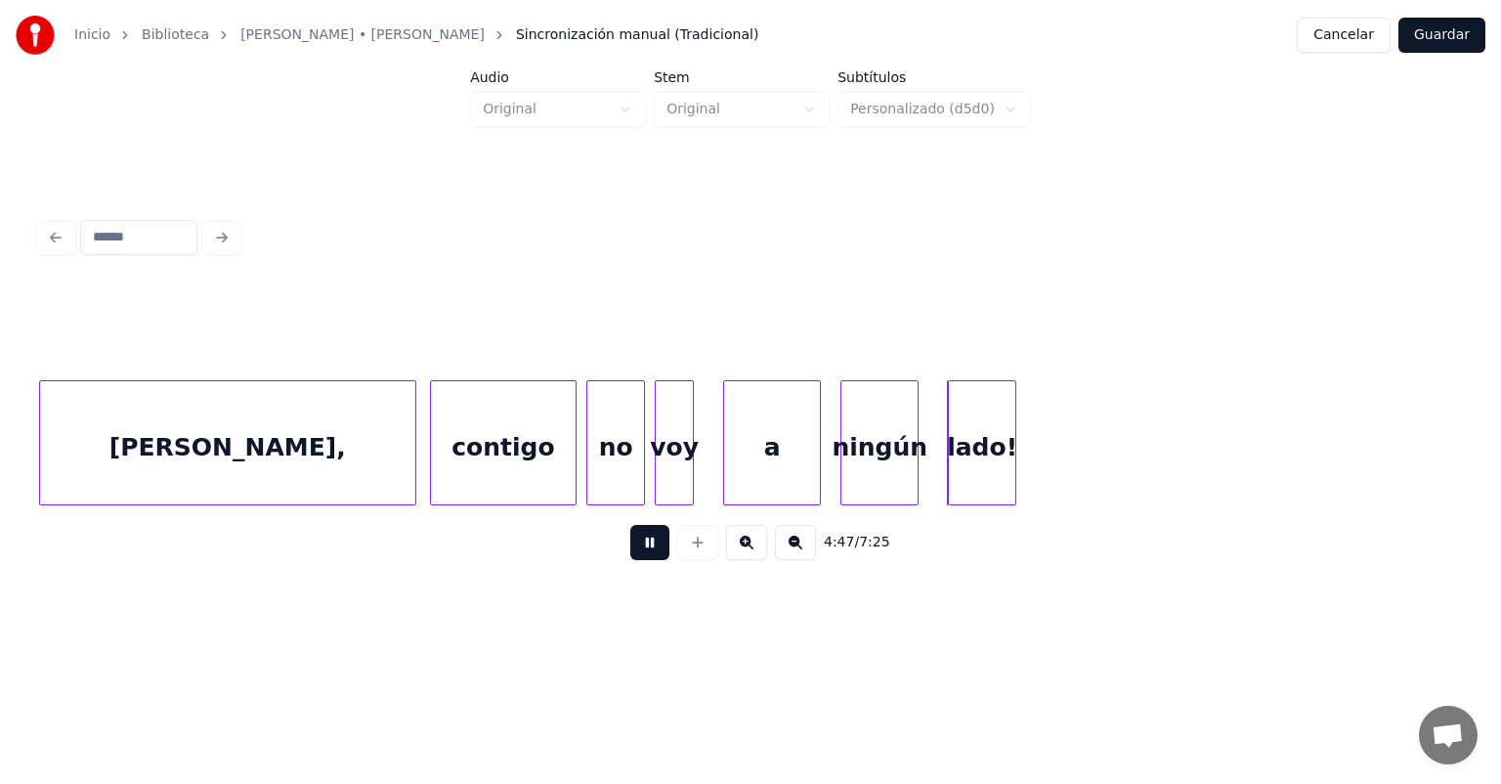
click at [725, 473] on div at bounding box center [727, 442] width 6 height 123
click at [683, 455] on div "voy" at bounding box center [688, 447] width 64 height 133
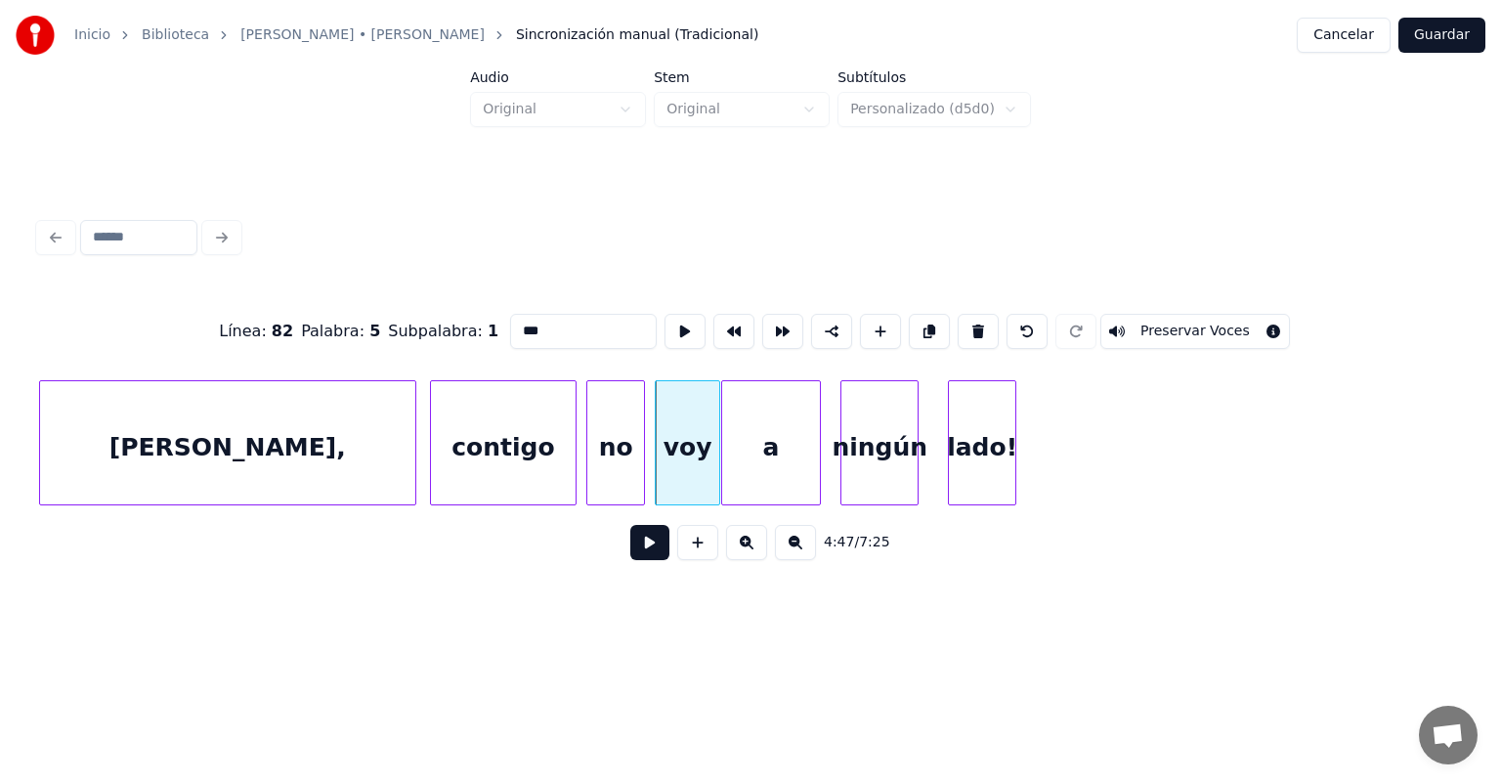
click at [677, 465] on div "voy" at bounding box center [688, 447] width 64 height 133
click at [630, 549] on button at bounding box center [649, 542] width 39 height 35
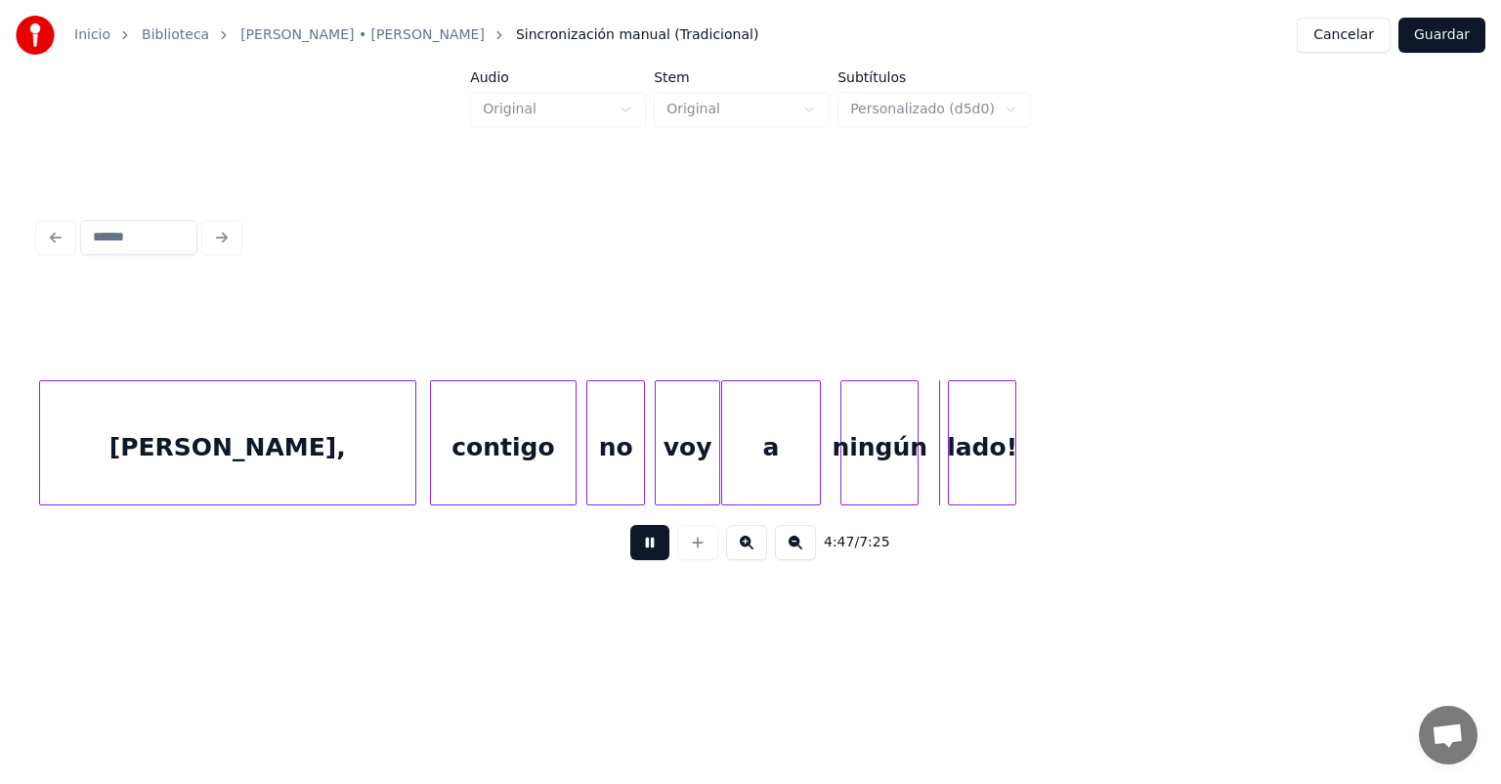
click at [672, 465] on div "voy" at bounding box center [688, 447] width 64 height 133
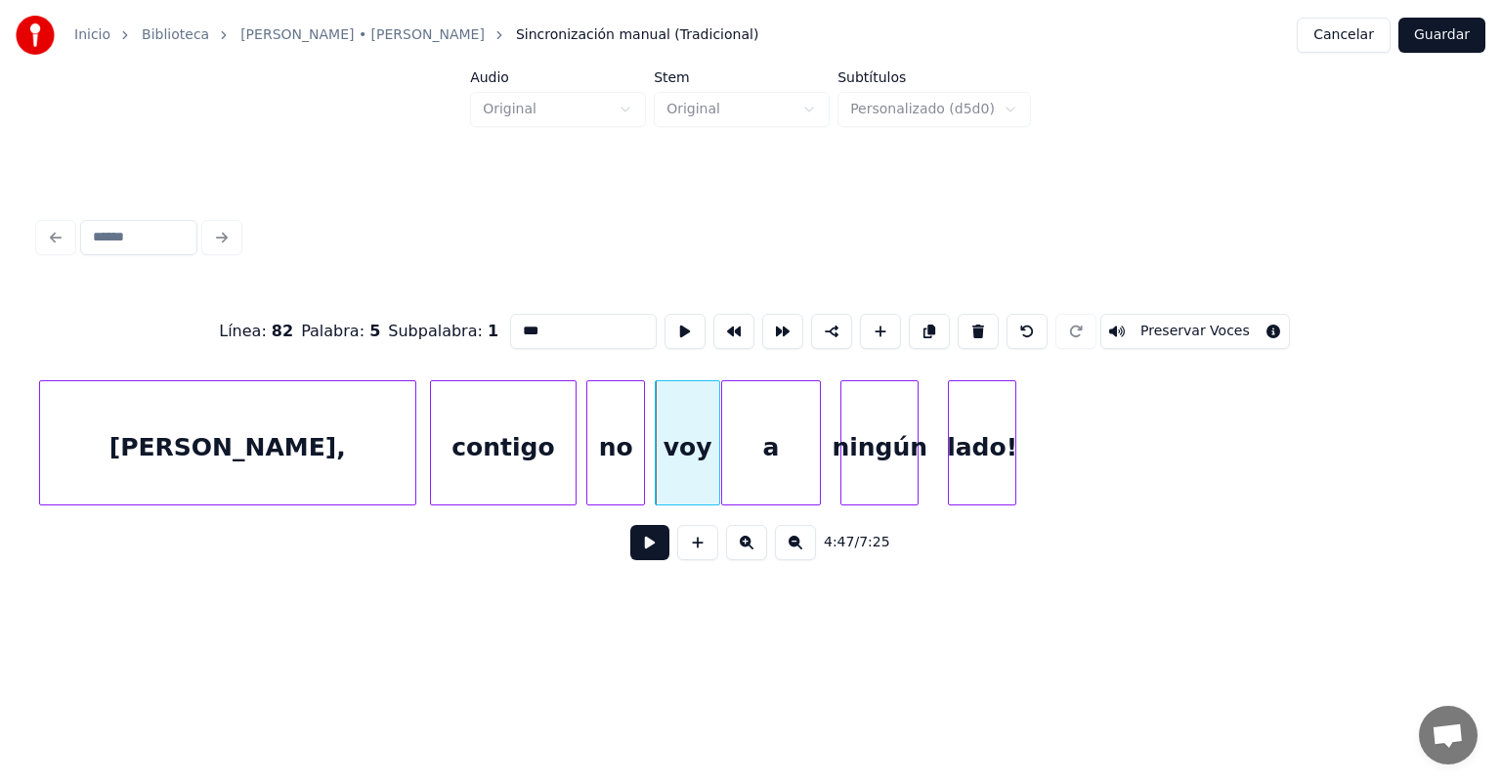
click at [601, 454] on div "no" at bounding box center [615, 447] width 57 height 133
type input "**"
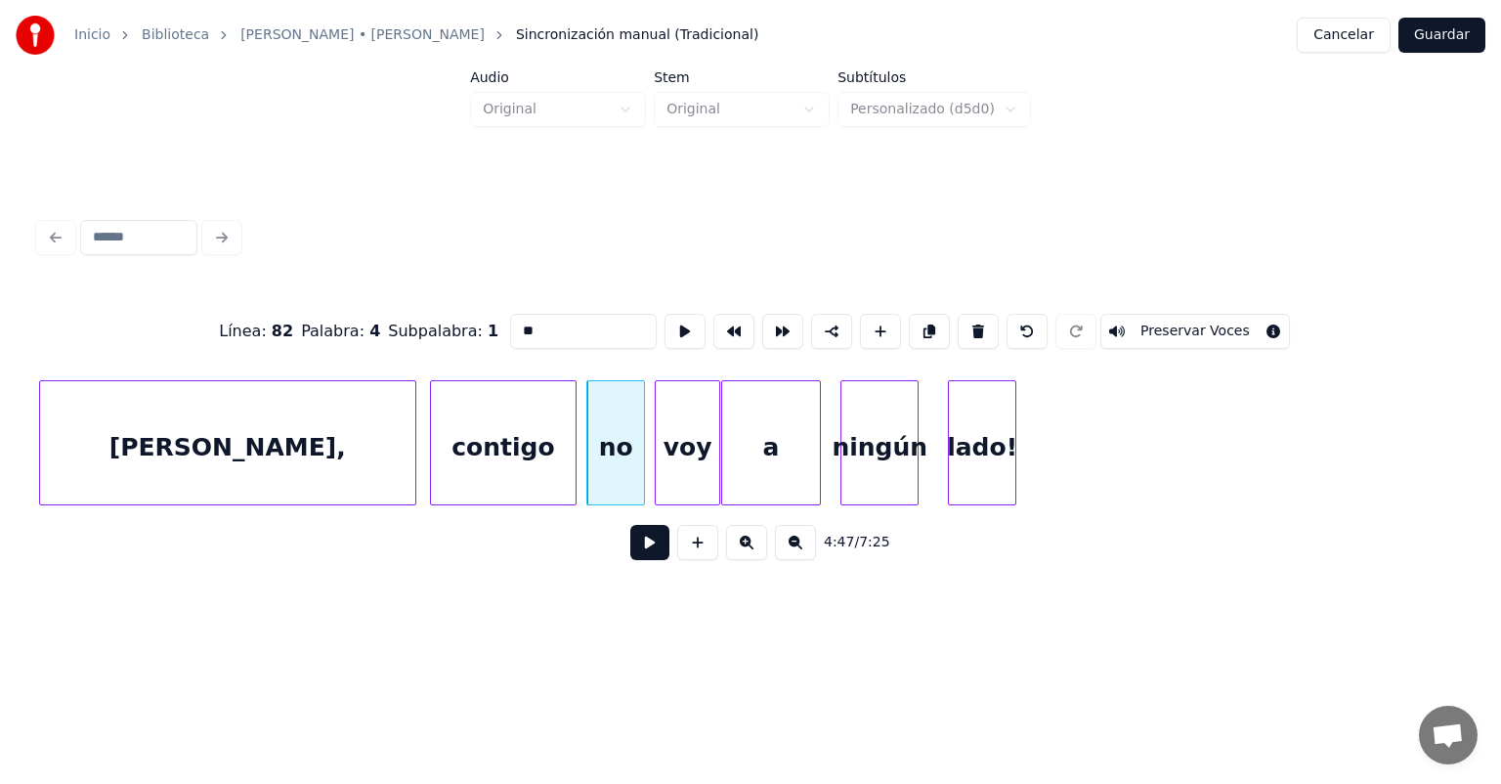
click at [630, 554] on button at bounding box center [649, 542] width 39 height 35
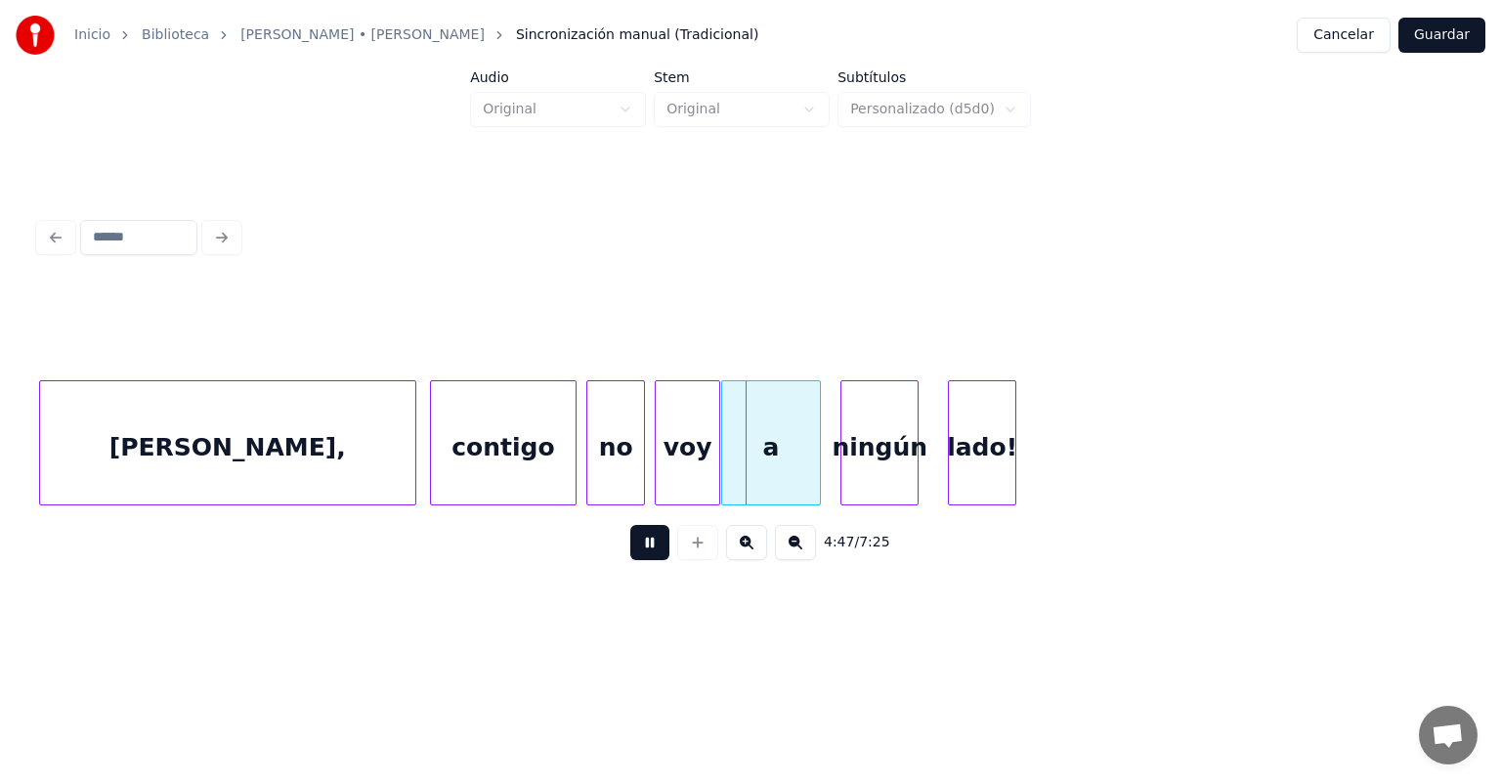
click at [608, 457] on div "no" at bounding box center [615, 447] width 57 height 133
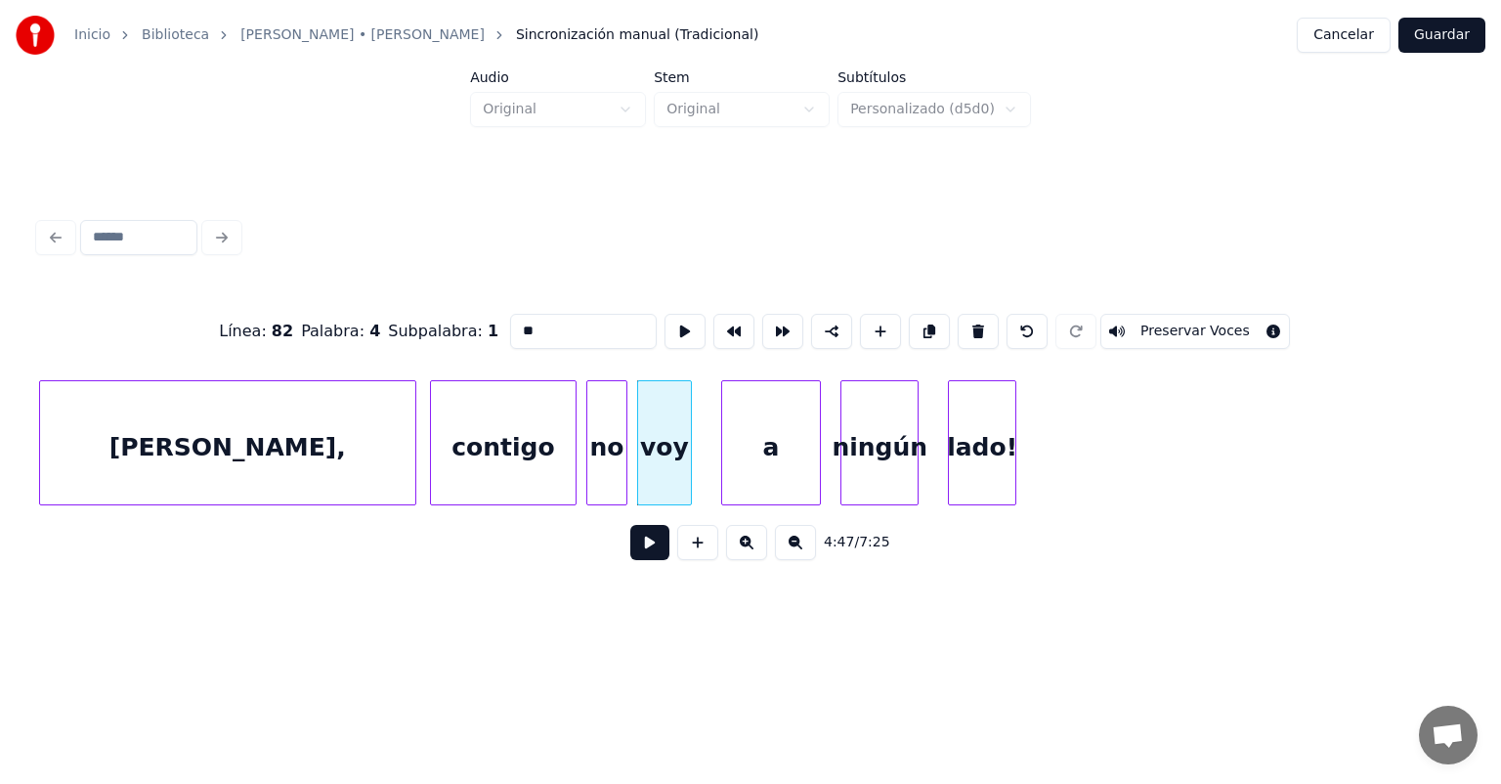
click at [607, 462] on div "no" at bounding box center [606, 447] width 39 height 133
click at [630, 560] on button at bounding box center [649, 542] width 39 height 35
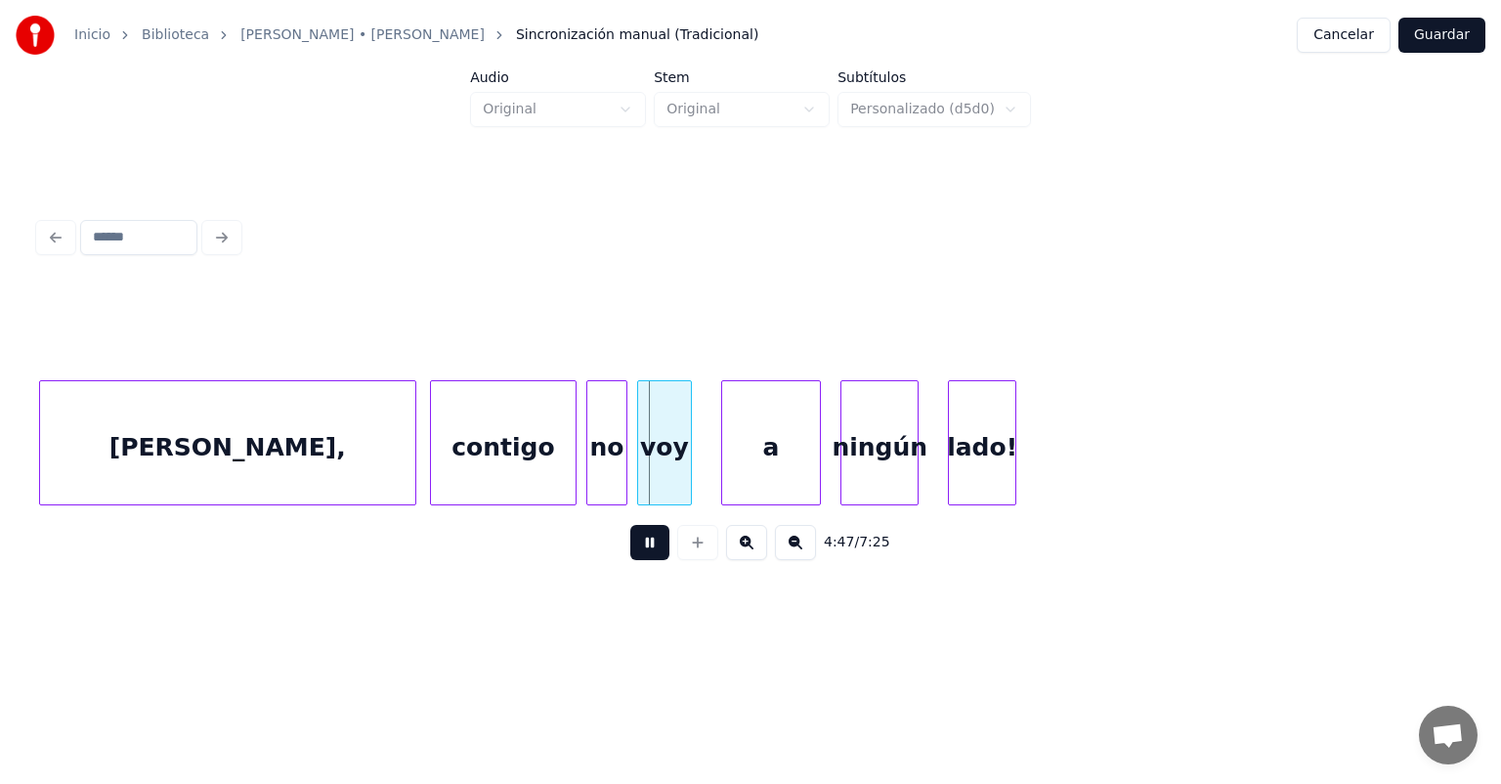
click at [640, 471] on div at bounding box center [641, 442] width 6 height 123
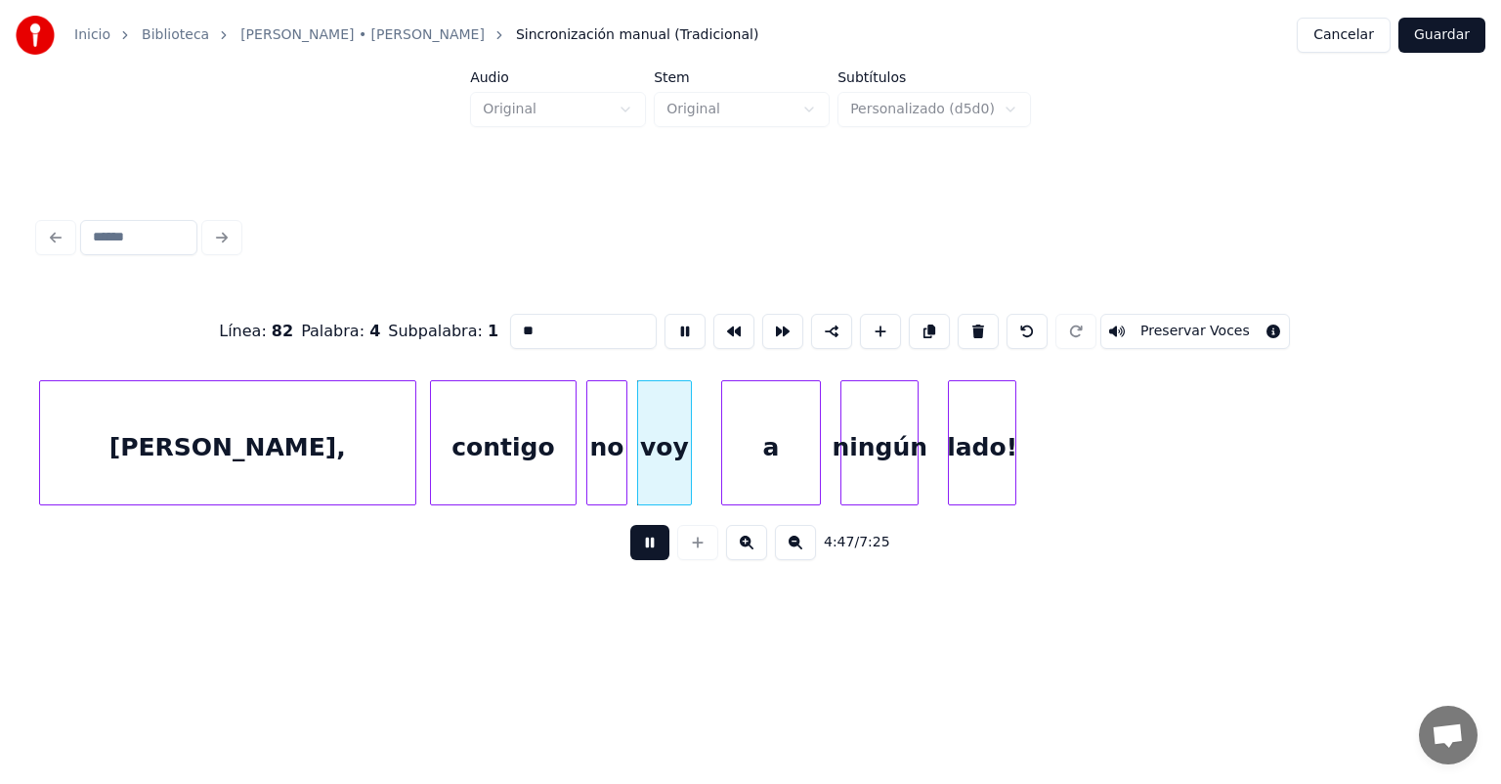
type input "***"
click at [662, 469] on div "voy" at bounding box center [658, 447] width 53 height 133
click at [630, 547] on button at bounding box center [649, 542] width 39 height 35
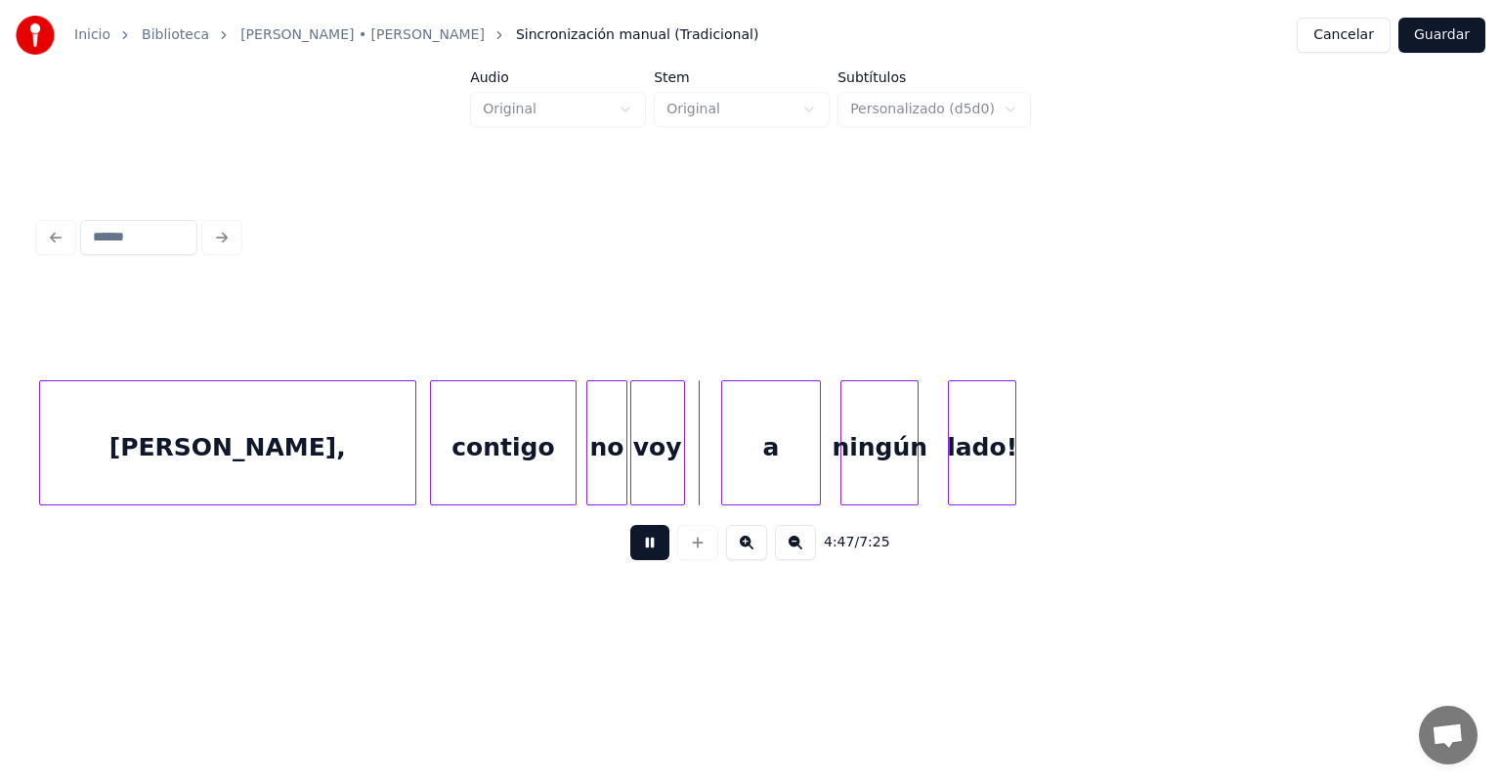
click at [630, 559] on button at bounding box center [649, 542] width 39 height 35
click at [653, 456] on div "voy" at bounding box center [657, 447] width 53 height 133
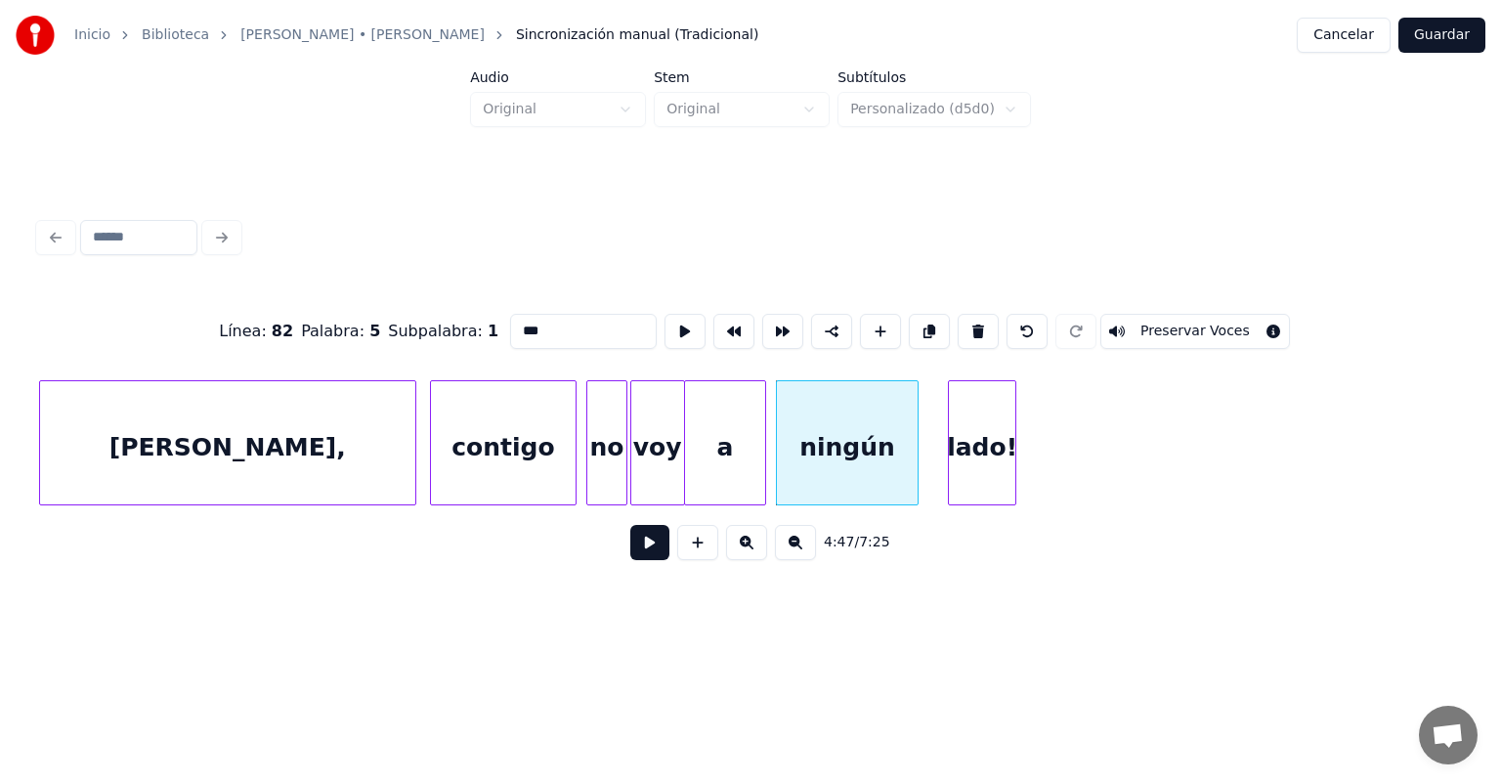
click at [631, 560] on button at bounding box center [649, 542] width 39 height 35
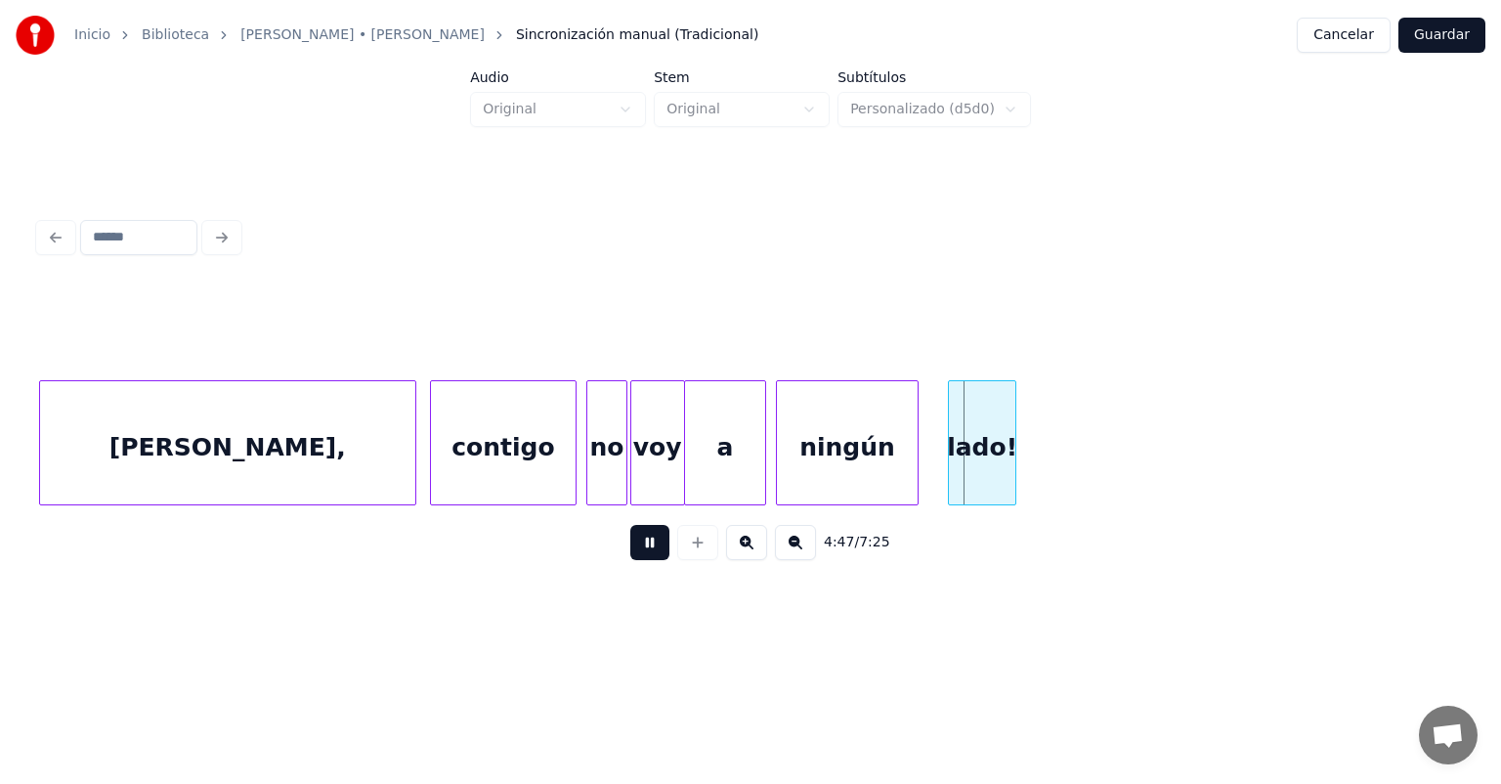
click at [630, 554] on button at bounding box center [649, 542] width 39 height 35
click at [724, 454] on div "a" at bounding box center [725, 447] width 80 height 133
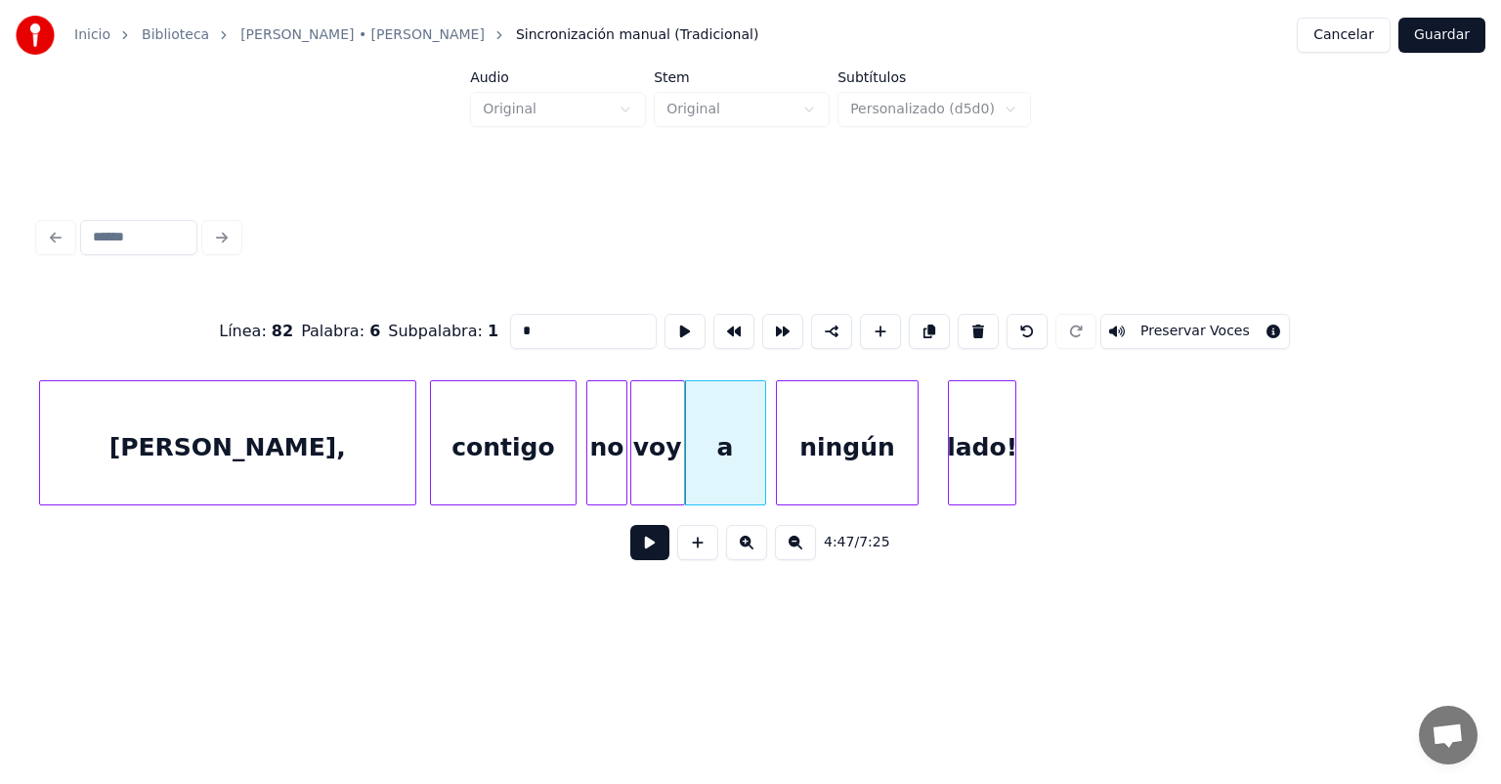
click at [630, 547] on button at bounding box center [649, 542] width 39 height 35
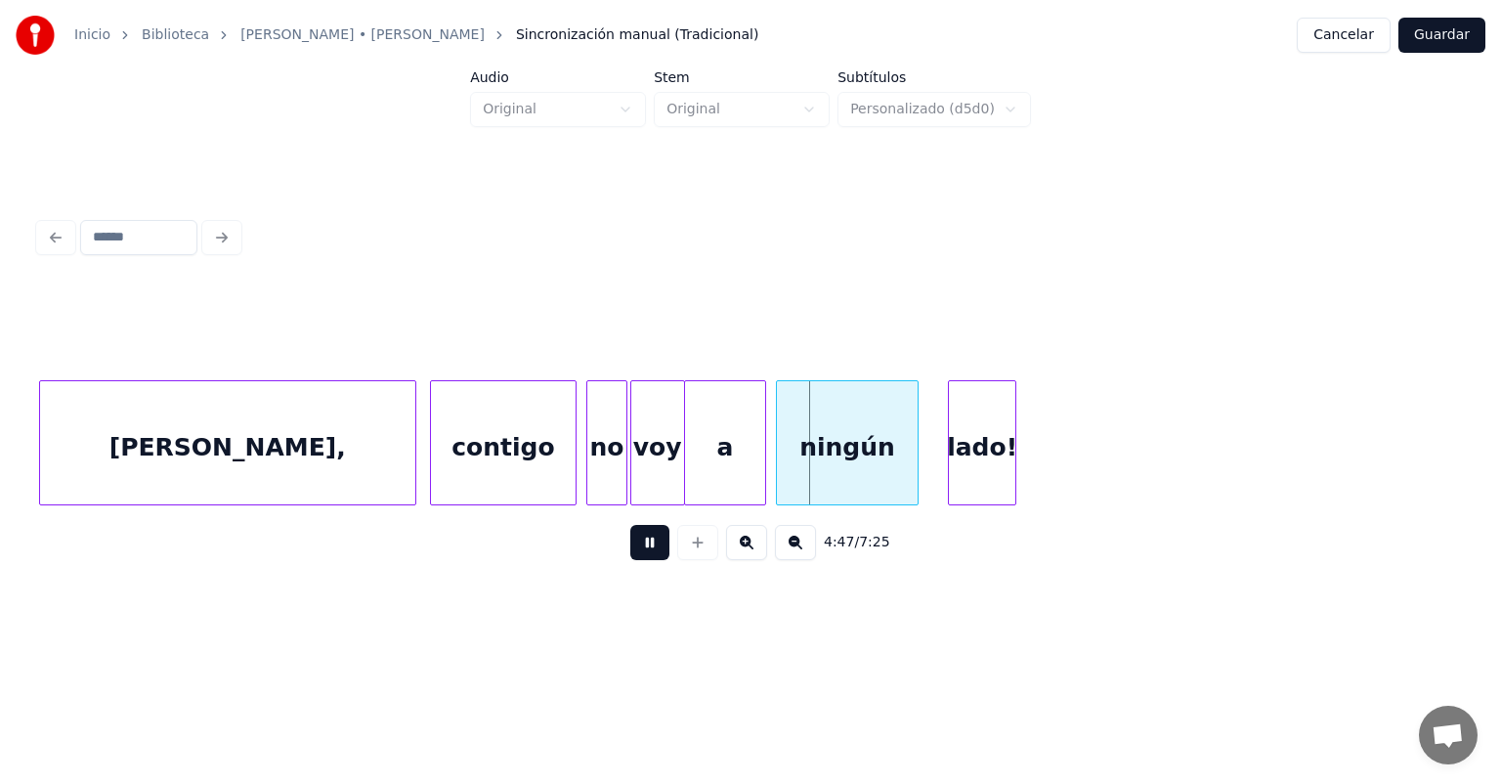
click at [630, 549] on button at bounding box center [649, 542] width 39 height 35
click at [519, 454] on div "contigo" at bounding box center [503, 447] width 145 height 133
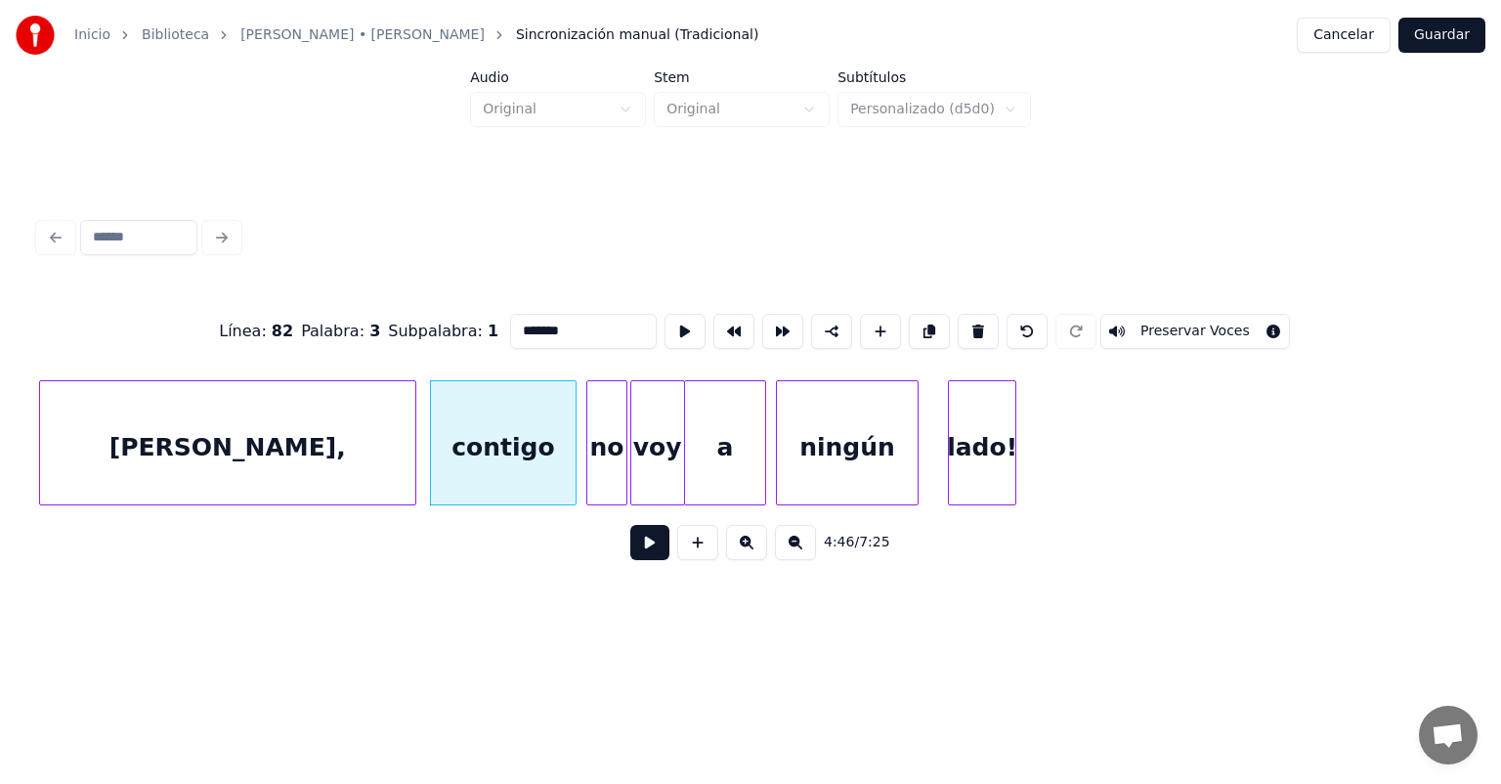
click at [630, 559] on button at bounding box center [649, 542] width 39 height 35
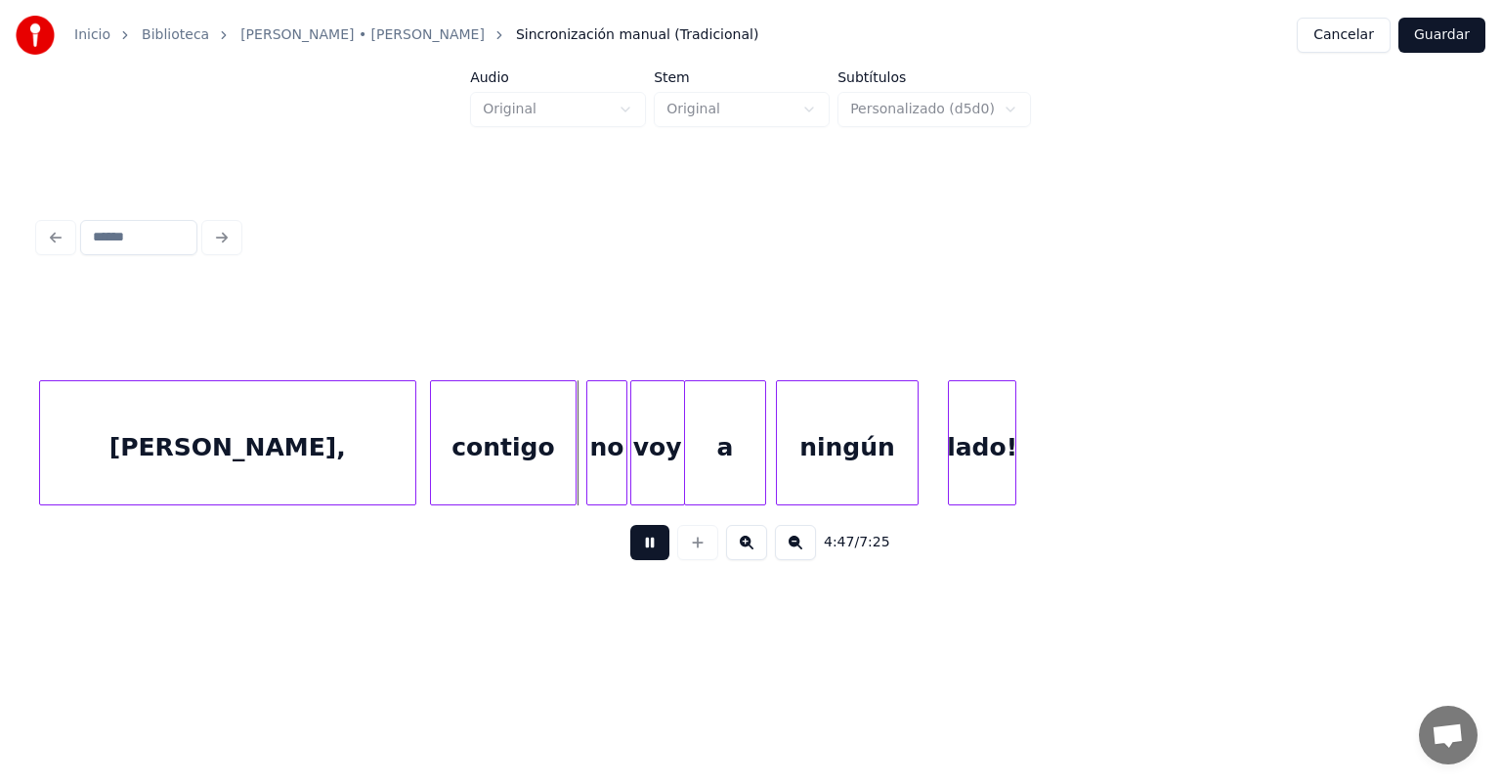
click at [638, 560] on button at bounding box center [649, 542] width 39 height 35
click at [714, 459] on div "a" at bounding box center [725, 447] width 80 height 133
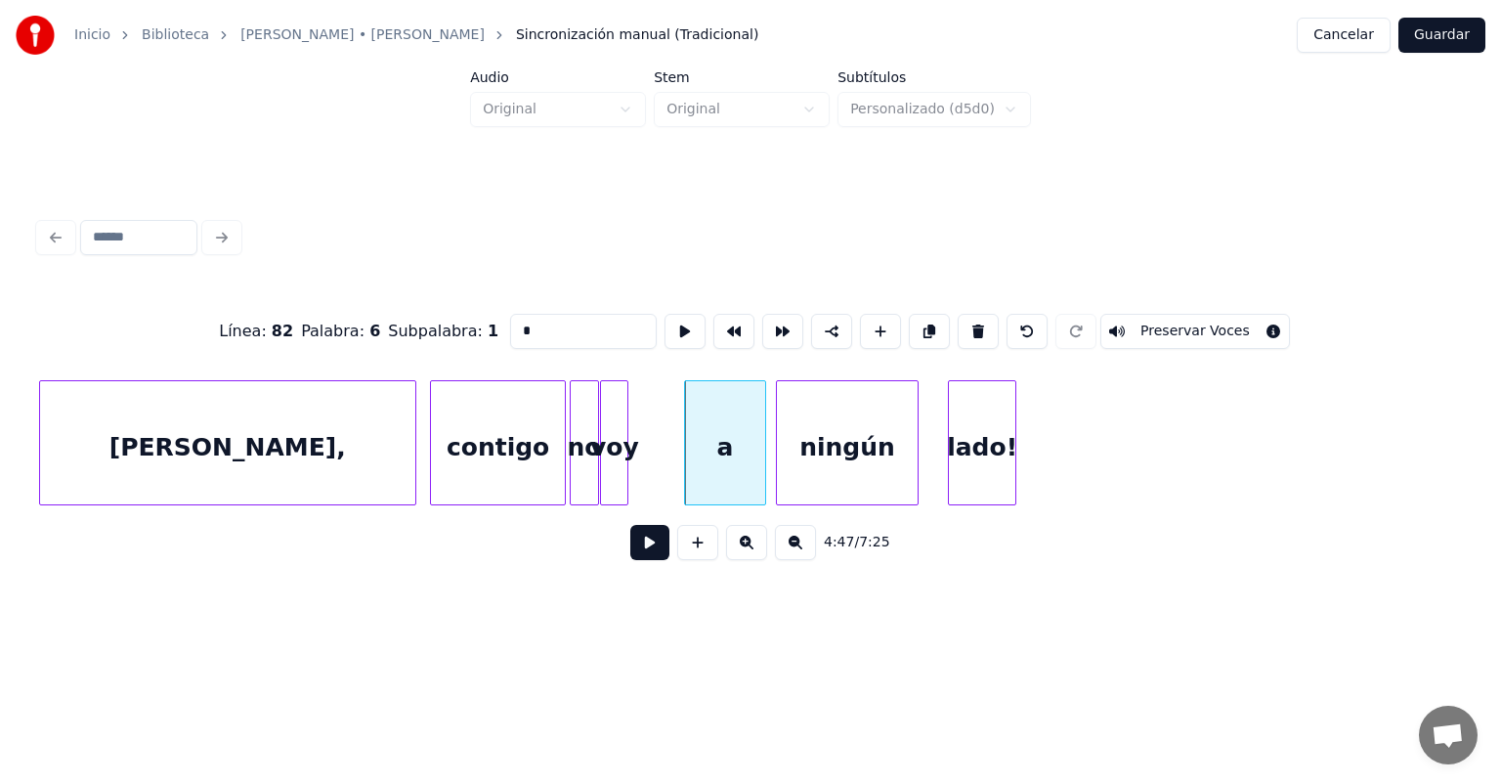
click at [751, 459] on div "a" at bounding box center [725, 447] width 80 height 133
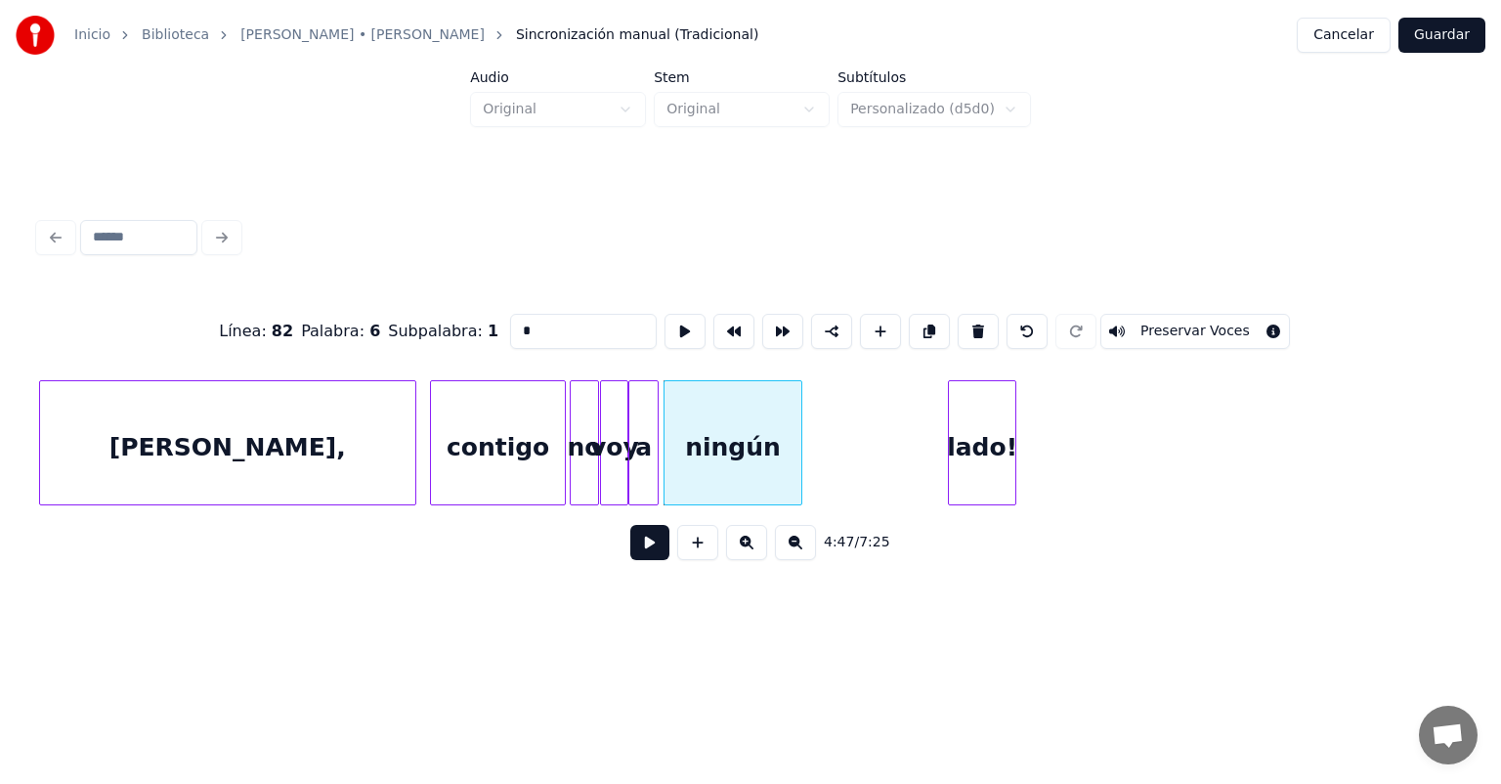
click at [800, 476] on div "ningún" at bounding box center [733, 442] width 139 height 125
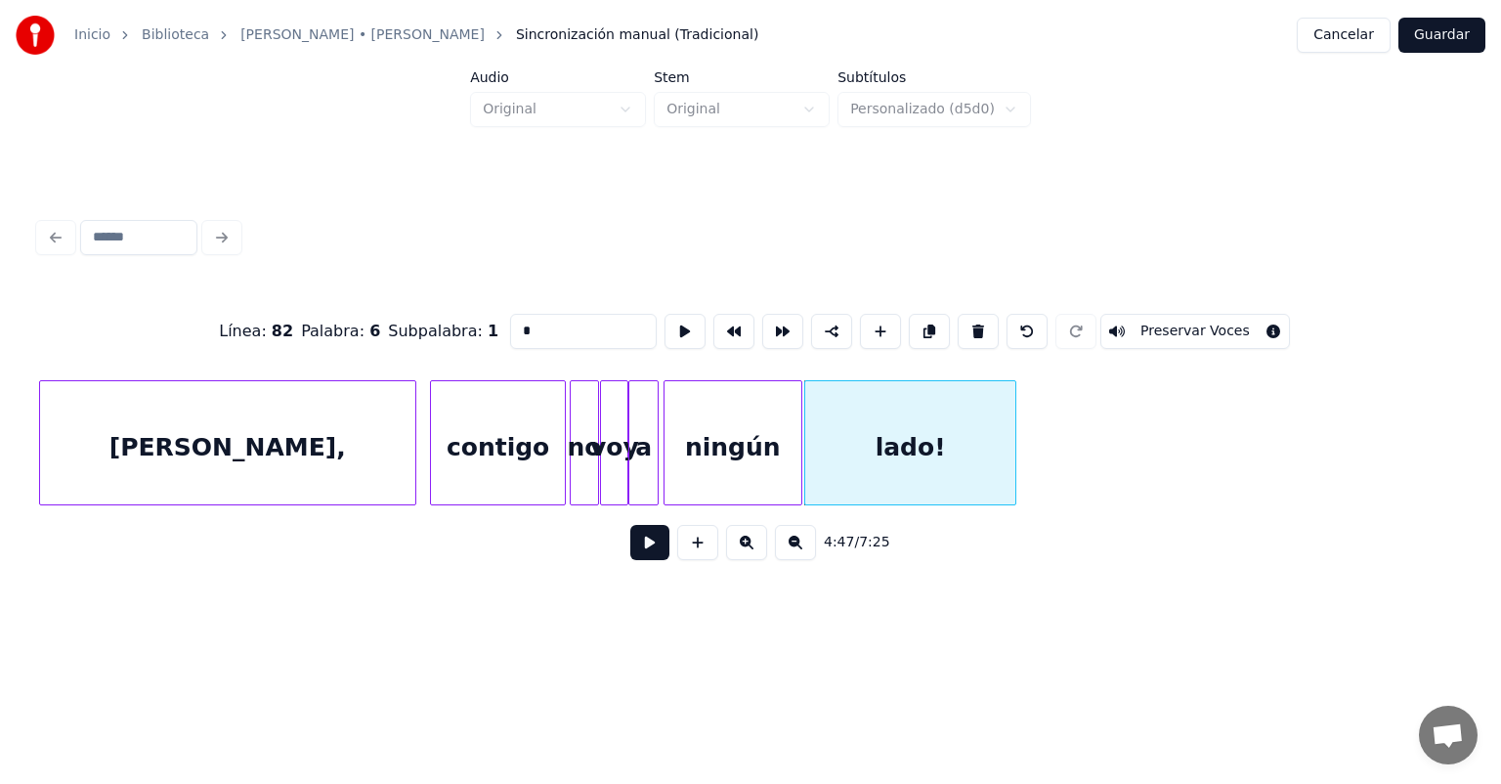
click at [480, 455] on div "contigo" at bounding box center [498, 447] width 135 height 133
type input "*******"
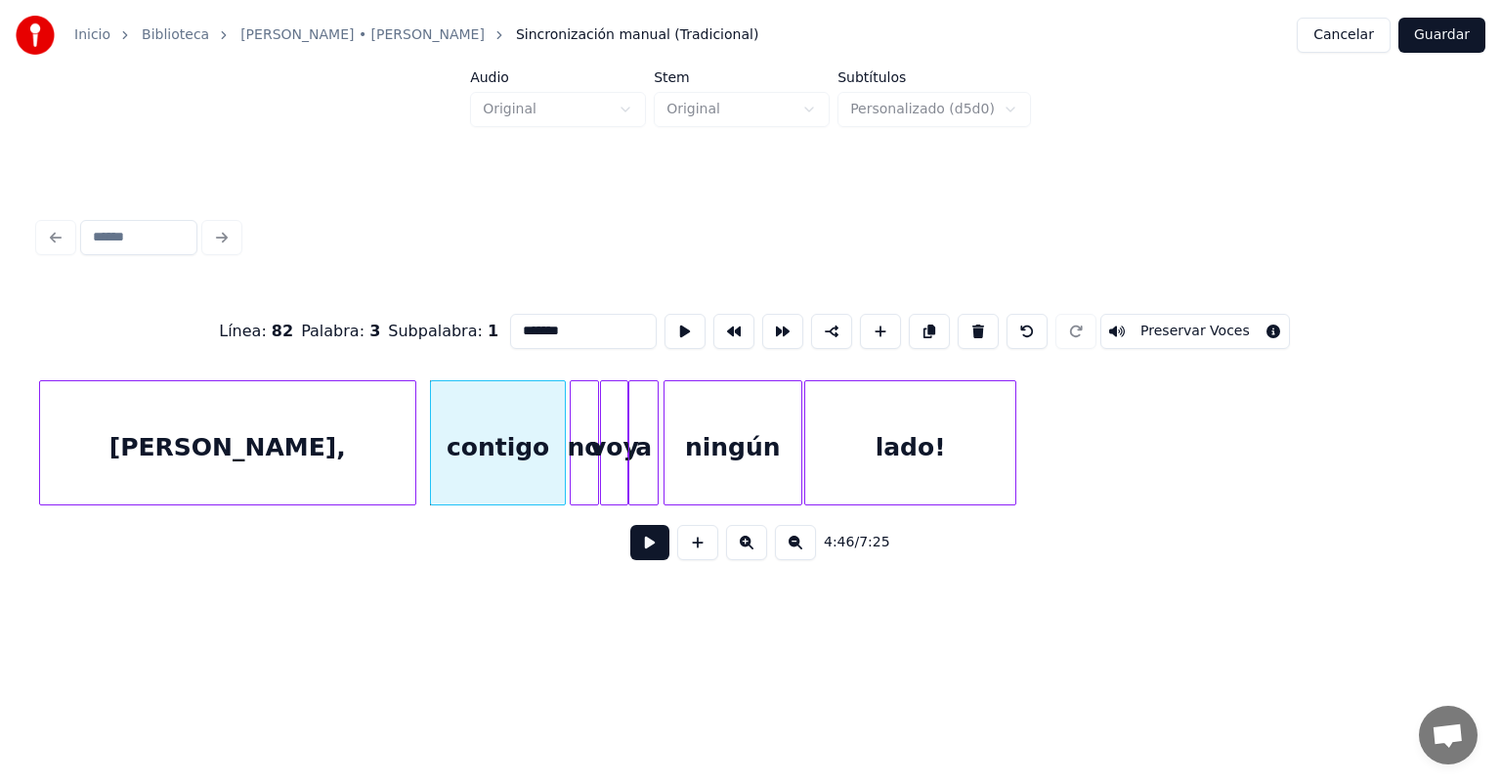
click at [632, 557] on button at bounding box center [649, 542] width 39 height 35
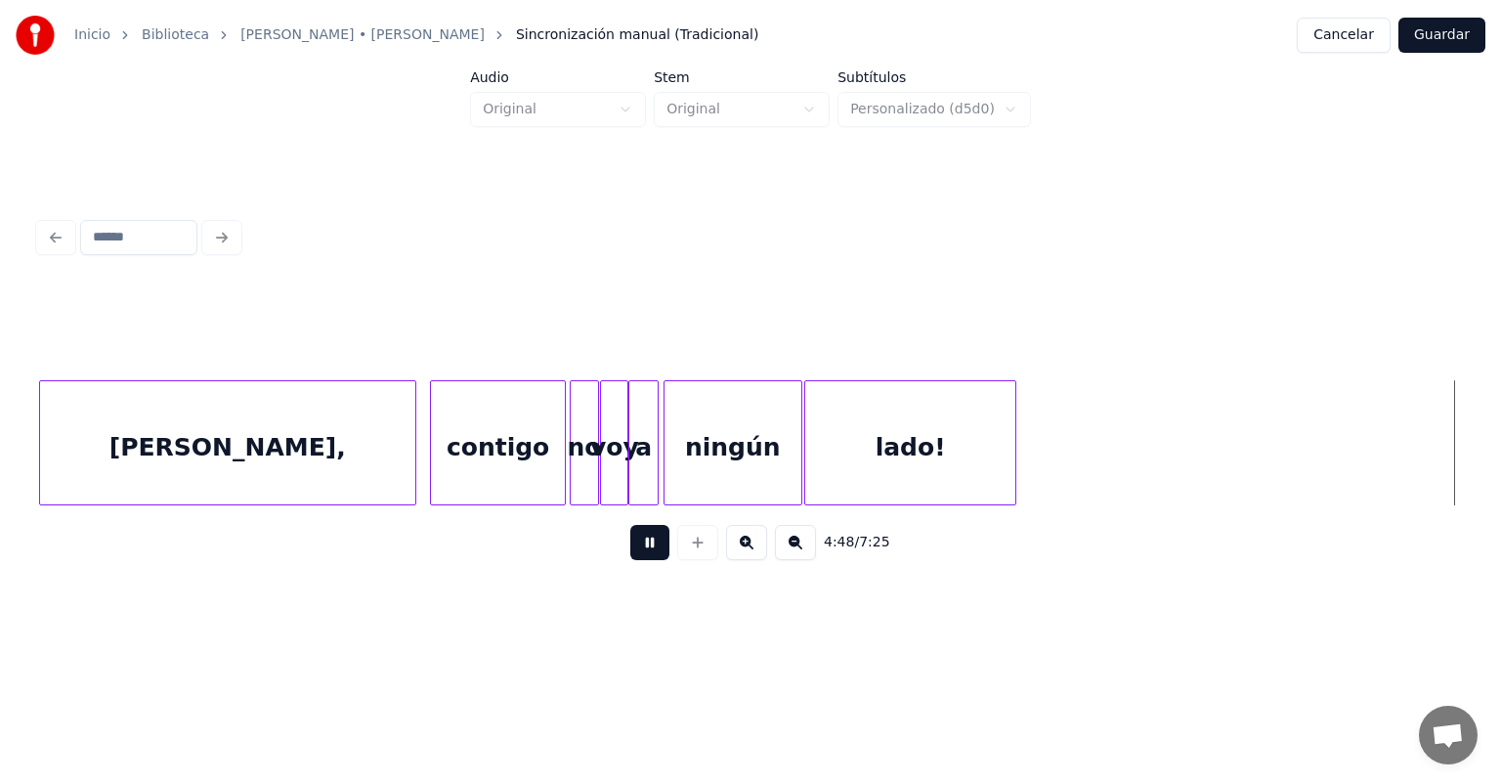
scroll to position [0, 141193]
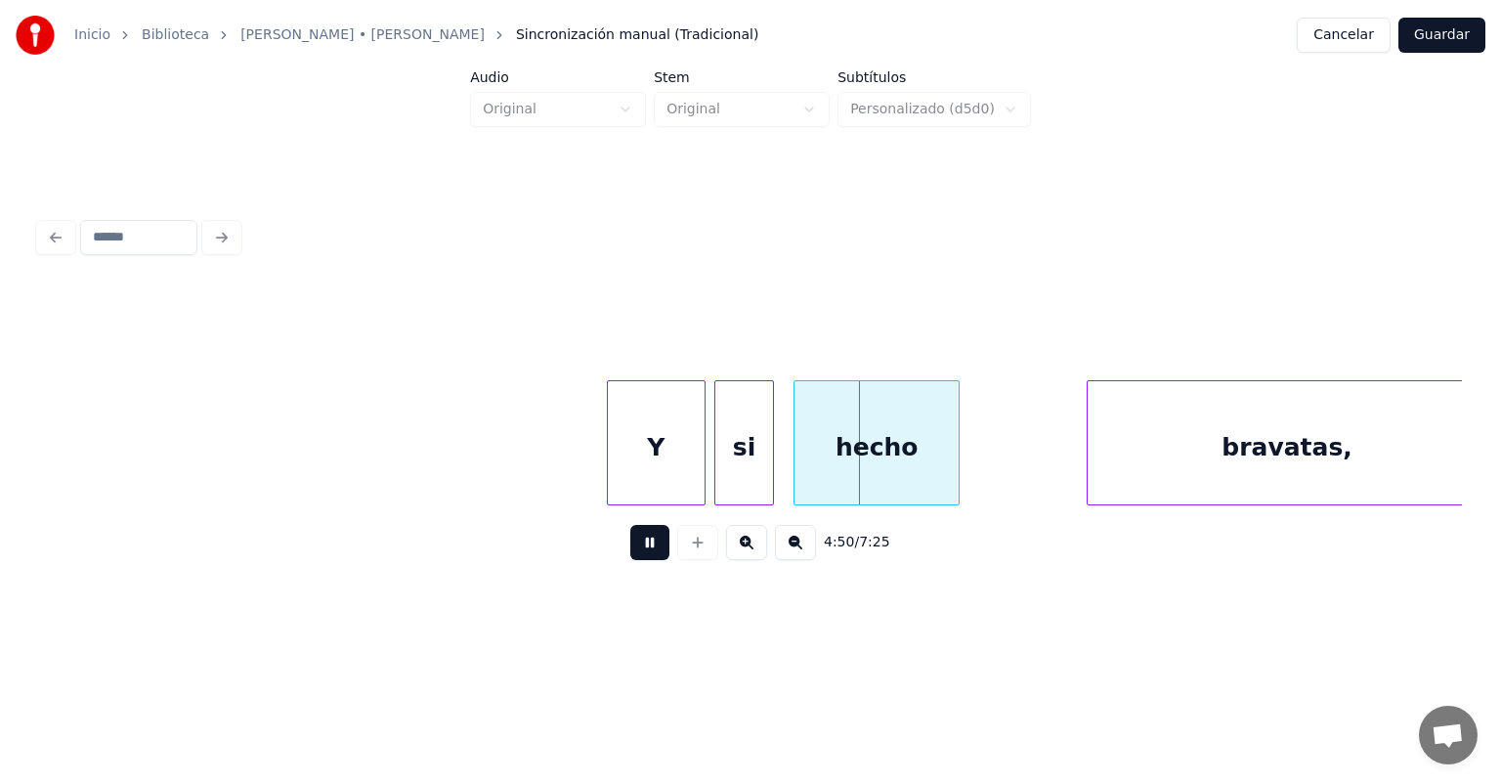
click at [702, 470] on div at bounding box center [702, 442] width 6 height 123
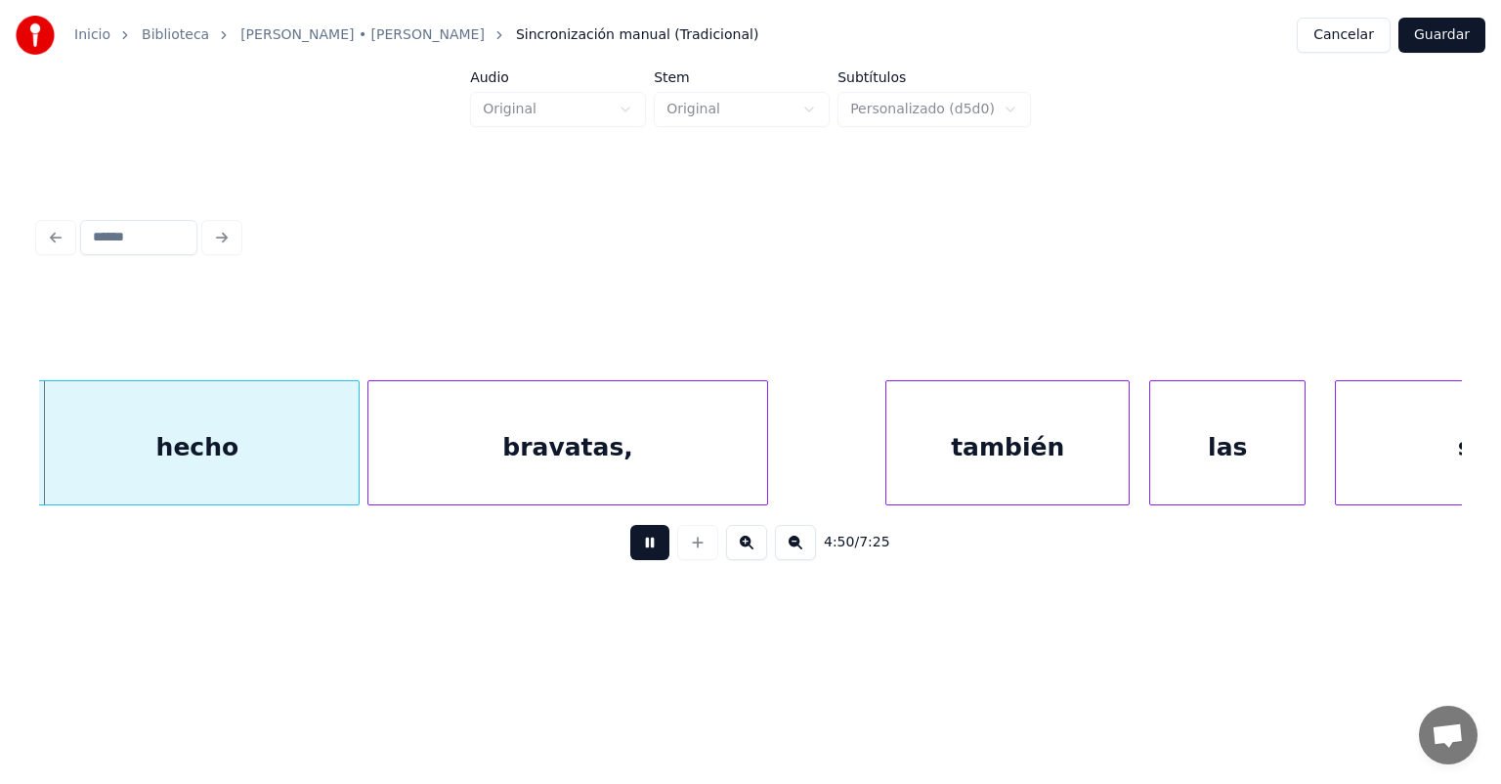
scroll to position [0, 141913]
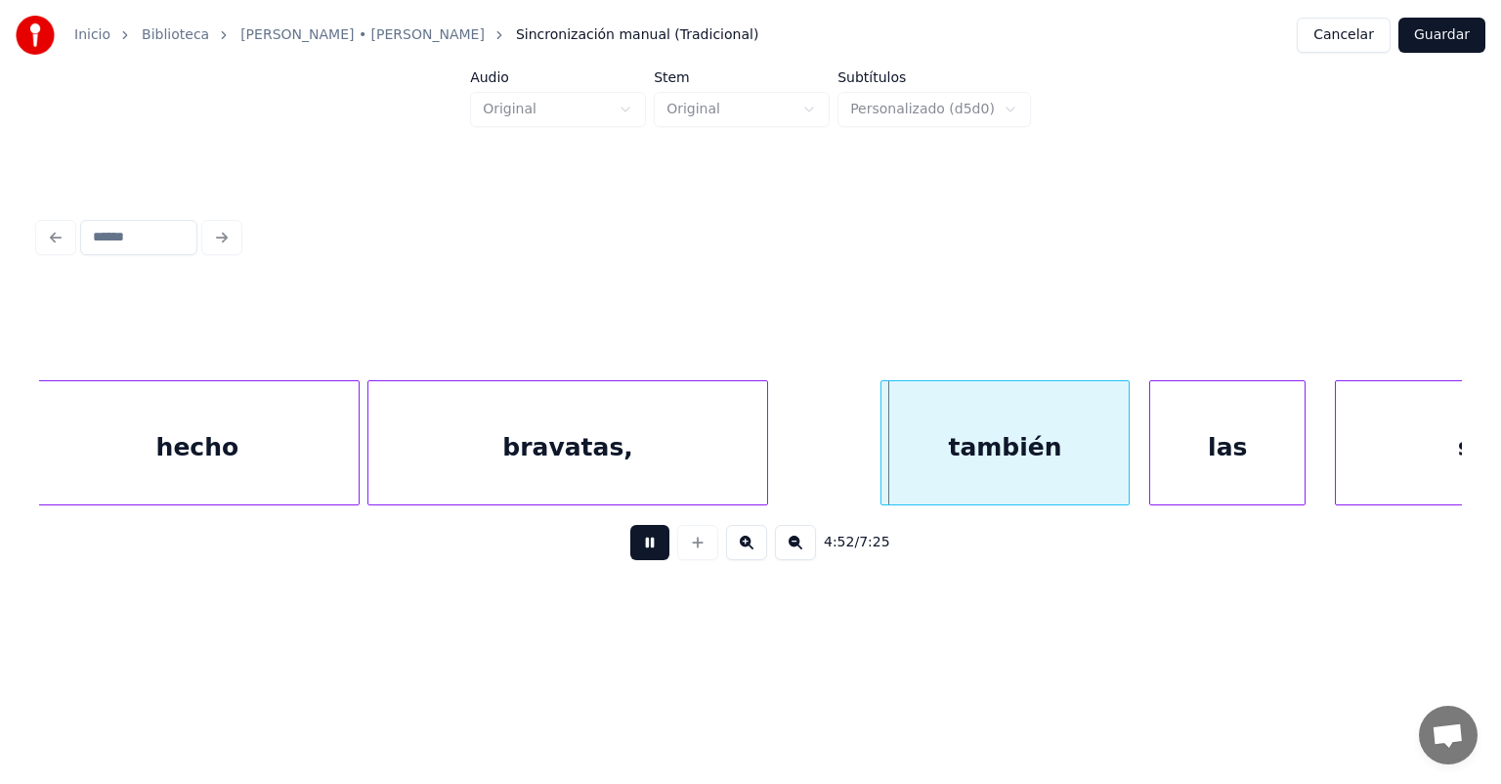
click at [888, 454] on div "también" at bounding box center [1005, 447] width 247 height 133
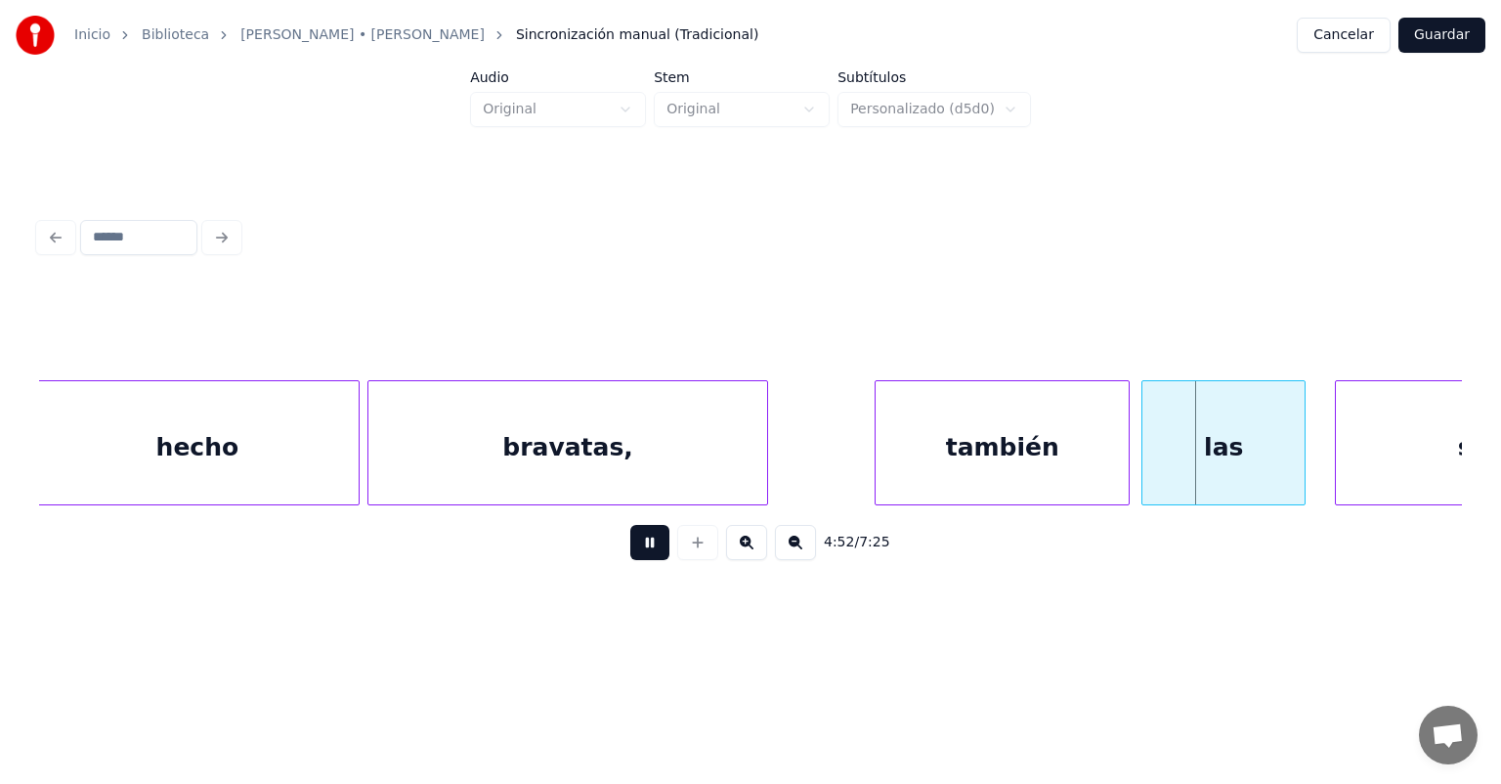
click at [1152, 448] on div "las" at bounding box center [1224, 447] width 162 height 133
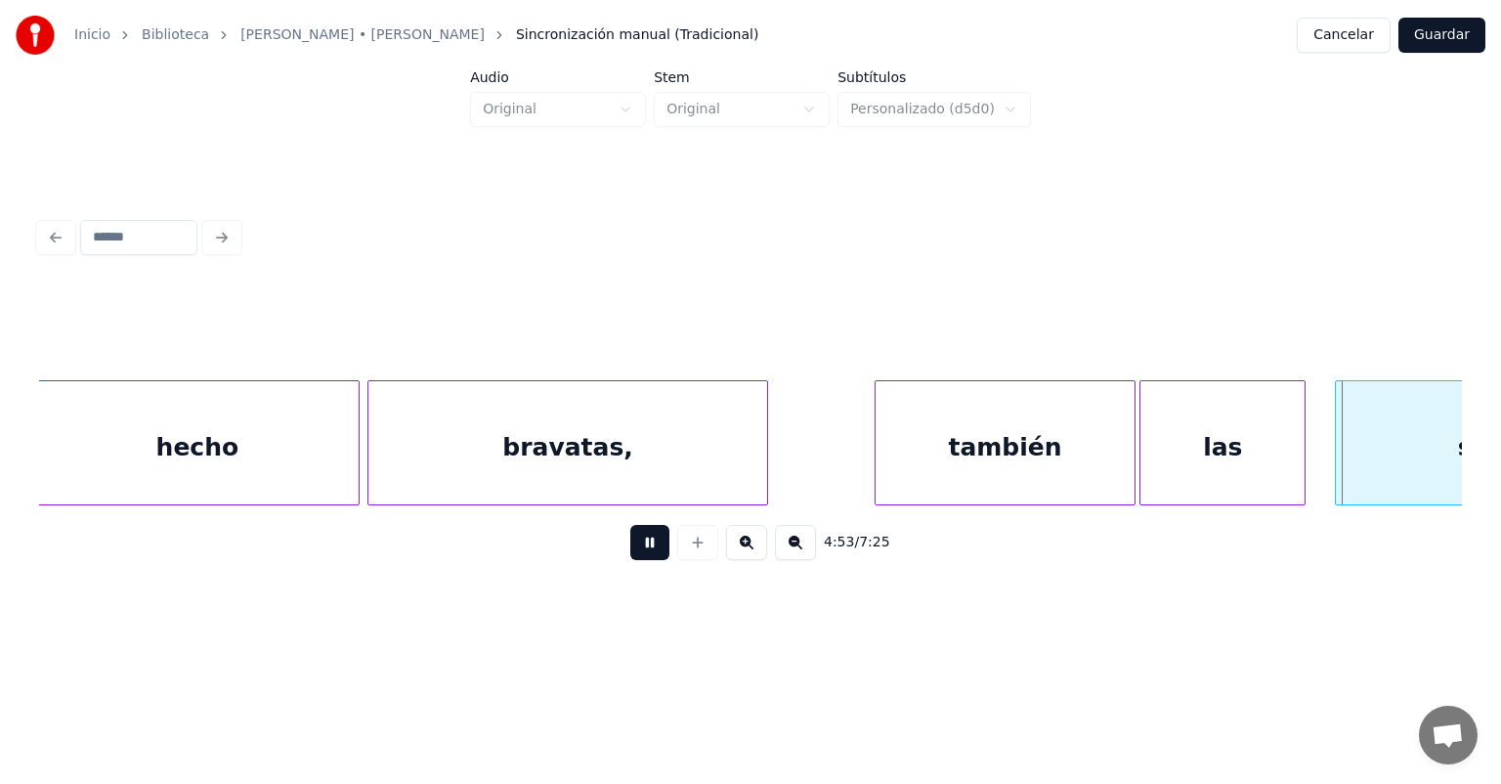
click at [1122, 466] on div "también" at bounding box center [1005, 447] width 259 height 133
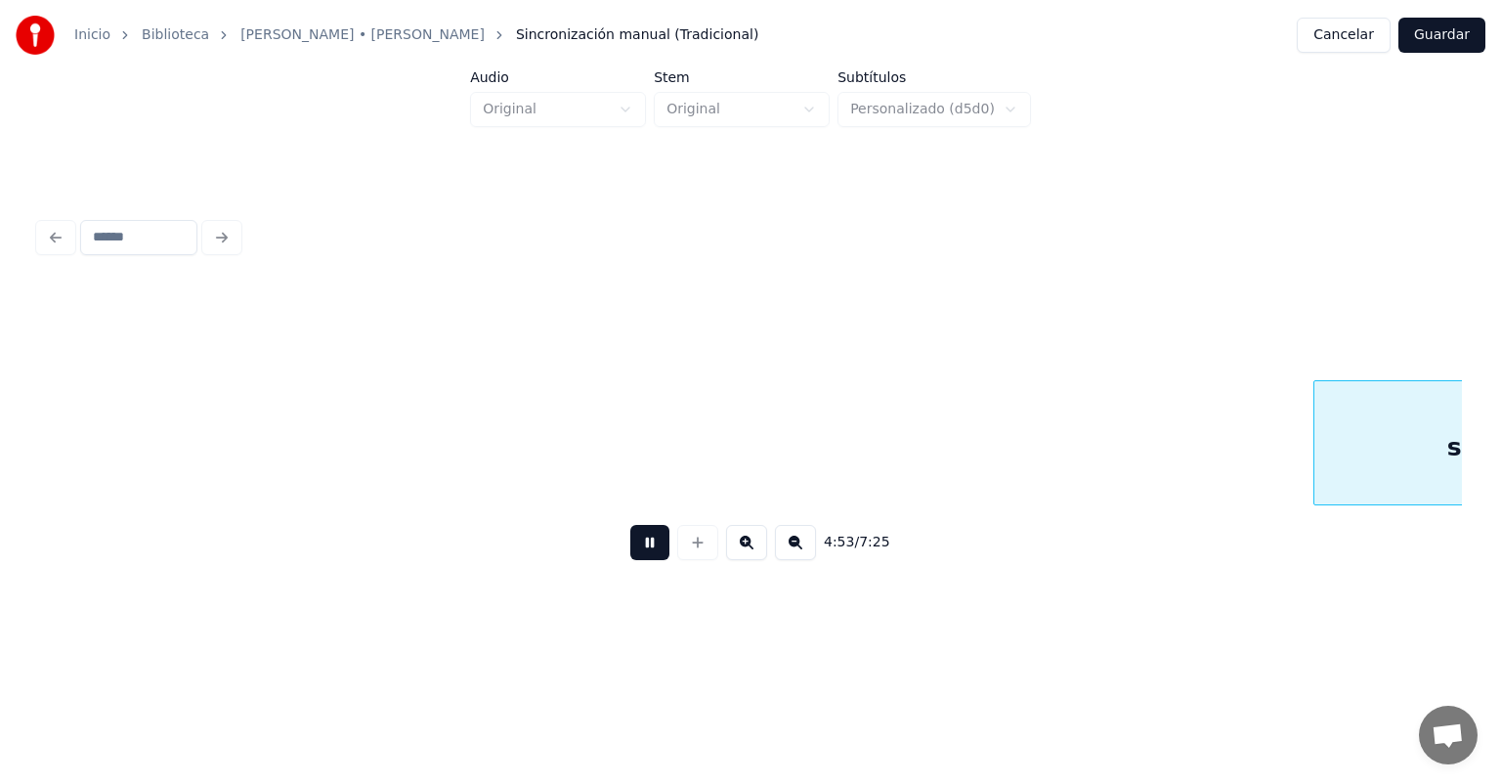
scroll to position [0, 143336]
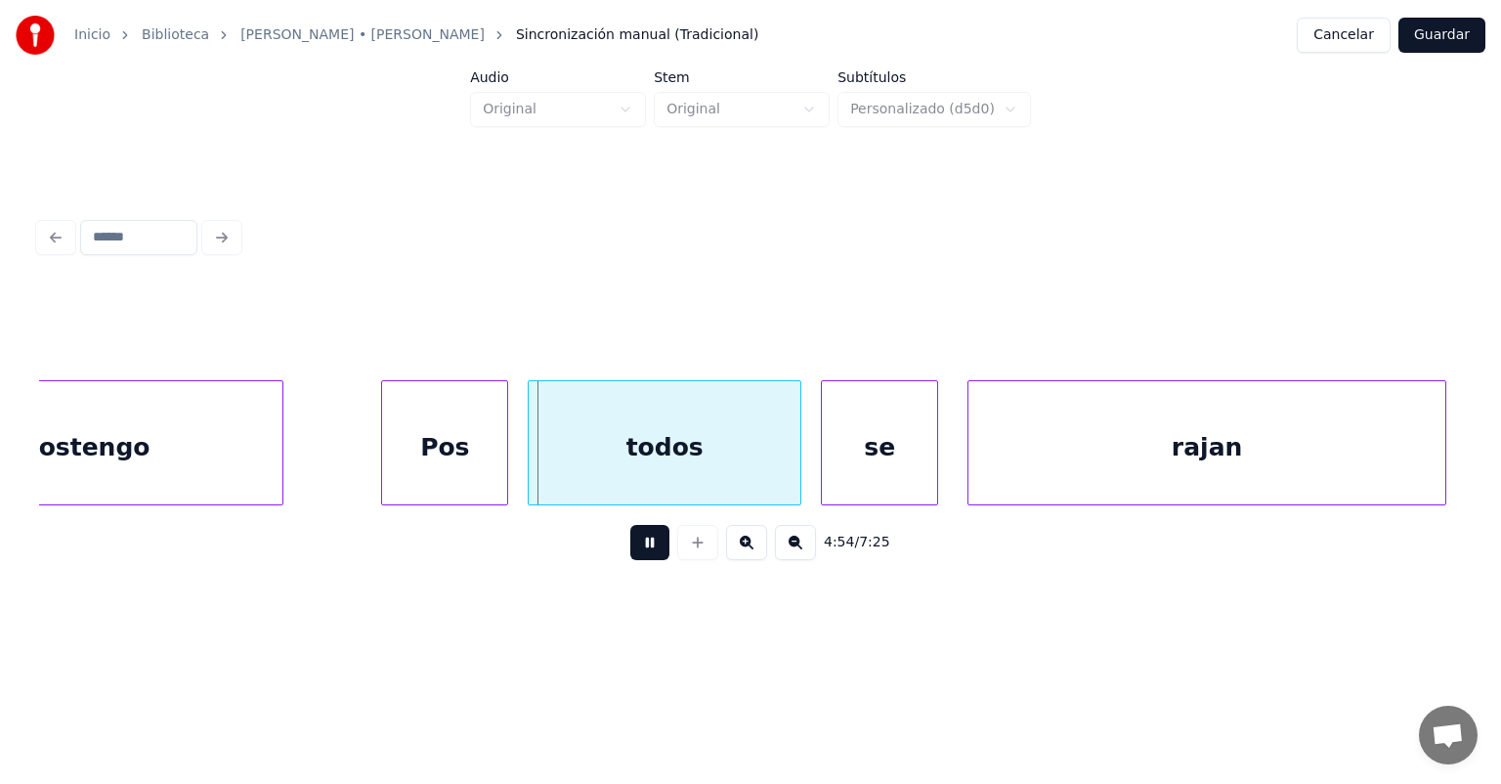
click at [394, 472] on div "Pos" at bounding box center [444, 447] width 125 height 133
click at [531, 465] on div "todos" at bounding box center [659, 447] width 282 height 133
click at [824, 471] on div at bounding box center [825, 442] width 6 height 123
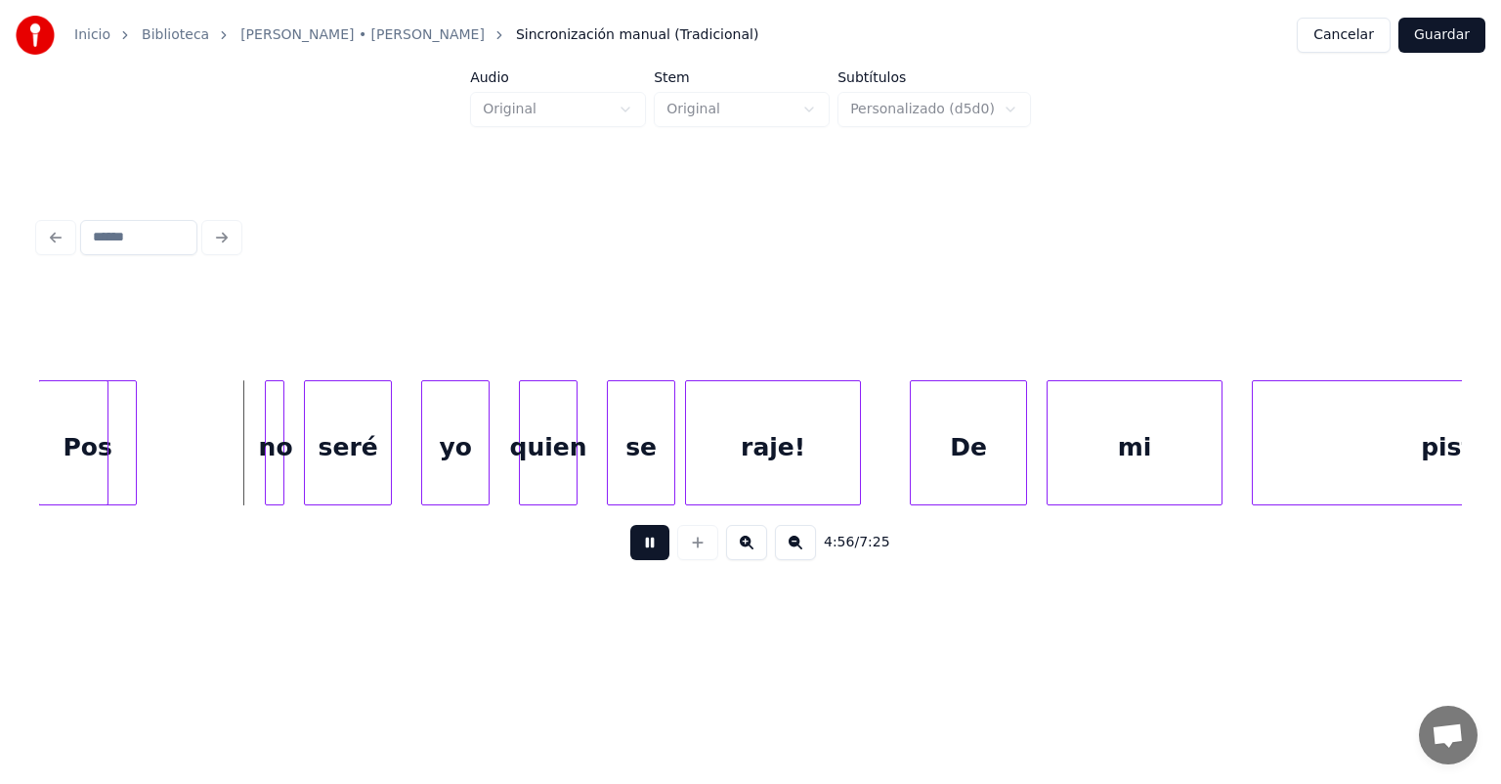
scroll to position [0, 144668]
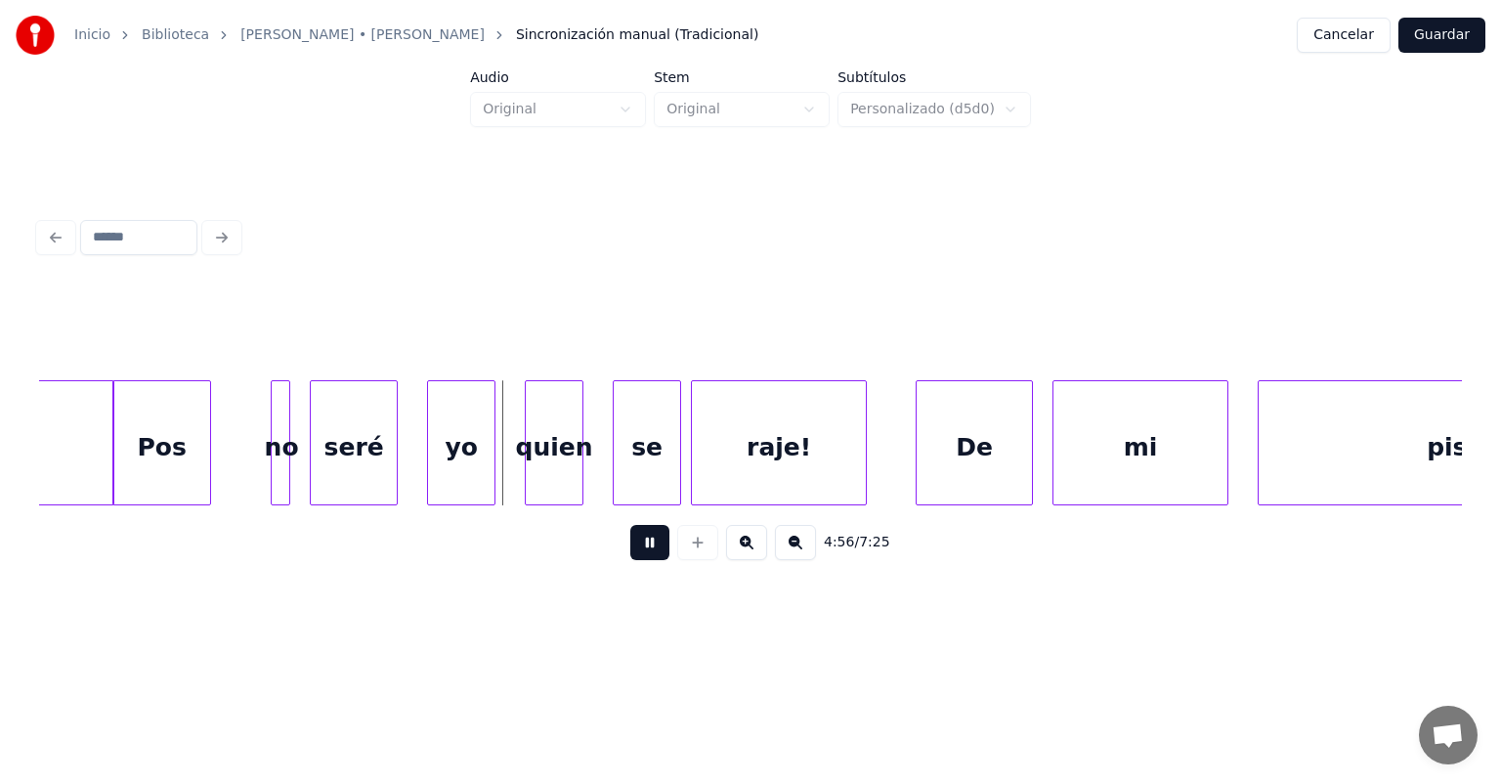
click at [147, 477] on div "Pos" at bounding box center [161, 447] width 97 height 133
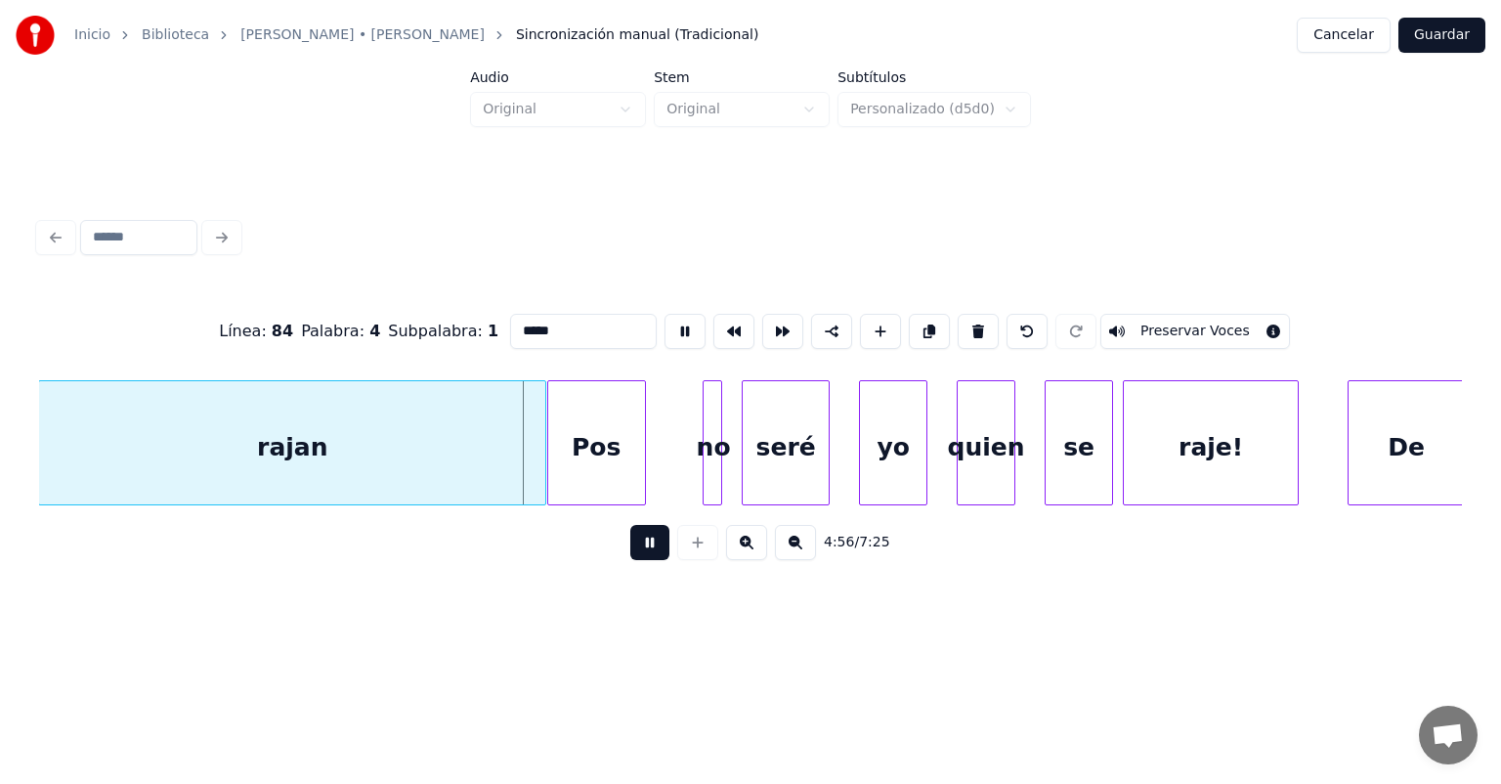
click at [599, 463] on div "Pos" at bounding box center [596, 447] width 97 height 133
type input "***"
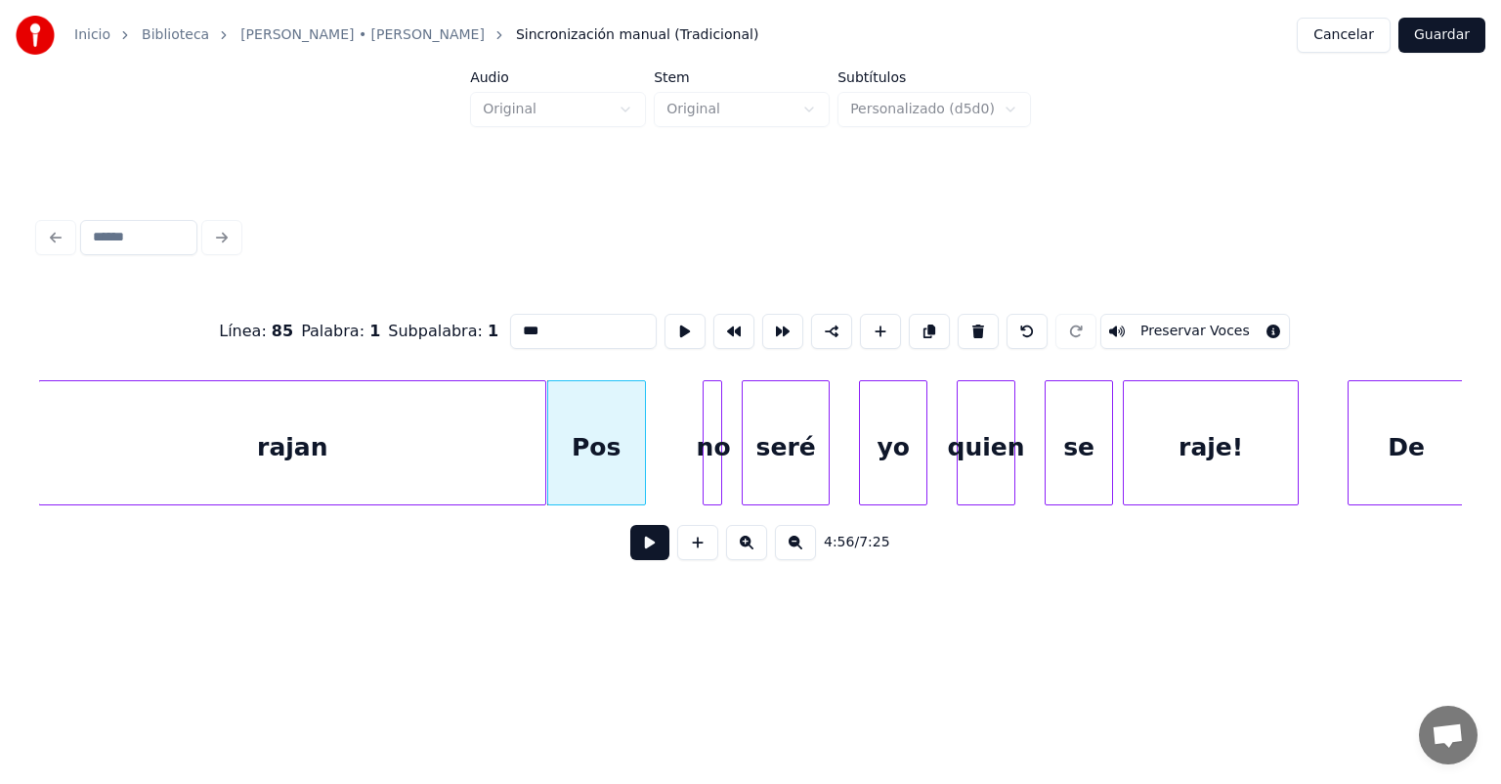
click at [630, 547] on button at bounding box center [649, 542] width 39 height 35
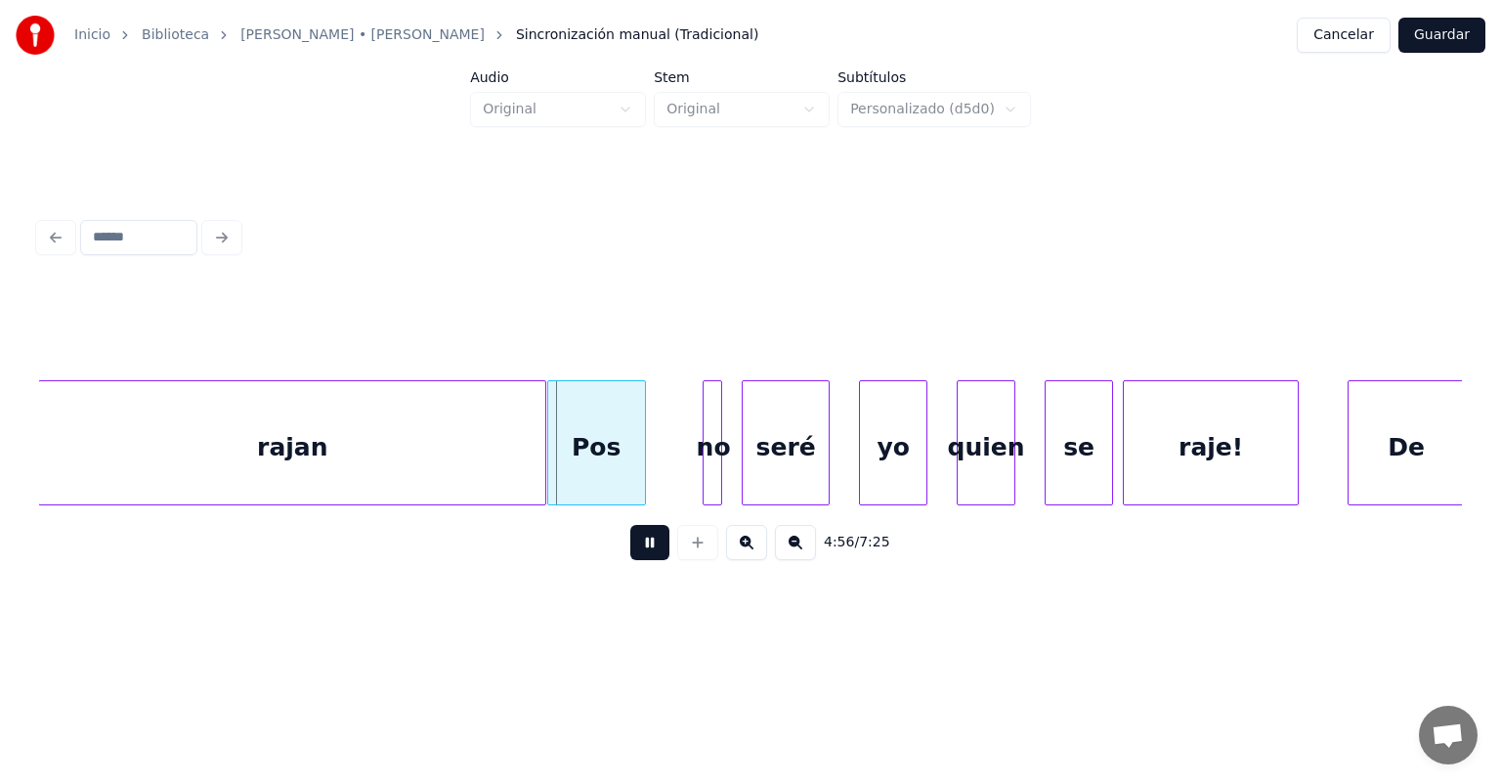
click at [594, 464] on div "Pos" at bounding box center [596, 447] width 97 height 133
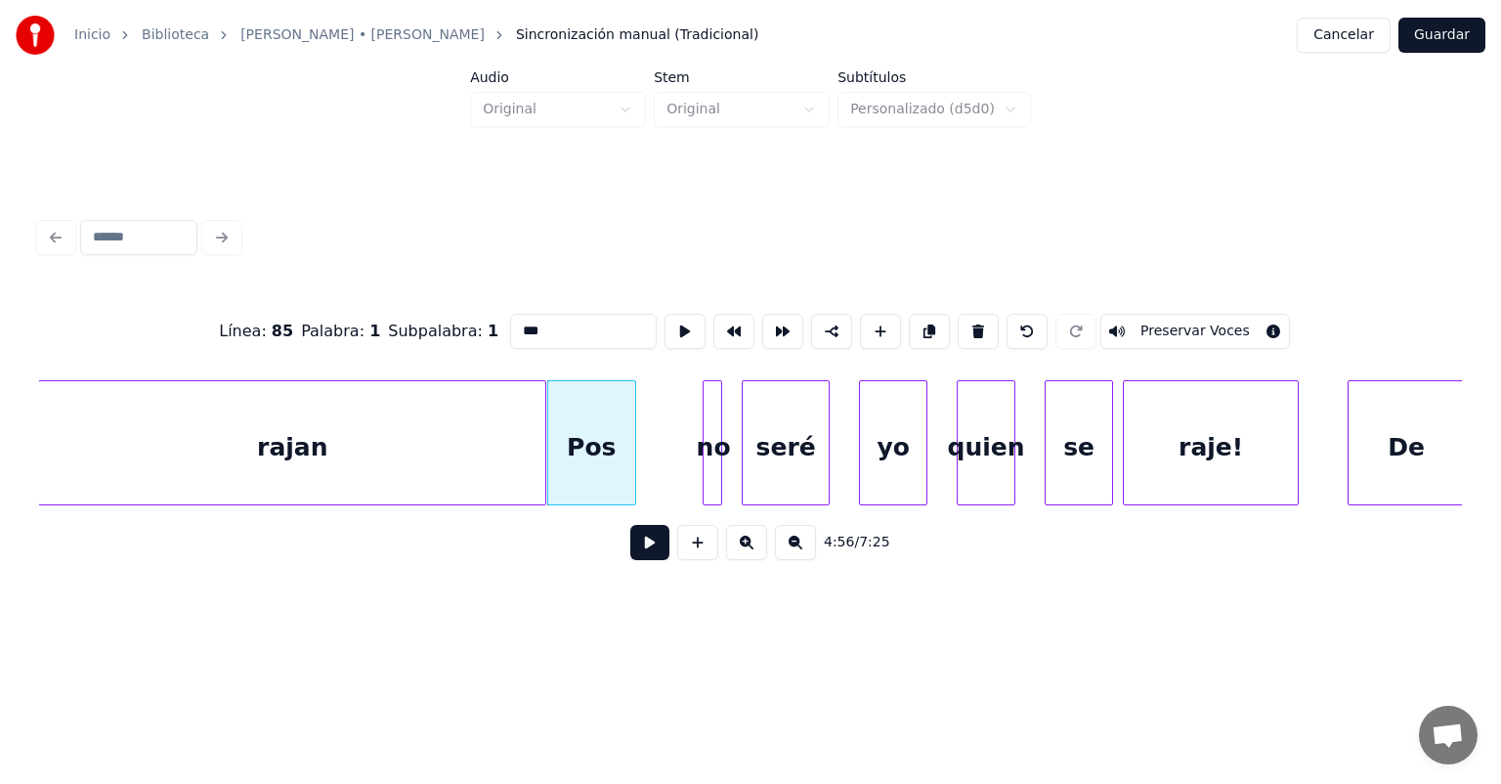
click at [709, 456] on div at bounding box center [707, 442] width 6 height 123
type input "**"
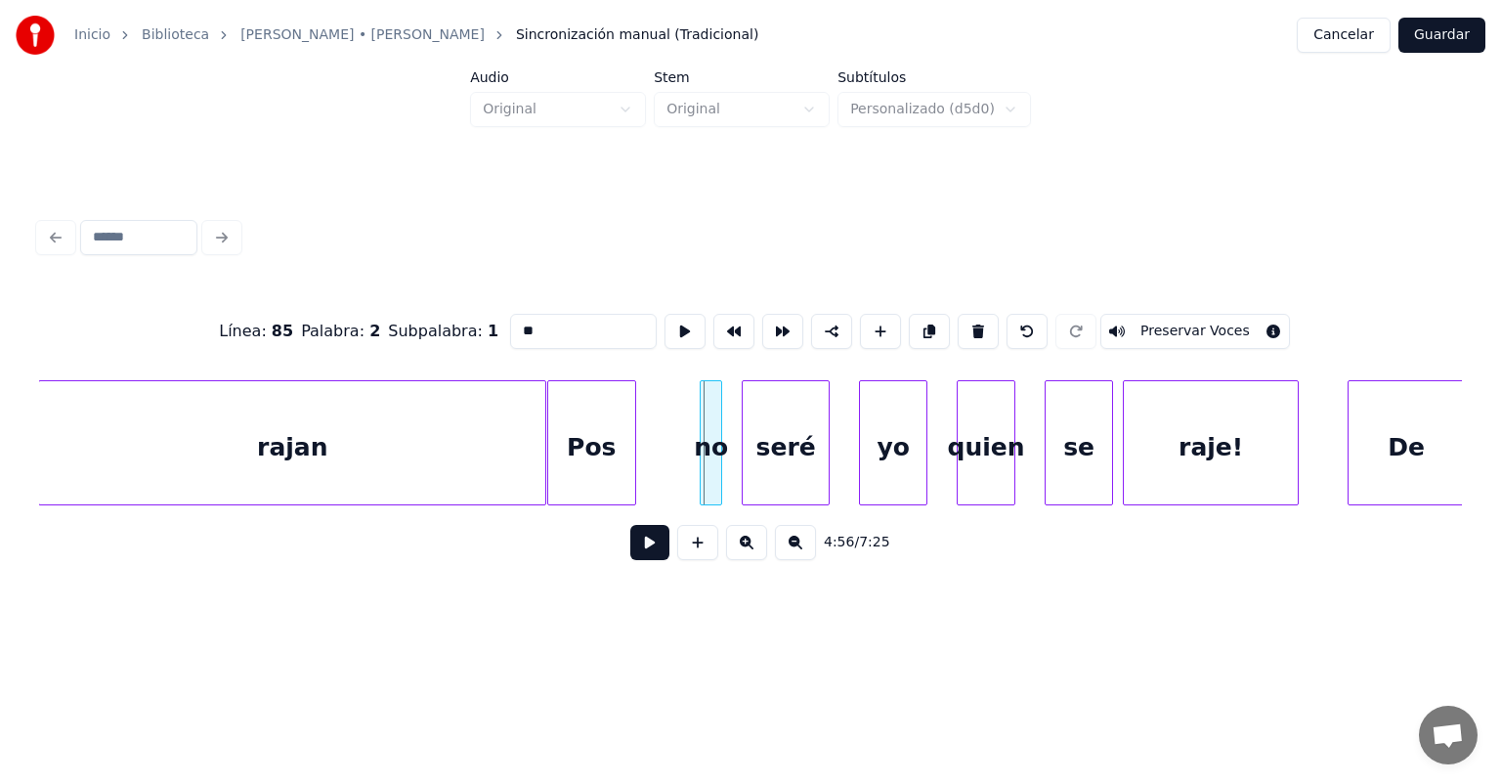
click at [707, 456] on div "no" at bounding box center [711, 447] width 21 height 133
click at [630, 560] on button at bounding box center [649, 542] width 39 height 35
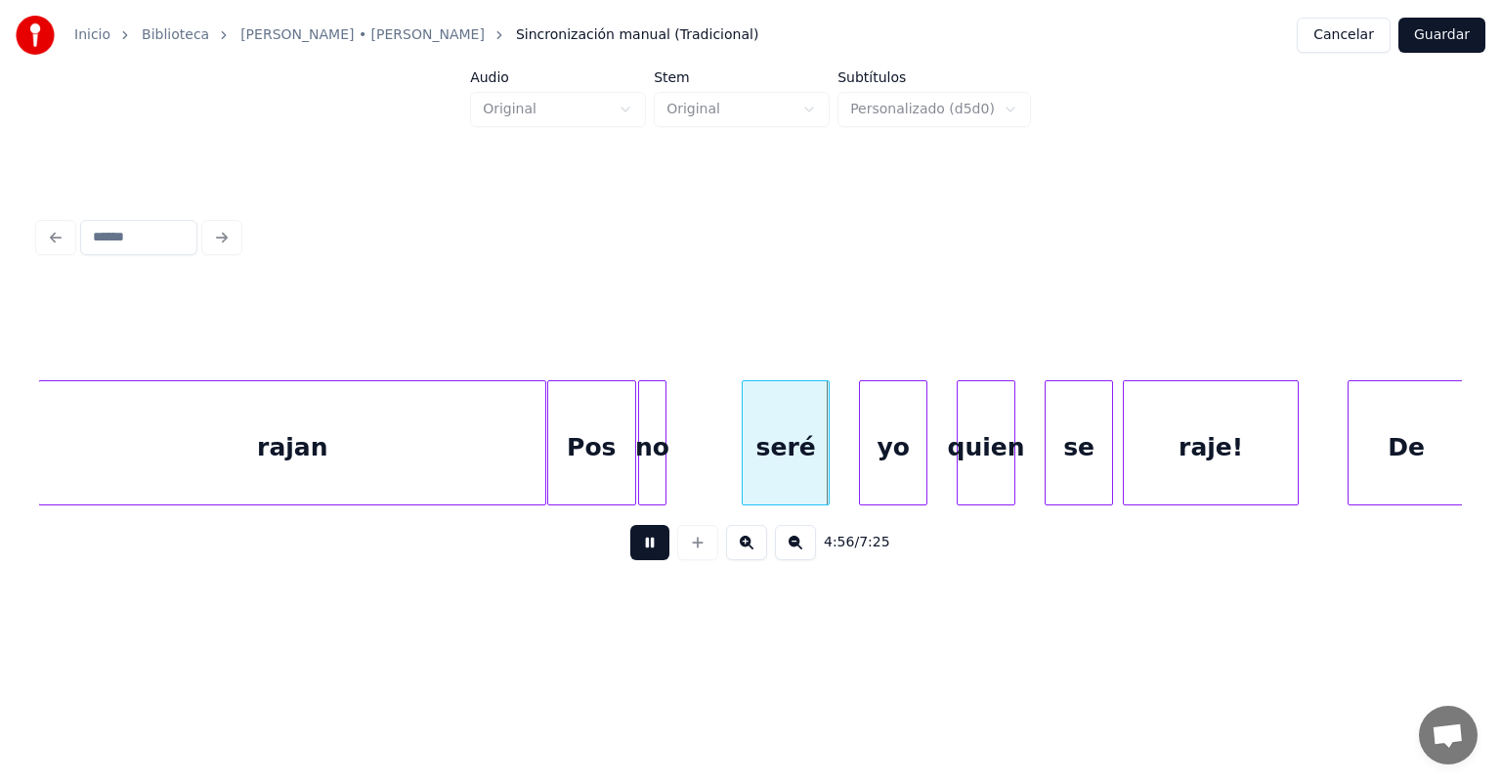
click at [630, 560] on button at bounding box center [649, 542] width 39 height 35
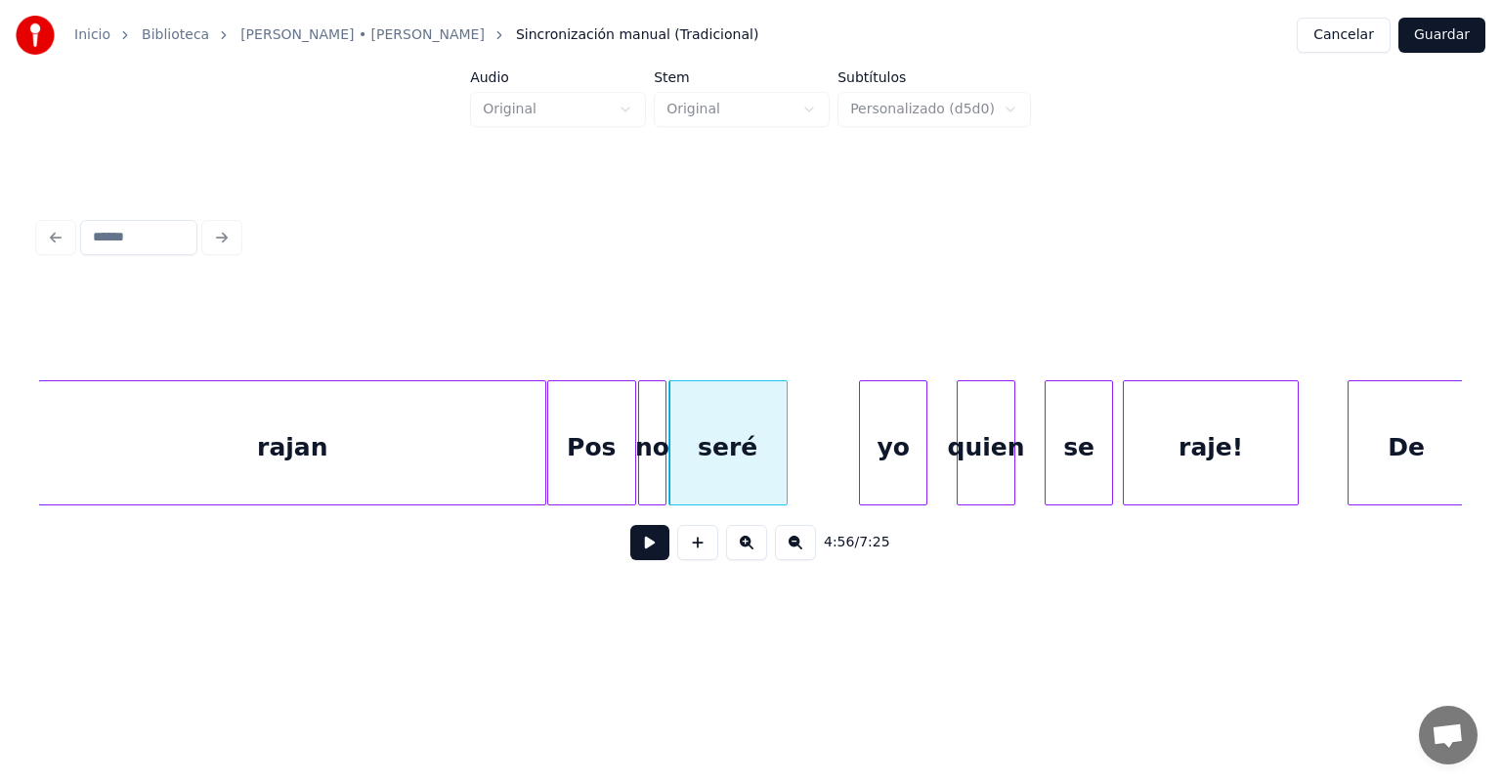
click at [630, 555] on button at bounding box center [649, 542] width 39 height 35
click at [630, 554] on button at bounding box center [649, 542] width 39 height 35
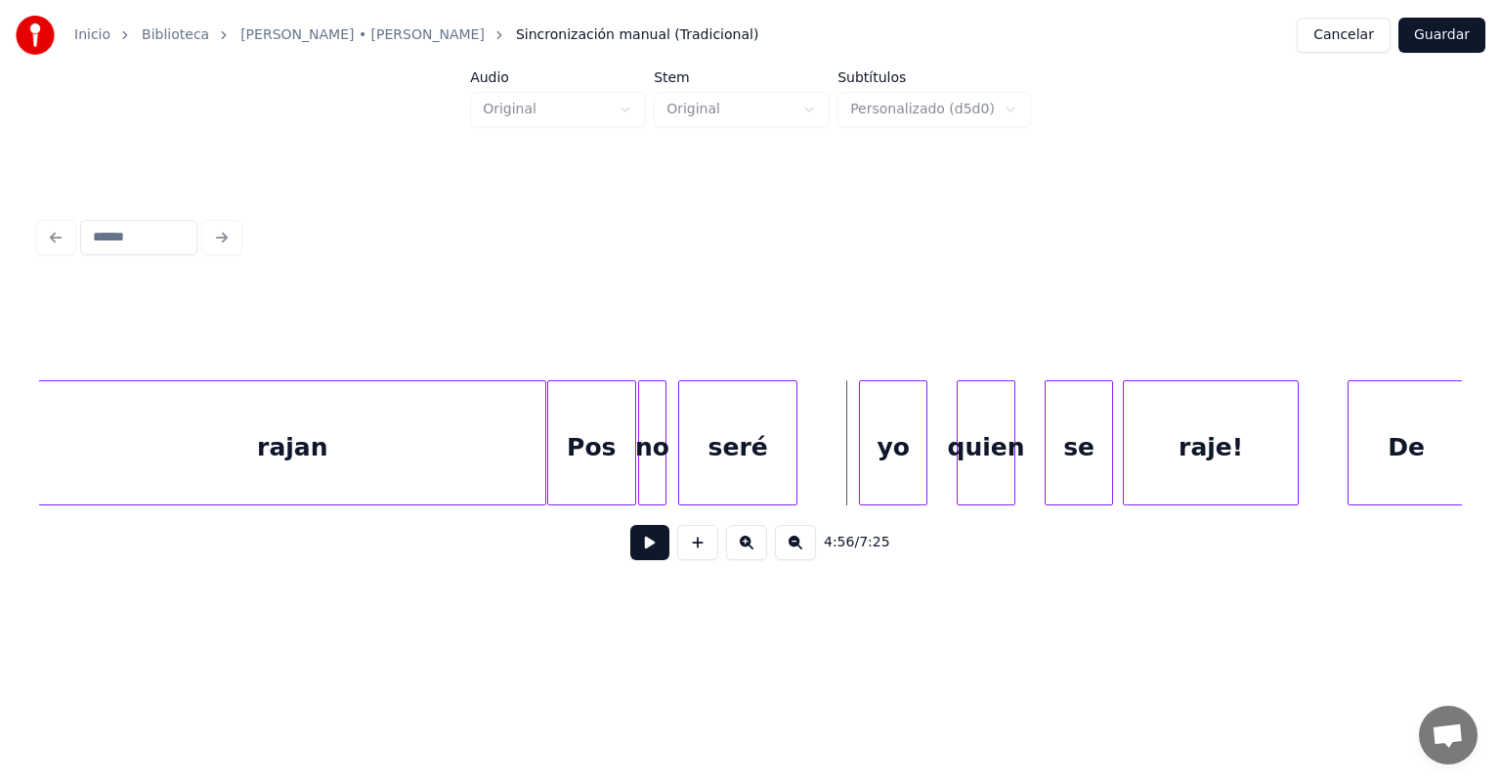
click at [693, 474] on div "seré" at bounding box center [737, 447] width 117 height 133
click at [630, 548] on button at bounding box center [649, 542] width 39 height 35
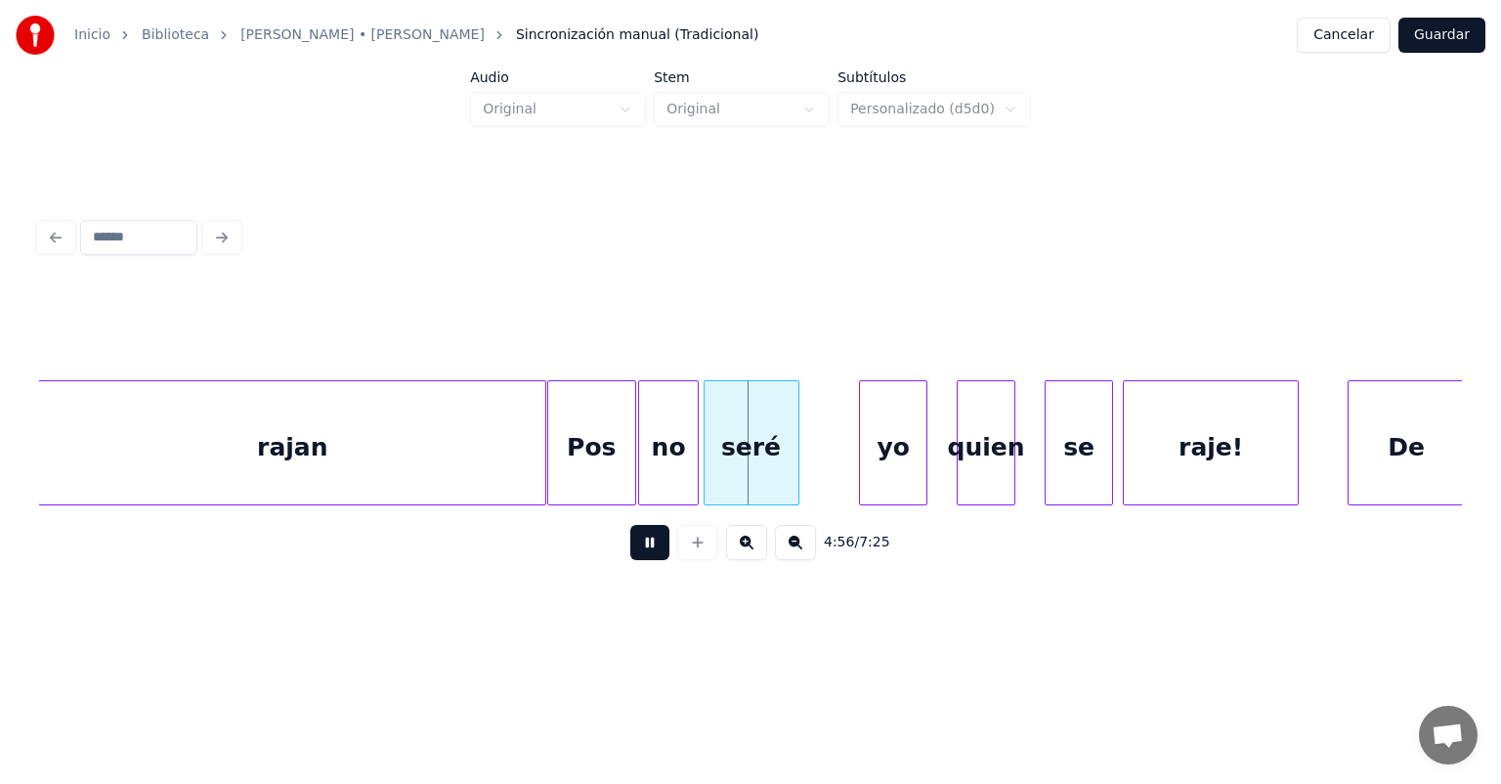
click at [630, 553] on button at bounding box center [649, 542] width 39 height 35
click at [630, 551] on button at bounding box center [649, 542] width 39 height 35
click at [630, 554] on button at bounding box center [649, 542] width 39 height 35
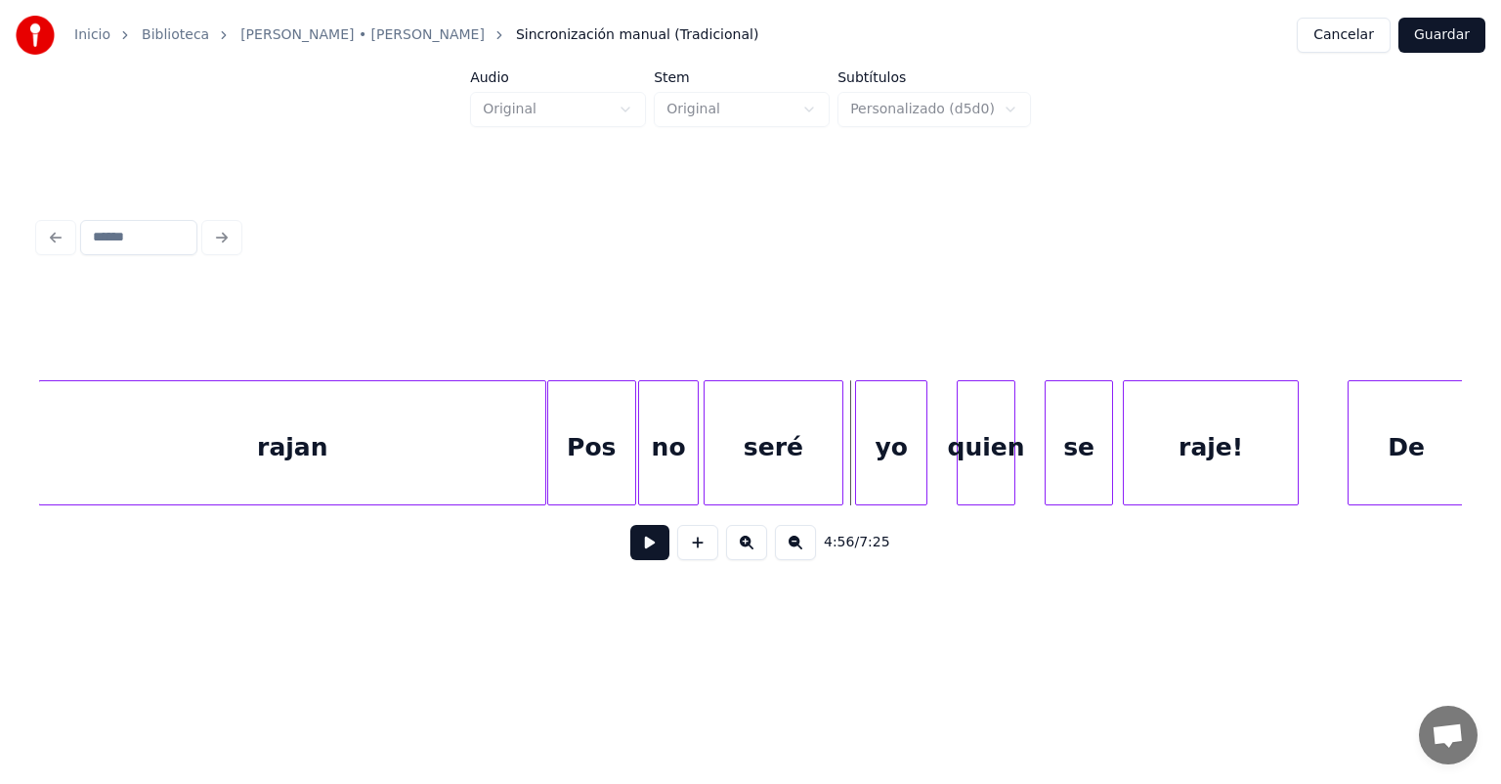
click at [861, 459] on div "yo" at bounding box center [891, 447] width 70 height 133
click at [630, 555] on button at bounding box center [649, 542] width 39 height 35
click at [630, 544] on button at bounding box center [649, 542] width 39 height 35
click at [961, 456] on div "quien" at bounding box center [984, 447] width 63 height 133
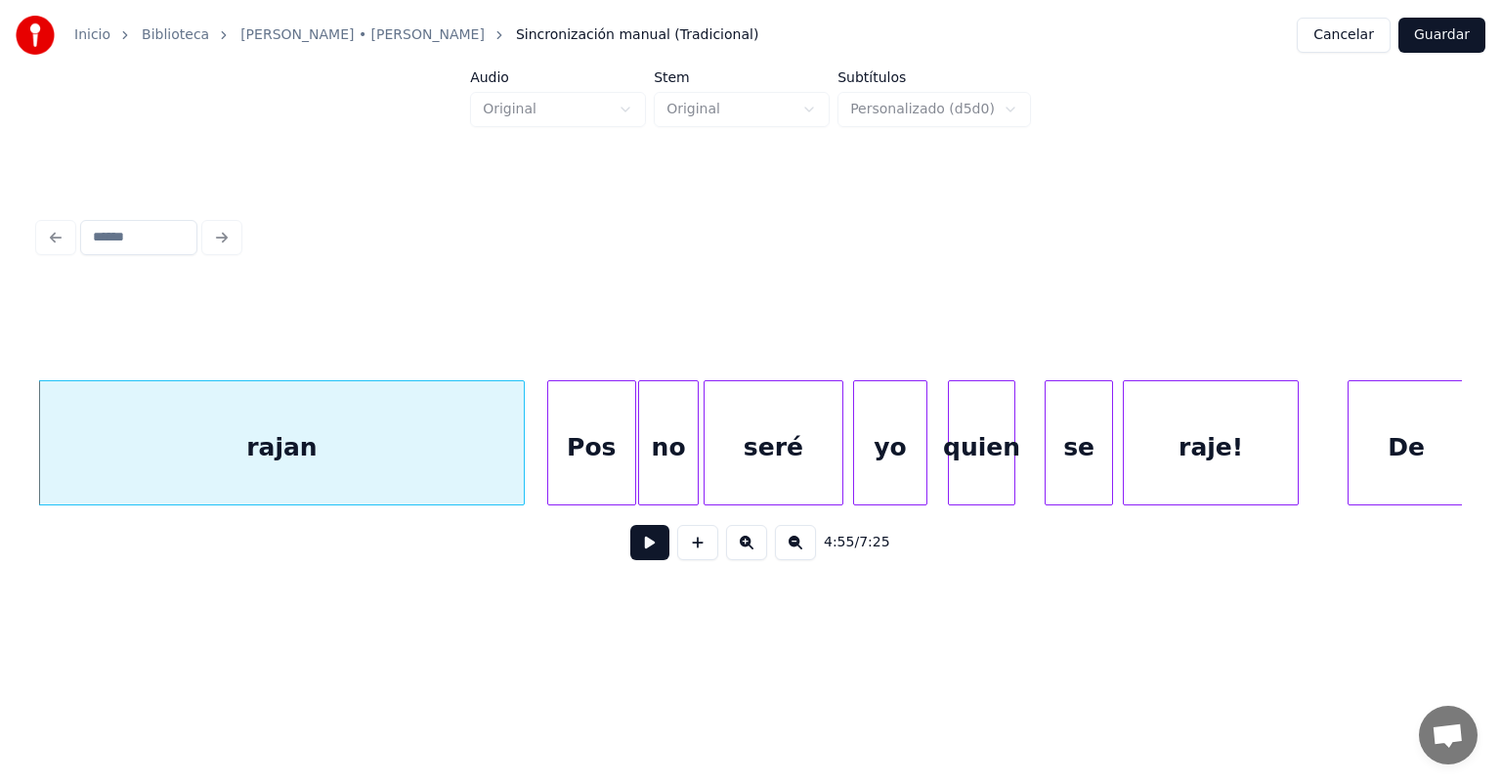
click at [630, 551] on button at bounding box center [649, 542] width 39 height 35
click at [519, 472] on div at bounding box center [521, 442] width 6 height 123
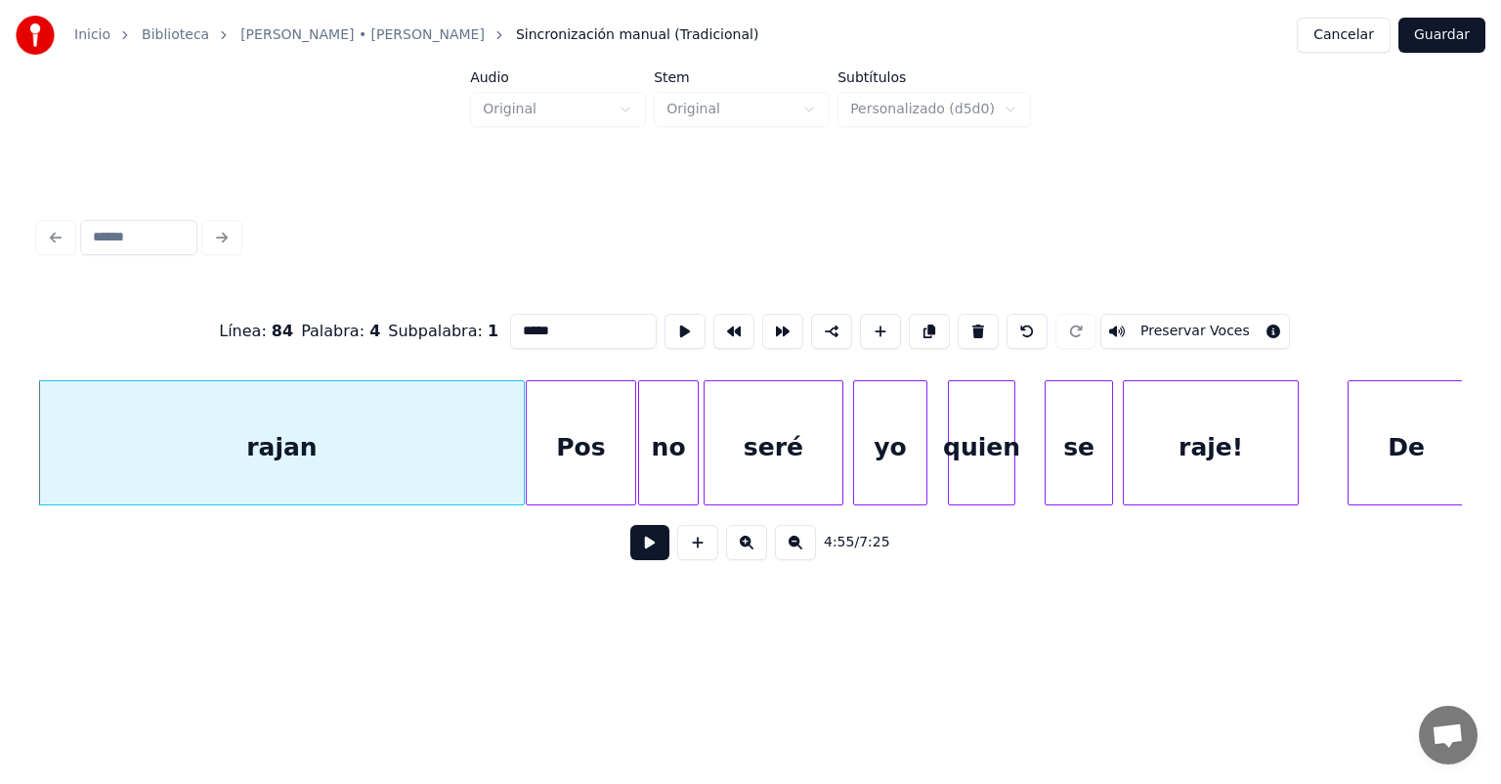
click at [630, 559] on button at bounding box center [649, 542] width 39 height 35
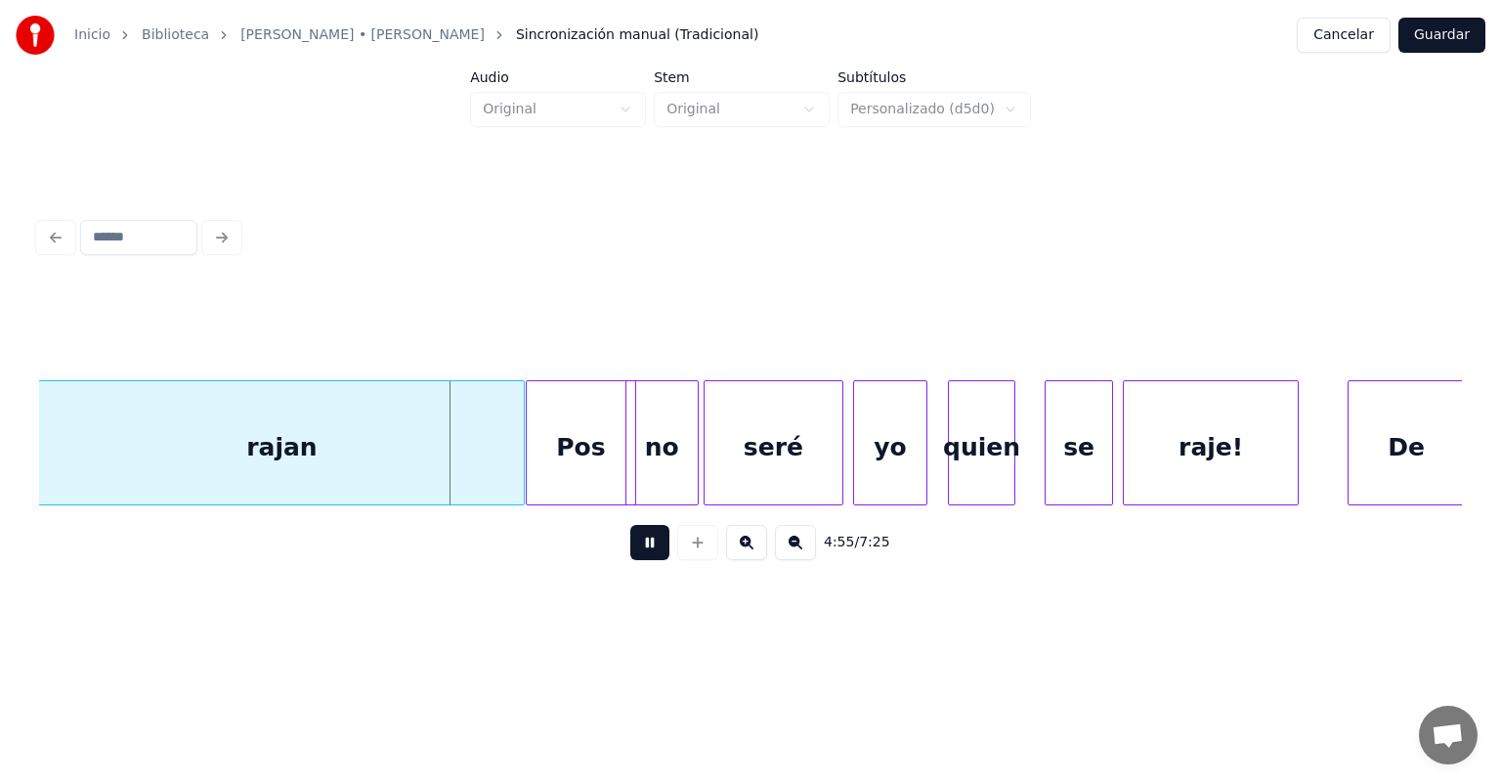
click at [642, 473] on div "no" at bounding box center [663, 447] width 72 height 133
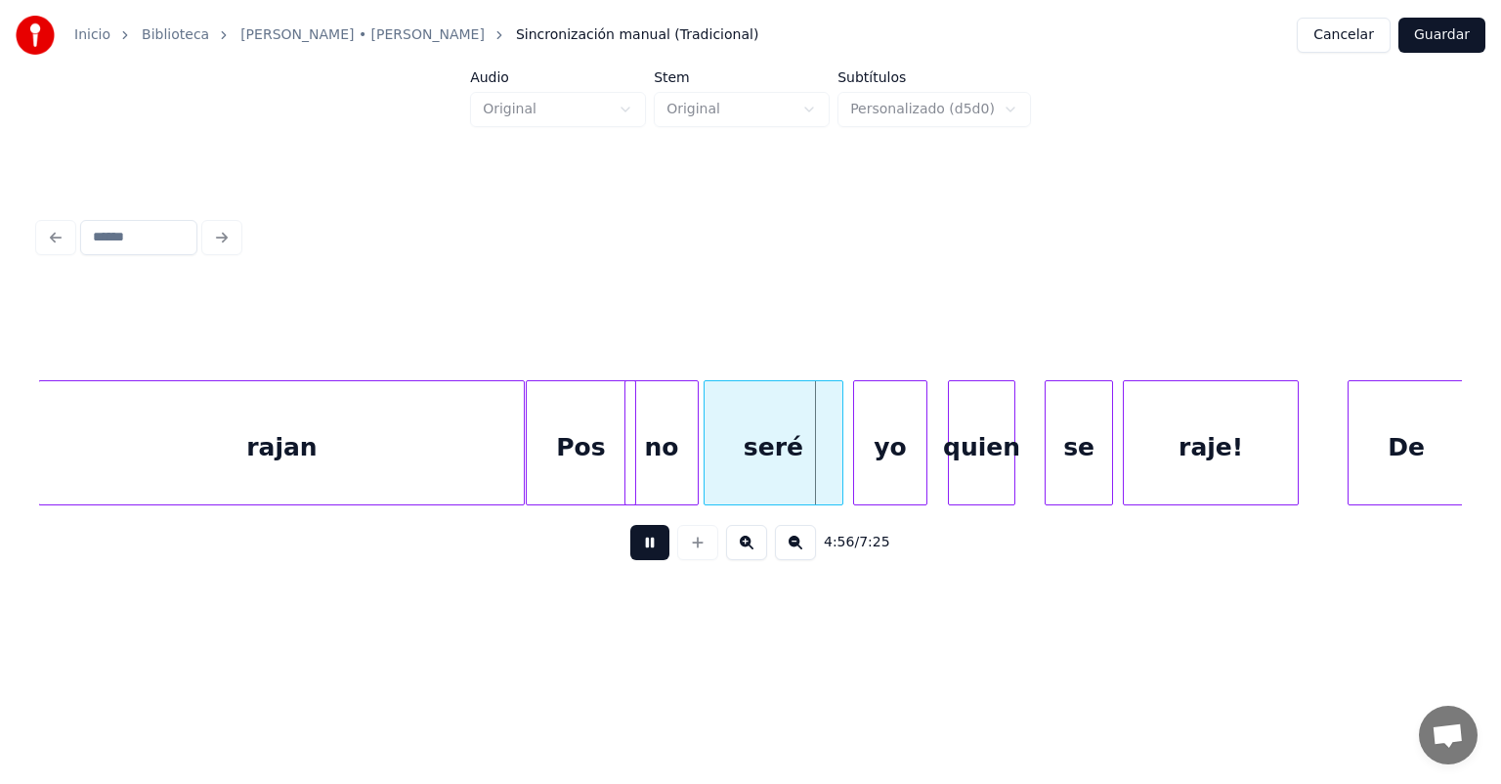
click at [584, 458] on div "Pos" at bounding box center [581, 447] width 108 height 133
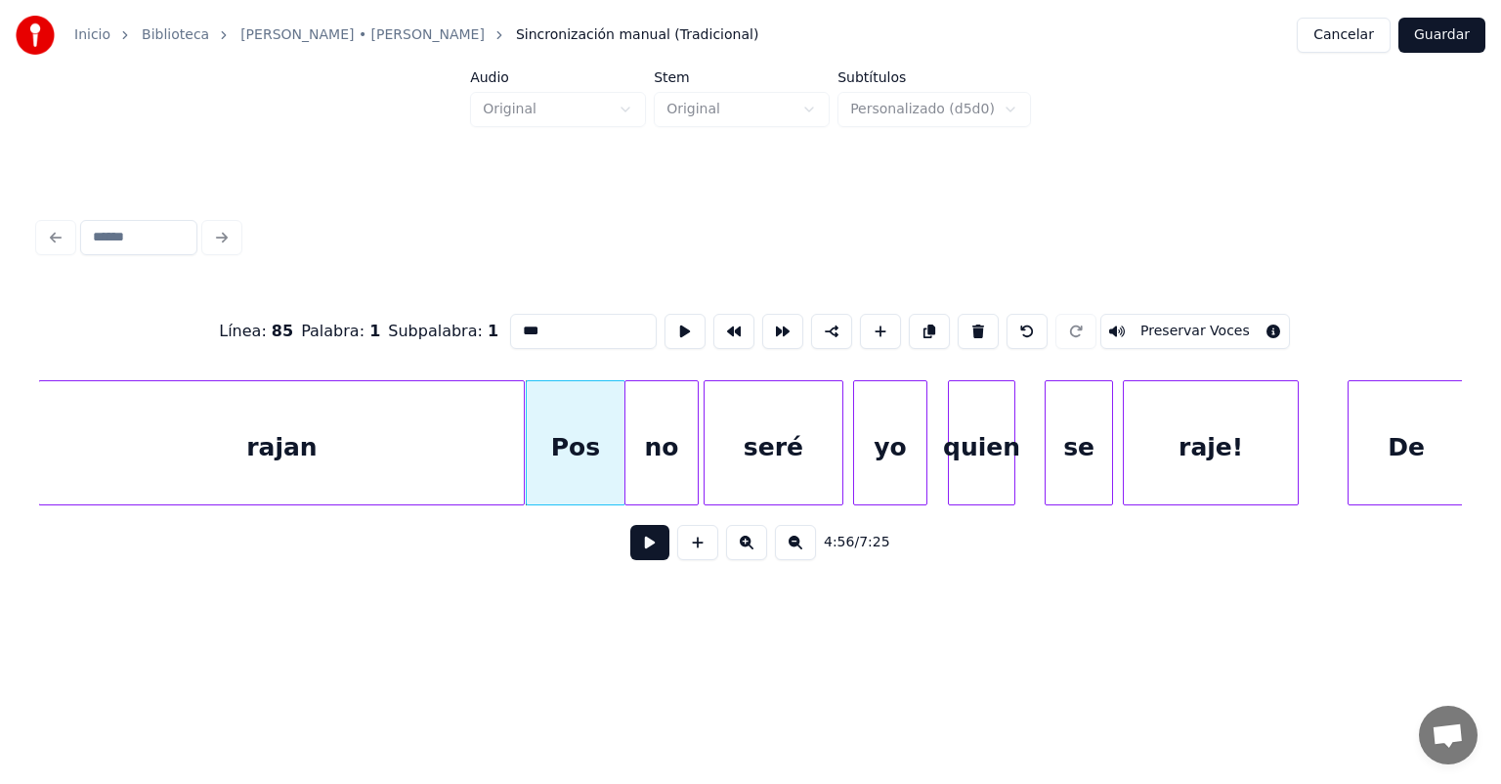
click at [630, 547] on button at bounding box center [649, 542] width 39 height 35
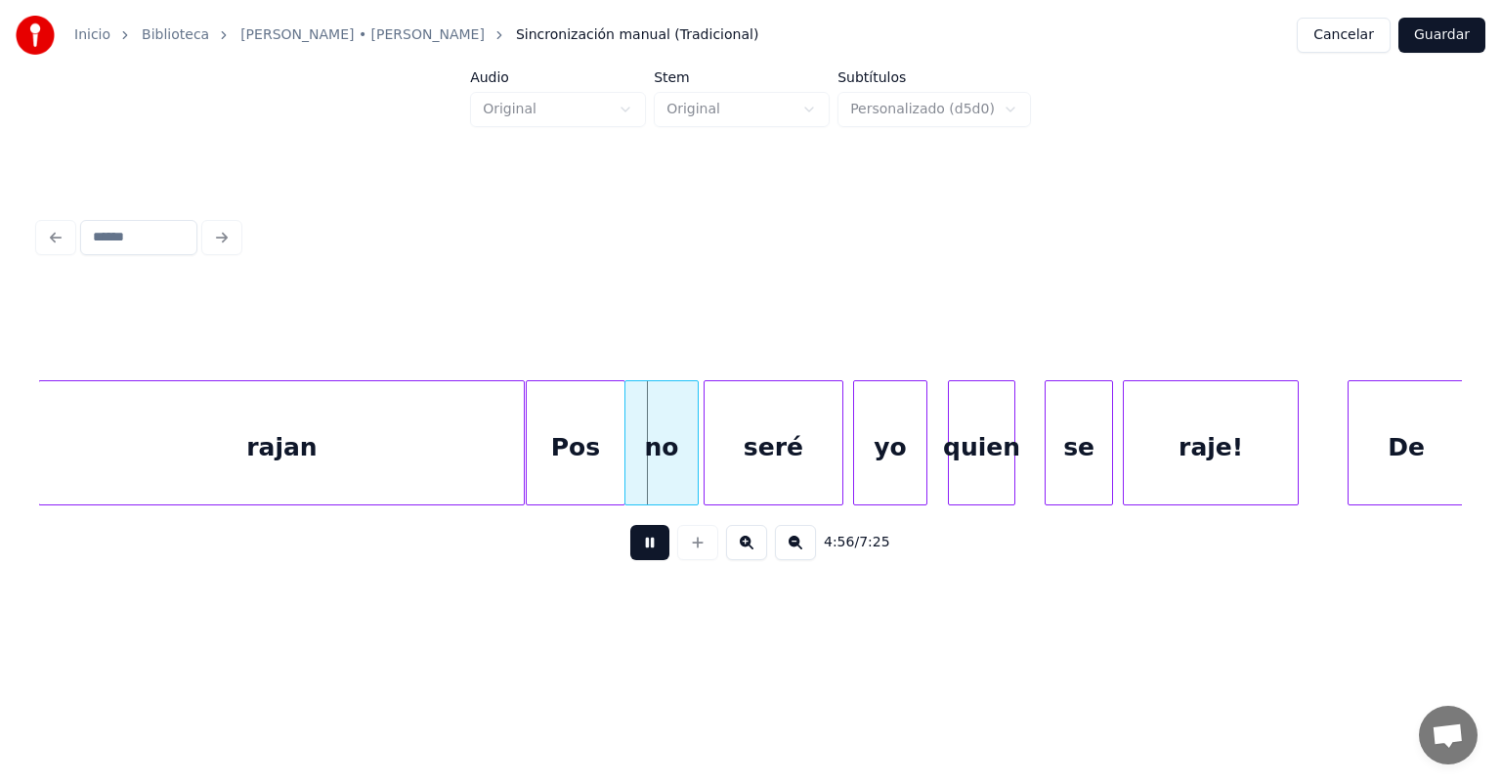
click at [661, 473] on div "no" at bounding box center [662, 447] width 72 height 133
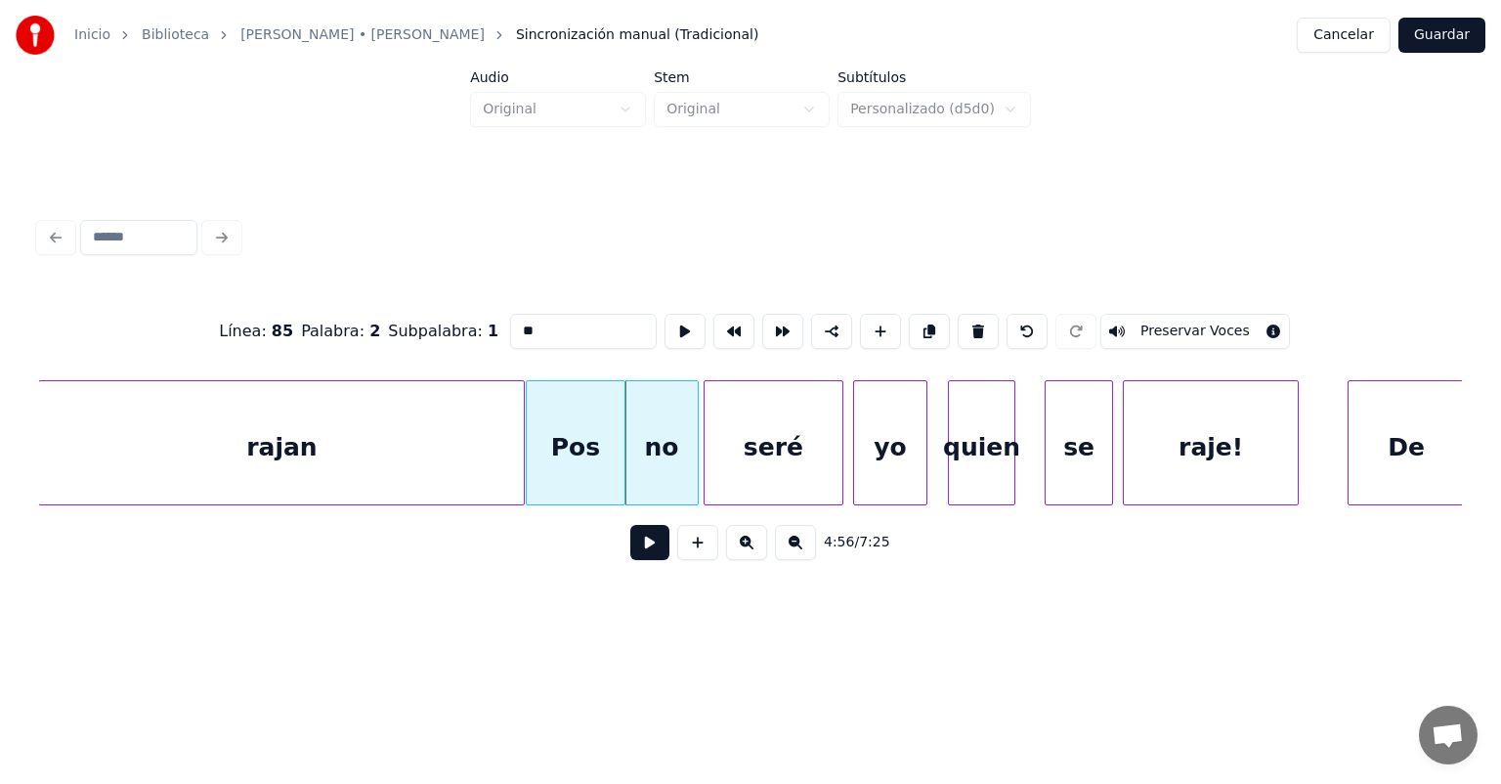
click at [749, 480] on div "seré" at bounding box center [774, 447] width 139 height 133
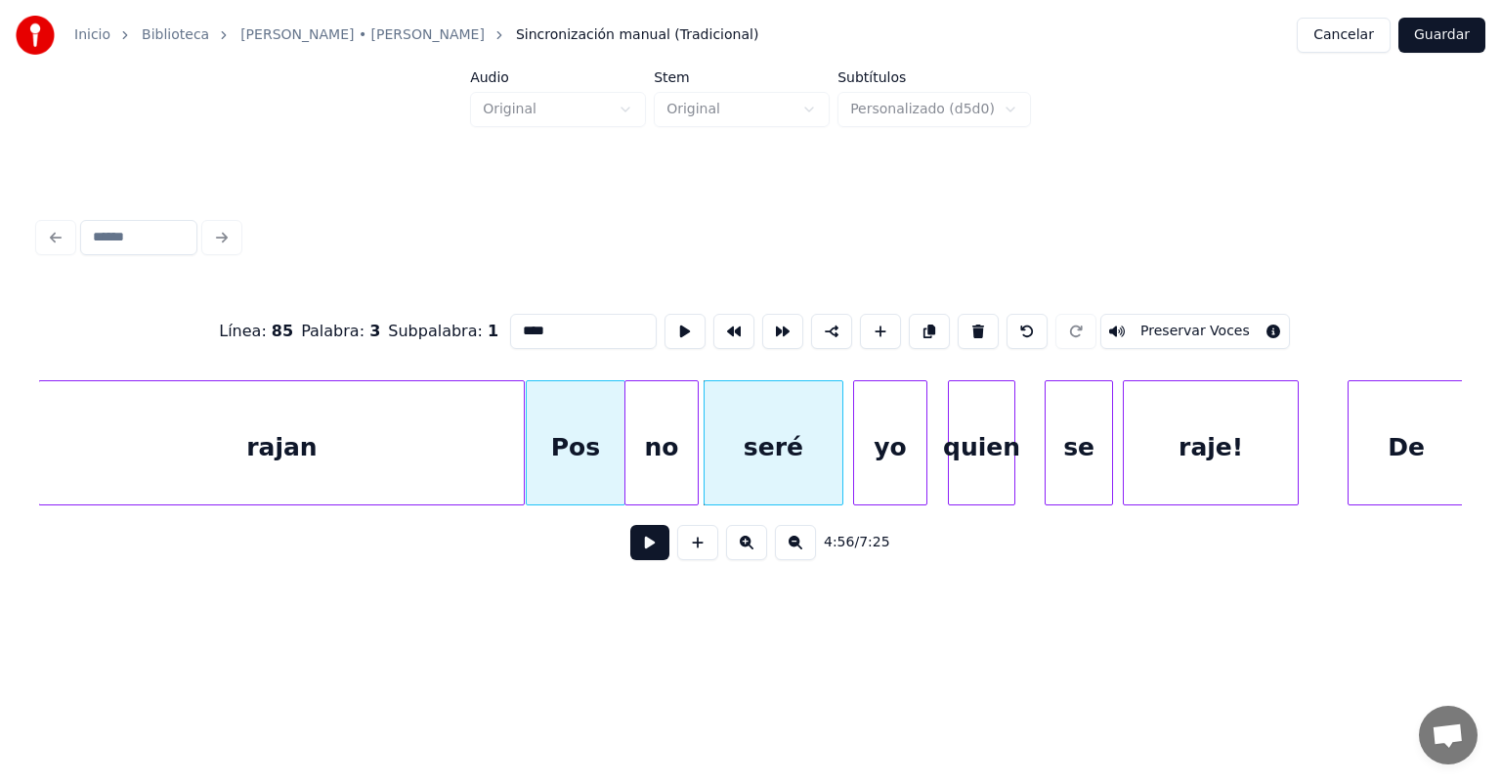
click at [884, 460] on div "yo" at bounding box center [890, 447] width 72 height 133
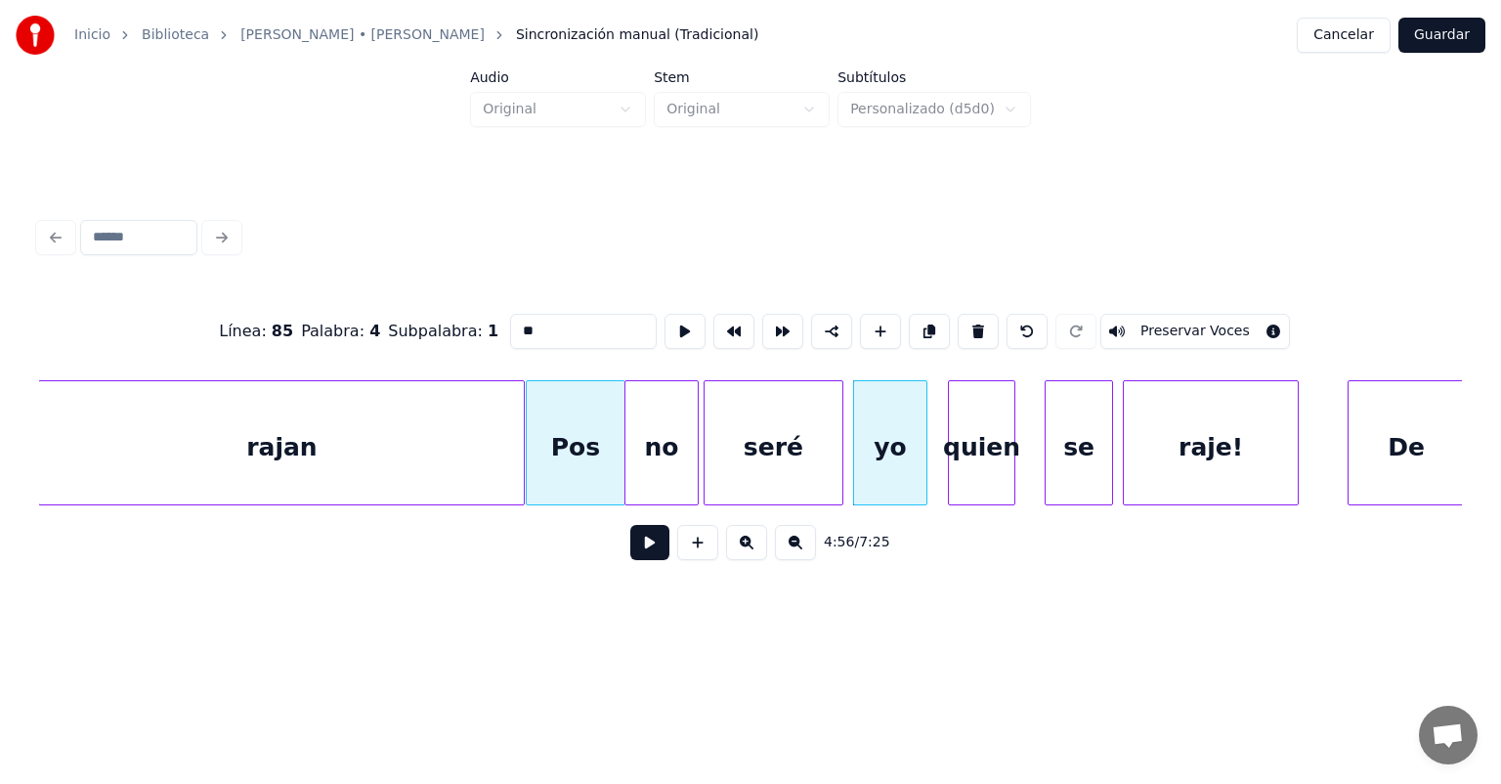
click at [987, 446] on div "quien" at bounding box center [981, 447] width 65 height 133
type input "*****"
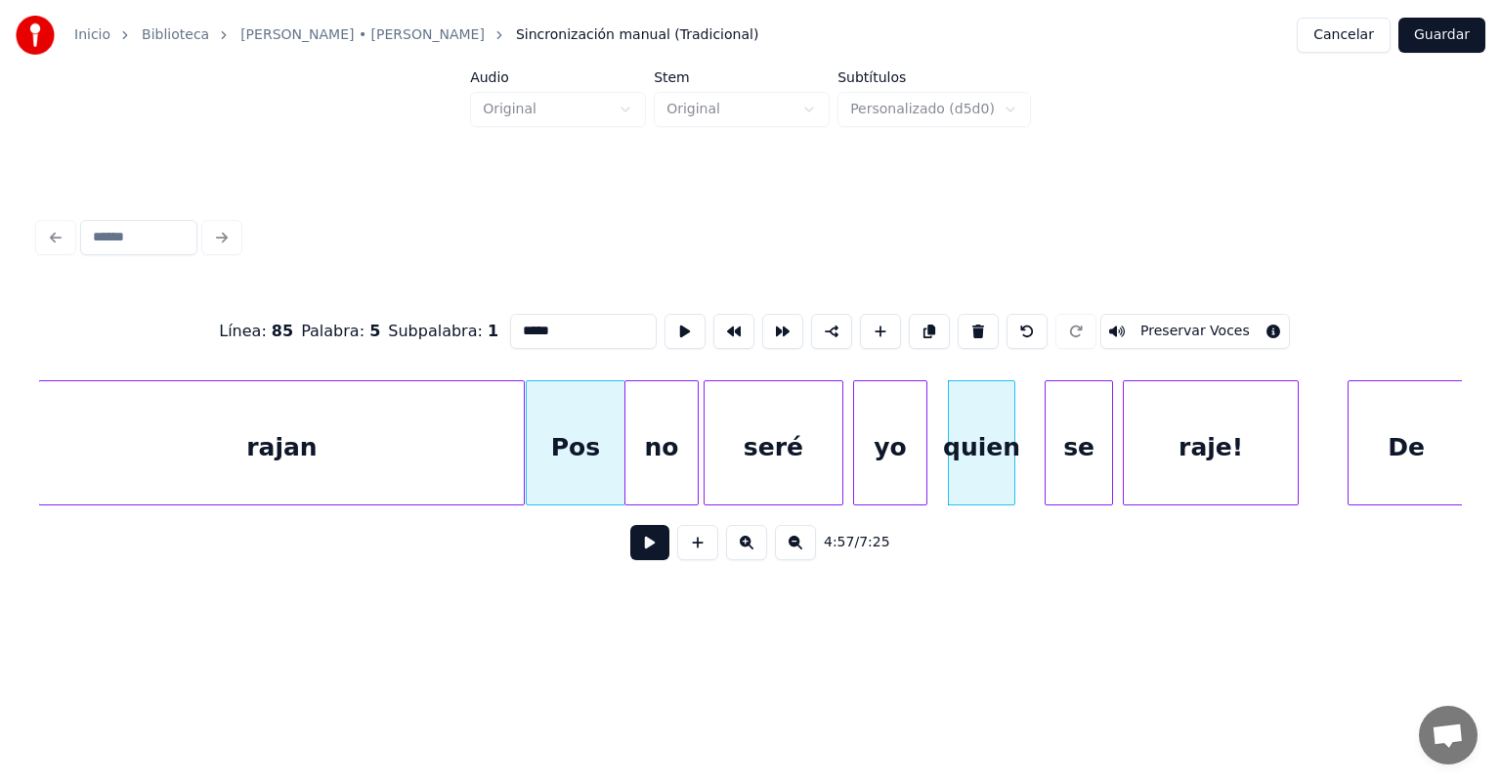
click at [651, 547] on button at bounding box center [649, 542] width 39 height 35
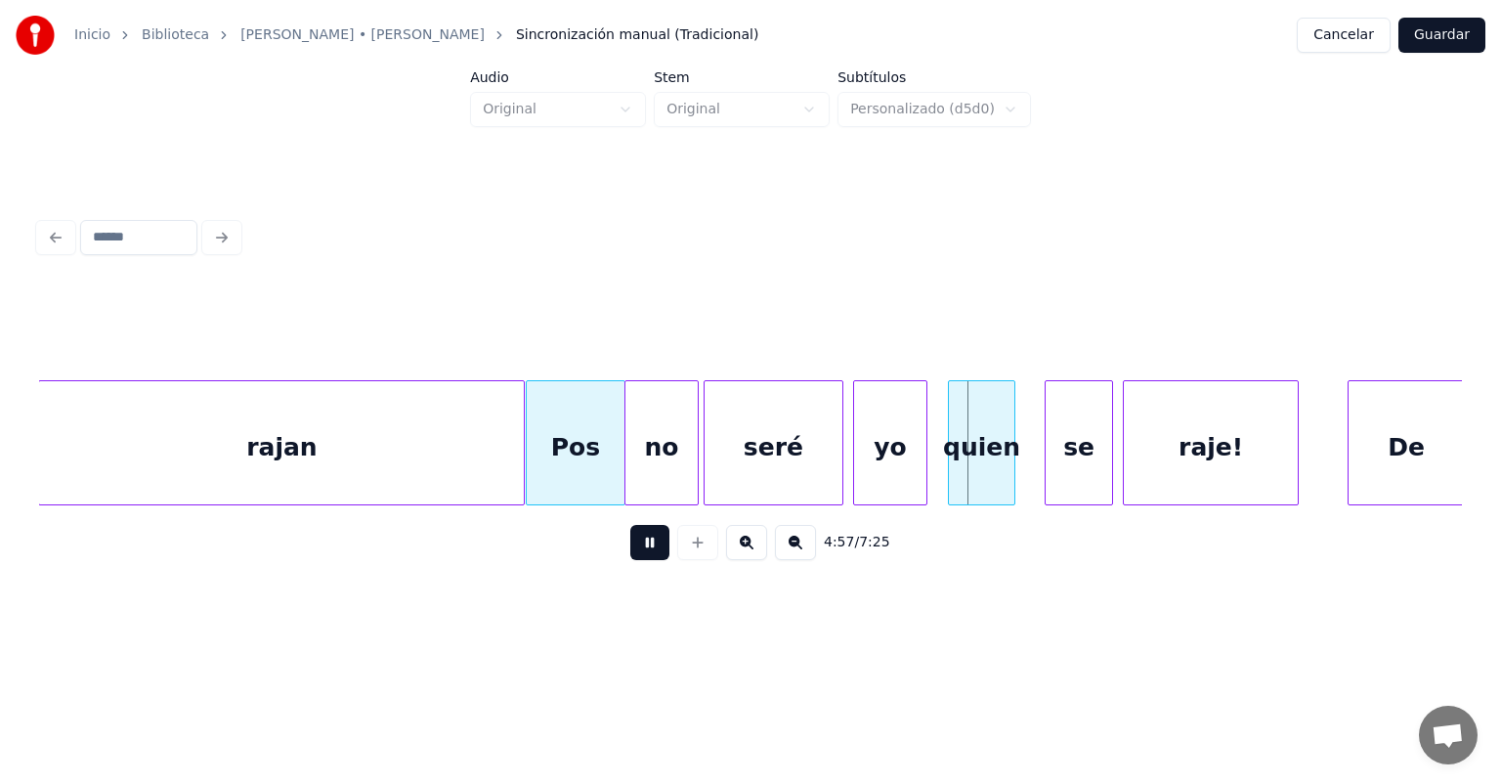
click at [638, 547] on button at bounding box center [649, 542] width 39 height 35
click at [640, 553] on button at bounding box center [649, 542] width 39 height 35
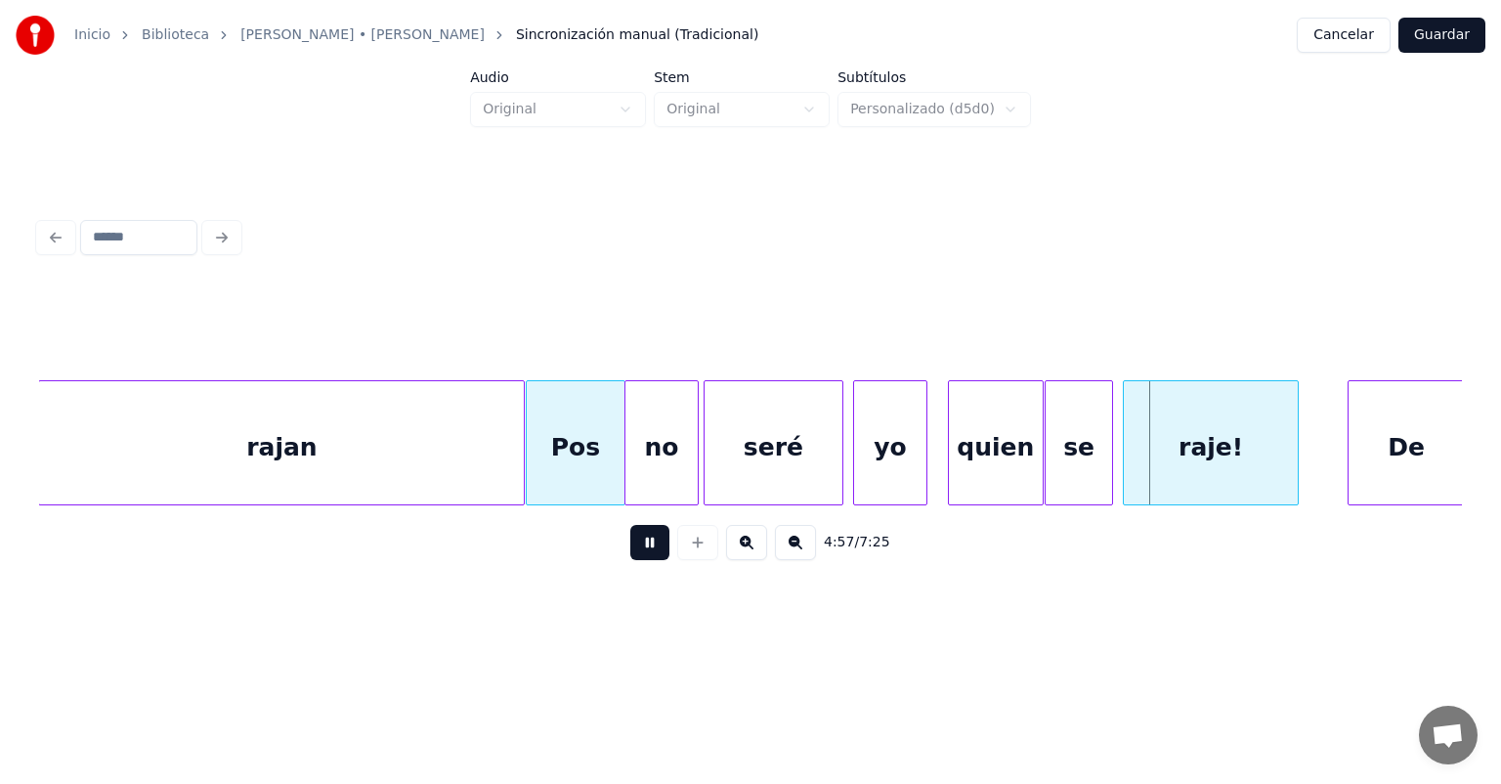
click at [630, 559] on button at bounding box center [649, 542] width 39 height 35
click at [630, 560] on button at bounding box center [649, 542] width 39 height 35
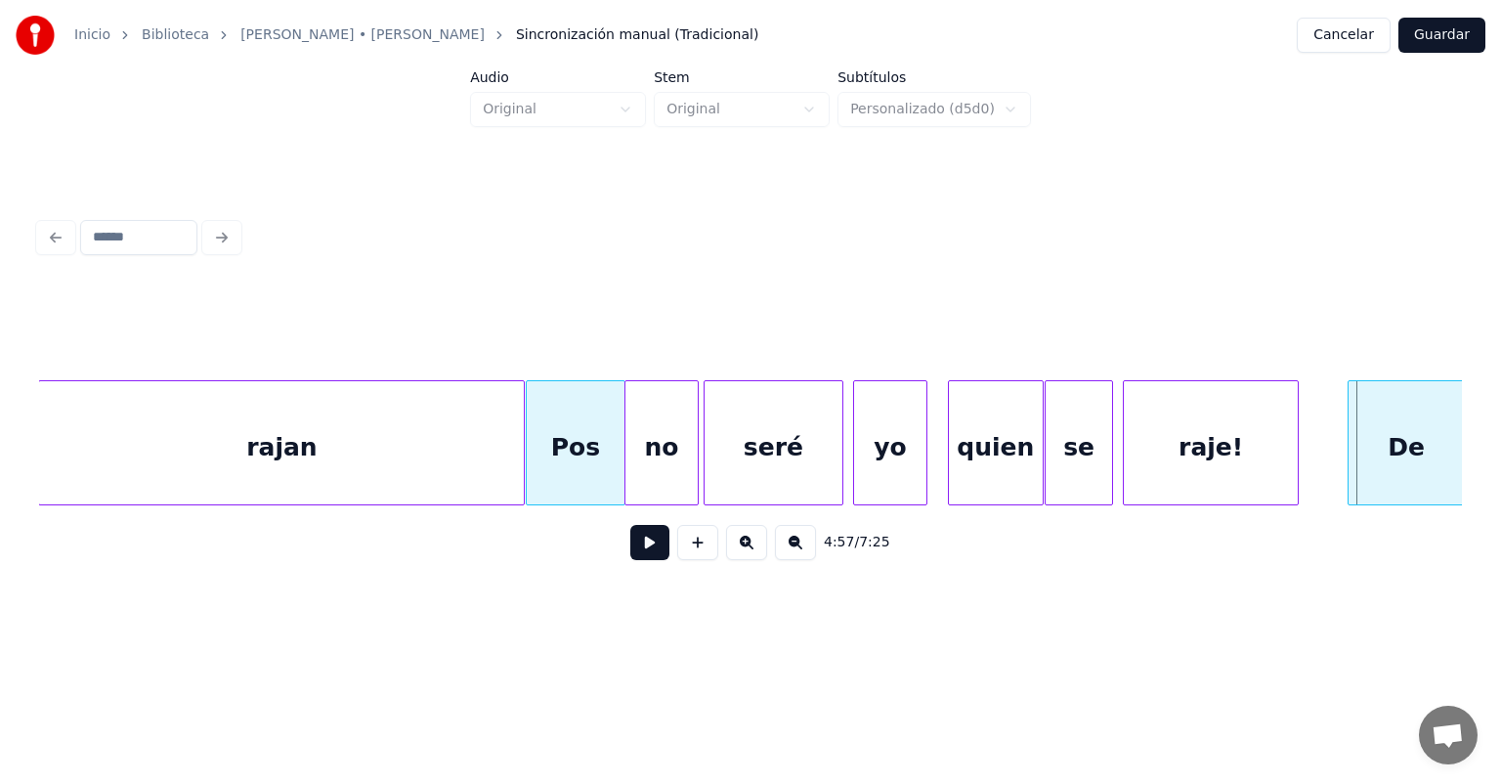
click at [643, 555] on button at bounding box center [649, 542] width 39 height 35
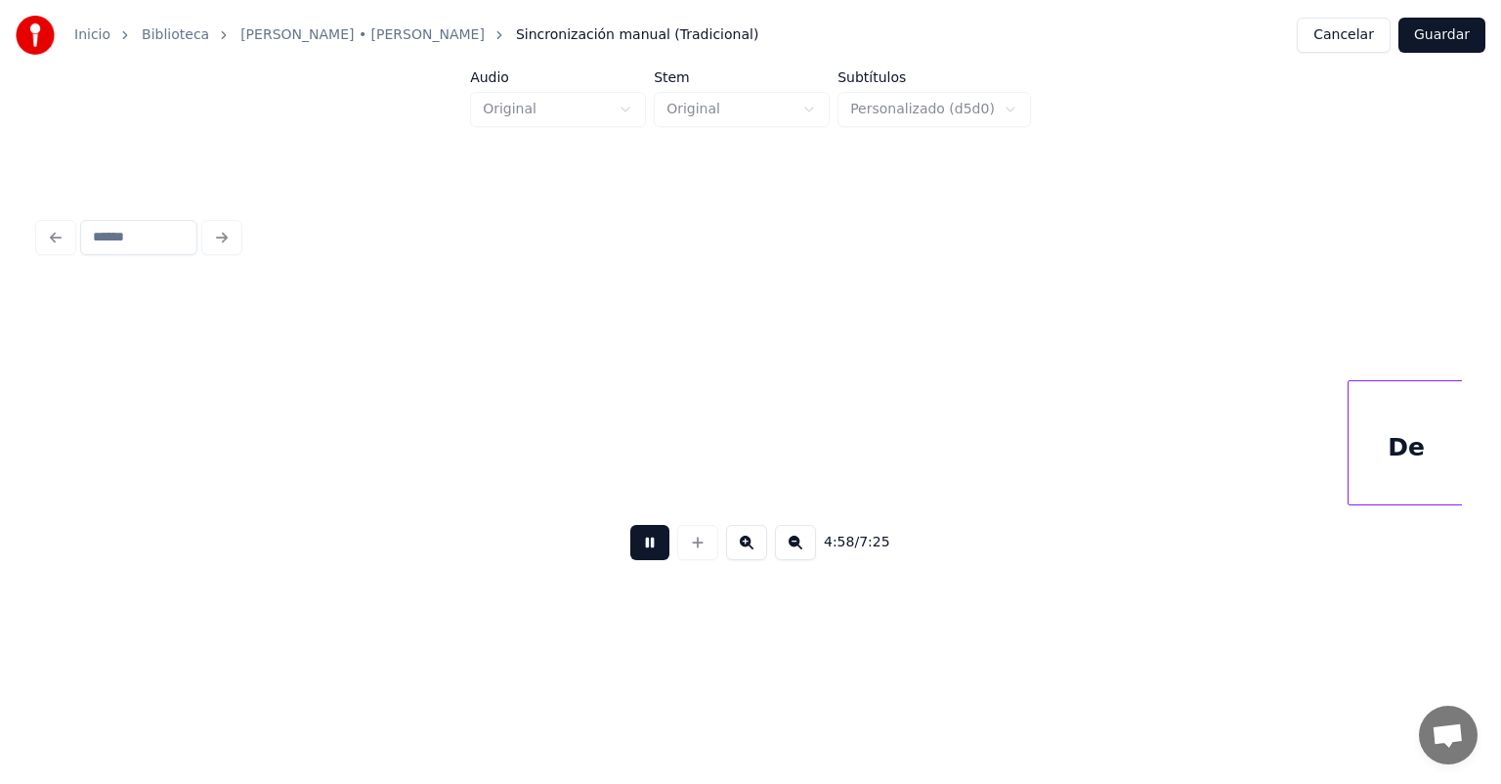
scroll to position [0, 145660]
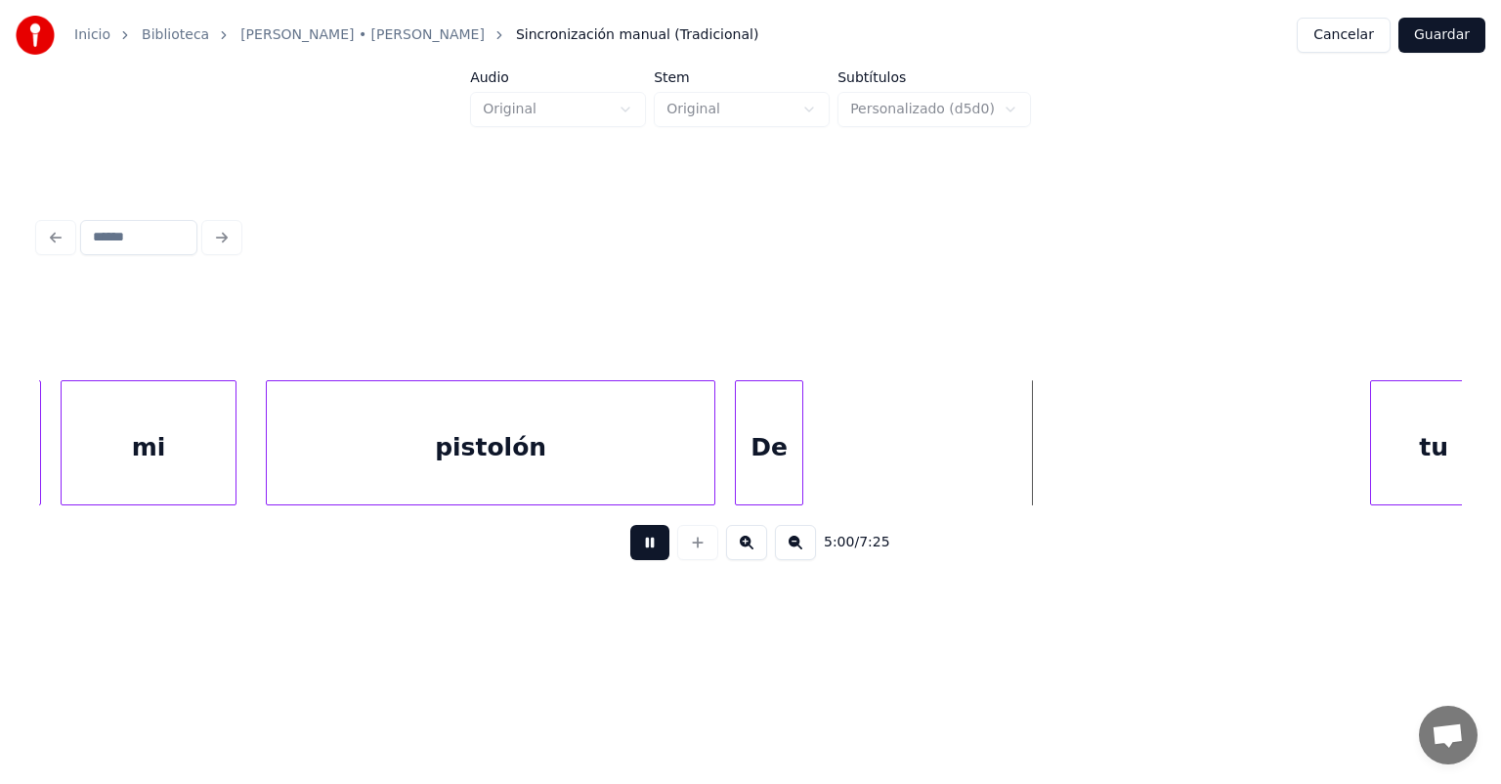
click at [637, 551] on button at bounding box center [649, 542] width 39 height 35
click at [158, 448] on div "mi" at bounding box center [149, 447] width 174 height 133
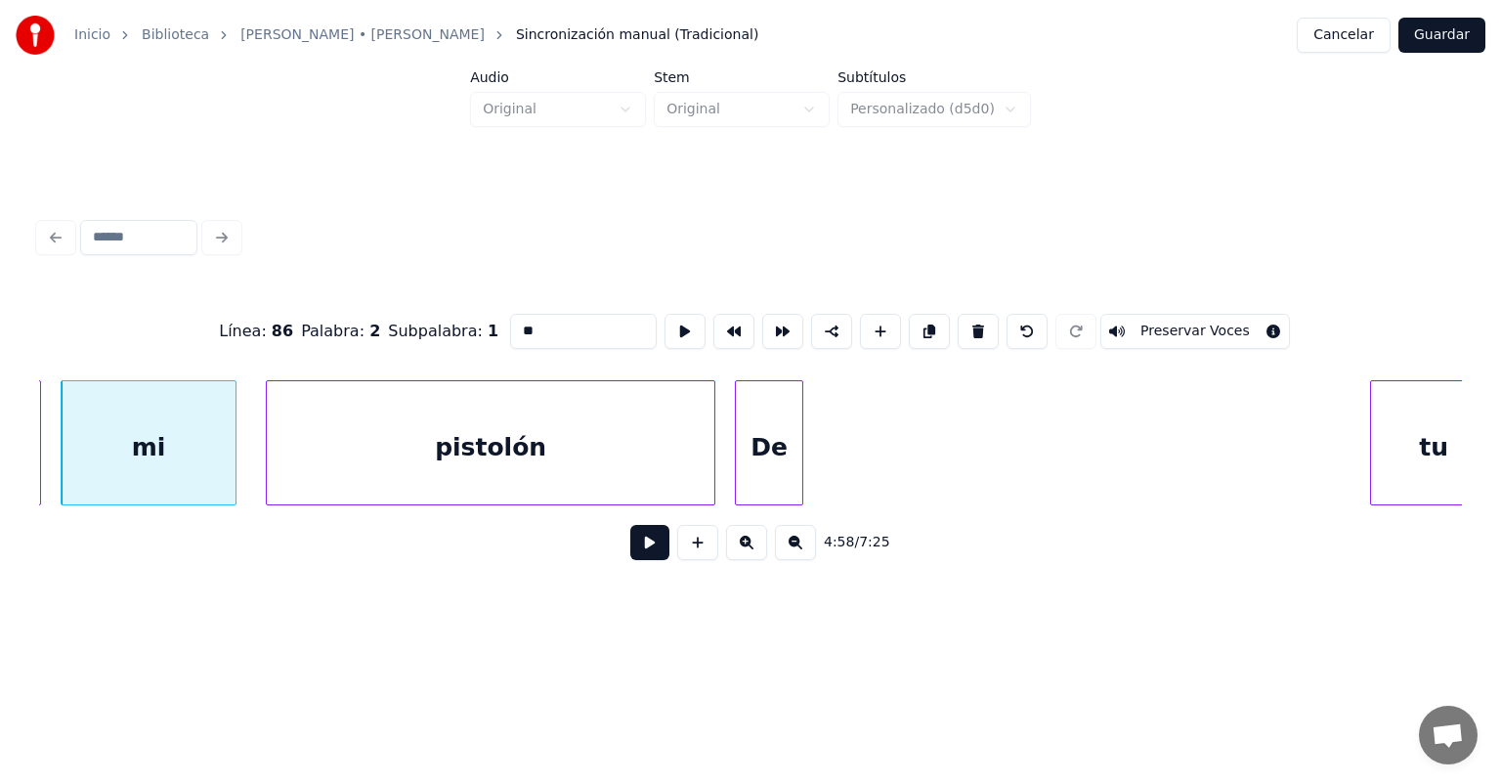
click at [641, 560] on button at bounding box center [649, 542] width 39 height 35
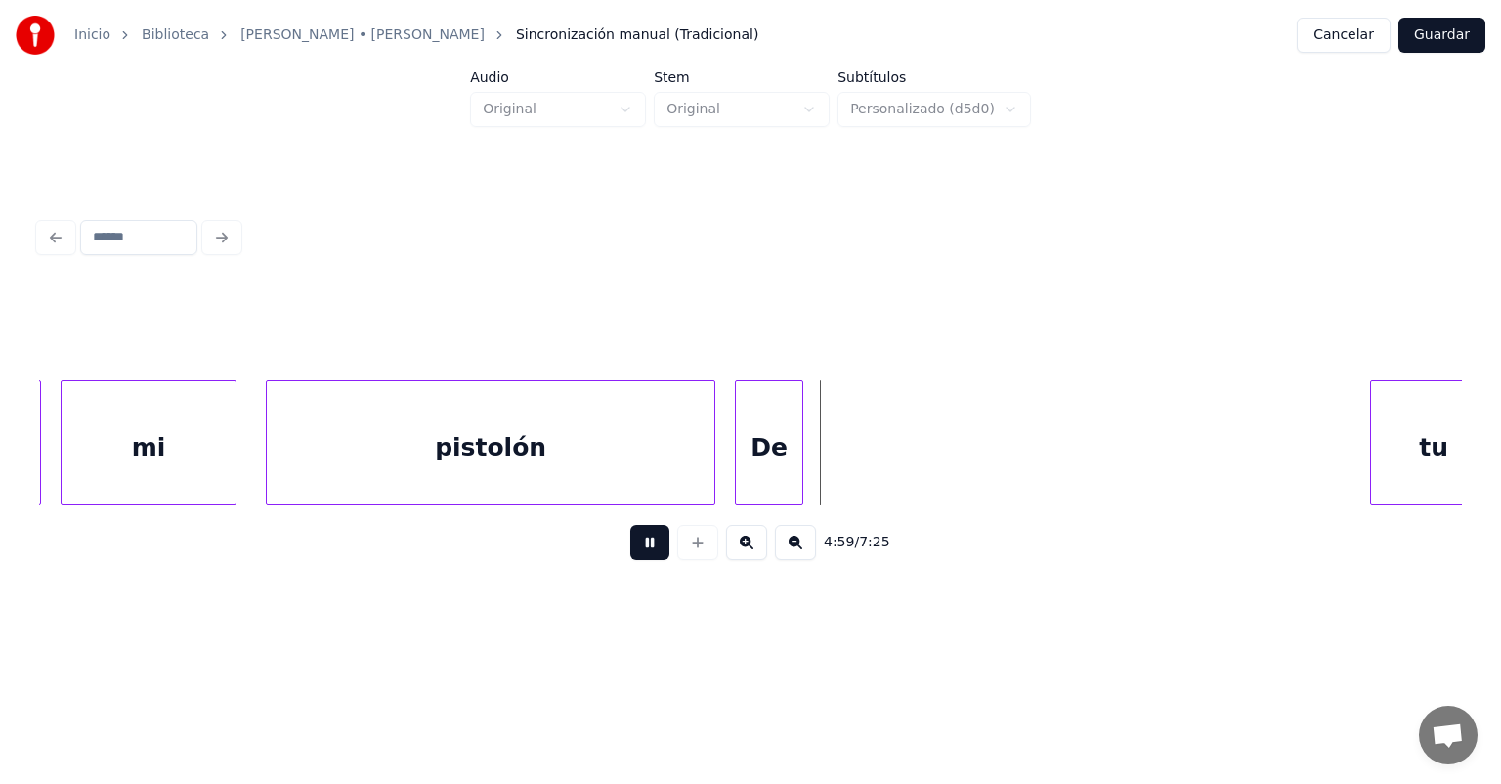
click at [656, 545] on button at bounding box center [649, 542] width 39 height 35
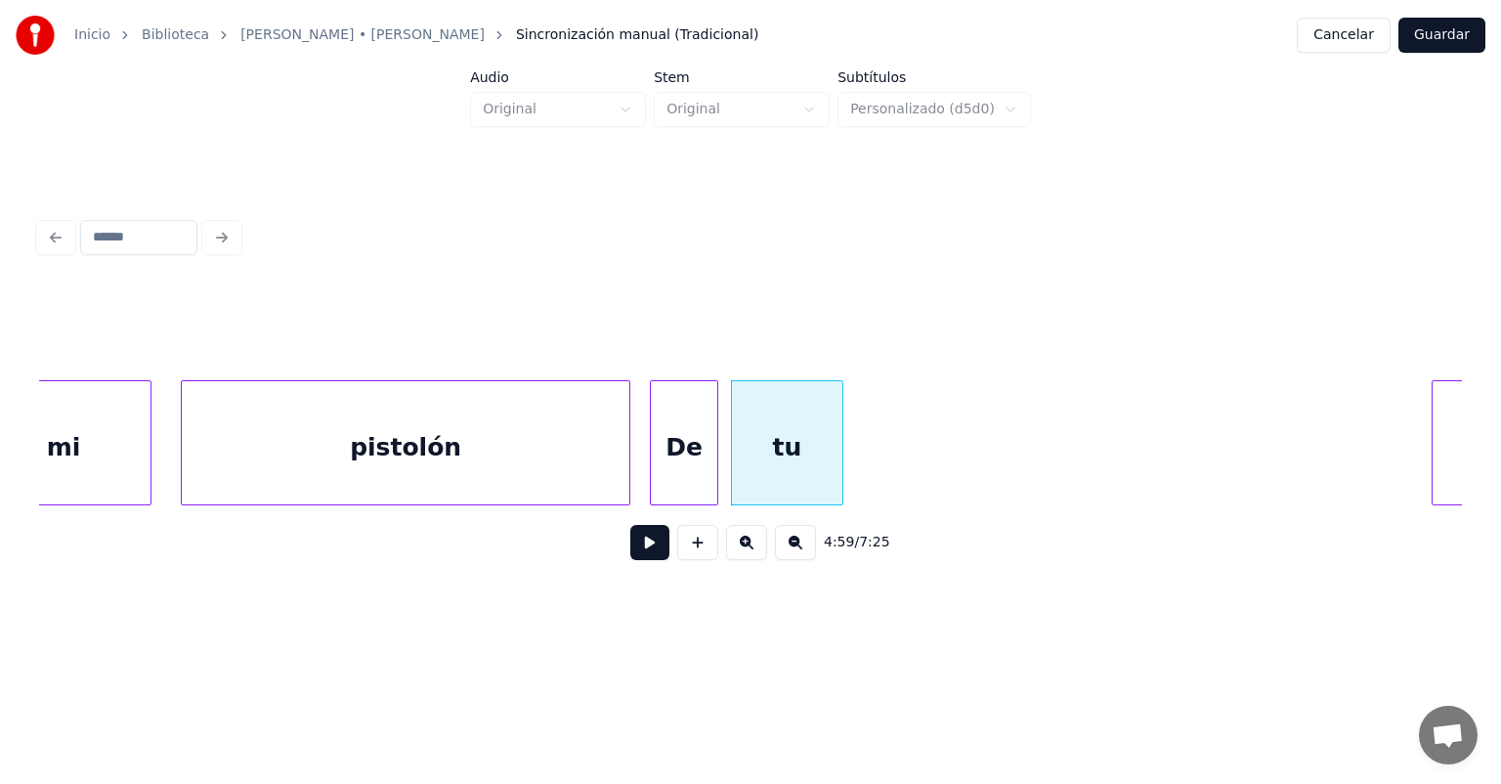
scroll to position [0, 145749]
click at [630, 553] on button at bounding box center [649, 542] width 39 height 35
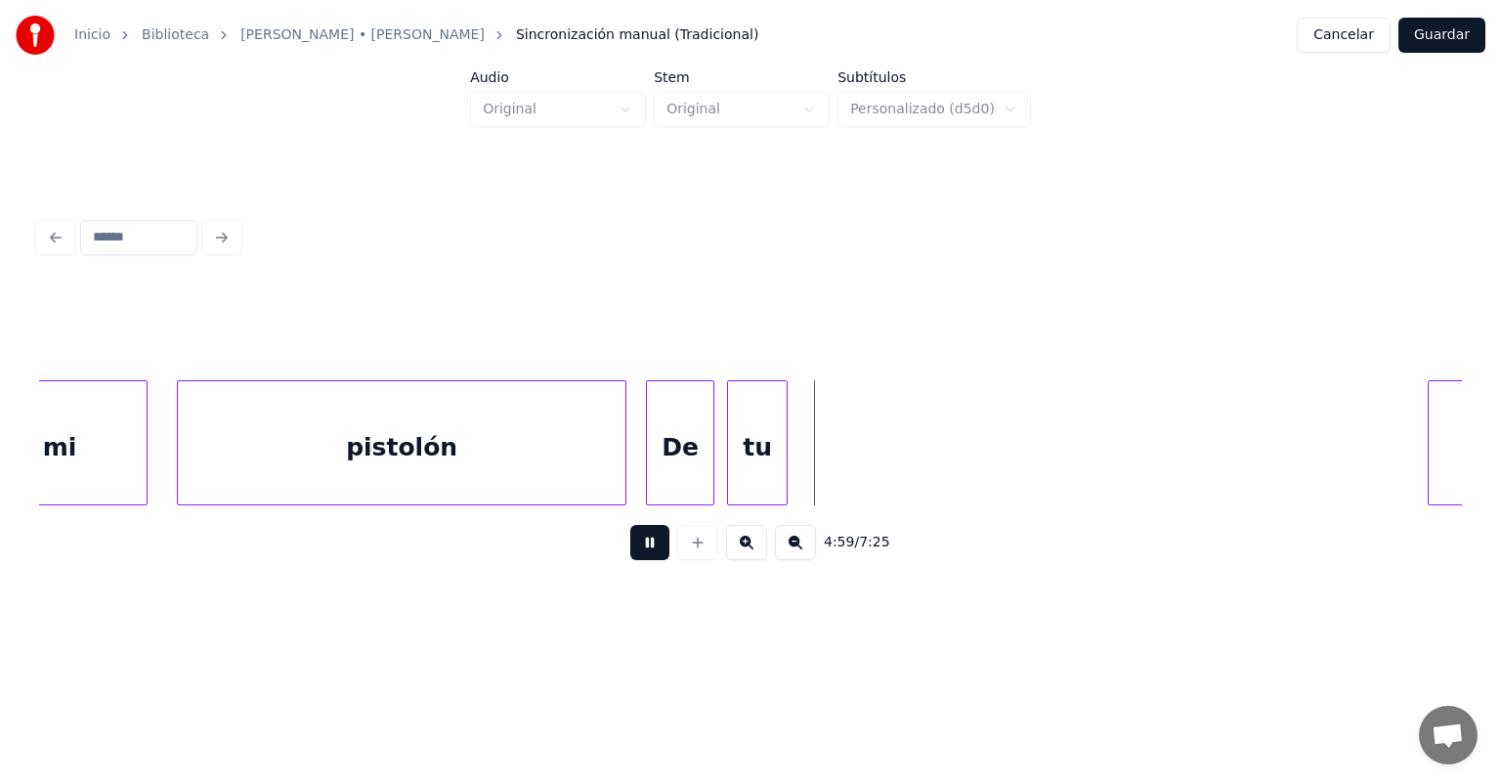
click at [630, 560] on button at bounding box center [649, 542] width 39 height 35
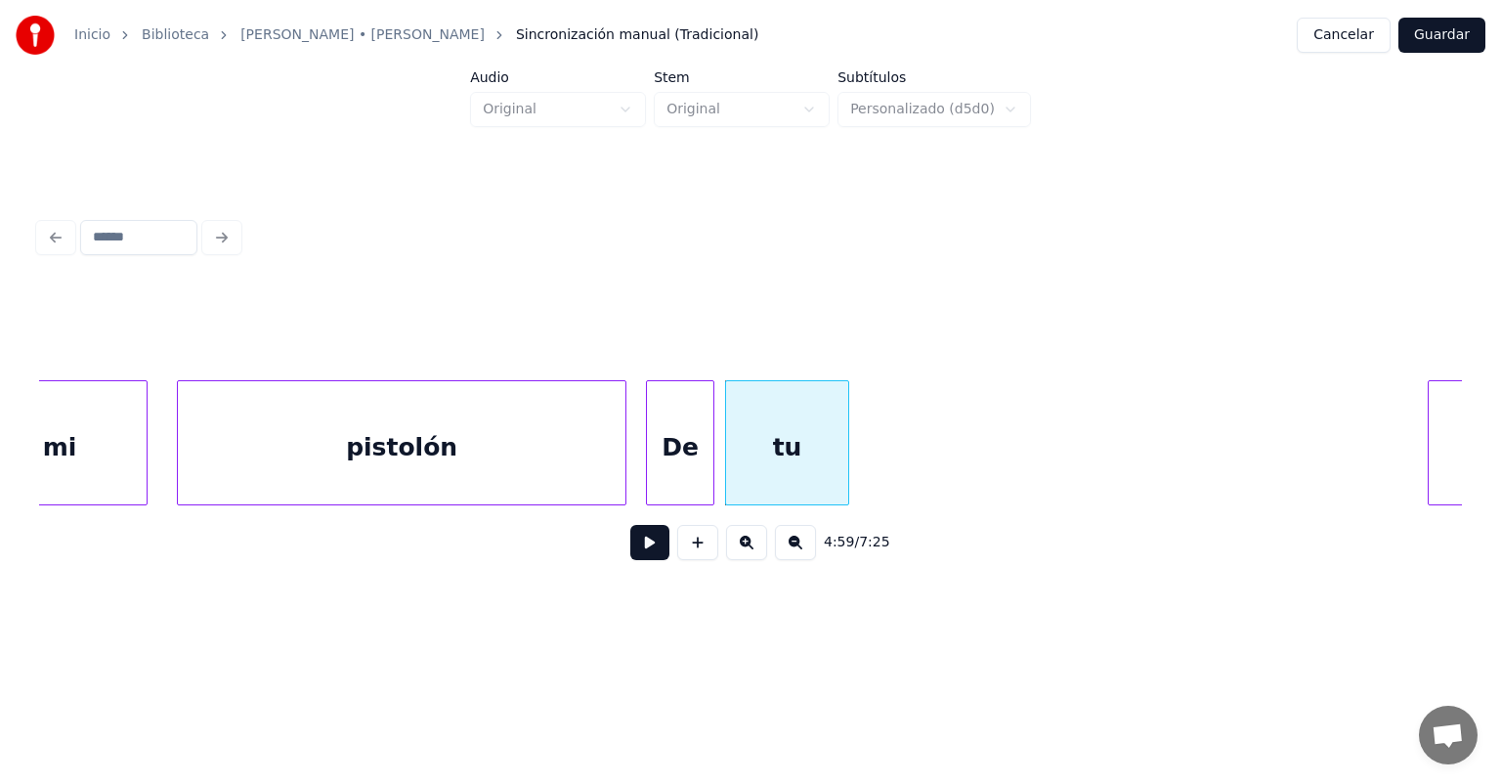
click at [630, 553] on button at bounding box center [649, 542] width 39 height 35
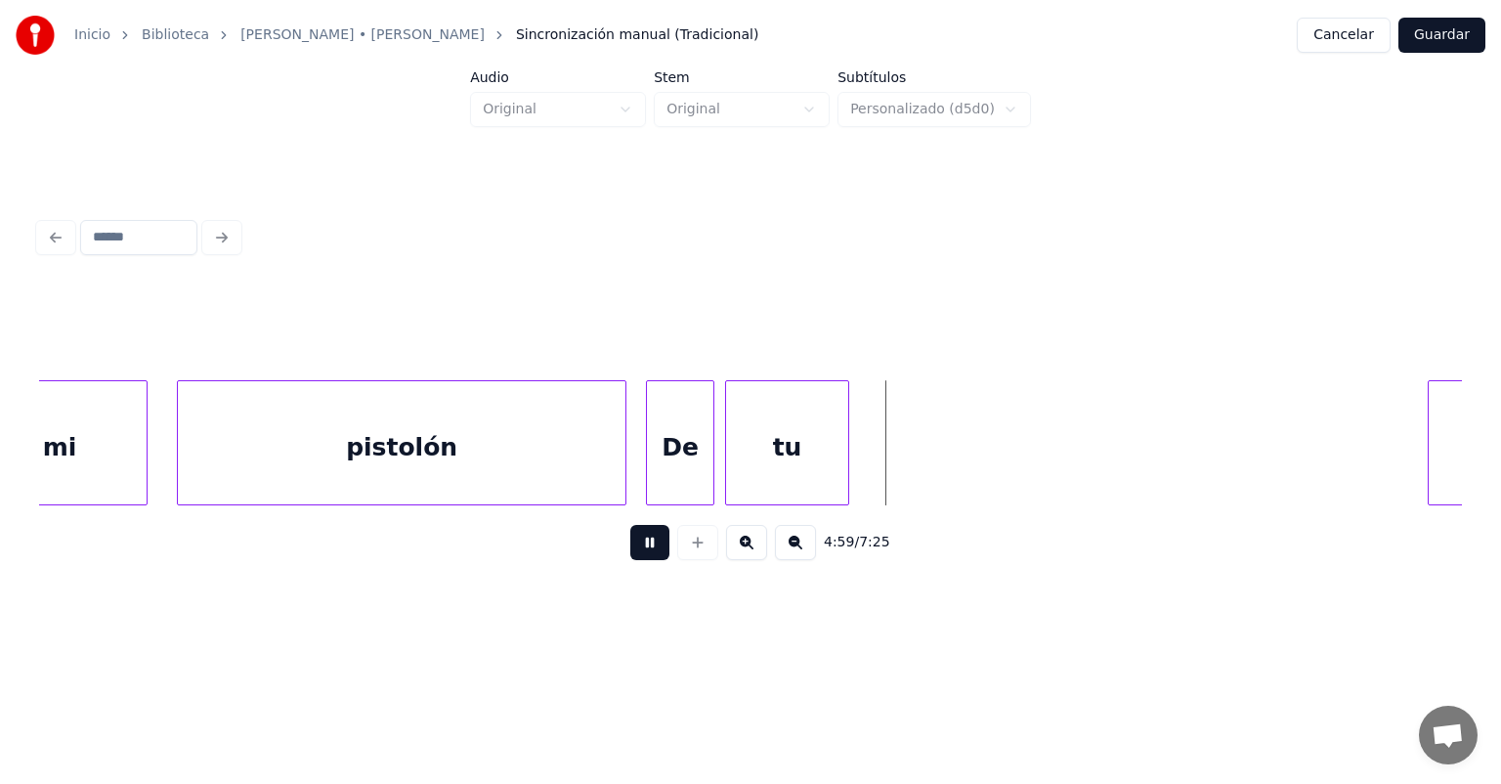
click at [630, 553] on button at bounding box center [649, 542] width 39 height 35
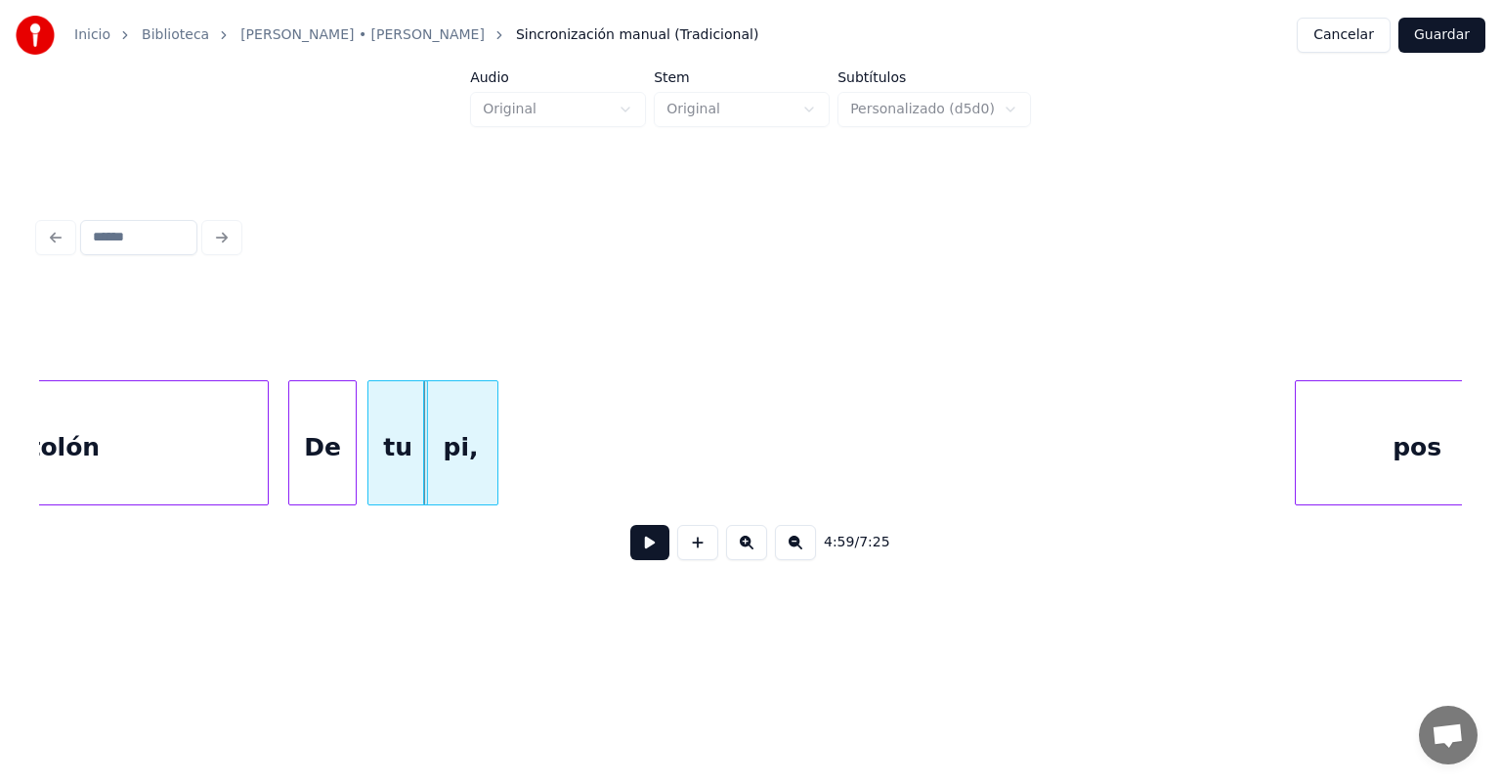
scroll to position [0, 146108]
click at [644, 553] on button at bounding box center [649, 542] width 39 height 35
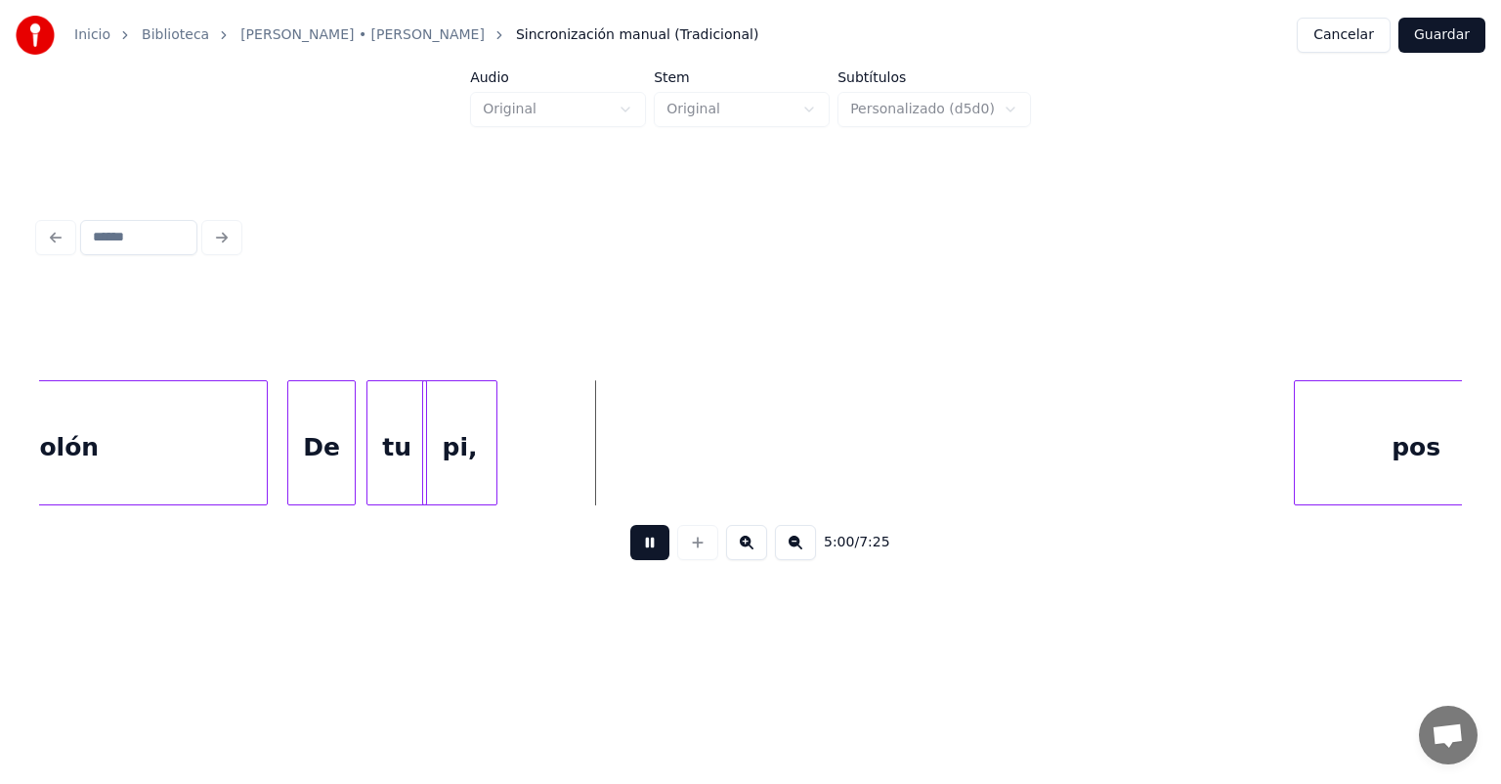
click at [639, 560] on button at bounding box center [649, 542] width 39 height 35
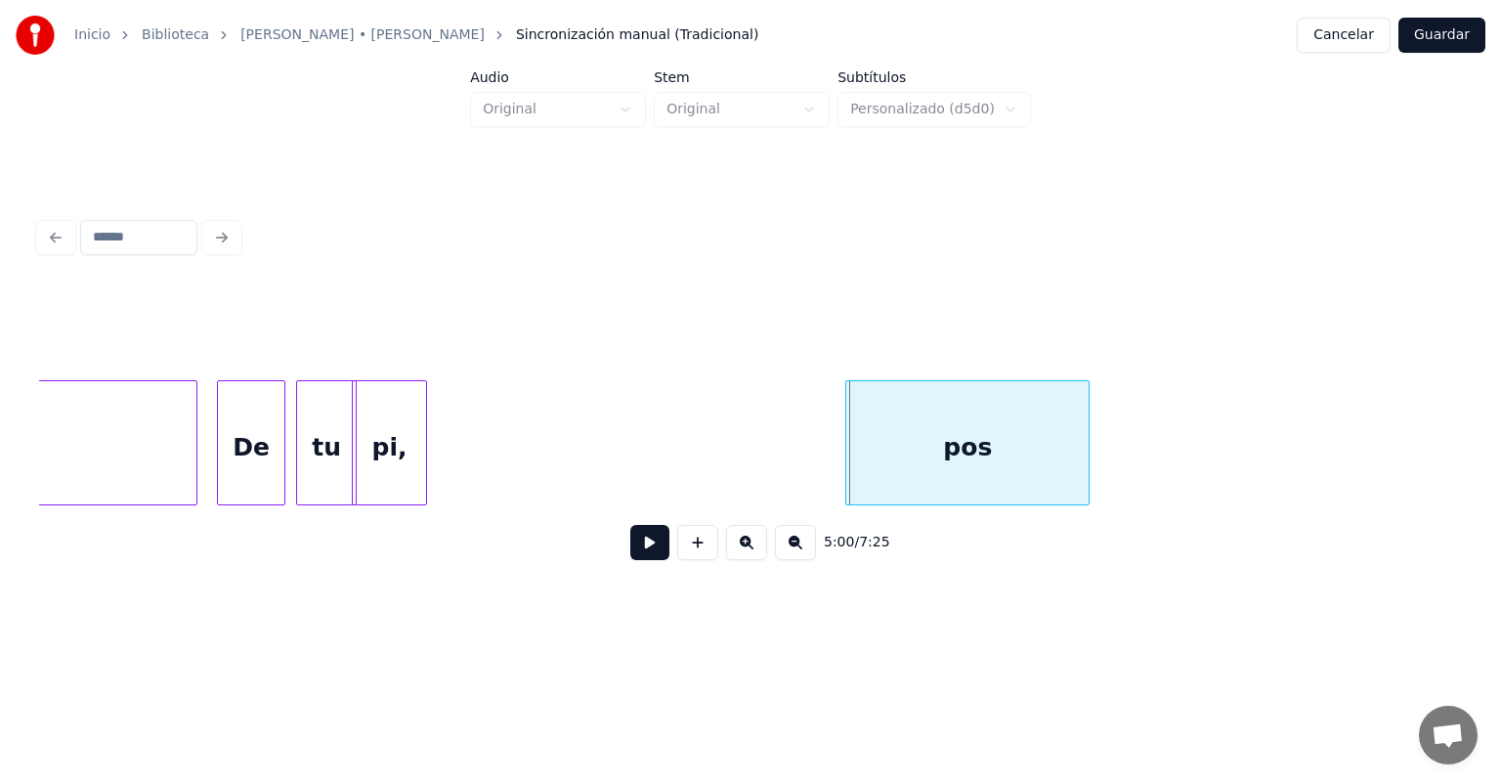
click at [866, 443] on div "pos" at bounding box center [967, 447] width 242 height 133
click at [638, 549] on button at bounding box center [649, 542] width 39 height 35
click at [635, 542] on button at bounding box center [649, 542] width 39 height 35
click at [632, 545] on button at bounding box center [649, 542] width 39 height 35
click at [630, 547] on button at bounding box center [649, 542] width 39 height 35
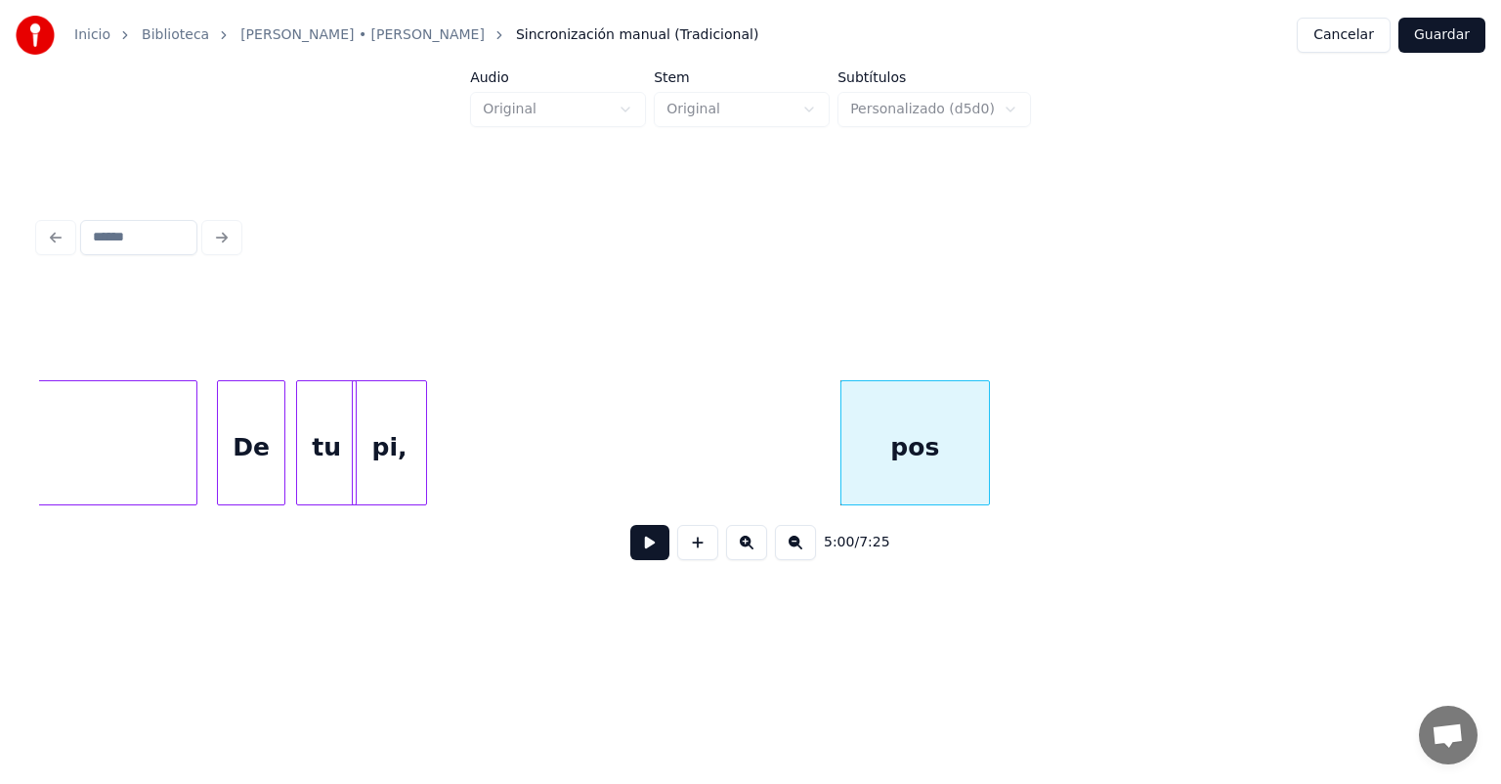
click at [637, 552] on button at bounding box center [649, 542] width 39 height 35
click at [630, 556] on button at bounding box center [649, 542] width 39 height 35
click at [630, 552] on button at bounding box center [649, 542] width 39 height 35
click at [630, 560] on button at bounding box center [649, 542] width 39 height 35
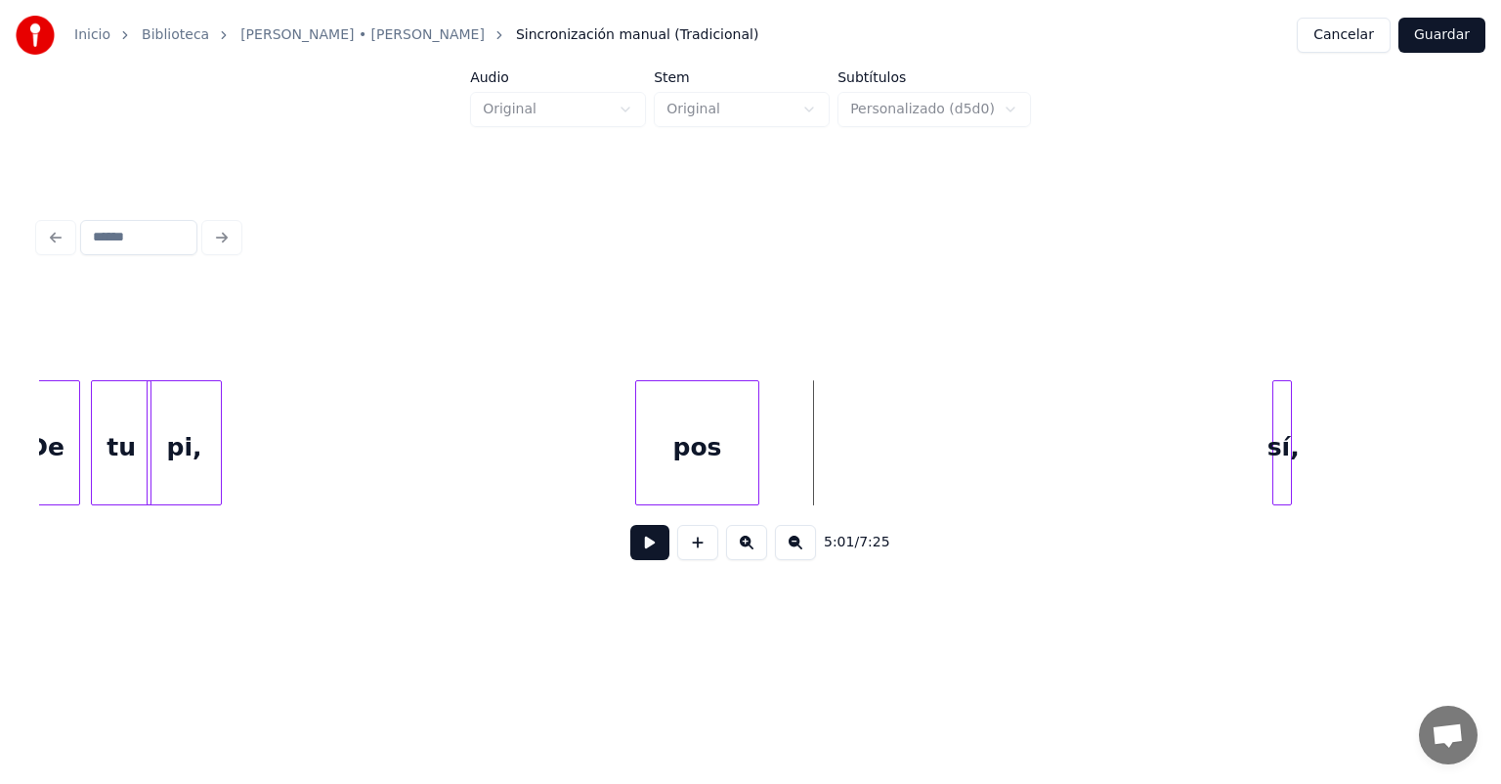
scroll to position [0, 146400]
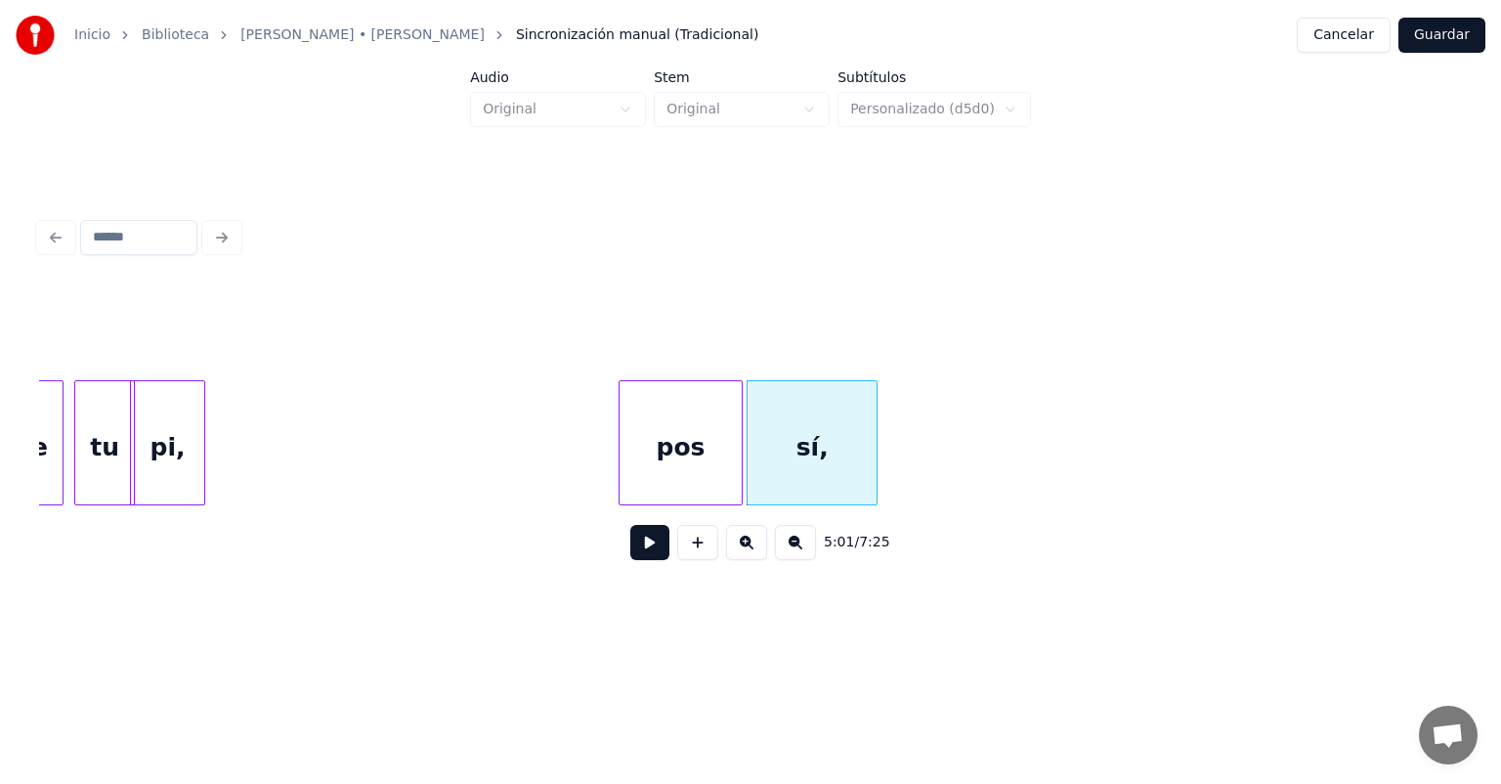
click at [630, 554] on button at bounding box center [649, 542] width 39 height 35
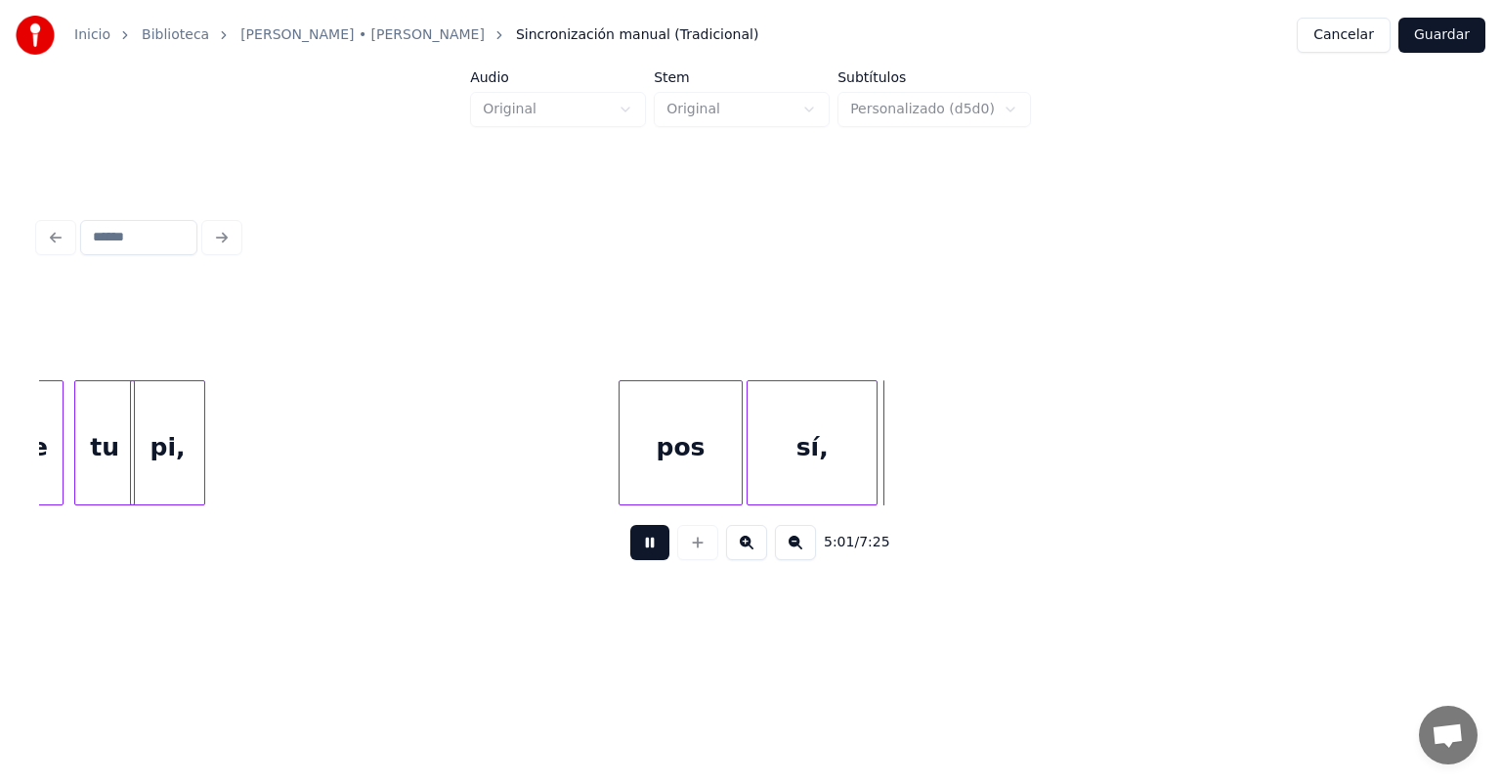
click at [630, 559] on button at bounding box center [649, 542] width 39 height 35
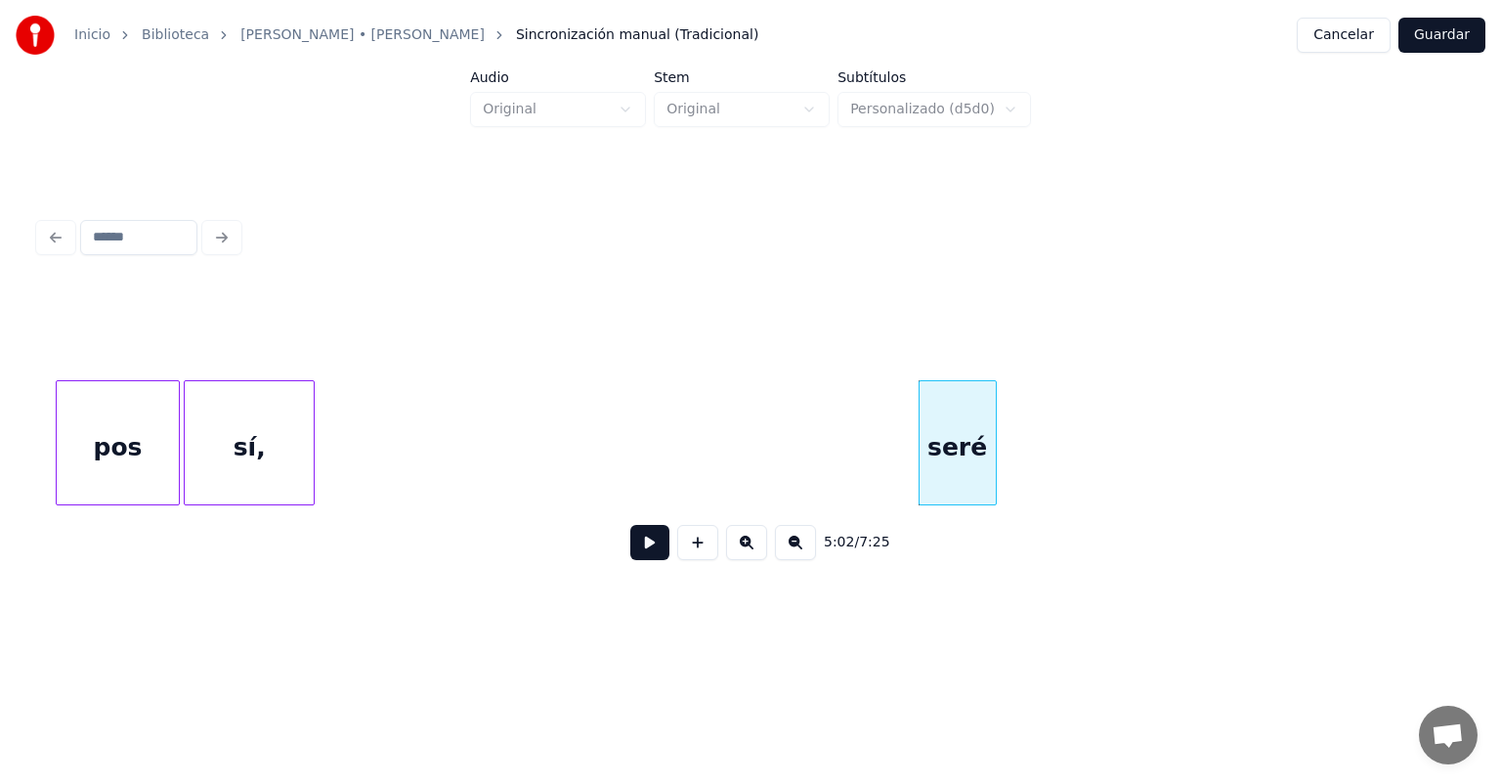
scroll to position [0, 146962]
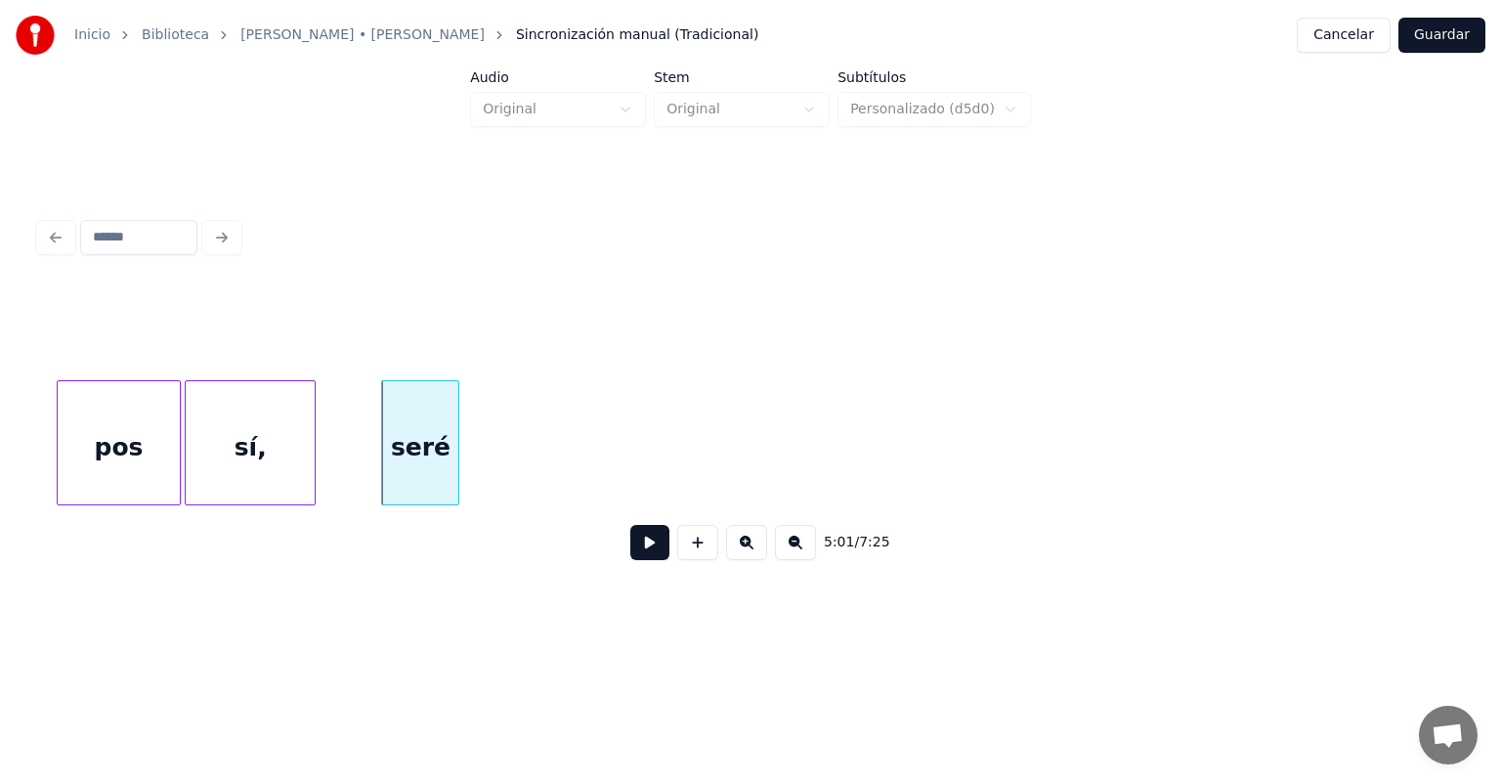
click at [632, 558] on button at bounding box center [649, 542] width 39 height 35
click at [633, 560] on button at bounding box center [649, 542] width 39 height 35
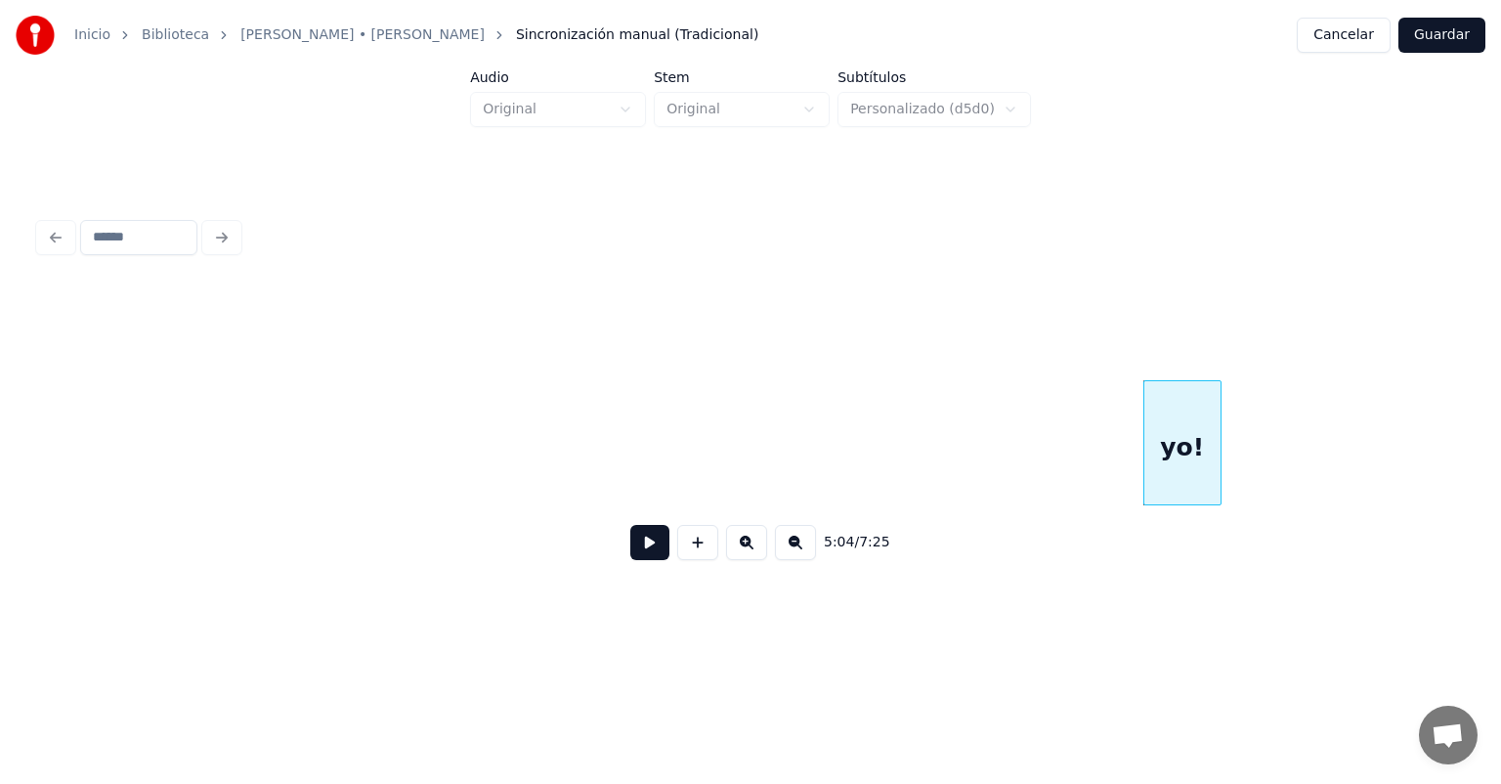
scroll to position [0, 147574]
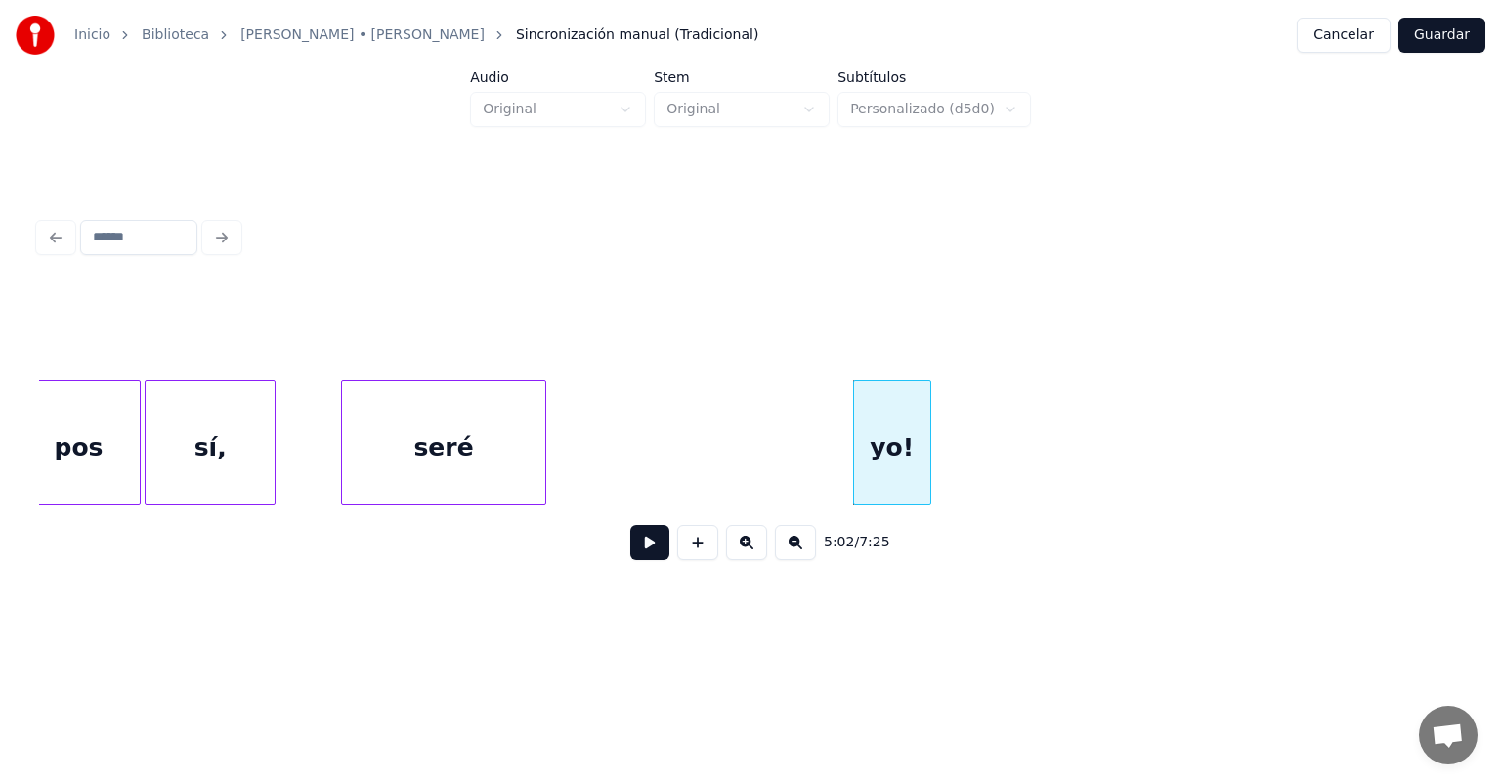
scroll to position [0, 147001]
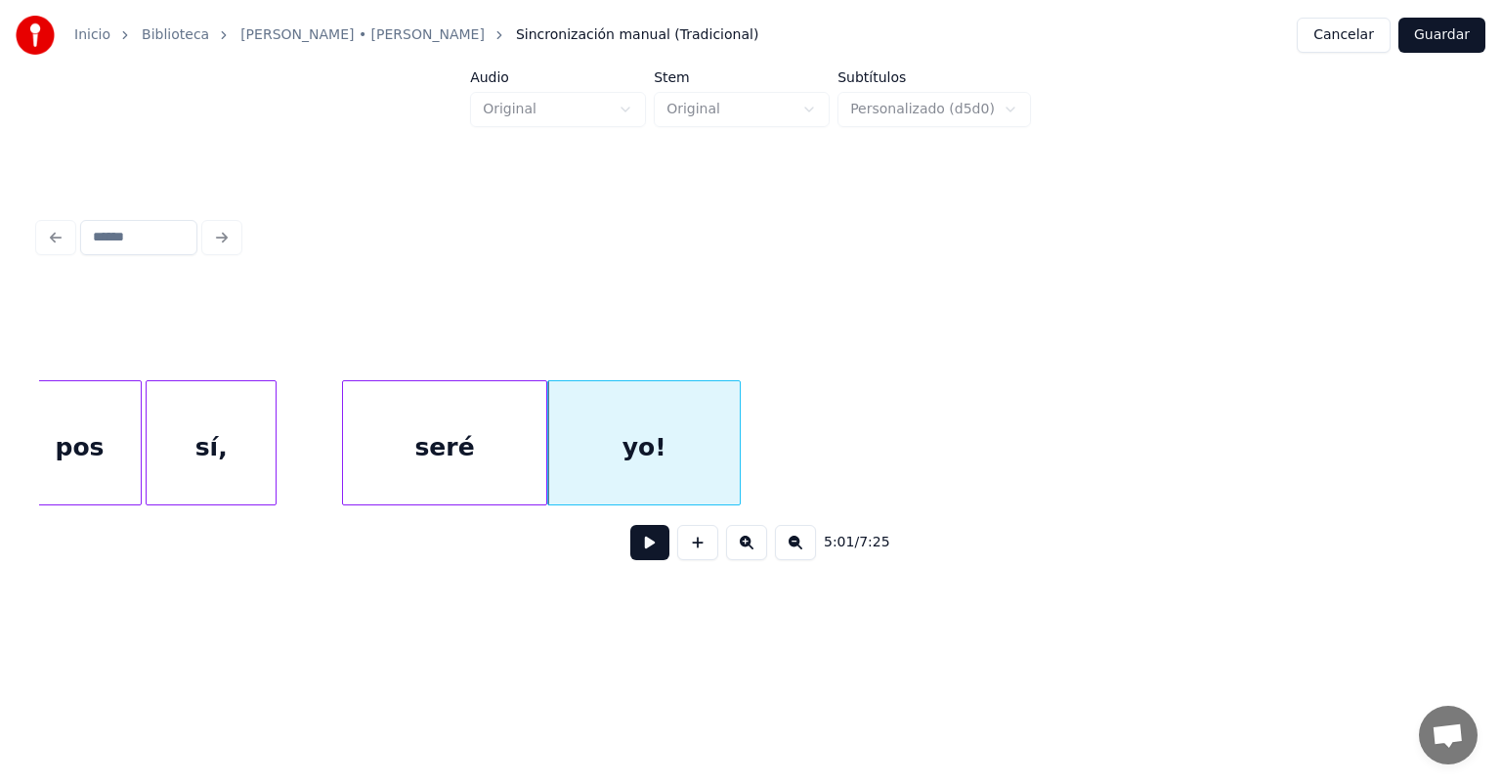
click at [630, 560] on button at bounding box center [649, 542] width 39 height 35
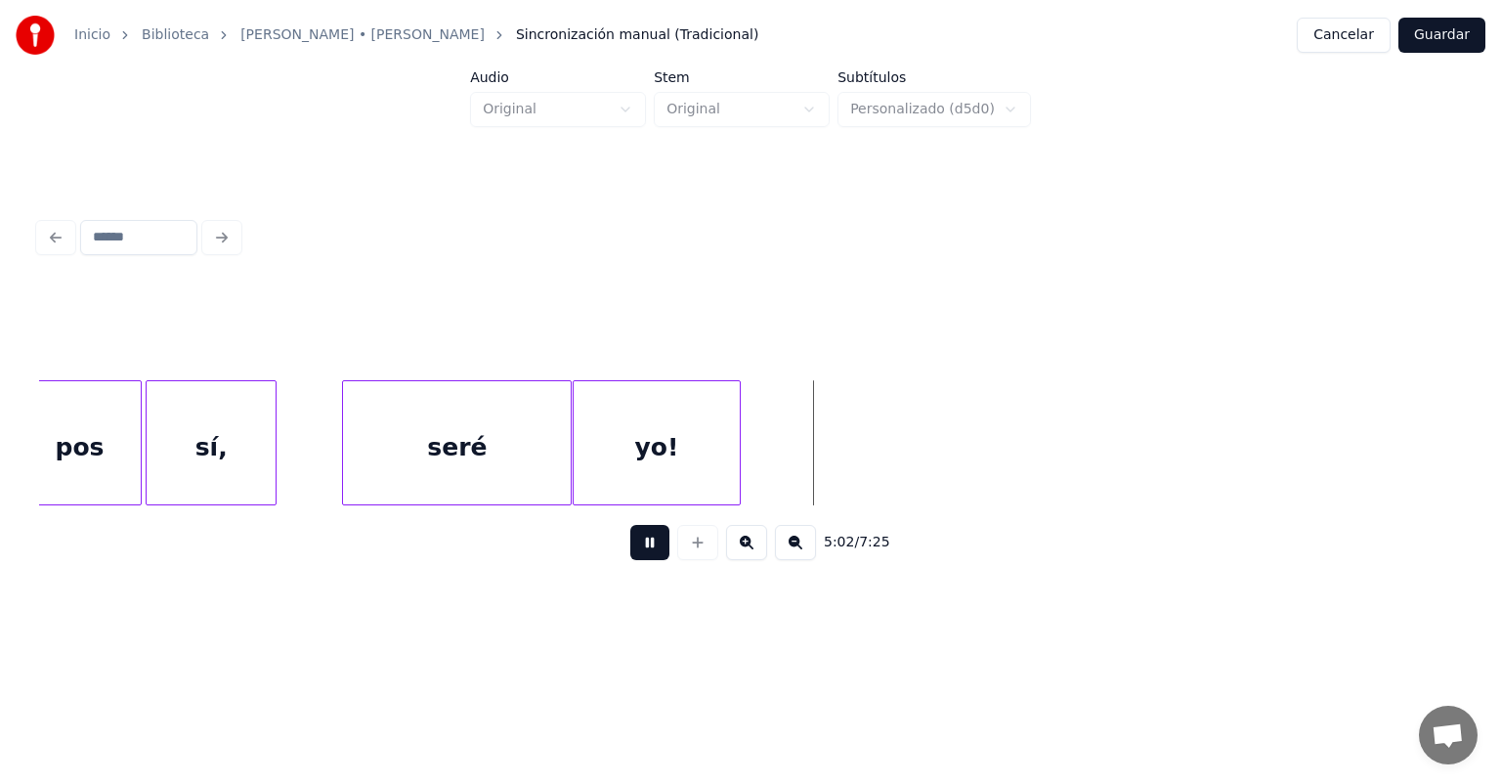
click at [630, 560] on button at bounding box center [649, 542] width 39 height 35
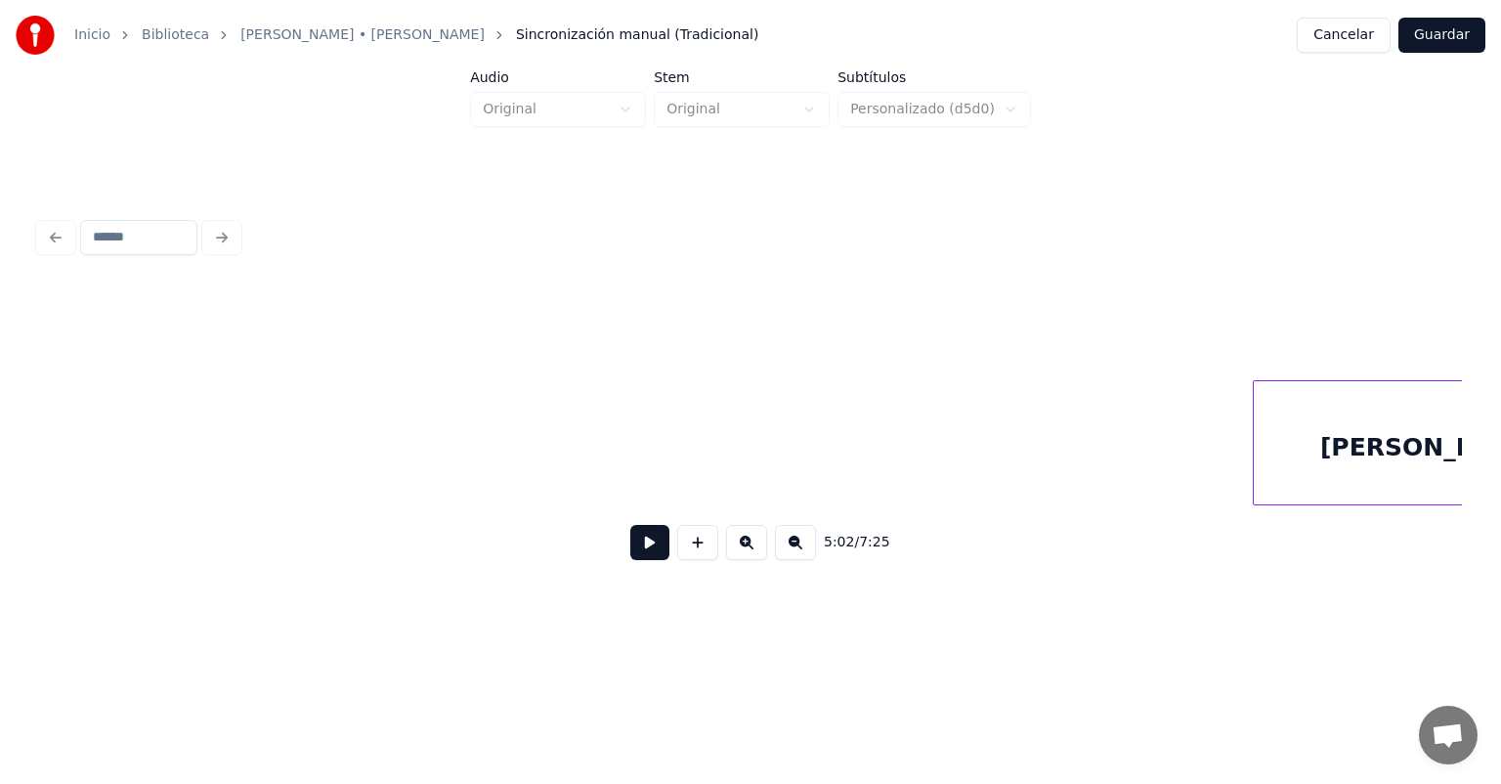
scroll to position [0, 149129]
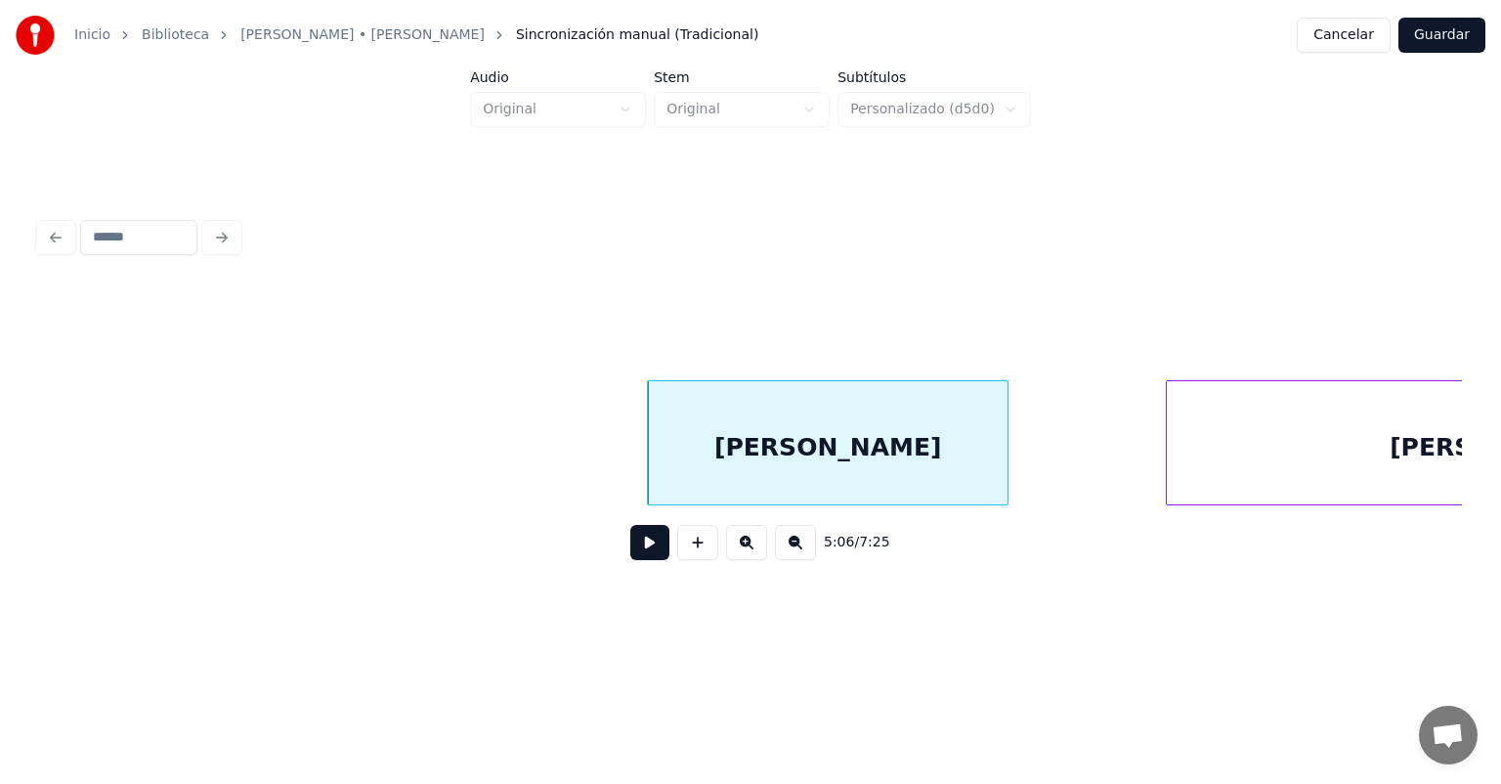
click at [630, 547] on button at bounding box center [649, 542] width 39 height 35
click at [630, 558] on button at bounding box center [649, 542] width 39 height 35
click at [630, 548] on button at bounding box center [649, 542] width 39 height 35
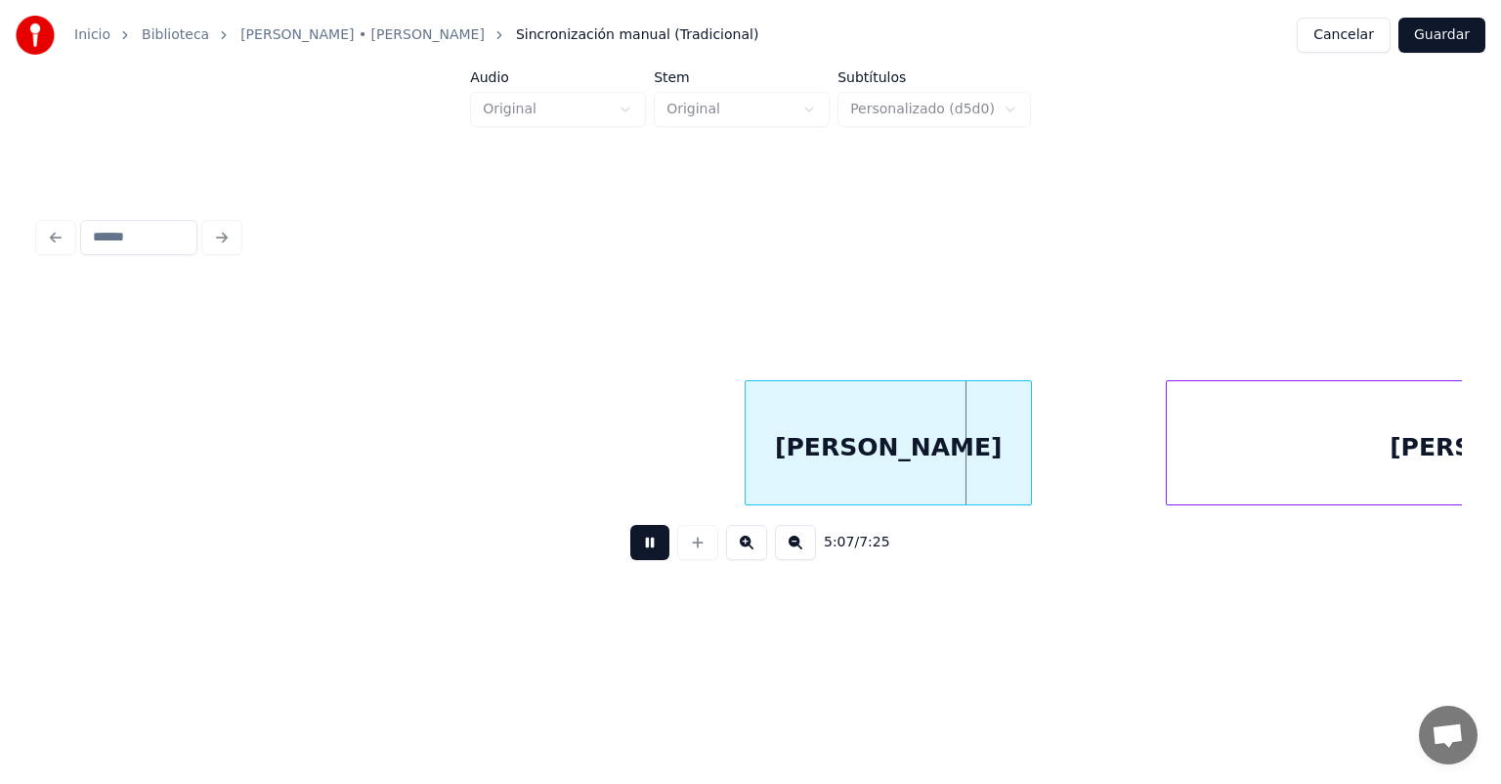
click at [751, 480] on div "[PERSON_NAME]" at bounding box center [888, 447] width 285 height 133
click at [630, 555] on button at bounding box center [649, 542] width 39 height 35
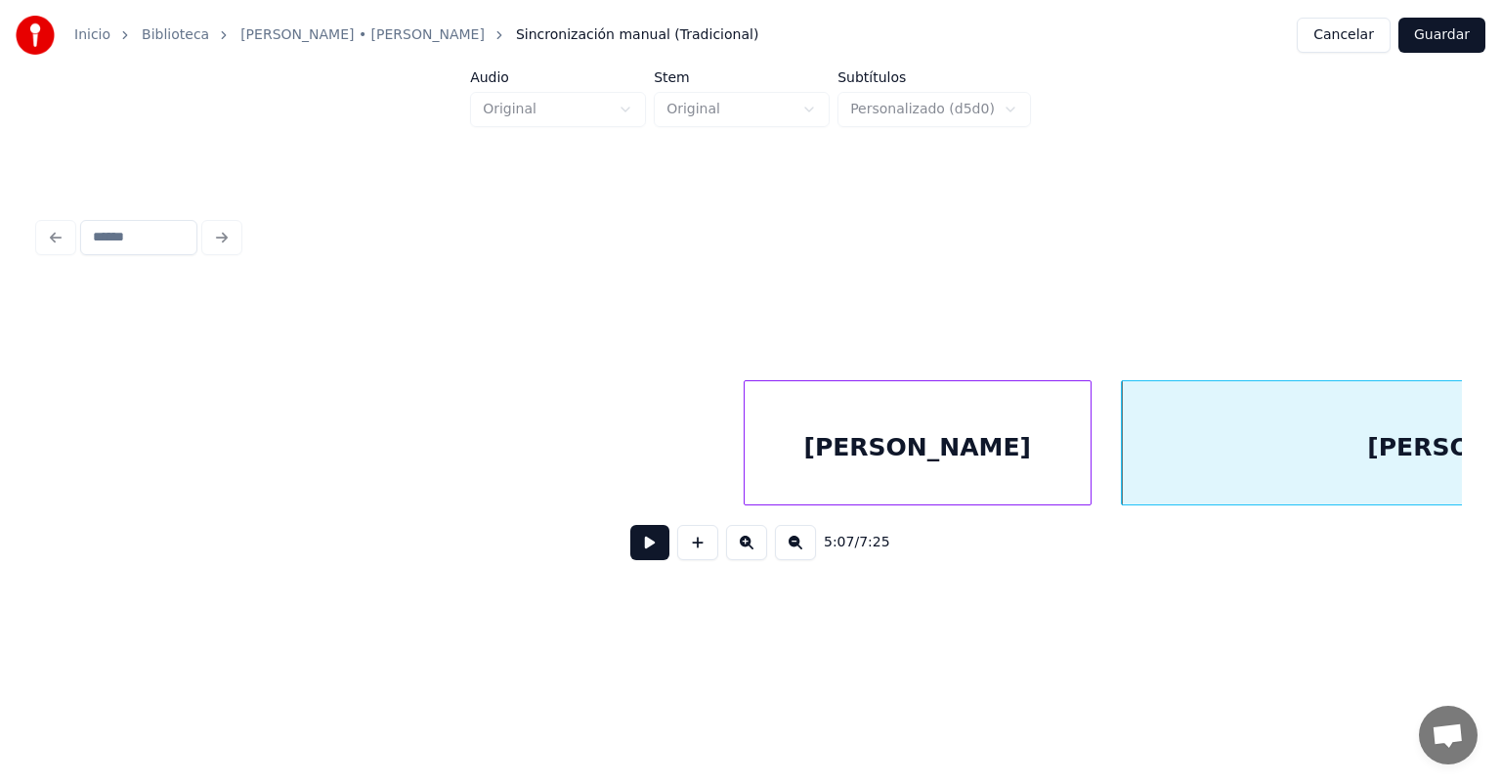
click at [641, 555] on button at bounding box center [649, 542] width 39 height 35
click at [630, 552] on button at bounding box center [649, 542] width 39 height 35
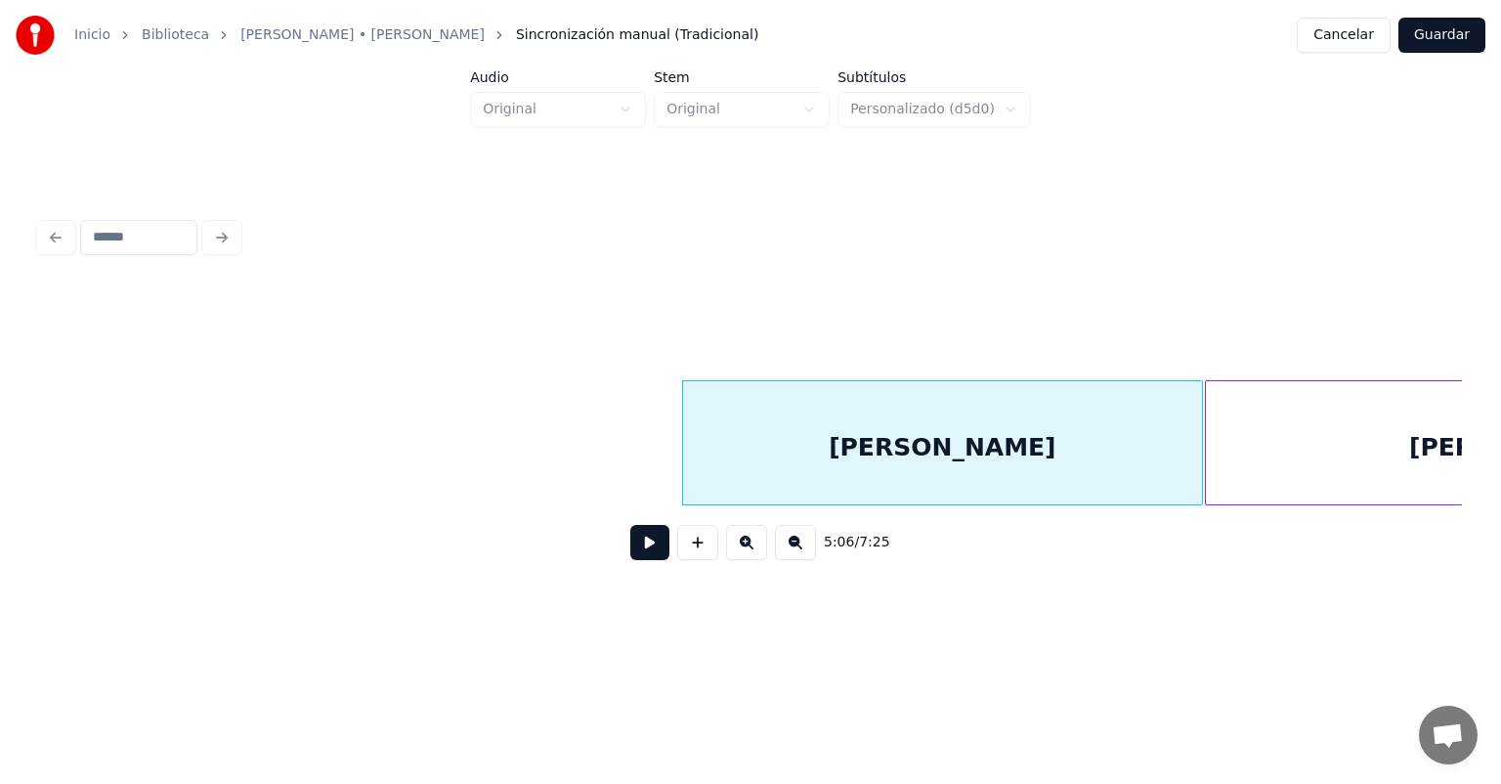
click at [630, 560] on button at bounding box center [649, 542] width 39 height 35
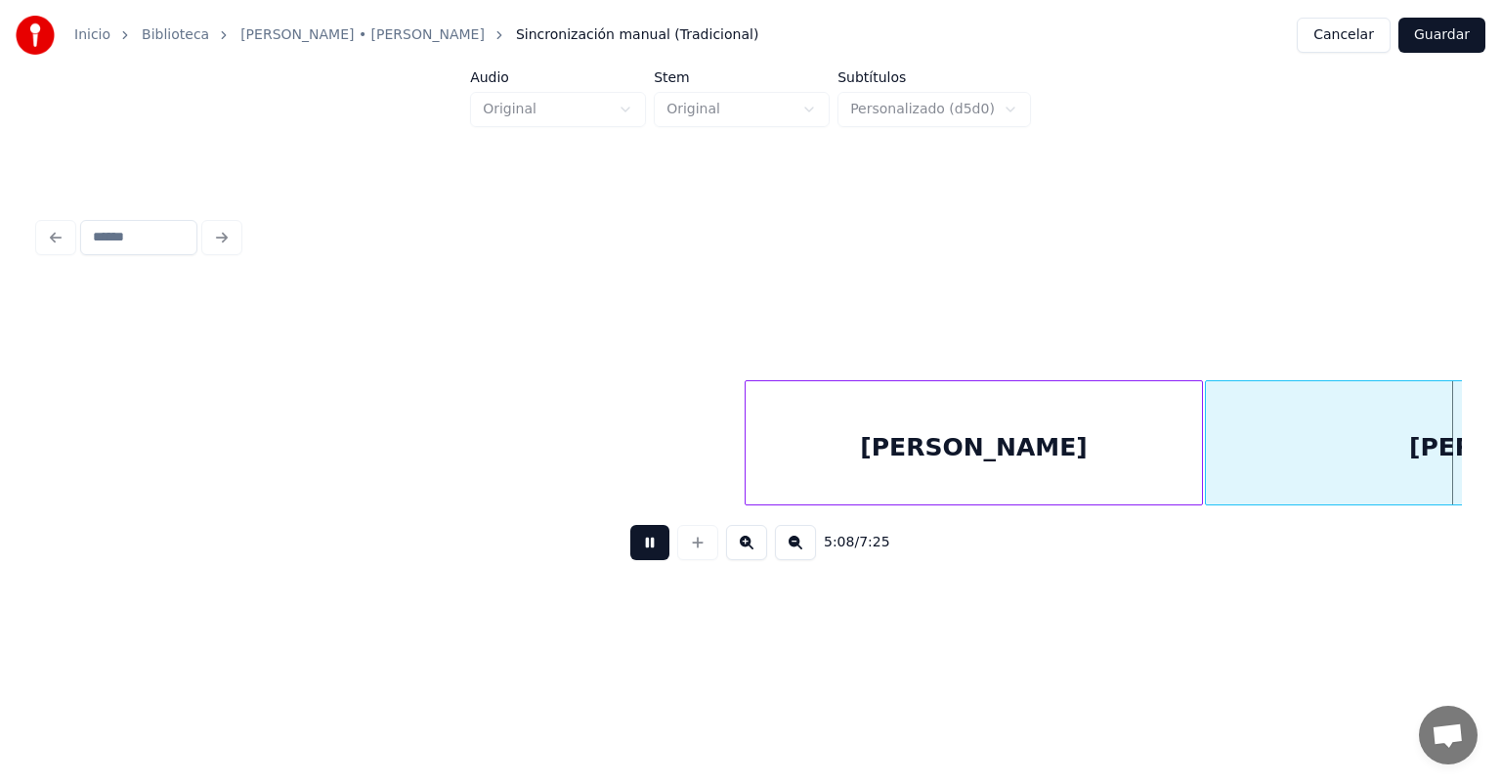
scroll to position [0, 150552]
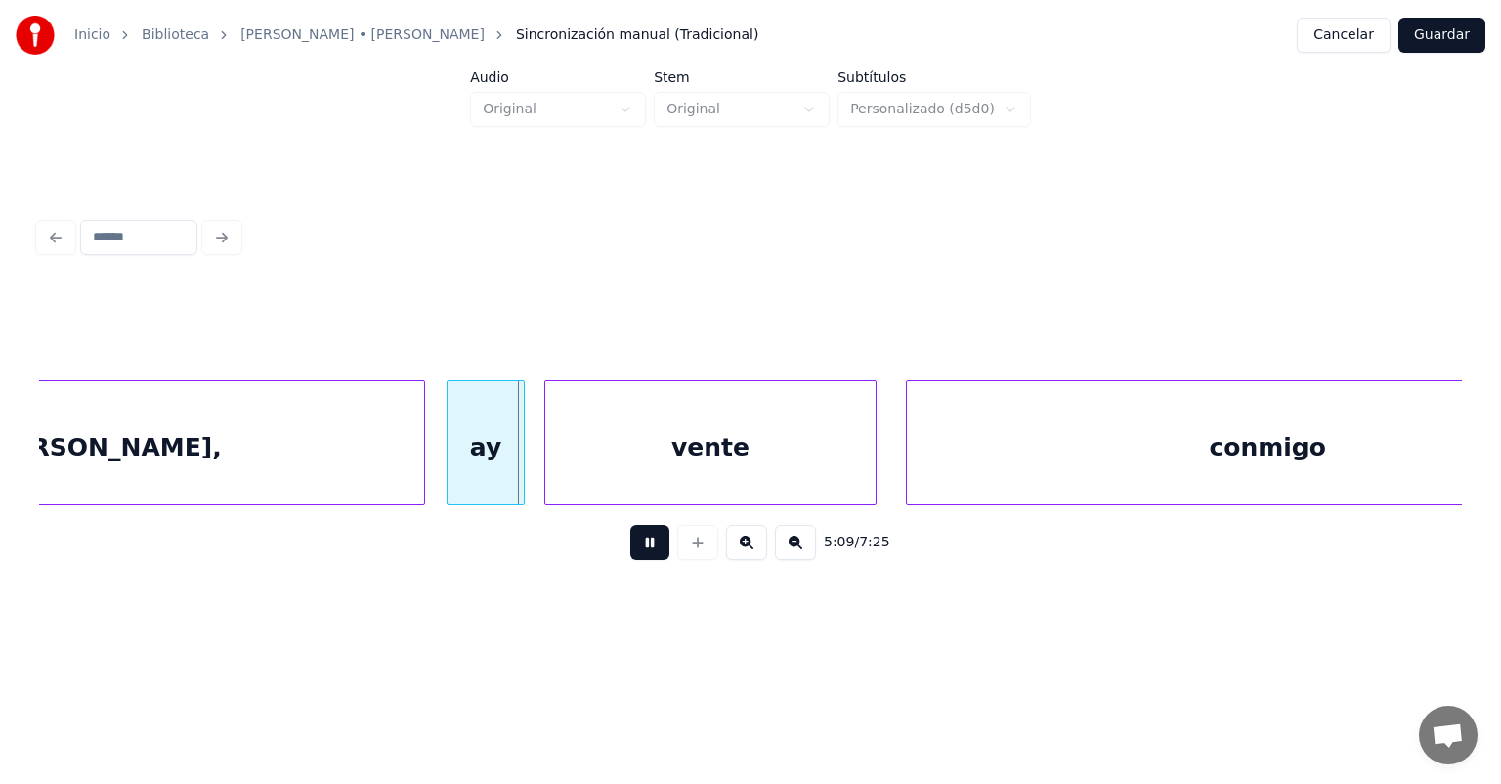
click at [423, 475] on div "[PERSON_NAME]," at bounding box center [103, 447] width 641 height 133
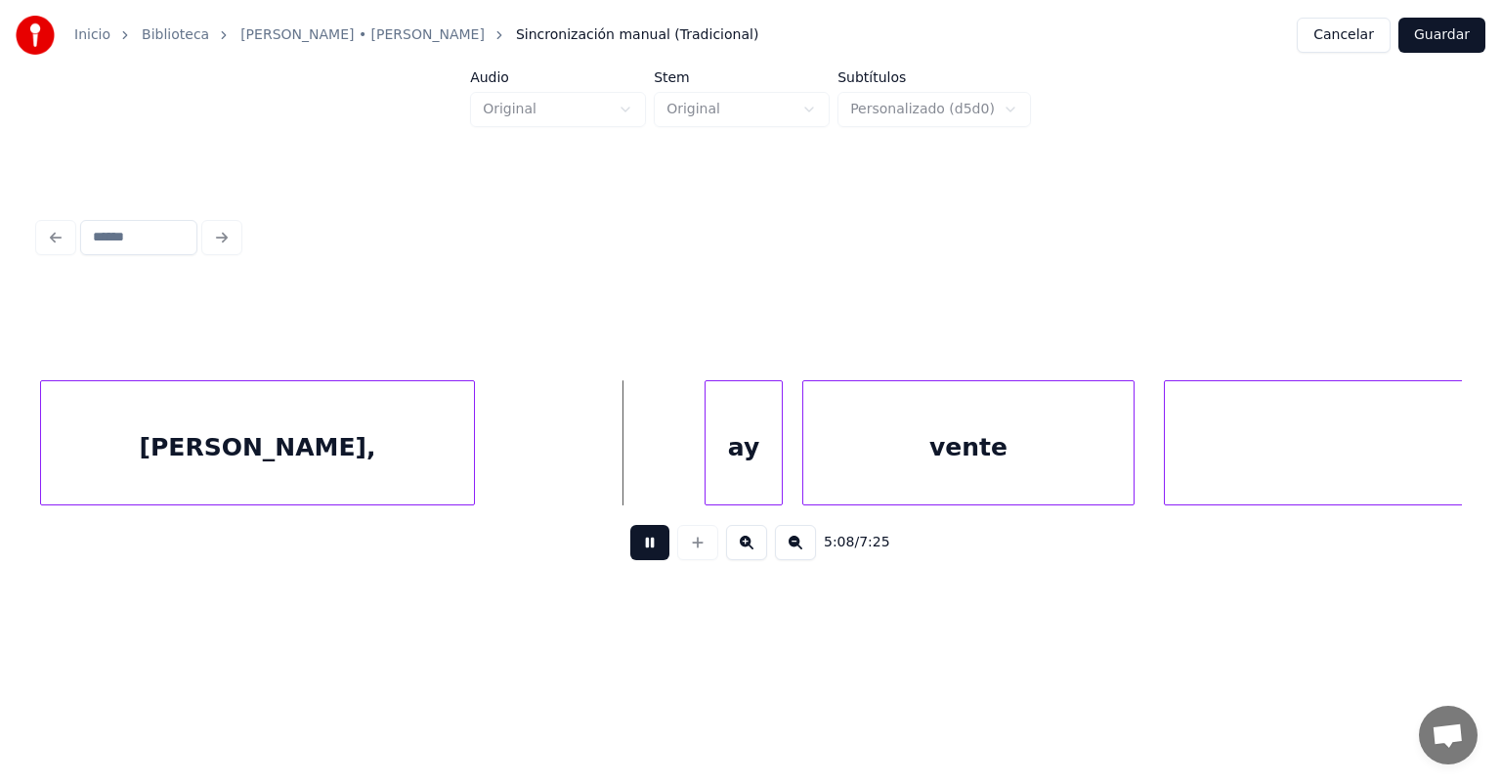
click at [469, 475] on div at bounding box center [471, 442] width 6 height 123
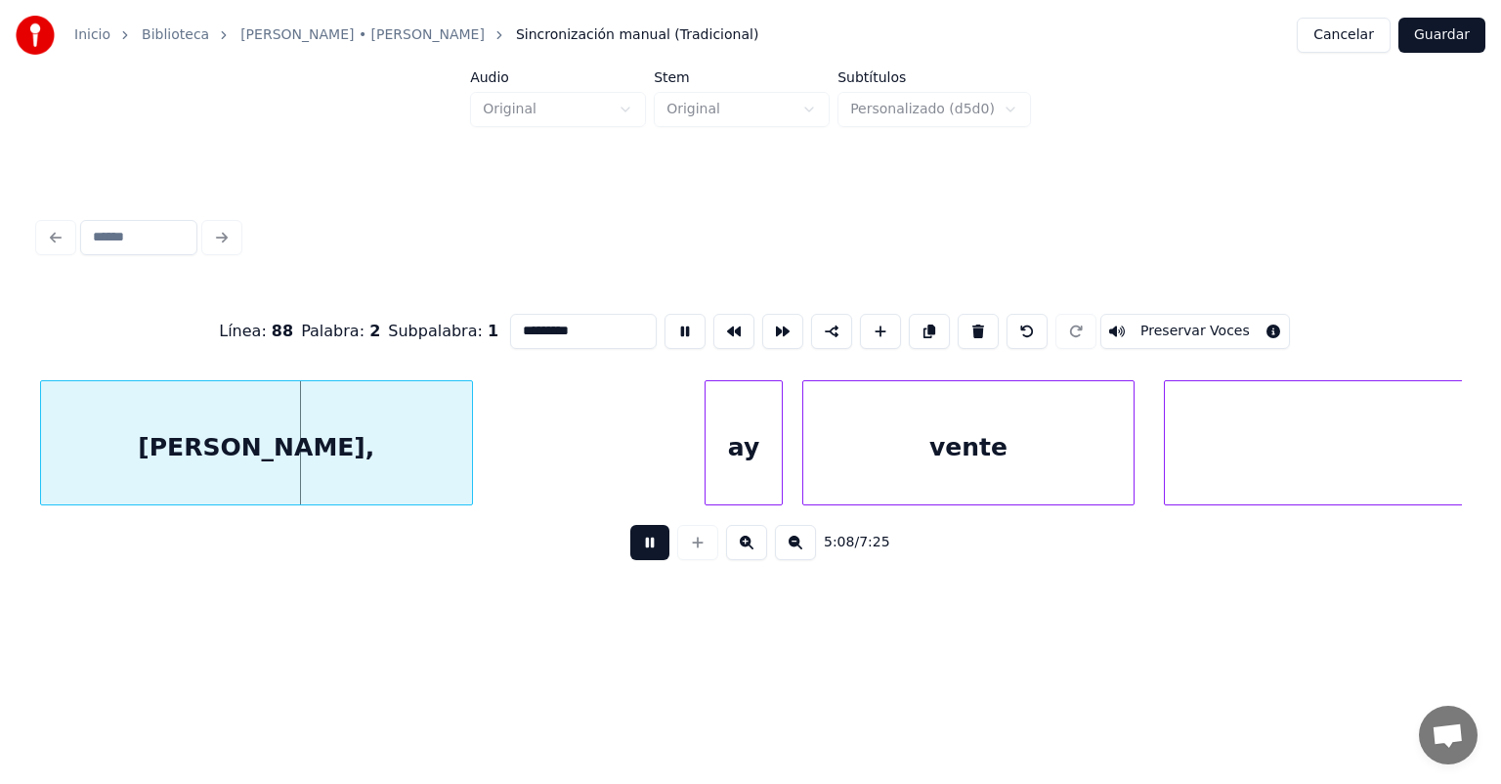
click at [471, 472] on div "[PERSON_NAME]," at bounding box center [256, 442] width 433 height 125
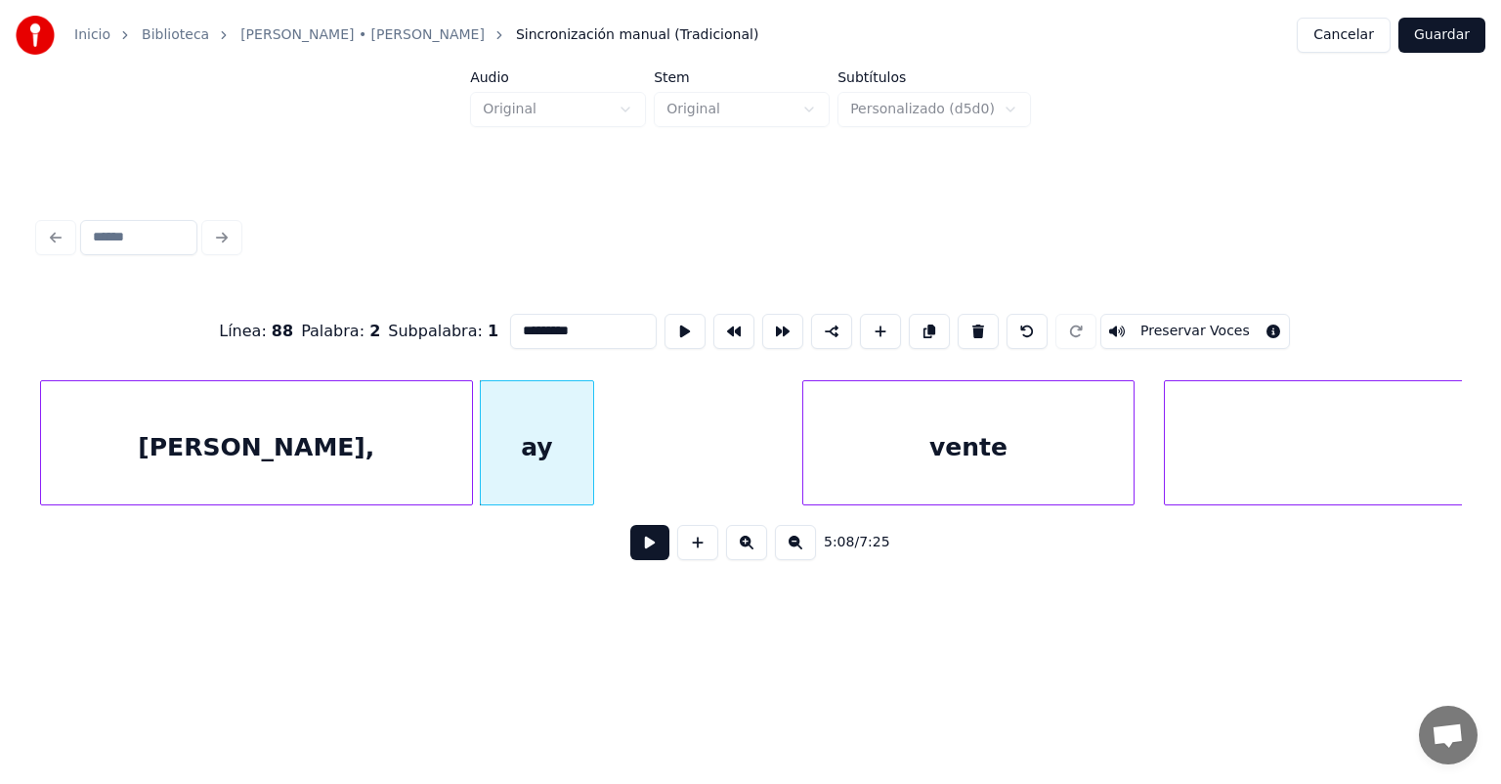
click at [630, 560] on button at bounding box center [649, 542] width 39 height 35
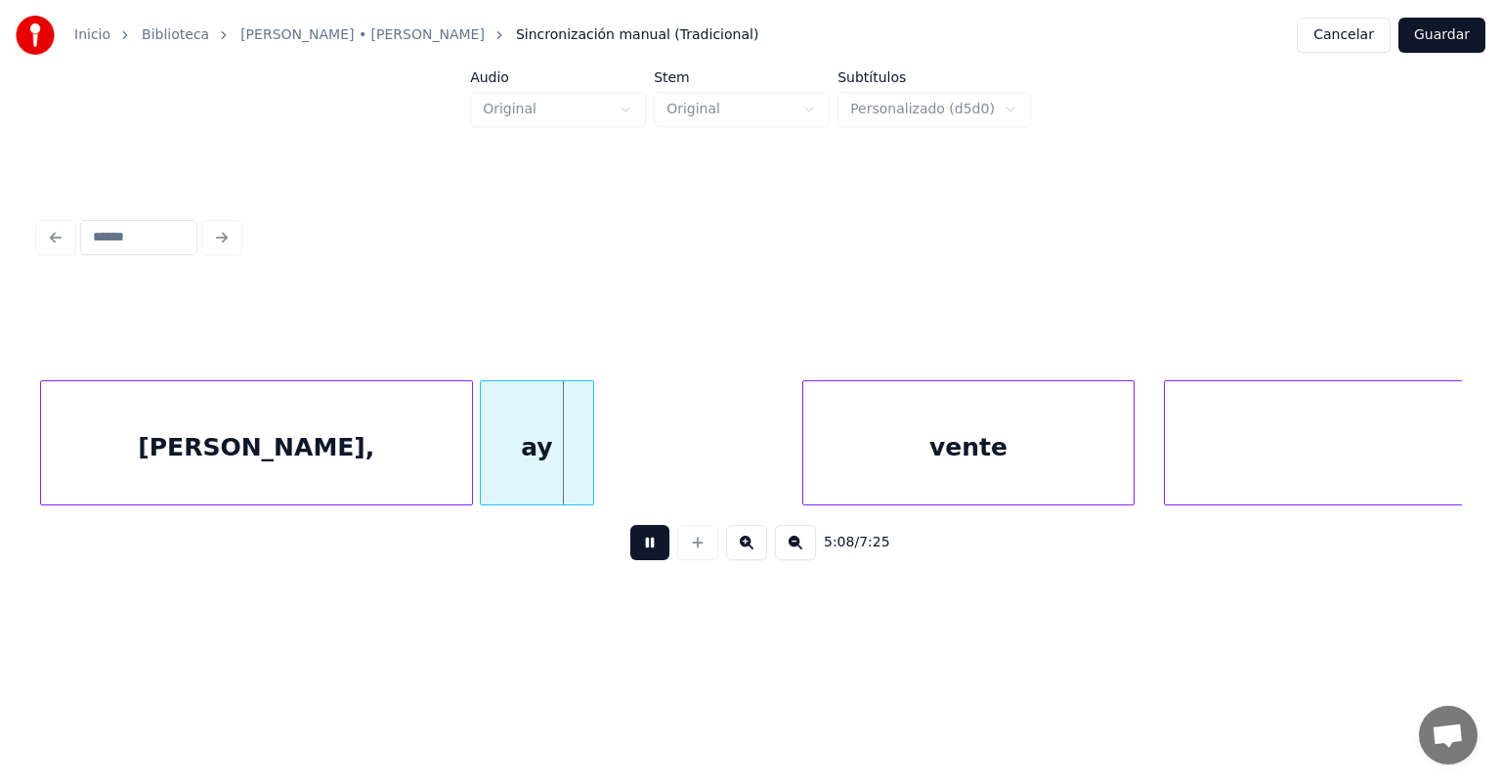
click at [630, 560] on button at bounding box center [649, 542] width 39 height 35
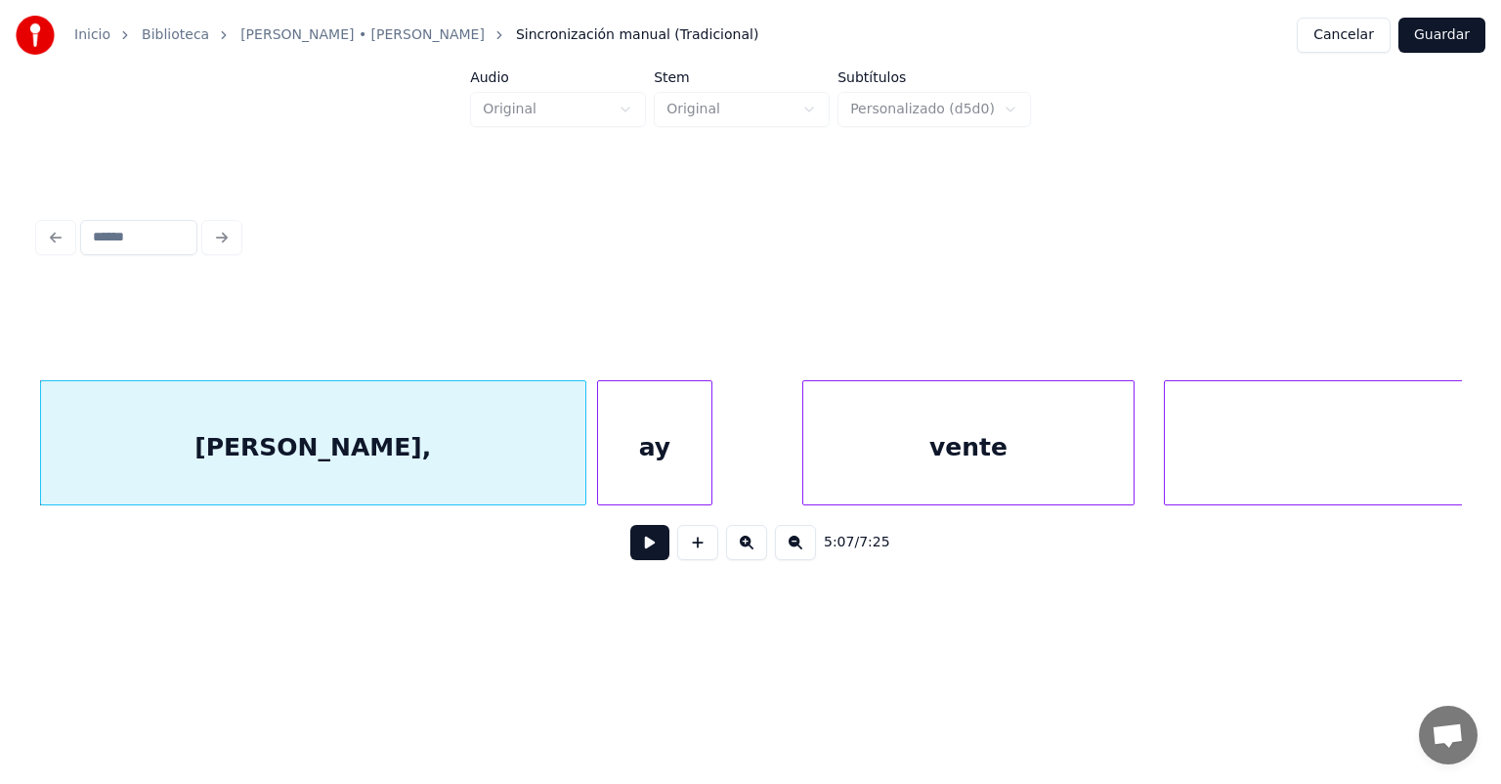
click at [641, 560] on button at bounding box center [649, 542] width 39 height 35
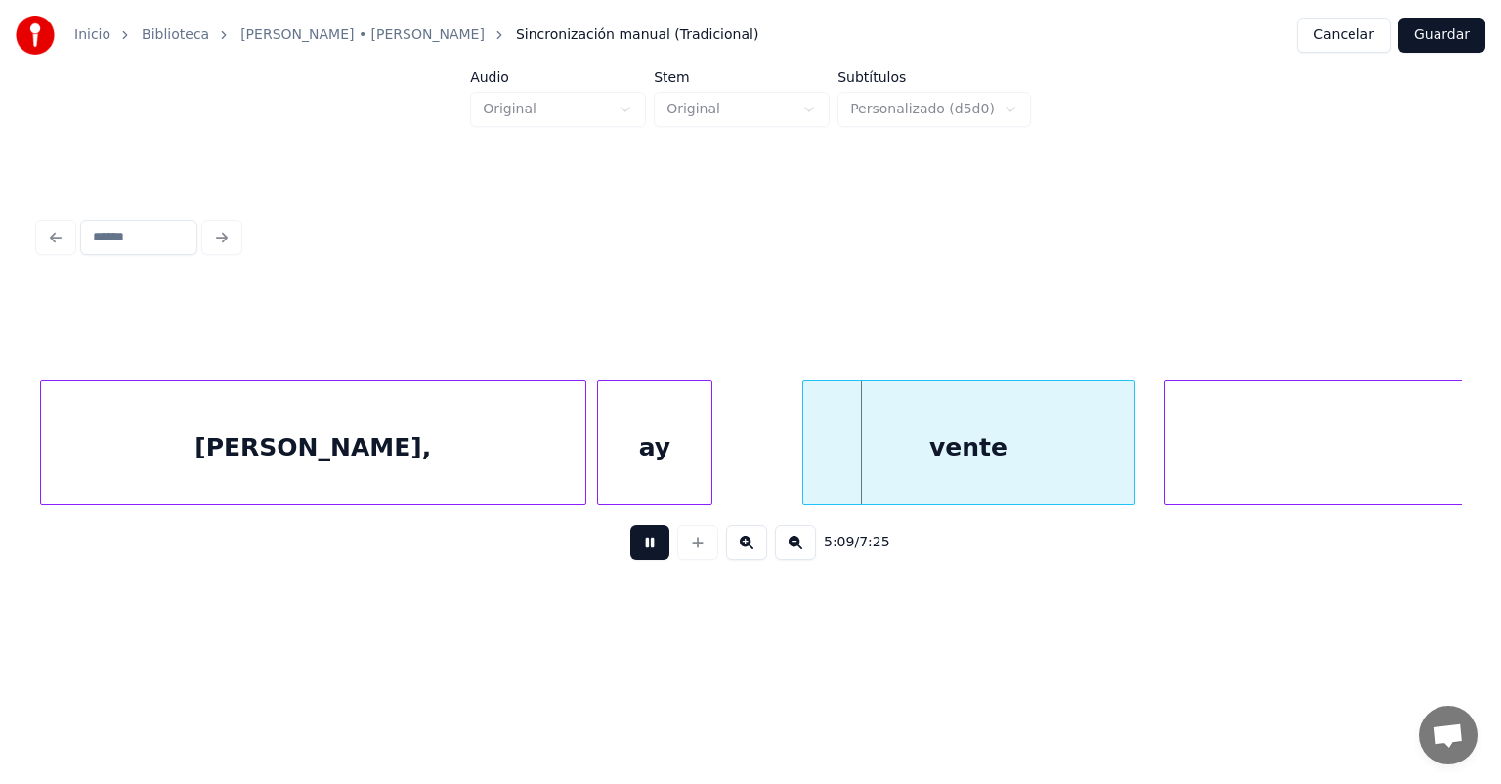
click at [665, 471] on div "ay" at bounding box center [654, 447] width 113 height 133
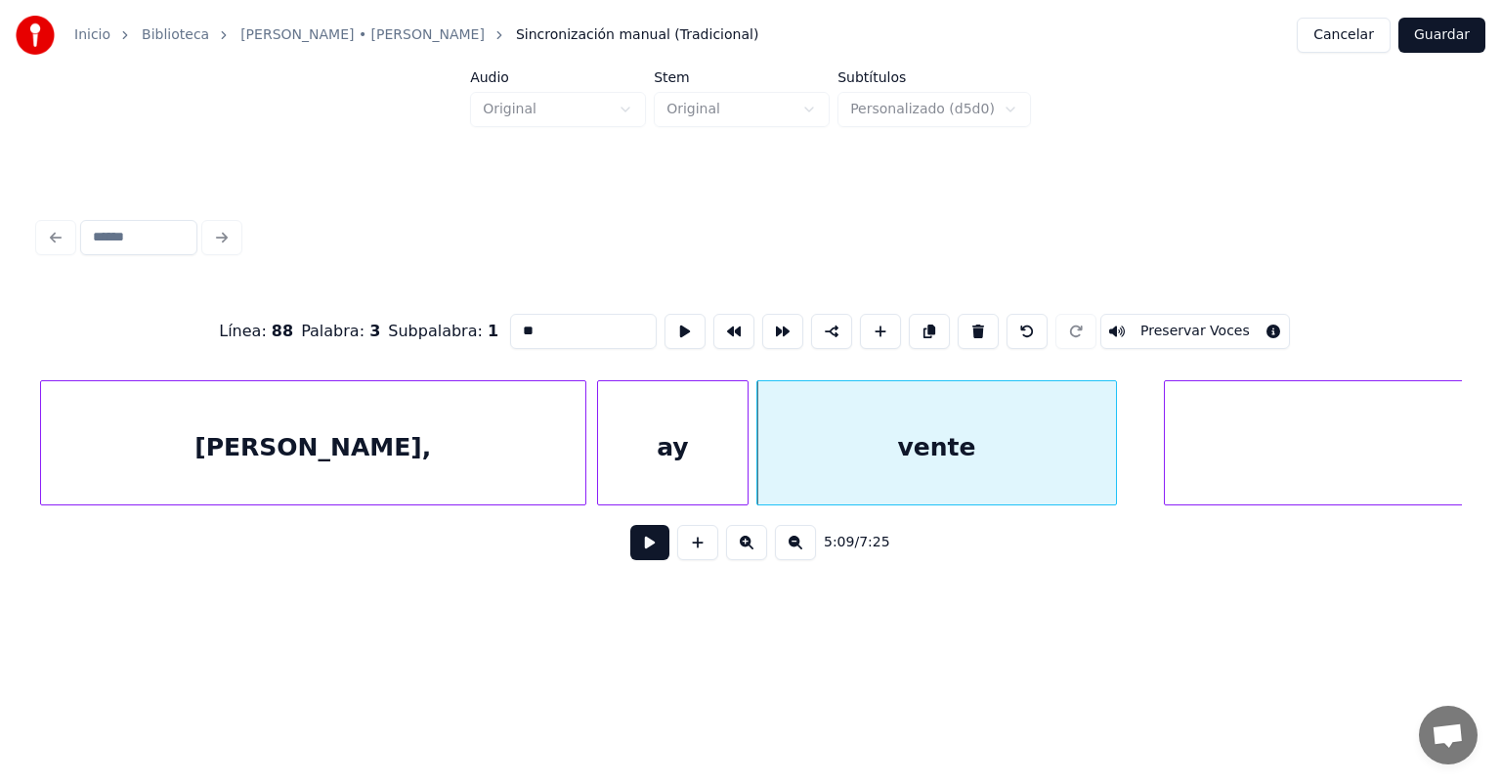
click at [630, 552] on button at bounding box center [649, 542] width 39 height 35
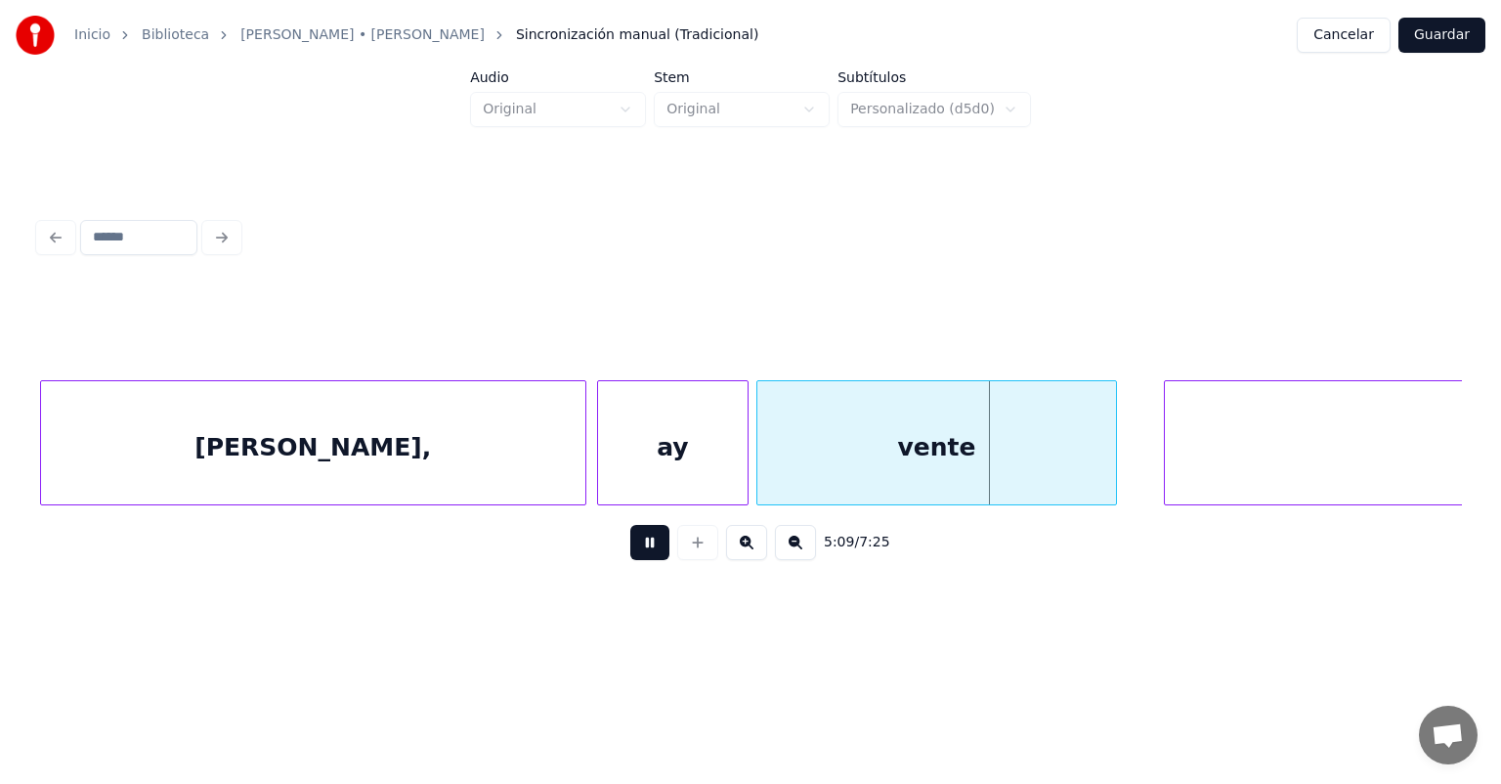
click at [630, 549] on button at bounding box center [649, 542] width 39 height 35
click at [1167, 453] on div "conmigo" at bounding box center [1525, 447] width 723 height 133
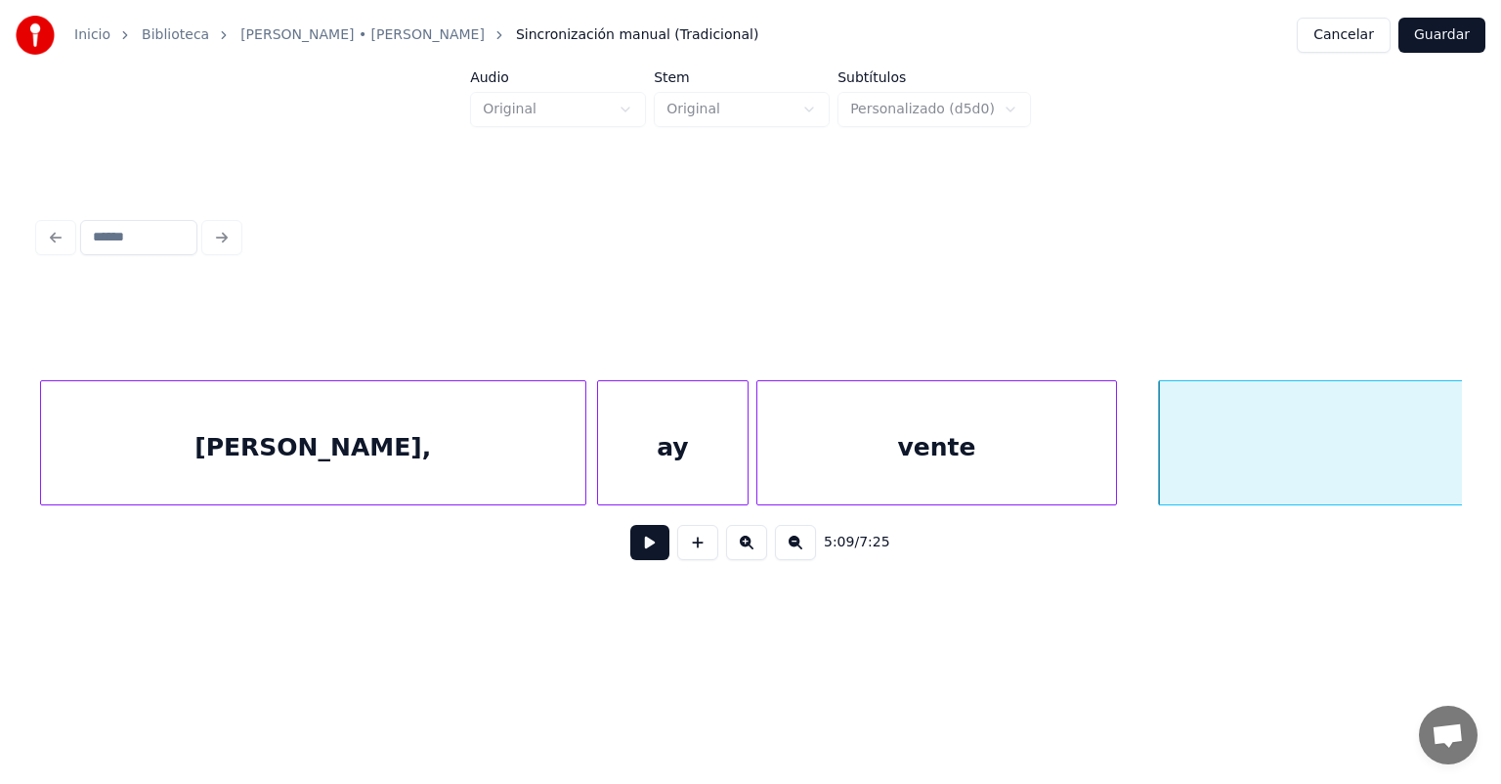
click at [1110, 450] on div "vente" at bounding box center [936, 447] width 359 height 133
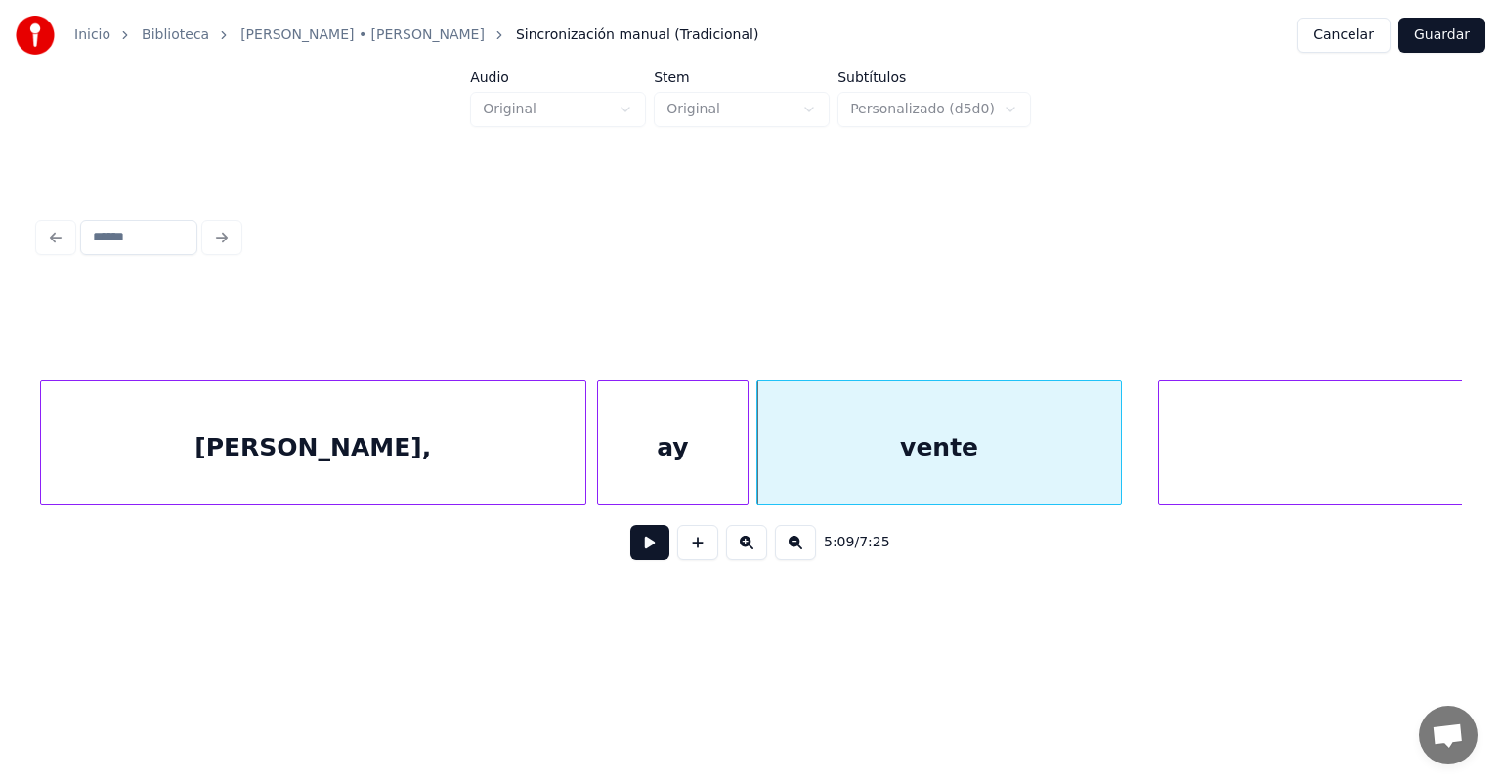
click at [1205, 441] on div "conmigo" at bounding box center [1522, 447] width 727 height 133
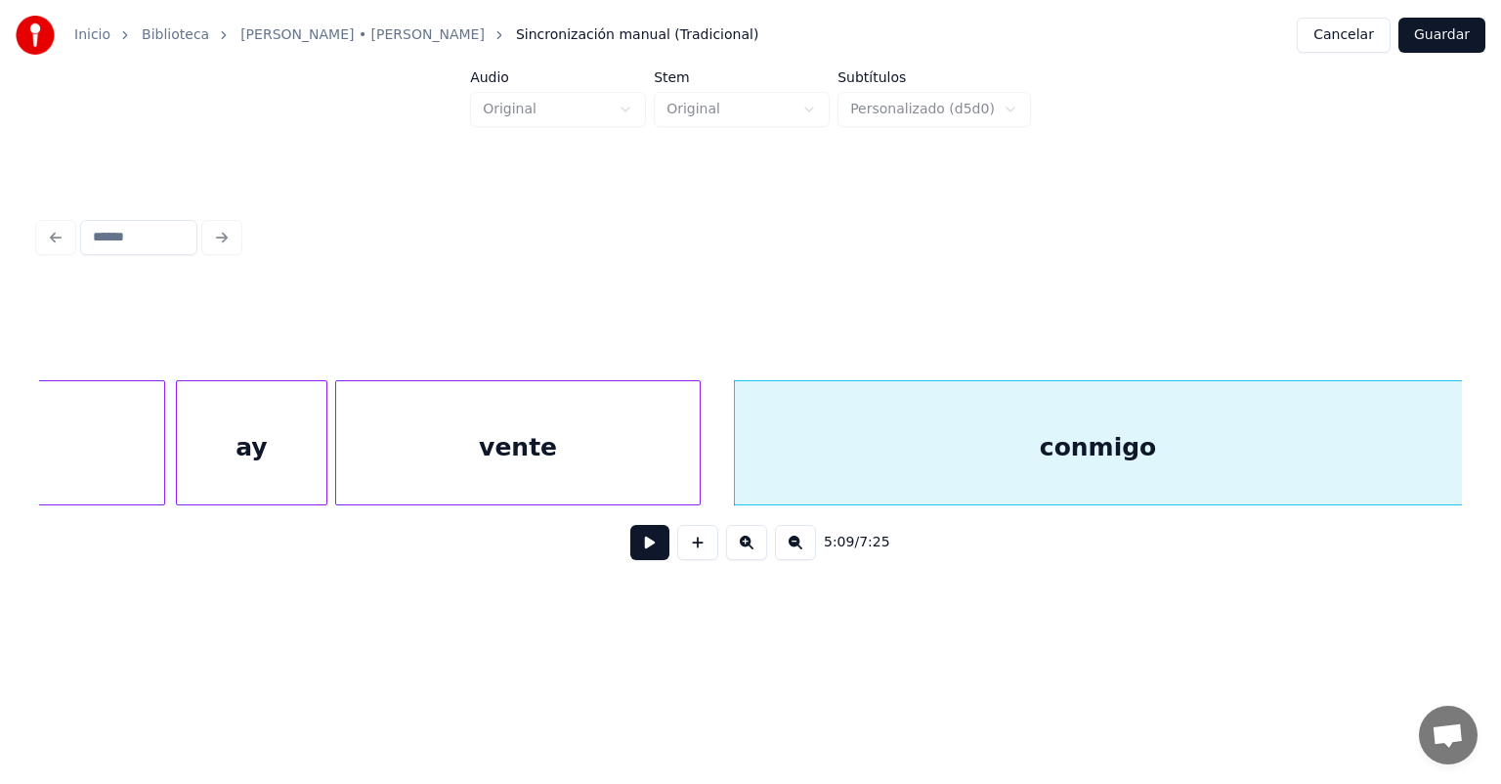
click at [630, 550] on button at bounding box center [649, 542] width 39 height 35
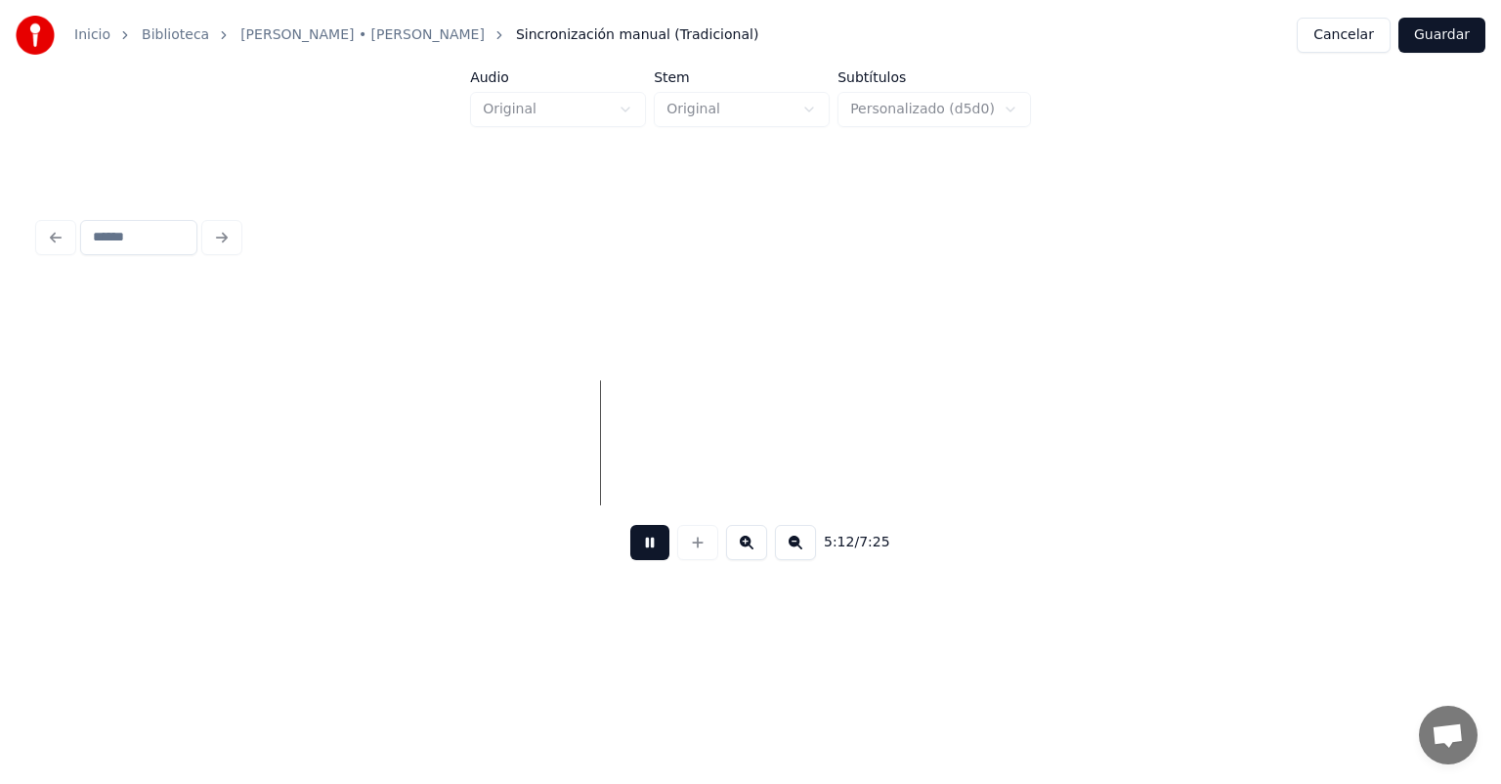
click at [630, 560] on button at bounding box center [649, 542] width 39 height 35
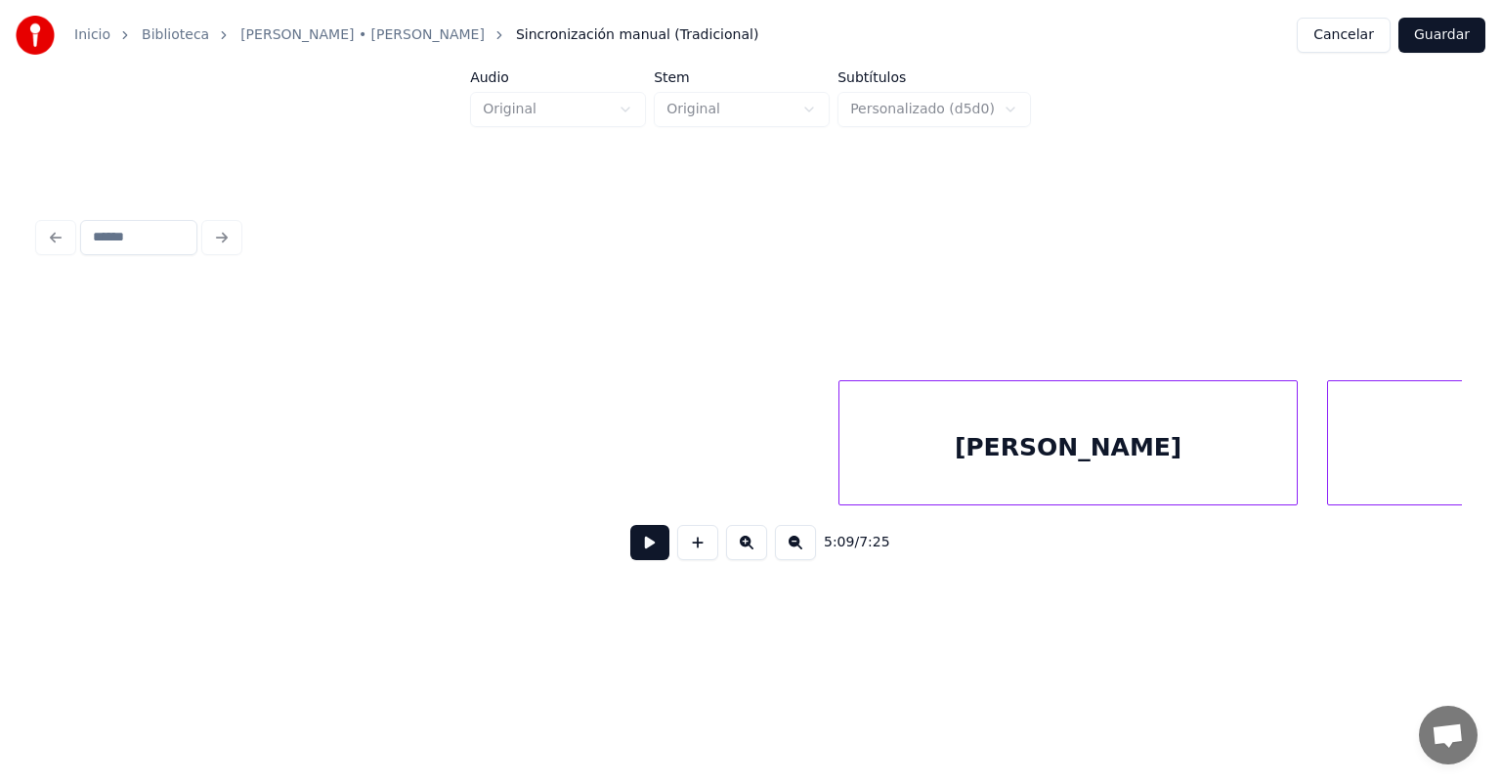
scroll to position [0, 153610]
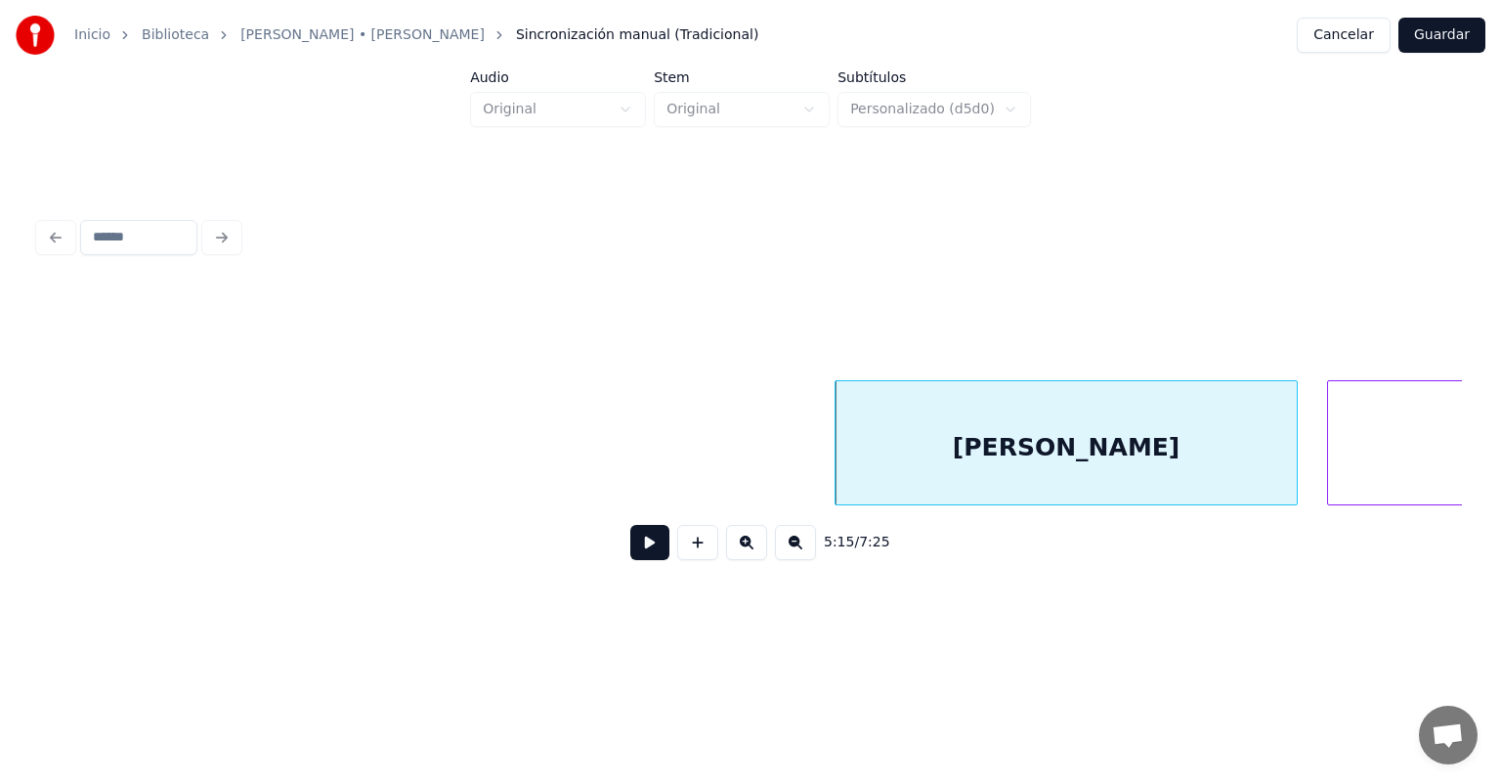
click at [630, 544] on button at bounding box center [649, 542] width 39 height 35
click at [630, 554] on button at bounding box center [649, 542] width 39 height 35
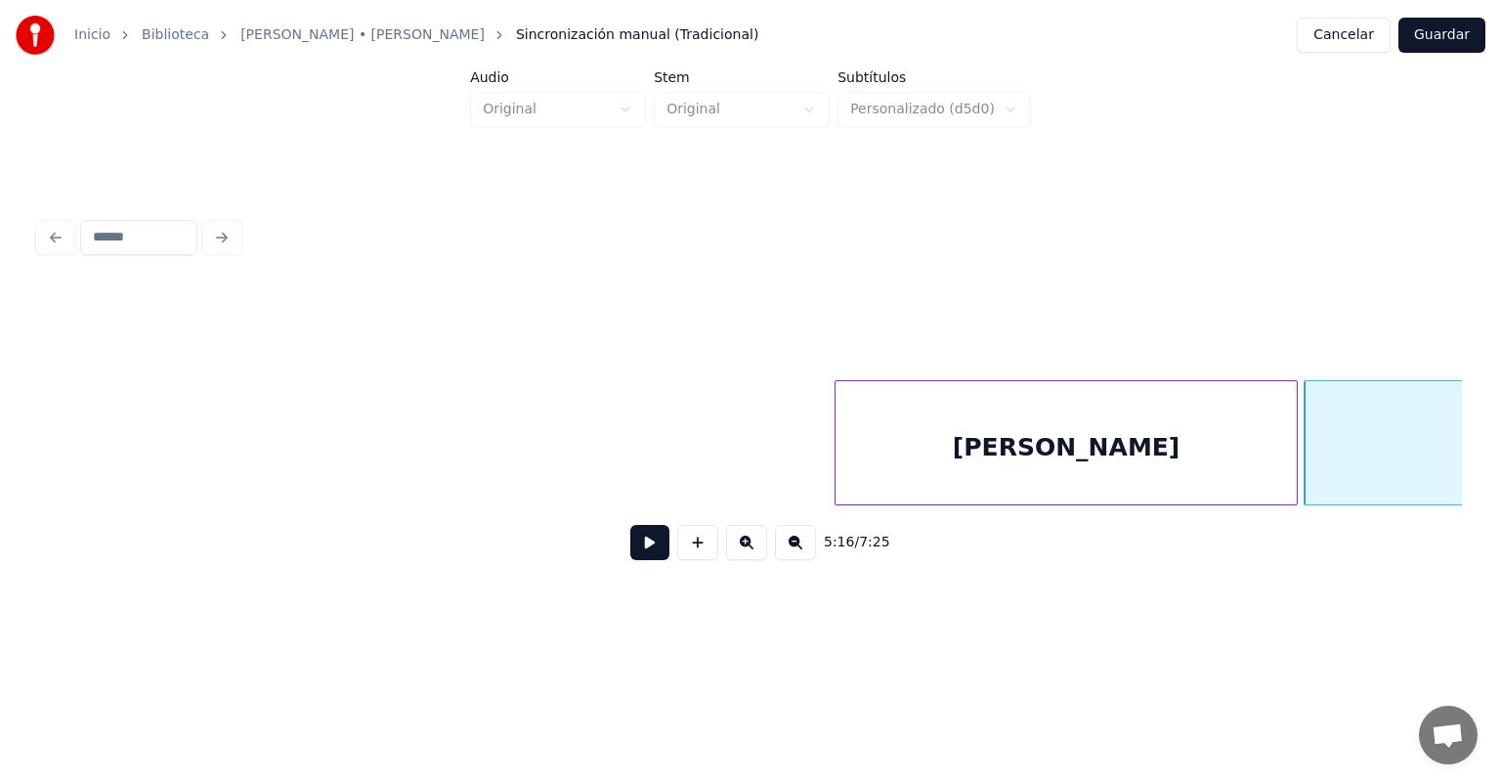
click at [630, 547] on button at bounding box center [649, 542] width 39 height 35
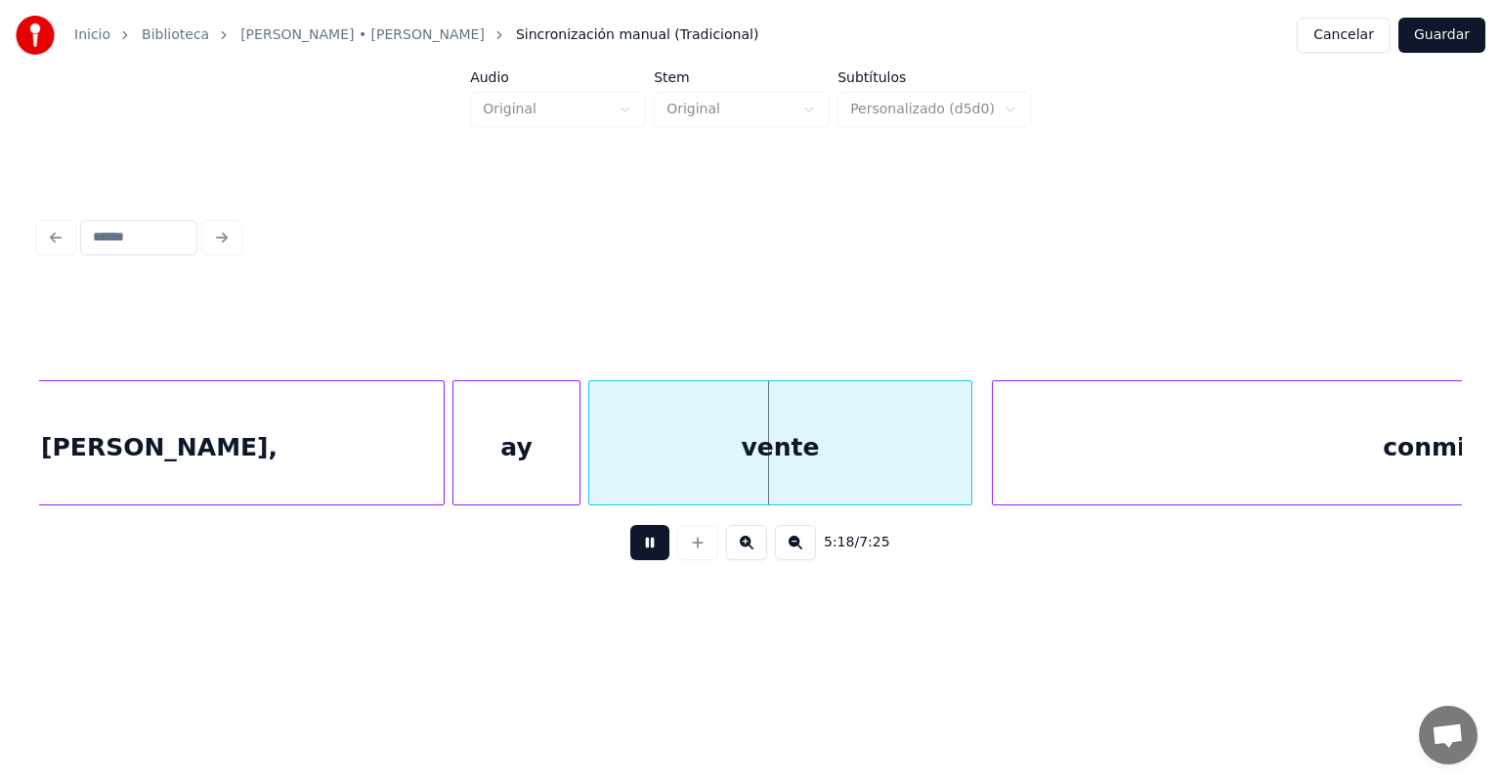
click at [602, 473] on div "vente" at bounding box center [780, 447] width 382 height 133
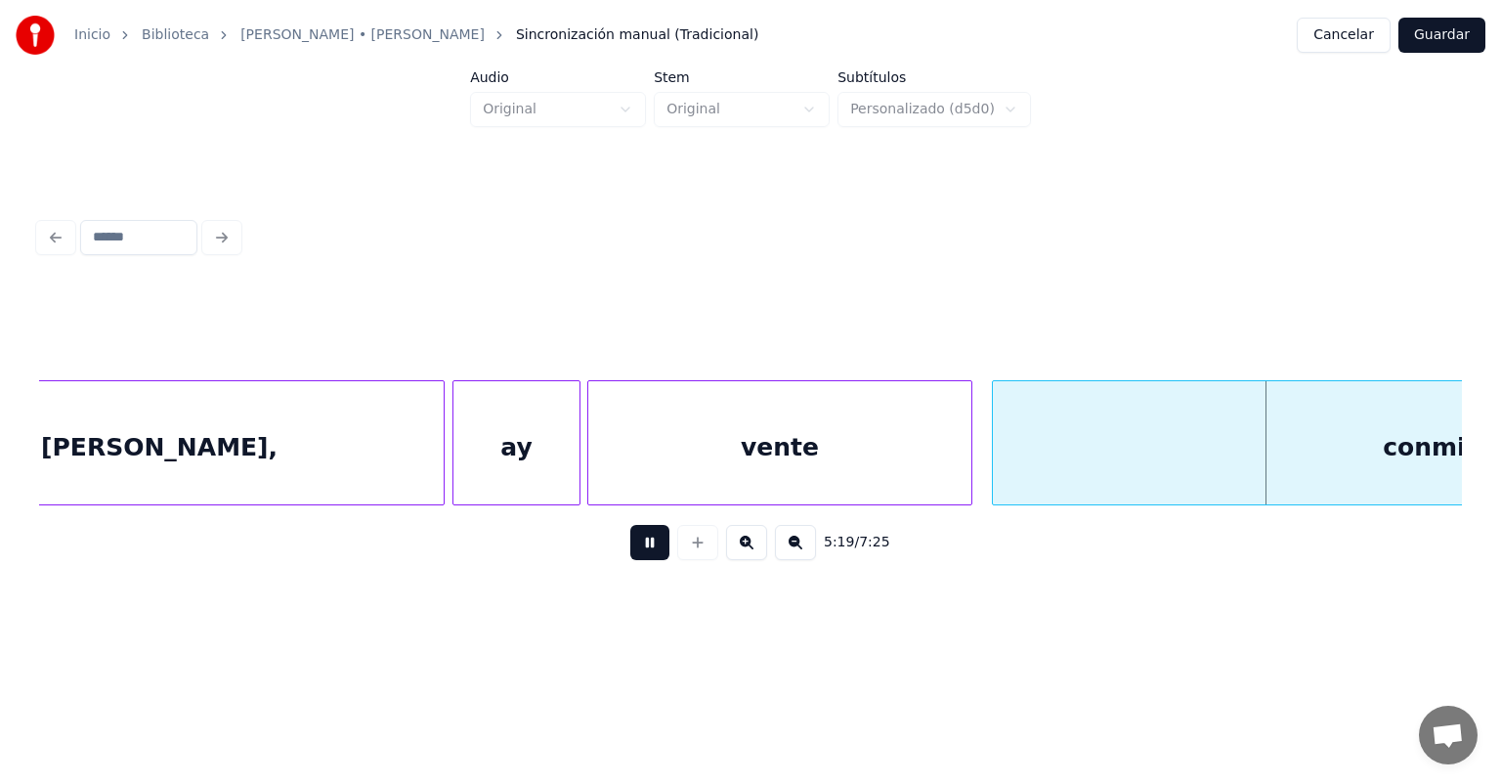
click at [996, 457] on div "conmigo" at bounding box center [1441, 447] width 897 height 133
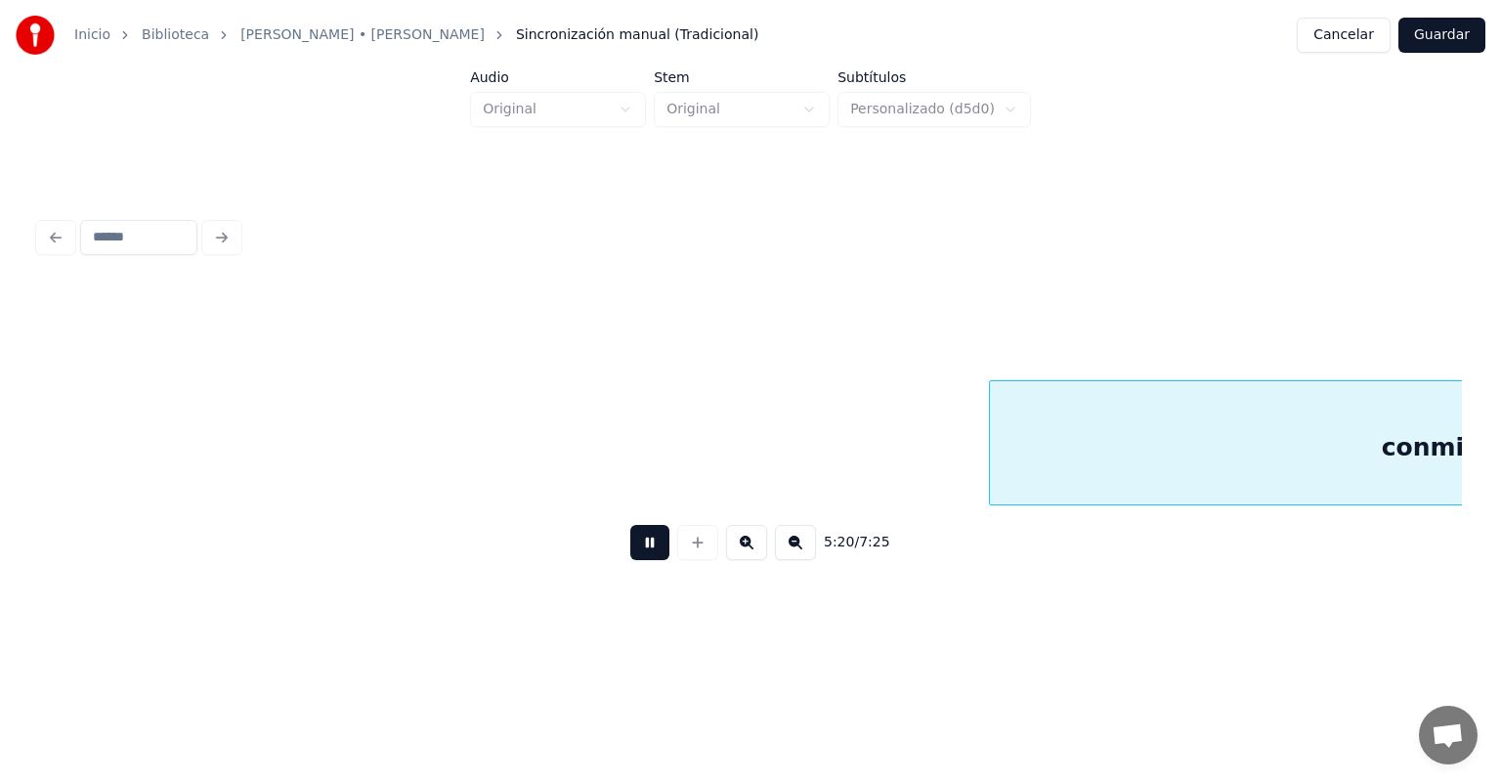
scroll to position [0, 156464]
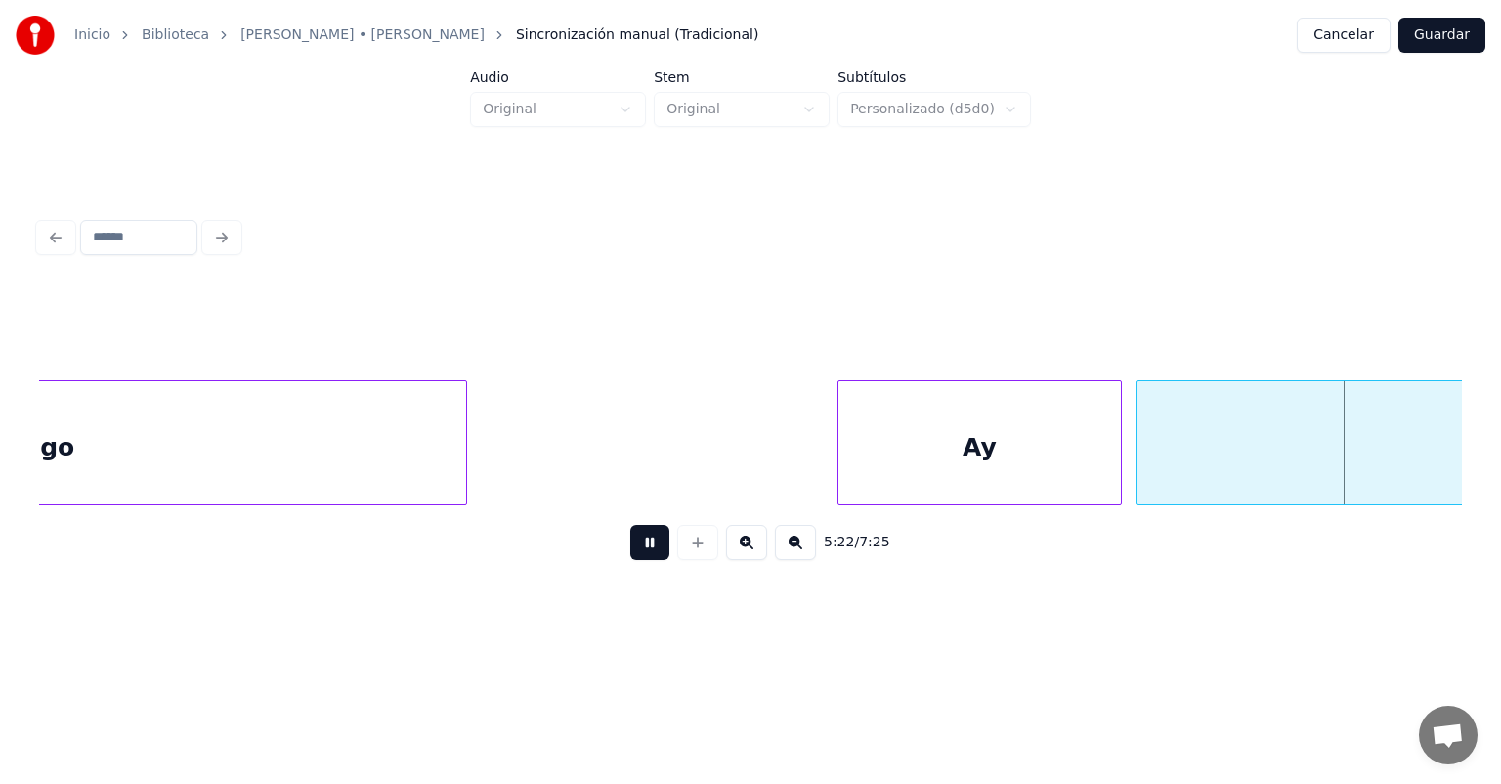
click at [1118, 449] on div at bounding box center [1118, 442] width 6 height 123
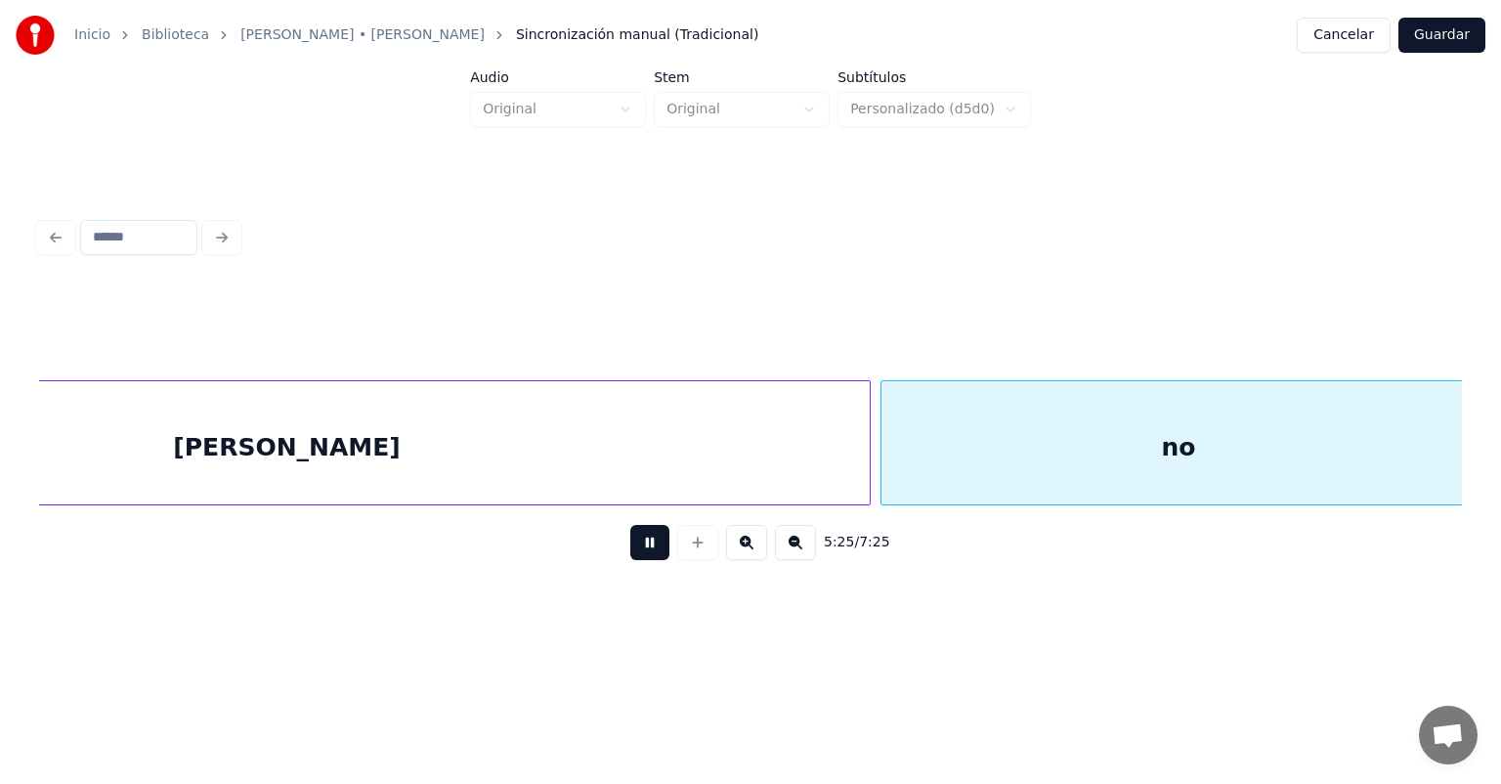
scroll to position [0, 159319]
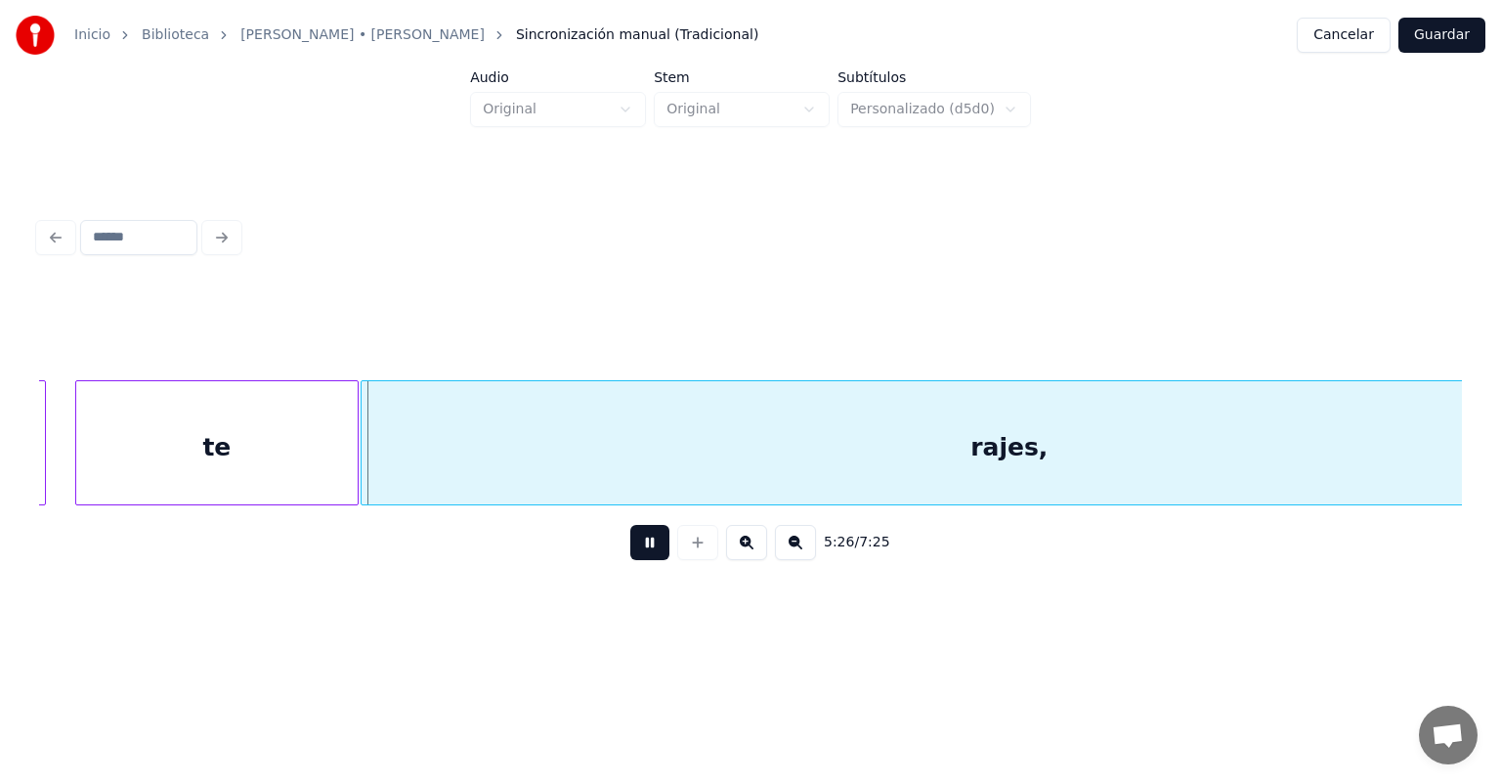
click at [372, 461] on div "rajes," at bounding box center [1010, 447] width 1296 height 133
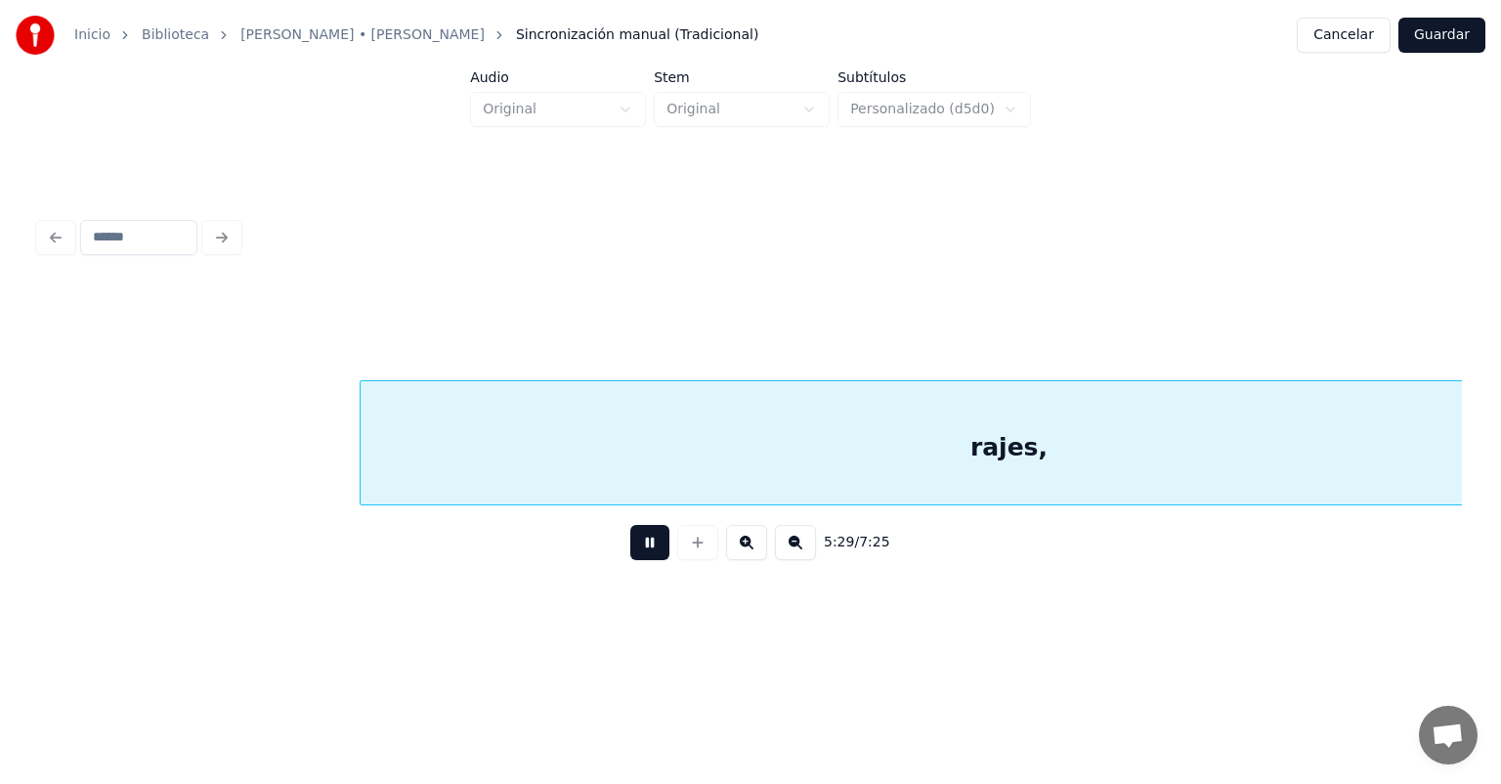
scroll to position [0, 160751]
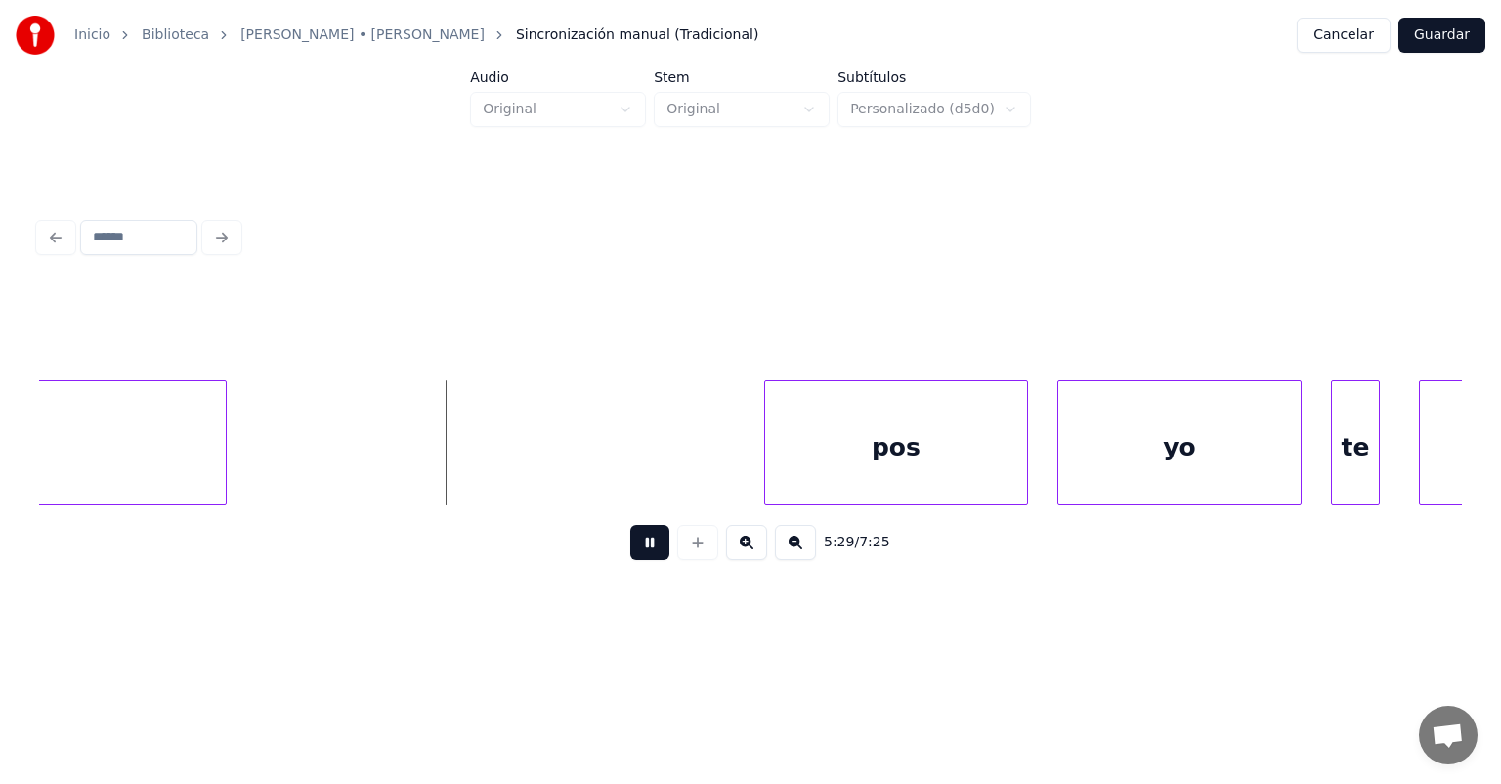
click at [770, 457] on div "pos" at bounding box center [896, 447] width 262 height 133
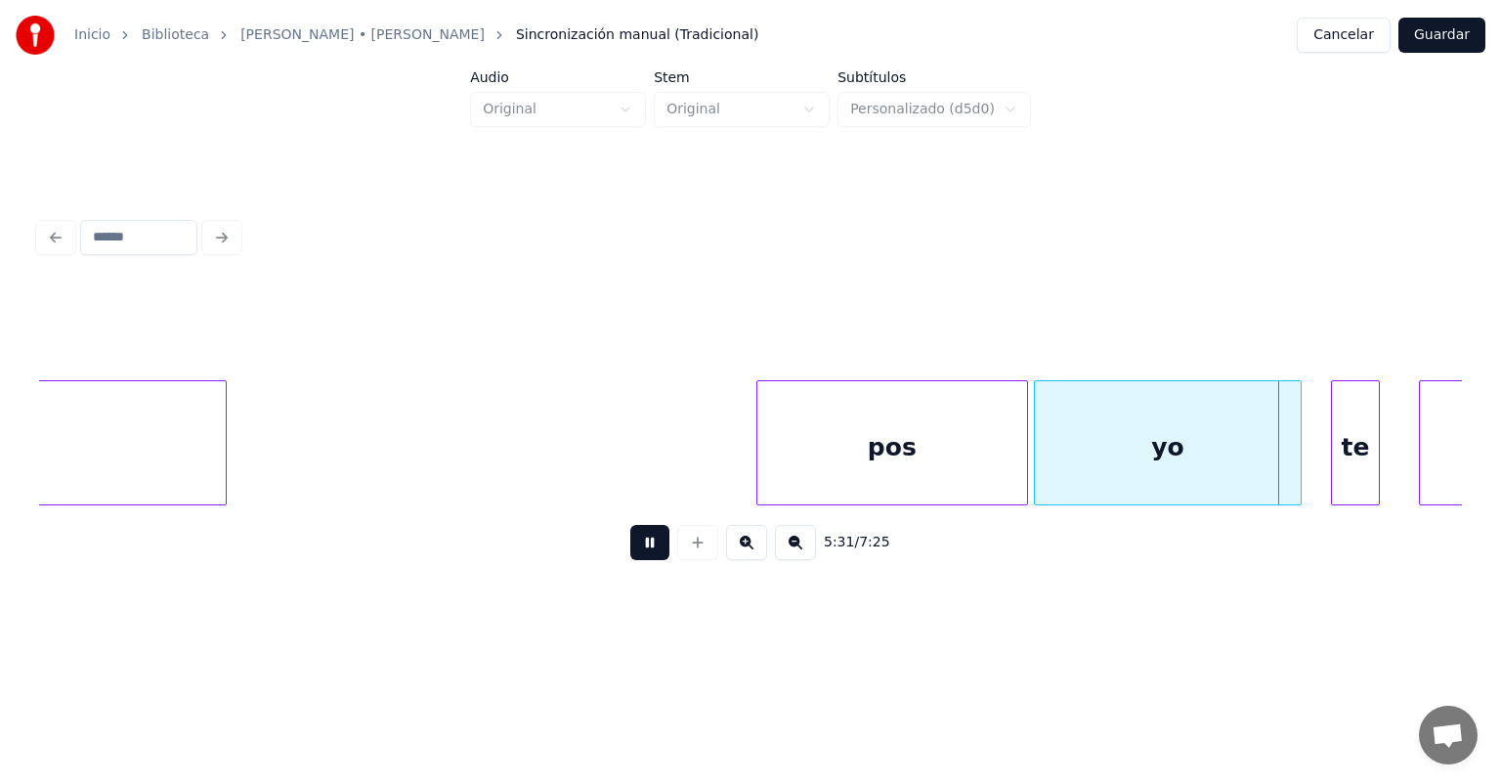
click at [631, 543] on button at bounding box center [649, 542] width 39 height 35
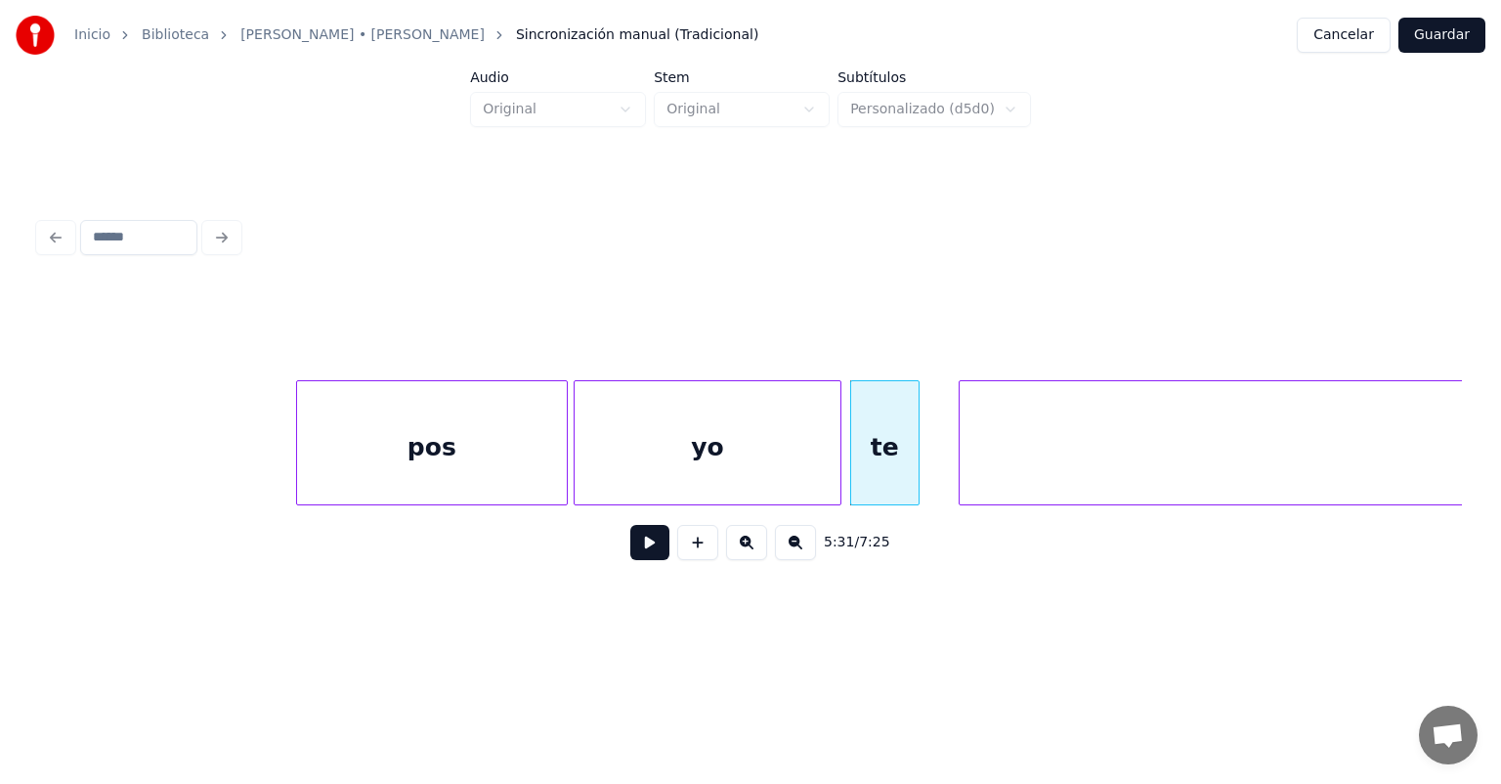
scroll to position [0, 161214]
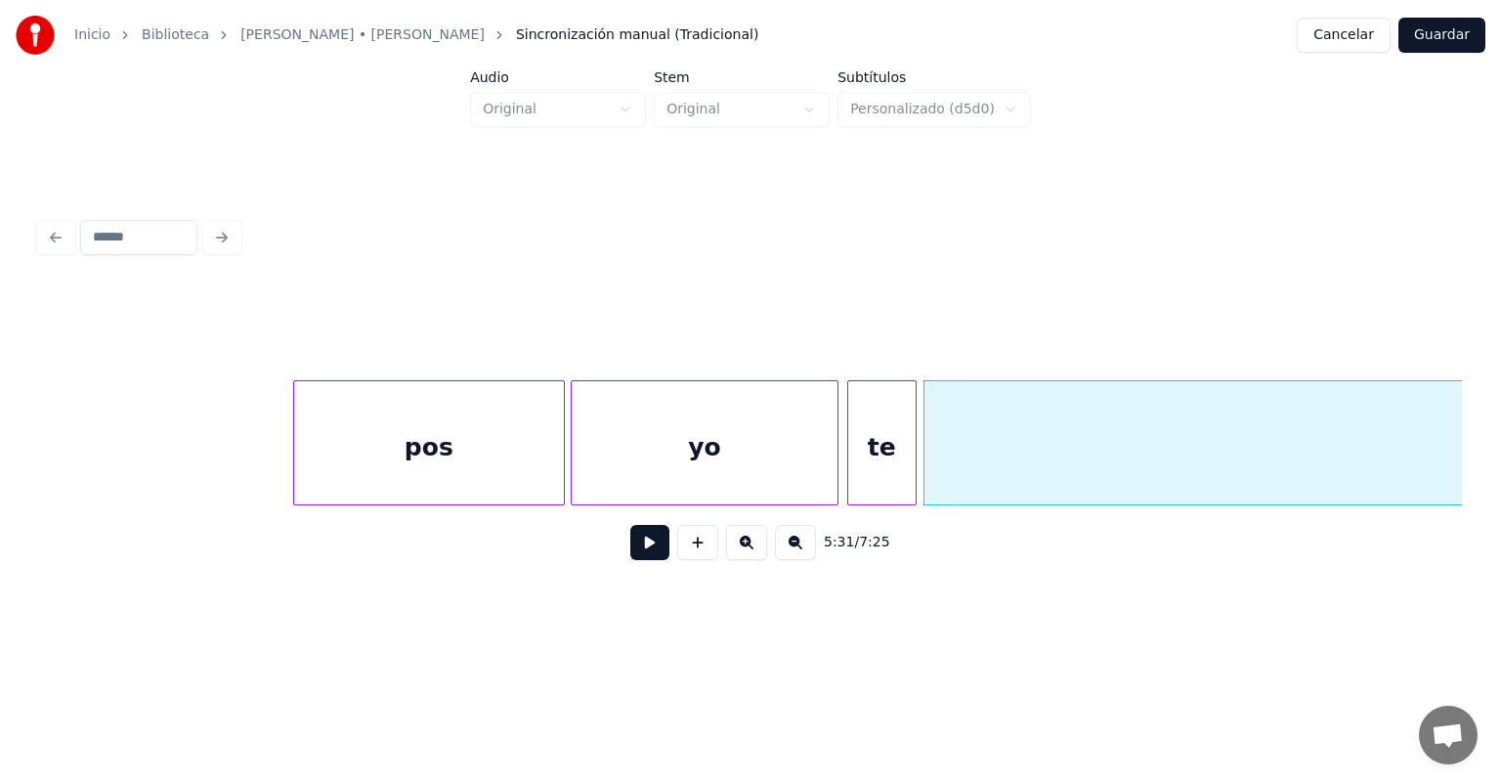
click at [640, 551] on button at bounding box center [649, 542] width 39 height 35
click at [630, 560] on button at bounding box center [649, 542] width 39 height 35
click at [634, 553] on button at bounding box center [649, 542] width 39 height 35
click at [630, 560] on button at bounding box center [649, 542] width 39 height 35
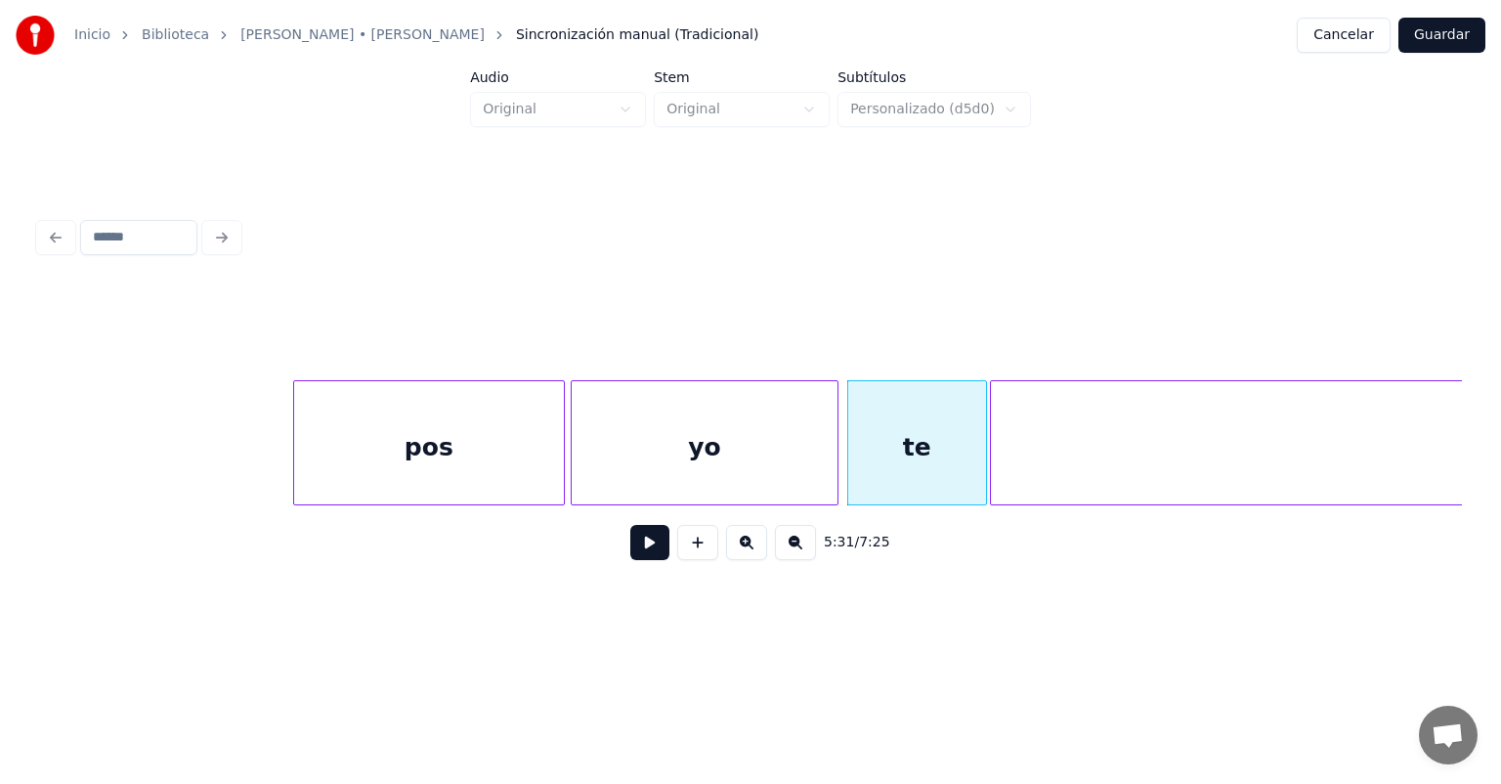
click at [633, 550] on button at bounding box center [649, 542] width 39 height 35
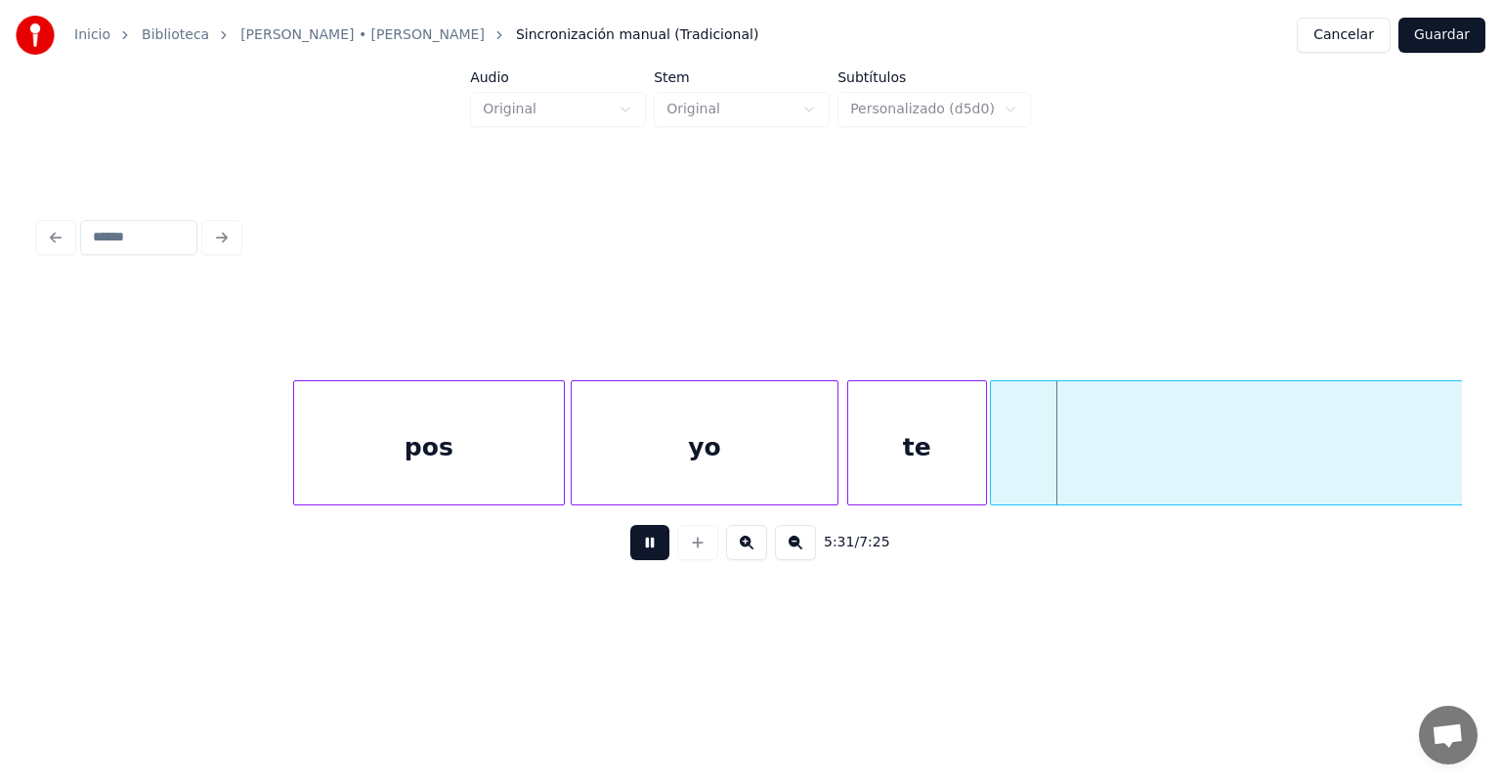
click at [634, 551] on button at bounding box center [649, 542] width 39 height 35
click at [630, 552] on button at bounding box center [649, 542] width 39 height 35
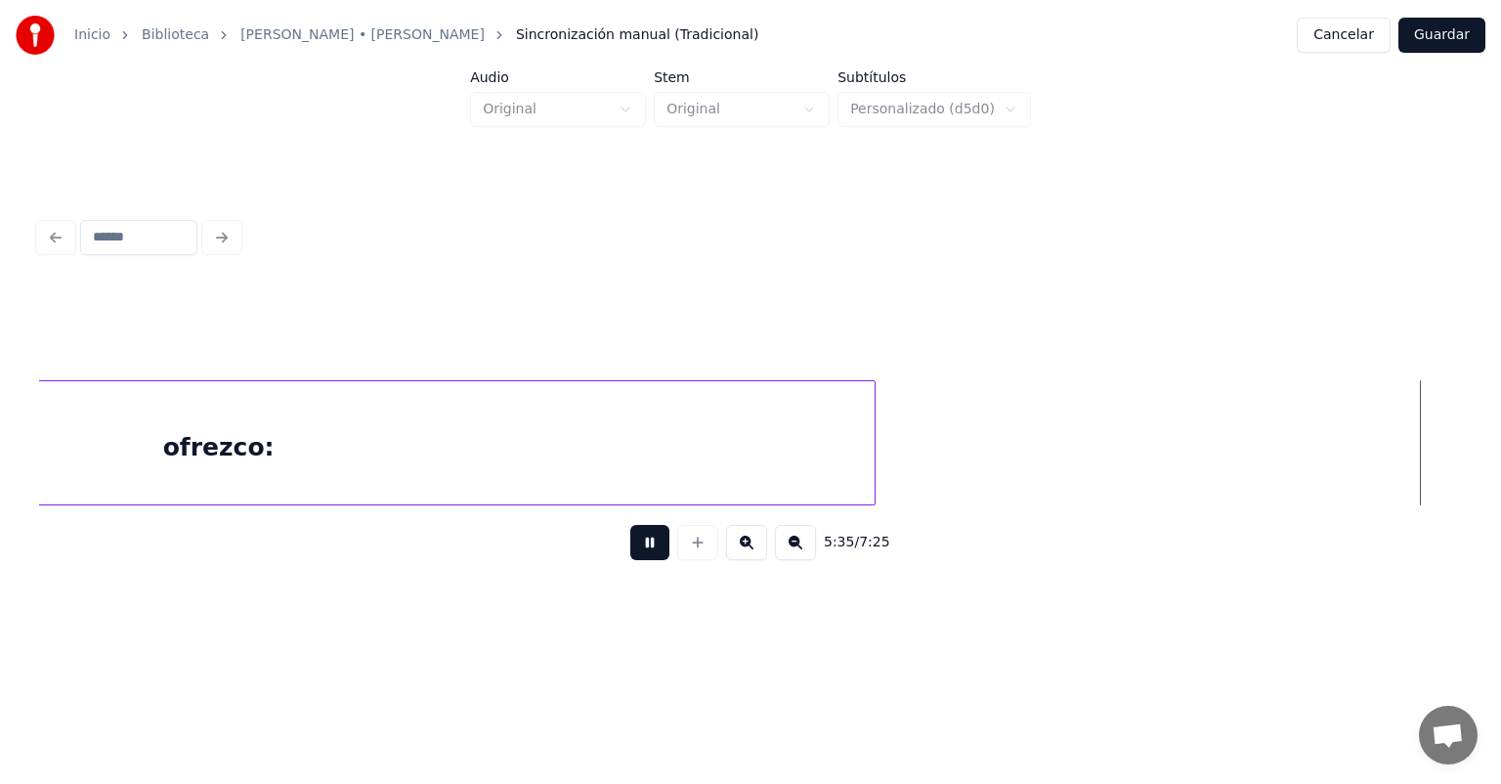
scroll to position [0, 164075]
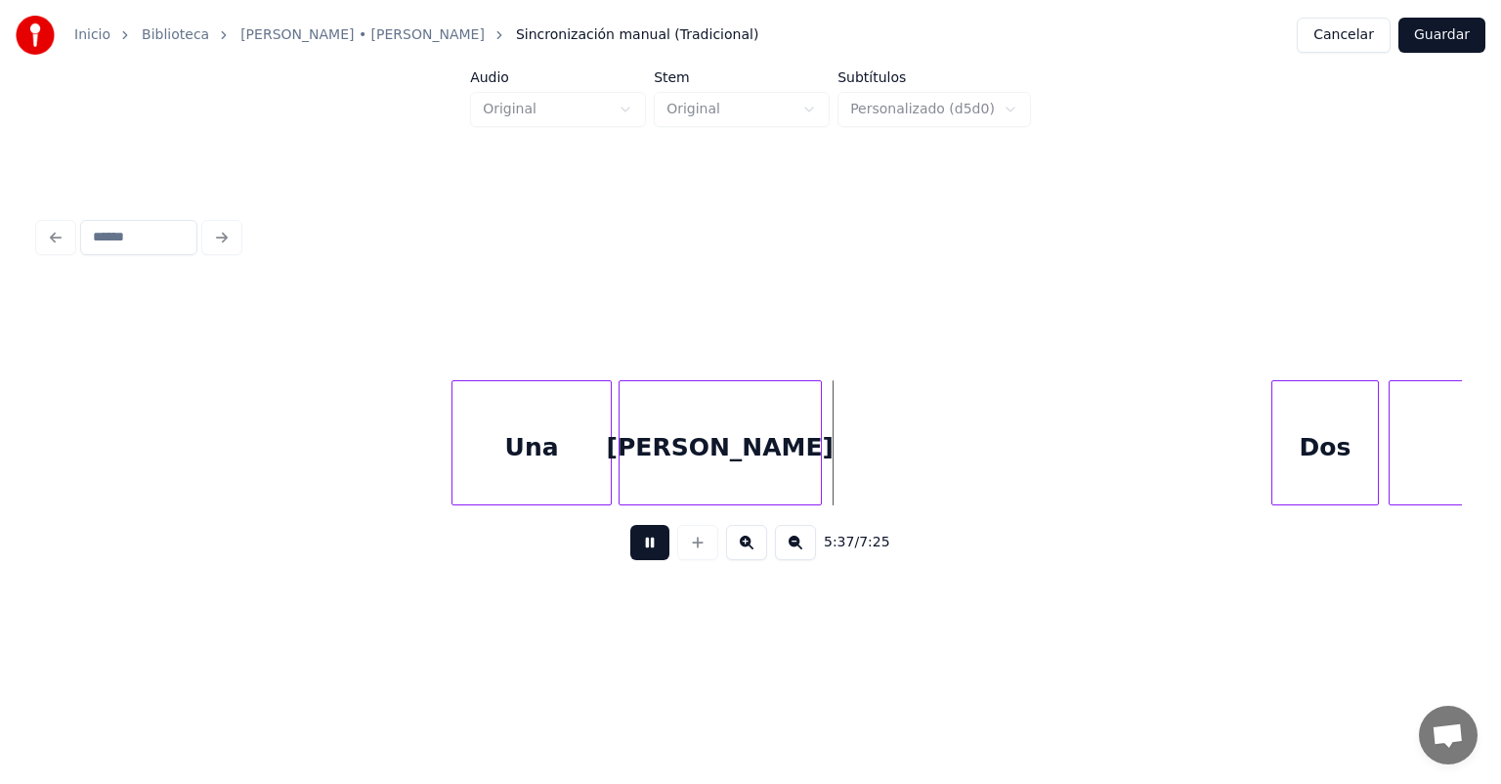
click at [623, 483] on div "[PERSON_NAME]" at bounding box center [721, 447] width 202 height 133
click at [1275, 450] on div at bounding box center [1276, 442] width 6 height 123
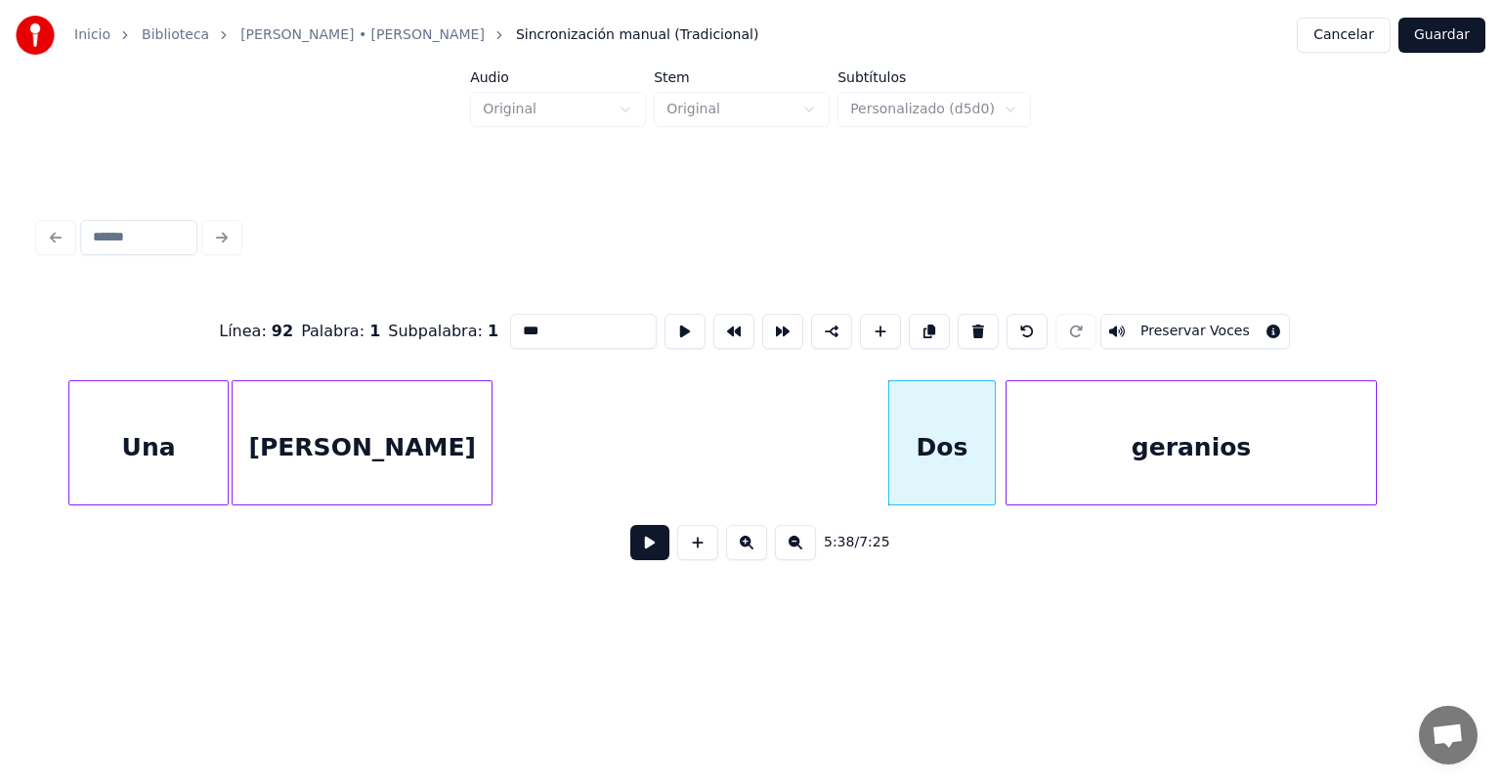
scroll to position [0, 164471]
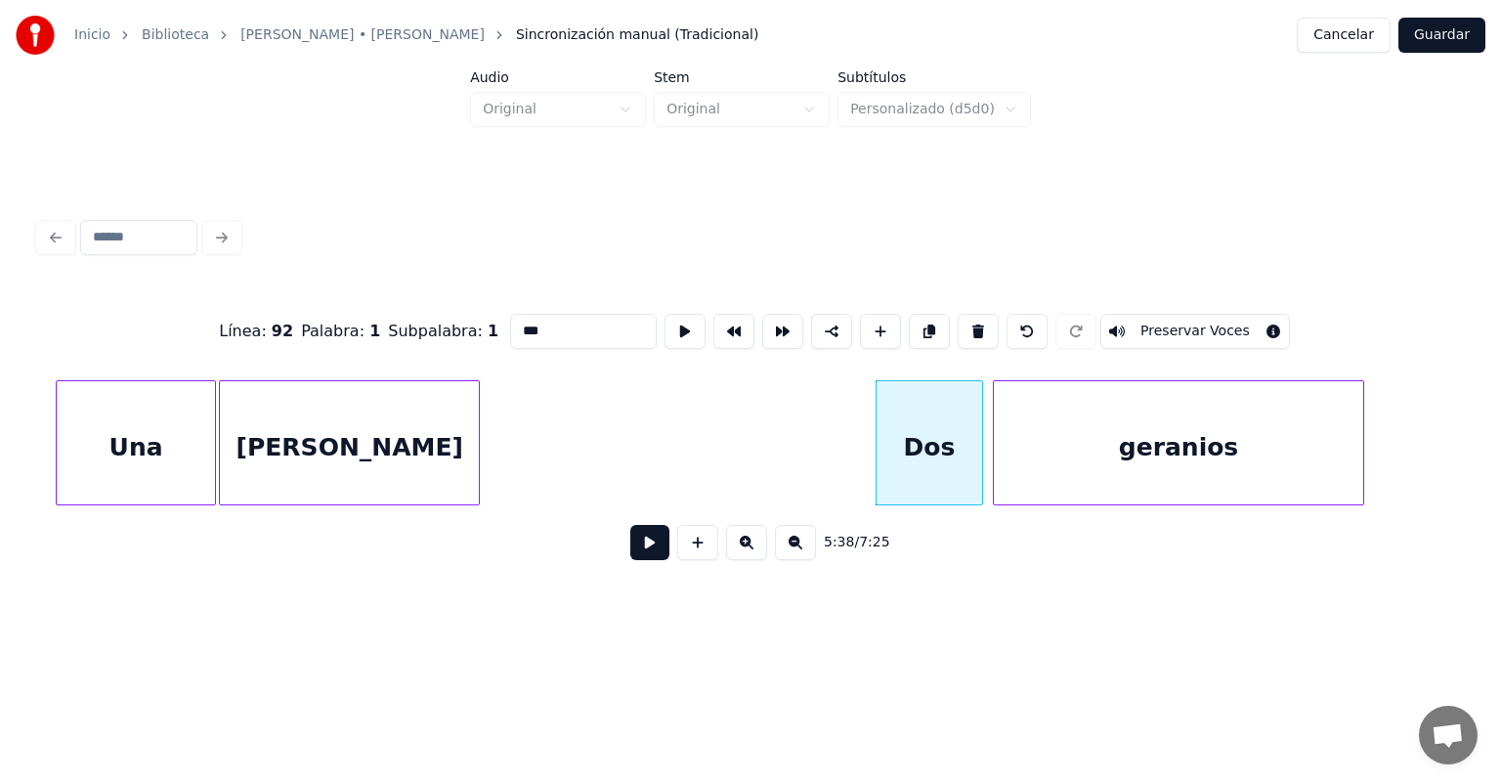
click at [630, 559] on button at bounding box center [649, 542] width 39 height 35
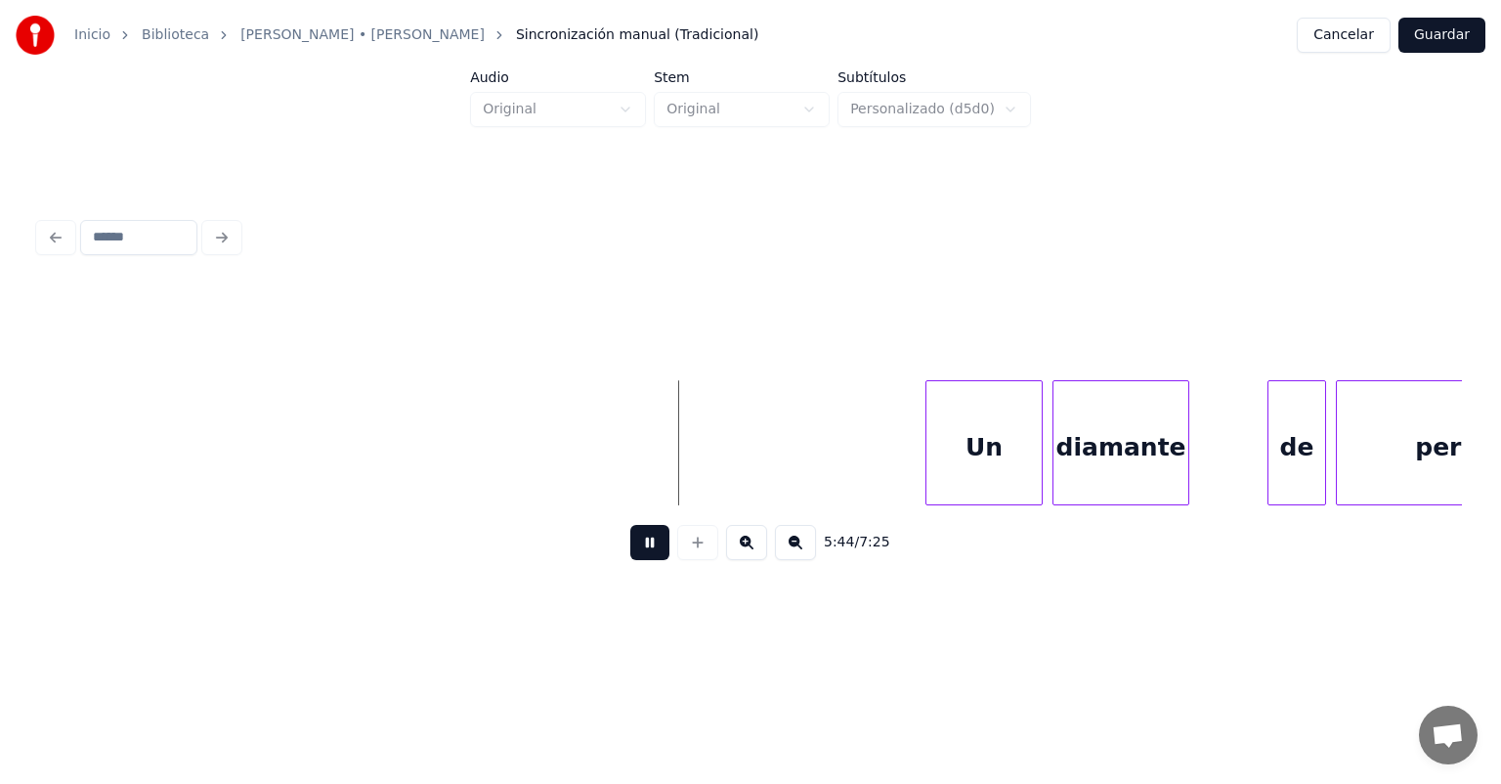
scroll to position [0, 167823]
click at [951, 443] on div "Un" at bounding box center [976, 447] width 132 height 133
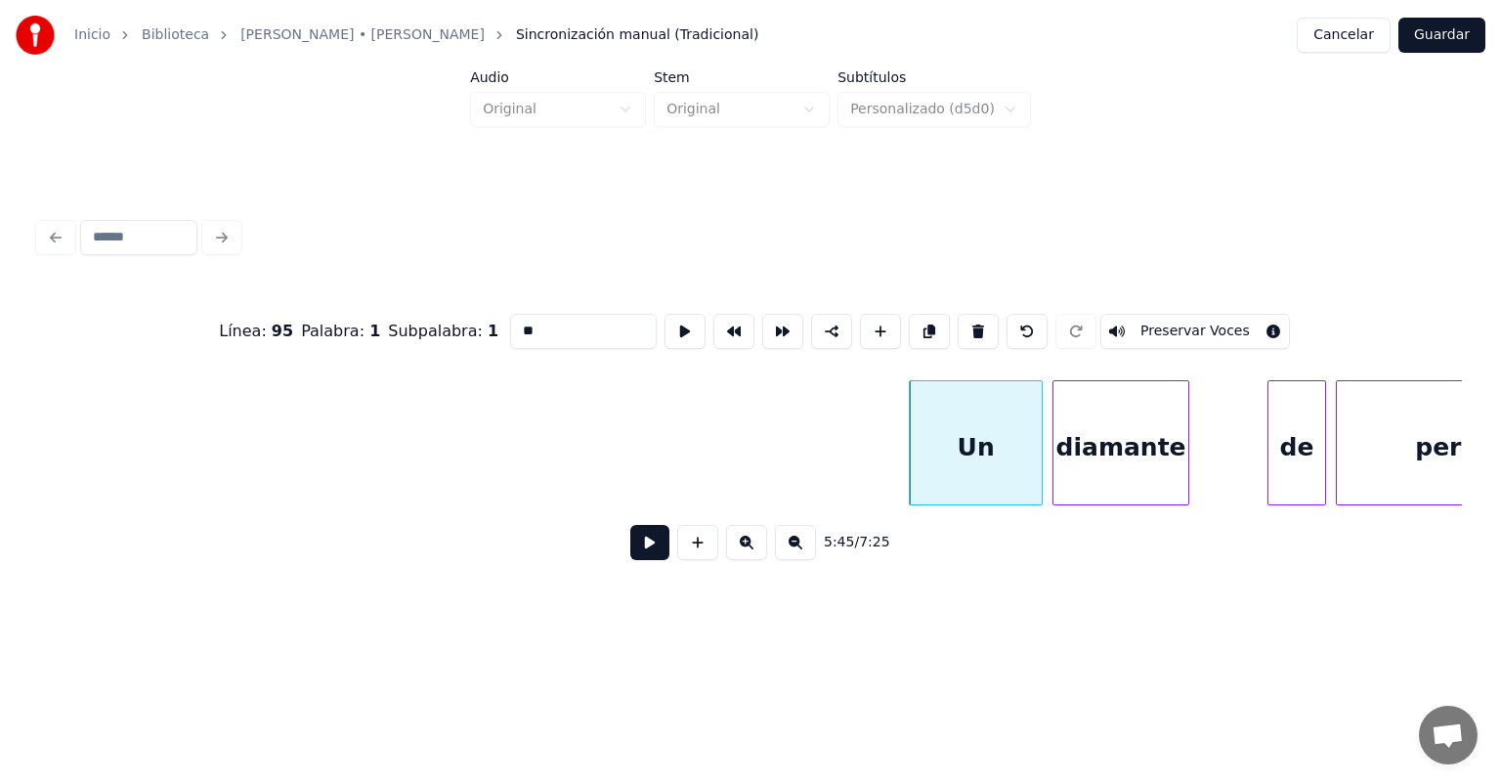
click at [549, 321] on input "**" at bounding box center [583, 331] width 147 height 35
click at [1090, 438] on div "diamante" at bounding box center [1121, 447] width 135 height 133
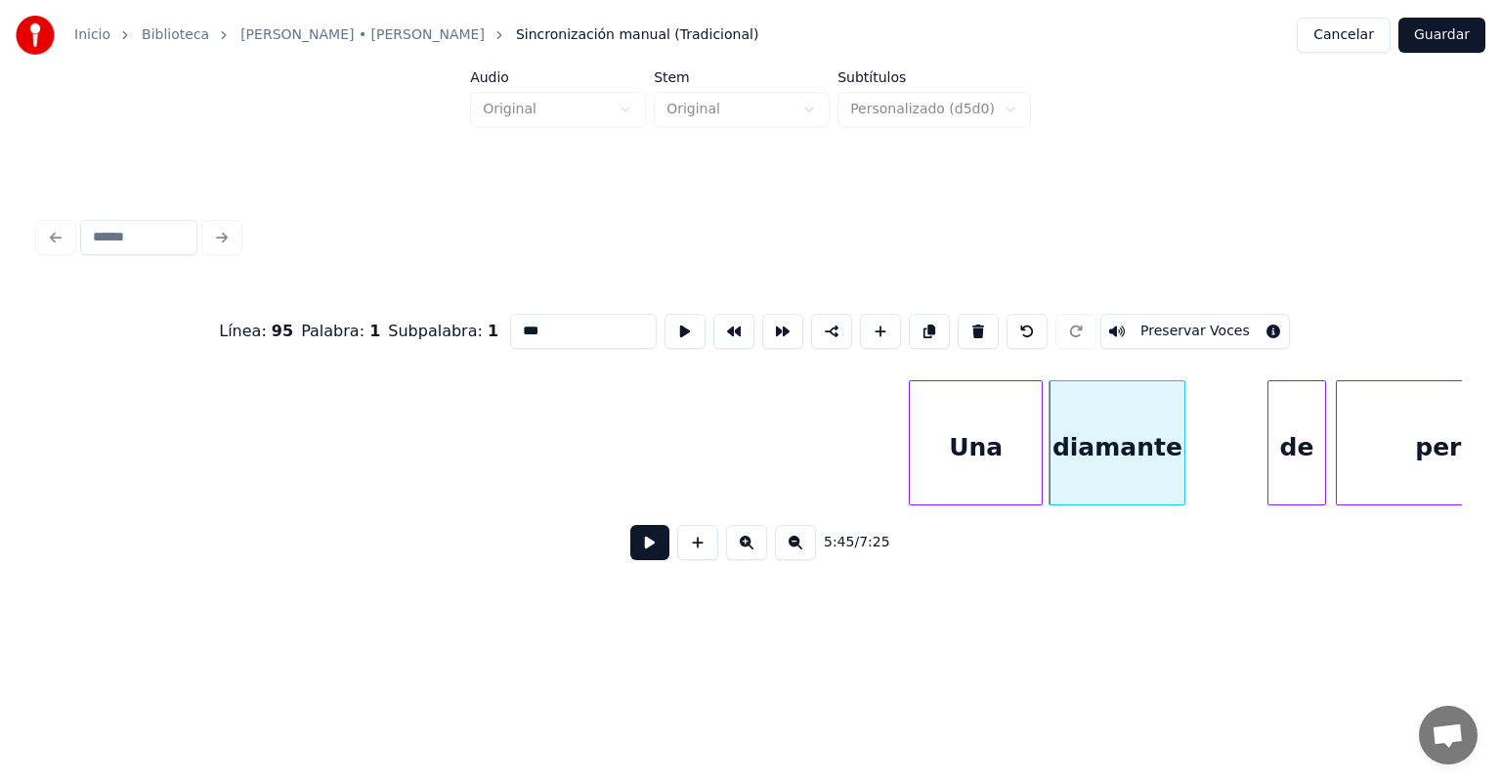
click at [1110, 446] on div "diamante" at bounding box center [1117, 447] width 135 height 133
type input "*******"
click at [633, 544] on button at bounding box center [649, 542] width 39 height 35
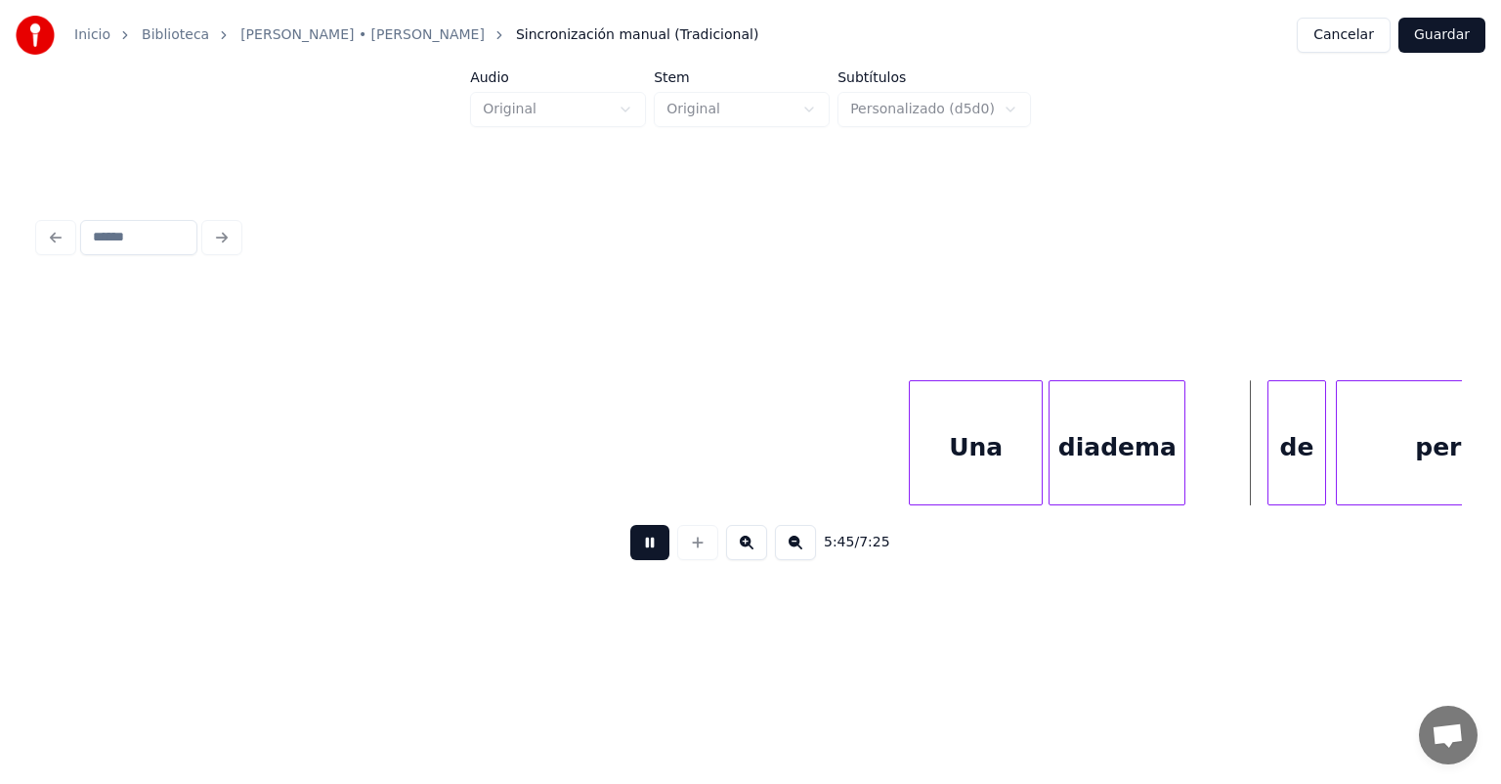
click at [630, 559] on button at bounding box center [649, 542] width 39 height 35
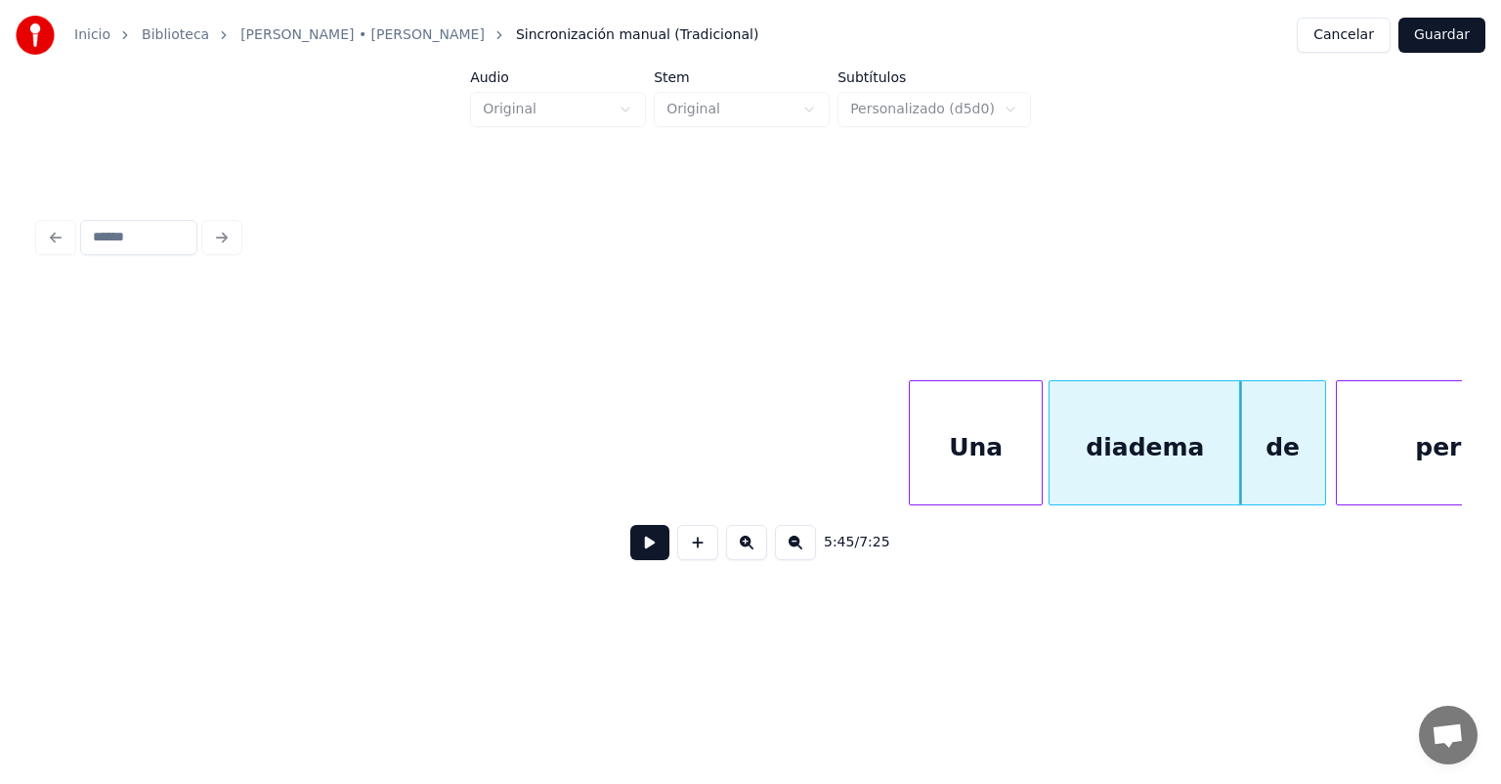
click at [660, 545] on button at bounding box center [649, 542] width 39 height 35
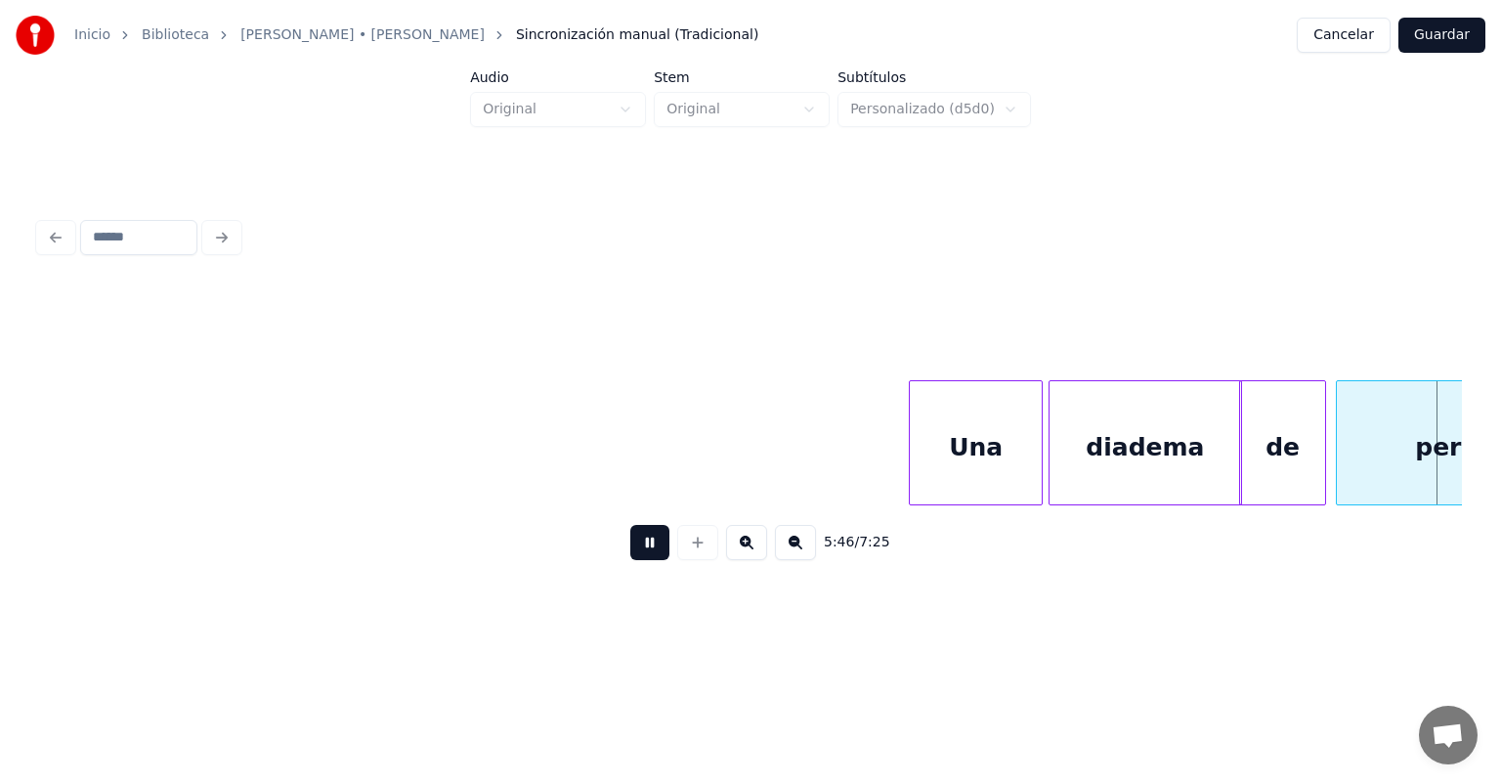
scroll to position [0, 169255]
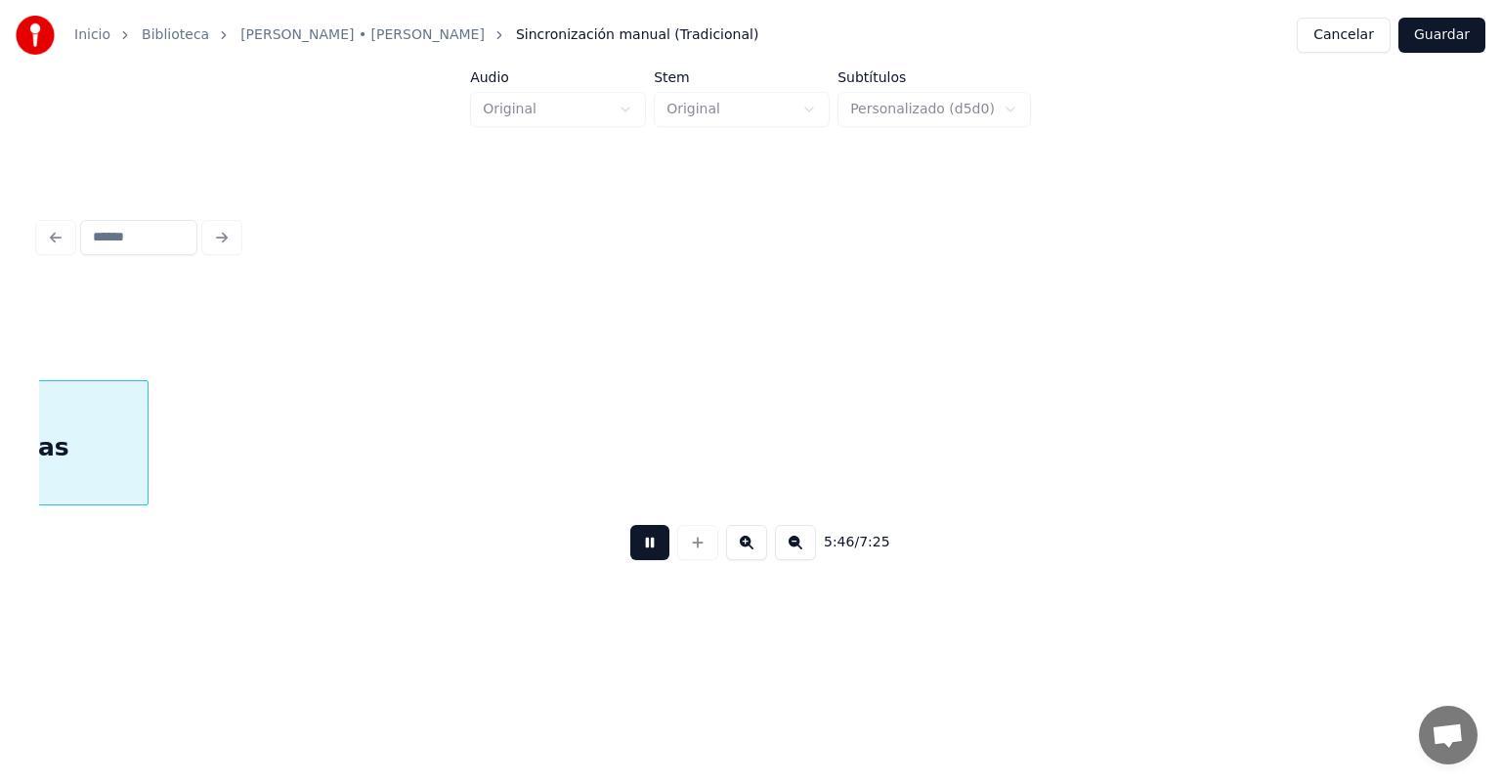
click at [633, 551] on button at bounding box center [649, 542] width 39 height 35
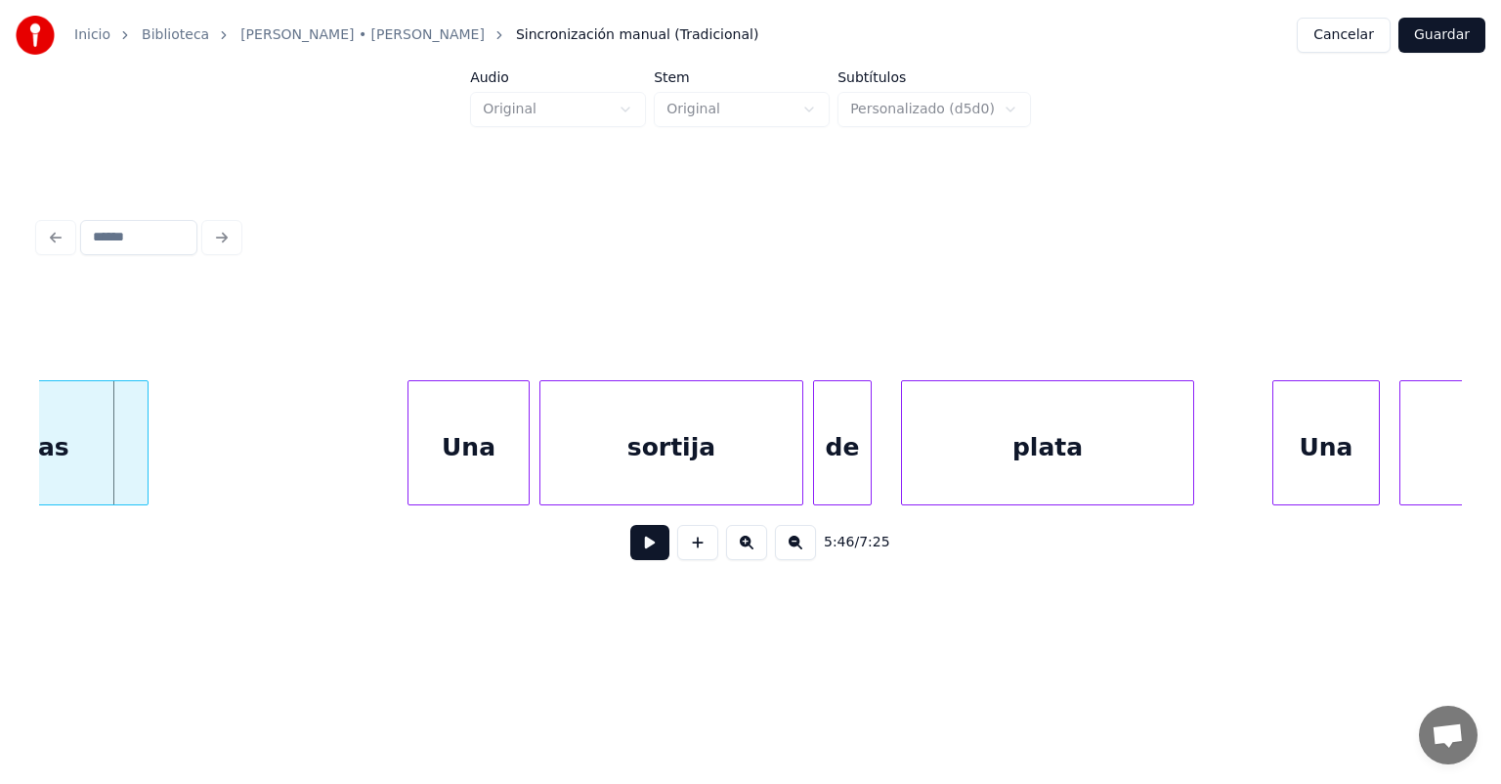
click at [416, 479] on div "Una" at bounding box center [469, 447] width 120 height 133
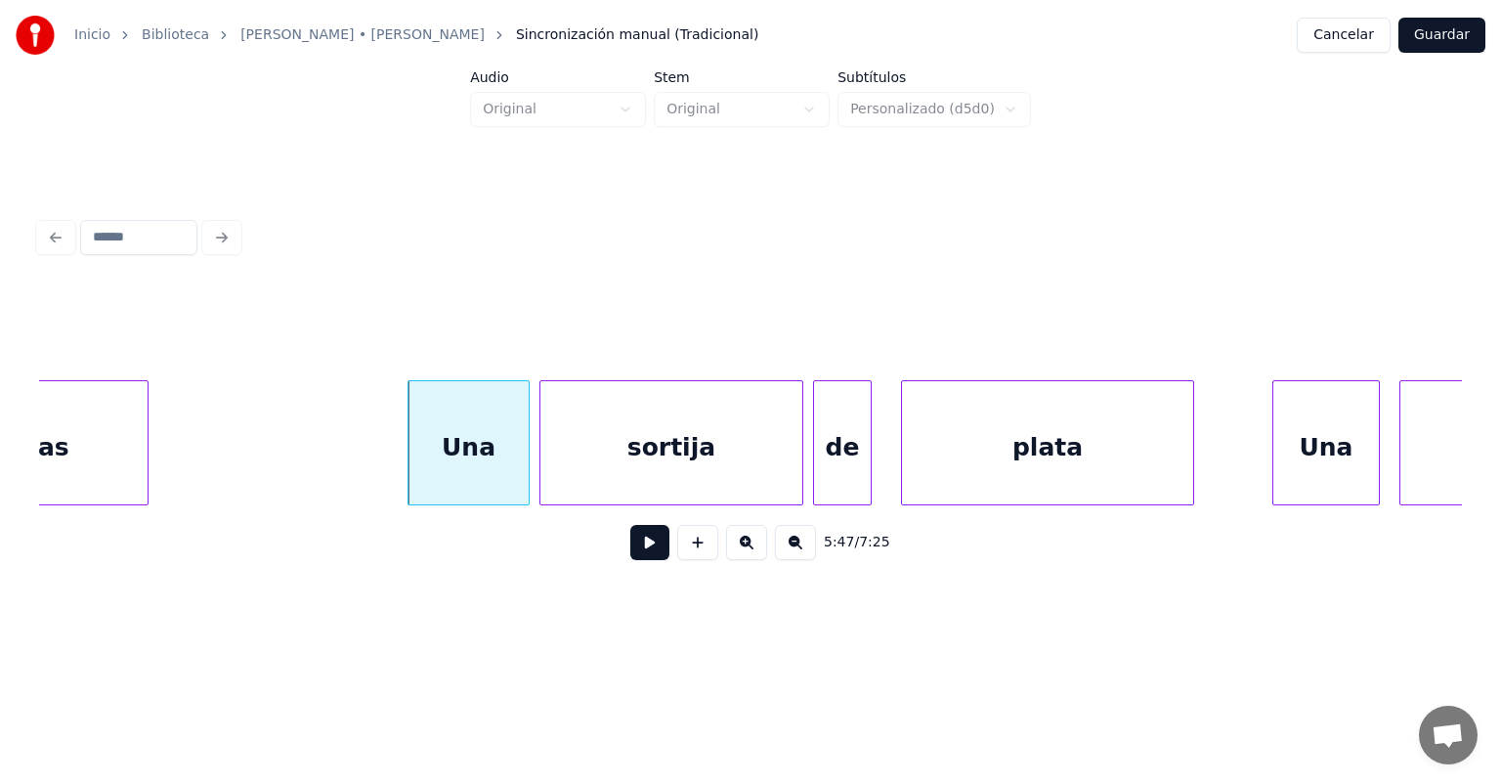
click at [648, 550] on button at bounding box center [649, 542] width 39 height 35
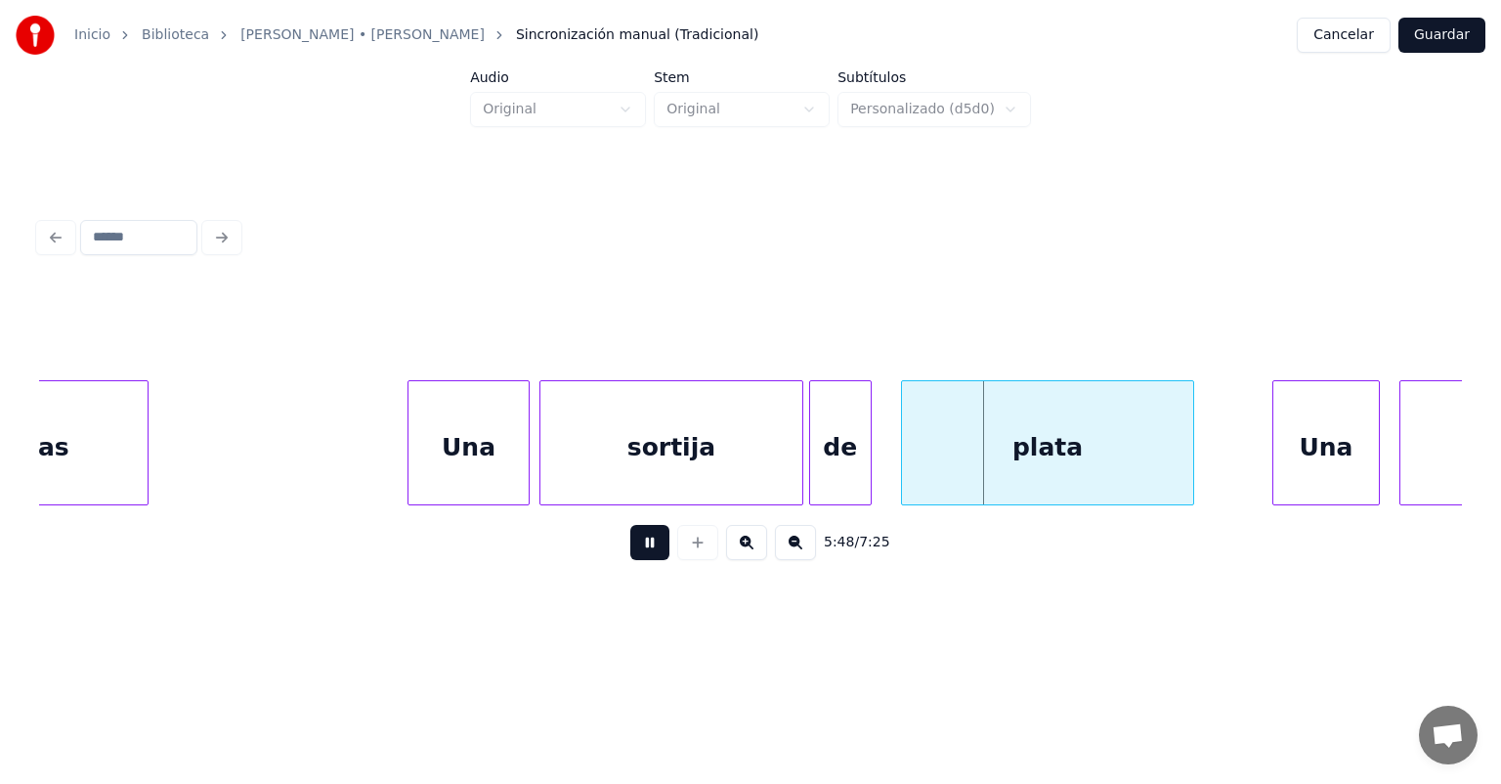
click at [813, 455] on div at bounding box center [813, 442] width 6 height 123
click at [904, 465] on div at bounding box center [905, 442] width 6 height 123
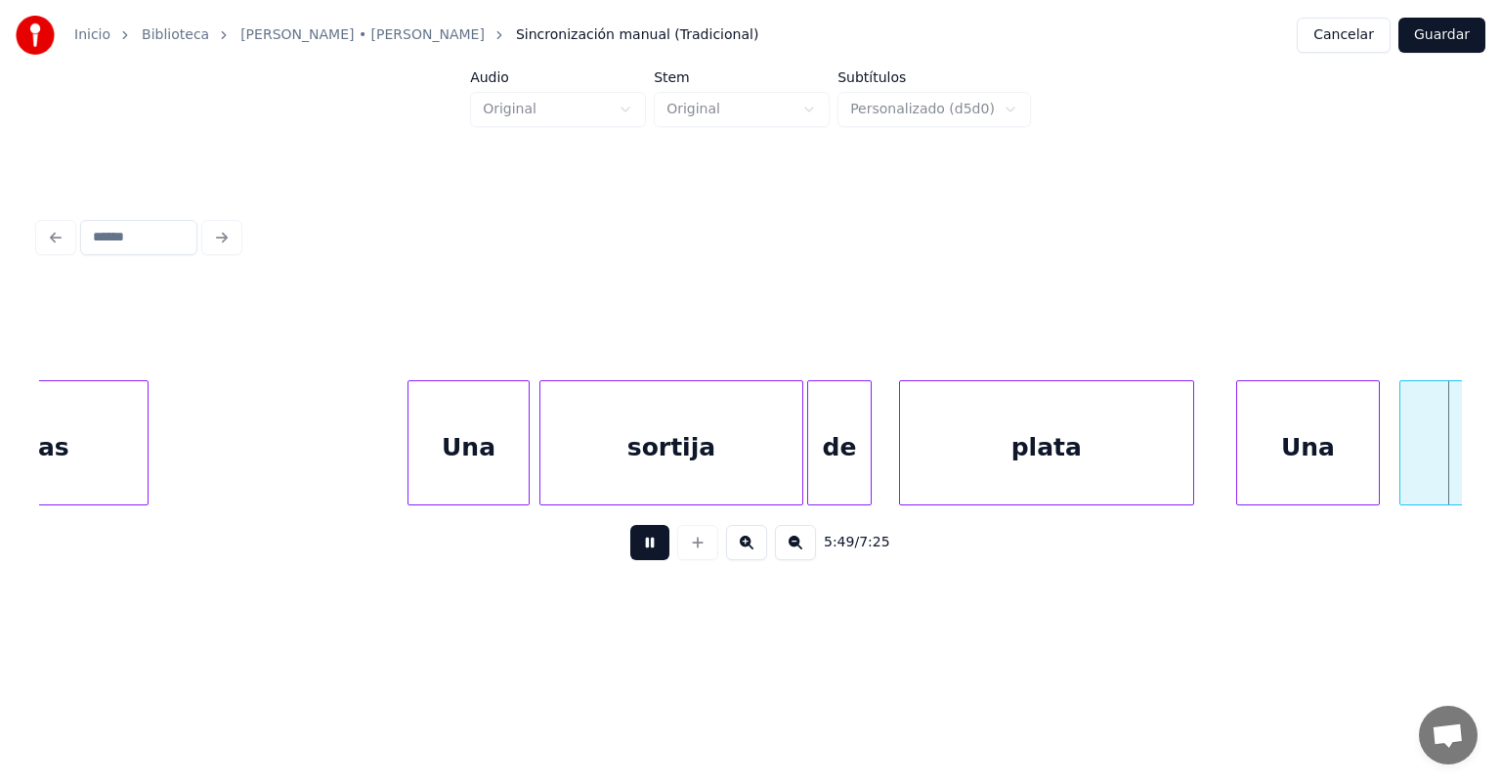
scroll to position [0, 170683]
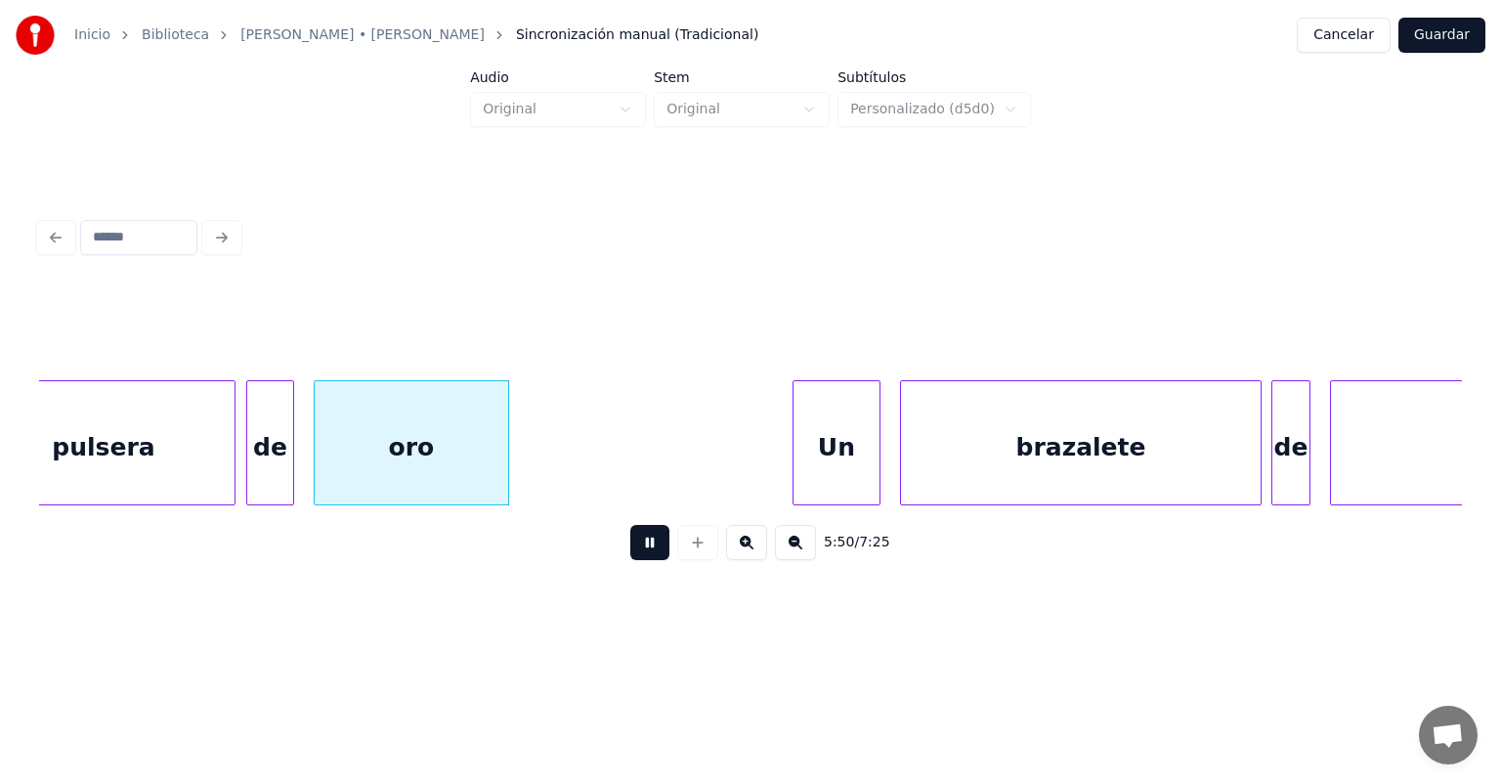
click at [256, 478] on div "de" at bounding box center [270, 447] width 46 height 133
click at [290, 478] on div "de" at bounding box center [269, 442] width 50 height 125
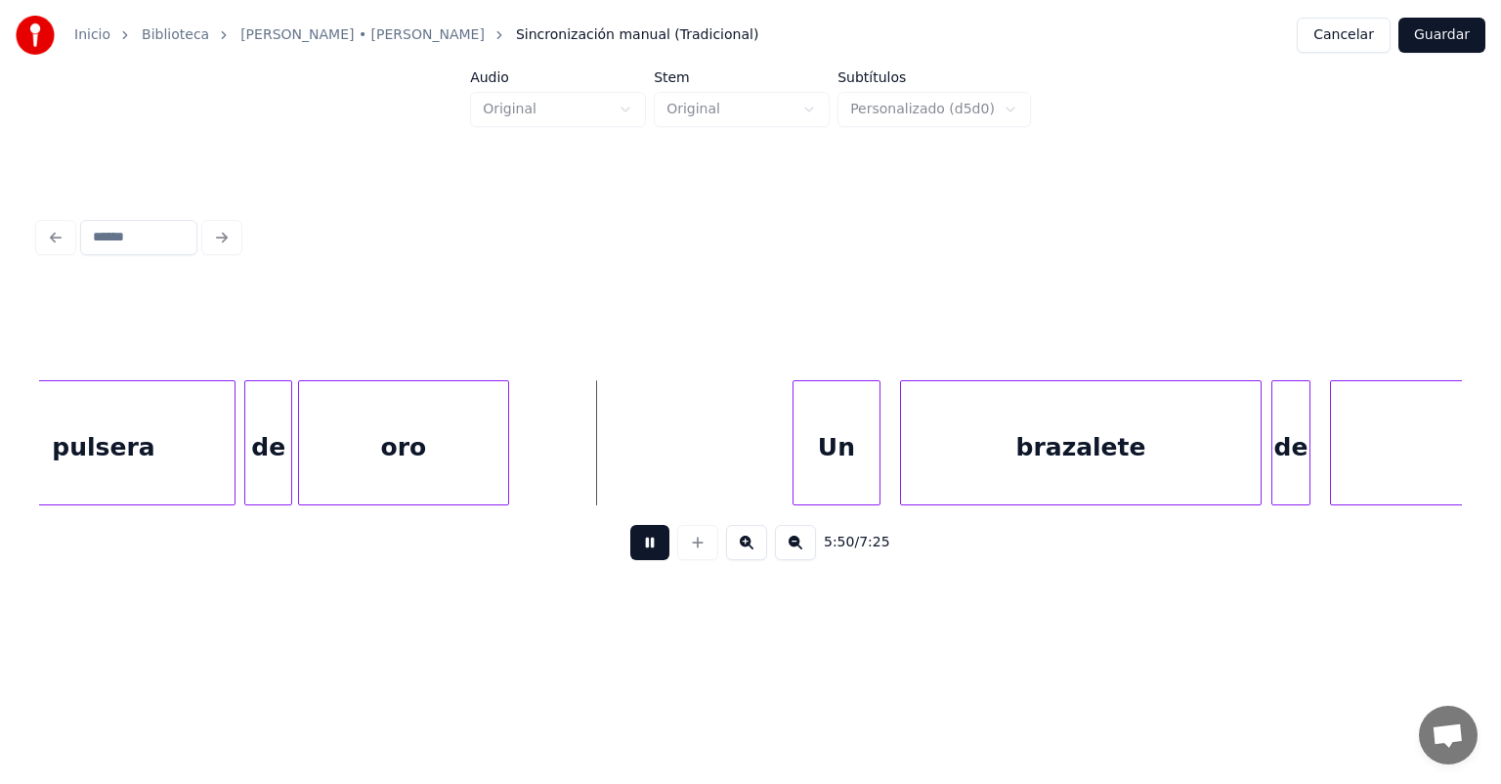
click at [300, 481] on div "oro" at bounding box center [403, 447] width 209 height 133
click at [258, 472] on div "de" at bounding box center [268, 447] width 46 height 133
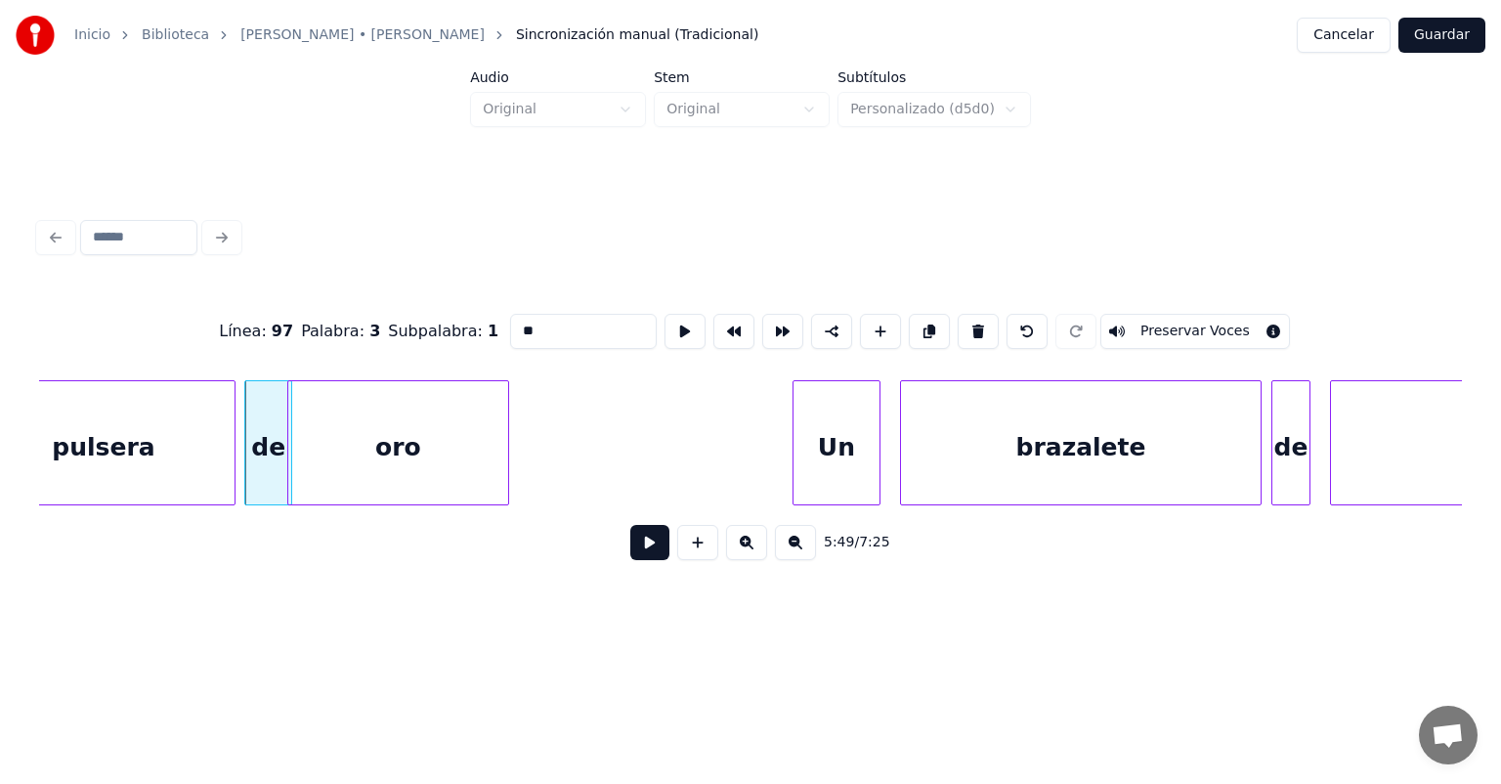
scroll to position [0, 170686]
click at [793, 458] on div "Un" at bounding box center [832, 447] width 88 height 133
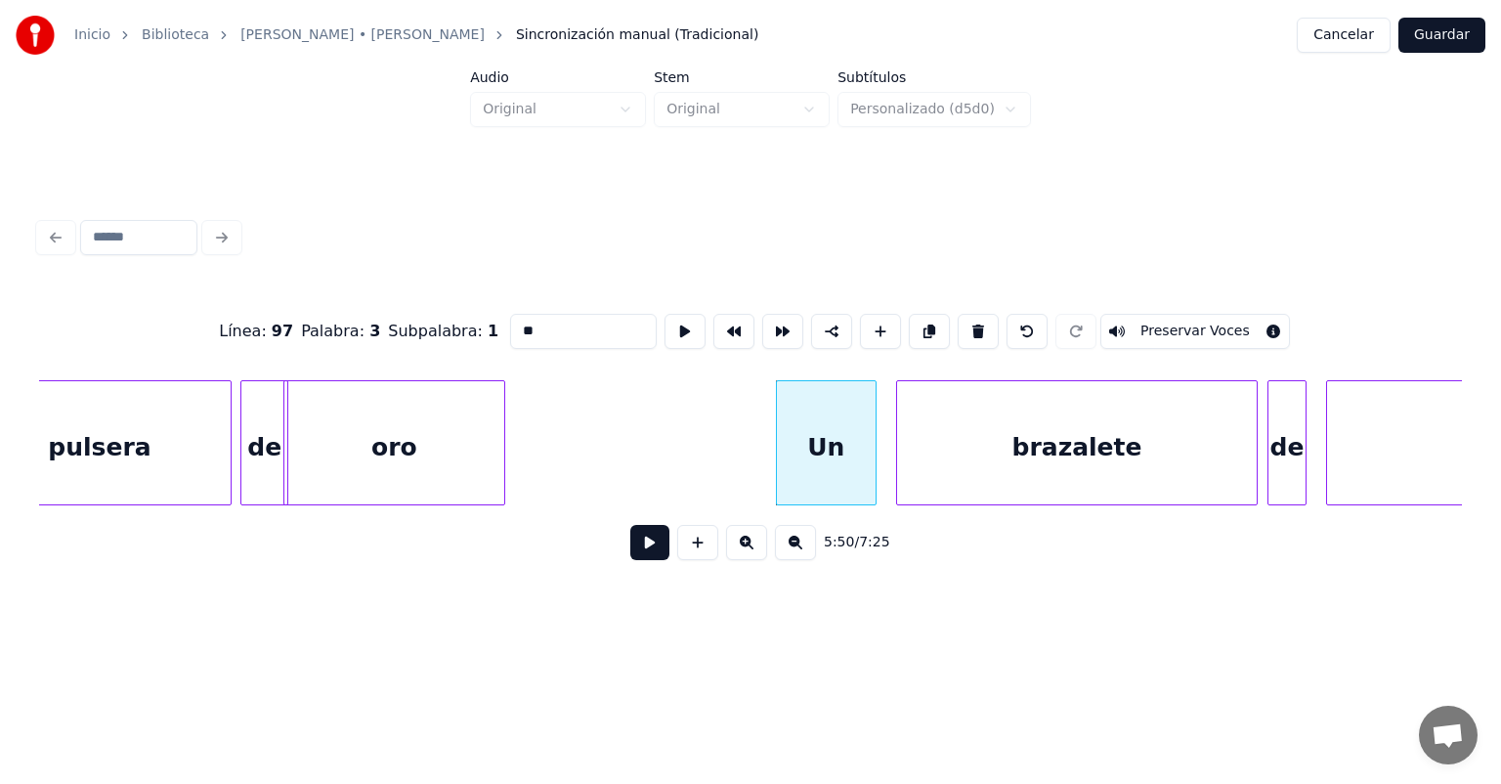
click at [899, 471] on div at bounding box center [900, 442] width 6 height 123
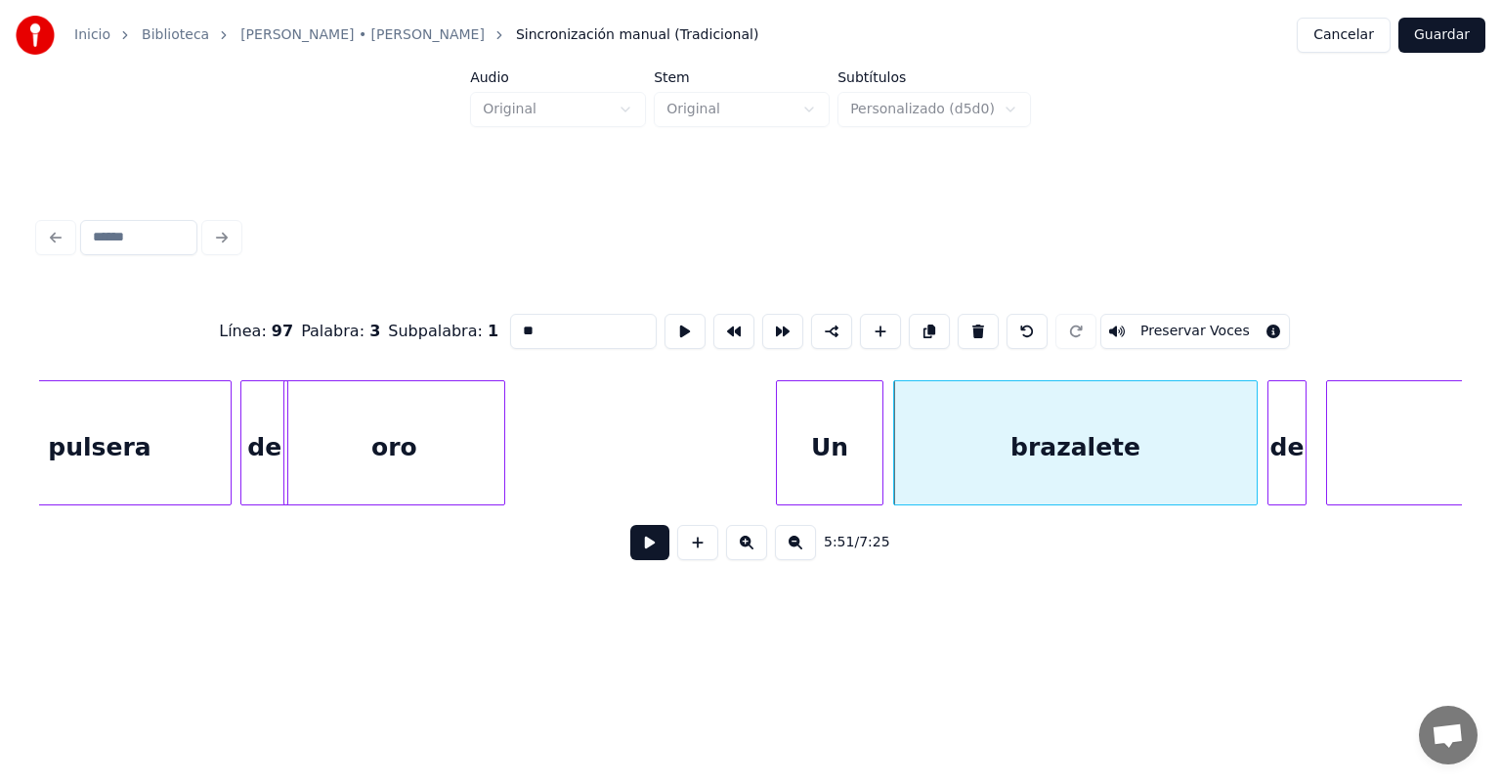
click at [873, 476] on div "Un" at bounding box center [830, 447] width 107 height 133
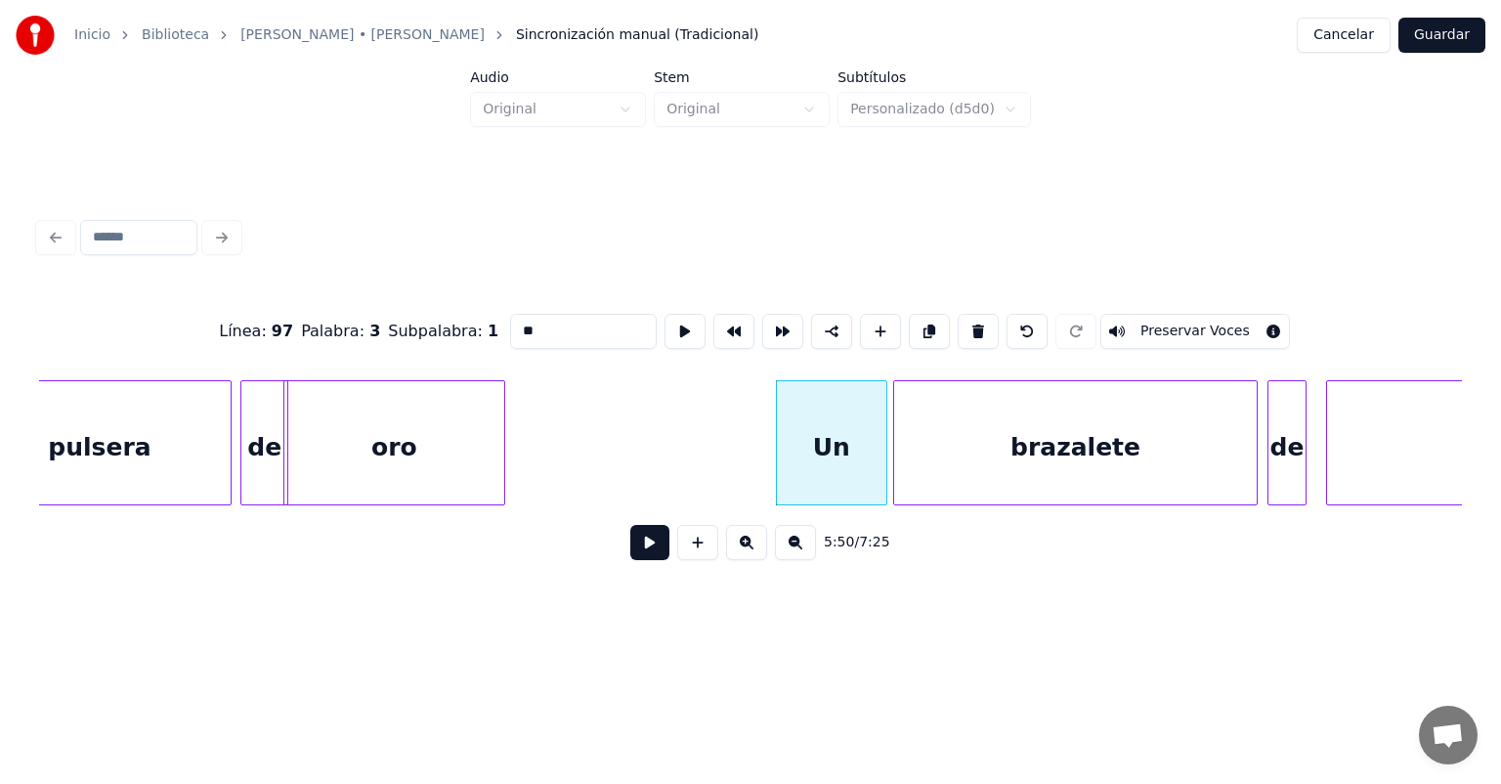
click at [1186, 462] on div "brazalete" at bounding box center [1075, 447] width 363 height 133
type input "*********"
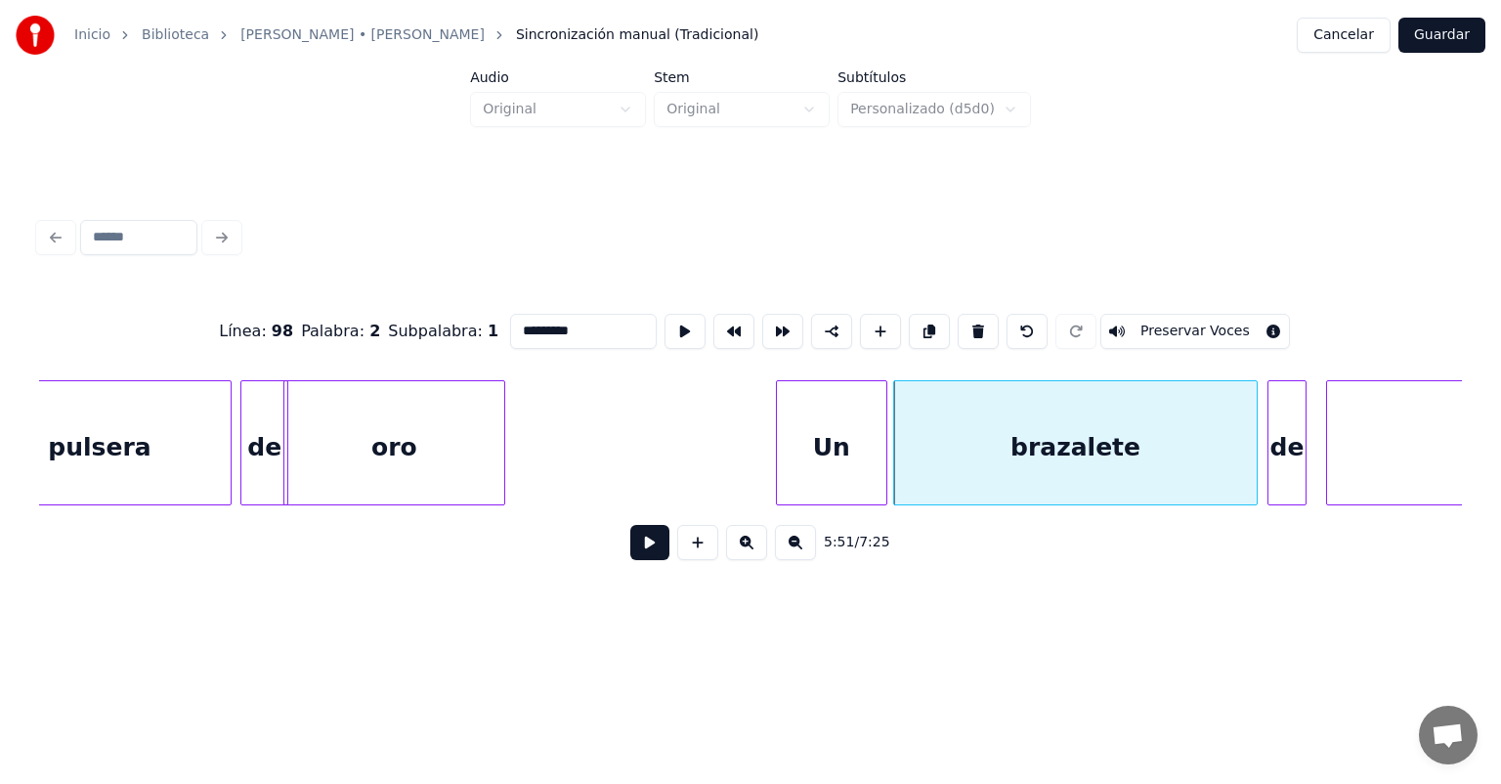
click at [642, 551] on button at bounding box center [649, 542] width 39 height 35
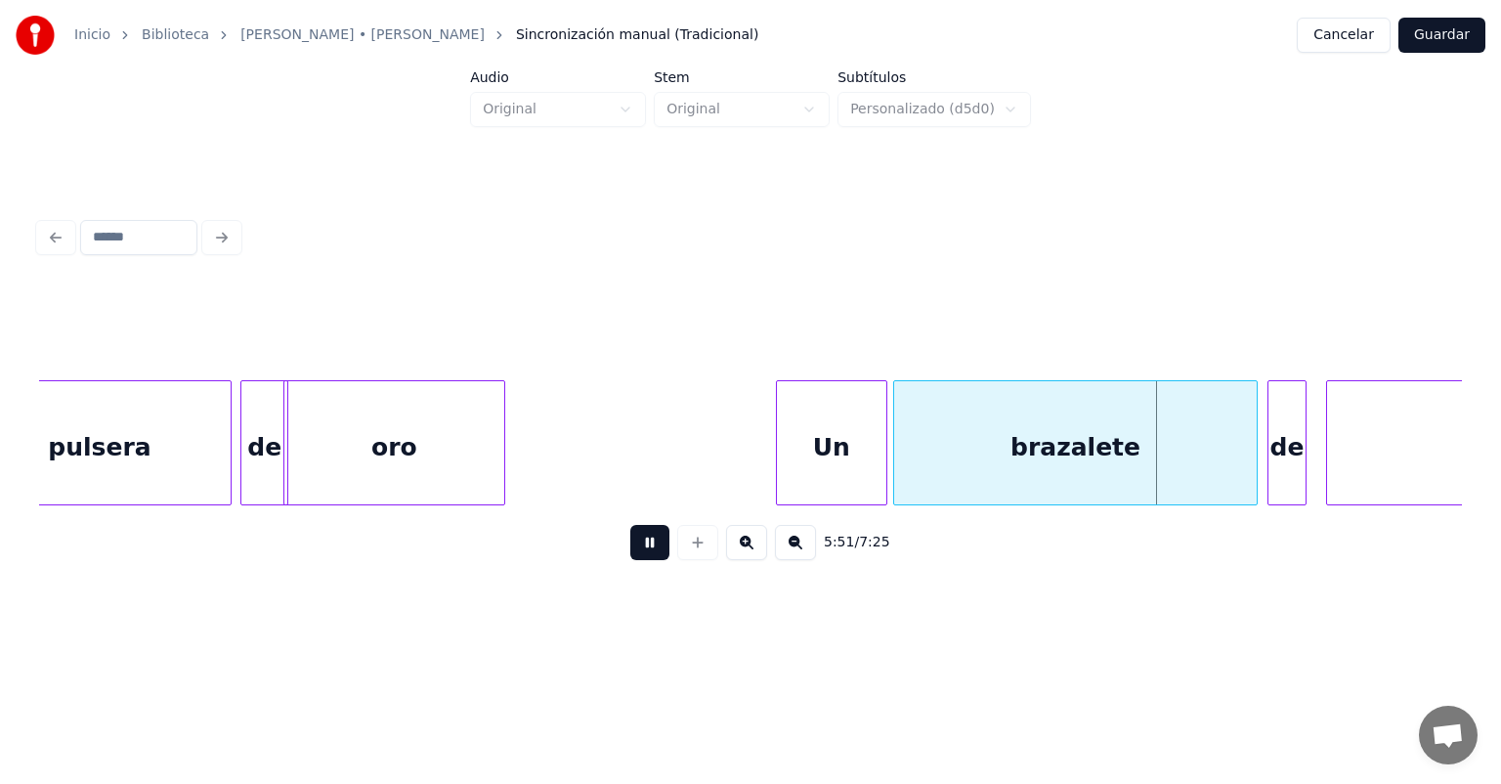
click at [630, 560] on button at bounding box center [649, 542] width 39 height 35
click at [630, 553] on button at bounding box center [649, 542] width 39 height 35
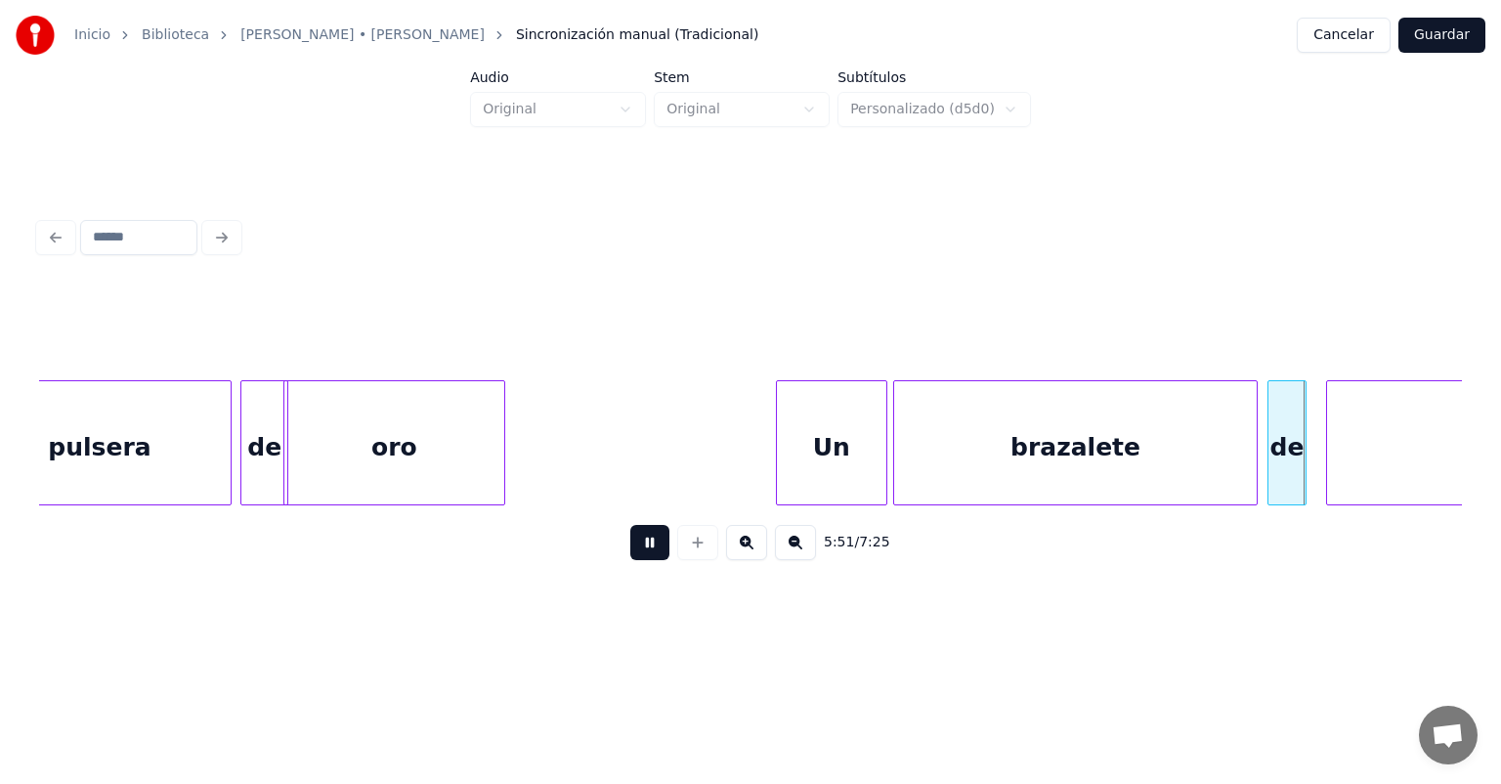
click at [630, 555] on button at bounding box center [649, 542] width 39 height 35
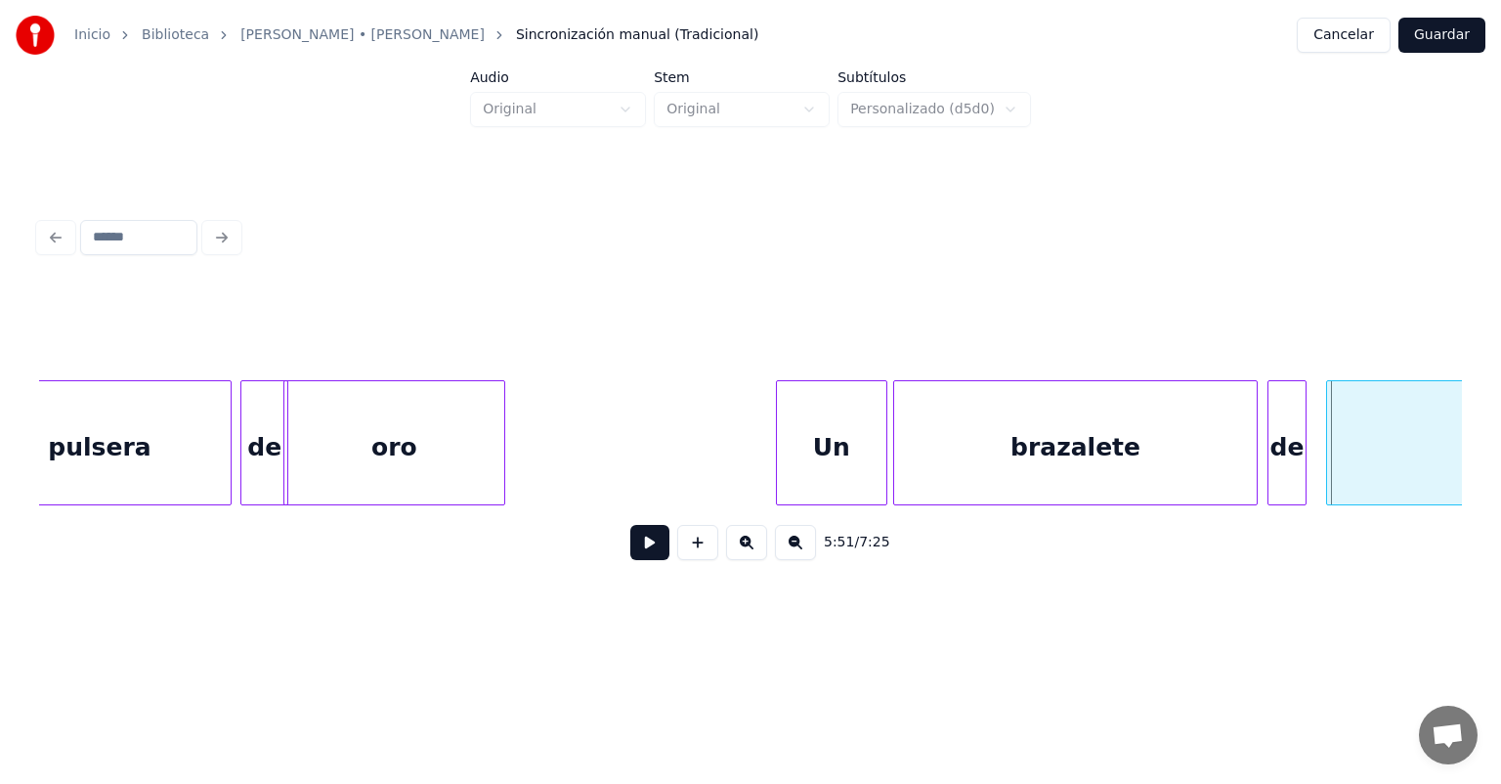
click at [1329, 447] on div "uranio" at bounding box center [1516, 447] width 379 height 133
click at [631, 560] on button at bounding box center [649, 542] width 39 height 35
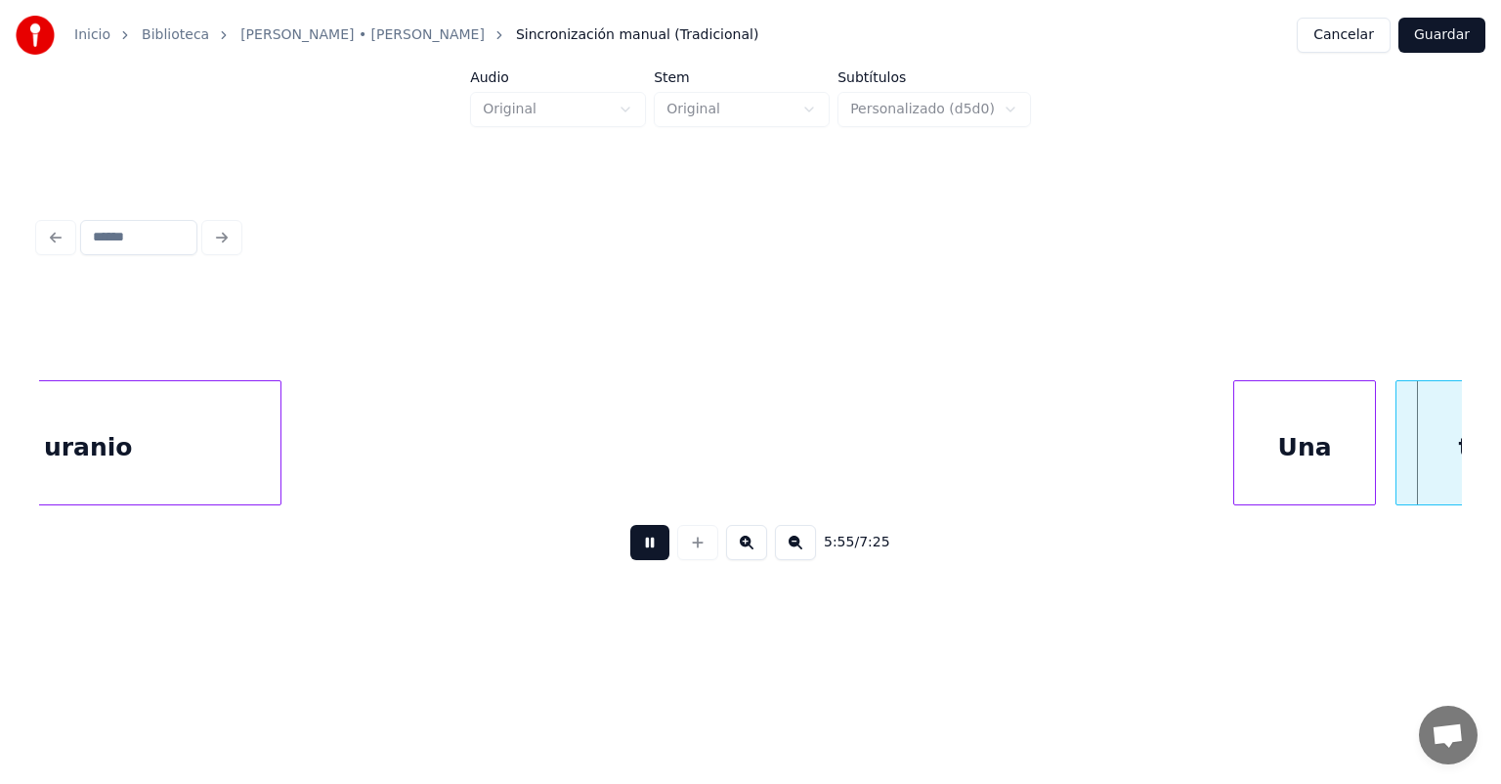
scroll to position [0, 173540]
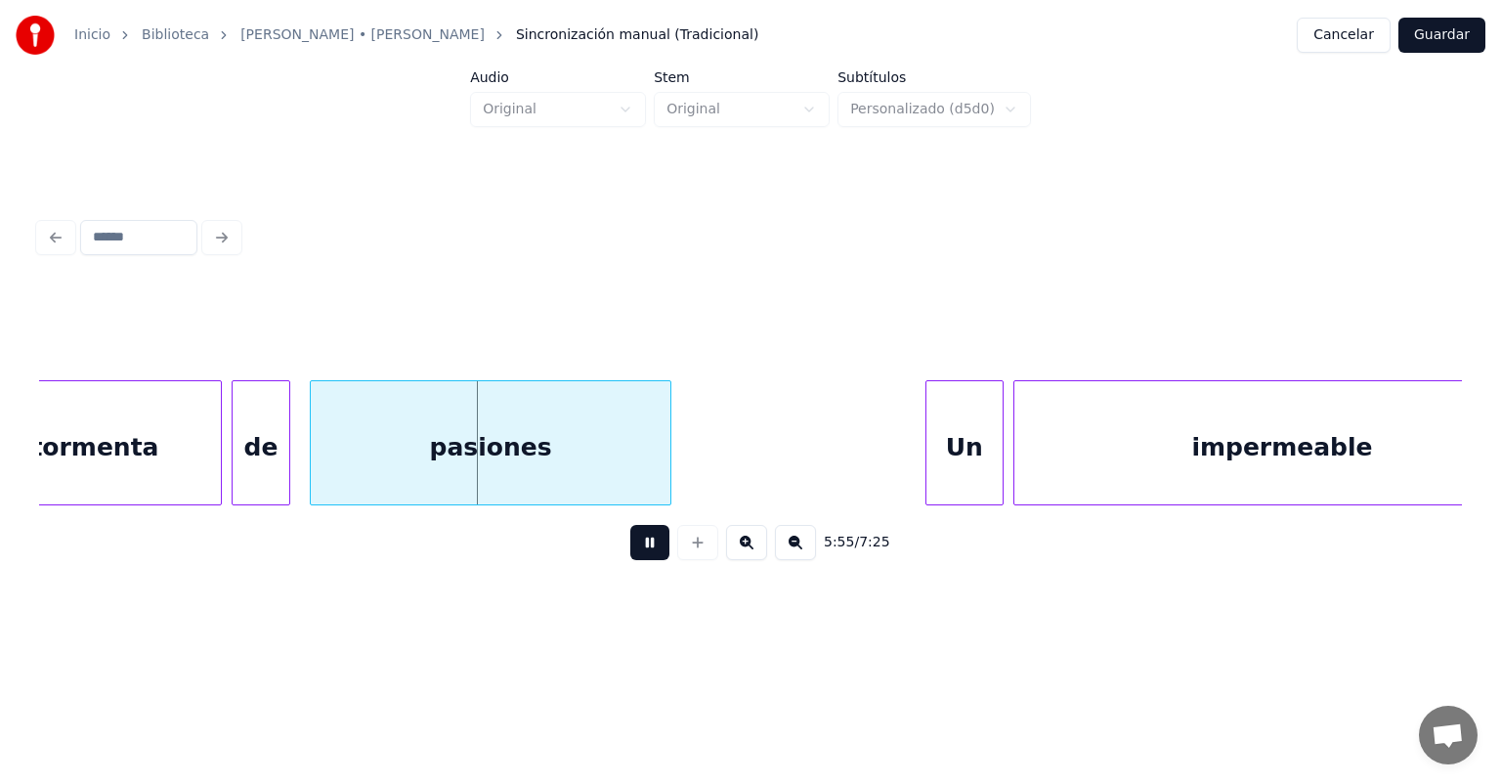
click at [203, 460] on div "tormenta" at bounding box center [95, 447] width 252 height 133
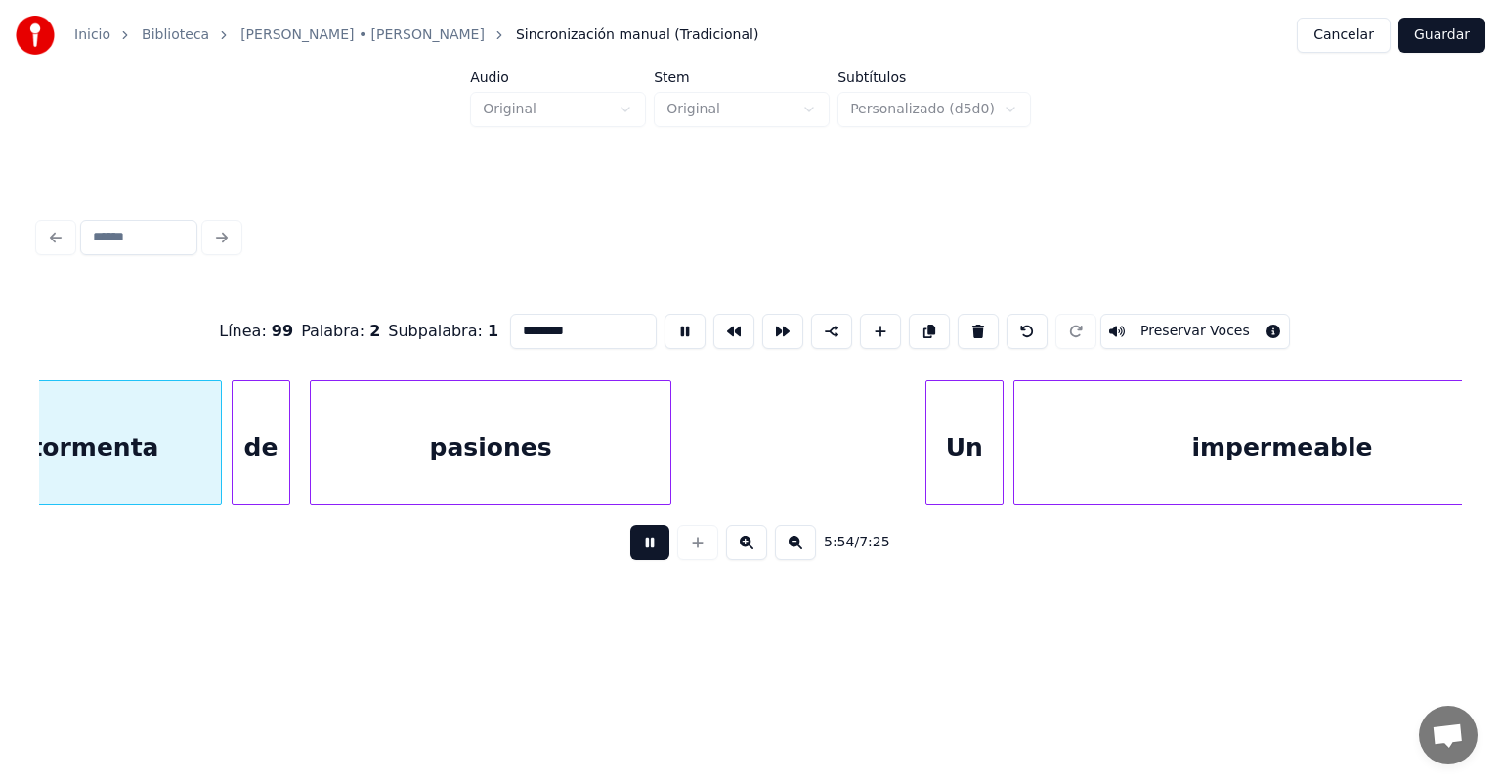
scroll to position [0, 173469]
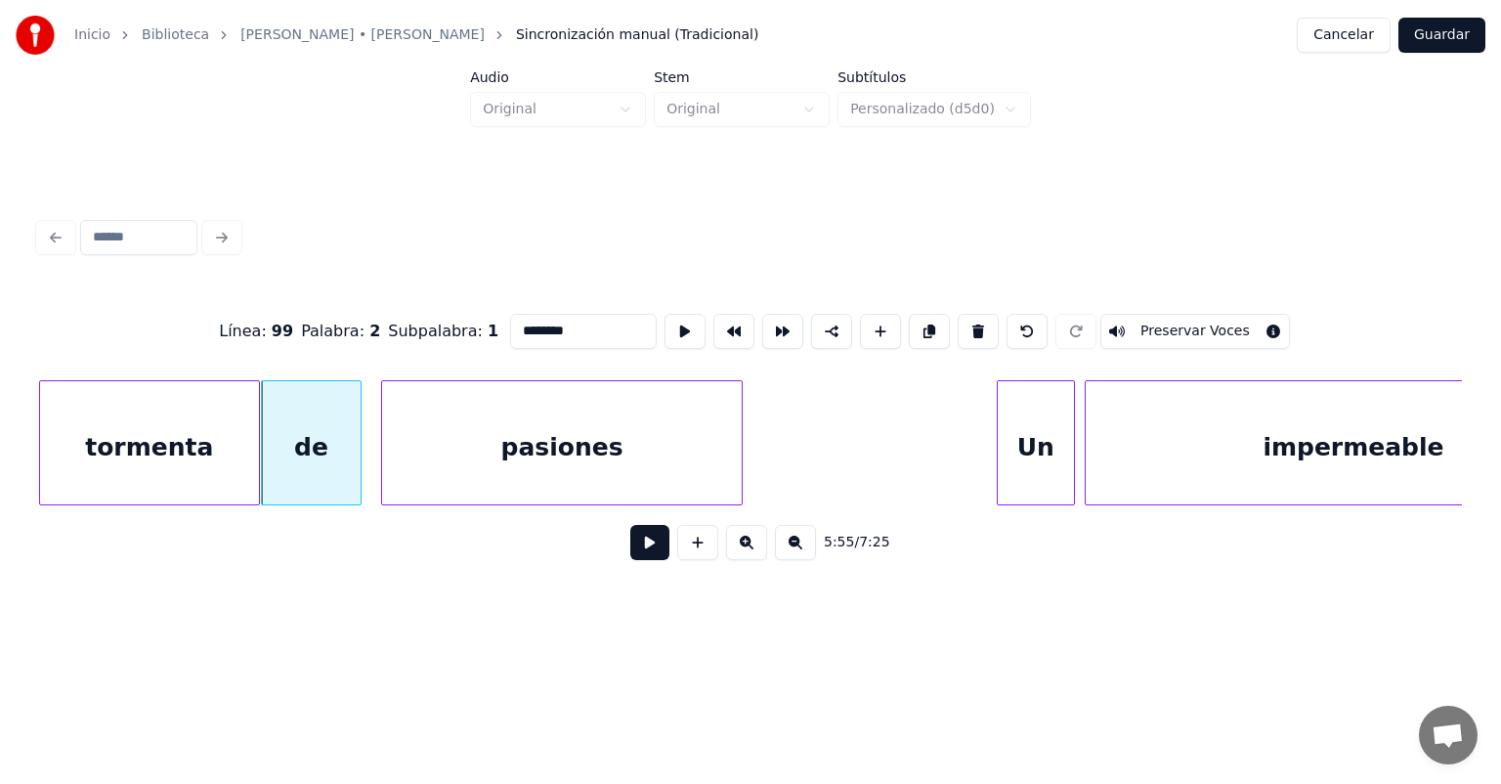
click at [630, 559] on button at bounding box center [649, 542] width 39 height 35
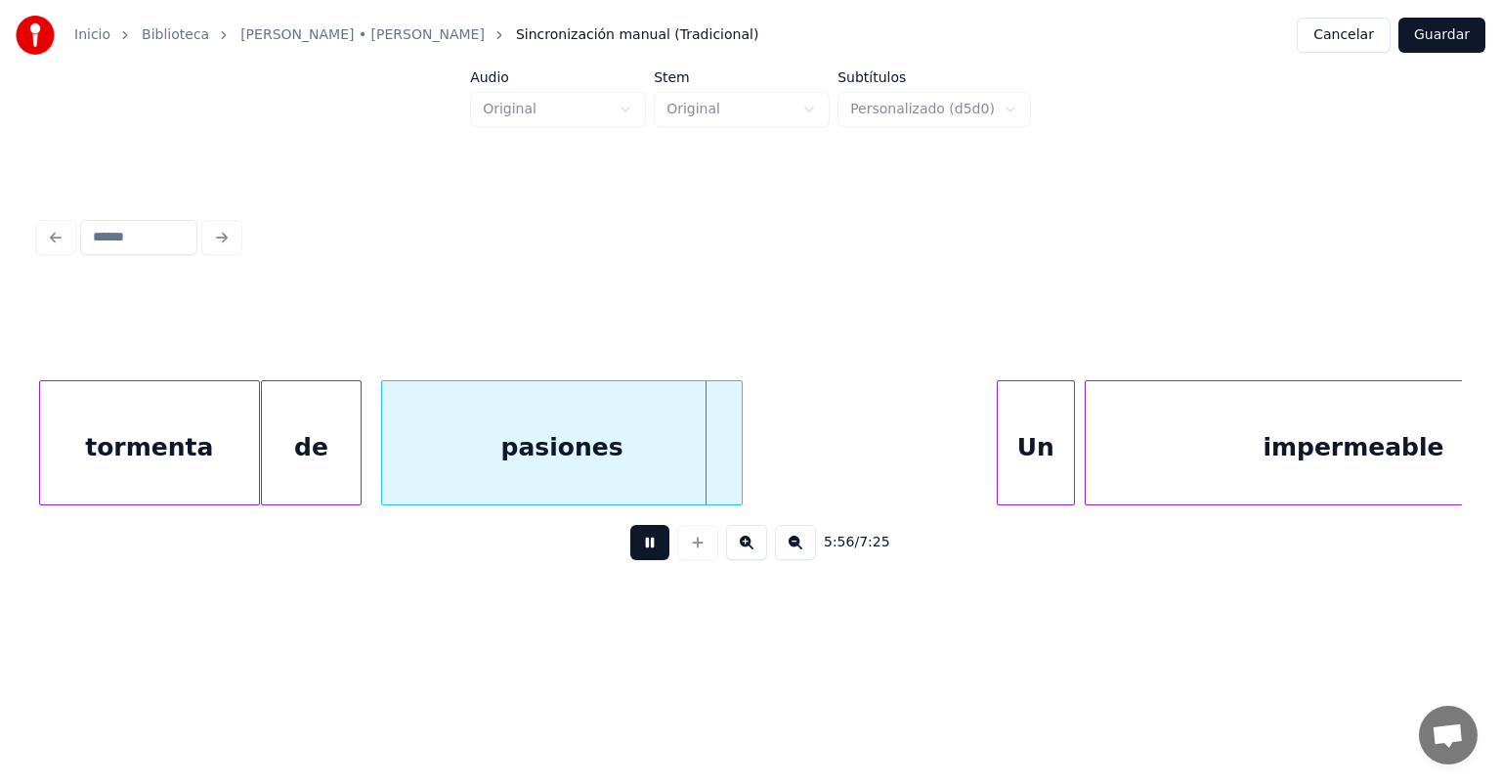
click at [382, 455] on div at bounding box center [385, 442] width 6 height 123
click at [382, 464] on div "pasiones" at bounding box center [557, 447] width 368 height 133
click at [307, 463] on div "de" at bounding box center [311, 447] width 99 height 133
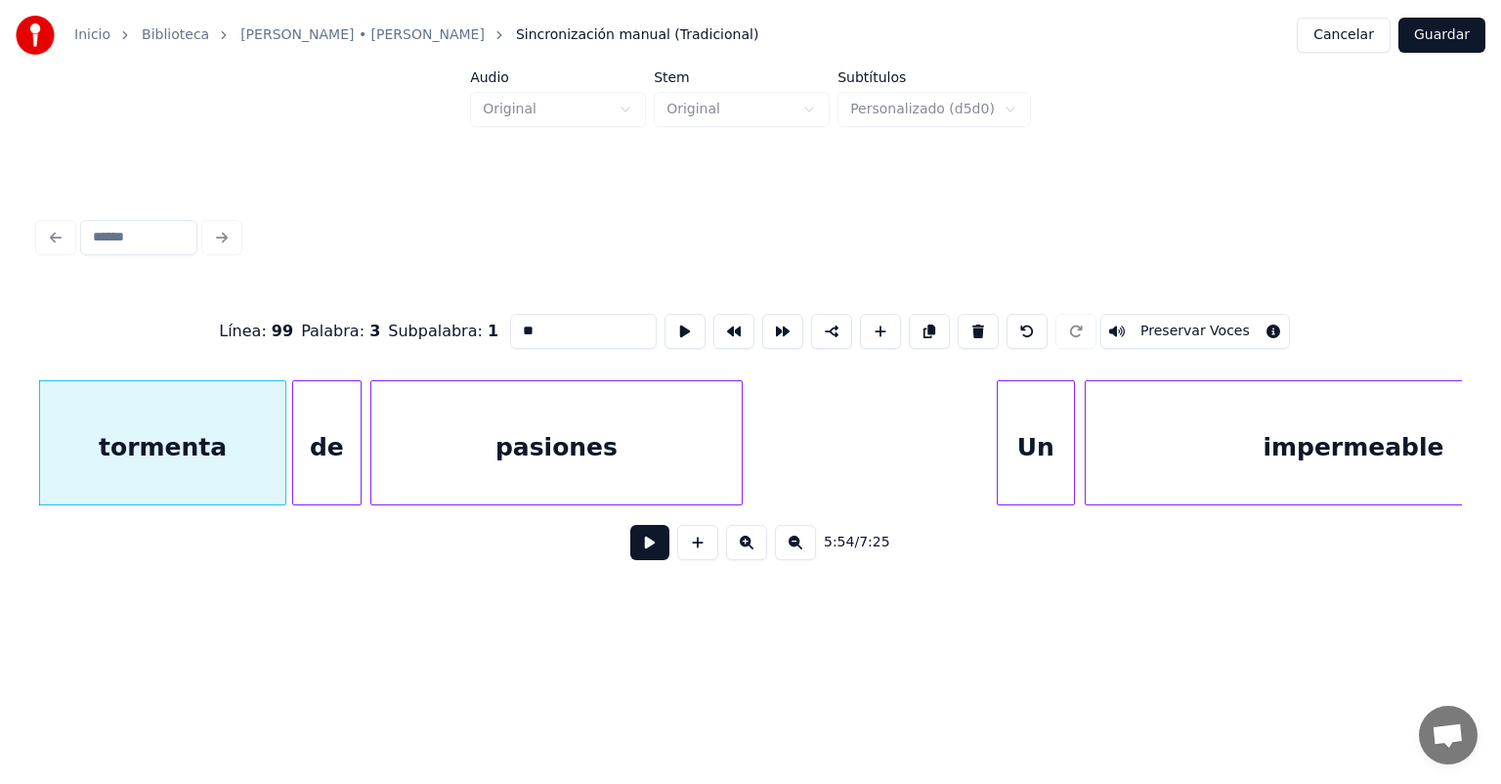
click at [630, 557] on button at bounding box center [649, 542] width 39 height 35
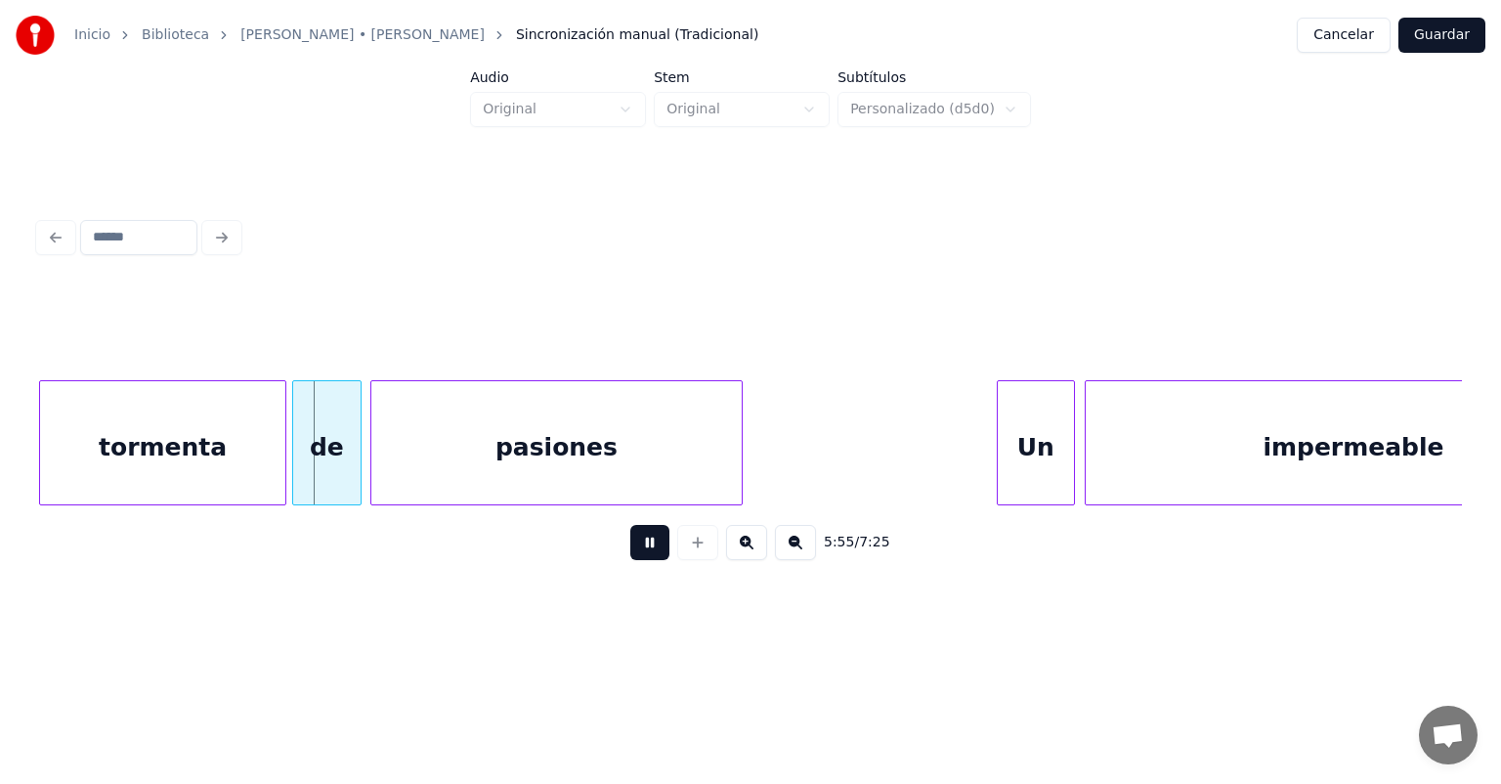
click at [630, 560] on button at bounding box center [649, 542] width 39 height 35
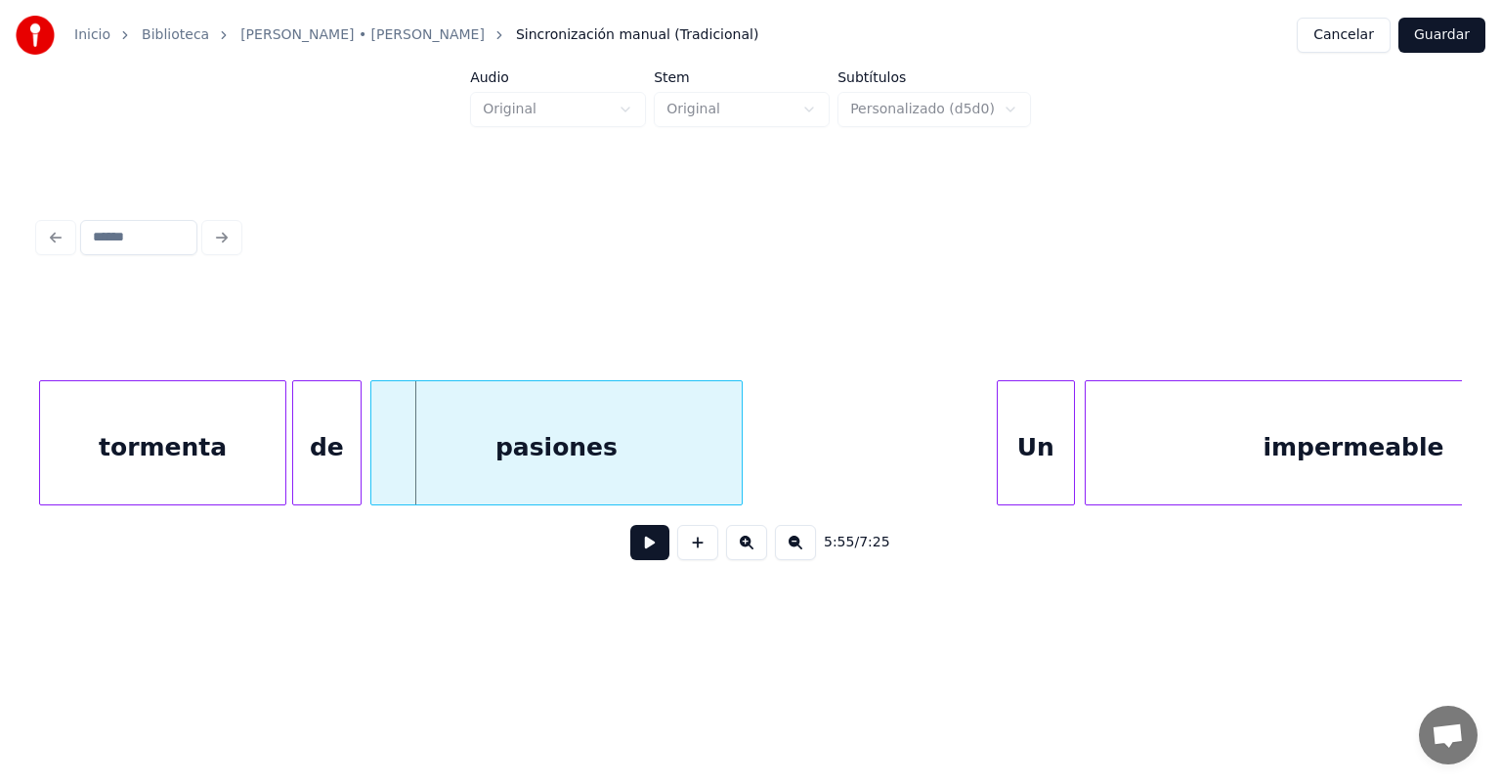
click at [630, 560] on button at bounding box center [649, 542] width 39 height 35
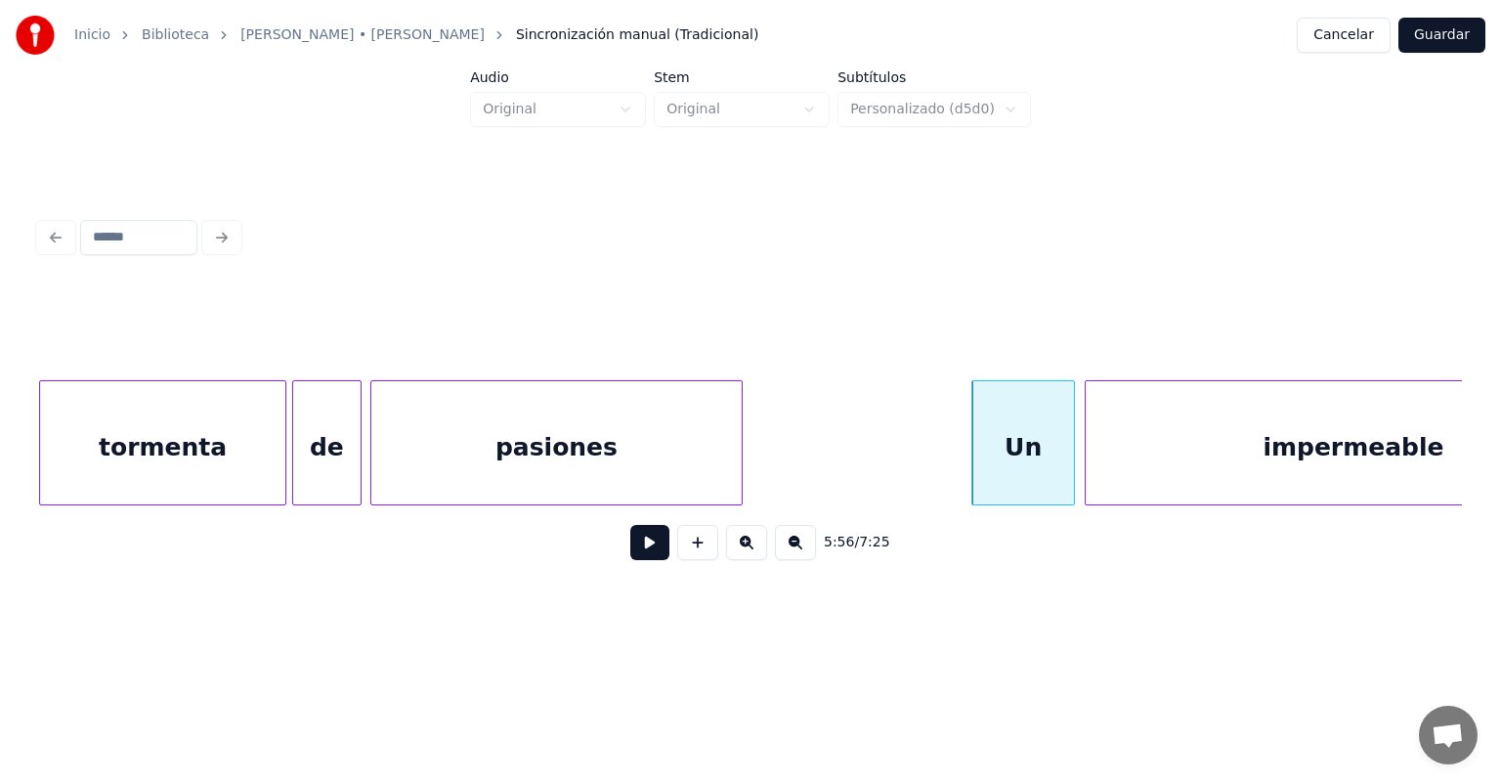
click at [630, 553] on button at bounding box center [649, 542] width 39 height 35
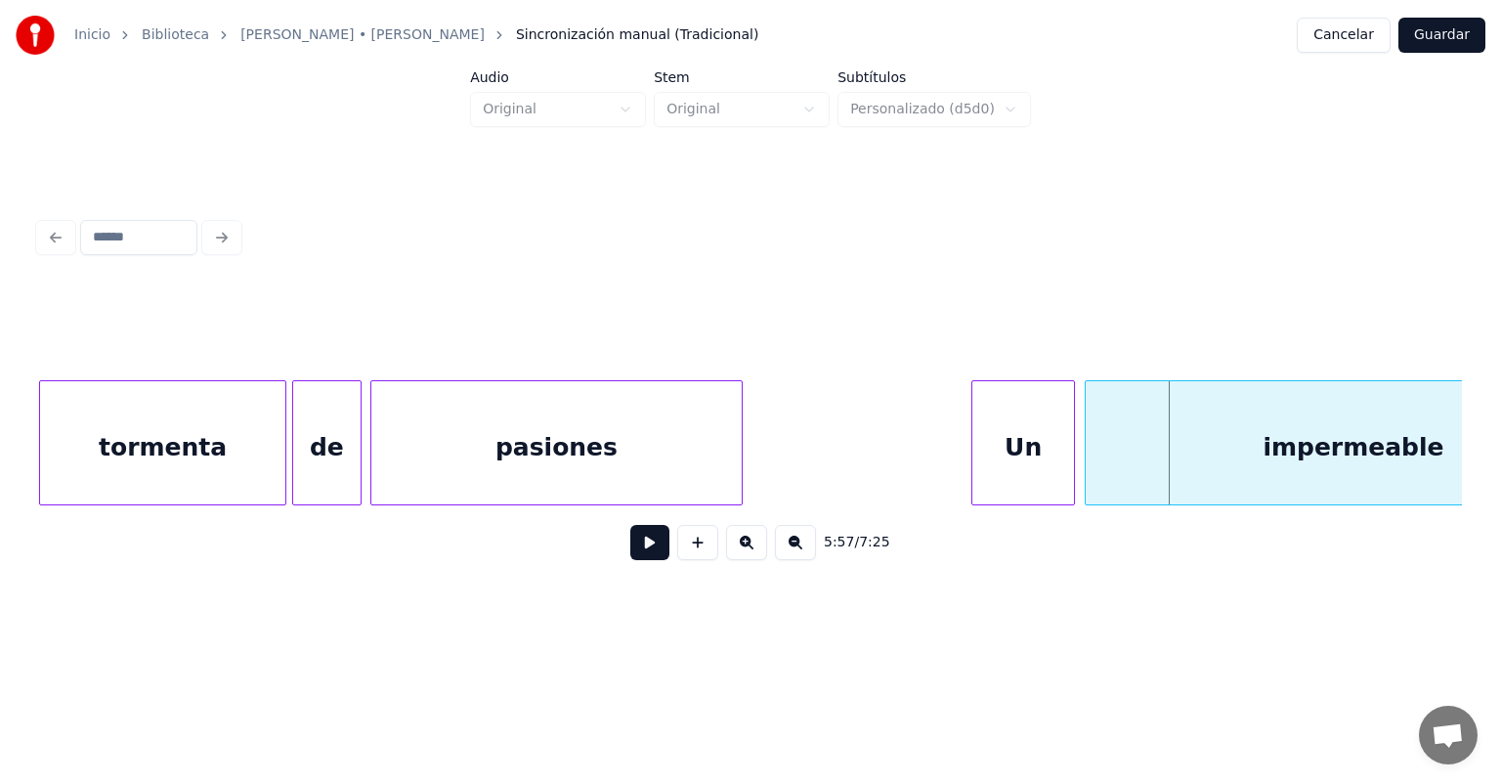
click at [630, 552] on button at bounding box center [649, 542] width 39 height 35
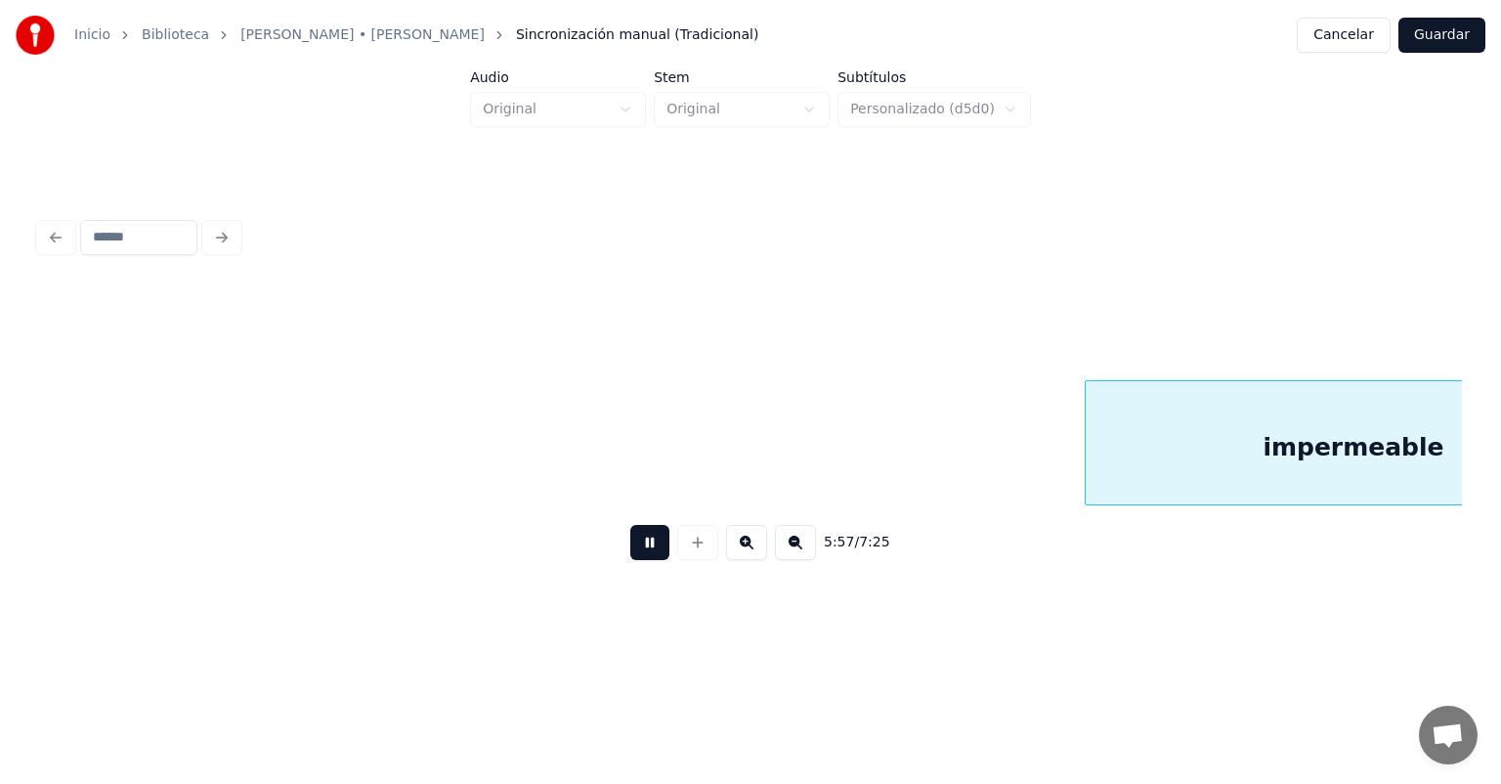
scroll to position [0, 174893]
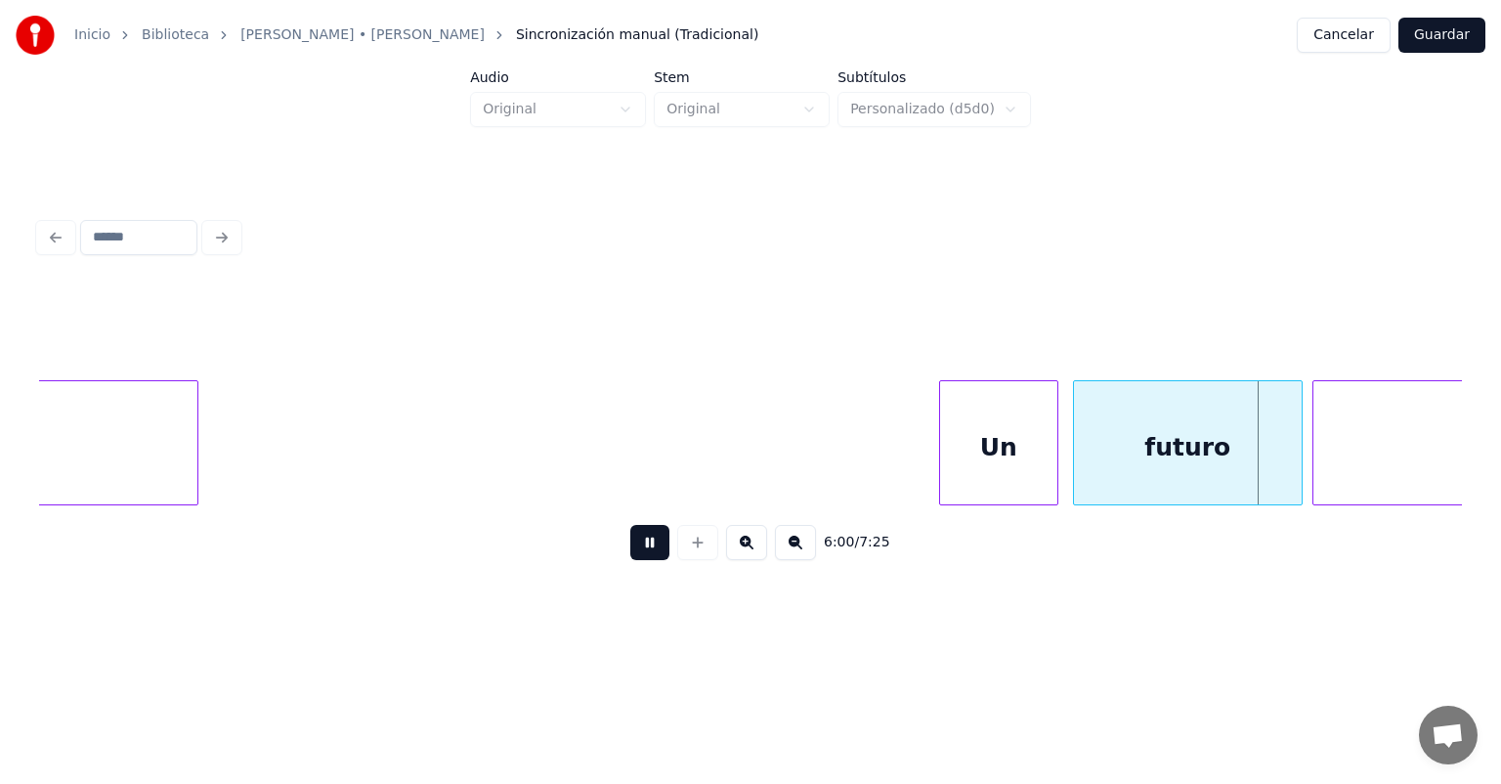
click at [1077, 459] on div "futuro" at bounding box center [1188, 447] width 228 height 133
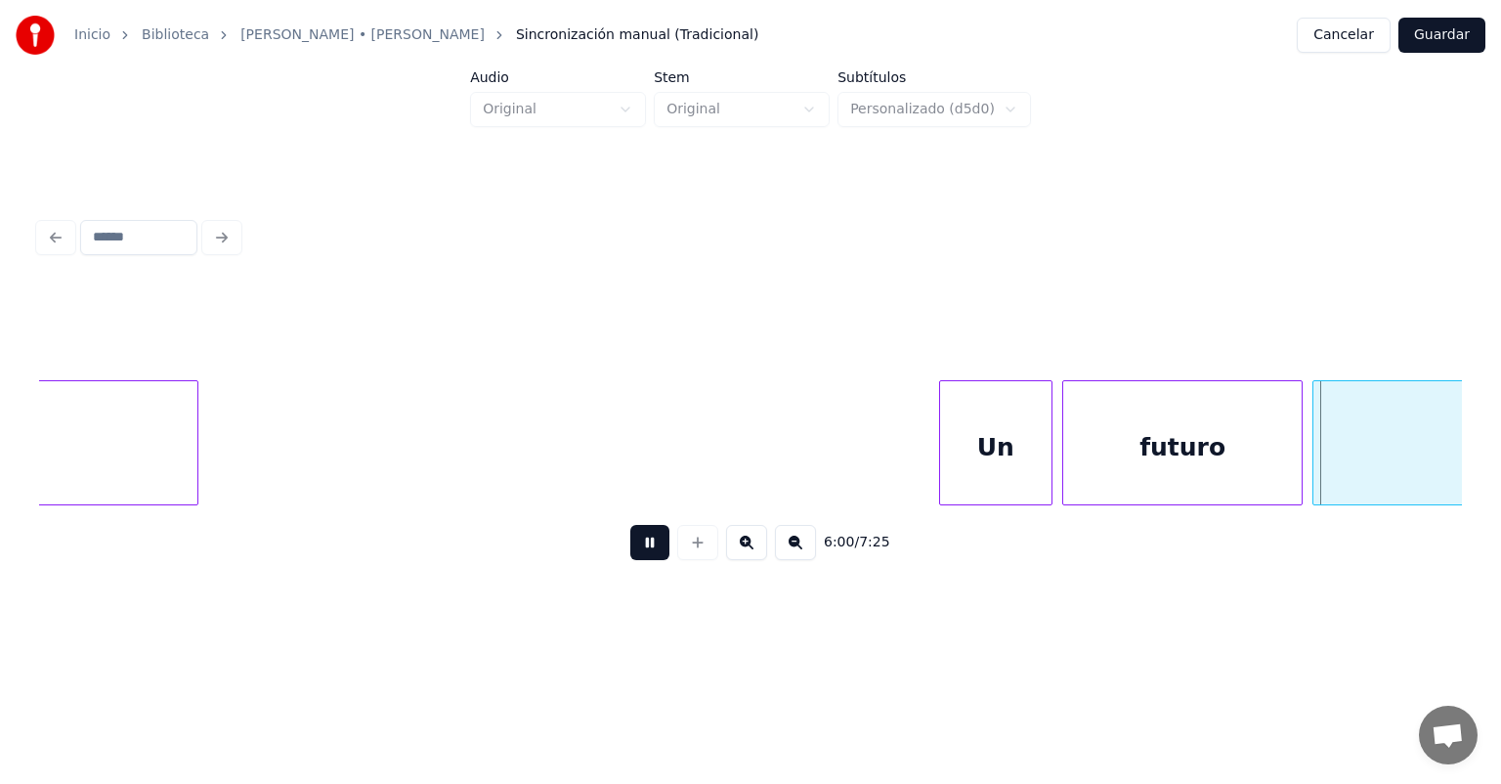
click at [1068, 467] on div "futuro" at bounding box center [1182, 447] width 238 height 133
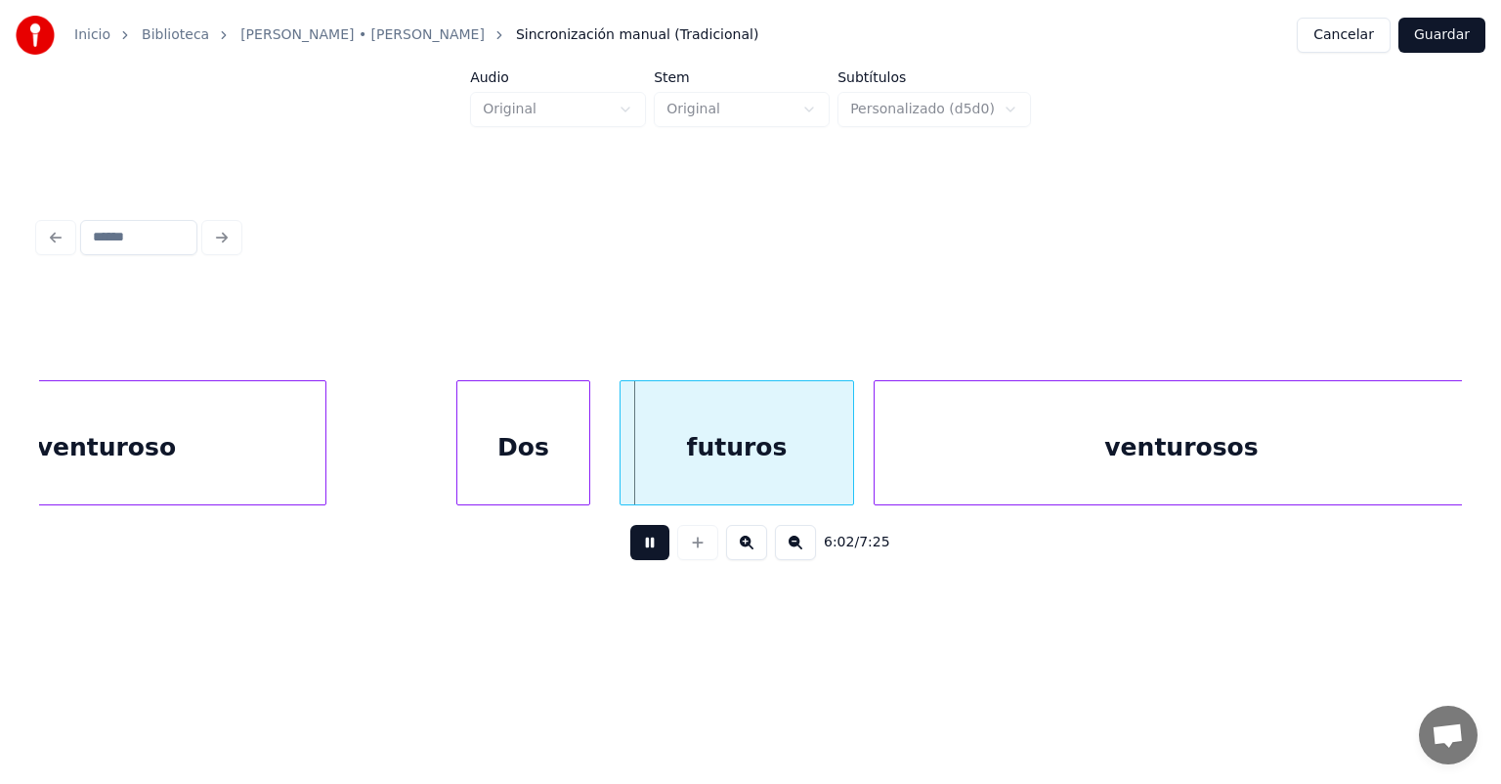
click at [466, 473] on div "Dos" at bounding box center [523, 447] width 132 height 133
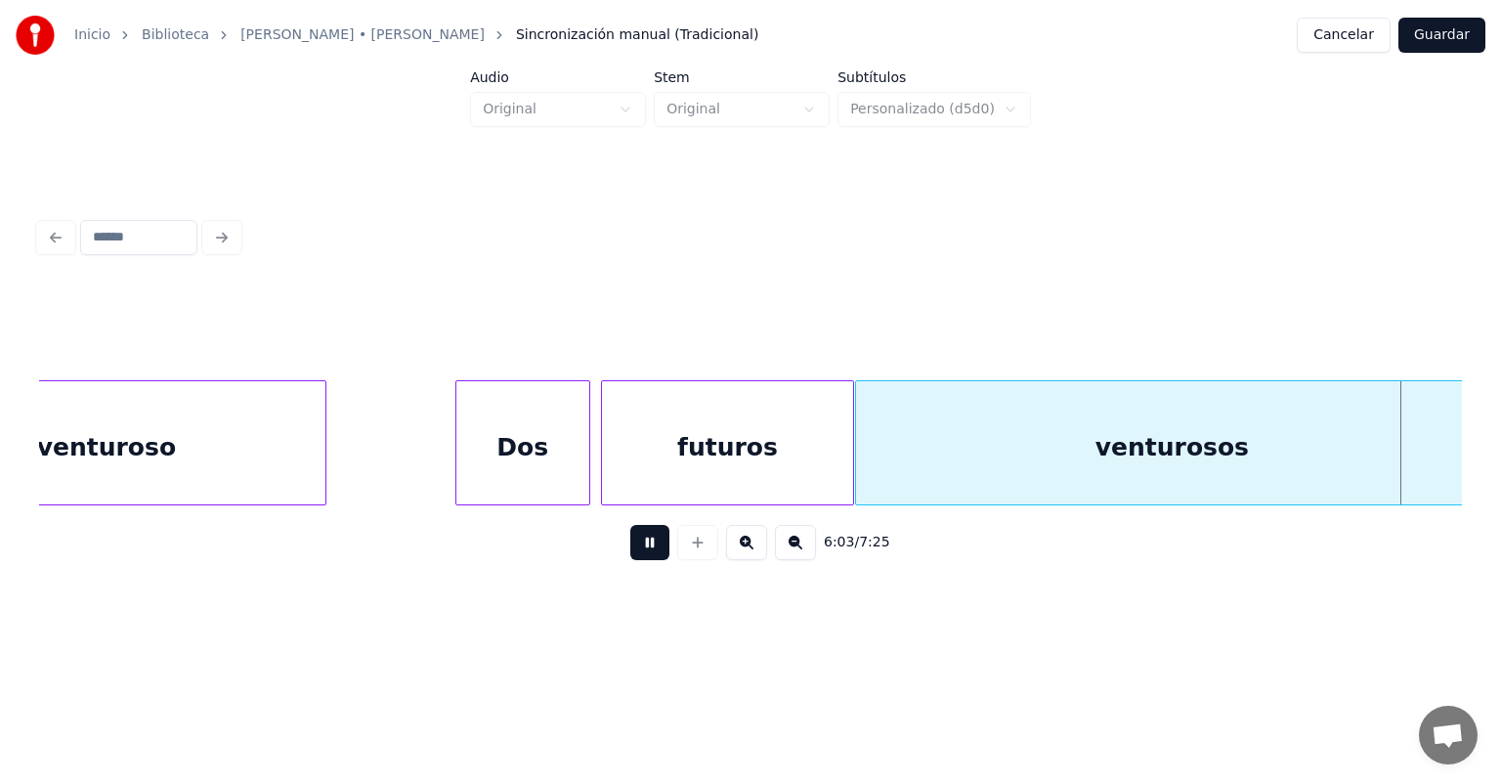
scroll to position [0, 177745]
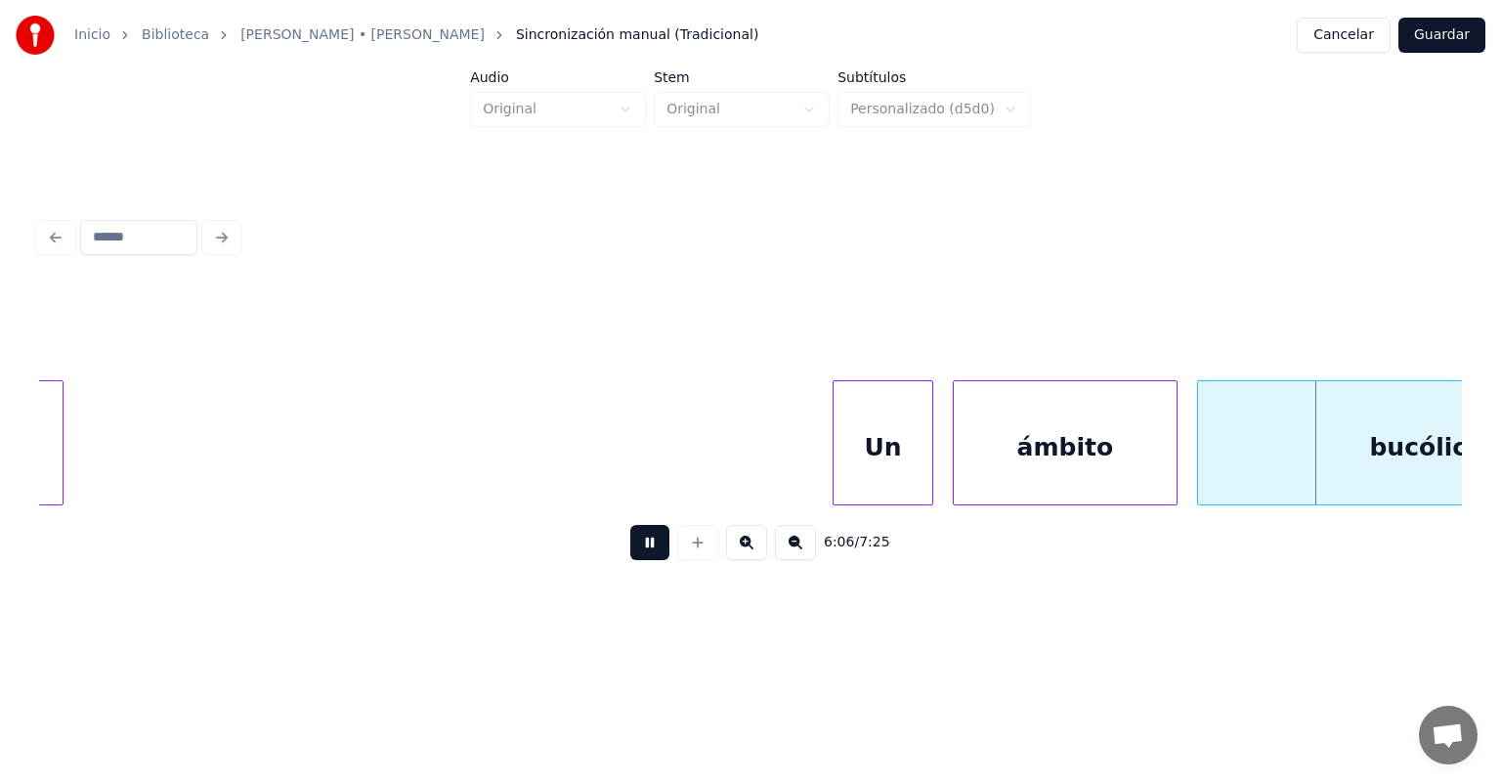
click at [631, 549] on button at bounding box center [649, 542] width 39 height 35
click at [633, 553] on button at bounding box center [649, 542] width 39 height 35
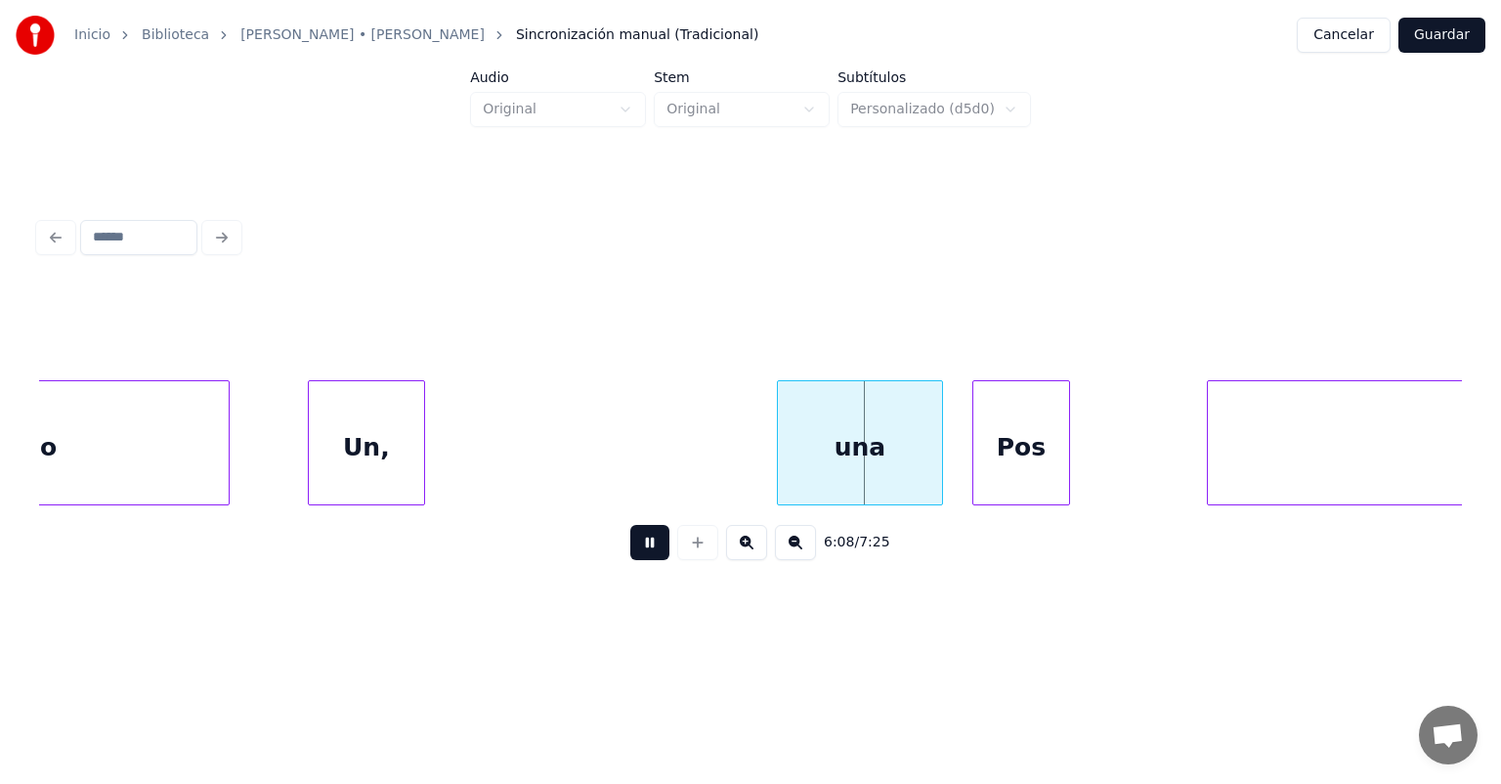
click at [630, 550] on button at bounding box center [649, 542] width 39 height 35
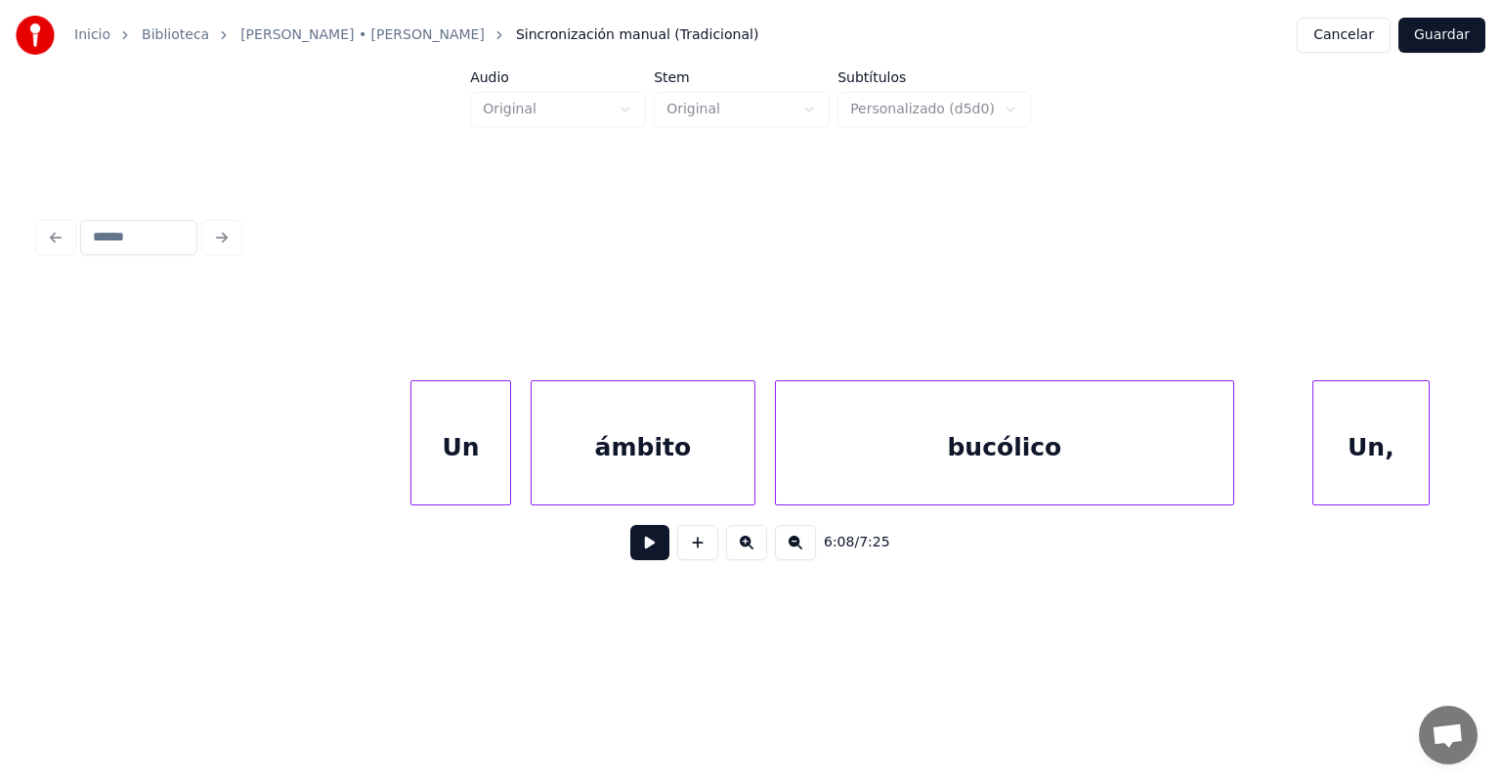
scroll to position [0, 178168]
click at [411, 457] on div "Un" at bounding box center [460, 447] width 99 height 133
click at [630, 551] on button at bounding box center [649, 542] width 39 height 35
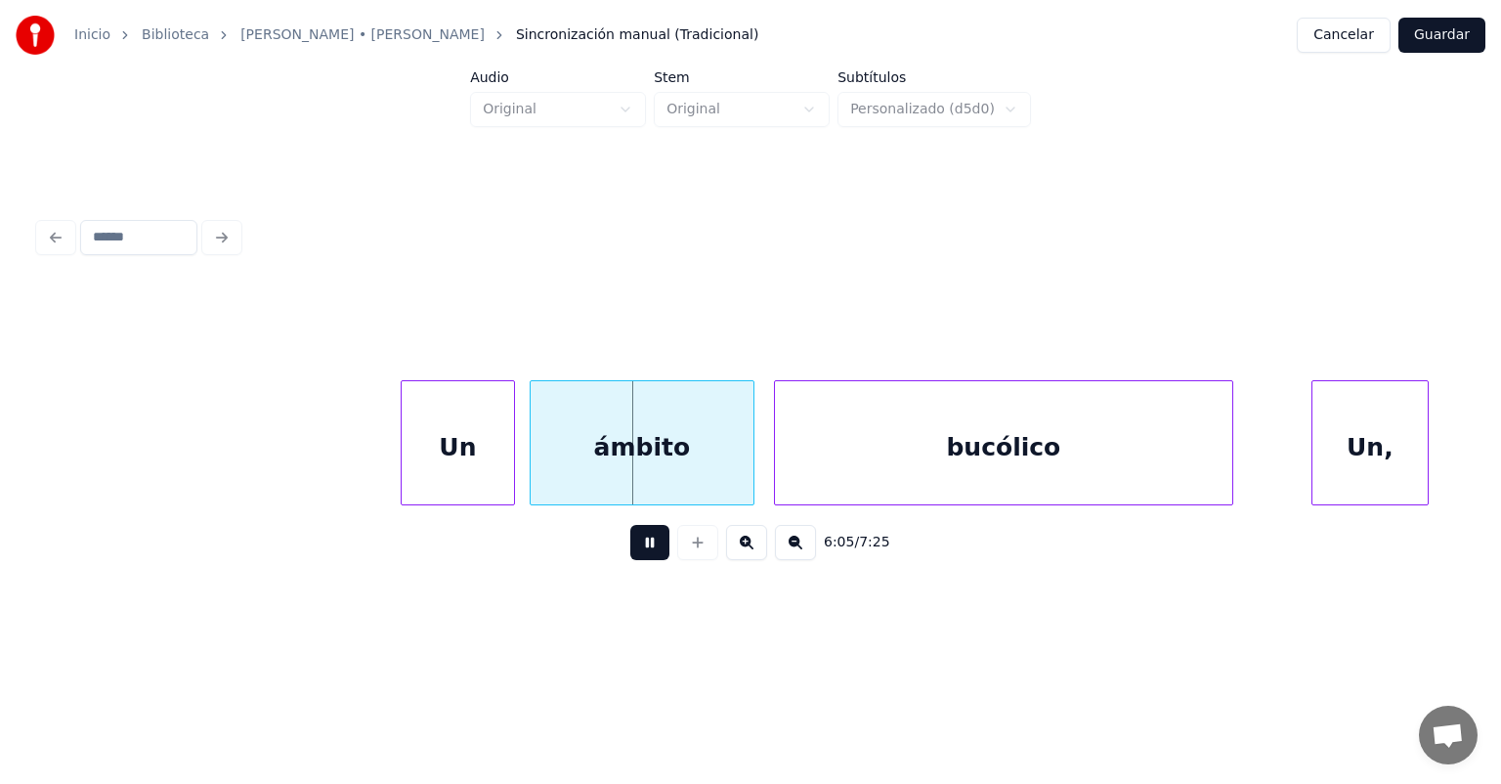
click at [504, 460] on div "Un" at bounding box center [458, 447] width 113 height 133
click at [533, 465] on div "ámbito" at bounding box center [636, 447] width 235 height 133
click at [521, 462] on div "ámbito" at bounding box center [631, 447] width 244 height 133
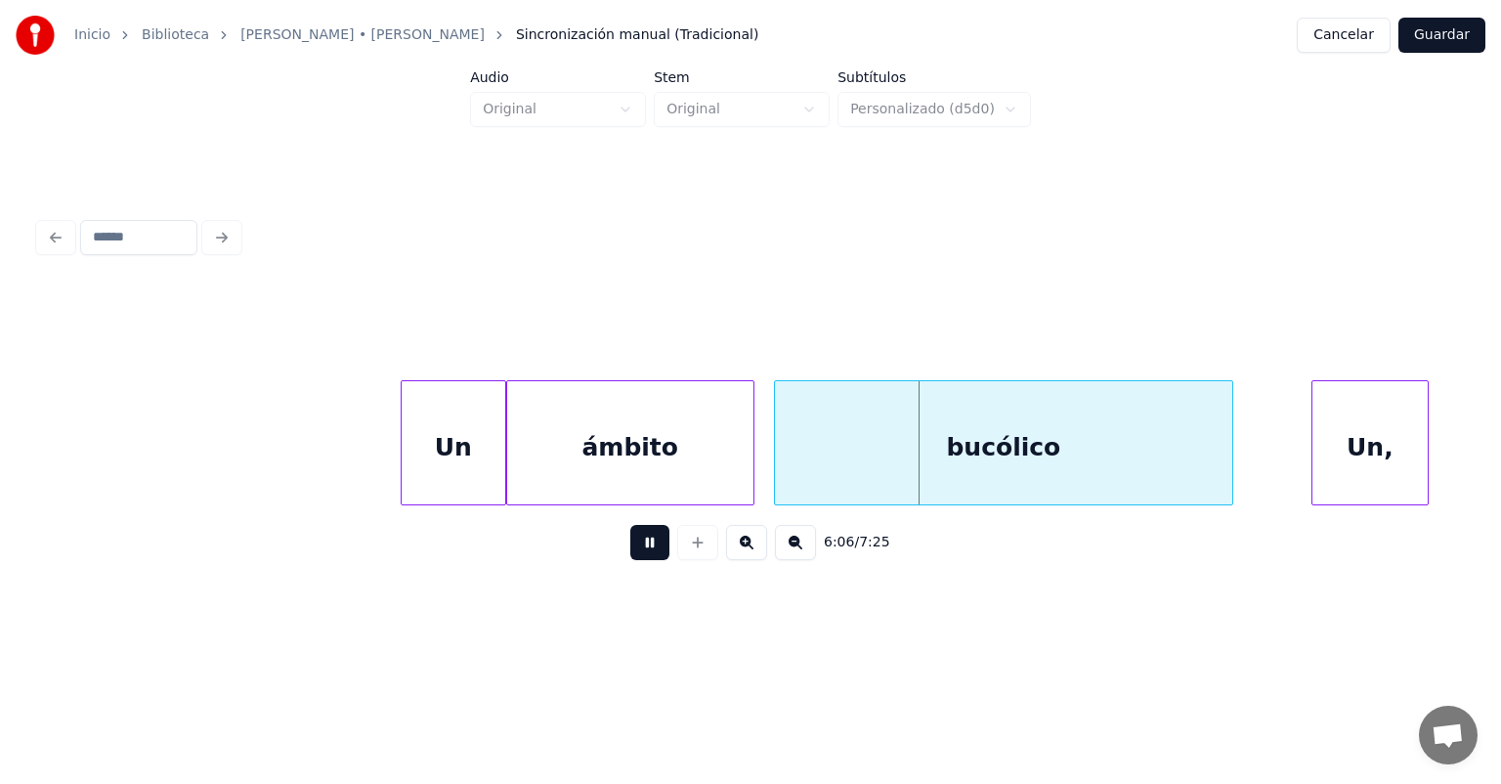
click at [750, 471] on div at bounding box center [751, 442] width 6 height 123
click at [780, 470] on div "bucólico" at bounding box center [999, 447] width 466 height 133
click at [754, 479] on div "bucólico" at bounding box center [992, 447] width 482 height 133
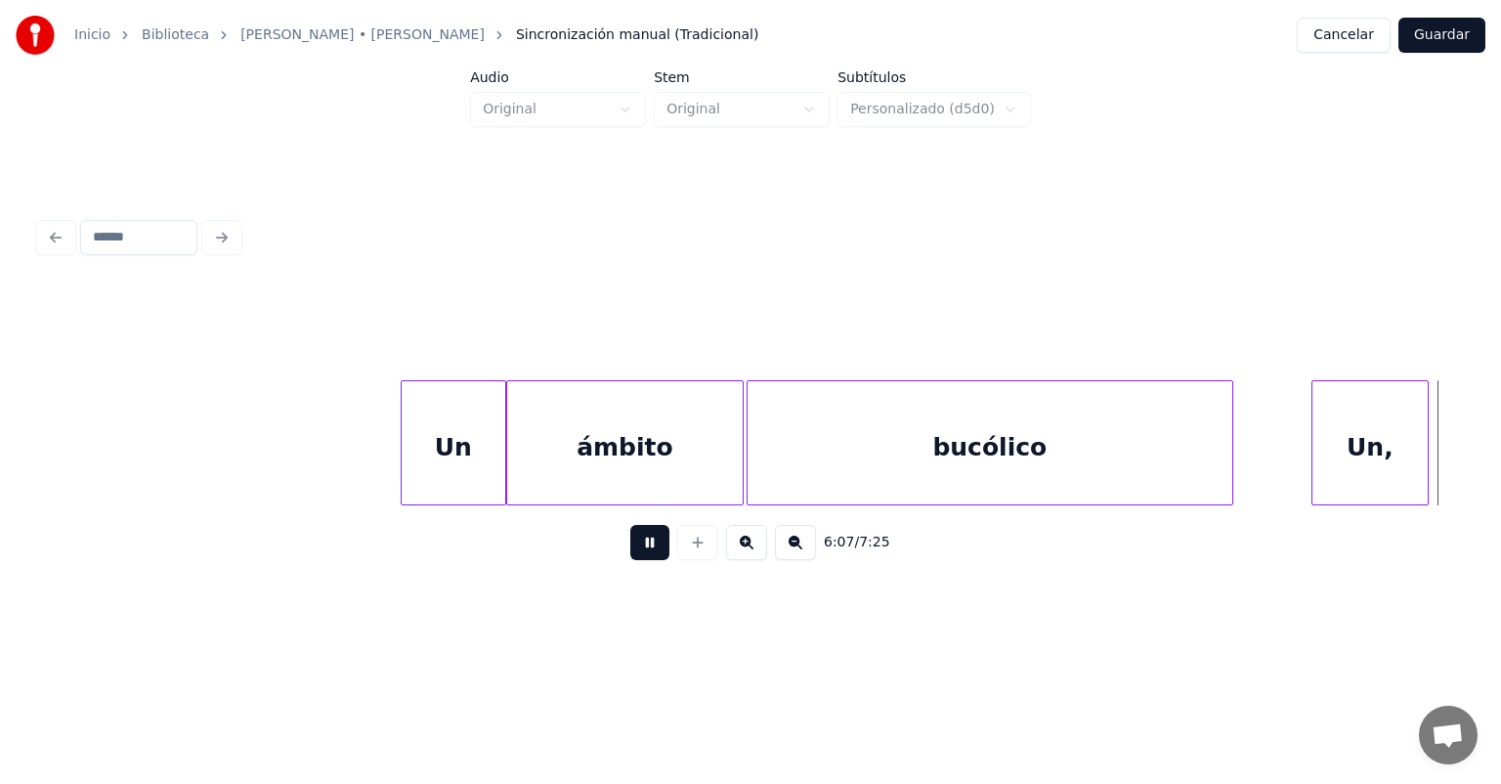
click at [630, 560] on button at bounding box center [649, 542] width 39 height 35
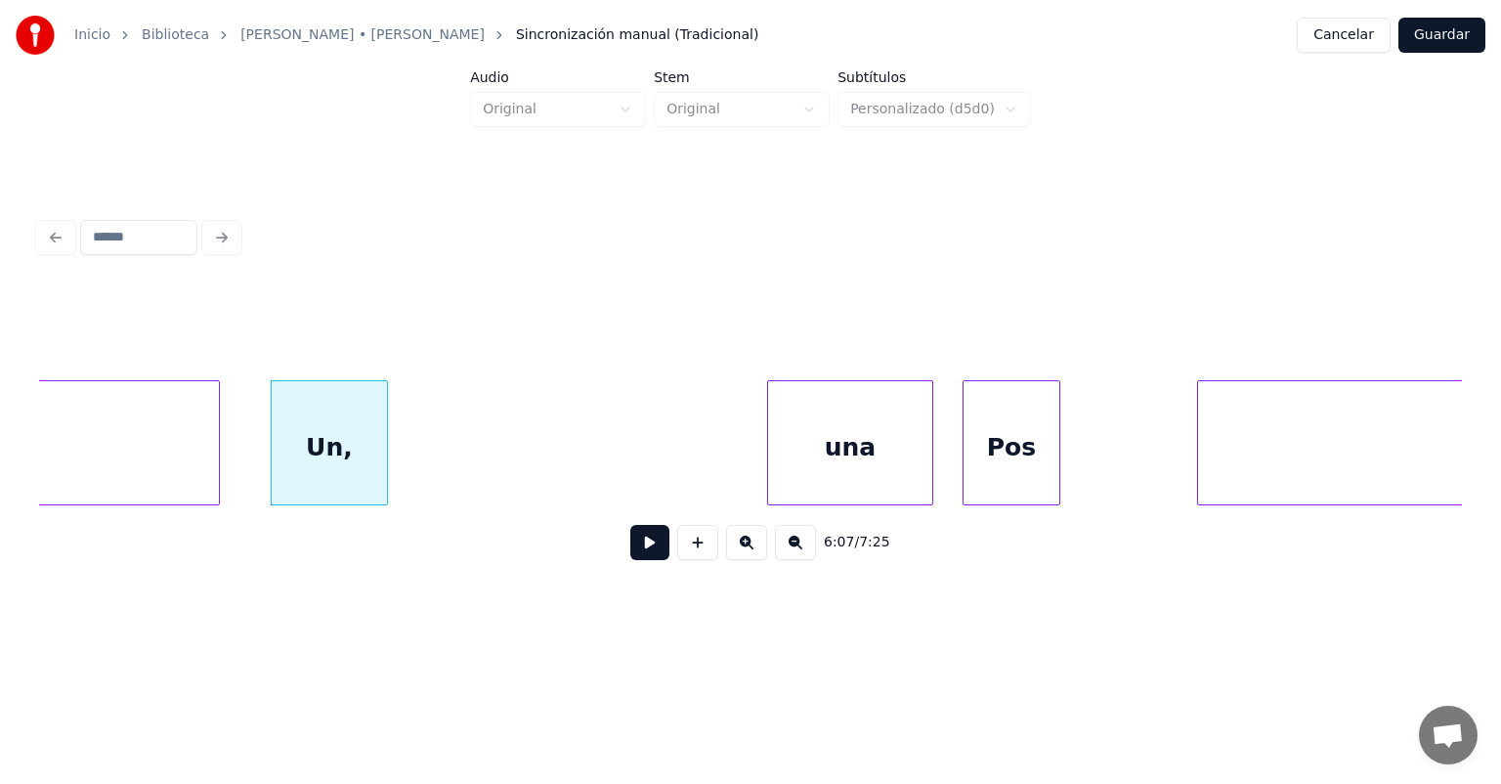
scroll to position [0, 179182]
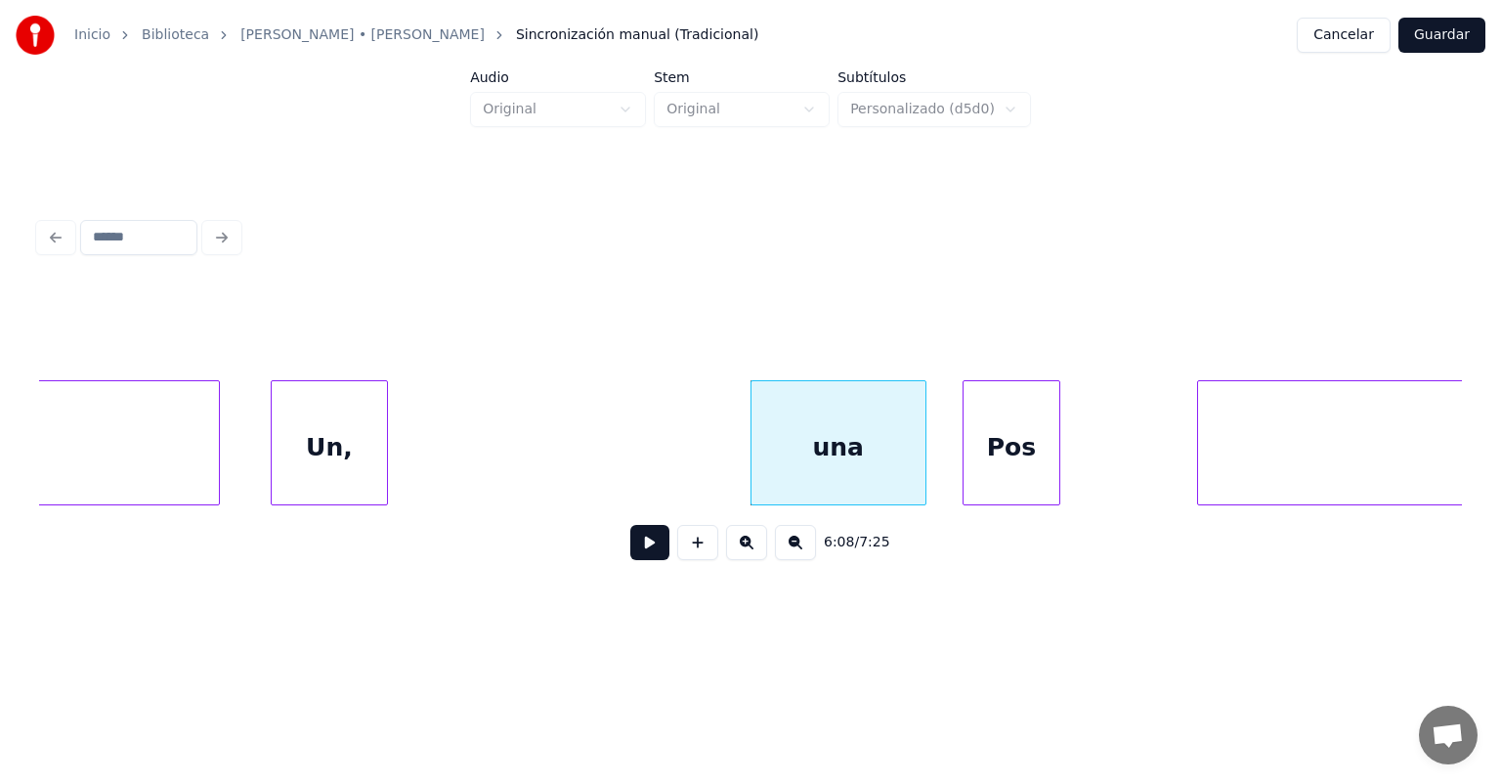
click at [630, 554] on button at bounding box center [649, 542] width 39 height 35
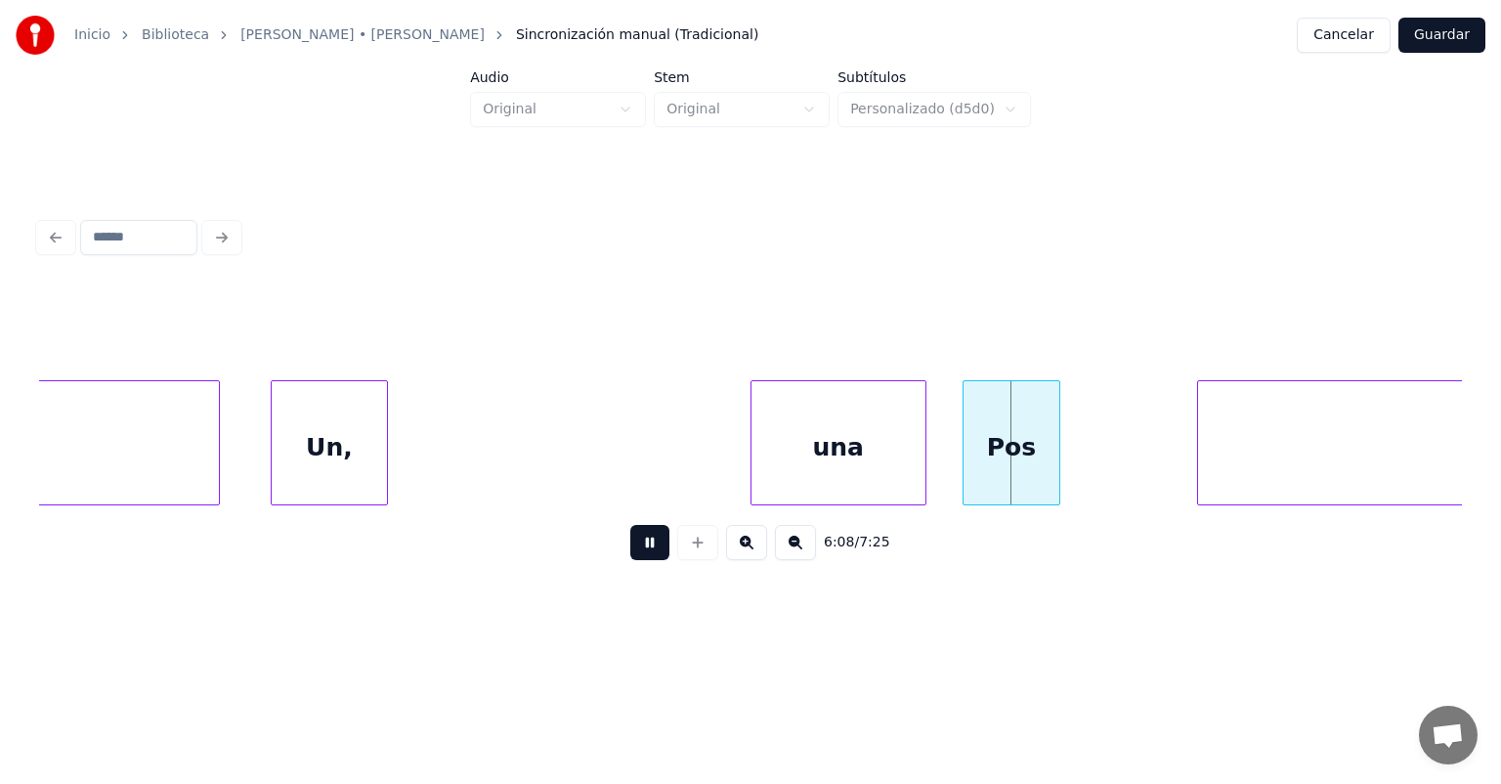
click at [630, 556] on button at bounding box center [649, 542] width 39 height 35
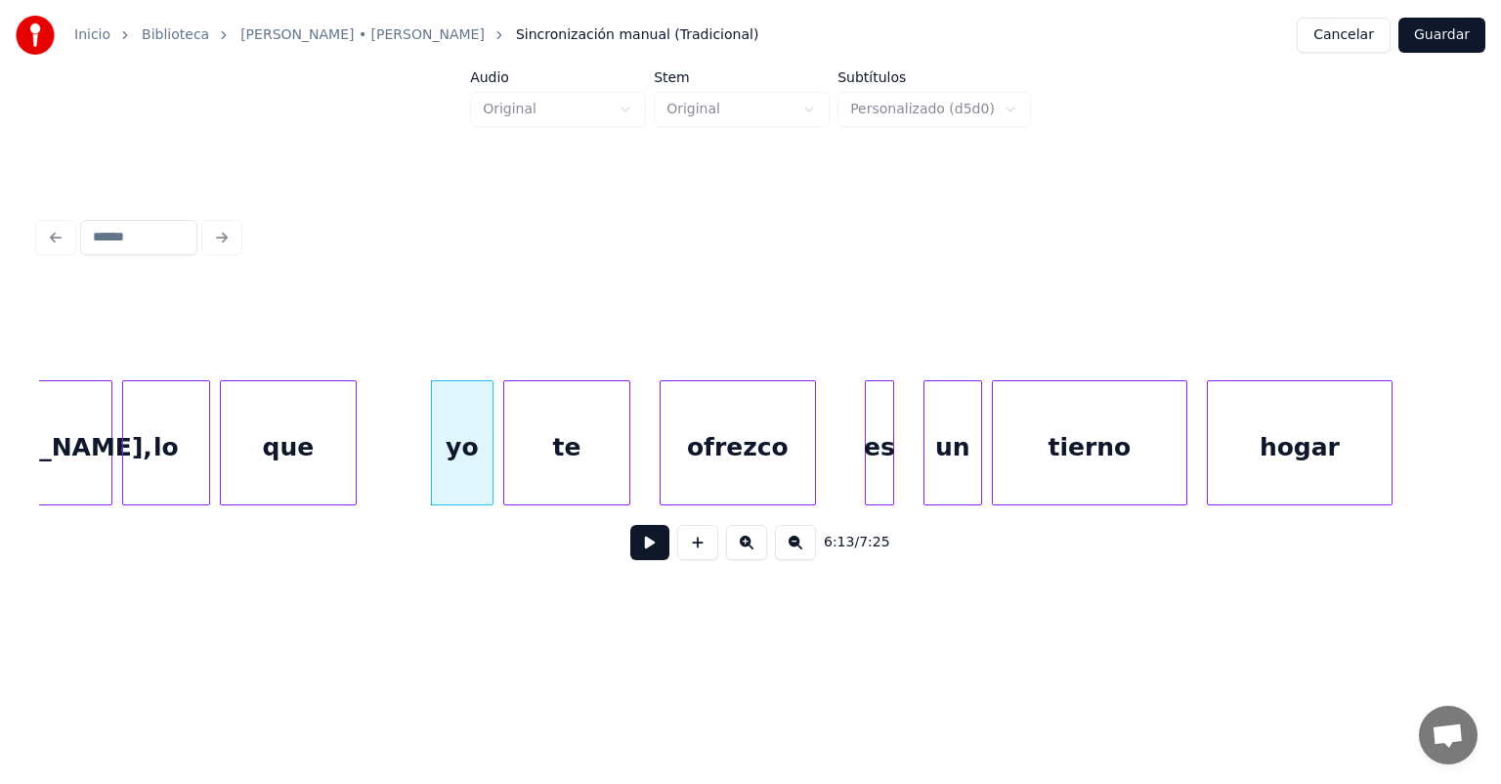
scroll to position [0, 181988]
click at [1241, 443] on div "hogar" at bounding box center [1299, 447] width 184 height 133
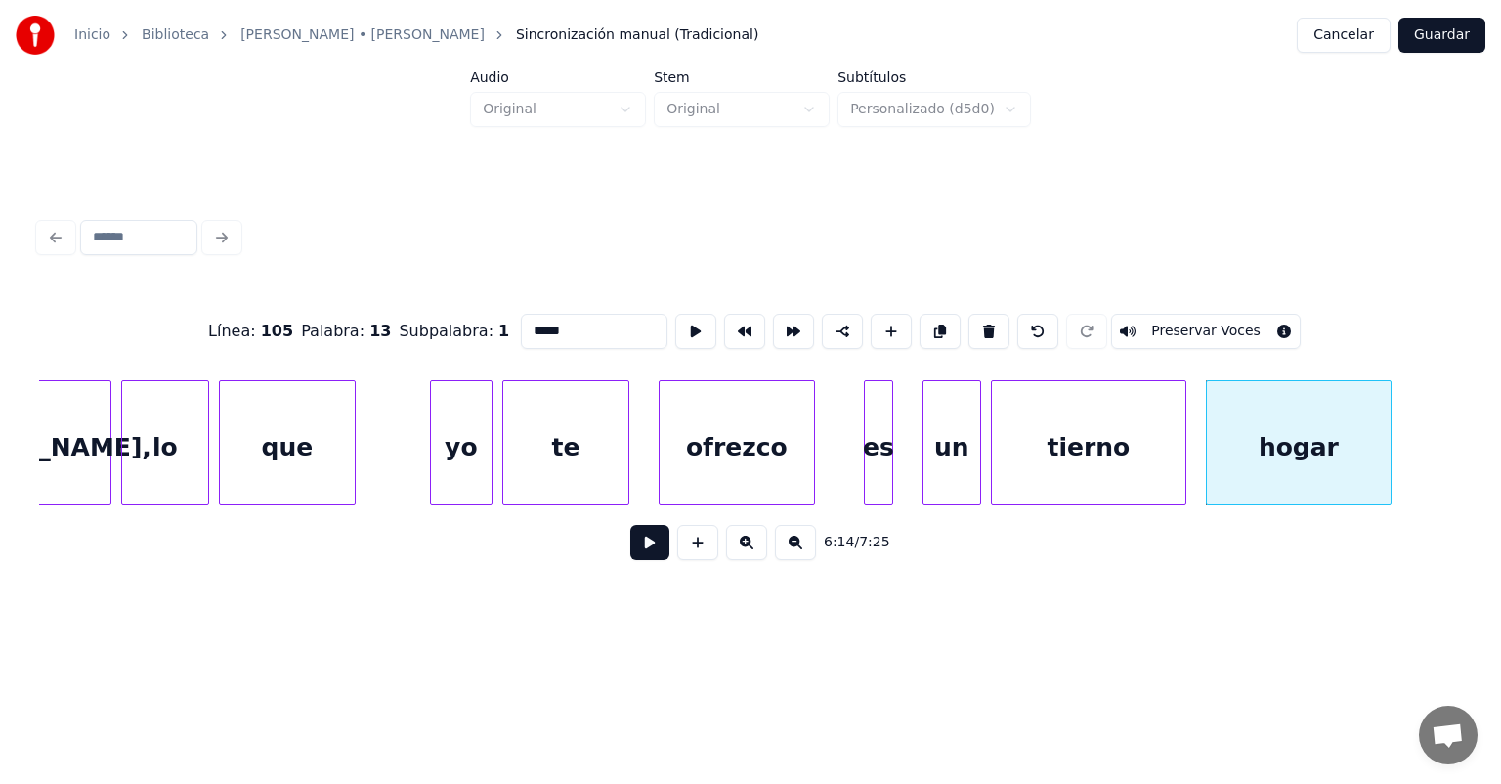
click at [630, 559] on button at bounding box center [649, 542] width 39 height 35
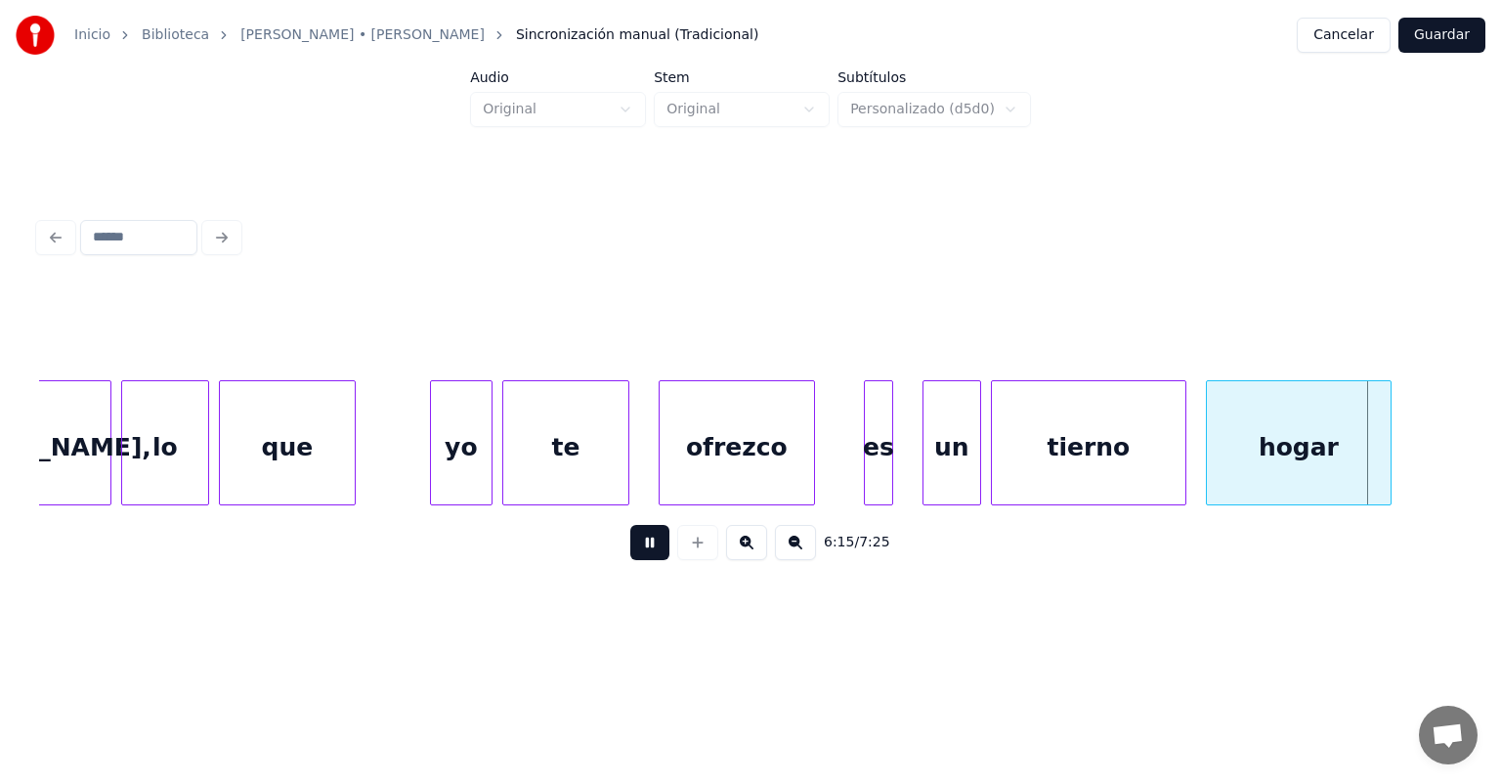
click at [615, 564] on div "6:15 / 7:25" at bounding box center [751, 542] width 1392 height 43
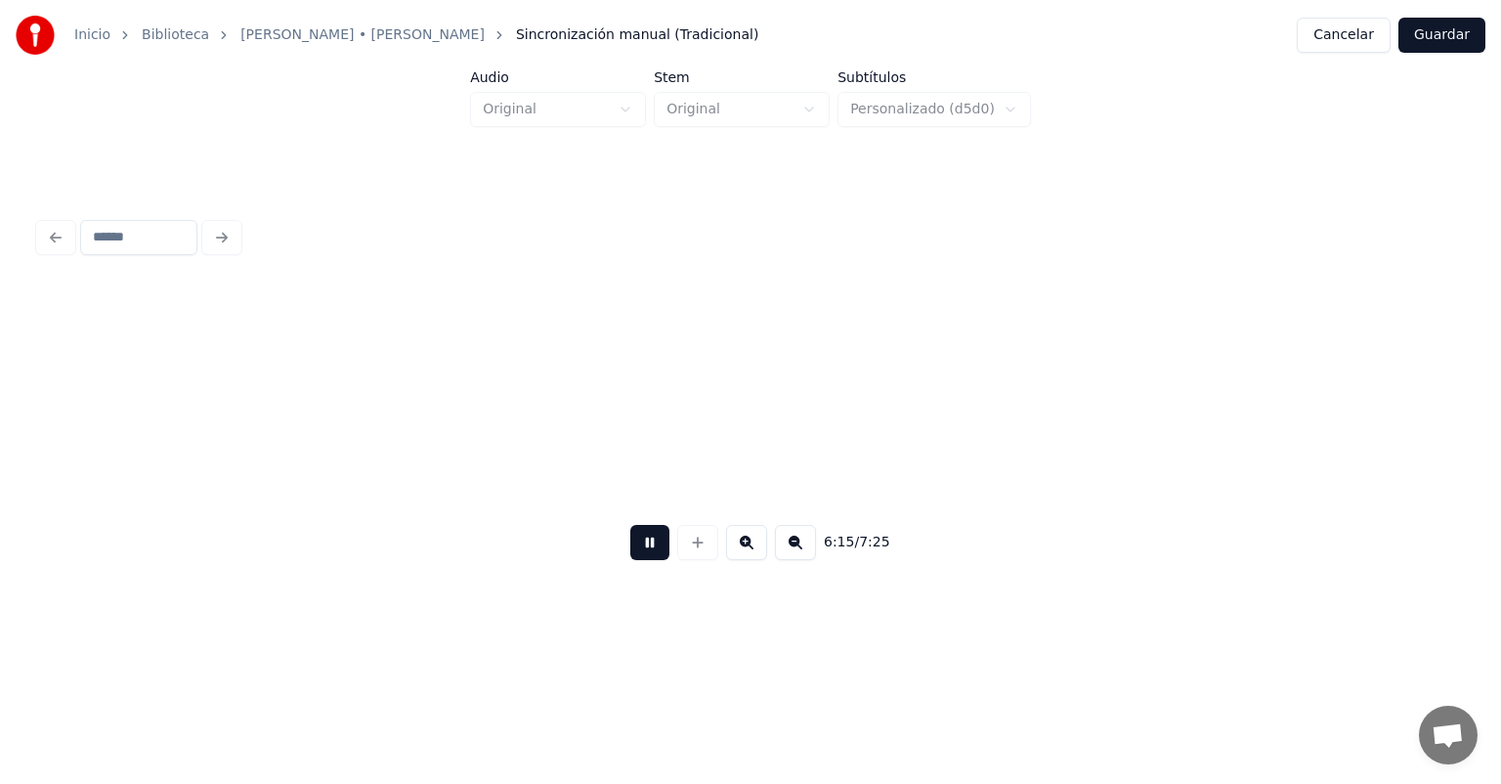
scroll to position [0, 183412]
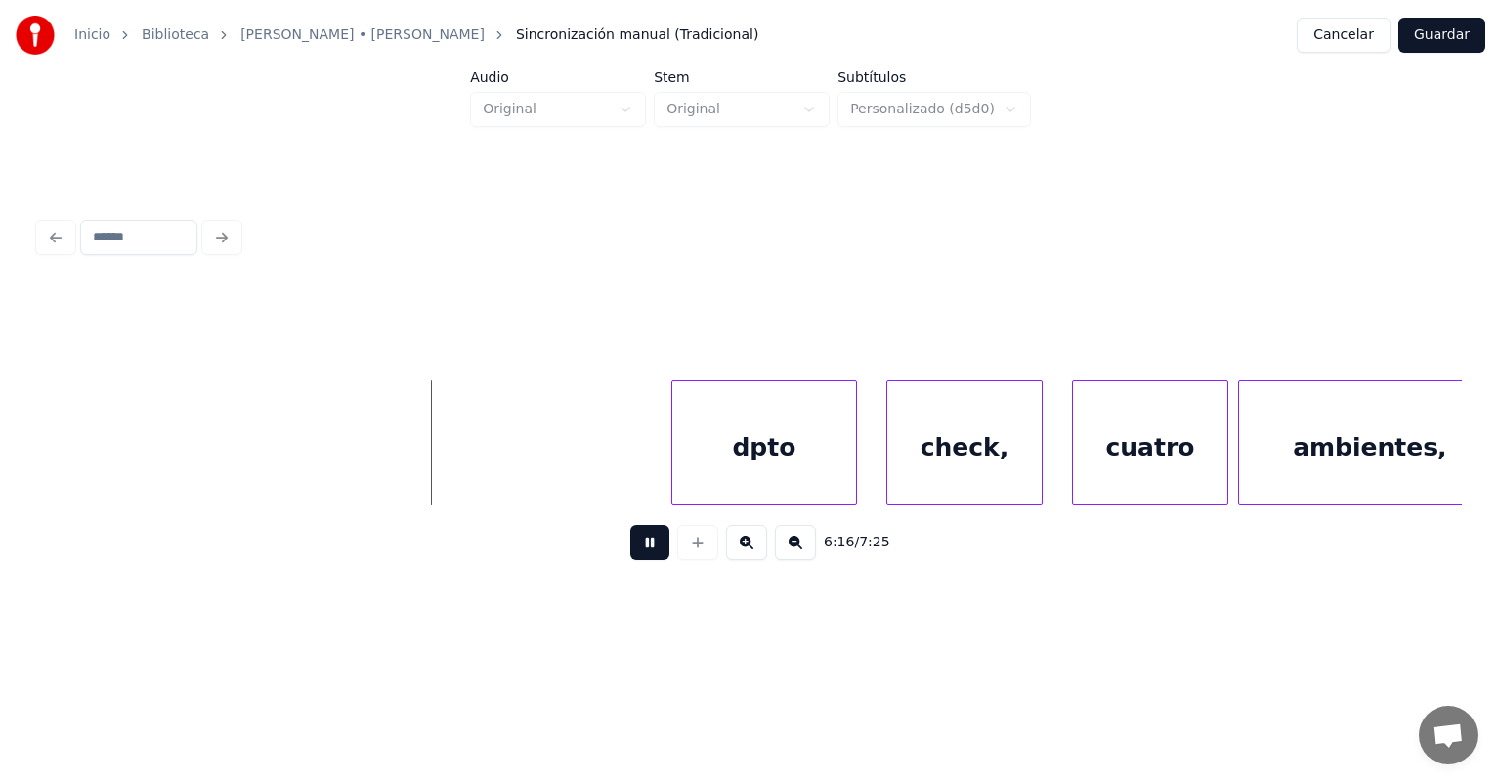
click at [631, 558] on button at bounding box center [649, 542] width 39 height 35
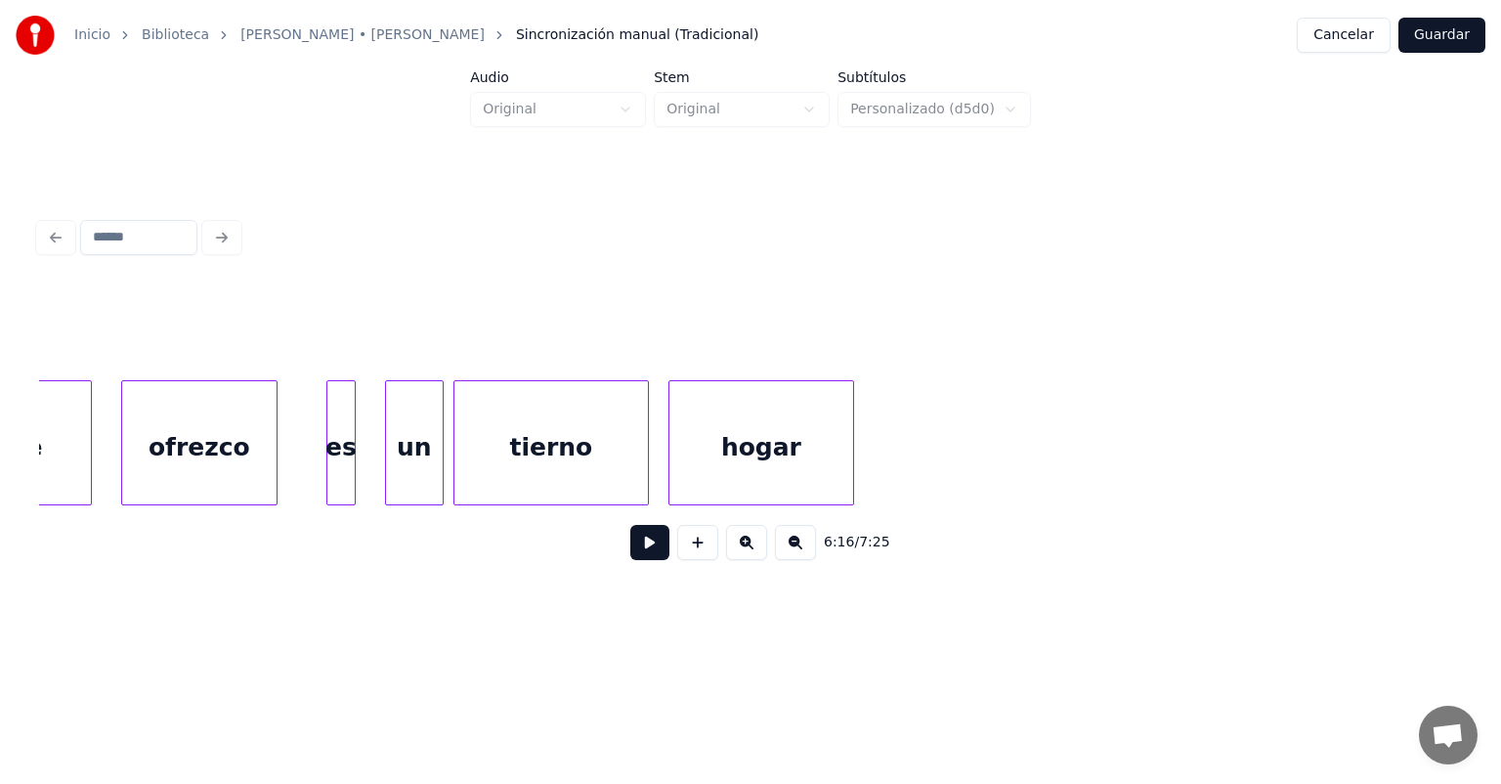
scroll to position [0, 182525]
click at [519, 442] on div "tierno" at bounding box center [552, 447] width 194 height 133
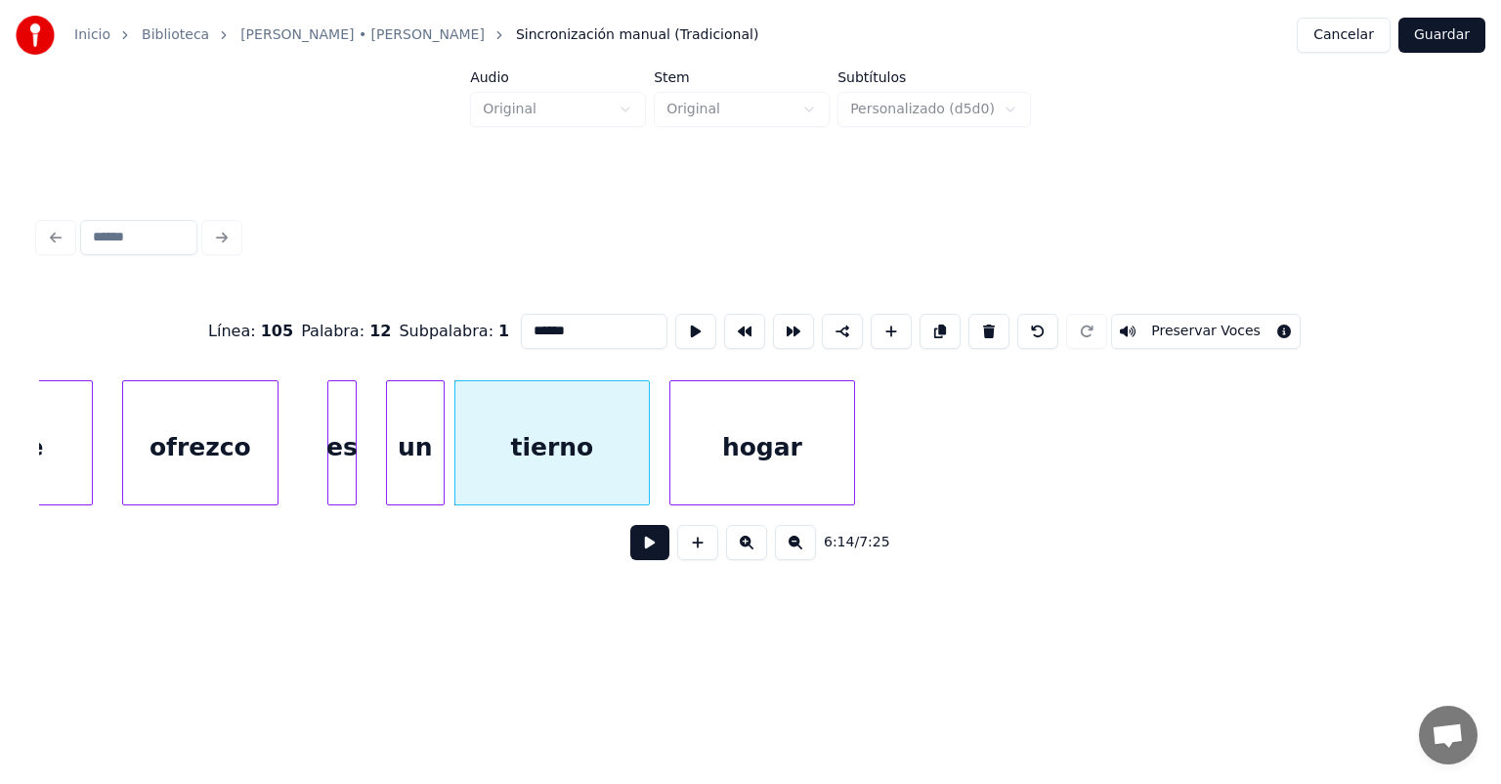
click at [630, 554] on button at bounding box center [649, 542] width 39 height 35
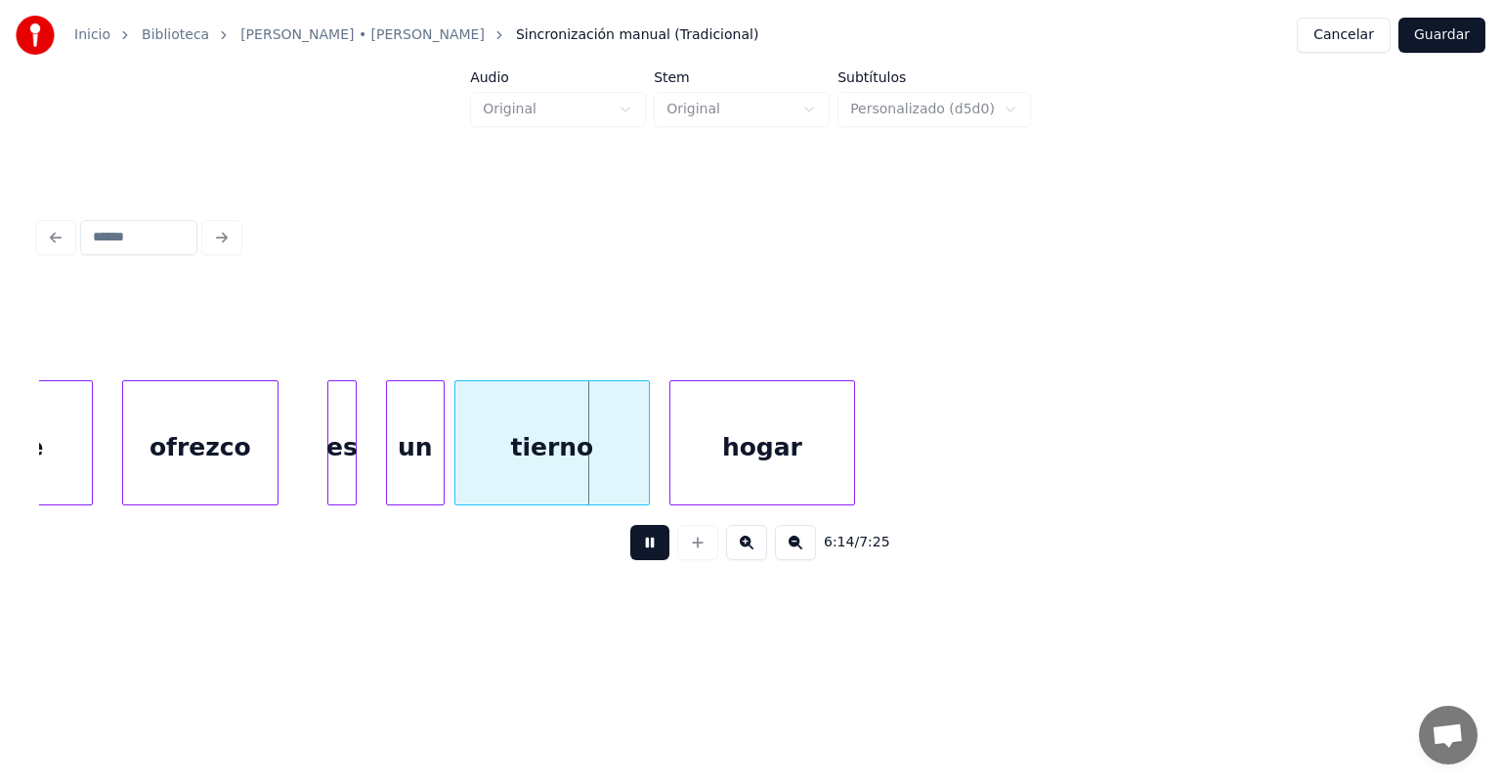
click at [630, 560] on button at bounding box center [649, 542] width 39 height 35
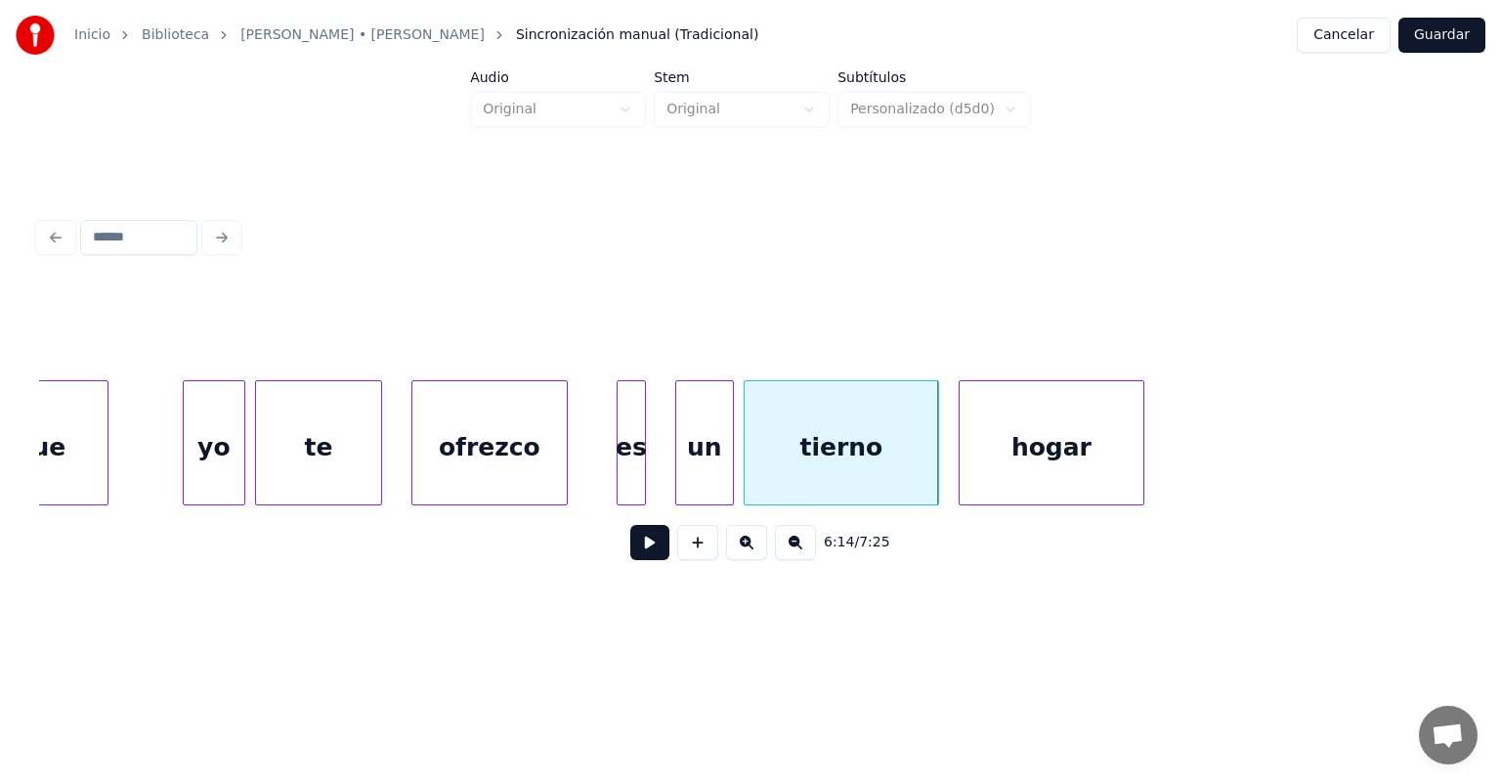
scroll to position [0, 182235]
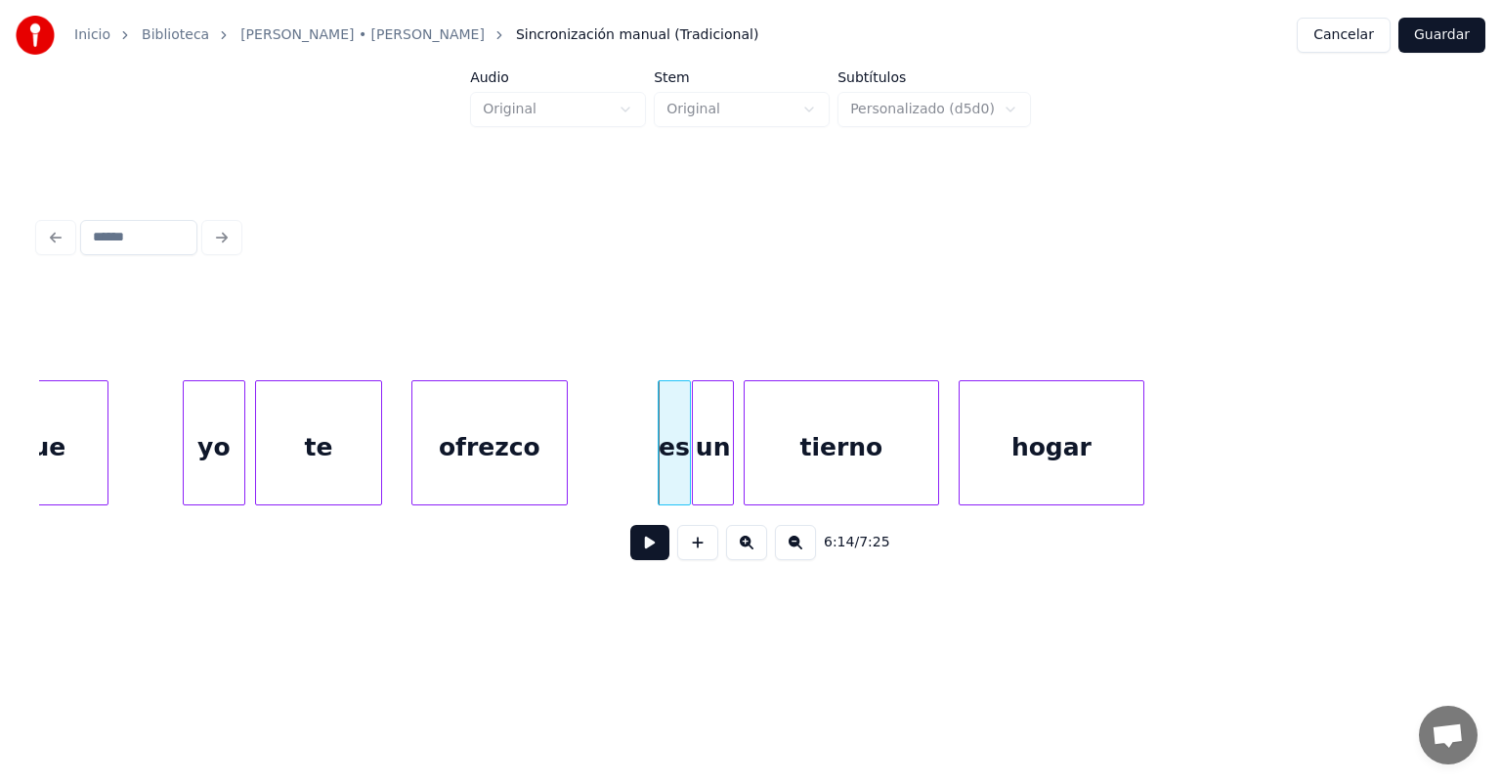
click at [630, 551] on button at bounding box center [649, 542] width 39 height 35
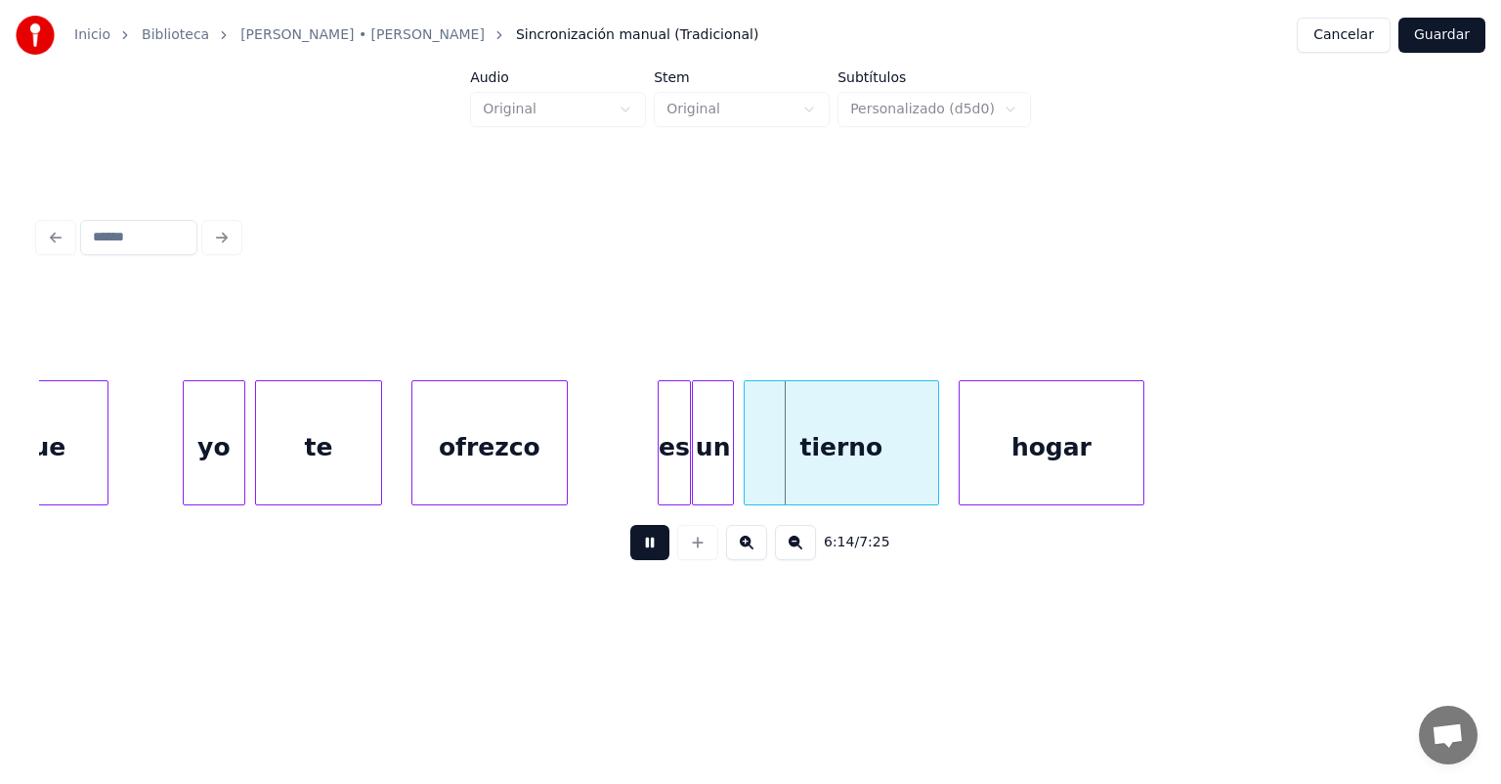
click at [630, 556] on button at bounding box center [649, 542] width 39 height 35
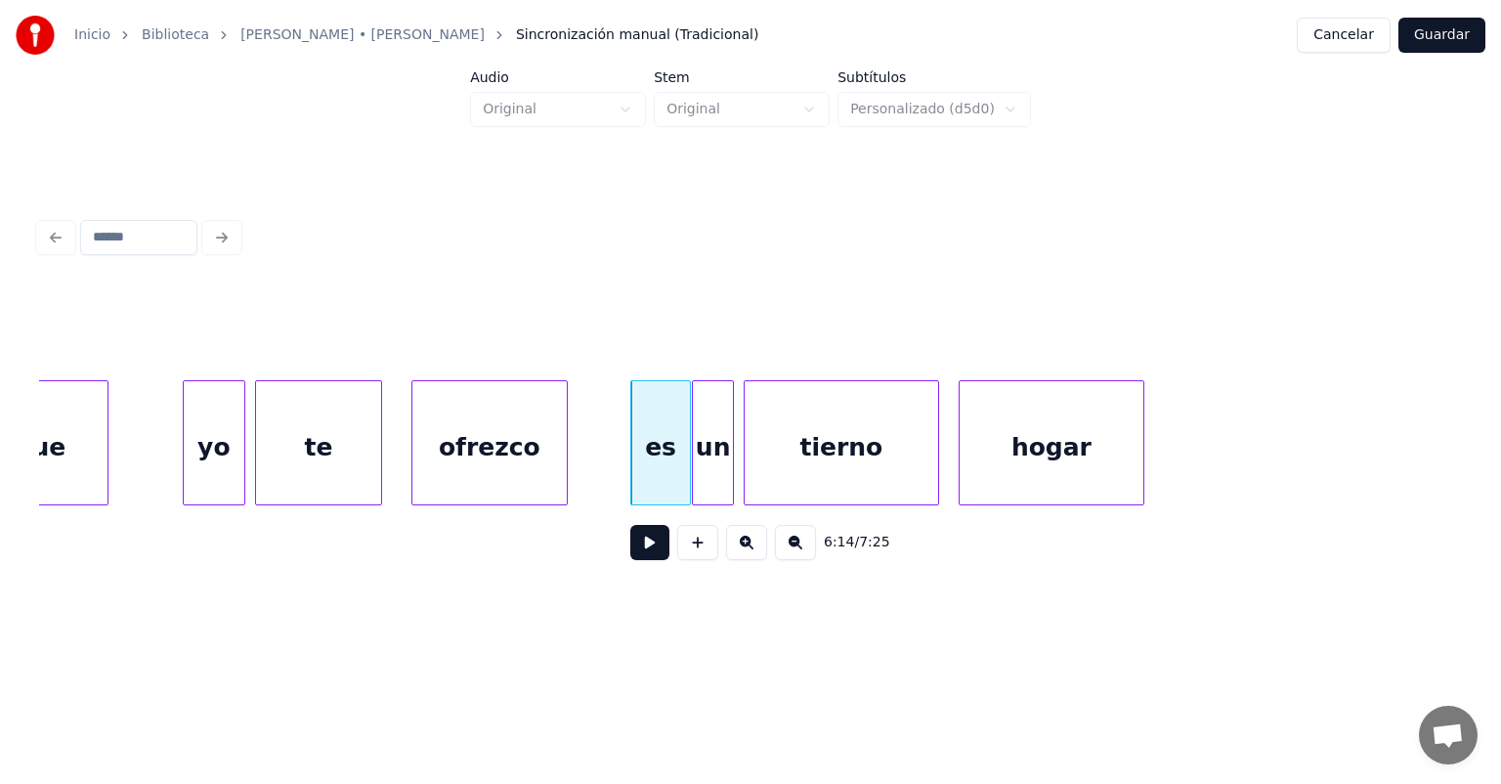
click at [630, 552] on button at bounding box center [649, 542] width 39 height 35
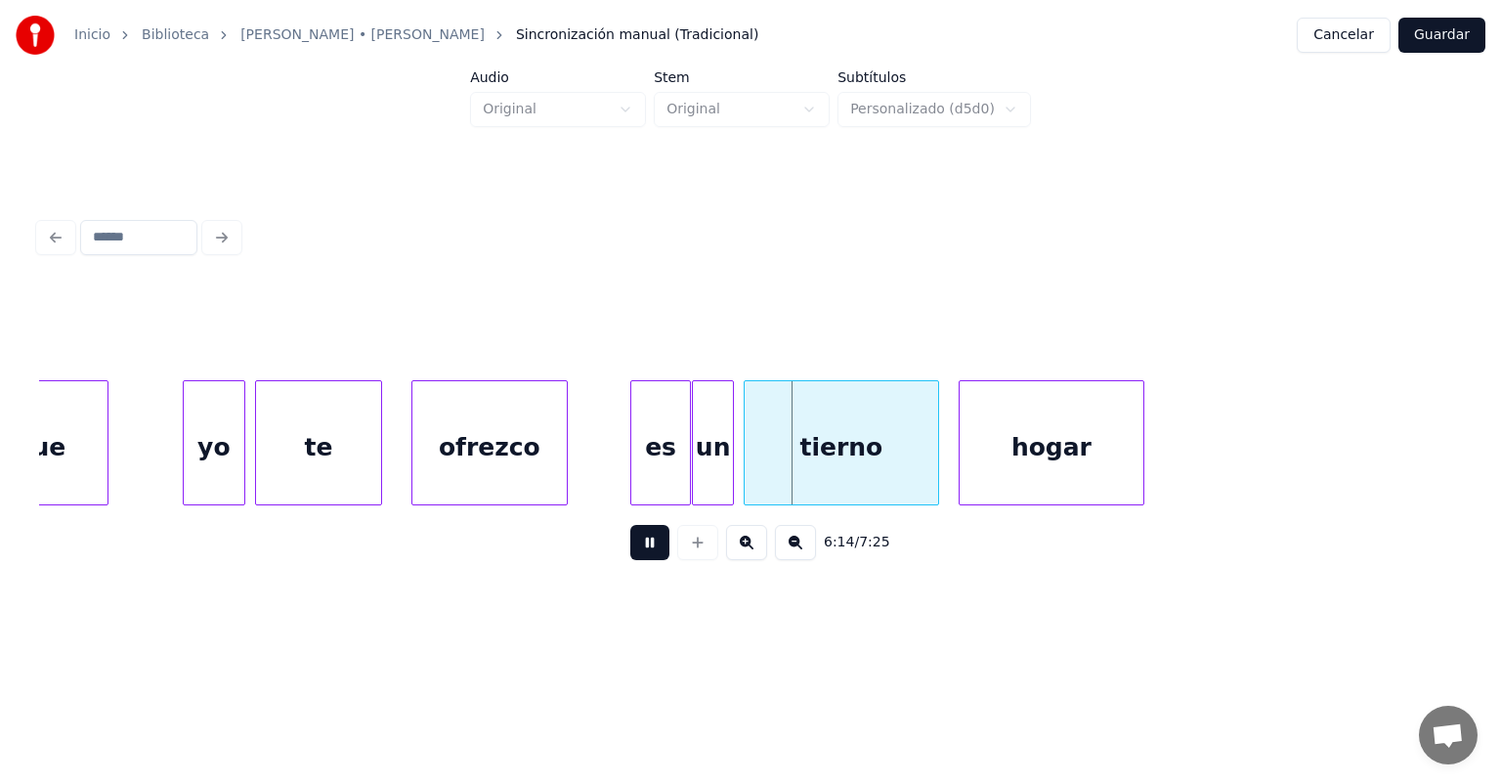
click at [630, 557] on button at bounding box center [649, 542] width 39 height 35
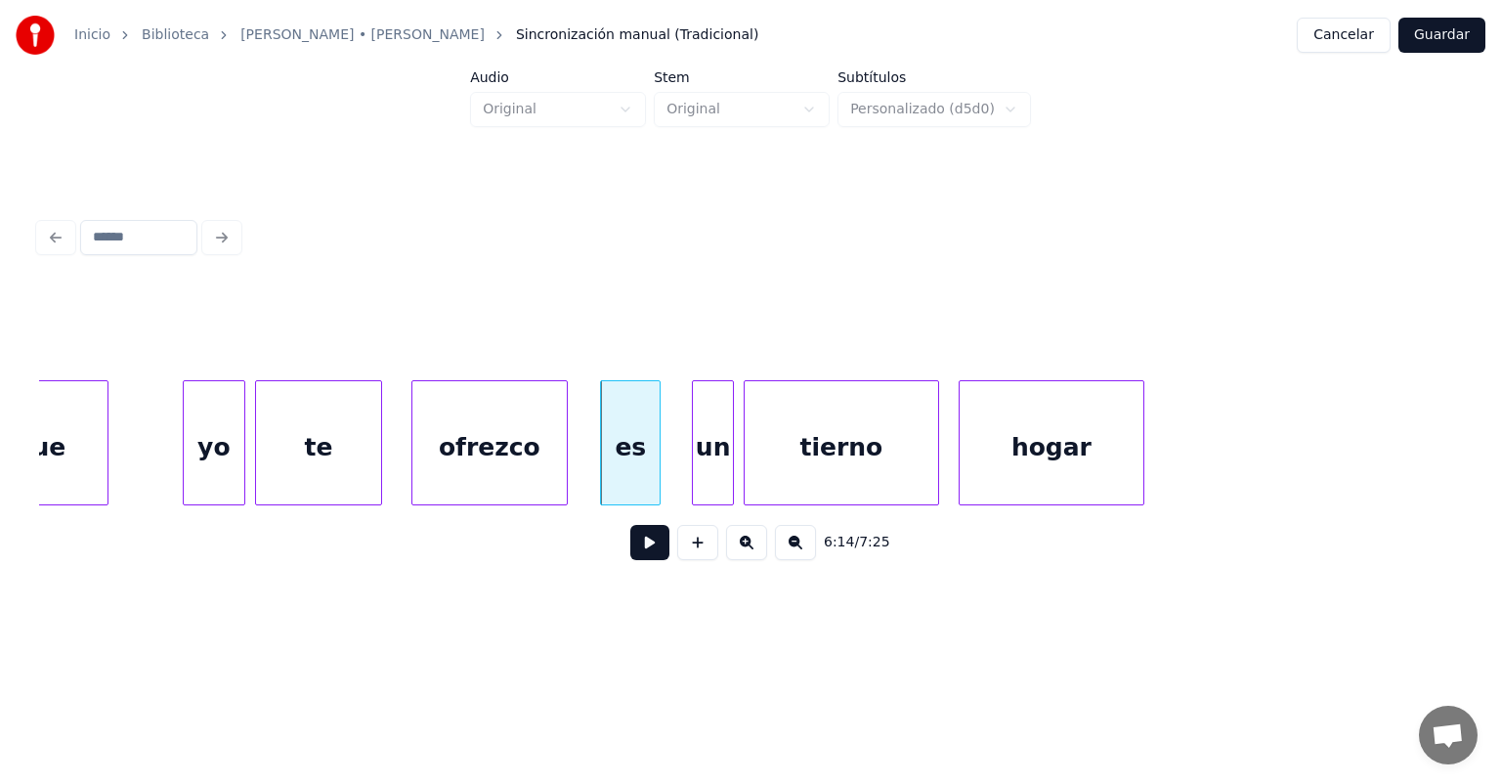
click at [630, 555] on button at bounding box center [649, 542] width 39 height 35
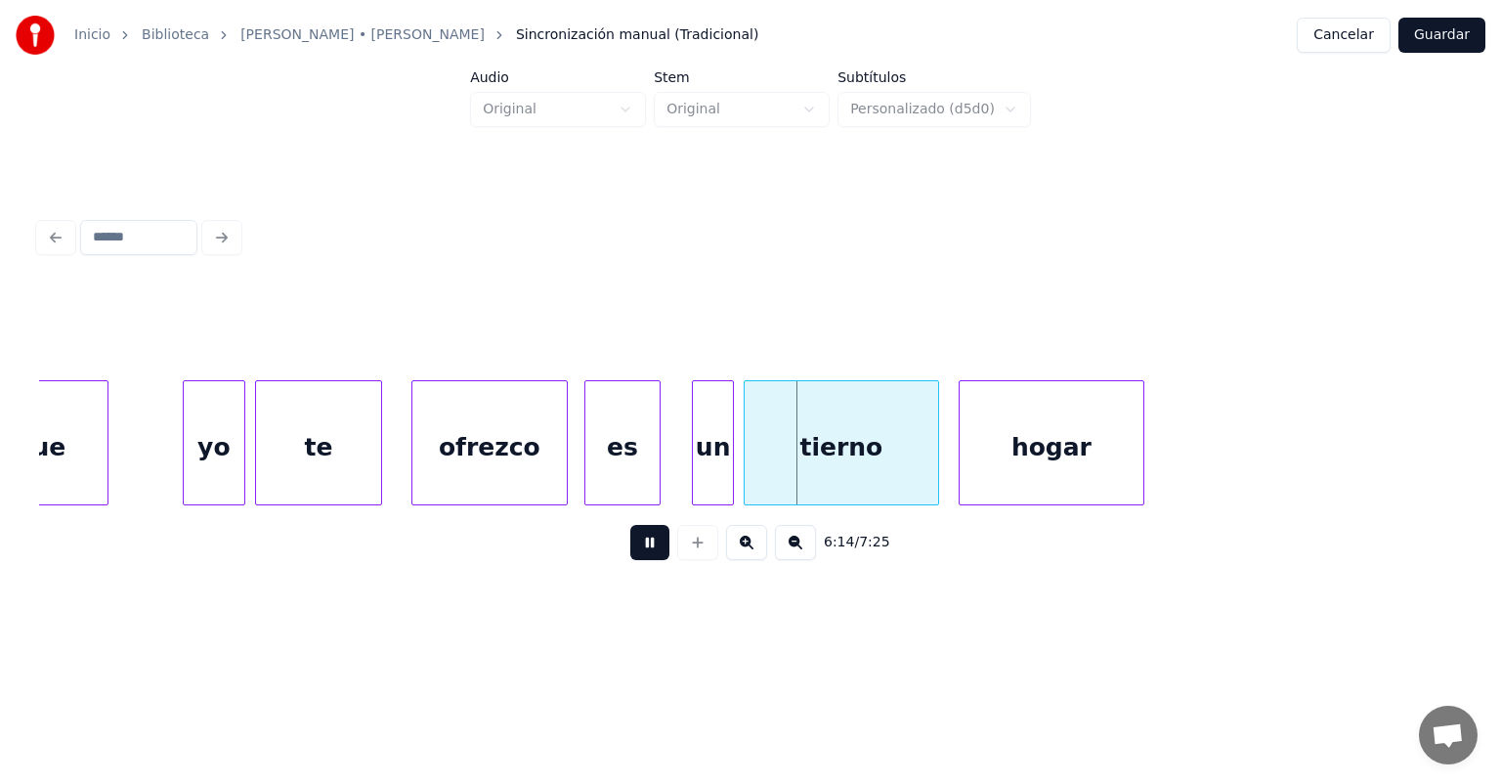
click at [587, 475] on div at bounding box center [588, 442] width 6 height 123
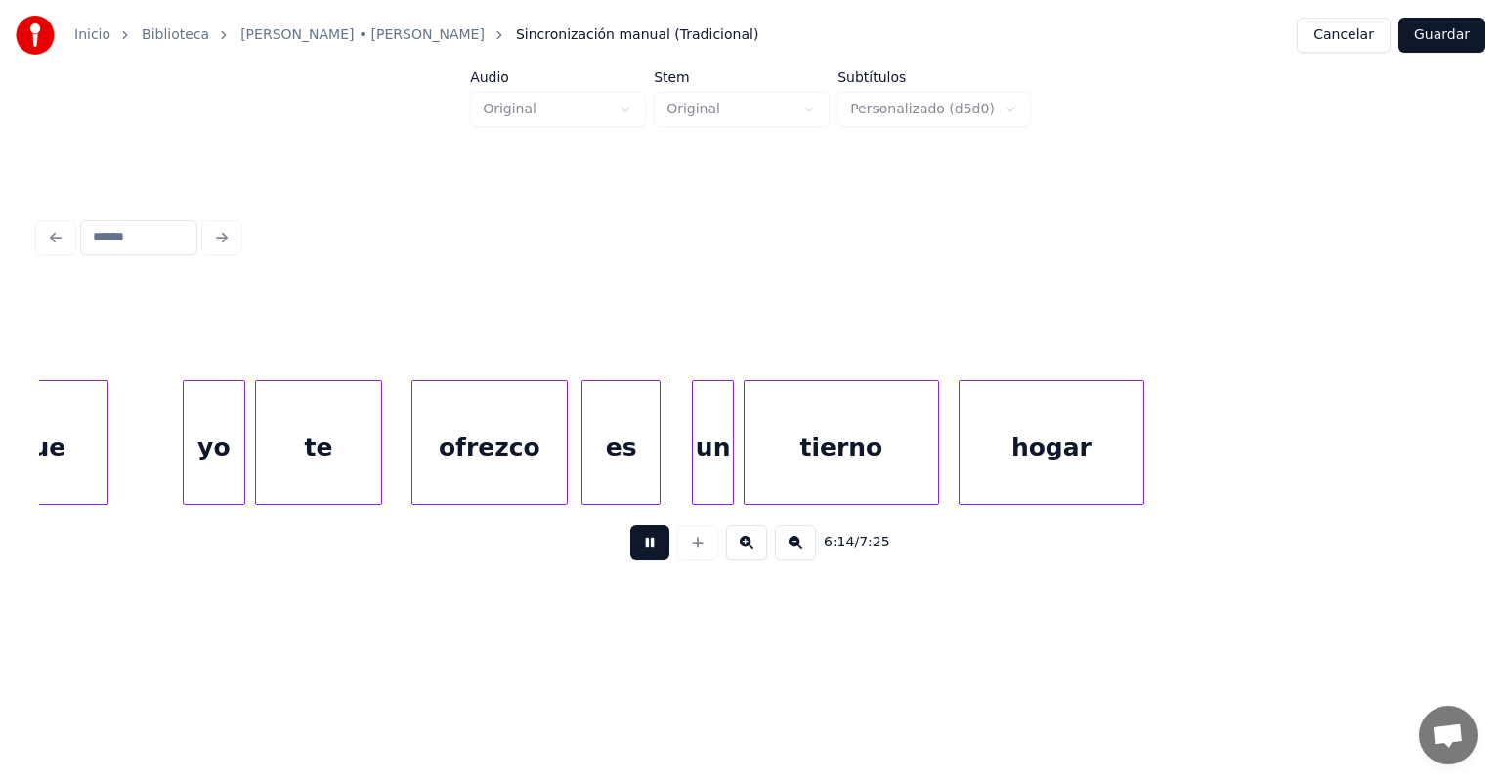
click at [585, 477] on div at bounding box center [586, 442] width 6 height 123
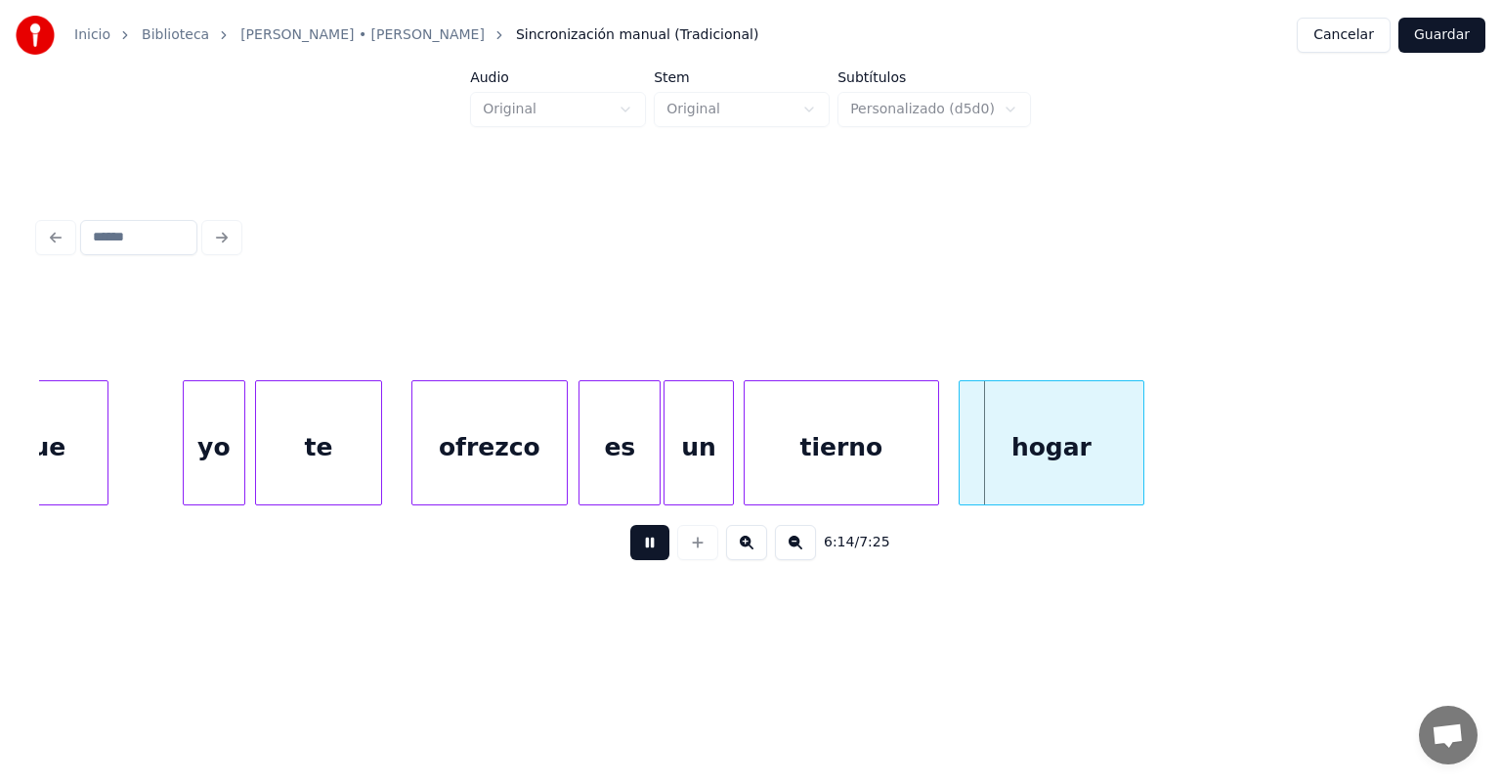
click at [630, 560] on button at bounding box center [649, 542] width 39 height 35
click at [497, 457] on div "ofrezco" at bounding box center [489, 447] width 154 height 133
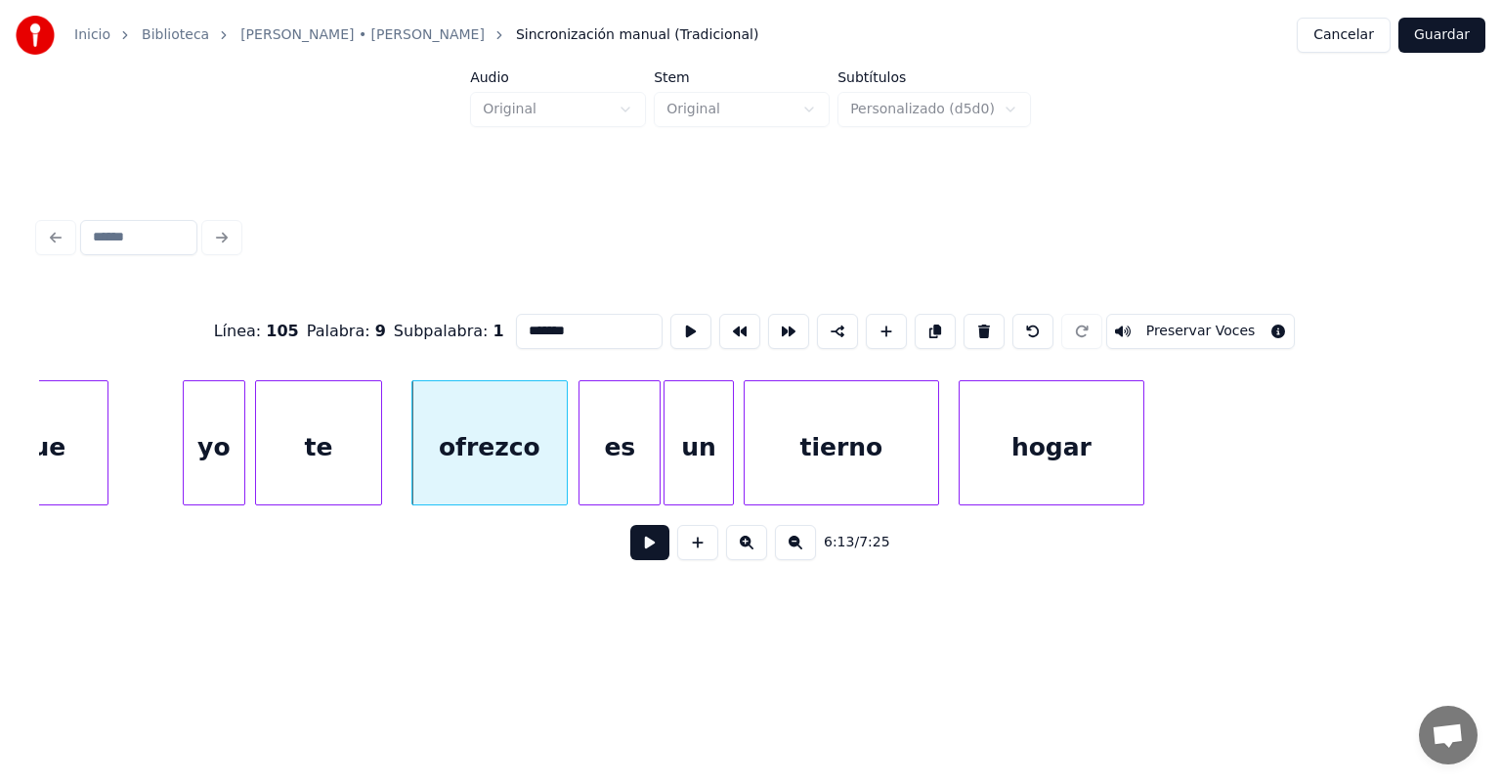
click at [633, 560] on button at bounding box center [649, 542] width 39 height 35
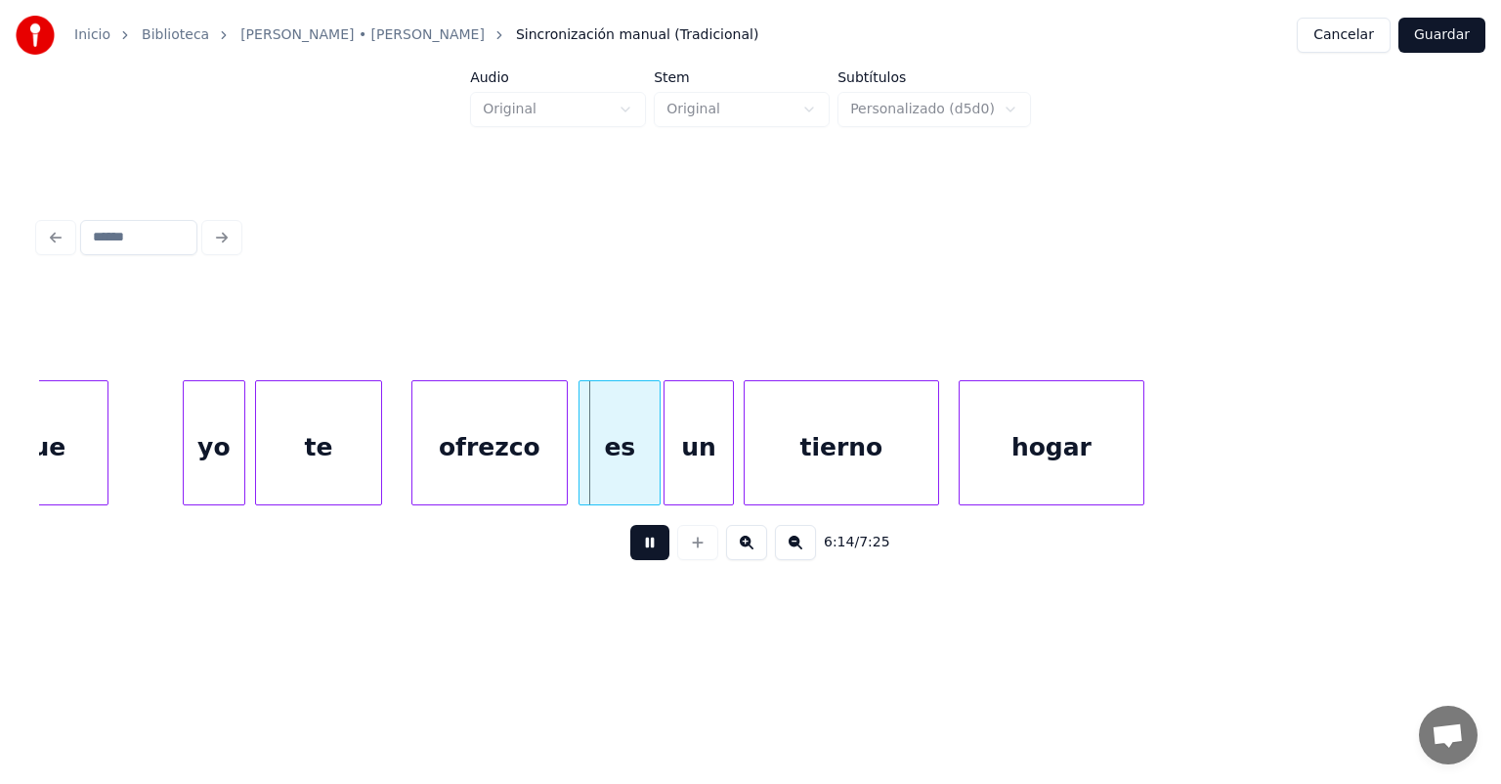
click at [630, 560] on button at bounding box center [649, 542] width 39 height 35
click at [414, 484] on div "ofrezco" at bounding box center [486, 447] width 162 height 133
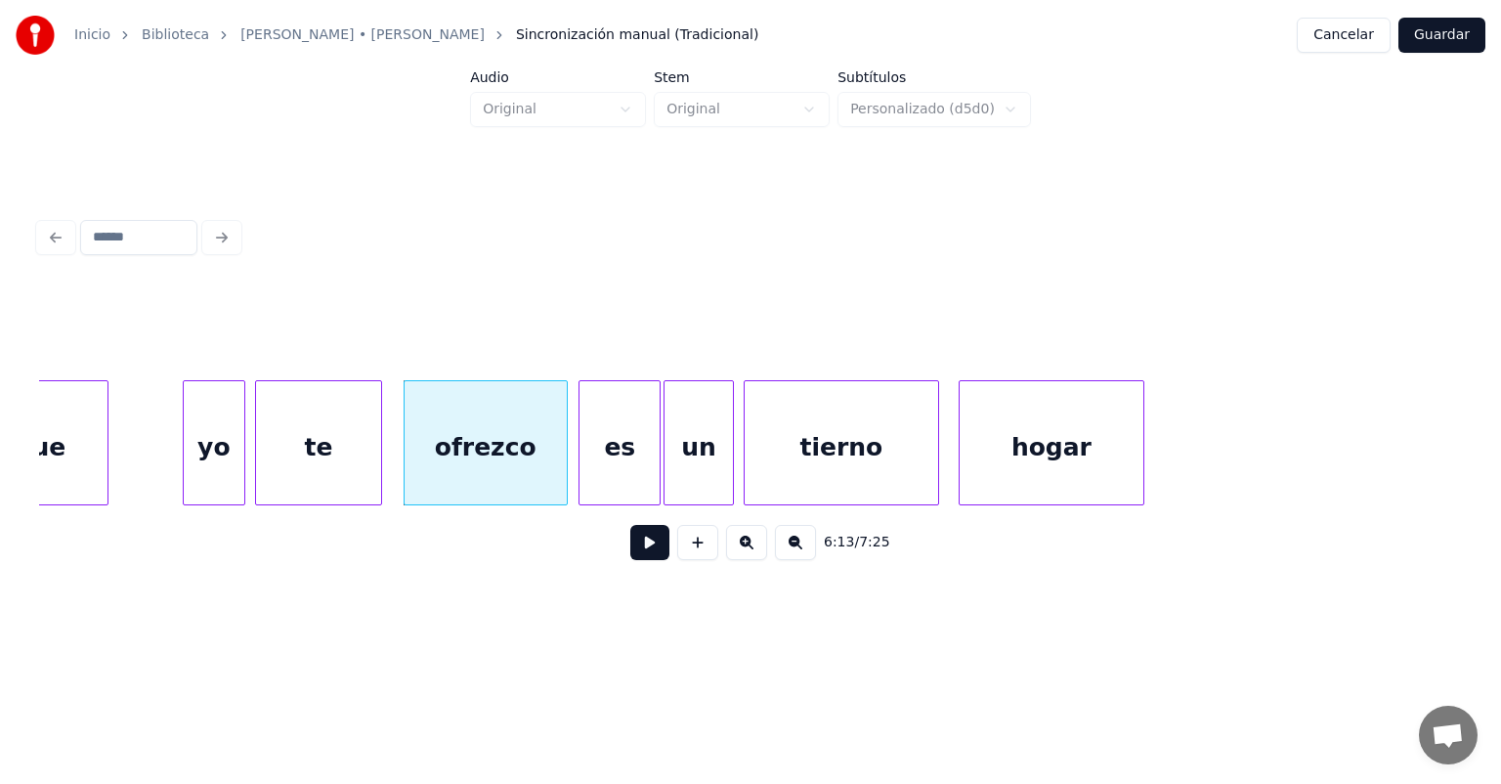
click at [638, 556] on button at bounding box center [649, 542] width 39 height 35
click at [640, 560] on button at bounding box center [649, 542] width 39 height 35
click at [630, 550] on button at bounding box center [649, 542] width 39 height 35
click at [630, 560] on button at bounding box center [649, 542] width 39 height 35
click at [640, 559] on button at bounding box center [649, 542] width 39 height 35
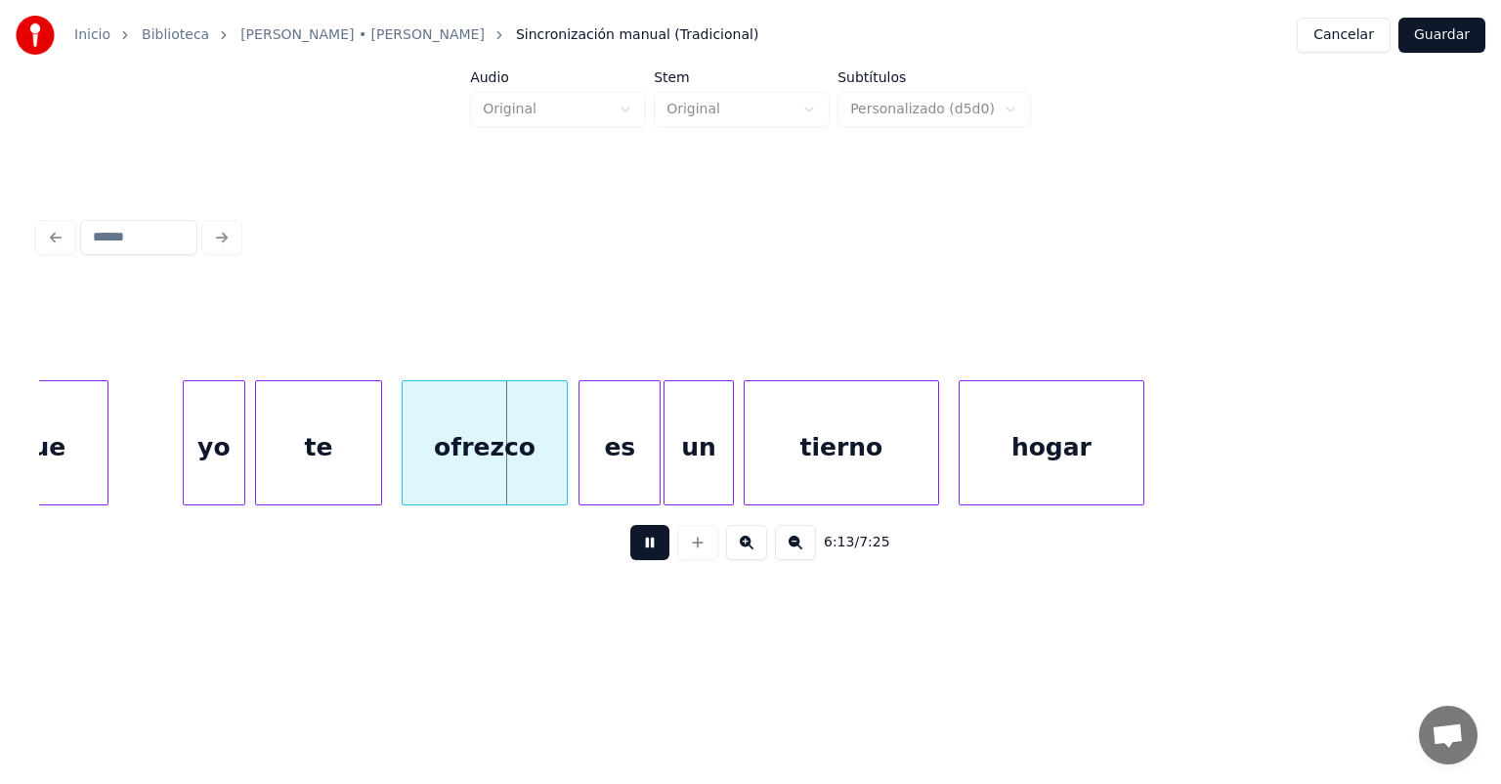
click at [642, 560] on button at bounding box center [649, 542] width 39 height 35
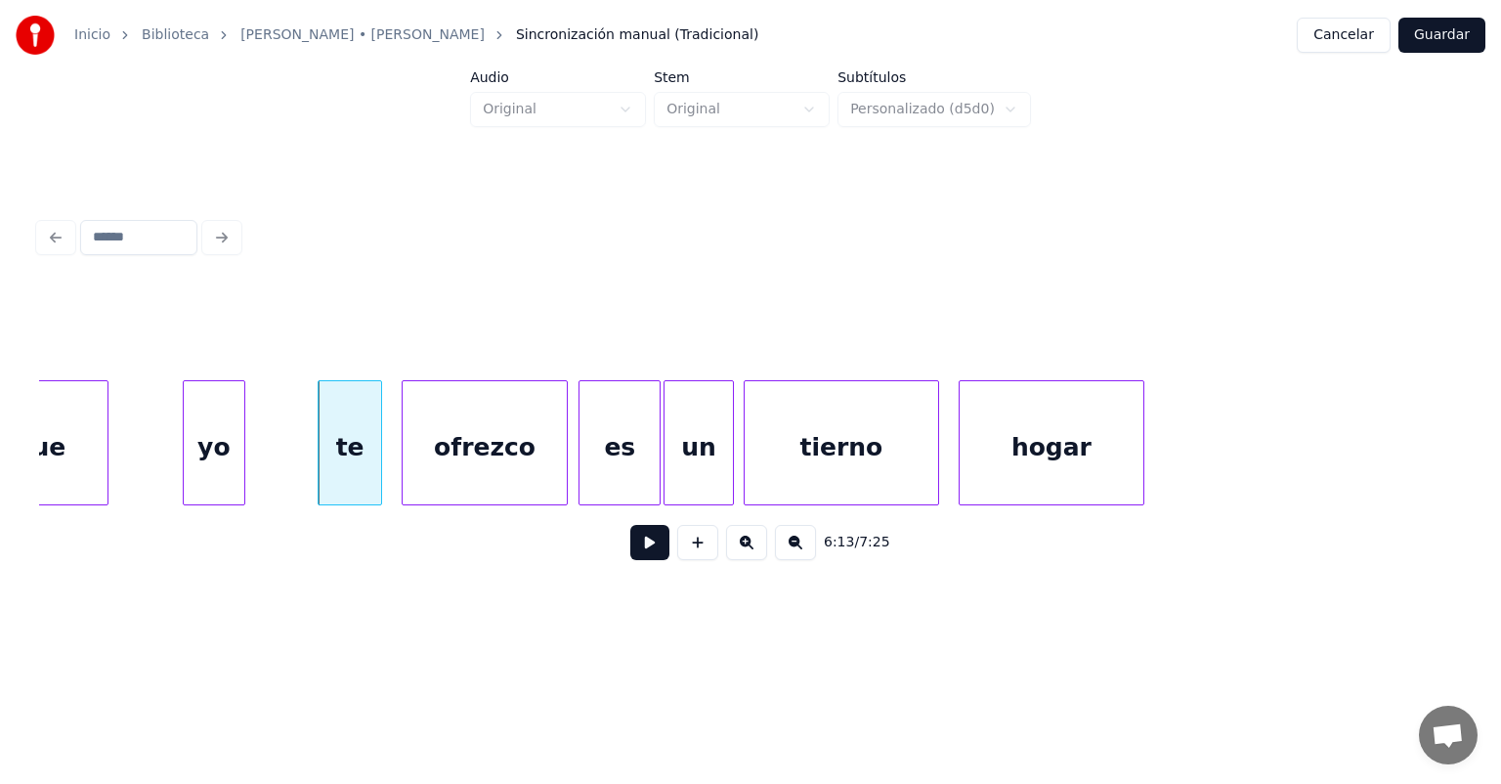
click at [630, 560] on button at bounding box center [649, 542] width 39 height 35
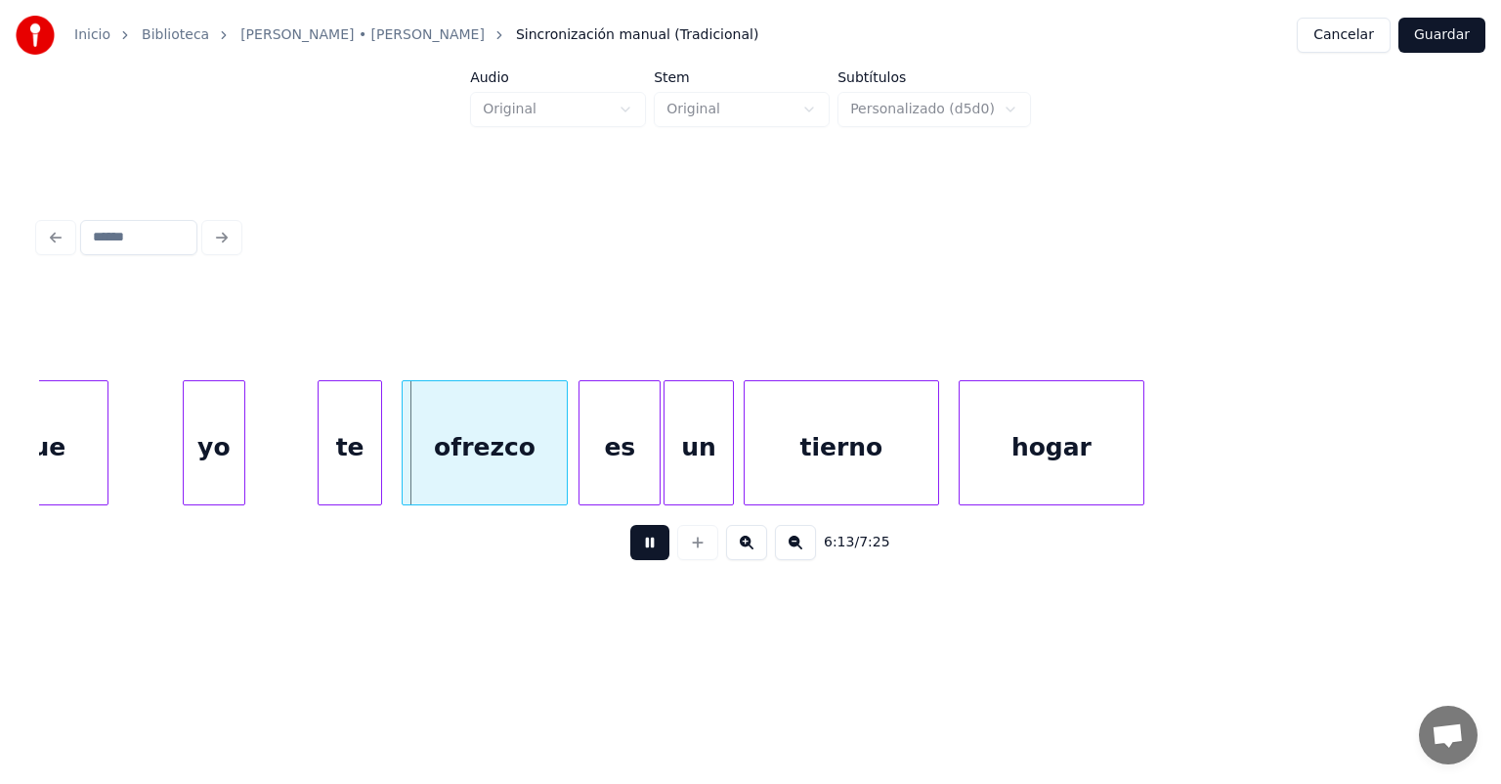
click at [634, 560] on button at bounding box center [649, 542] width 39 height 35
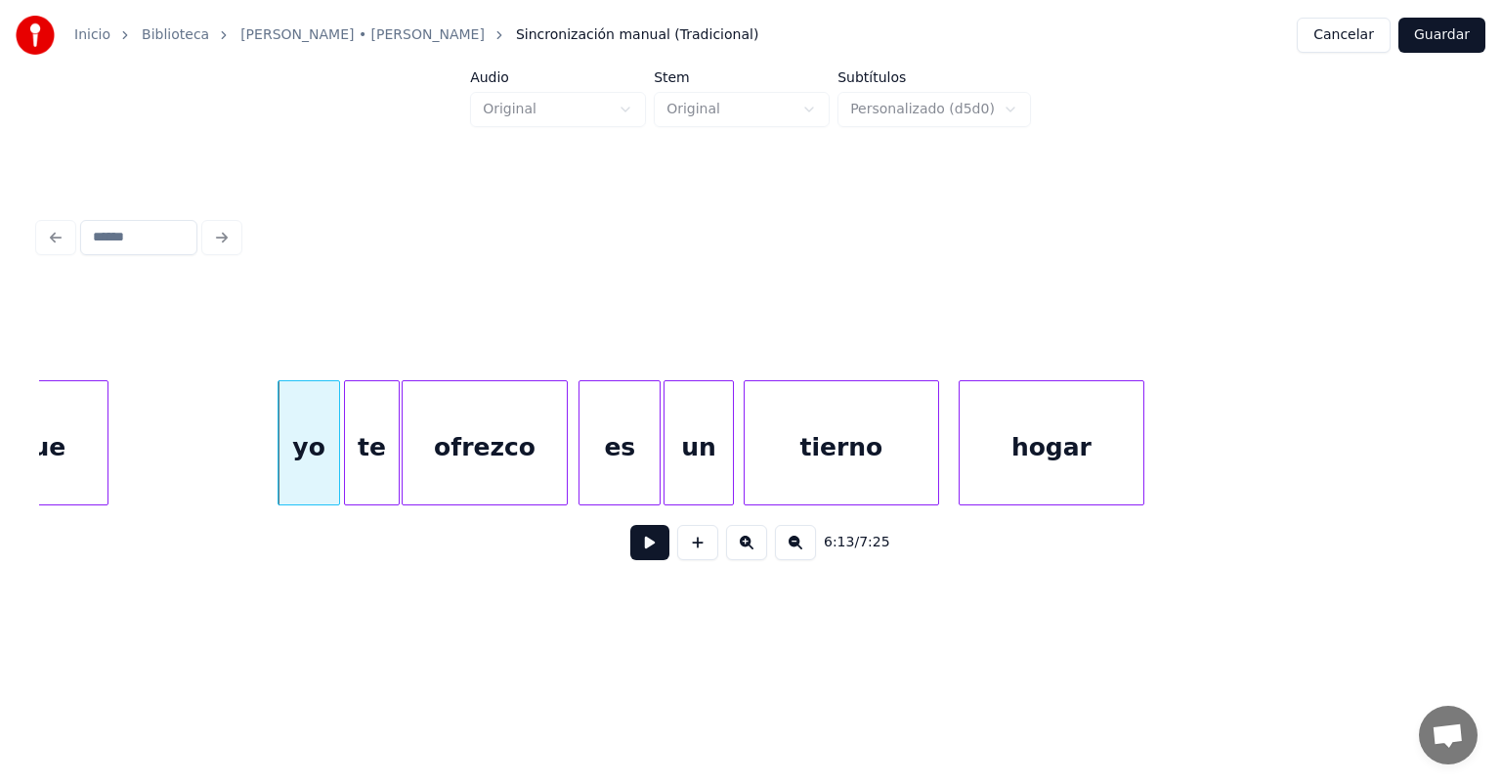
click at [630, 554] on button at bounding box center [649, 542] width 39 height 35
click at [630, 560] on button at bounding box center [649, 542] width 39 height 35
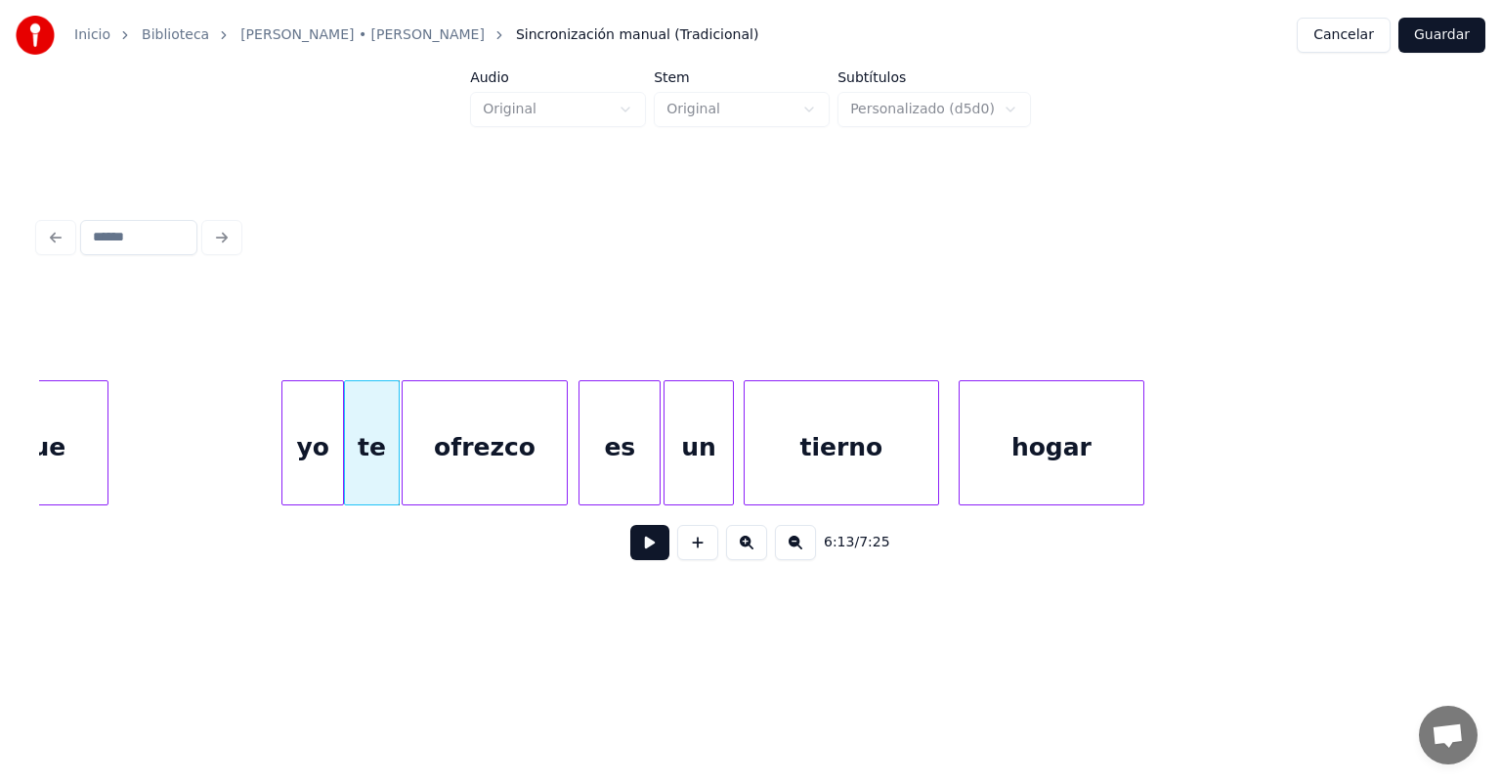
click at [286, 487] on div at bounding box center [285, 442] width 6 height 123
click at [636, 553] on button at bounding box center [649, 542] width 39 height 35
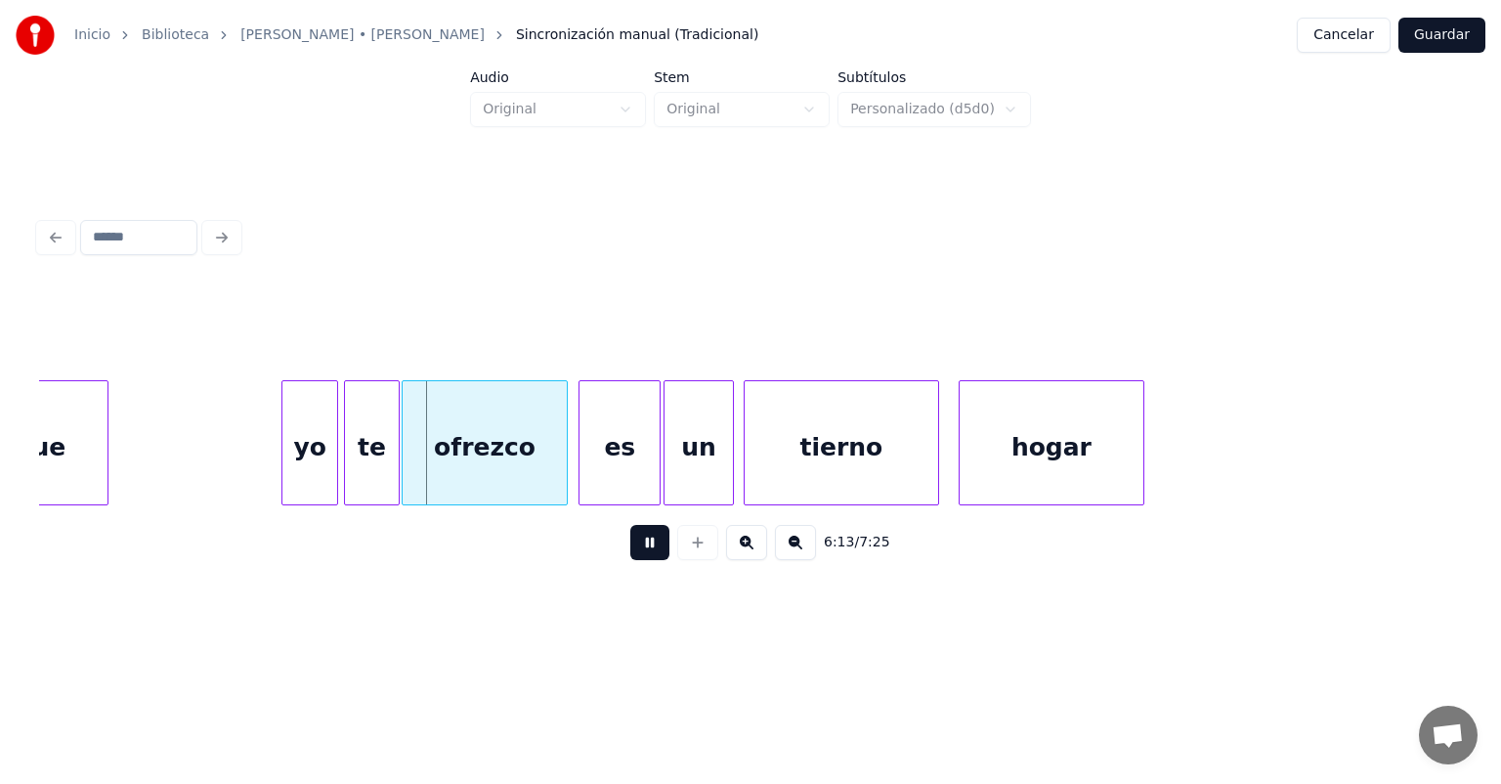
click at [635, 560] on button at bounding box center [649, 542] width 39 height 35
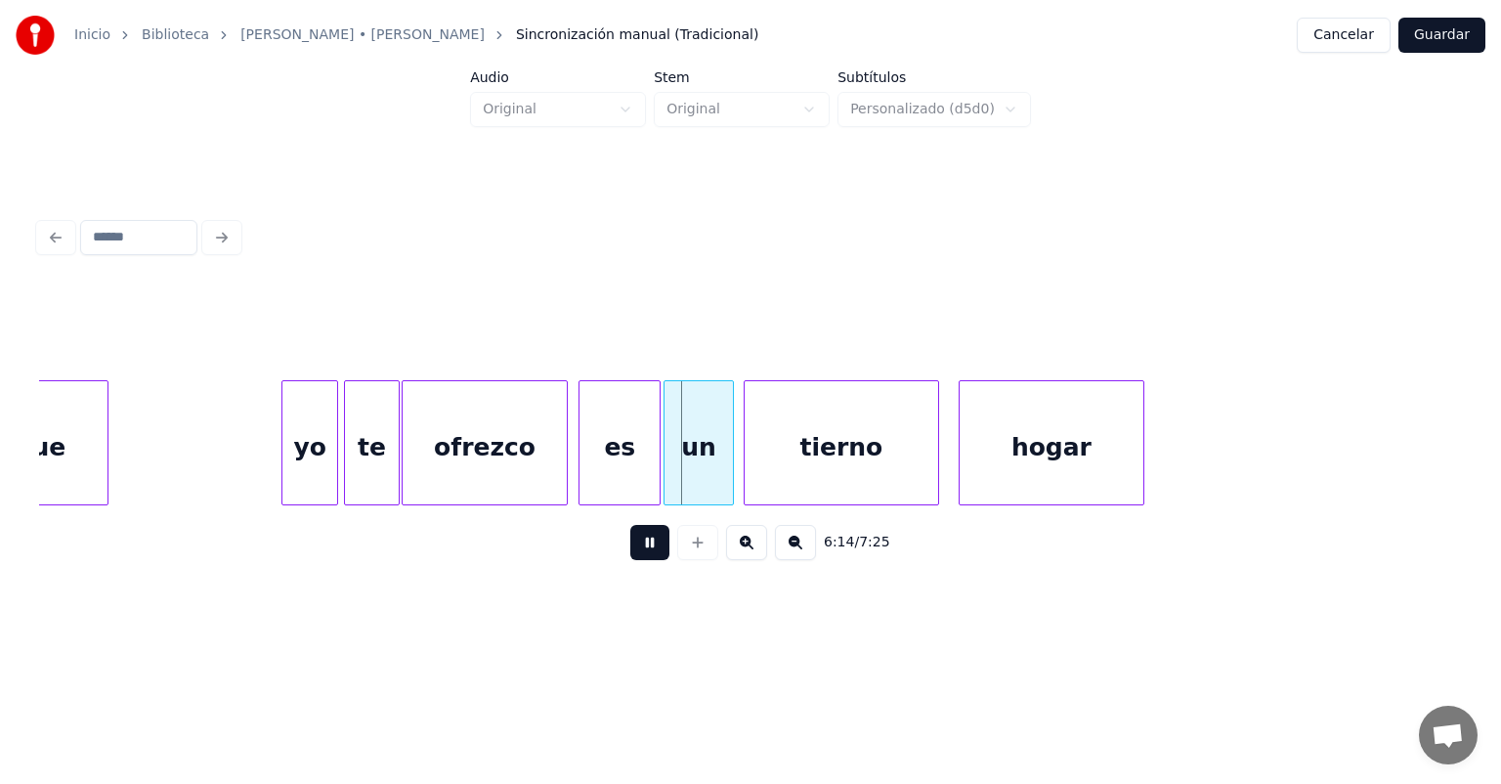
click at [643, 560] on button at bounding box center [649, 542] width 39 height 35
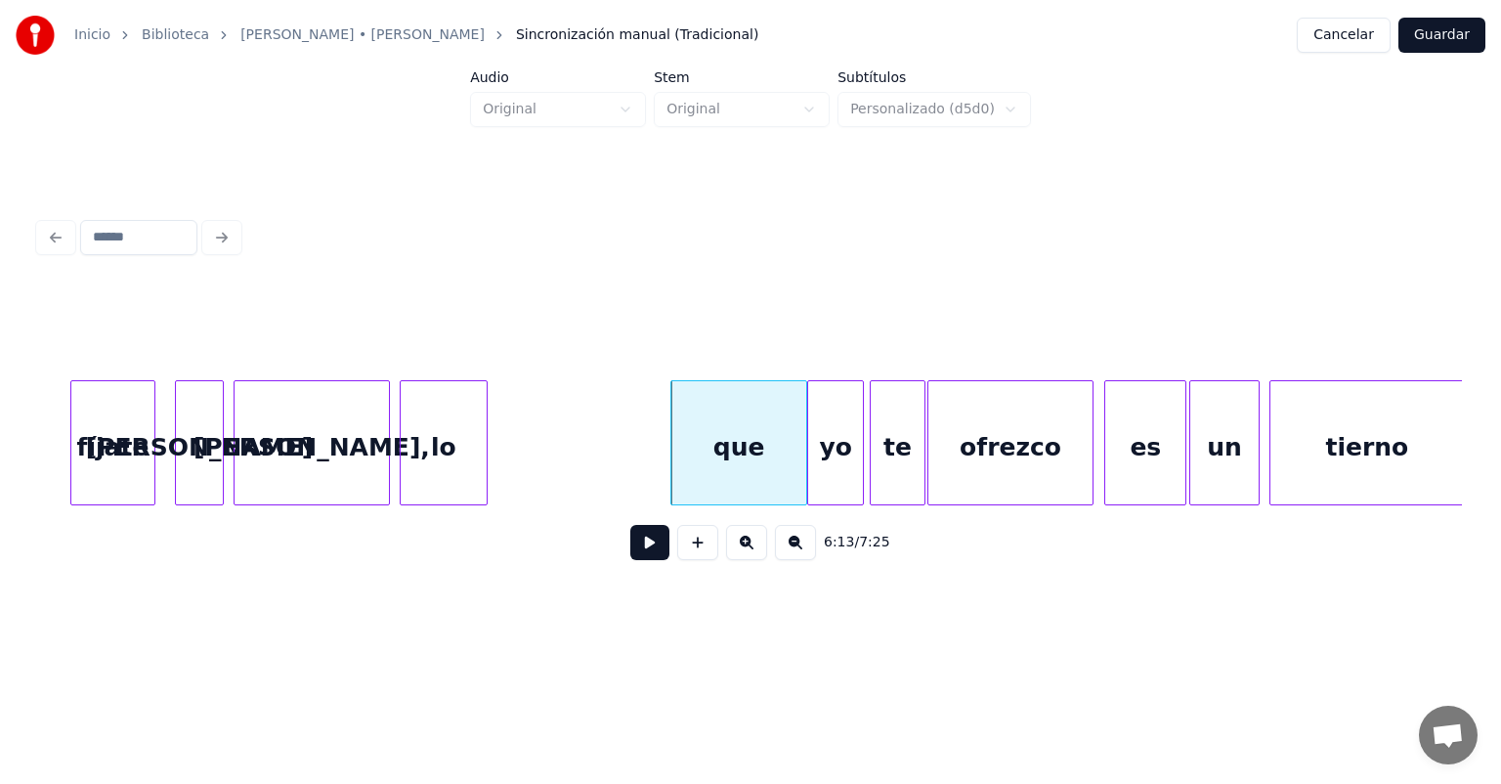
scroll to position [0, 181728]
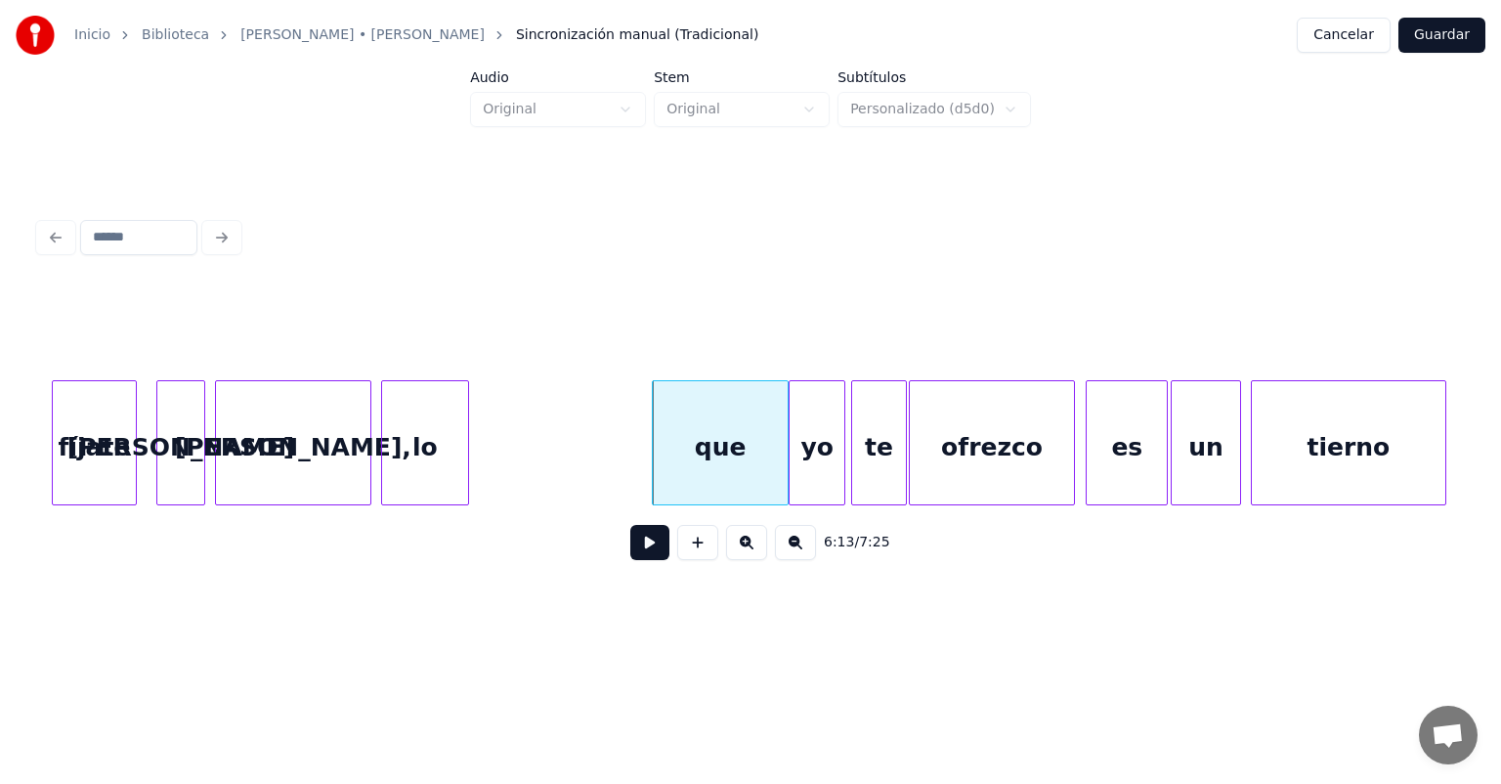
click at [633, 560] on button at bounding box center [649, 542] width 39 height 35
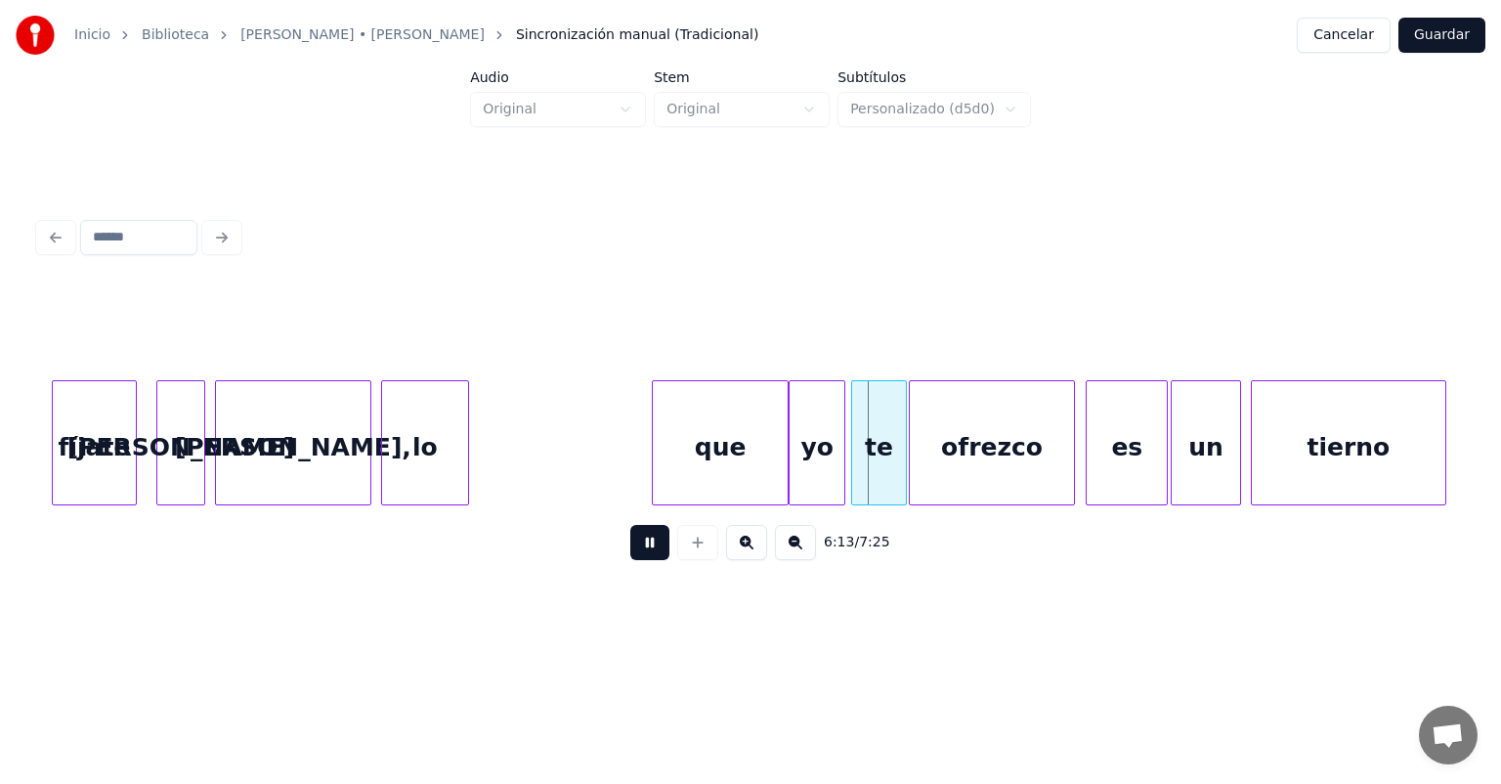
click at [682, 463] on div "que" at bounding box center [720, 447] width 135 height 133
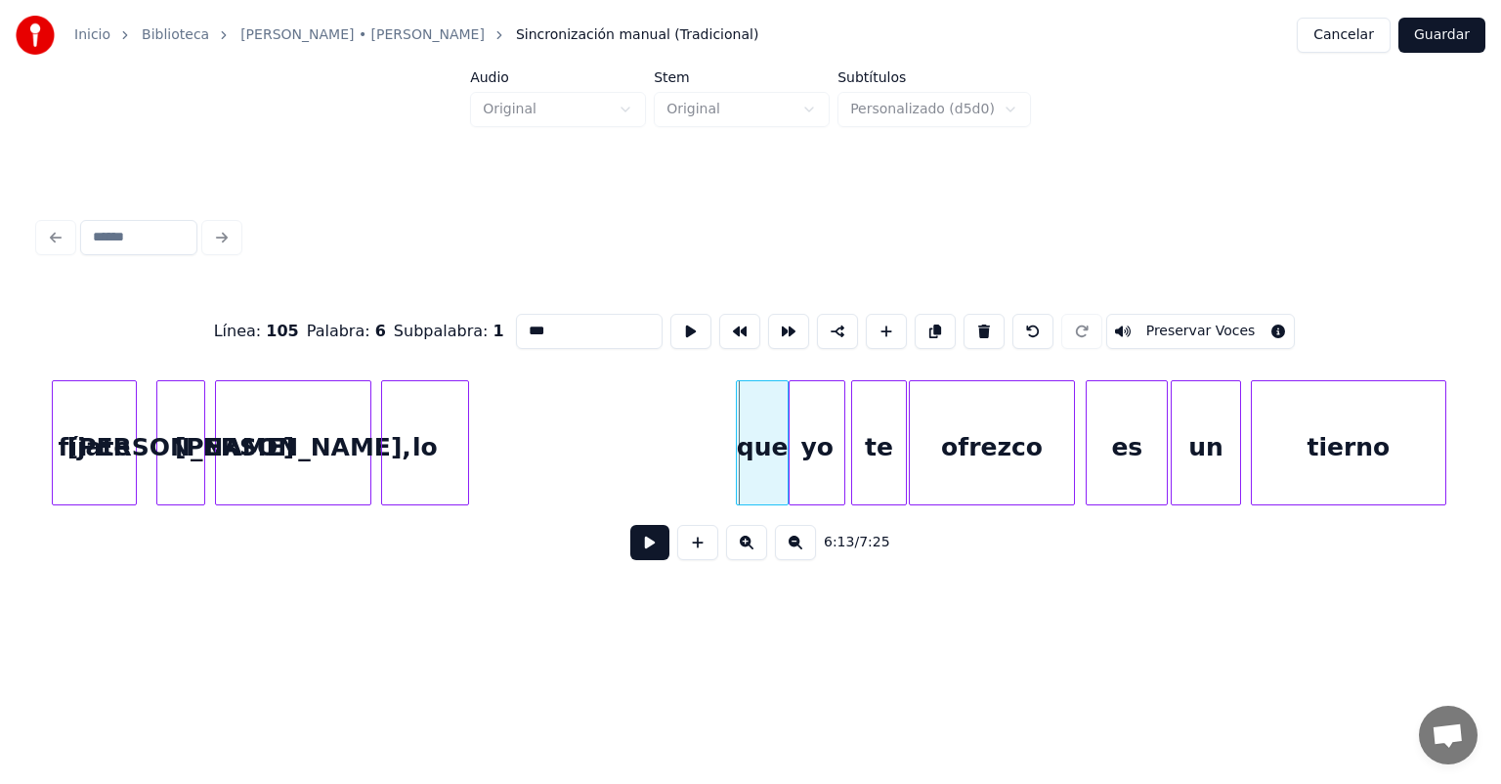
click at [741, 483] on div "que" at bounding box center [762, 447] width 51 height 133
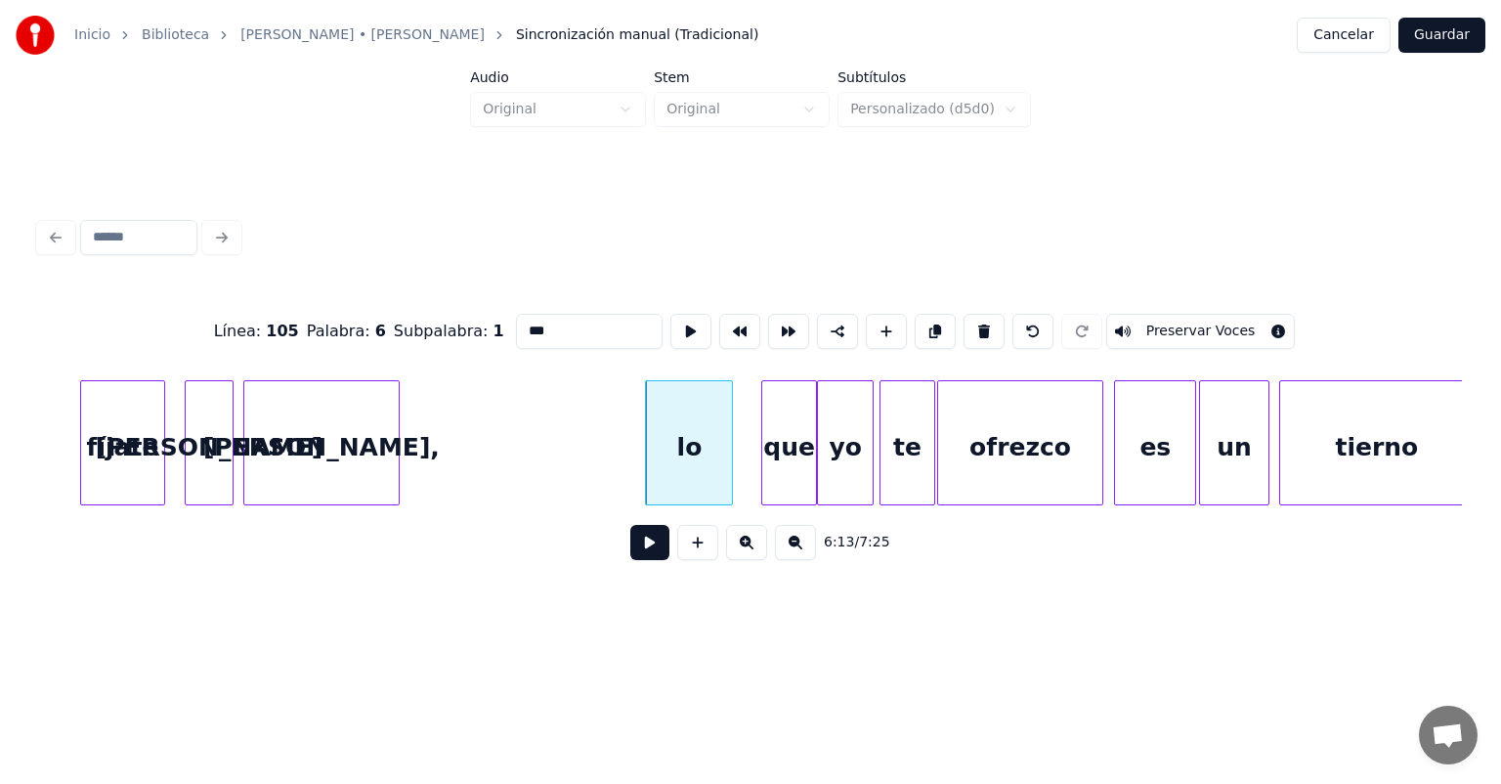
scroll to position [0, 181699]
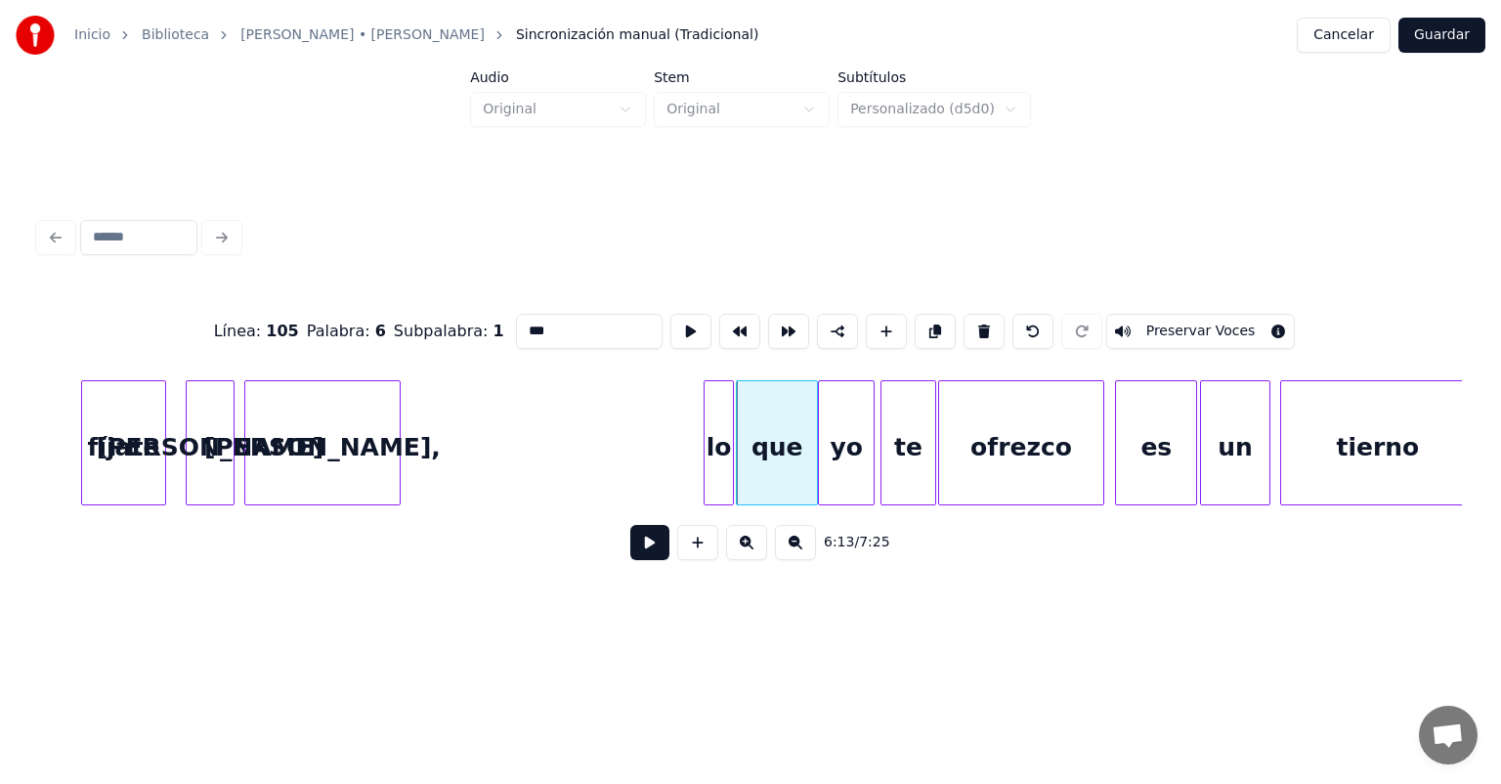
click at [630, 550] on button at bounding box center [649, 542] width 39 height 35
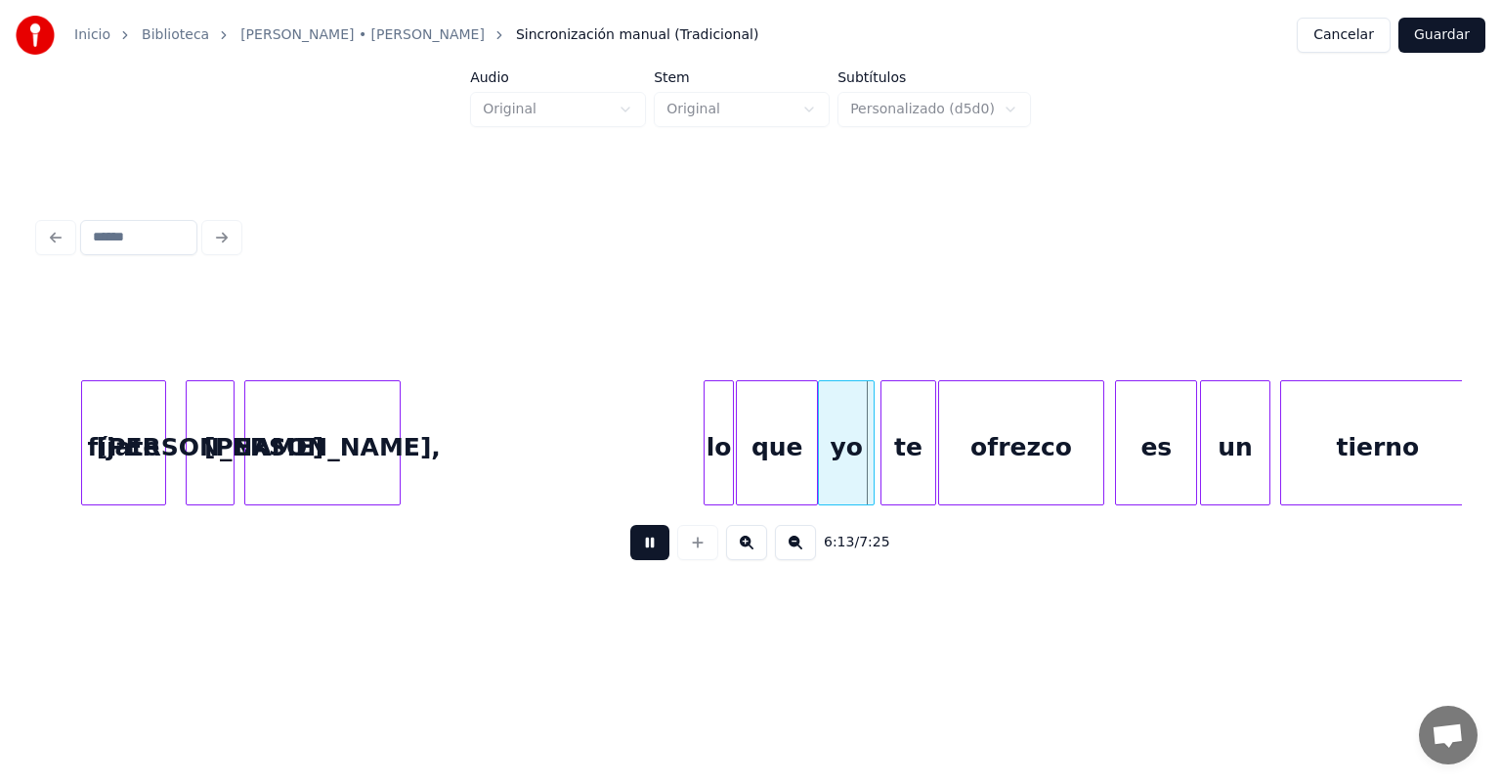
click at [630, 554] on button at bounding box center [649, 542] width 39 height 35
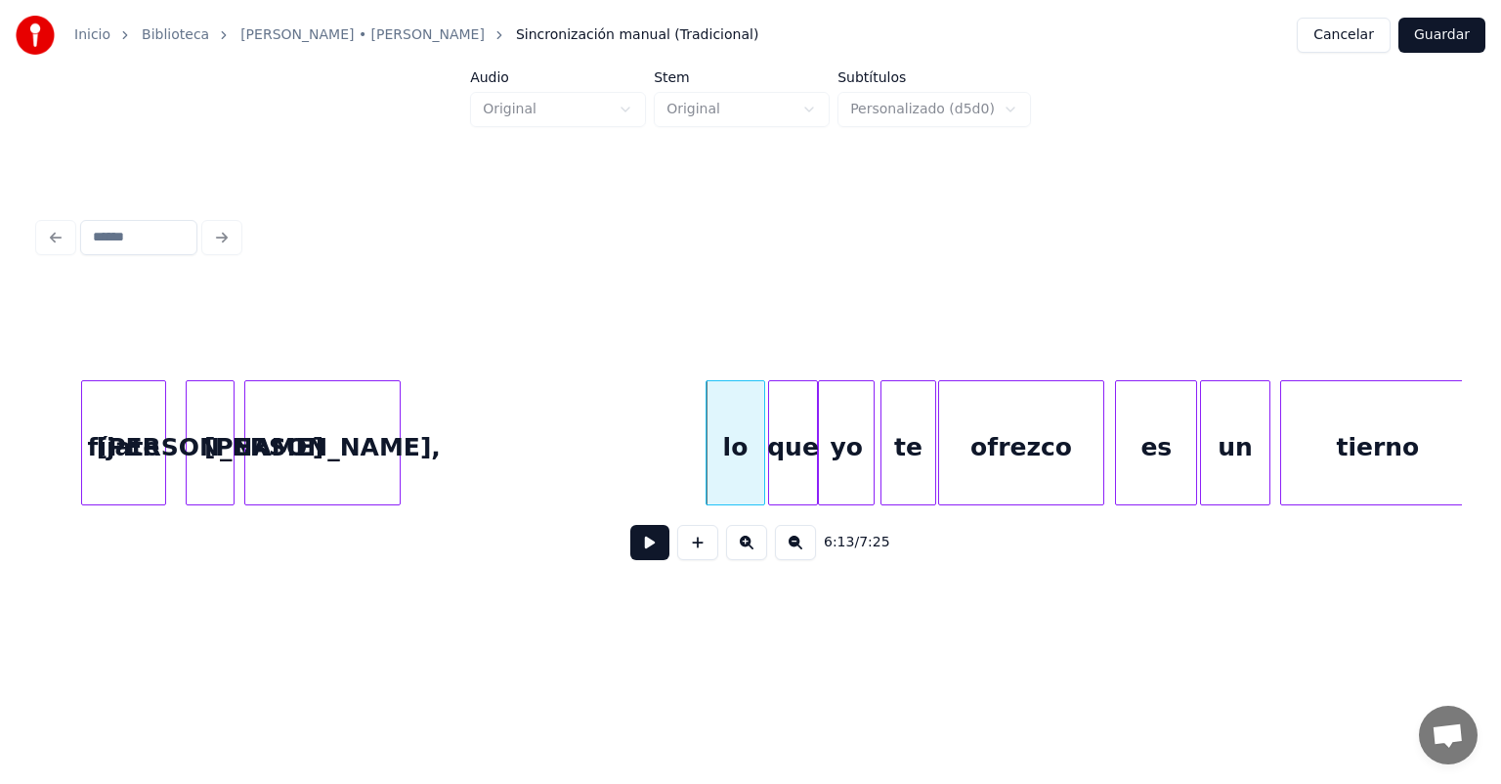
click at [630, 551] on button at bounding box center [649, 542] width 39 height 35
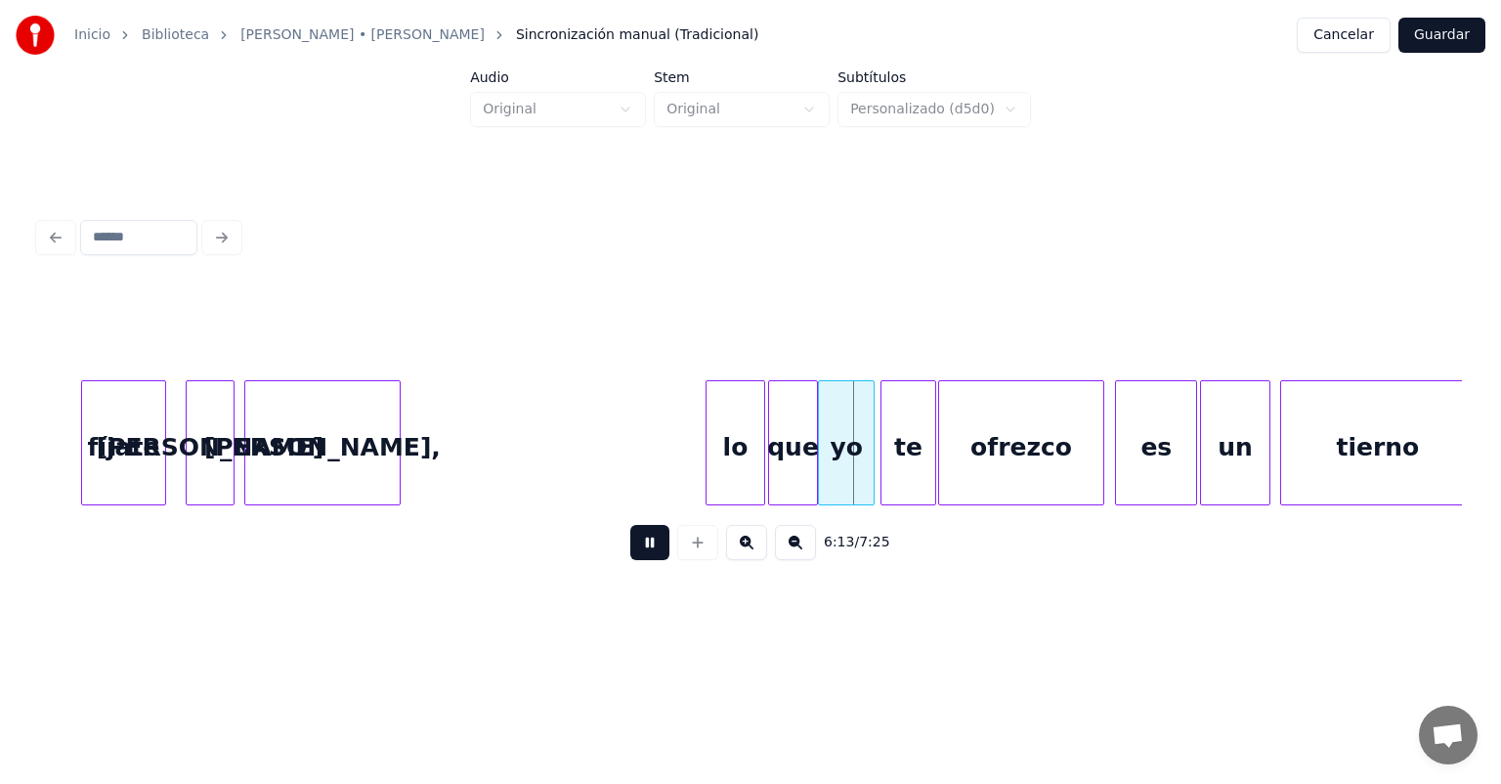
click at [631, 557] on button at bounding box center [649, 542] width 39 height 35
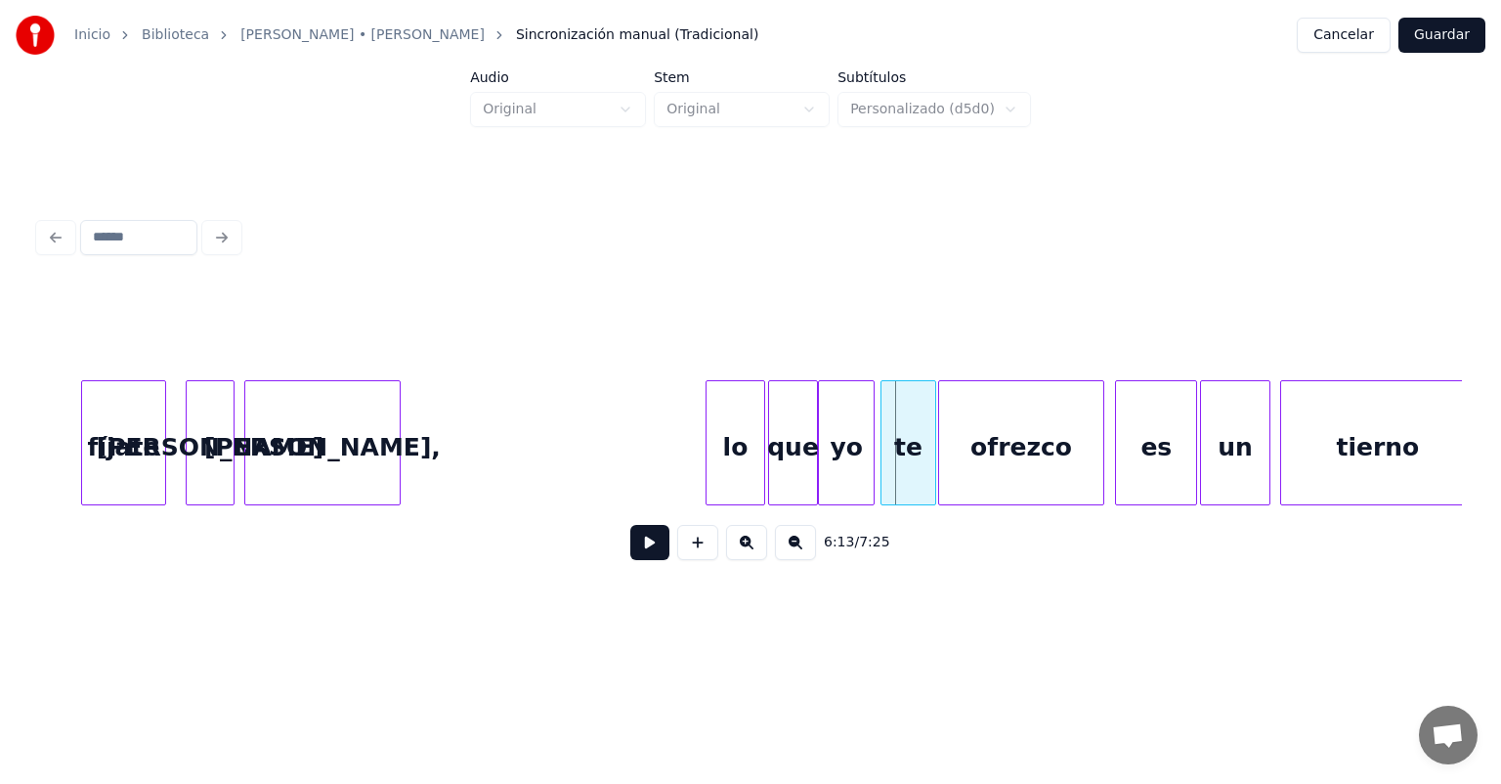
click at [784, 468] on div "que" at bounding box center [793, 447] width 48 height 133
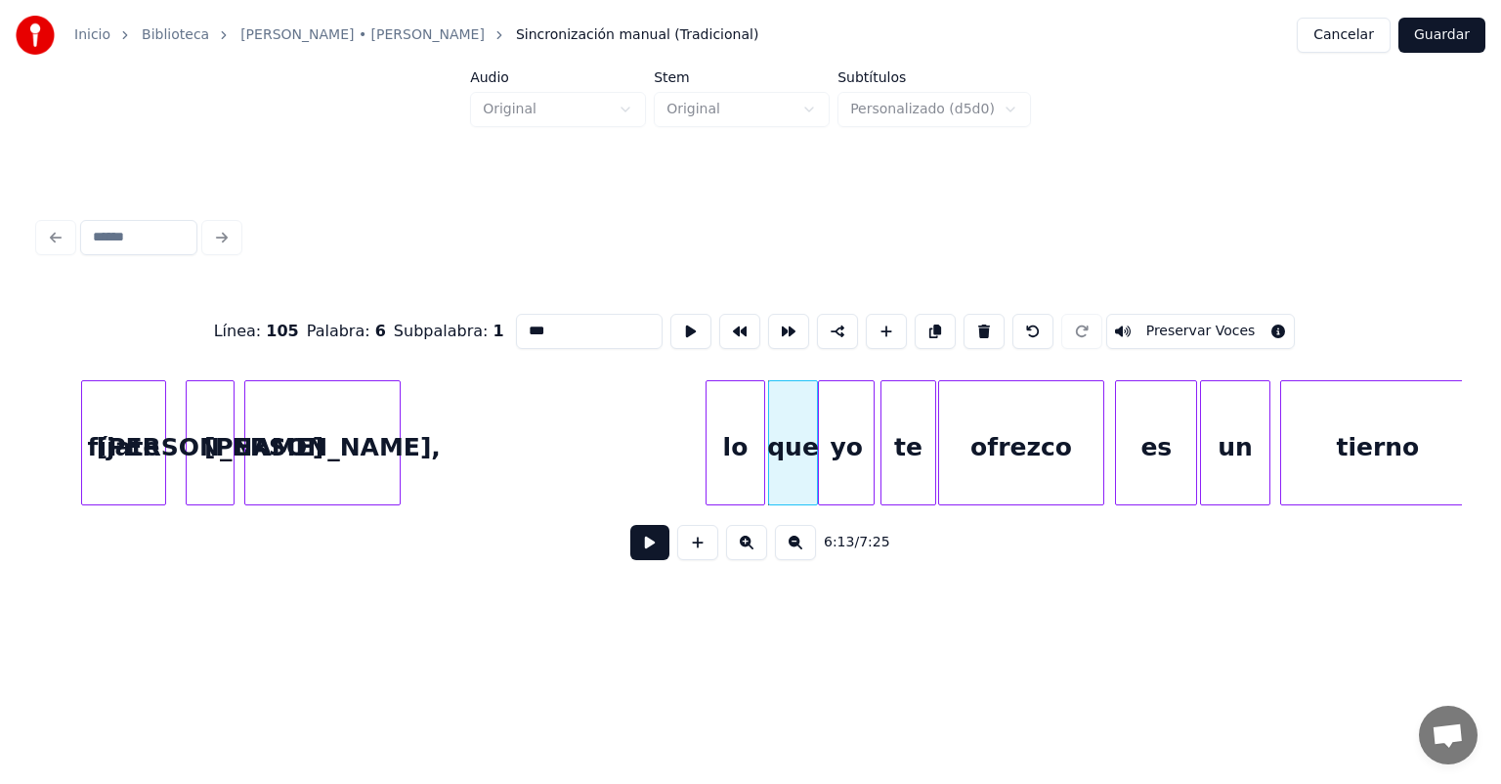
click at [630, 559] on button at bounding box center [649, 542] width 39 height 35
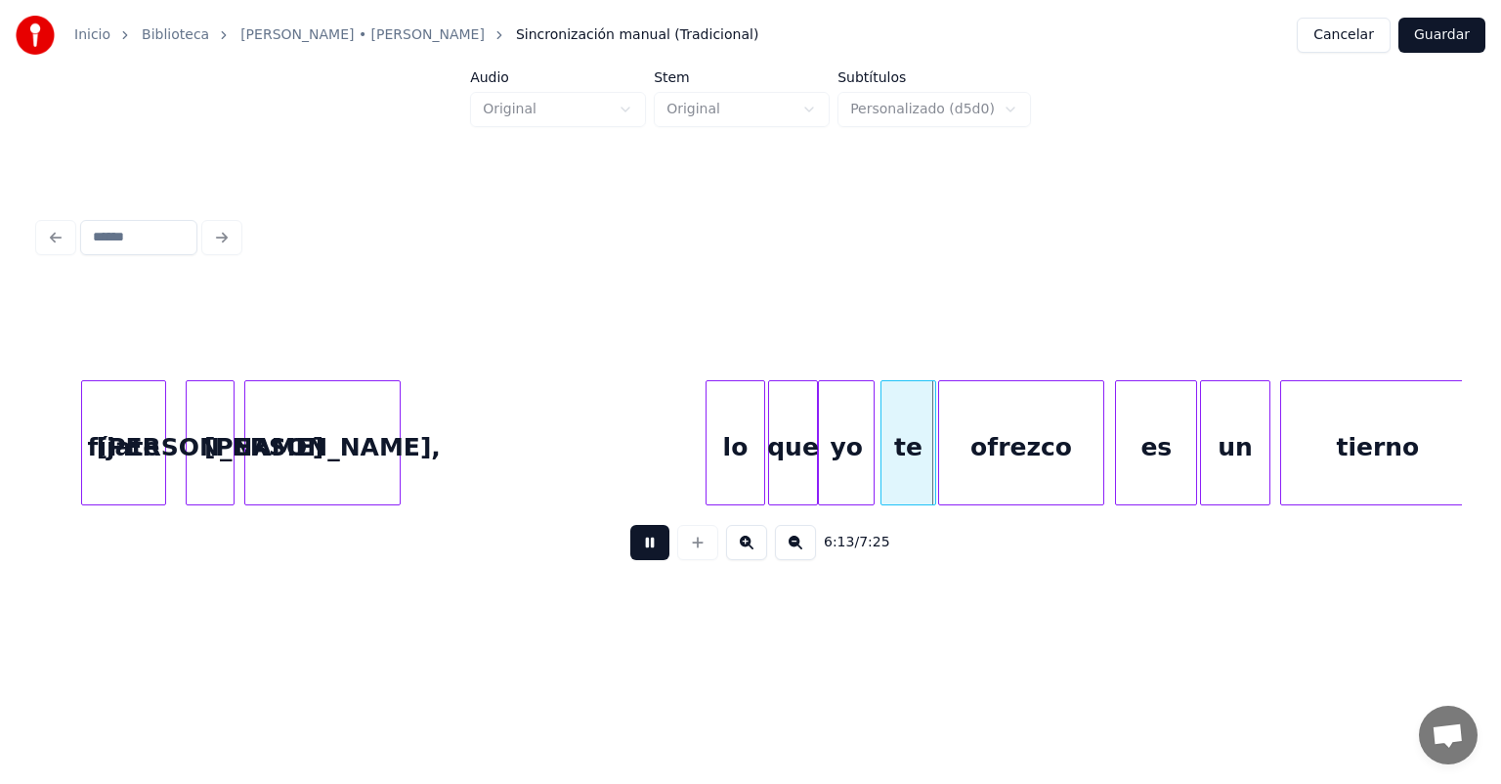
click at [783, 460] on div "que" at bounding box center [793, 447] width 48 height 133
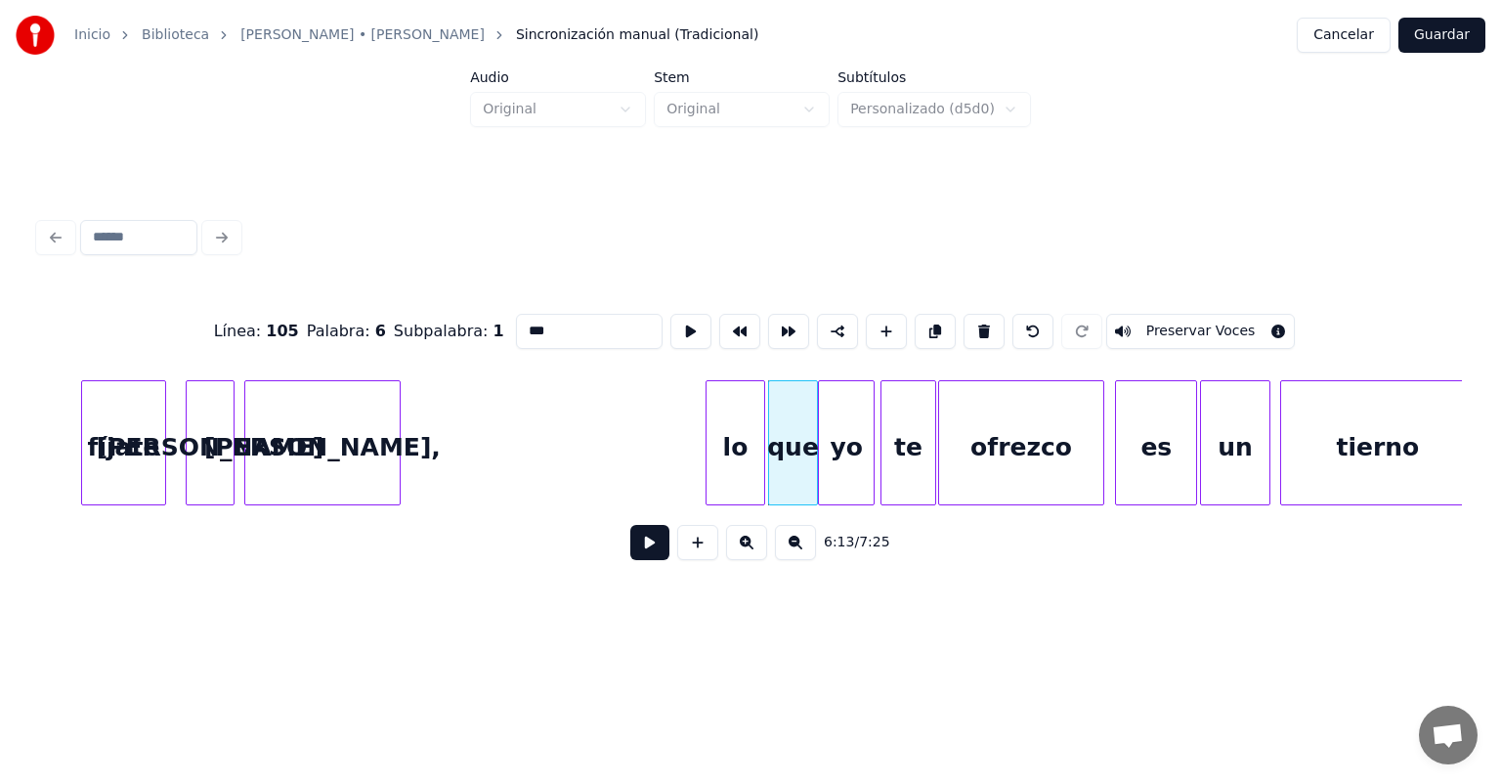
click at [844, 465] on div "yo" at bounding box center [846, 447] width 54 height 133
click at [630, 551] on button at bounding box center [649, 542] width 39 height 35
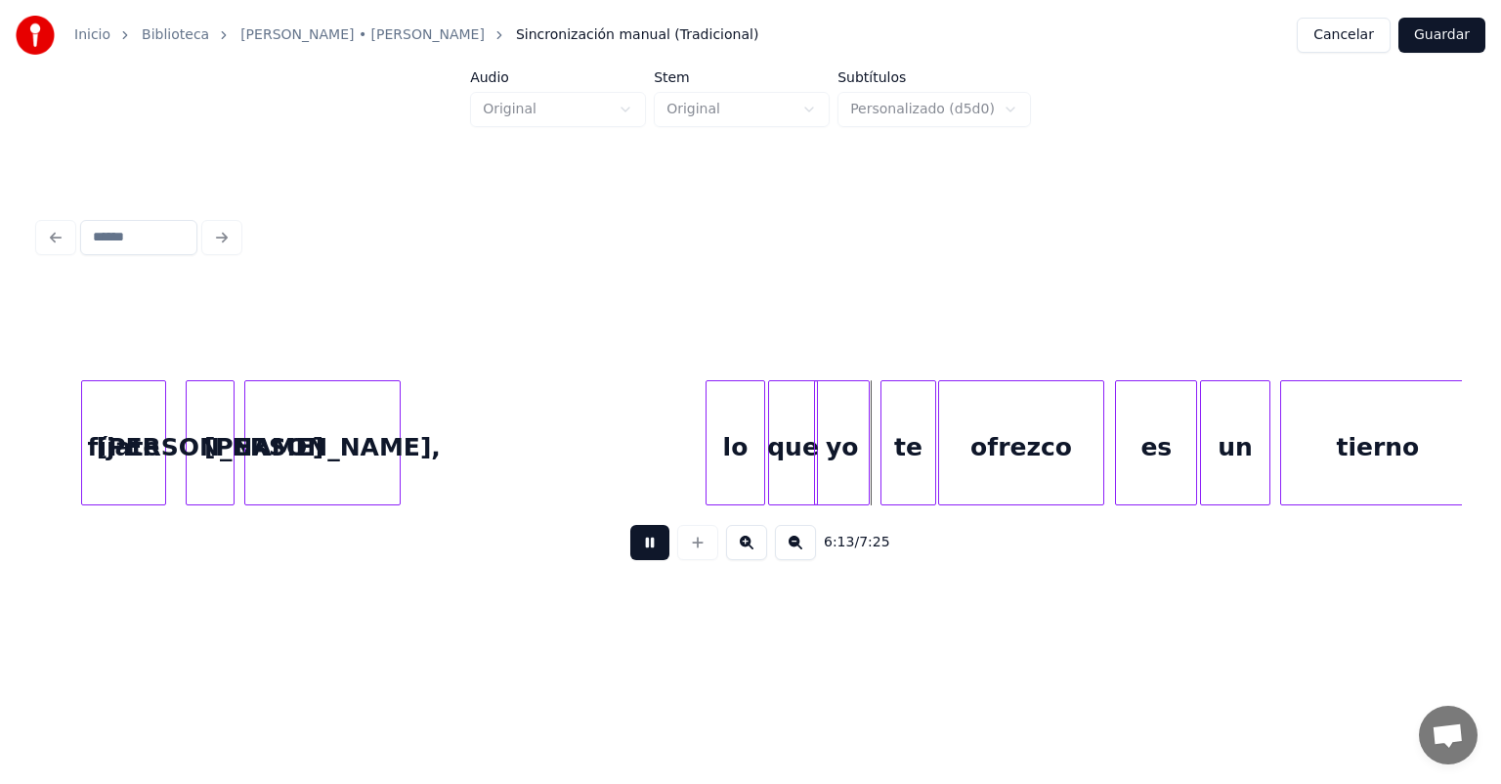
click at [851, 453] on div "yo" at bounding box center [842, 447] width 54 height 133
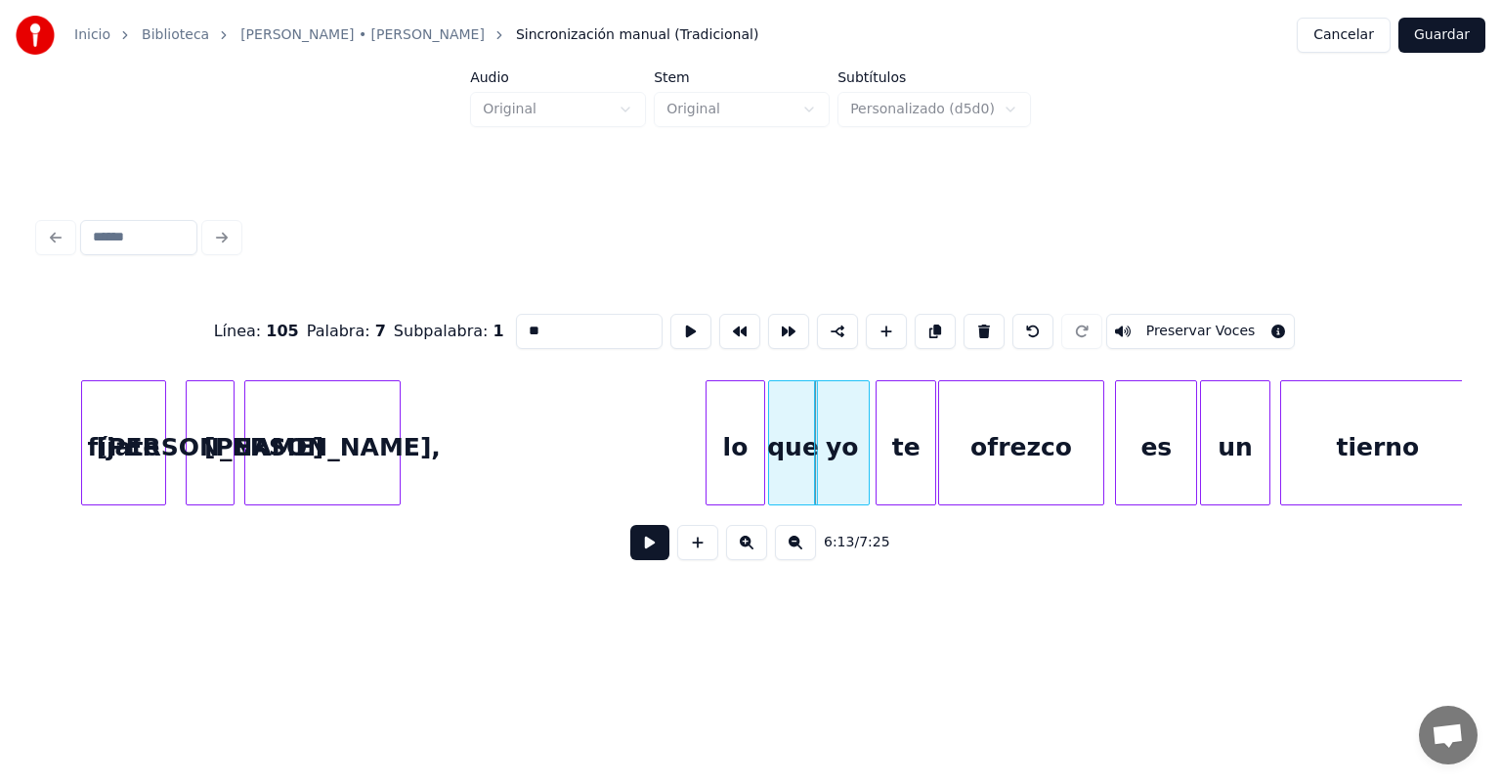
click at [884, 467] on div "te" at bounding box center [906, 447] width 59 height 133
click at [630, 558] on button at bounding box center [649, 542] width 39 height 35
click at [630, 556] on button at bounding box center [649, 542] width 39 height 35
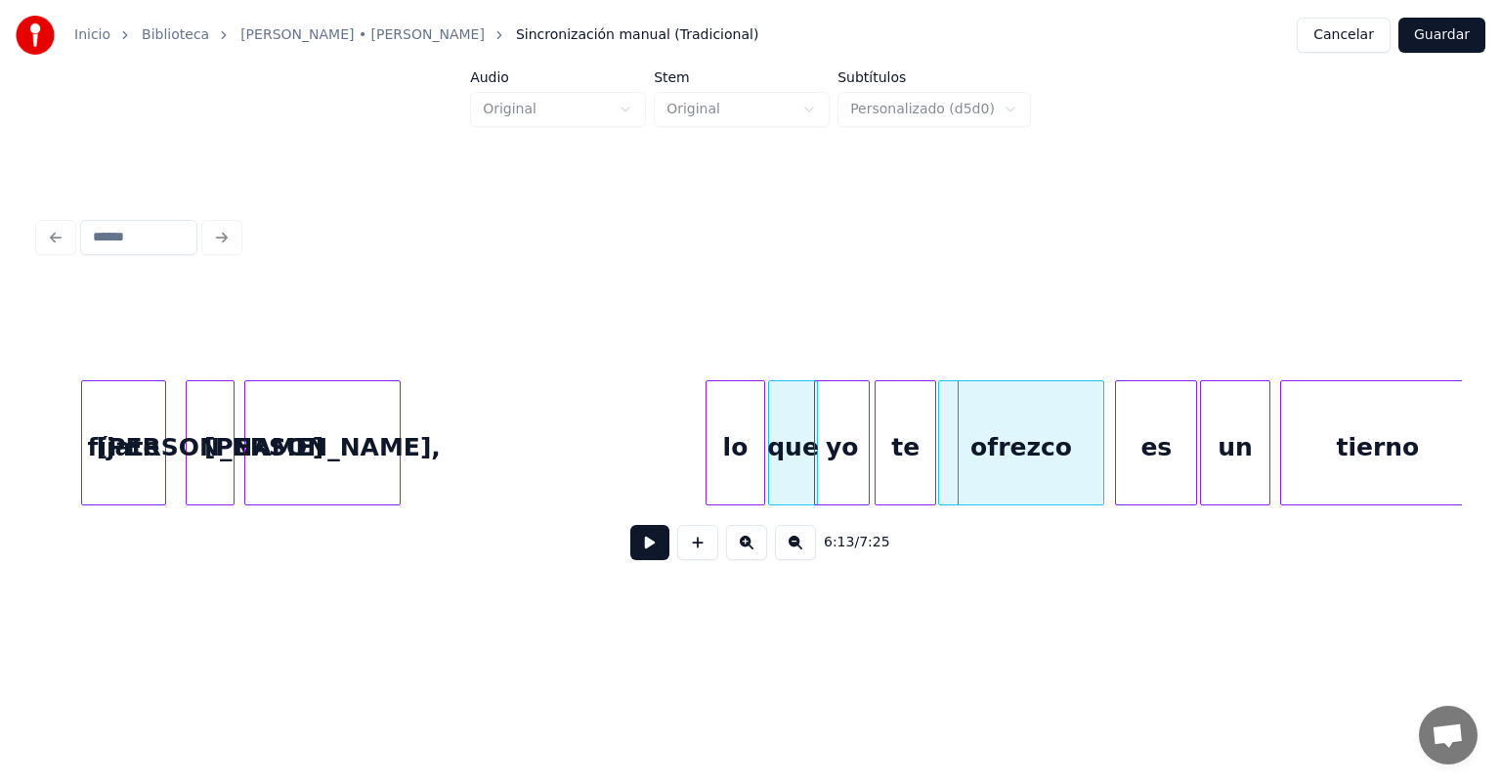
click at [729, 458] on div "lo" at bounding box center [735, 447] width 57 height 133
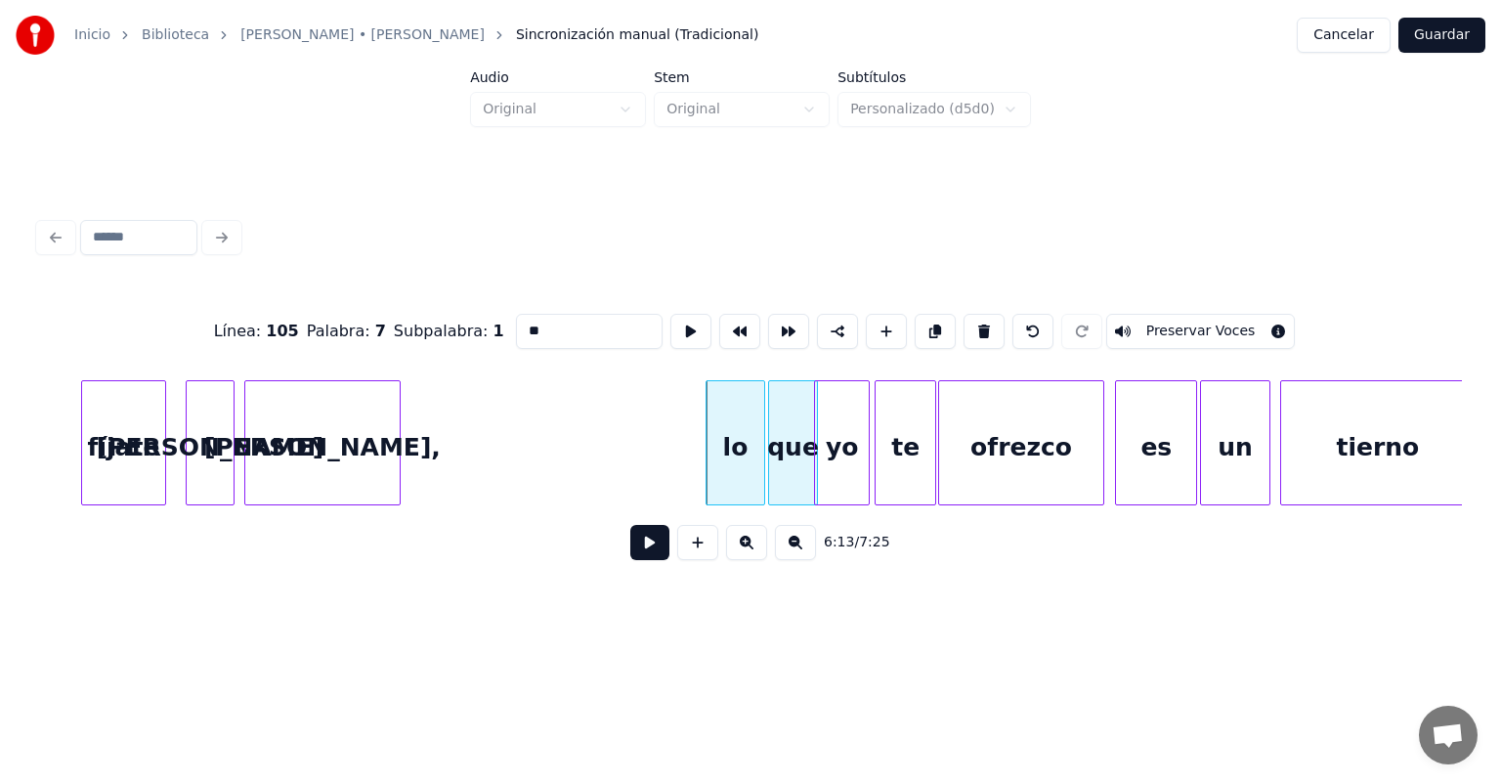
type input "**"
click at [631, 545] on button at bounding box center [649, 542] width 39 height 35
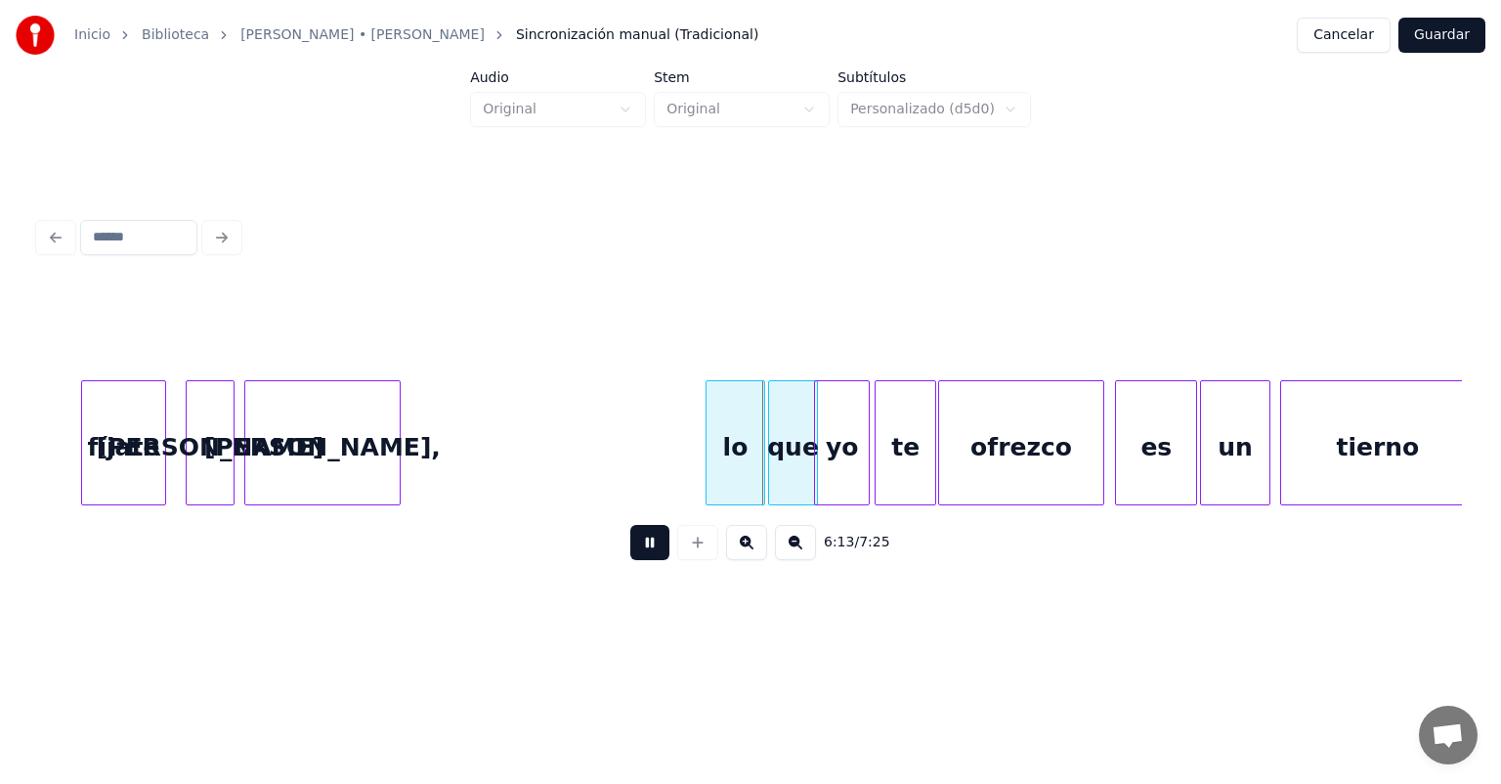
click at [731, 460] on div "lo" at bounding box center [735, 447] width 57 height 133
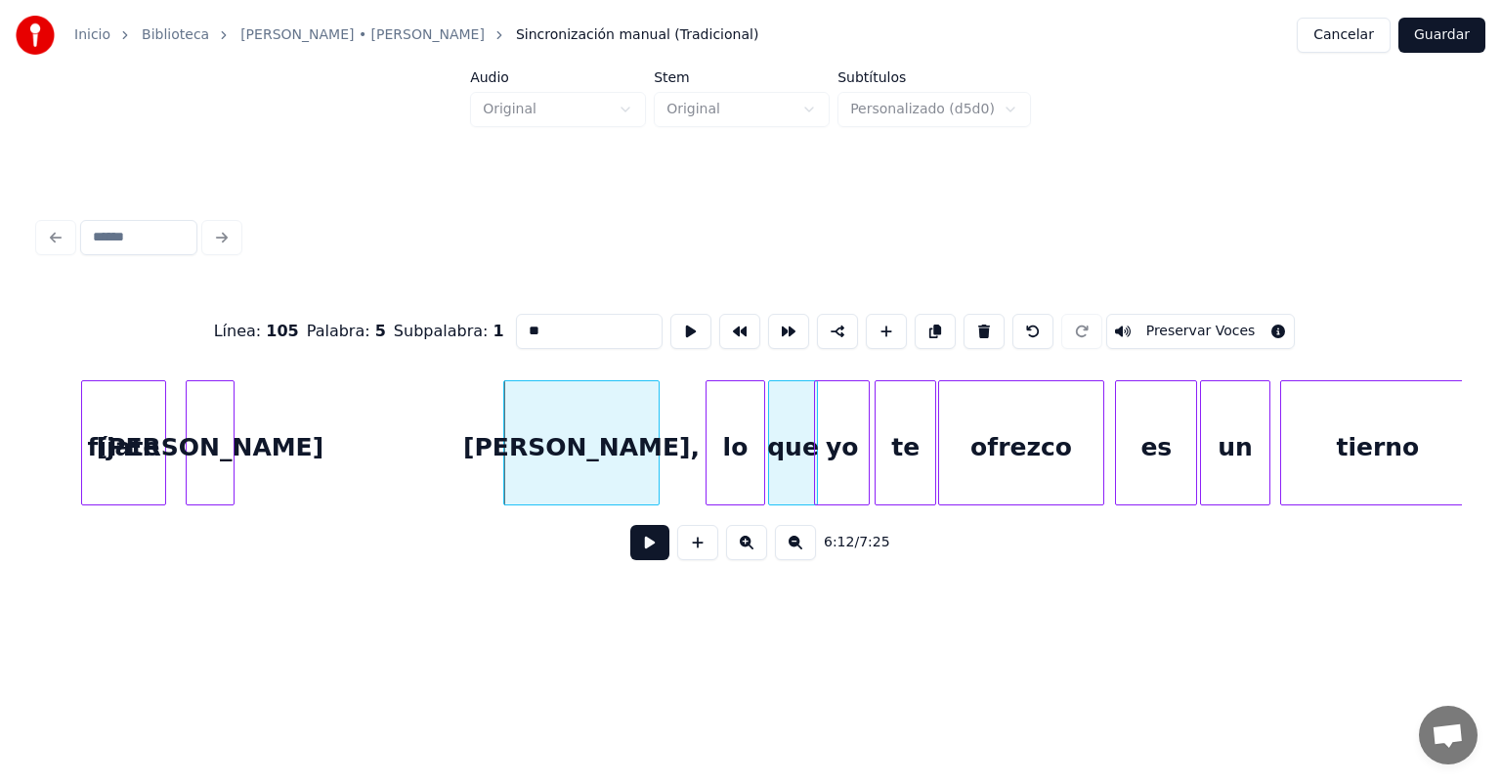
click at [630, 555] on button at bounding box center [649, 542] width 39 height 35
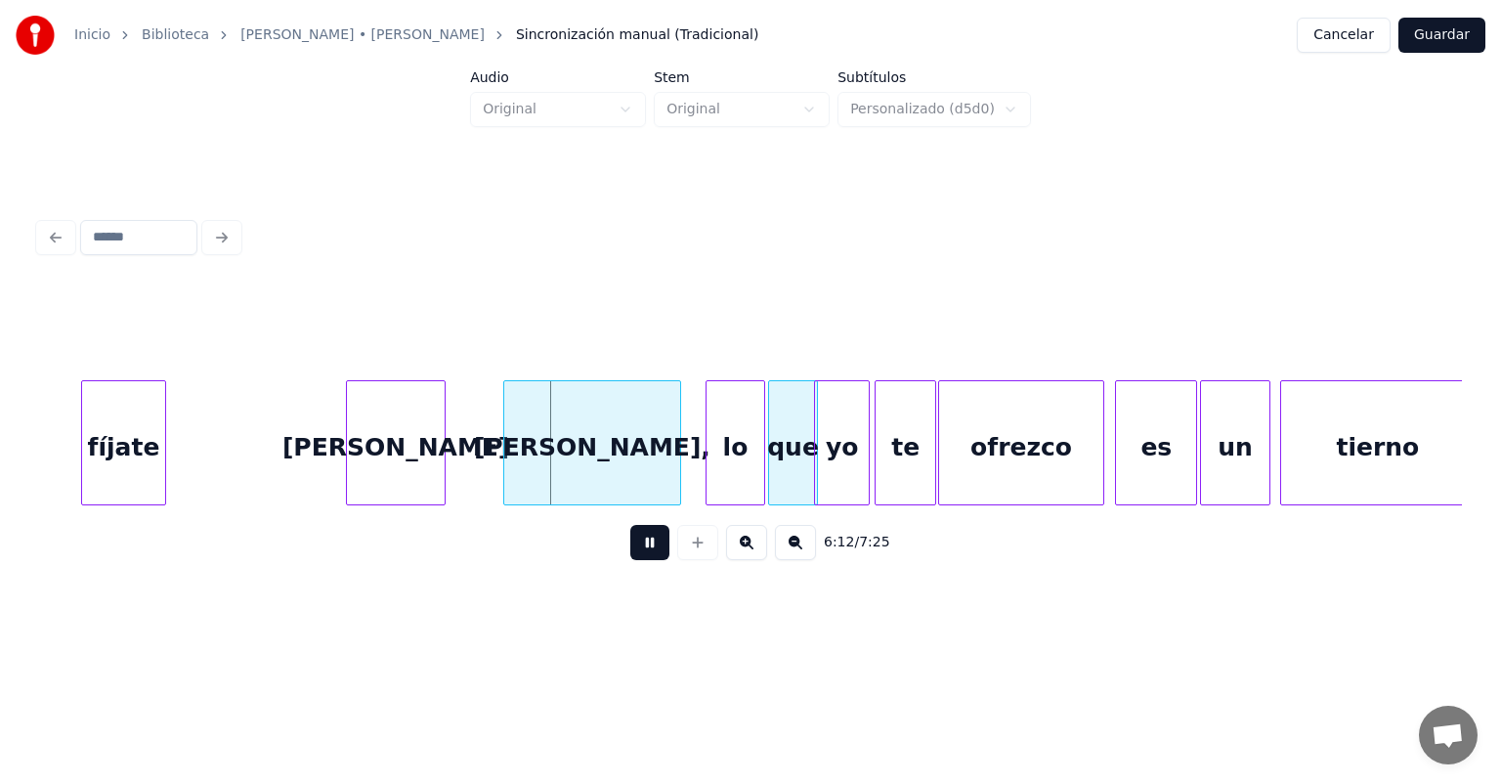
click at [630, 541] on button at bounding box center [649, 542] width 39 height 35
click at [415, 437] on div "[PERSON_NAME]" at bounding box center [396, 447] width 98 height 133
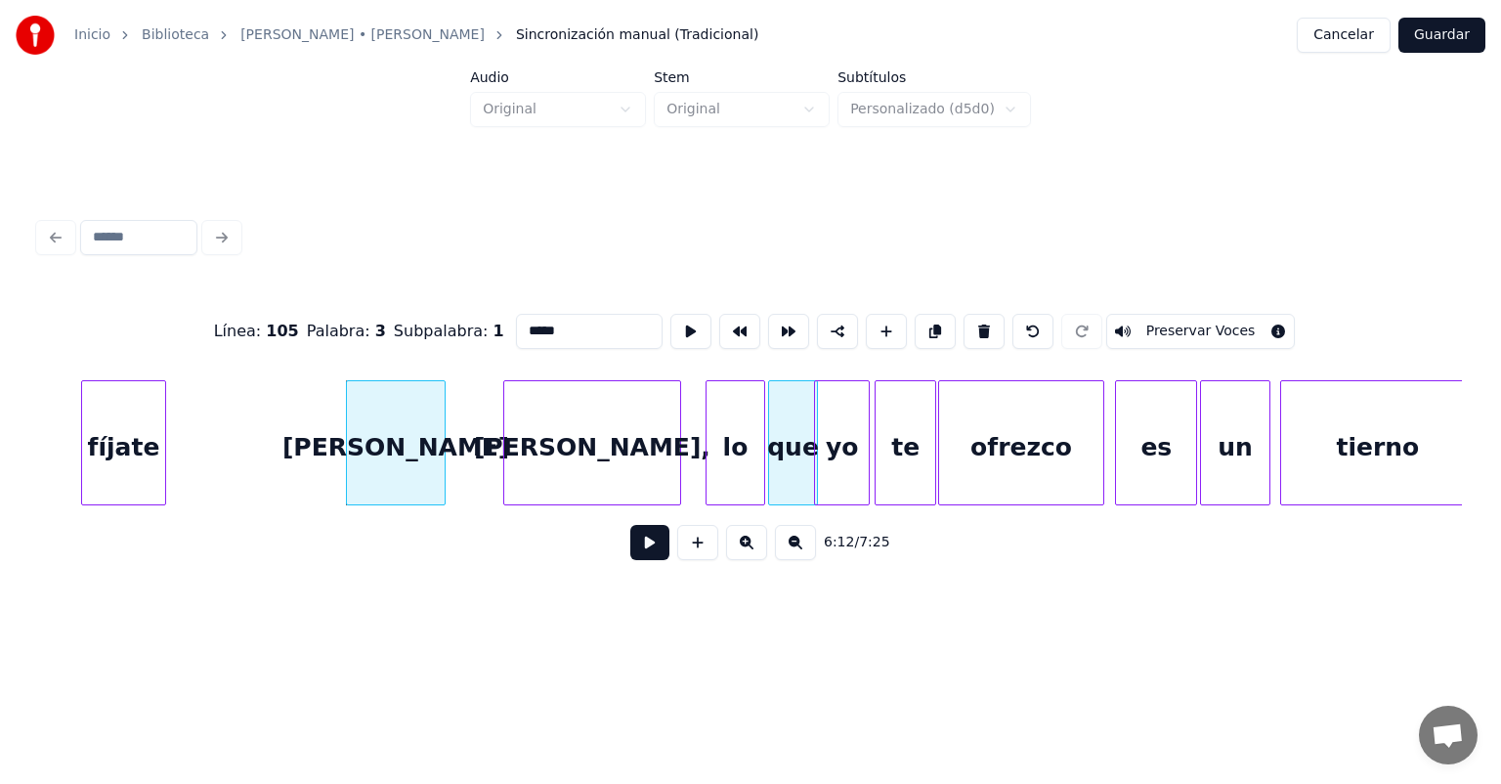
click at [632, 541] on button at bounding box center [649, 542] width 39 height 35
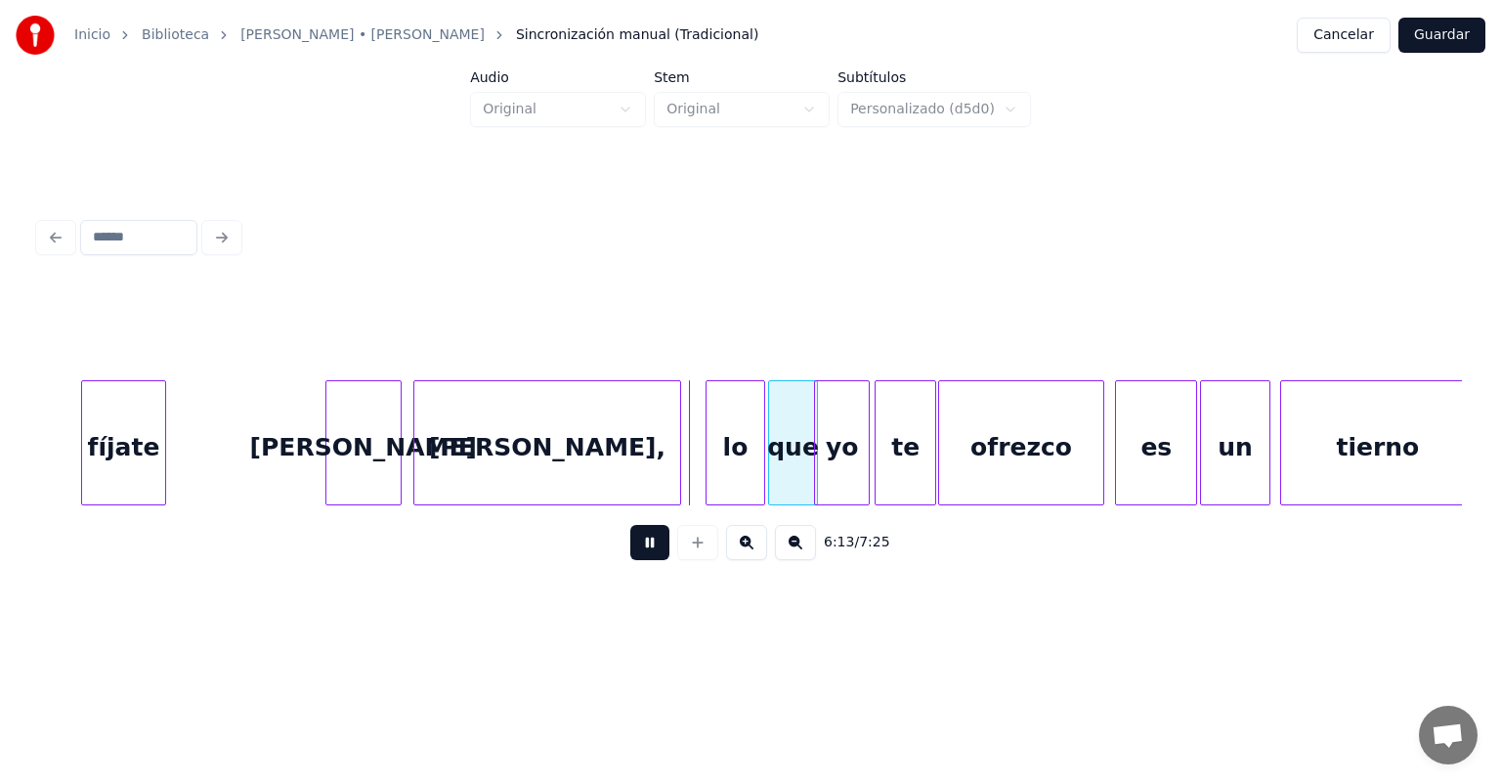
click at [424, 465] on div "[PERSON_NAME]," at bounding box center [546, 447] width 265 height 133
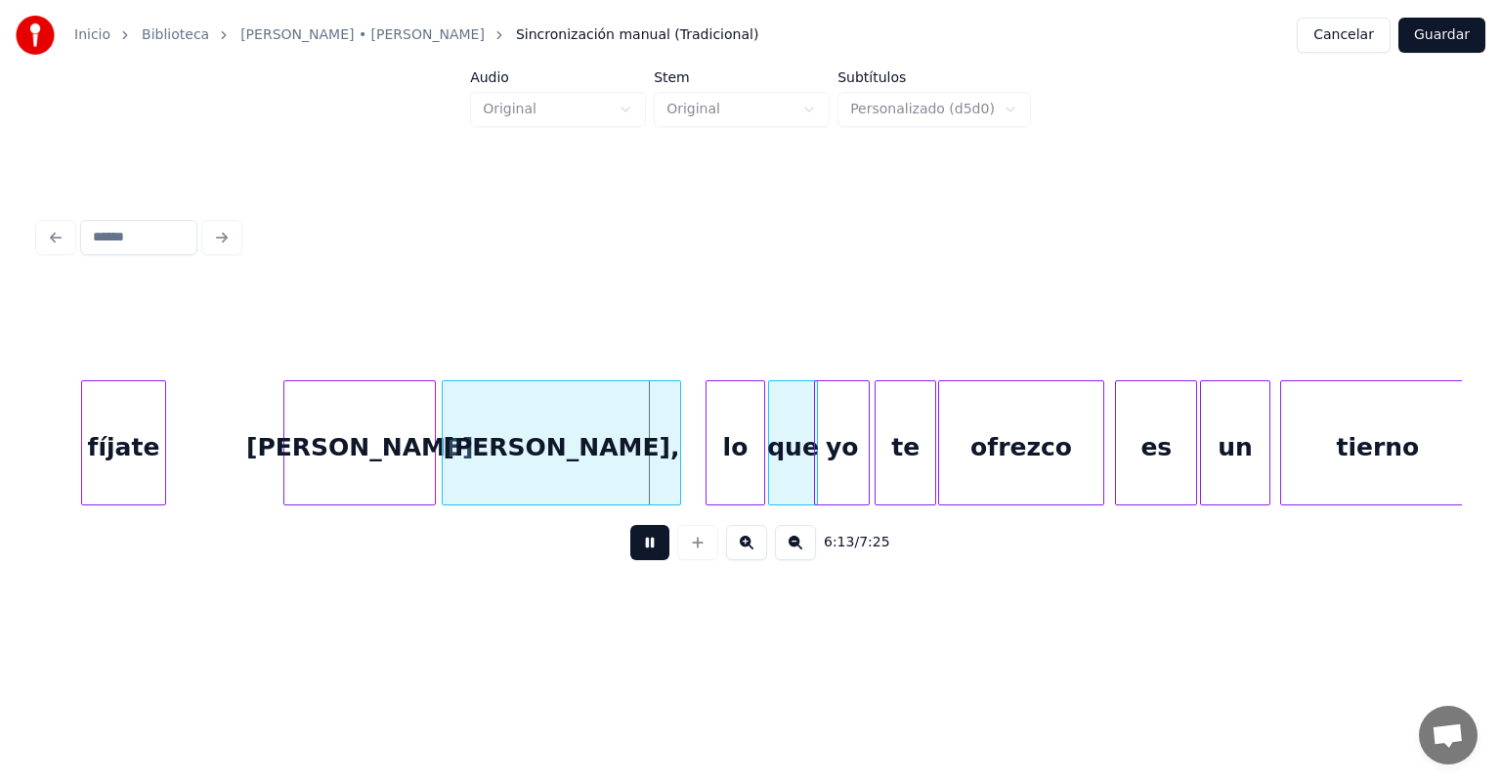
click at [430, 485] on div "[PERSON_NAME]" at bounding box center [359, 447] width 151 height 133
click at [433, 490] on div "[PERSON_NAME]" at bounding box center [361, 447] width 155 height 133
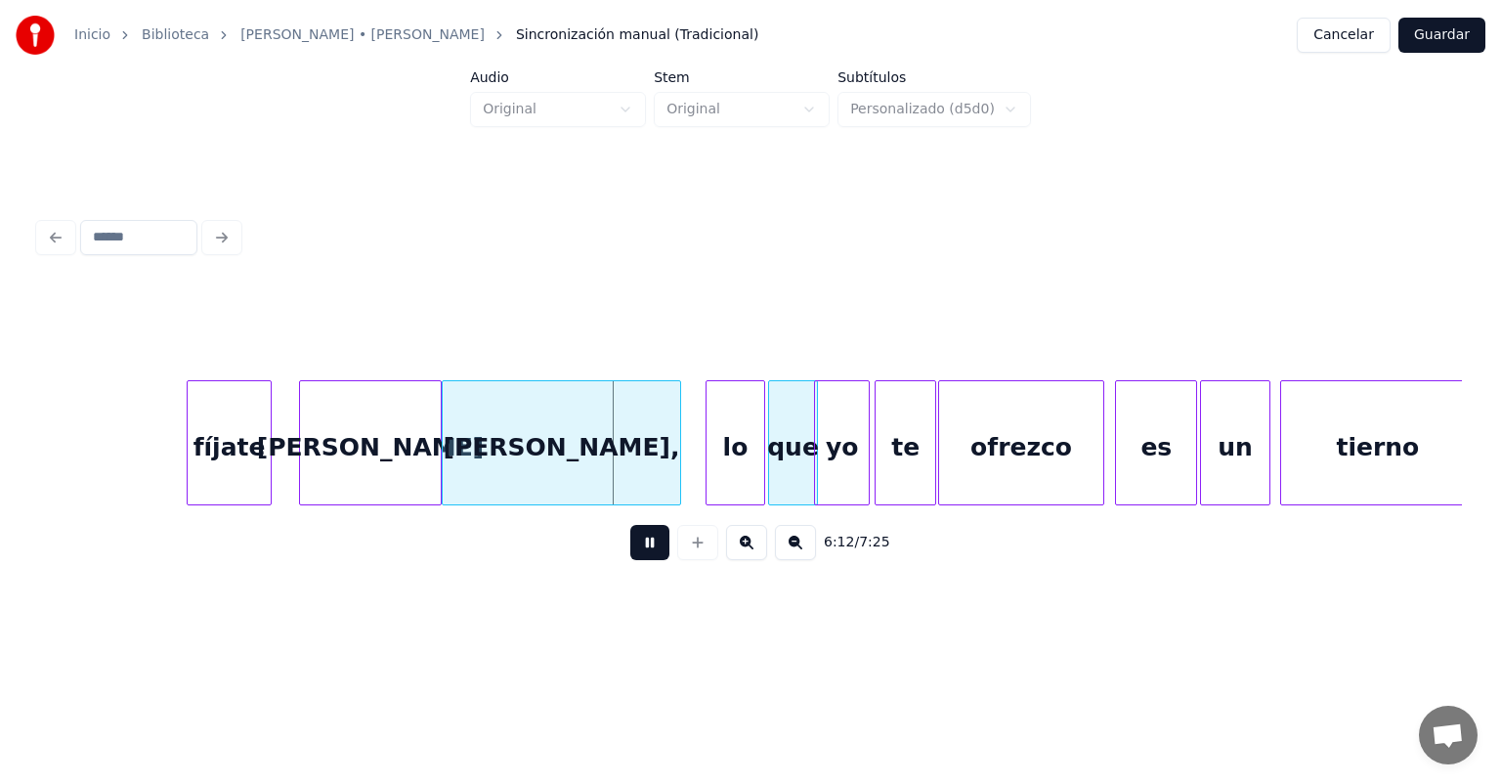
click at [236, 469] on div "fíjate" at bounding box center [229, 447] width 83 height 133
click at [182, 475] on div "fíjate" at bounding box center [236, 447] width 112 height 133
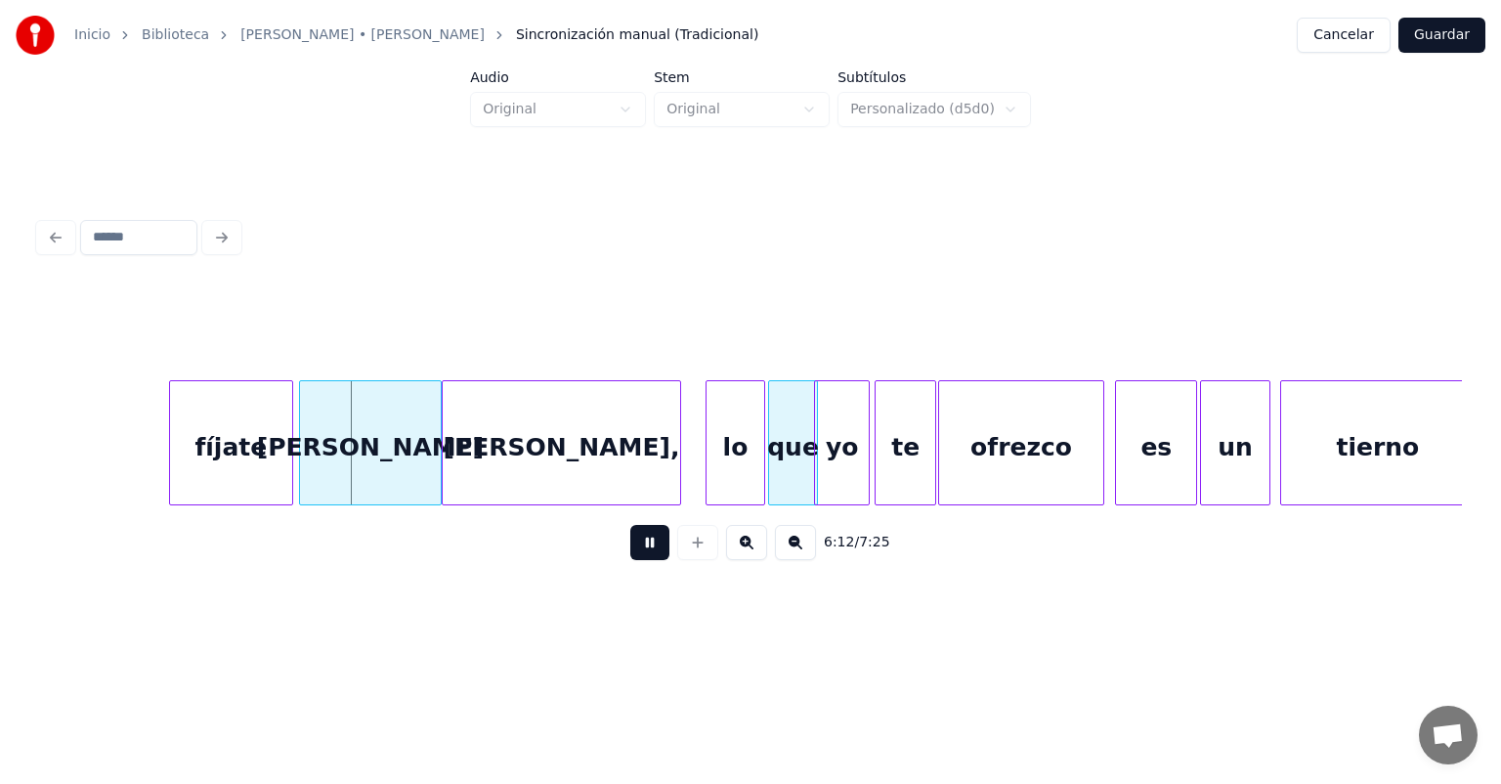
click at [634, 549] on button at bounding box center [649, 542] width 39 height 35
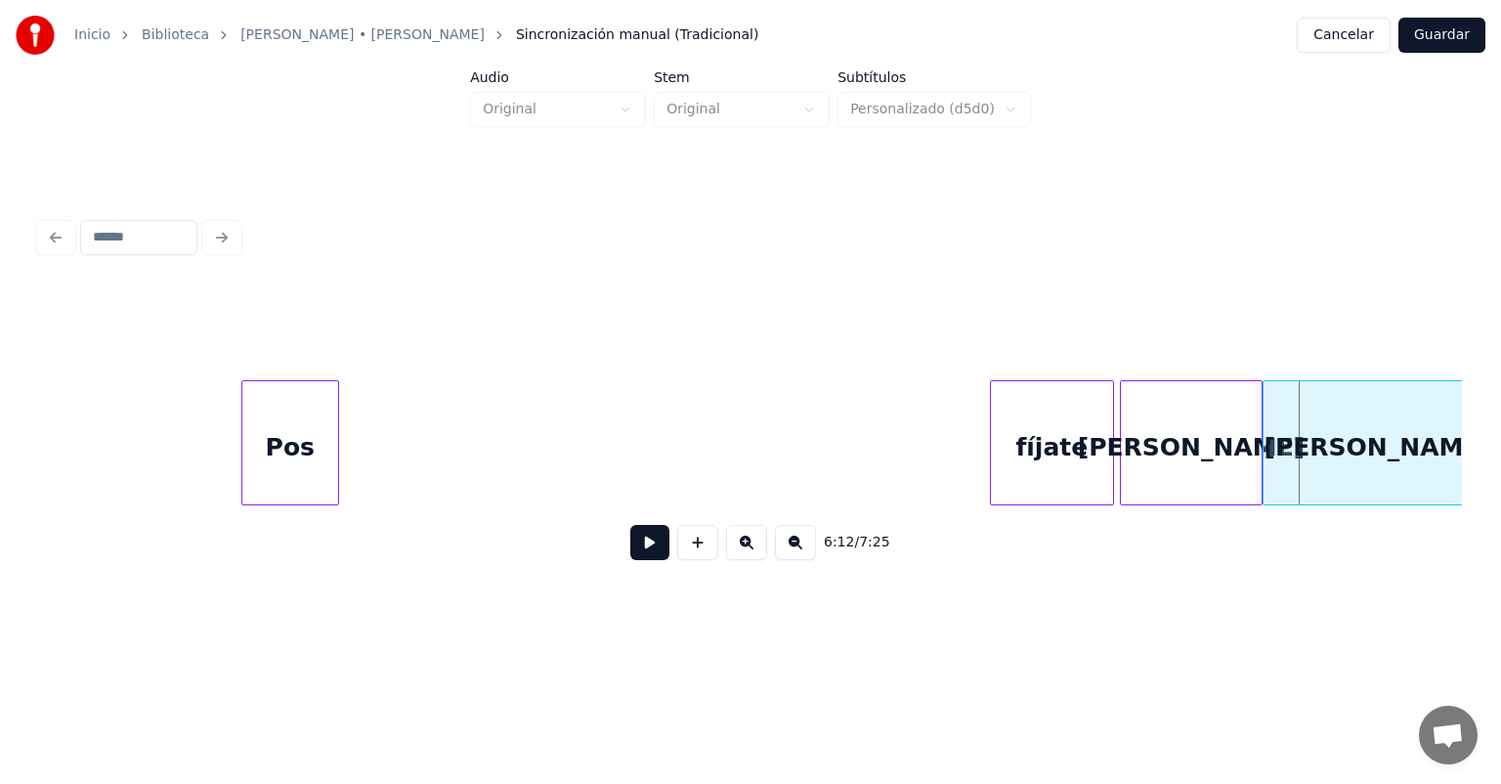
scroll to position [0, 180873]
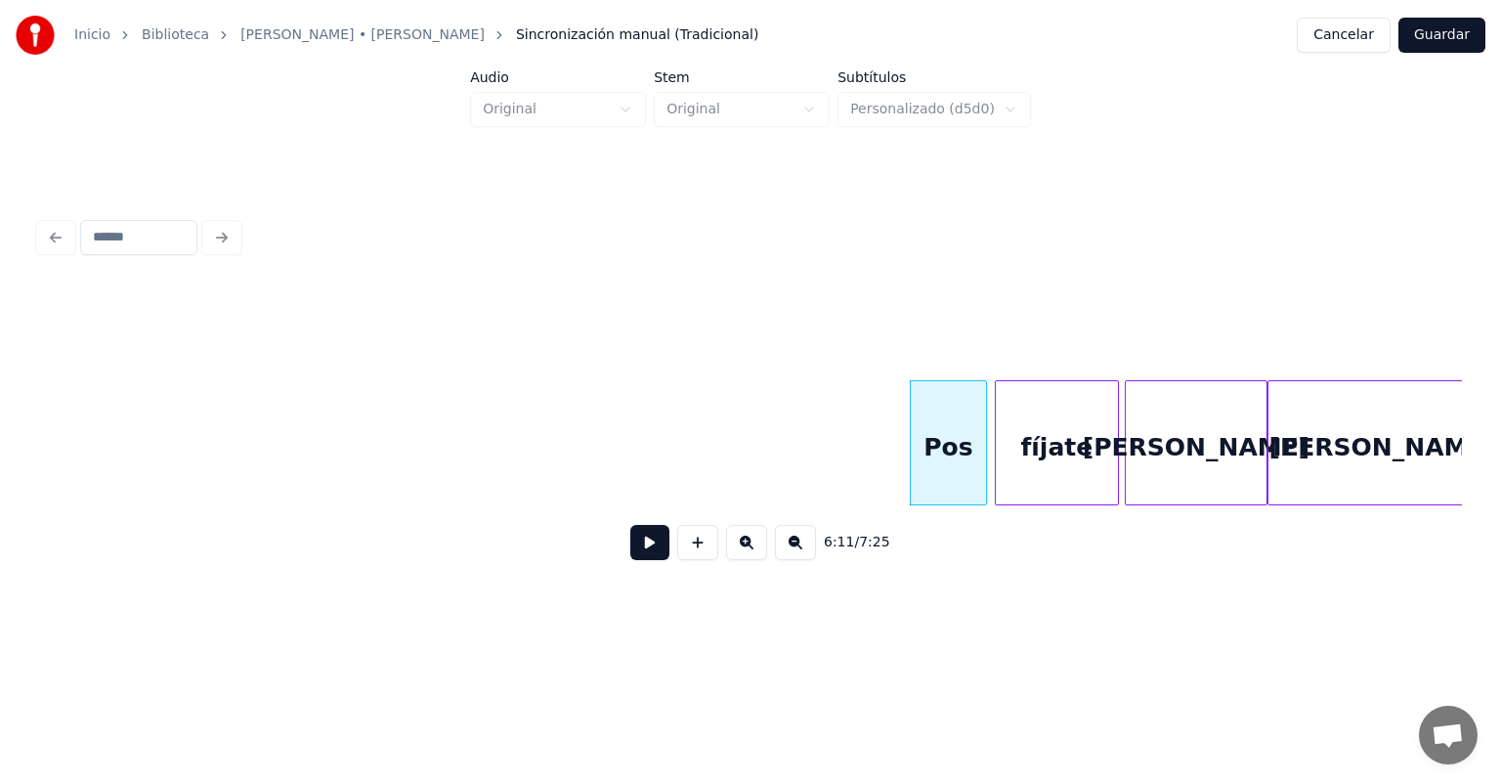
click at [630, 547] on button at bounding box center [649, 542] width 39 height 35
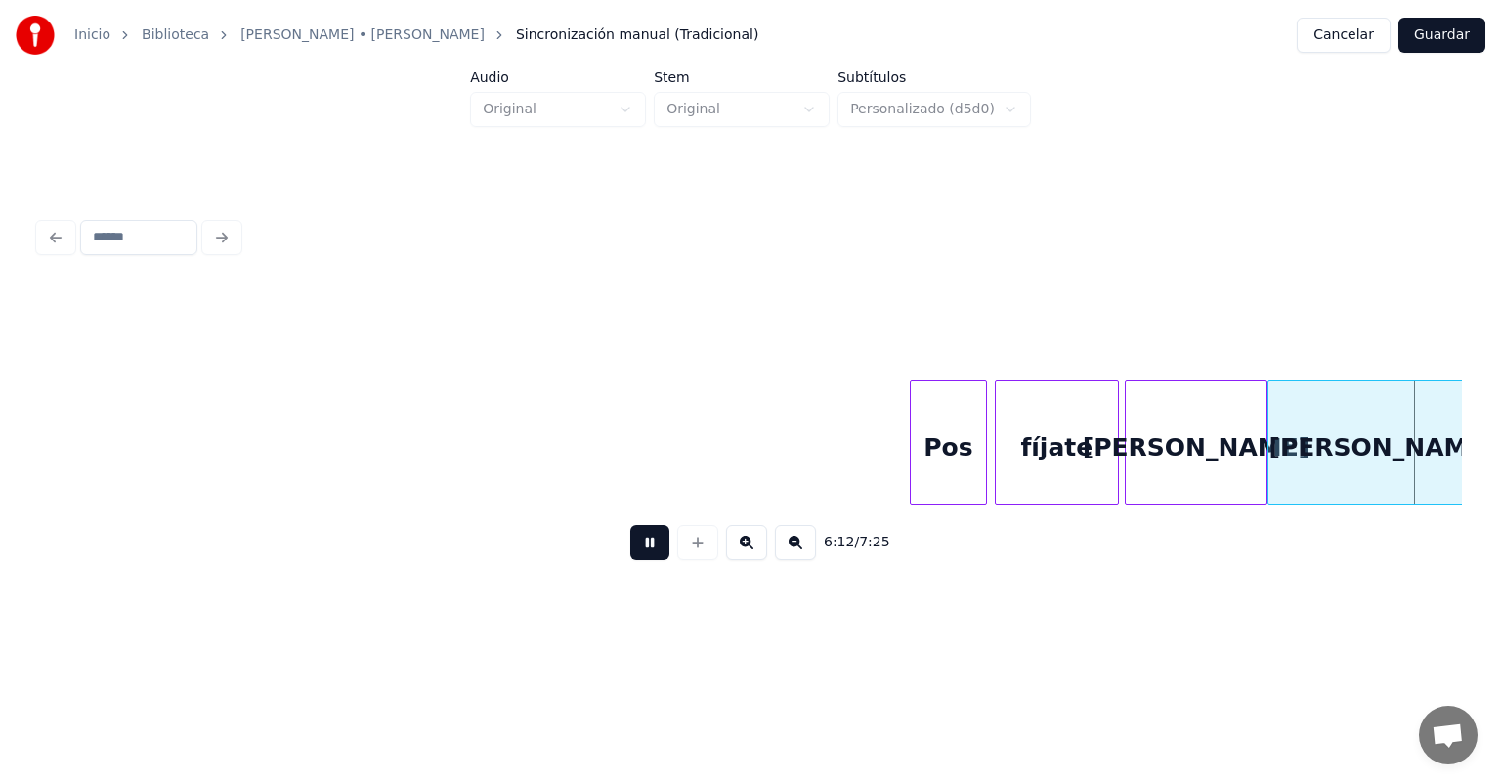
scroll to position [0, 182303]
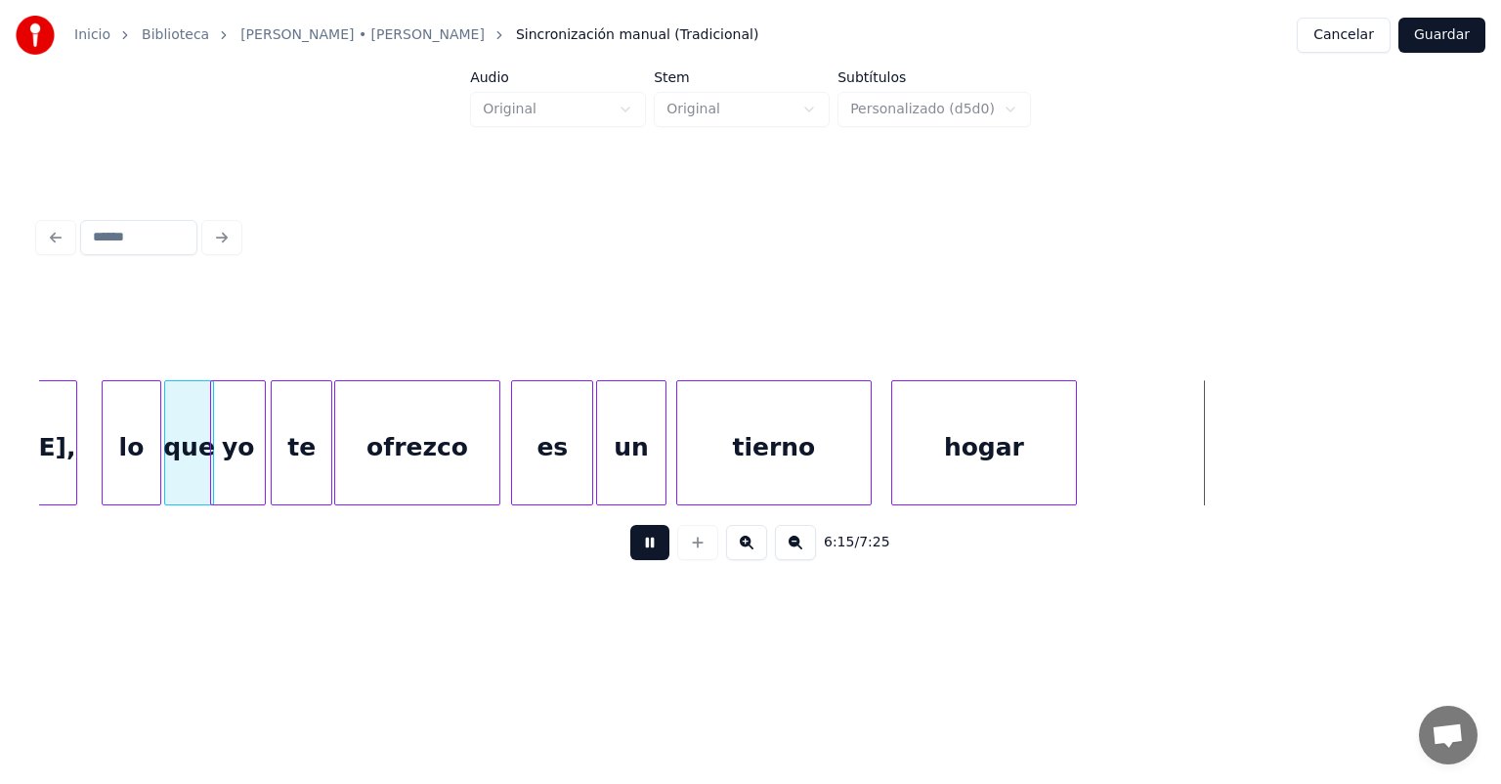
click at [630, 551] on button at bounding box center [649, 542] width 39 height 35
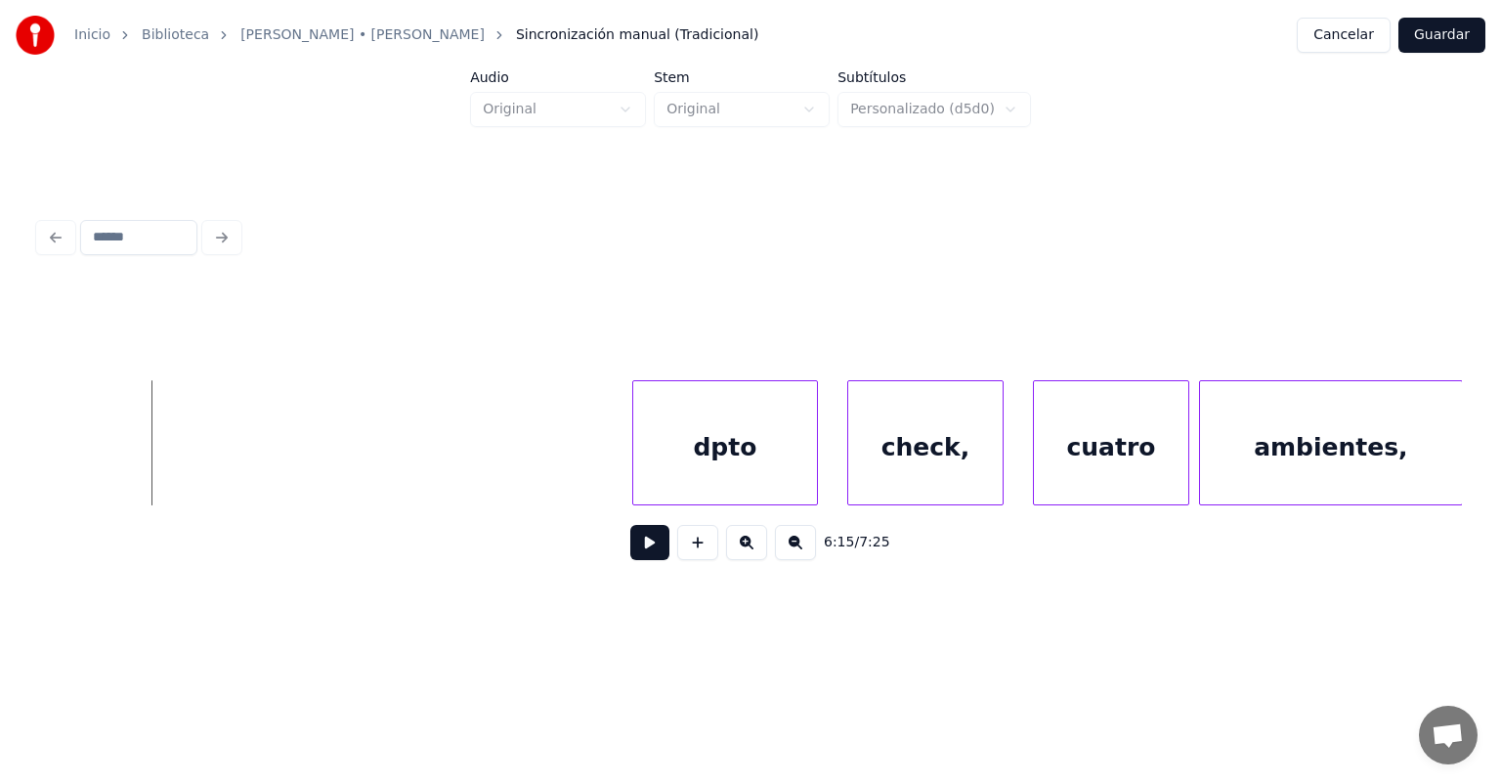
scroll to position [0, 183458]
click at [628, 465] on div "dpto" at bounding box center [713, 447] width 195 height 133
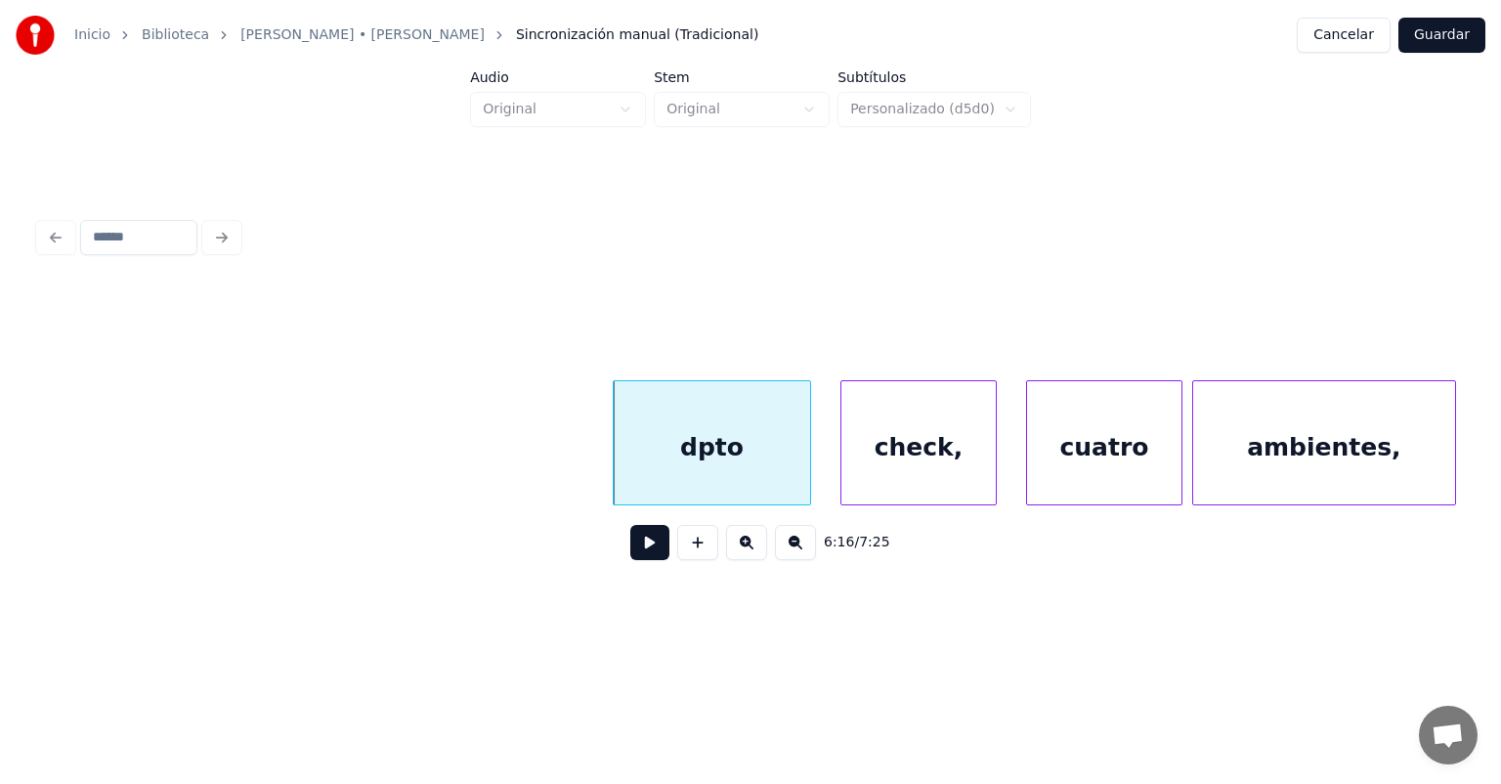
click at [630, 559] on button at bounding box center [649, 542] width 39 height 35
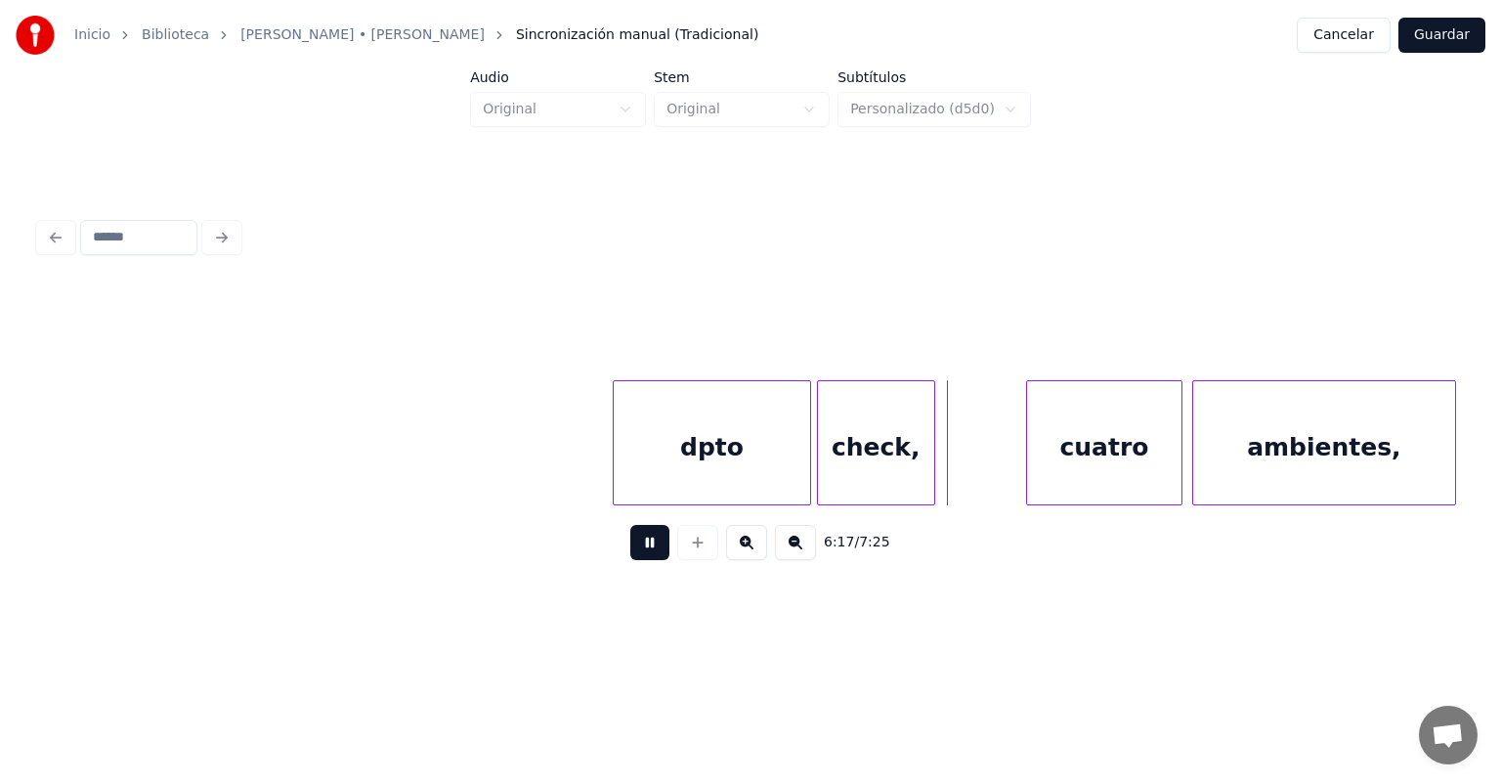
click at [857, 456] on div "check," at bounding box center [876, 447] width 116 height 133
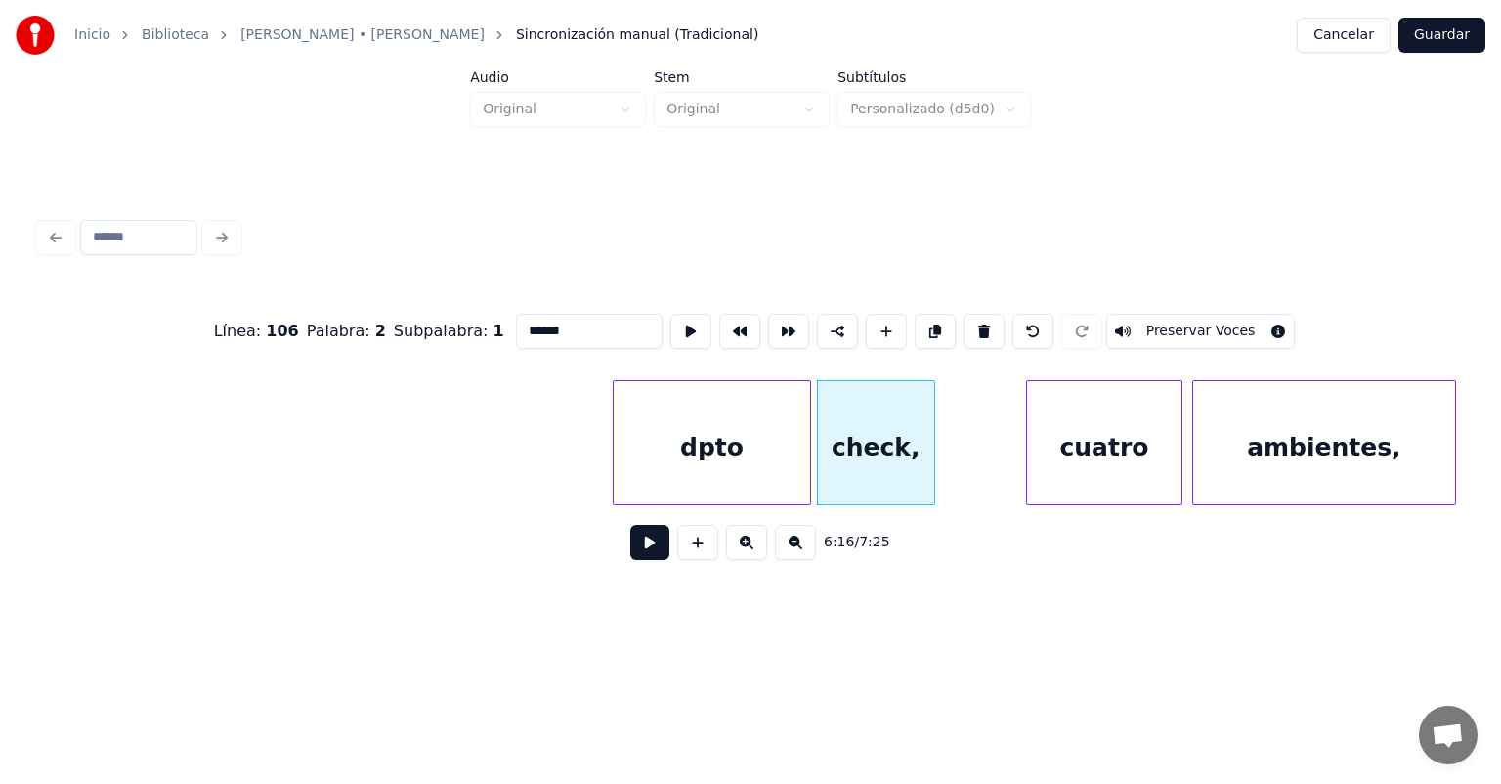
click at [630, 552] on button at bounding box center [649, 542] width 39 height 35
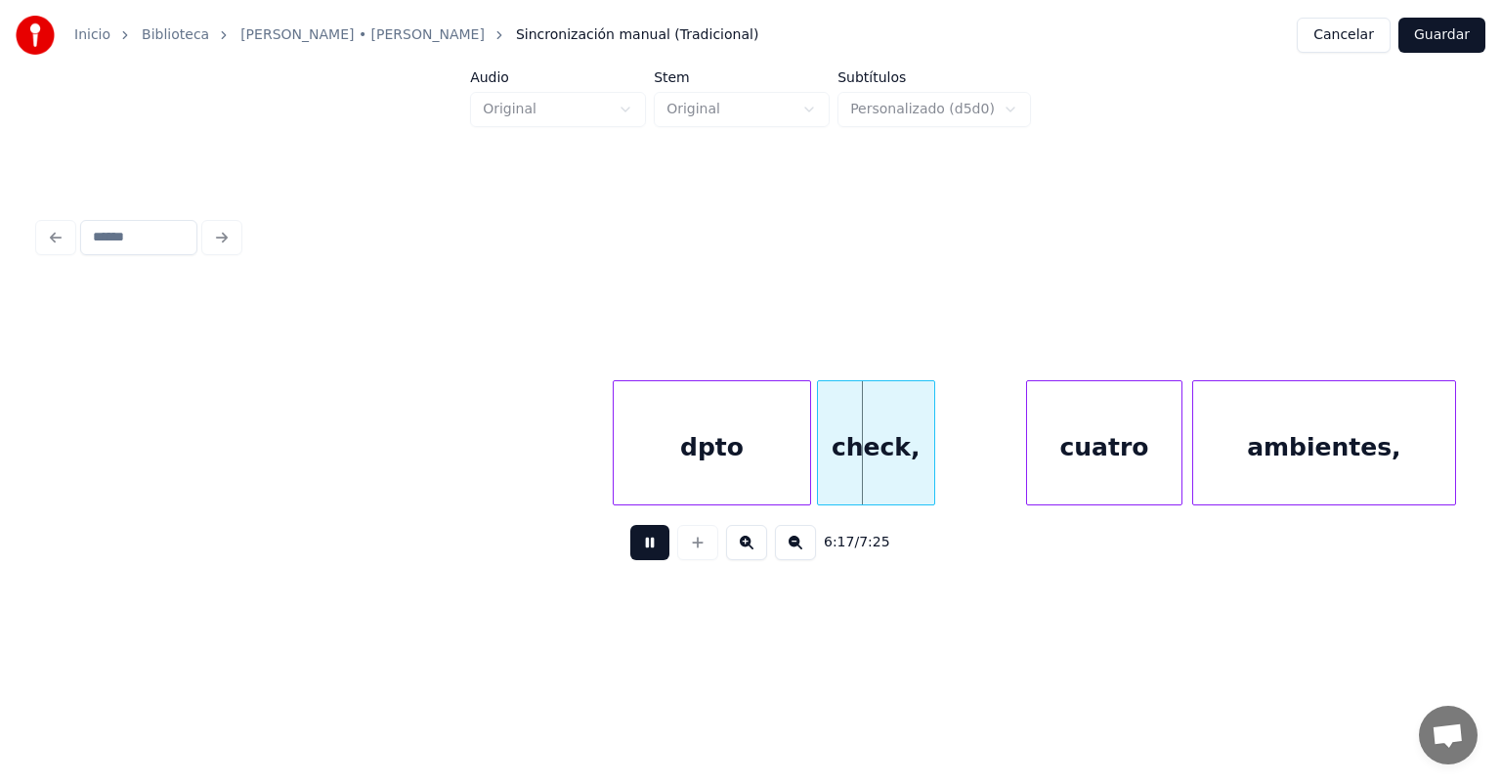
click at [630, 547] on button at bounding box center [649, 542] width 39 height 35
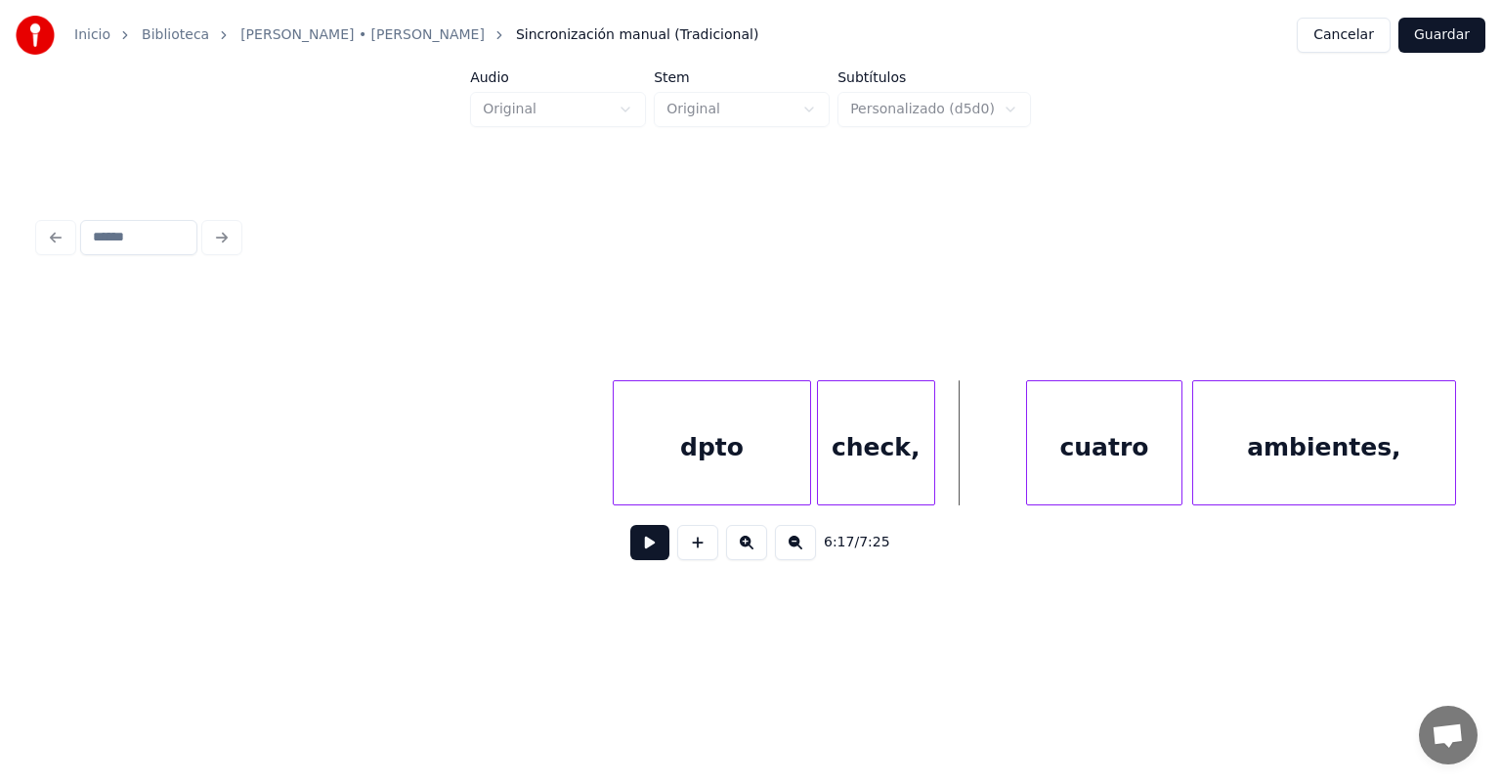
click at [630, 546] on button at bounding box center [649, 542] width 39 height 35
click at [630, 547] on button at bounding box center [649, 542] width 39 height 35
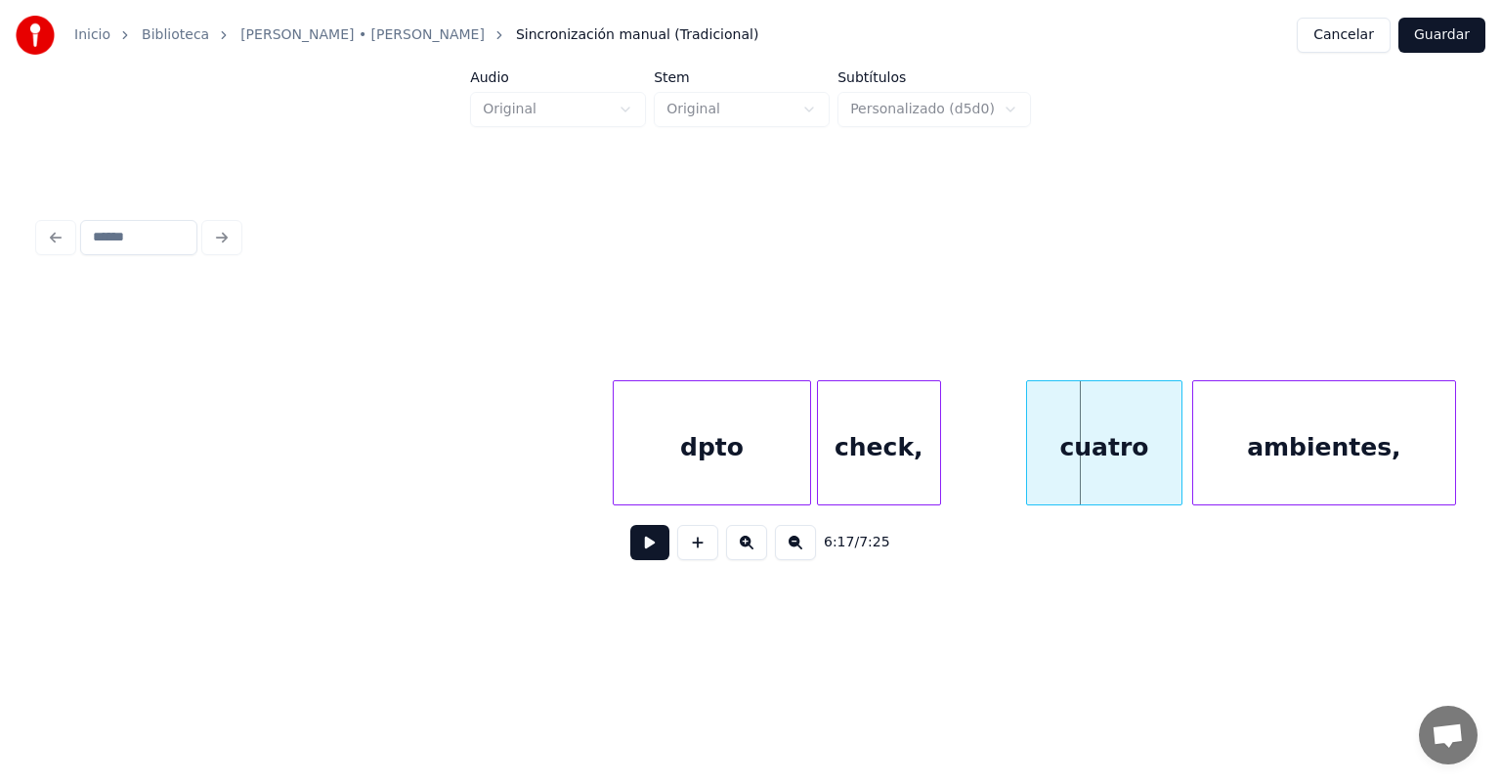
click at [931, 459] on div "check," at bounding box center [879, 447] width 122 height 133
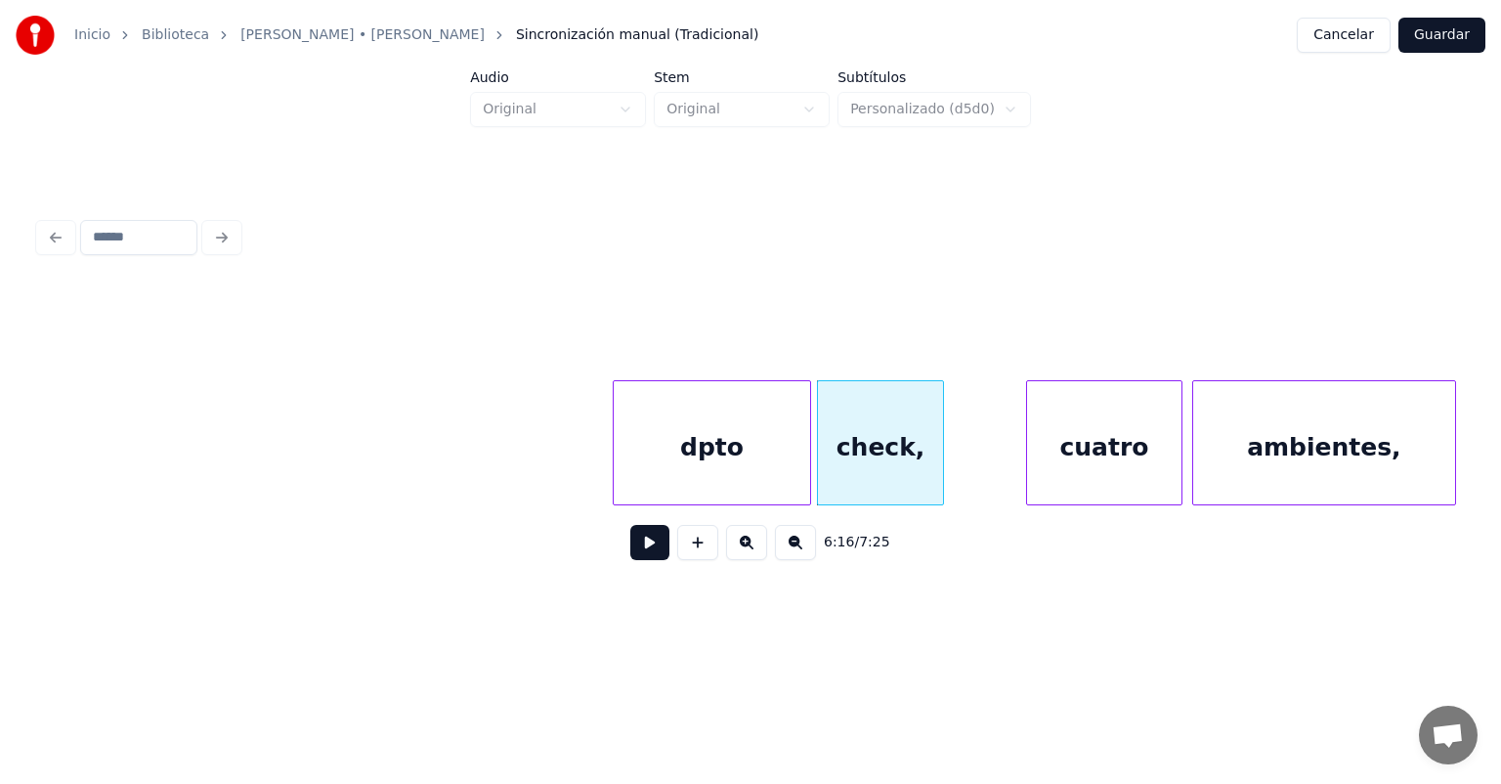
click at [1048, 454] on div "cuatro" at bounding box center [1104, 447] width 154 height 133
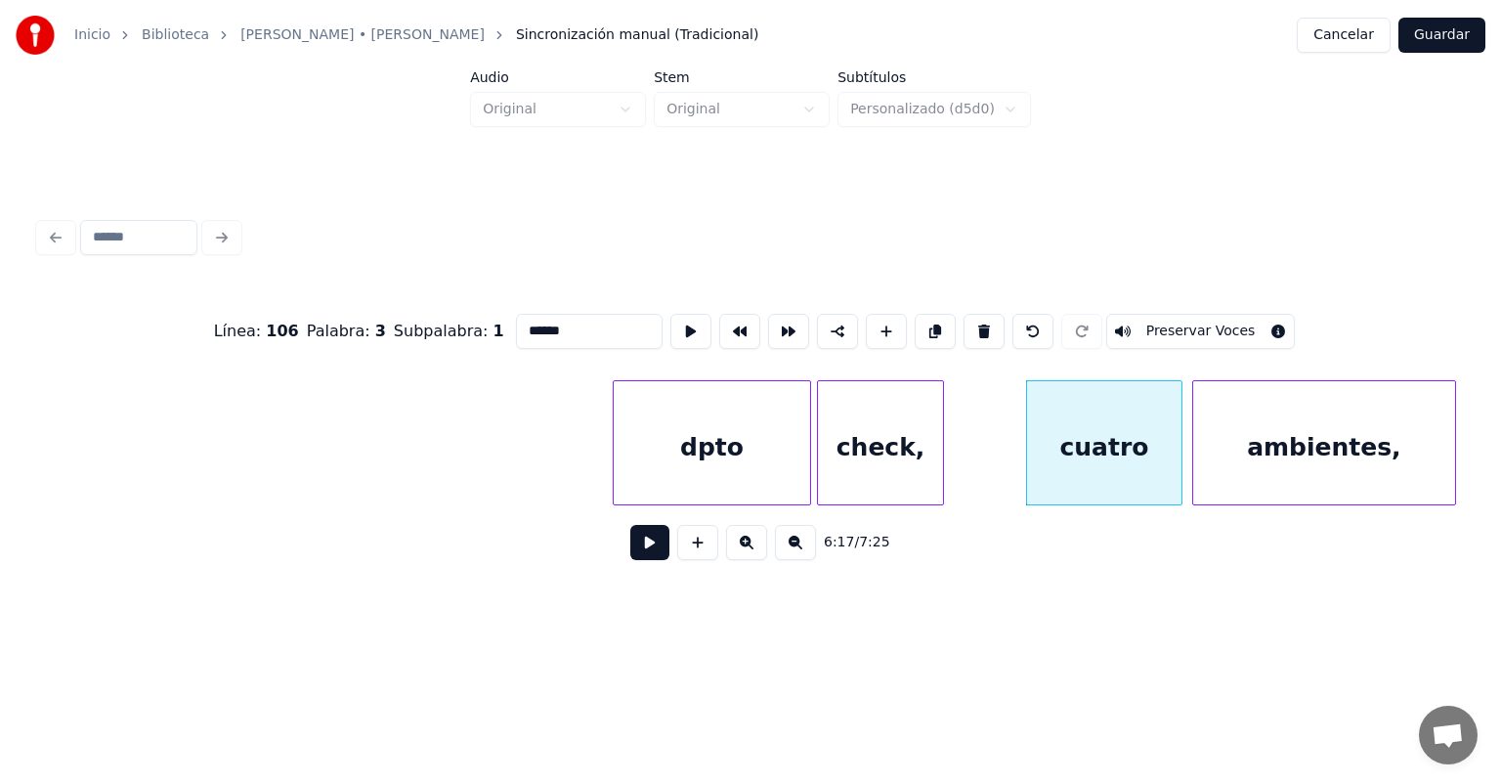
click at [635, 557] on button at bounding box center [649, 542] width 39 height 35
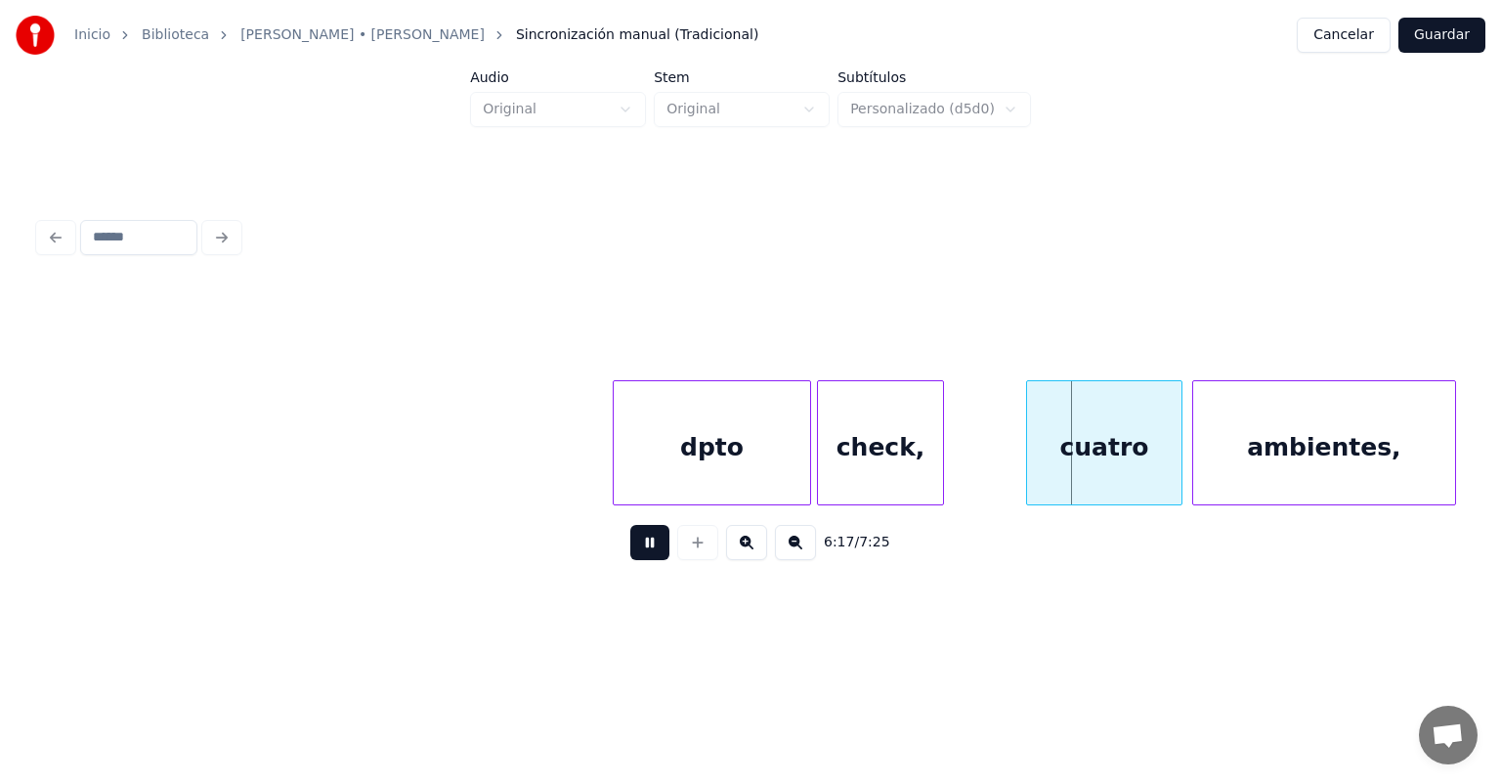
click at [630, 553] on button at bounding box center [649, 542] width 39 height 35
click at [1215, 451] on div "ambientes," at bounding box center [1324, 447] width 262 height 133
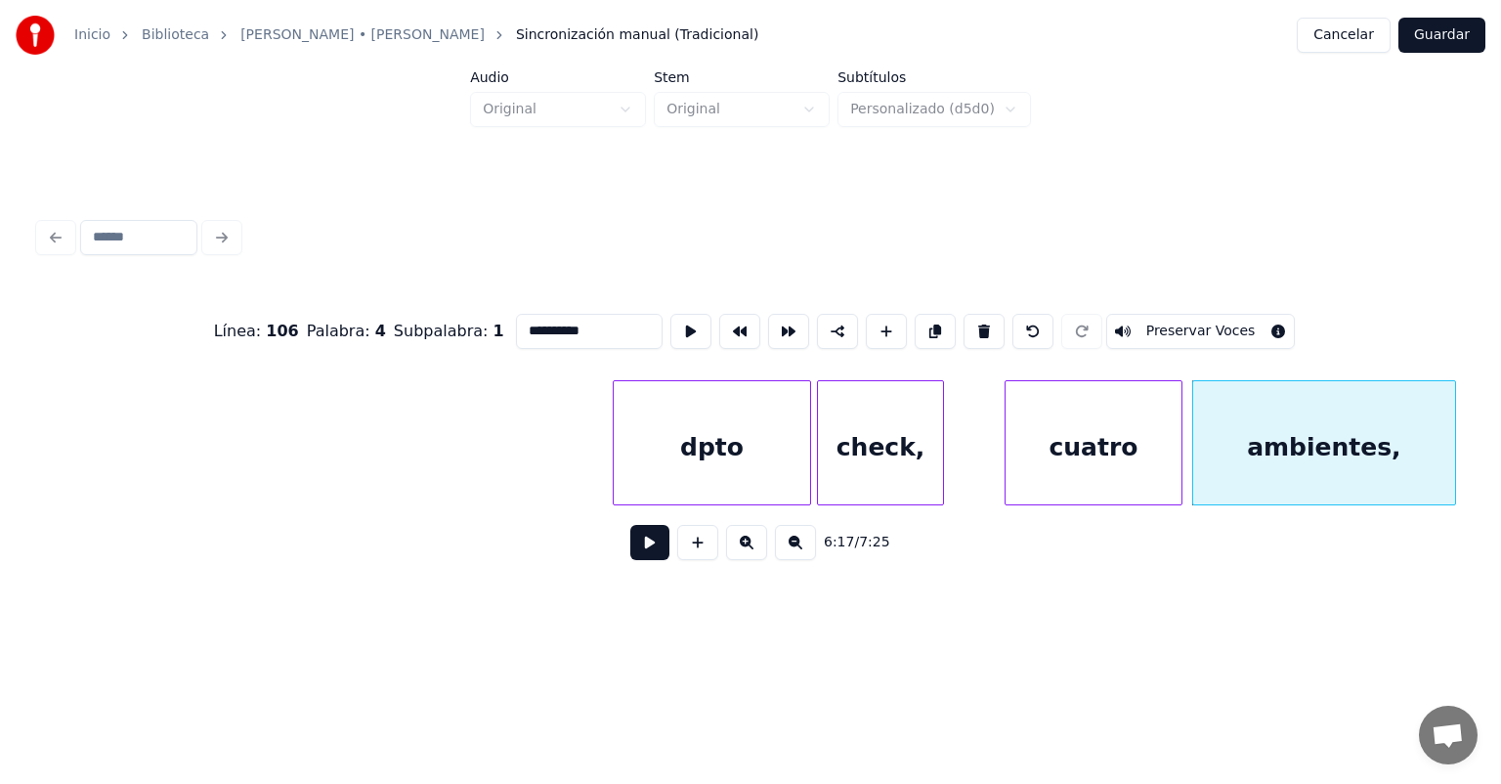
click at [630, 557] on button at bounding box center [649, 542] width 39 height 35
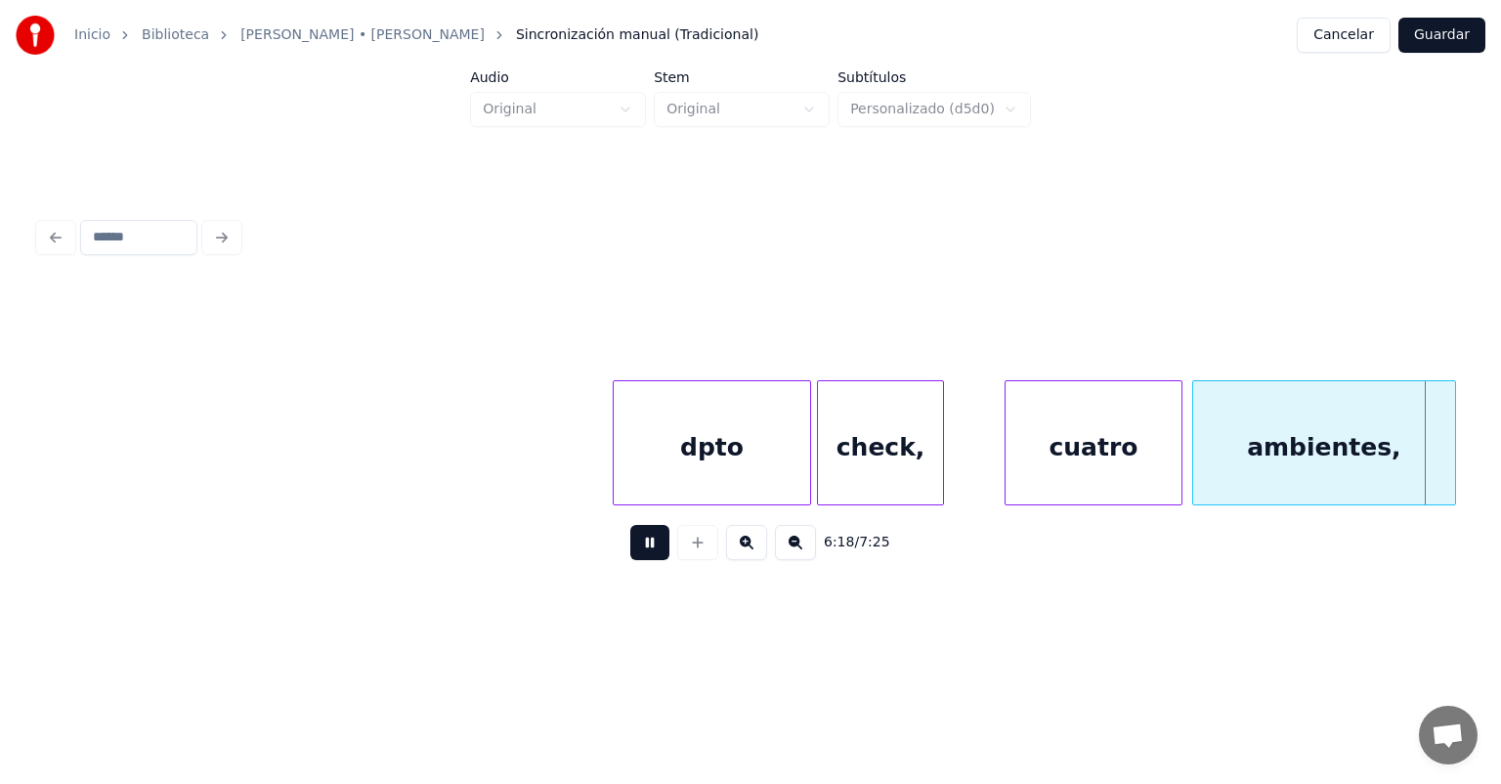
click at [630, 557] on button at bounding box center [649, 542] width 39 height 35
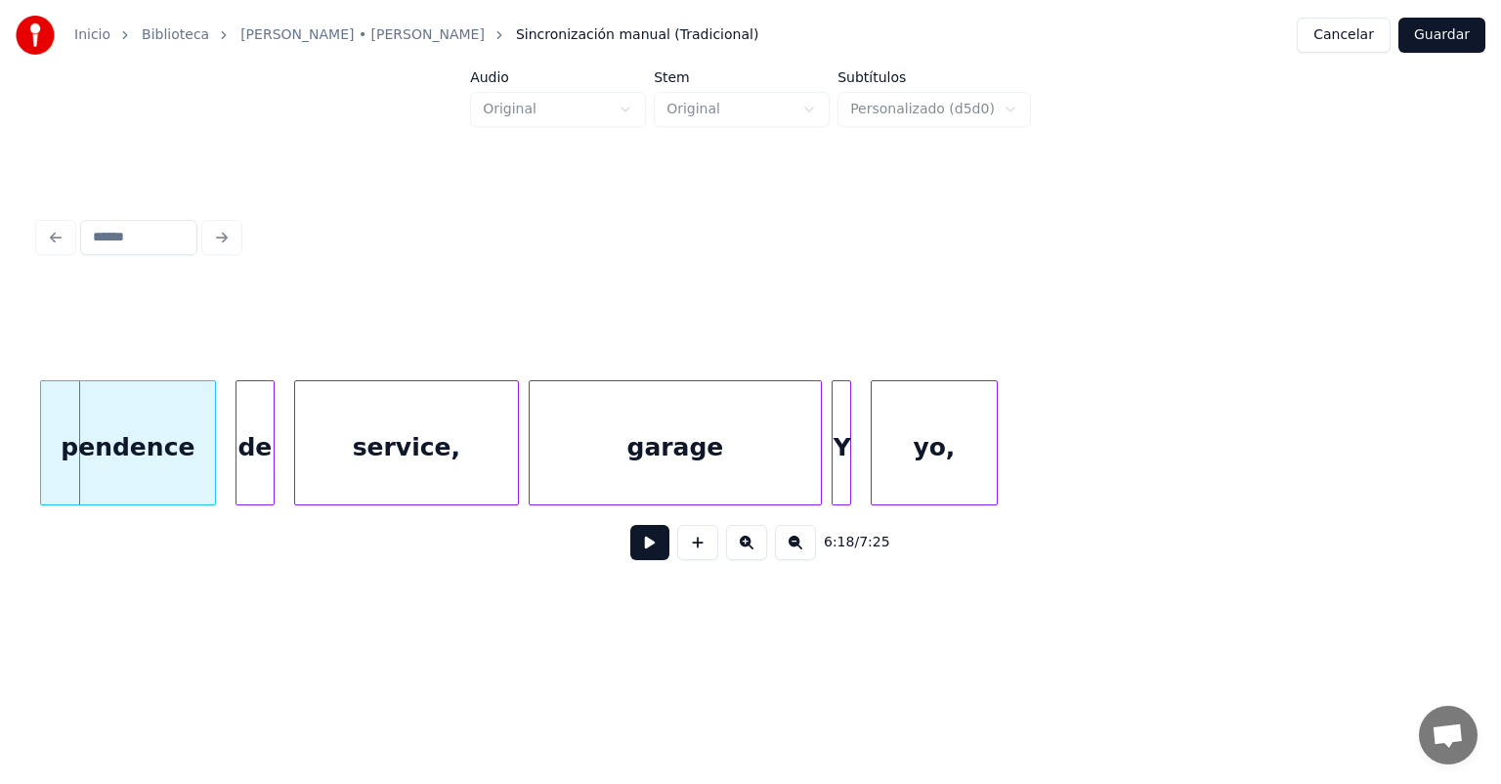
click at [630, 560] on button at bounding box center [649, 542] width 39 height 35
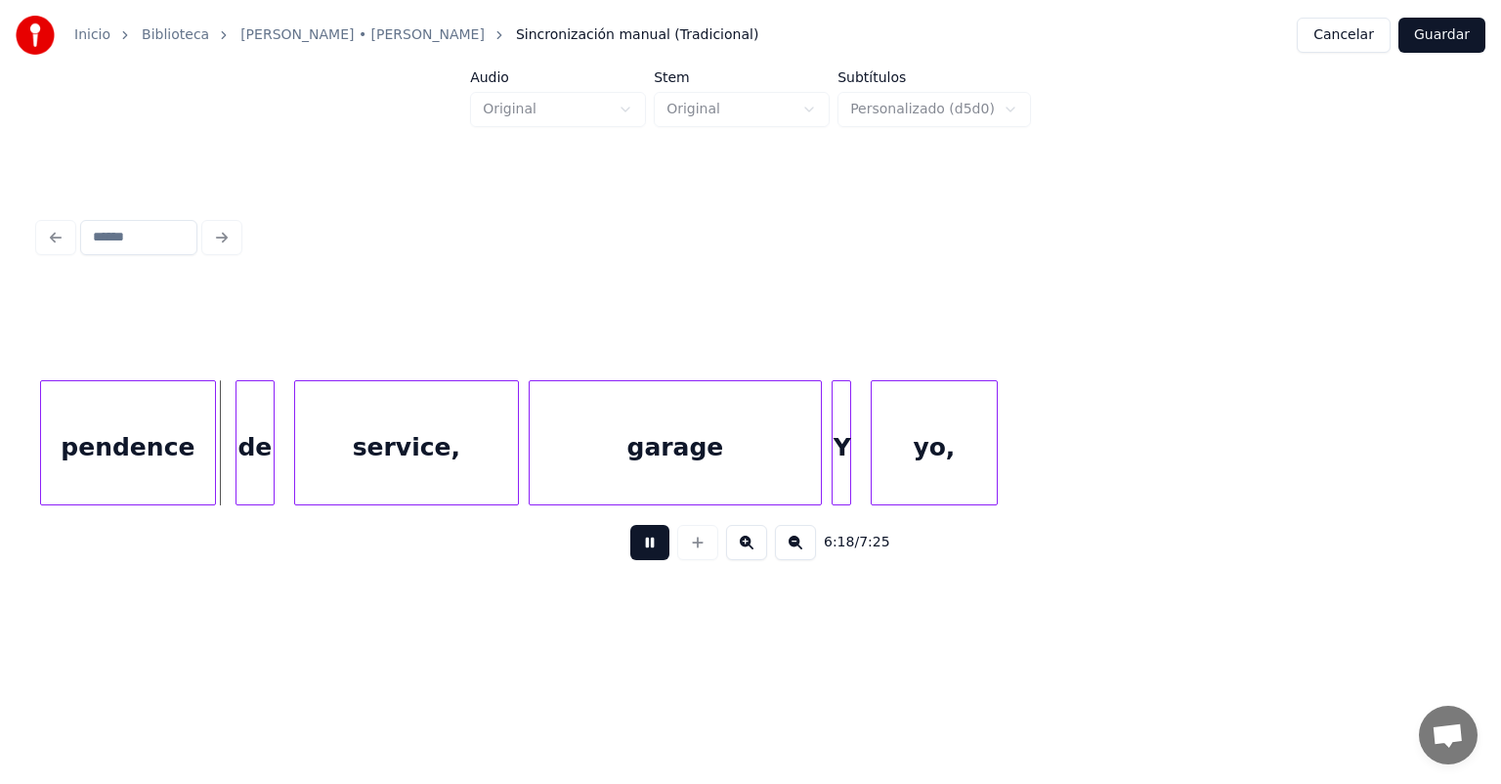
click at [633, 560] on button at bounding box center [649, 542] width 39 height 35
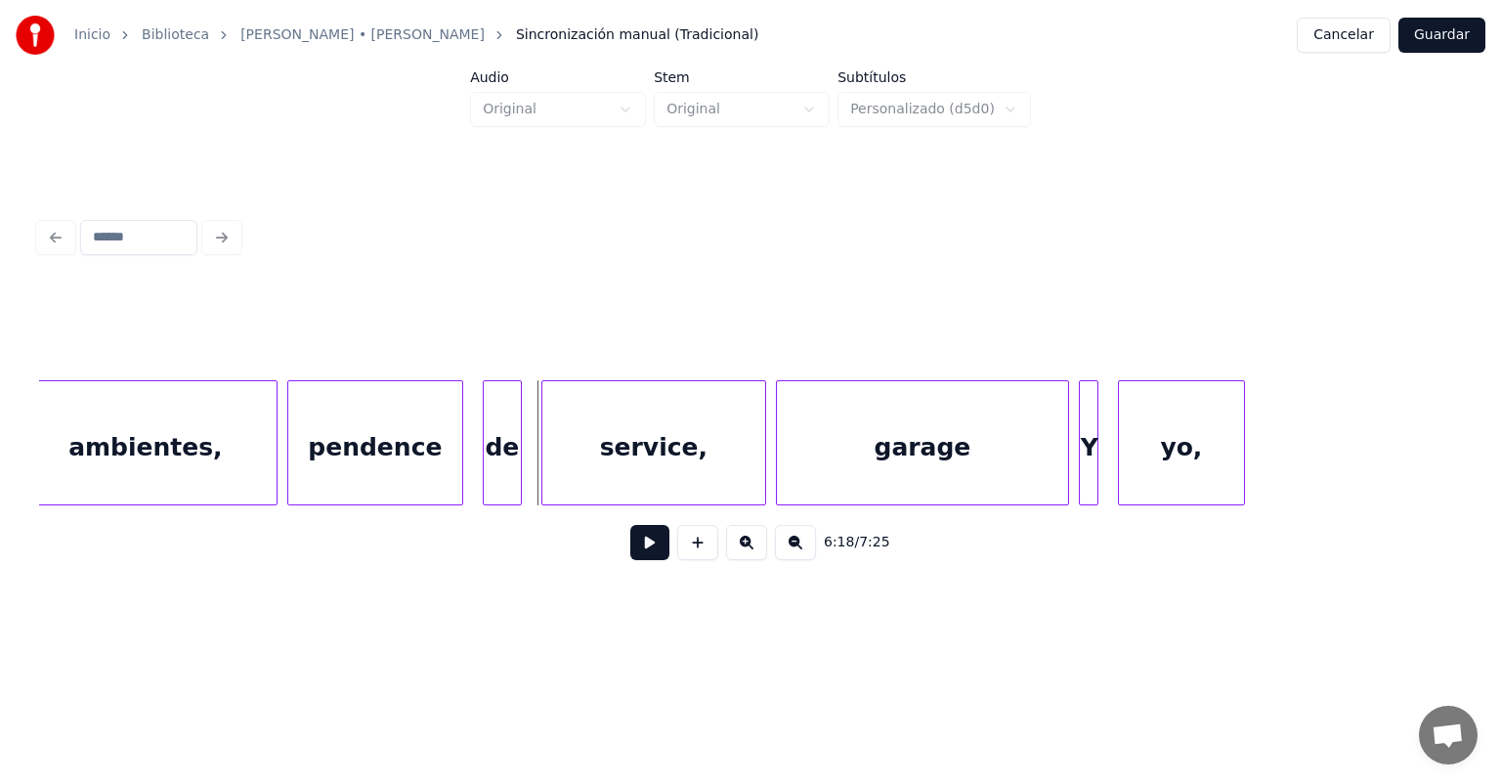
scroll to position [0, 184628]
click at [345, 444] on div "pendence" at bounding box center [384, 447] width 174 height 133
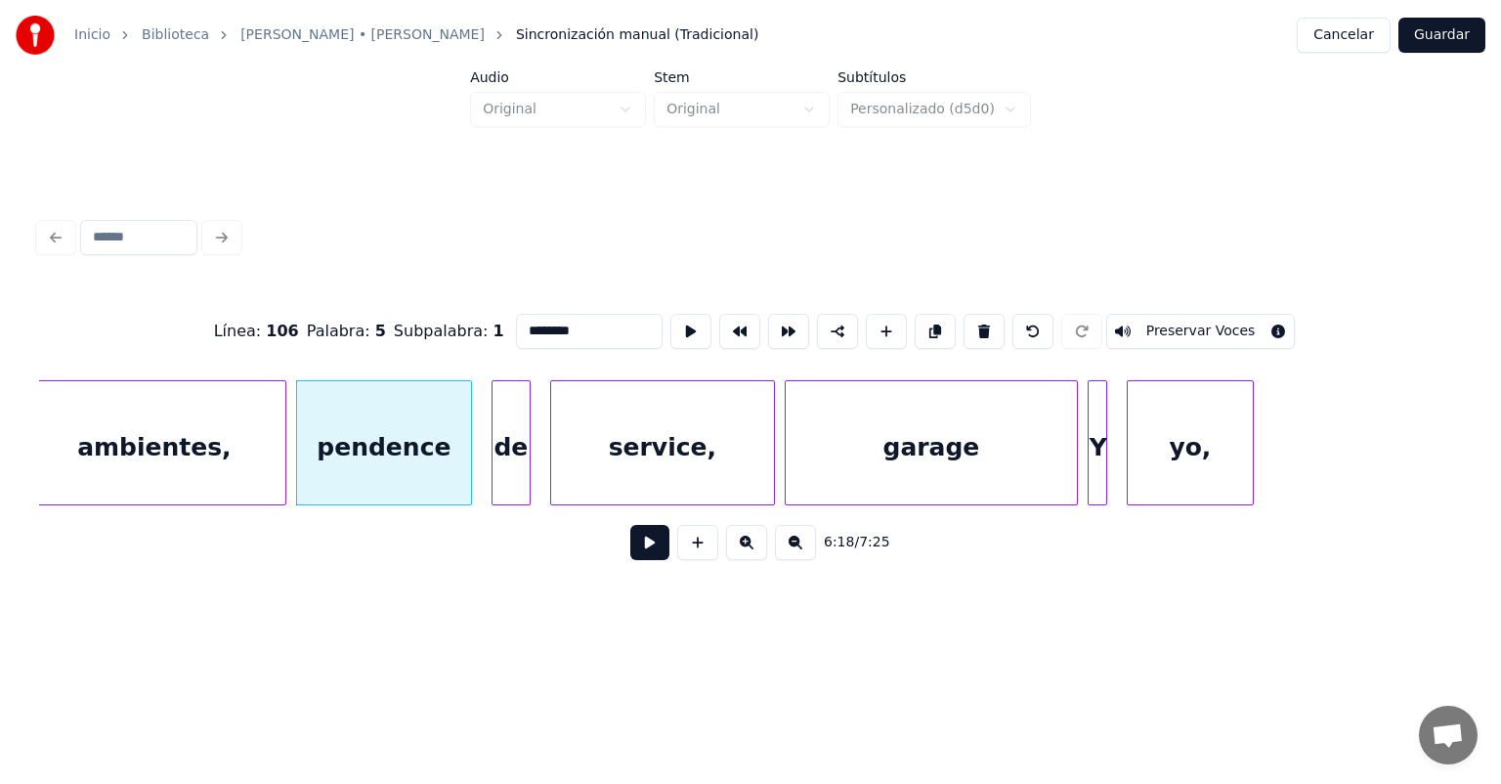
click at [516, 330] on input "********" at bounding box center [589, 331] width 147 height 35
type input "**********"
click at [495, 462] on div "de" at bounding box center [508, 447] width 44 height 133
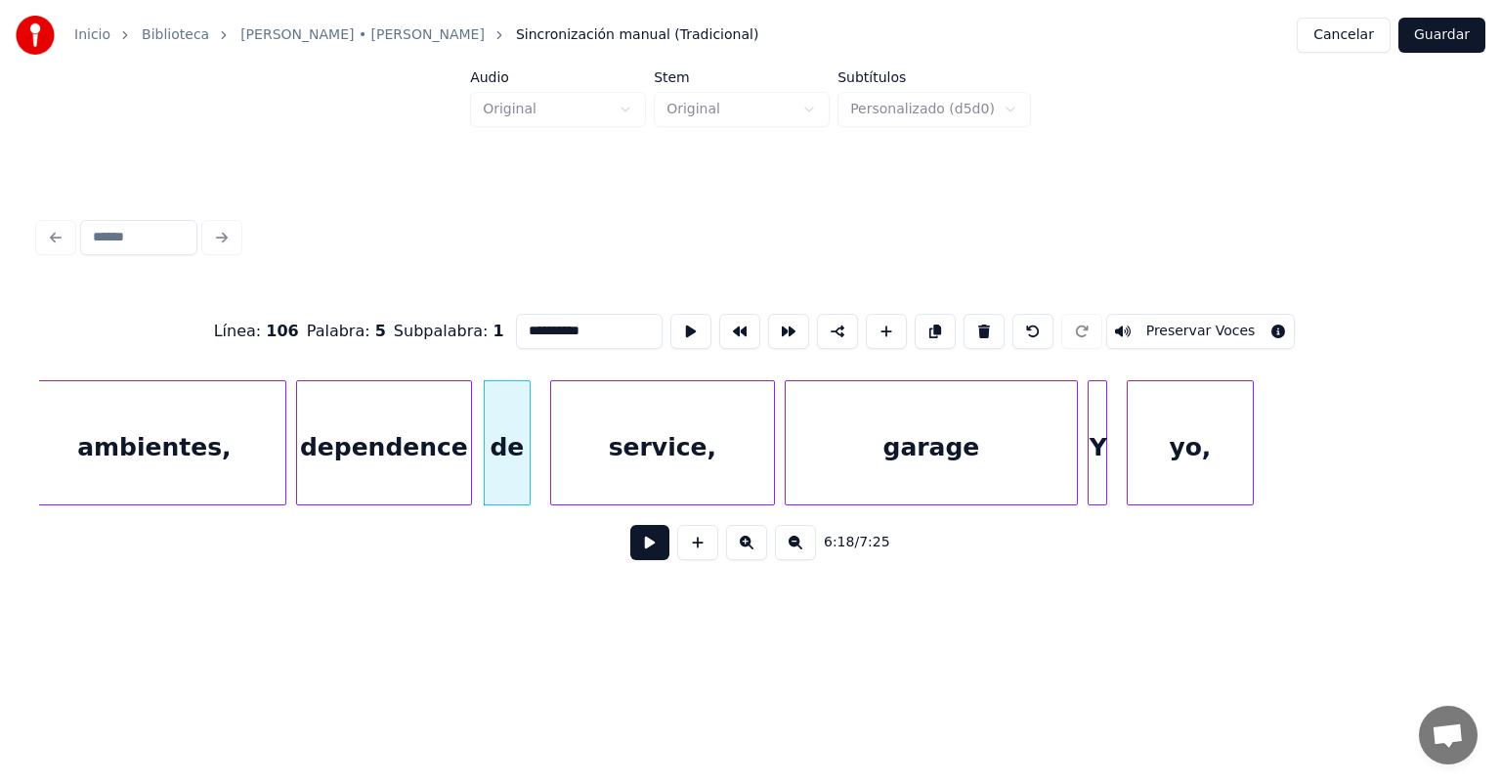
click at [630, 551] on button at bounding box center [649, 542] width 39 height 35
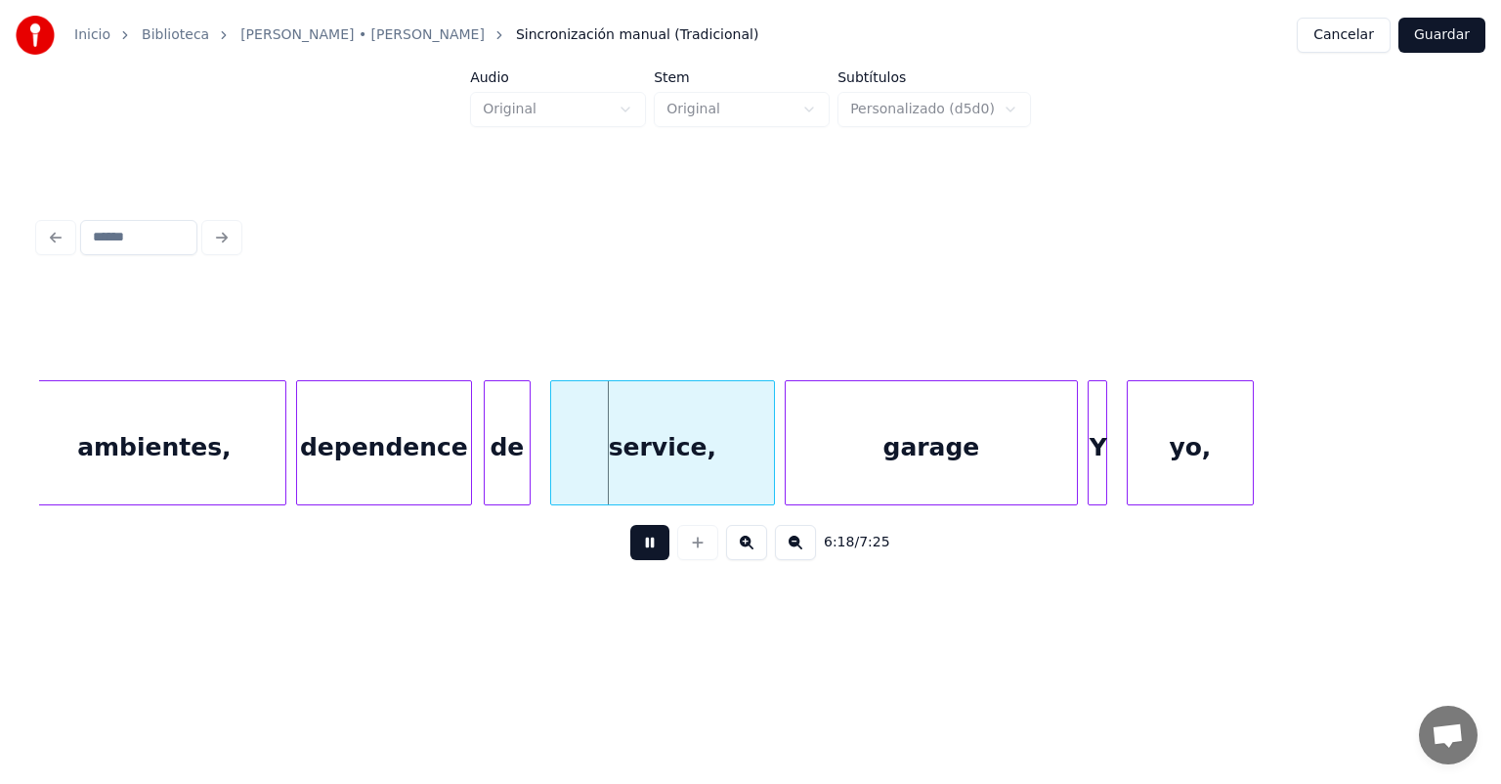
click at [553, 468] on div "service," at bounding box center [662, 447] width 223 height 133
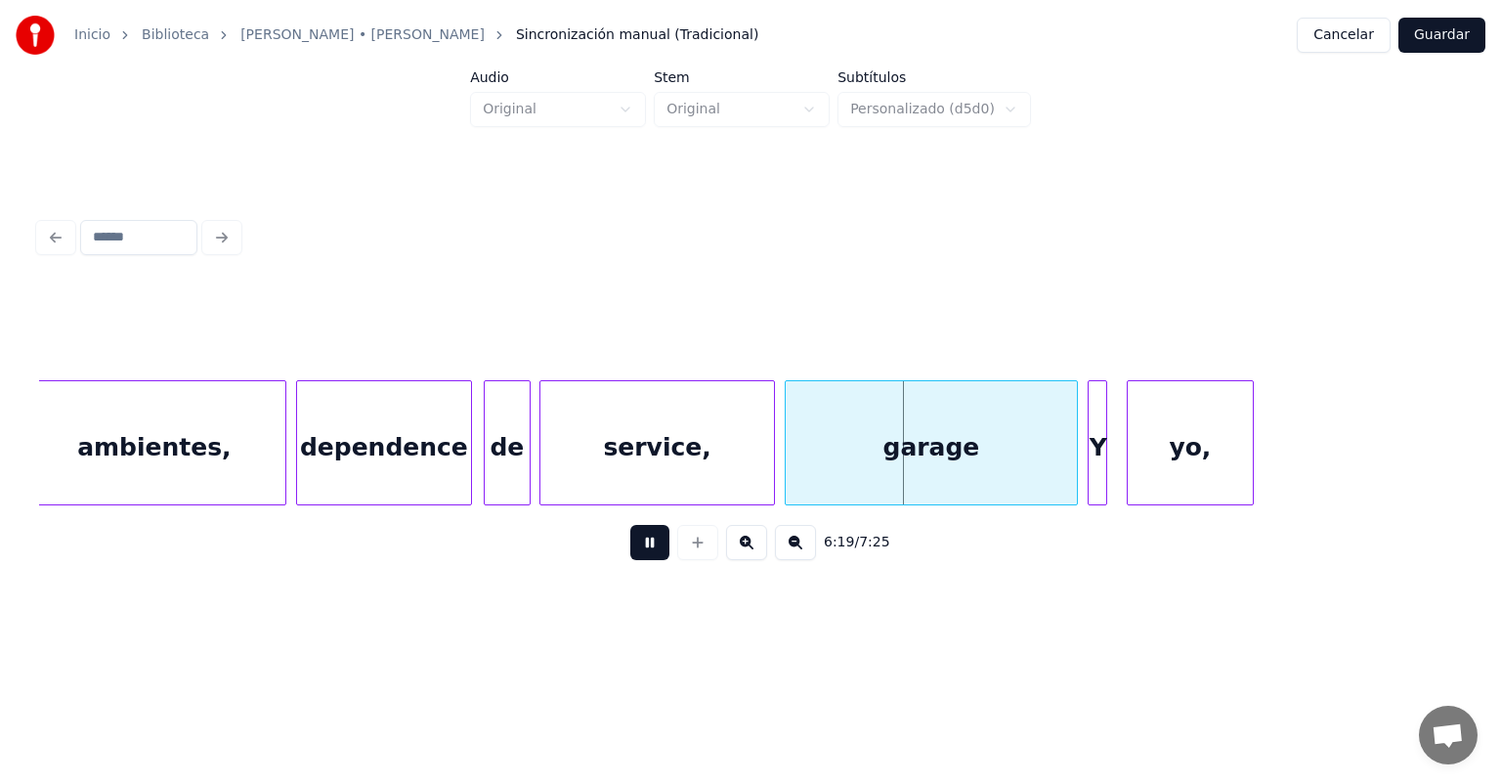
click at [788, 454] on div "garage" at bounding box center [931, 447] width 291 height 133
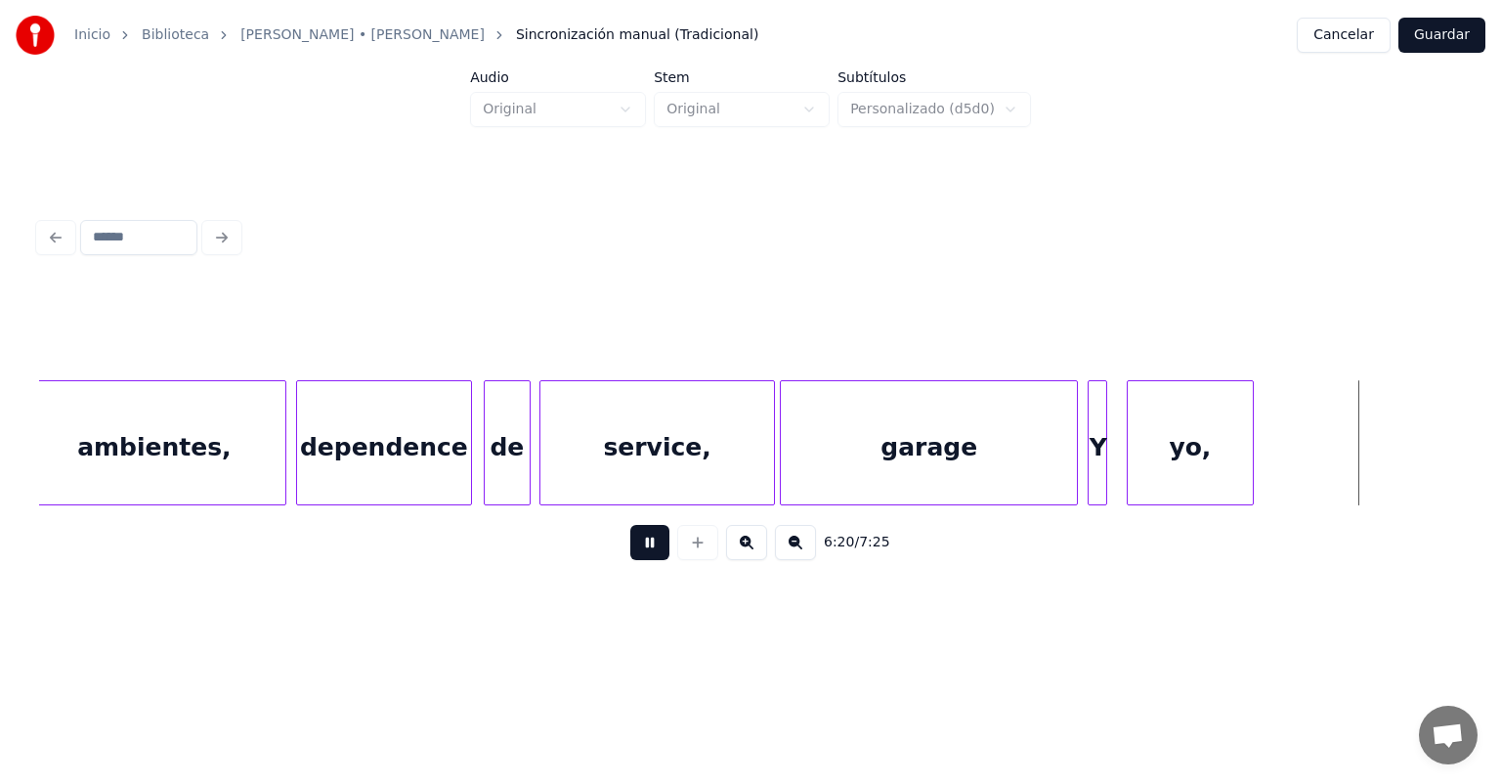
click at [630, 556] on button at bounding box center [649, 542] width 39 height 35
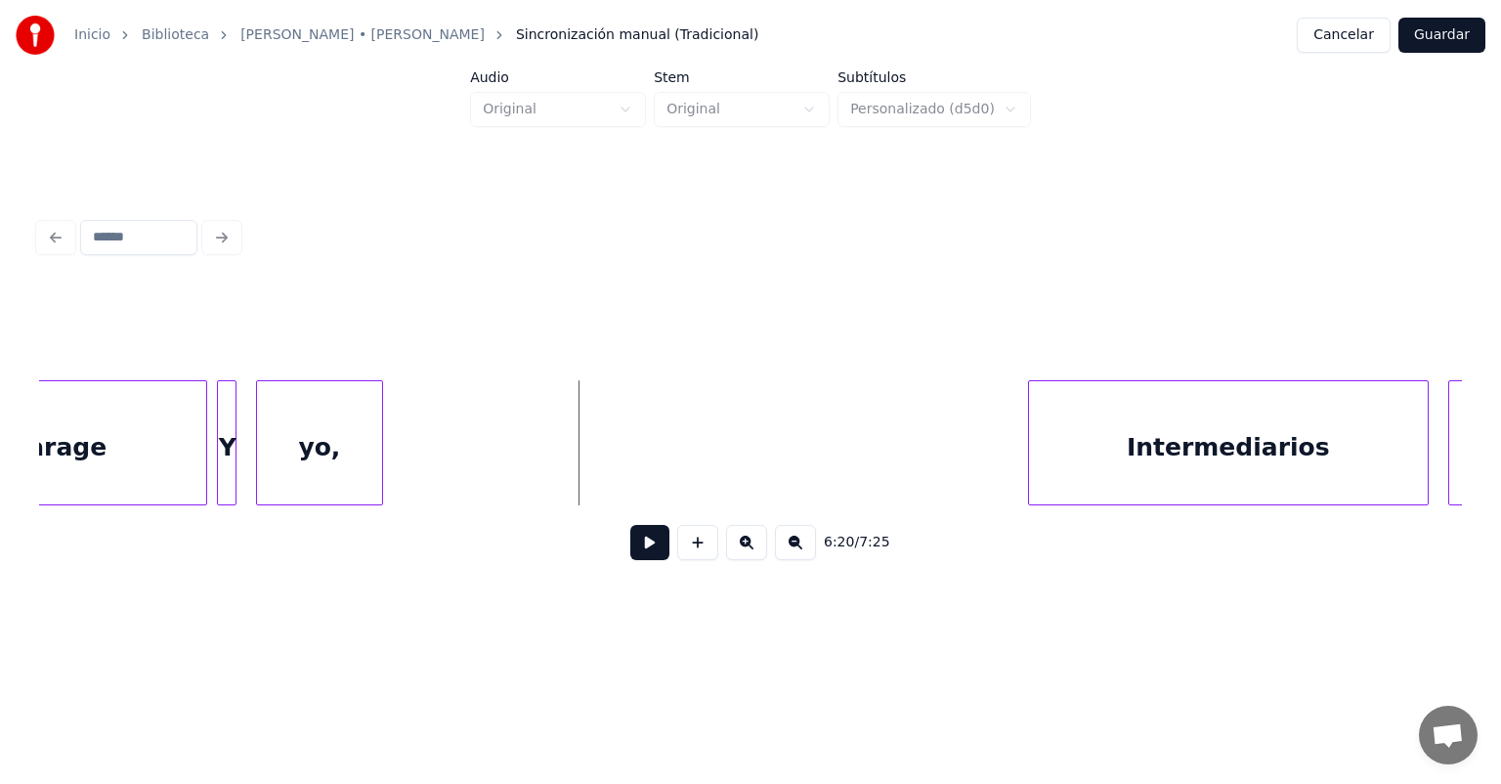
scroll to position [0, 185502]
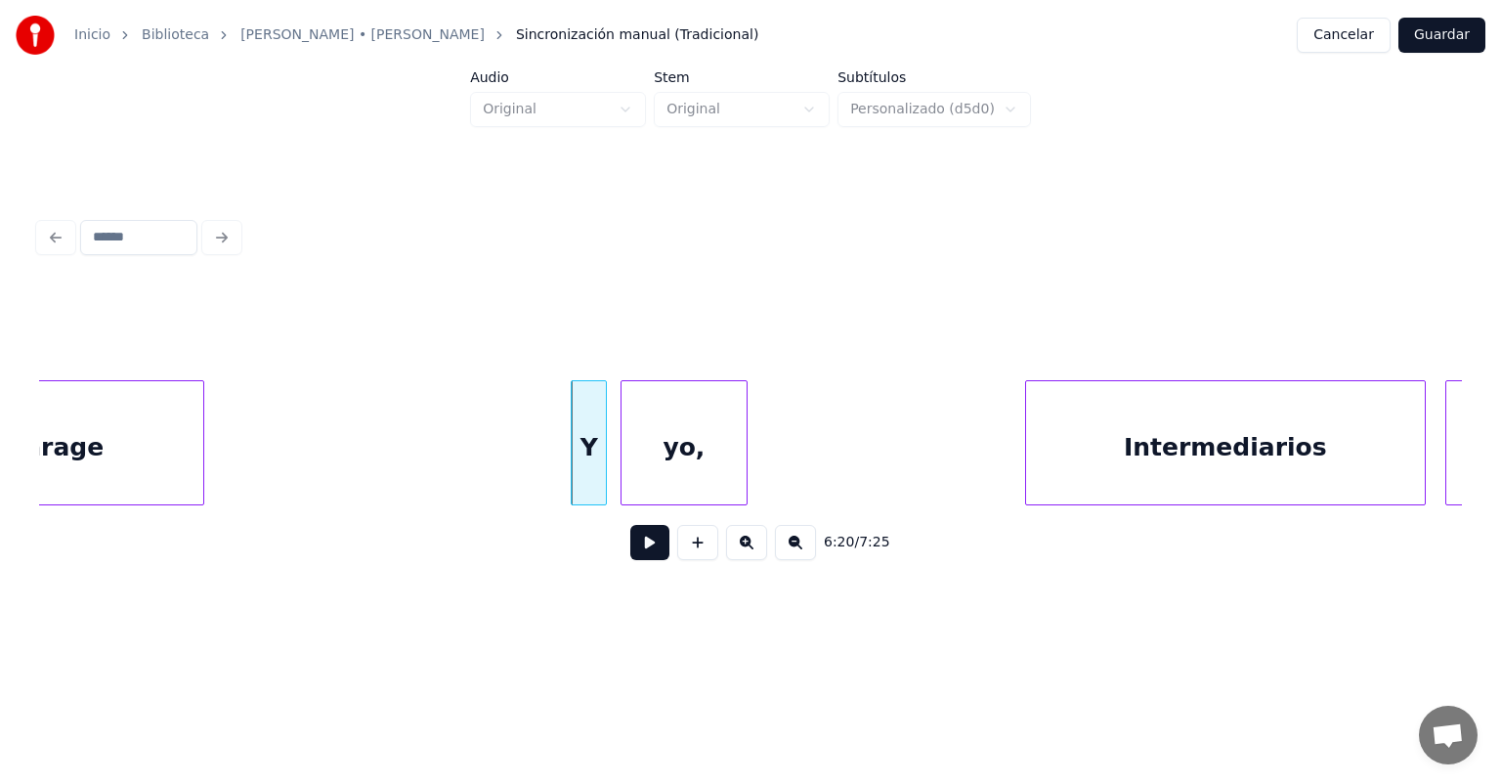
click at [144, 446] on div "garage" at bounding box center [55, 447] width 296 height 133
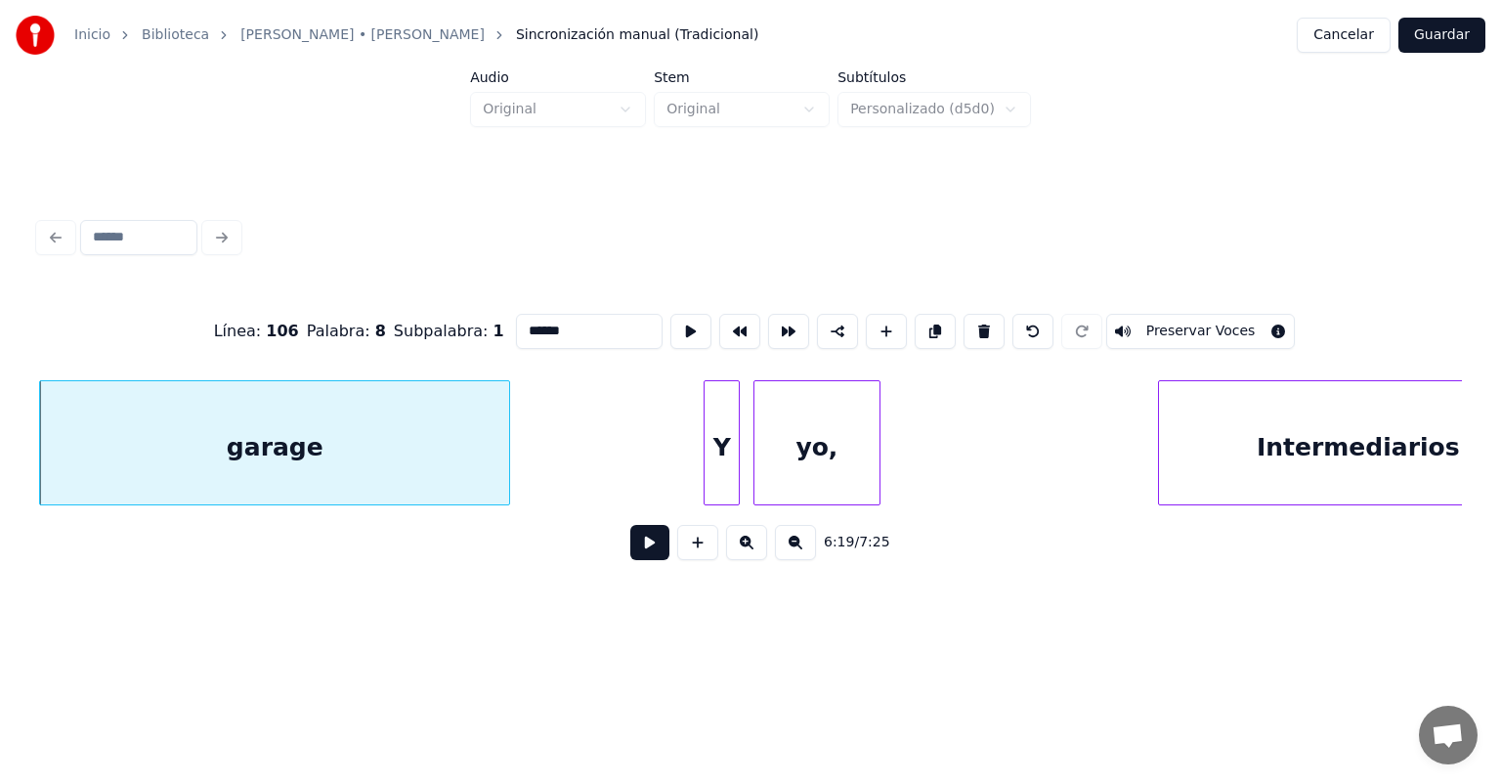
click at [541, 326] on input "******" at bounding box center [589, 331] width 147 height 35
type input "**********"
click at [235, 410] on div "garage, telef" at bounding box center [274, 447] width 469 height 133
click at [637, 560] on button at bounding box center [649, 542] width 39 height 35
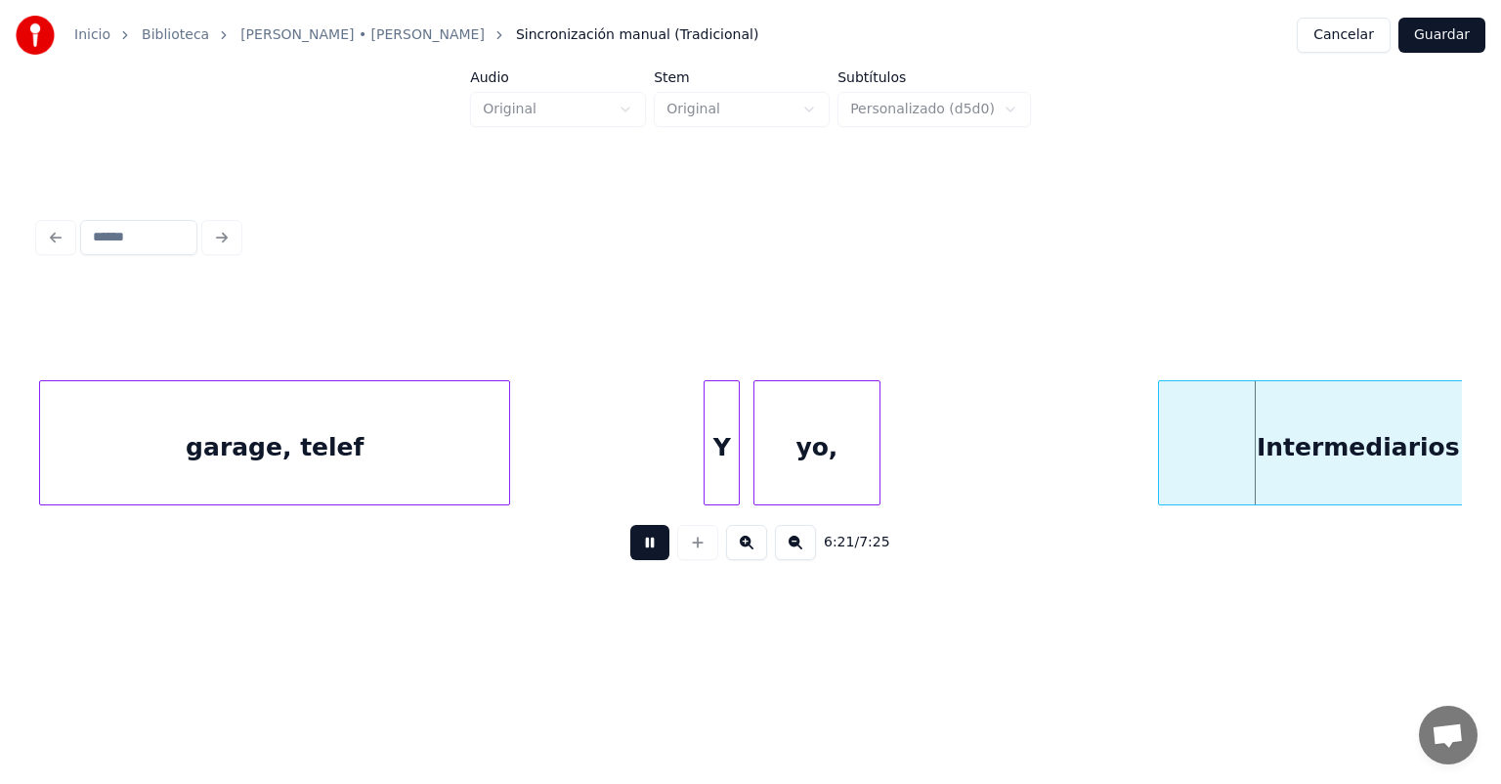
click at [630, 549] on button at bounding box center [649, 542] width 39 height 35
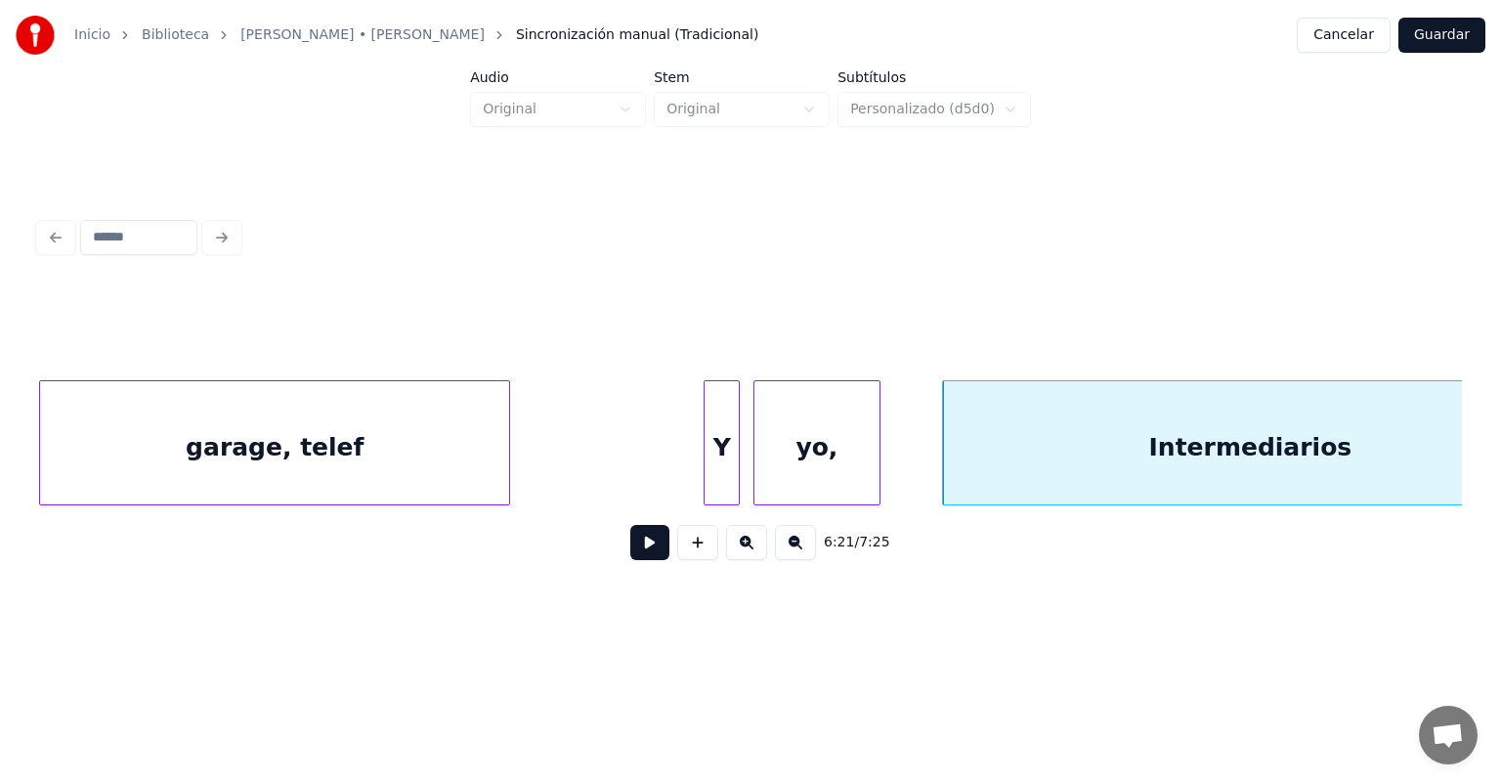
click at [630, 546] on button at bounding box center [649, 542] width 39 height 35
click at [630, 553] on button at bounding box center [649, 542] width 39 height 35
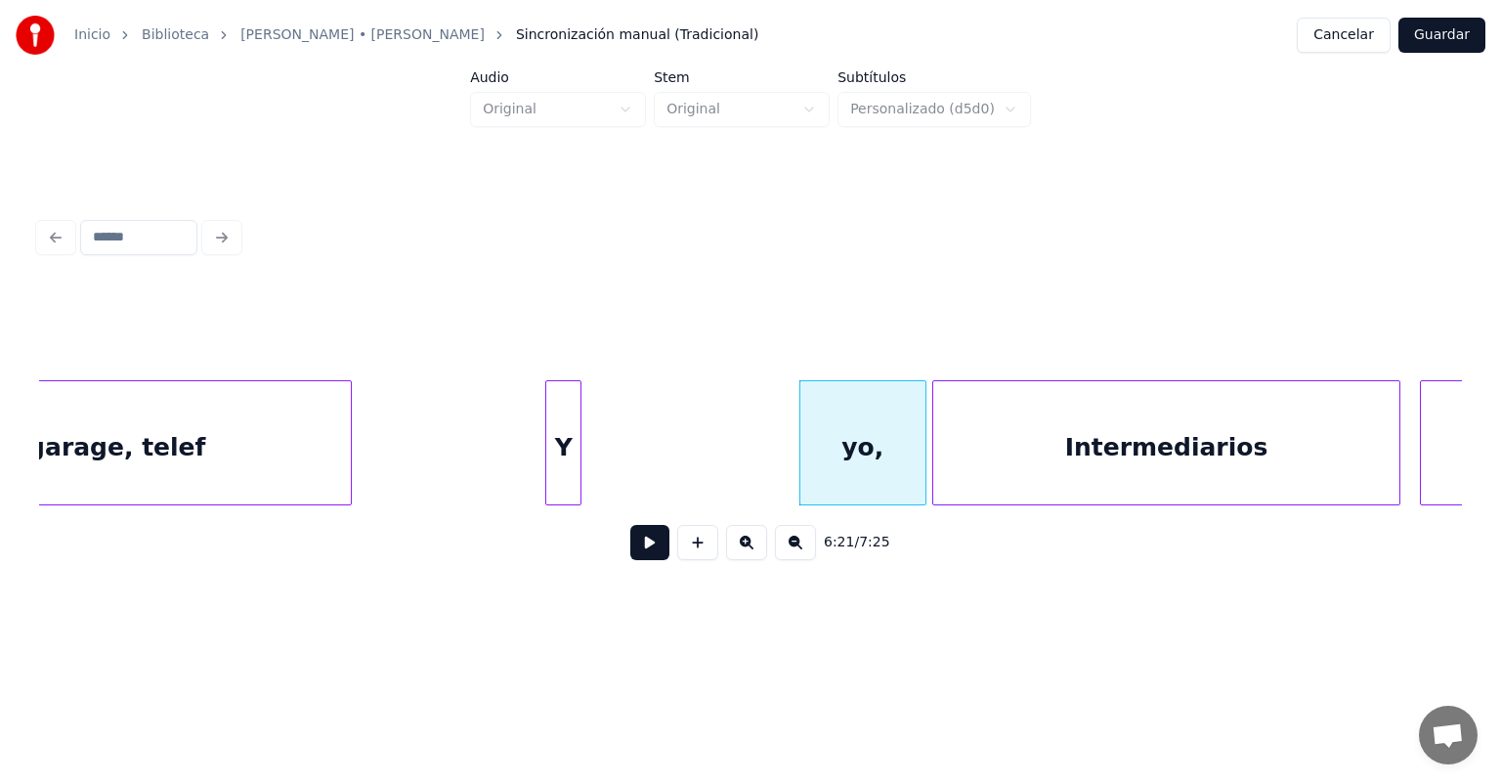
scroll to position [0, 185527]
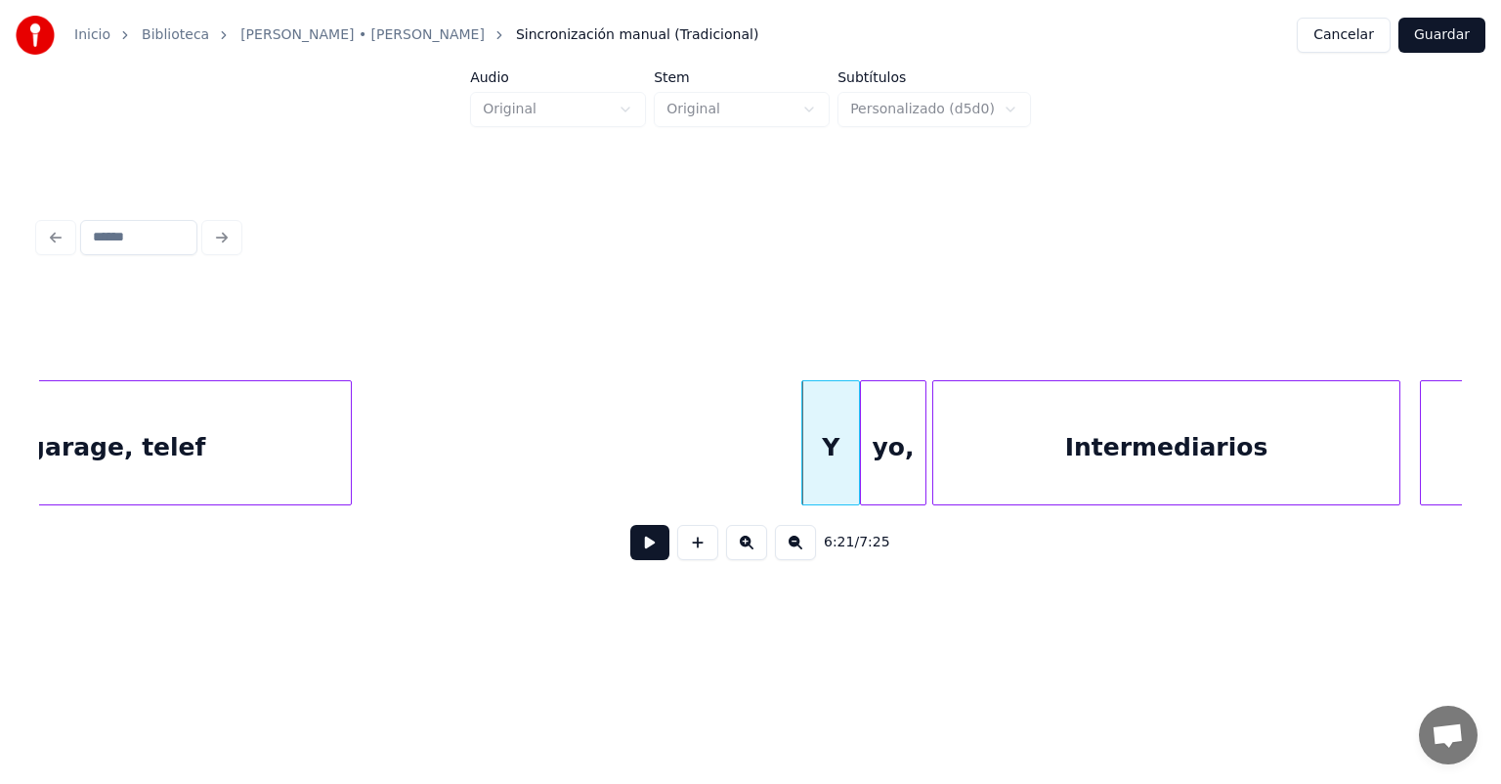
click at [630, 549] on button at bounding box center [649, 542] width 39 height 35
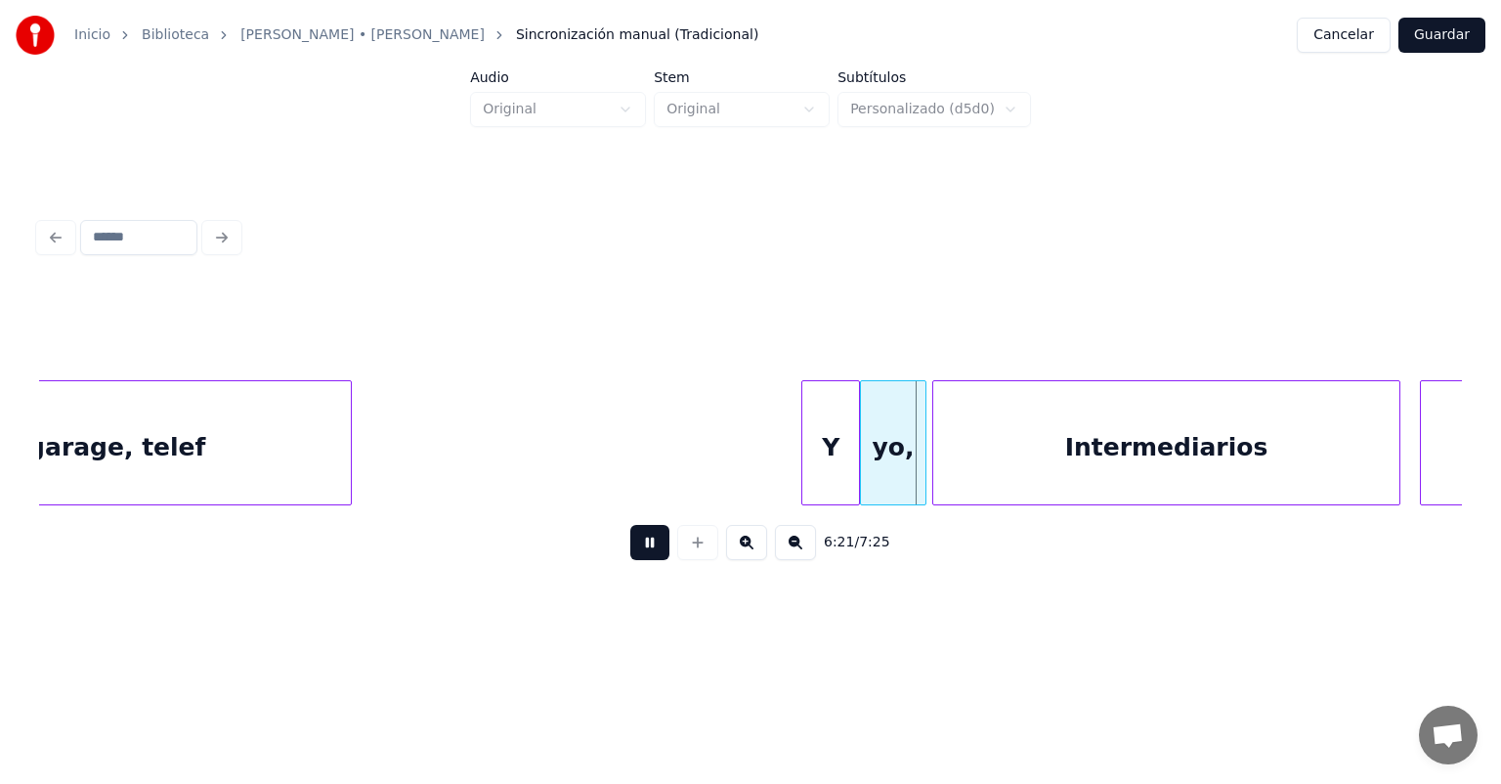
click at [630, 556] on button at bounding box center [649, 542] width 39 height 35
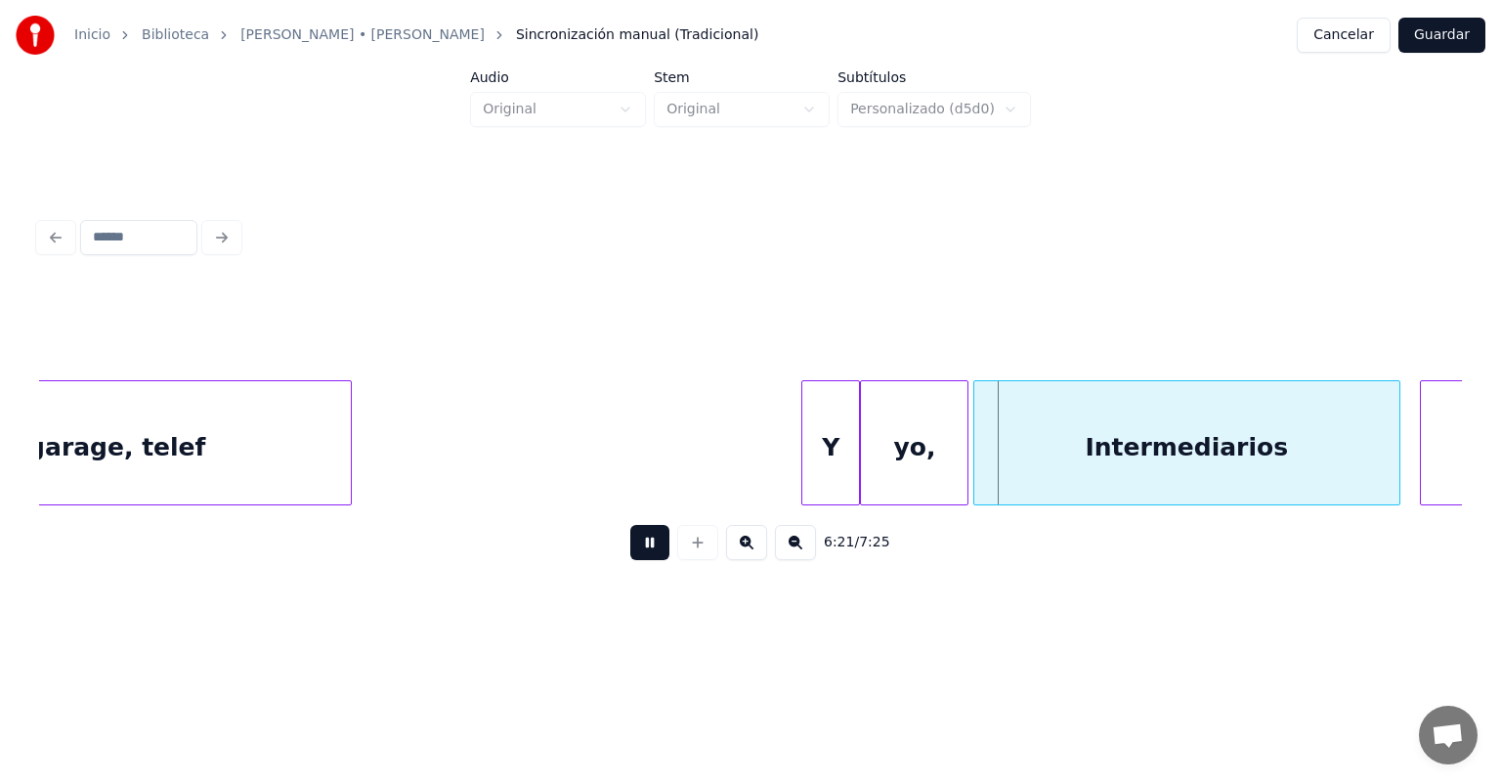
click at [896, 440] on div "yo," at bounding box center [914, 447] width 107 height 133
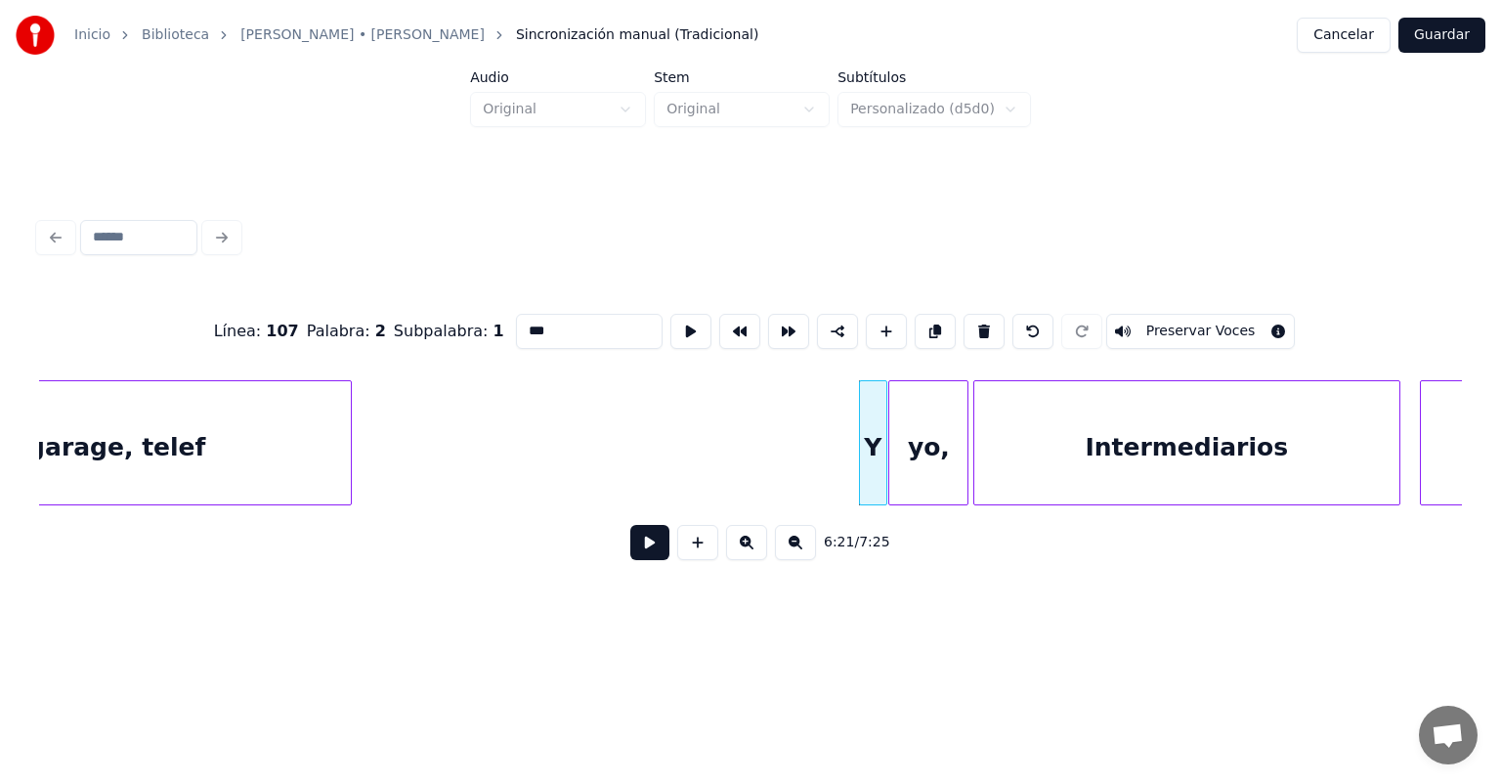
click at [635, 549] on button at bounding box center [649, 542] width 39 height 35
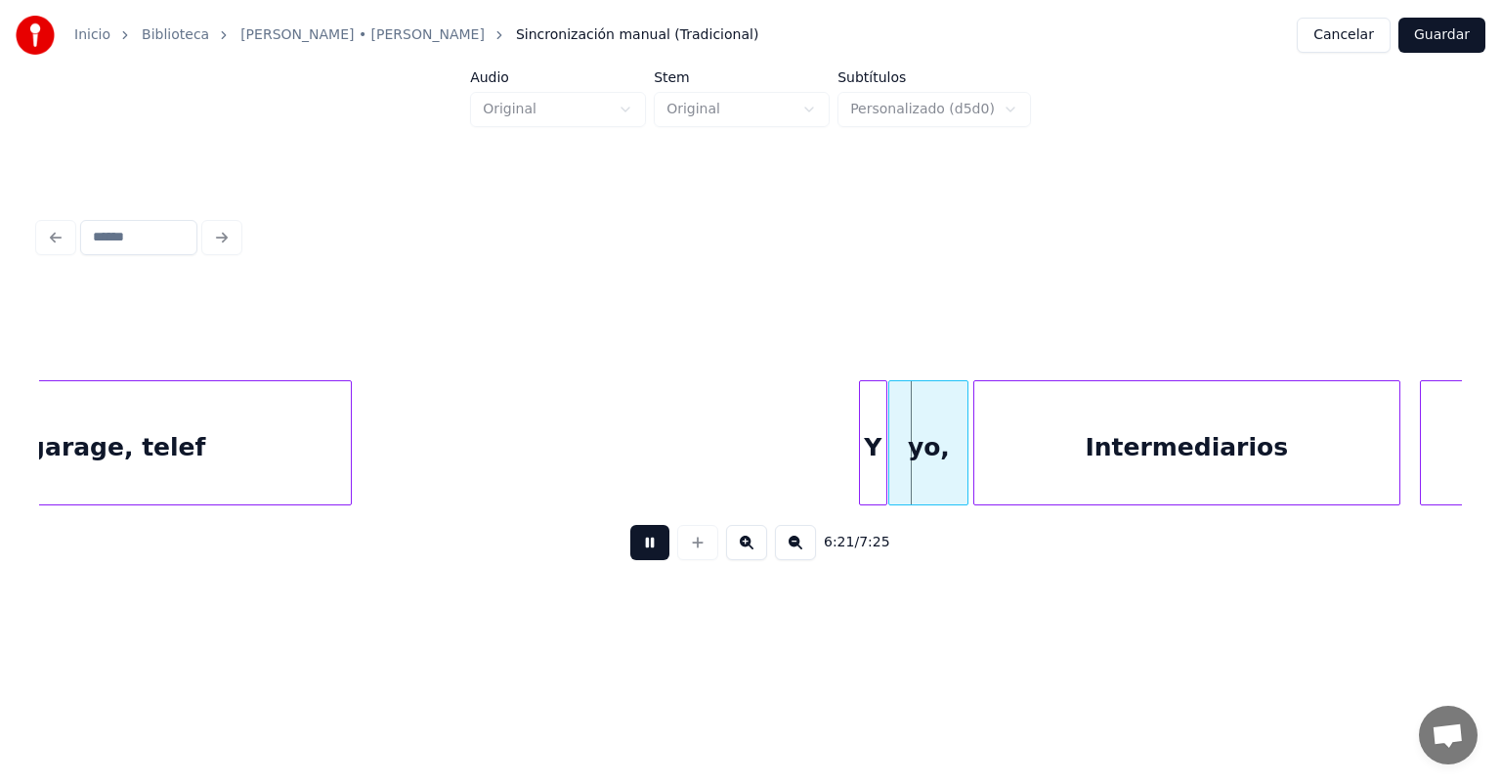
click at [630, 550] on button at bounding box center [649, 542] width 39 height 35
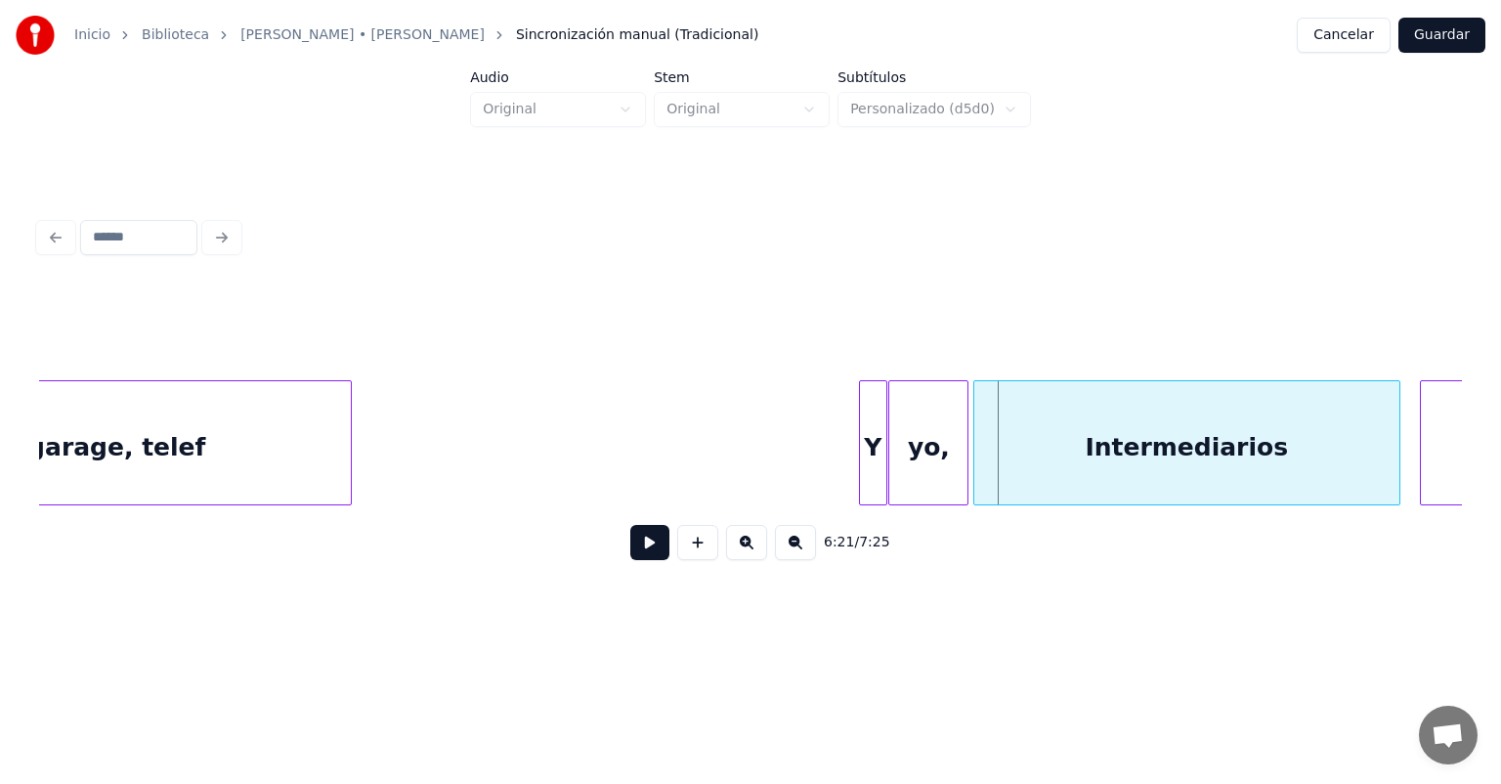
click at [630, 560] on button at bounding box center [649, 542] width 39 height 35
click at [630, 559] on button at bounding box center [649, 542] width 39 height 35
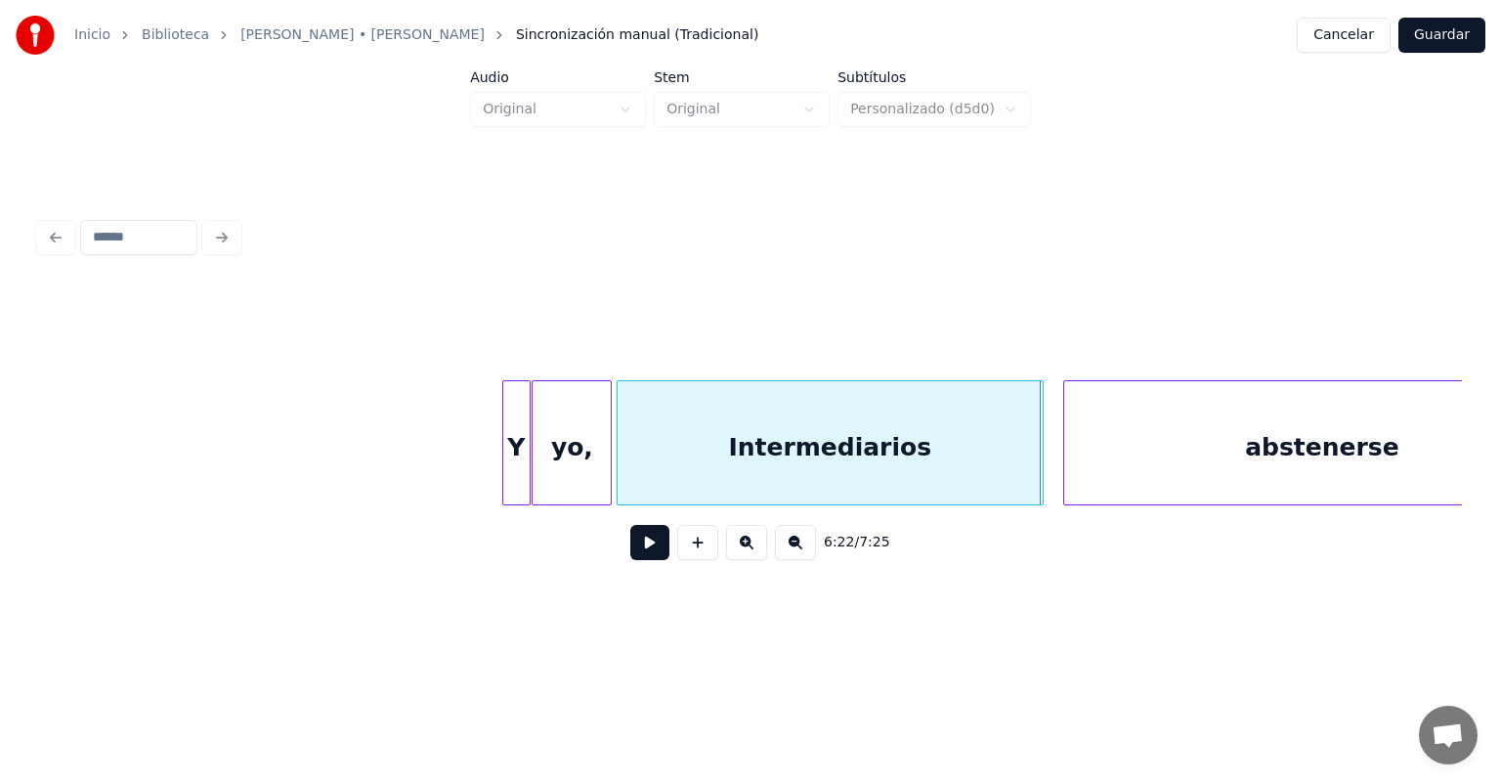
scroll to position [0, 185896]
click at [1025, 449] on div "Intermediarios" at bounding box center [816, 442] width 422 height 125
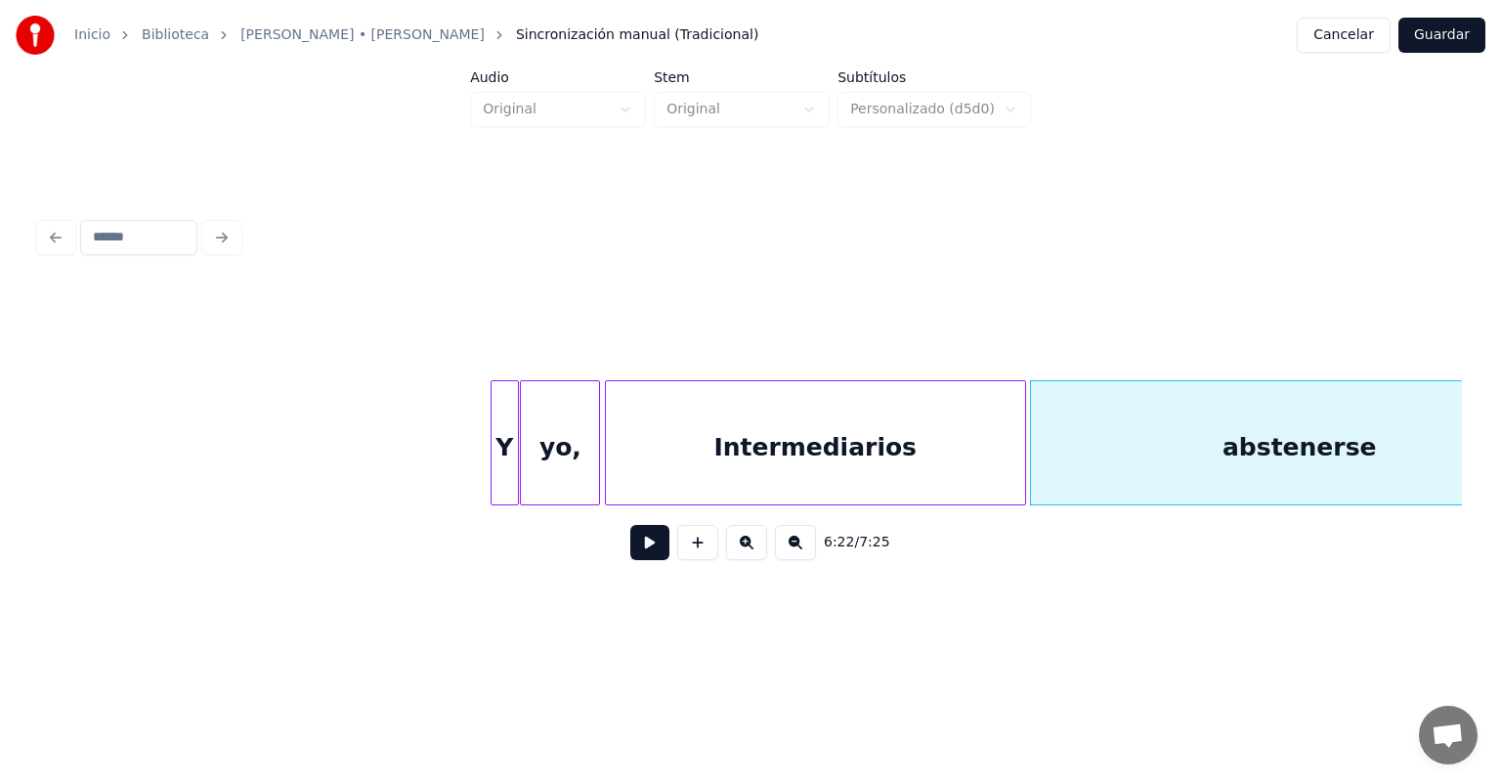
click at [631, 549] on button at bounding box center [649, 542] width 39 height 35
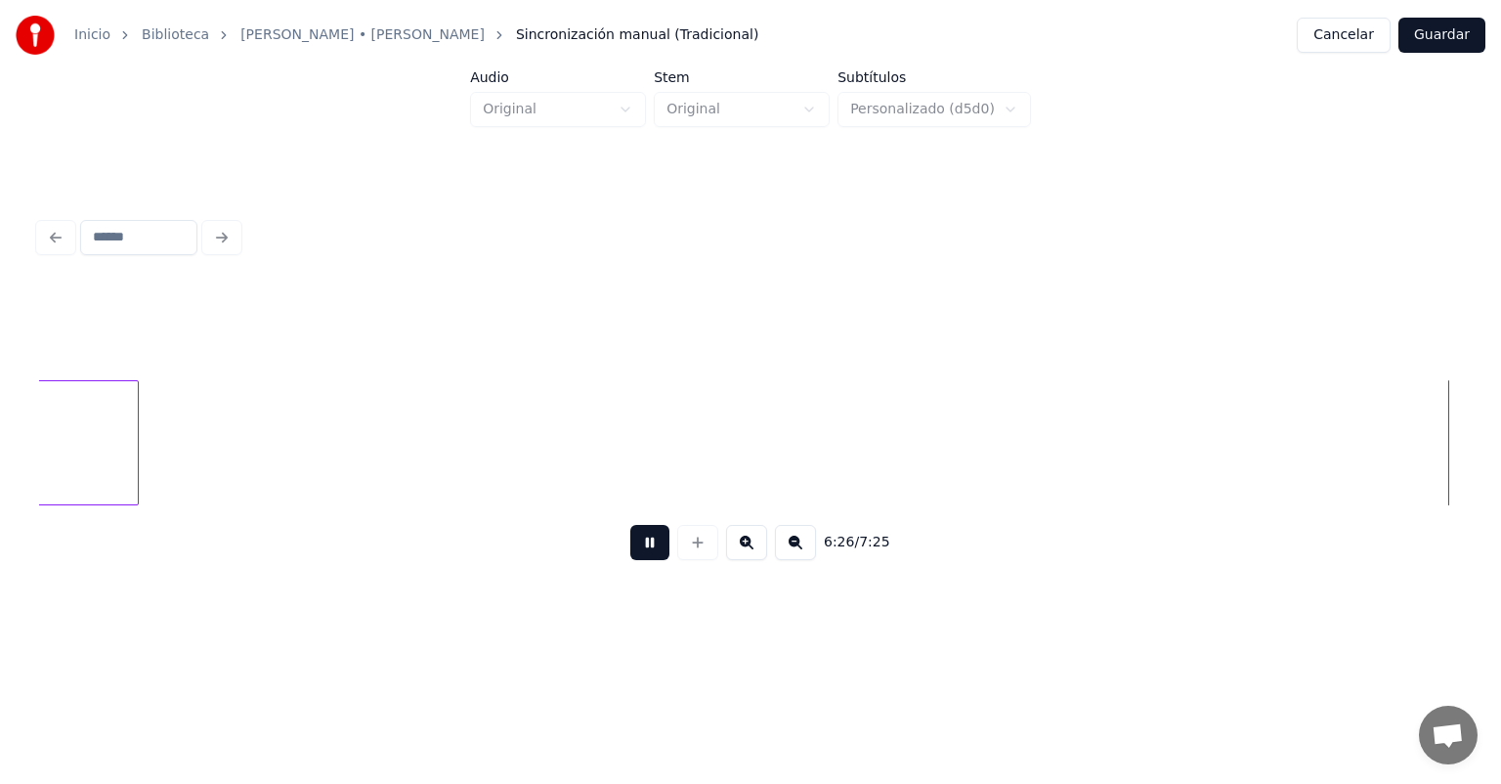
scroll to position [0, 188758]
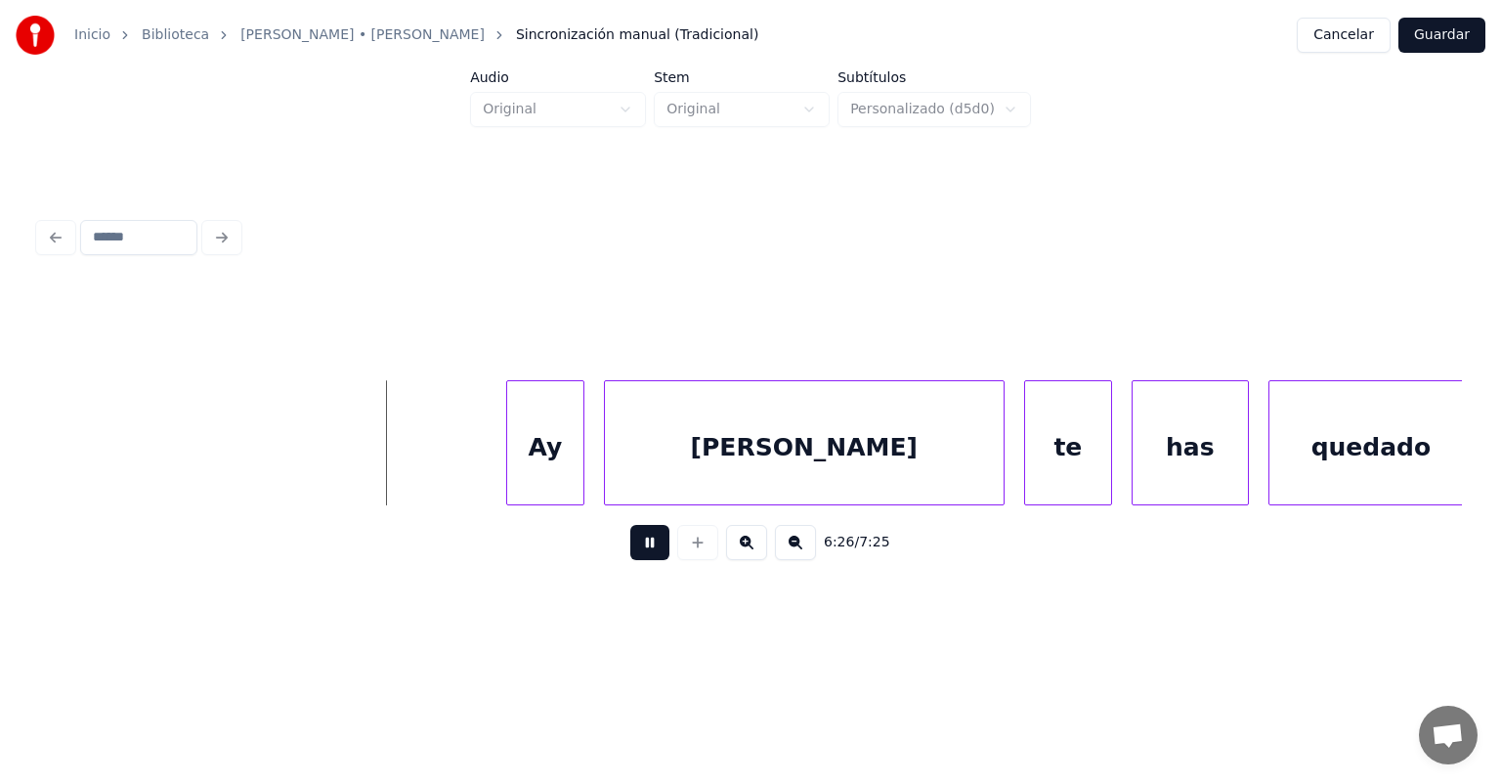
click at [1430, 35] on button "Guardar" at bounding box center [1442, 35] width 87 height 35
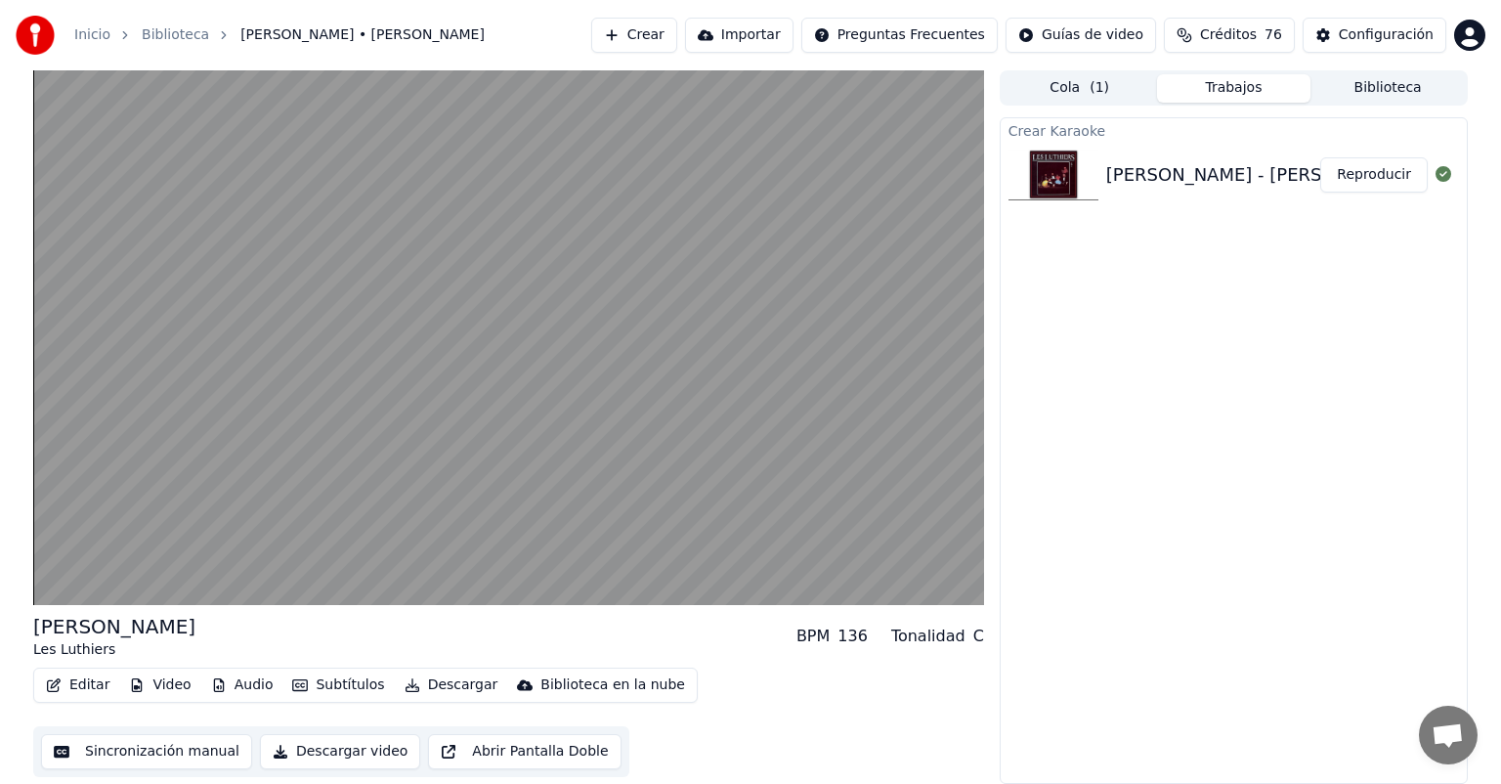
click at [125, 464] on video at bounding box center [508, 337] width 951 height 535
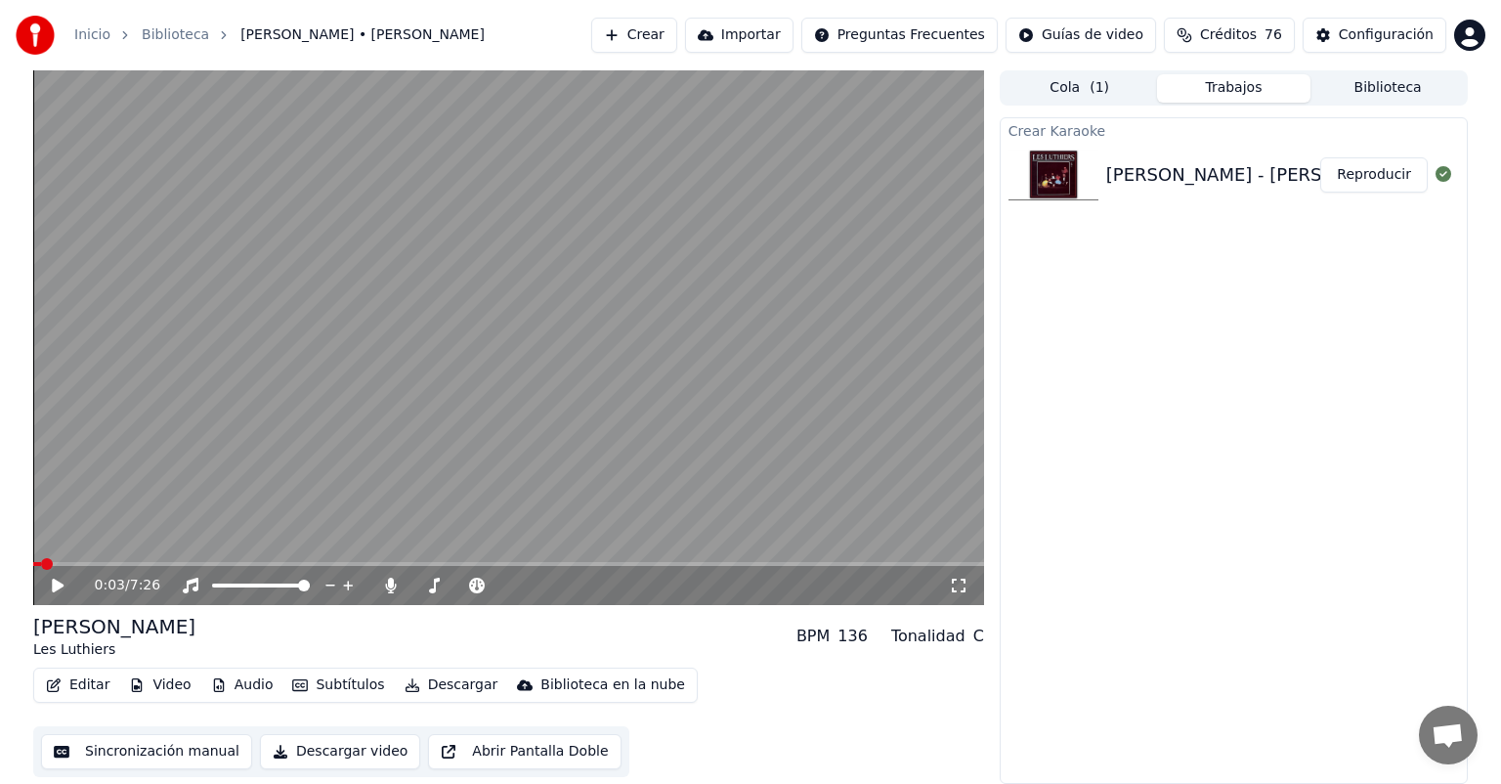
click at [74, 685] on button "Editar" at bounding box center [77, 684] width 79 height 27
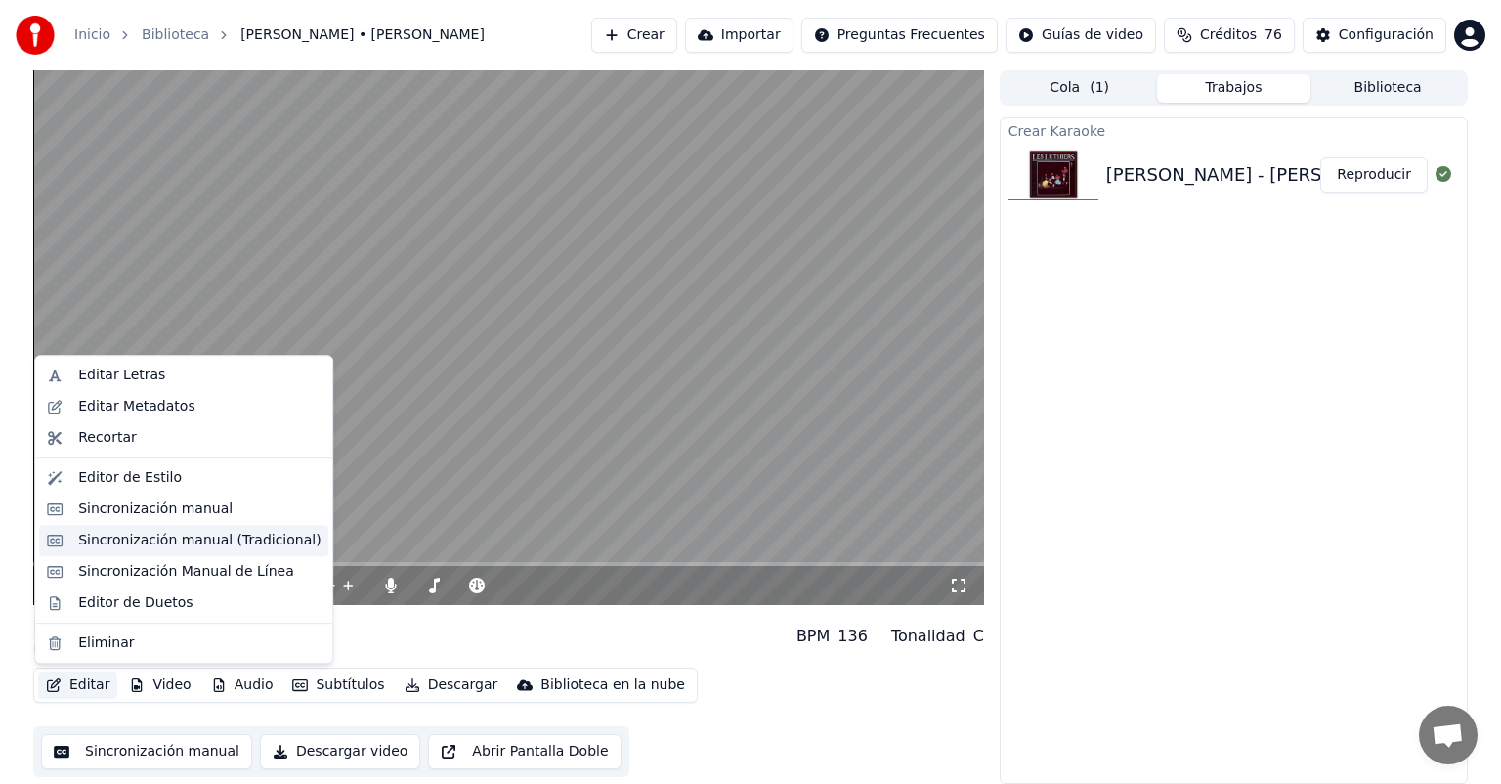
click at [94, 536] on div "Sincronización manual (Tradicional)" at bounding box center [199, 541] width 242 height 20
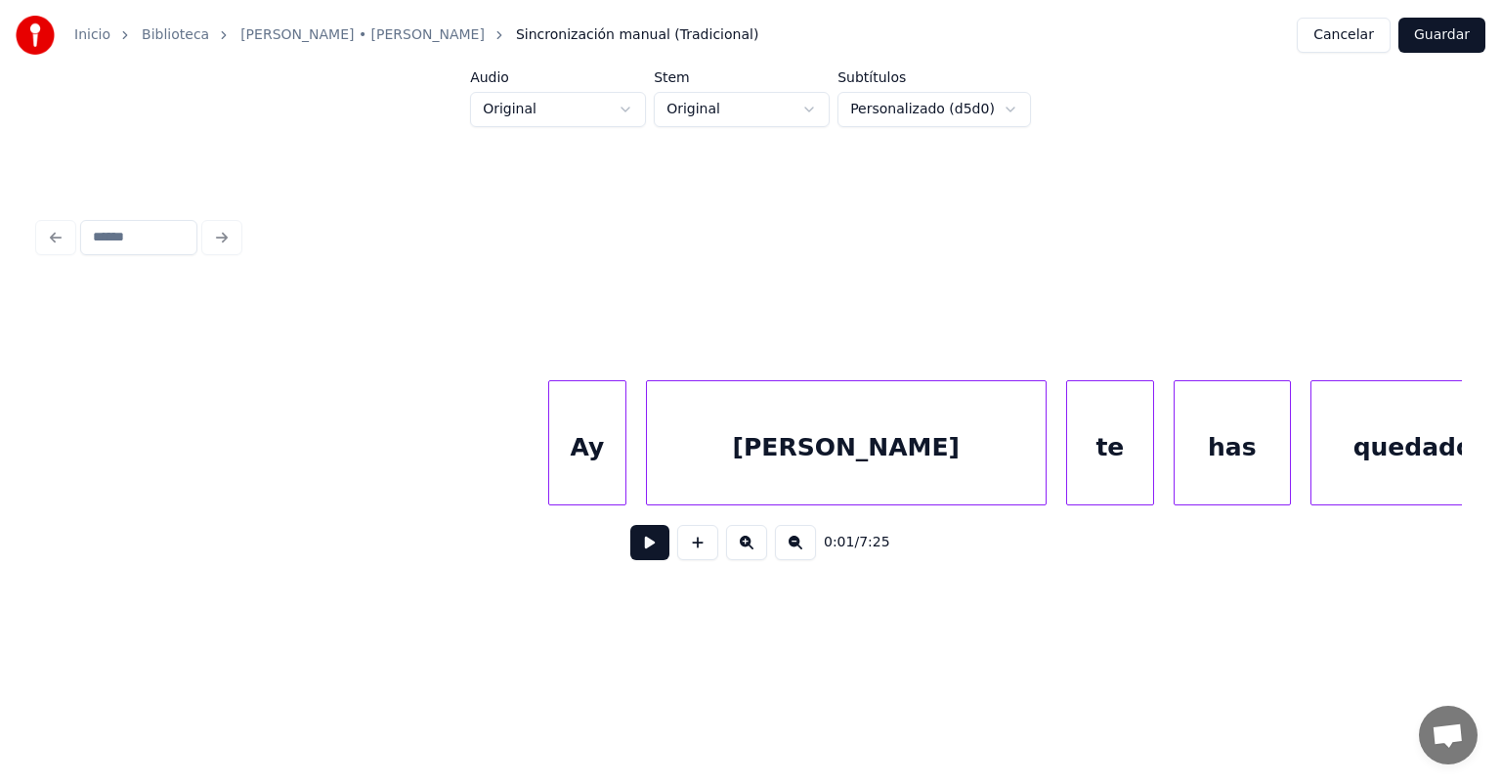
scroll to position [0, 188962]
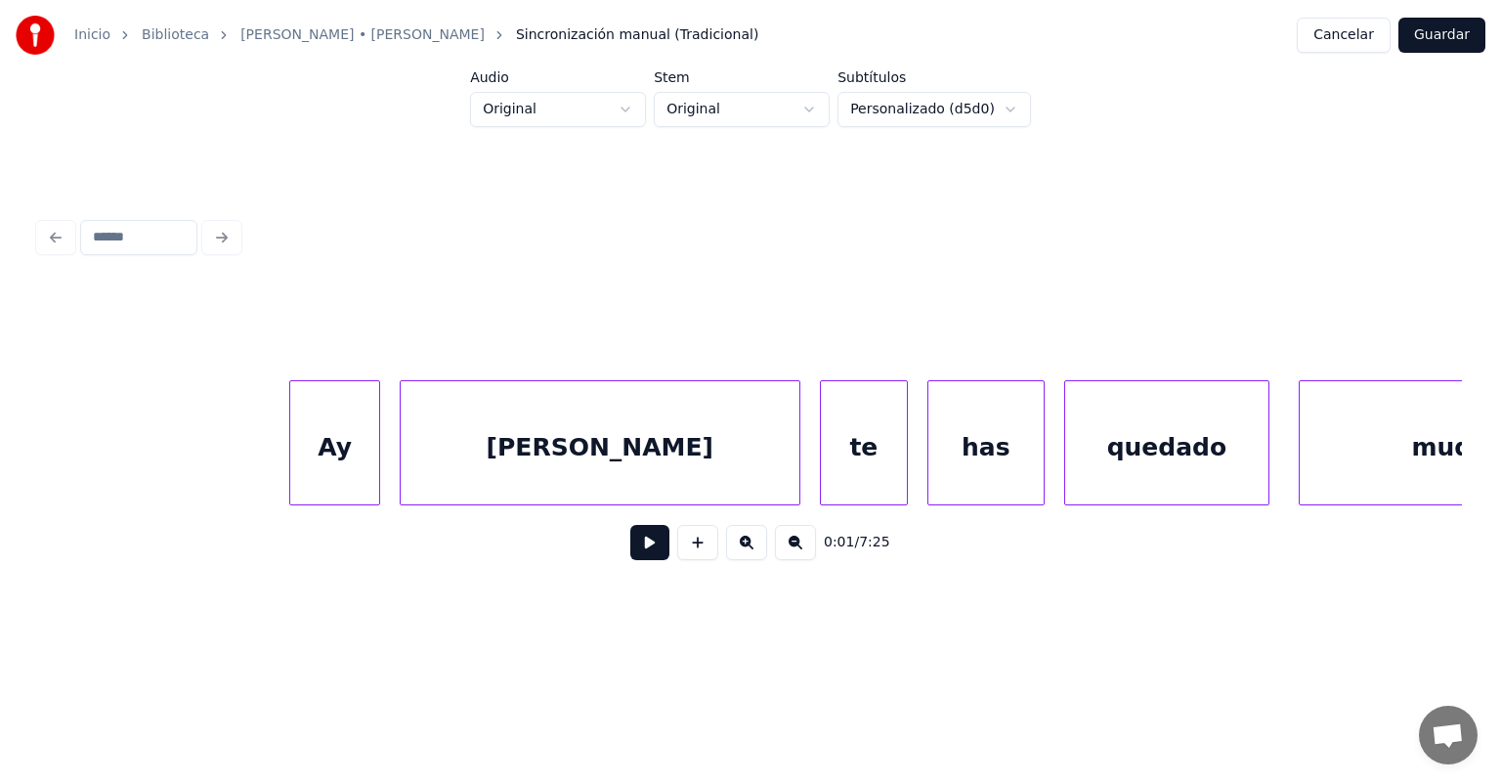
click at [304, 452] on div "Ay" at bounding box center [334, 447] width 88 height 133
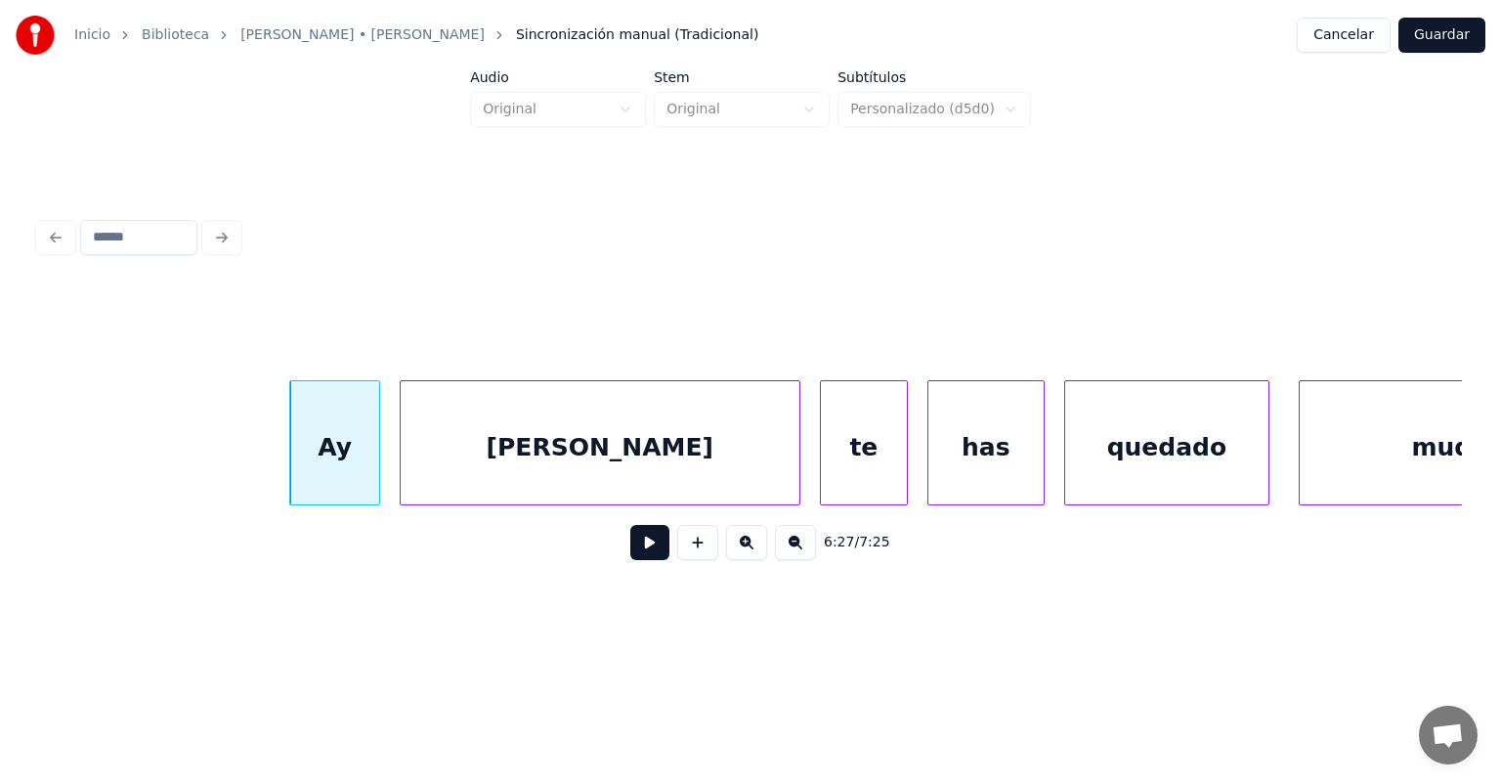
click at [631, 544] on button at bounding box center [649, 542] width 39 height 35
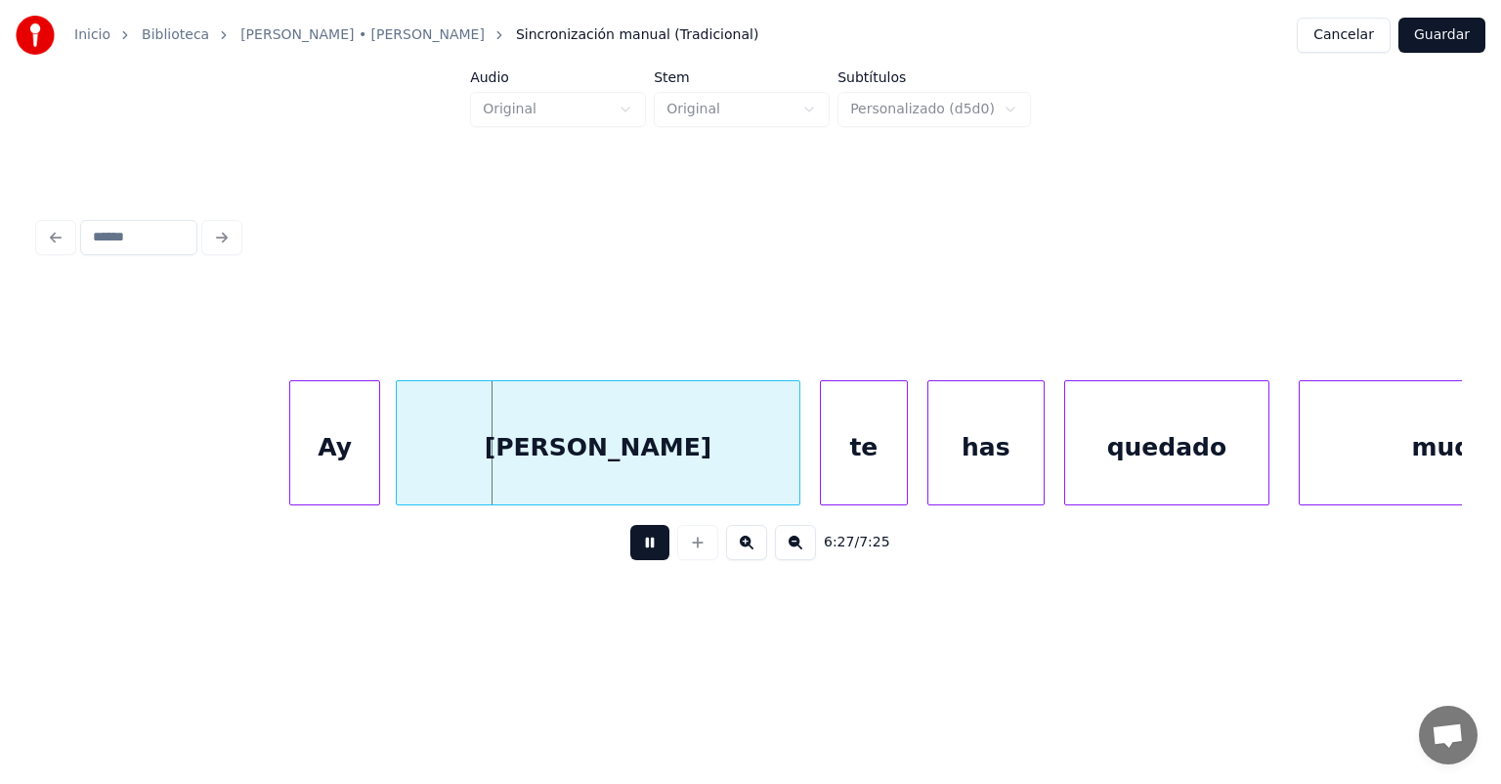
click at [405, 458] on div "[PERSON_NAME]" at bounding box center [598, 447] width 403 height 133
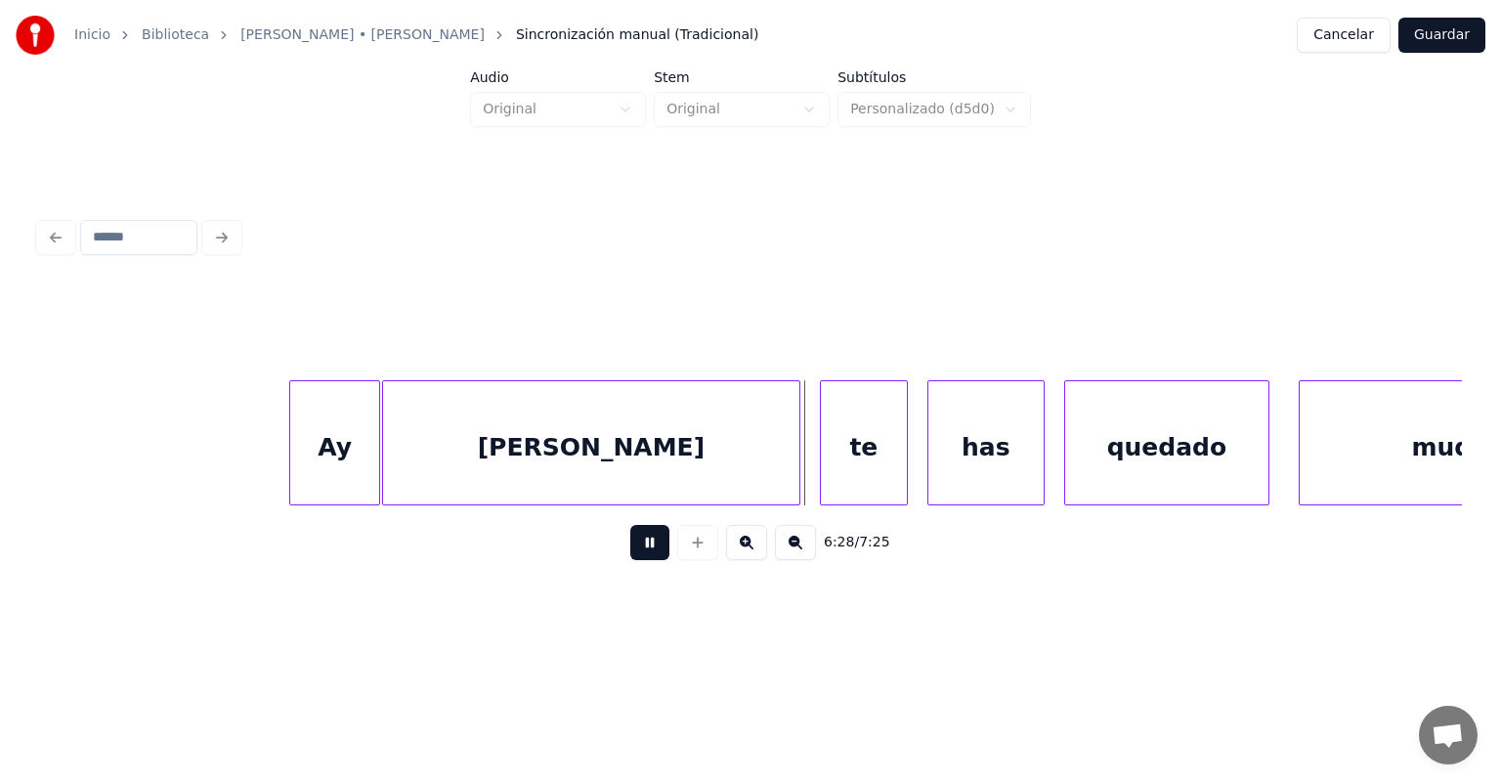
click at [400, 458] on div "[PERSON_NAME]" at bounding box center [591, 447] width 416 height 133
click at [931, 460] on div "has" at bounding box center [986, 447] width 115 height 133
click at [906, 454] on div "te" at bounding box center [864, 447] width 86 height 133
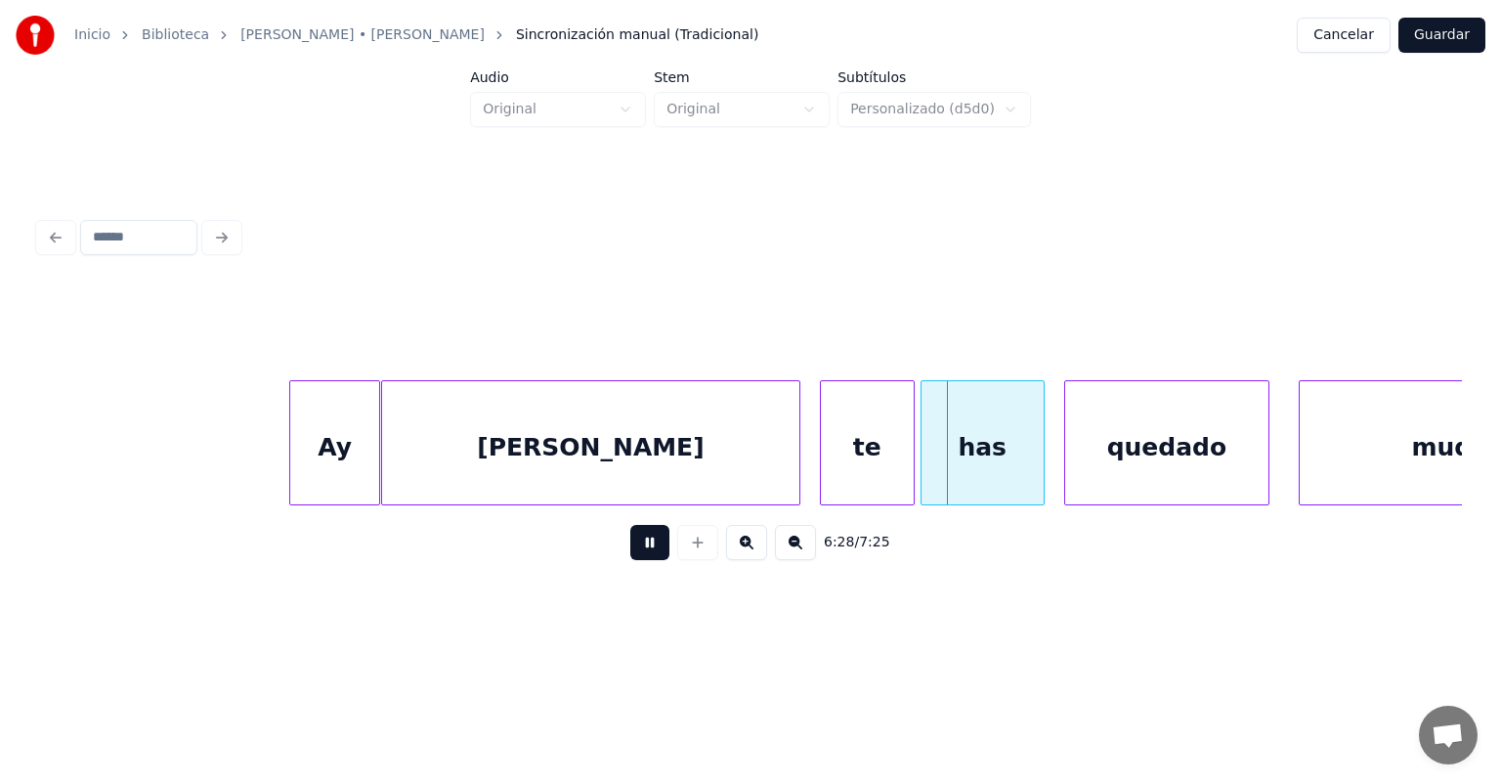
click at [922, 453] on div at bounding box center [925, 442] width 6 height 123
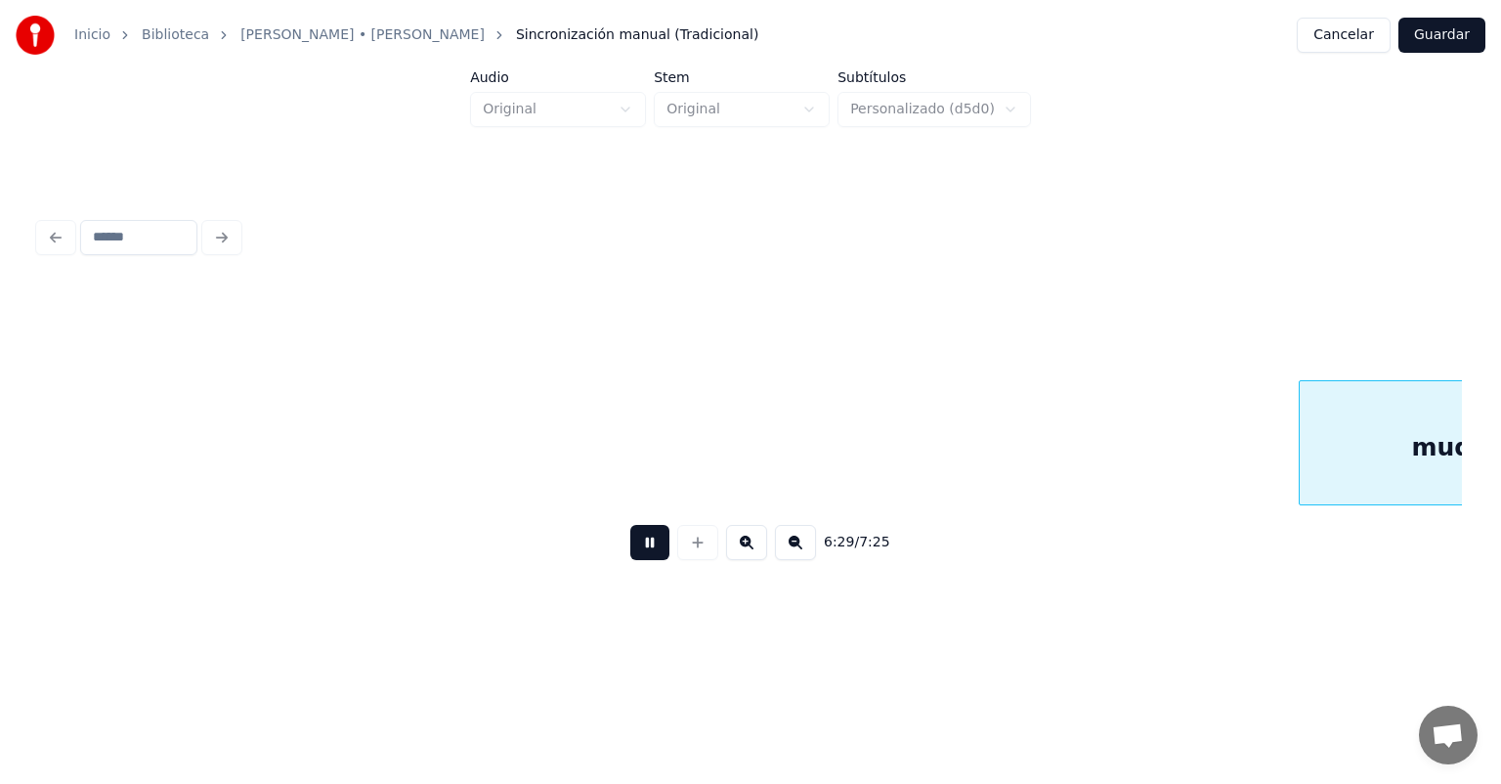
scroll to position [0, 190385]
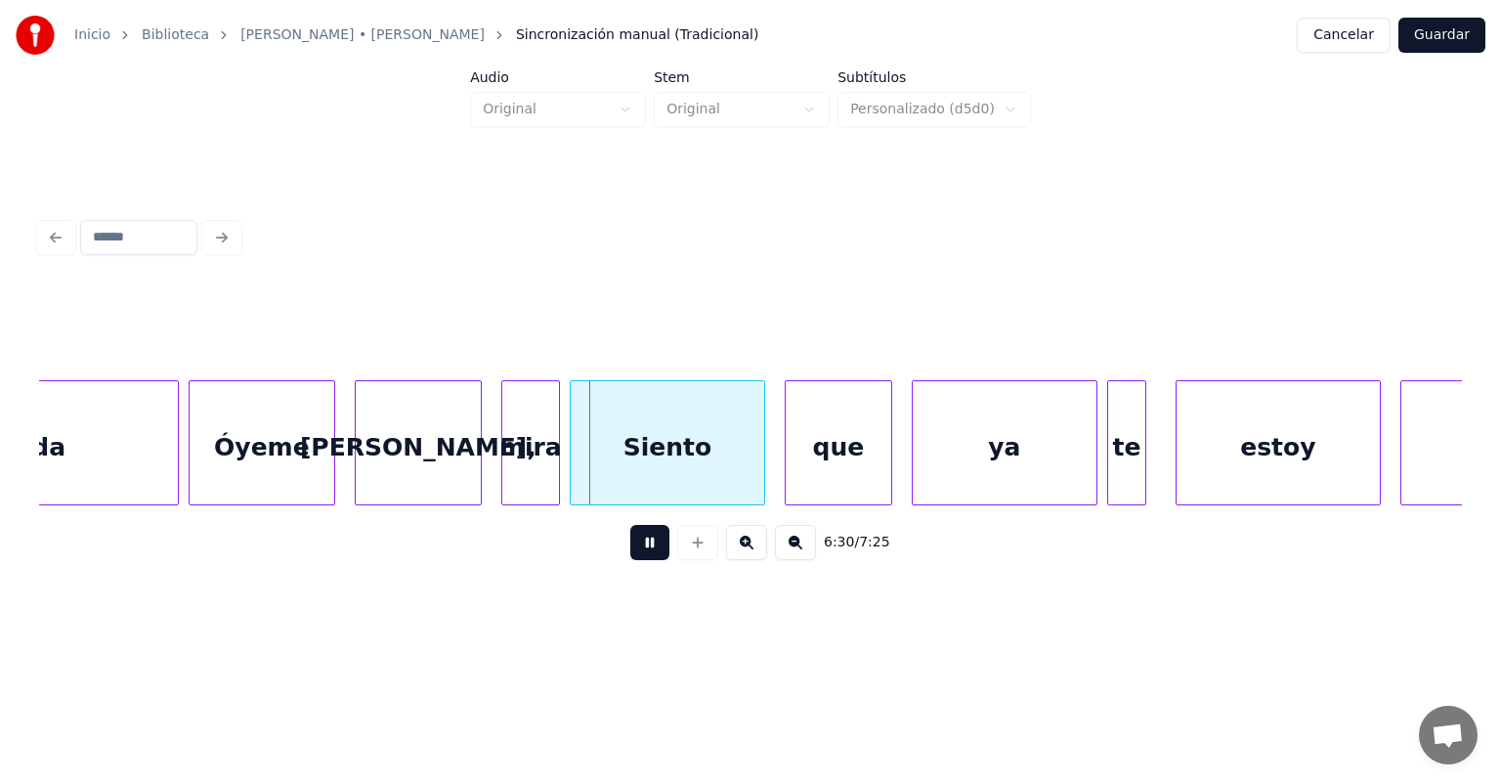
click at [644, 541] on button at bounding box center [649, 542] width 39 height 35
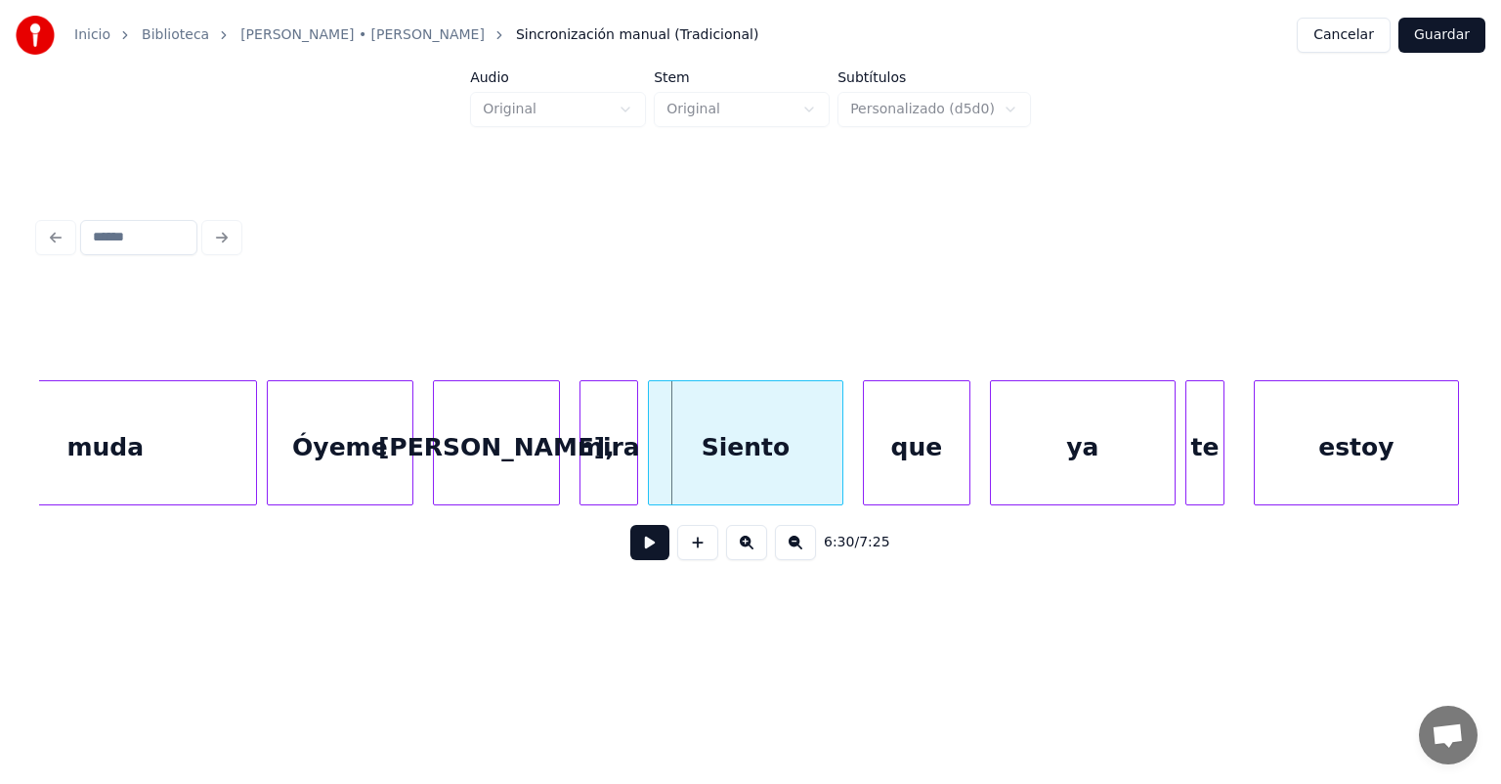
scroll to position [0, 190268]
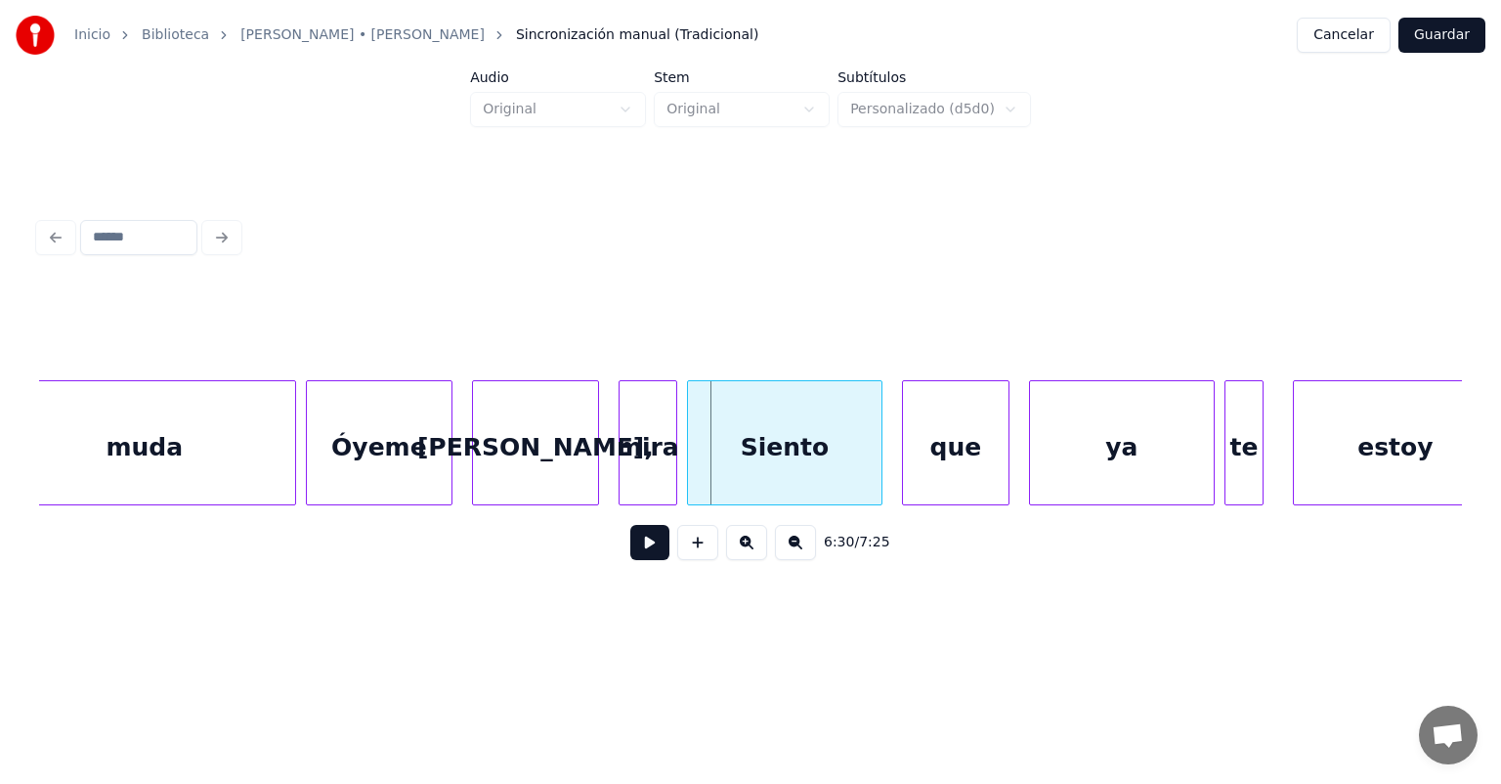
click at [49, 514] on div "6:30 / 7:25" at bounding box center [750, 542] width 1423 height 74
click at [49, 515] on div "6:30 / 7:25" at bounding box center [750, 542] width 1423 height 74
click at [51, 518] on div "6:30 / 7:25" at bounding box center [750, 542] width 1423 height 74
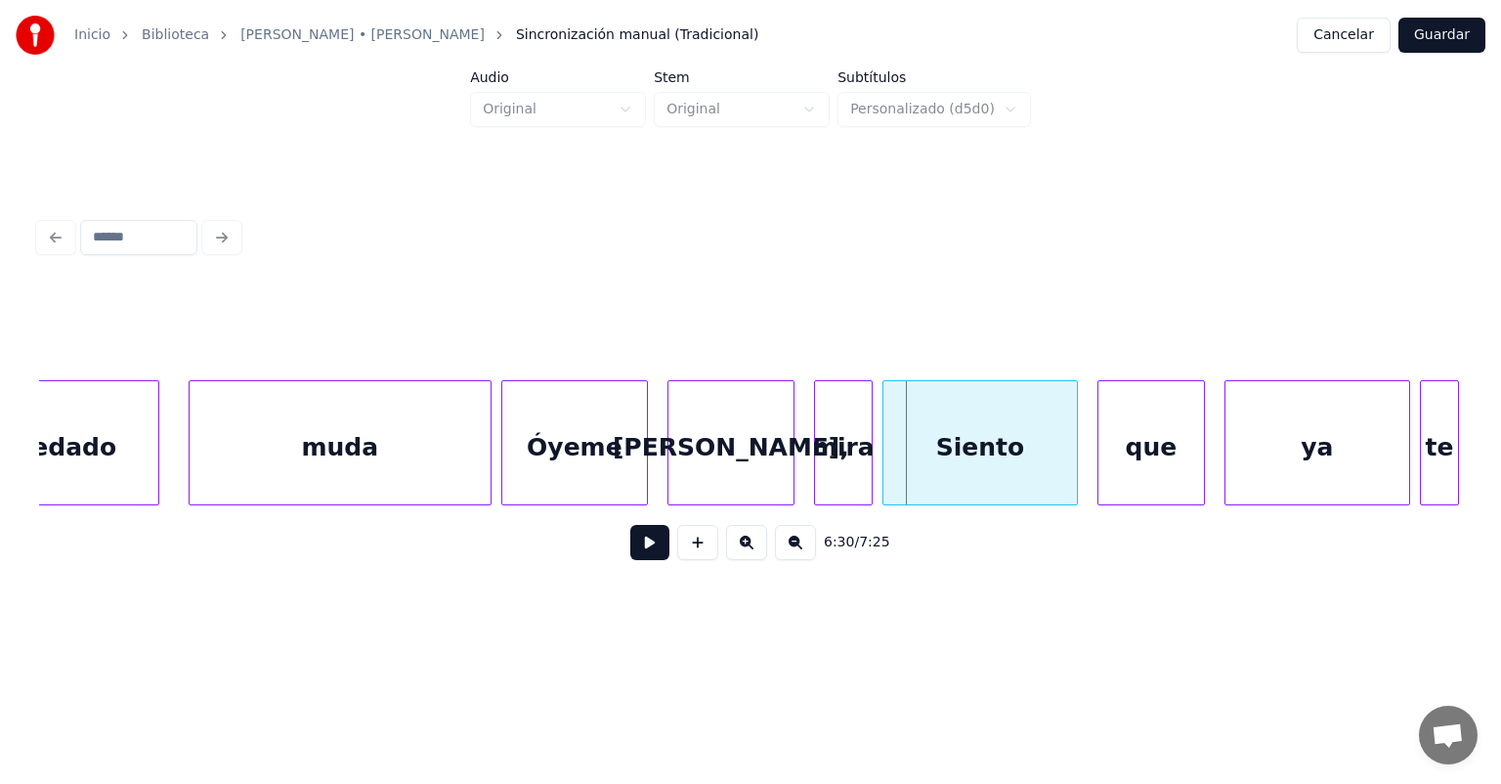
click at [100, 454] on div "quedado" at bounding box center [56, 447] width 203 height 133
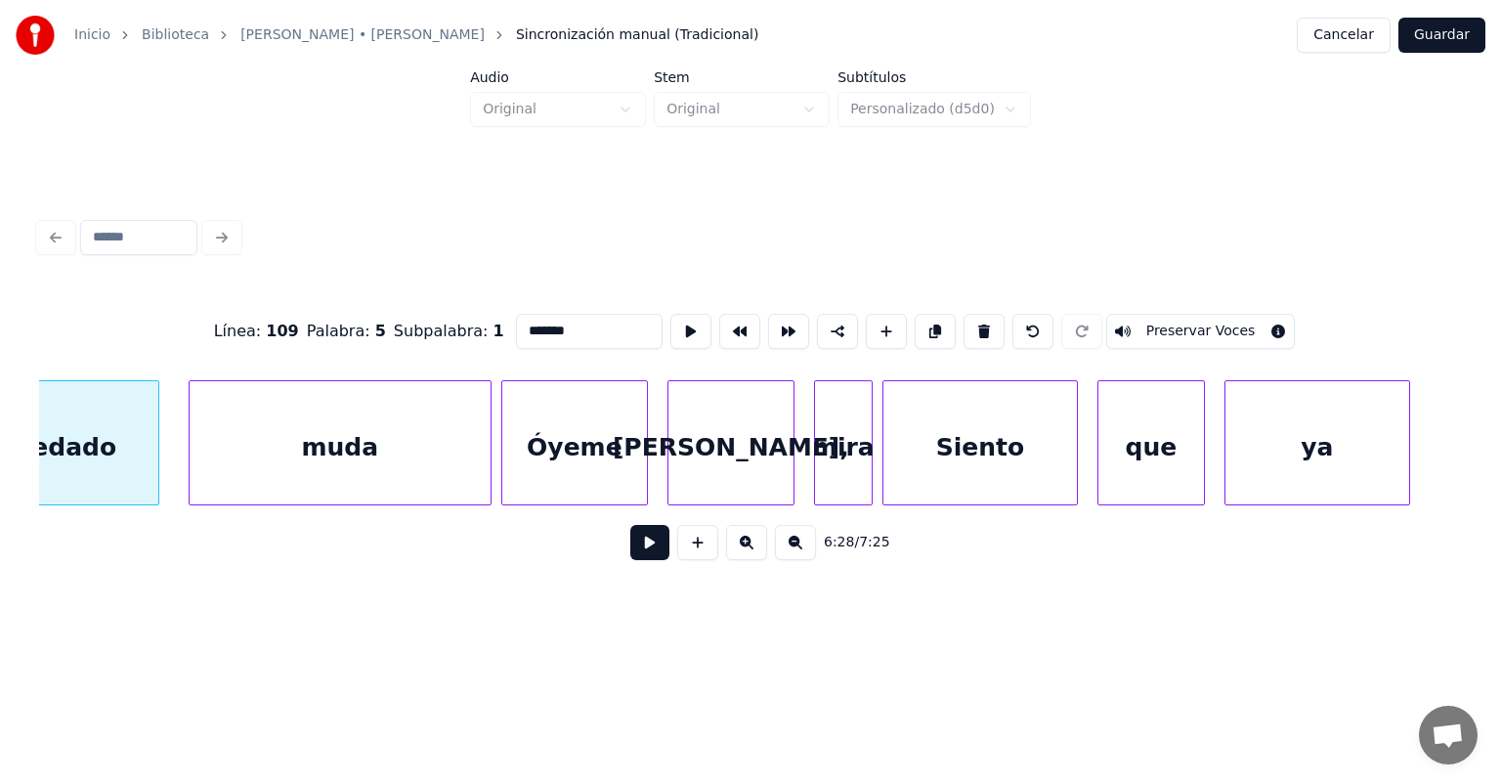
scroll to position [0, 189987]
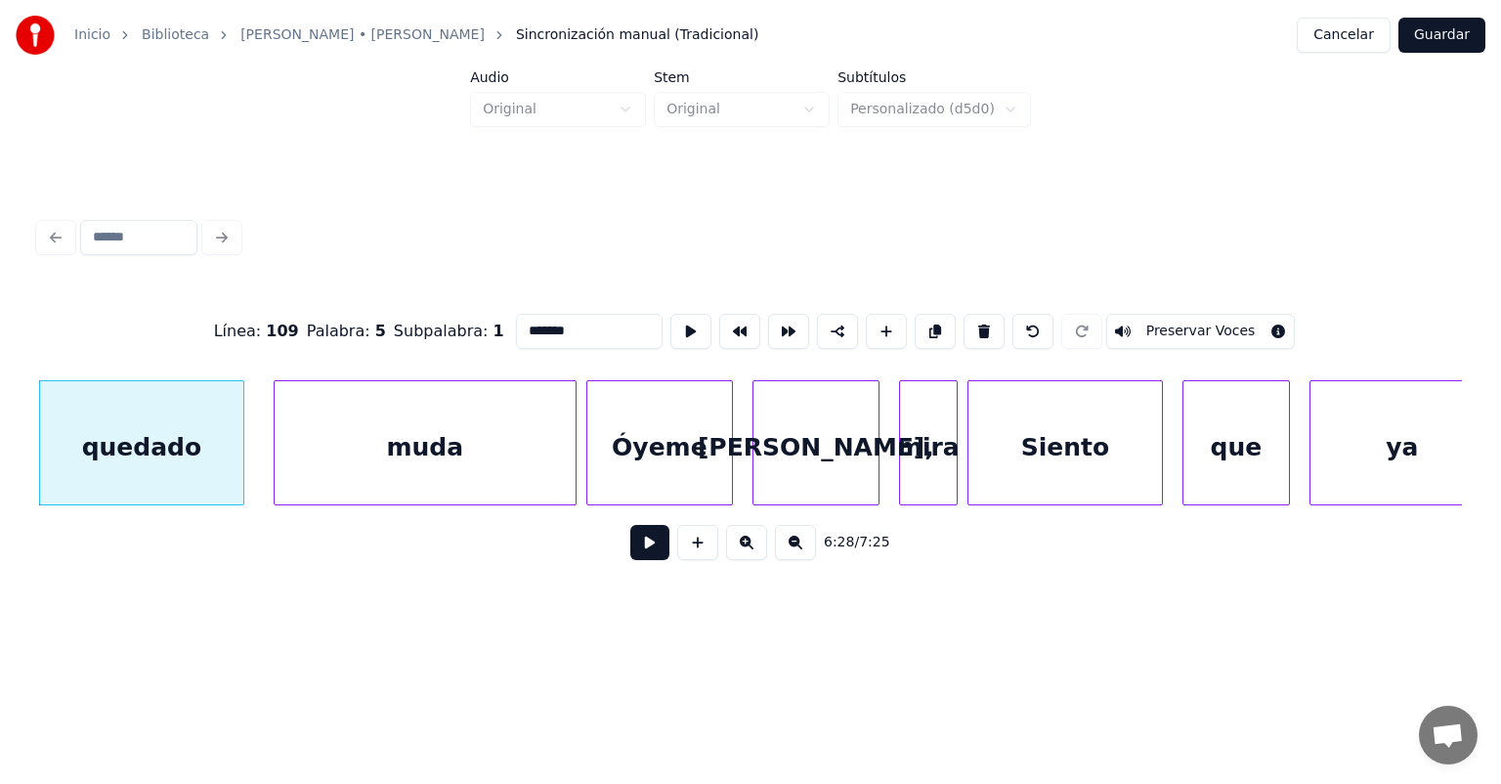
click at [630, 550] on button at bounding box center [649, 542] width 39 height 35
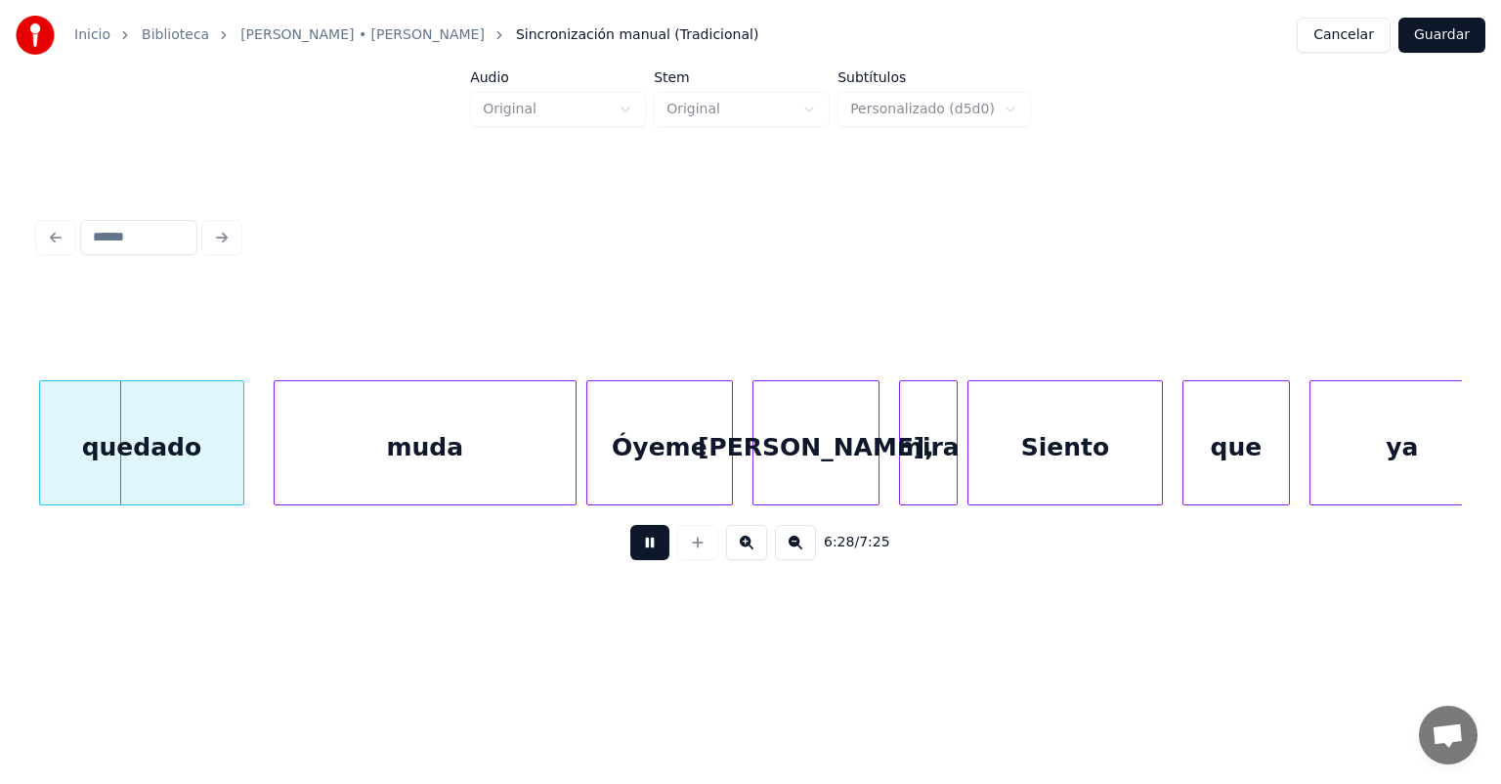
click at [166, 443] on div "quedado" at bounding box center [141, 447] width 203 height 133
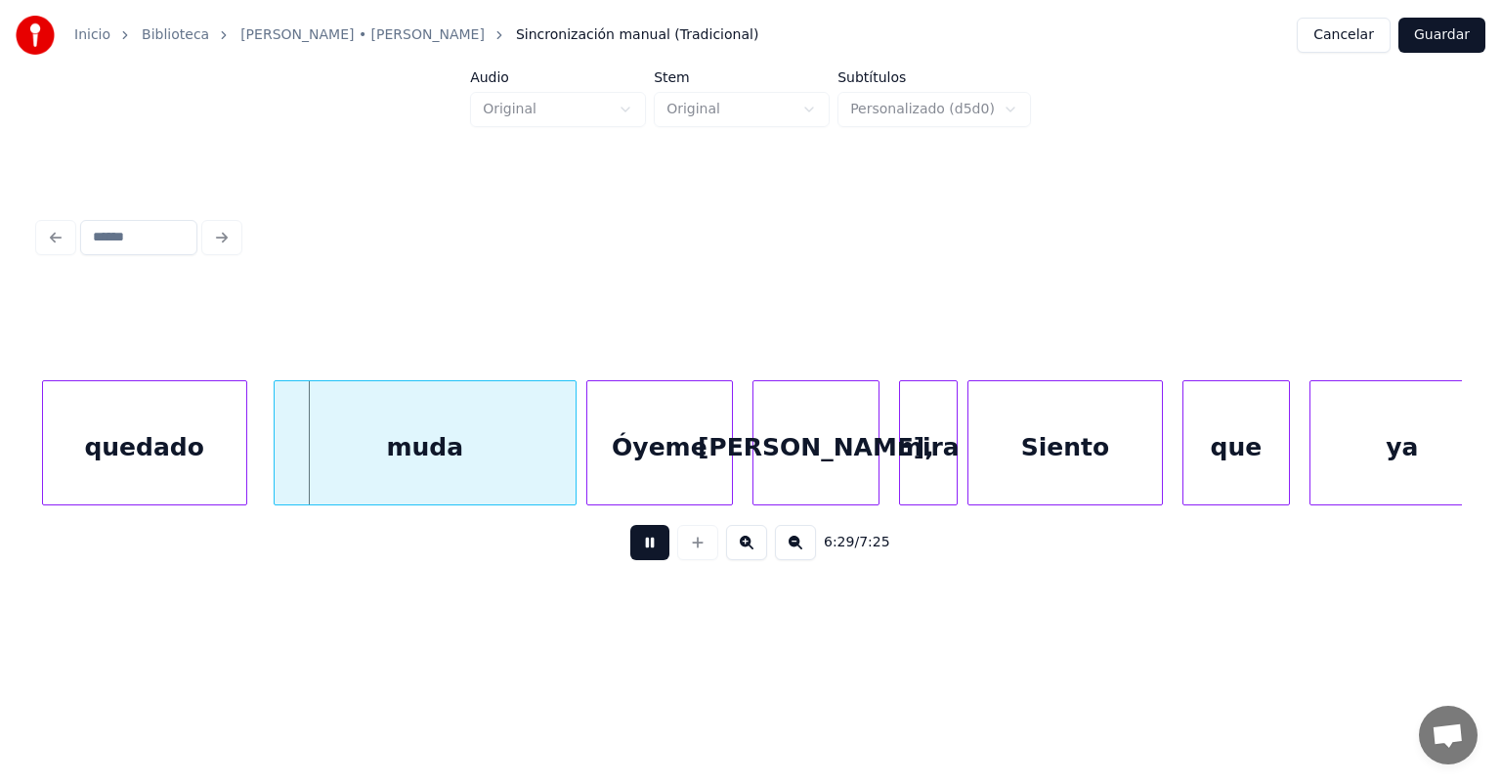
click at [242, 452] on div at bounding box center [243, 442] width 6 height 123
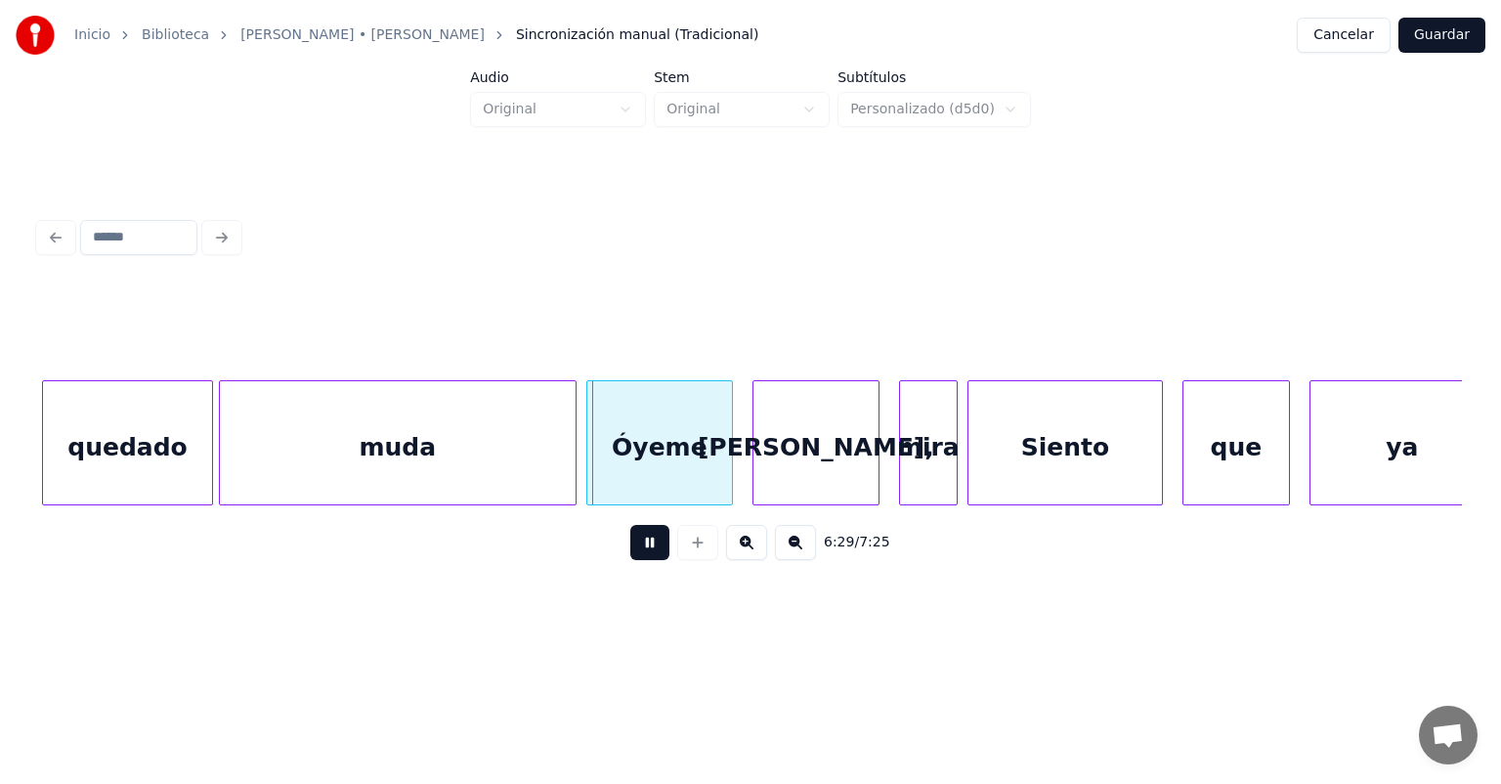
click at [226, 474] on div "muda" at bounding box center [398, 447] width 356 height 133
click at [199, 480] on div "quedado" at bounding box center [135, 447] width 170 height 133
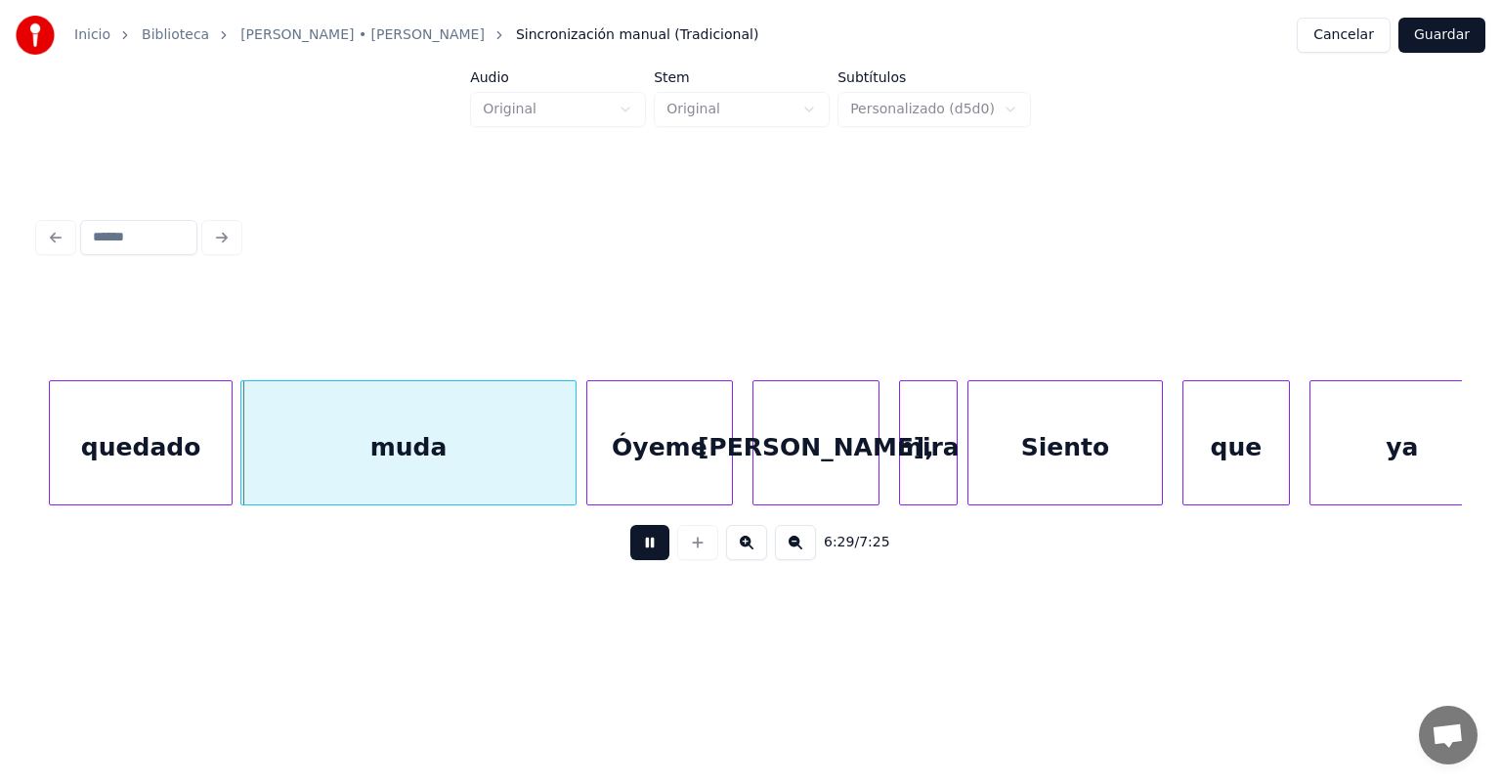
click at [216, 479] on div "quedado" at bounding box center [141, 447] width 183 height 133
click at [231, 475] on div "quedado" at bounding box center [142, 447] width 184 height 133
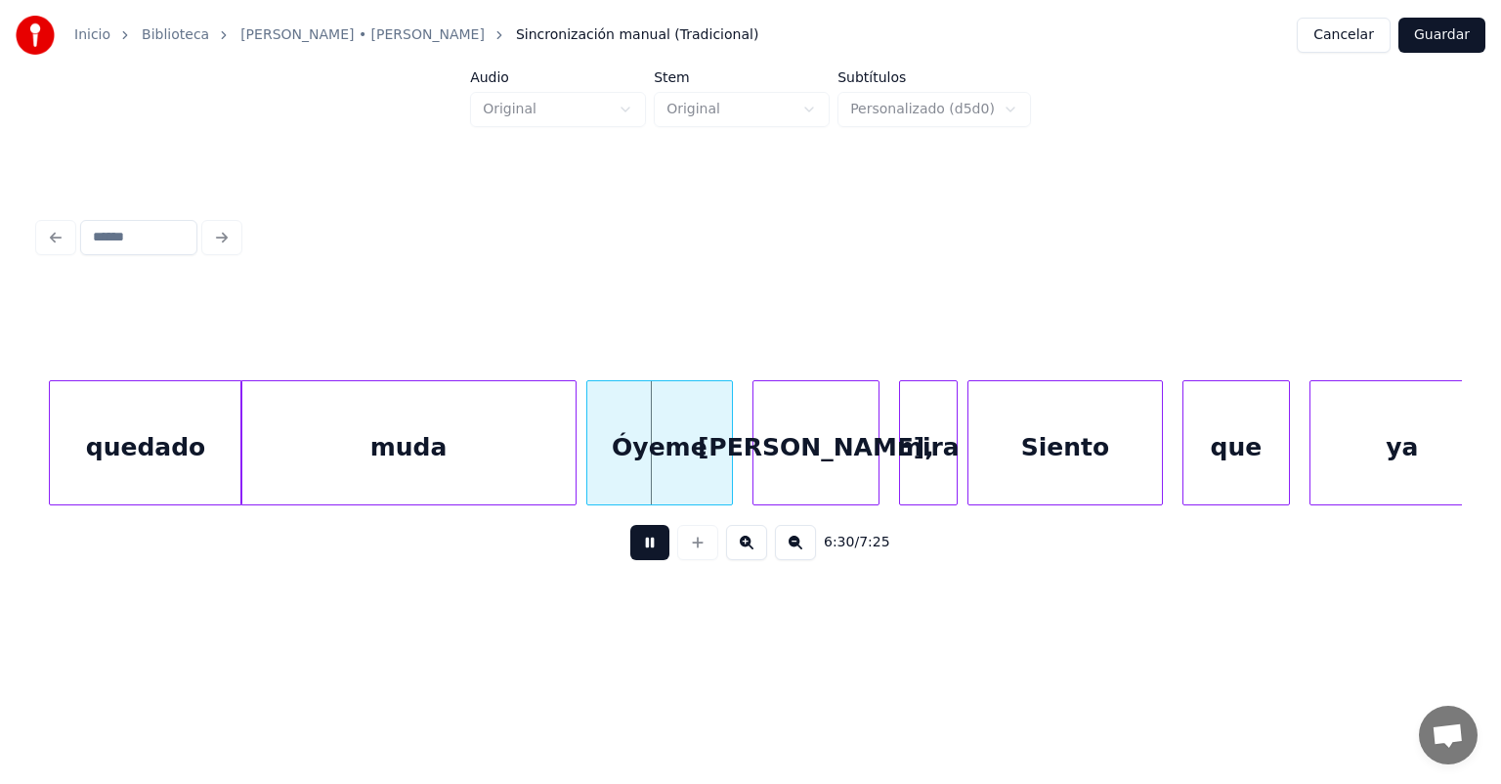
click at [570, 470] on div at bounding box center [573, 442] width 6 height 123
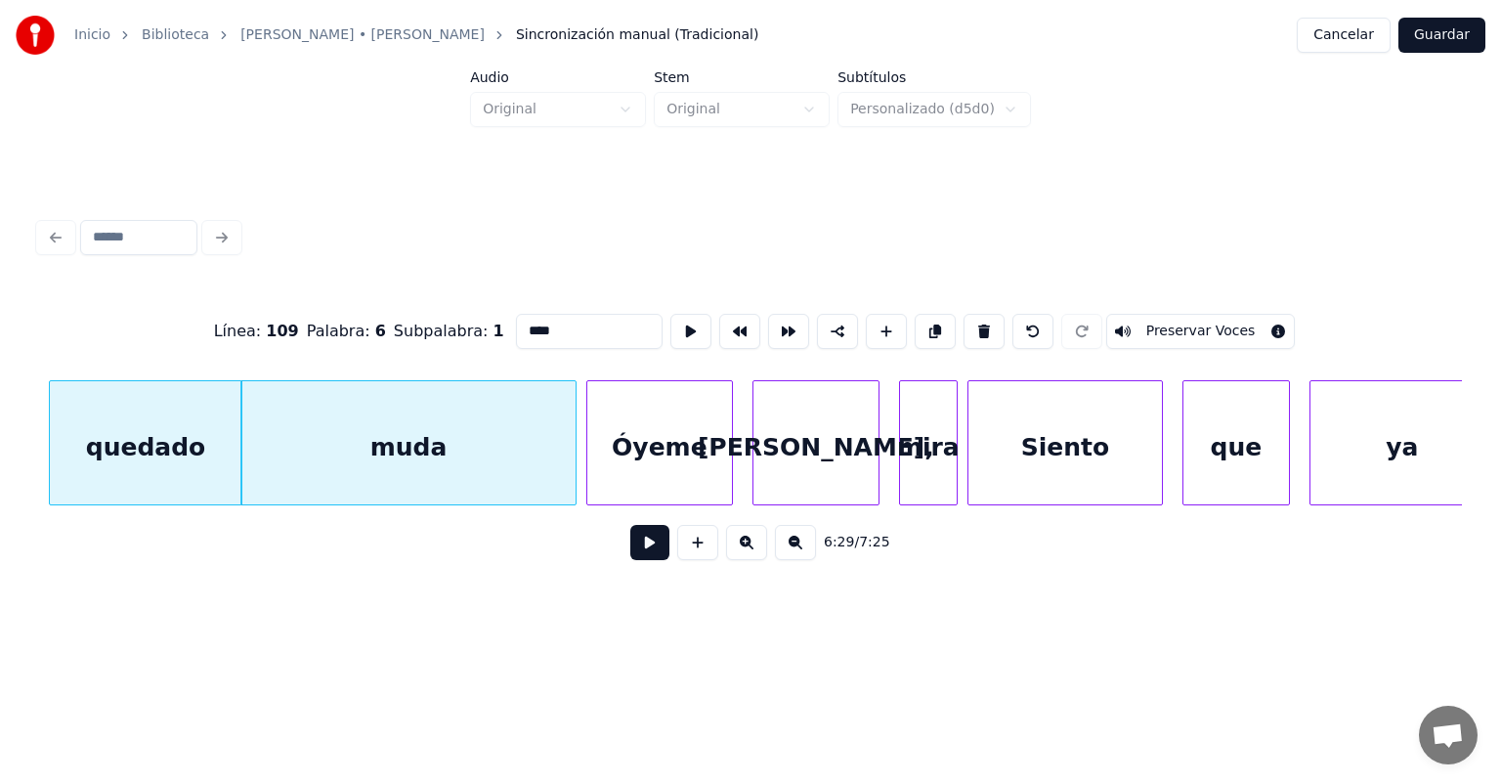
click at [603, 465] on div "Óyeme" at bounding box center [659, 447] width 145 height 133
type input "*****"
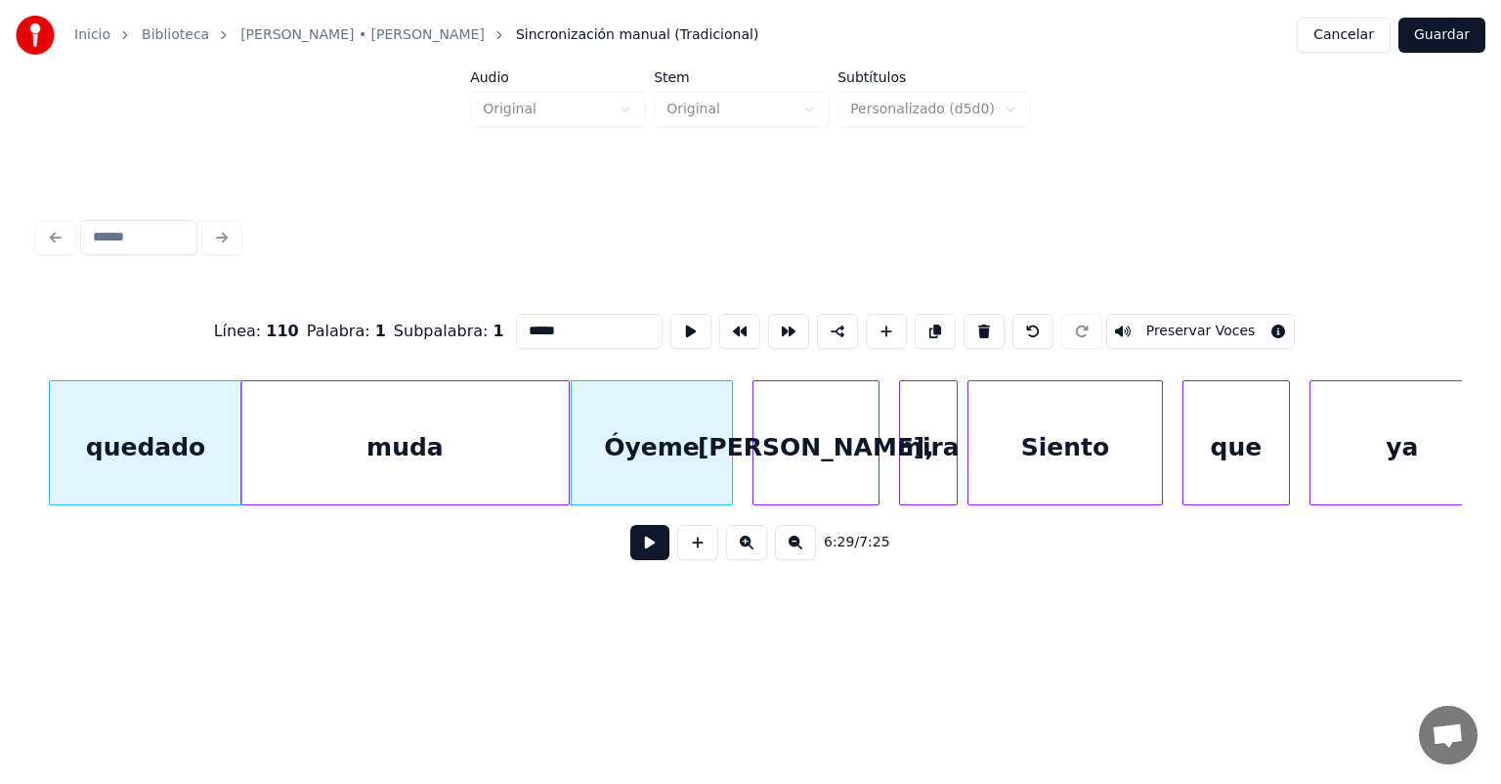
click at [630, 560] on button at bounding box center [649, 542] width 39 height 35
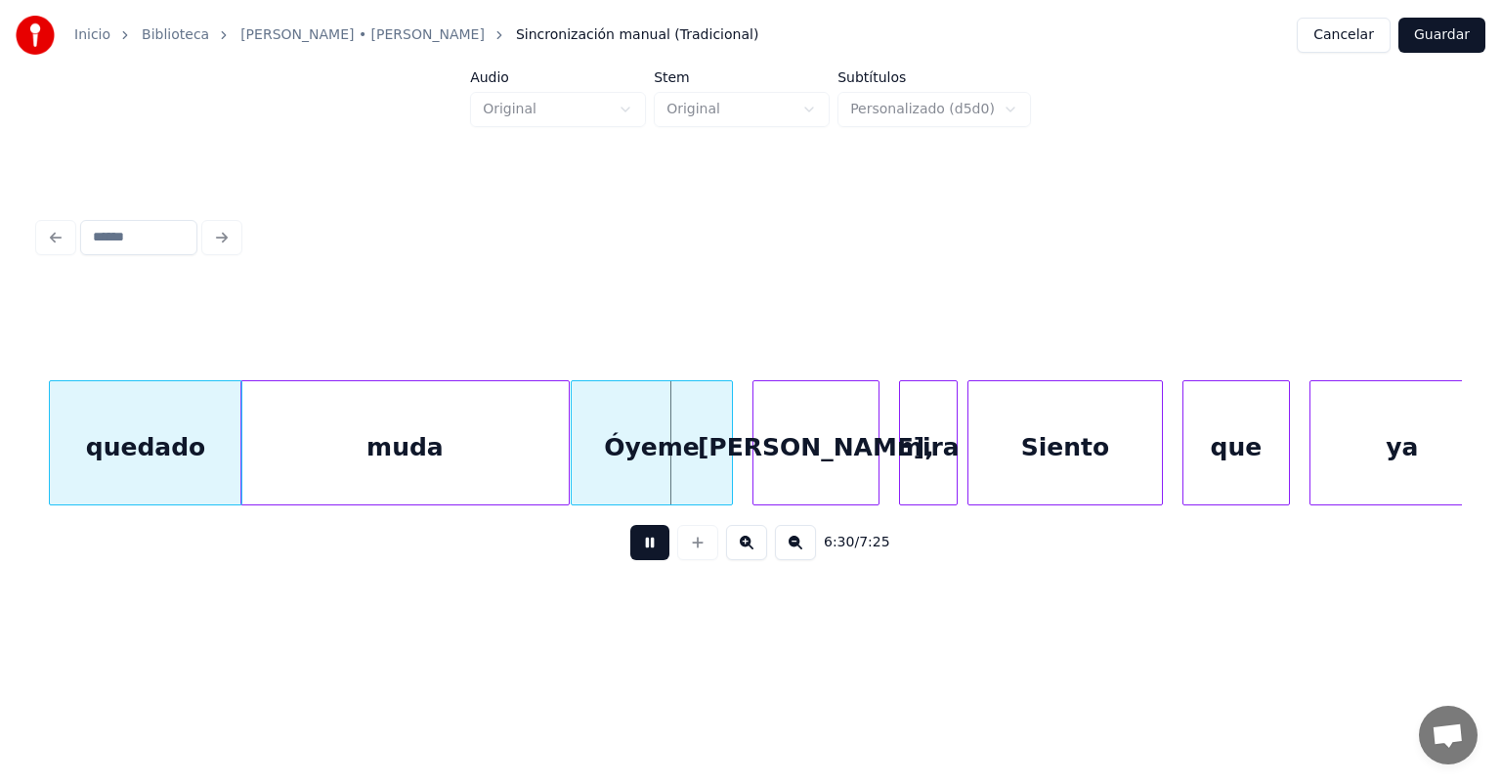
click at [630, 560] on button at bounding box center [649, 542] width 39 height 35
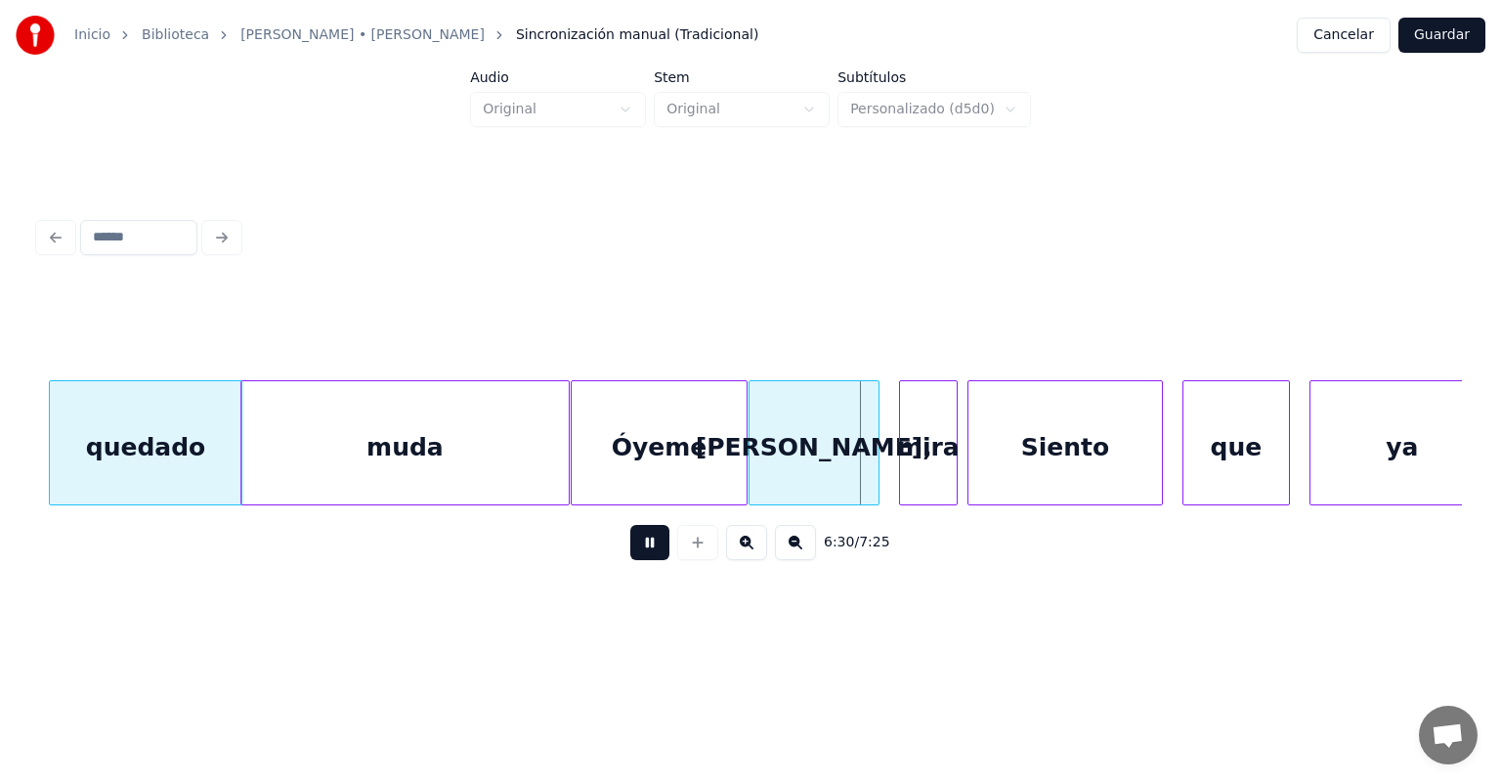
click at [630, 556] on button at bounding box center [649, 542] width 39 height 35
click at [775, 466] on div "[PERSON_NAME]," at bounding box center [814, 447] width 129 height 133
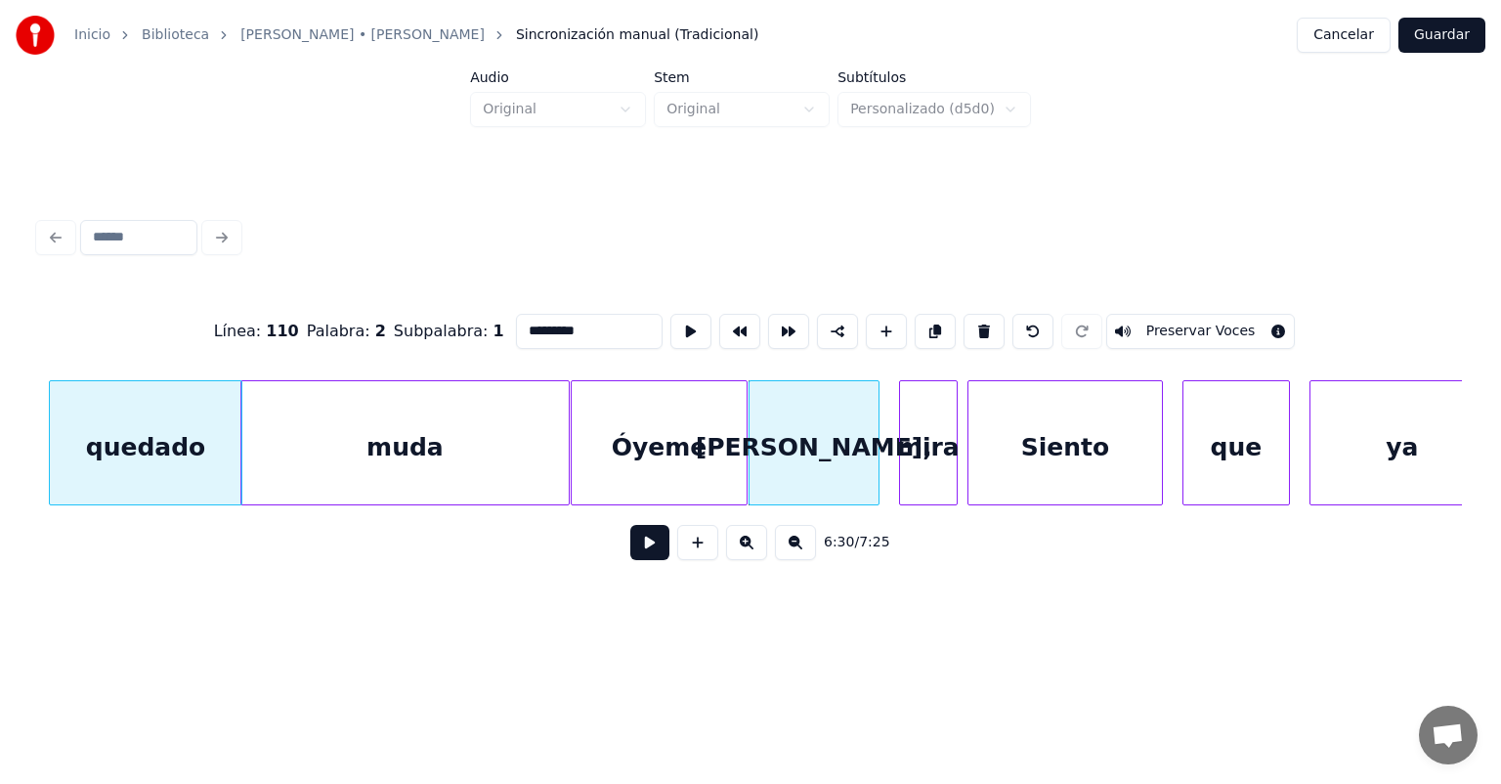
click at [630, 555] on button at bounding box center [649, 542] width 39 height 35
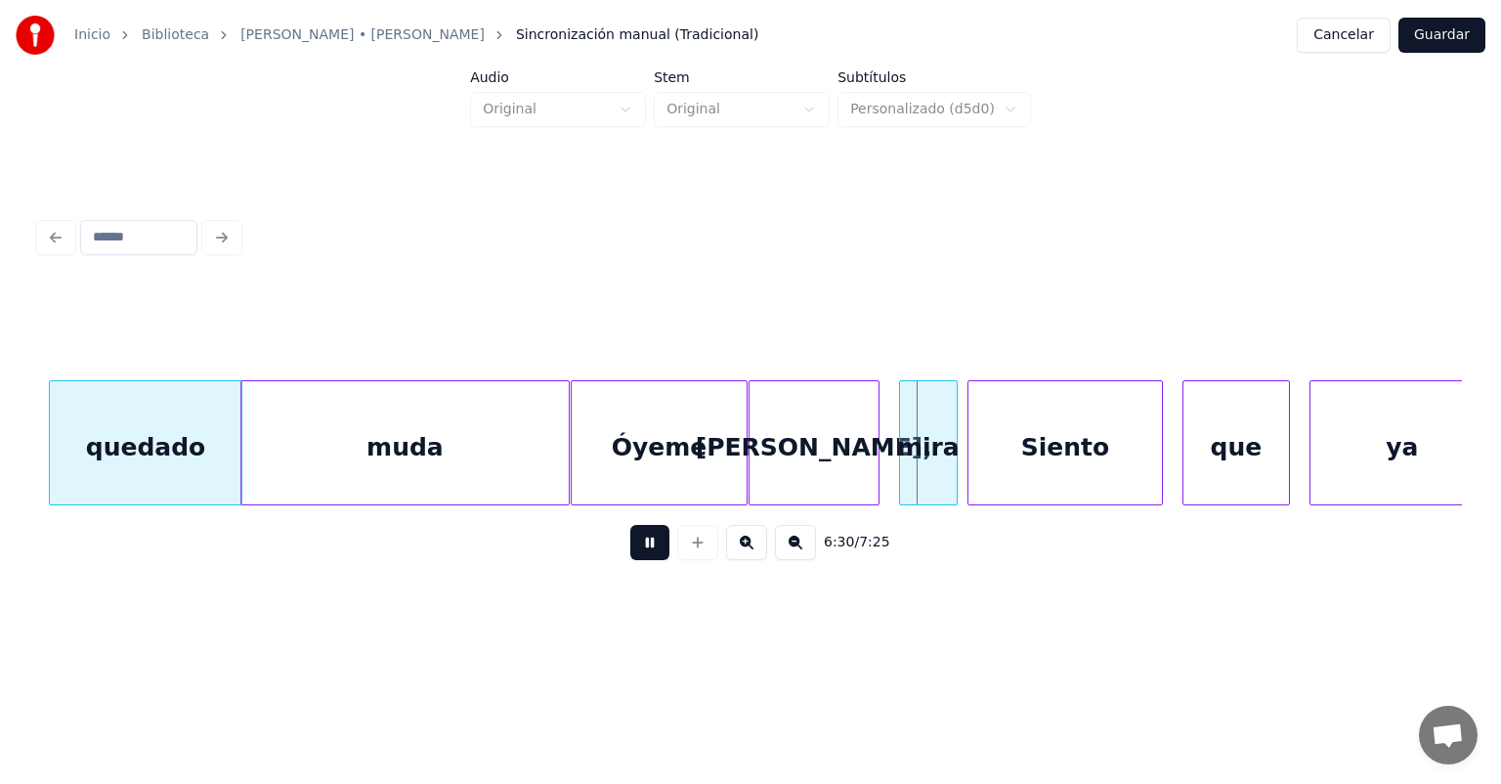
click at [630, 560] on button at bounding box center [649, 542] width 39 height 35
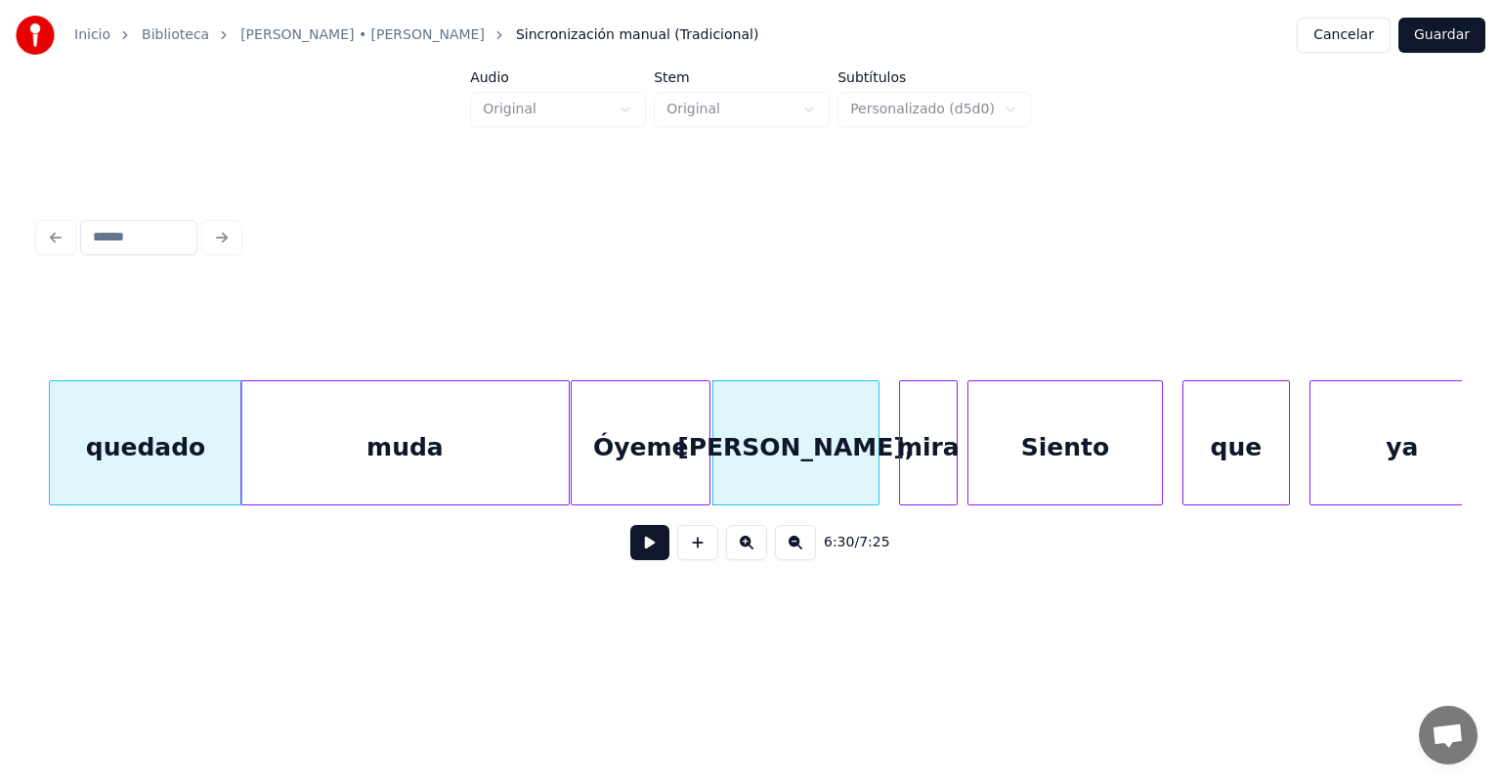
click at [630, 553] on button at bounding box center [649, 542] width 39 height 35
click at [630, 557] on button at bounding box center [649, 542] width 39 height 35
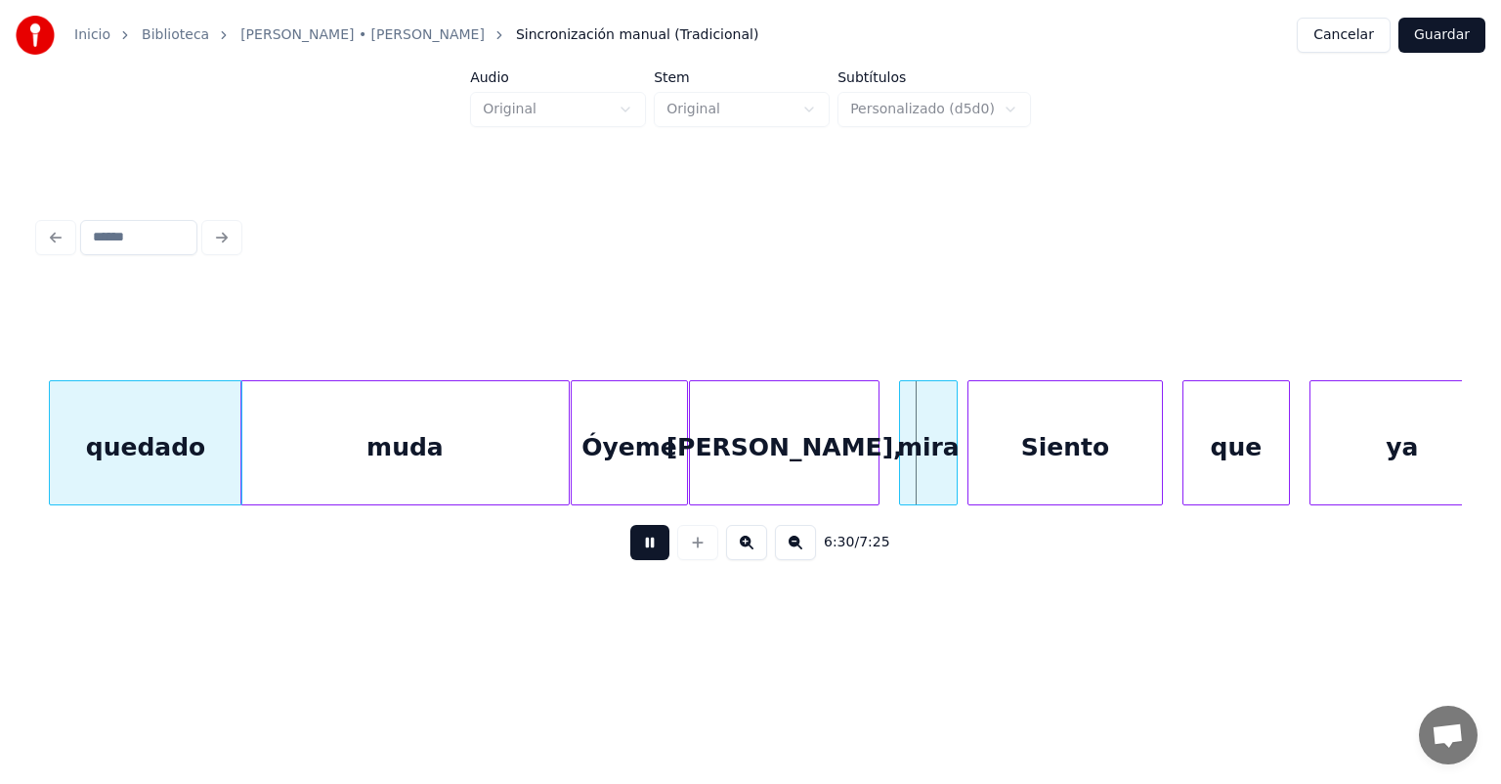
click at [630, 560] on button at bounding box center [649, 542] width 39 height 35
click at [630, 557] on button at bounding box center [649, 542] width 39 height 35
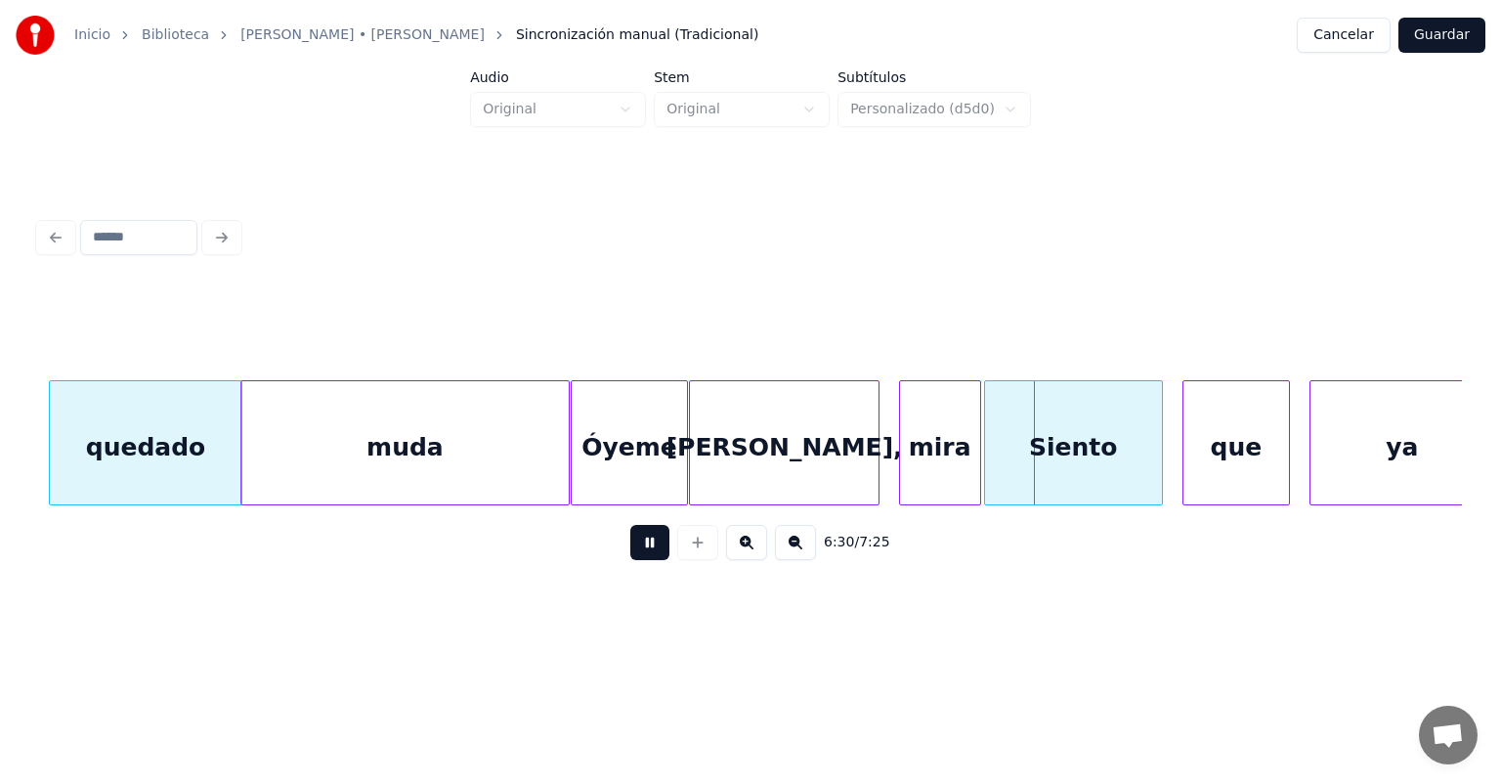
click at [630, 553] on button at bounding box center [649, 542] width 39 height 35
click at [630, 560] on button at bounding box center [649, 542] width 39 height 35
click at [630, 558] on button at bounding box center [649, 542] width 39 height 35
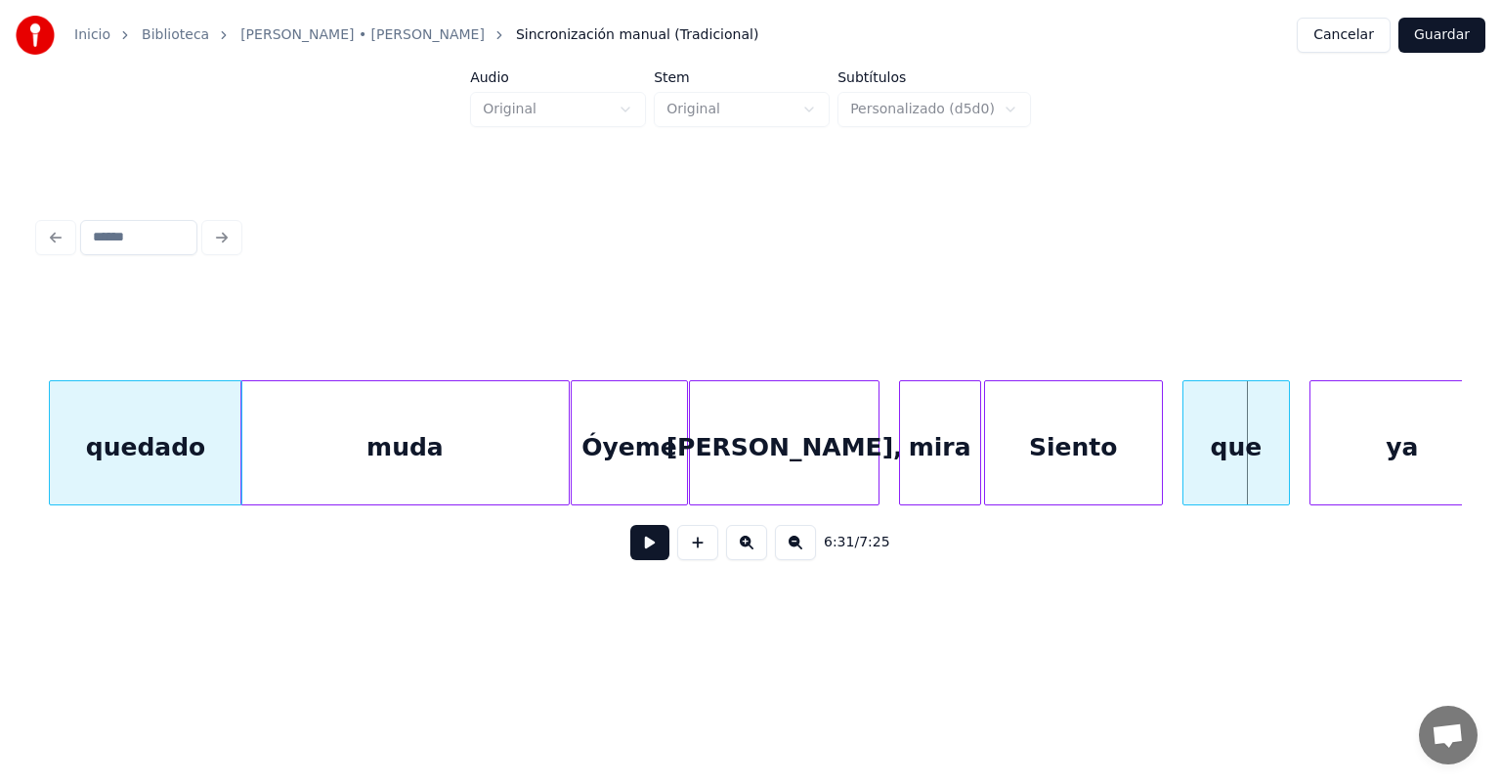
click at [1018, 458] on div "Siento" at bounding box center [1073, 447] width 177 height 133
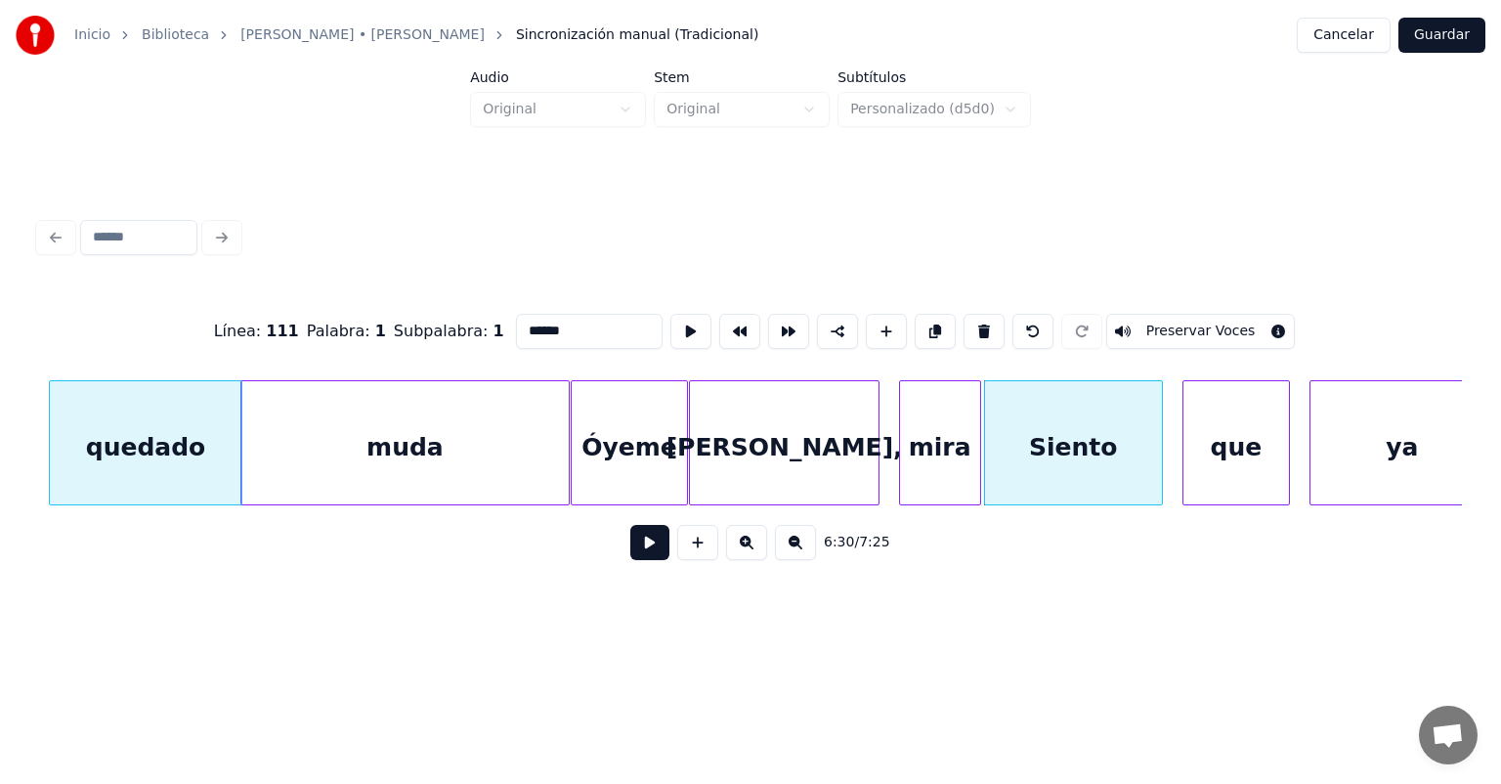
click at [630, 557] on button at bounding box center [649, 542] width 39 height 35
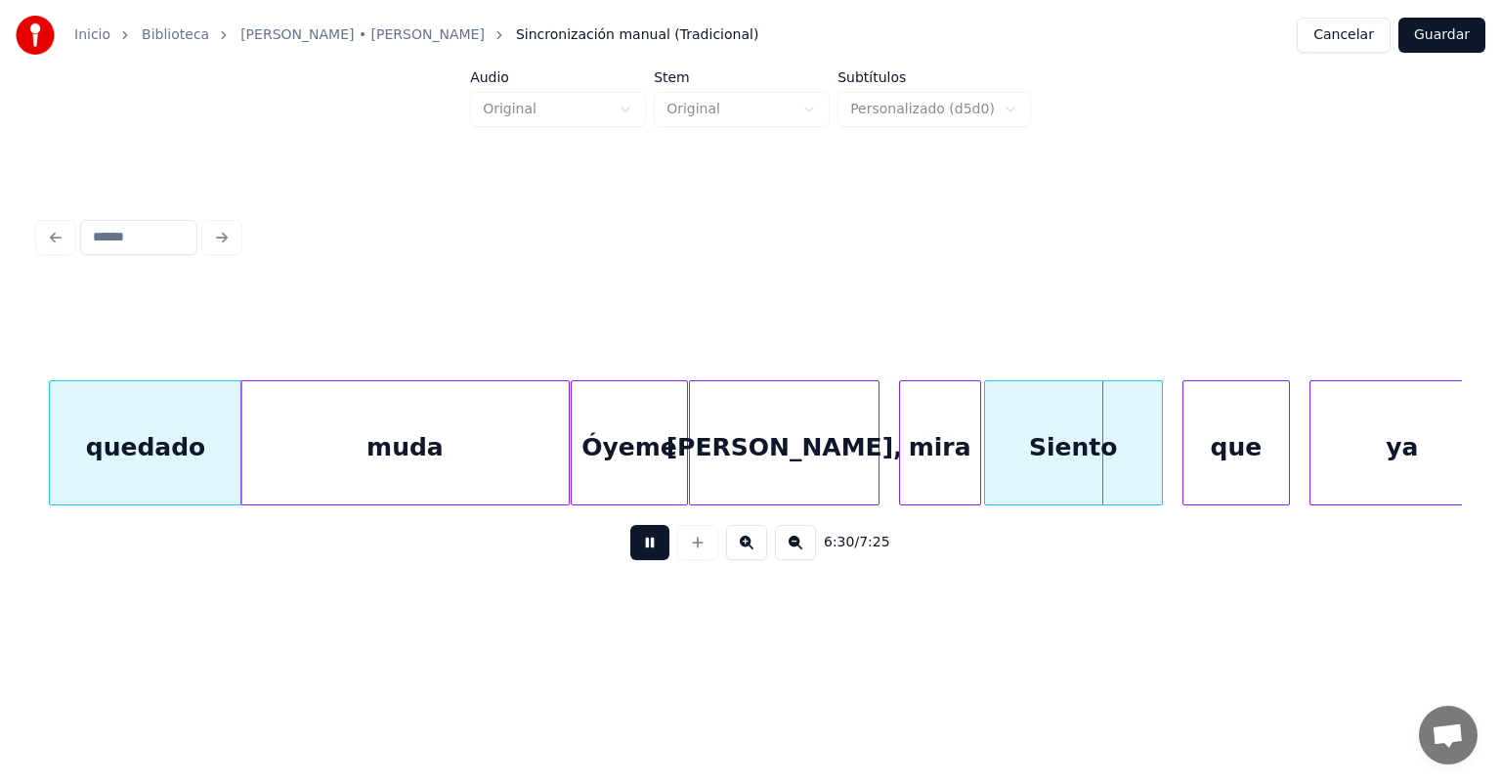
click at [630, 553] on button at bounding box center [649, 542] width 39 height 35
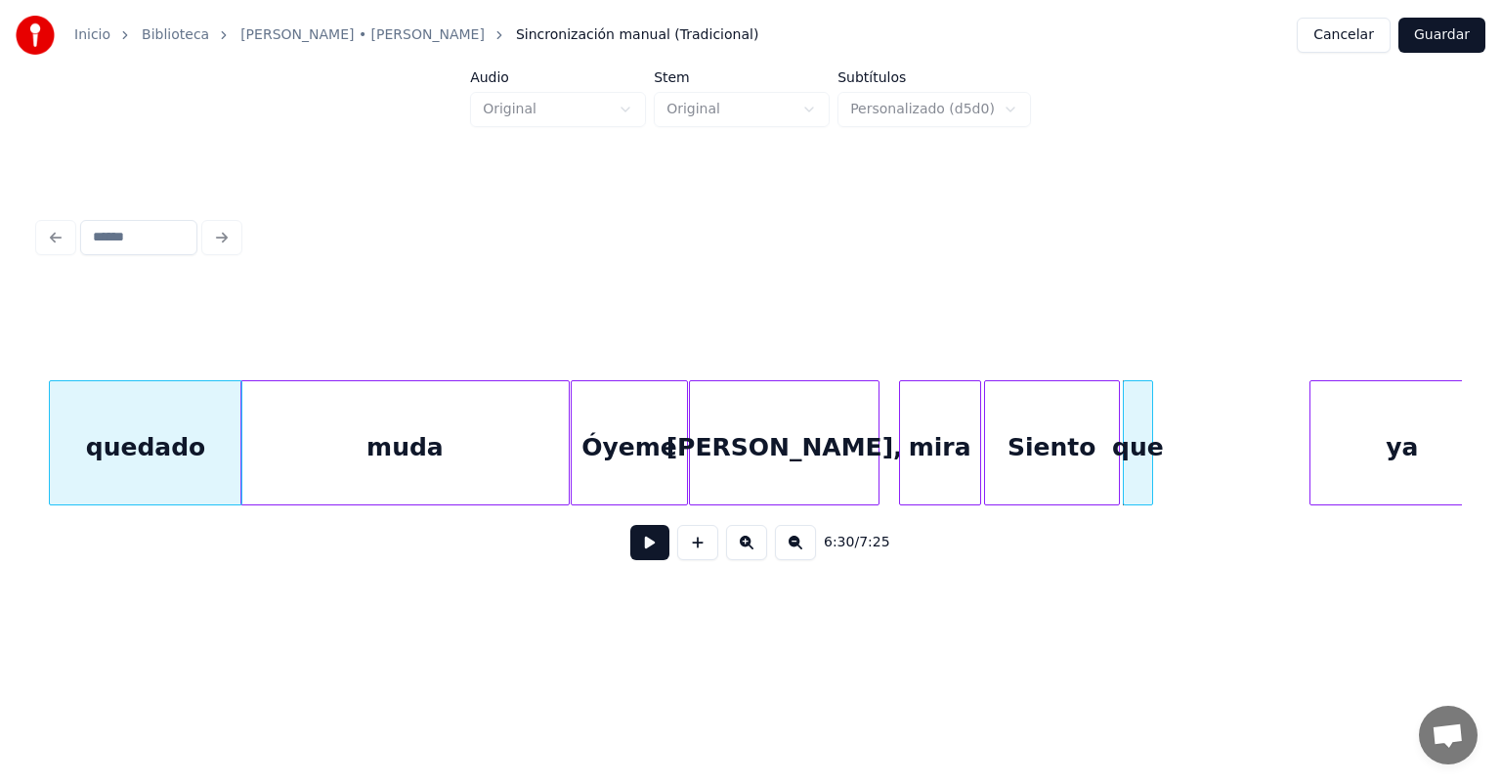
click at [1009, 444] on div "Siento" at bounding box center [1052, 447] width 134 height 133
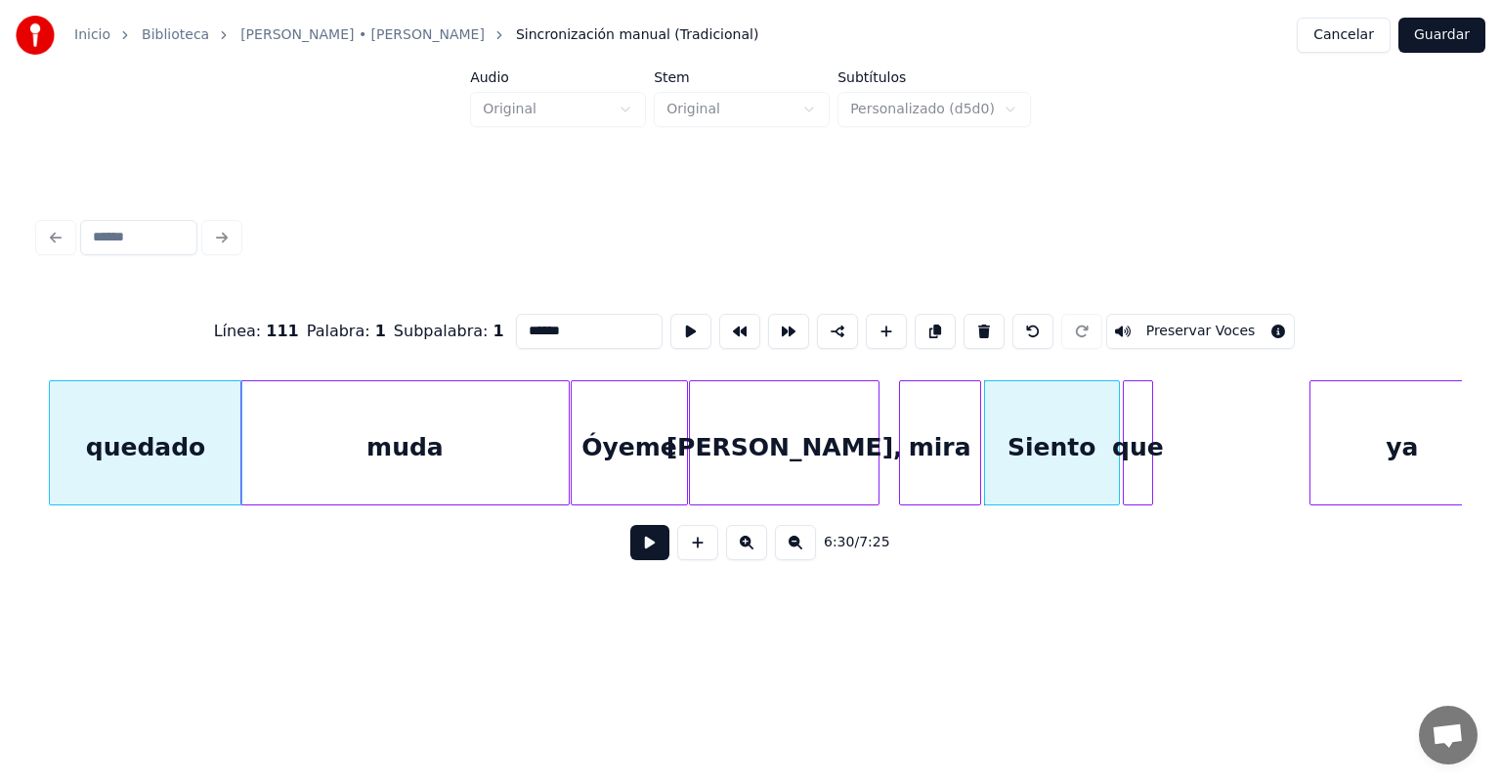
click at [630, 560] on button at bounding box center [649, 542] width 39 height 35
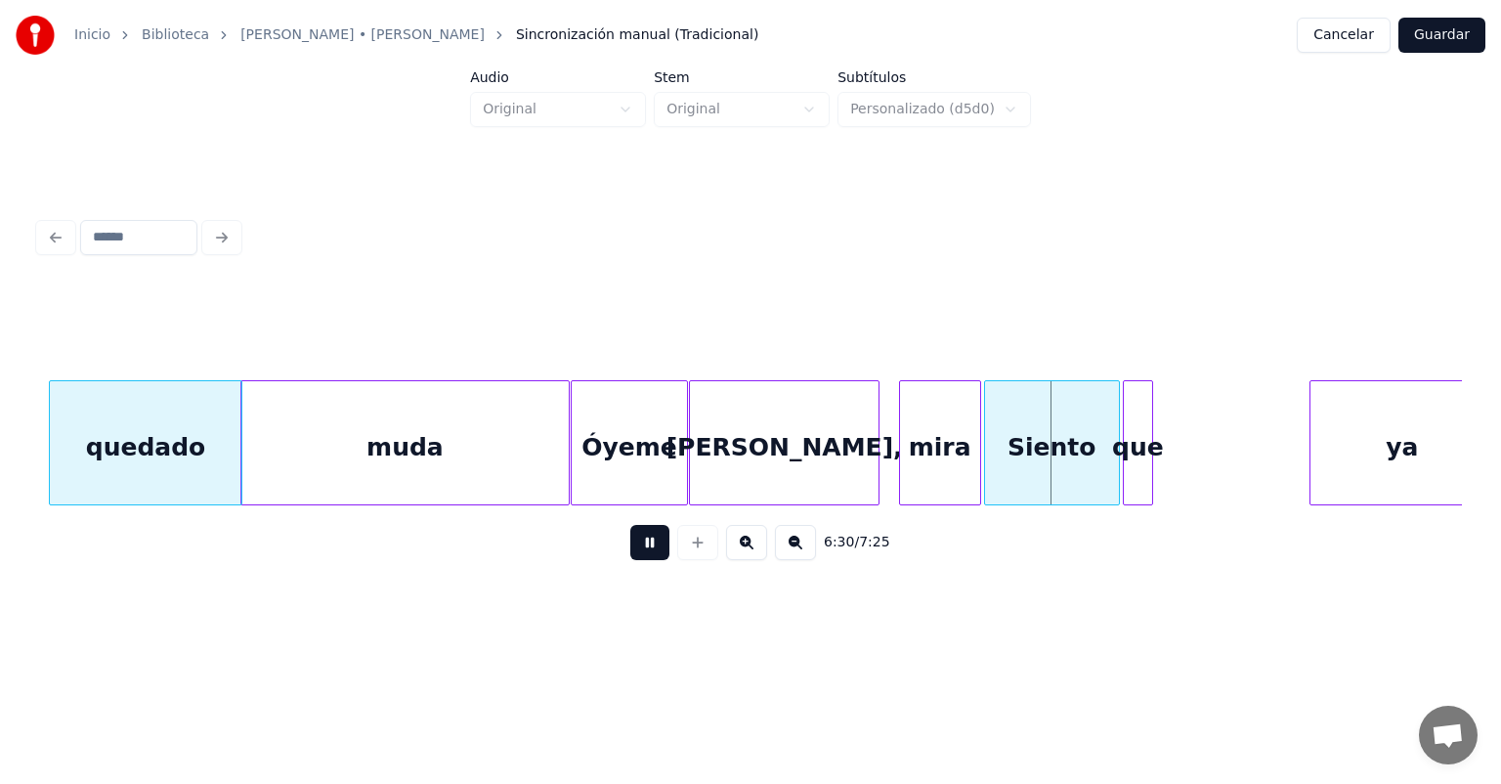
click at [630, 552] on button at bounding box center [649, 542] width 39 height 35
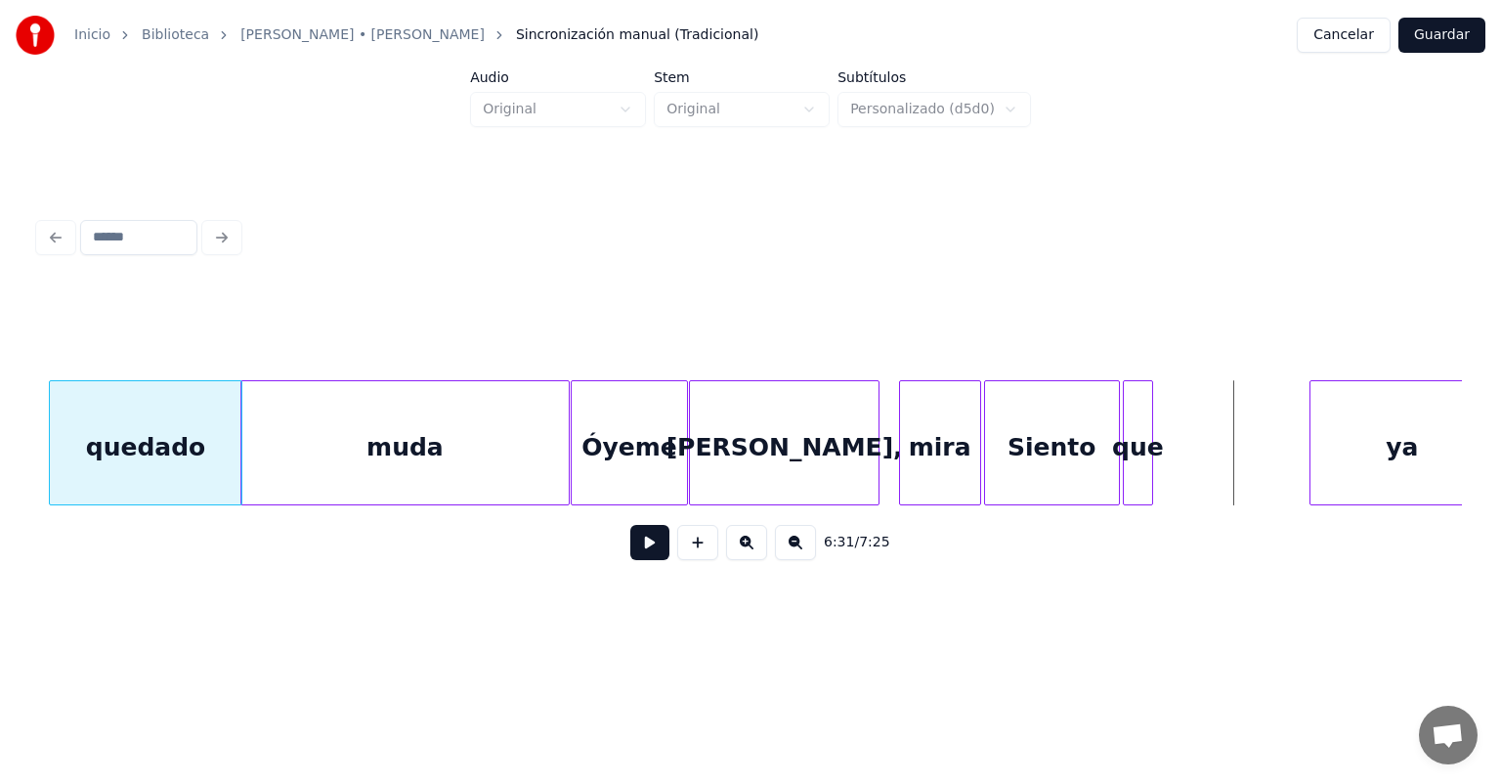
scroll to position [0, 190015]
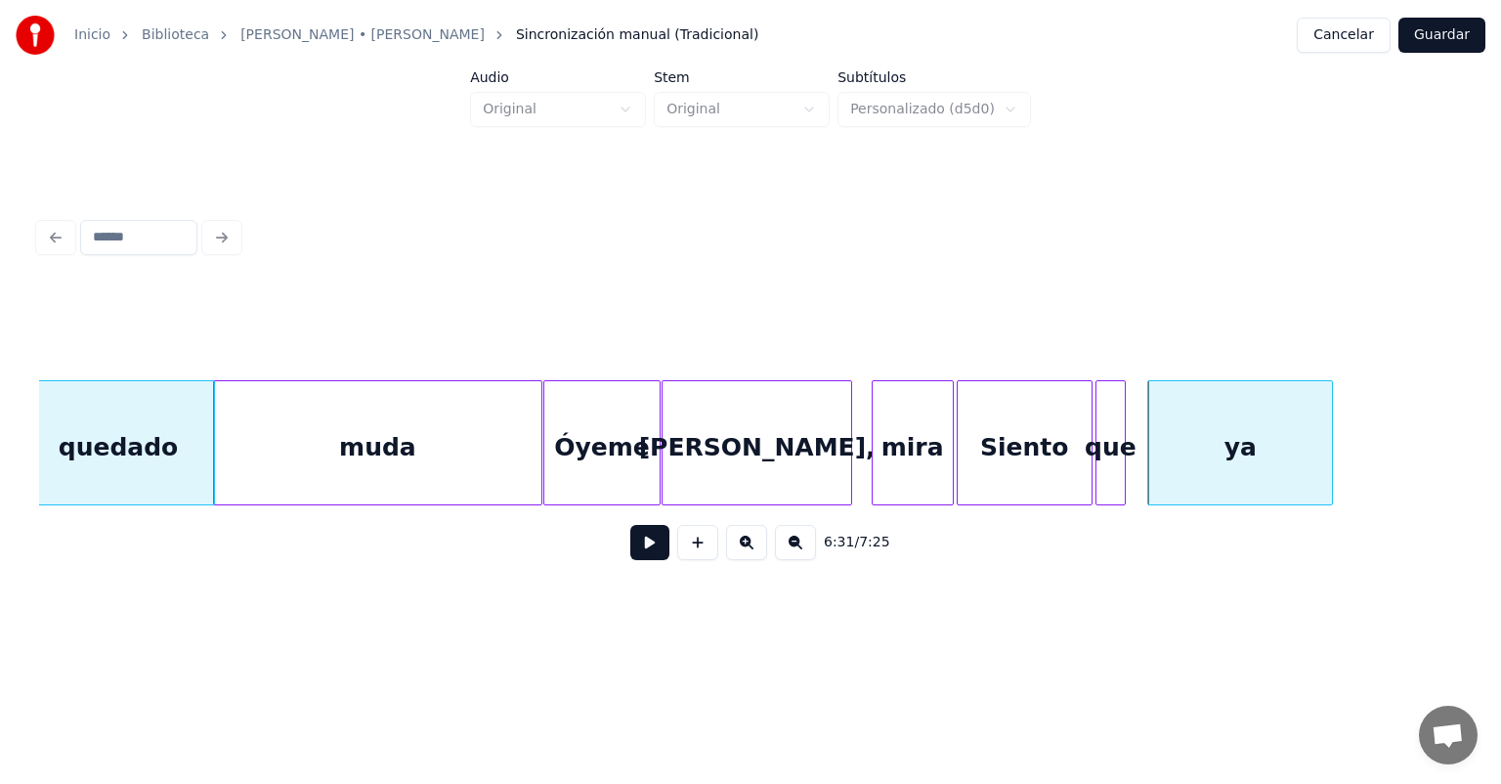
click at [636, 558] on button at bounding box center [649, 542] width 39 height 35
click at [630, 557] on button at bounding box center [649, 542] width 39 height 35
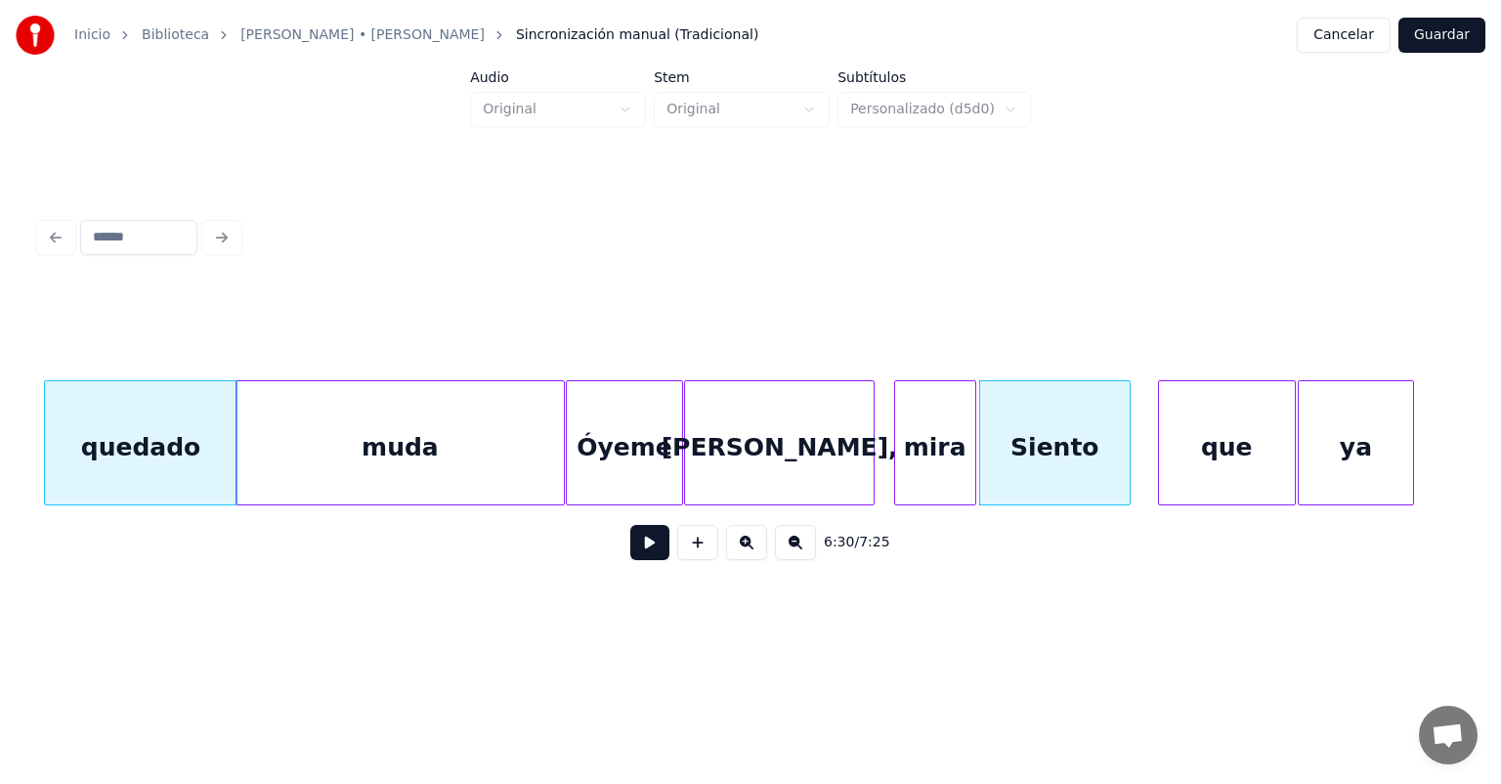
scroll to position [0, 189990]
click at [630, 546] on button at bounding box center [649, 542] width 39 height 35
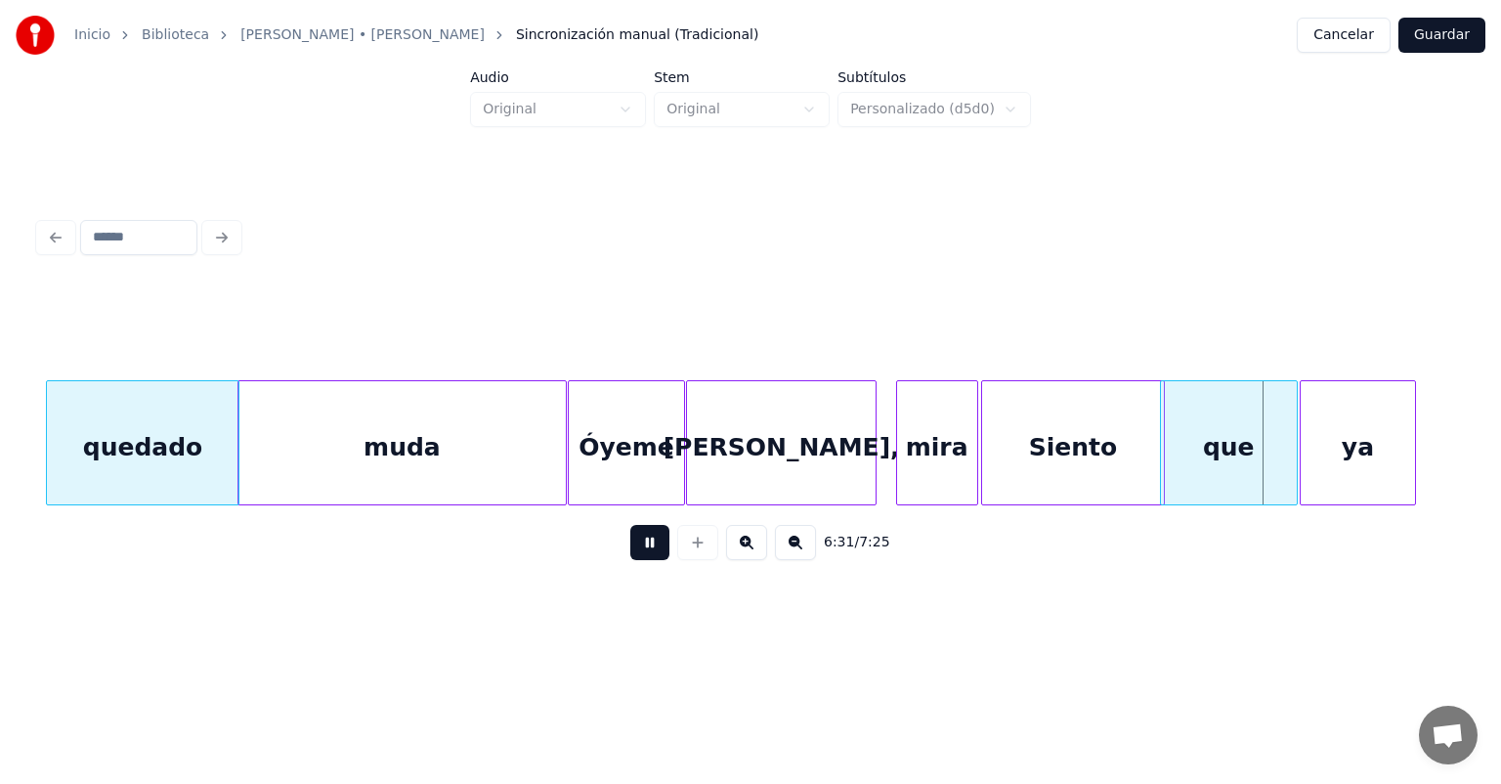
click at [630, 541] on button at bounding box center [649, 542] width 39 height 35
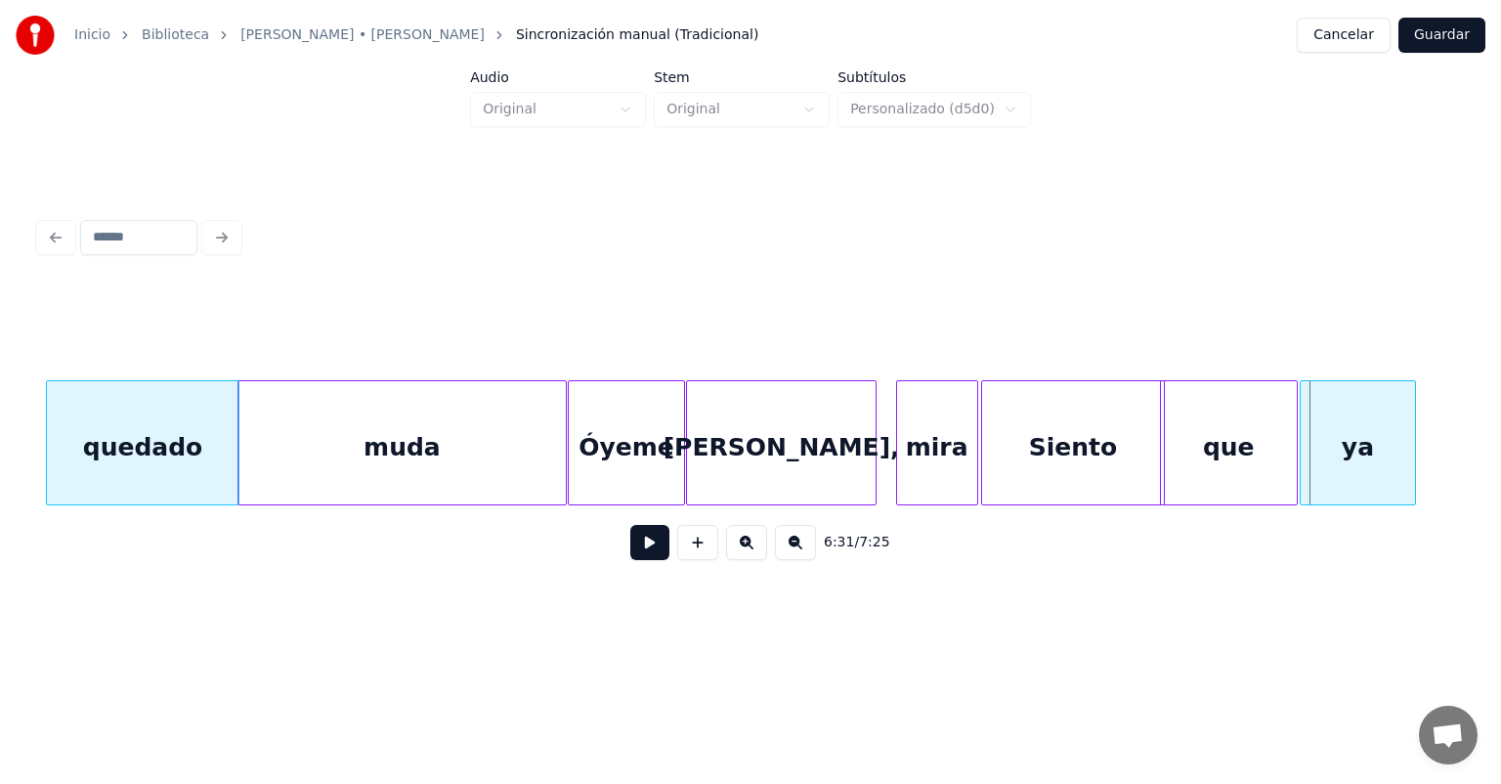
click at [630, 543] on button at bounding box center [649, 542] width 39 height 35
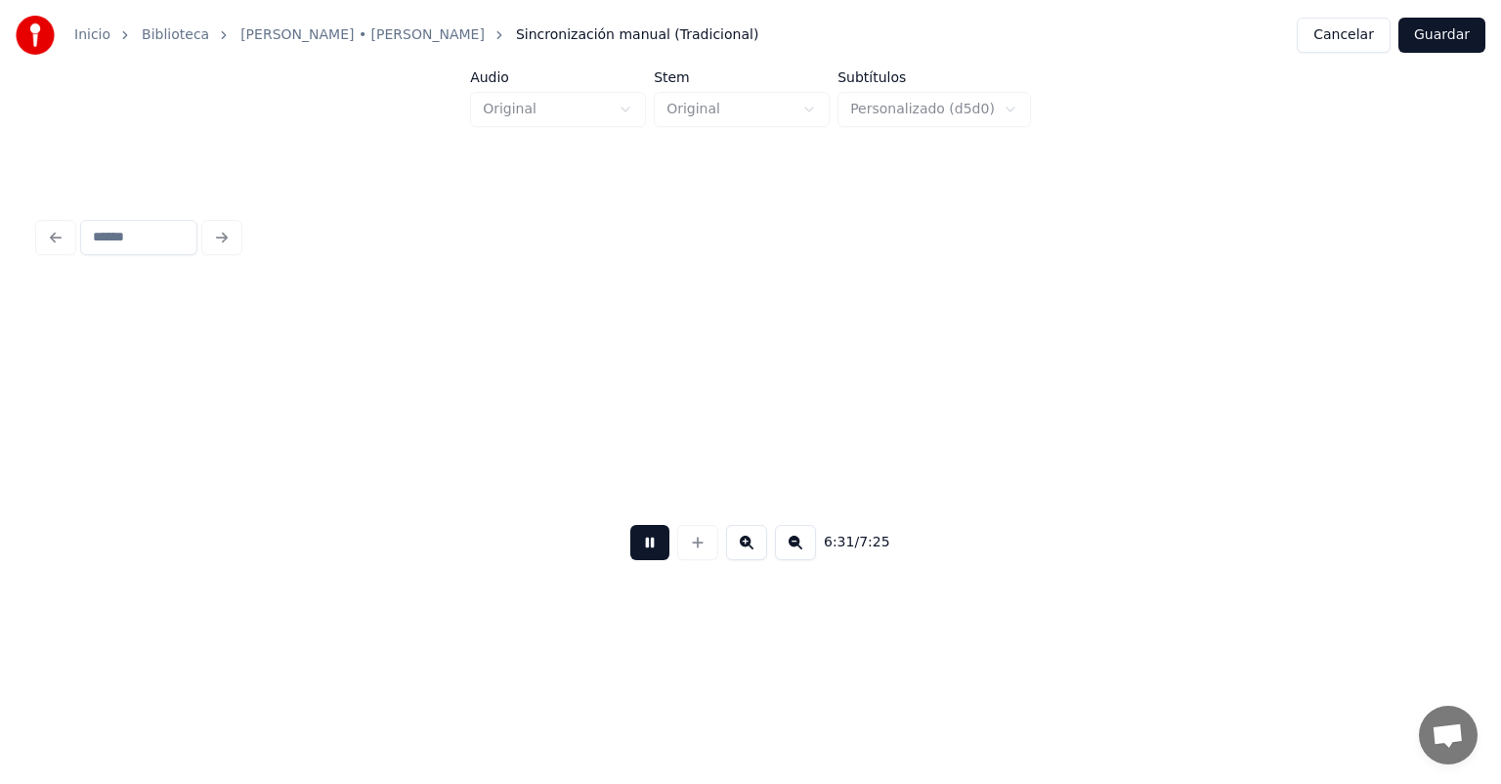
click at [630, 543] on button at bounding box center [649, 542] width 39 height 35
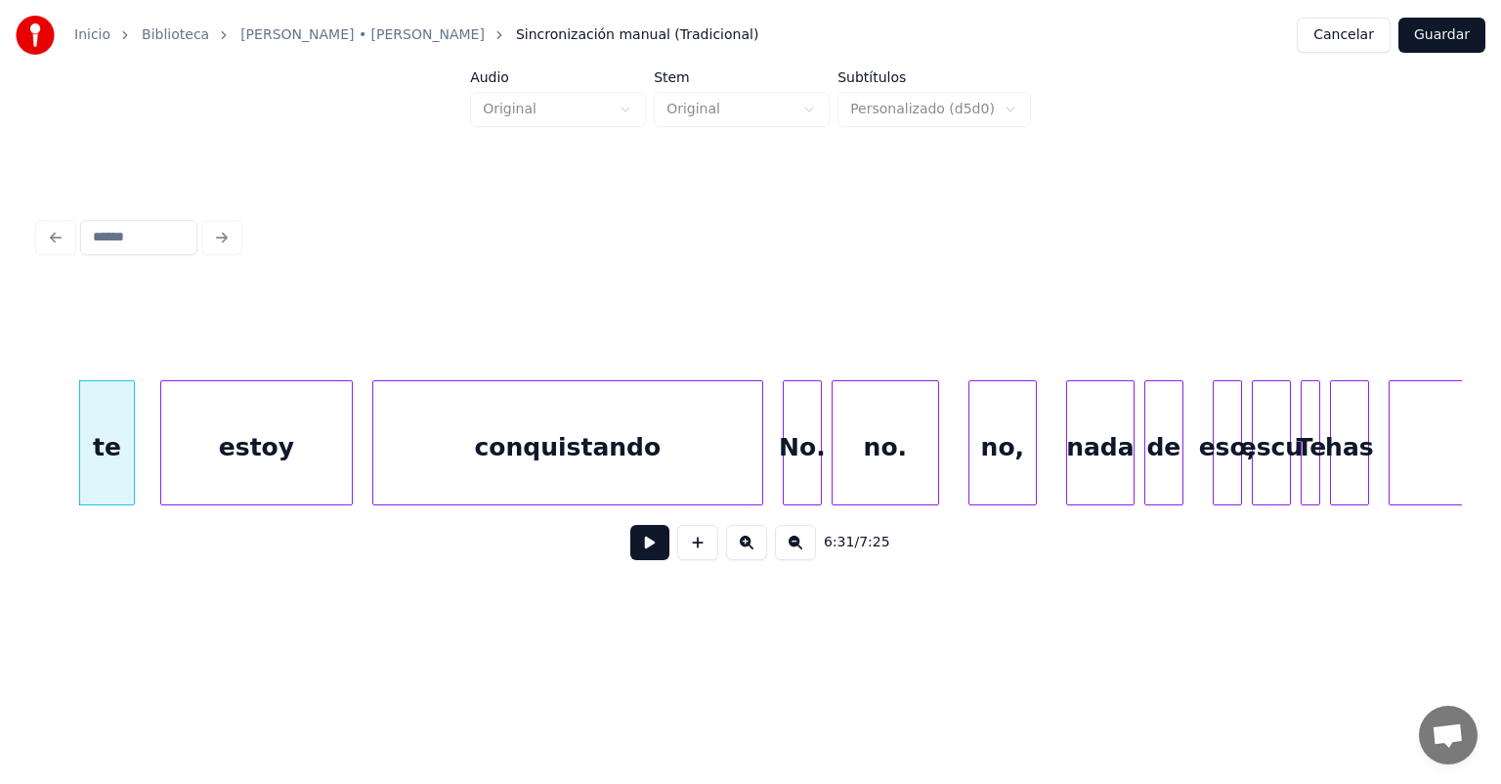
click at [117, 468] on div "te" at bounding box center [116, 447] width 72 height 133
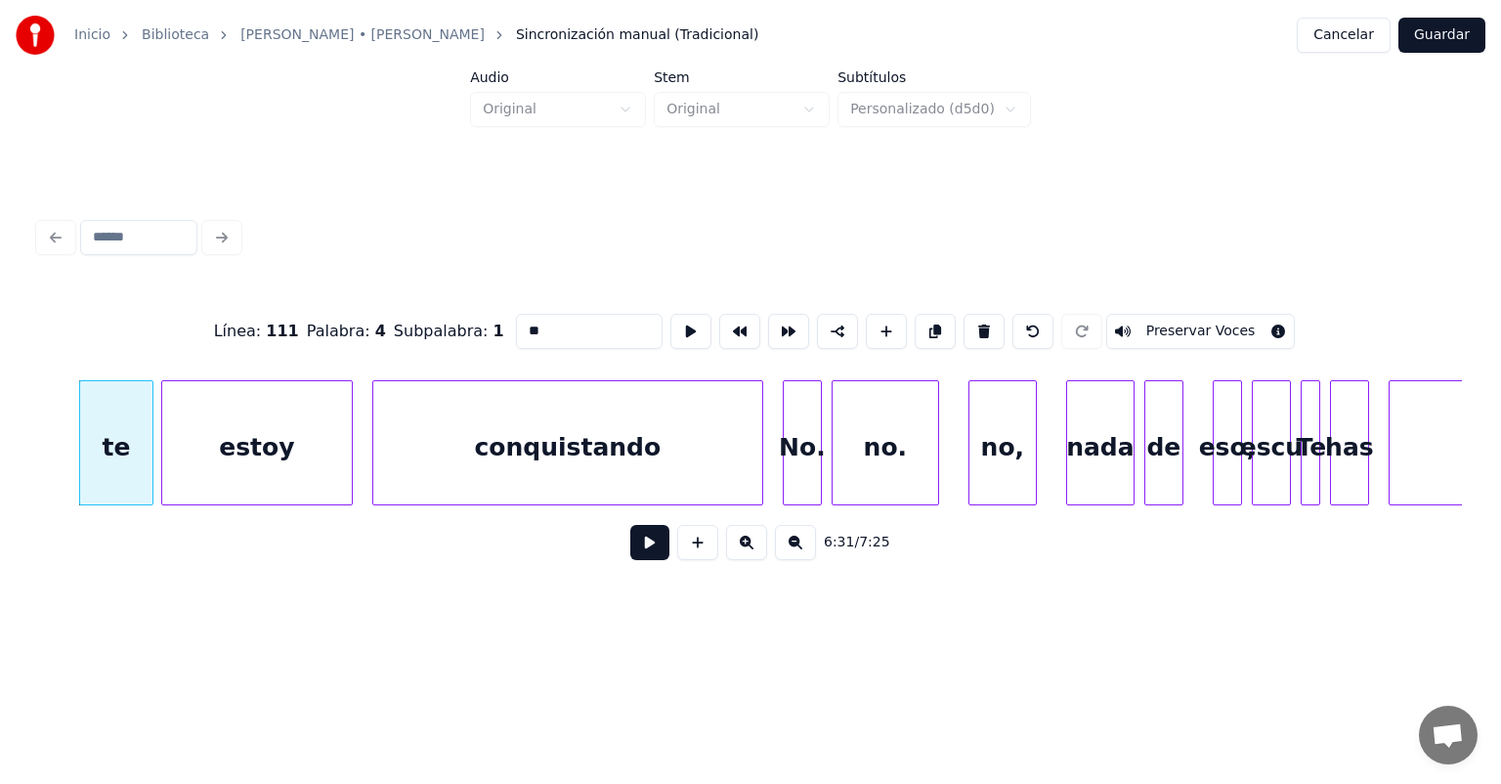
click at [642, 560] on button at bounding box center [649, 542] width 39 height 35
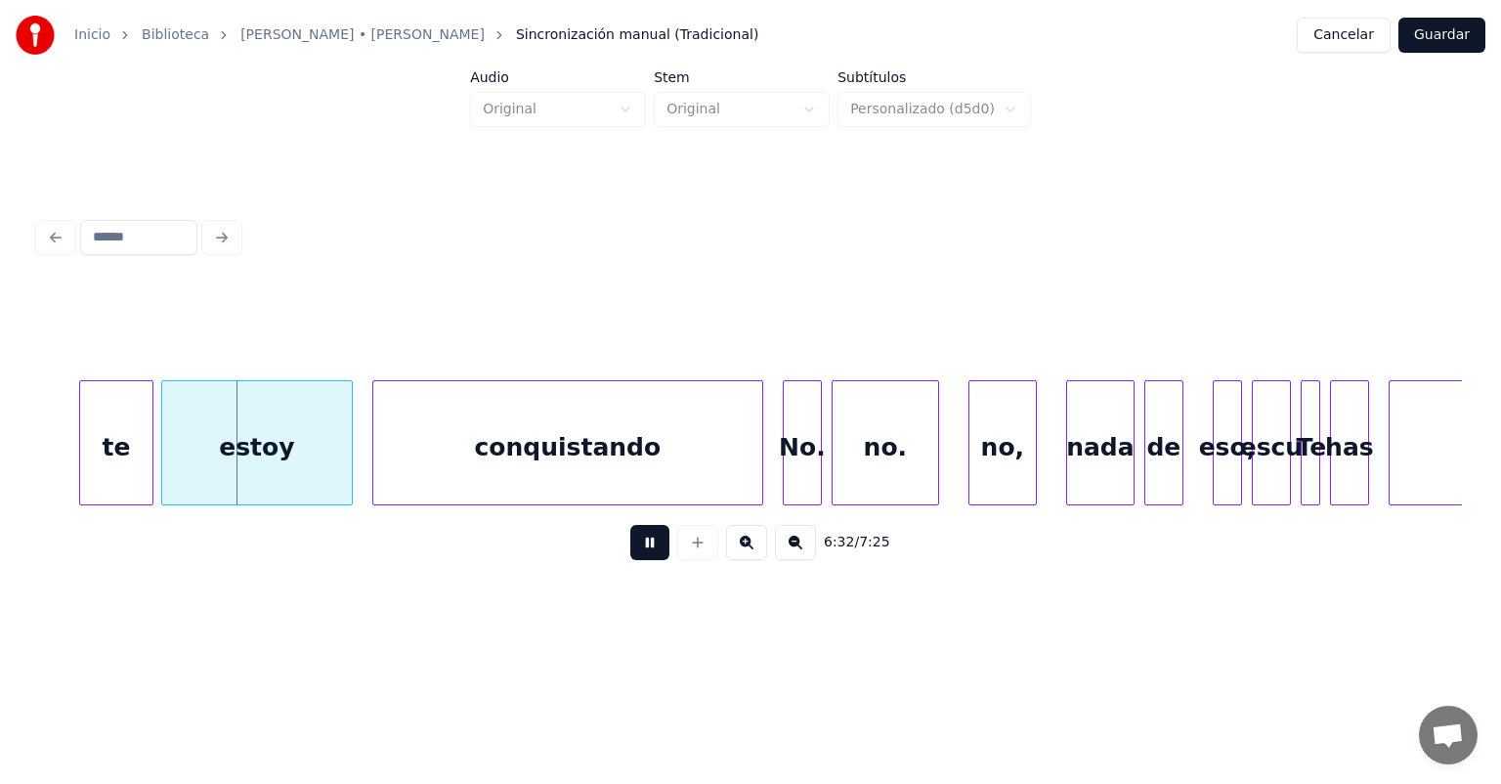
click at [635, 559] on button at bounding box center [649, 542] width 39 height 35
click at [635, 560] on button at bounding box center [649, 542] width 39 height 35
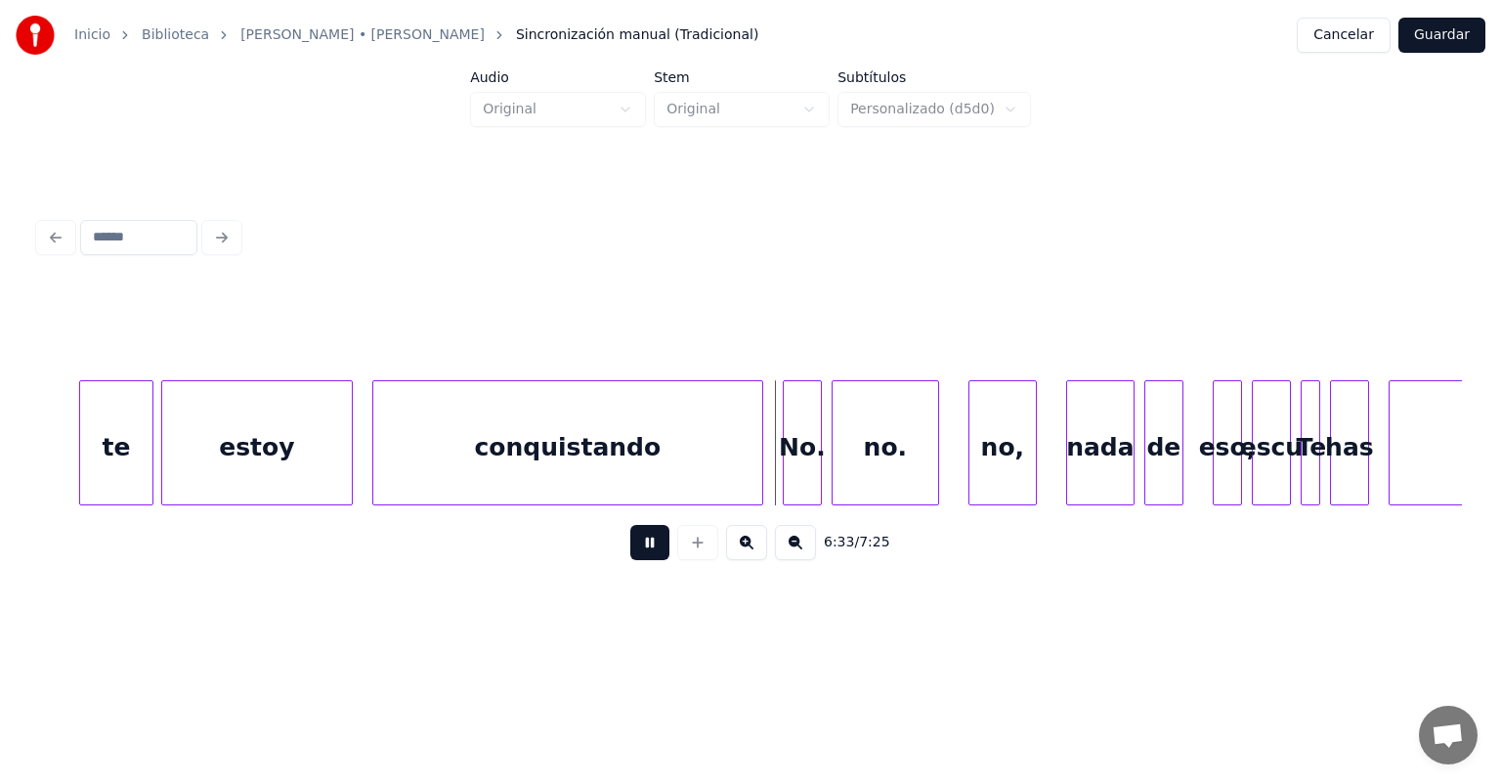
click at [640, 560] on button at bounding box center [649, 542] width 39 height 35
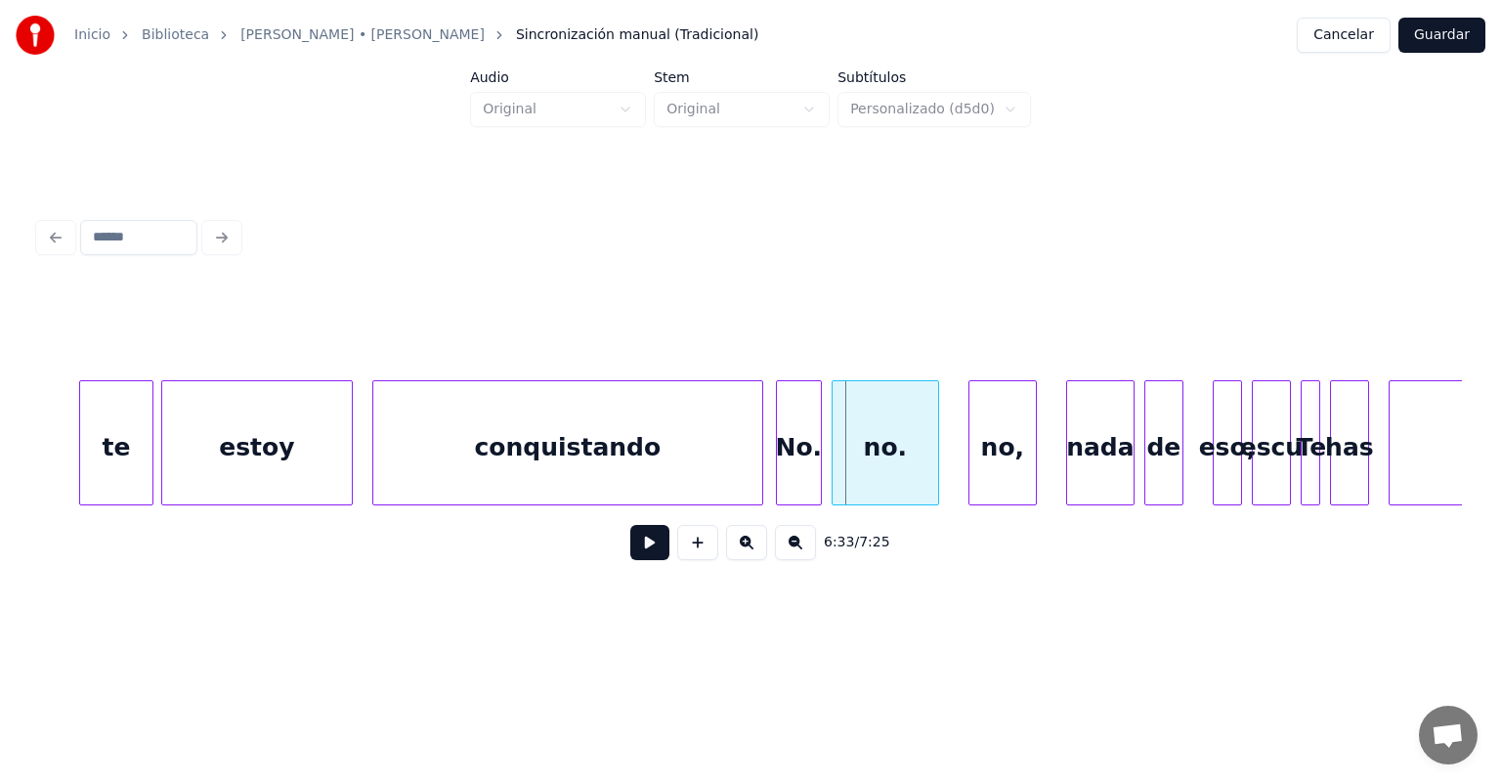
click at [785, 462] on div "No." at bounding box center [799, 447] width 44 height 133
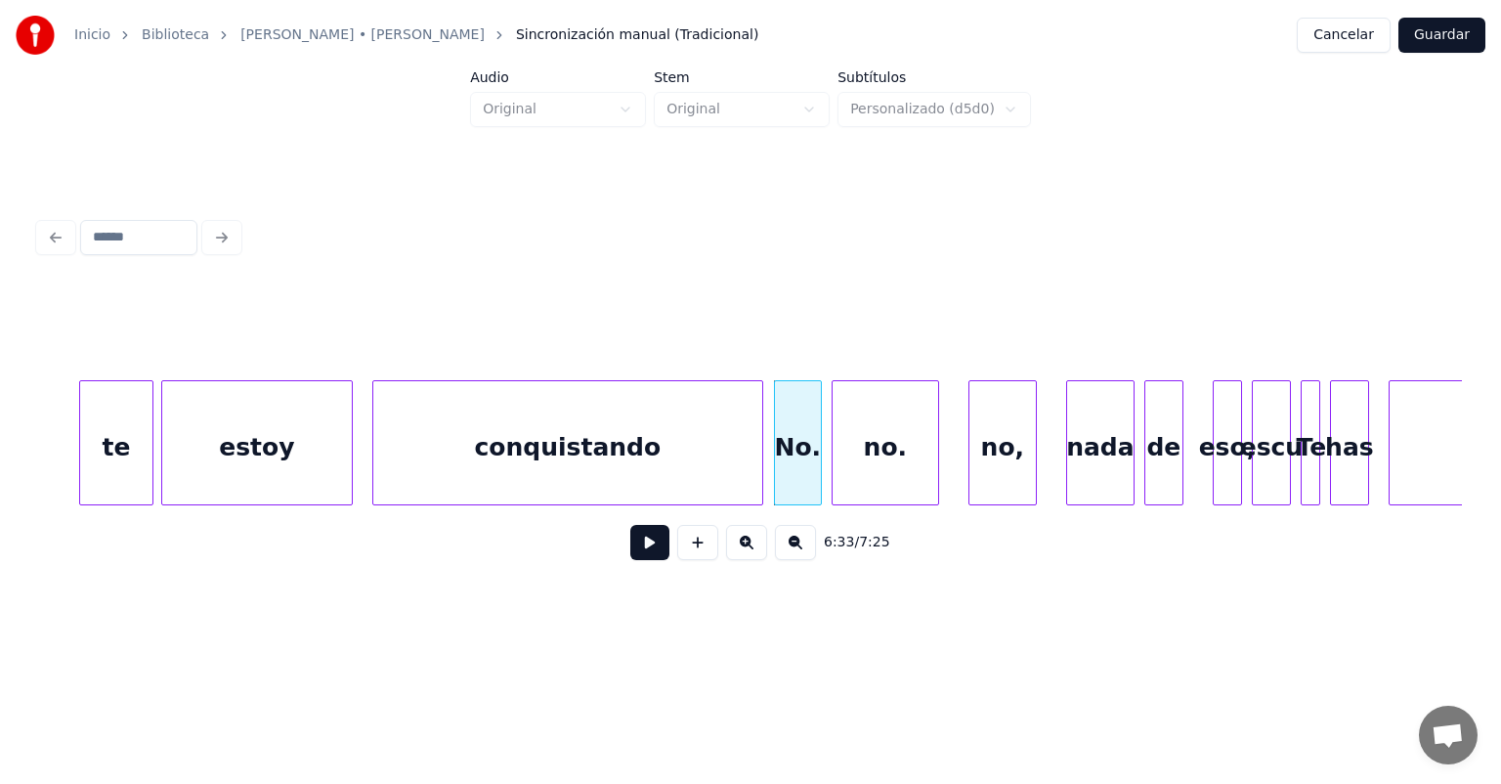
click at [833, 461] on div at bounding box center [836, 442] width 6 height 123
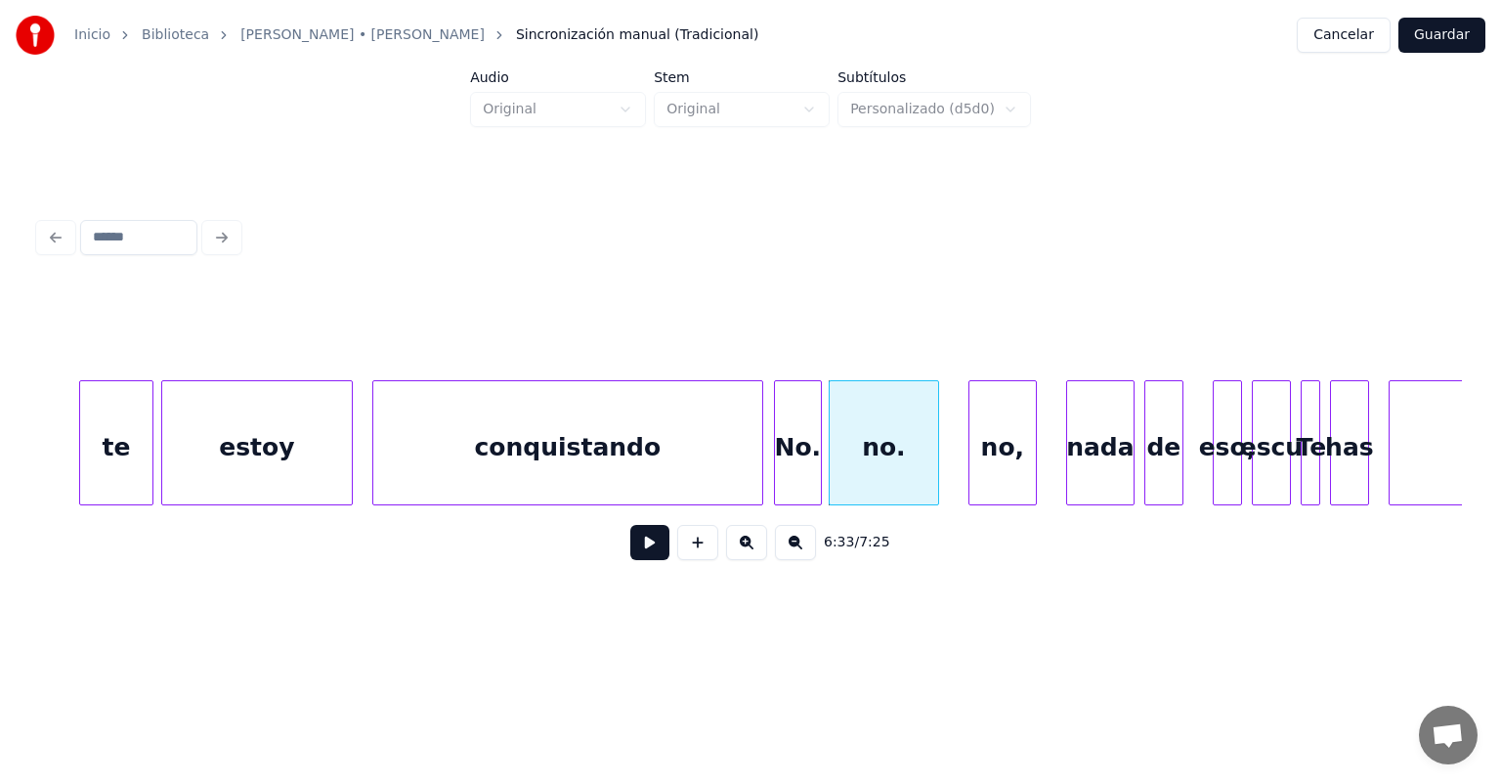
click at [630, 549] on button at bounding box center [649, 542] width 39 height 35
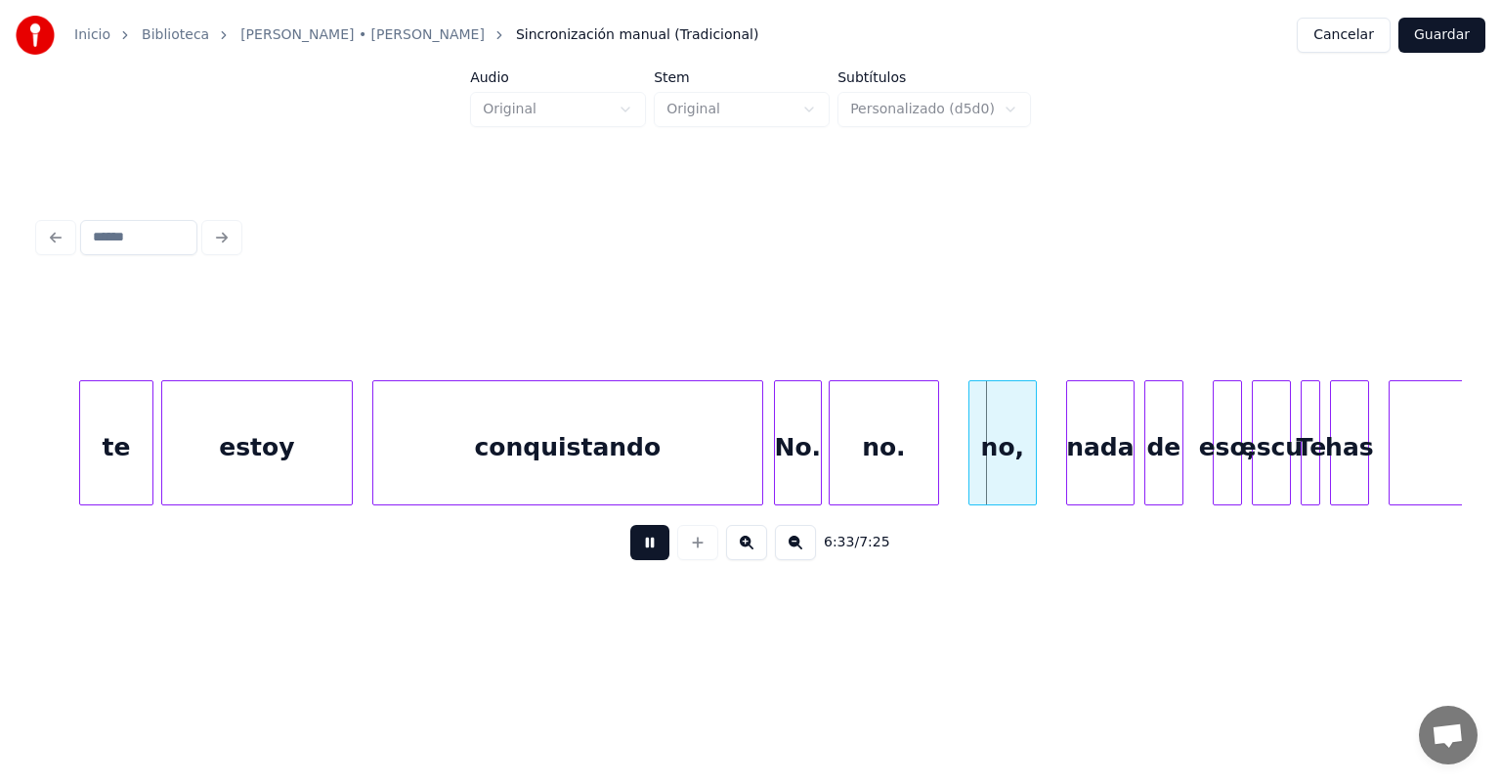
click at [630, 547] on button at bounding box center [649, 542] width 39 height 35
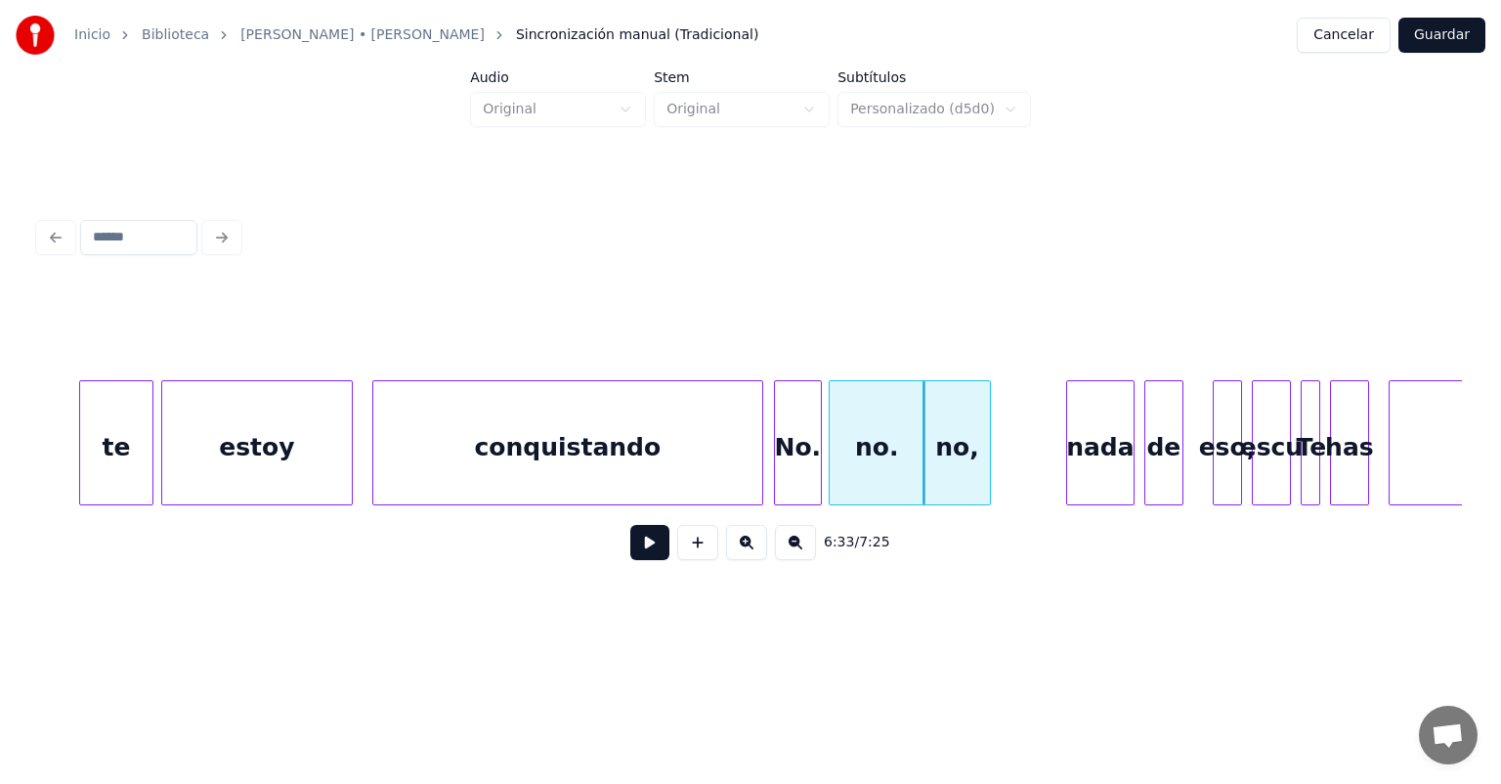
click at [630, 557] on button at bounding box center [649, 542] width 39 height 35
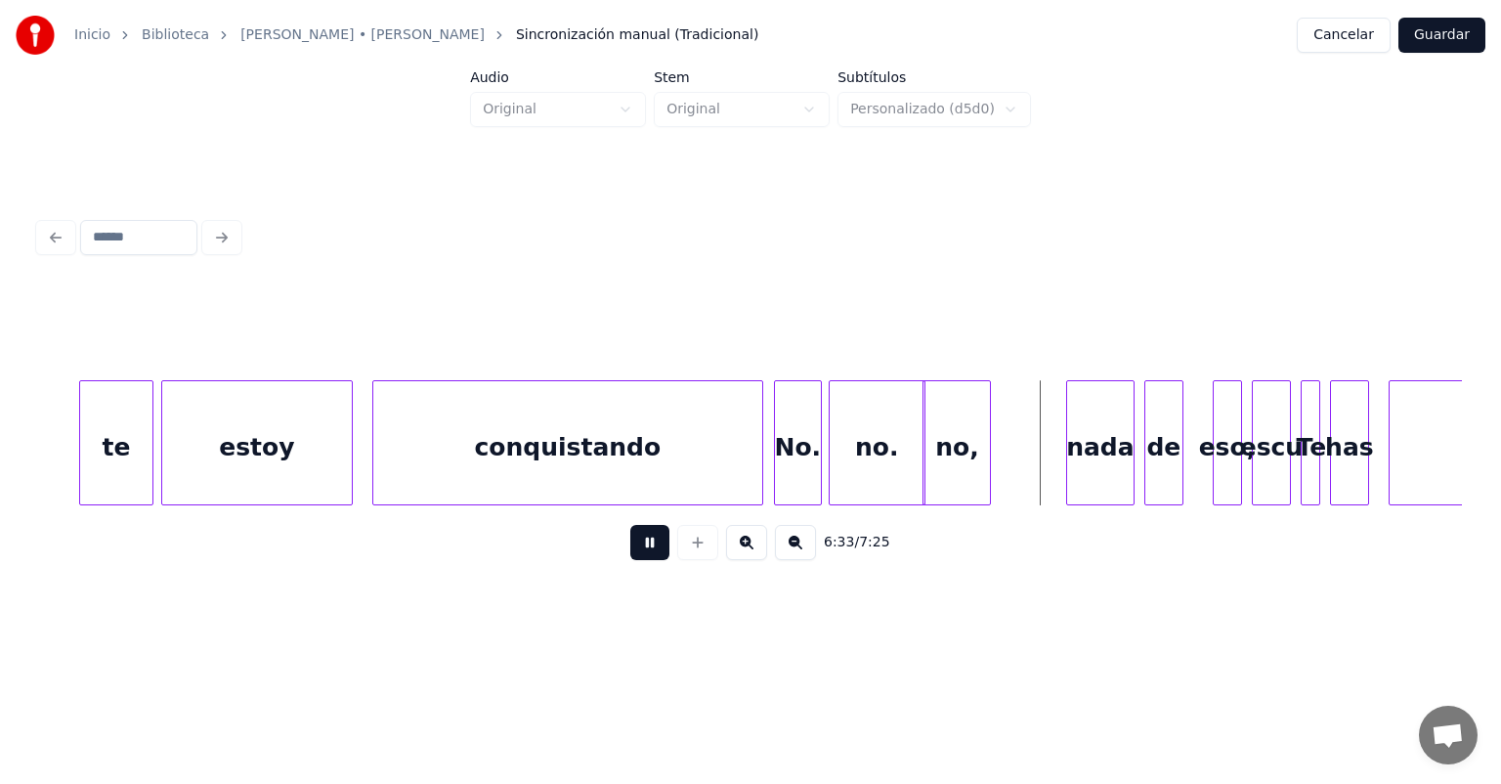
click at [630, 552] on button at bounding box center [649, 542] width 39 height 35
click at [637, 550] on button at bounding box center [649, 542] width 39 height 35
click at [631, 544] on button at bounding box center [649, 542] width 39 height 35
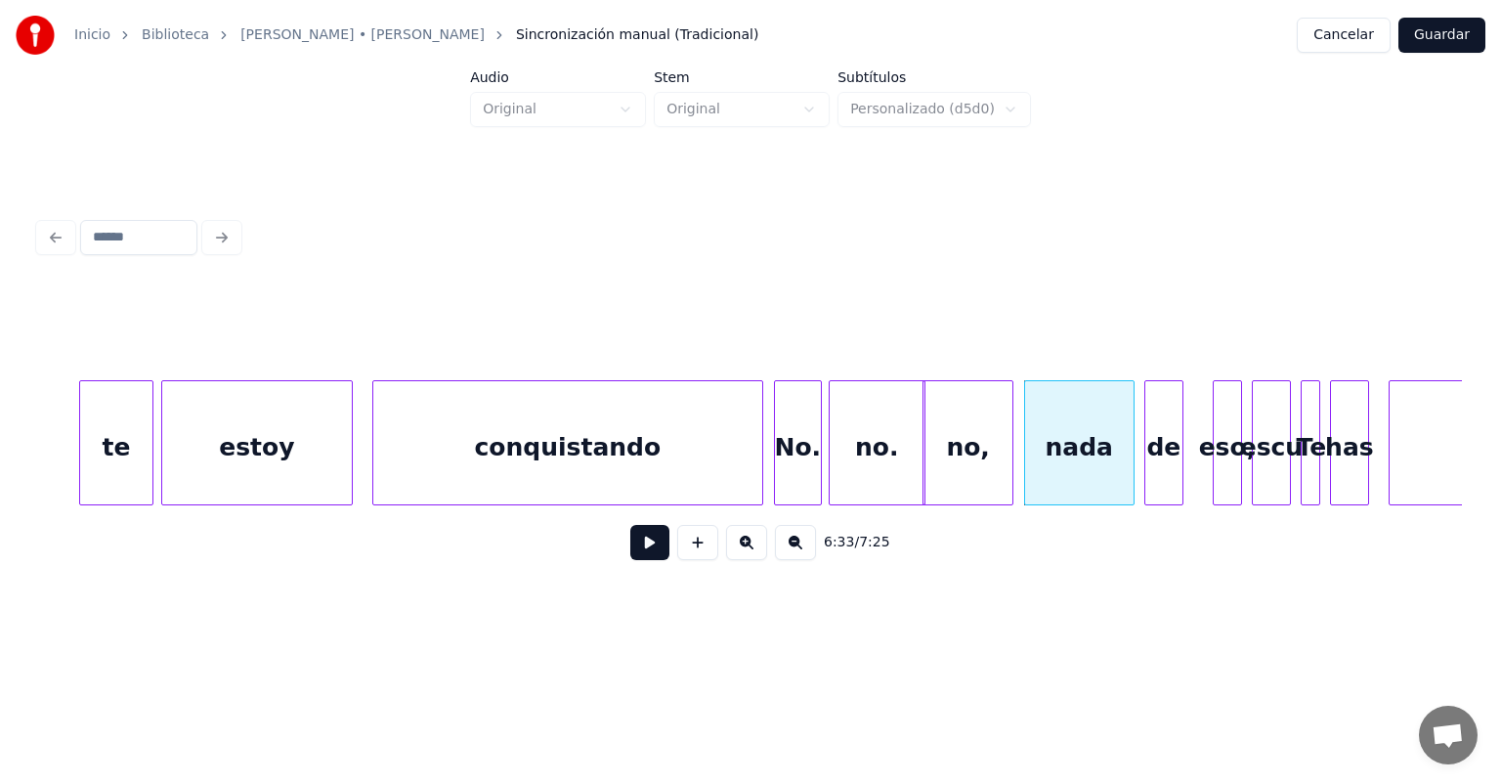
click at [687, 553] on button at bounding box center [697, 542] width 41 height 35
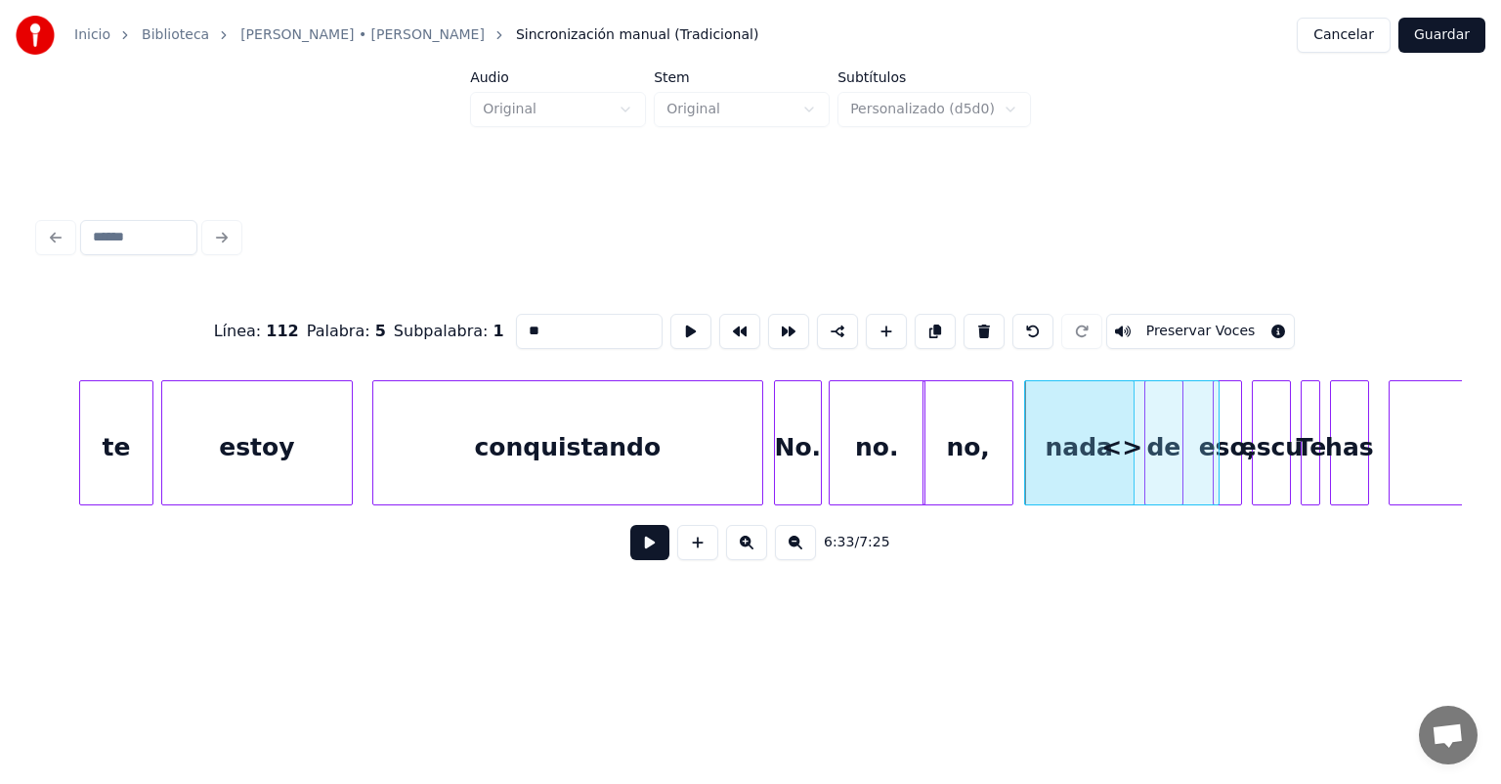
click at [1033, 326] on button at bounding box center [1033, 331] width 41 height 35
type input "****"
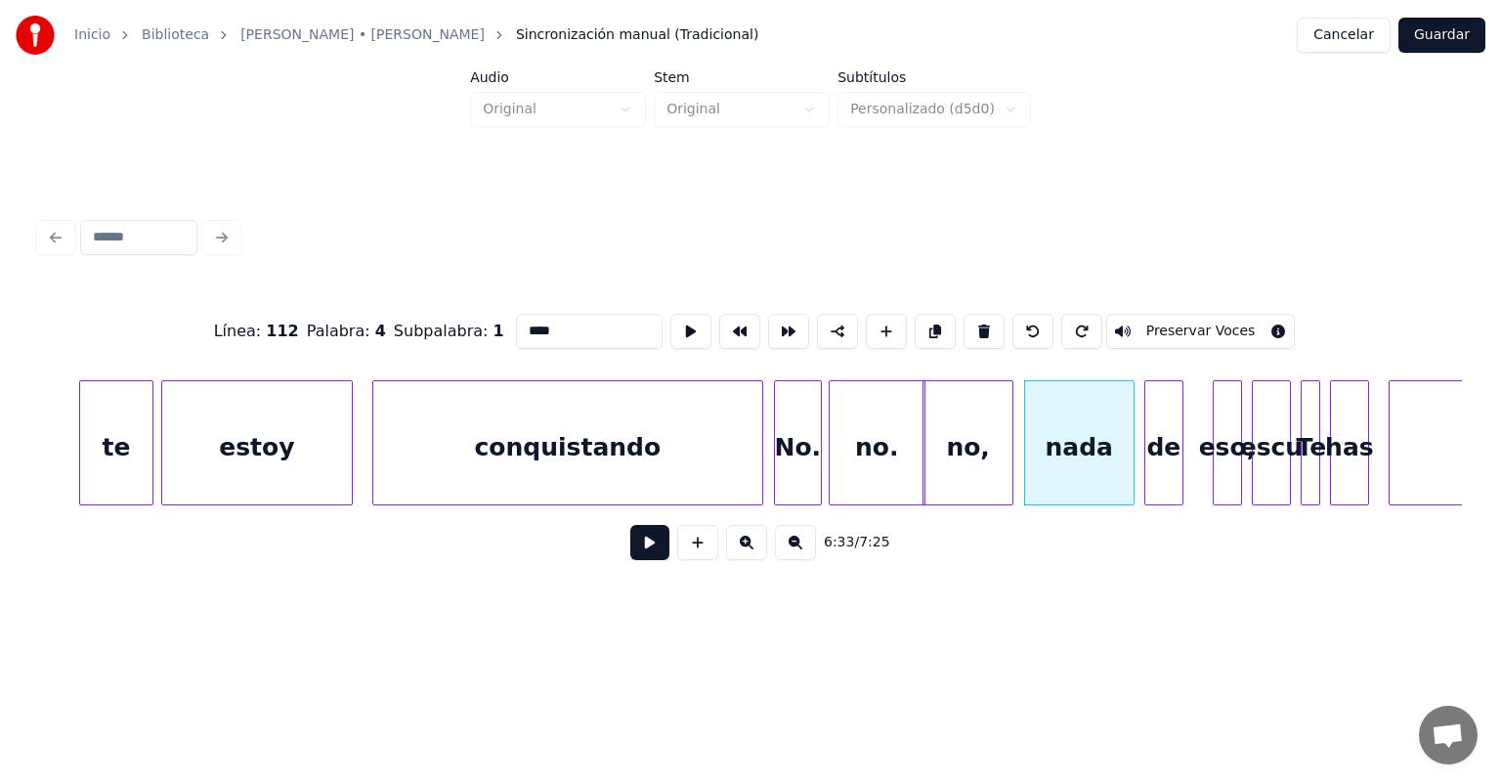
click at [630, 550] on button at bounding box center [649, 542] width 39 height 35
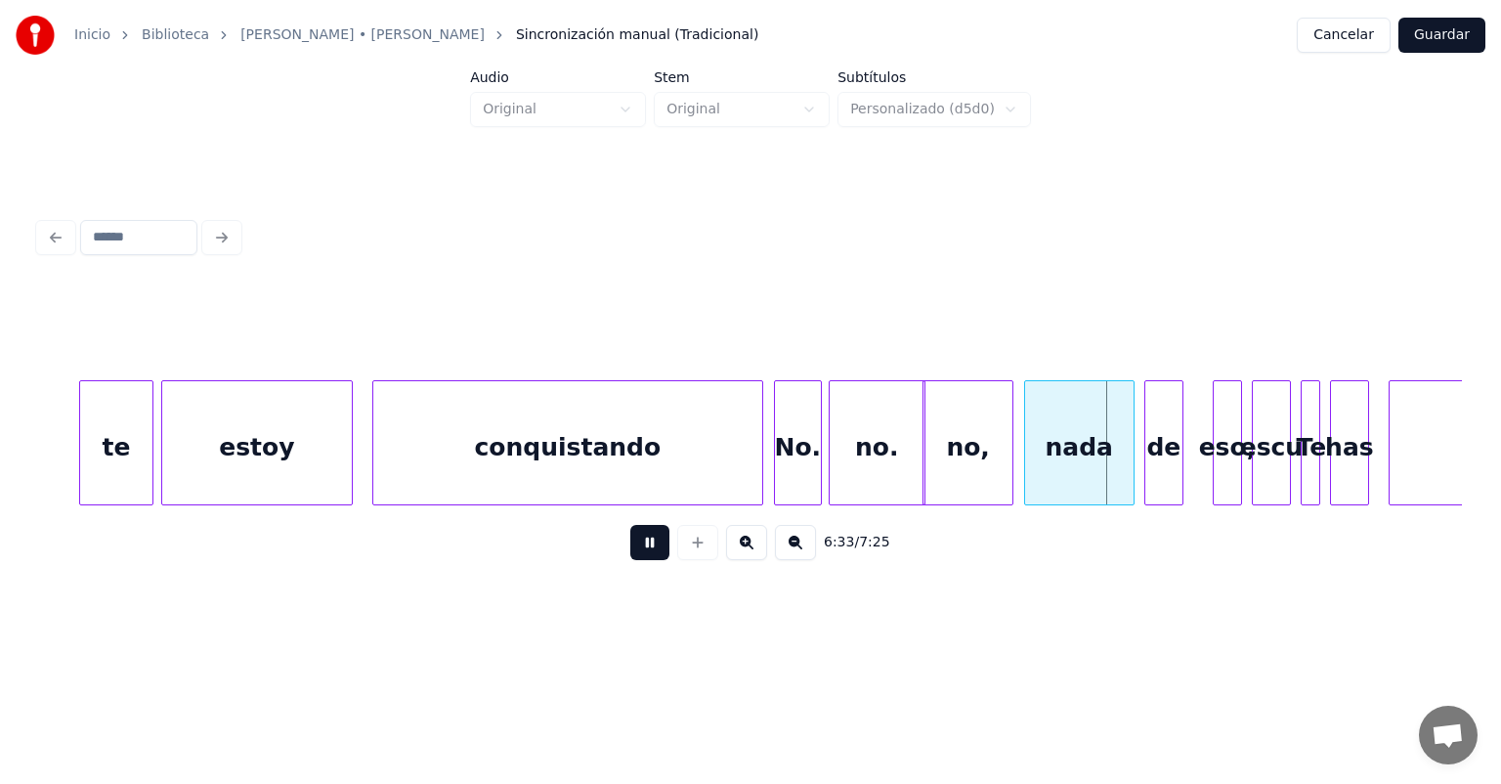
click at [630, 556] on button at bounding box center [649, 542] width 39 height 35
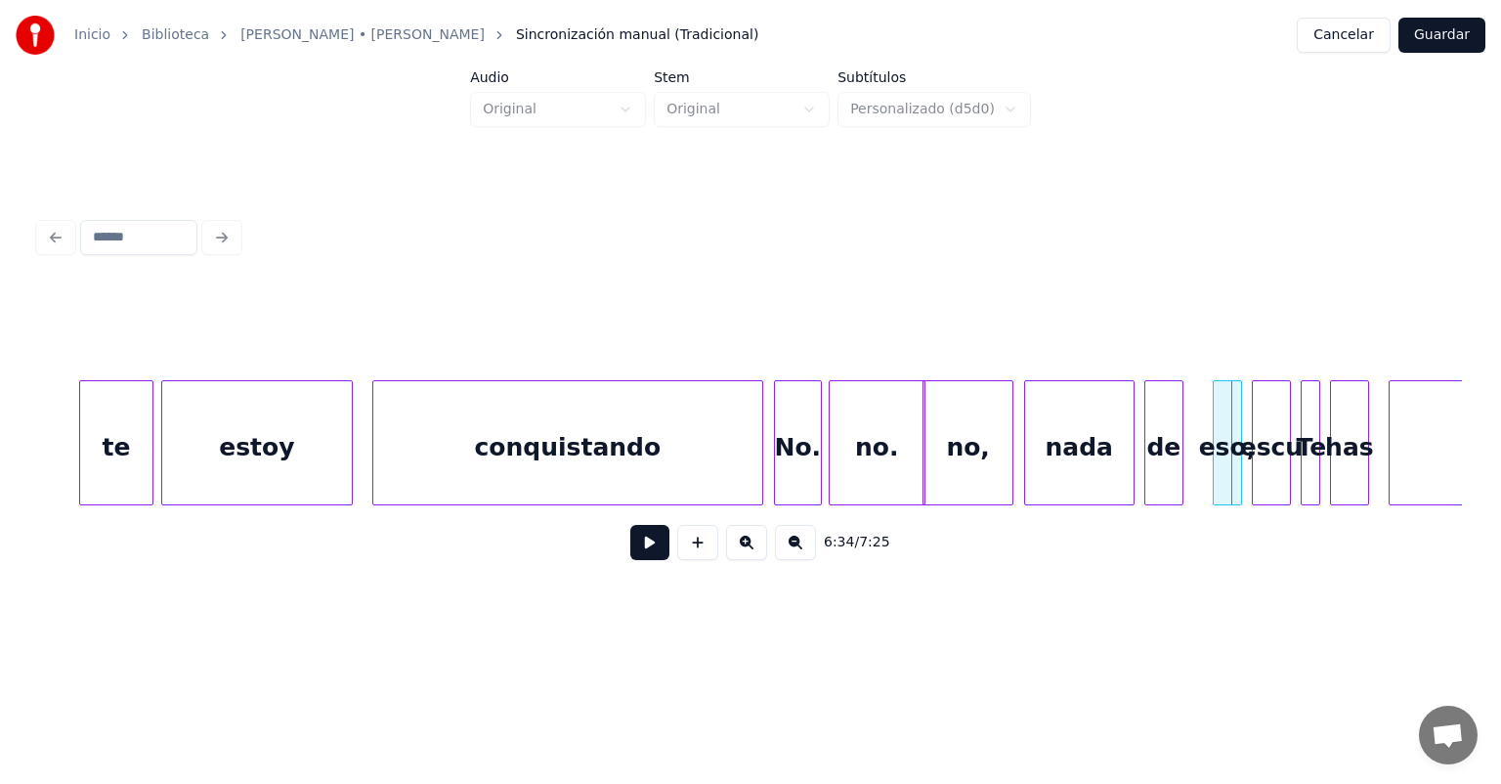
click at [630, 559] on button at bounding box center [649, 542] width 39 height 35
click at [630, 560] on button at bounding box center [649, 542] width 39 height 35
click at [1219, 467] on div "eso," at bounding box center [1212, 447] width 27 height 133
click at [639, 551] on button at bounding box center [649, 542] width 39 height 35
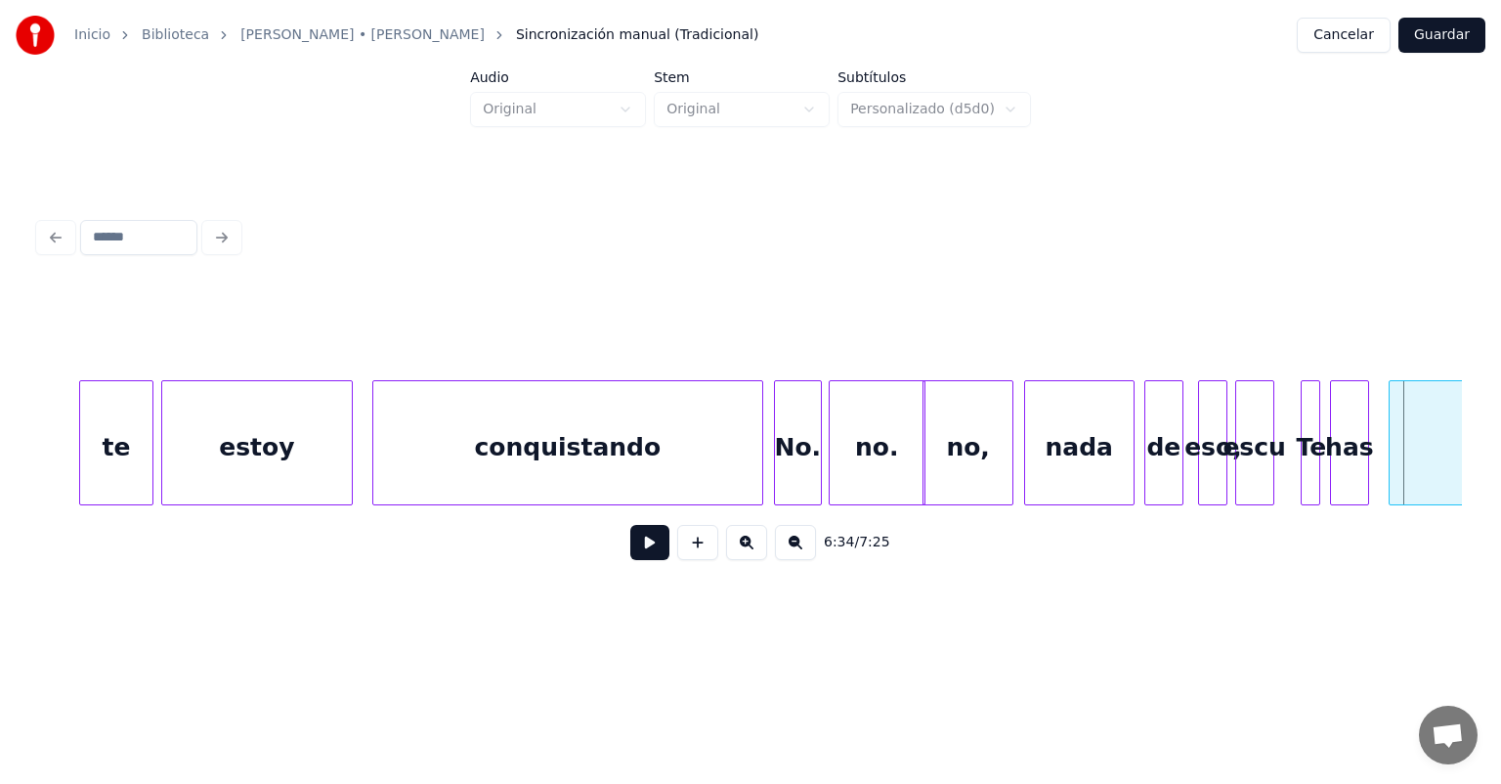
click at [1255, 468] on div "escu" at bounding box center [1254, 447] width 37 height 133
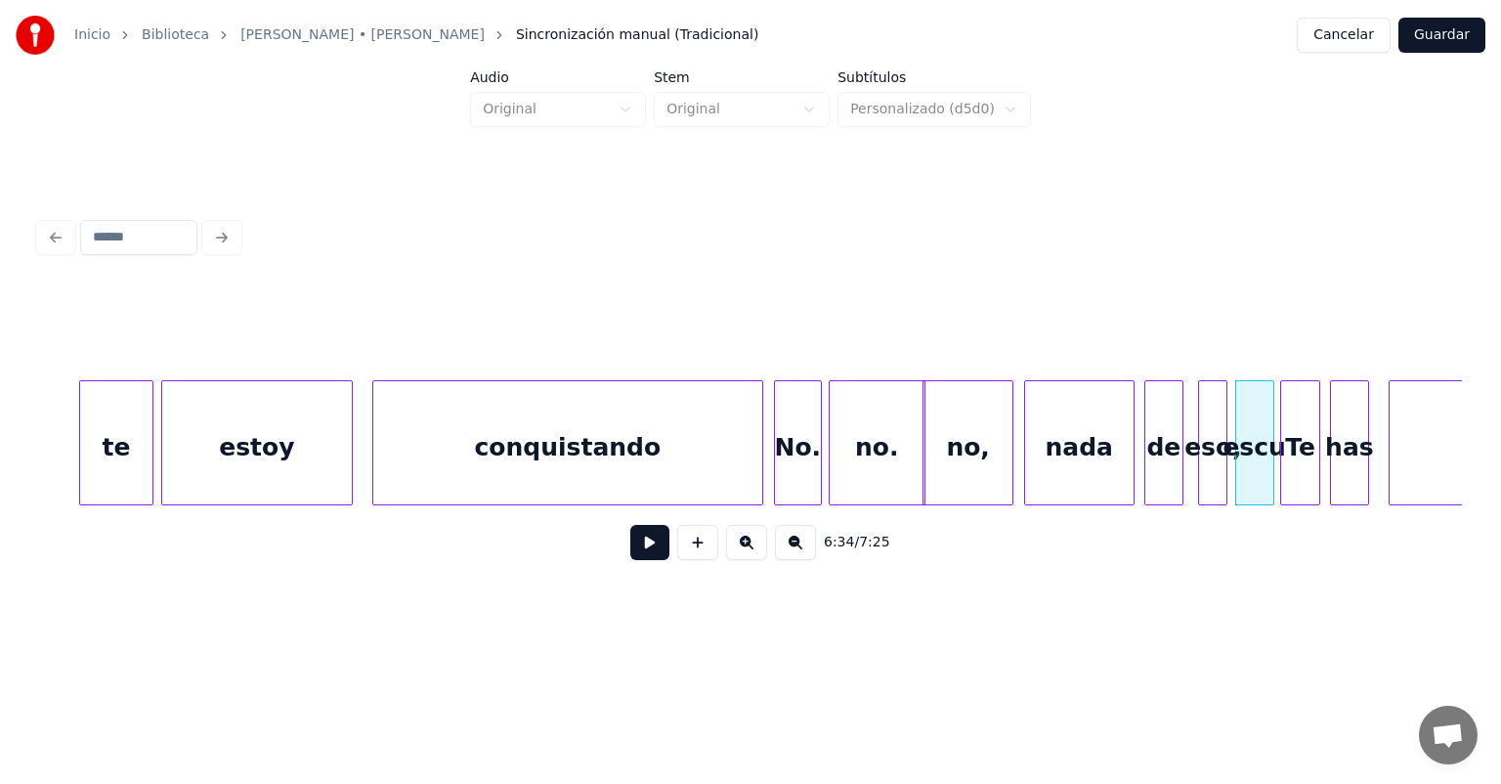
click at [1281, 466] on div at bounding box center [1284, 442] width 6 height 123
click at [630, 557] on button at bounding box center [649, 542] width 39 height 35
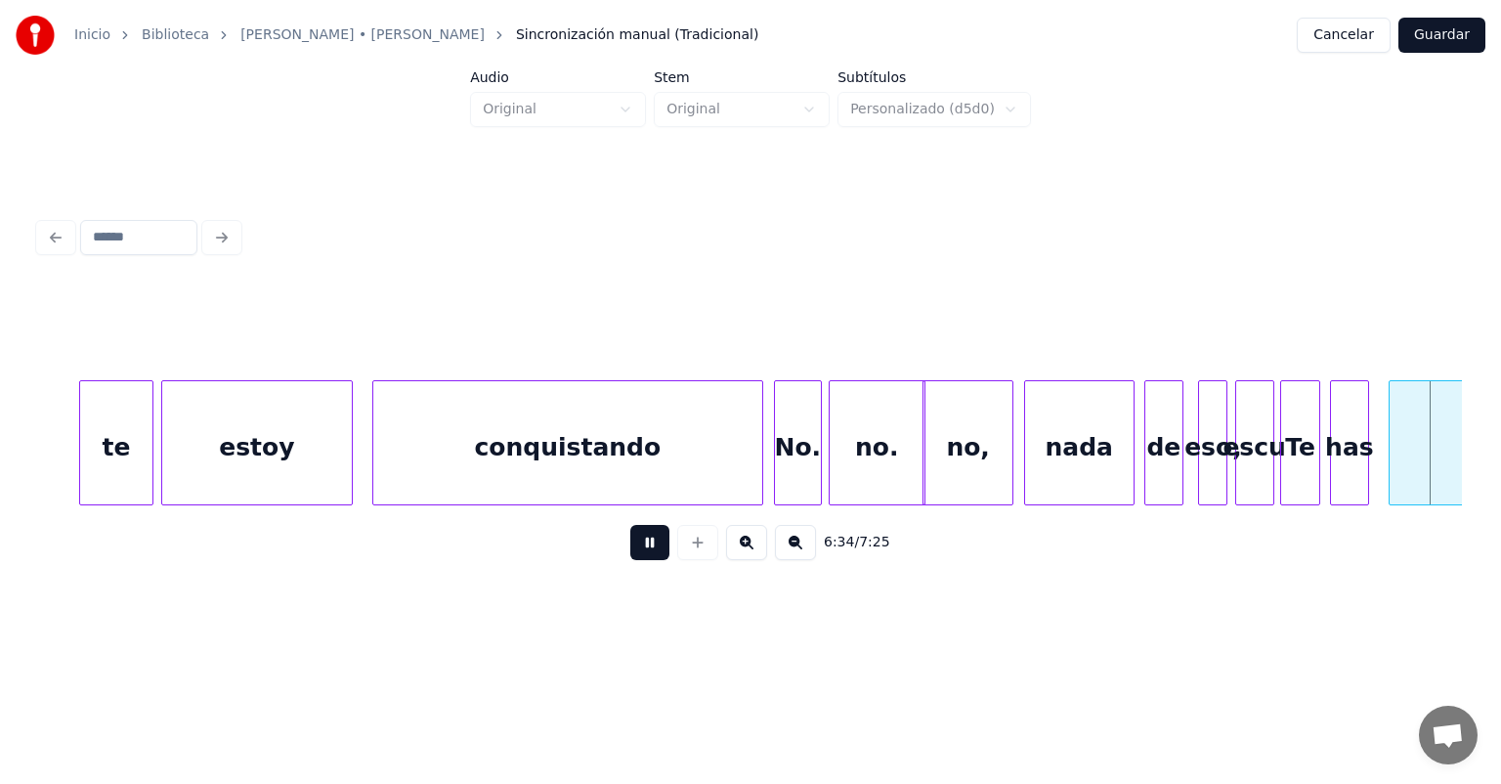
click at [630, 559] on button at bounding box center [649, 542] width 39 height 35
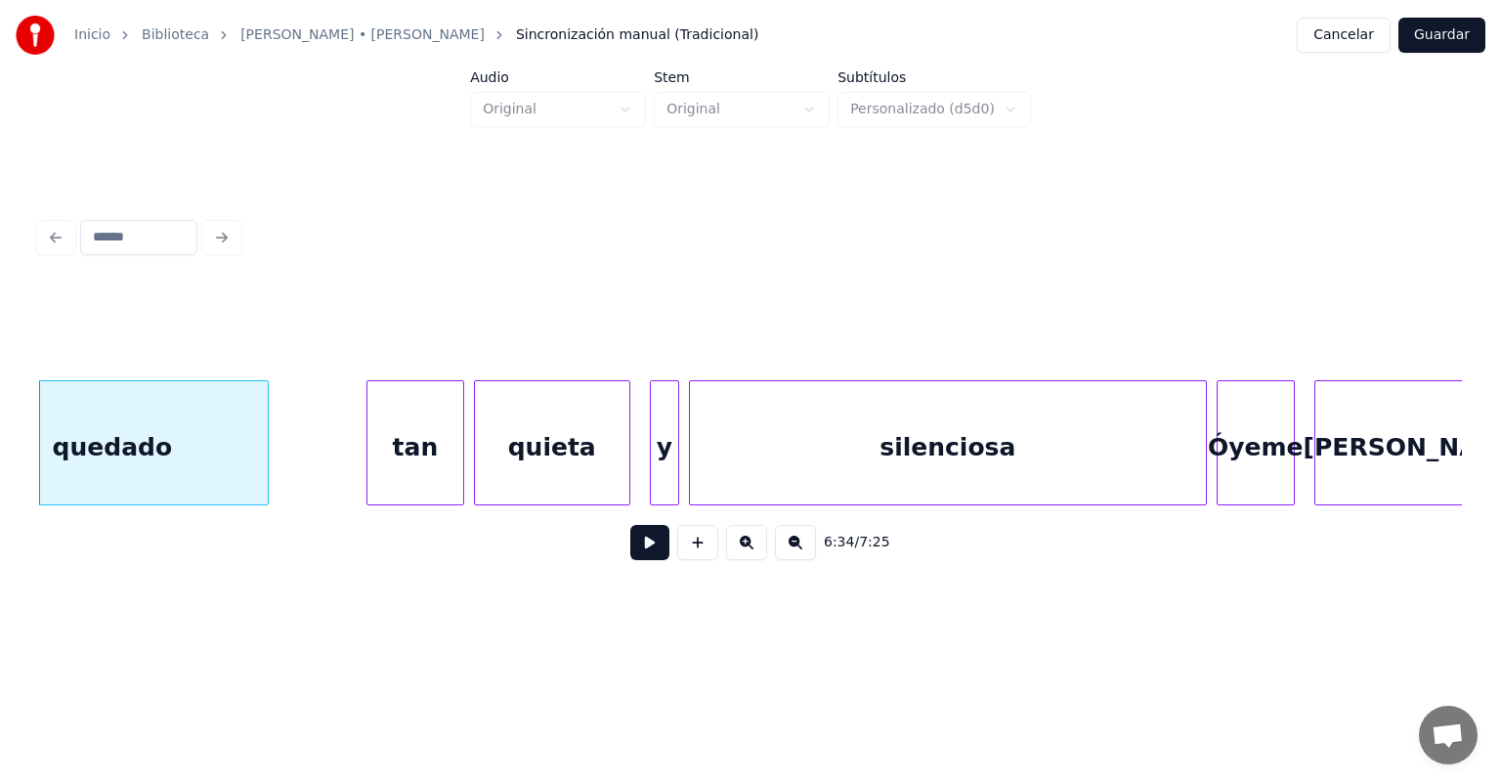
click at [632, 553] on button at bounding box center [649, 542] width 39 height 35
click at [630, 556] on button at bounding box center [649, 542] width 39 height 35
click at [630, 554] on button at bounding box center [649, 542] width 39 height 35
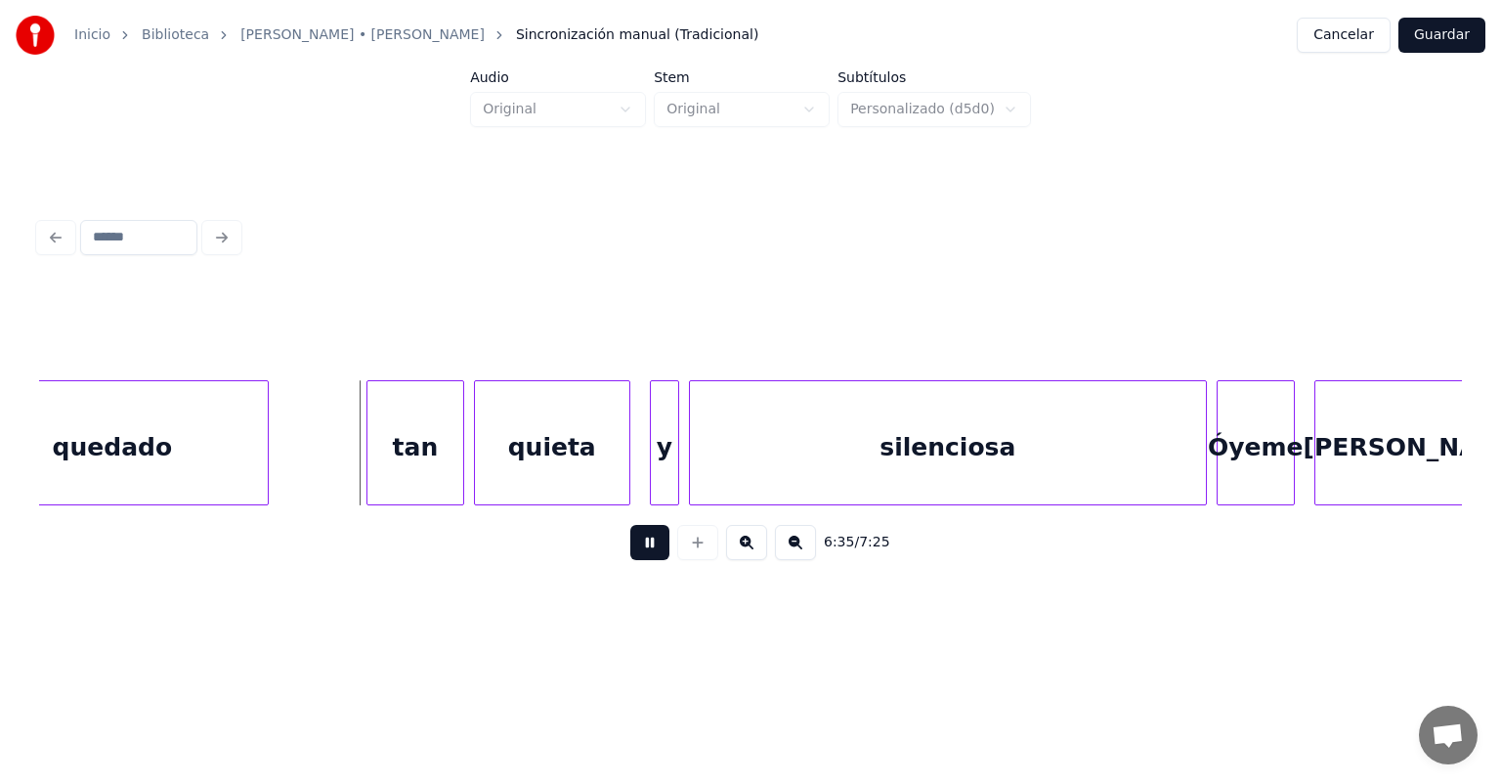
click at [630, 555] on button at bounding box center [649, 542] width 39 height 35
click at [630, 560] on button at bounding box center [649, 542] width 39 height 35
click at [459, 483] on div at bounding box center [460, 442] width 6 height 123
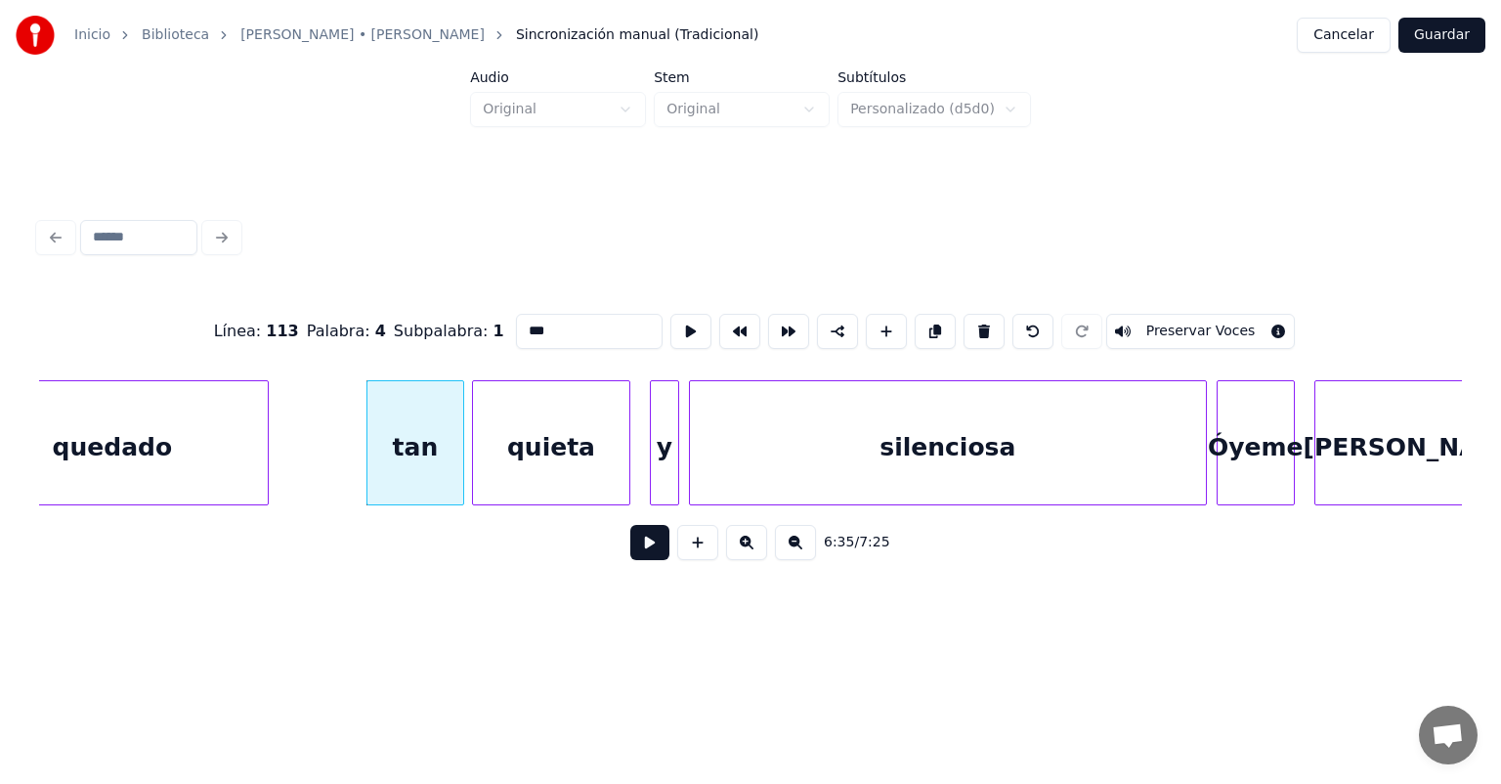
click at [477, 476] on div at bounding box center [476, 442] width 6 height 123
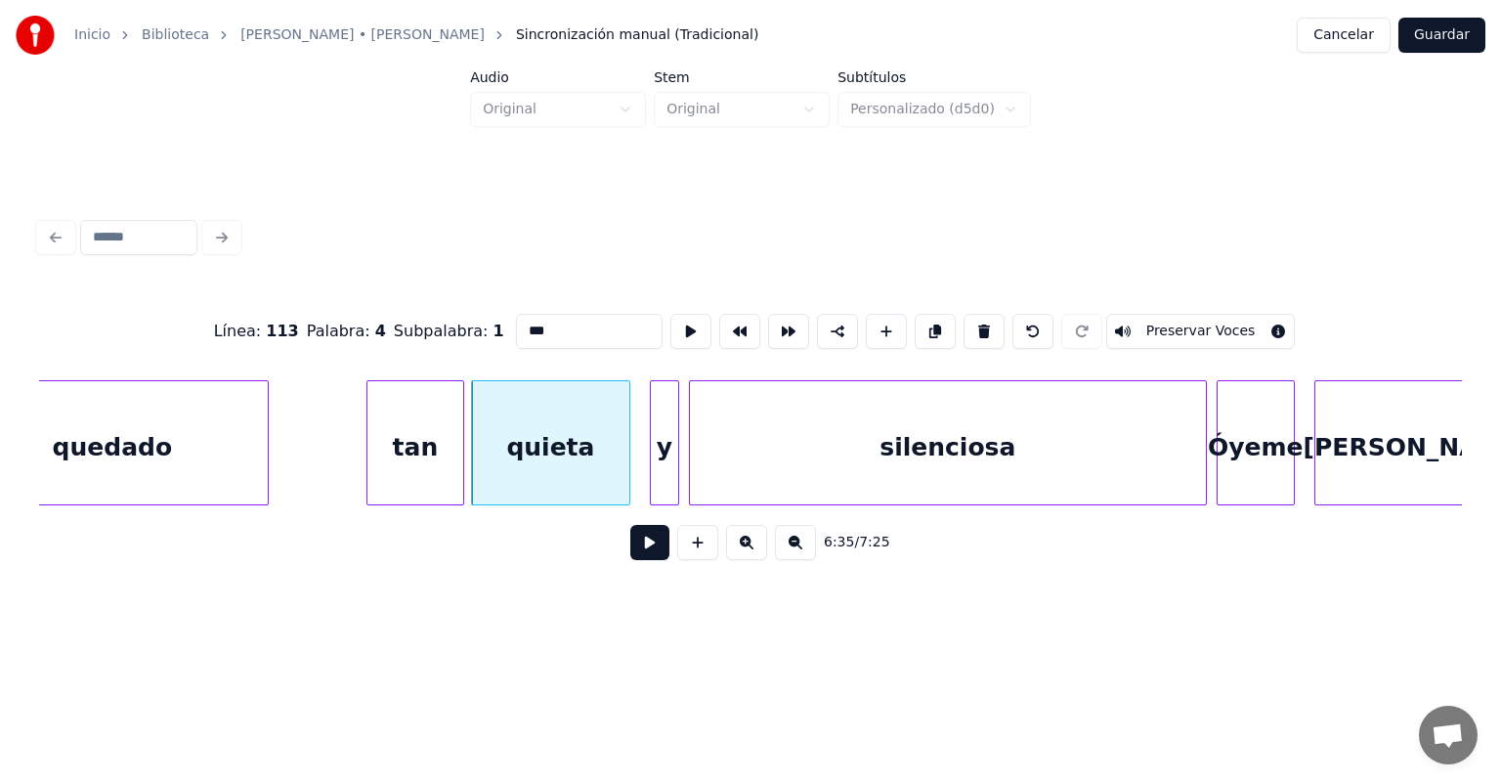
click at [653, 469] on div at bounding box center [654, 442] width 6 height 123
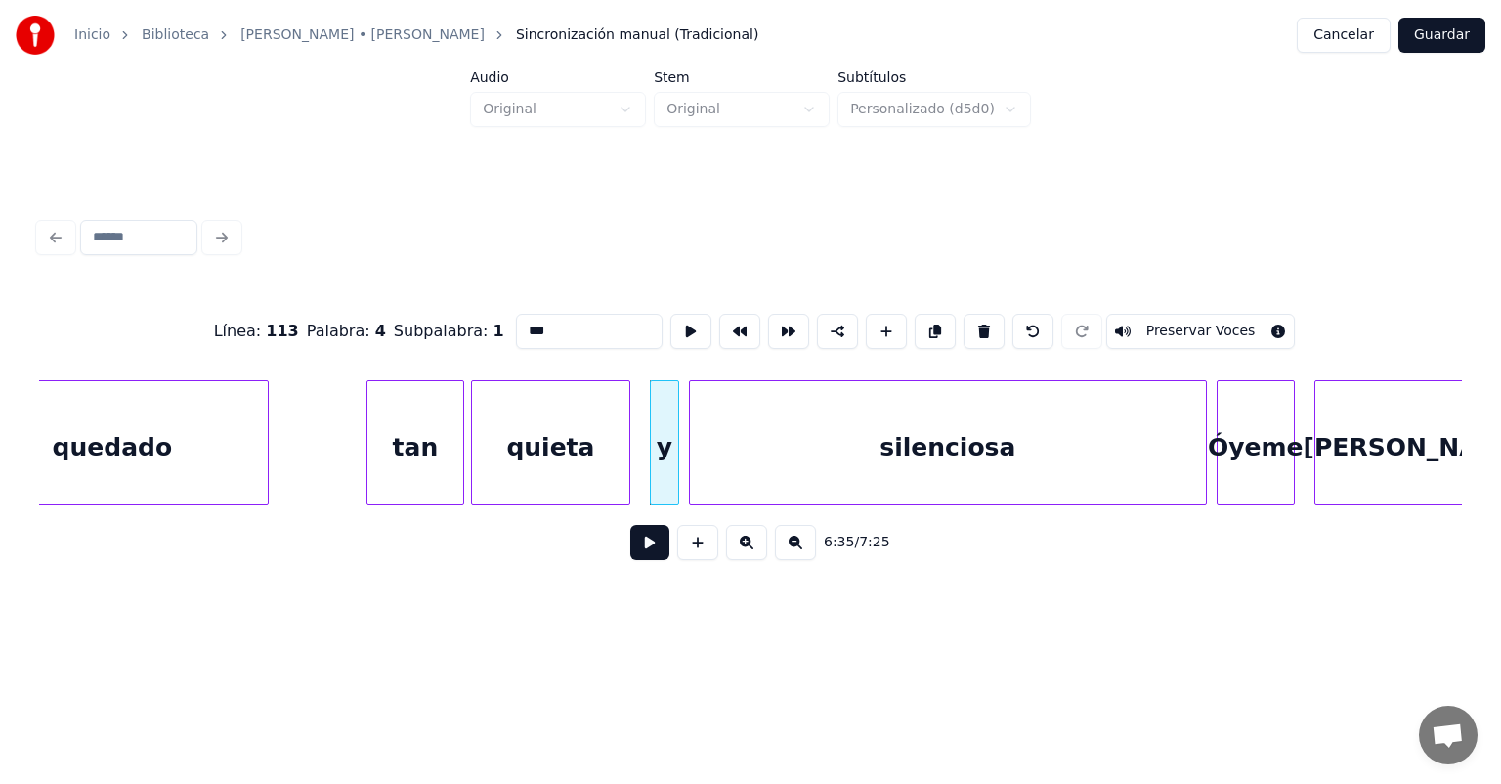
click at [563, 478] on div "quieta" at bounding box center [550, 447] width 157 height 133
type input "******"
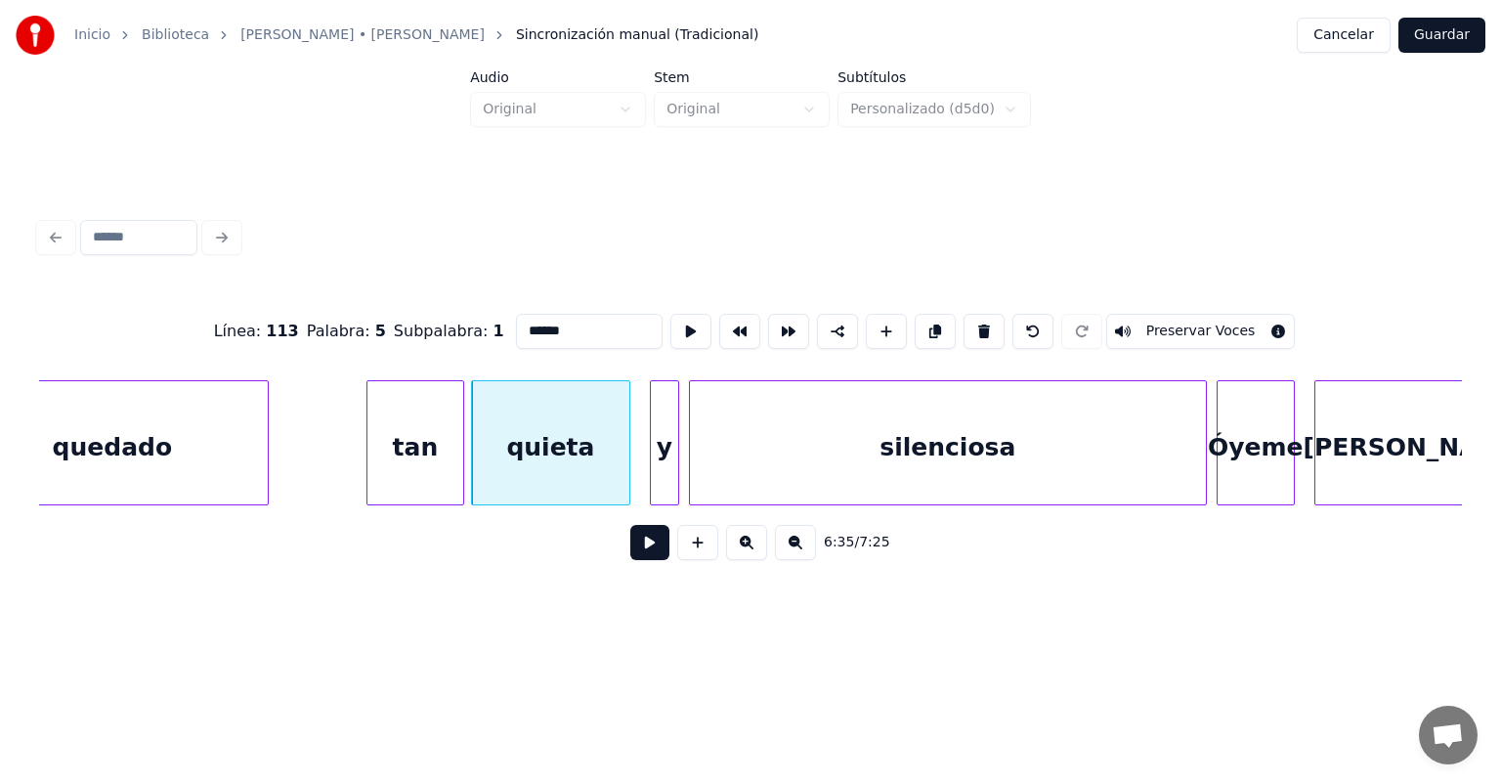
click at [630, 560] on button at bounding box center [649, 542] width 39 height 35
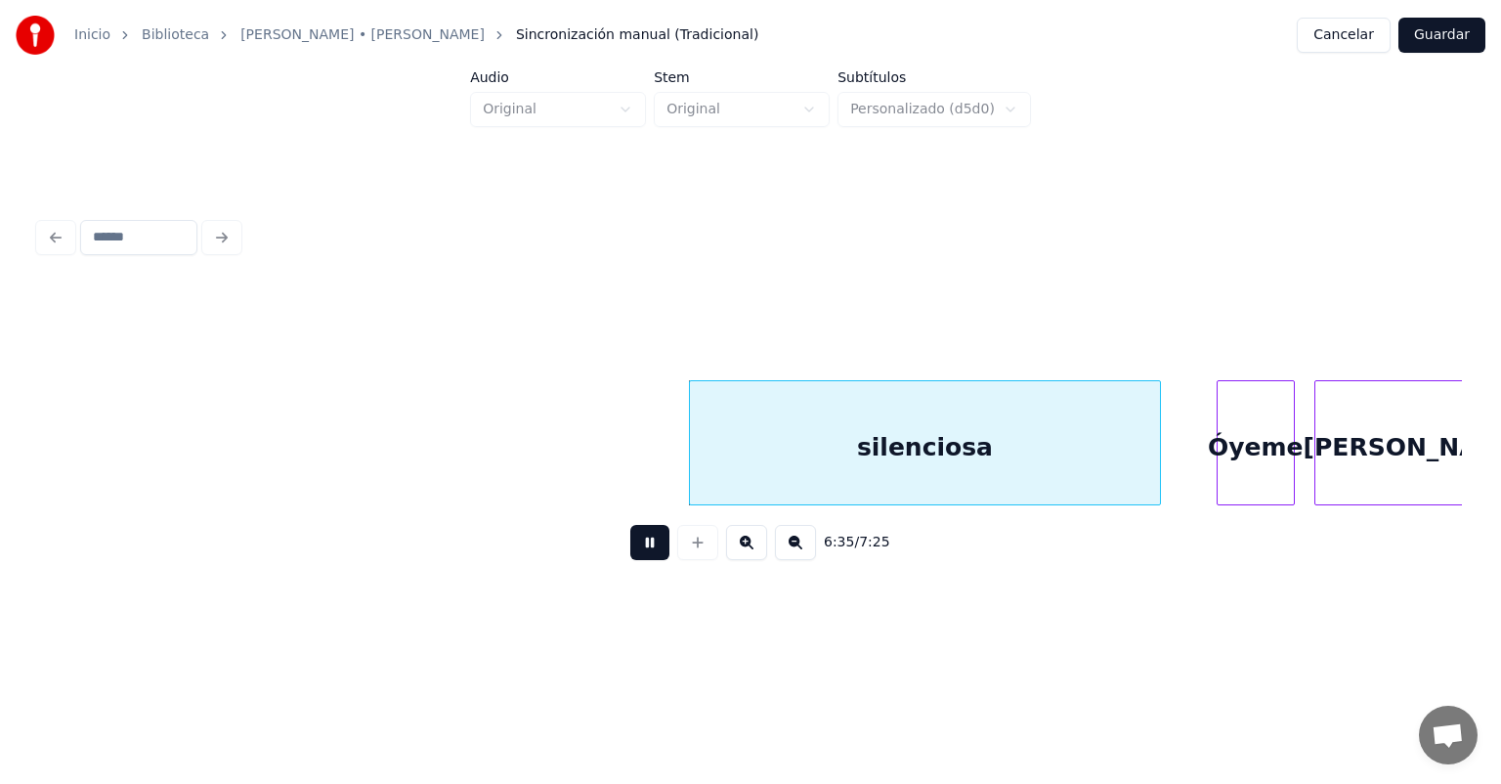
scroll to position [0, 193499]
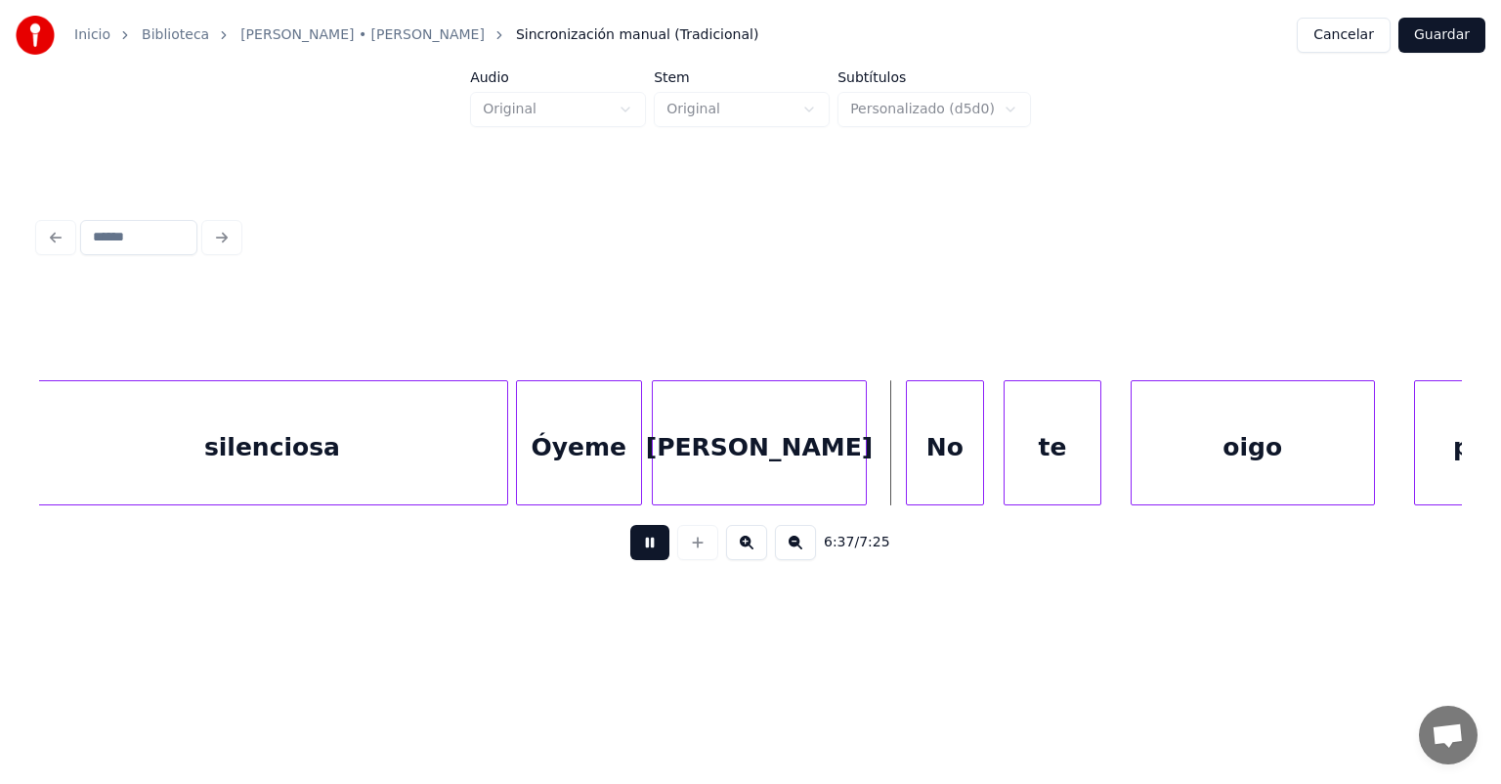
click at [665, 463] on div "[PERSON_NAME]" at bounding box center [759, 447] width 213 height 133
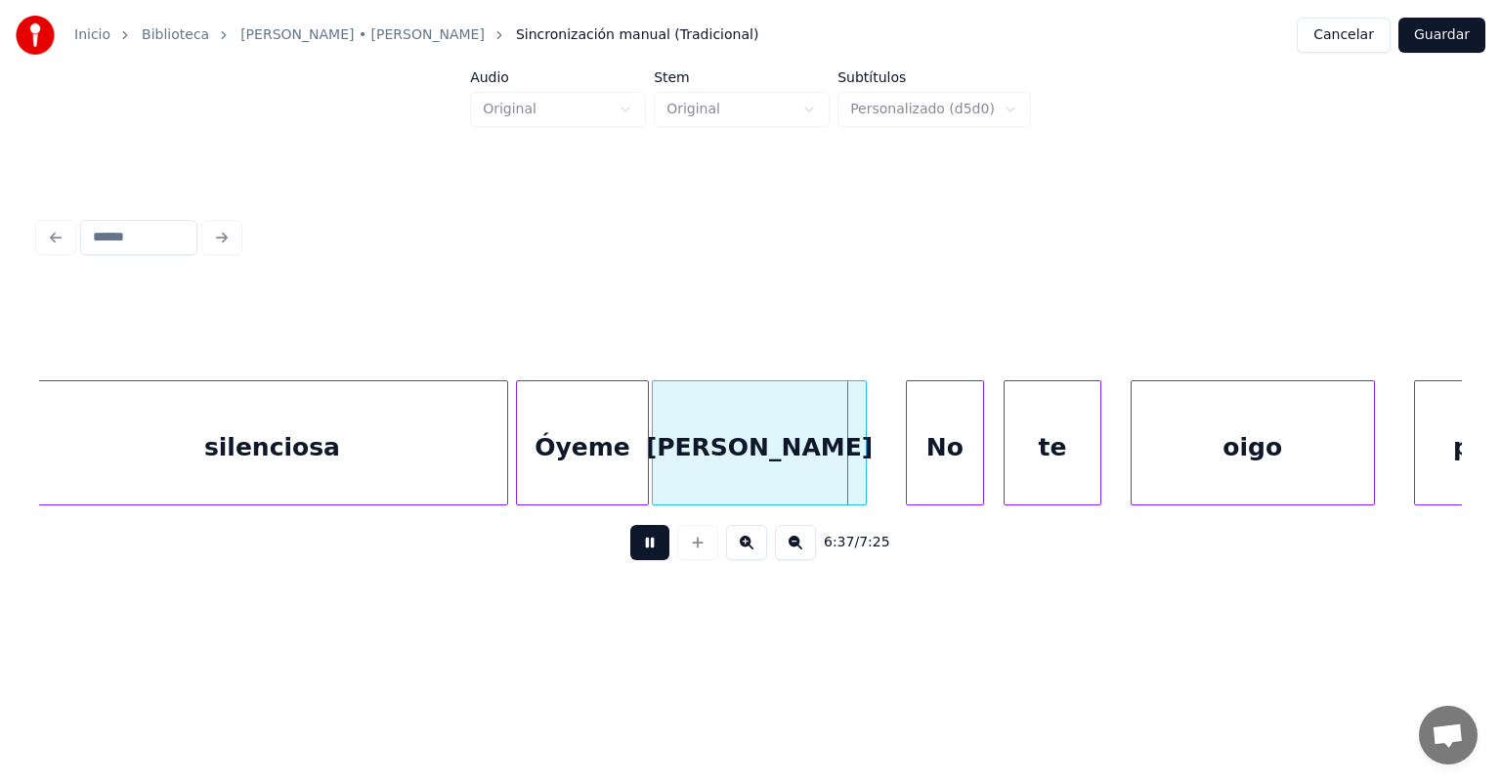
click at [637, 463] on div "Óyeme" at bounding box center [583, 447] width 132 height 133
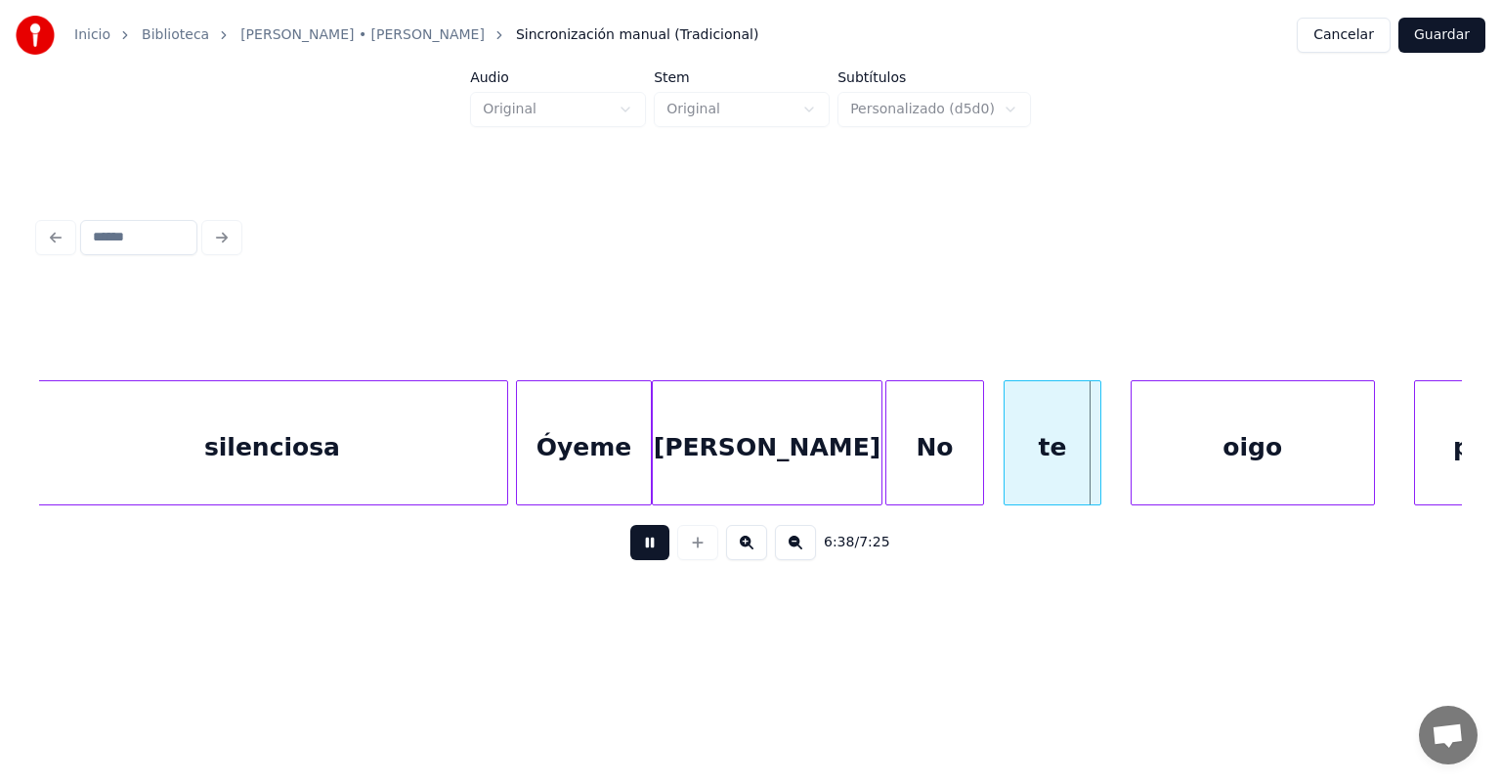
click at [1007, 452] on div at bounding box center [1008, 442] width 6 height 123
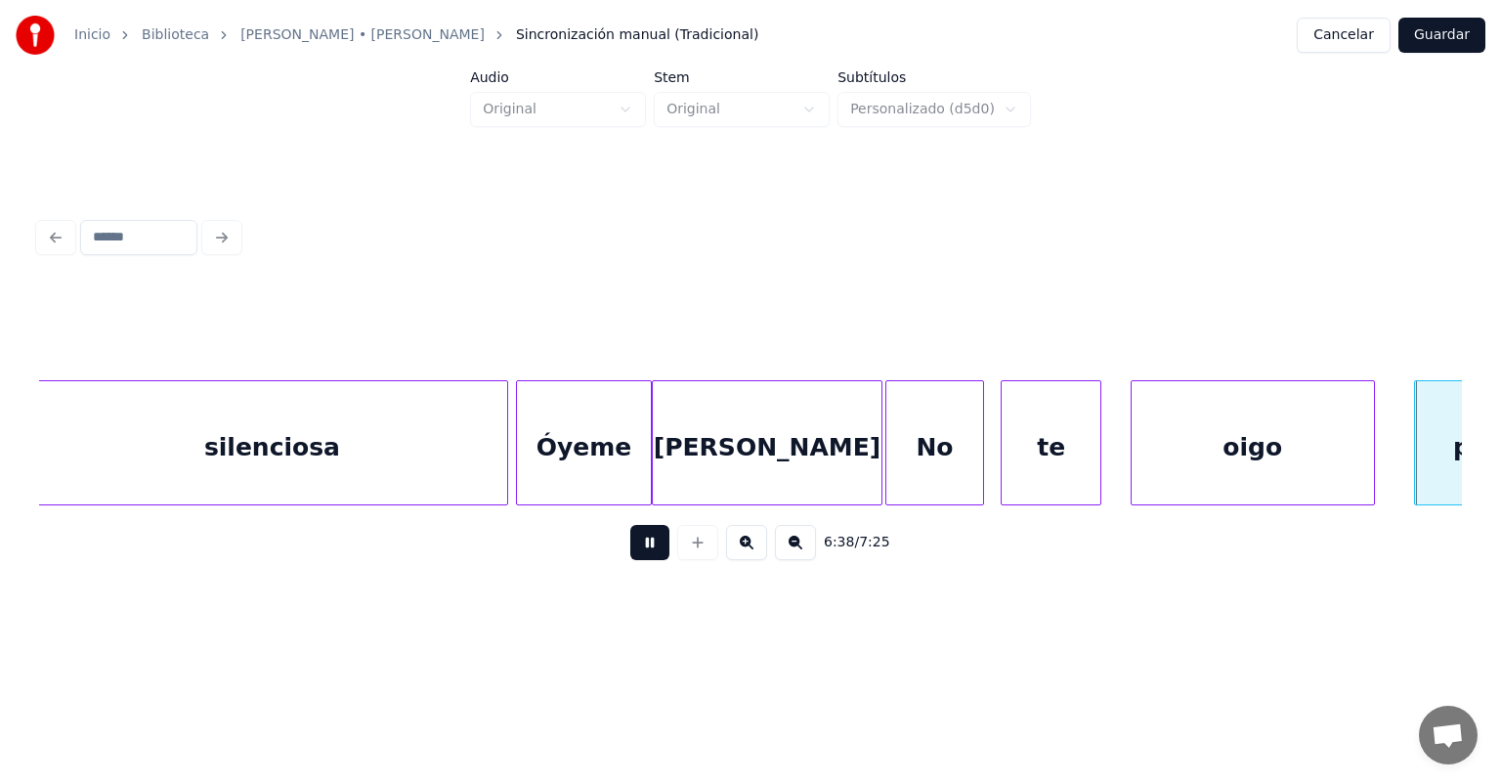
scroll to position [0, 194461]
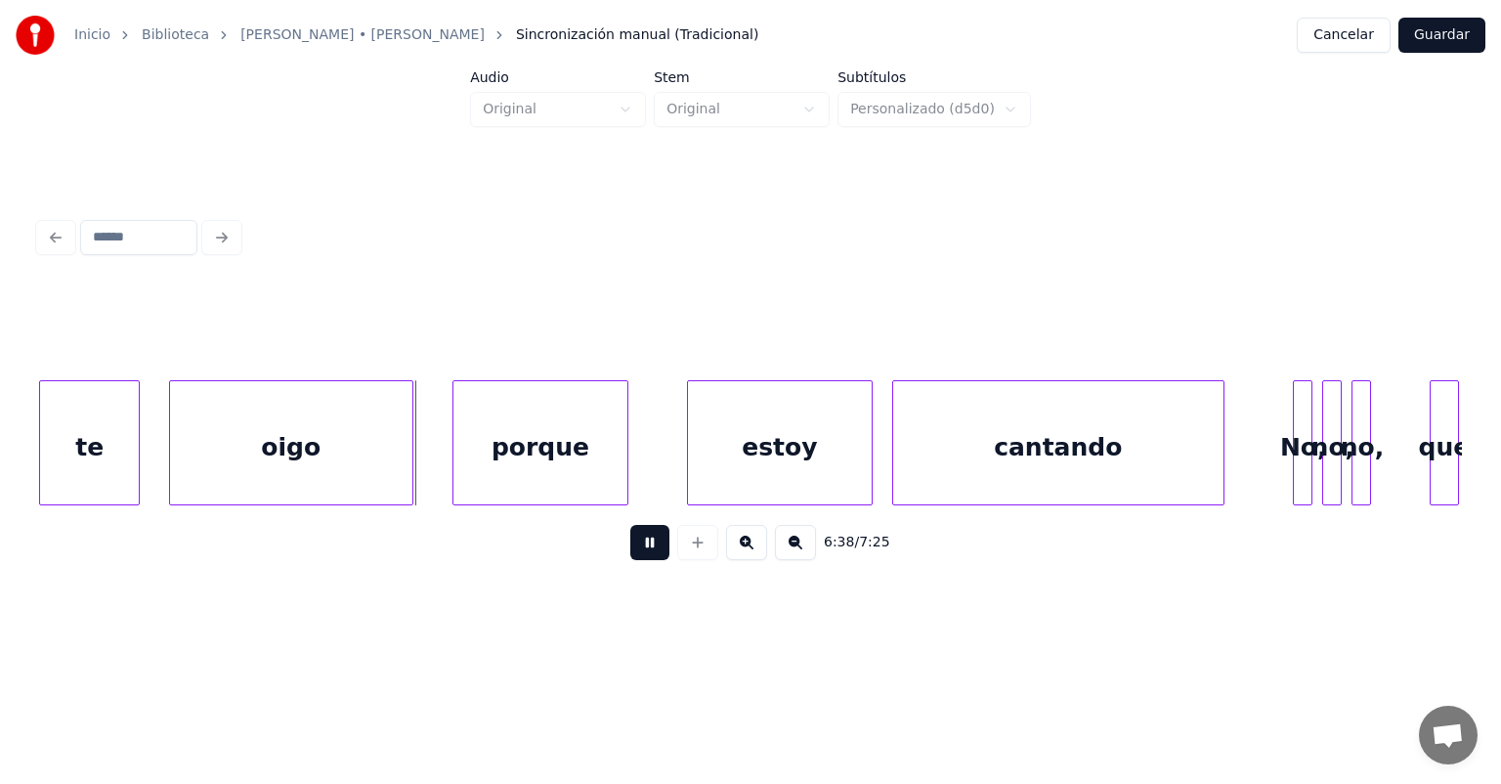
click at [296, 450] on div "oigo" at bounding box center [291, 447] width 242 height 133
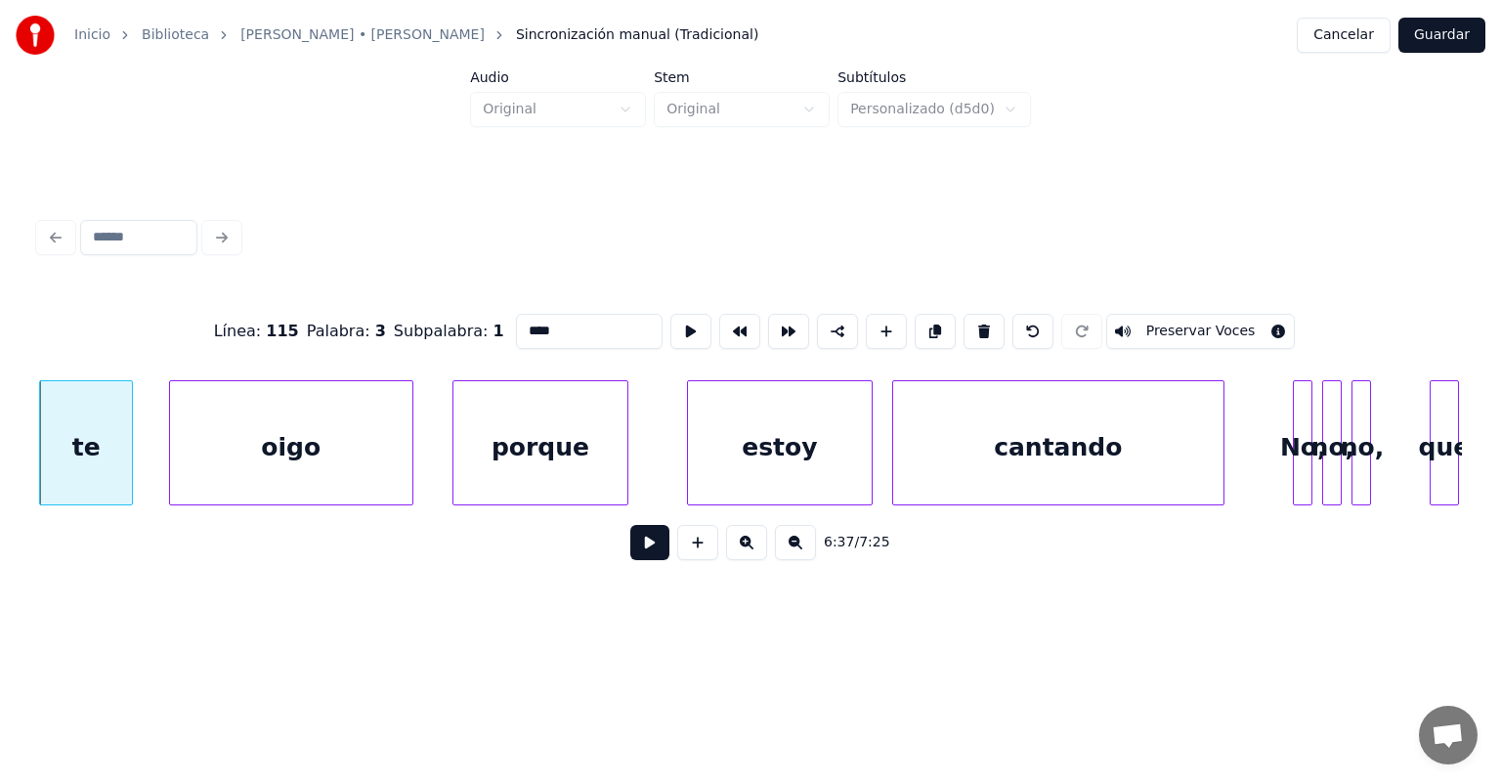
click at [631, 544] on button at bounding box center [649, 542] width 39 height 35
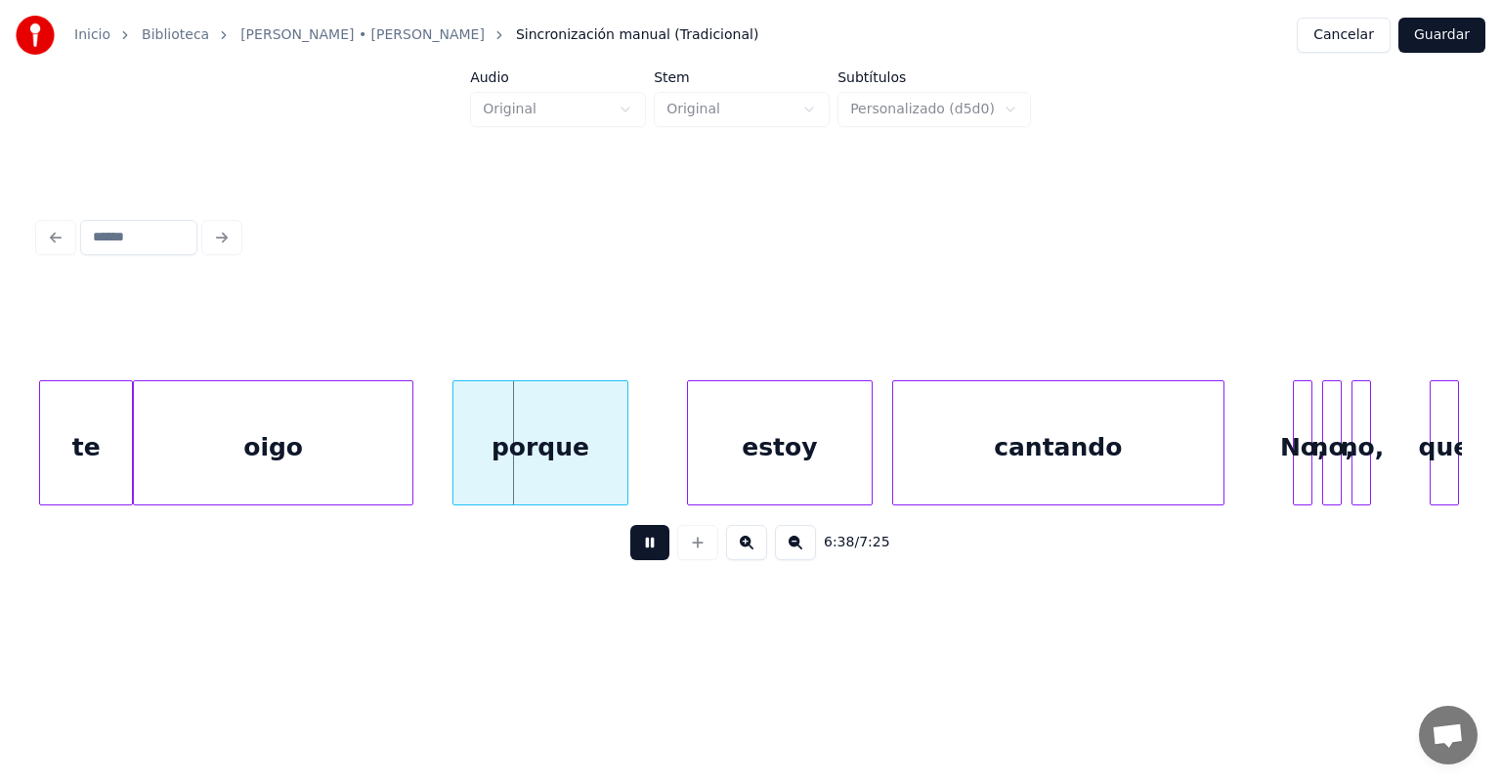
click at [147, 451] on div "oigo" at bounding box center [273, 447] width 278 height 133
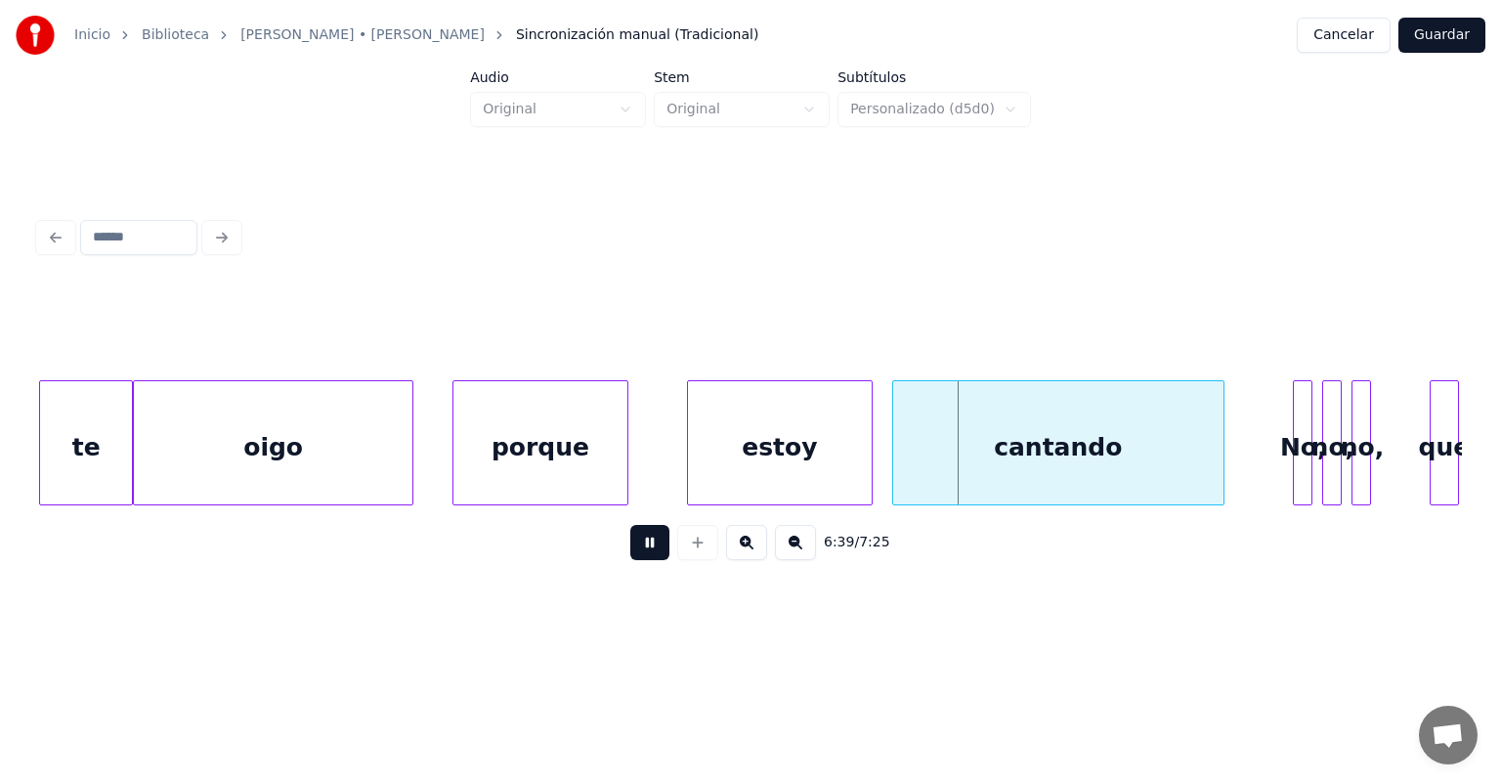
click at [566, 451] on div "porque" at bounding box center [541, 447] width 174 height 133
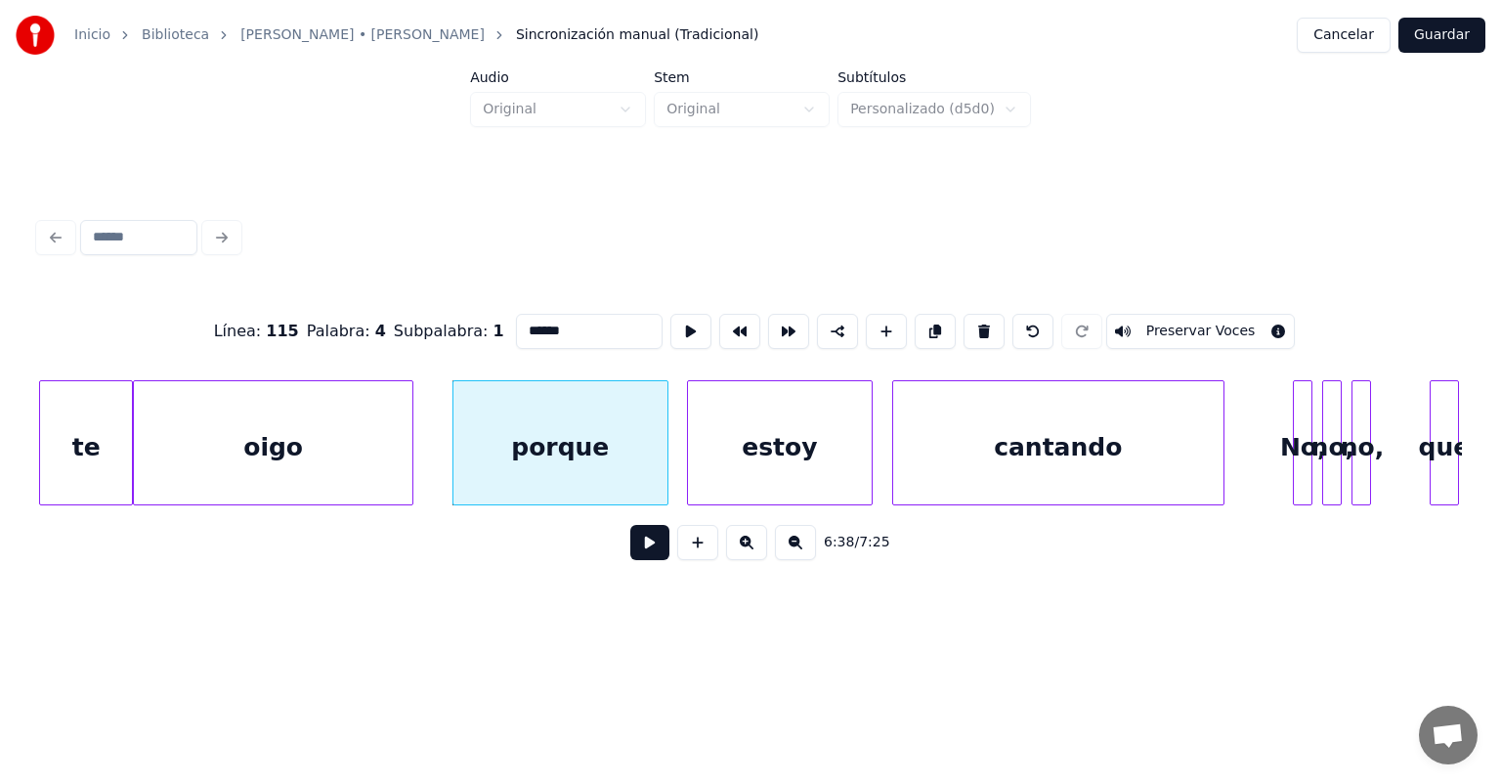
click at [630, 552] on button at bounding box center [649, 542] width 39 height 35
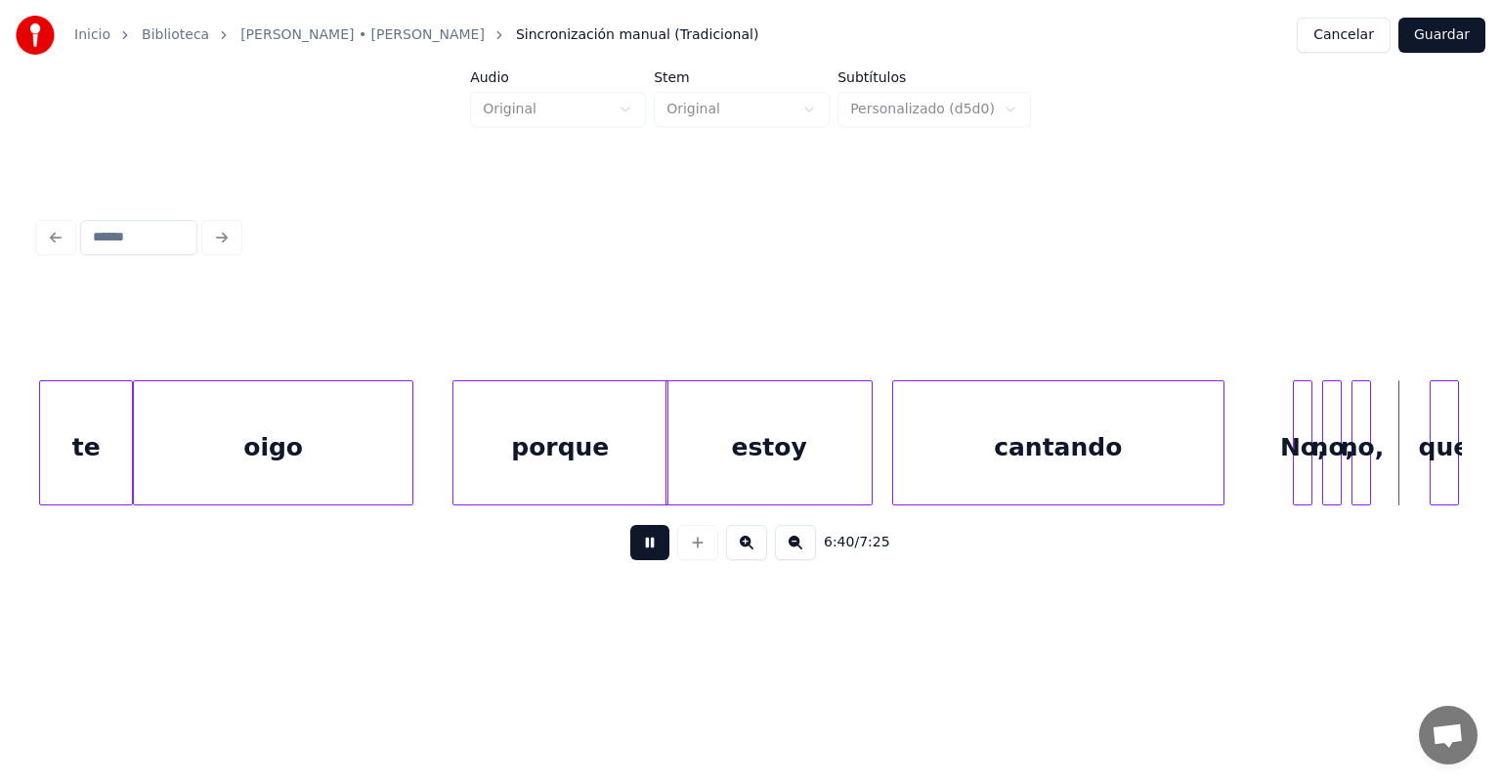
click at [630, 548] on button at bounding box center [649, 542] width 39 height 35
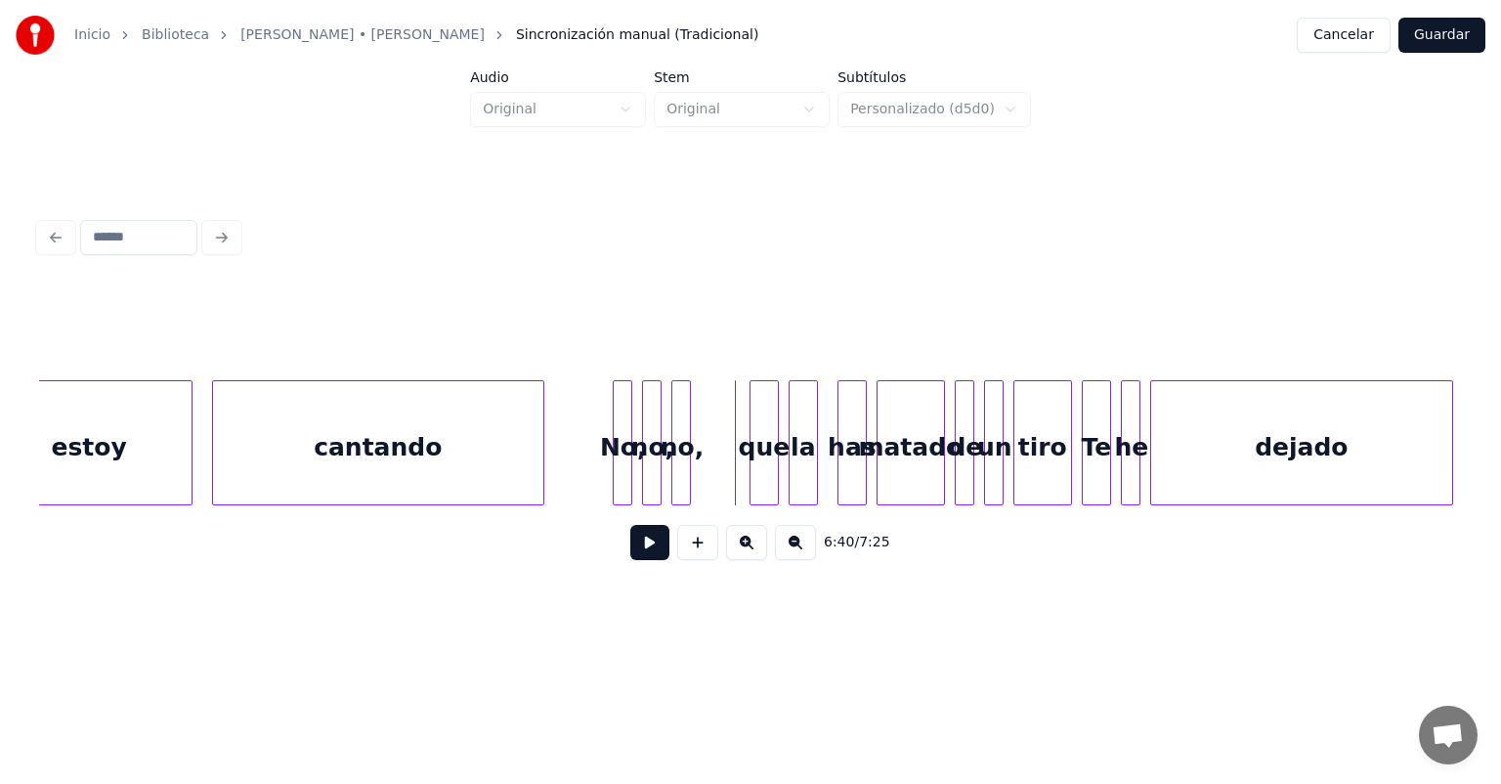
scroll to position [0, 195164]
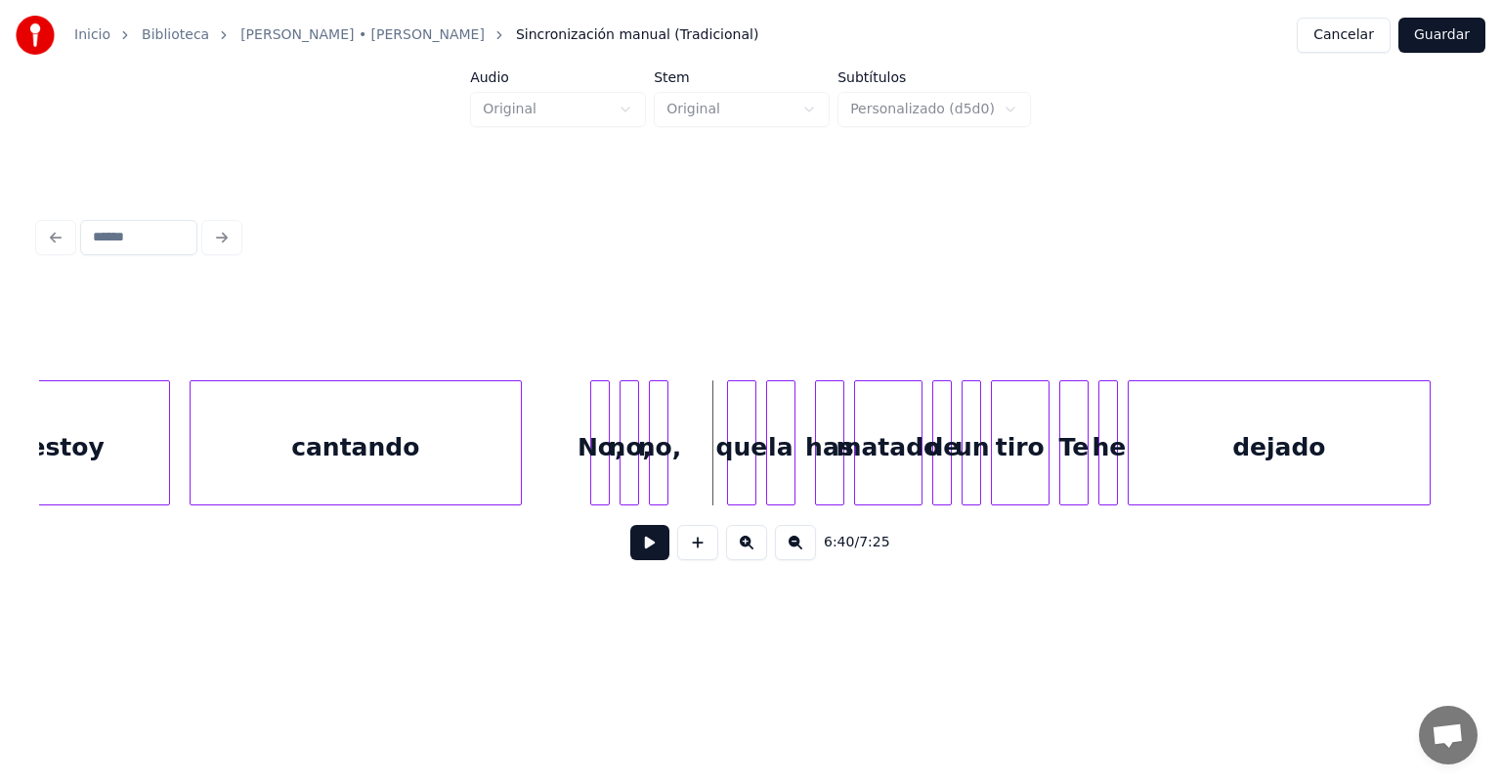
click at [630, 559] on button at bounding box center [649, 542] width 39 height 35
click at [630, 560] on button at bounding box center [649, 542] width 39 height 35
click at [475, 458] on div "cantando" at bounding box center [356, 447] width 330 height 133
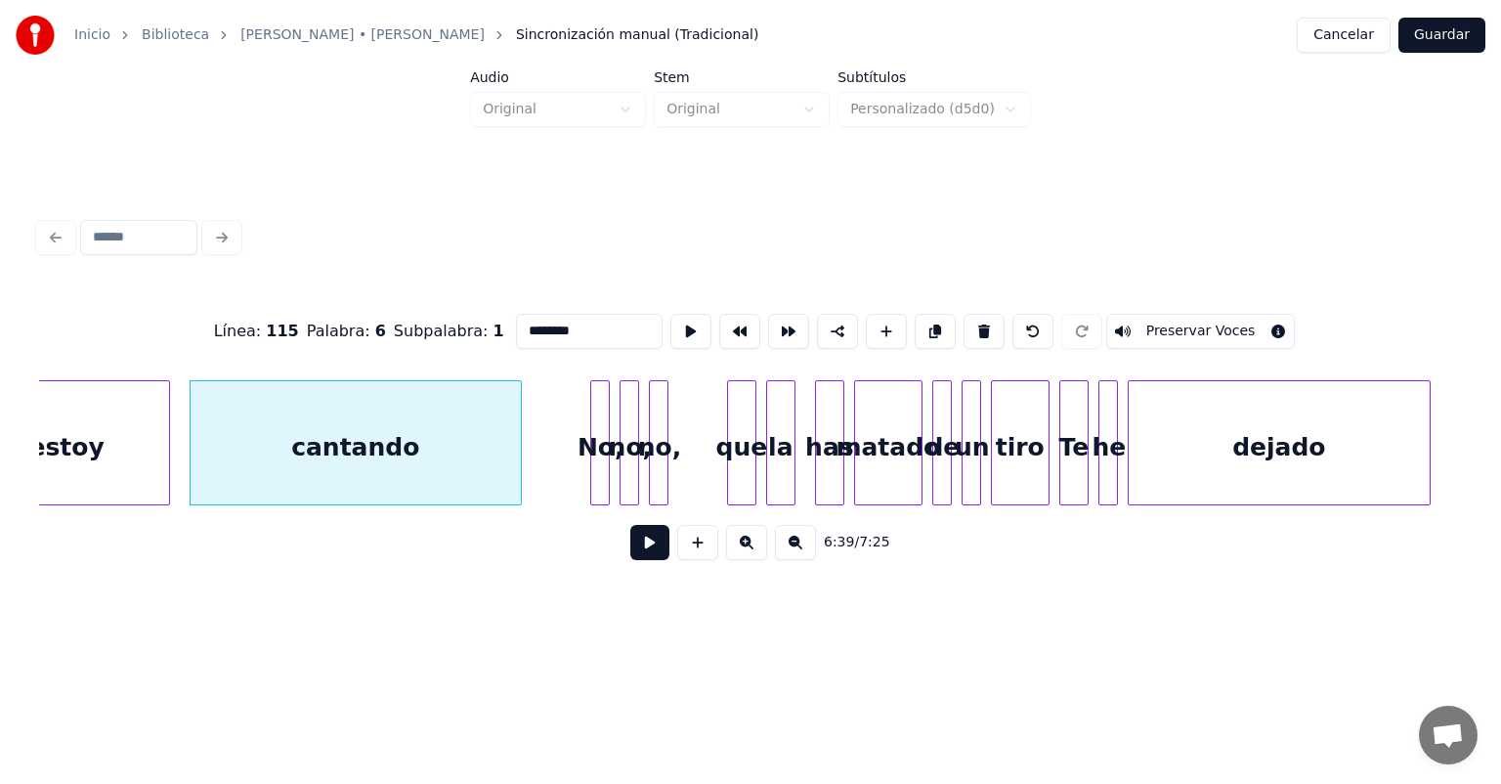
click at [630, 551] on button at bounding box center [649, 542] width 39 height 35
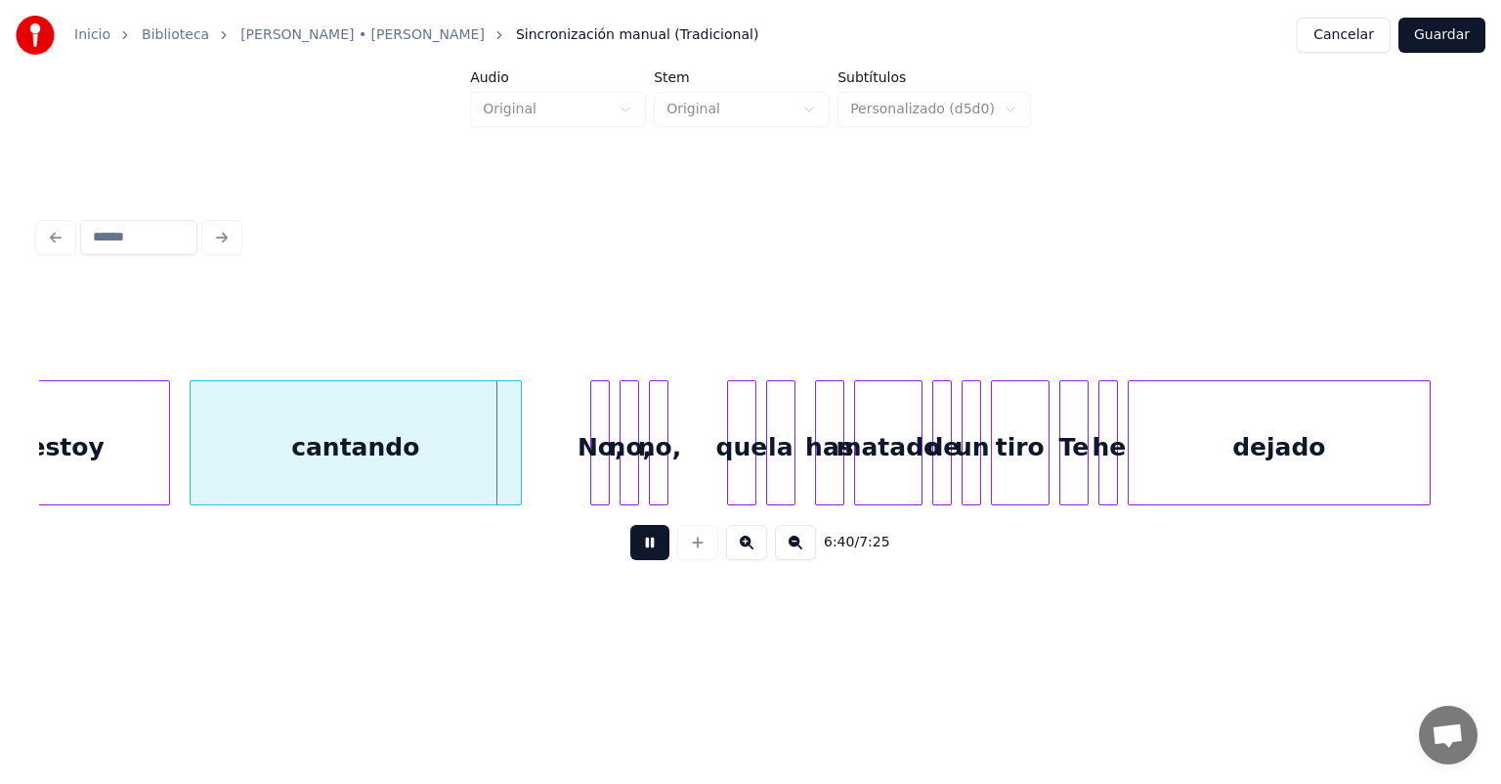
click at [442, 464] on div "cantando" at bounding box center [356, 447] width 330 height 133
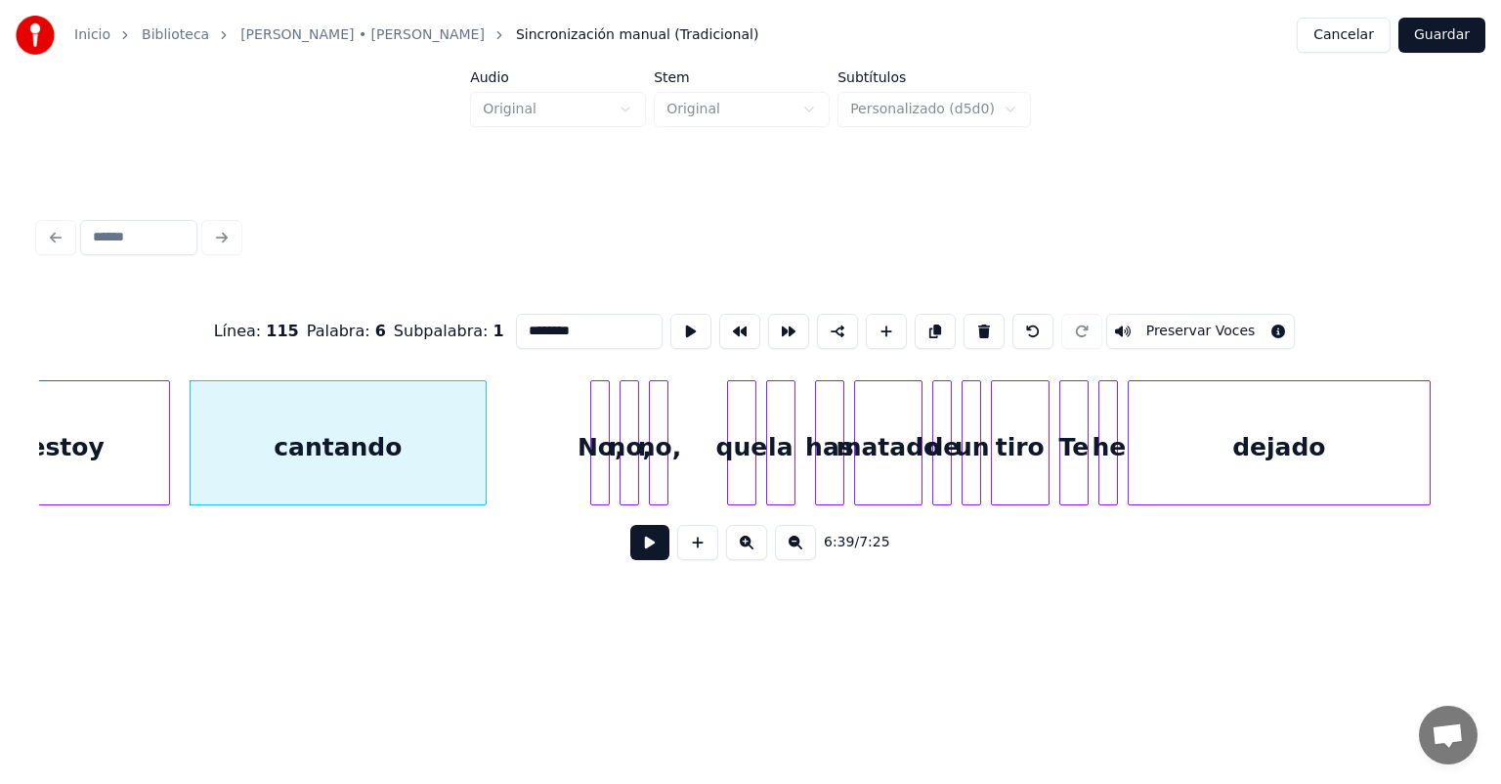
click at [630, 549] on button at bounding box center [649, 542] width 39 height 35
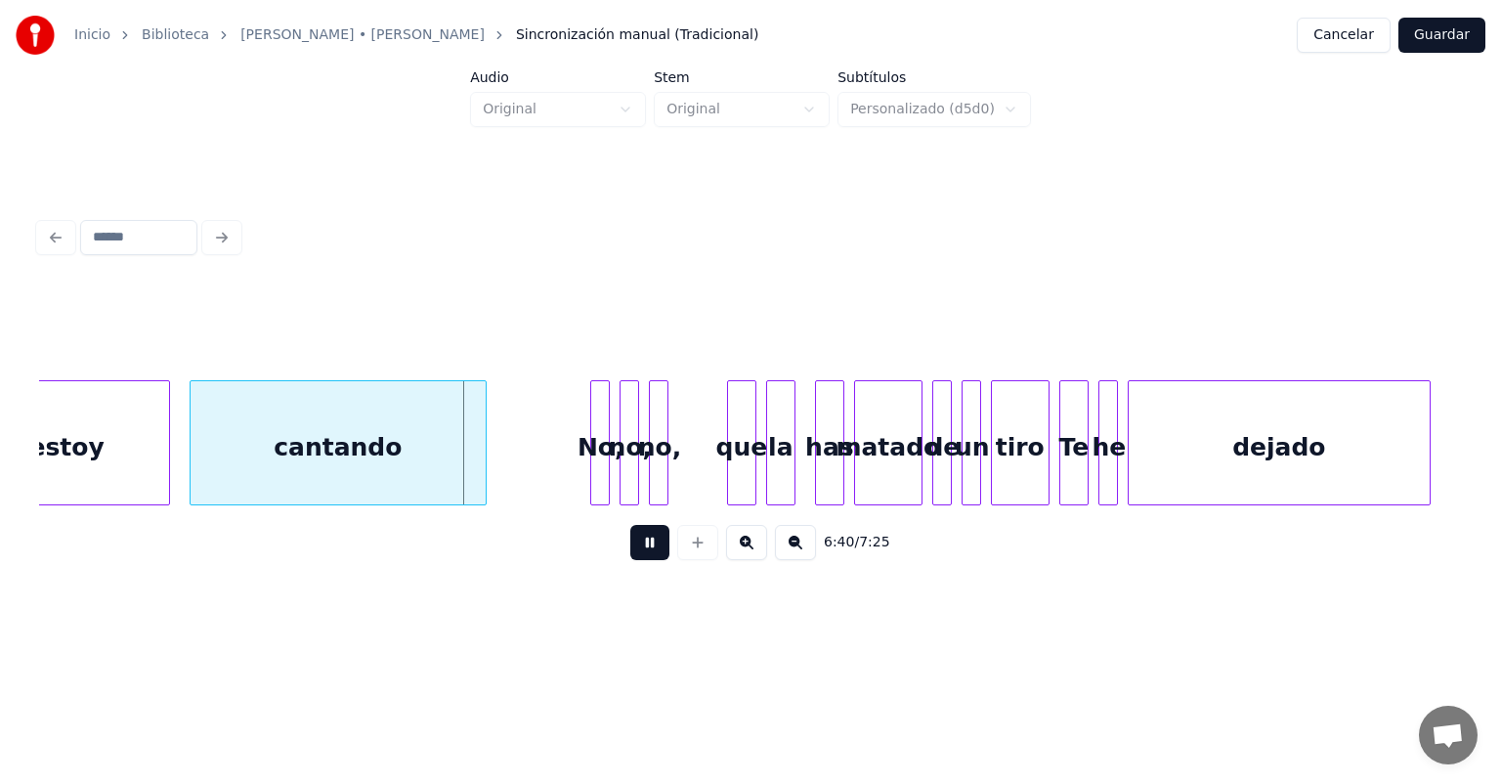
click at [630, 559] on button at bounding box center [649, 542] width 39 height 35
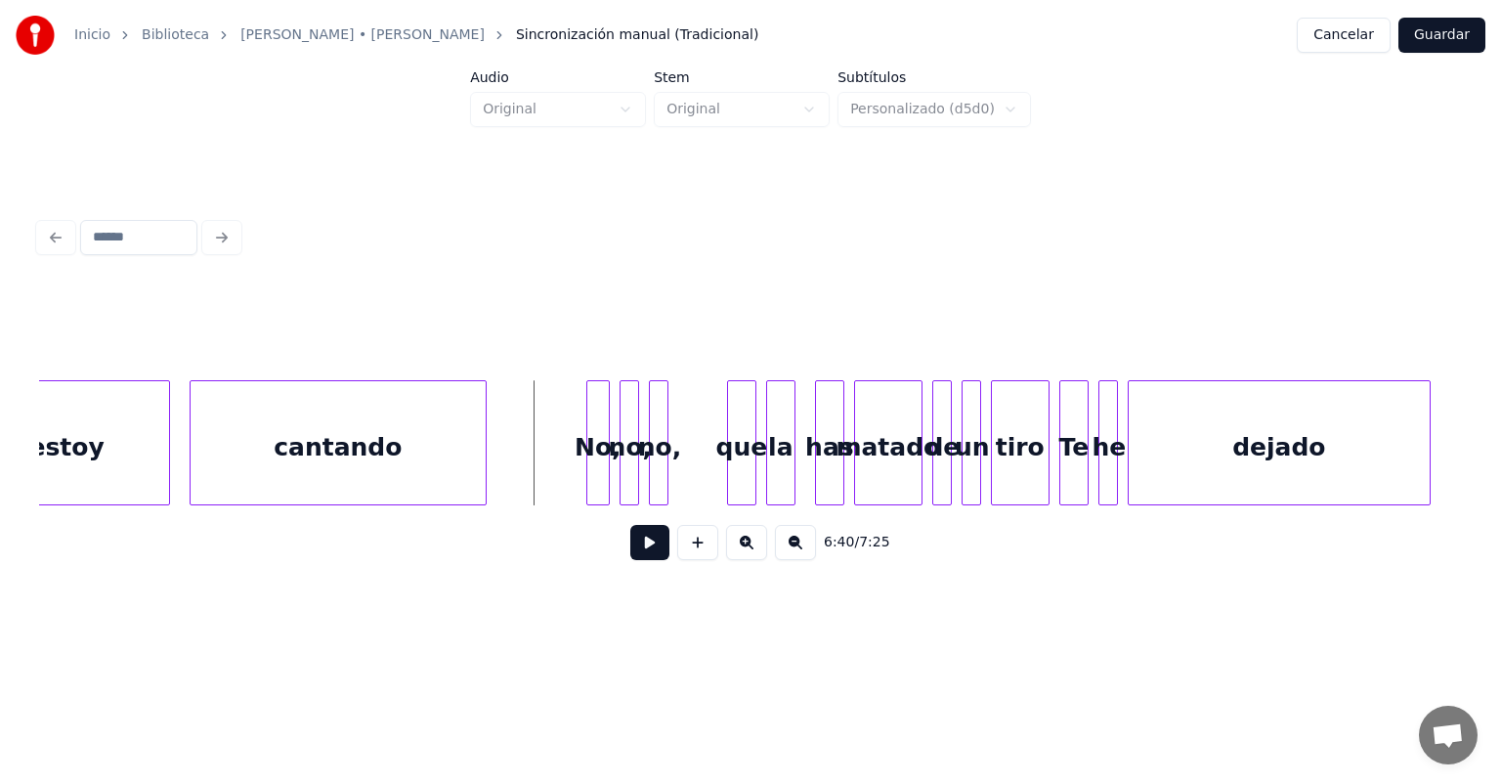
click at [593, 471] on div "No," at bounding box center [598, 447] width 22 height 133
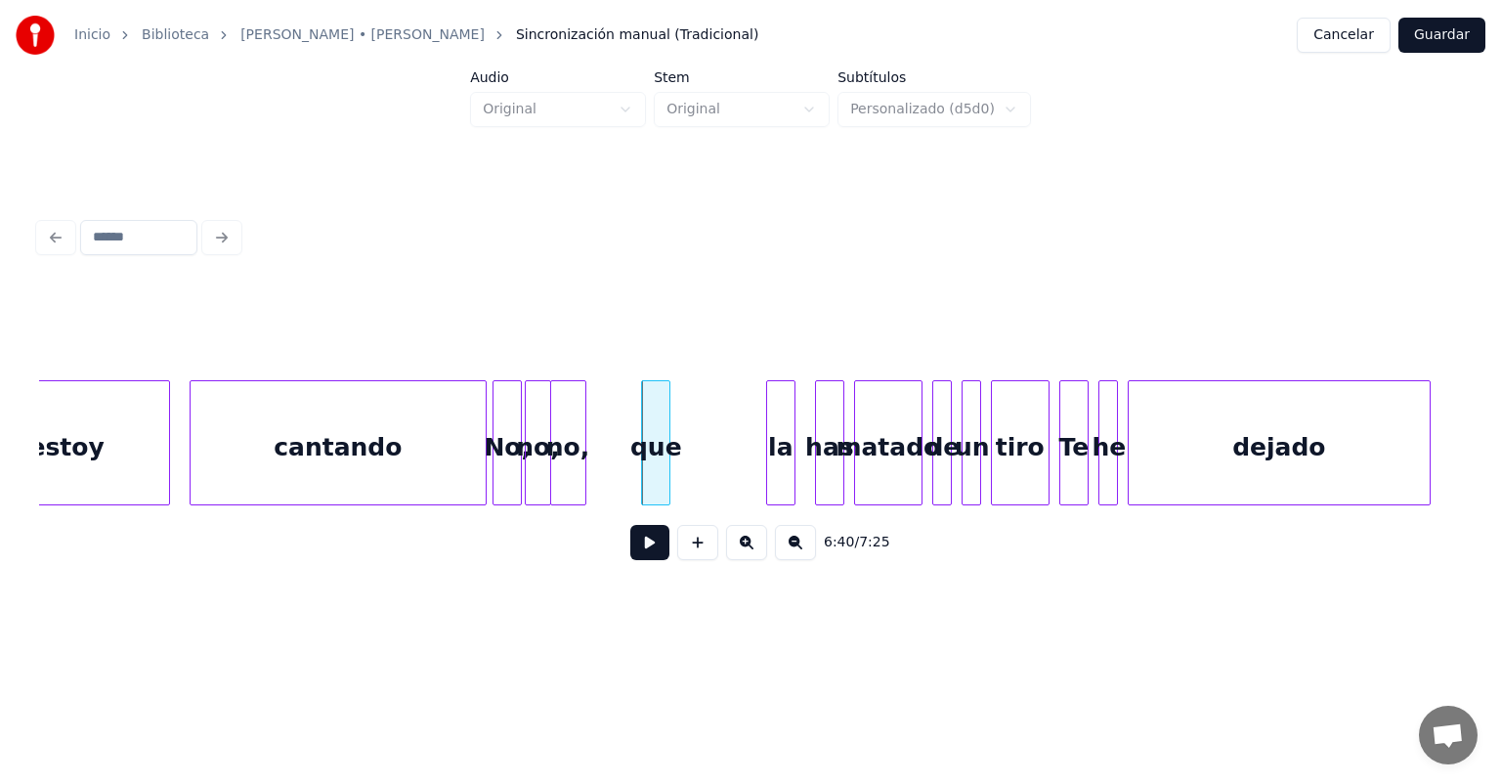
click at [639, 558] on button at bounding box center [649, 542] width 39 height 35
click at [644, 472] on div at bounding box center [645, 442] width 6 height 123
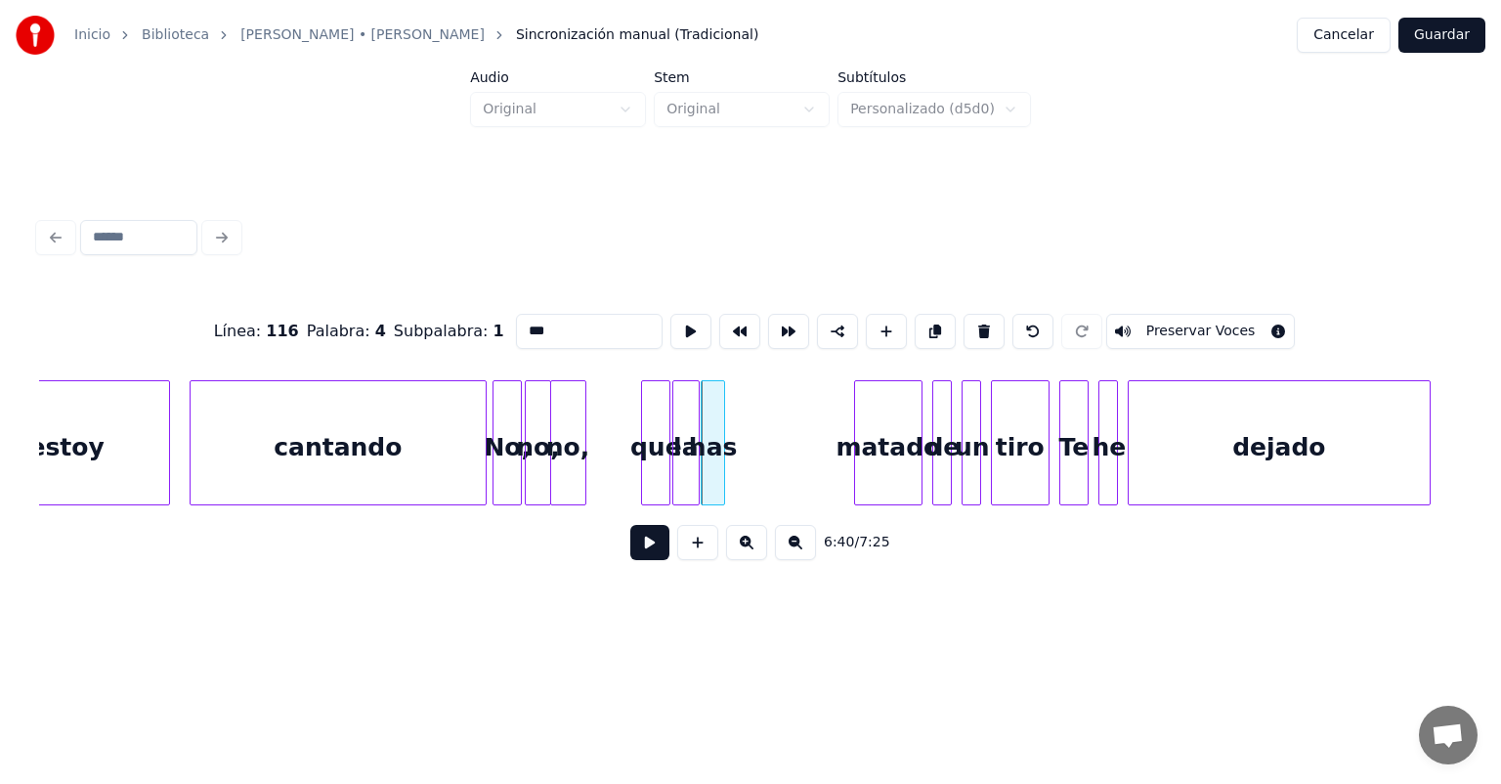
click at [630, 550] on button at bounding box center [649, 542] width 39 height 35
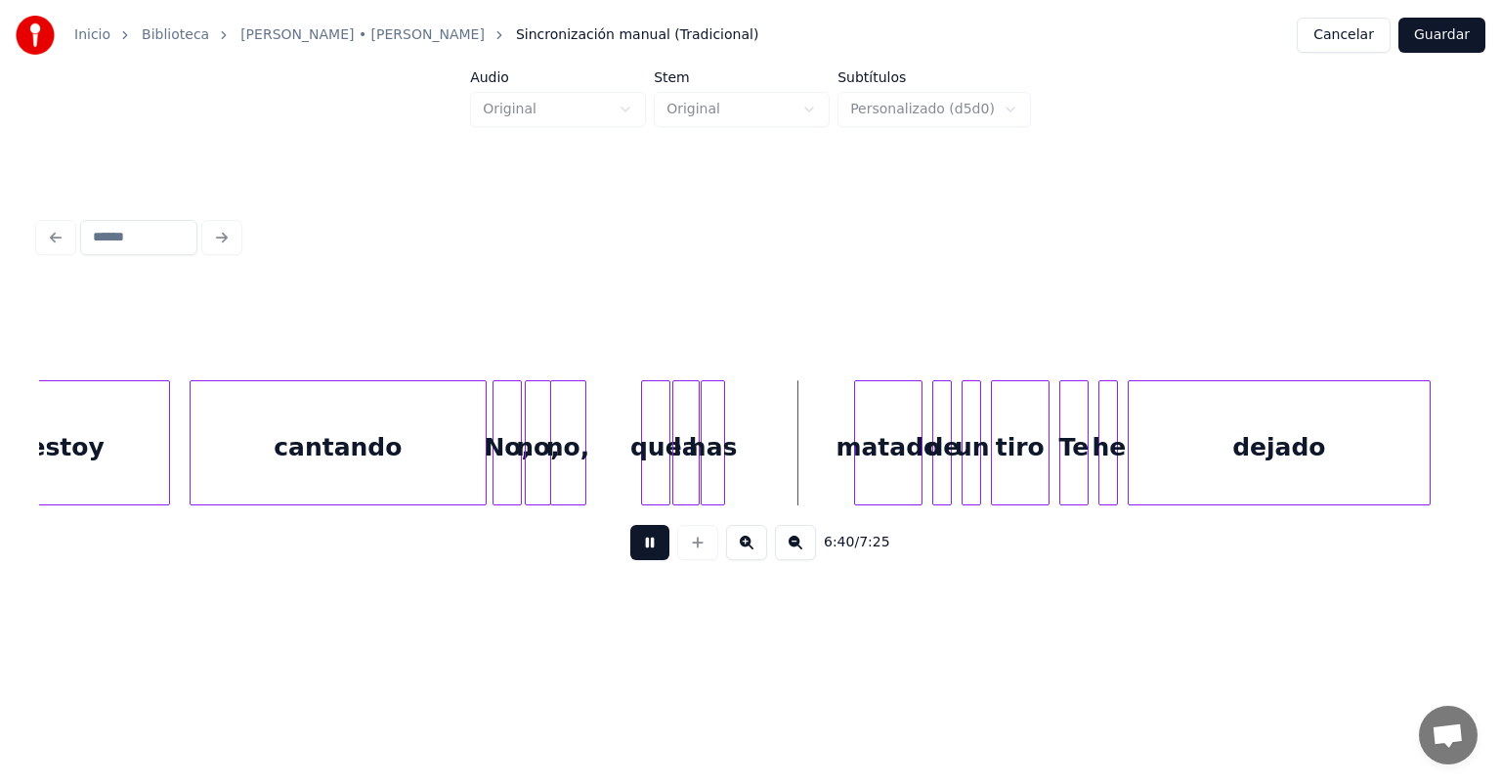
click at [630, 549] on button at bounding box center [649, 542] width 39 height 35
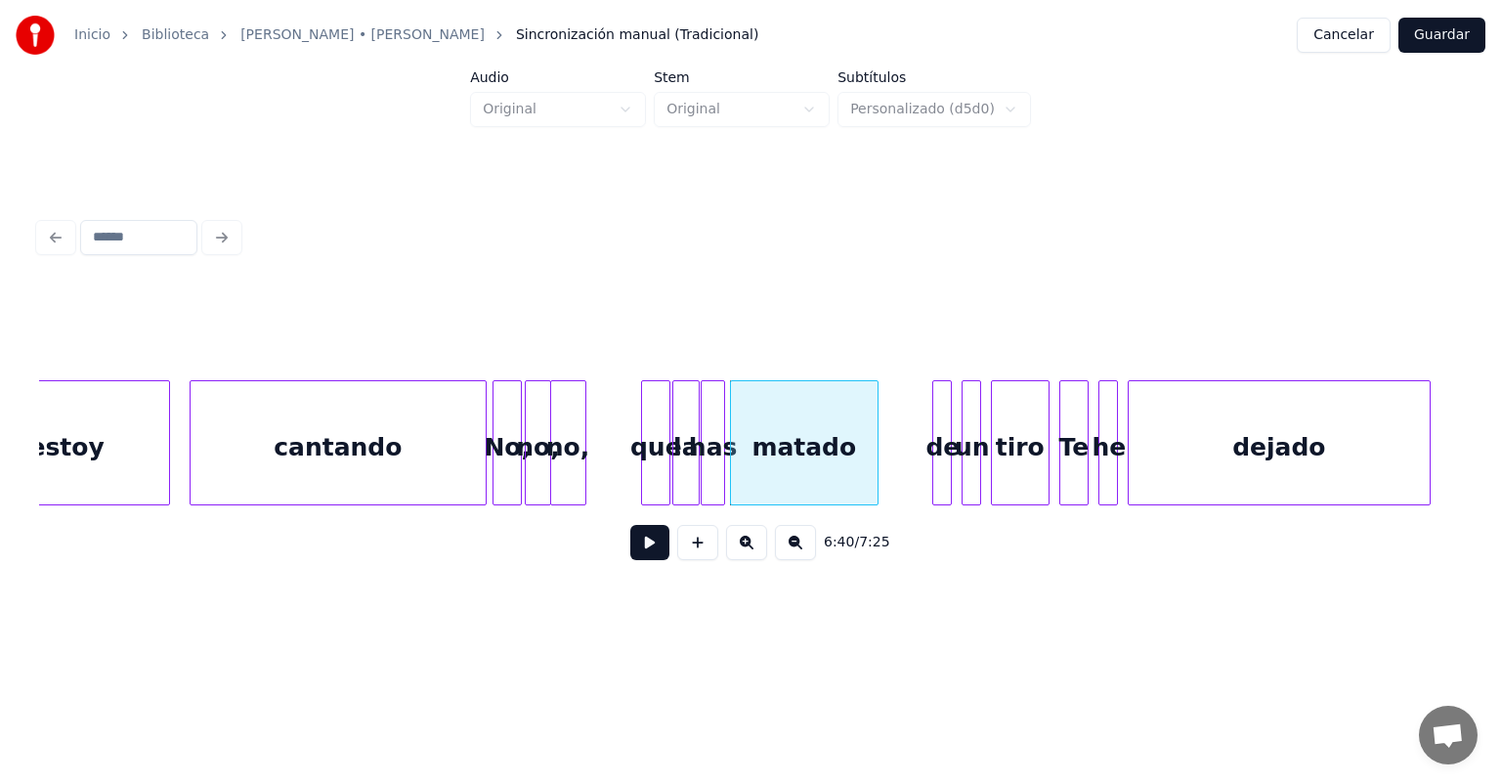
click at [630, 553] on button at bounding box center [649, 542] width 39 height 35
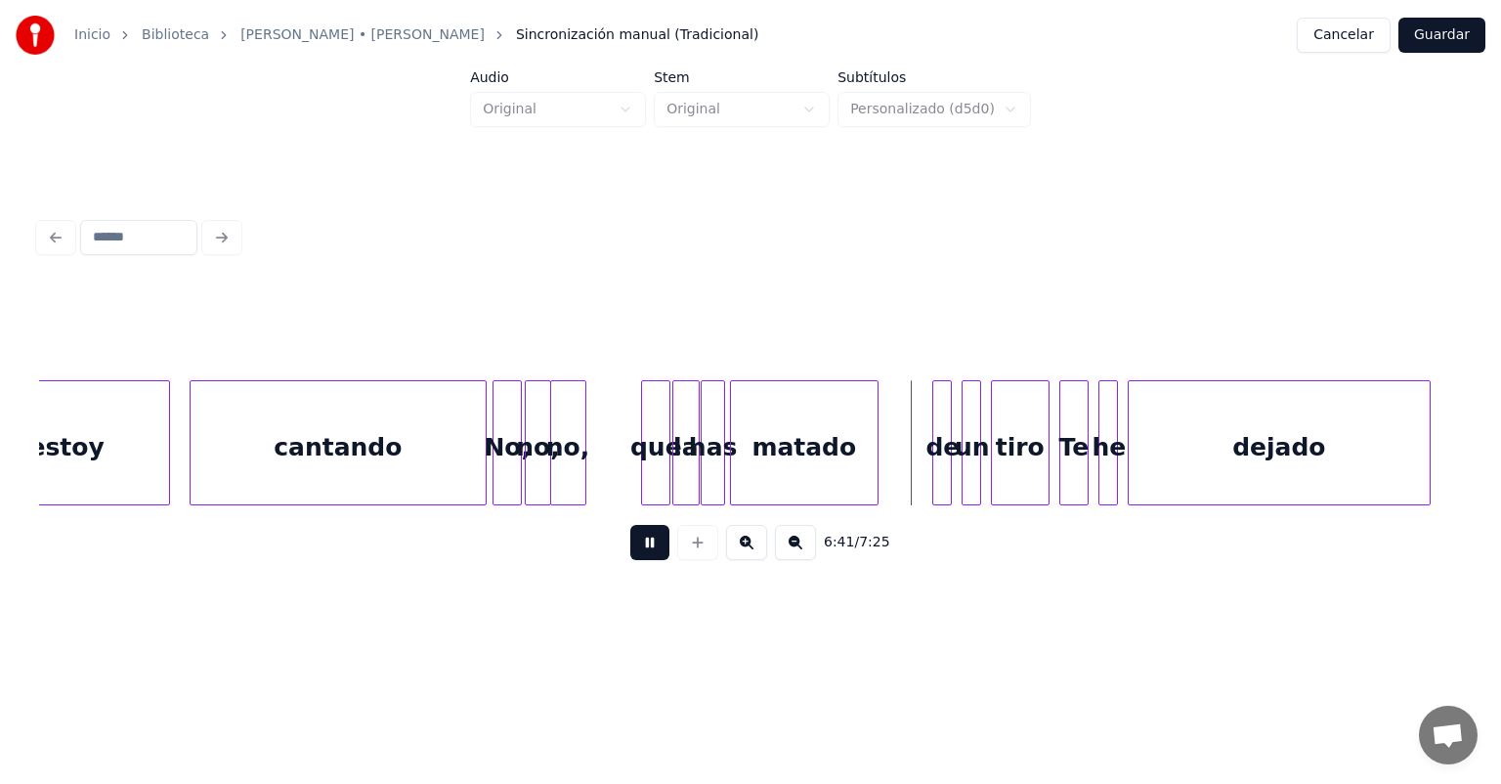
click at [630, 551] on button at bounding box center [649, 542] width 39 height 35
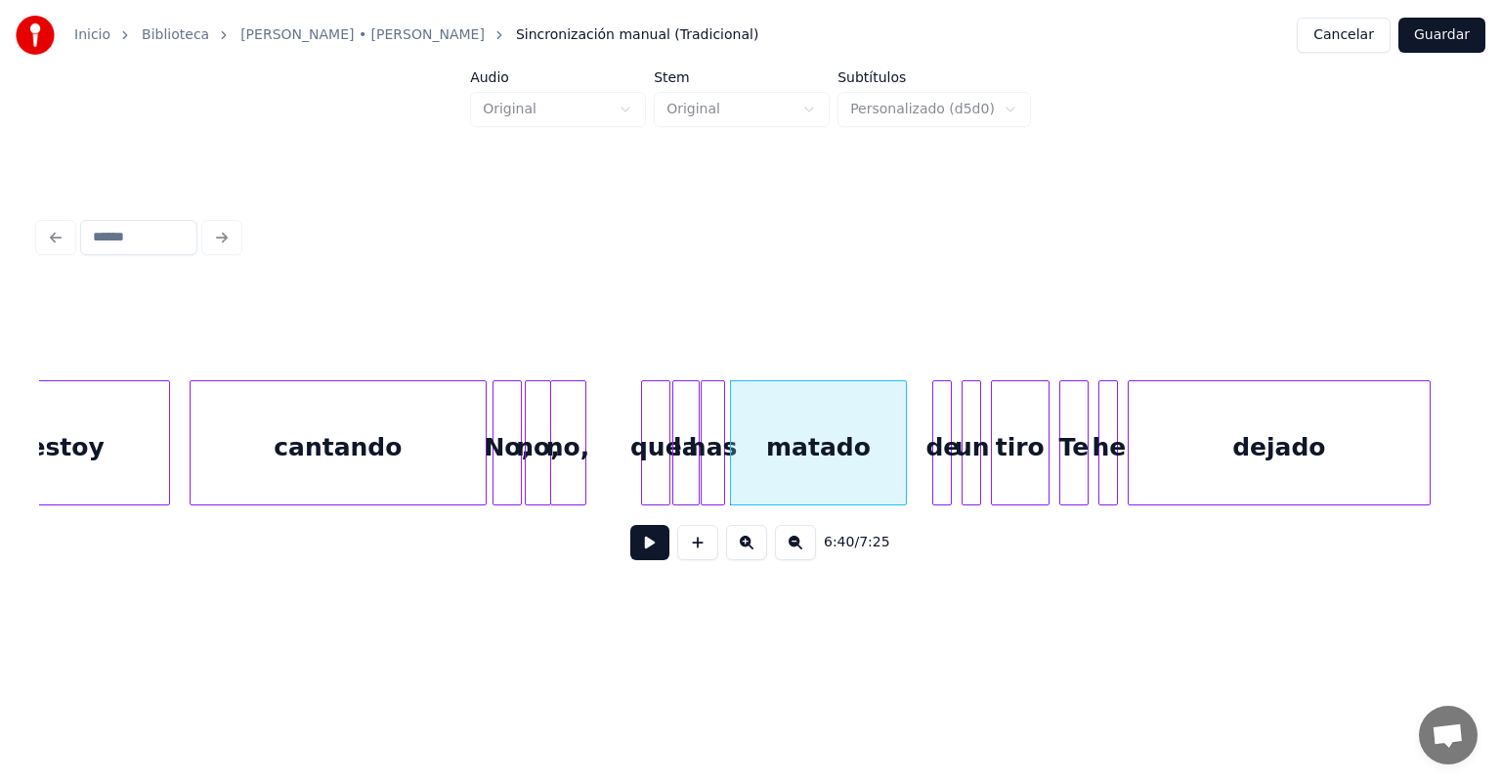
click at [630, 559] on button at bounding box center [649, 542] width 39 height 35
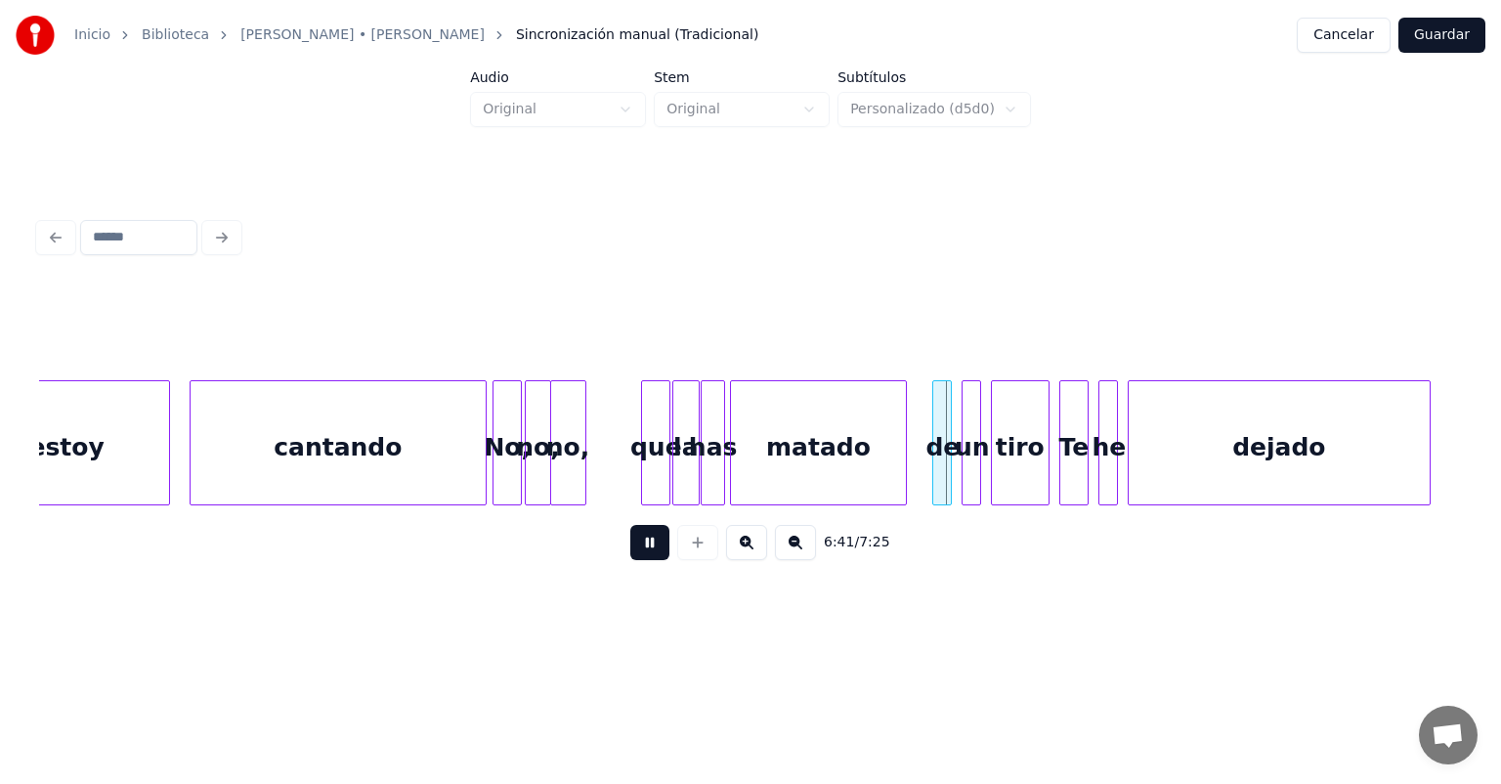
click at [630, 550] on button at bounding box center [649, 542] width 39 height 35
click at [782, 450] on div "matado" at bounding box center [818, 447] width 175 height 133
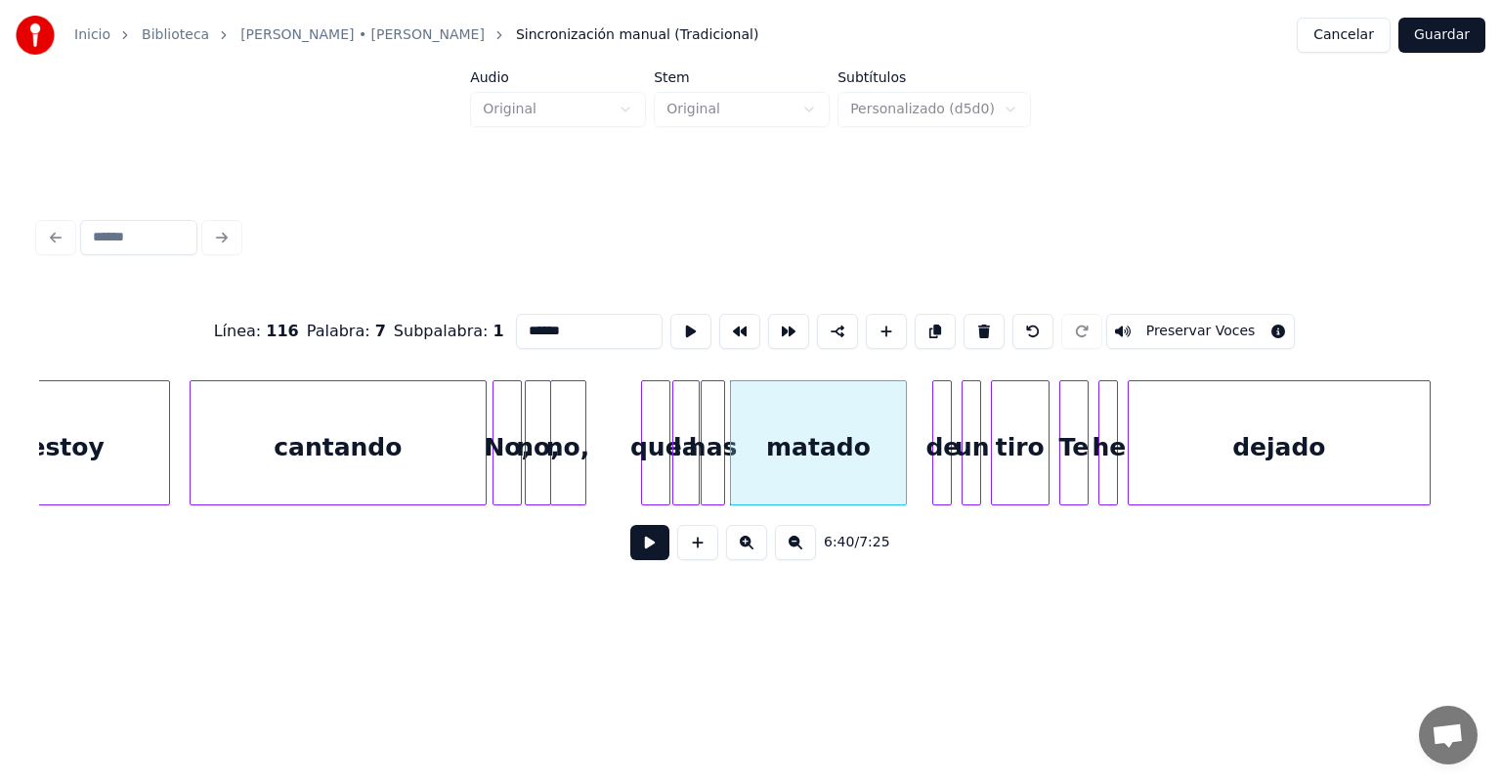
click at [630, 551] on button at bounding box center [649, 542] width 39 height 35
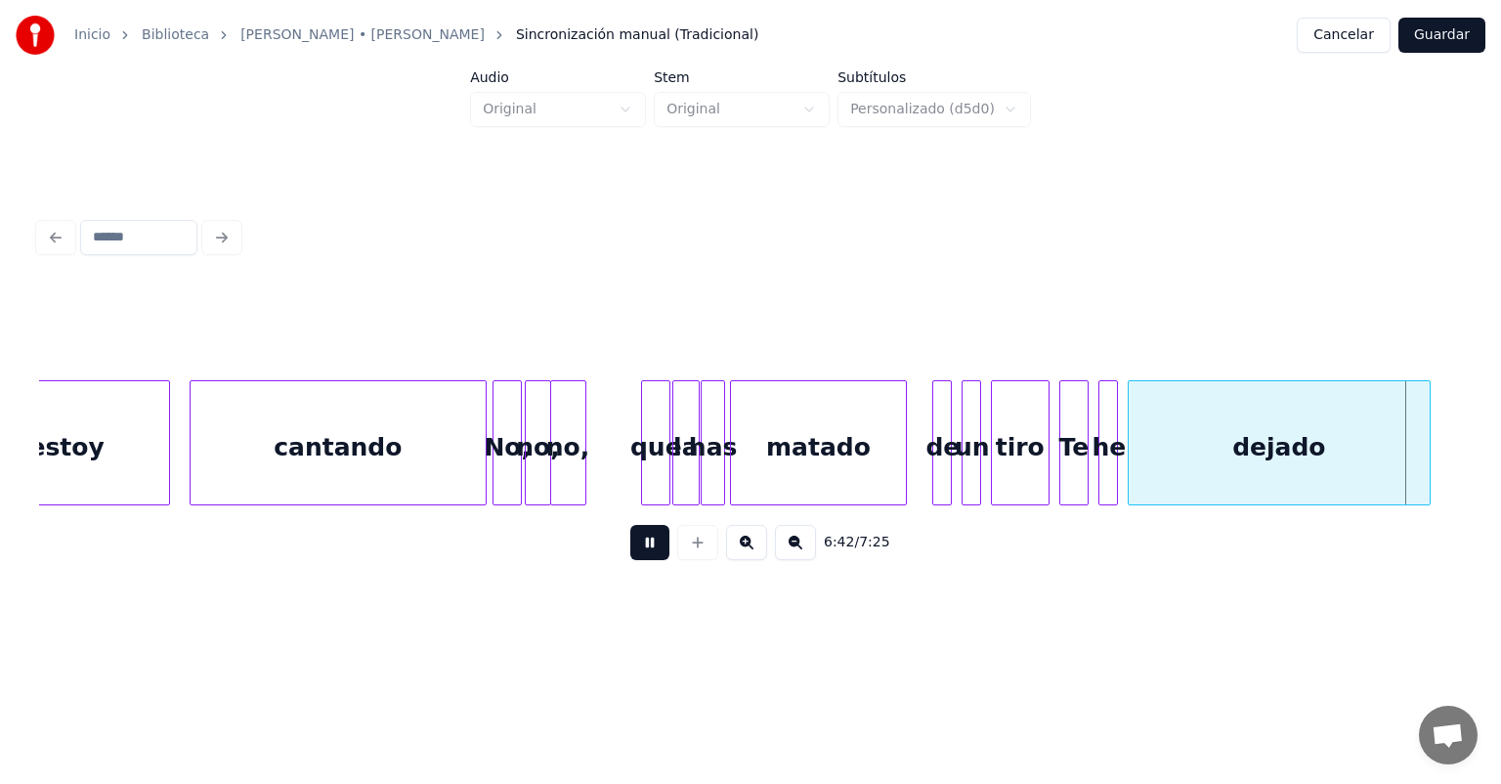
click at [783, 443] on div "matado" at bounding box center [818, 447] width 175 height 133
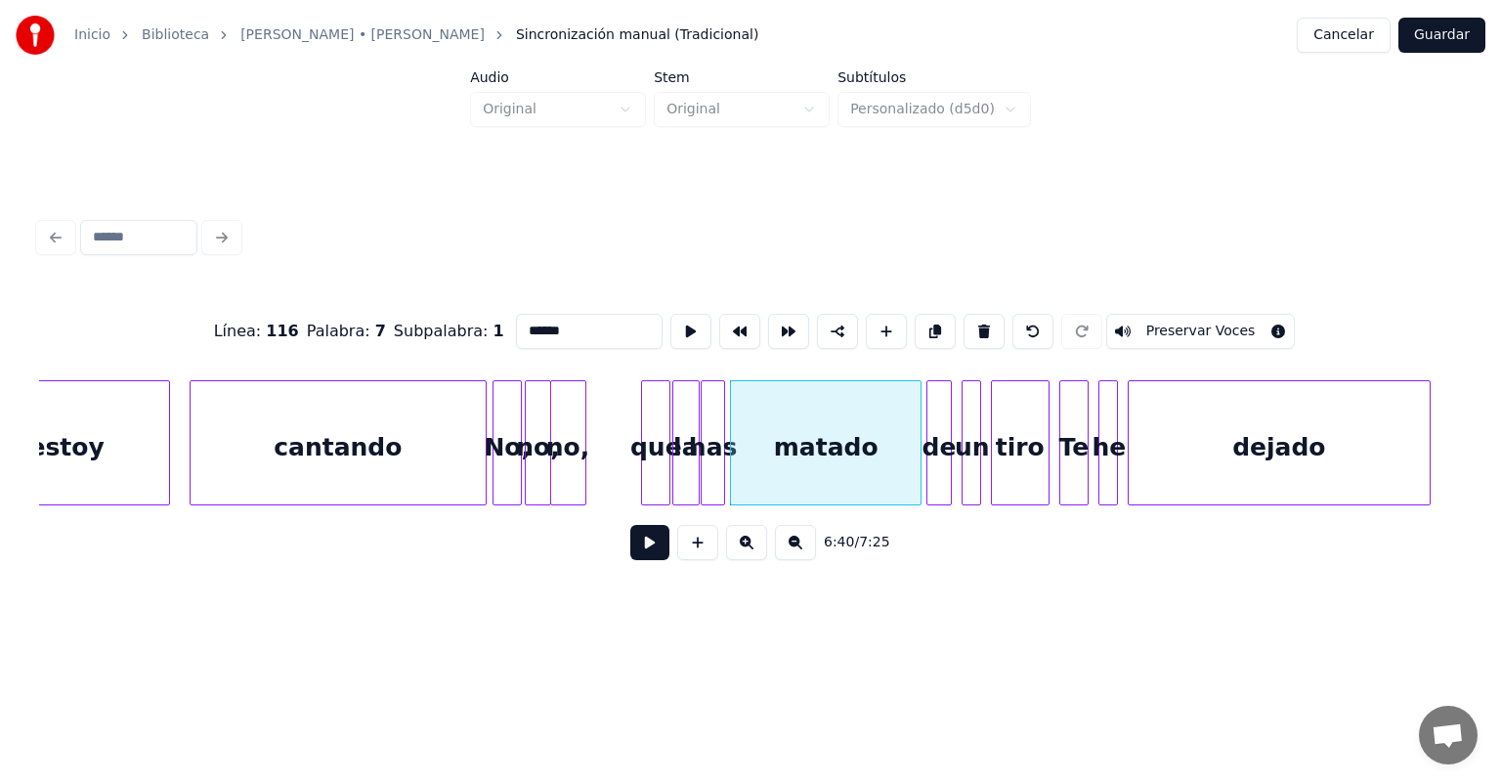
click at [933, 459] on div "de" at bounding box center [939, 447] width 23 height 133
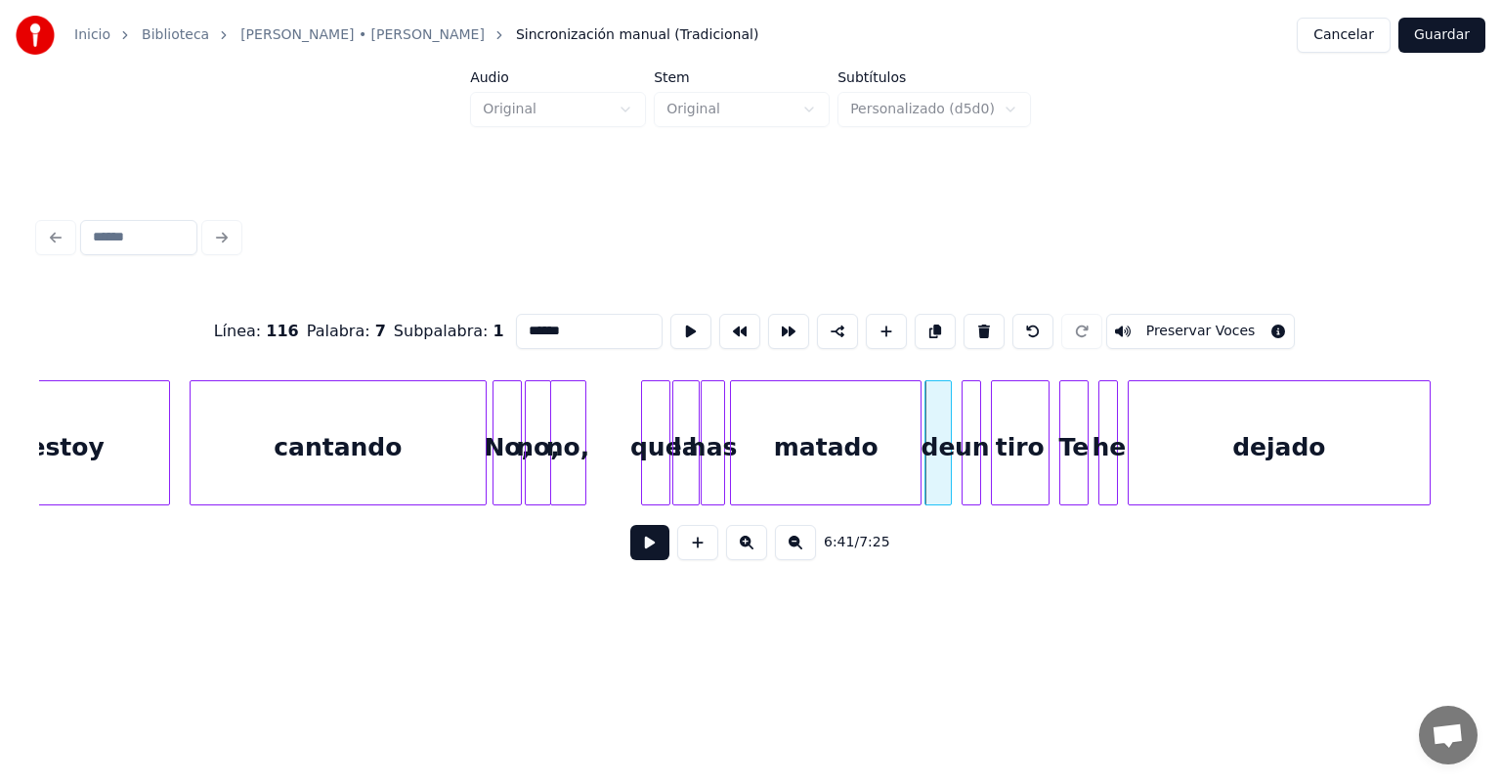
click at [630, 557] on button at bounding box center [649, 542] width 39 height 35
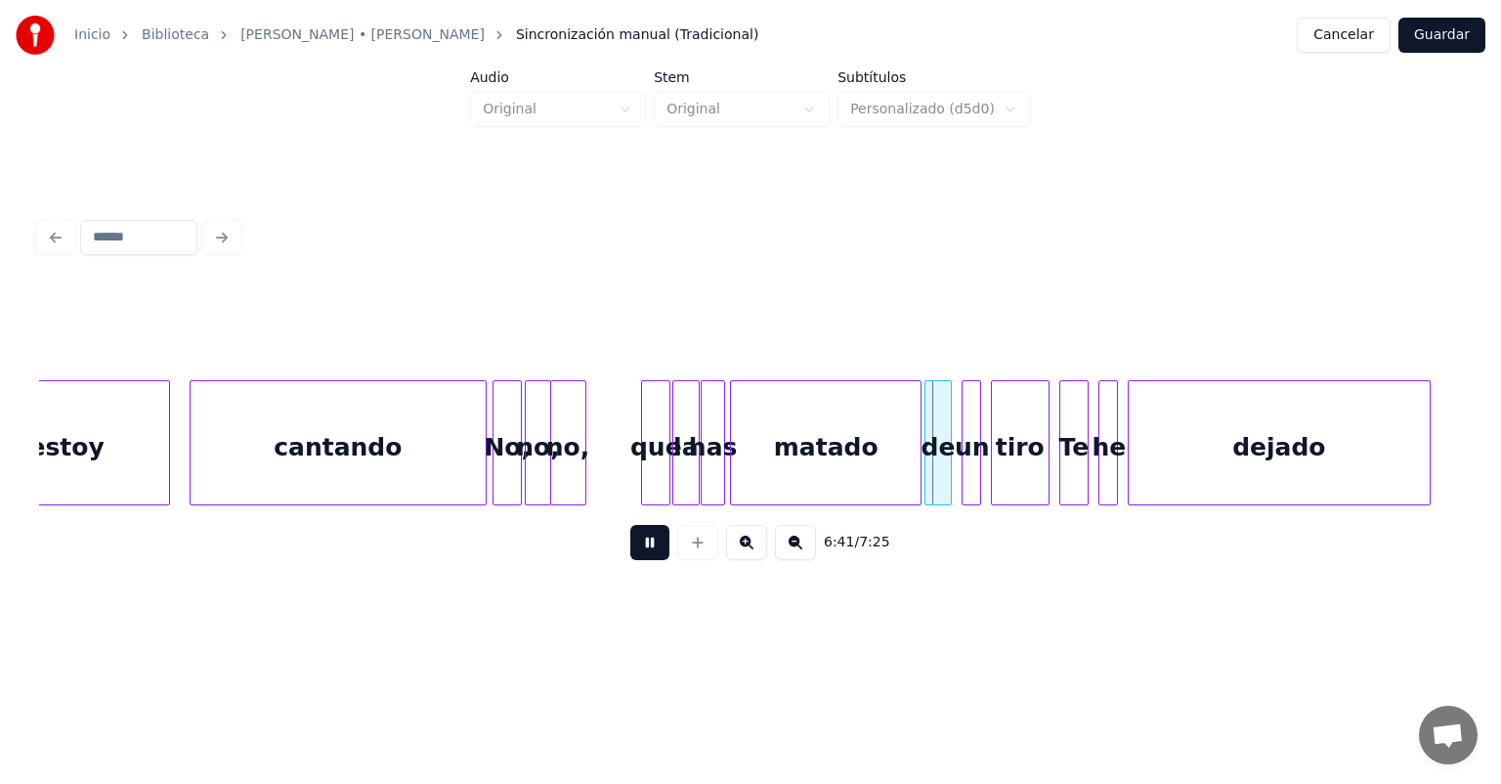
click at [630, 558] on button at bounding box center [649, 542] width 39 height 35
click at [630, 552] on button at bounding box center [649, 542] width 39 height 35
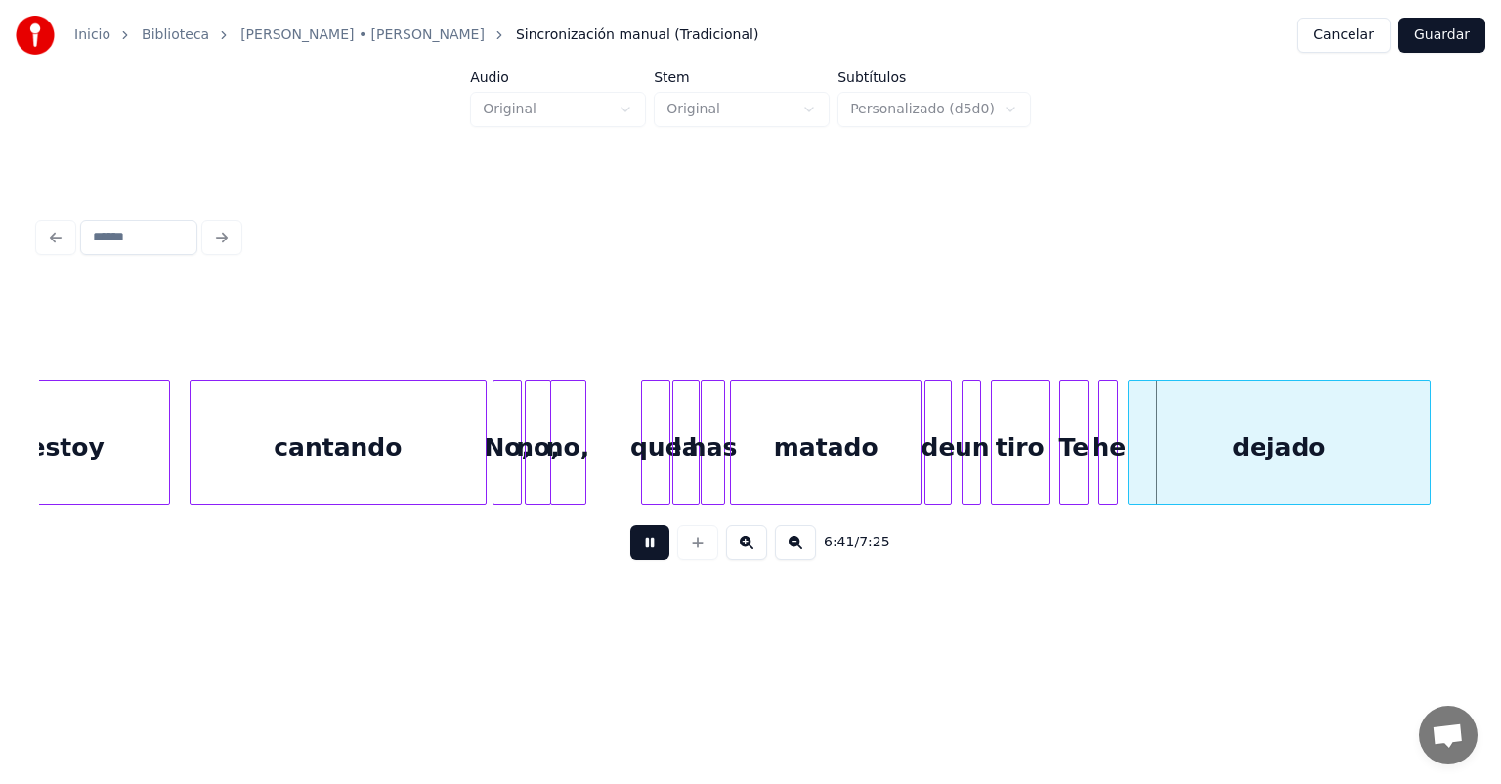
click at [630, 551] on button at bounding box center [649, 542] width 39 height 35
click at [1023, 443] on div "tiro" at bounding box center [1020, 447] width 57 height 133
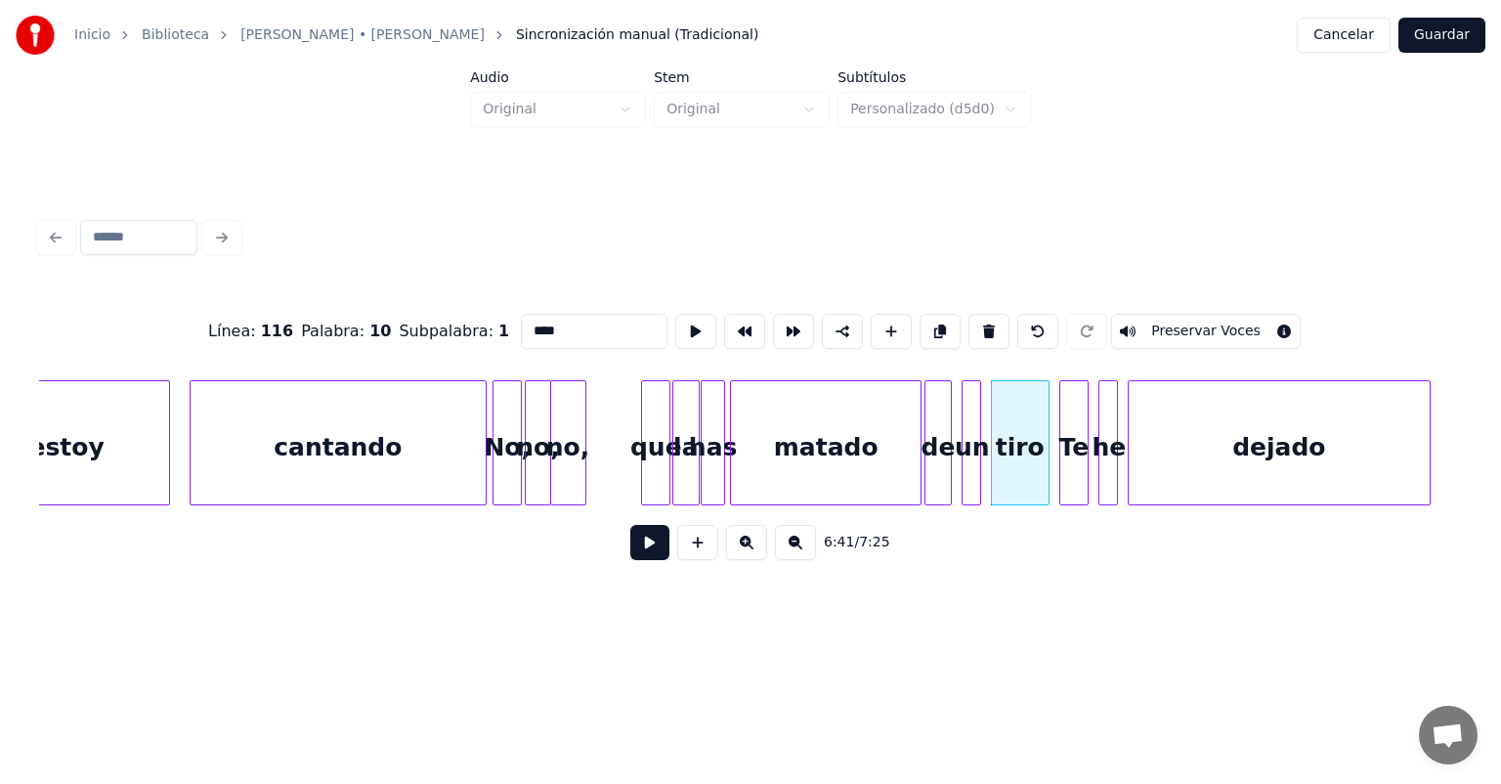
click at [630, 545] on button at bounding box center [649, 542] width 39 height 35
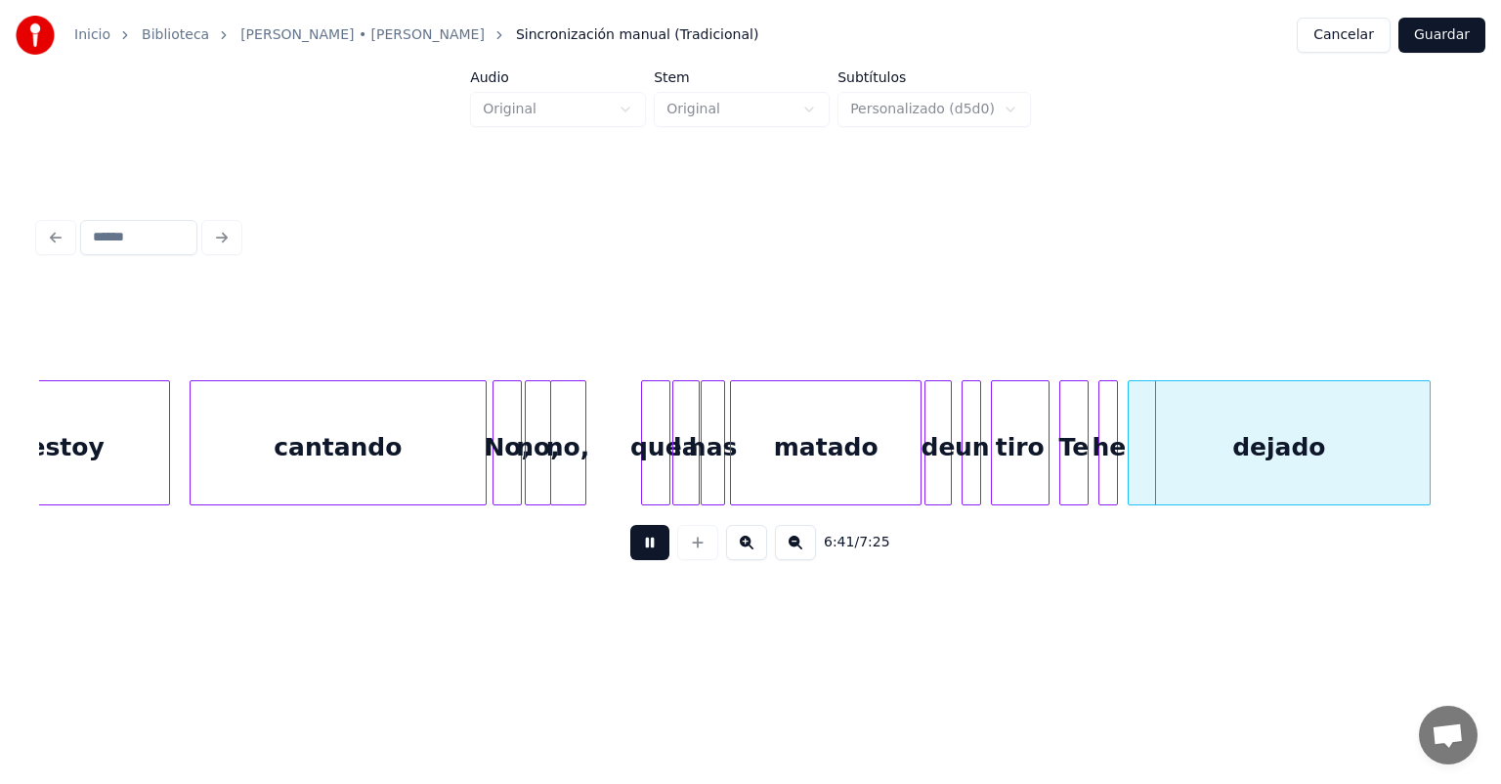
click at [630, 539] on button at bounding box center [649, 542] width 39 height 35
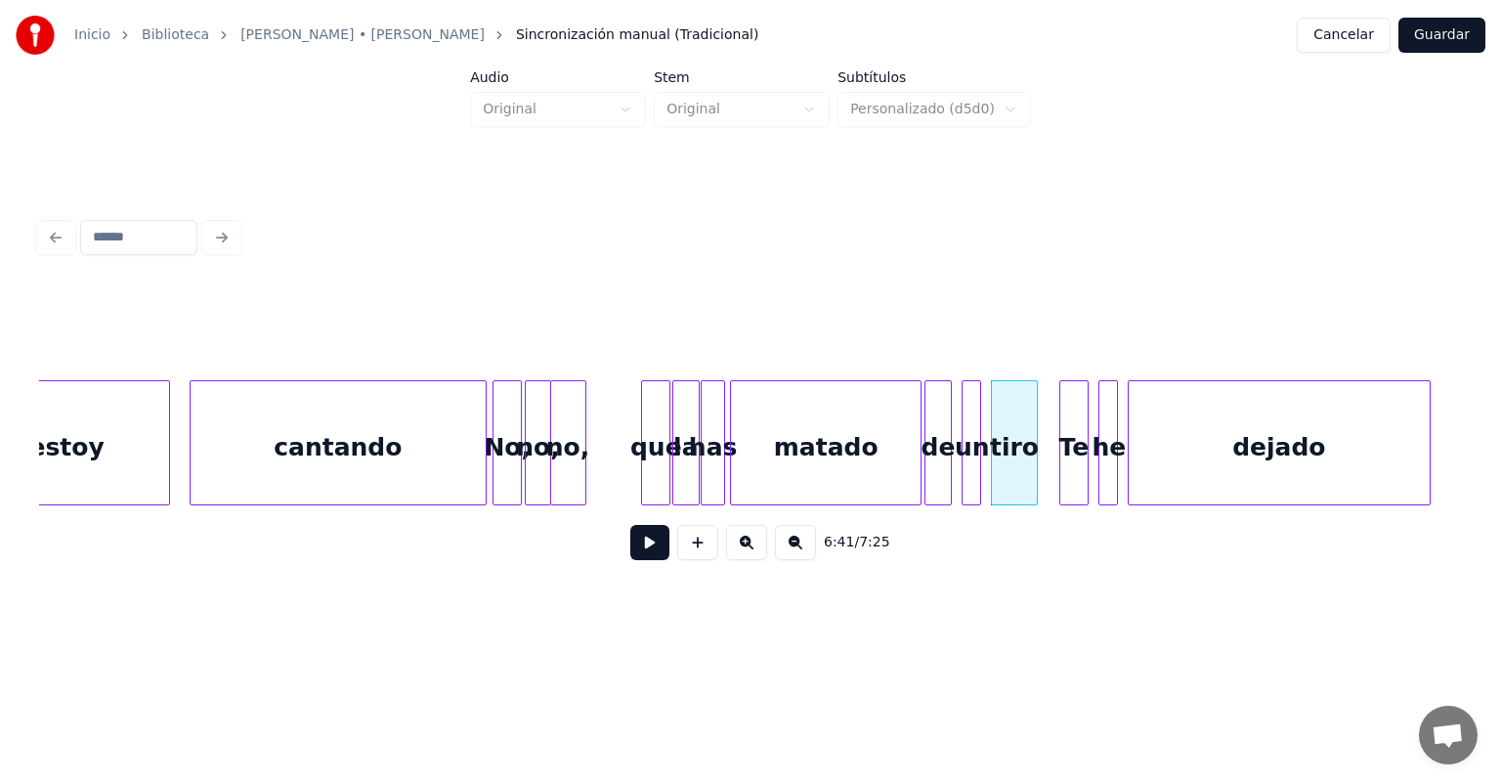
click at [630, 546] on button at bounding box center [649, 542] width 39 height 35
click at [630, 548] on button at bounding box center [649, 542] width 39 height 35
click at [630, 550] on button at bounding box center [649, 542] width 39 height 35
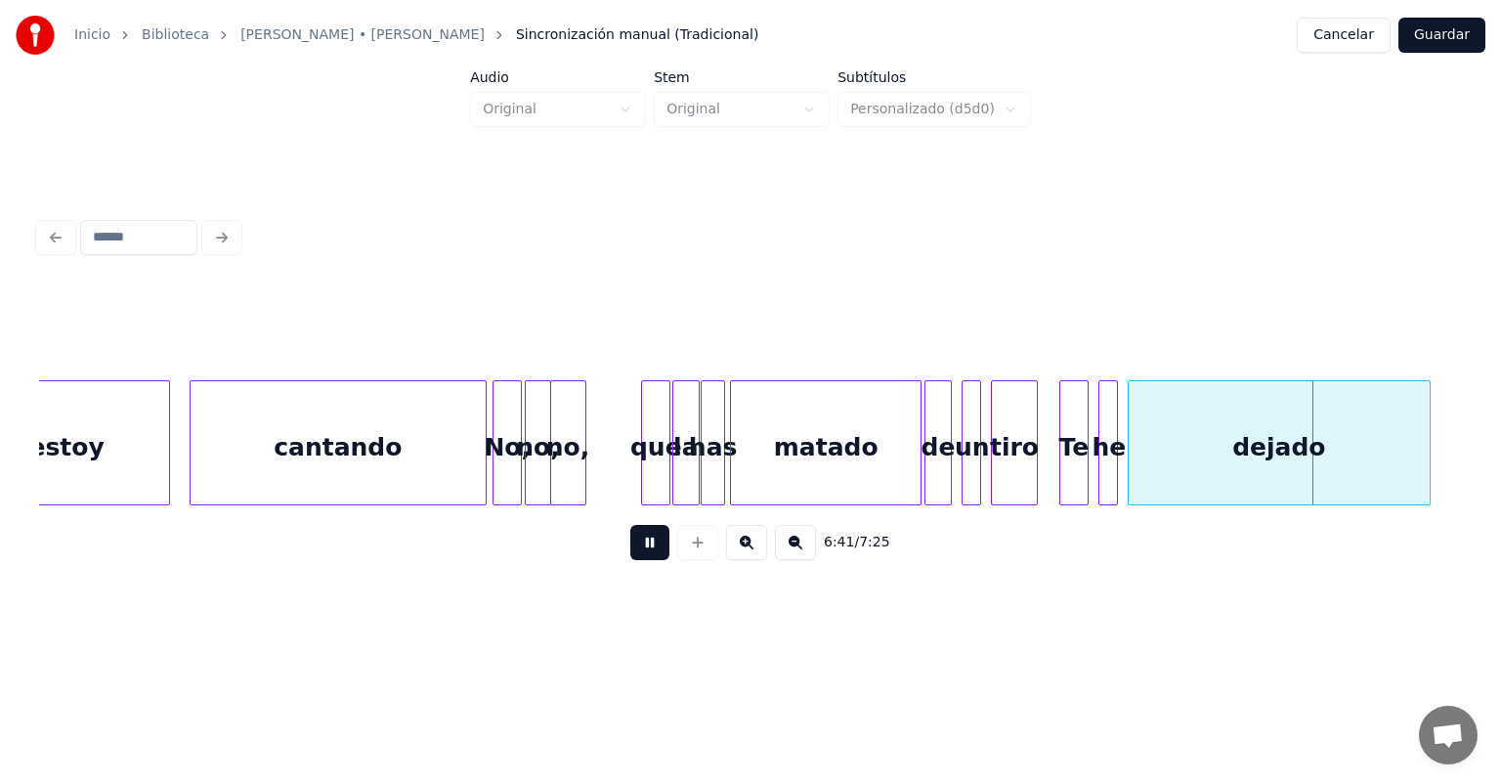
click at [1005, 457] on div "tiro" at bounding box center [1014, 447] width 45 height 133
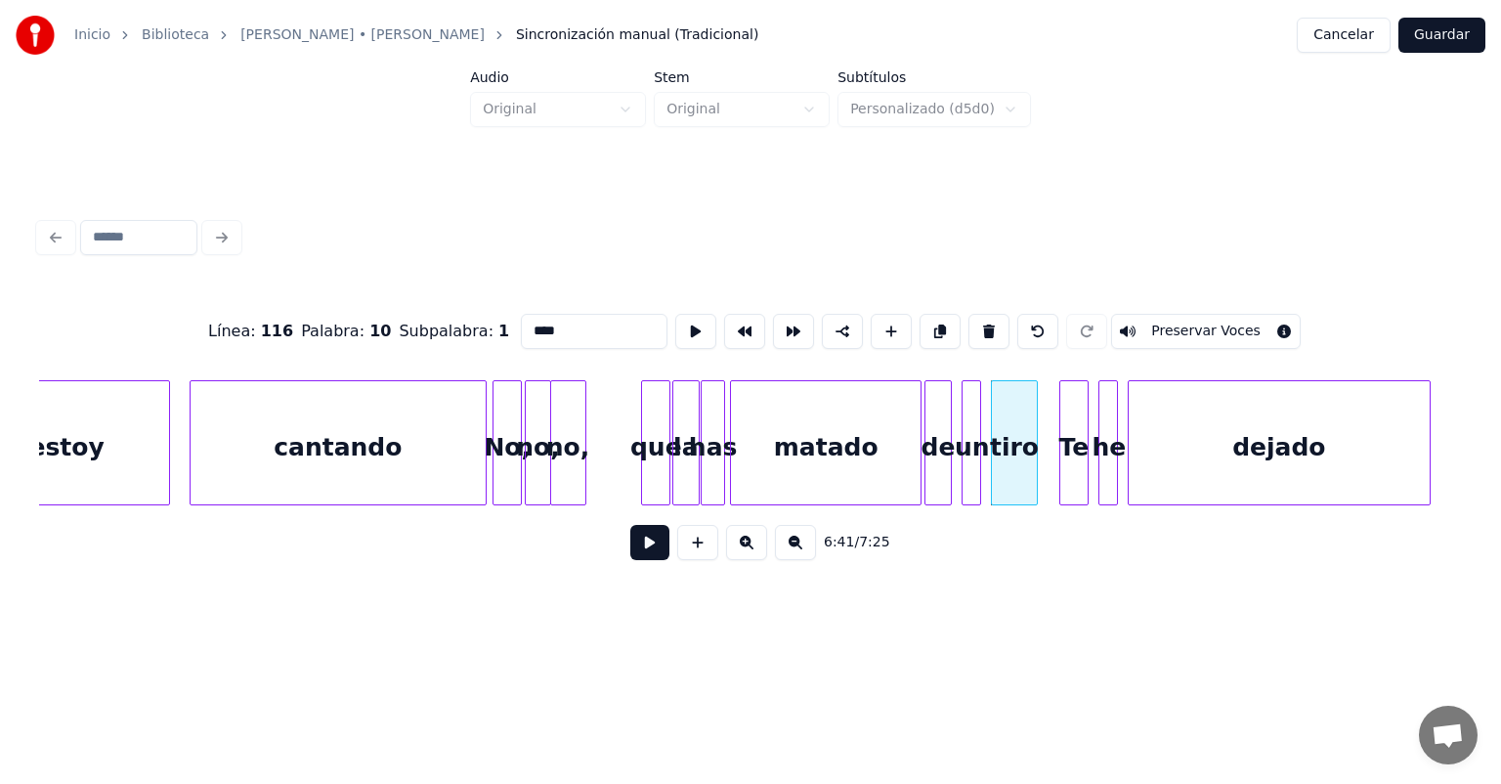
click at [1030, 457] on div "tiro" at bounding box center [1014, 447] width 45 height 133
click at [1042, 457] on div "tiro" at bounding box center [1019, 447] width 54 height 133
click at [632, 553] on button at bounding box center [649, 542] width 39 height 35
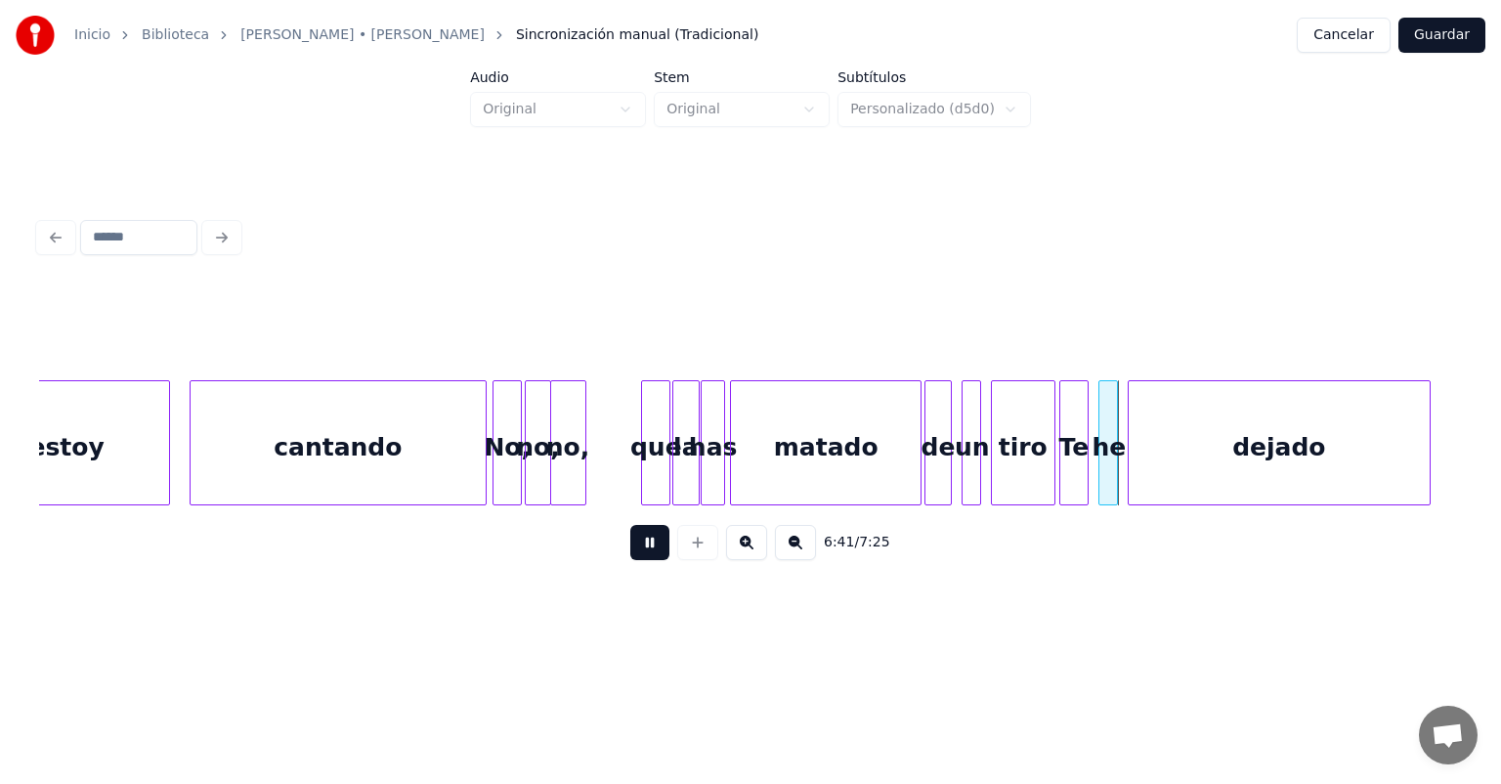
click at [1016, 445] on div "tiro" at bounding box center [1023, 447] width 63 height 133
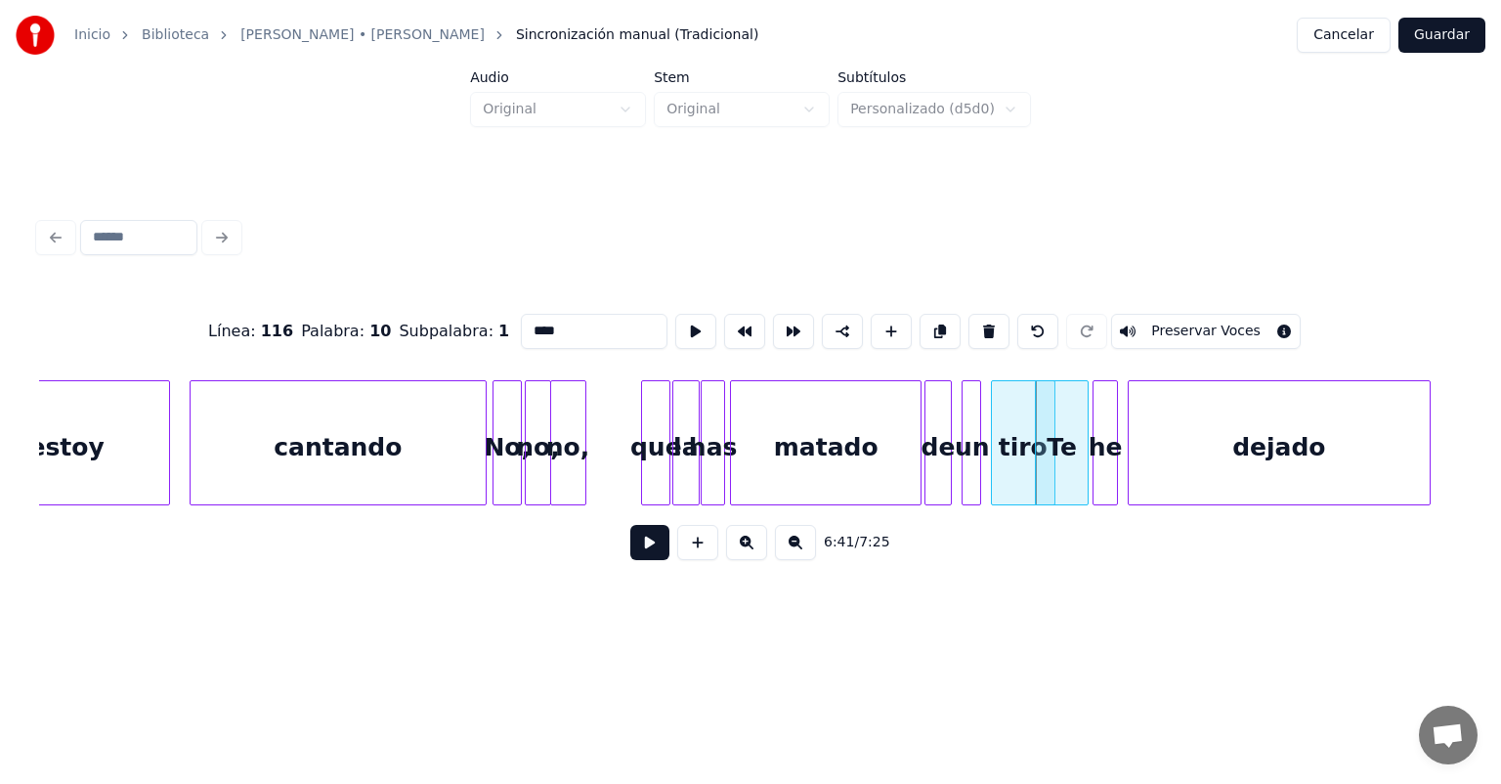
click at [1102, 447] on div "he" at bounding box center [1105, 447] width 23 height 133
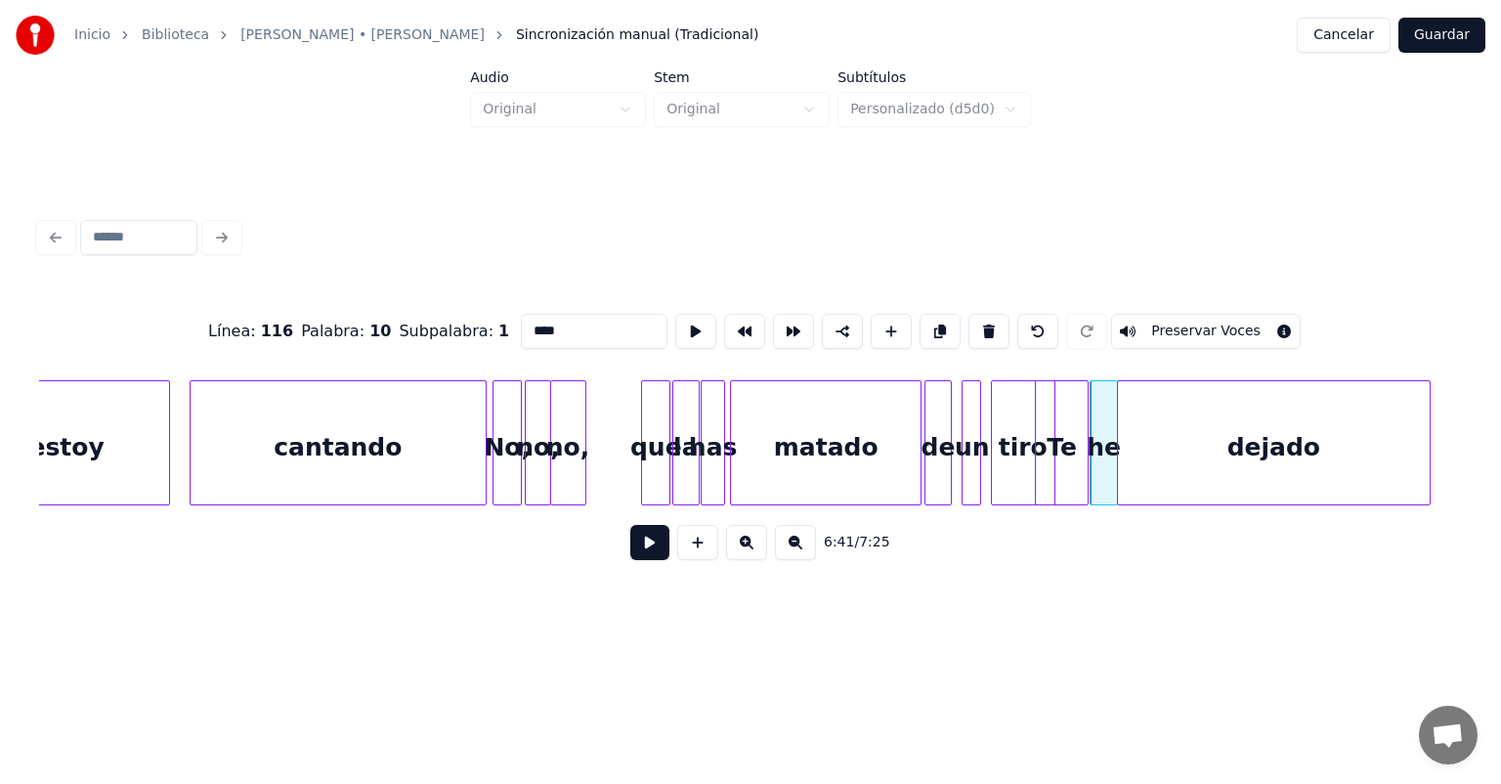
click at [1131, 446] on div "dejado" at bounding box center [1274, 447] width 312 height 133
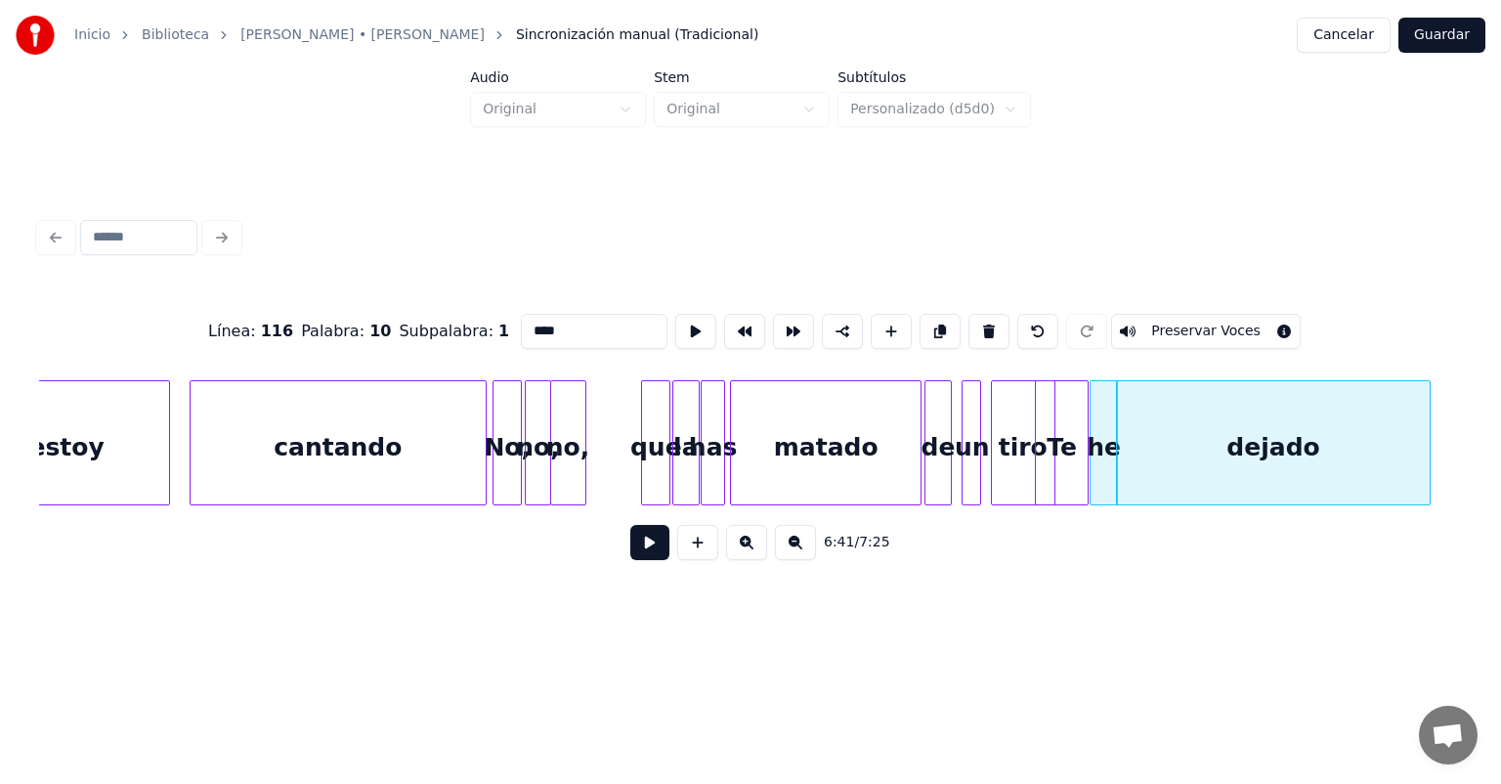
click at [630, 550] on button at bounding box center [649, 542] width 39 height 35
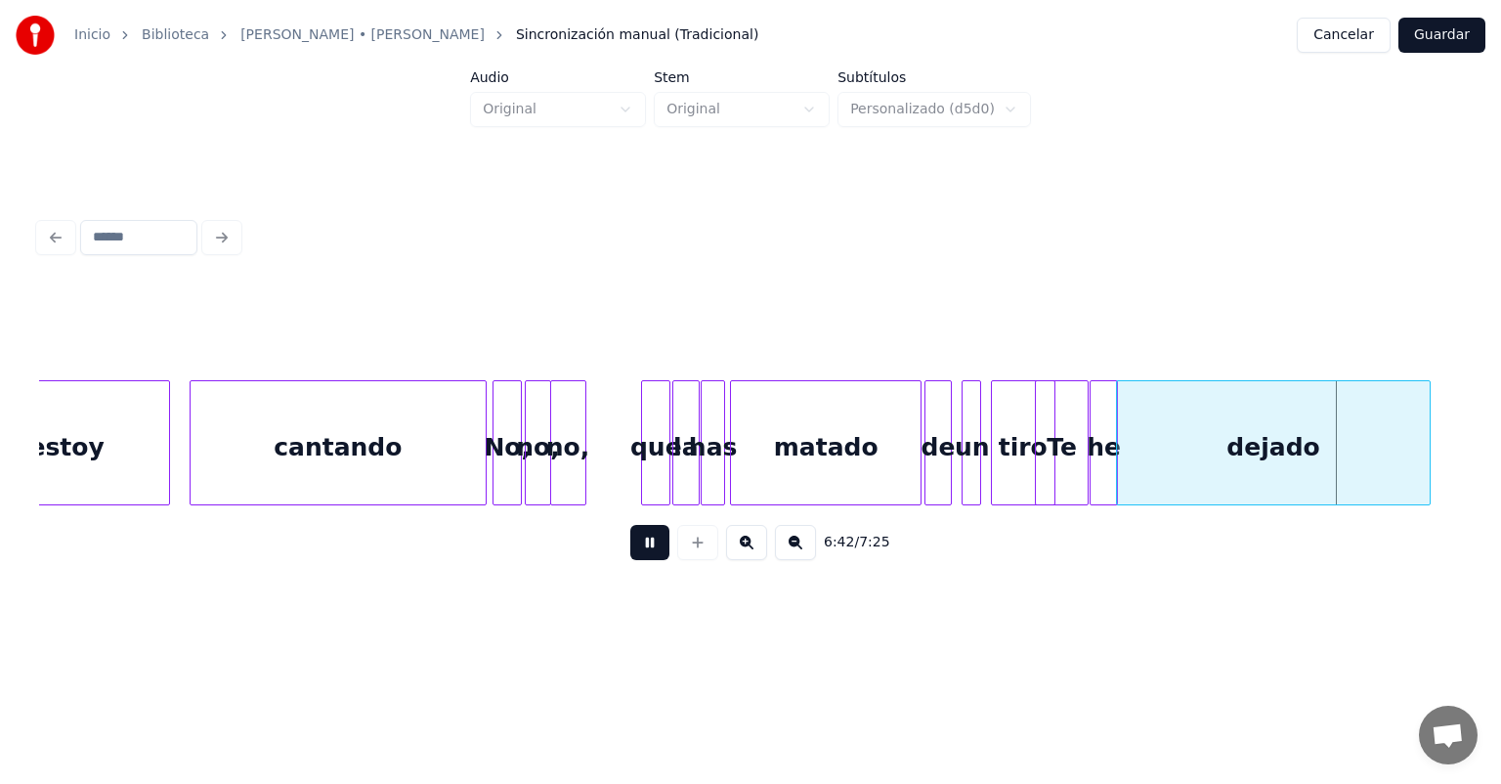
click at [630, 553] on button at bounding box center [649, 542] width 39 height 35
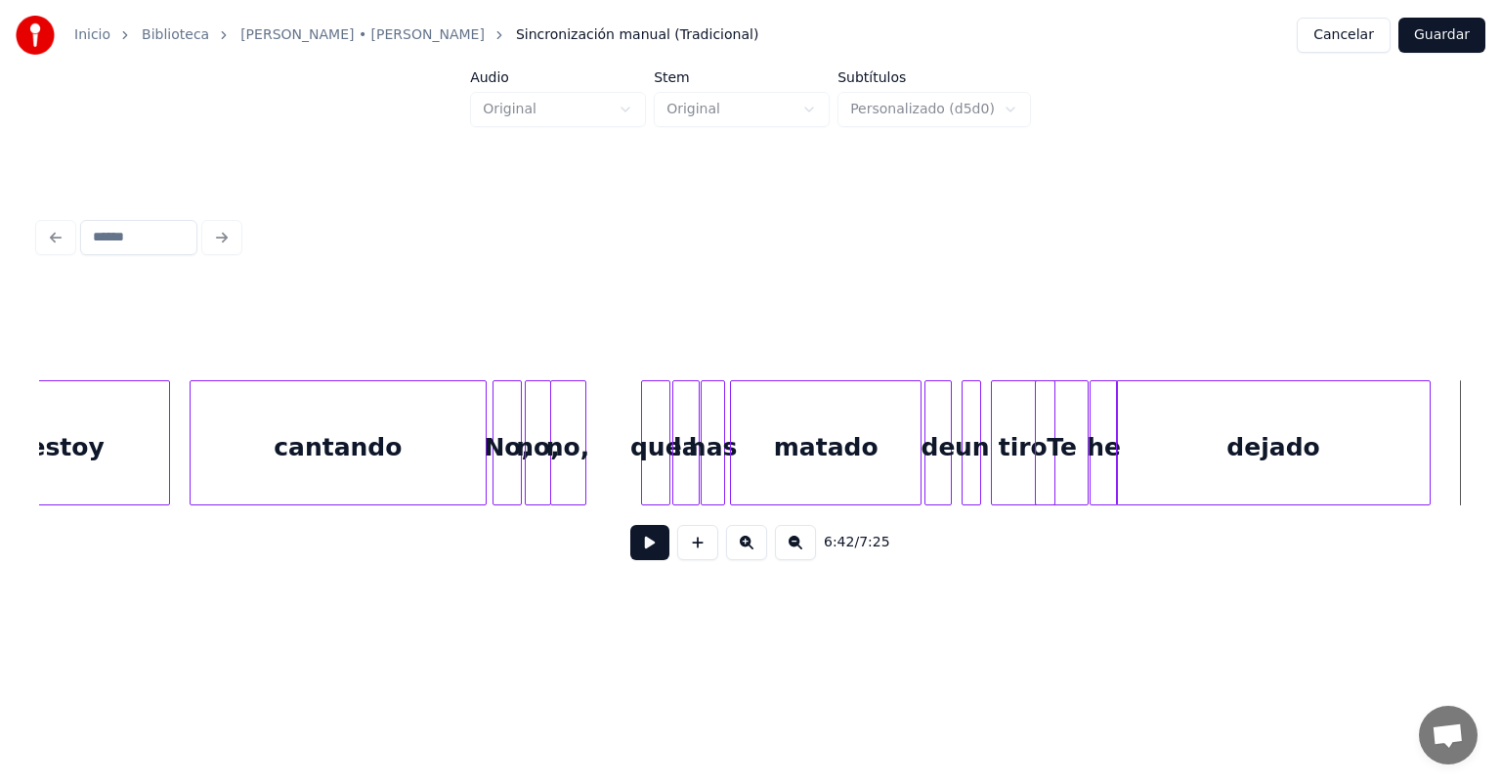
click at [630, 548] on button at bounding box center [649, 542] width 39 height 35
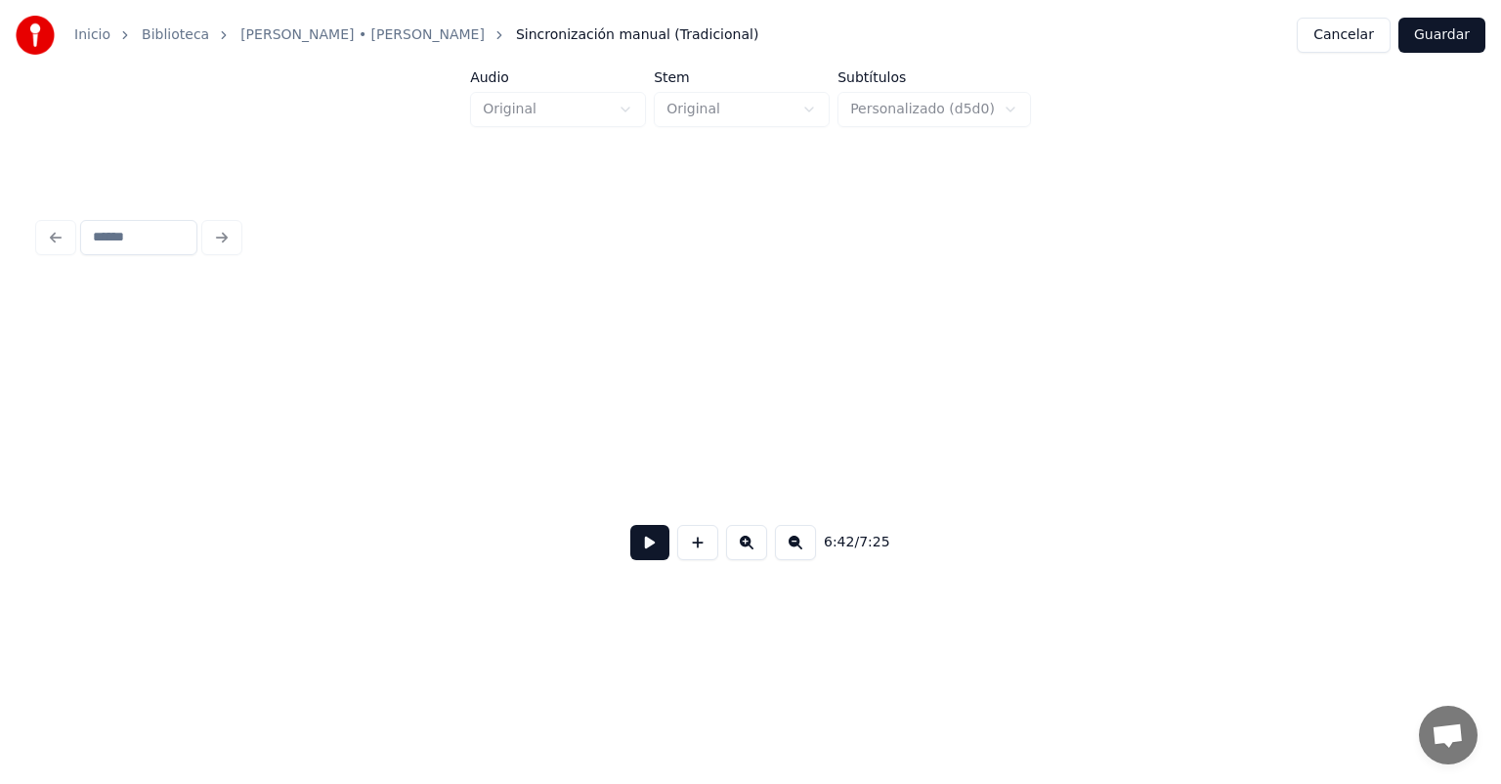
scroll to position [0, 196615]
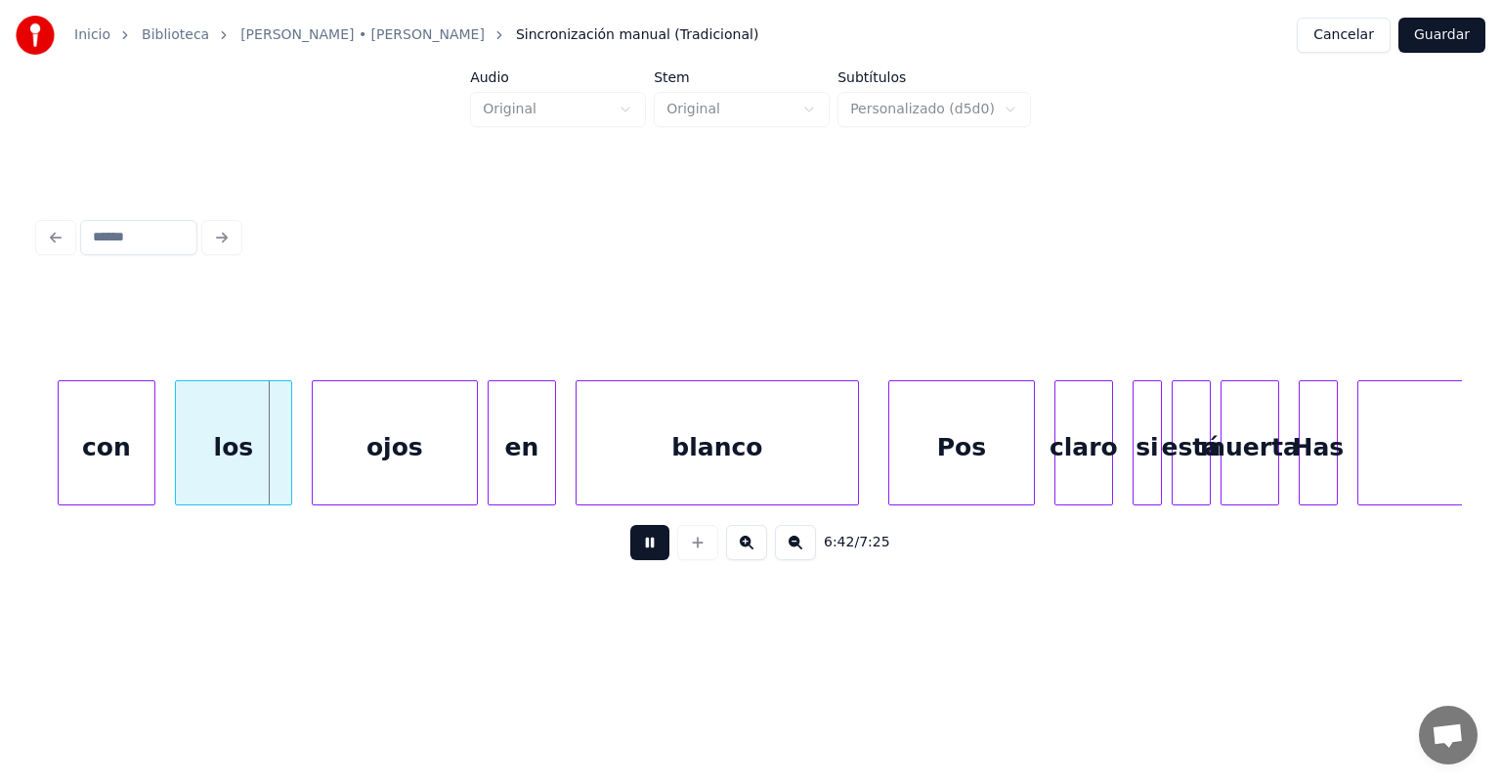
click at [630, 560] on button at bounding box center [649, 542] width 39 height 35
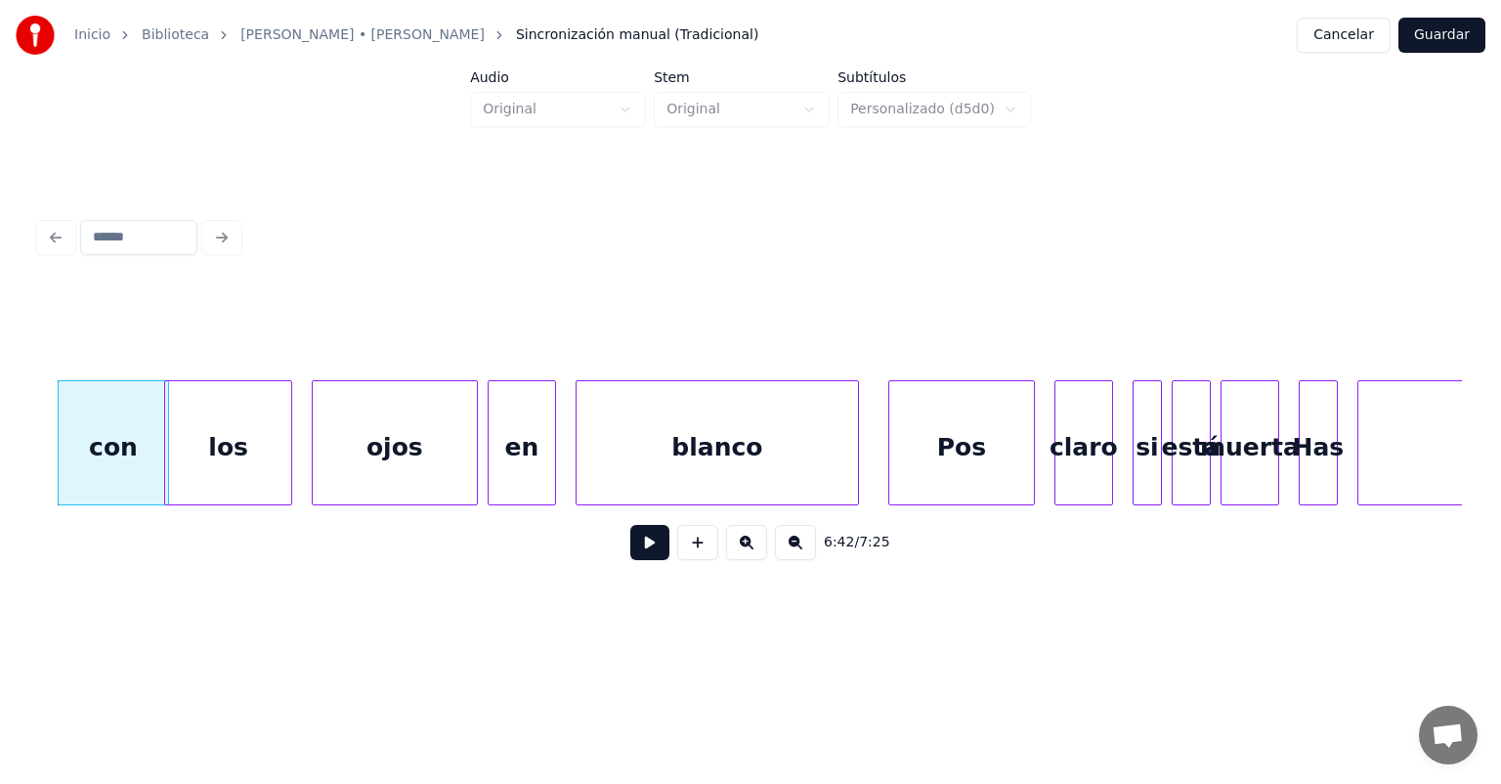
click at [175, 462] on div "los" at bounding box center [227, 447] width 125 height 133
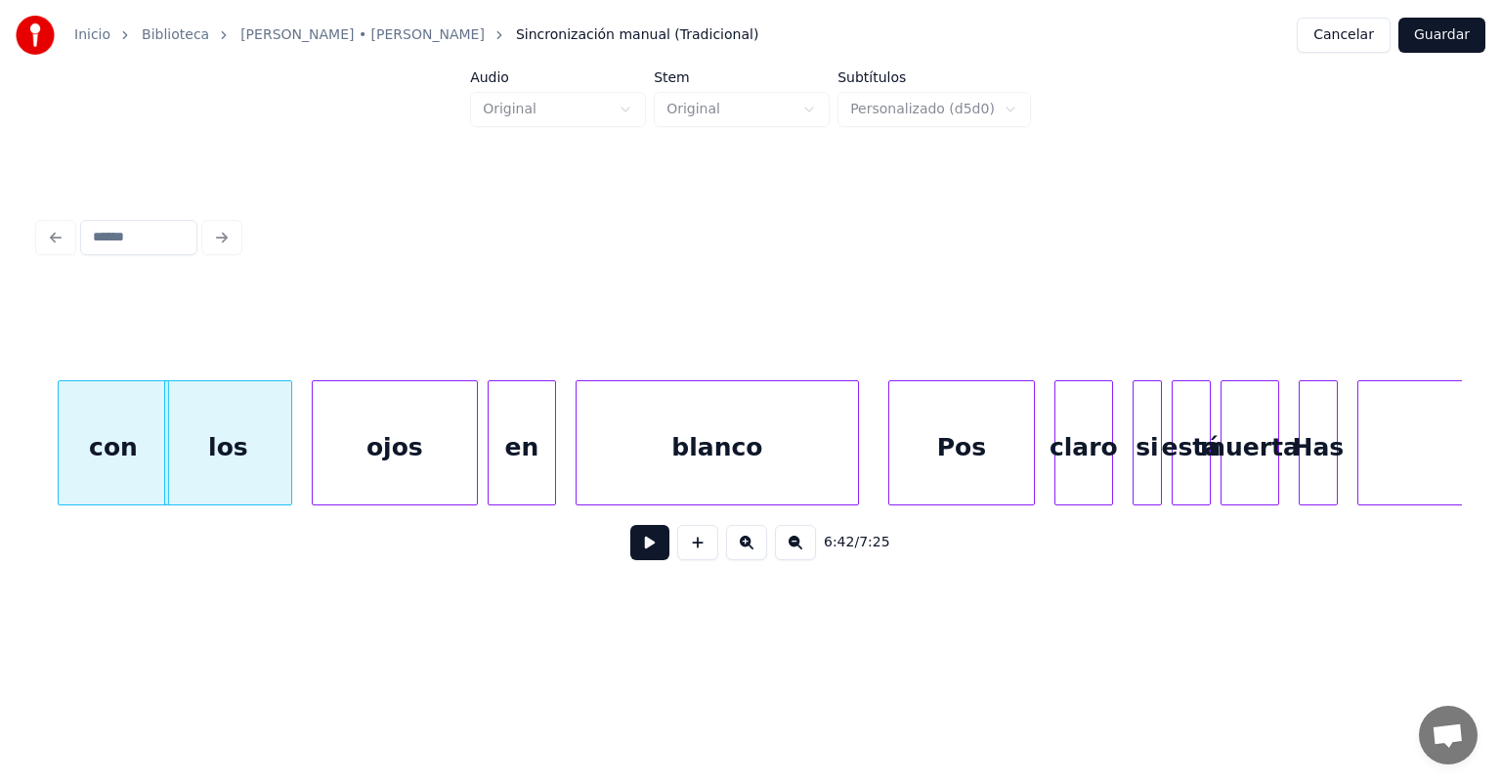
click at [630, 552] on button at bounding box center [649, 542] width 39 height 35
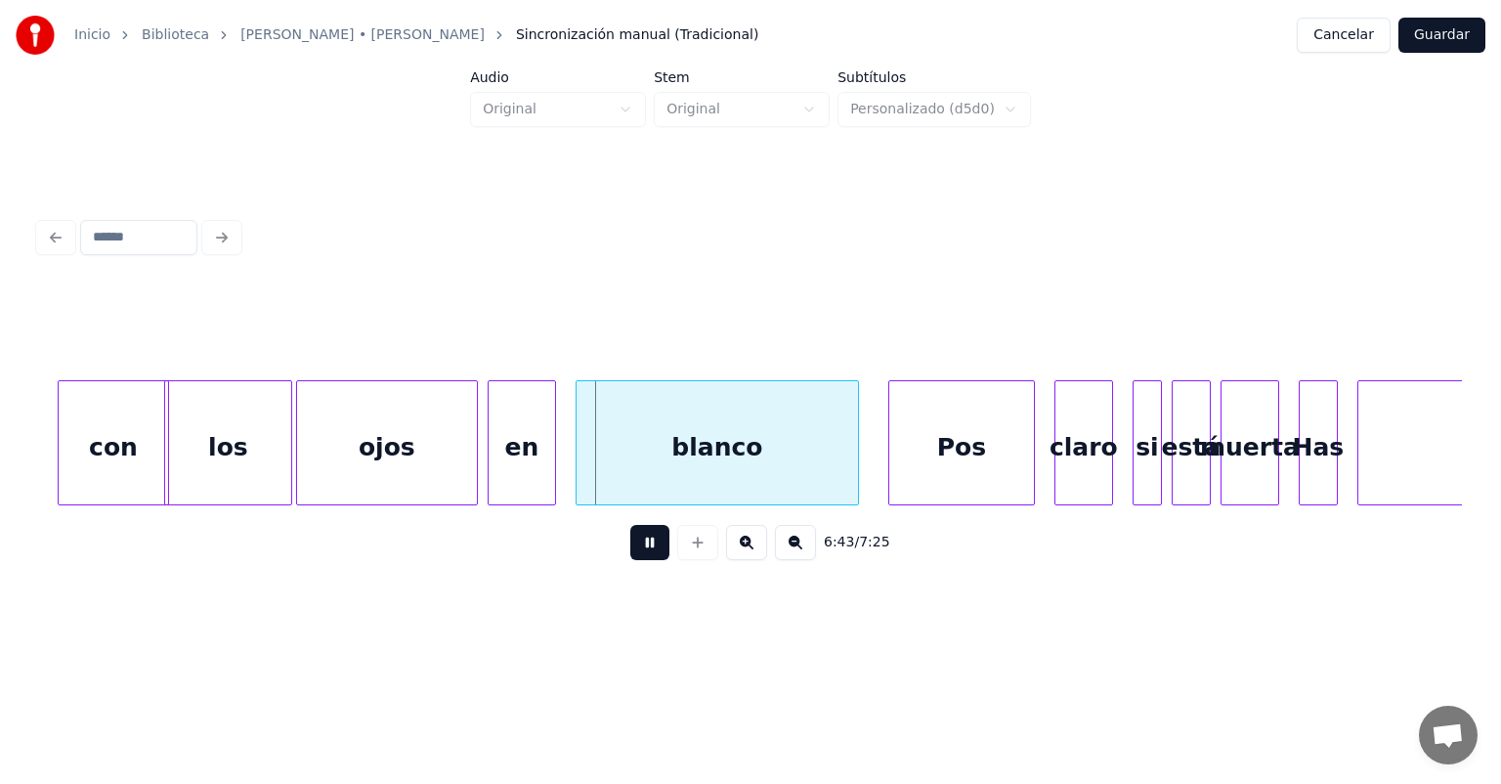
click at [472, 469] on div at bounding box center [474, 442] width 6 height 123
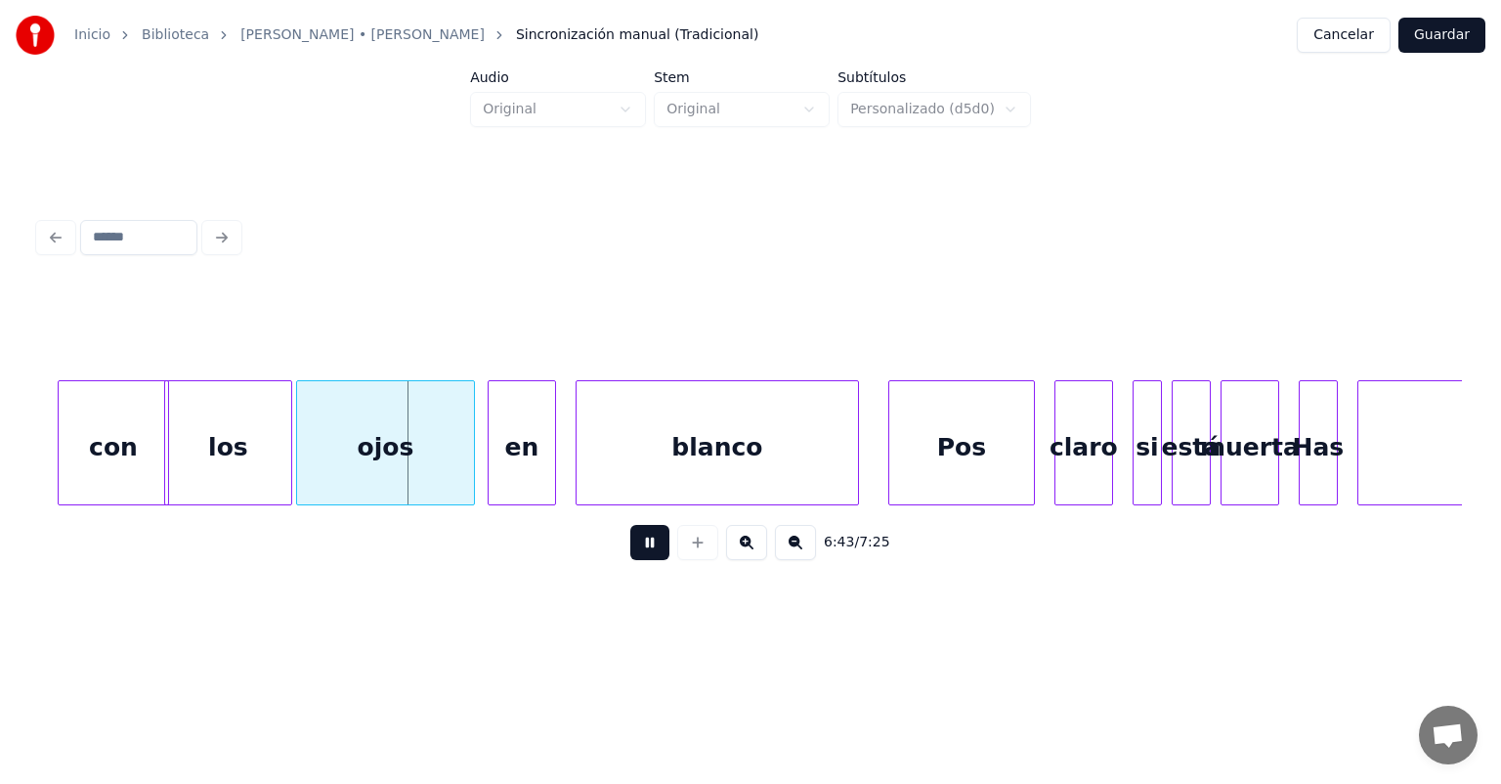
click at [491, 464] on div "en" at bounding box center [522, 447] width 66 height 133
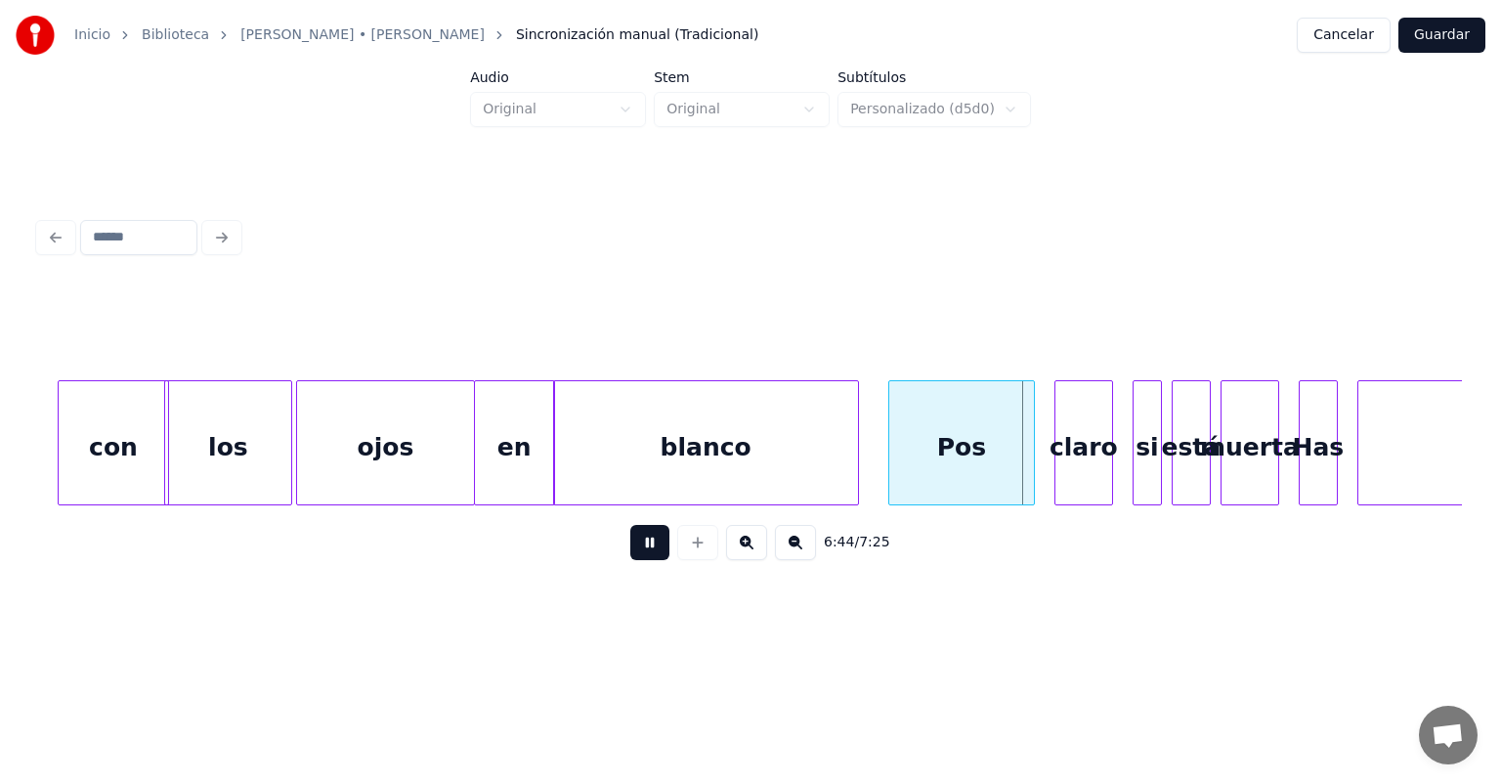
click at [826, 459] on div "blanco" at bounding box center [706, 447] width 304 height 133
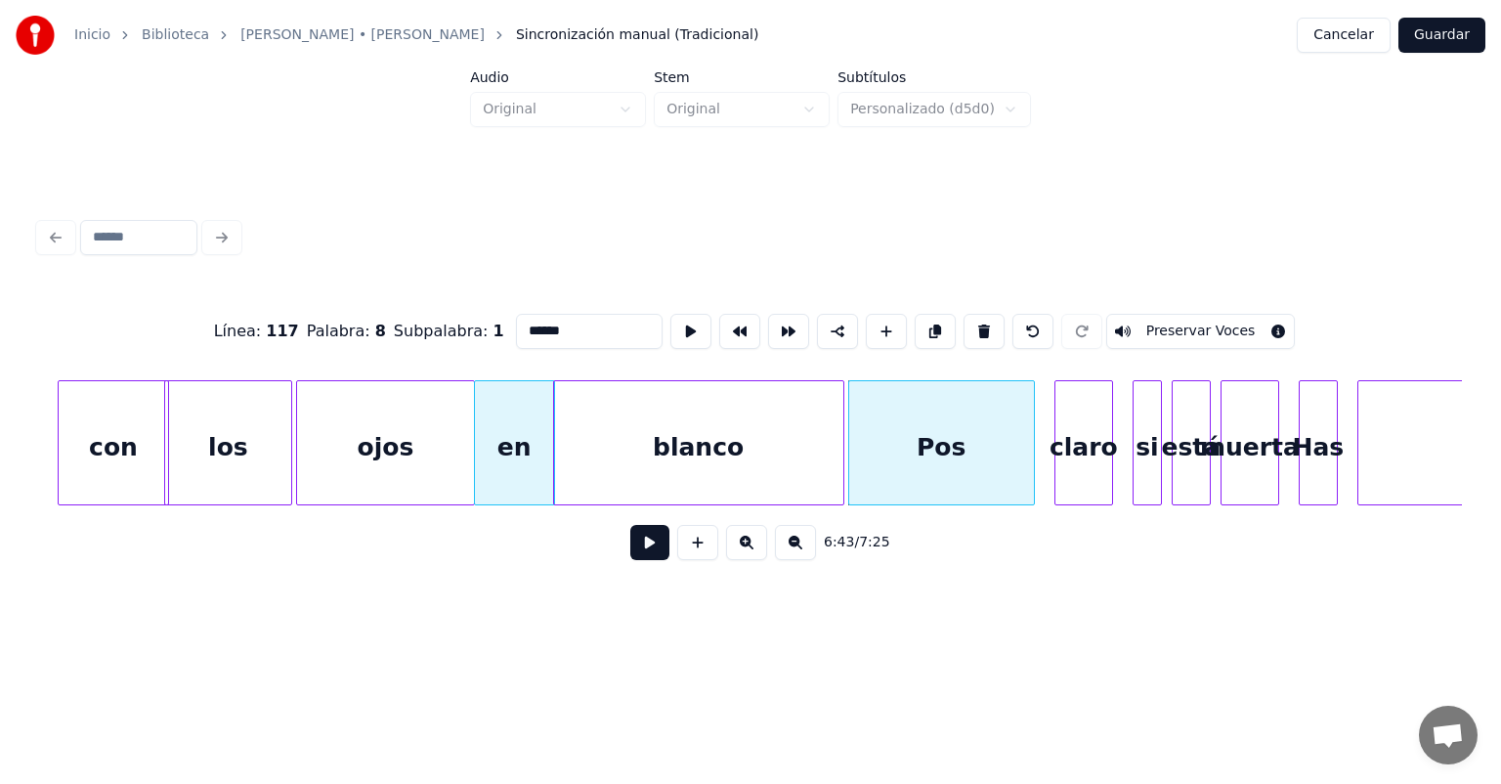
click at [630, 551] on button at bounding box center [649, 542] width 39 height 35
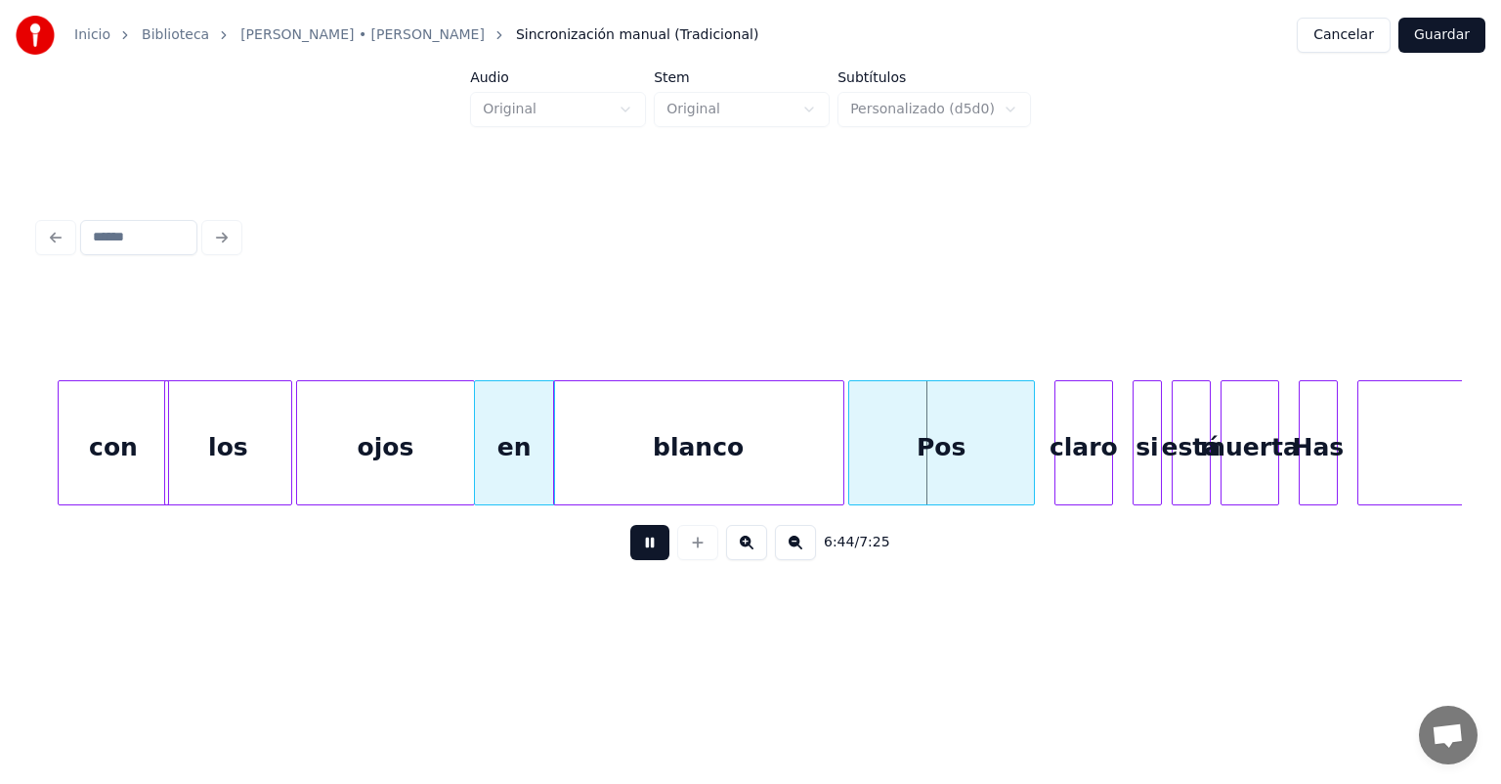
click at [630, 549] on button at bounding box center [649, 542] width 39 height 35
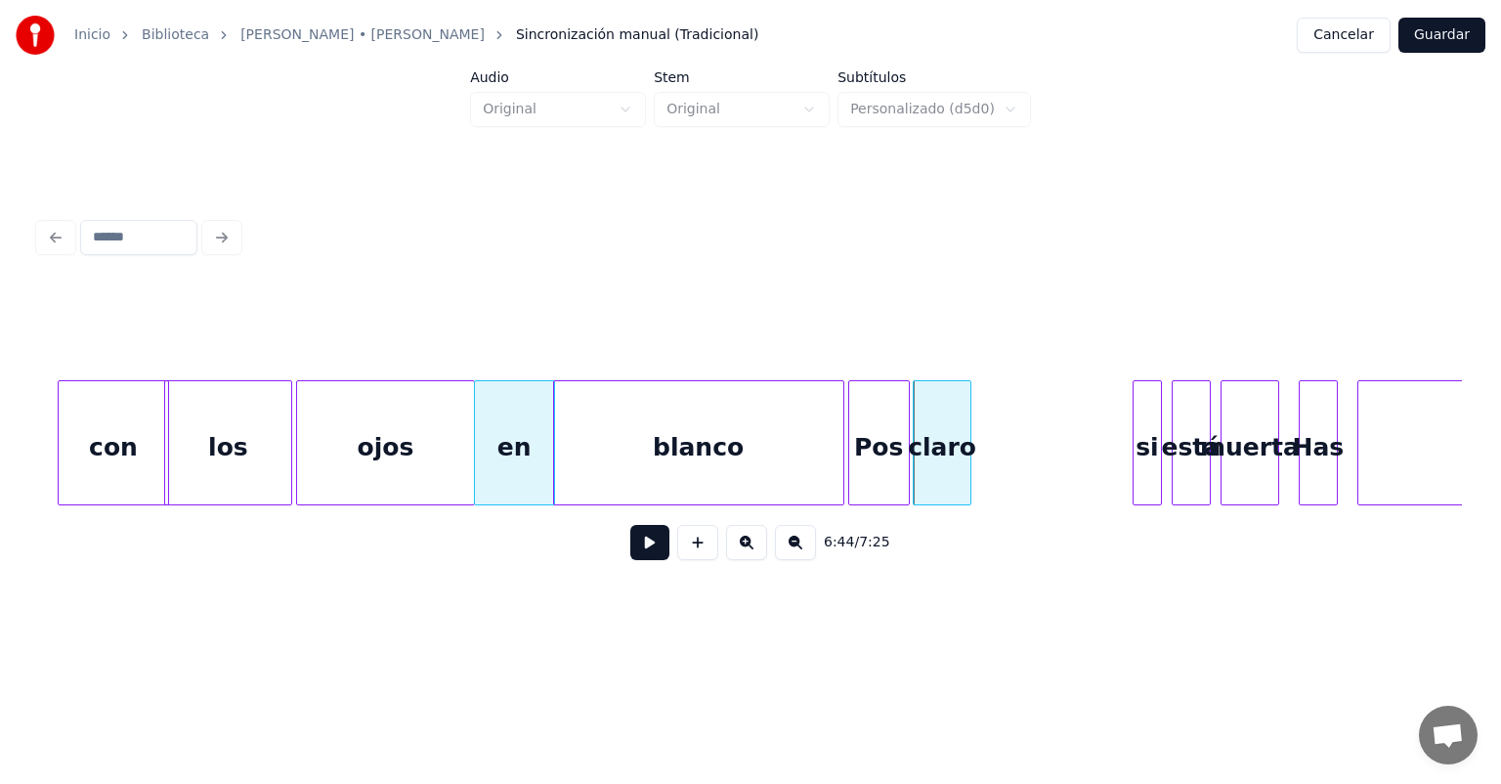
click at [1147, 434] on div "si" at bounding box center [1147, 447] width 27 height 133
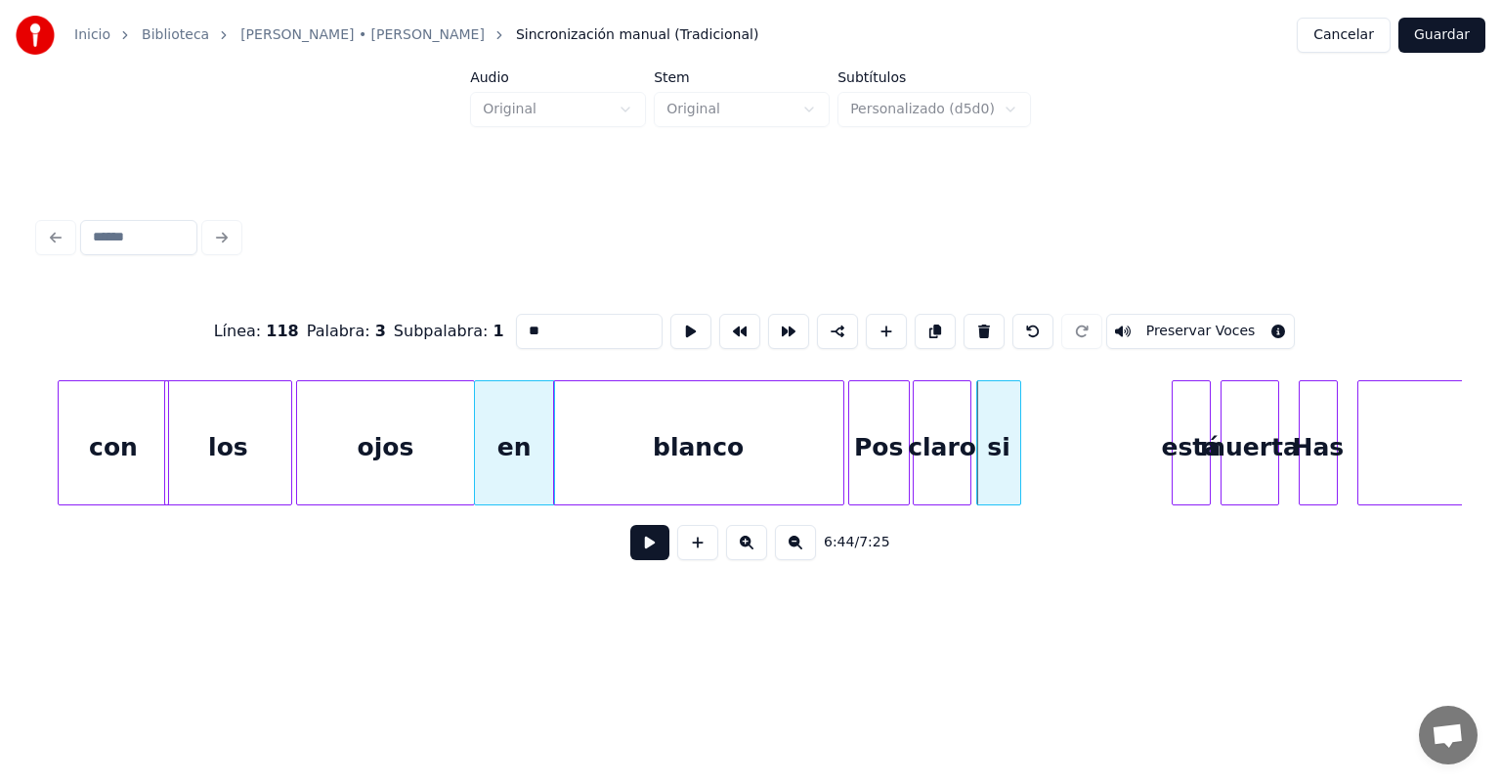
click at [850, 436] on div at bounding box center [852, 442] width 6 height 123
type input "***"
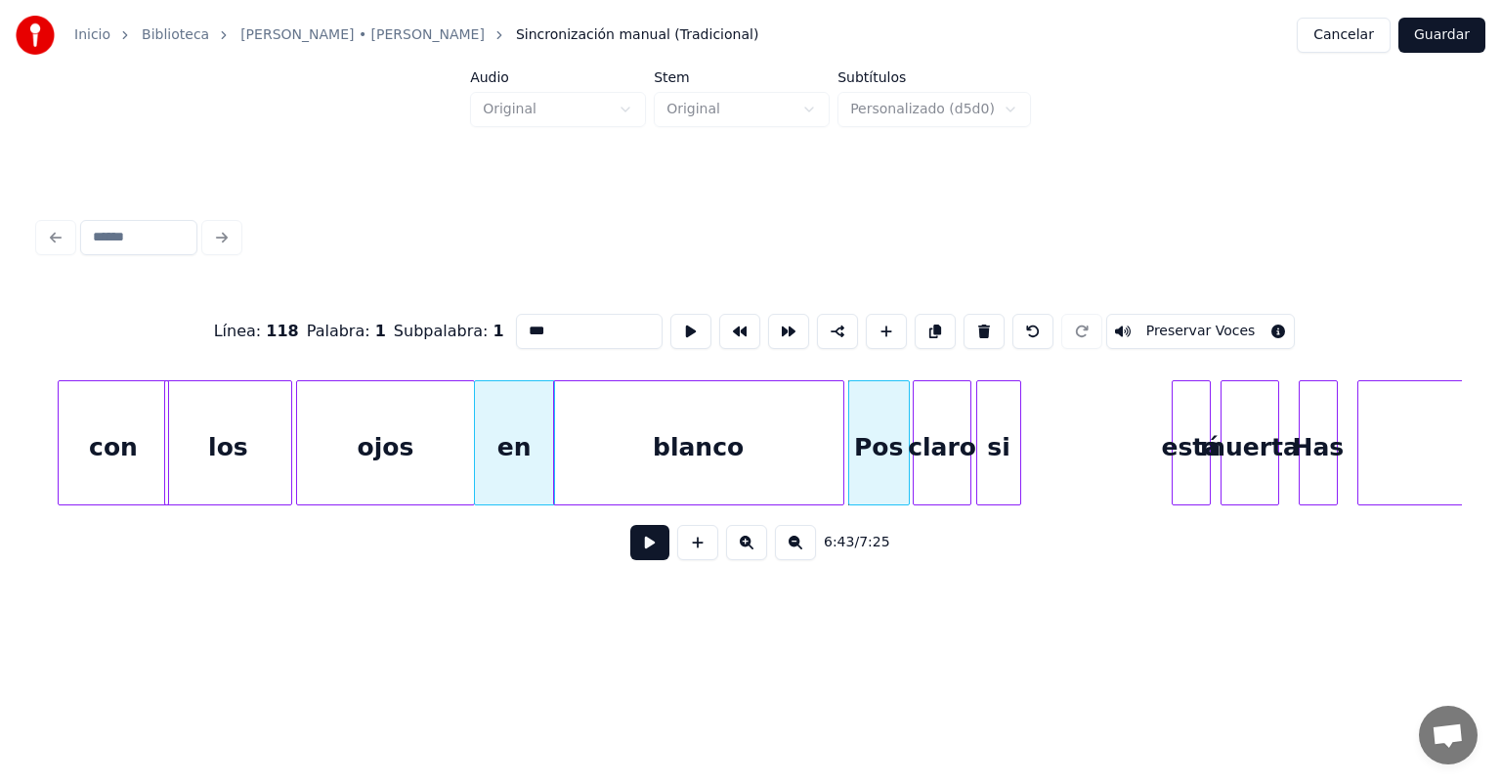
click at [630, 543] on button at bounding box center [649, 542] width 39 height 35
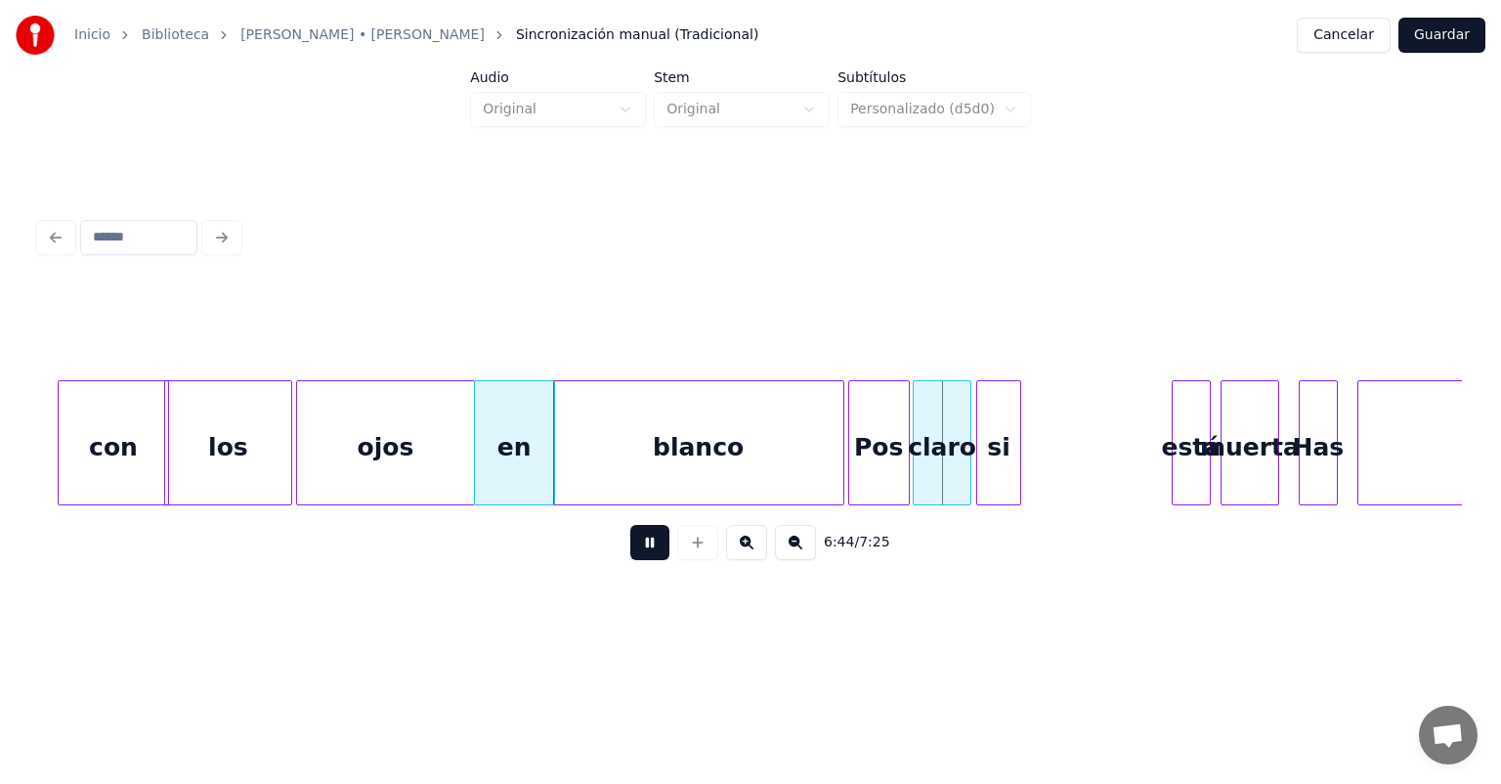
click at [883, 454] on div "Pos" at bounding box center [879, 447] width 60 height 133
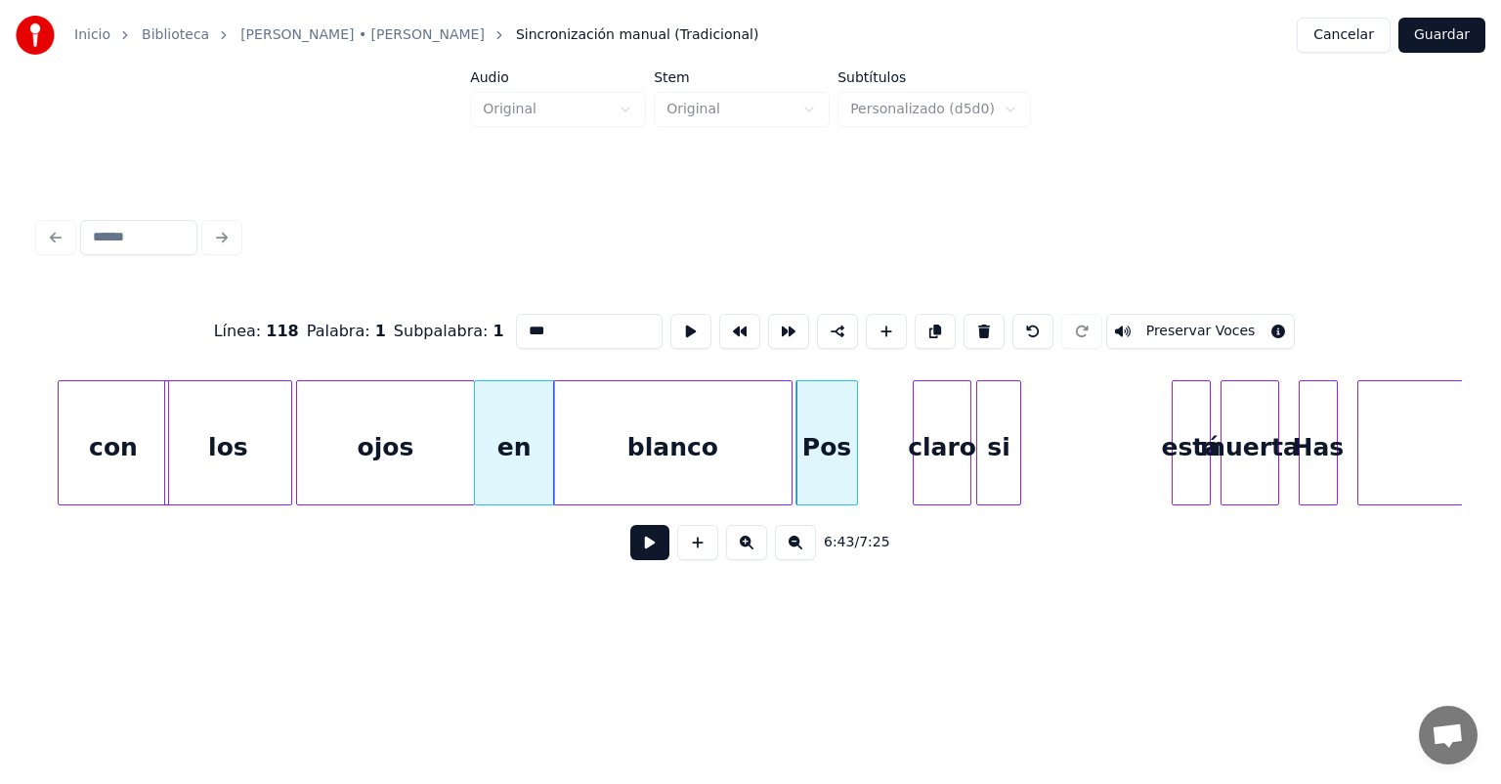
click at [635, 553] on button at bounding box center [649, 542] width 39 height 35
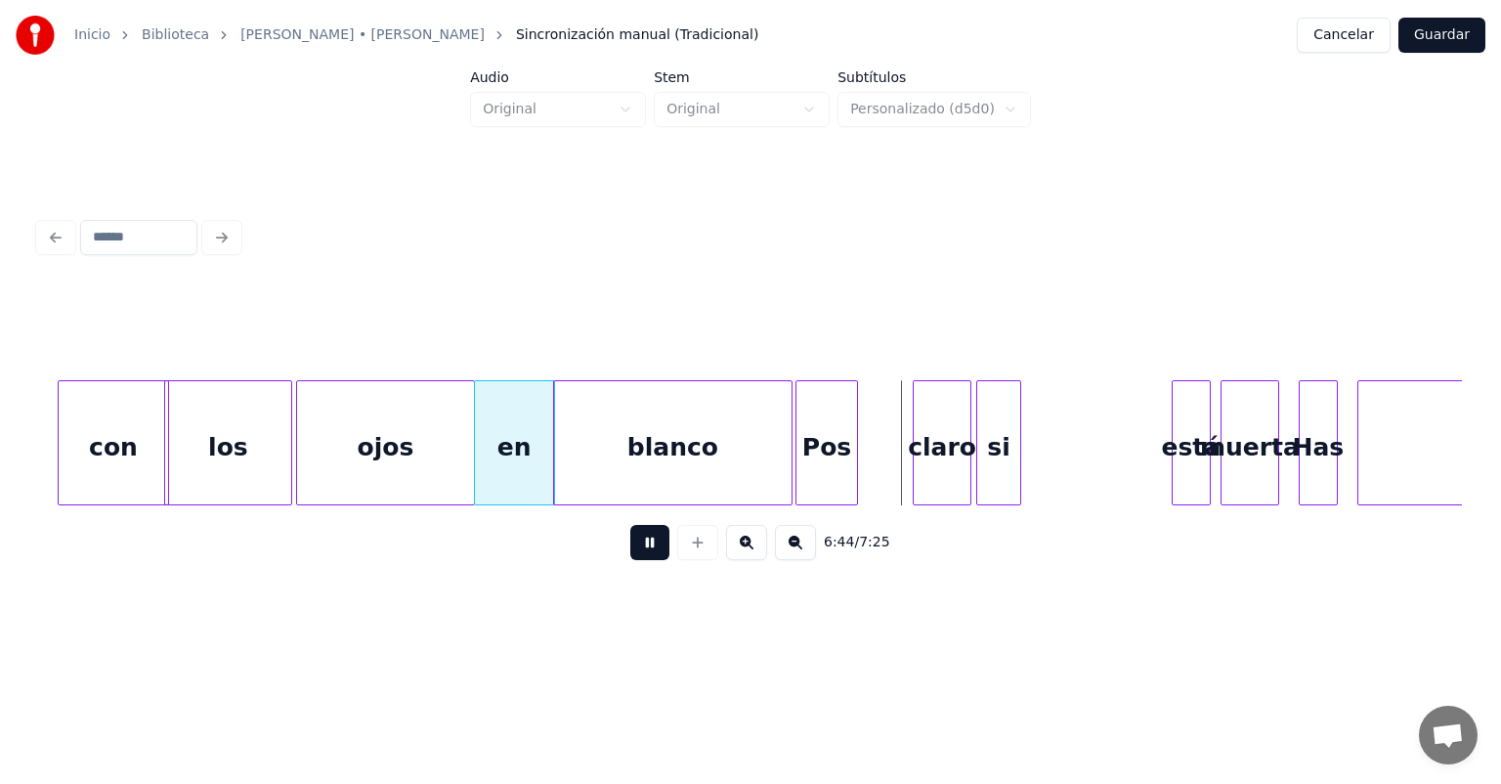
click at [630, 553] on button at bounding box center [649, 542] width 39 height 35
click at [631, 555] on button at bounding box center [649, 542] width 39 height 35
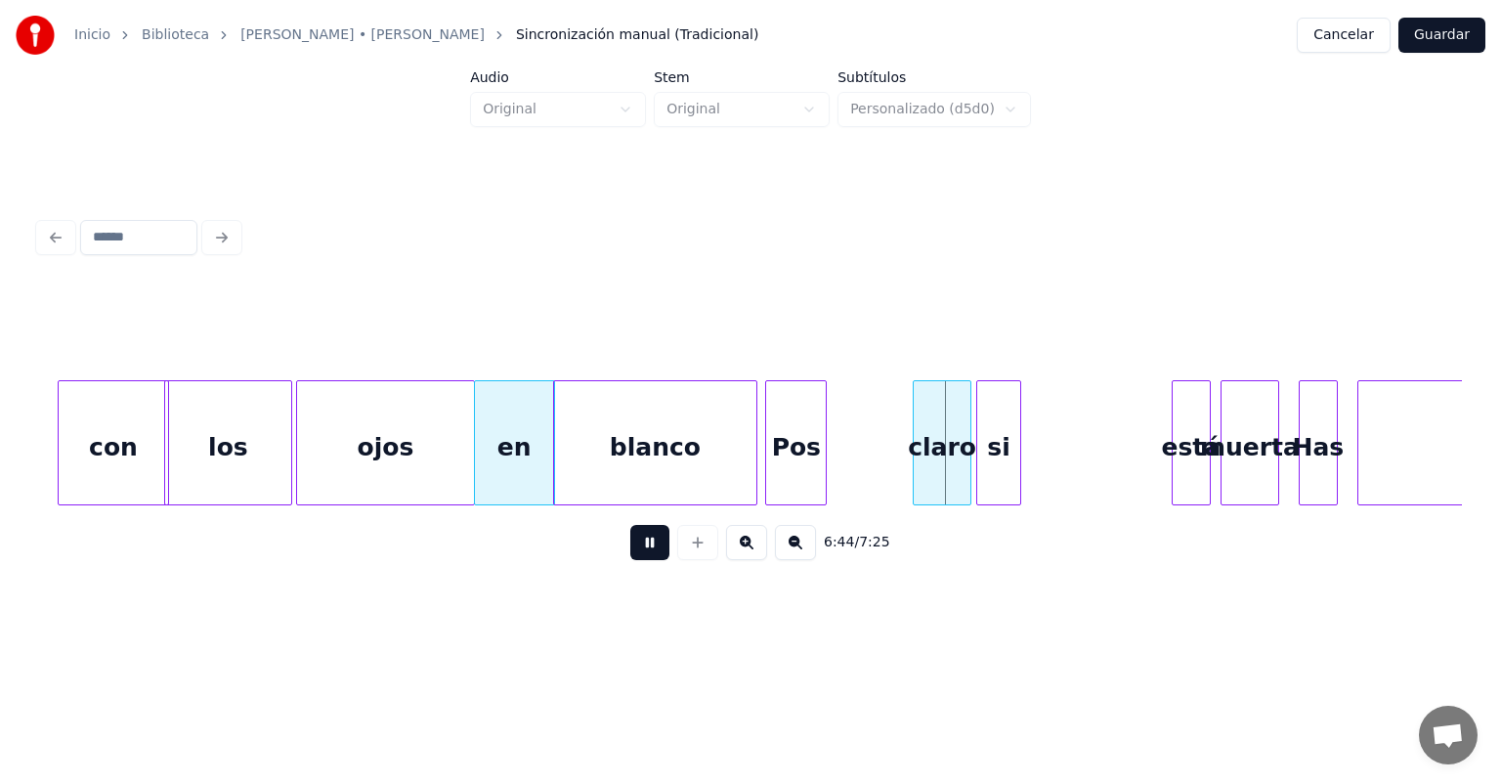
click at [630, 555] on button at bounding box center [649, 542] width 39 height 35
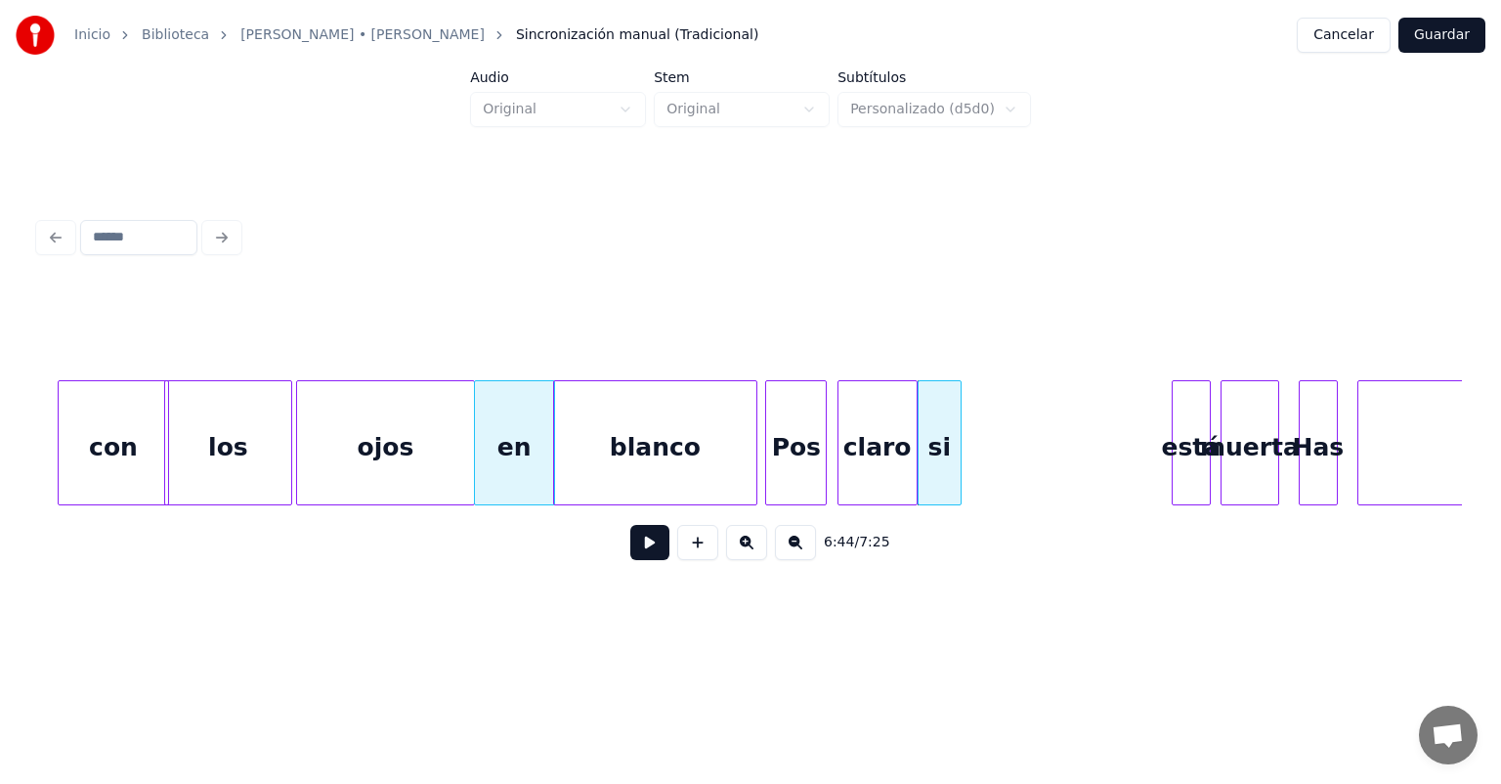
click at [789, 438] on div "Pos" at bounding box center [796, 447] width 60 height 133
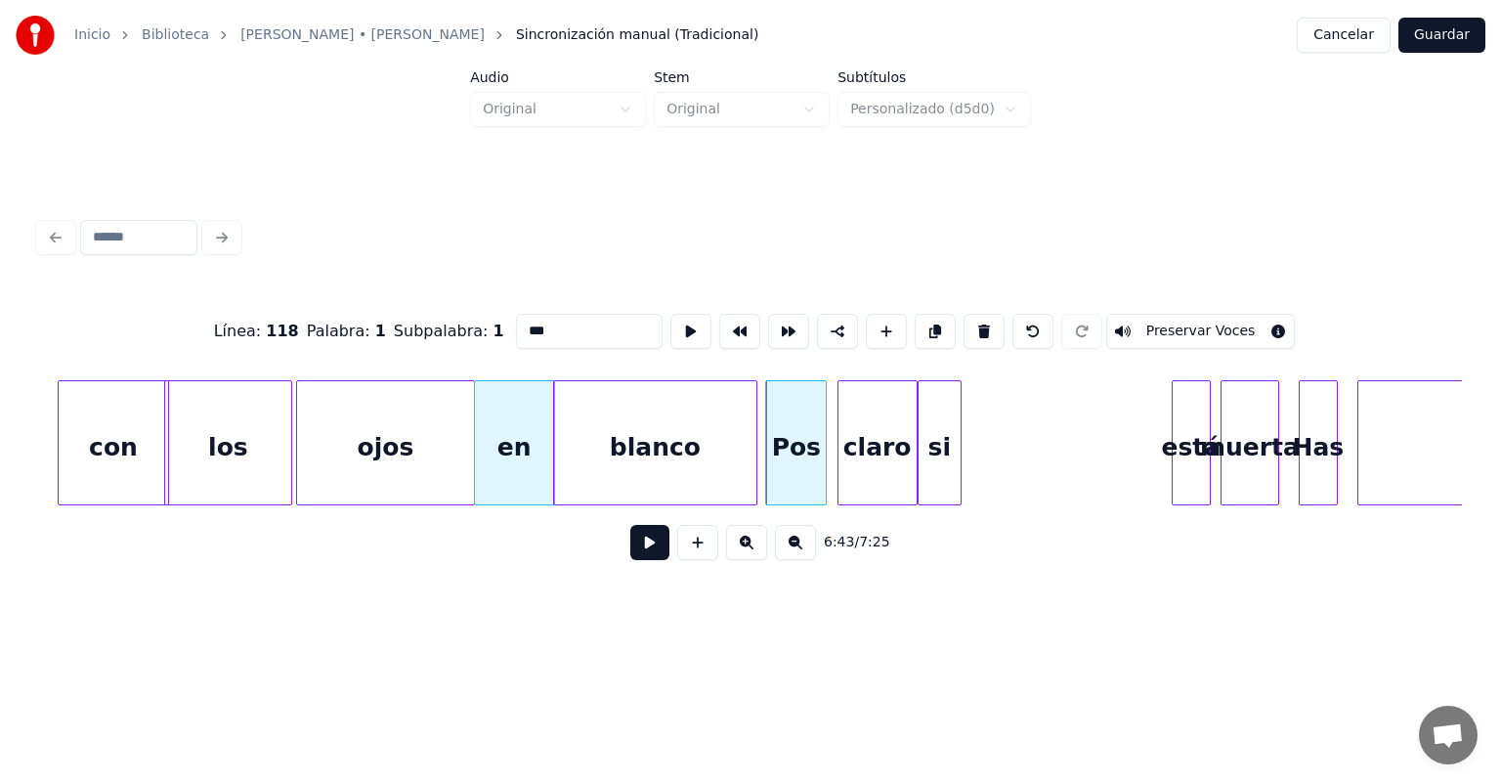
click at [630, 556] on button at bounding box center [649, 542] width 39 height 35
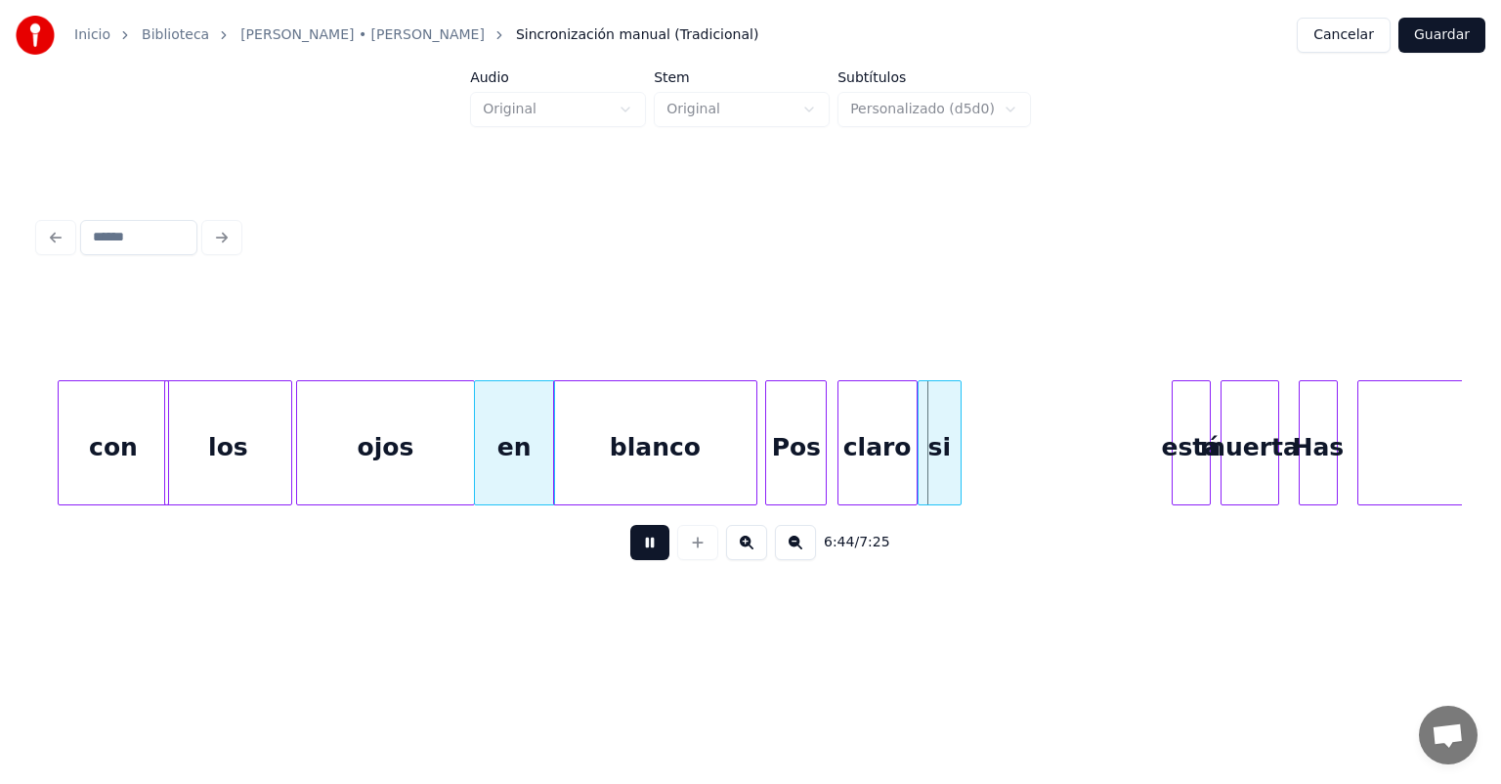
click at [630, 557] on button at bounding box center [649, 542] width 39 height 35
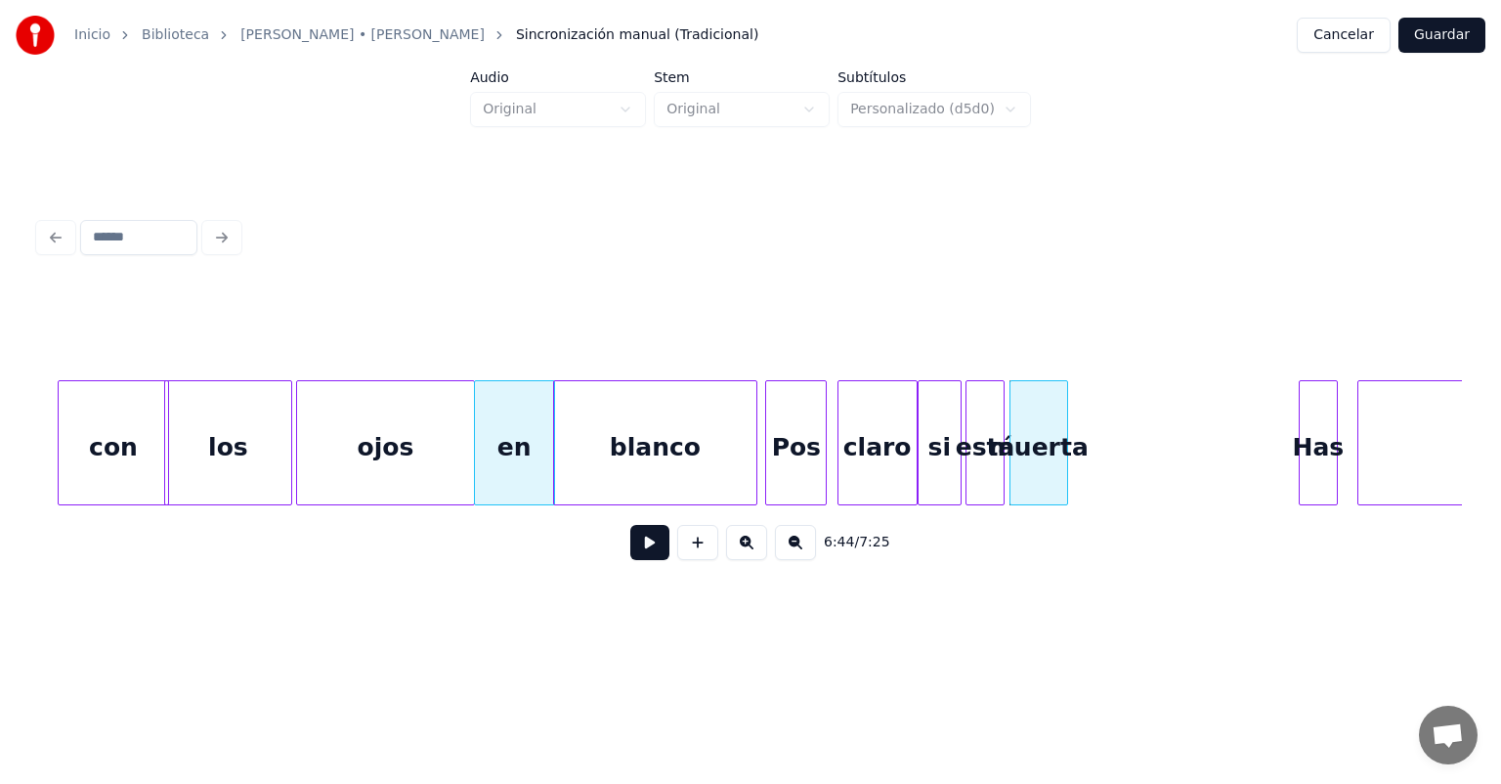
click at [631, 548] on button at bounding box center [649, 542] width 39 height 35
click at [630, 545] on button at bounding box center [649, 542] width 39 height 35
click at [635, 543] on button at bounding box center [649, 542] width 39 height 35
click at [631, 546] on button at bounding box center [649, 542] width 39 height 35
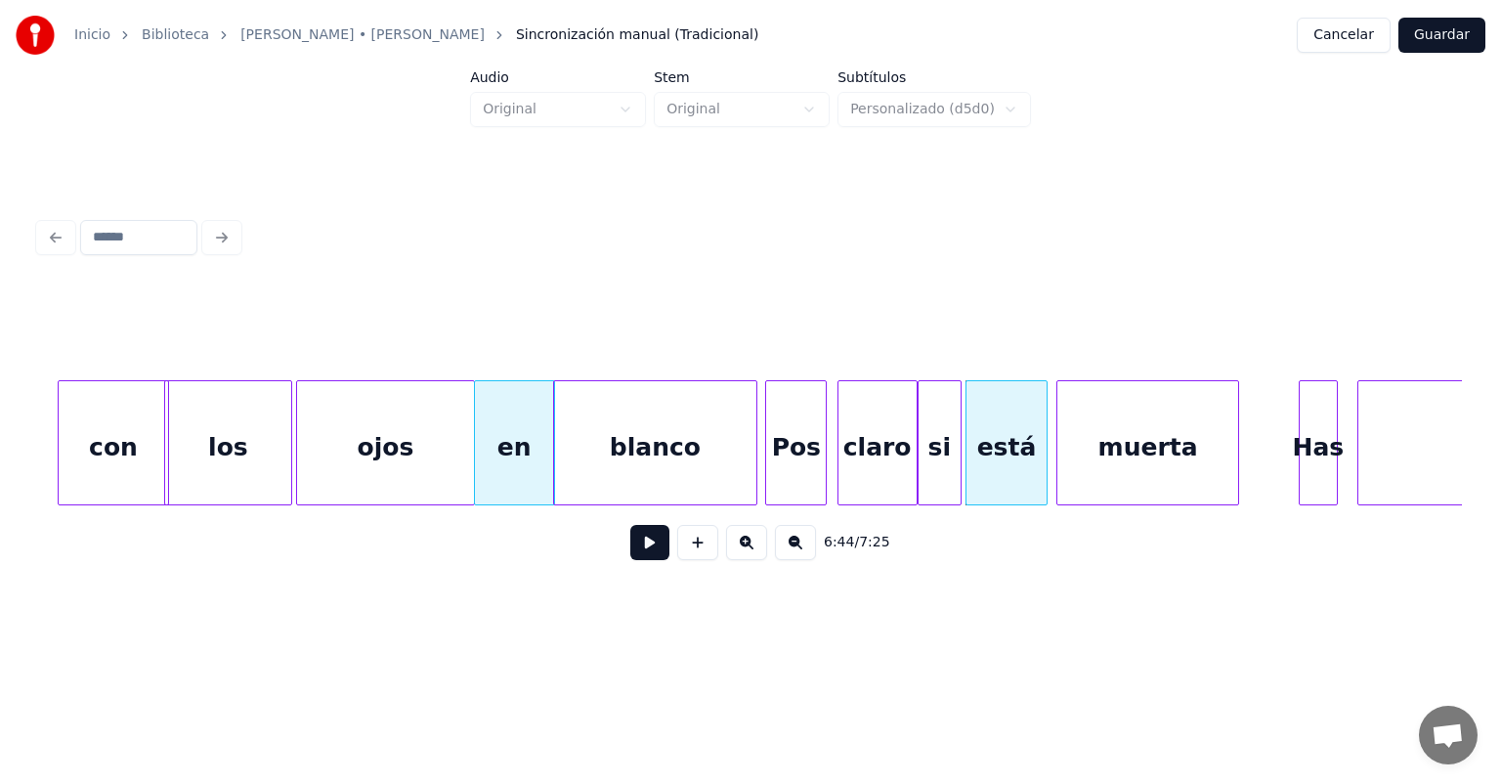
click at [635, 550] on button at bounding box center [649, 542] width 39 height 35
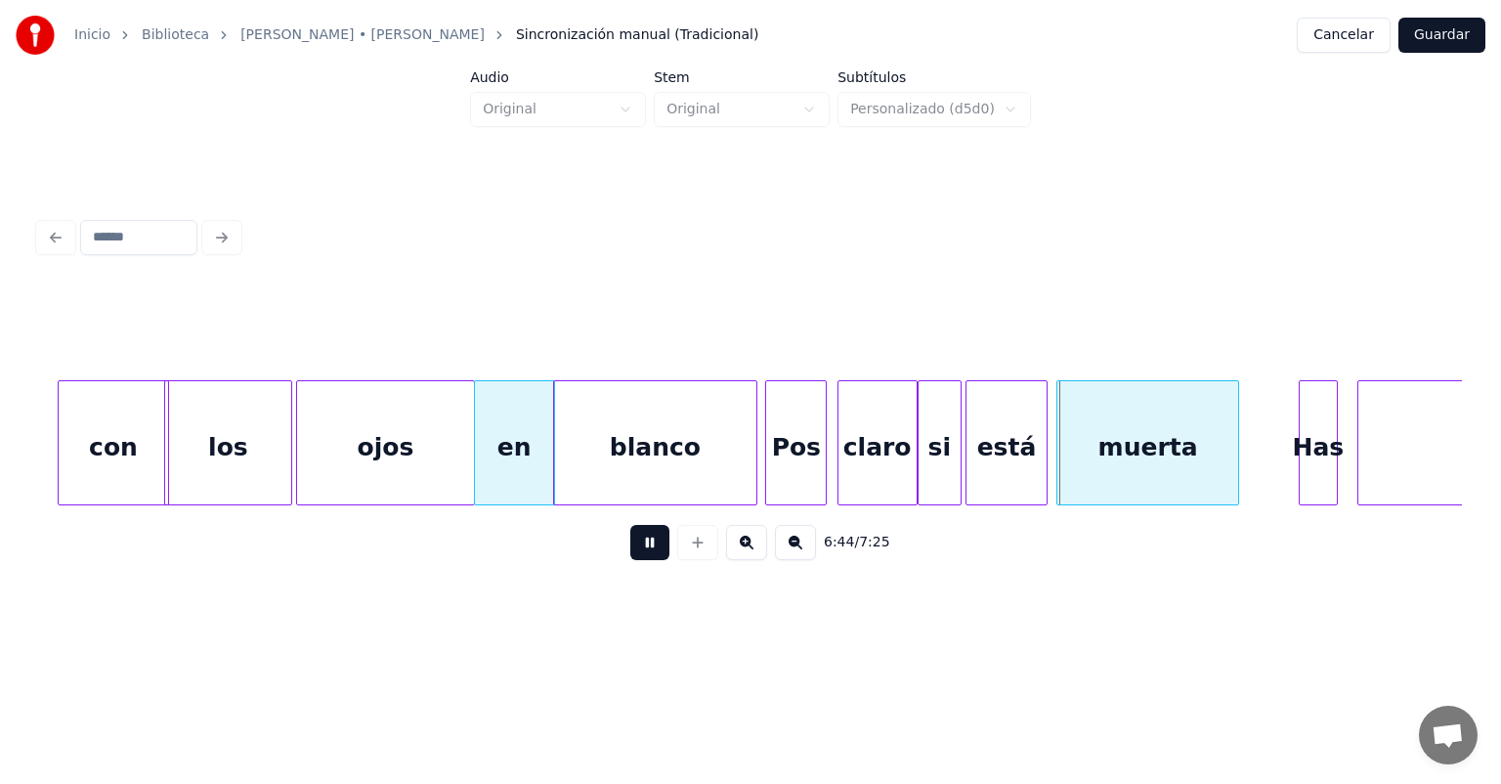
click at [631, 550] on button at bounding box center [649, 542] width 39 height 35
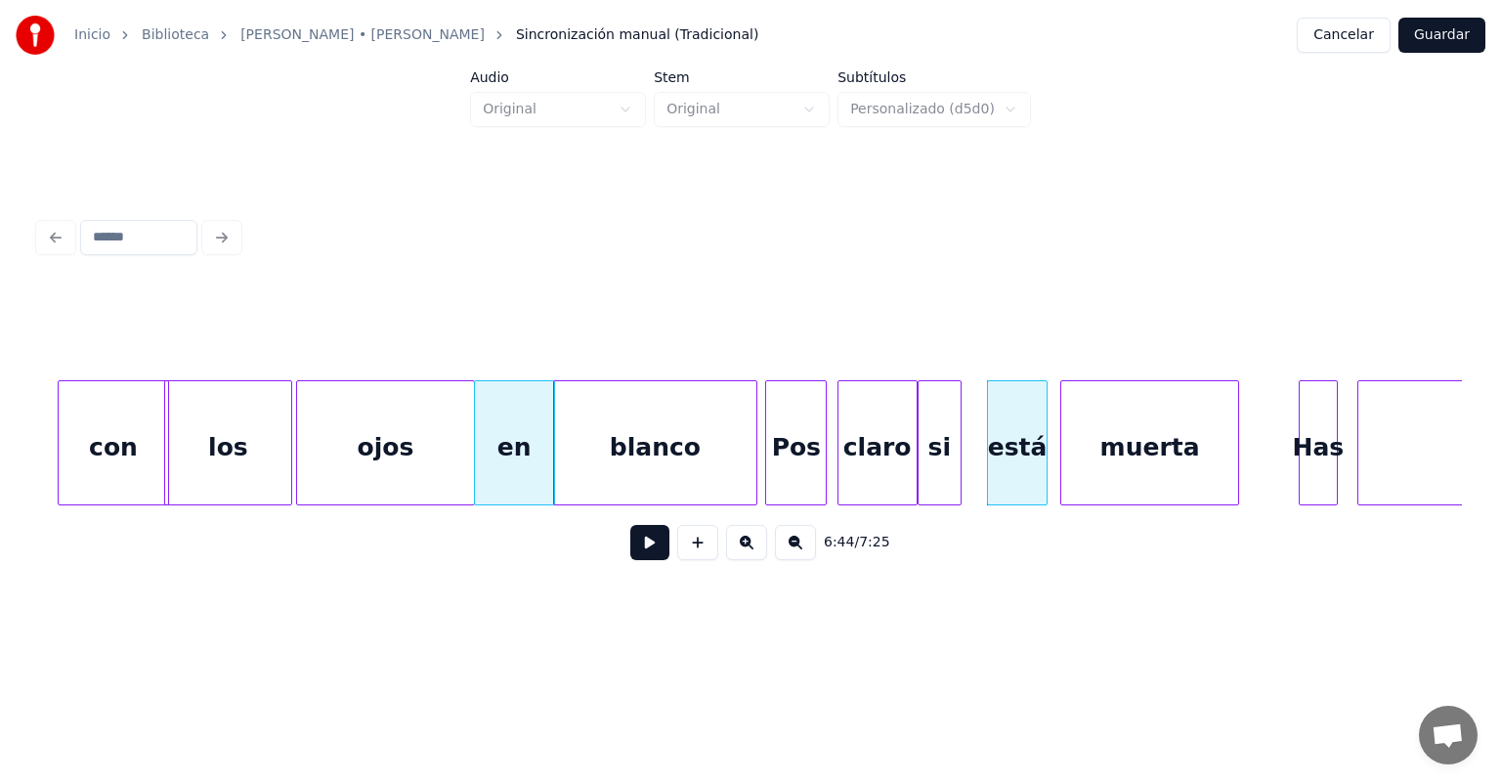
click at [1025, 450] on div "está" at bounding box center [1028, 447] width 80 height 133
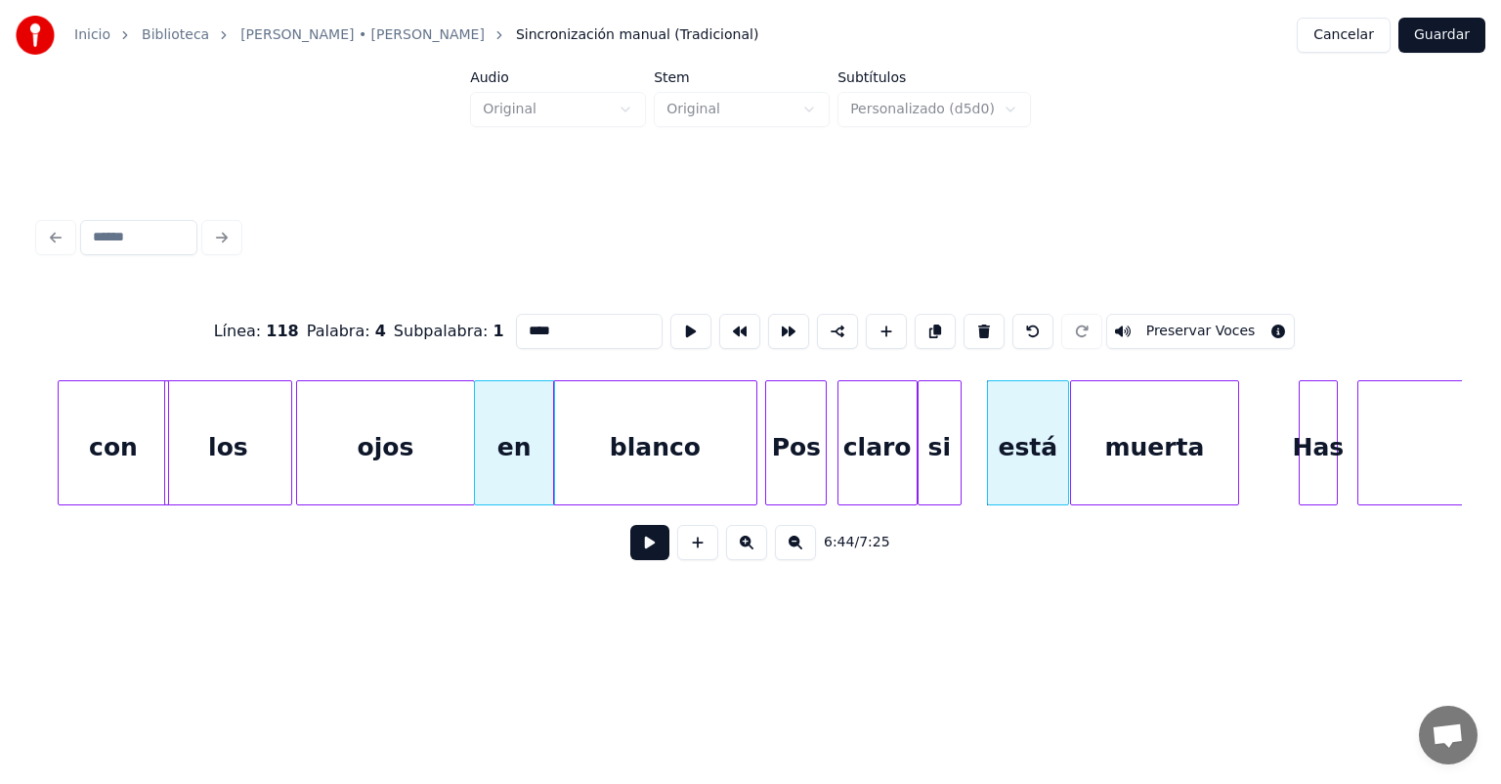
click at [639, 551] on button at bounding box center [649, 542] width 39 height 35
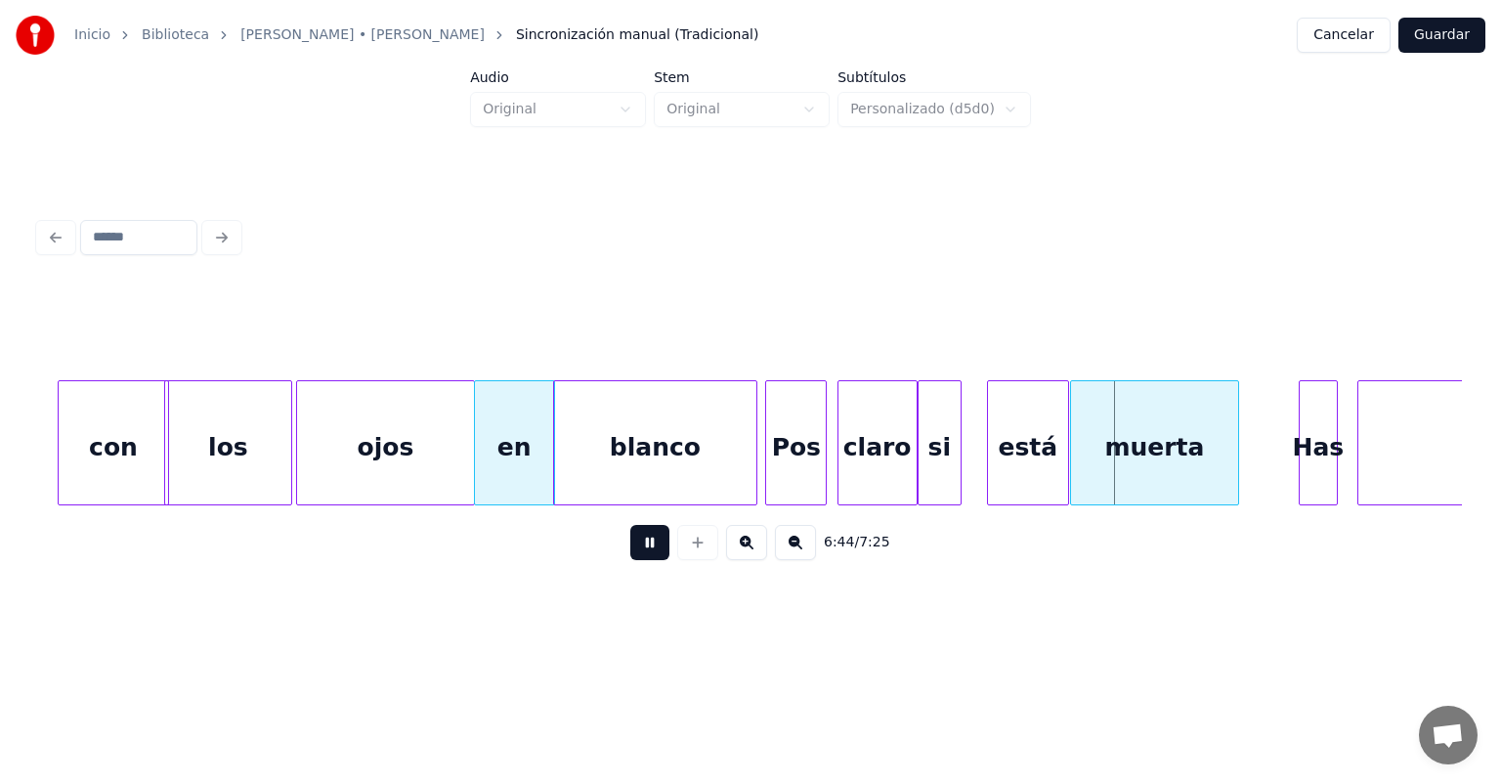
click at [630, 549] on button at bounding box center [649, 542] width 39 height 35
click at [635, 544] on button at bounding box center [649, 542] width 39 height 35
click at [1010, 443] on div "está" at bounding box center [1028, 447] width 80 height 133
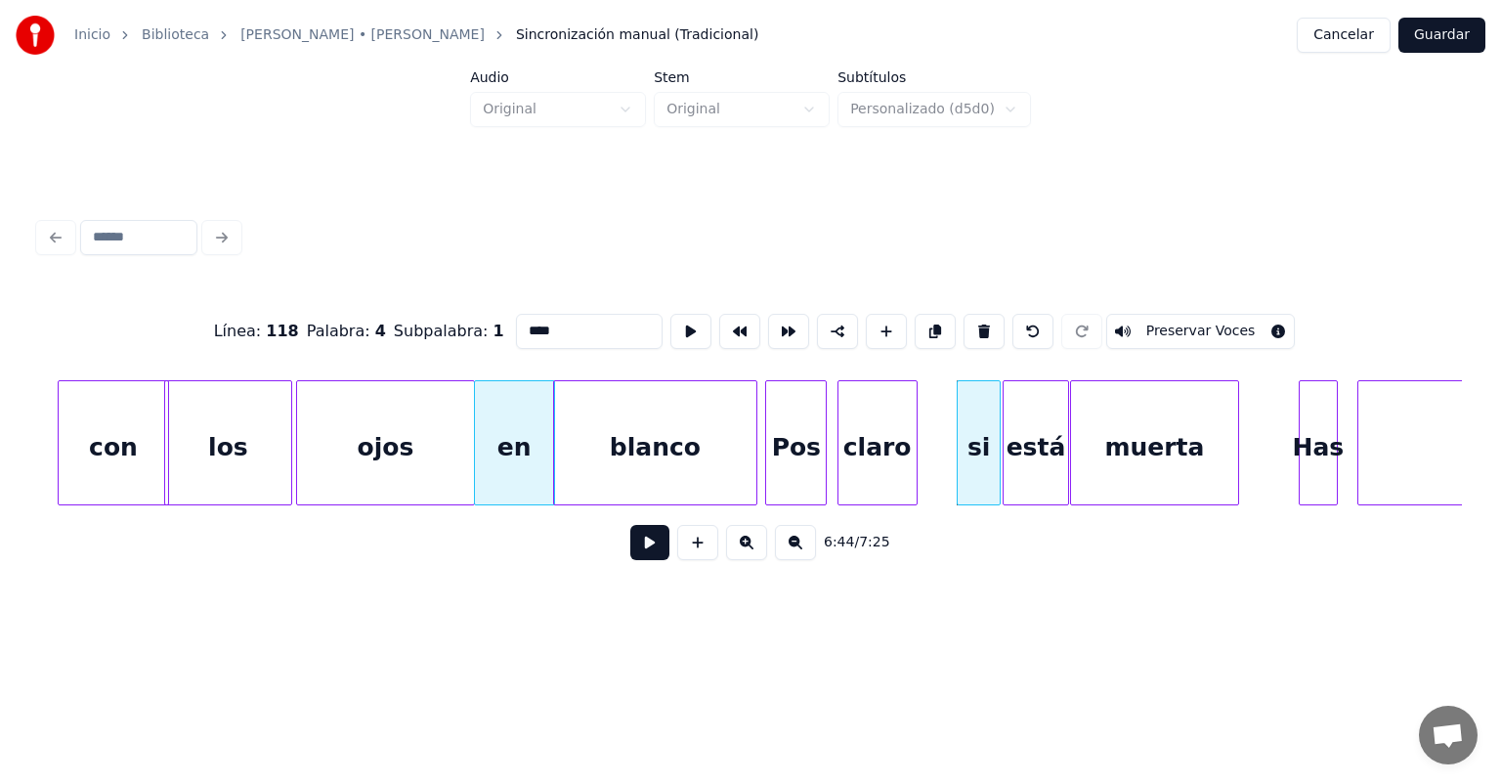
click at [630, 552] on button at bounding box center [649, 542] width 39 height 35
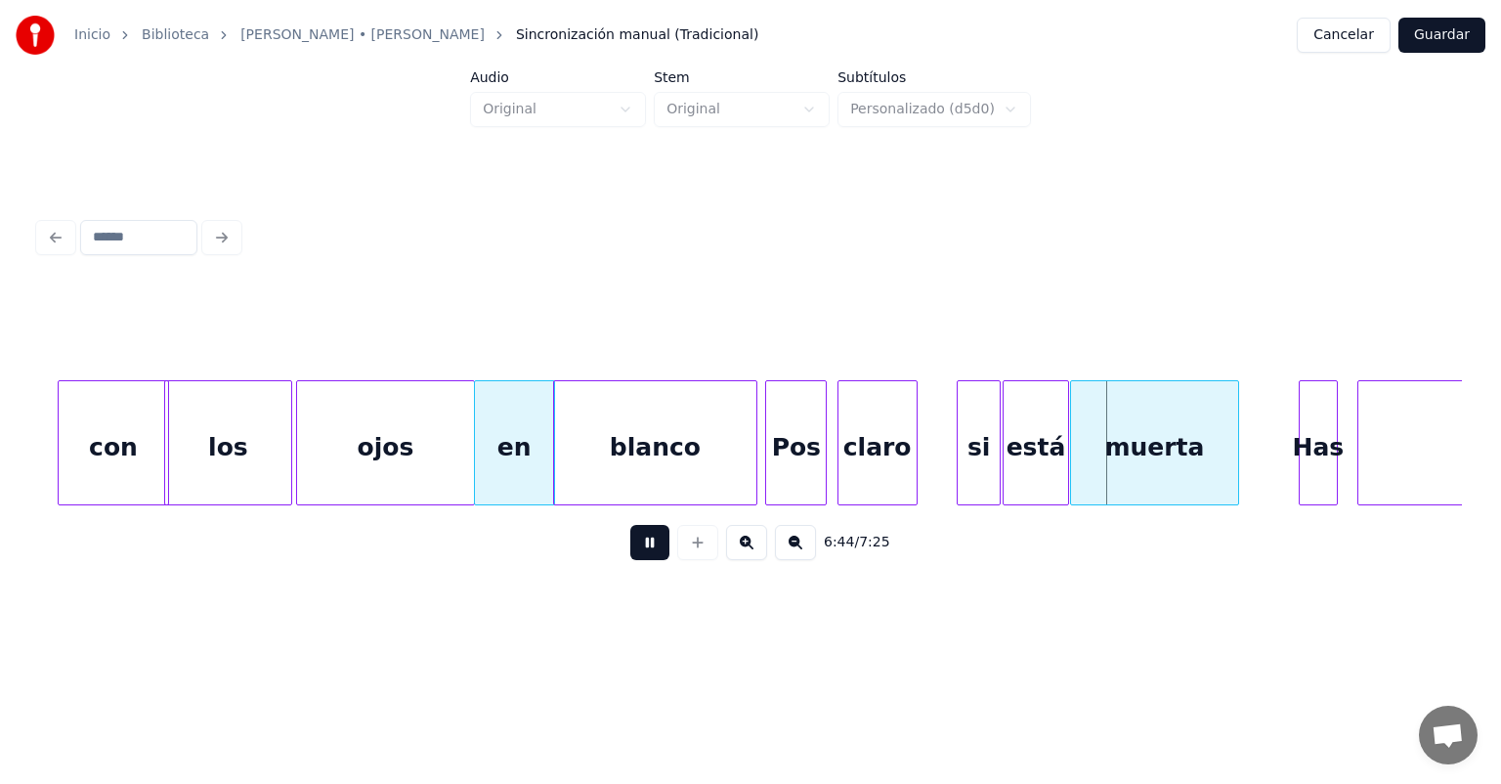
click at [985, 454] on div "si" at bounding box center [979, 447] width 43 height 133
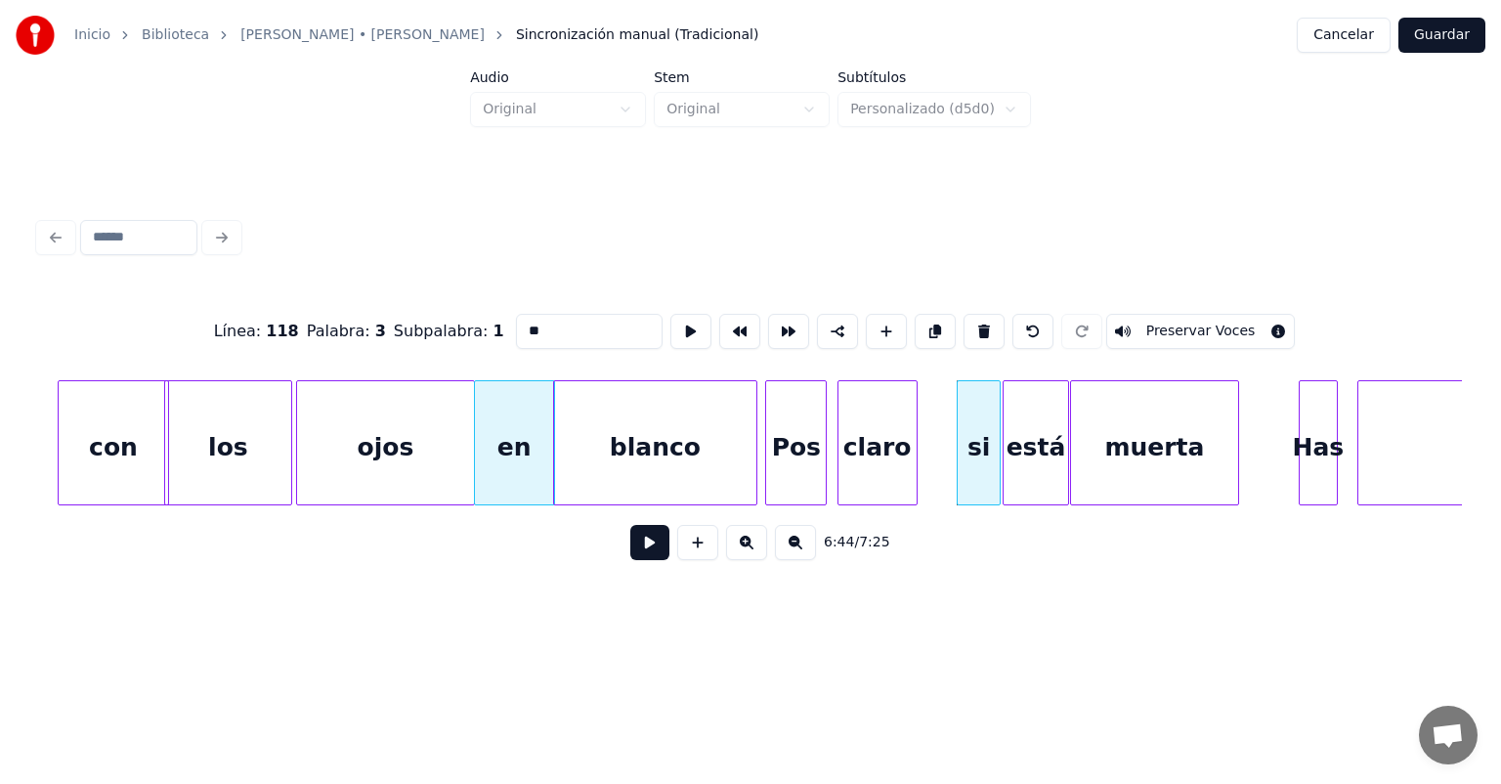
click at [875, 457] on div "claro" at bounding box center [878, 447] width 78 height 133
type input "*****"
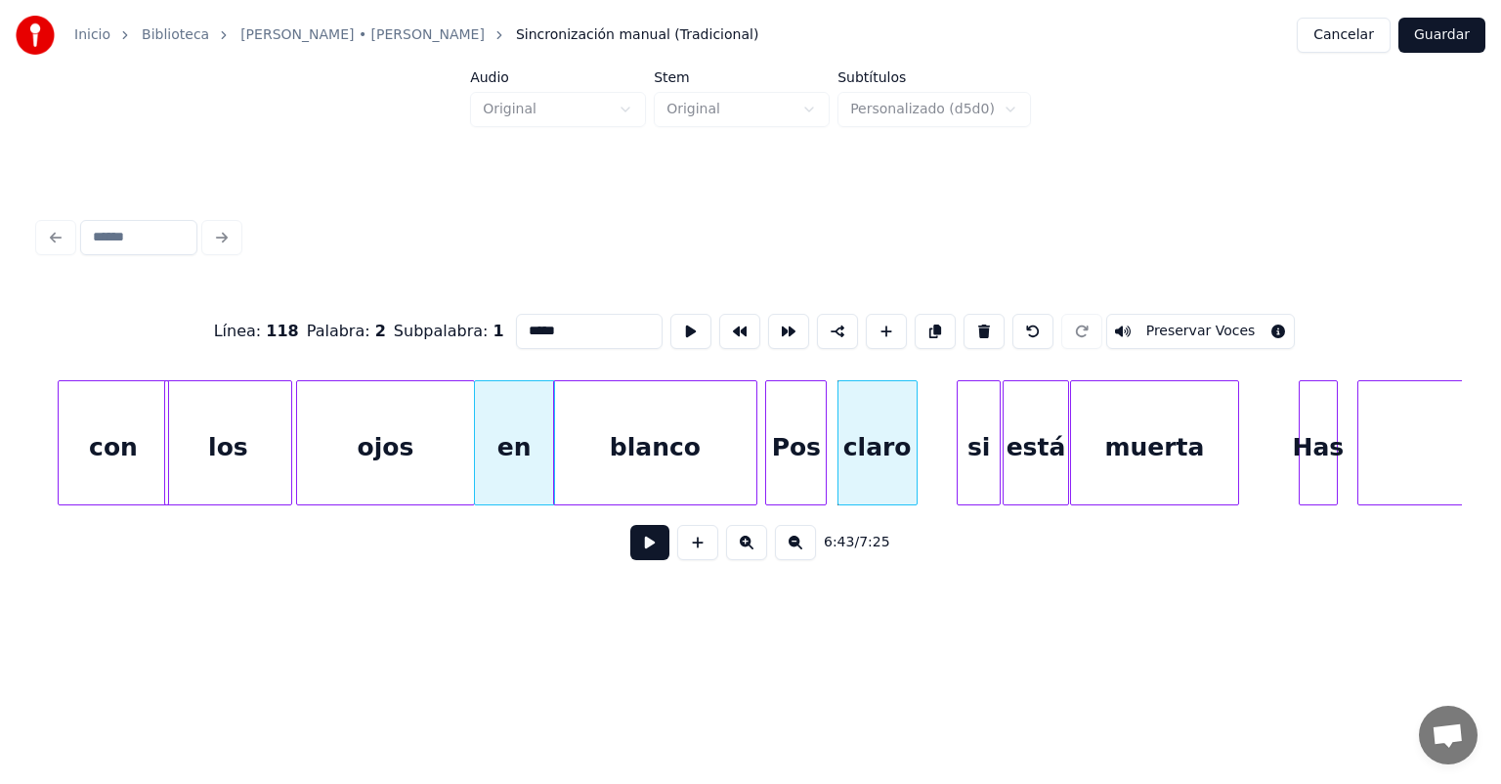
click at [630, 549] on button at bounding box center [649, 542] width 39 height 35
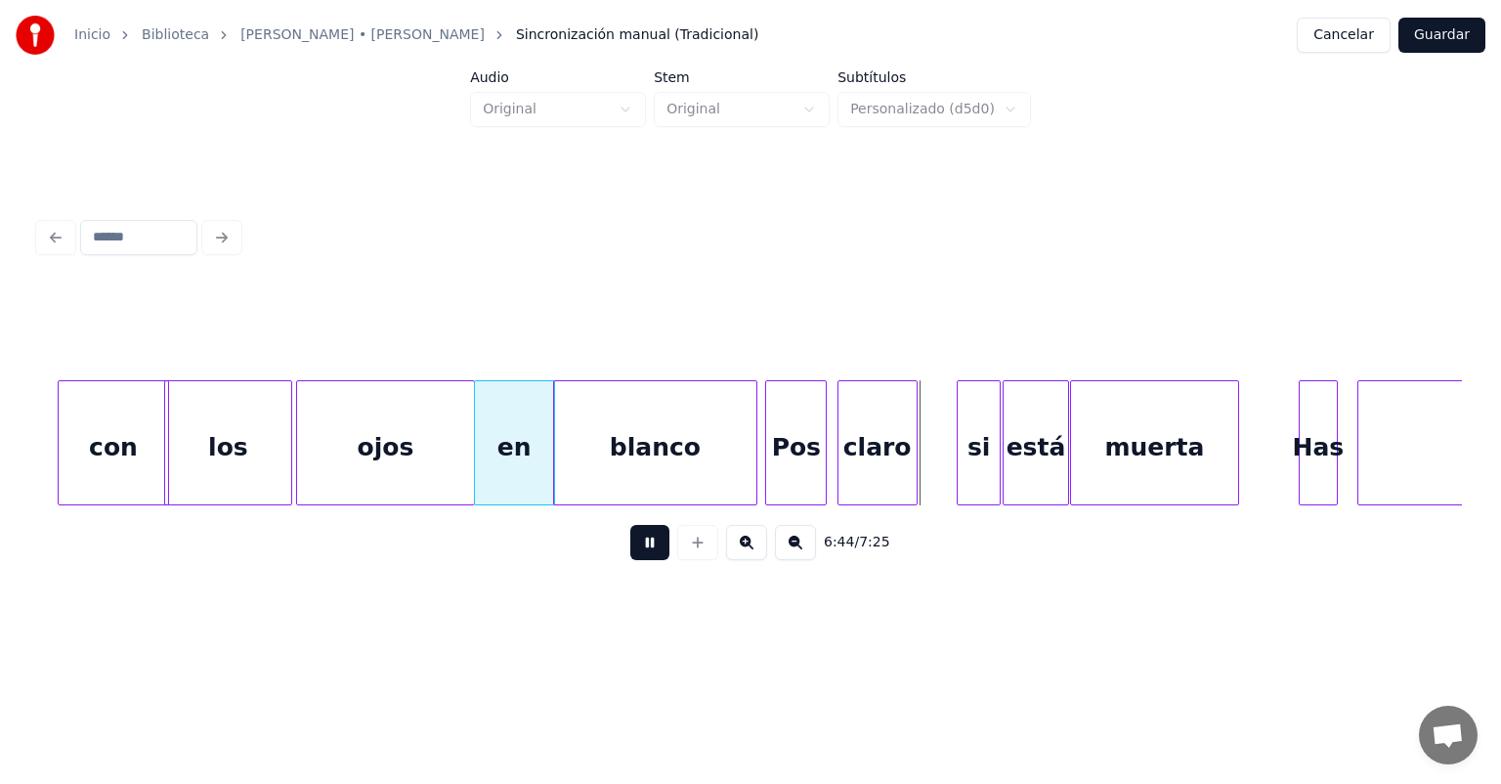
click at [630, 548] on button at bounding box center [649, 542] width 39 height 35
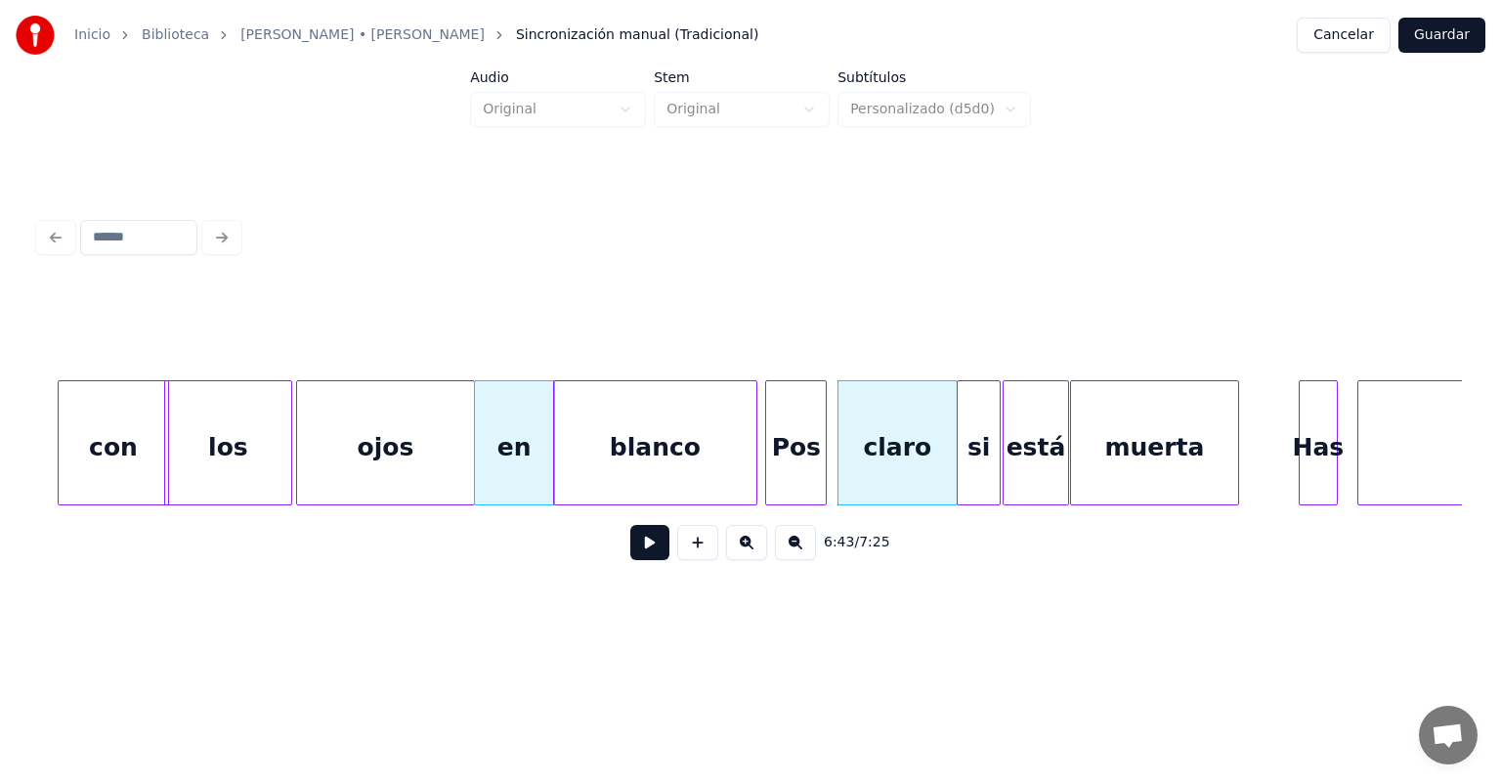
click at [650, 551] on button at bounding box center [649, 542] width 39 height 35
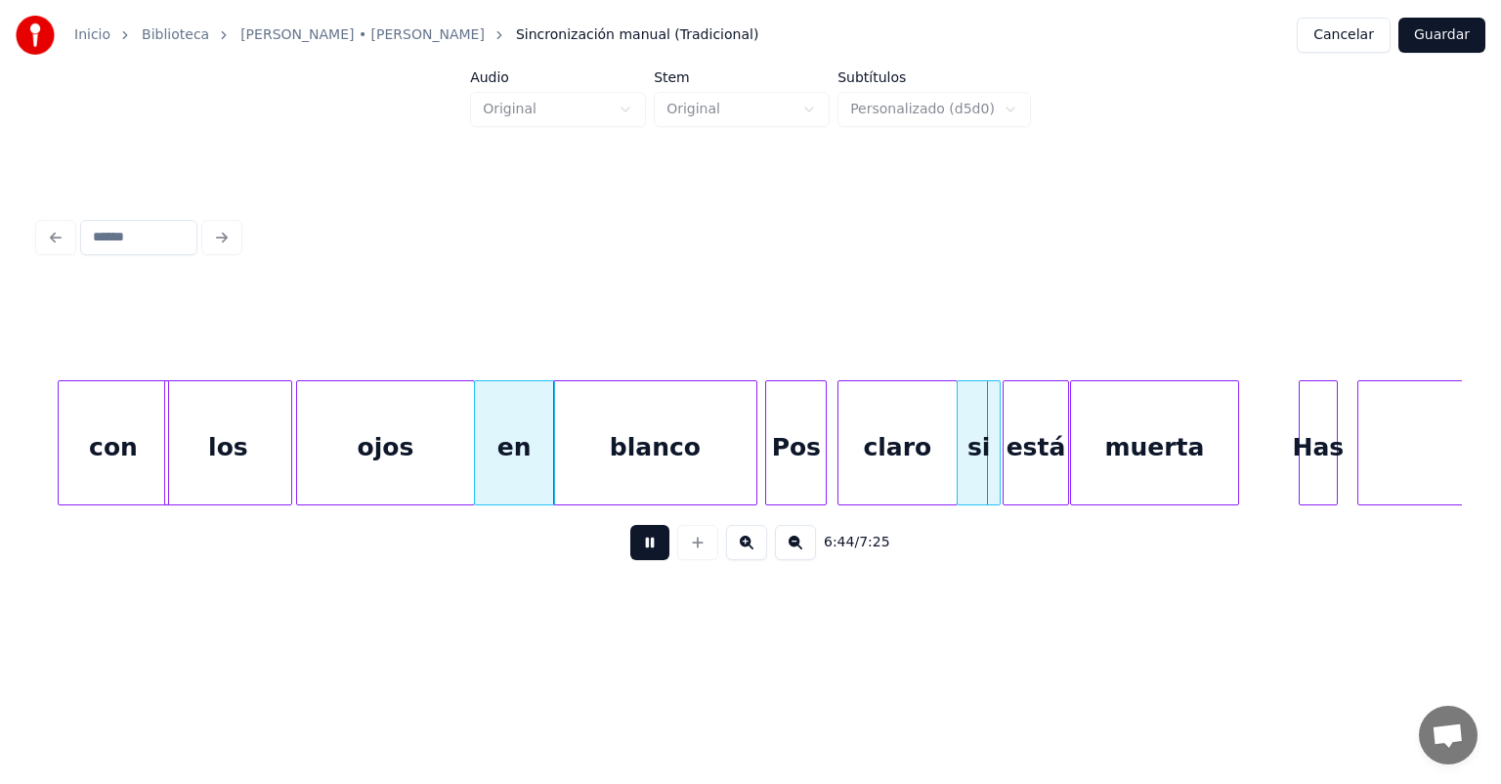
click at [637, 554] on button at bounding box center [649, 542] width 39 height 35
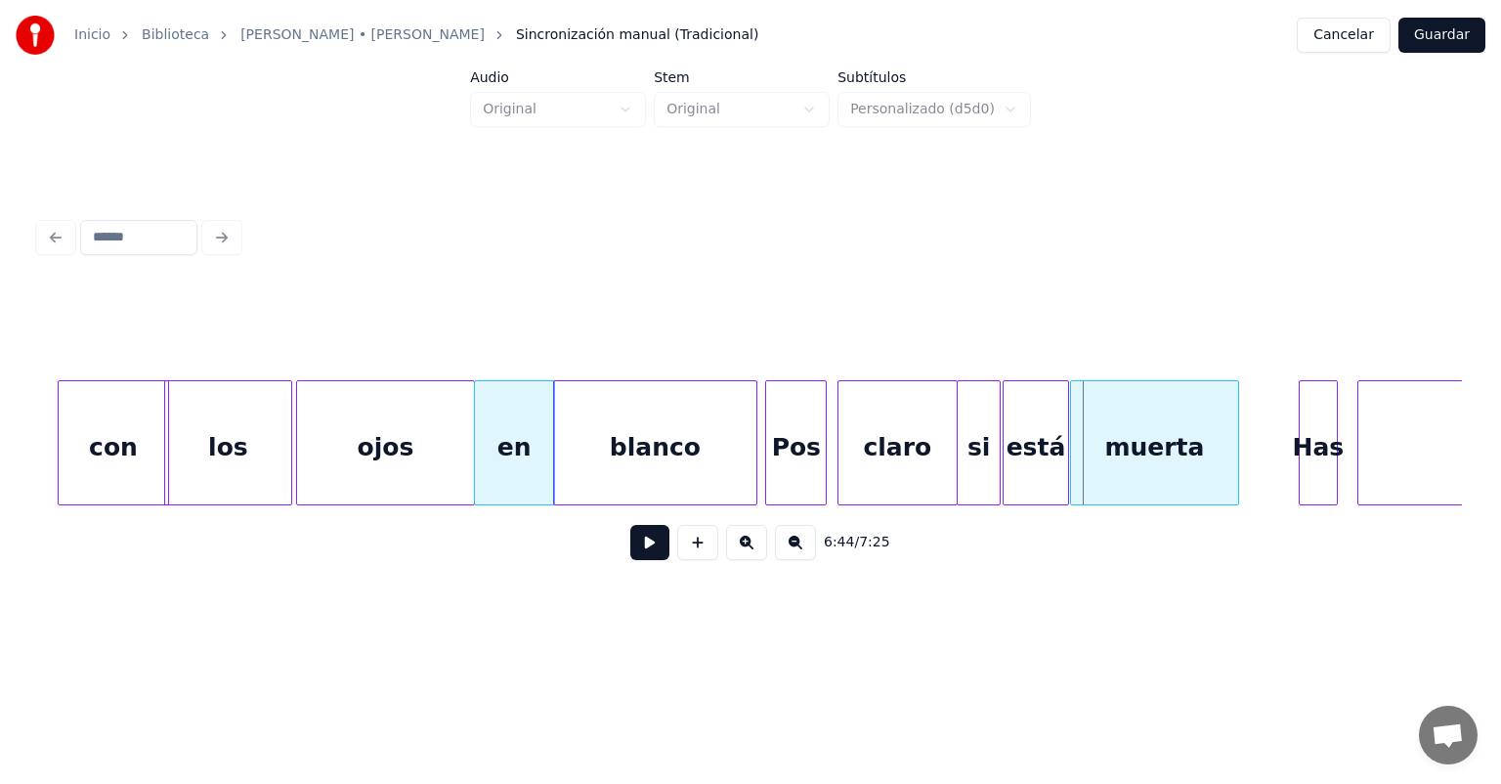
click at [638, 552] on button at bounding box center [649, 542] width 39 height 35
click at [630, 547] on button at bounding box center [649, 542] width 39 height 35
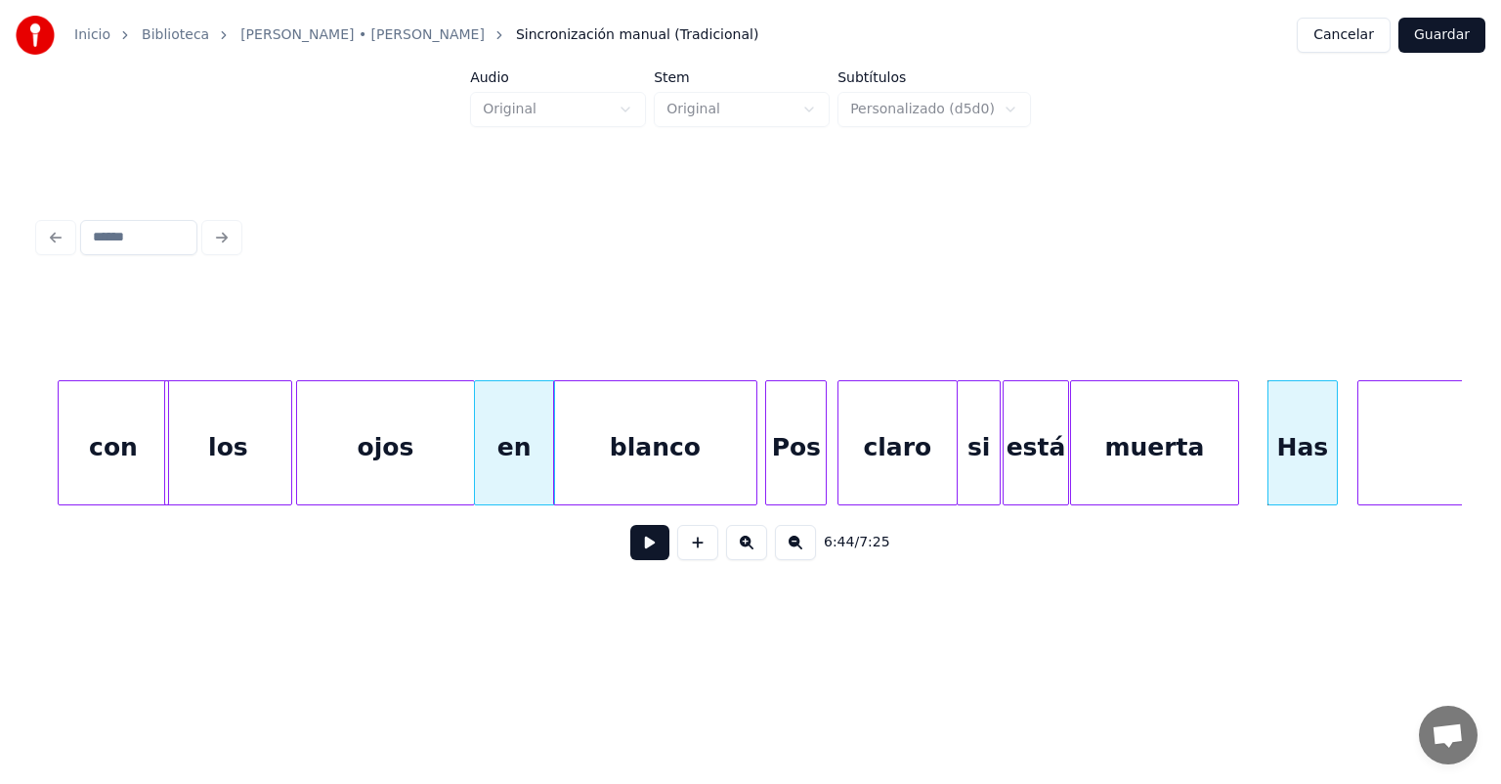
click at [641, 548] on button at bounding box center [649, 542] width 39 height 35
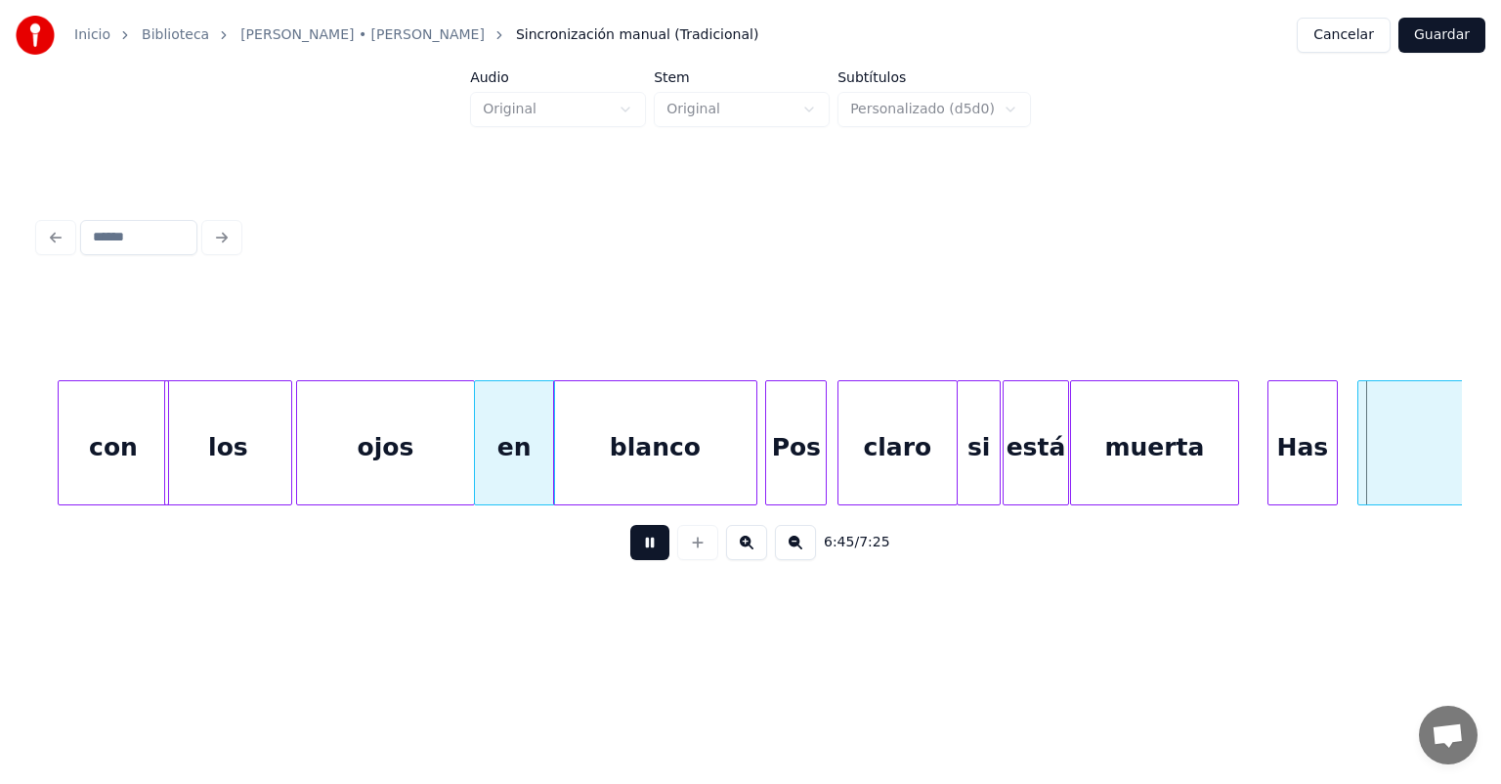
click at [639, 551] on button at bounding box center [649, 542] width 39 height 35
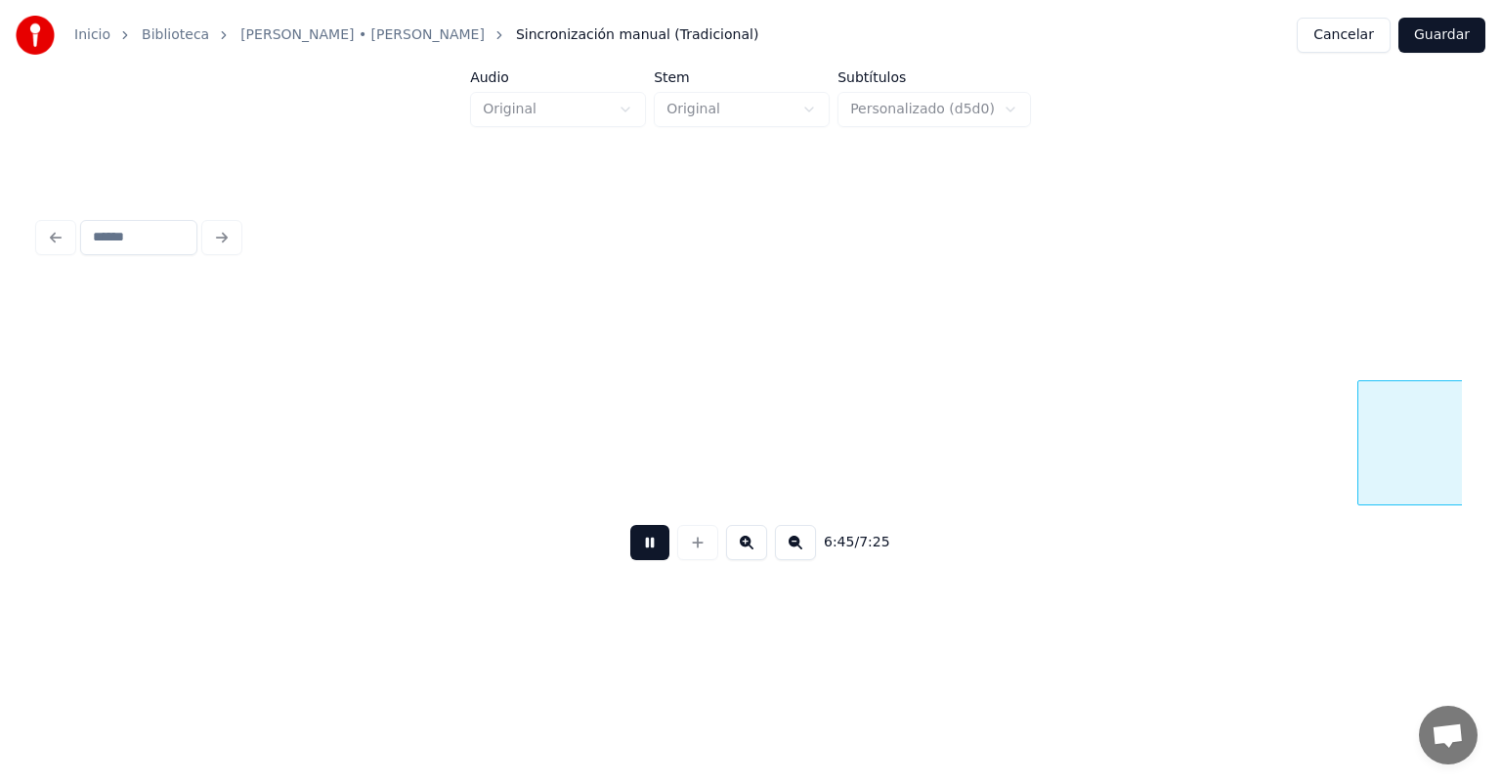
scroll to position [0, 198048]
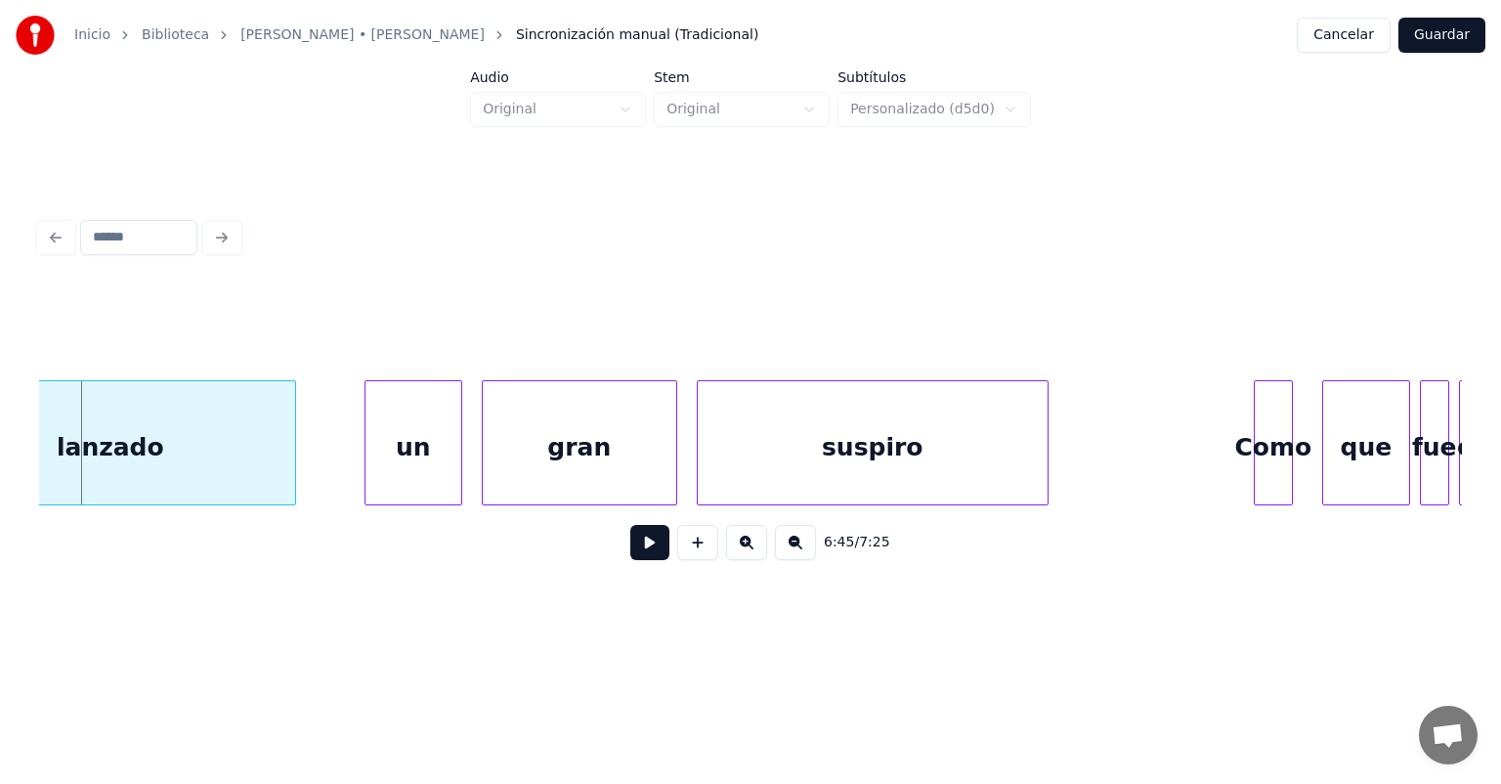
click at [641, 555] on button at bounding box center [649, 542] width 39 height 35
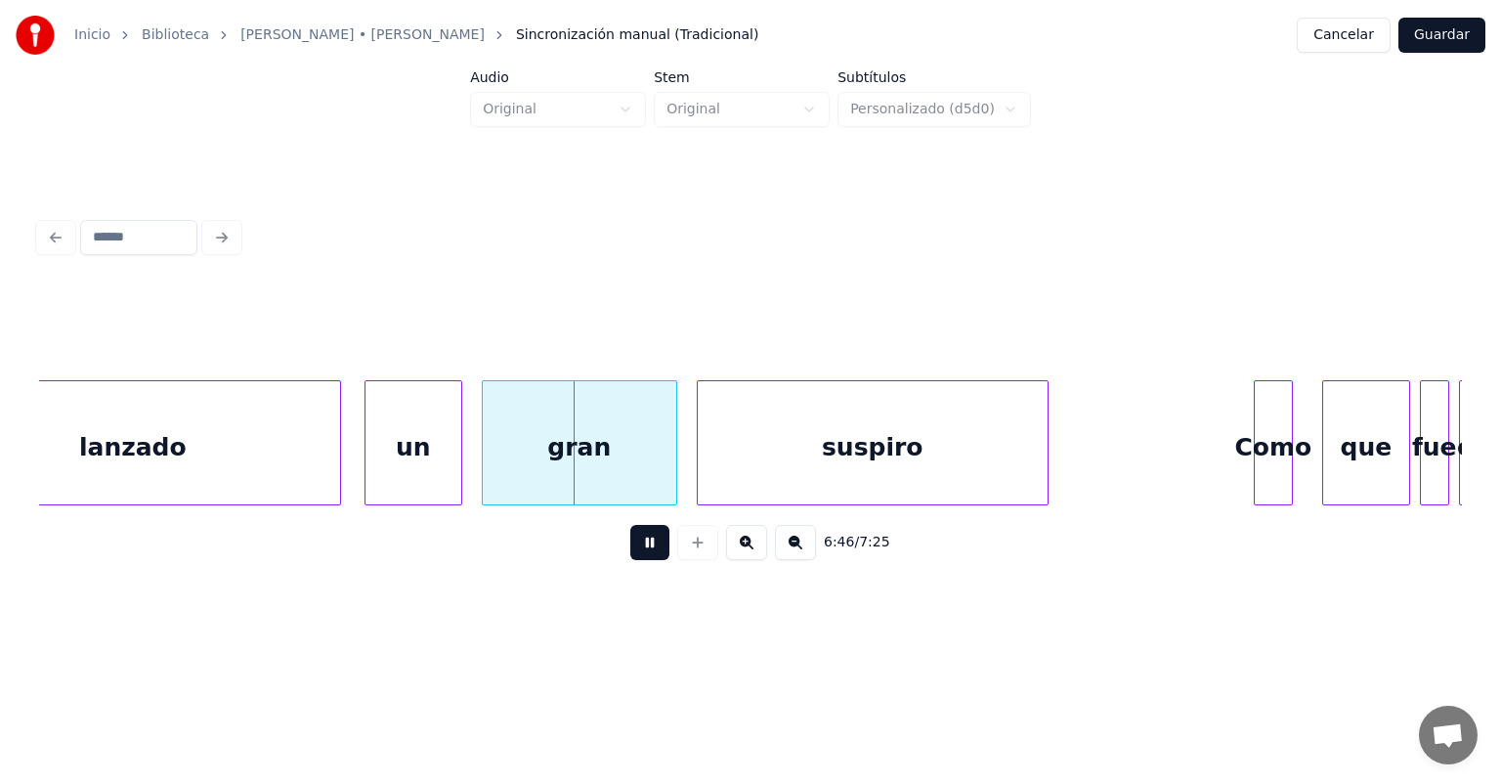
scroll to position [0, 197934]
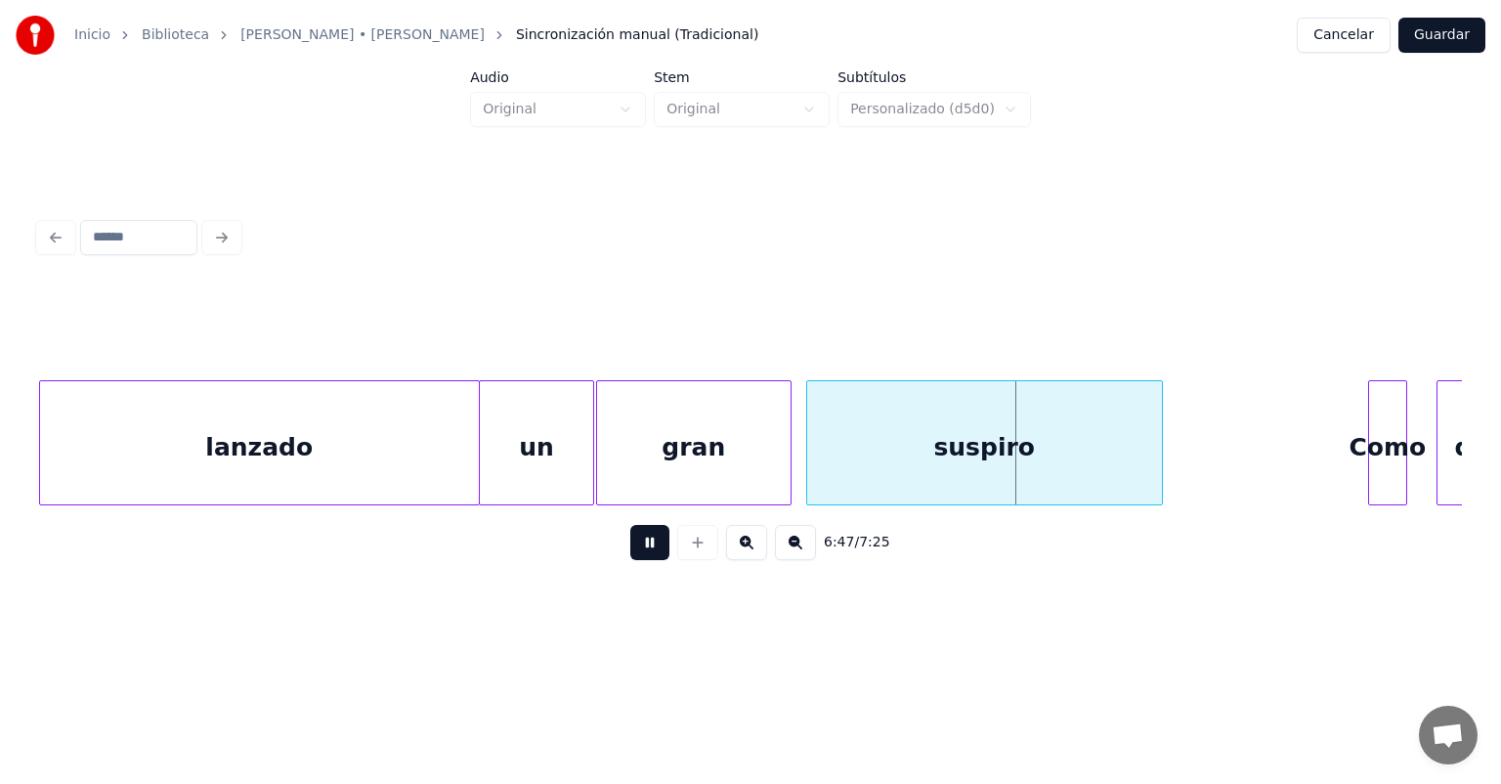
click at [811, 457] on div "suspiro" at bounding box center [984, 447] width 355 height 133
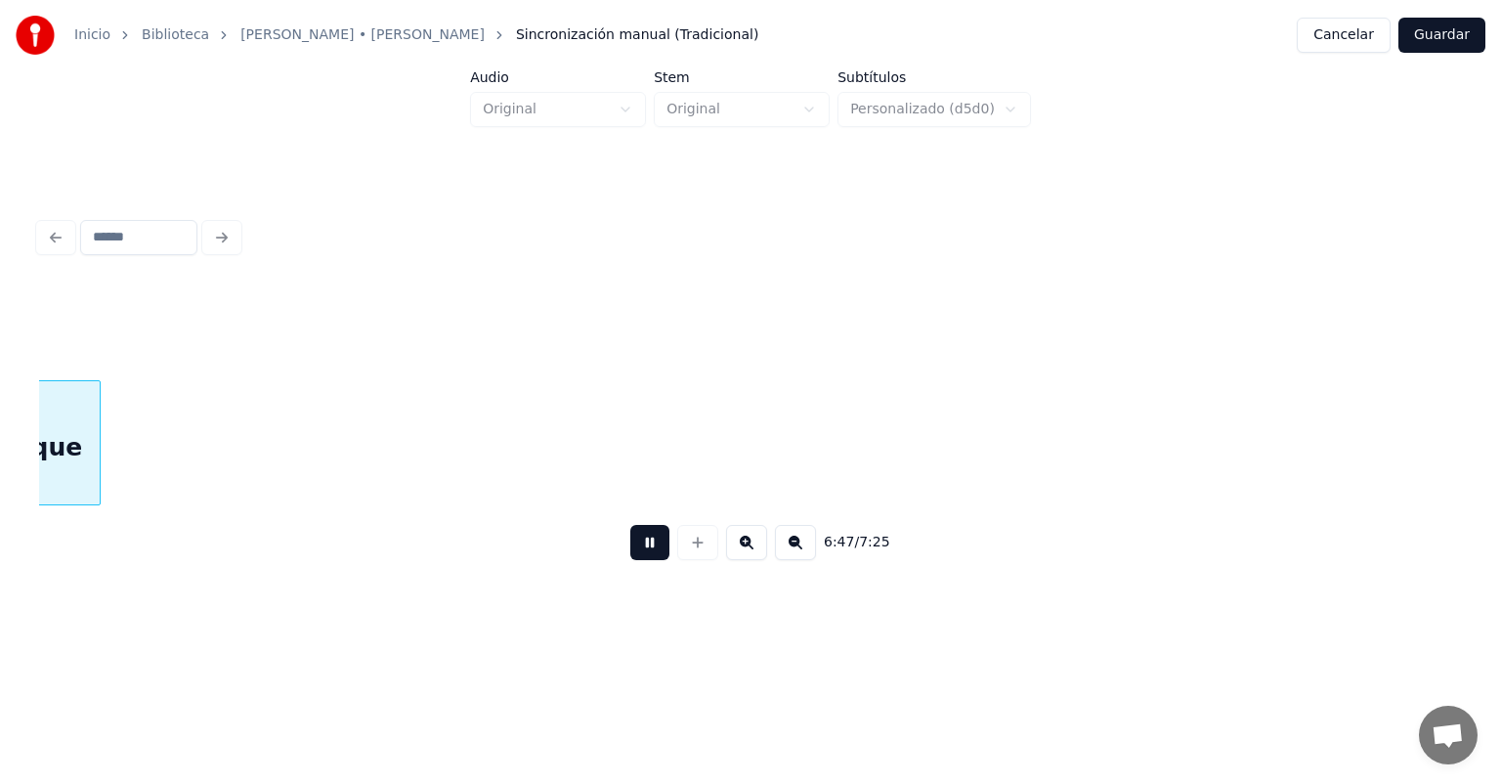
click at [630, 547] on button at bounding box center [649, 542] width 39 height 35
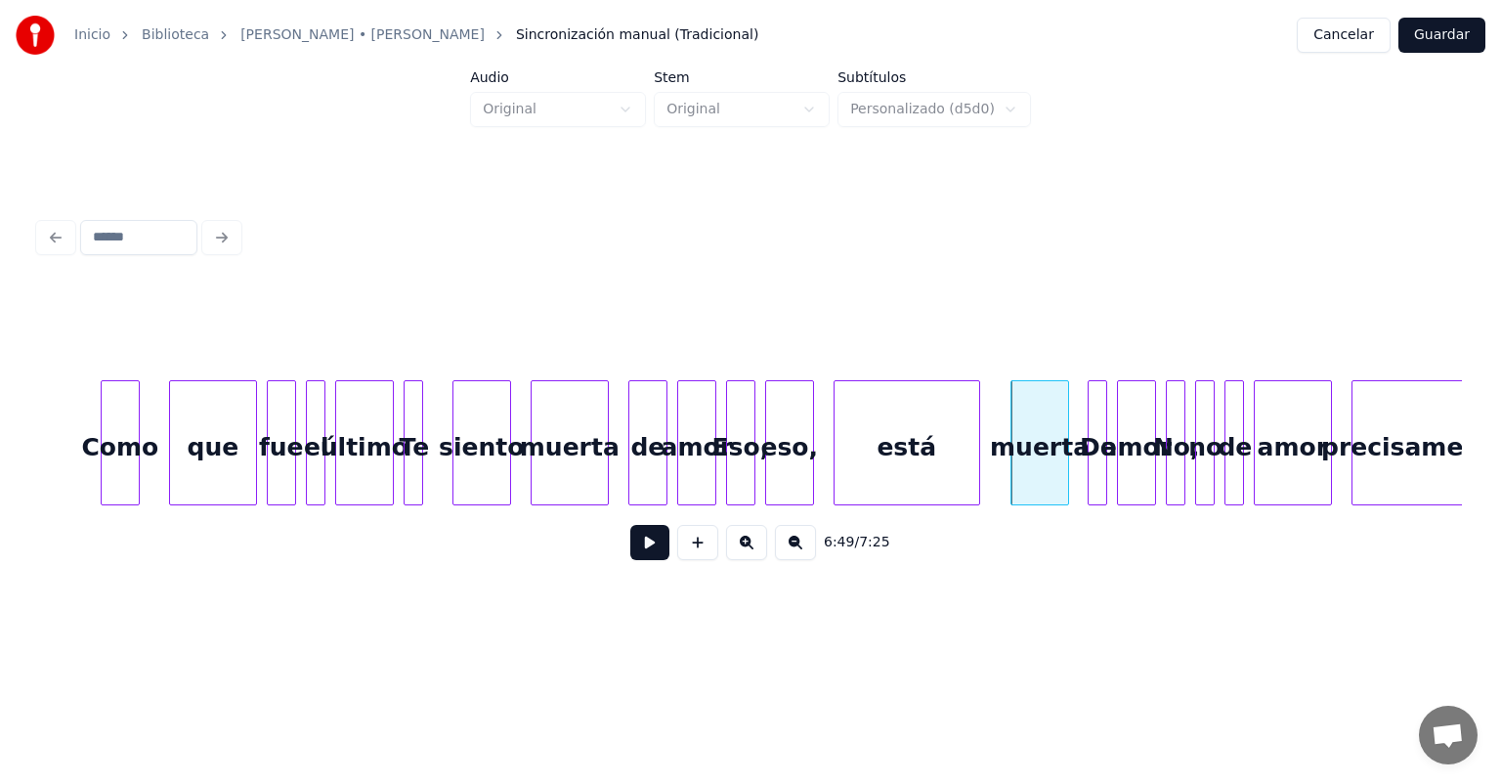
click at [47, 513] on div "6:49 / 7:25" at bounding box center [750, 542] width 1423 height 74
click at [51, 517] on div "6:49 / 7:25" at bounding box center [750, 542] width 1423 height 74
click at [47, 517] on div "6:49 / 7:25" at bounding box center [750, 542] width 1423 height 74
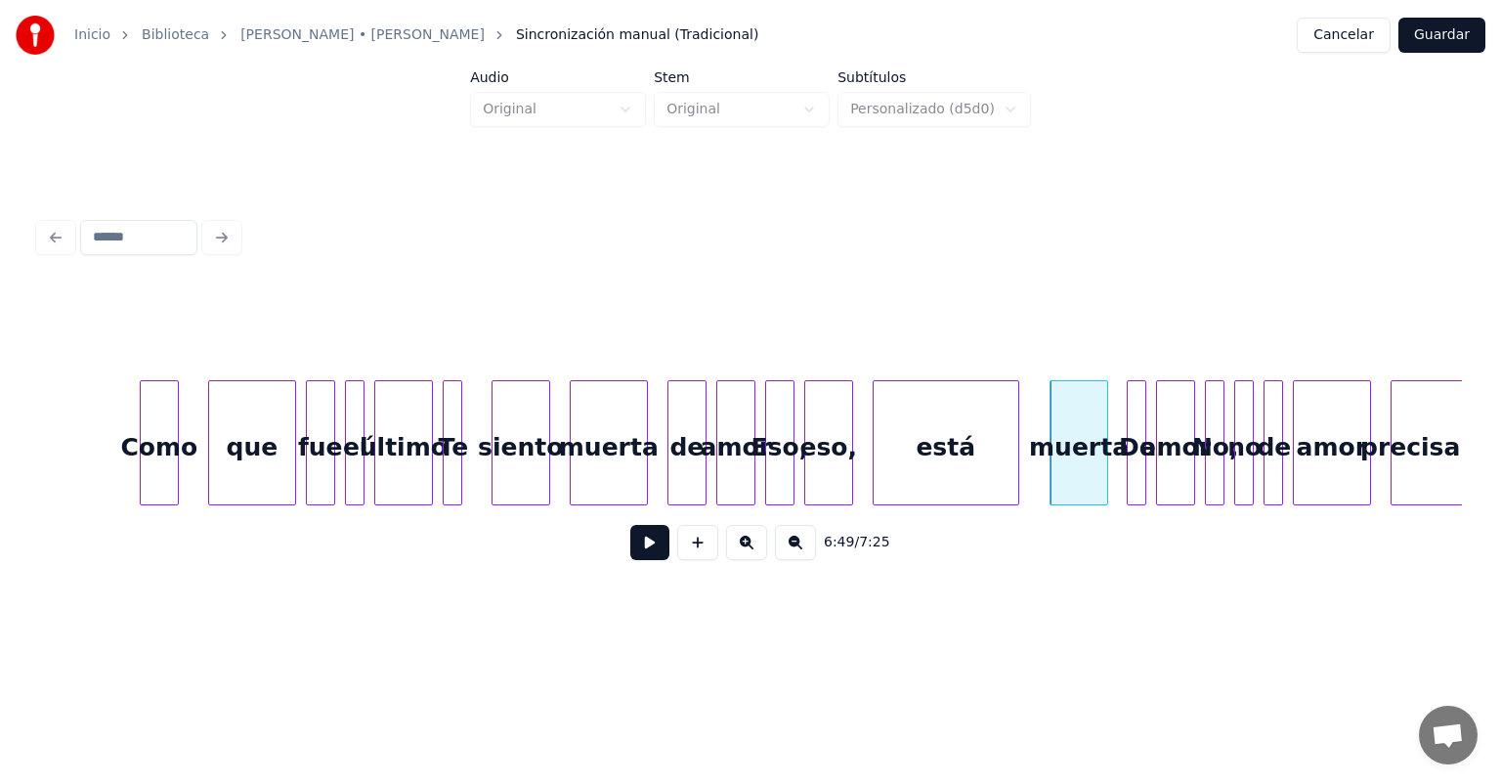
click at [37, 491] on div "6:49 / 7:25" at bounding box center [750, 393] width 1439 height 387
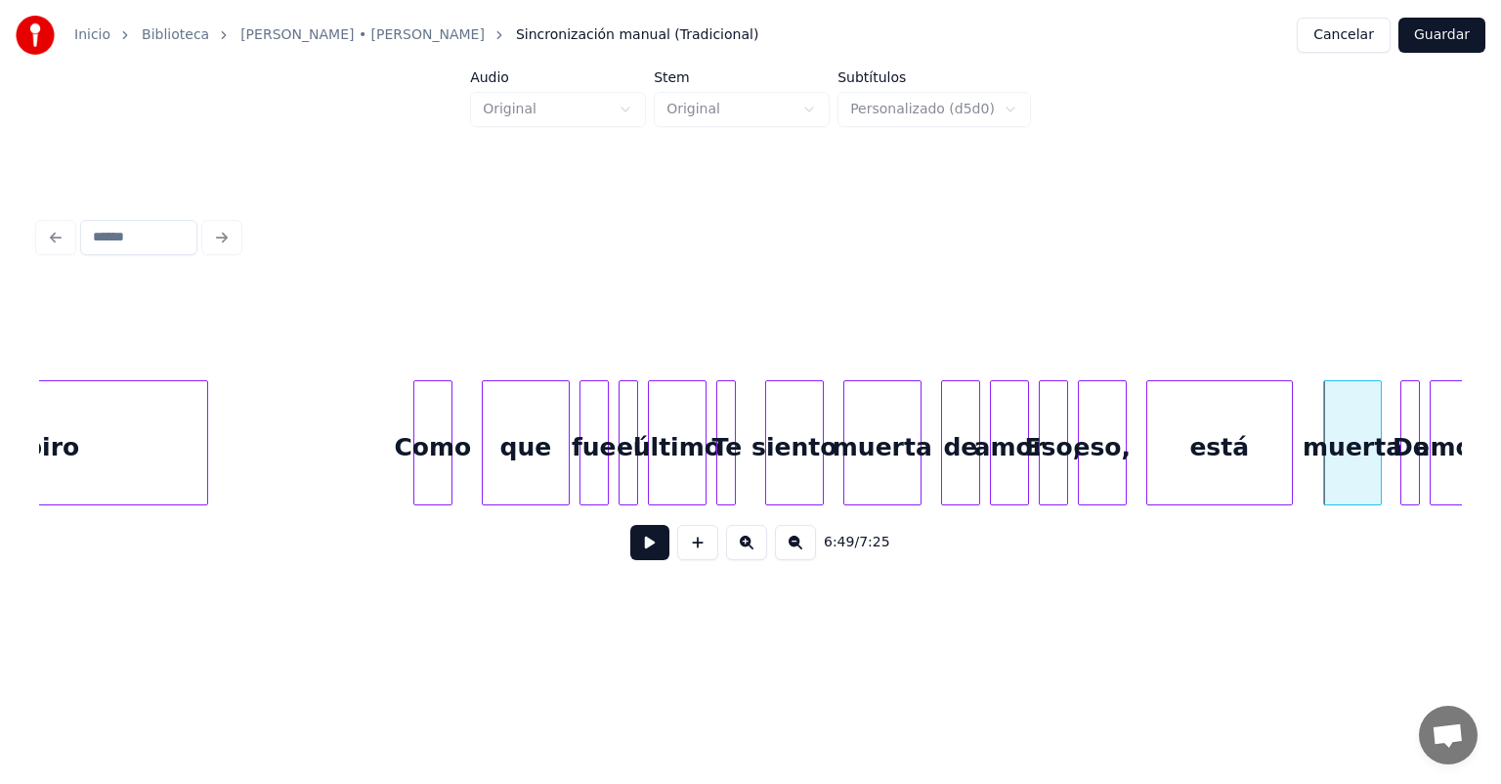
click at [45, 513] on div "6:49 / 7:25" at bounding box center [750, 542] width 1423 height 74
click at [48, 514] on div "6:49 / 7:25" at bounding box center [750, 542] width 1423 height 74
click at [94, 448] on div "suspiro" at bounding box center [28, 447] width 357 height 133
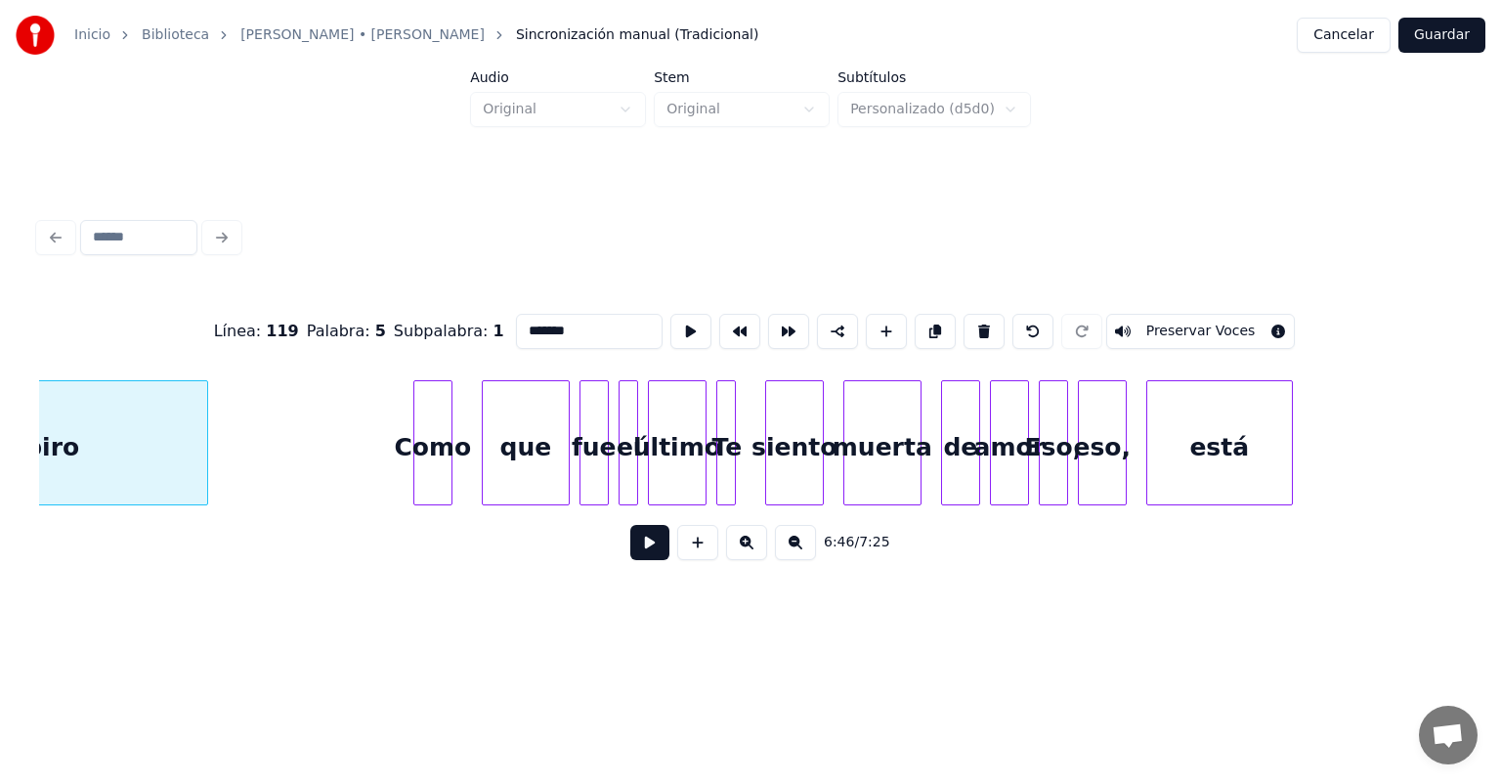
scroll to position [0, 198699]
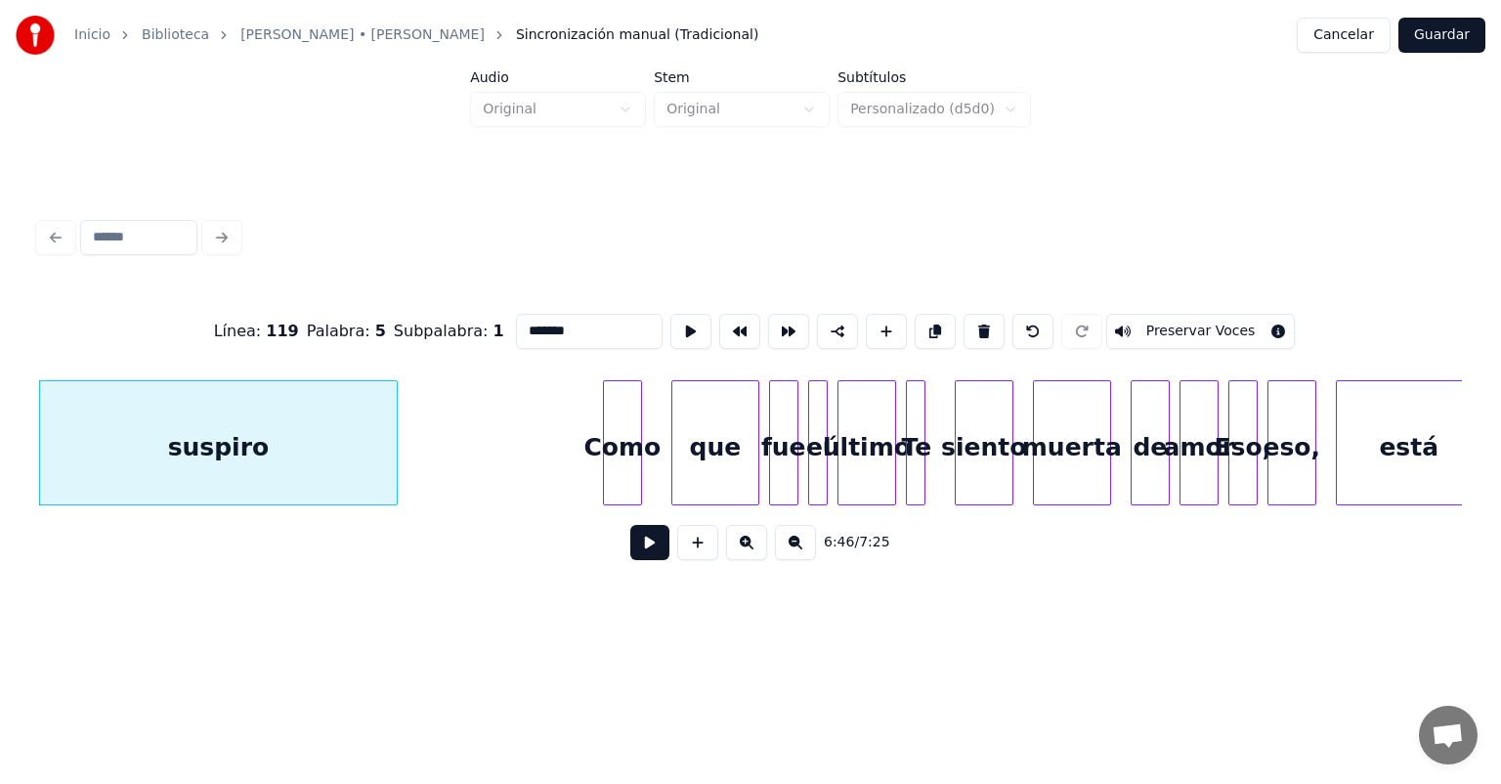
click at [630, 538] on button at bounding box center [649, 542] width 39 height 35
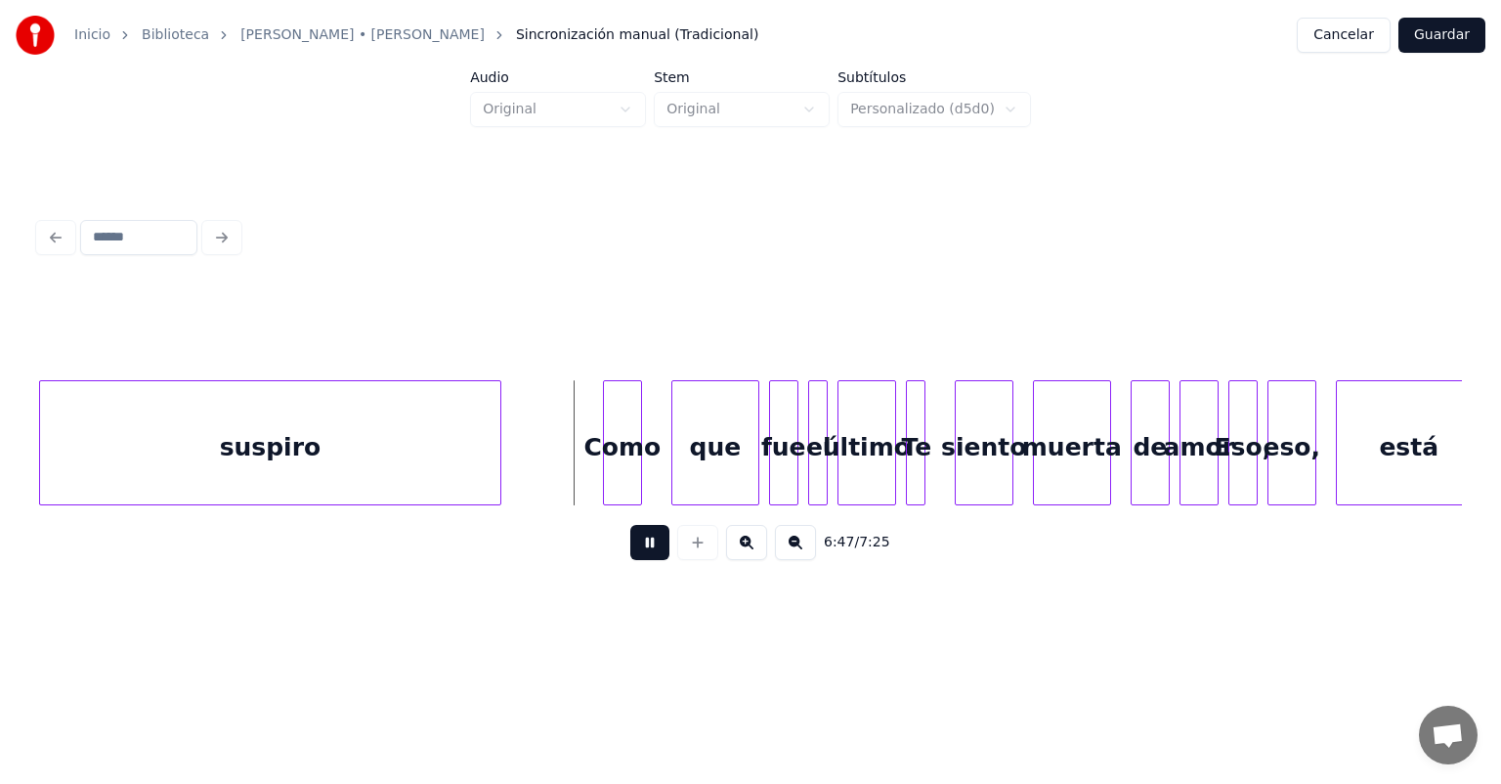
click at [389, 448] on div "suspiro" at bounding box center [270, 447] width 460 height 133
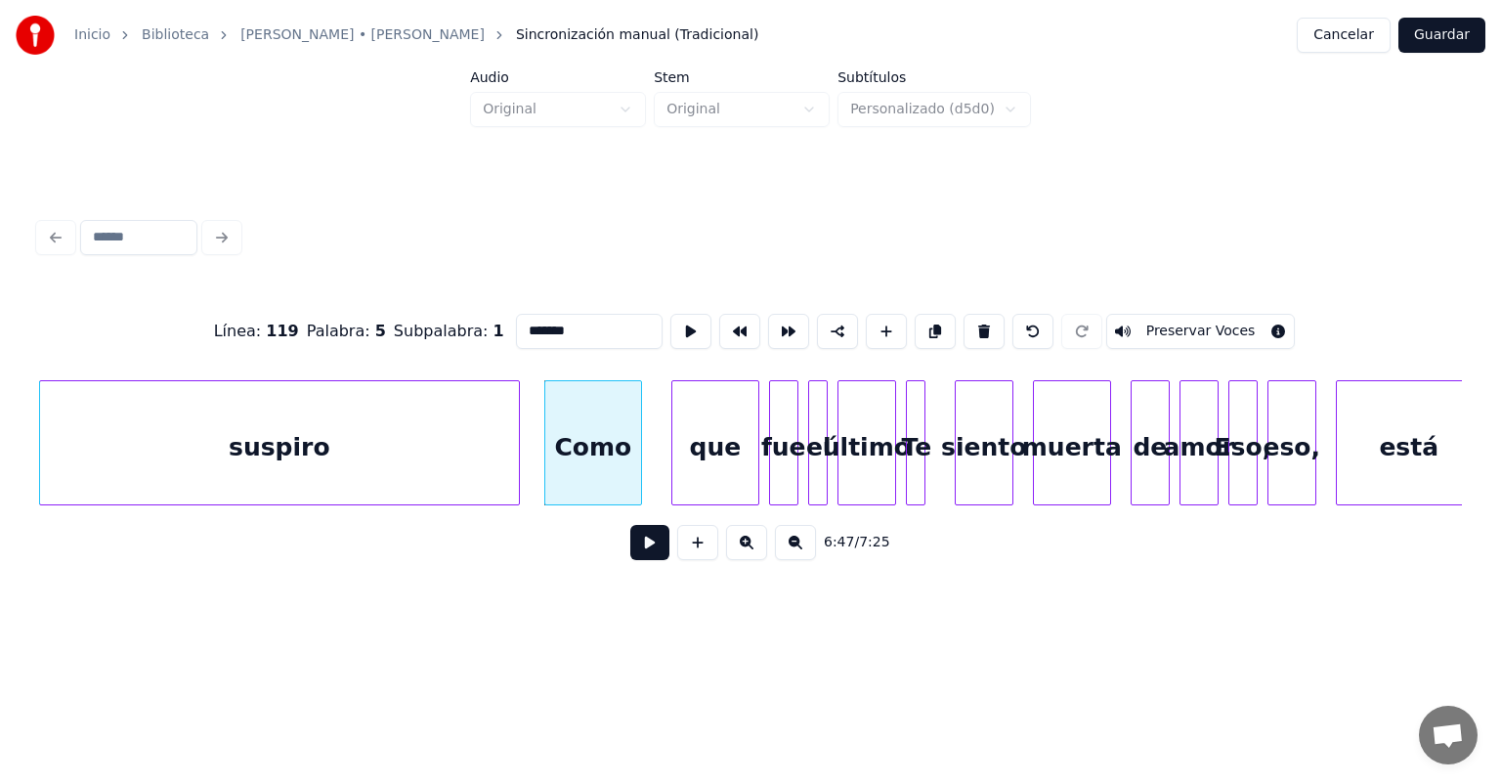
click at [630, 555] on button at bounding box center [649, 542] width 39 height 35
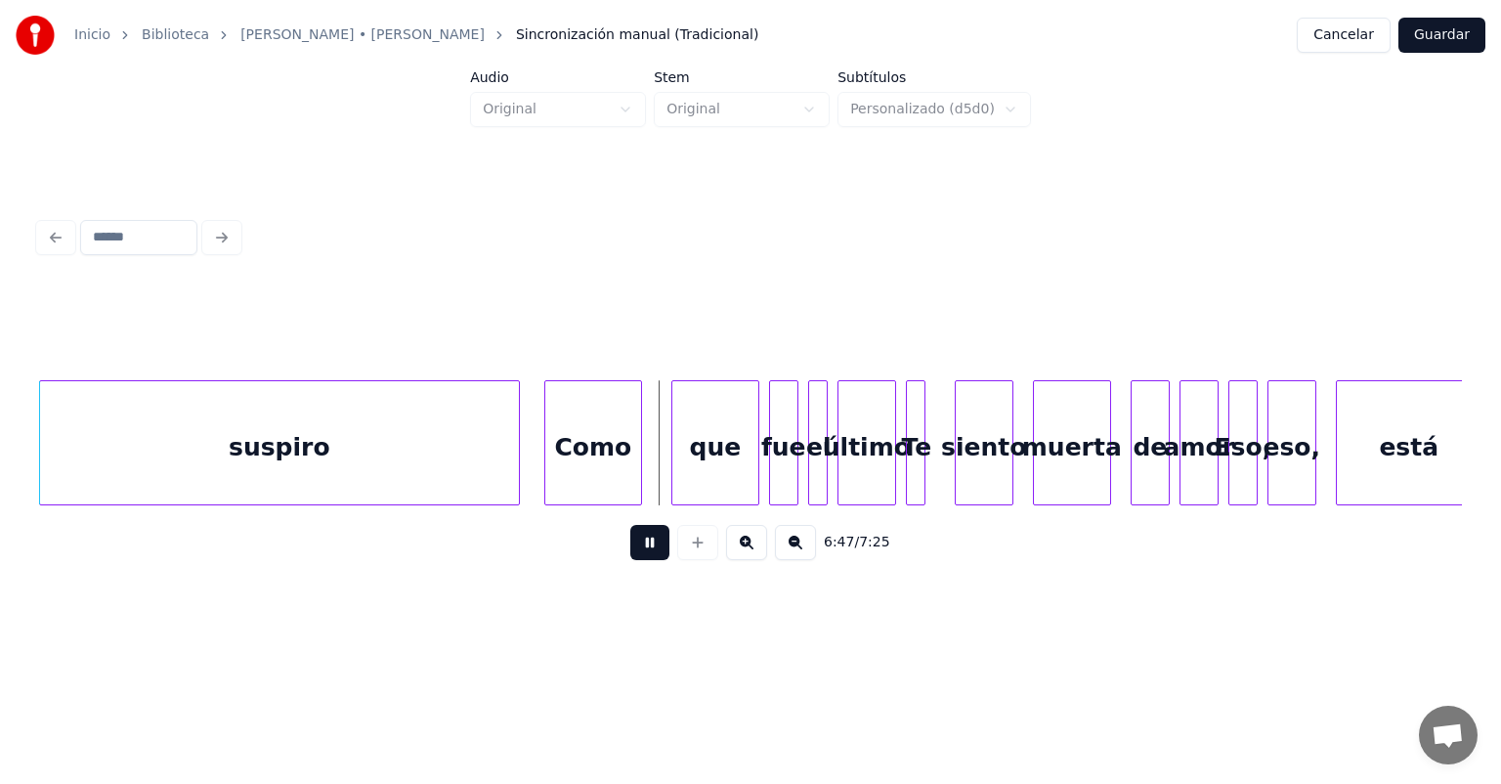
click at [547, 480] on div "Como" at bounding box center [593, 447] width 96 height 133
click at [637, 481] on div "Como" at bounding box center [593, 447] width 108 height 133
click at [630, 559] on button at bounding box center [649, 542] width 39 height 35
click at [598, 448] on div "Como" at bounding box center [597, 447] width 116 height 133
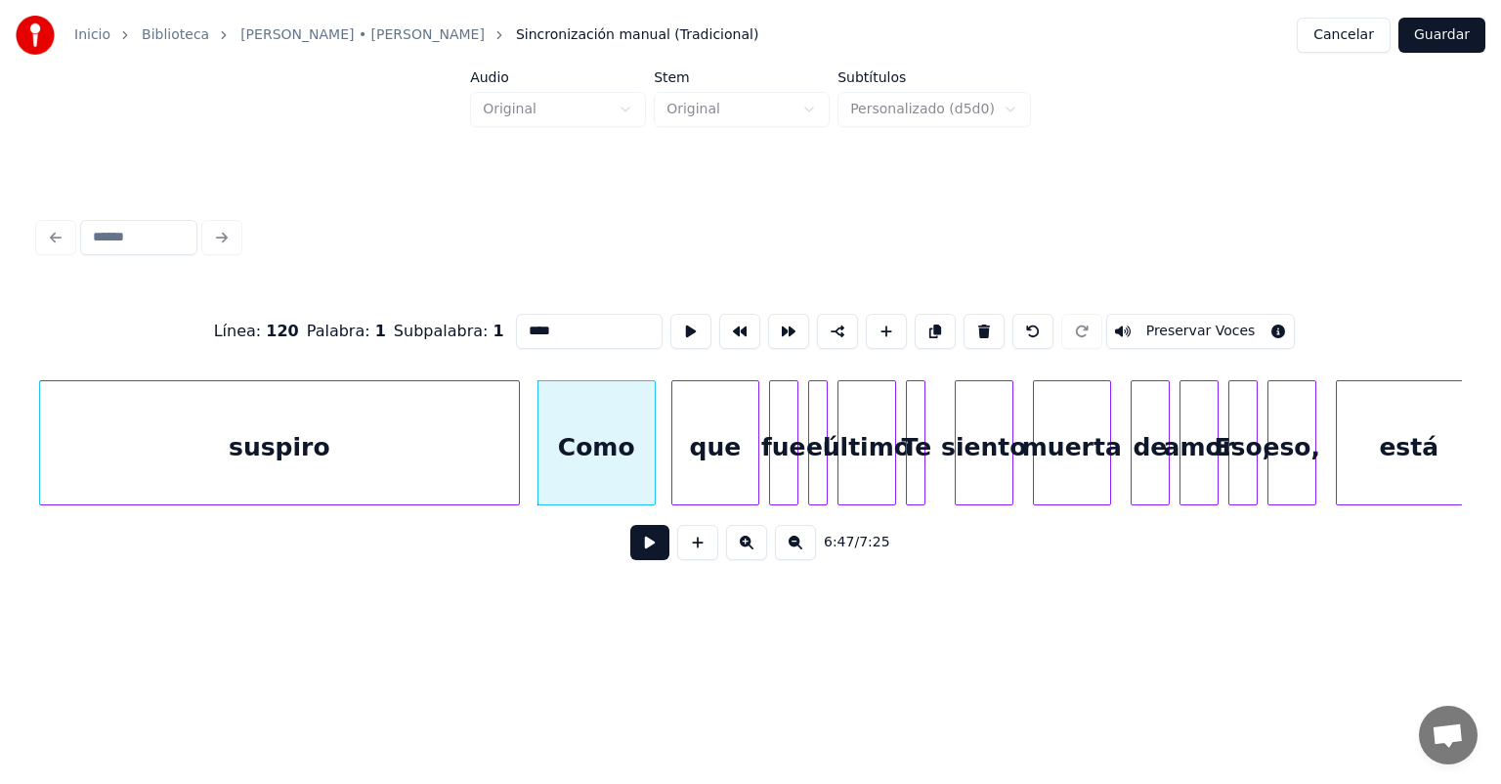
click at [630, 555] on button at bounding box center [649, 542] width 39 height 35
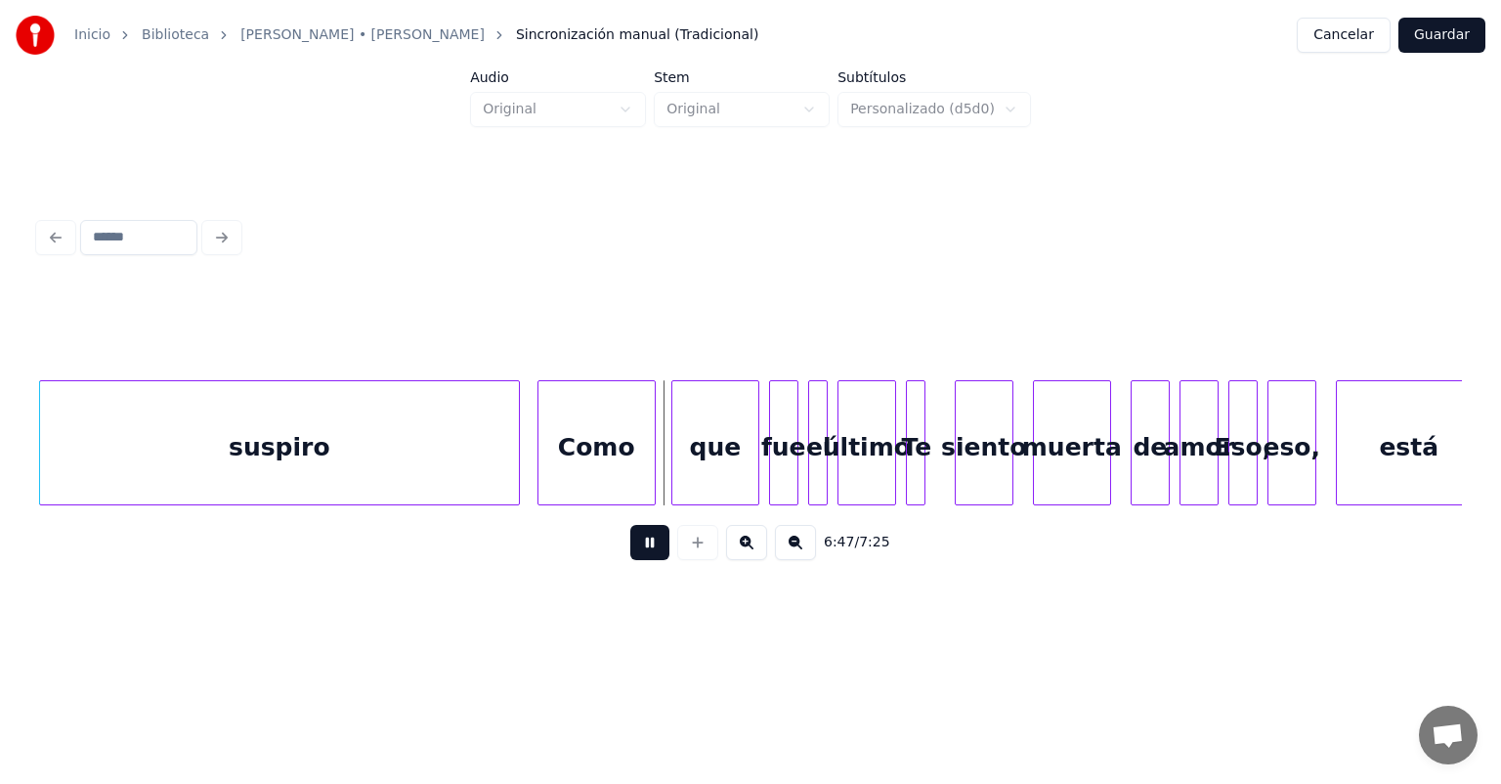
click at [630, 556] on button at bounding box center [649, 542] width 39 height 35
click at [630, 558] on button at bounding box center [649, 542] width 39 height 35
click at [1306, 493] on div "eso," at bounding box center [1292, 447] width 47 height 133
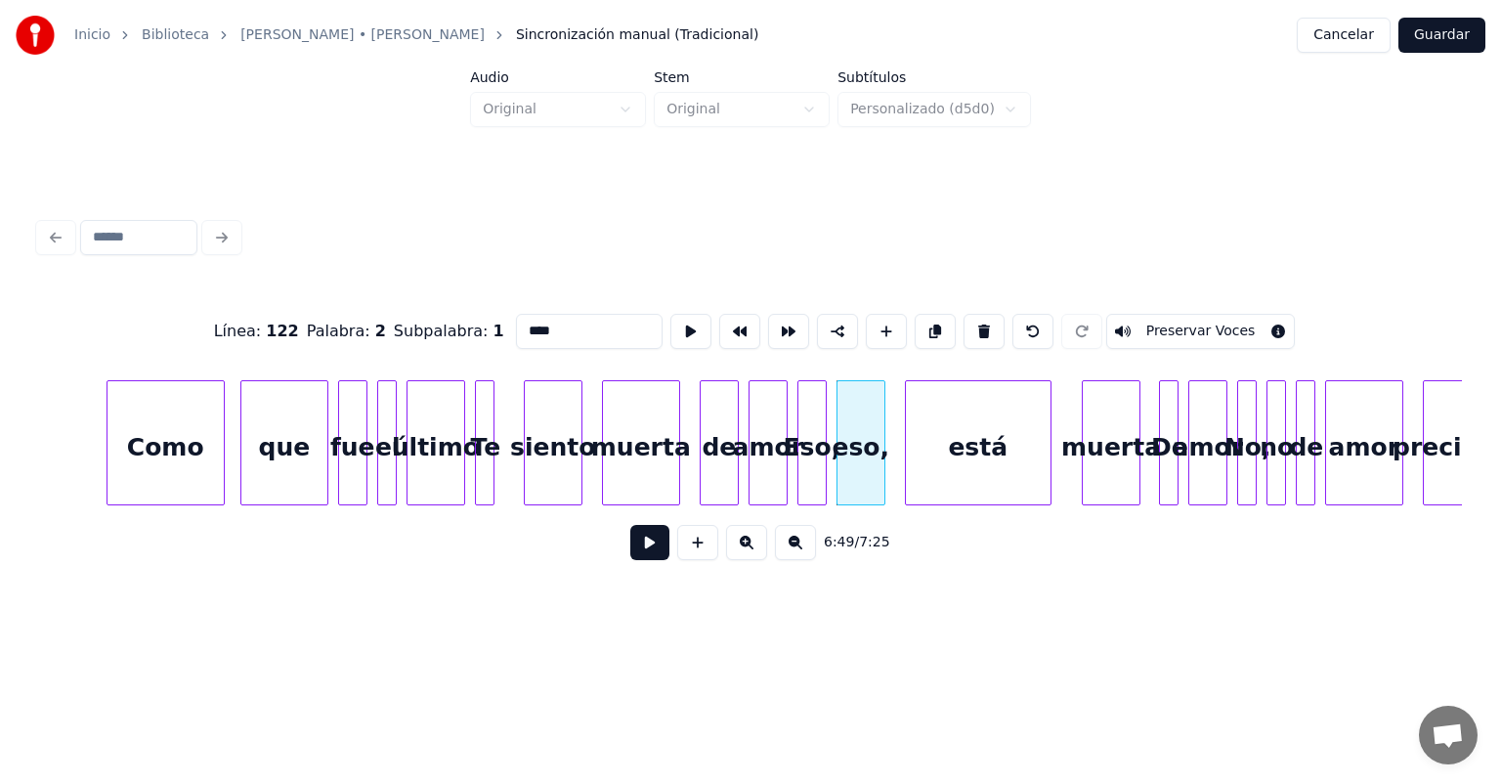
scroll to position [0, 199253]
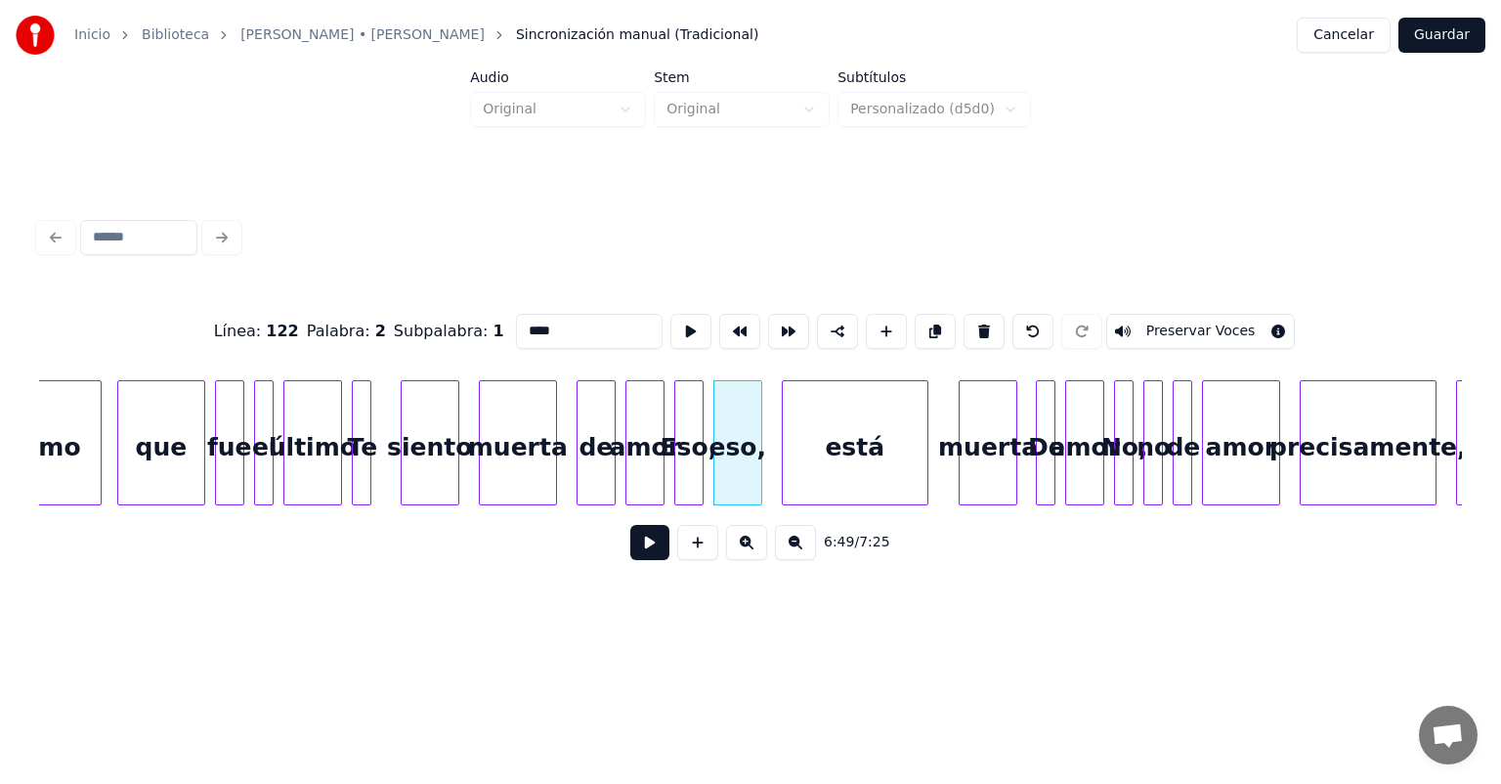
click at [830, 428] on div "está" at bounding box center [855, 447] width 145 height 133
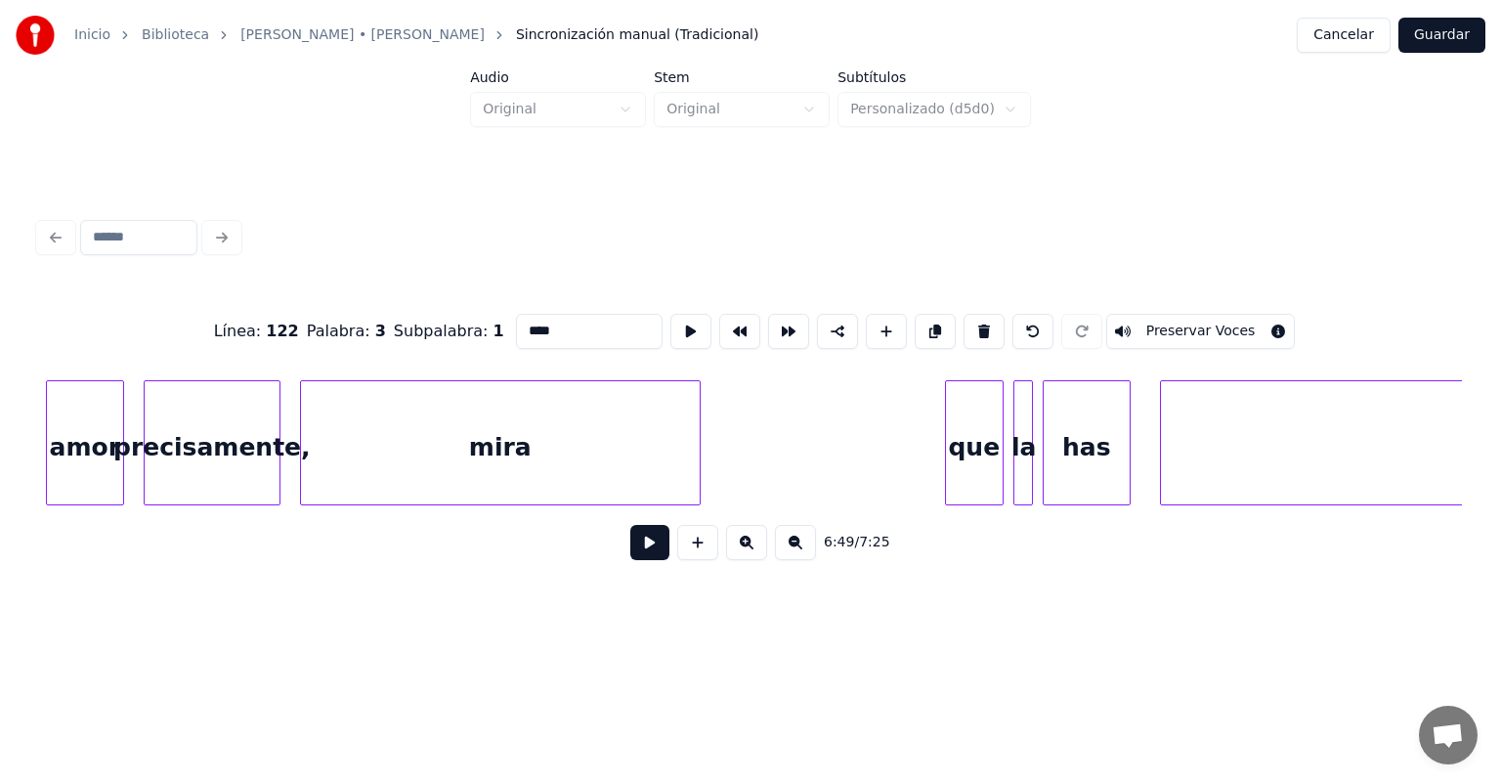
scroll to position [0, 200471]
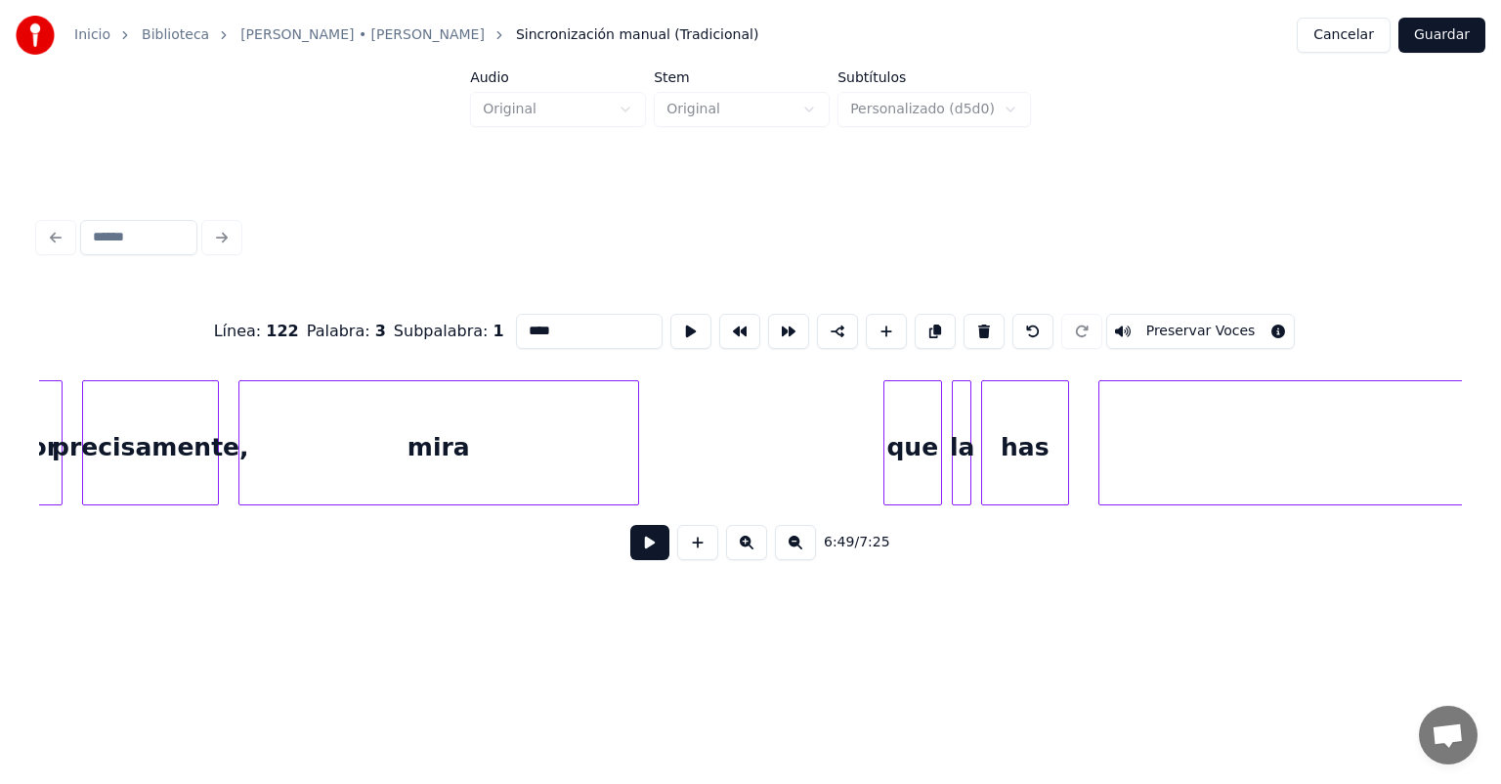
click at [493, 423] on div "mira" at bounding box center [438, 447] width 399 height 133
type input "****"
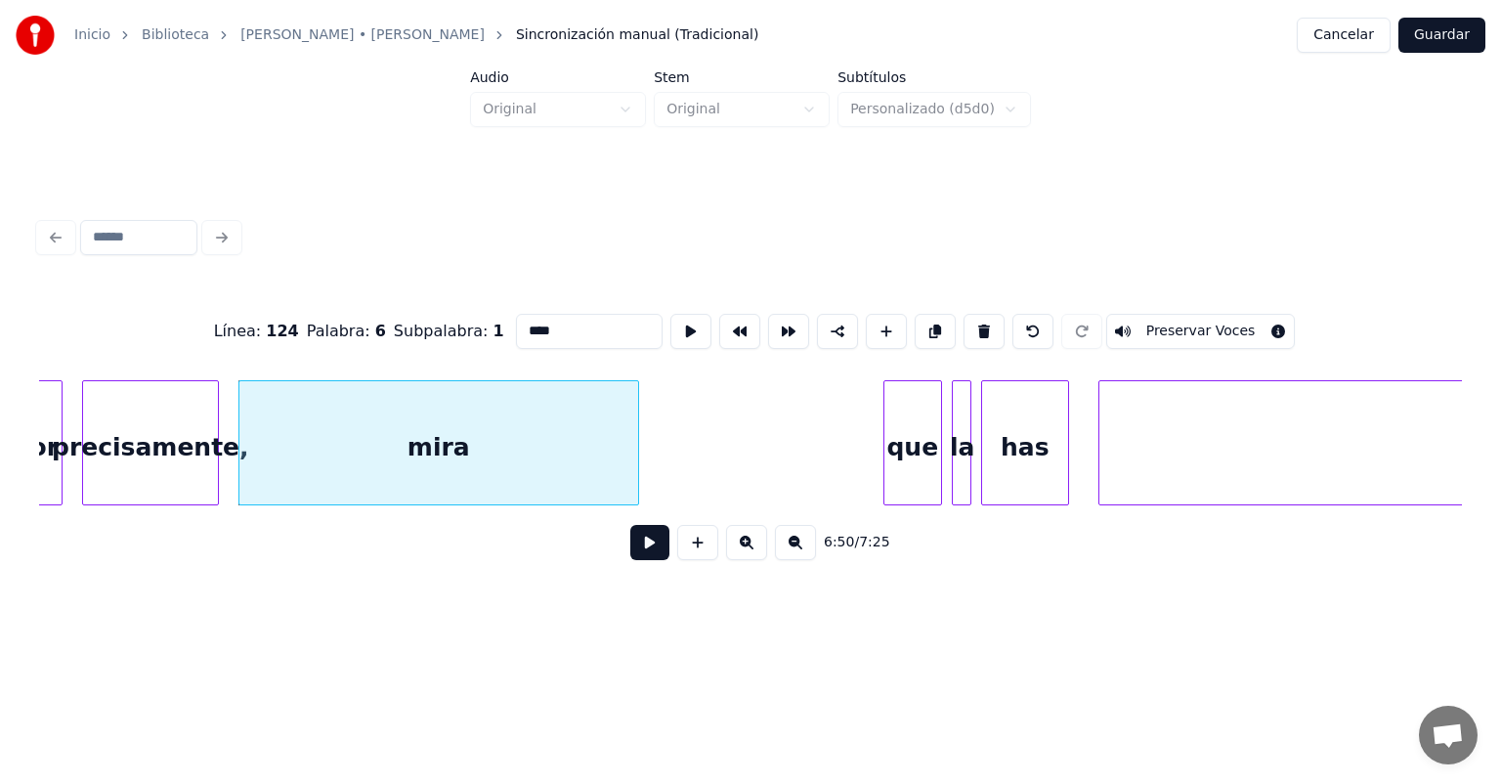
click at [641, 560] on button at bounding box center [649, 542] width 39 height 35
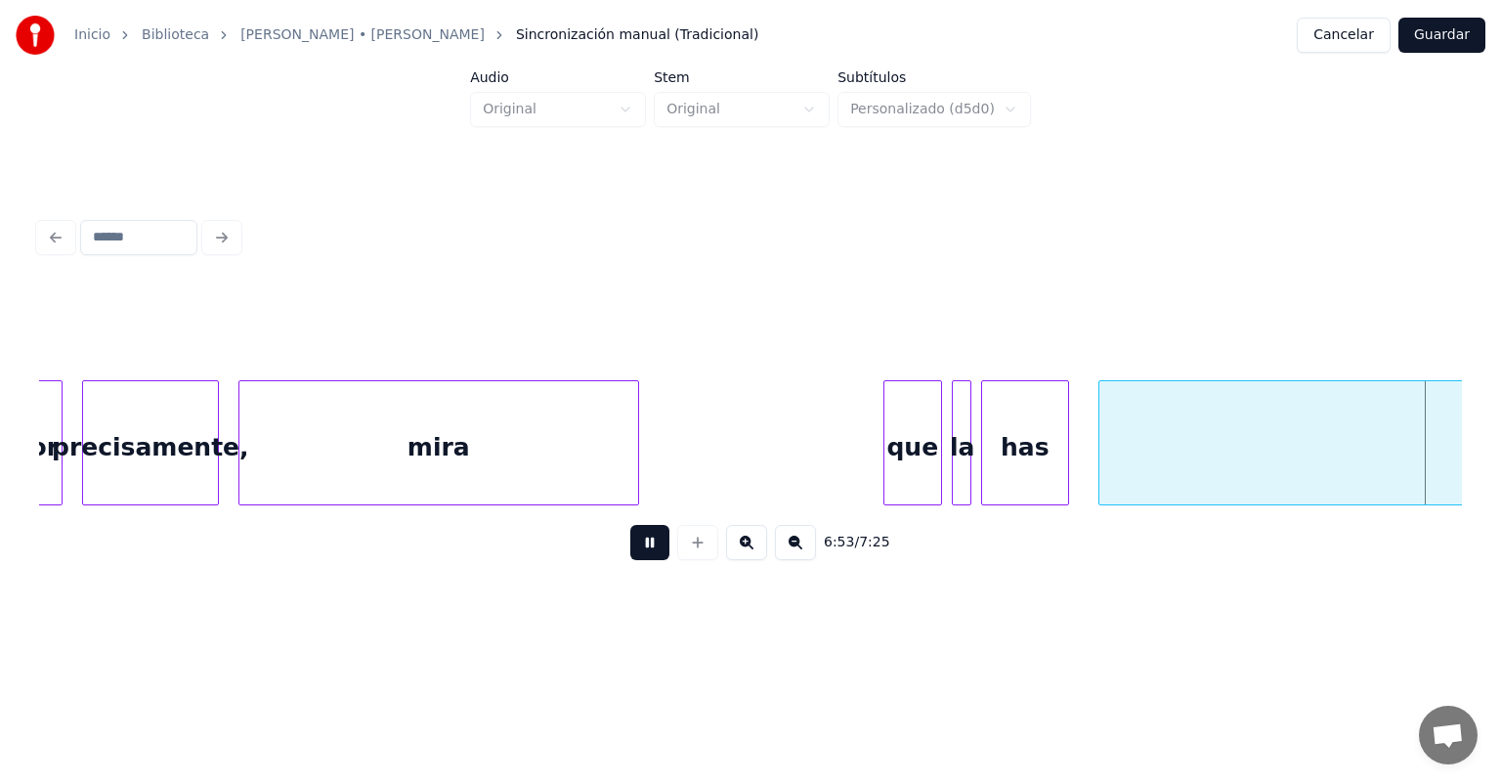
scroll to position [0, 201899]
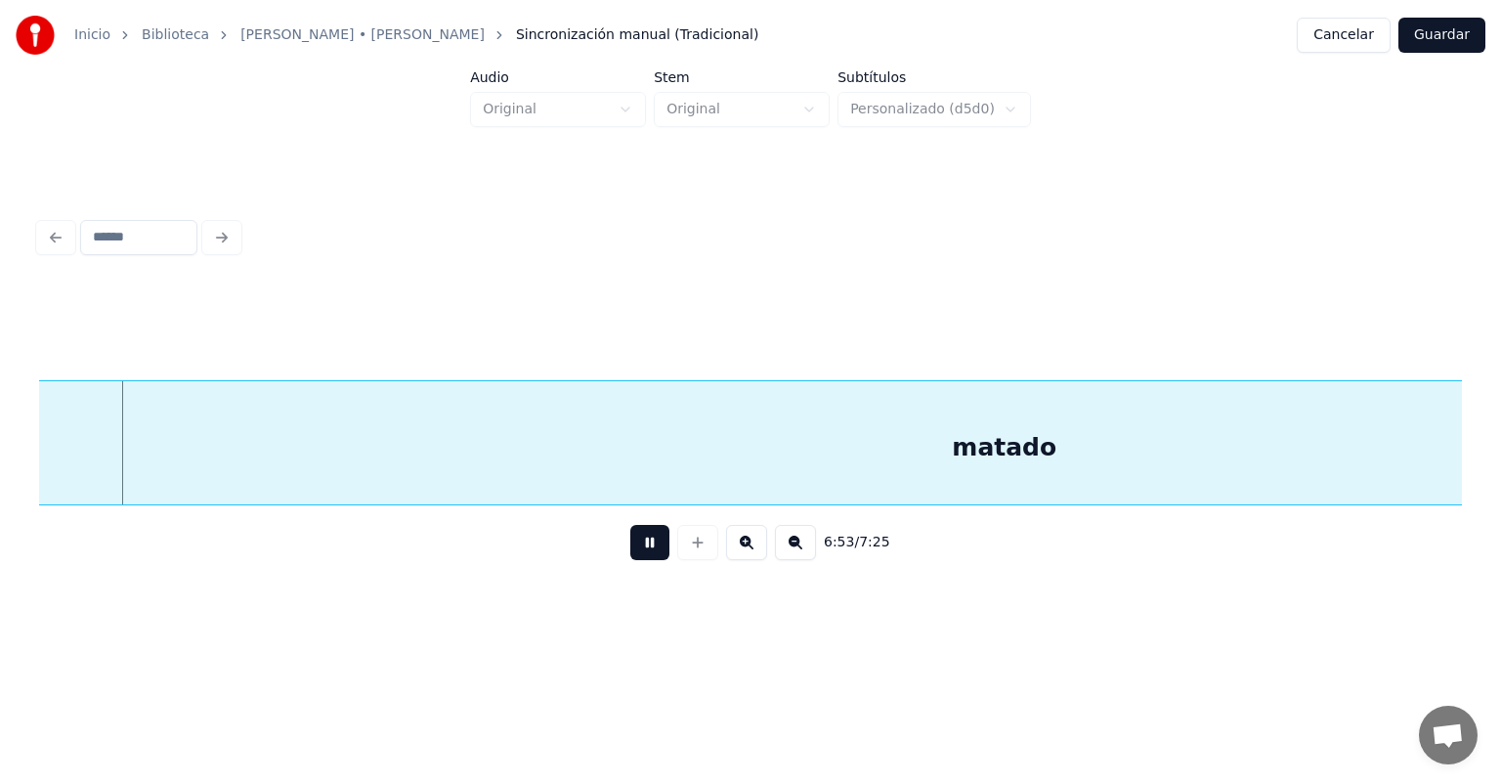
click at [630, 558] on button at bounding box center [649, 542] width 39 height 35
click at [357, 436] on div "matado" at bounding box center [1005, 447] width 2666 height 133
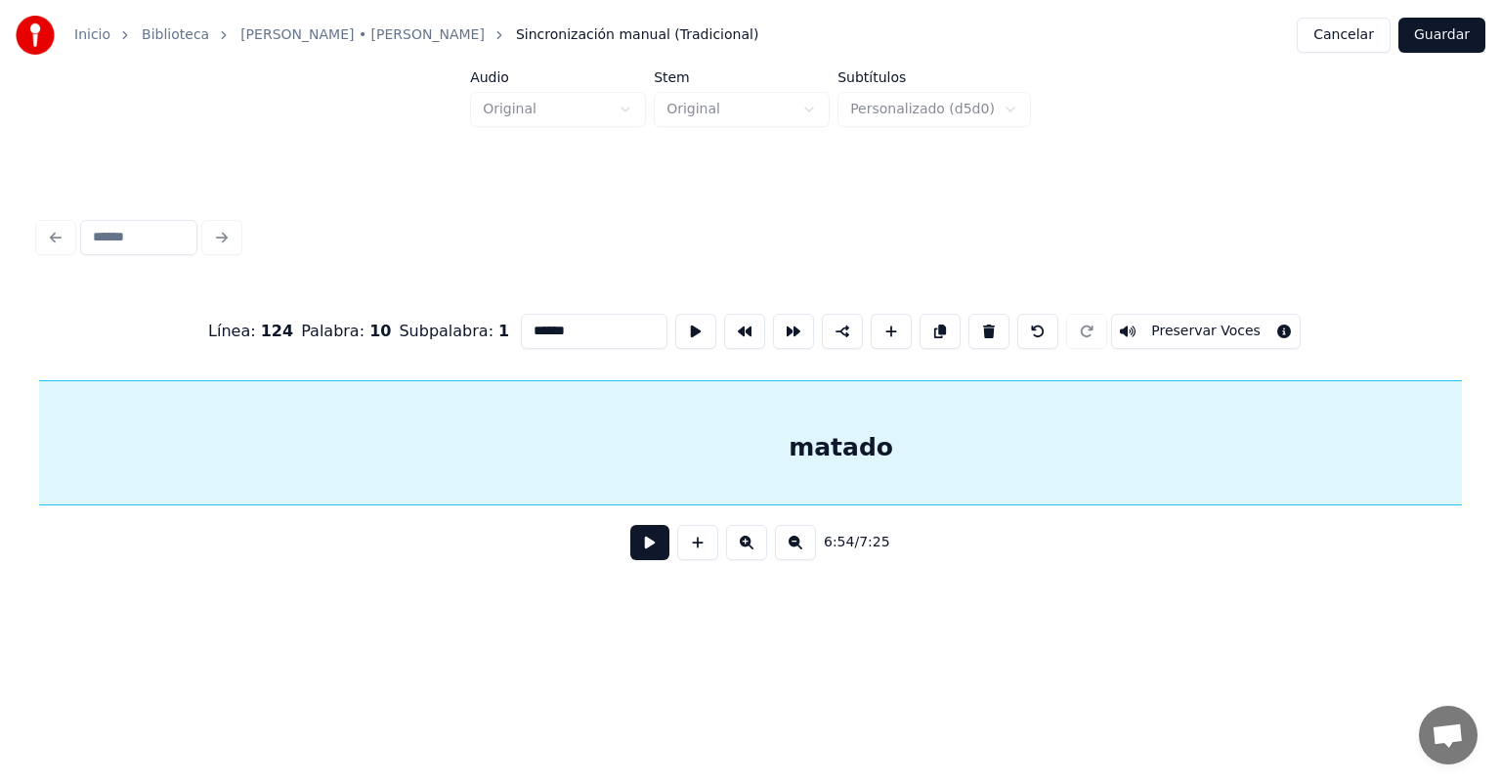
scroll to position [0, 202579]
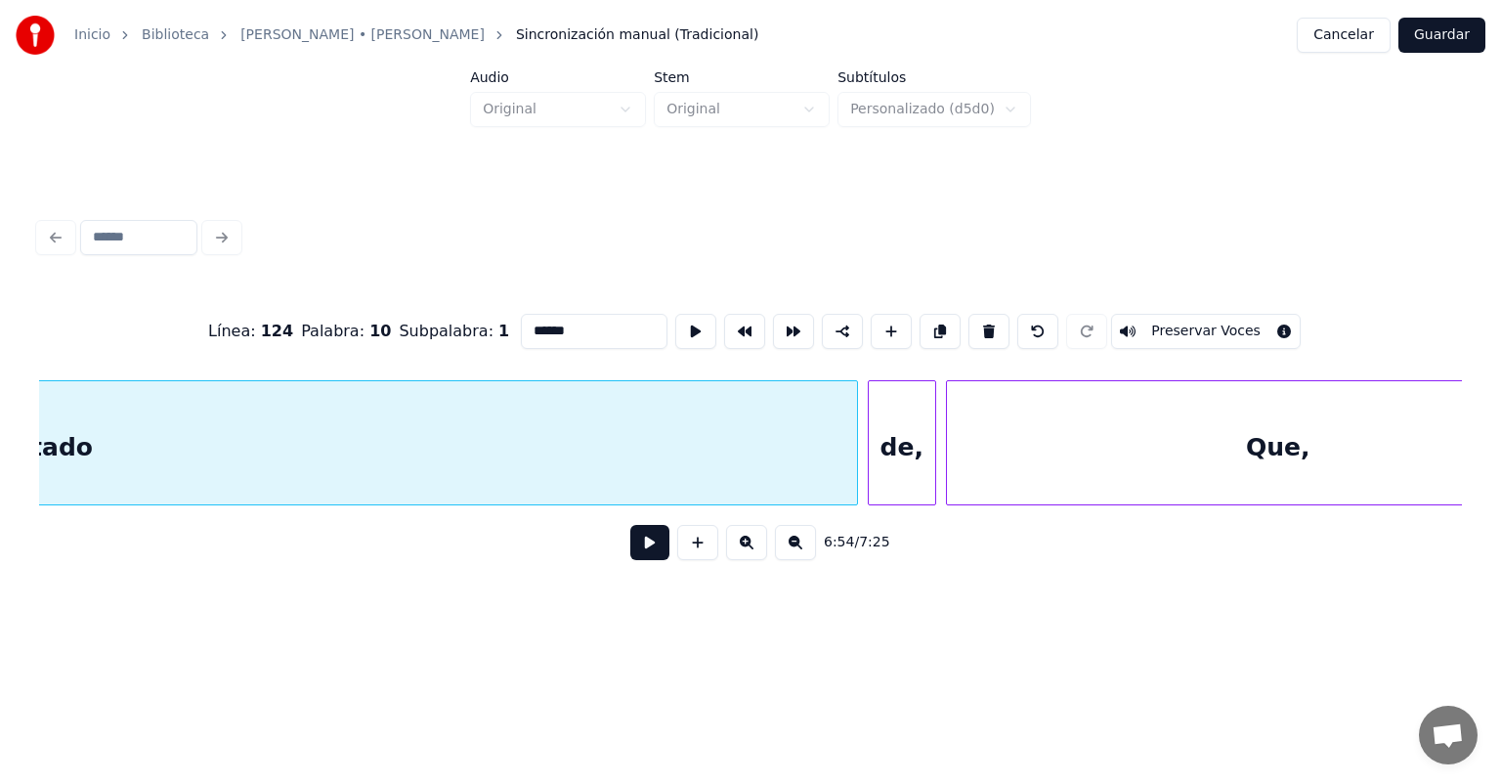
click at [715, 426] on div "matado" at bounding box center [40, 447] width 1632 height 133
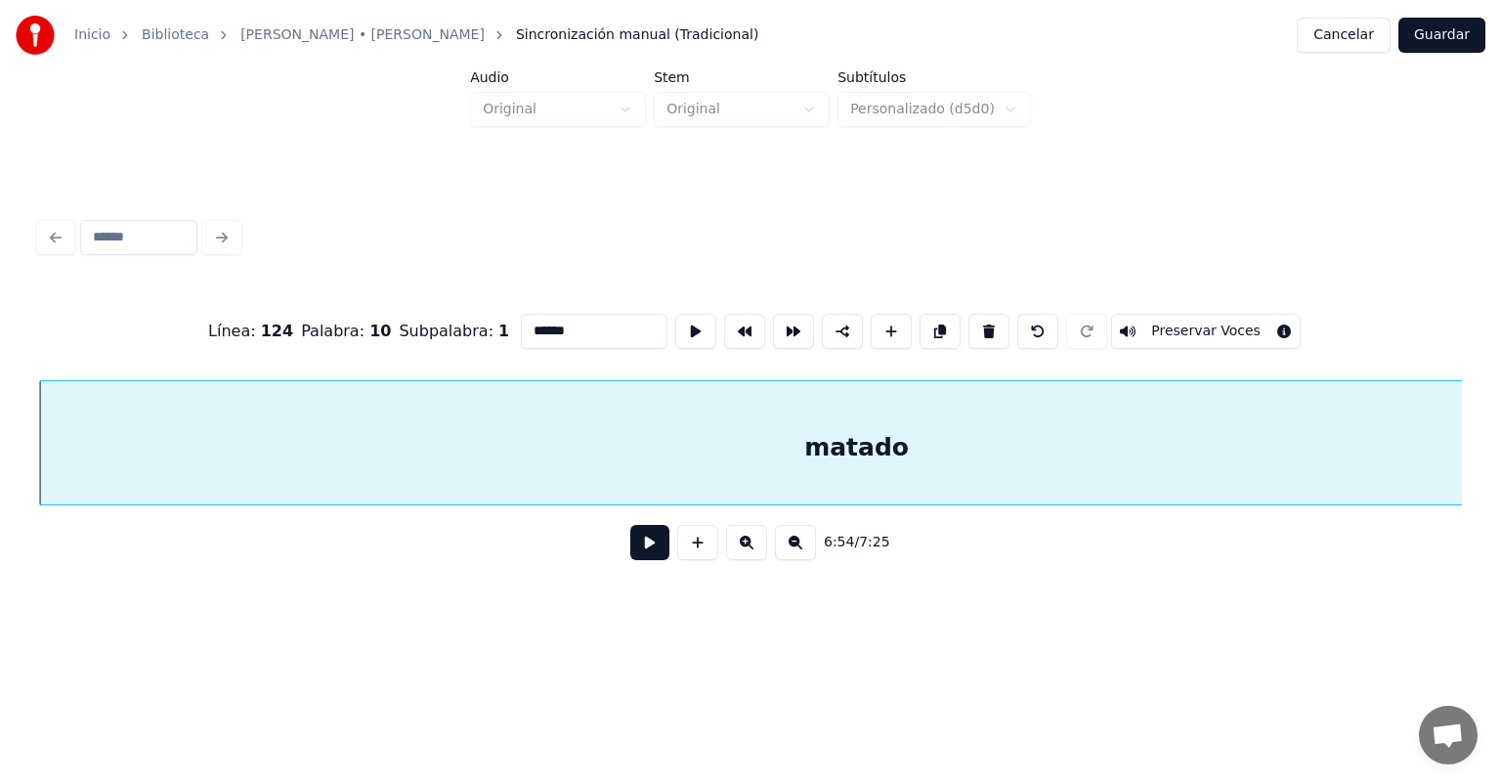
click at [639, 549] on button at bounding box center [649, 542] width 39 height 35
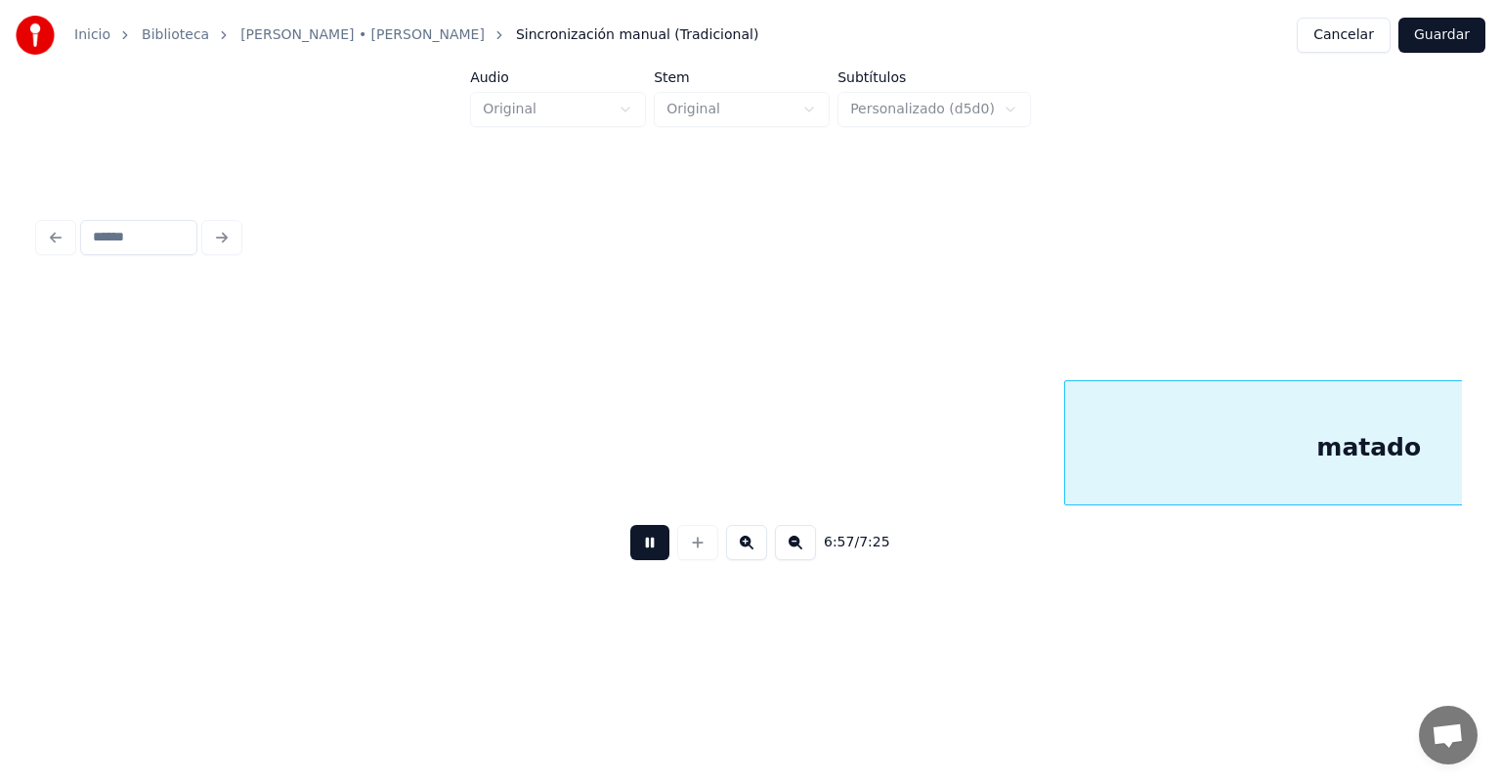
scroll to position [0, 203992]
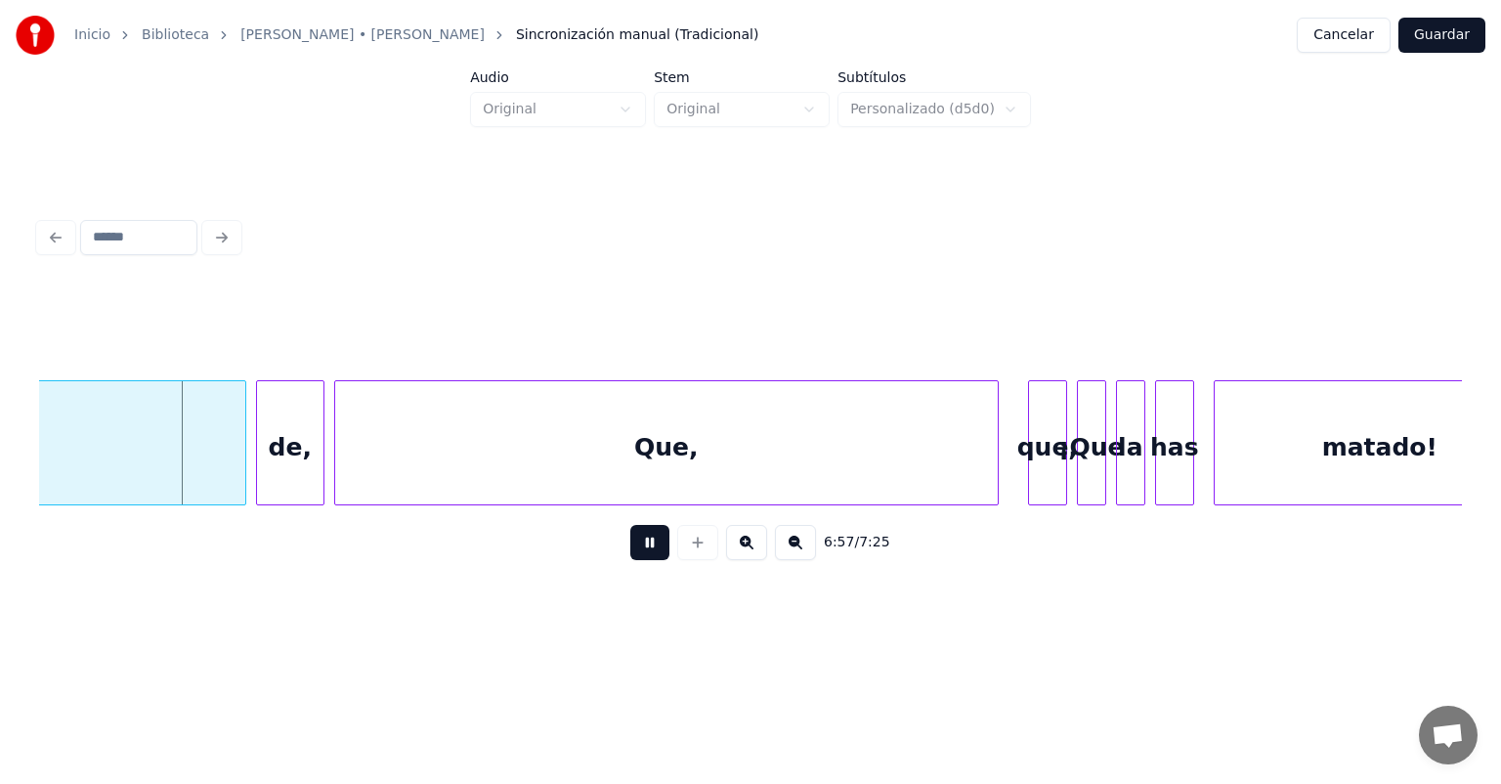
click at [641, 549] on button at bounding box center [649, 542] width 39 height 35
click at [449, 457] on div "Que," at bounding box center [666, 447] width 663 height 133
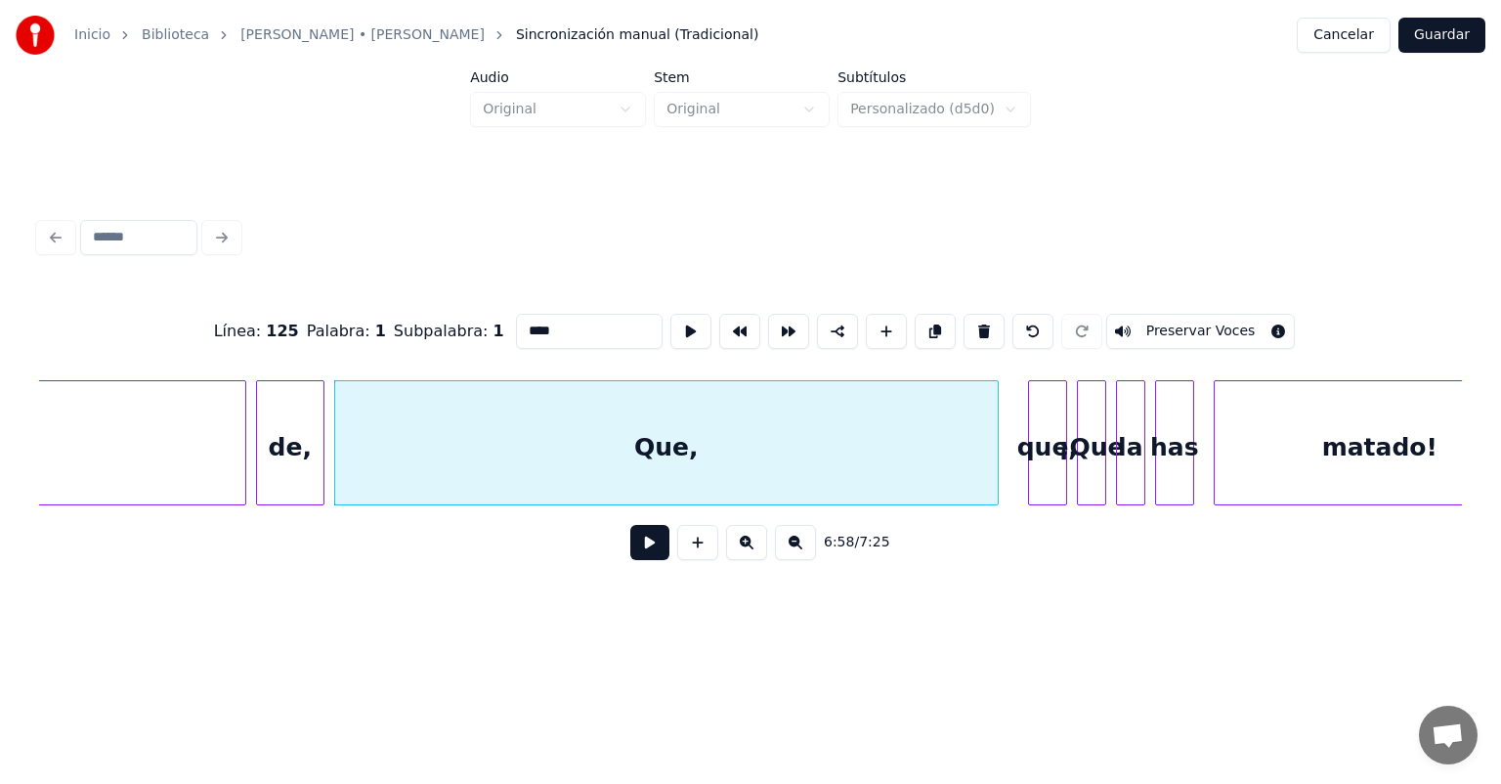
click at [635, 558] on button at bounding box center [649, 542] width 39 height 35
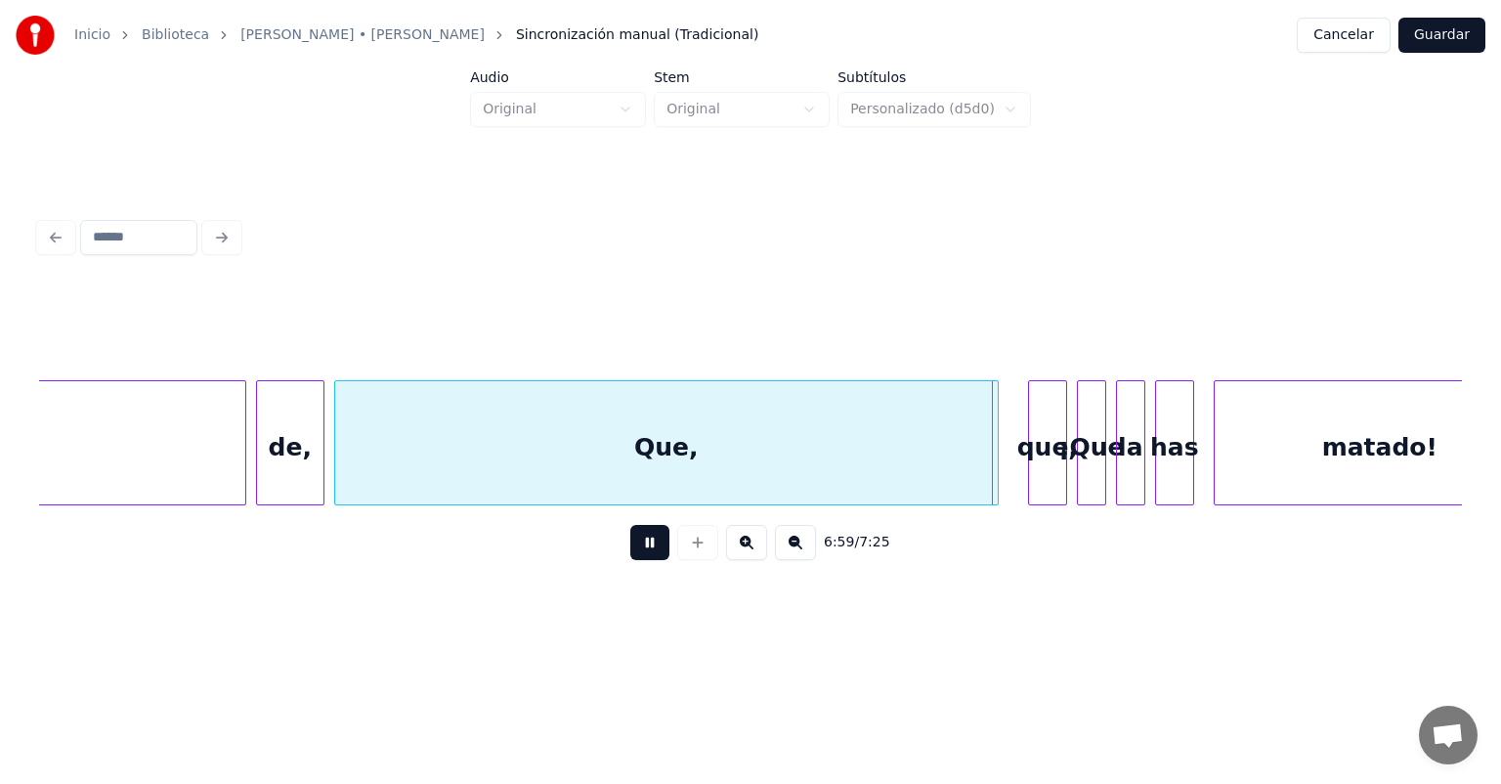
click at [635, 560] on button at bounding box center [649, 542] width 39 height 35
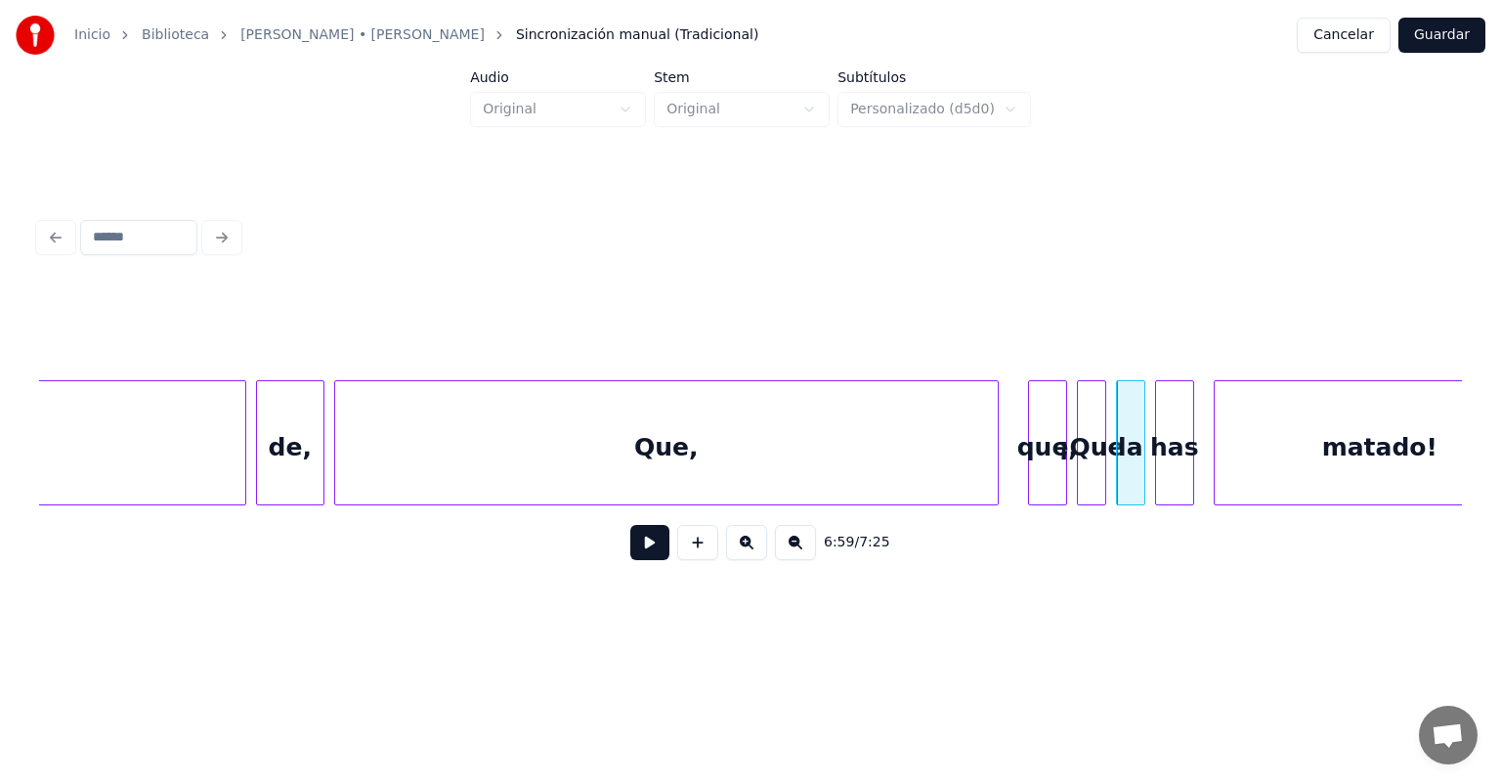
scroll to position [0, 205237]
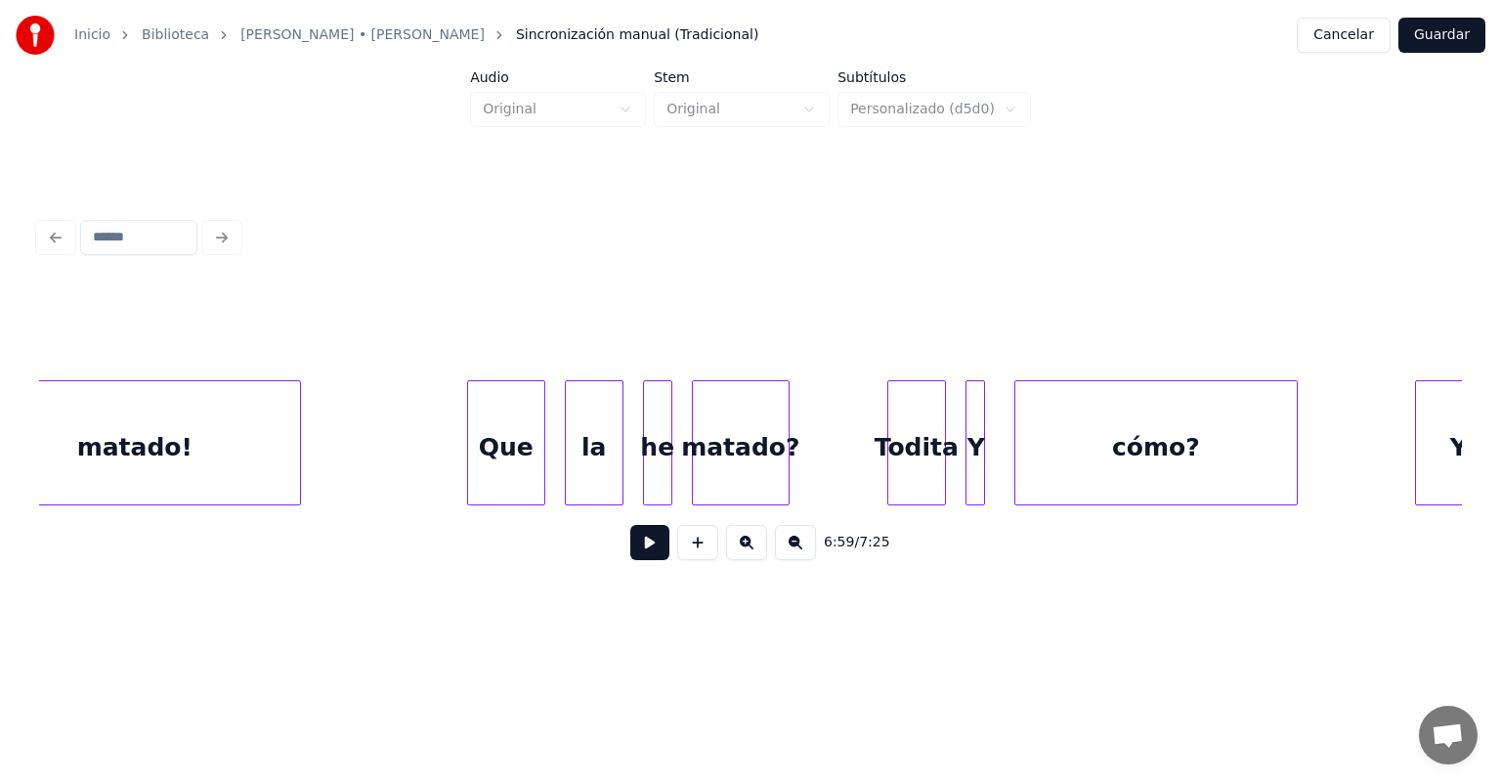
click at [1202, 440] on div "cómo?" at bounding box center [1156, 447] width 281 height 133
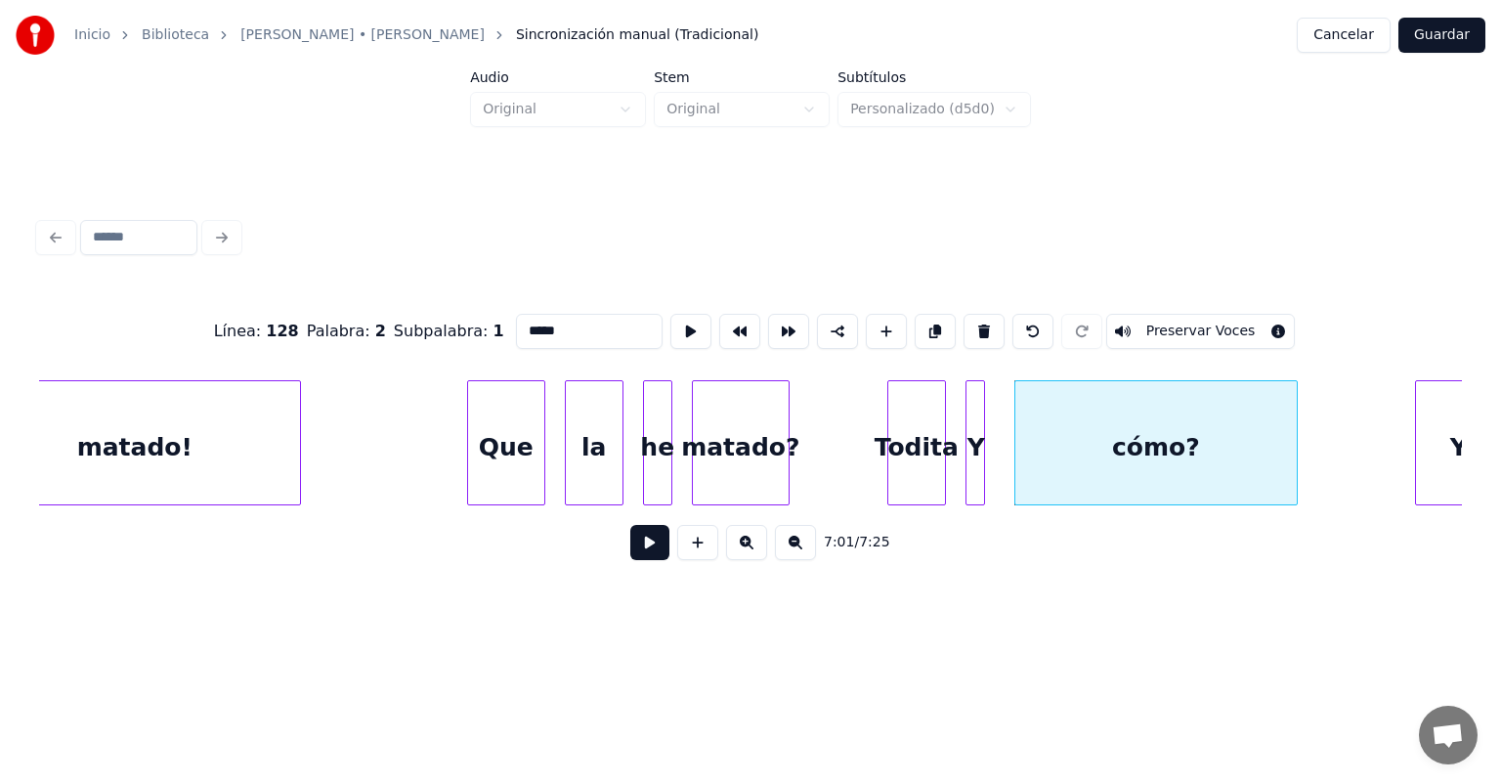
click at [630, 560] on button at bounding box center [649, 542] width 39 height 35
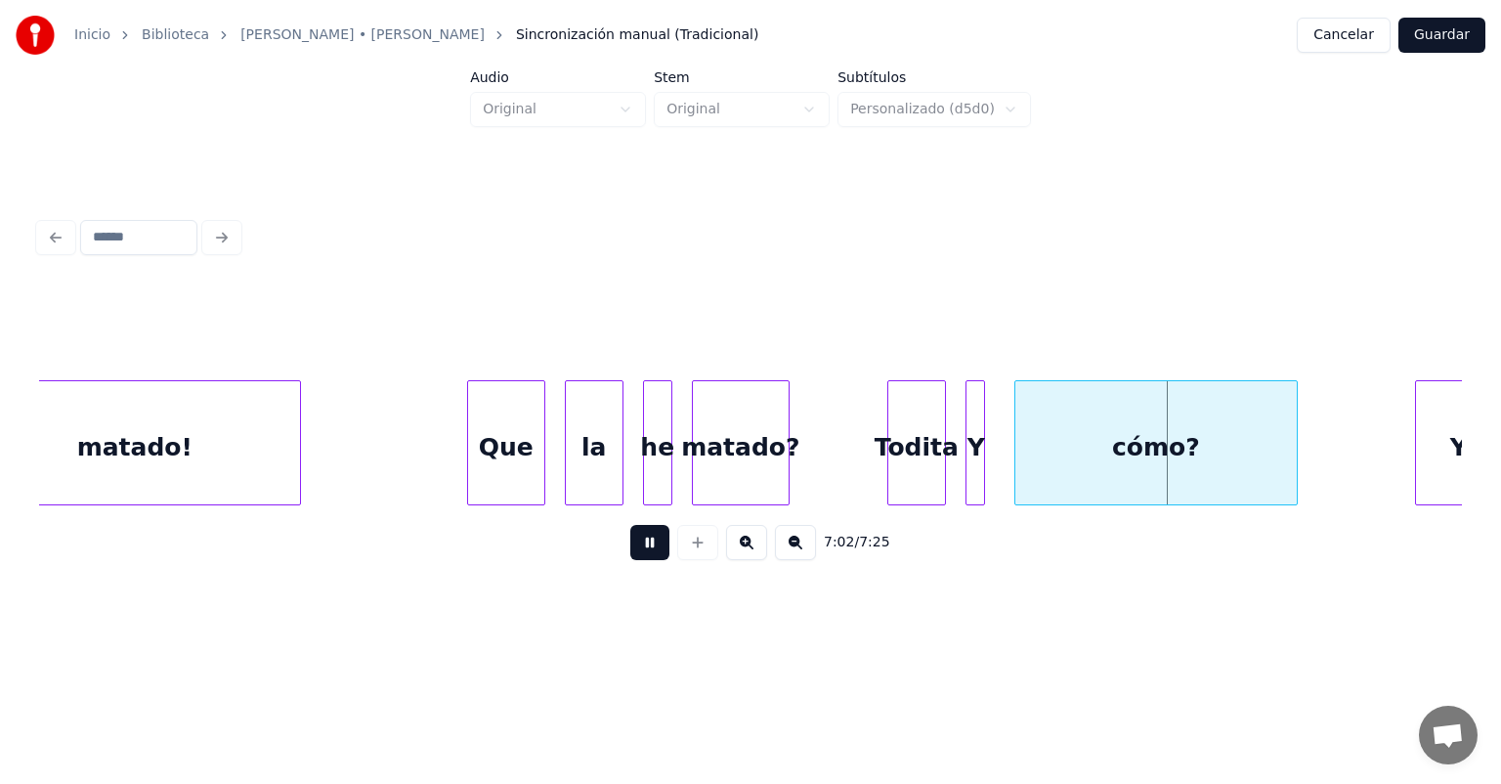
click at [630, 560] on button at bounding box center [649, 542] width 39 height 35
click at [1017, 467] on div "cómo?" at bounding box center [1153, 447] width 288 height 133
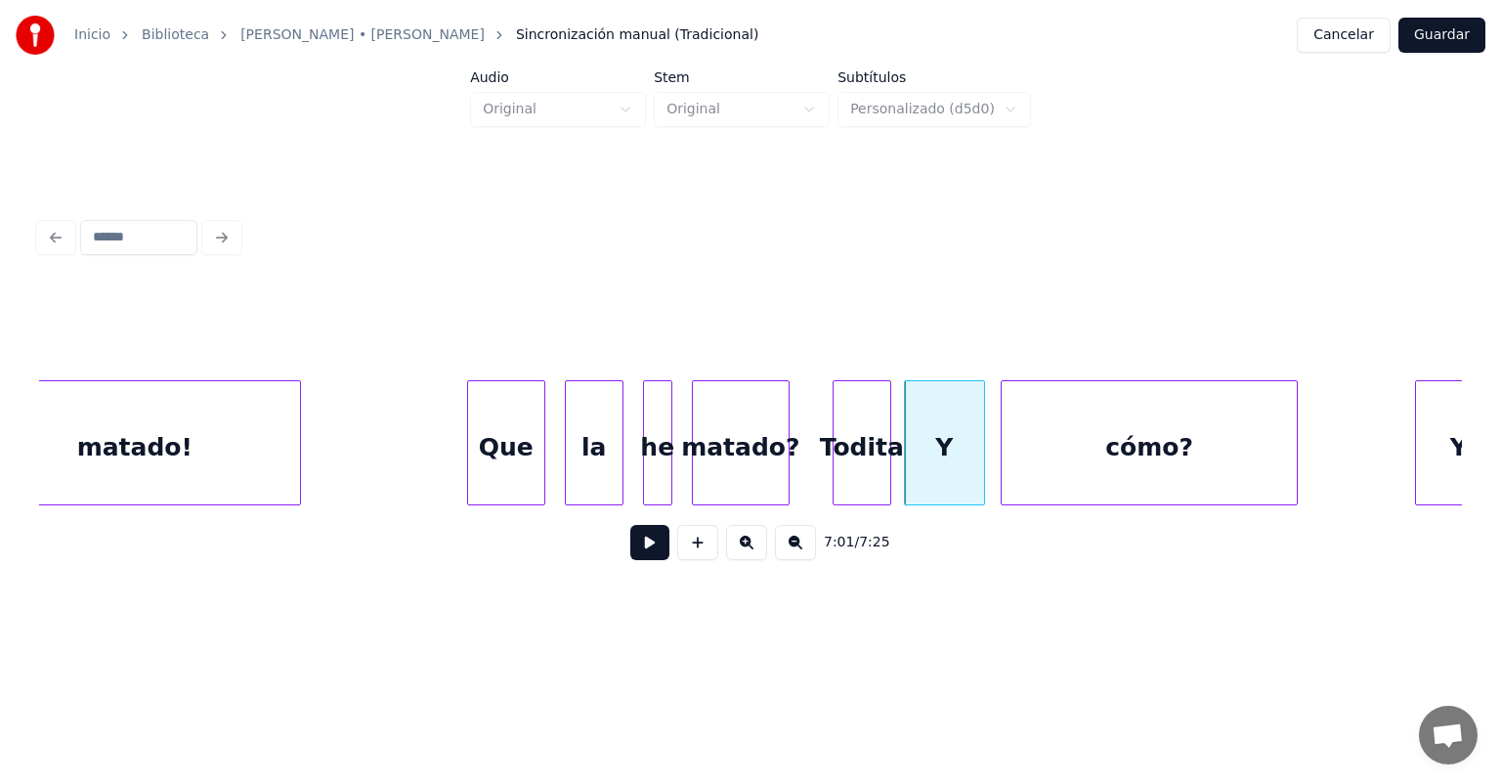
click at [630, 550] on button at bounding box center [649, 542] width 39 height 35
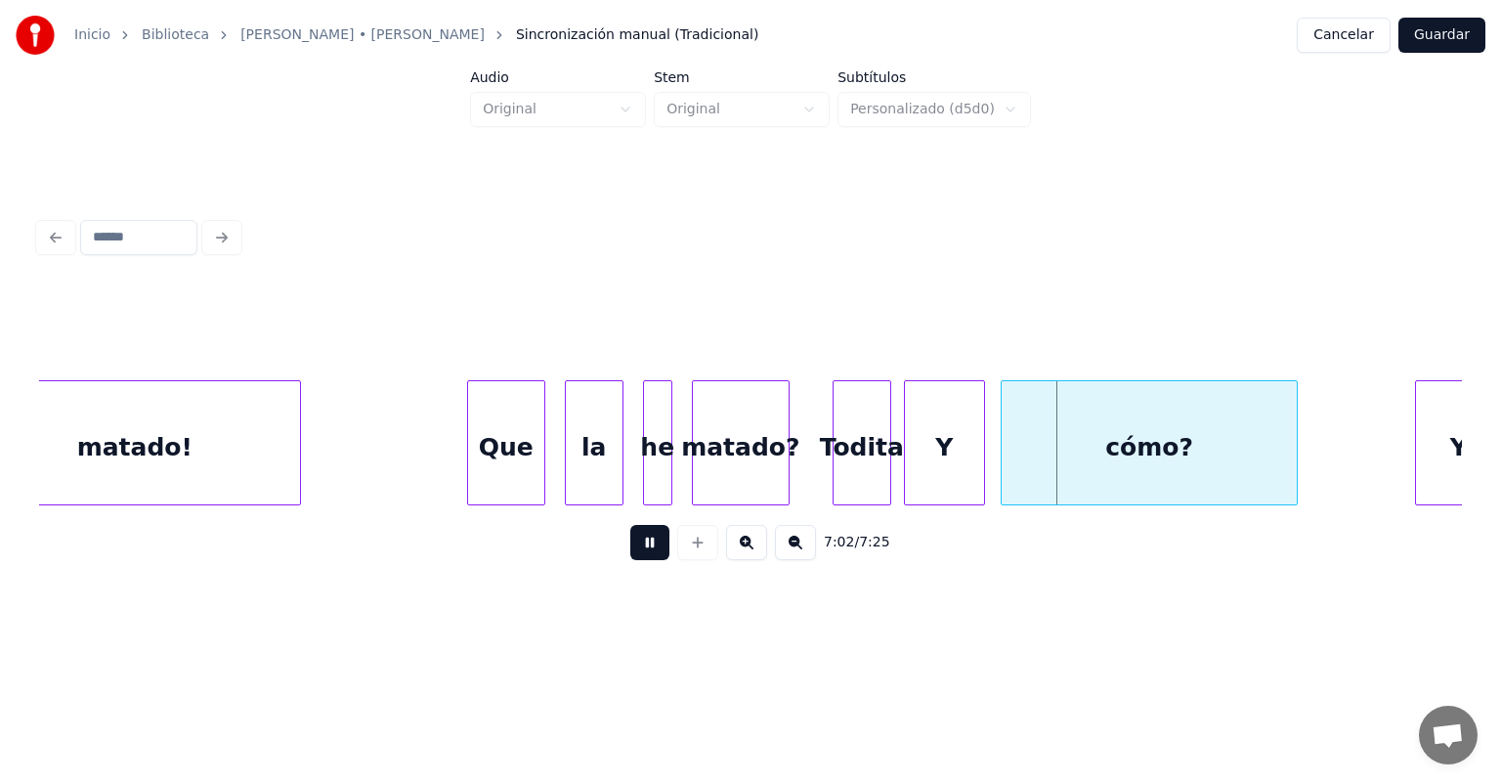
click at [630, 552] on button at bounding box center [649, 542] width 39 height 35
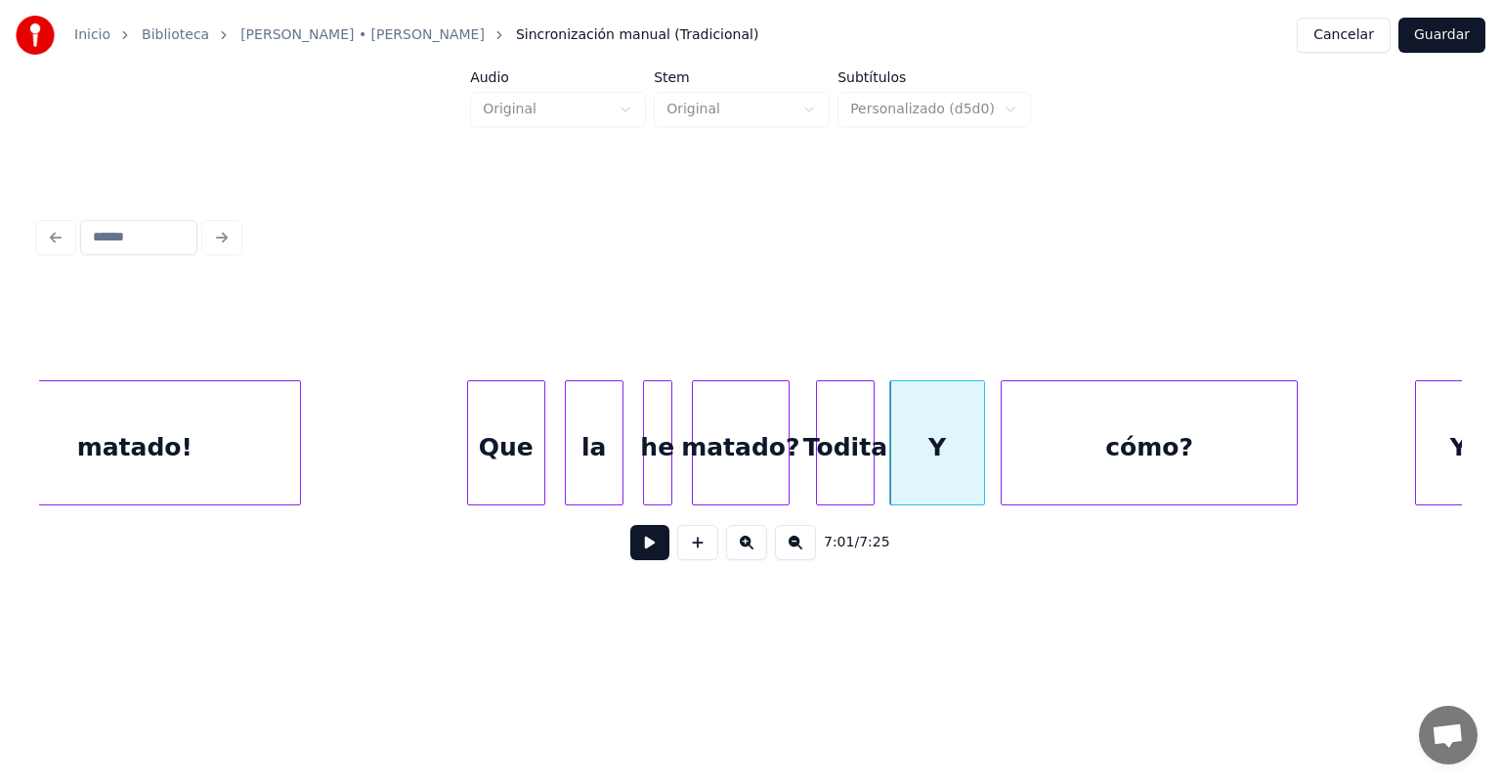
click at [630, 548] on button at bounding box center [649, 542] width 39 height 35
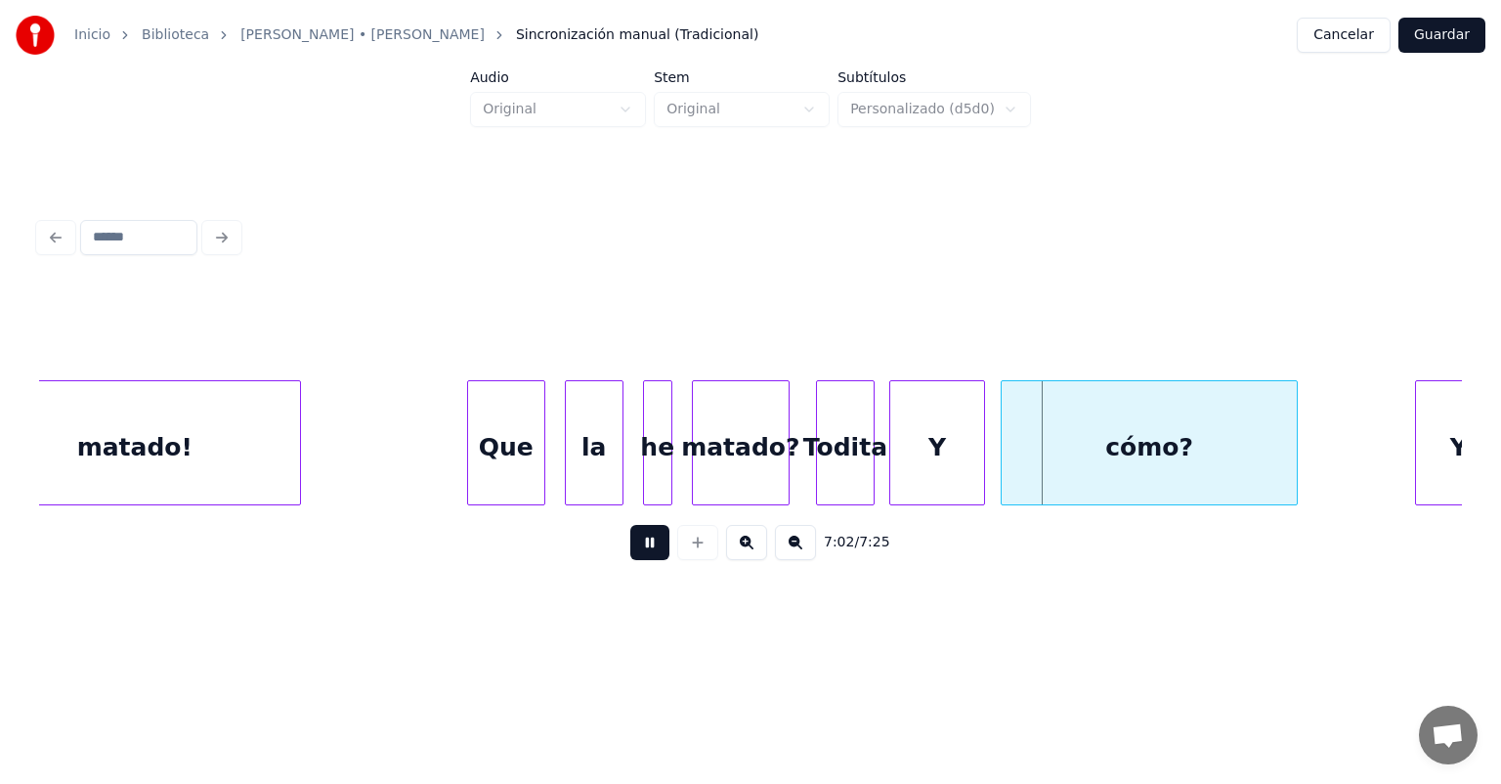
click at [630, 552] on button at bounding box center [649, 542] width 39 height 35
click at [630, 555] on button at bounding box center [649, 542] width 39 height 35
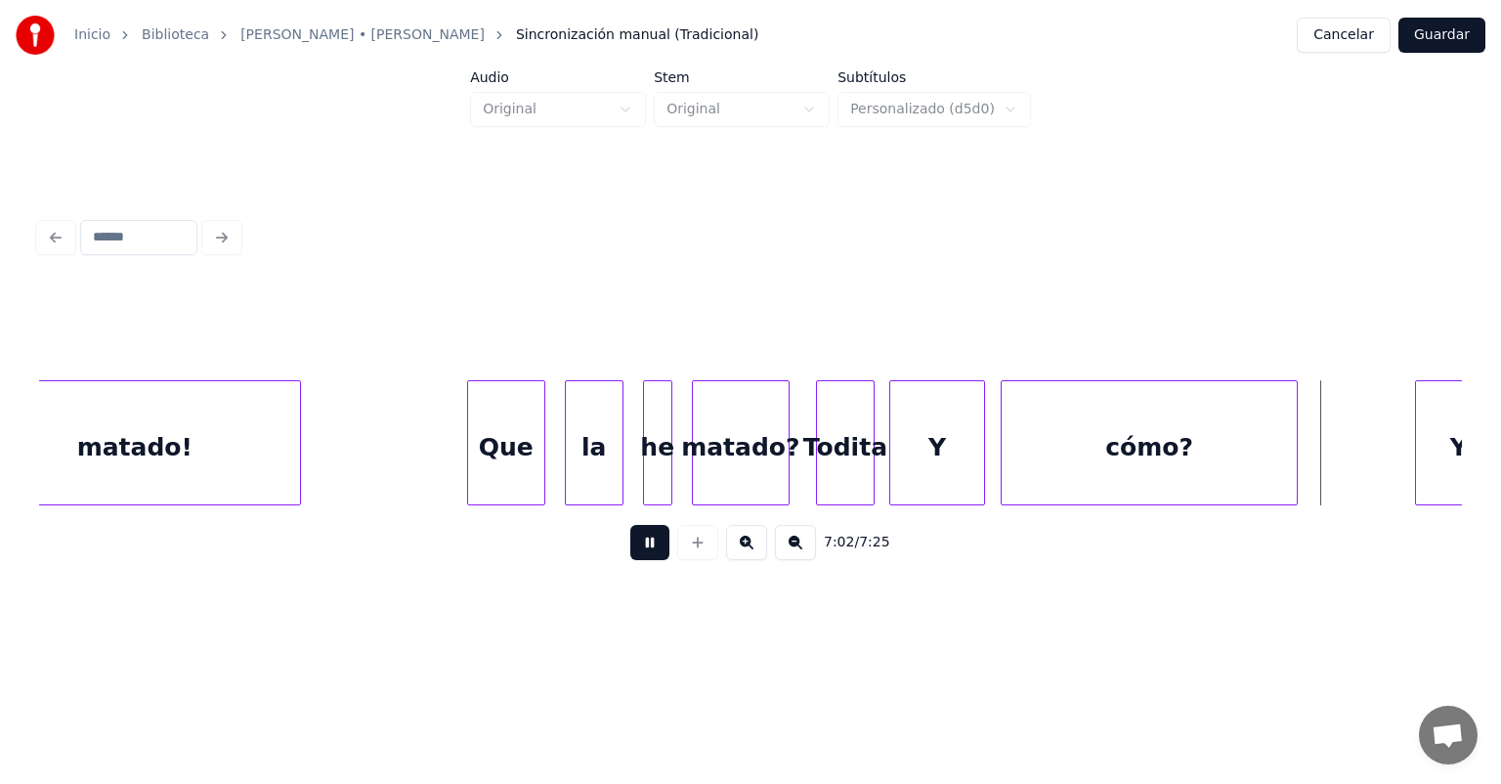
click at [630, 548] on button at bounding box center [649, 542] width 39 height 35
click at [630, 551] on button at bounding box center [649, 542] width 39 height 35
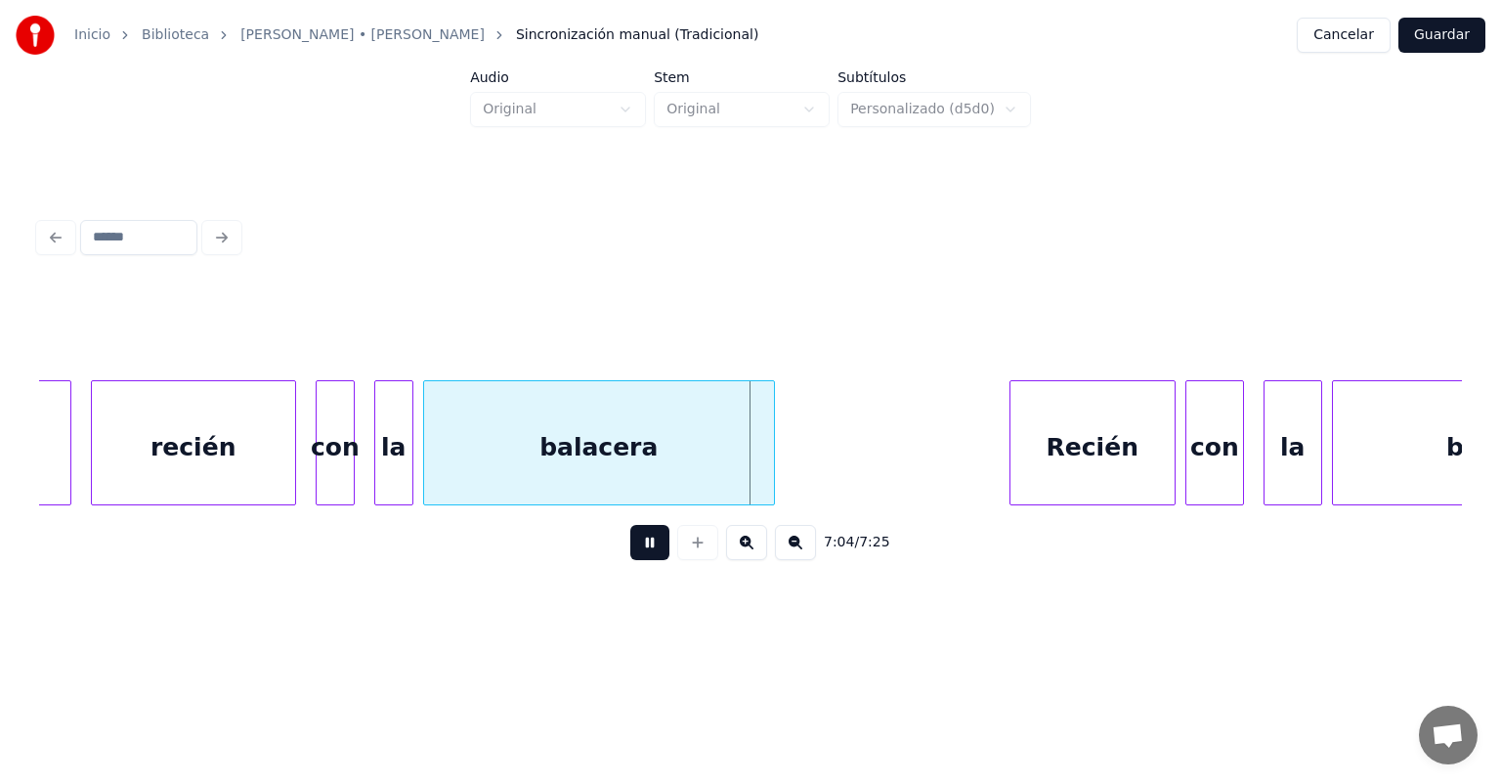
click at [319, 463] on div "con" at bounding box center [335, 447] width 37 height 133
click at [291, 457] on div at bounding box center [292, 442] width 6 height 123
click at [377, 461] on div "la" at bounding box center [392, 447] width 39 height 133
click at [426, 467] on div "balacera" at bounding box center [599, 447] width 350 height 133
click at [420, 472] on div at bounding box center [421, 442] width 6 height 123
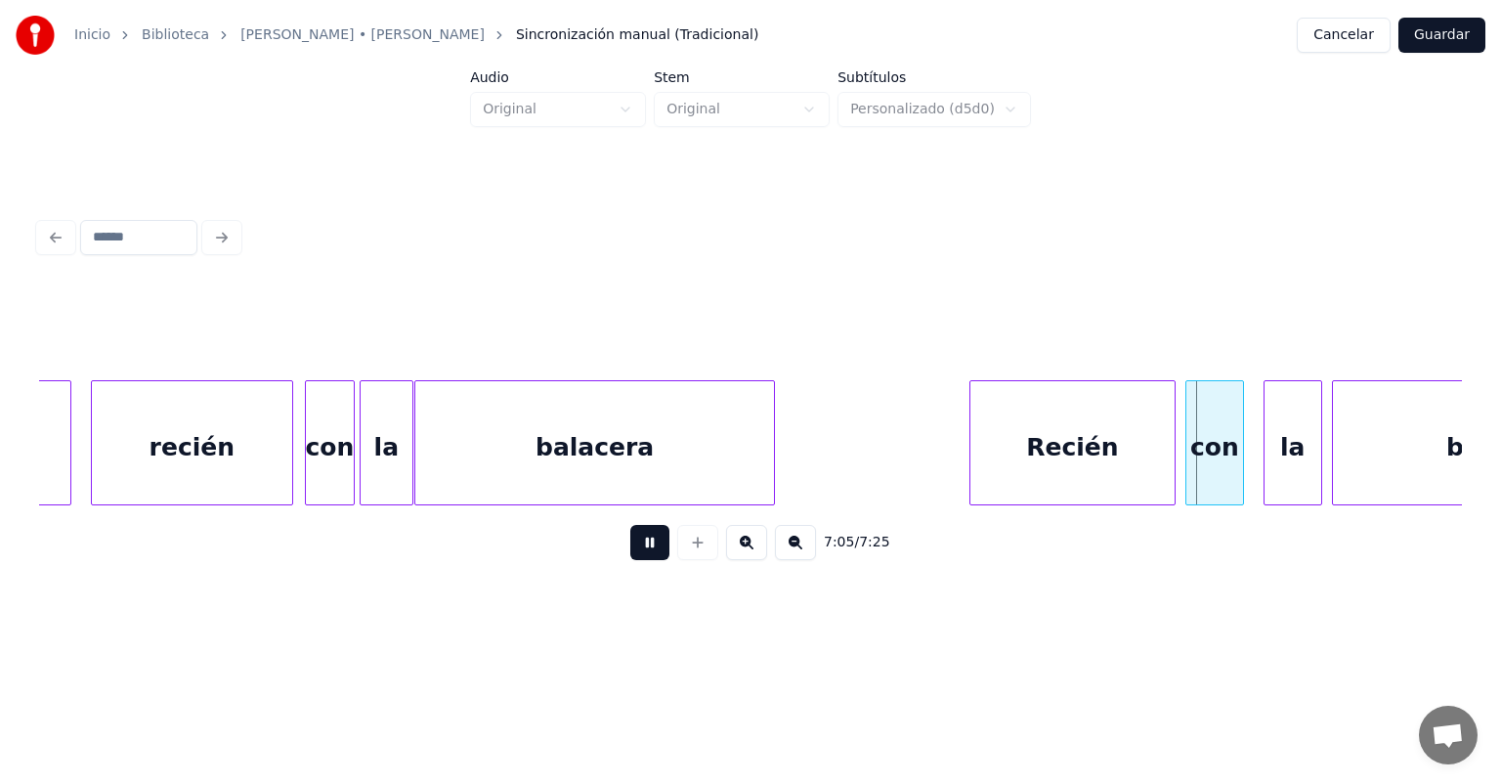
click at [1187, 447] on div "con" at bounding box center [1215, 447] width 57 height 133
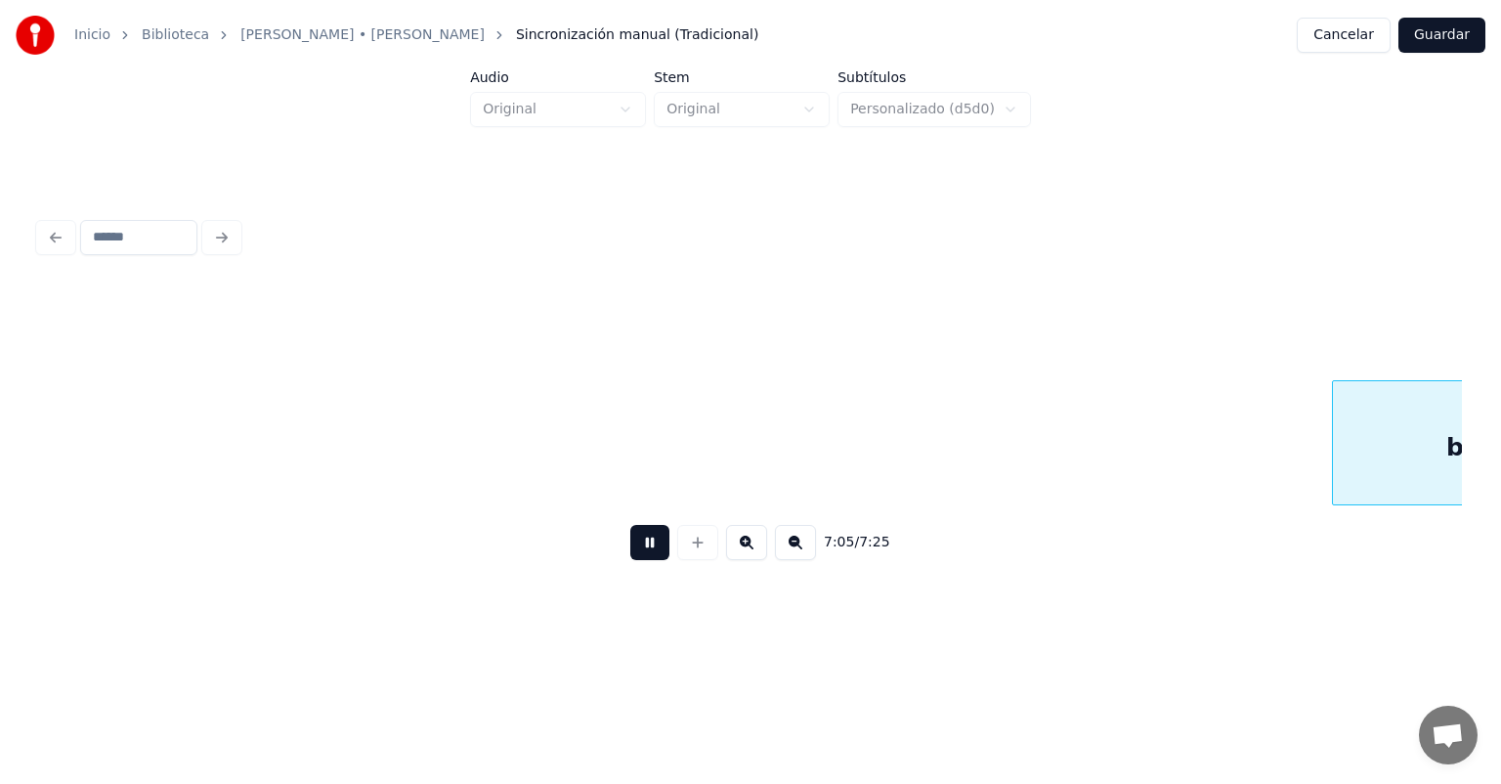
scroll to position [0, 208094]
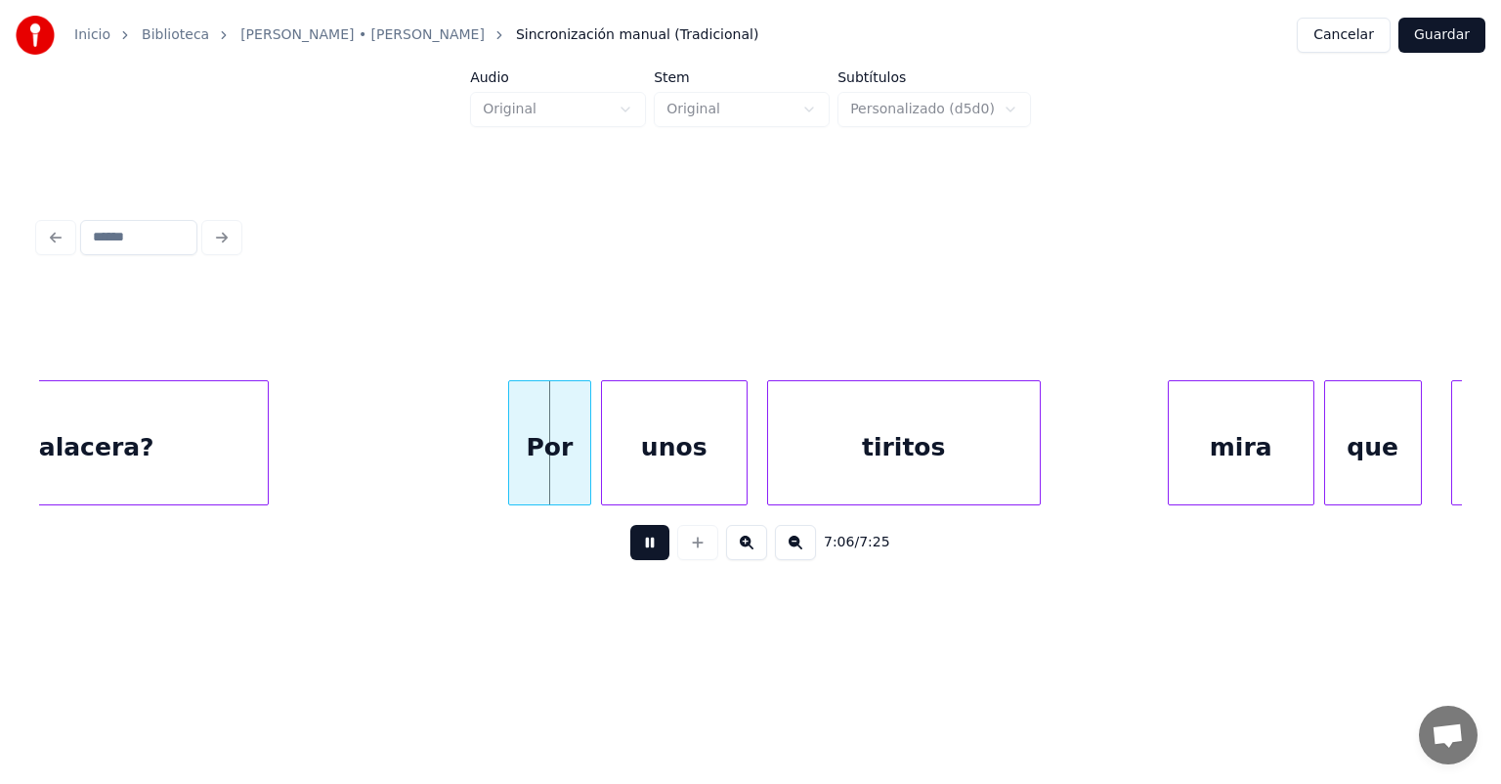
click at [514, 468] on div "Por" at bounding box center [549, 447] width 81 height 133
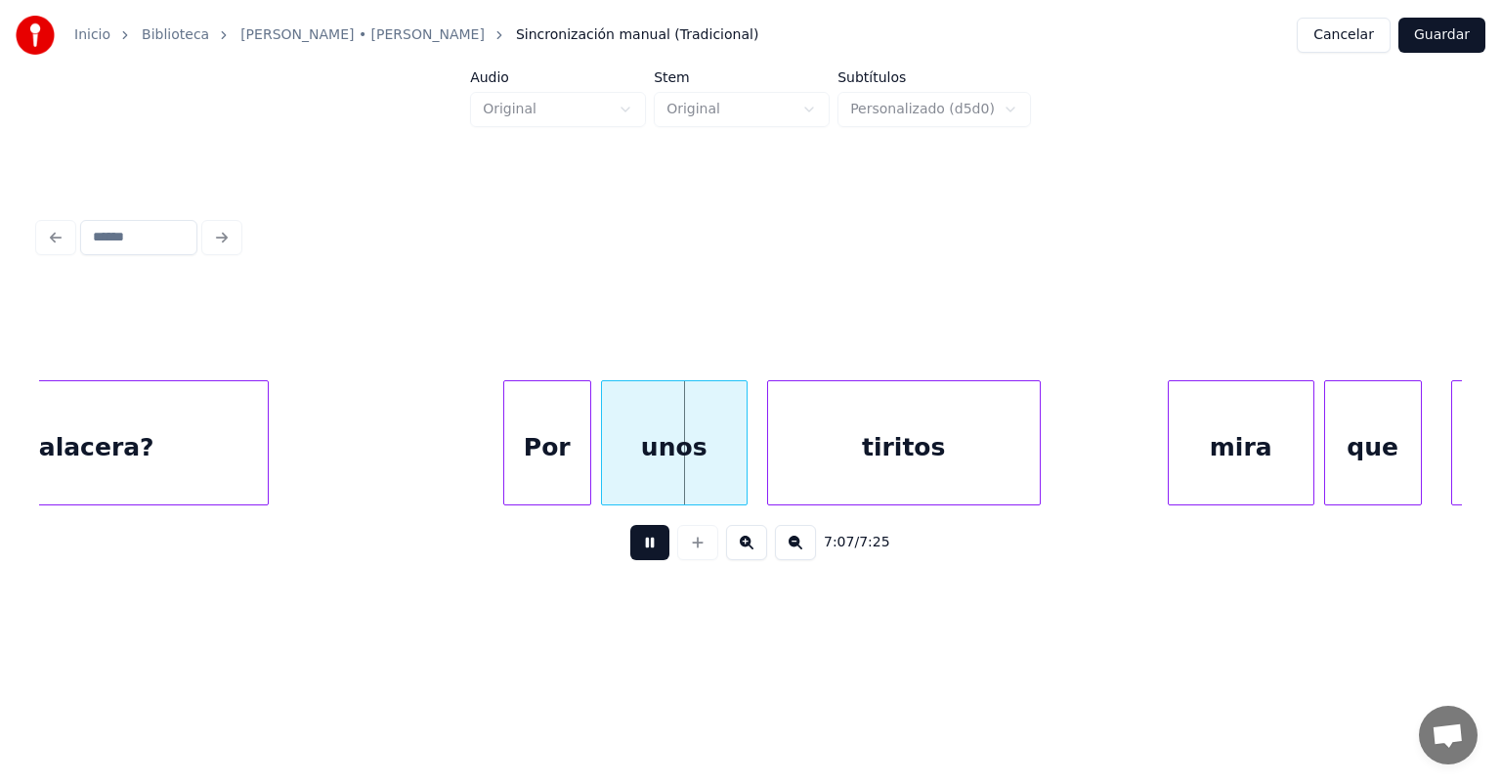
click at [603, 465] on div "unos" at bounding box center [674, 447] width 145 height 133
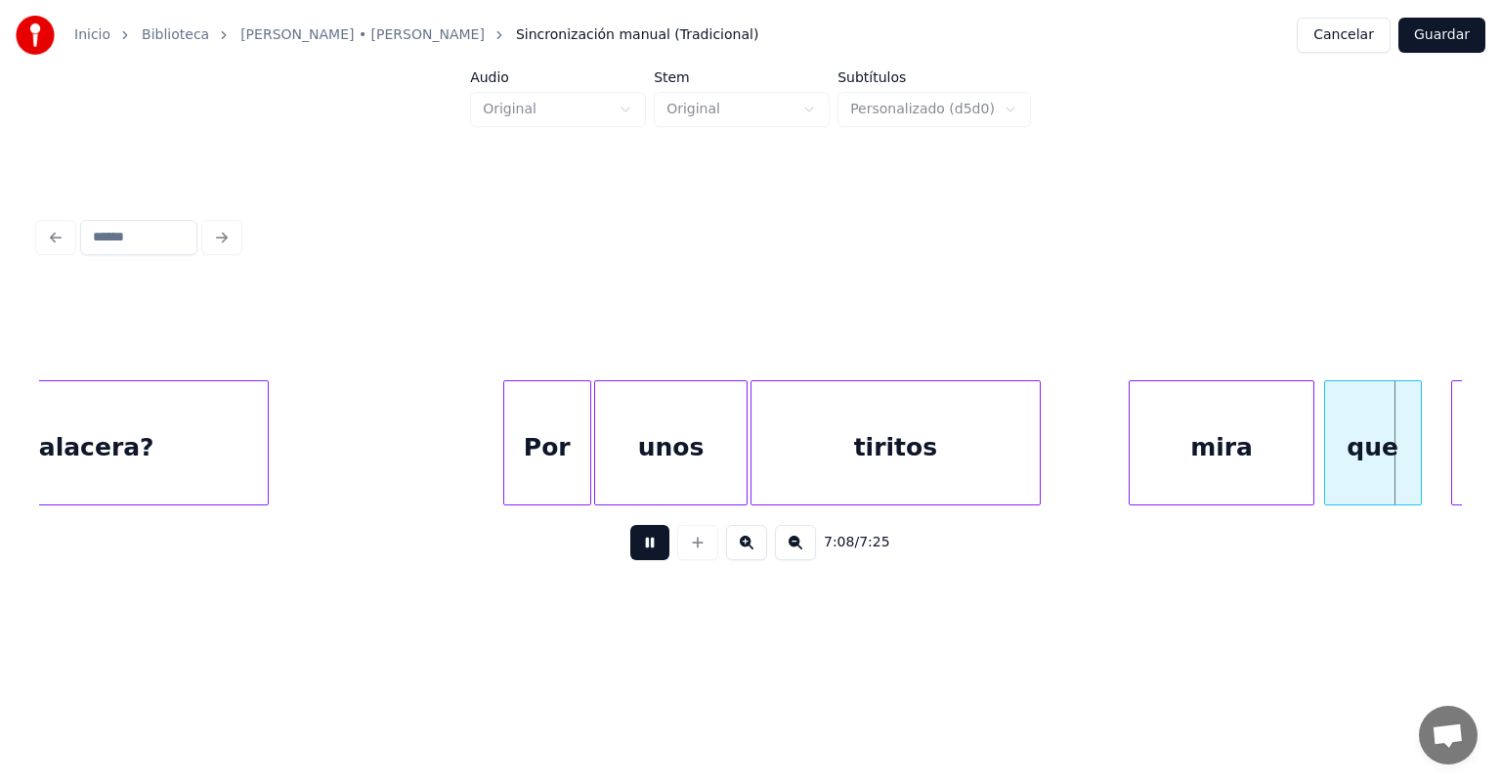
scroll to position [0, 209520]
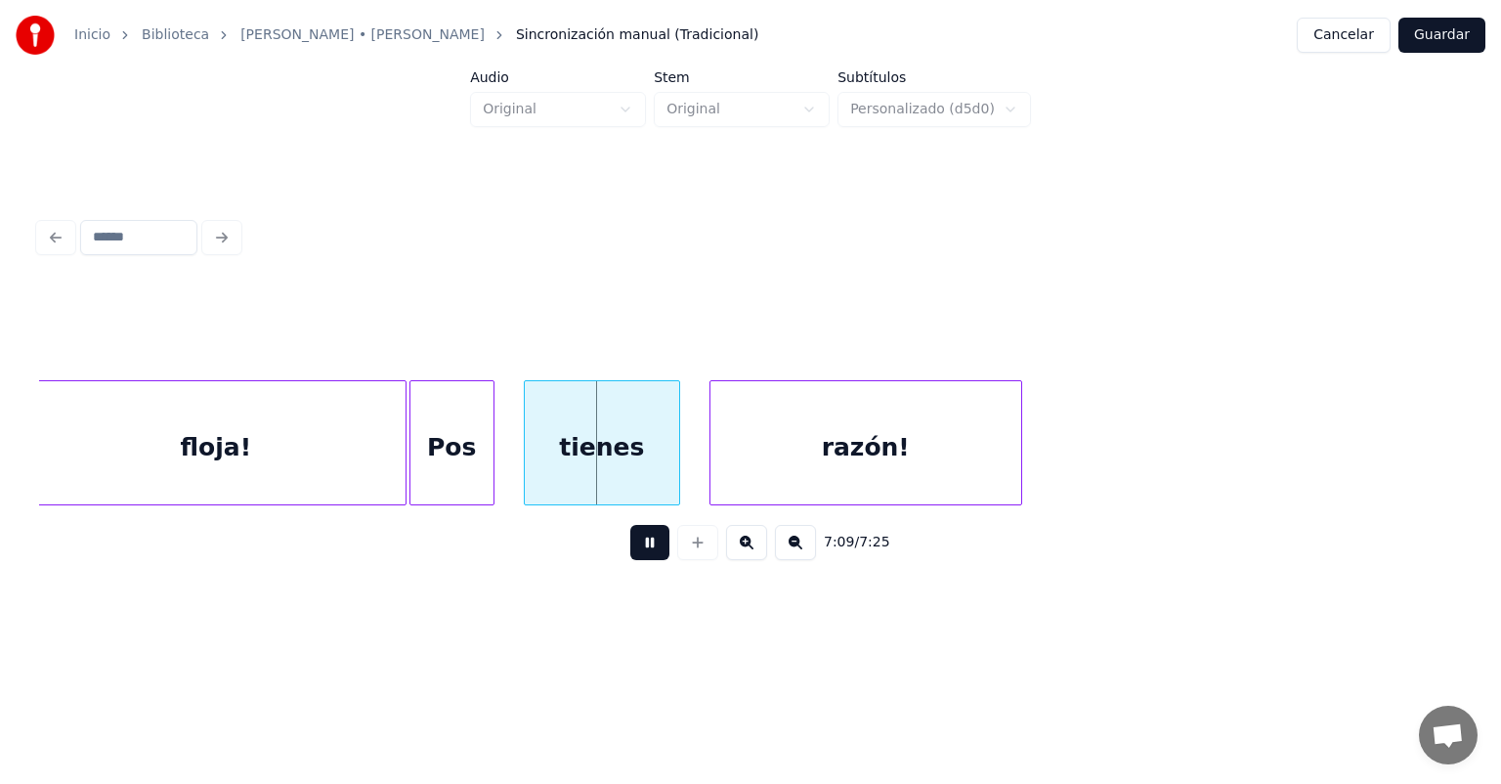
click at [527, 475] on div "tienes" at bounding box center [602, 447] width 154 height 133
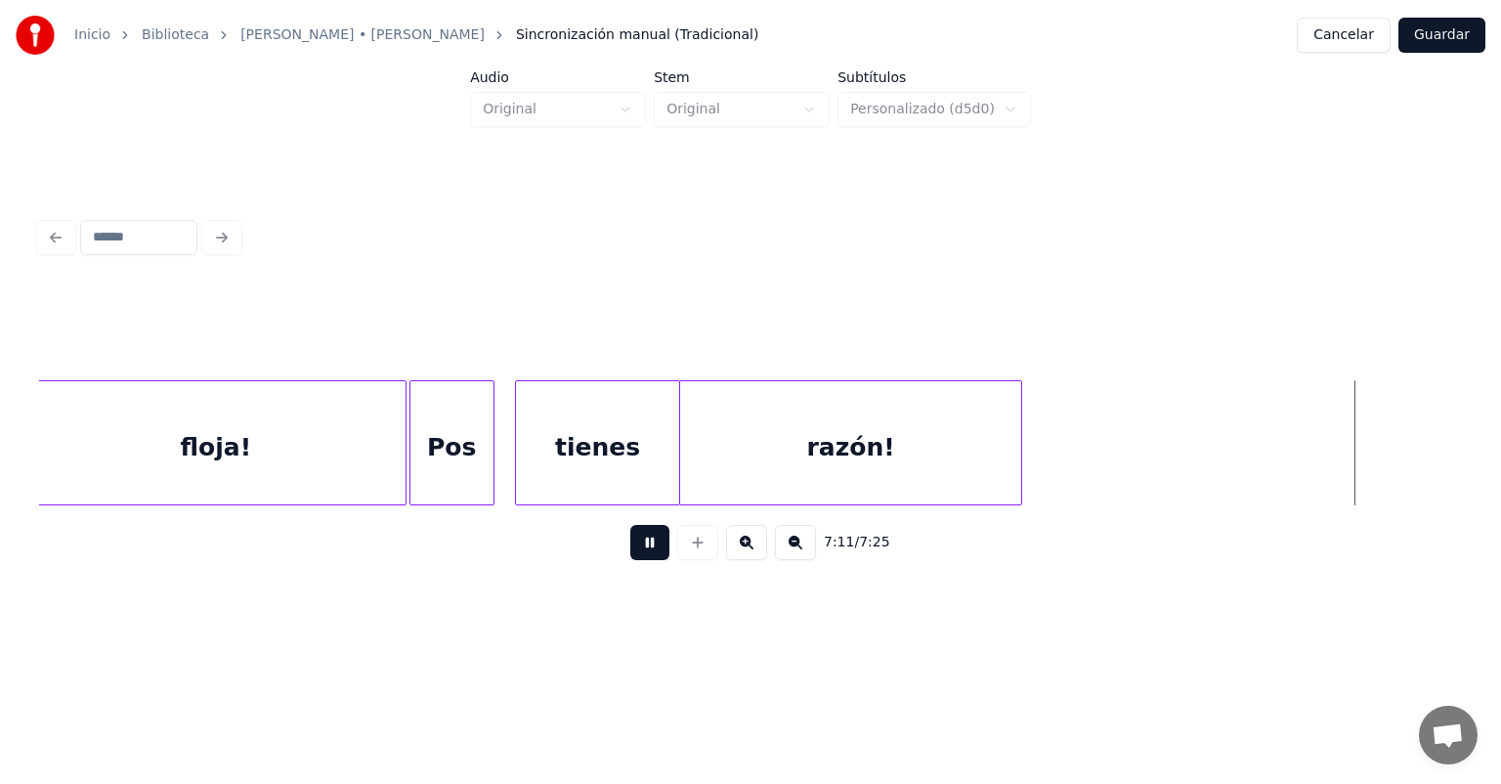
click at [634, 543] on button at bounding box center [649, 542] width 39 height 35
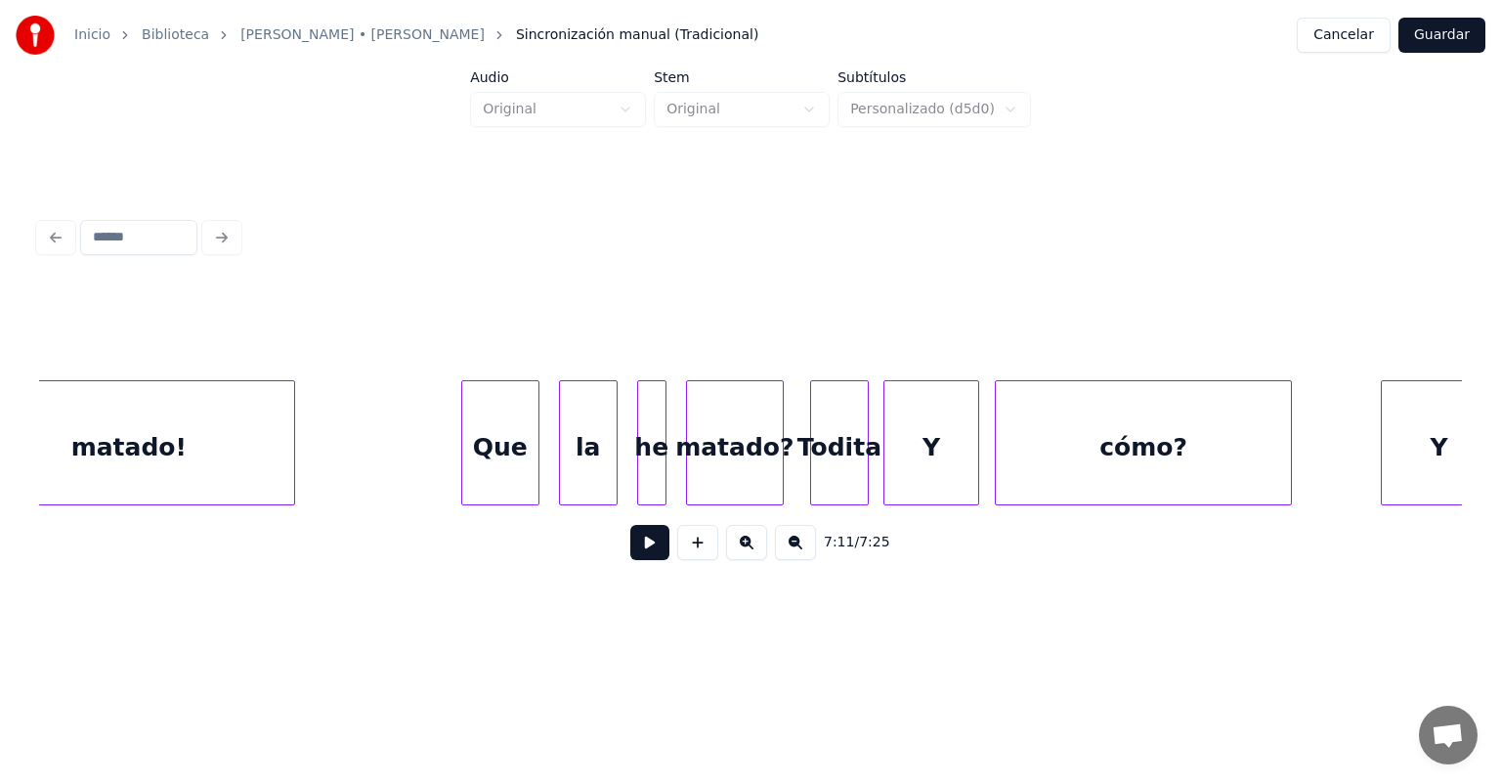
scroll to position [0, 205246]
click at [1079, 427] on div "cómo?" at bounding box center [1140, 447] width 294 height 133
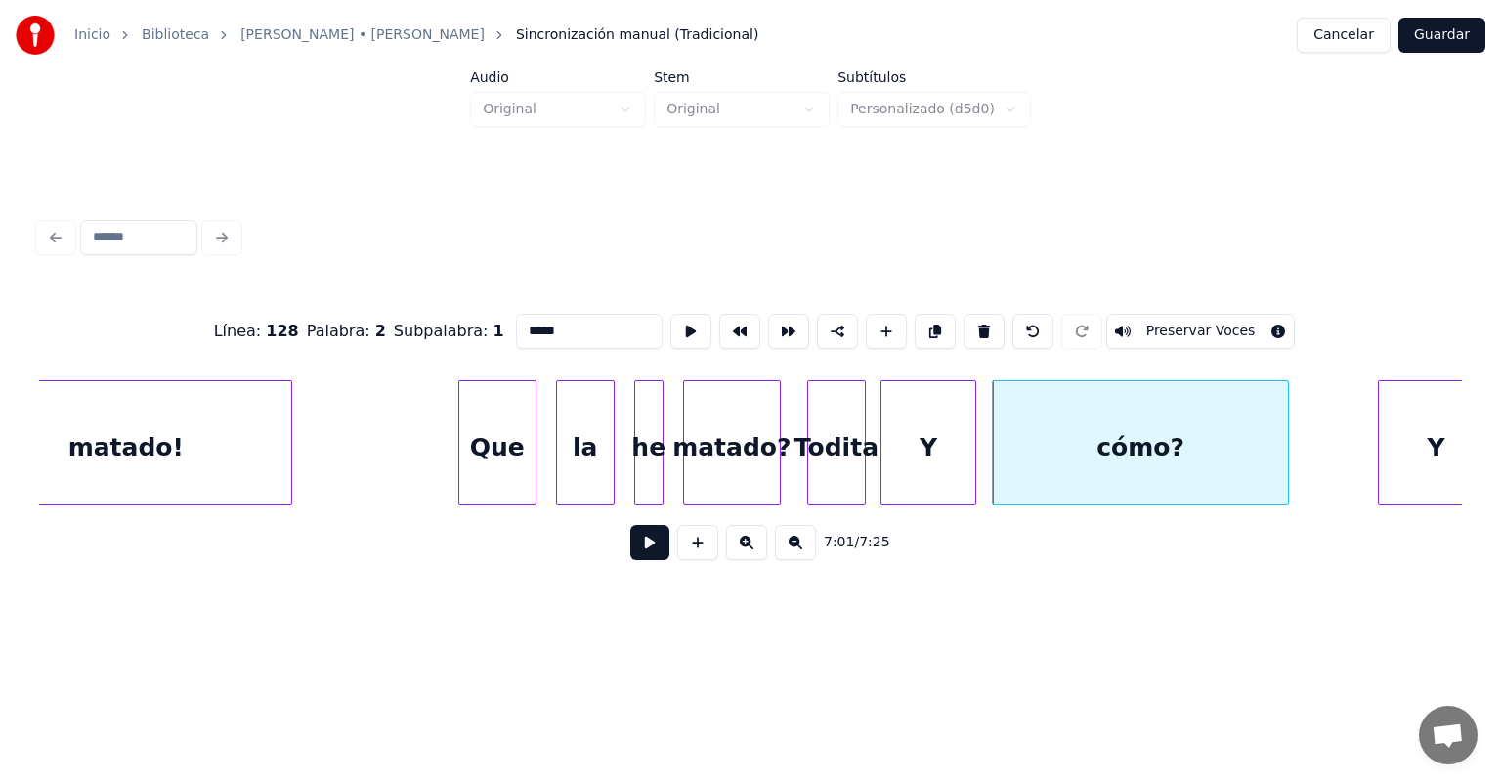
click at [636, 559] on button at bounding box center [649, 542] width 39 height 35
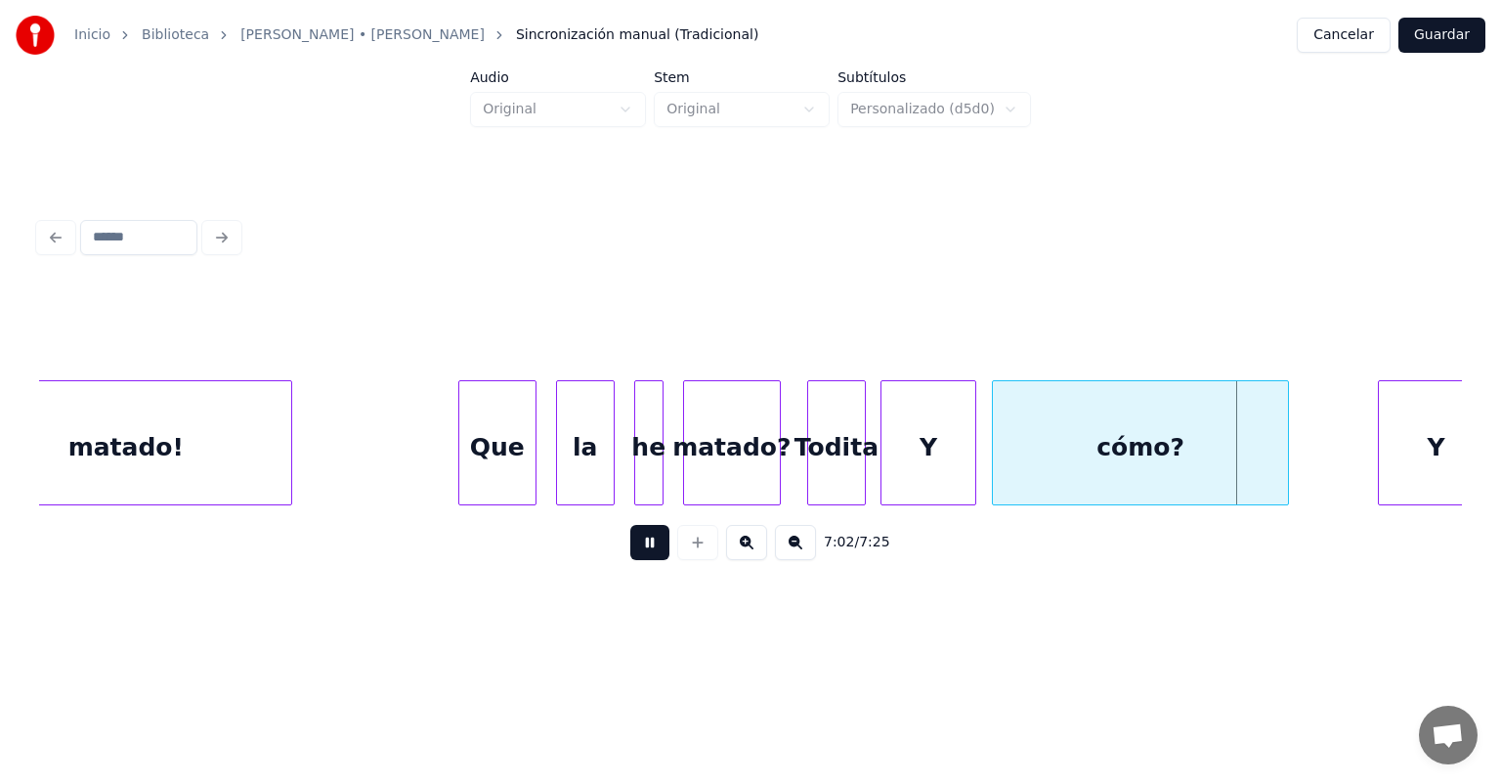
click at [903, 449] on div "Y" at bounding box center [929, 447] width 94 height 133
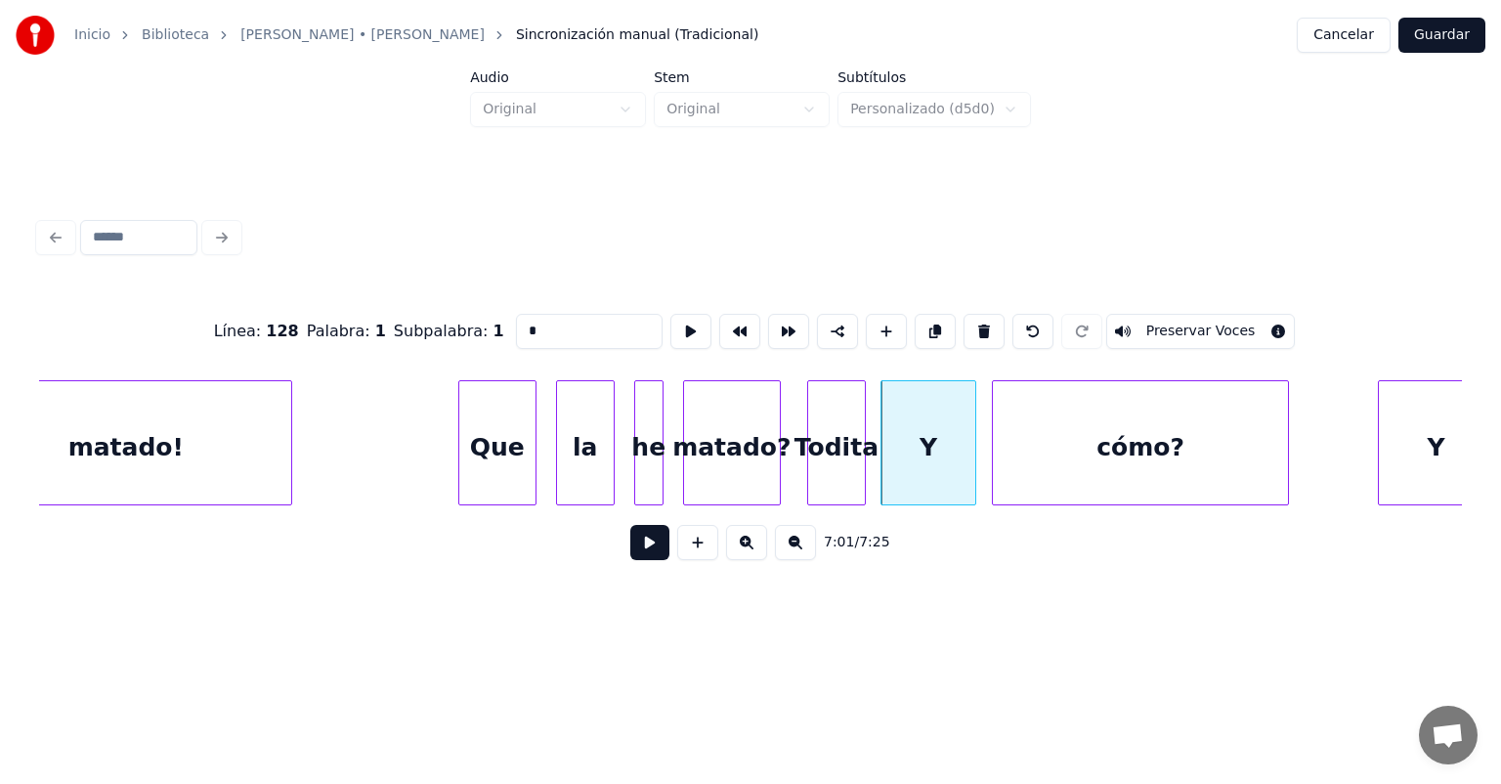
click at [810, 465] on div at bounding box center [811, 442] width 6 height 123
type input "******"
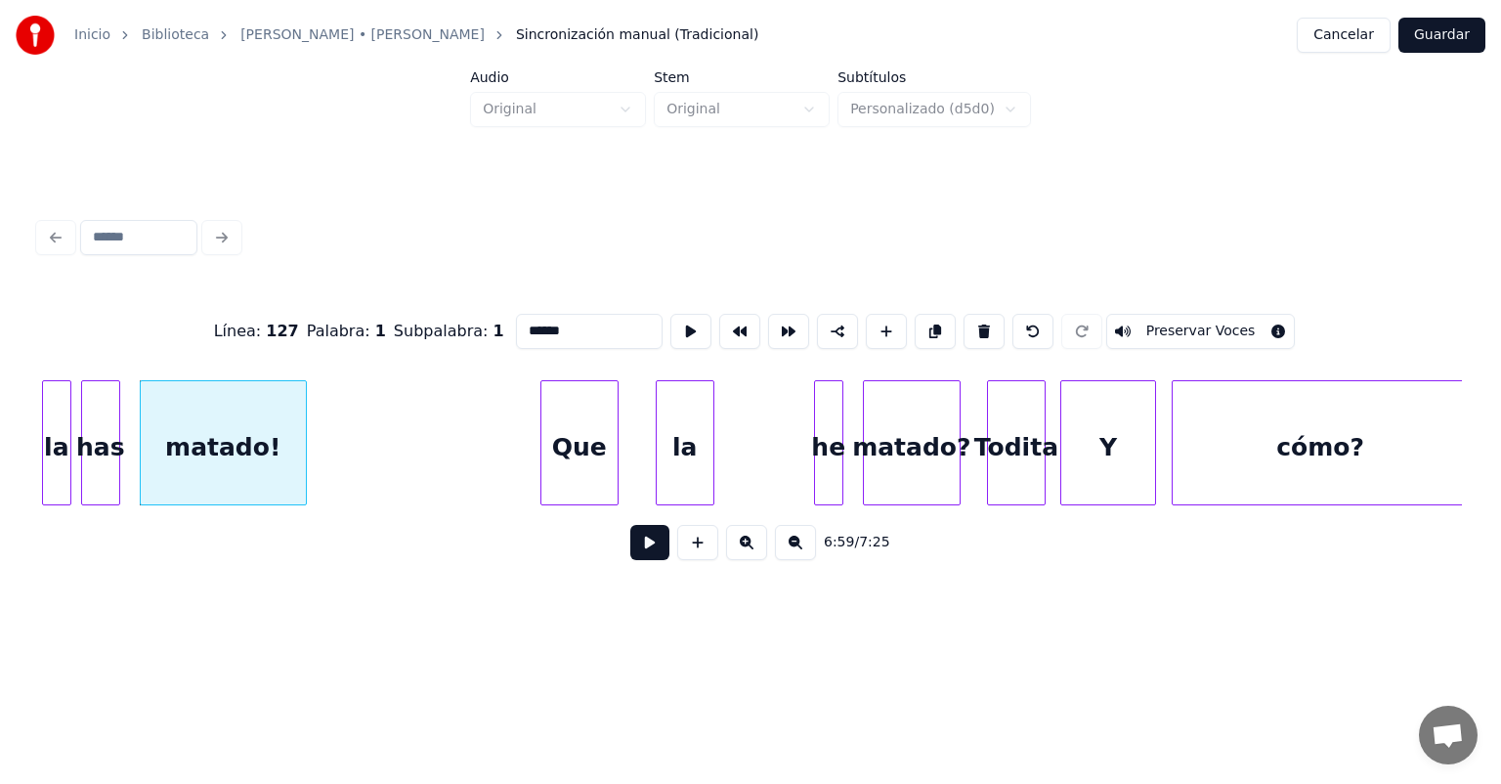
scroll to position [0, 205037]
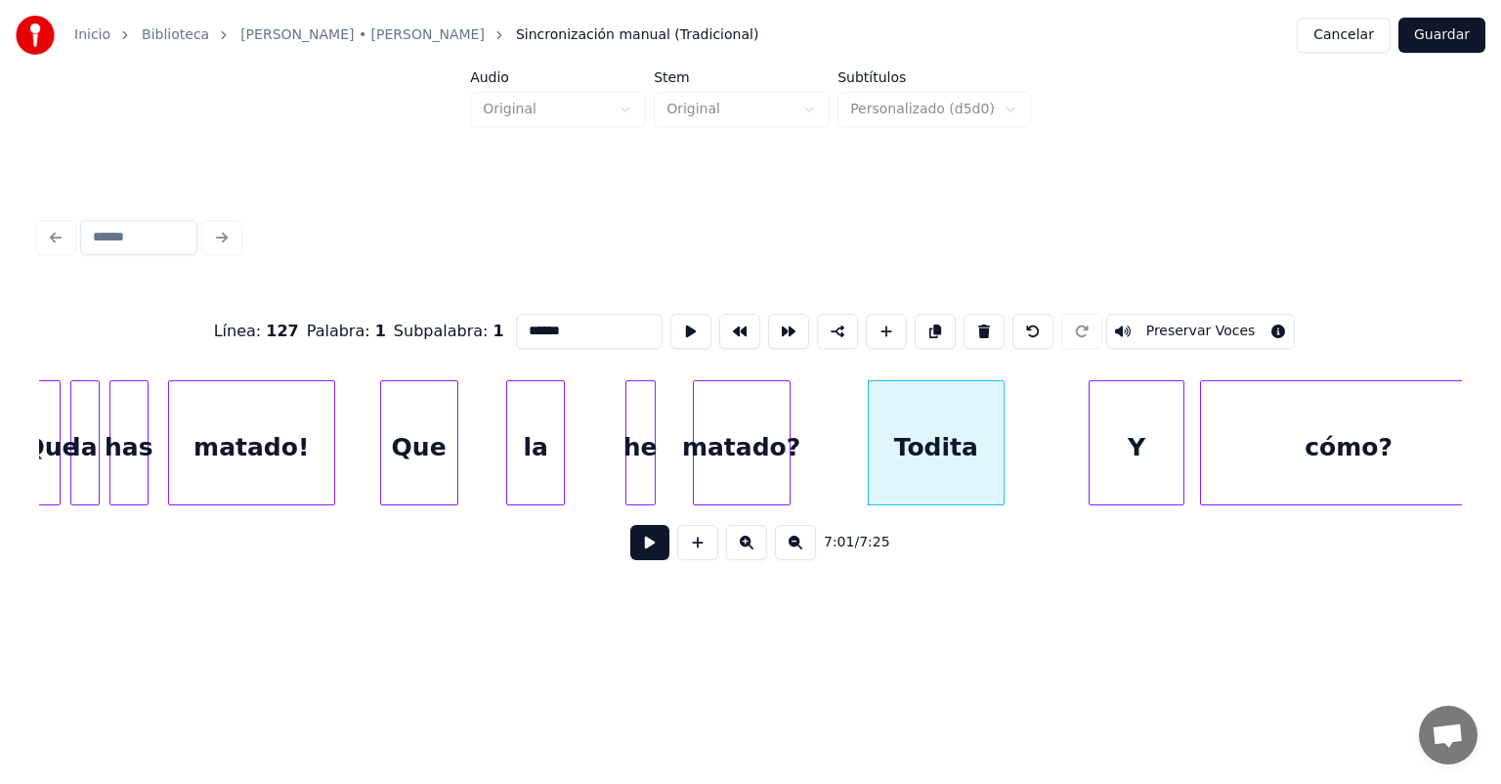
click at [630, 545] on button at bounding box center [649, 542] width 39 height 35
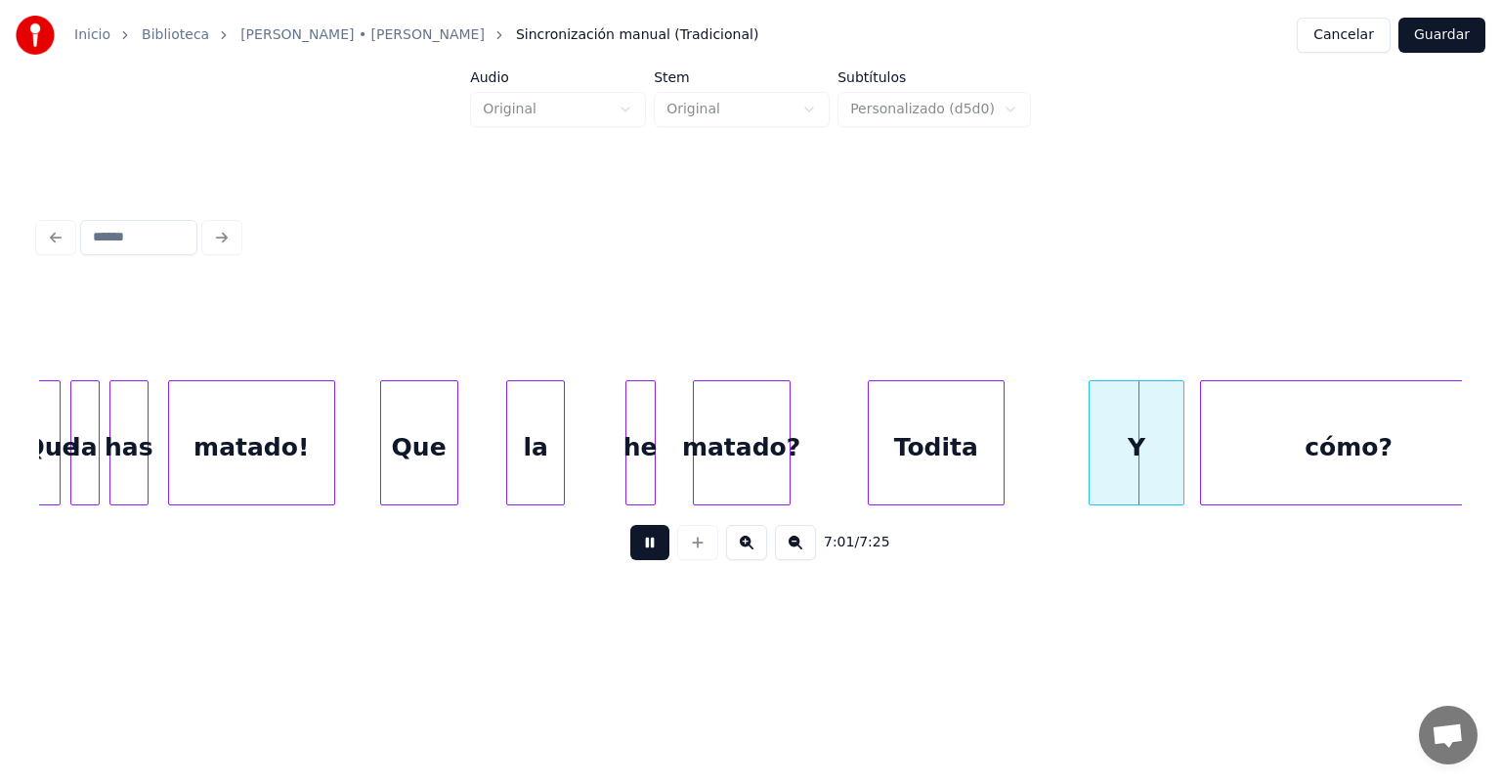
click at [630, 543] on button at bounding box center [649, 542] width 39 height 35
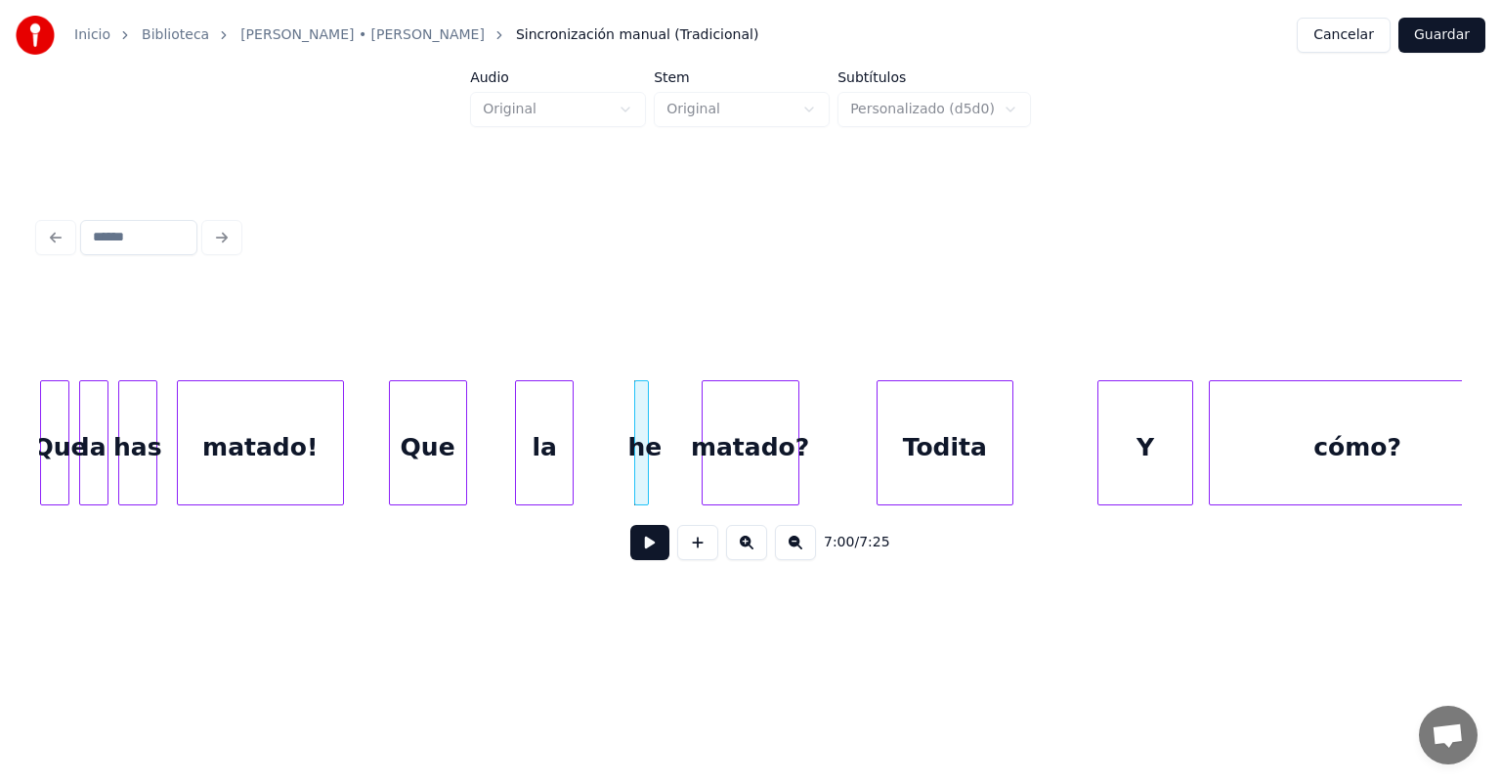
scroll to position [0, 205006]
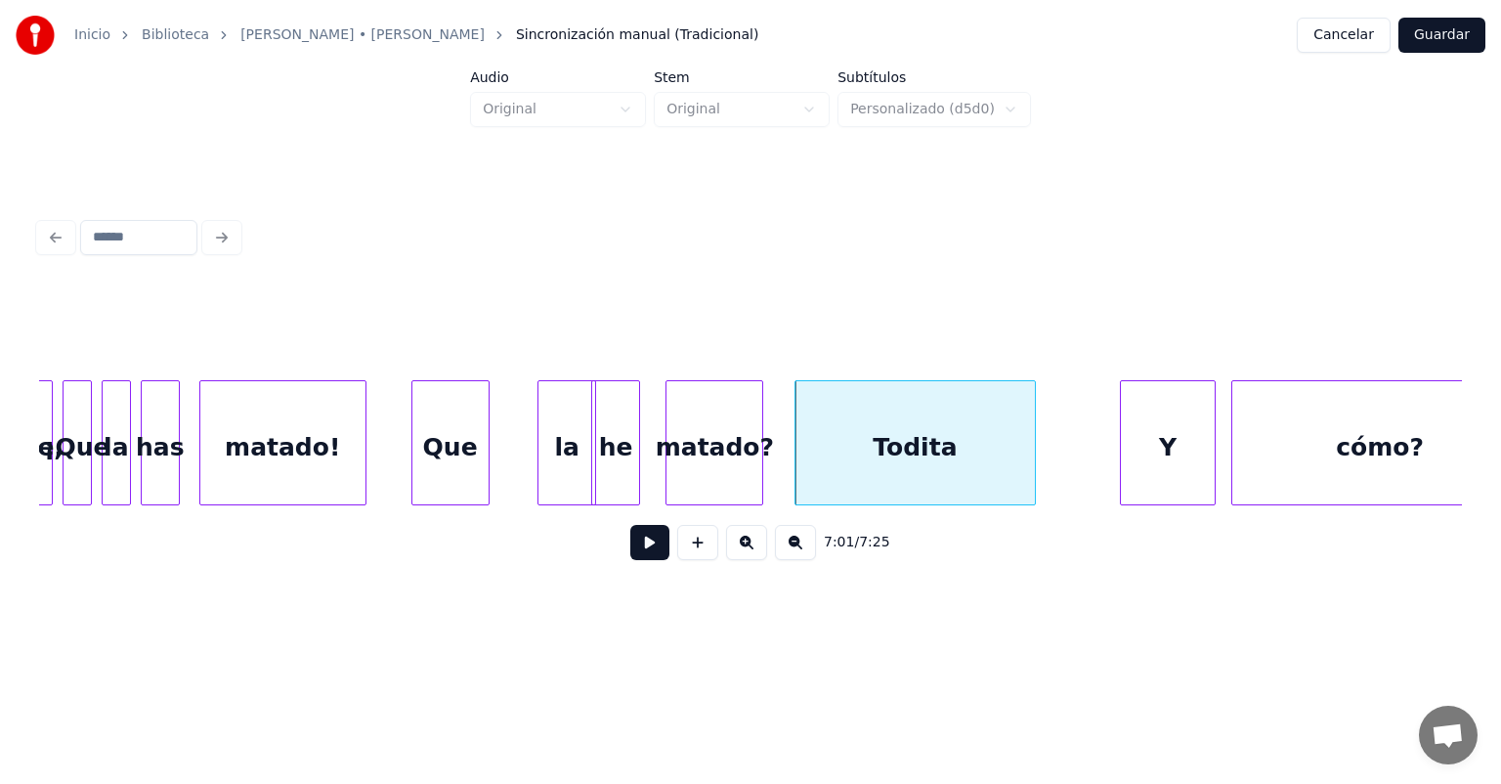
click at [630, 555] on button at bounding box center [649, 542] width 39 height 35
click at [630, 557] on button at bounding box center [649, 542] width 39 height 35
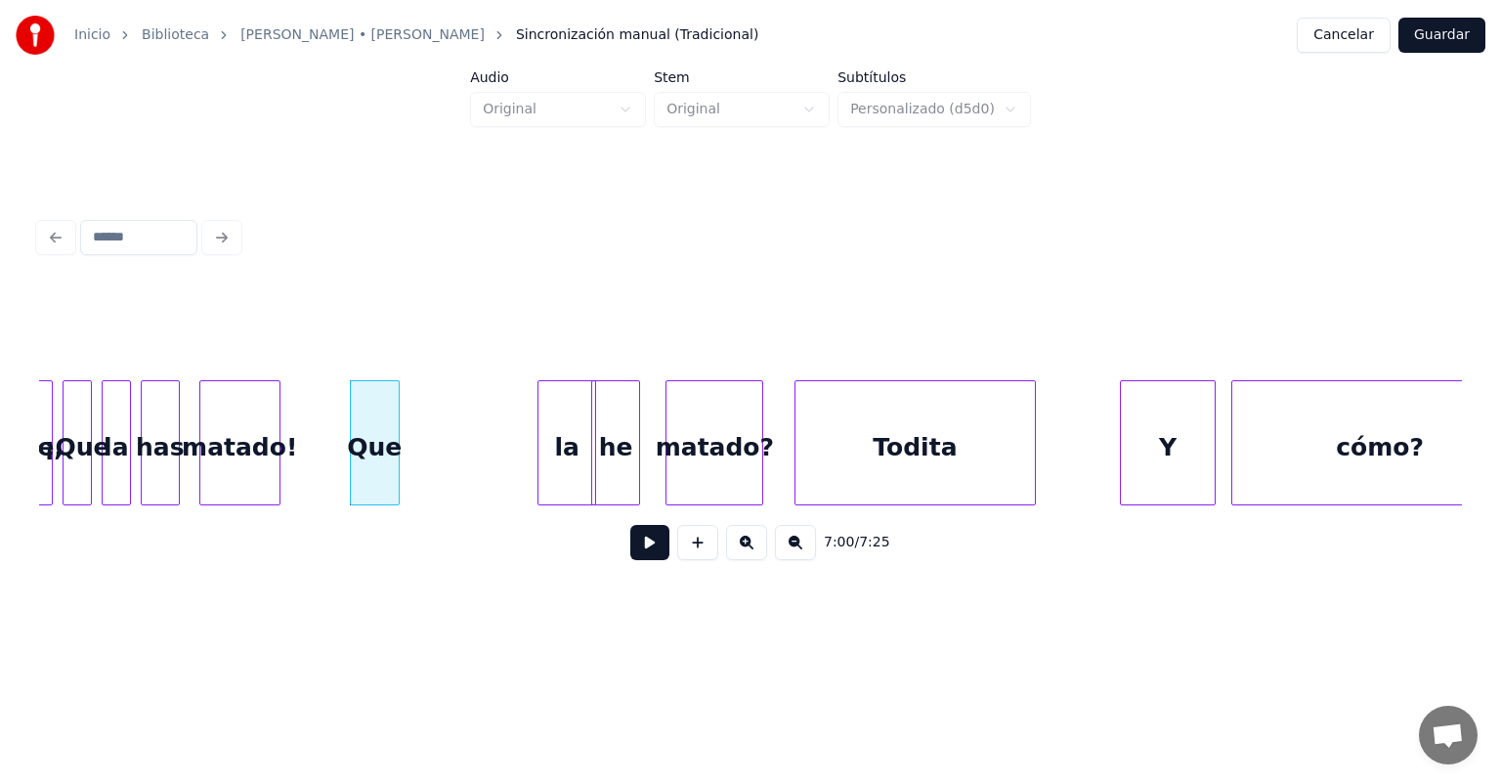
click at [540, 449] on div "la" at bounding box center [567, 447] width 57 height 133
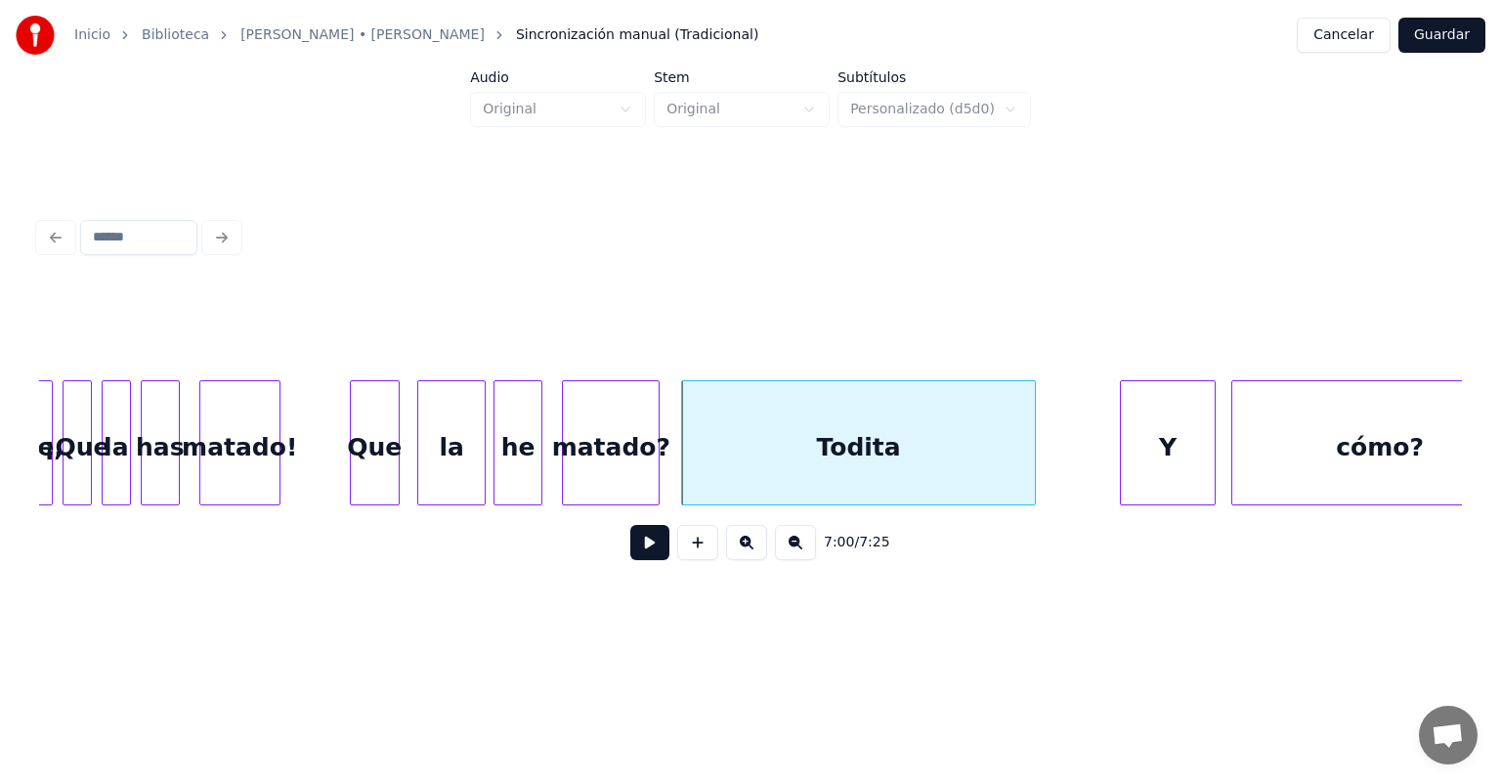
click at [630, 556] on button at bounding box center [649, 542] width 39 height 35
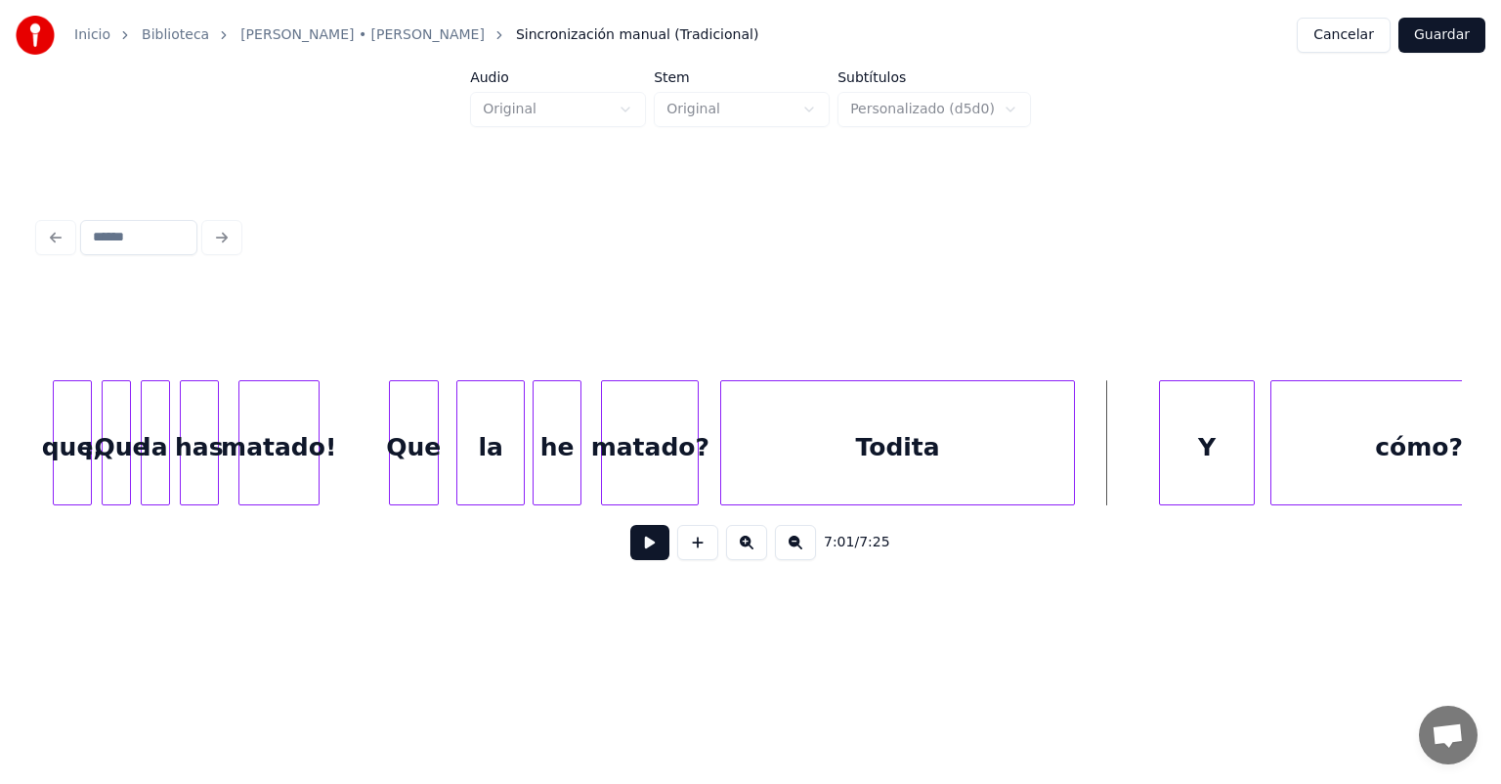
click at [46, 516] on div "7:01 / 7:25" at bounding box center [750, 542] width 1423 height 74
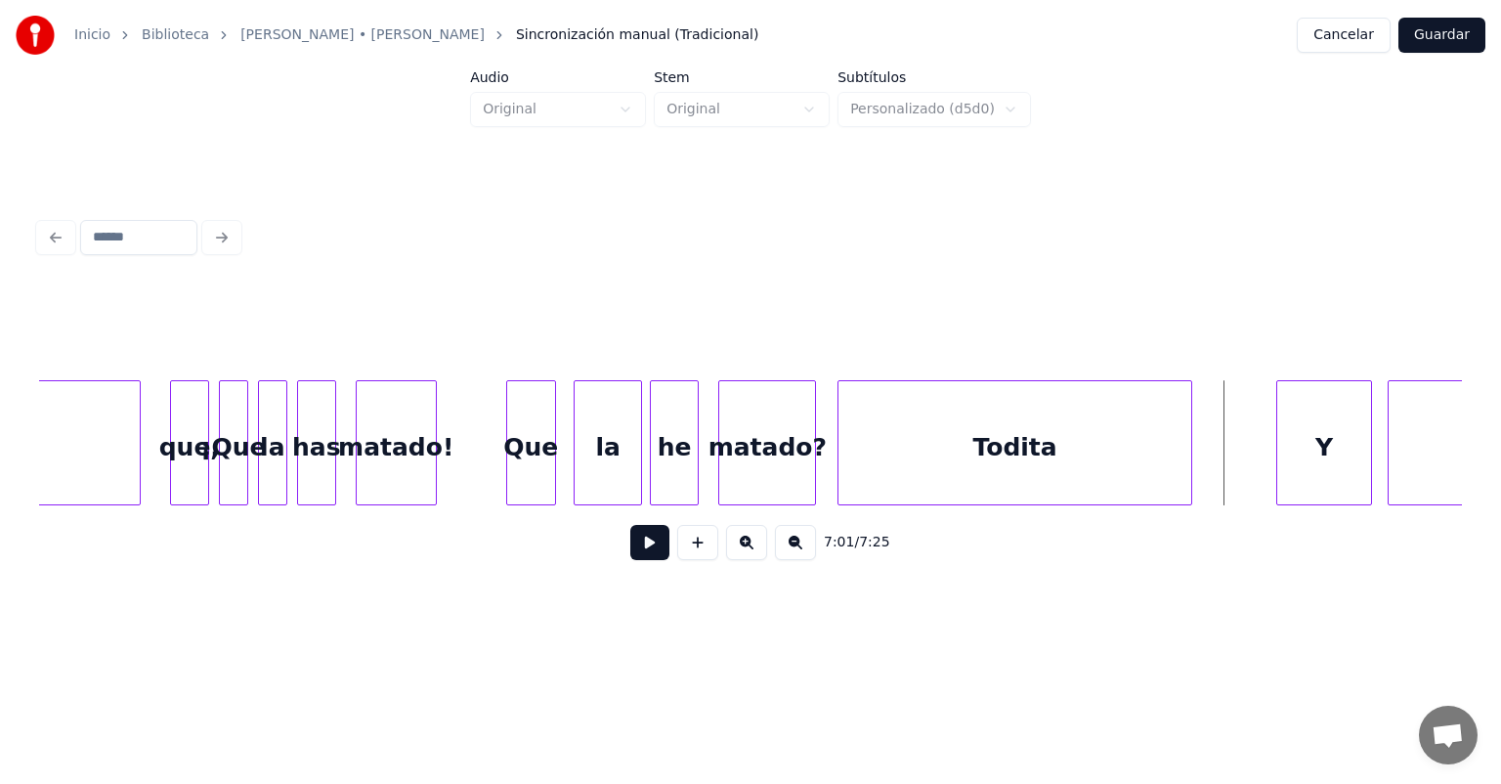
scroll to position [0, 204811]
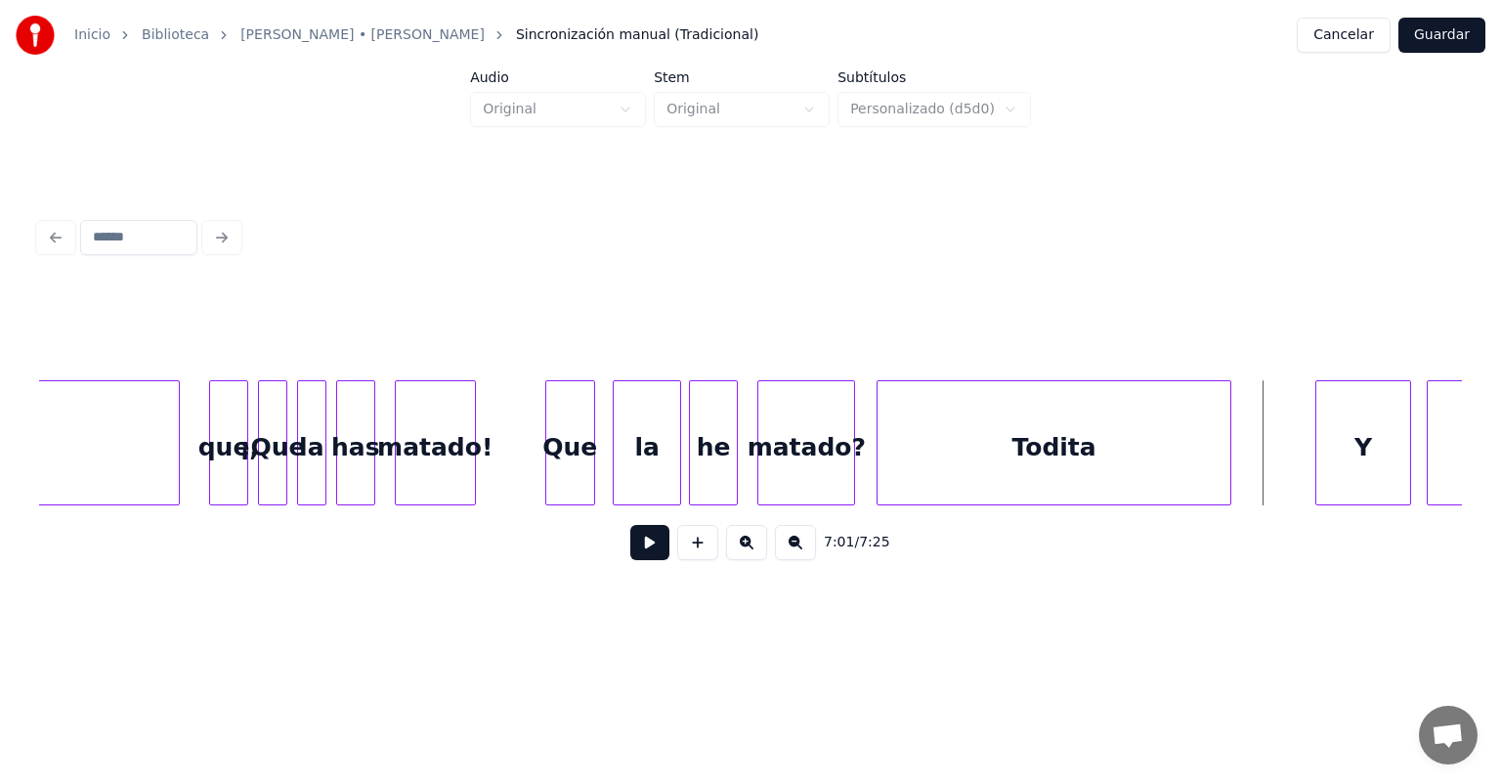
click at [39, 513] on div "7:01 / 7:25" at bounding box center [750, 542] width 1423 height 74
click at [41, 514] on div "7:01 / 7:25" at bounding box center [750, 542] width 1423 height 74
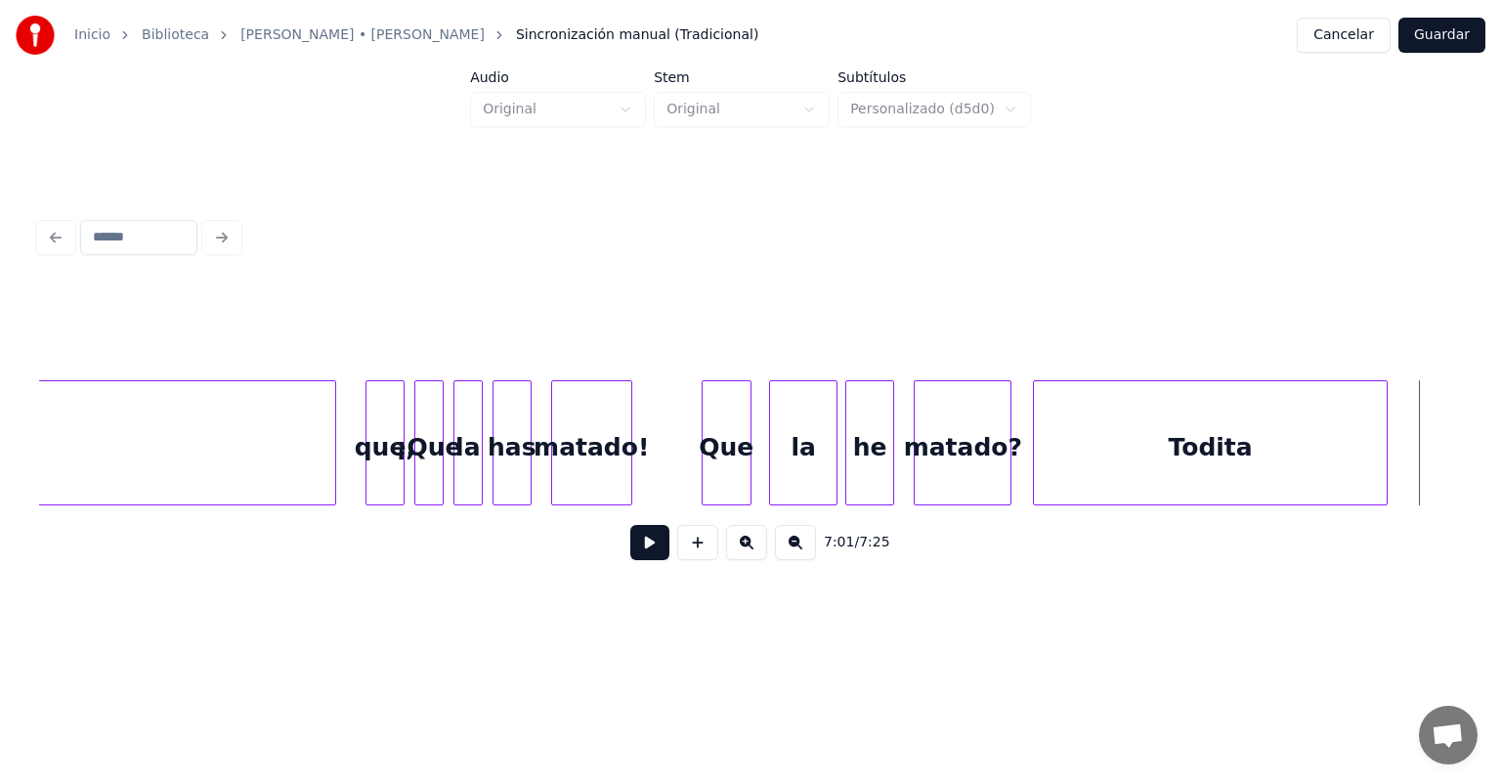
scroll to position [0, 204615]
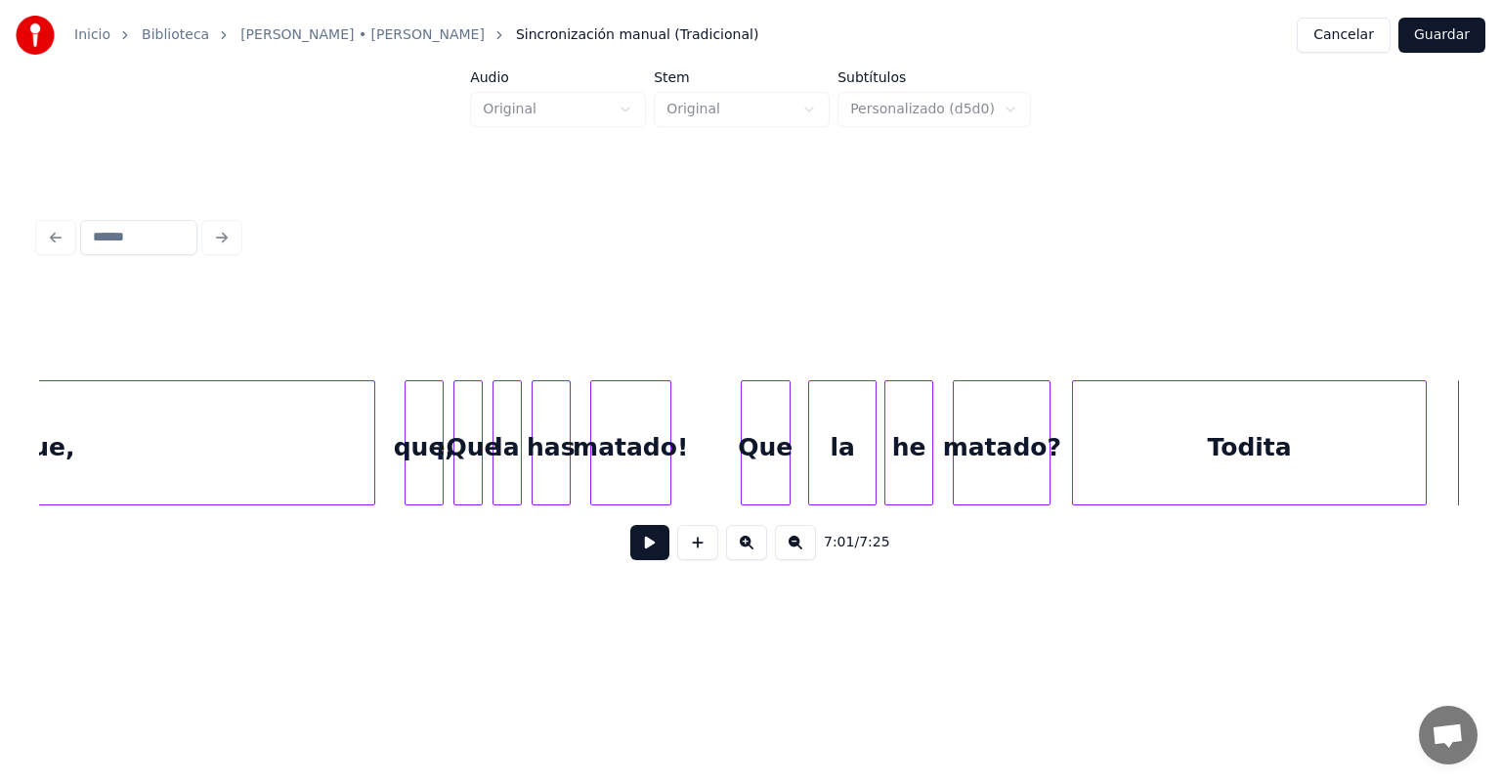
click at [40, 513] on div "7:01 / 7:25" at bounding box center [750, 542] width 1423 height 74
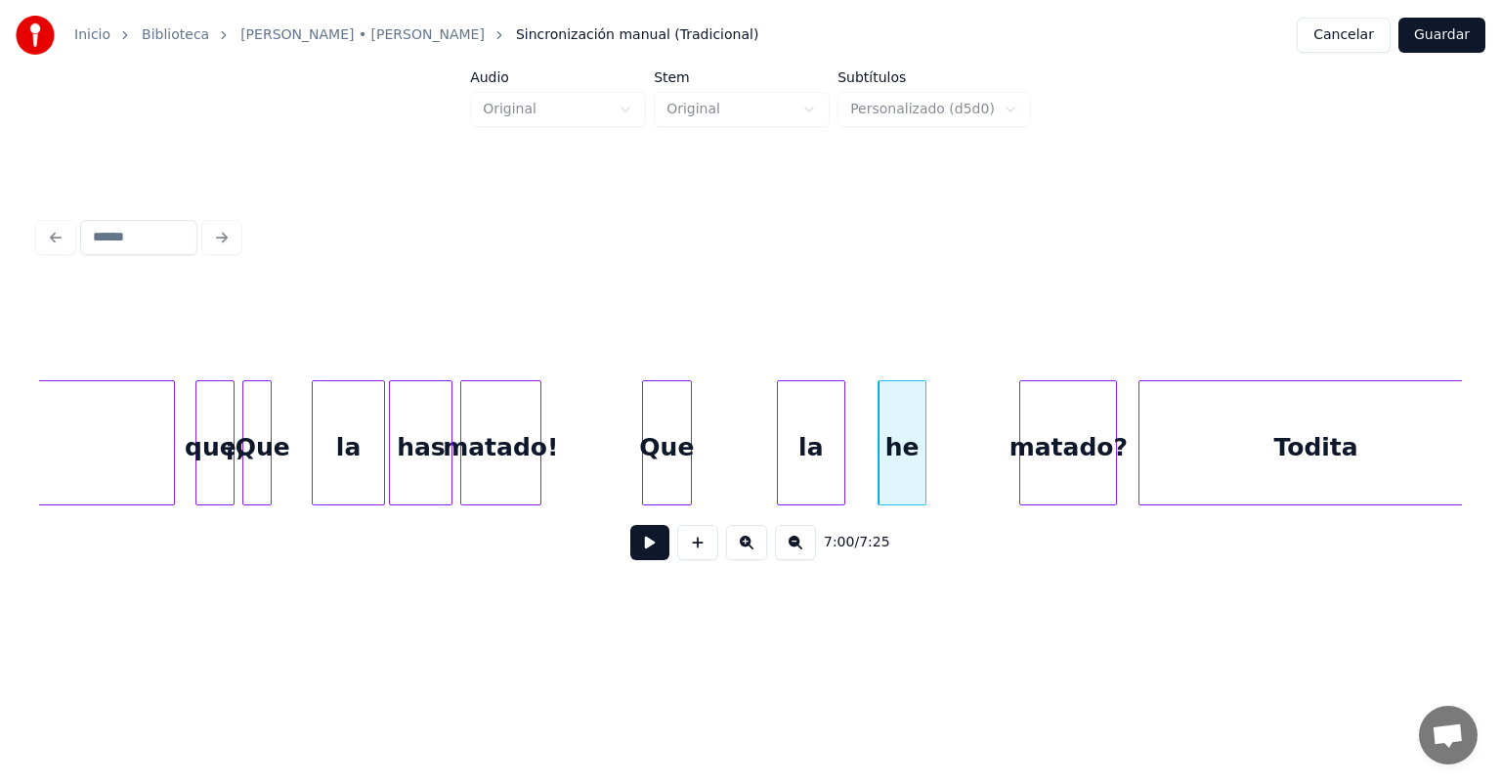
scroll to position [0, 204545]
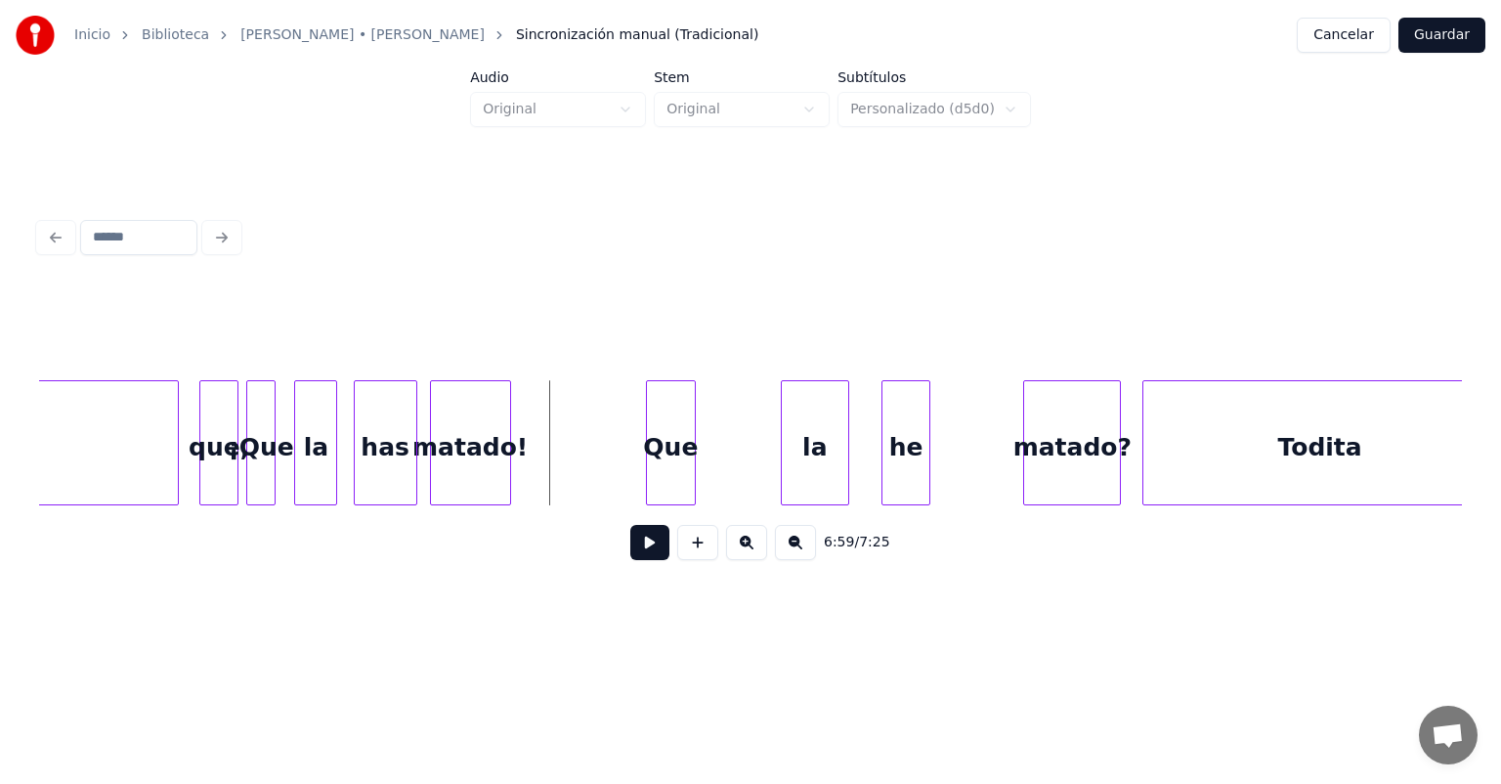
click at [631, 557] on button at bounding box center [649, 542] width 39 height 35
click at [630, 559] on button at bounding box center [649, 542] width 39 height 35
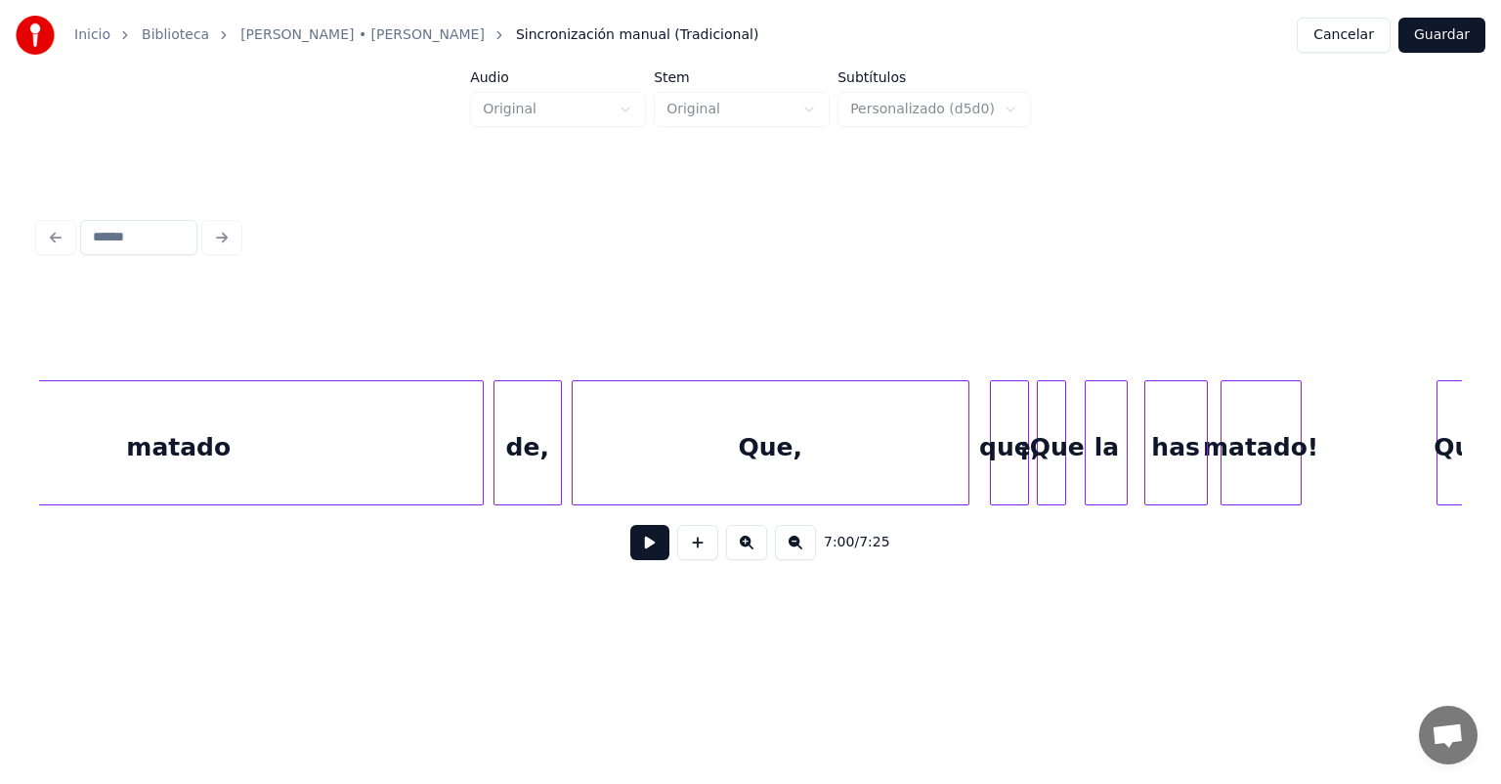
scroll to position [0, 203754]
click at [1425, 25] on button "Guardar" at bounding box center [1442, 35] width 87 height 35
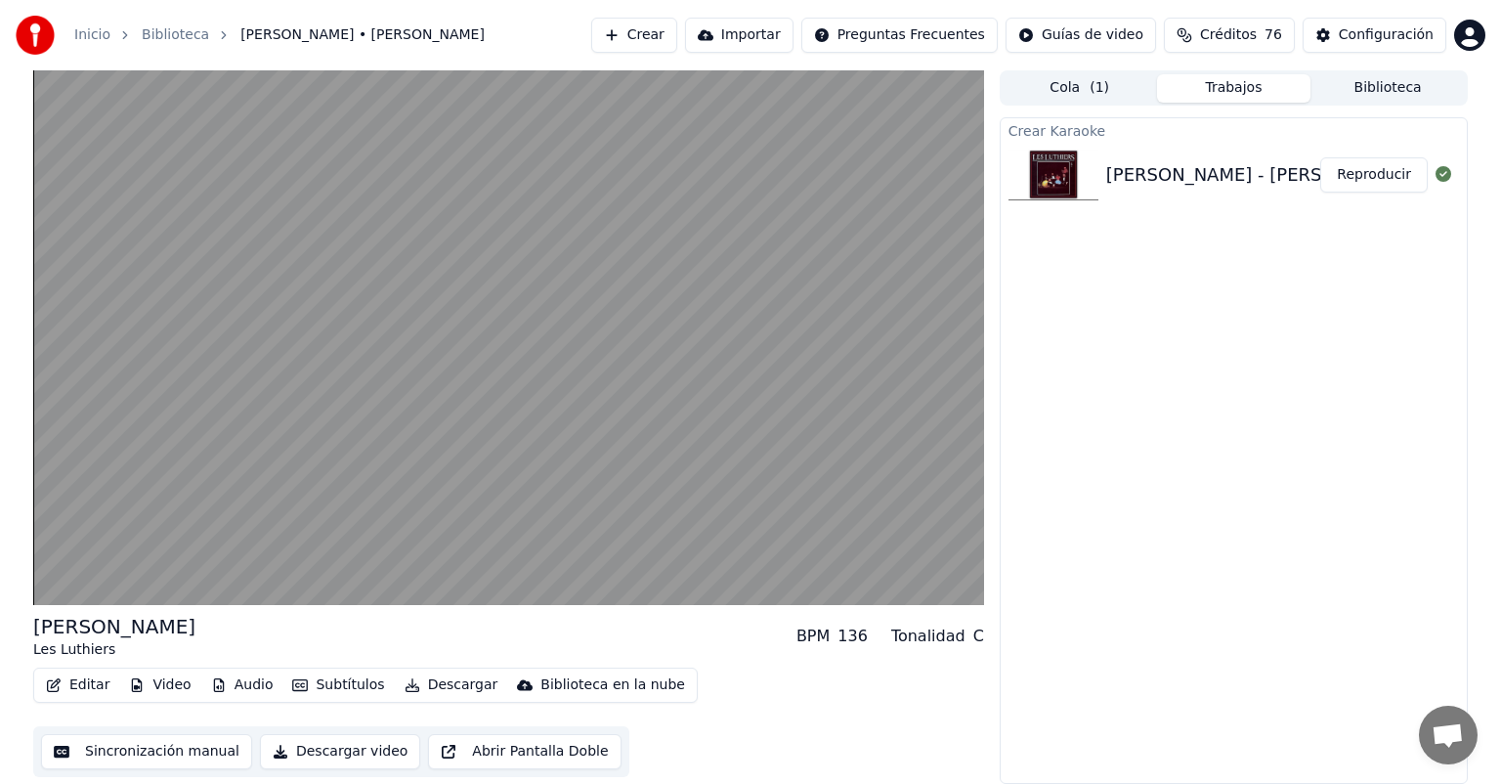
click at [283, 422] on video at bounding box center [508, 337] width 951 height 535
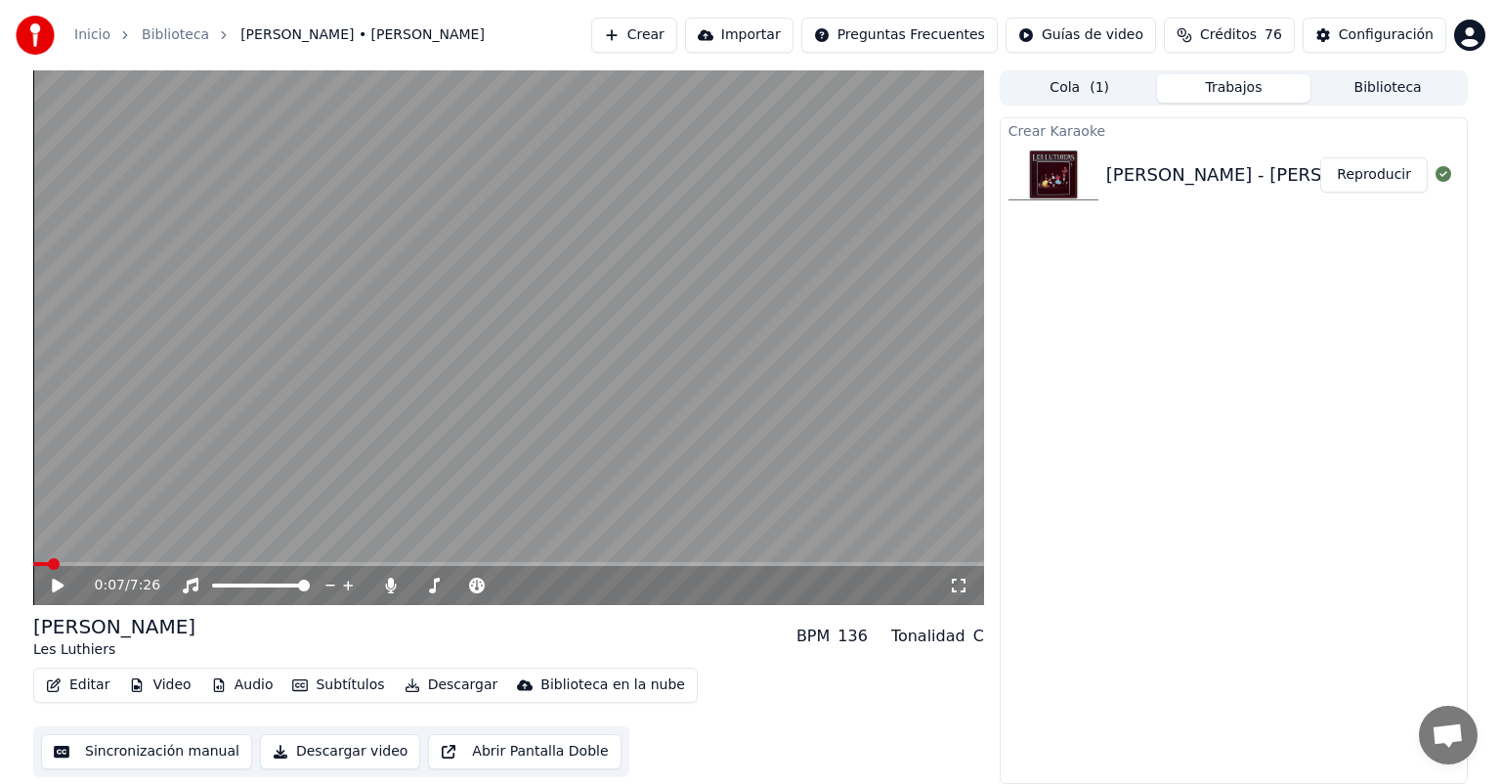
click at [1202, 440] on div "Crear Karaoke [PERSON_NAME] - [PERSON_NAME] Reproducir" at bounding box center [1234, 450] width 468 height 667
